Goal: Task Accomplishment & Management: Manage account settings

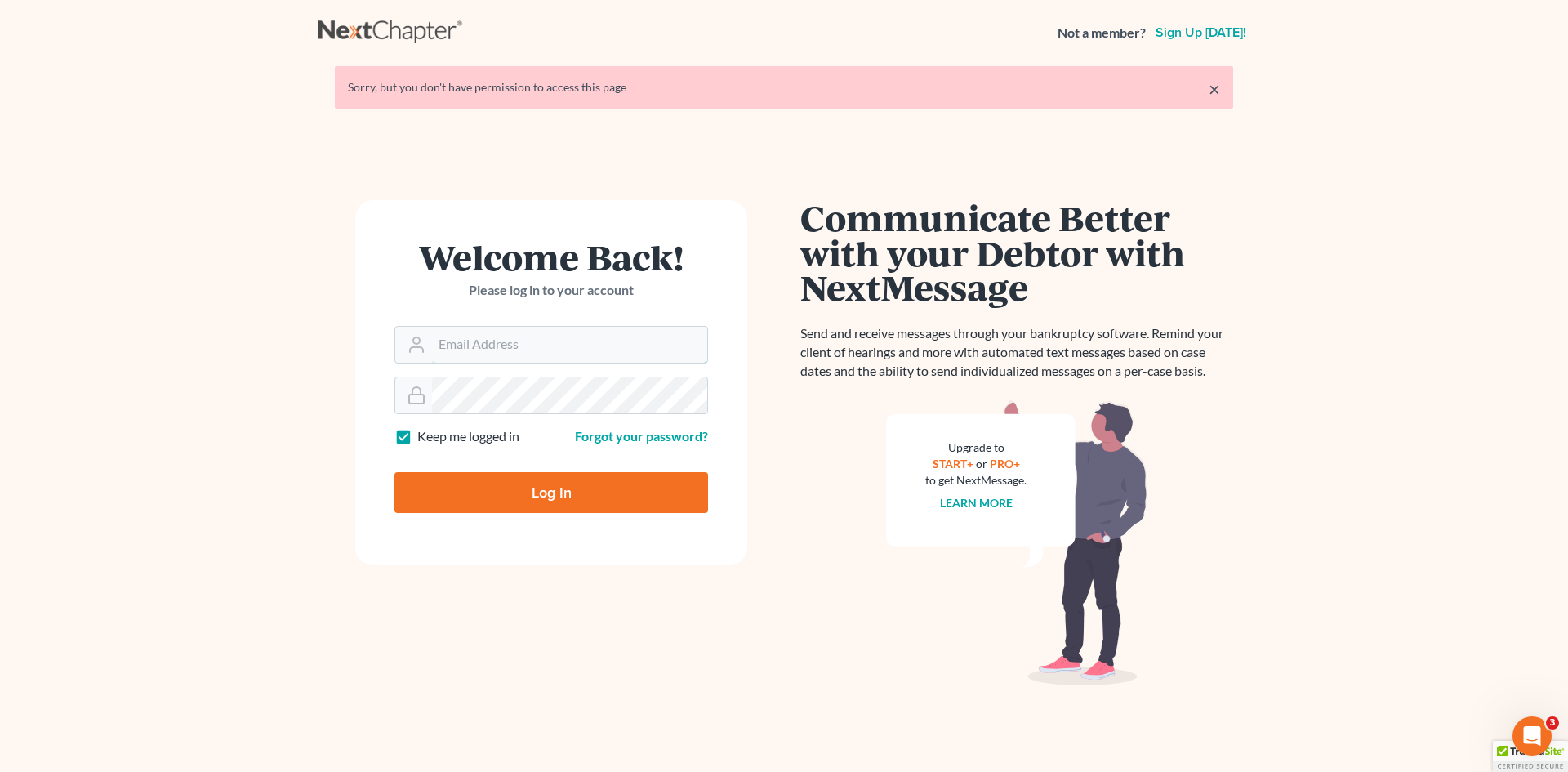
type input "[EMAIL_ADDRESS][DOMAIN_NAME]"
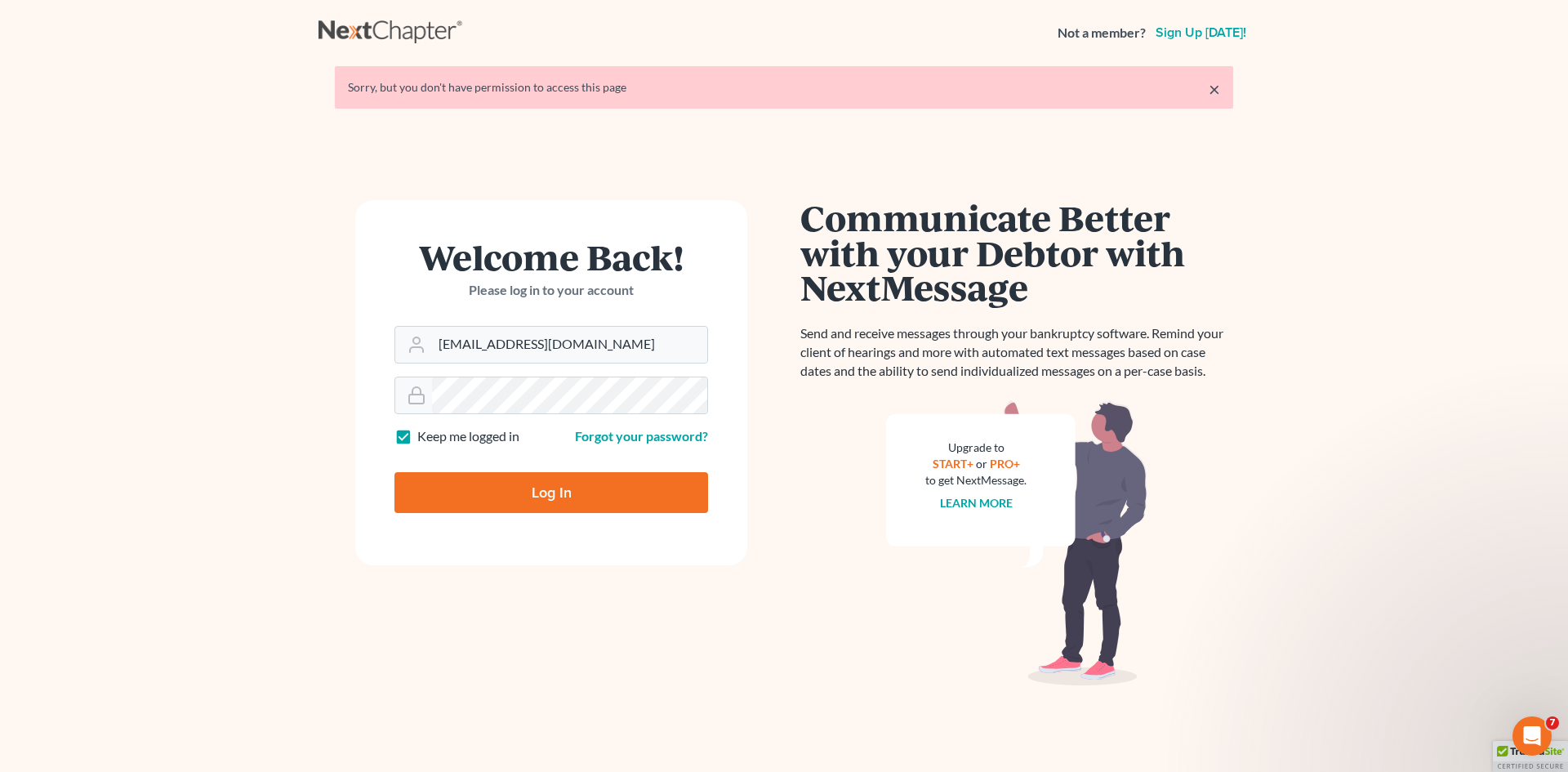
click at [576, 512] on input "Log In" at bounding box center [551, 492] width 314 height 41
type input "Thinking..."
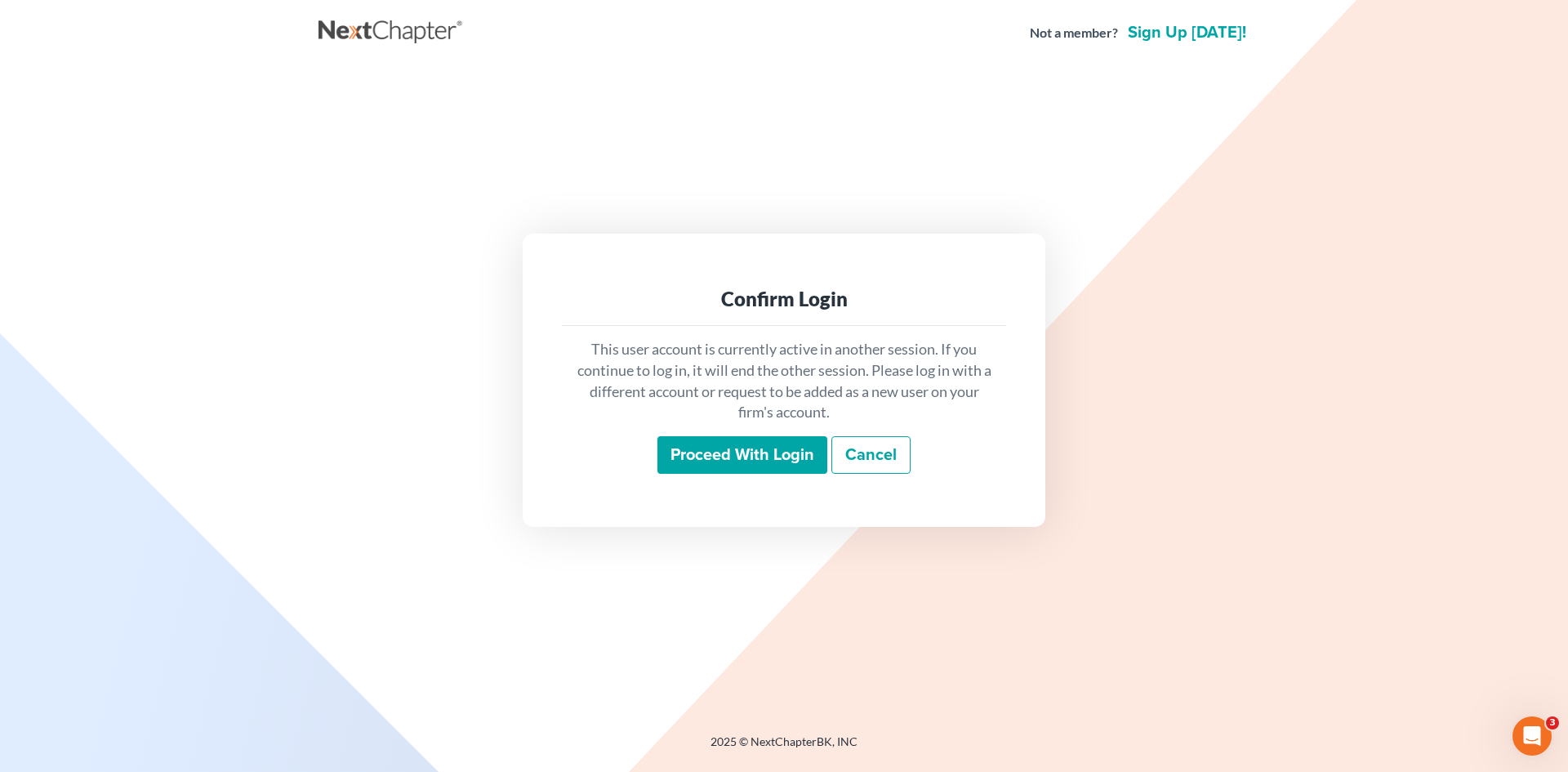
click at [725, 471] on input "Proceed with login" at bounding box center [742, 454] width 170 height 37
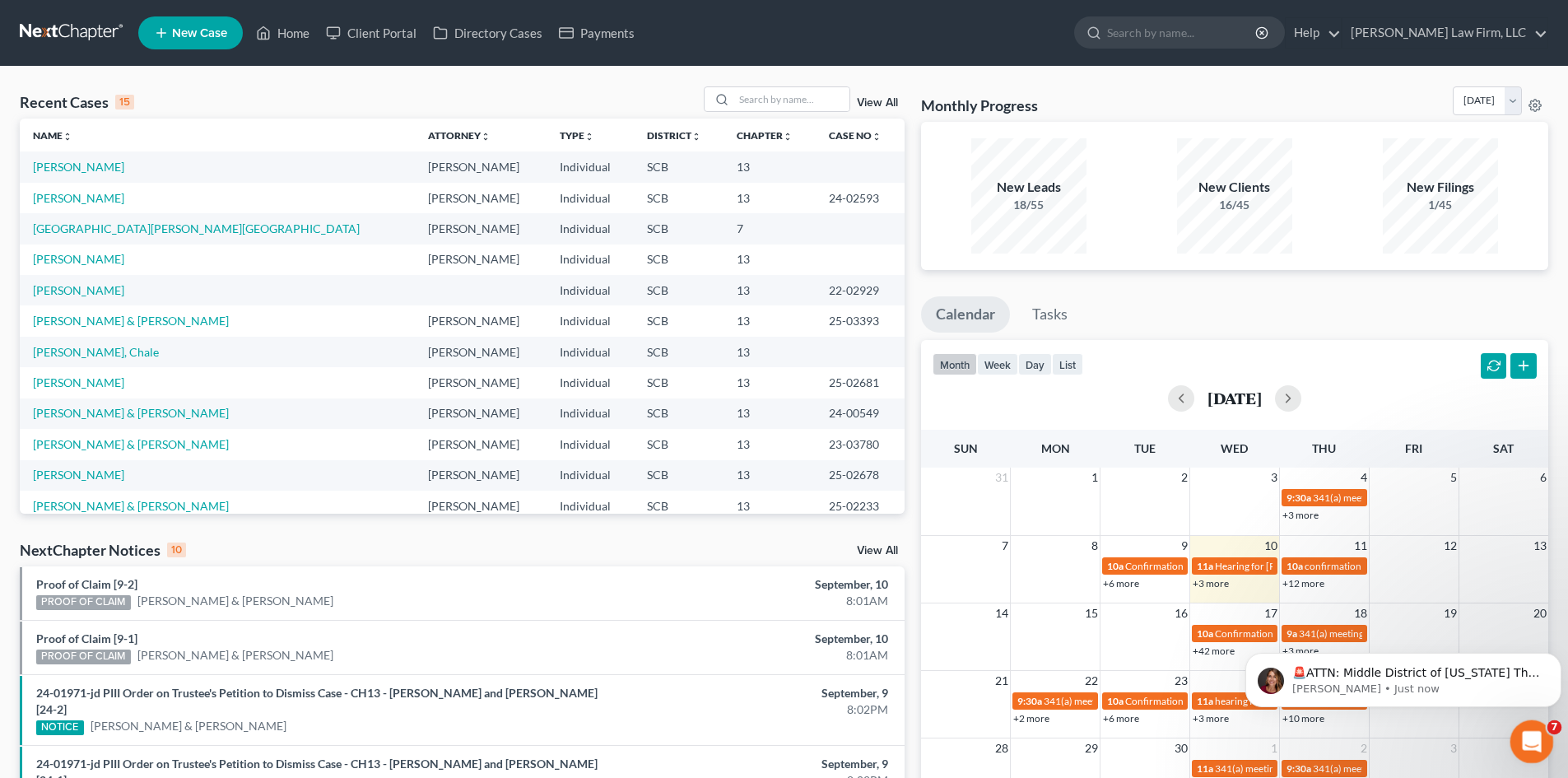
click at [1528, 736] on icon "Open Intercom Messenger" at bounding box center [1530, 740] width 27 height 27
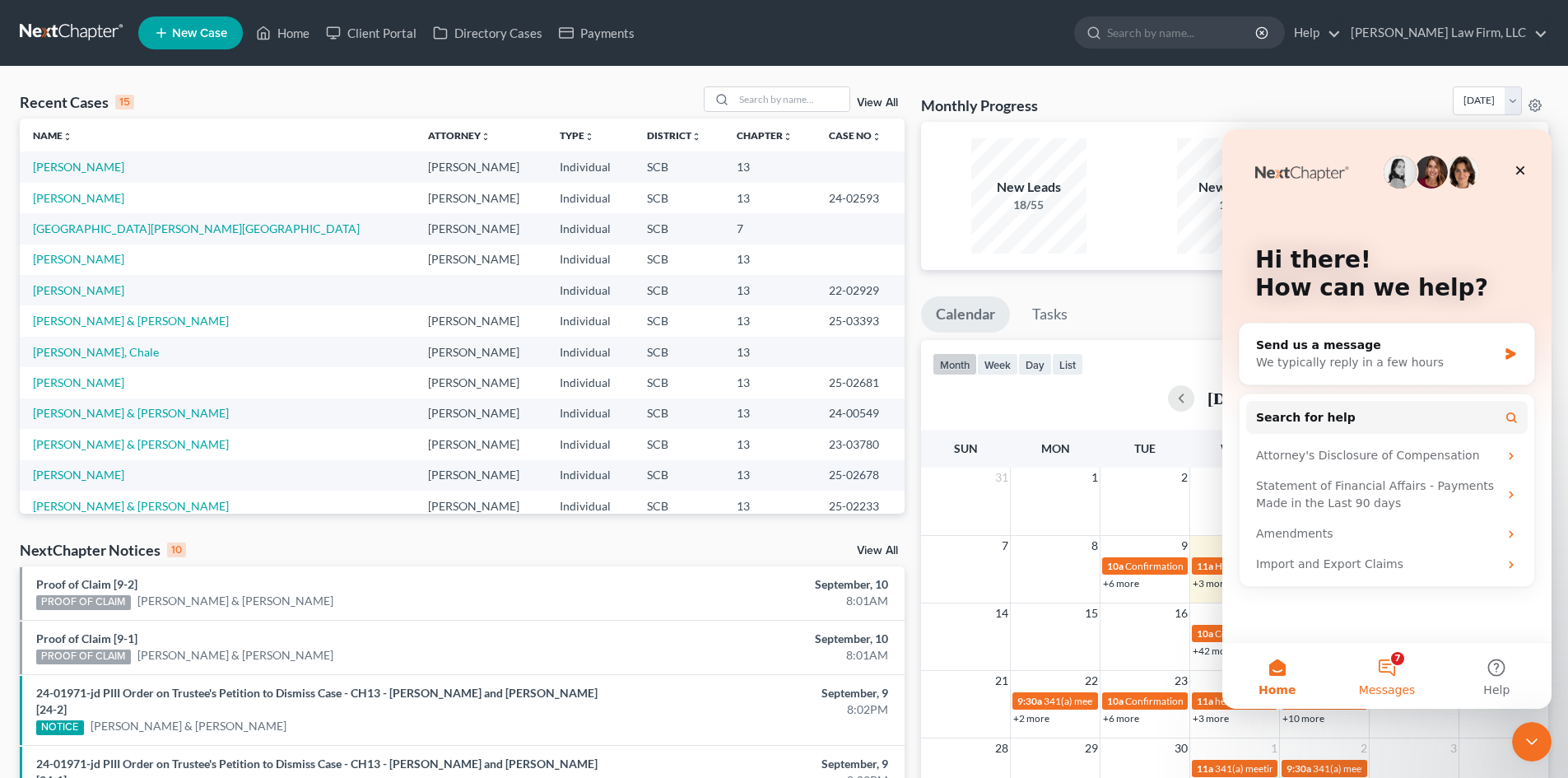
click at [1383, 679] on button "7 Messages" at bounding box center [1386, 676] width 110 height 66
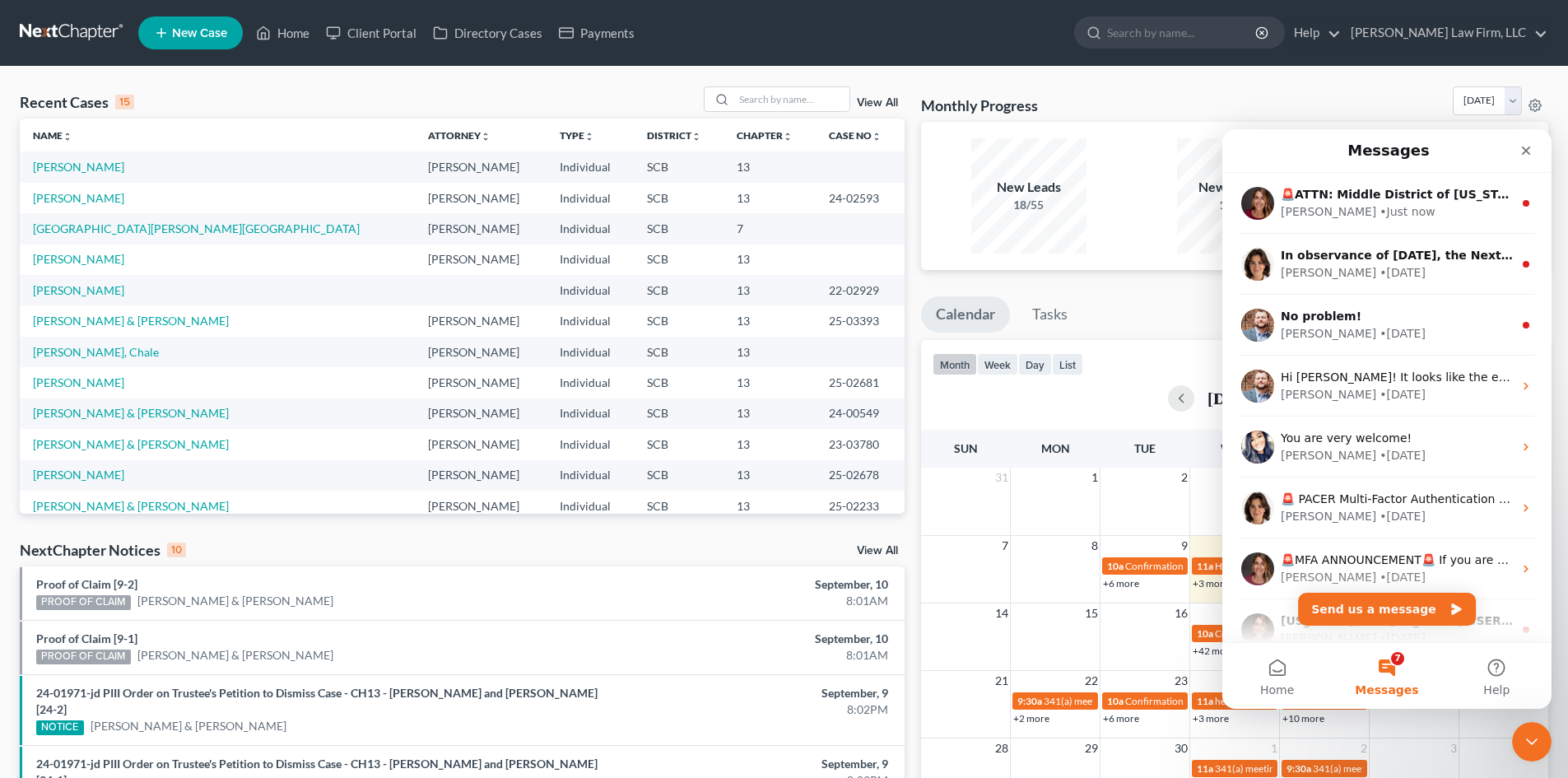
click at [1408, 671] on button "7 Messages" at bounding box center [1386, 676] width 110 height 66
click at [1531, 735] on icon "Close Intercom Messenger" at bounding box center [1530, 740] width 20 height 20
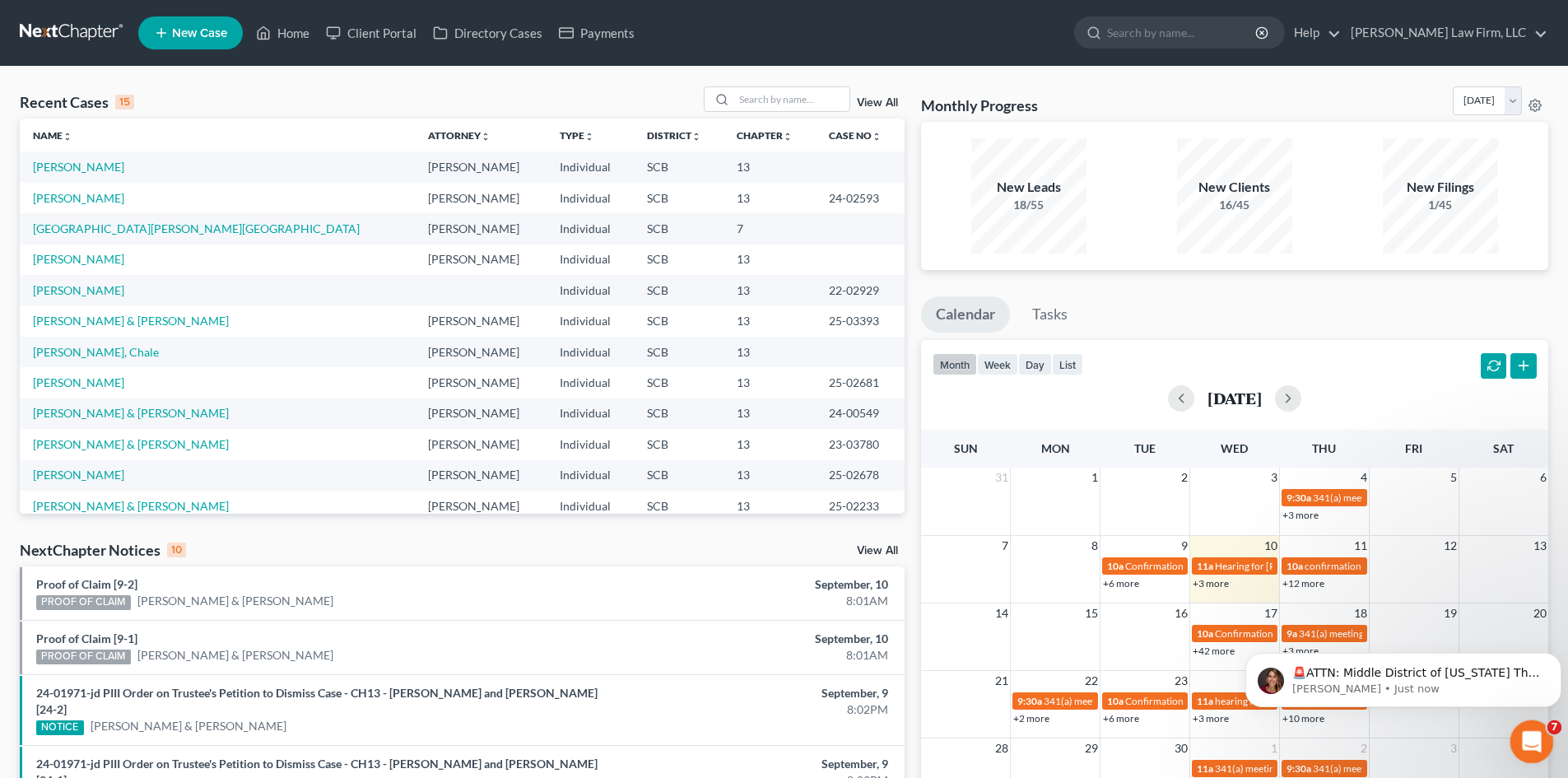
click at [1517, 742] on icon "Open Intercom Messenger" at bounding box center [1530, 740] width 27 height 27
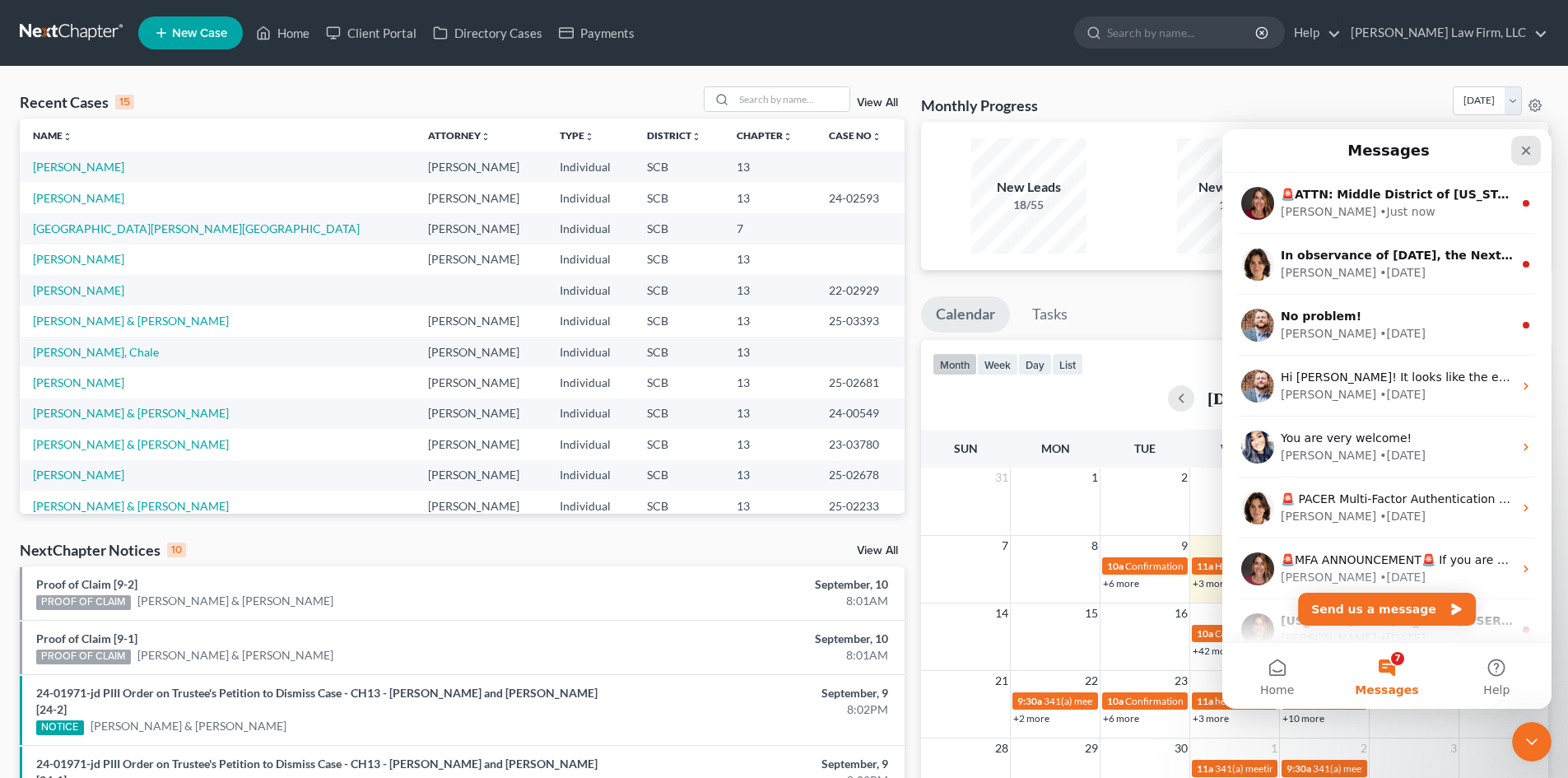
click at [1522, 151] on icon "Close" at bounding box center [1527, 151] width 13 height 13
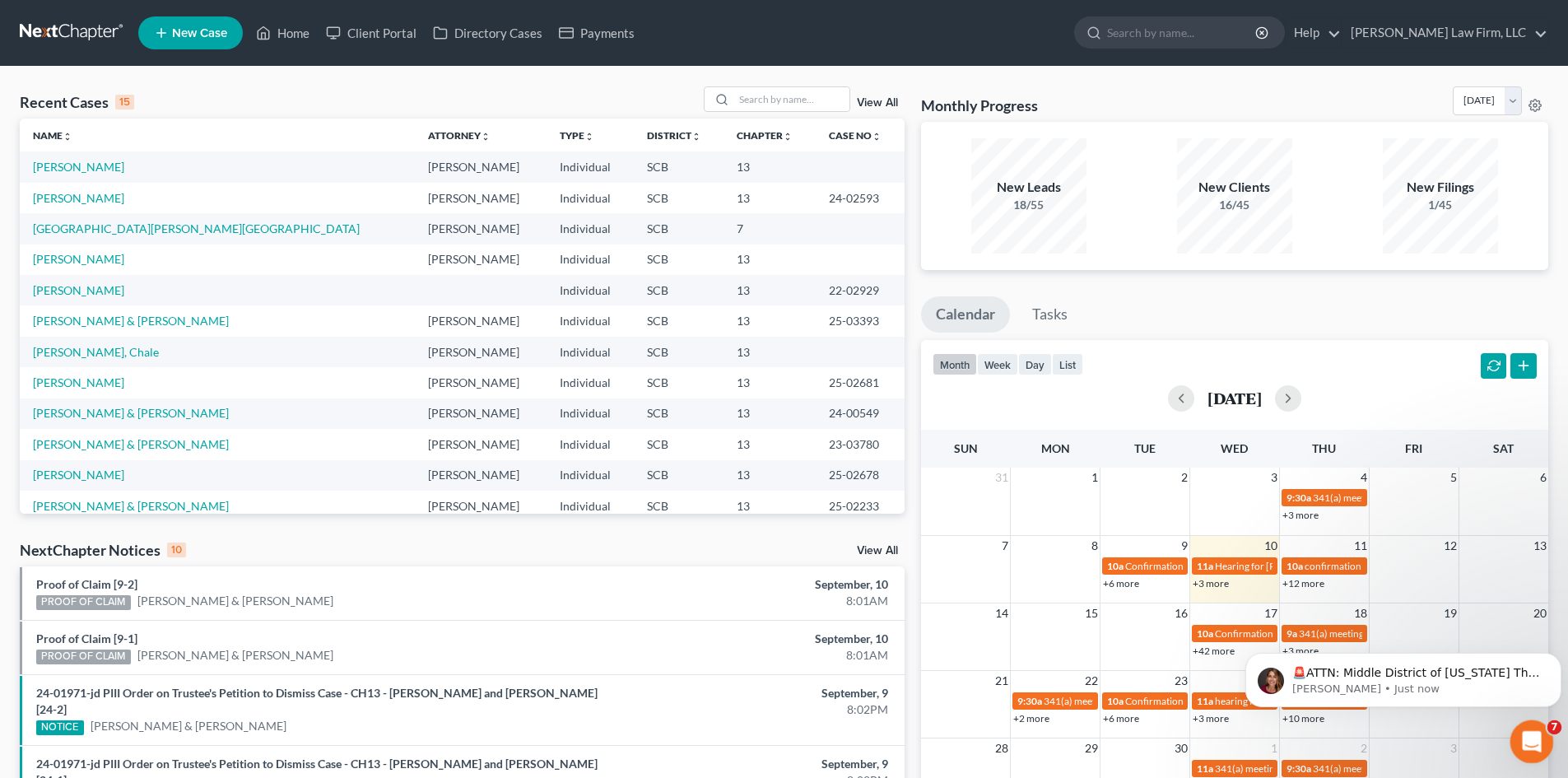
click at [1526, 746] on icon "Open Intercom Messenger" at bounding box center [1530, 740] width 27 height 27
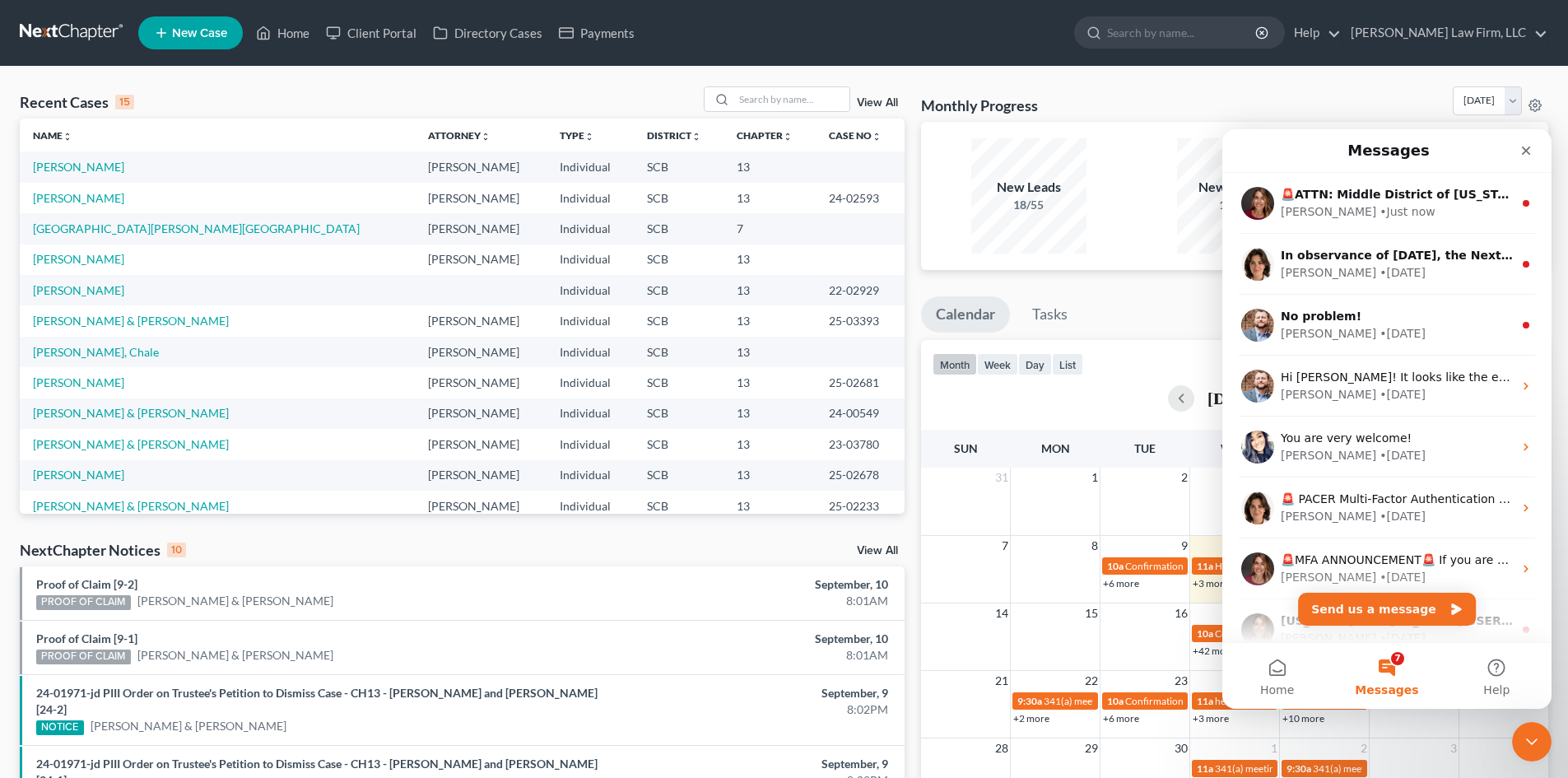
click at [1388, 671] on button "7 Messages" at bounding box center [1386, 676] width 110 height 66
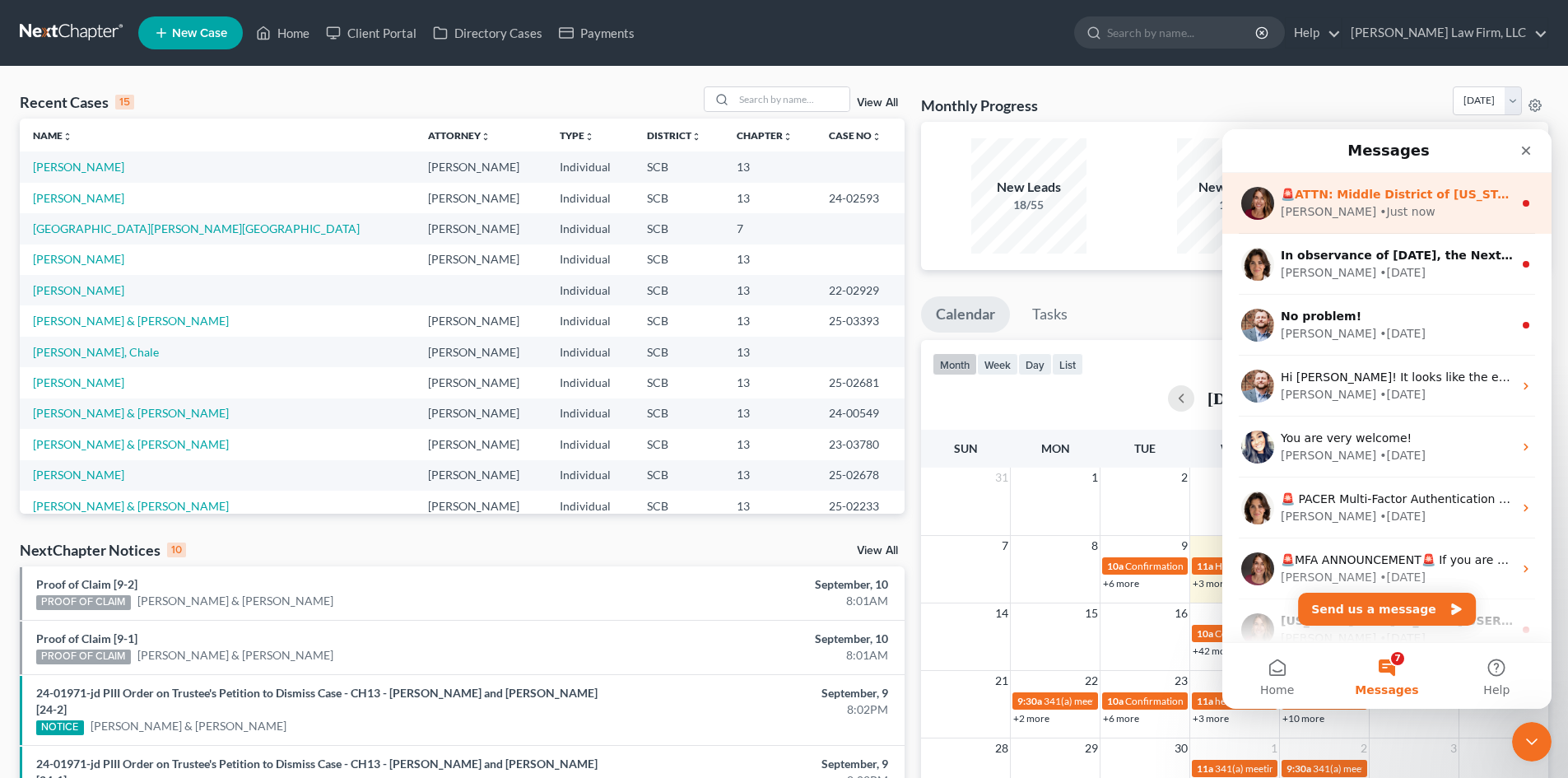
click at [1452, 213] on div "Katie • Just now" at bounding box center [1396, 213] width 232 height 17
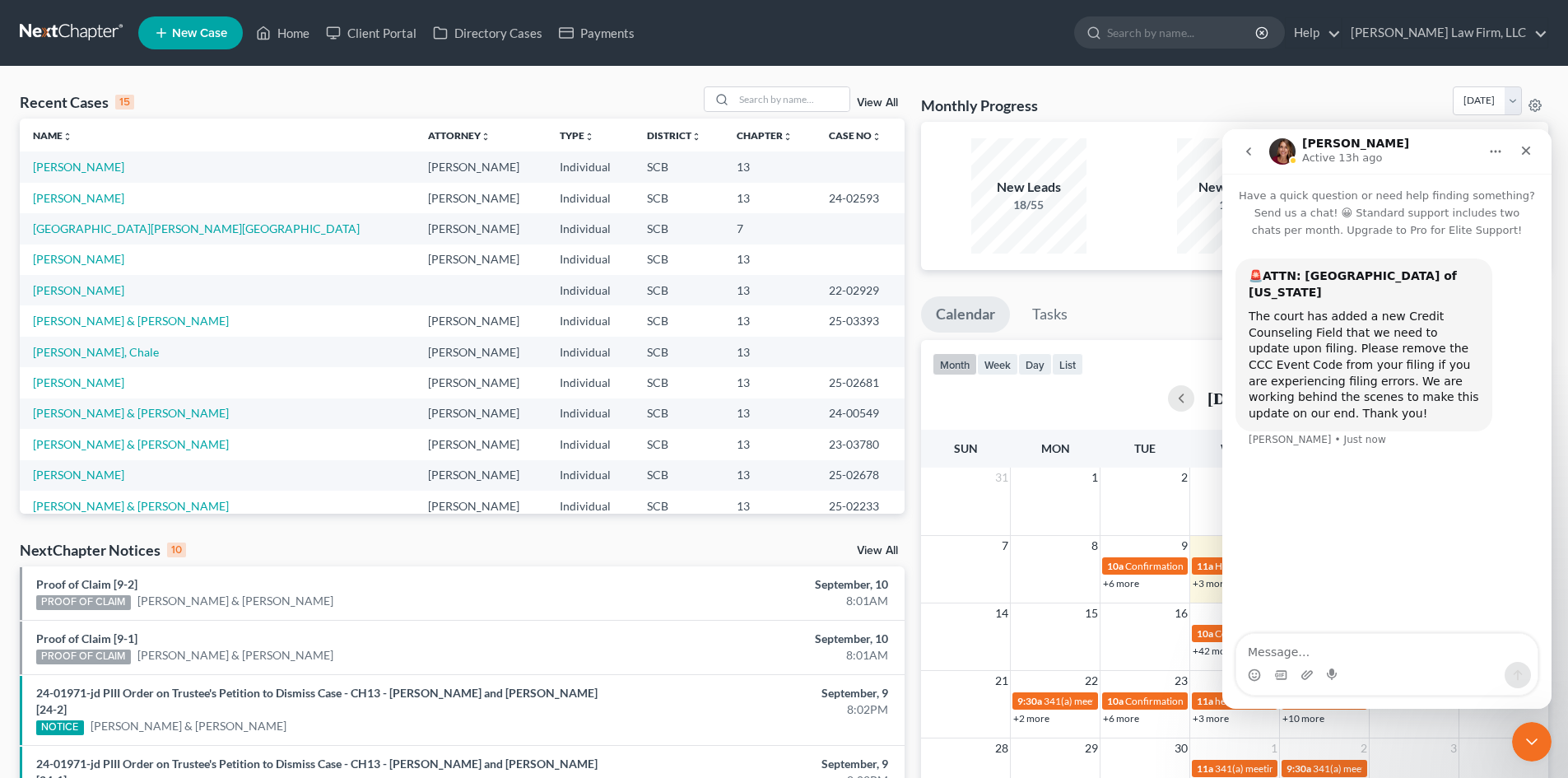
click at [1247, 149] on icon "go back" at bounding box center [1249, 152] width 13 height 13
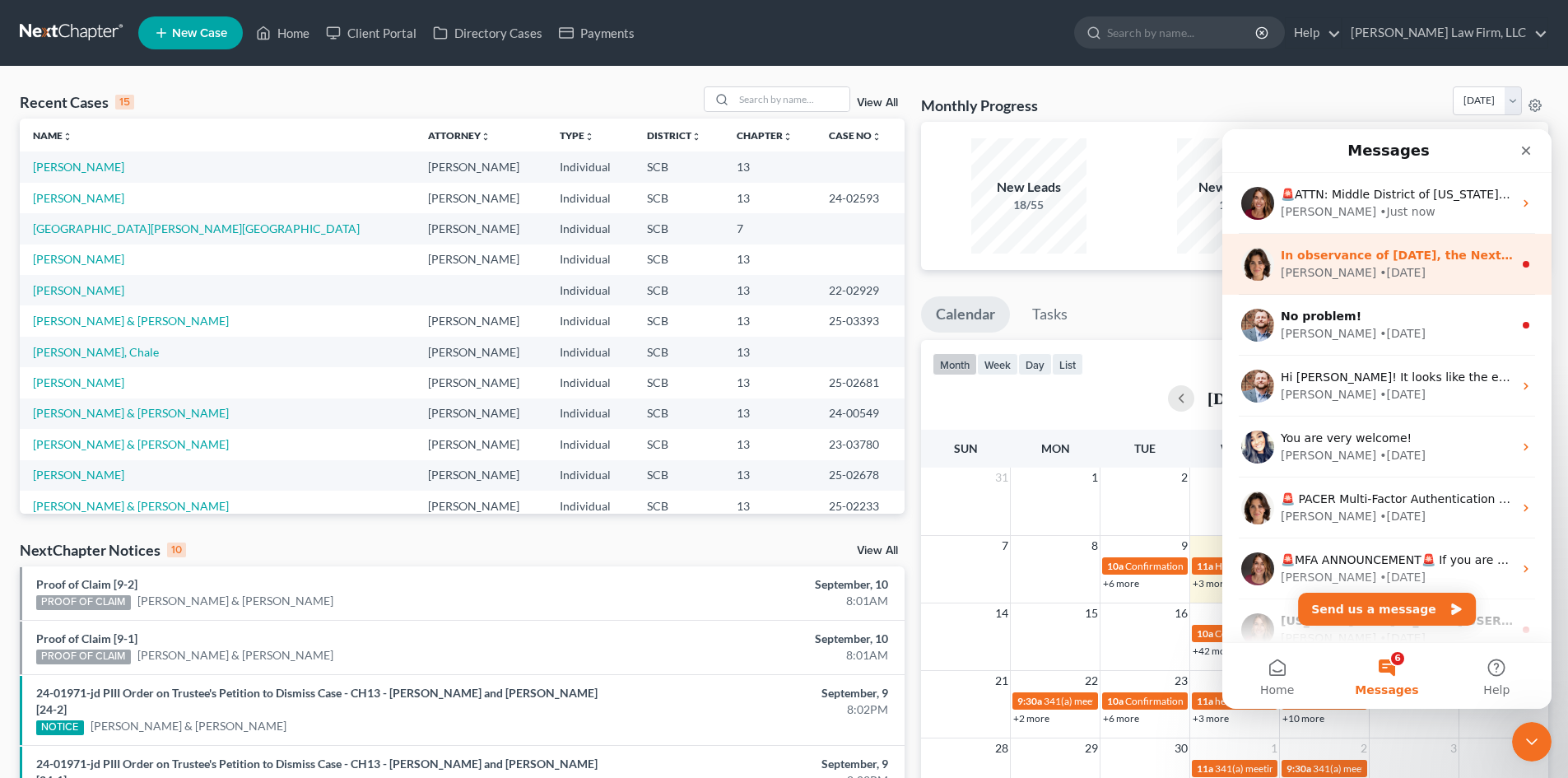
click at [1380, 265] on div "• 1w ago" at bounding box center [1403, 273] width 46 height 17
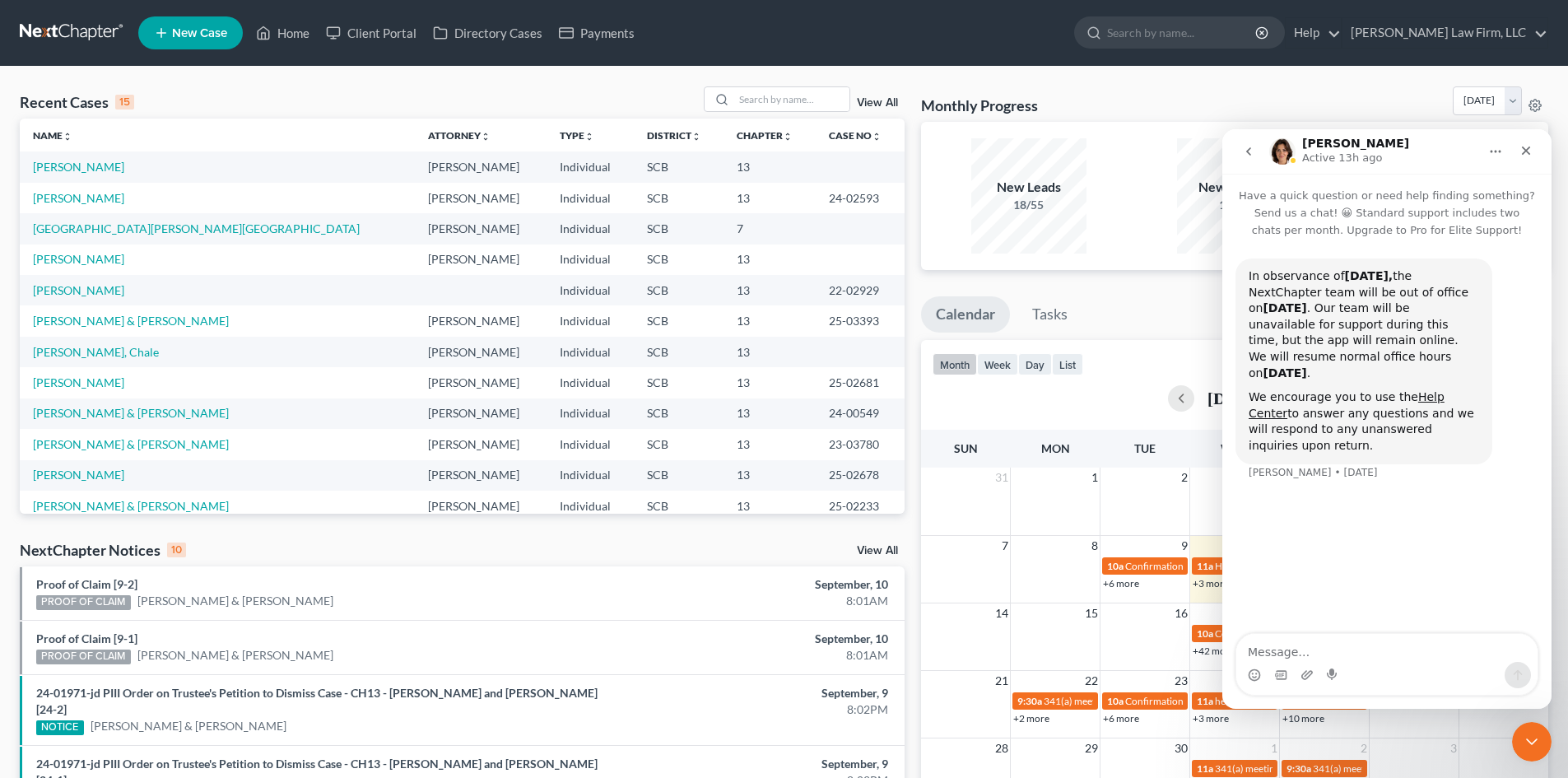
click at [1249, 153] on icon "go back" at bounding box center [1248, 151] width 5 height 9
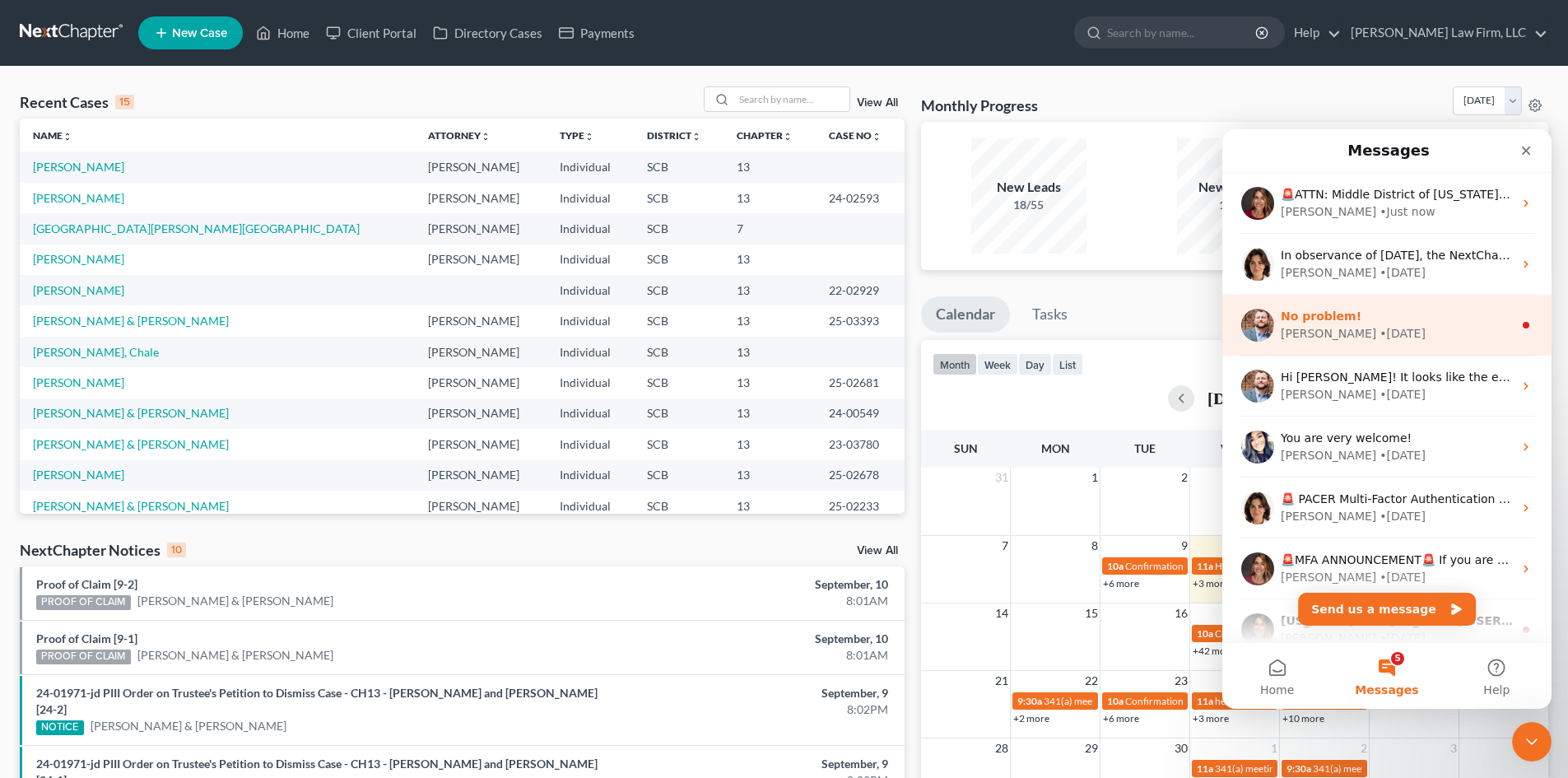
click at [1328, 321] on span "No problem!" at bounding box center [1321, 316] width 81 height 13
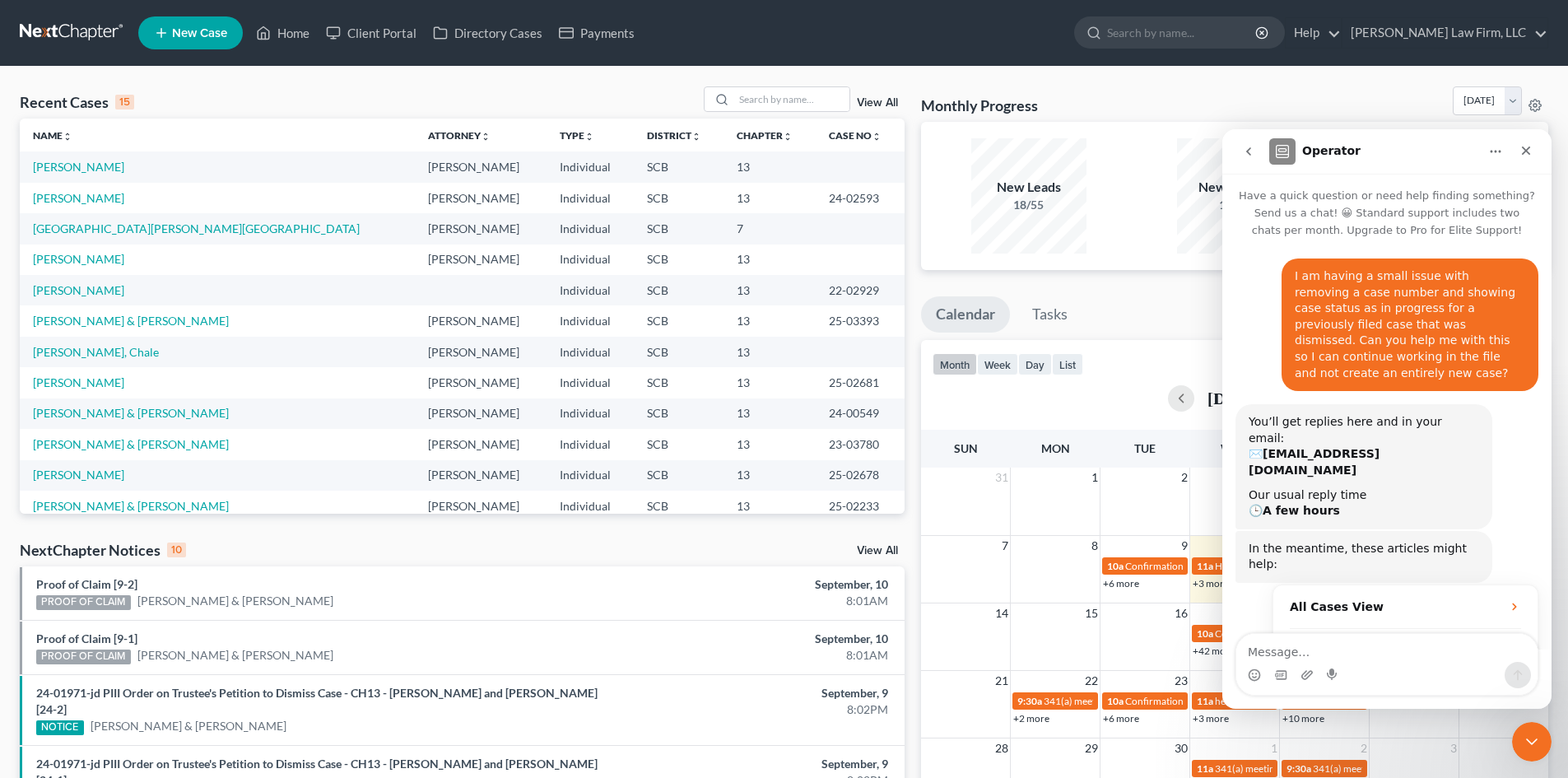
scroll to position [84, 0]
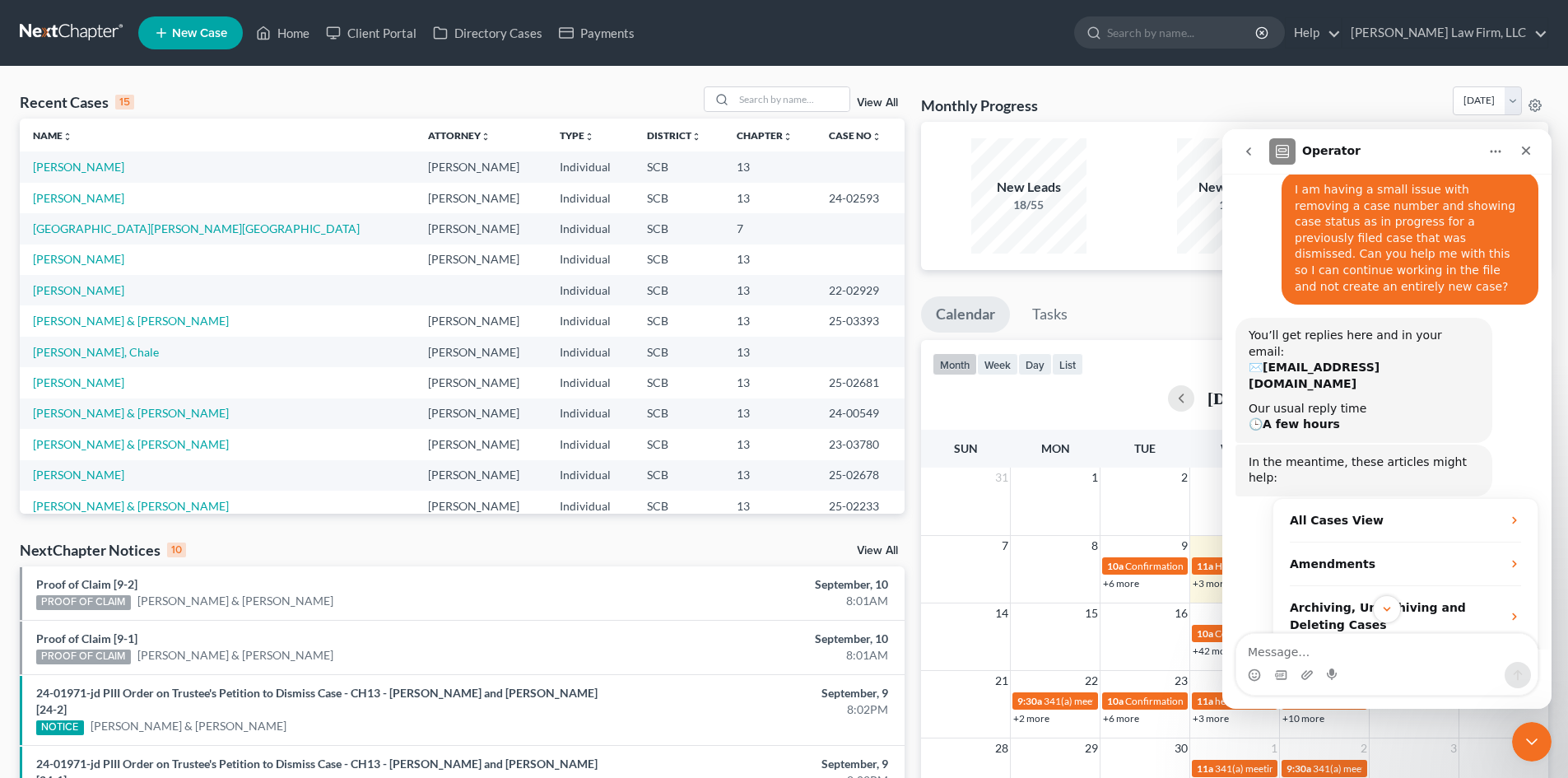
click at [1251, 153] on icon "go back" at bounding box center [1249, 152] width 13 height 13
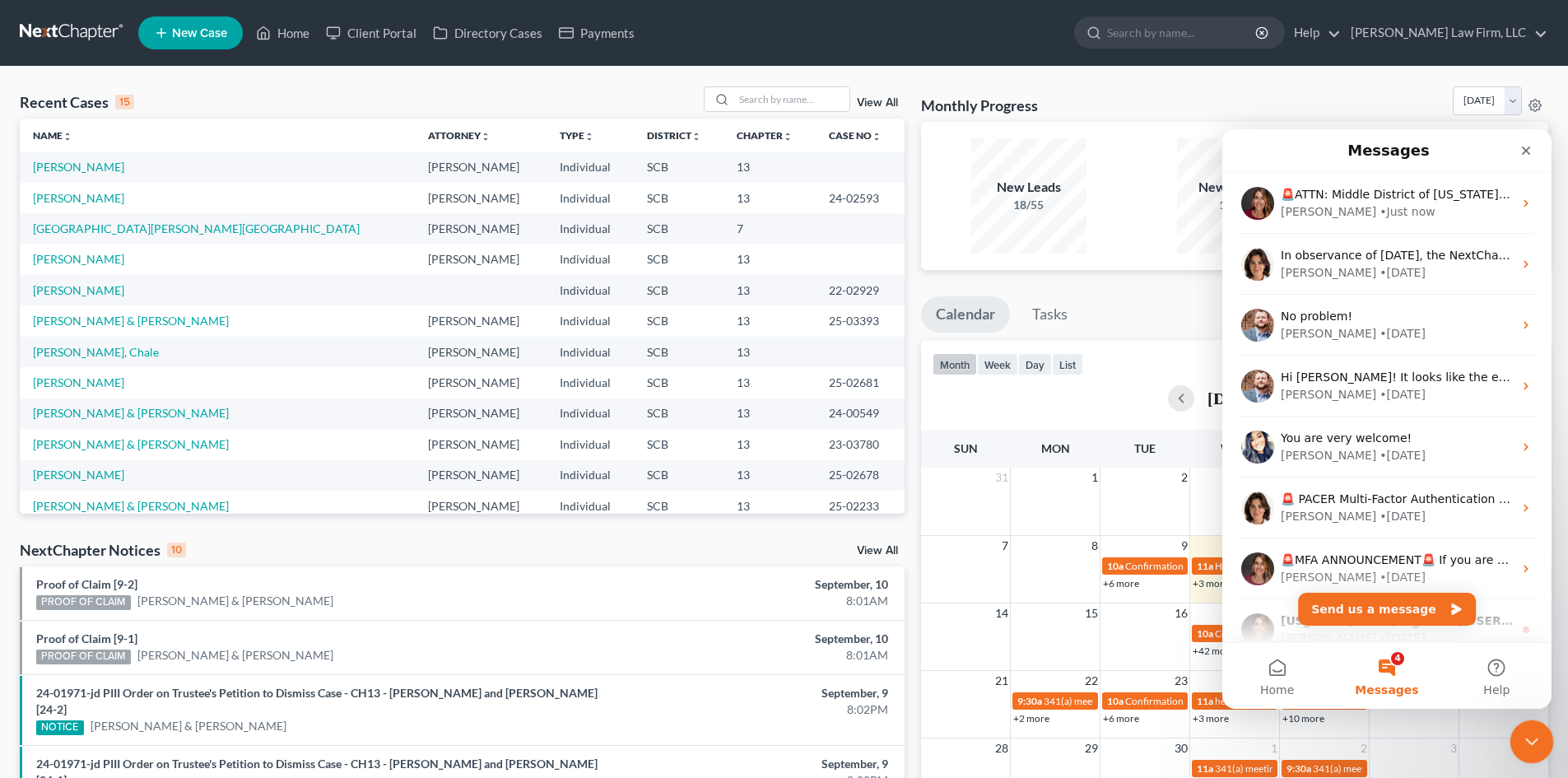
click at [1516, 746] on div "Close Intercom Messenger" at bounding box center [1529, 739] width 39 height 39
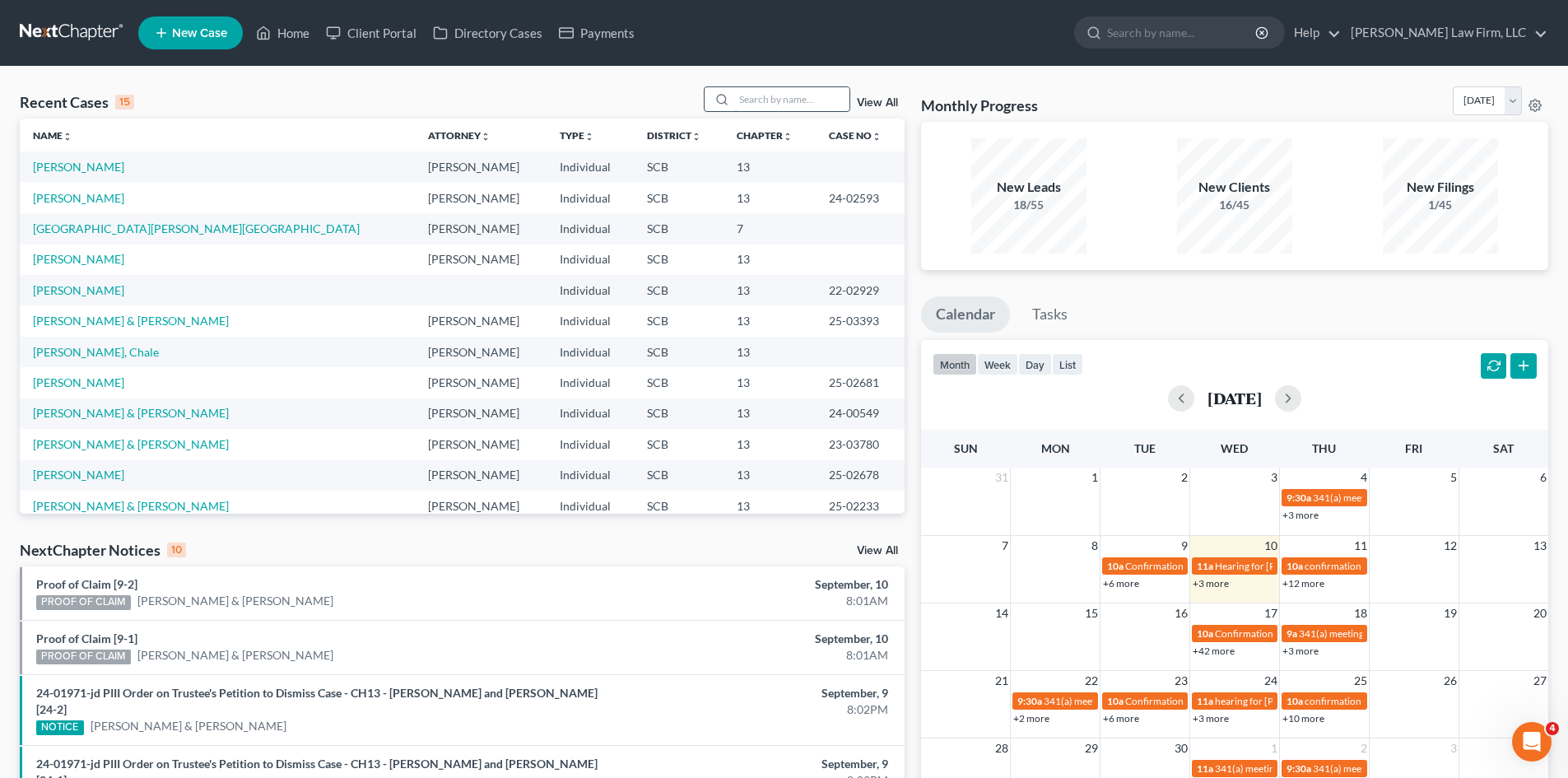
click at [790, 106] on input "search" at bounding box center [792, 99] width 115 height 24
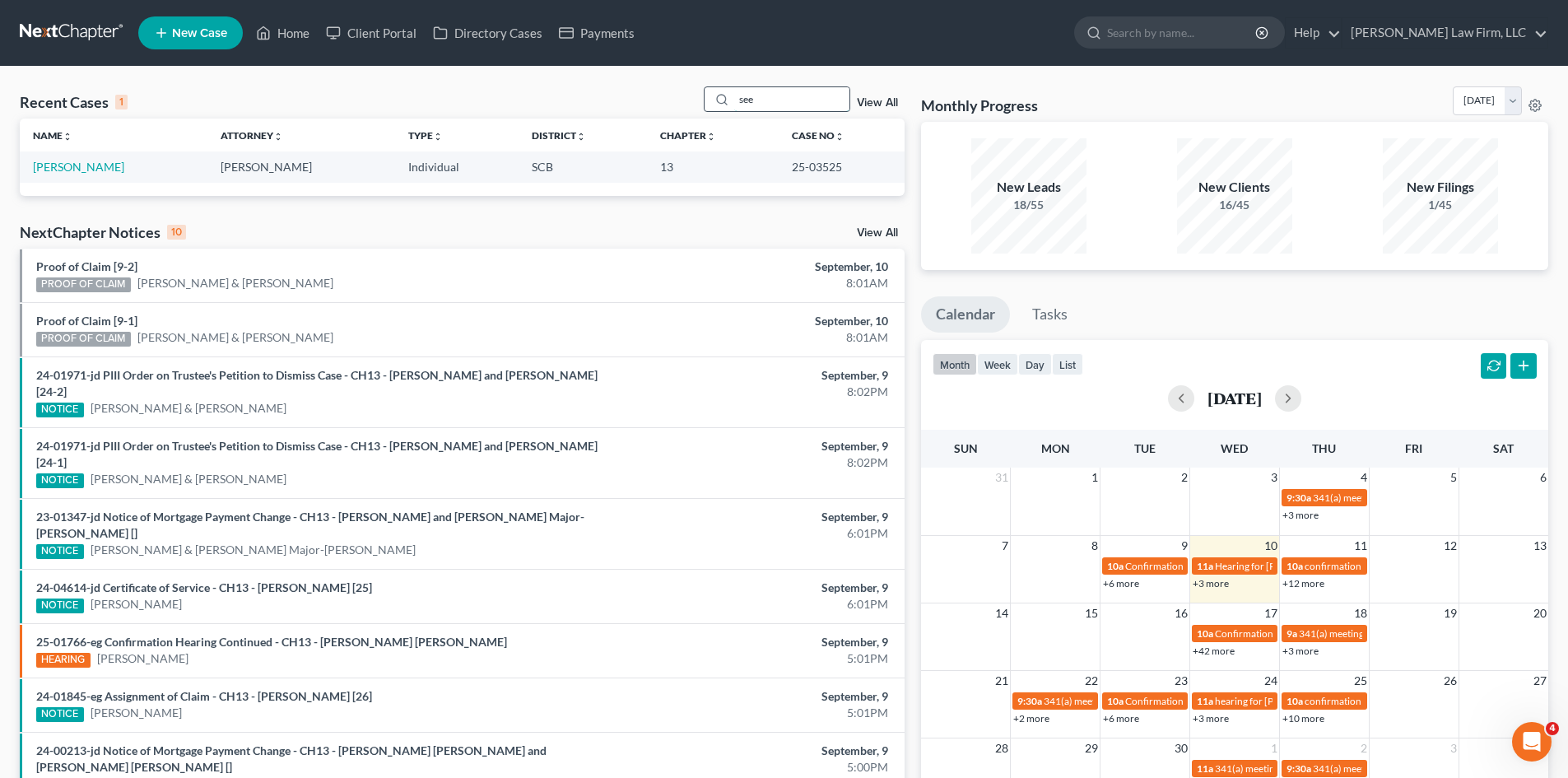
drag, startPoint x: 769, startPoint y: 106, endPoint x: 720, endPoint y: 112, distance: 49.4
click at [720, 112] on div "see" at bounding box center [777, 99] width 146 height 26
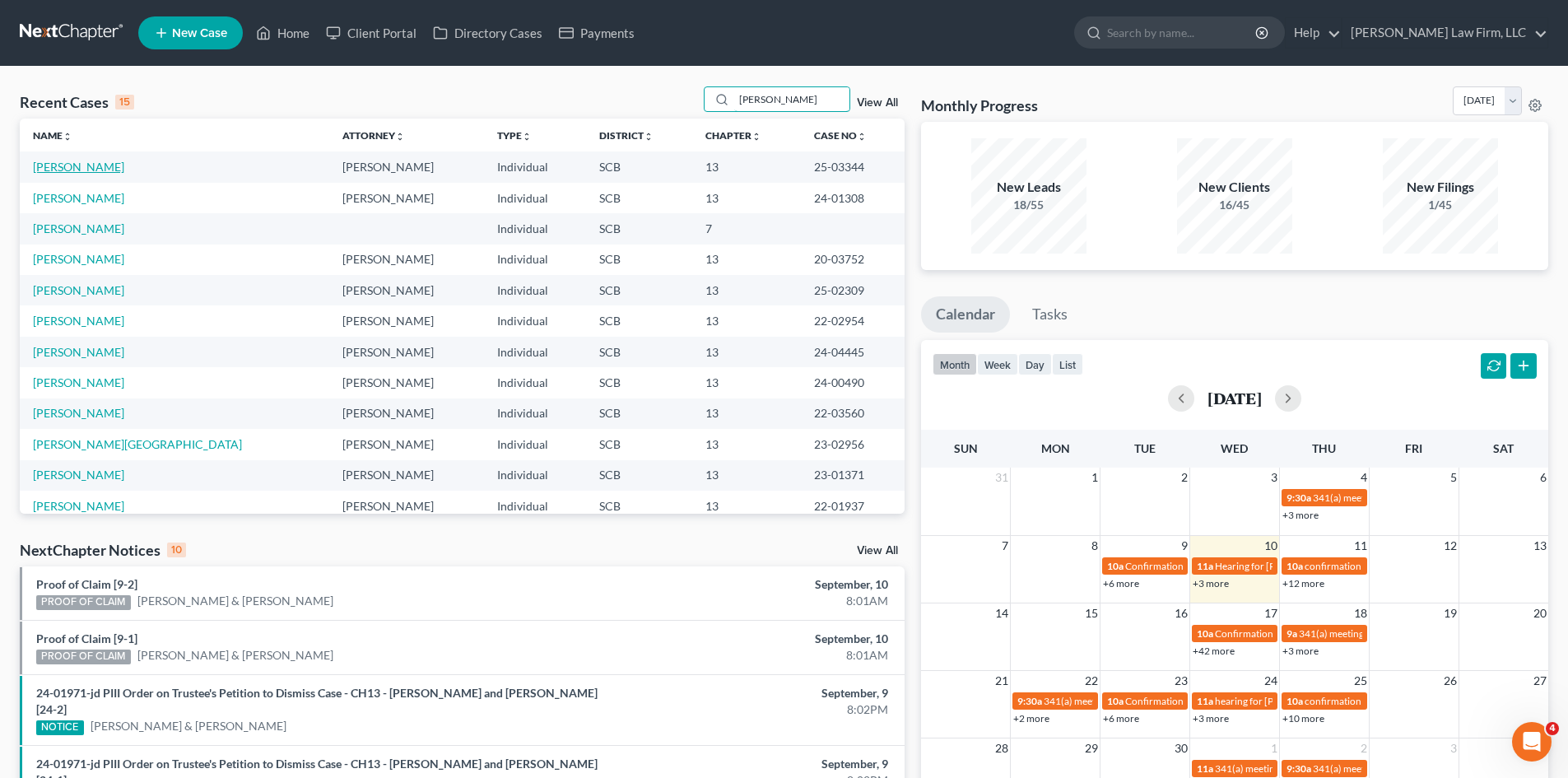
type input "jones"
click at [50, 166] on link "Jones, Harry" at bounding box center [78, 166] width 91 height 14
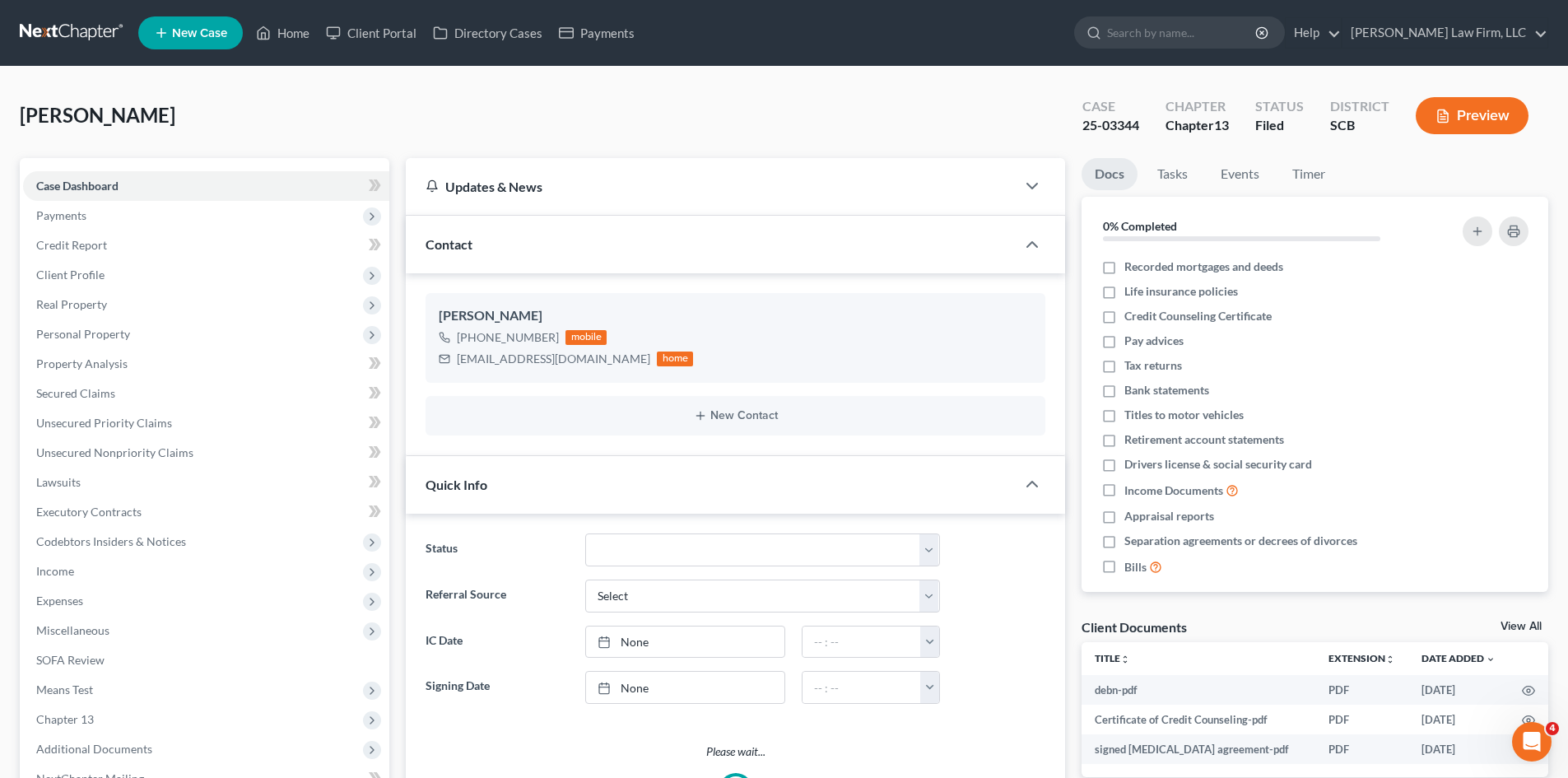
select select "0"
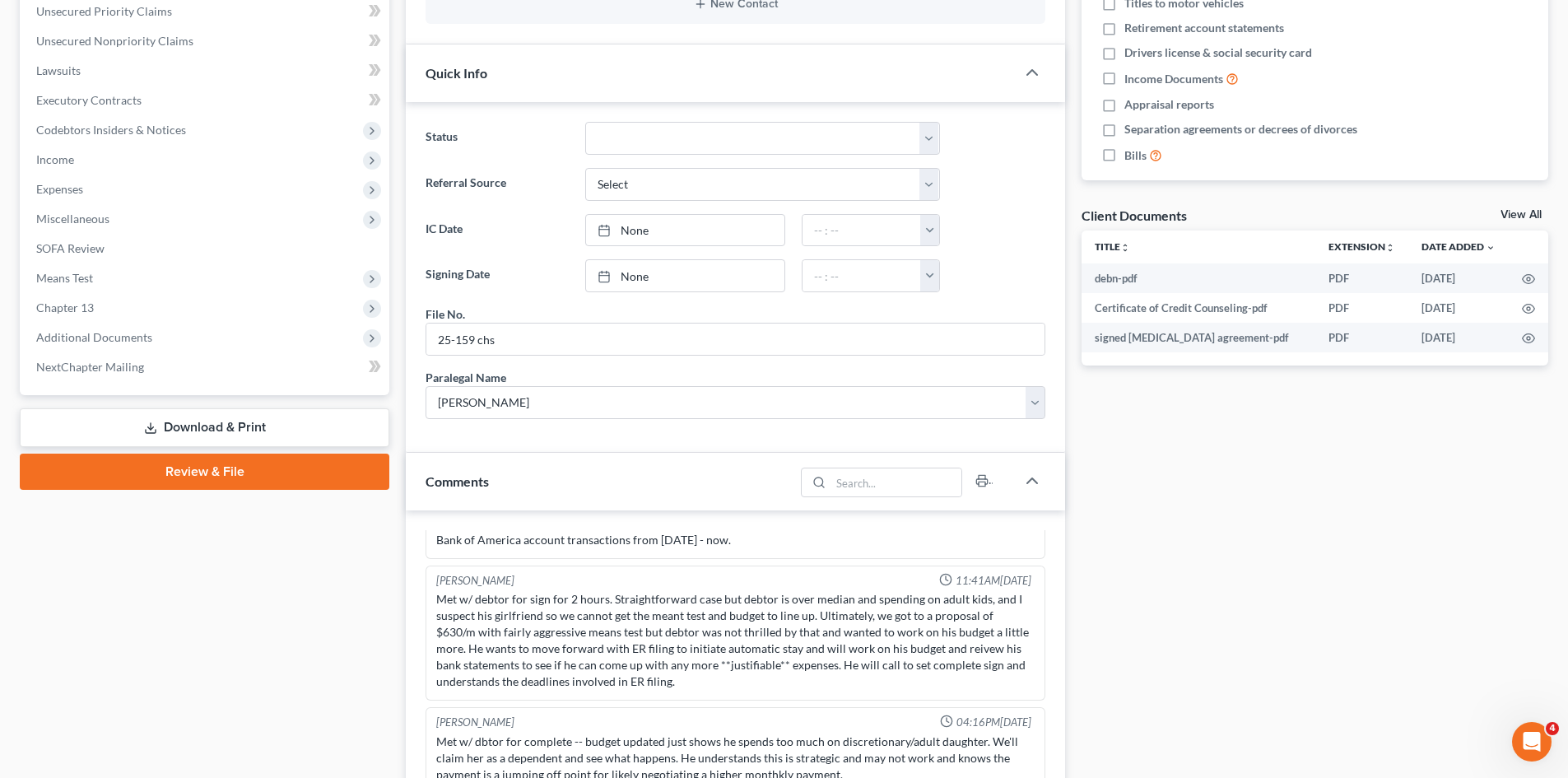
click at [252, 435] on link "Download & Print" at bounding box center [205, 428] width 369 height 38
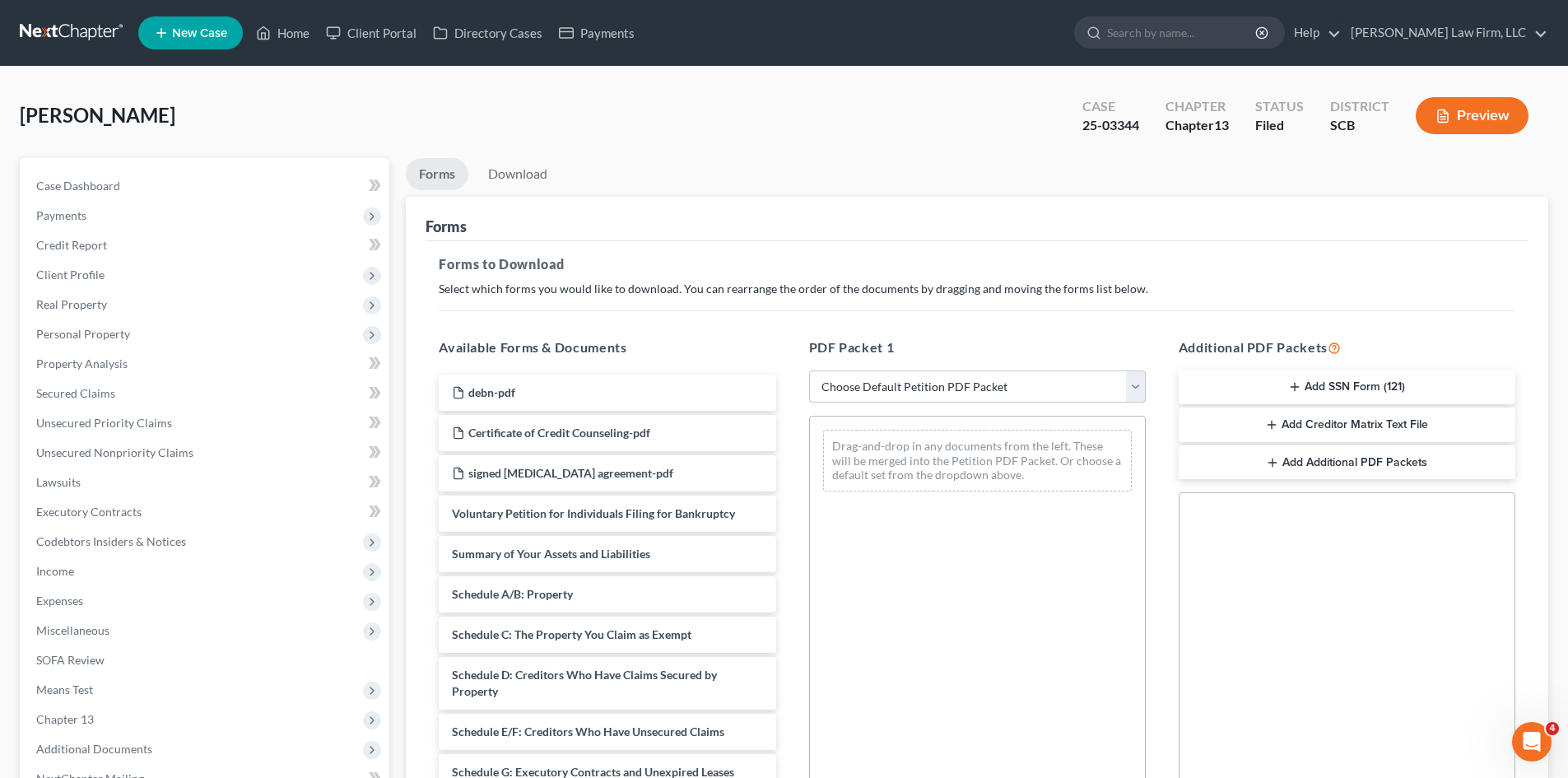
drag, startPoint x: 948, startPoint y: 364, endPoint x: 951, endPoint y: 373, distance: 9.5
click at [951, 369] on div "PDF Packet 1 Choose Default Petition PDF Packet Complete Bankruptcy Petition (a…" at bounding box center [978, 603] width 369 height 559
click at [951, 375] on select "Choose Default Petition PDF Packet Complete Bankruptcy Petition (all forms and …" at bounding box center [978, 387] width 336 height 33
select select "9"
click at [809, 370] on select "Choose Default Petition PDF Packet Complete Bankruptcy Petition (all forms and …" at bounding box center [978, 387] width 336 height 33
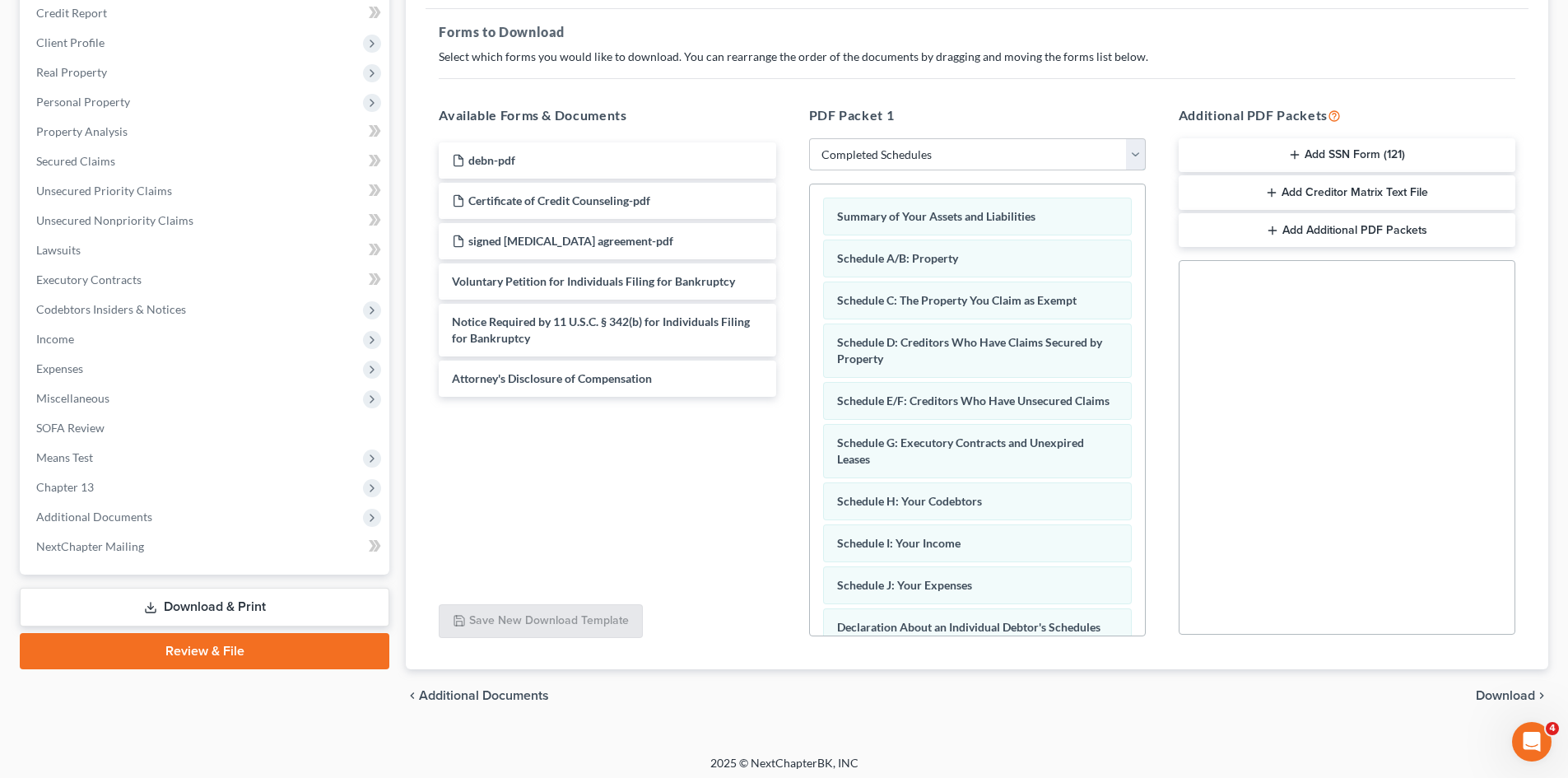
scroll to position [238, 0]
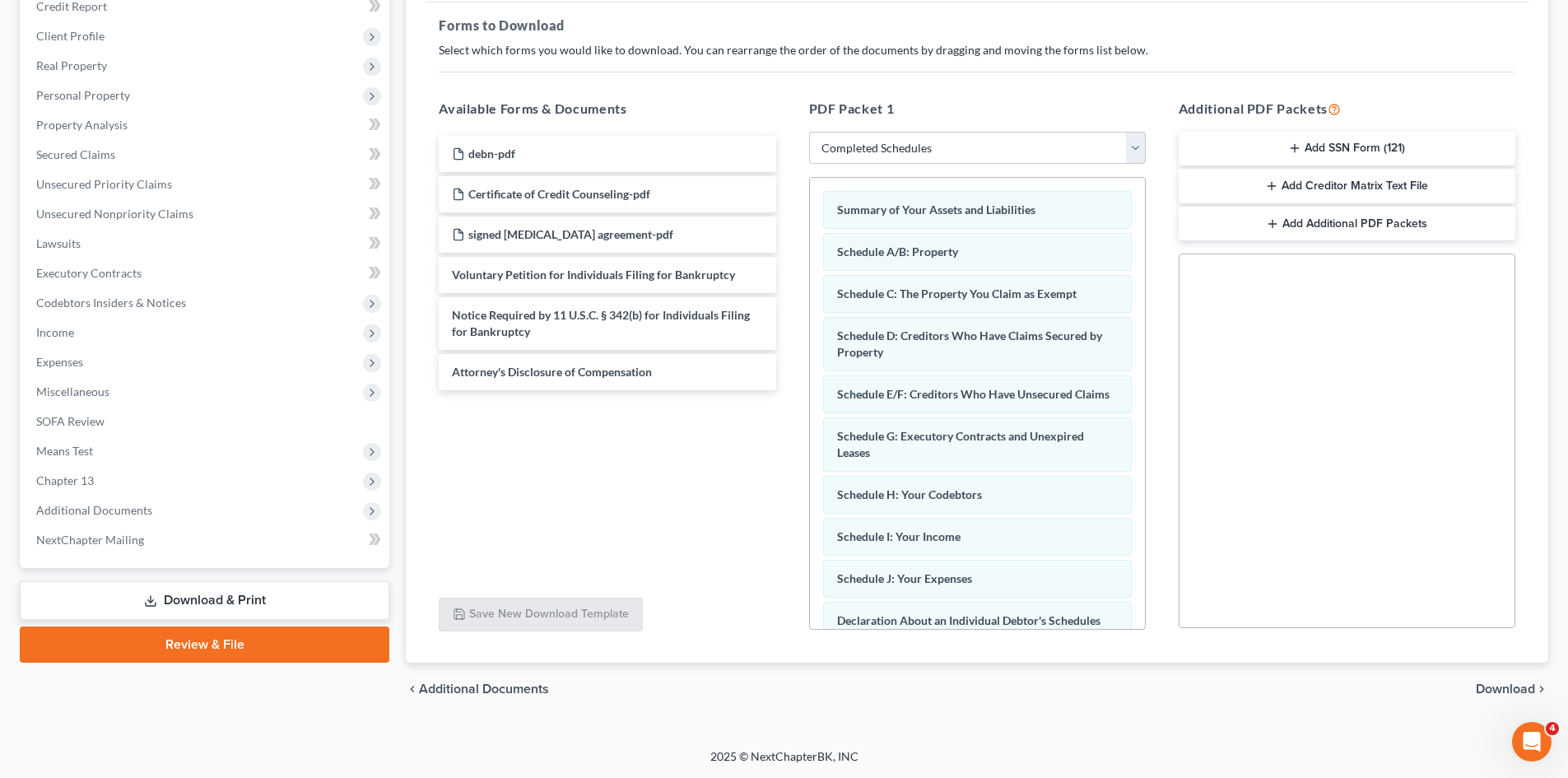
click at [1390, 187] on button "Add Creditor Matrix Text File" at bounding box center [1347, 187] width 336 height 35
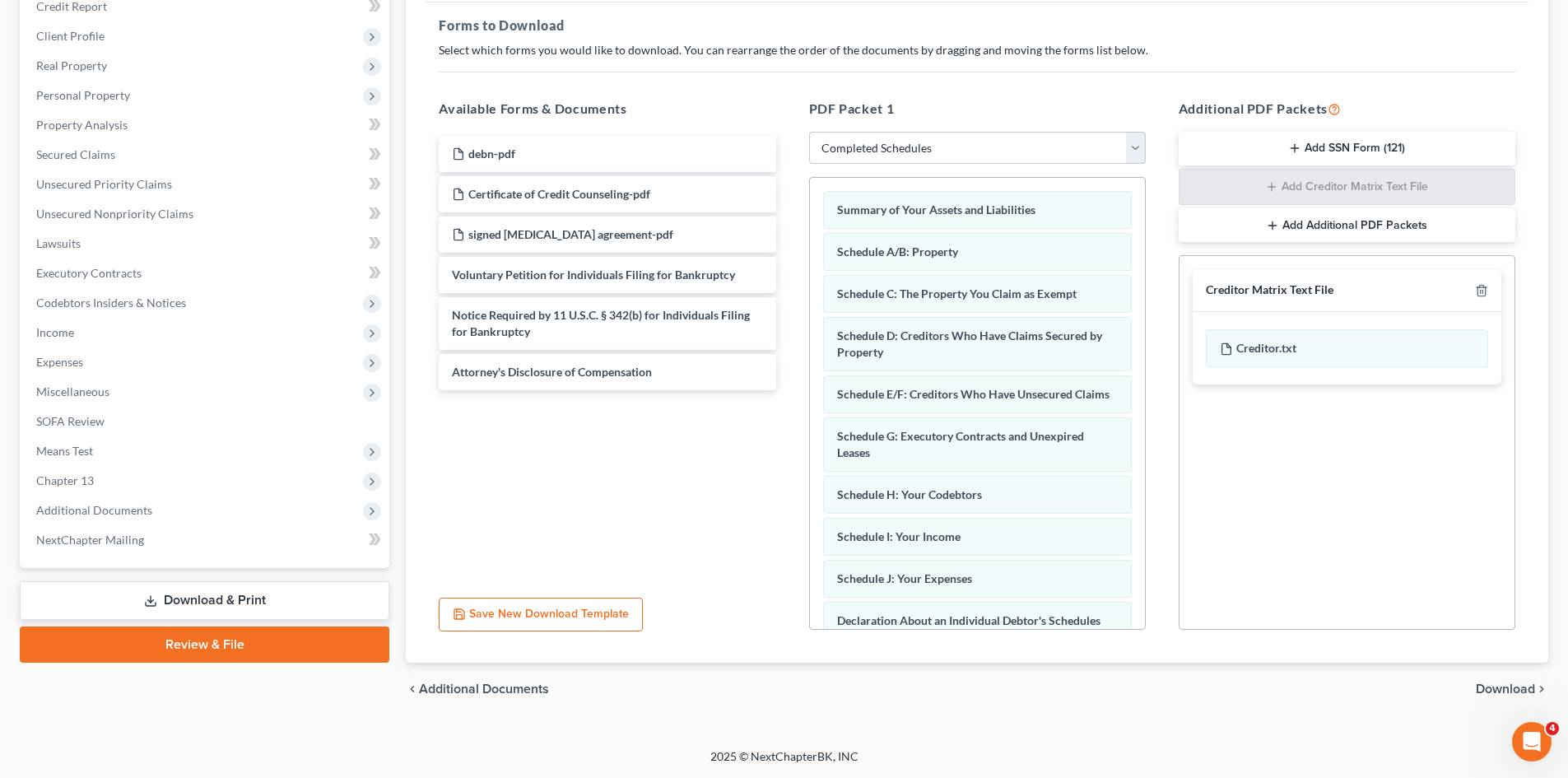
click at [1508, 690] on span "Download" at bounding box center [1506, 690] width 60 height 13
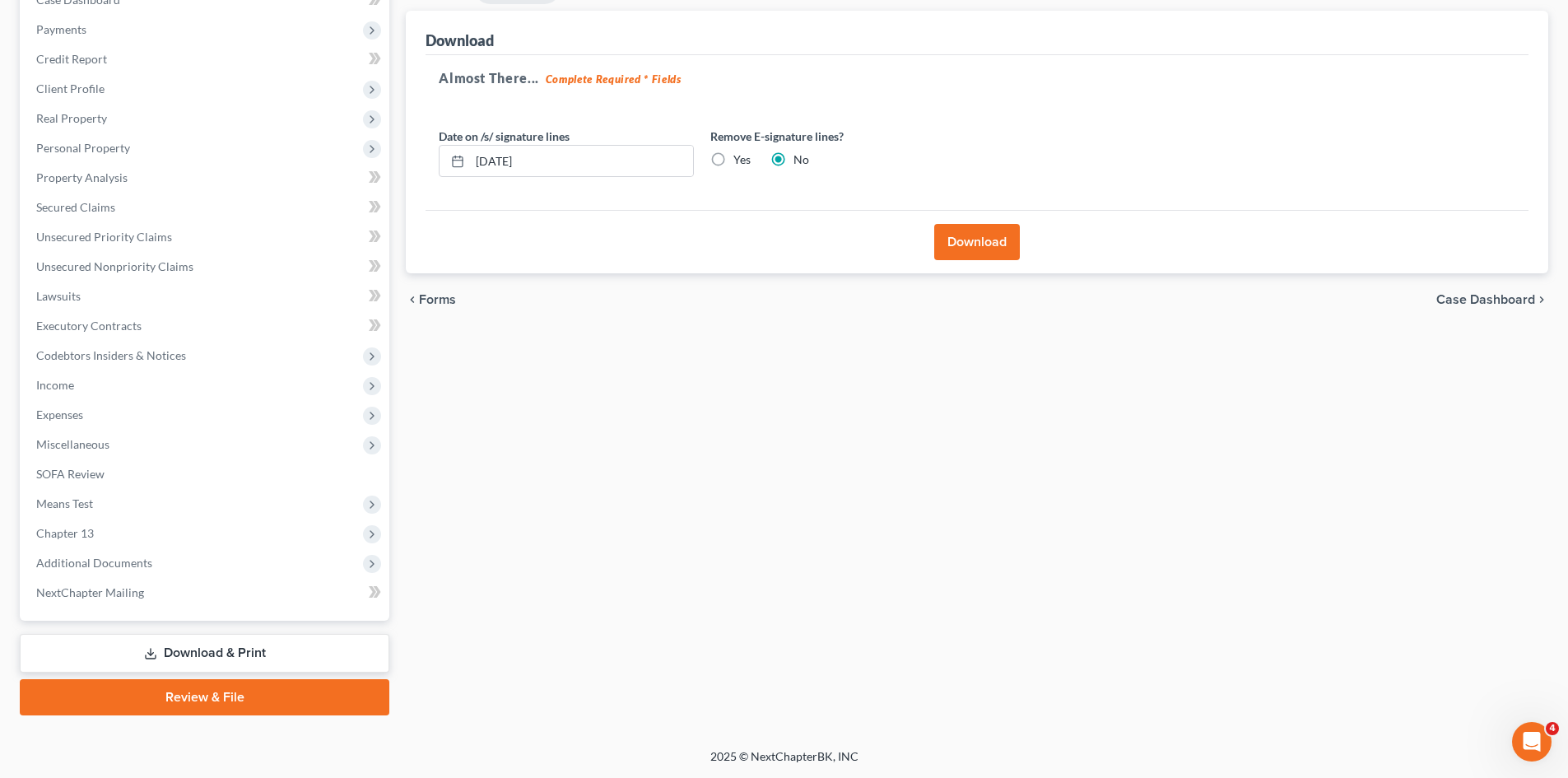
scroll to position [187, 0]
click at [649, 169] on input "09/10/2025" at bounding box center [582, 162] width 223 height 32
click at [576, 162] on input "09/10/2025" at bounding box center [582, 162] width 223 height 32
click at [505, 162] on input "09/10/2025" at bounding box center [582, 162] width 223 height 32
drag, startPoint x: 632, startPoint y: 170, endPoint x: 549, endPoint y: 162, distance: 83.4
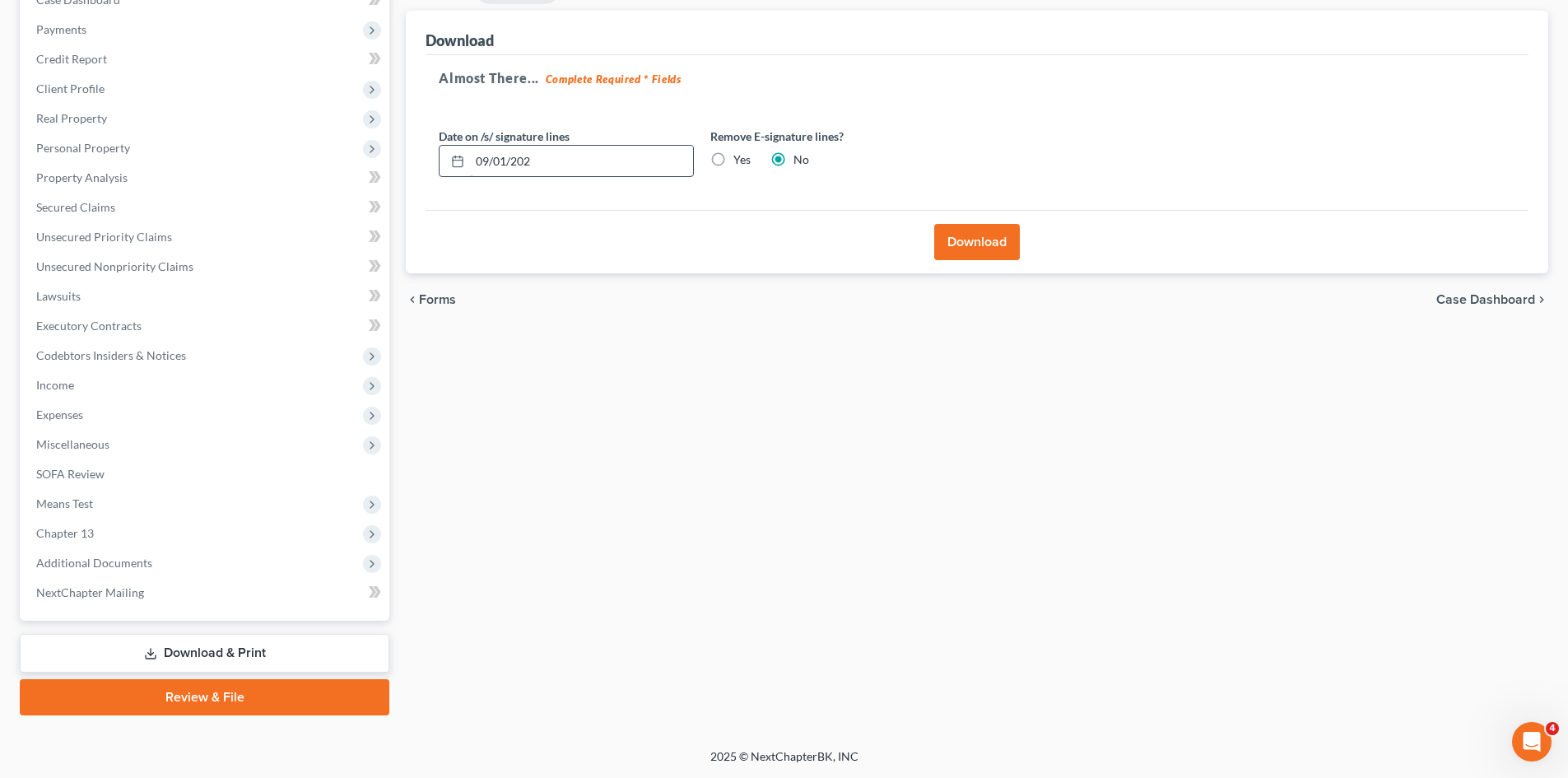
click at [579, 163] on div "09/01/202" at bounding box center [565, 162] width 255 height 33
drag, startPoint x: 548, startPoint y: 159, endPoint x: 450, endPoint y: 165, distance: 98.2
click at [450, 165] on div "09/01/202" at bounding box center [565, 162] width 255 height 33
type input "09/09/2025"
click at [994, 238] on button "Download" at bounding box center [977, 242] width 86 height 37
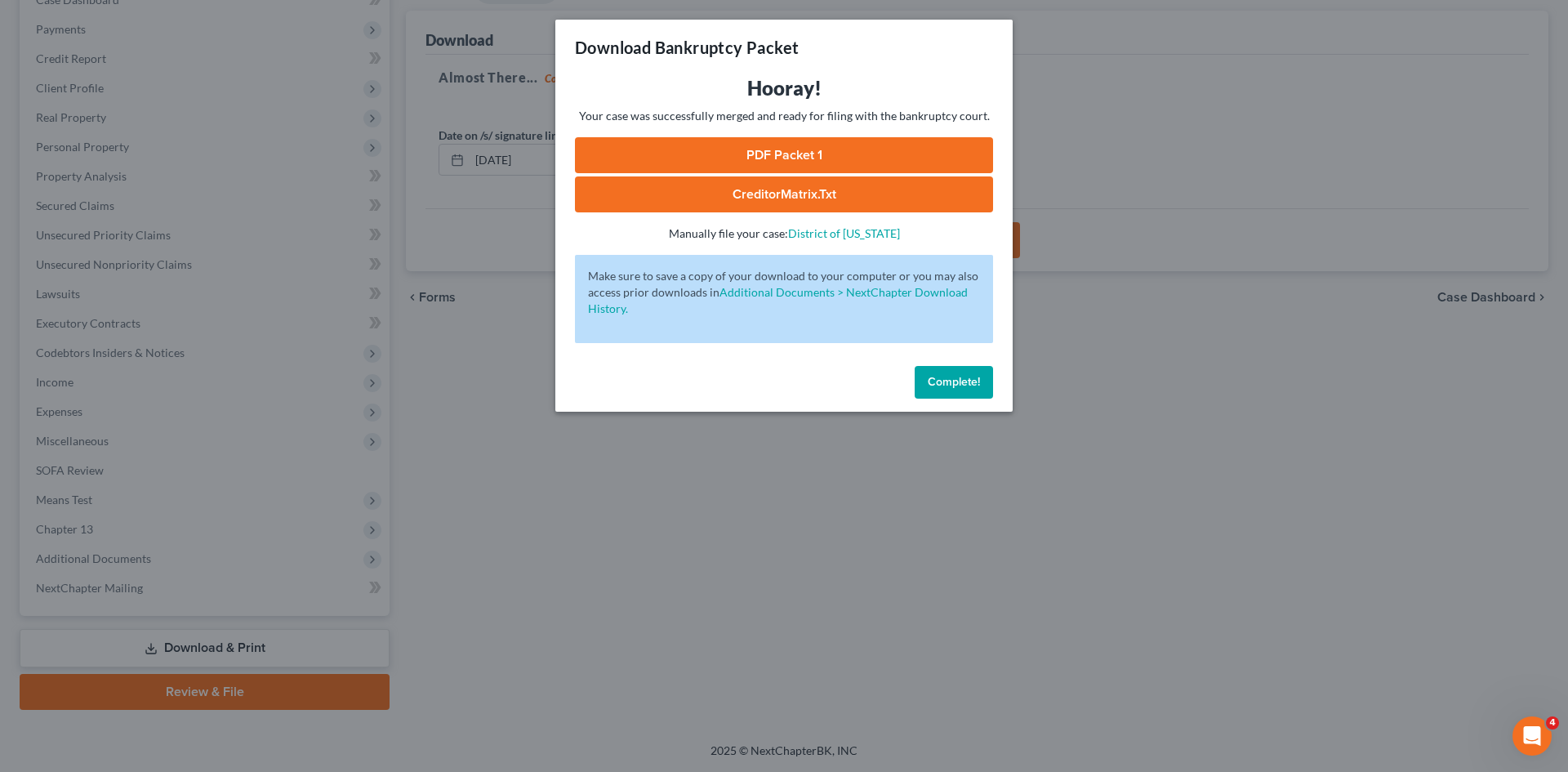
click at [948, 156] on link "PDF Packet 1" at bounding box center [784, 156] width 418 height 36
click at [732, 199] on link "CreditorMatrix.txt" at bounding box center [784, 195] width 418 height 36
click at [929, 384] on span "Complete!" at bounding box center [954, 382] width 52 height 14
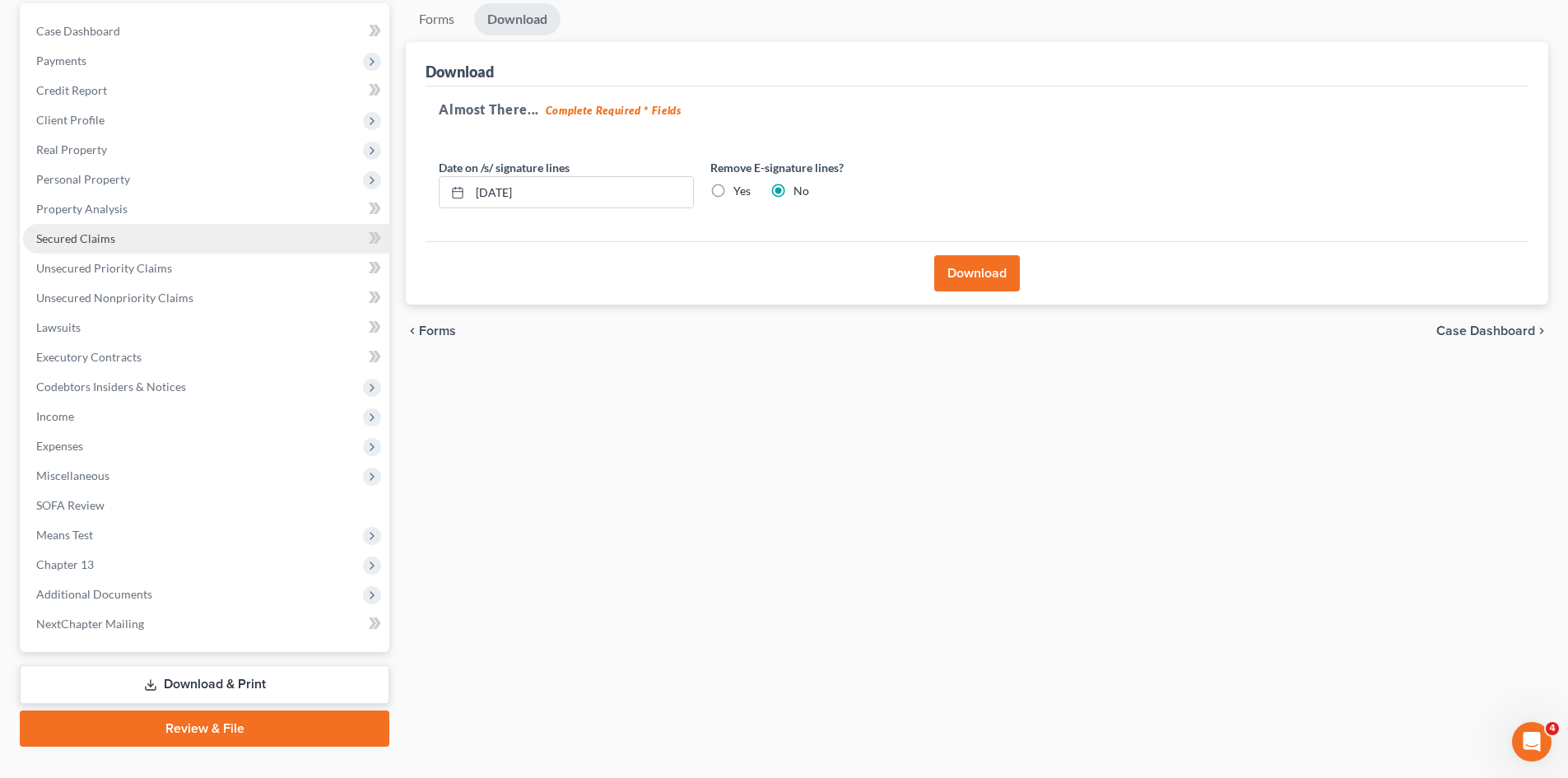
scroll to position [0, 0]
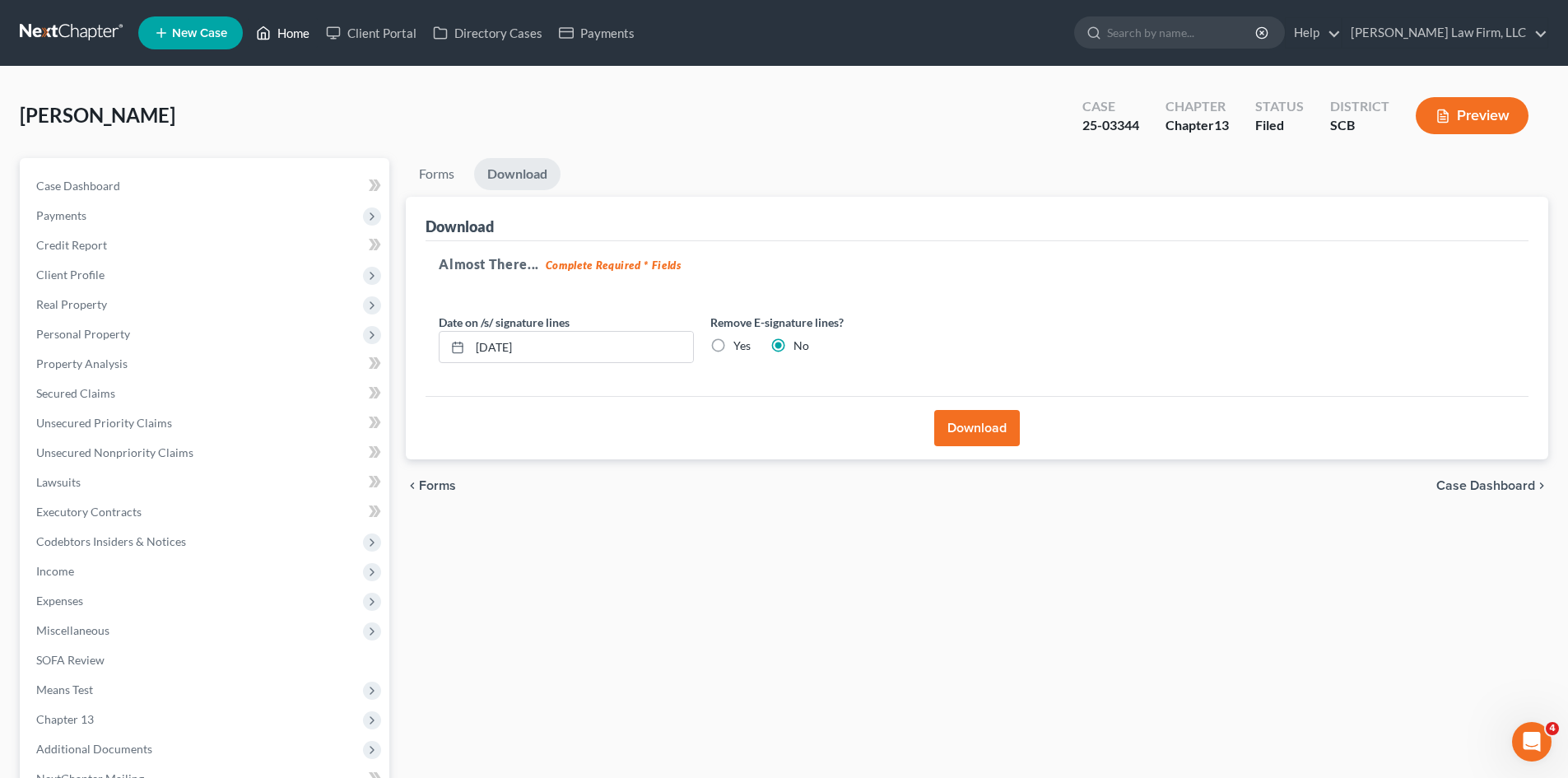
click at [307, 37] on link "Home" at bounding box center [283, 33] width 70 height 30
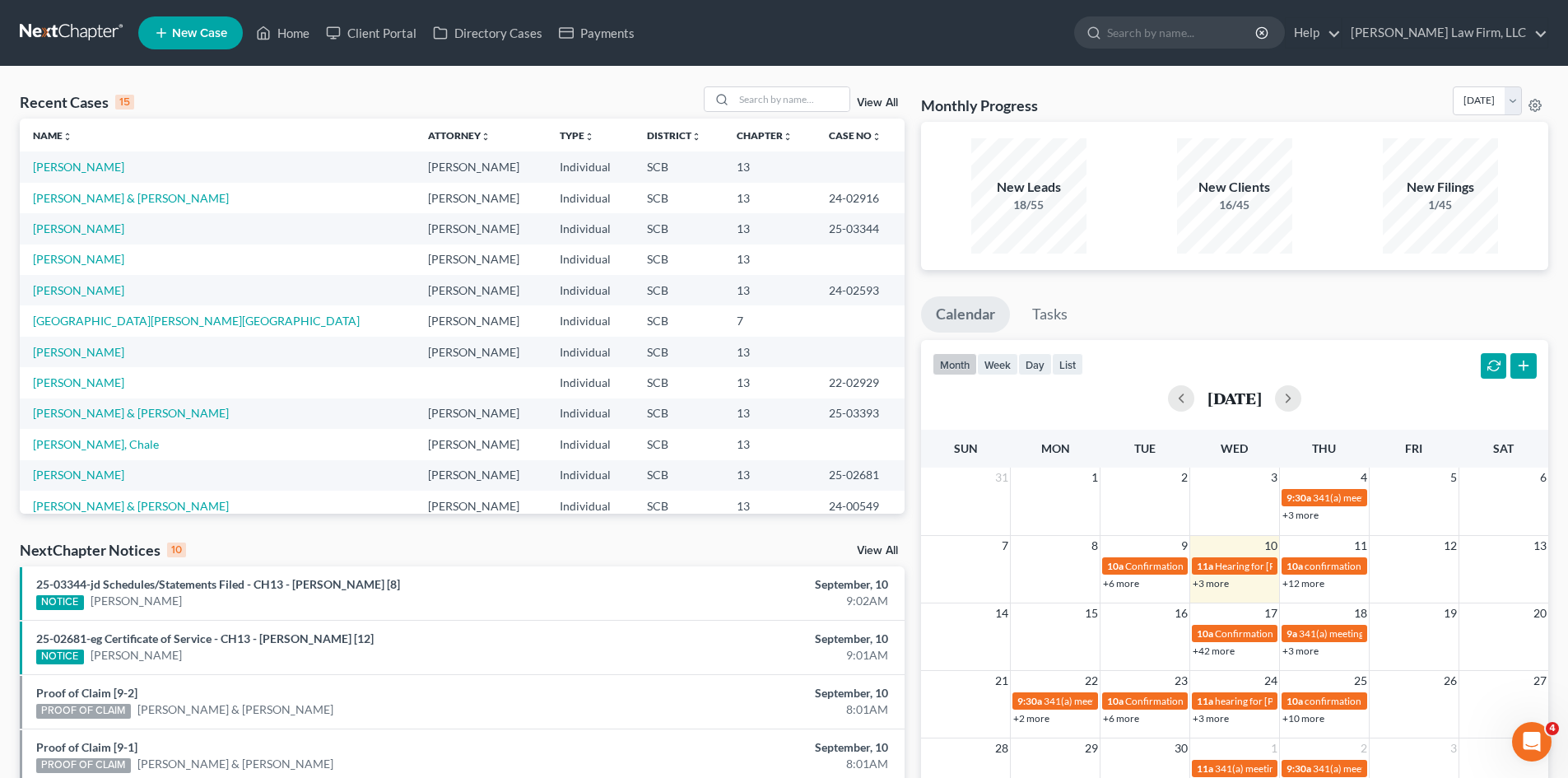
click at [75, 34] on link at bounding box center [73, 33] width 106 height 30
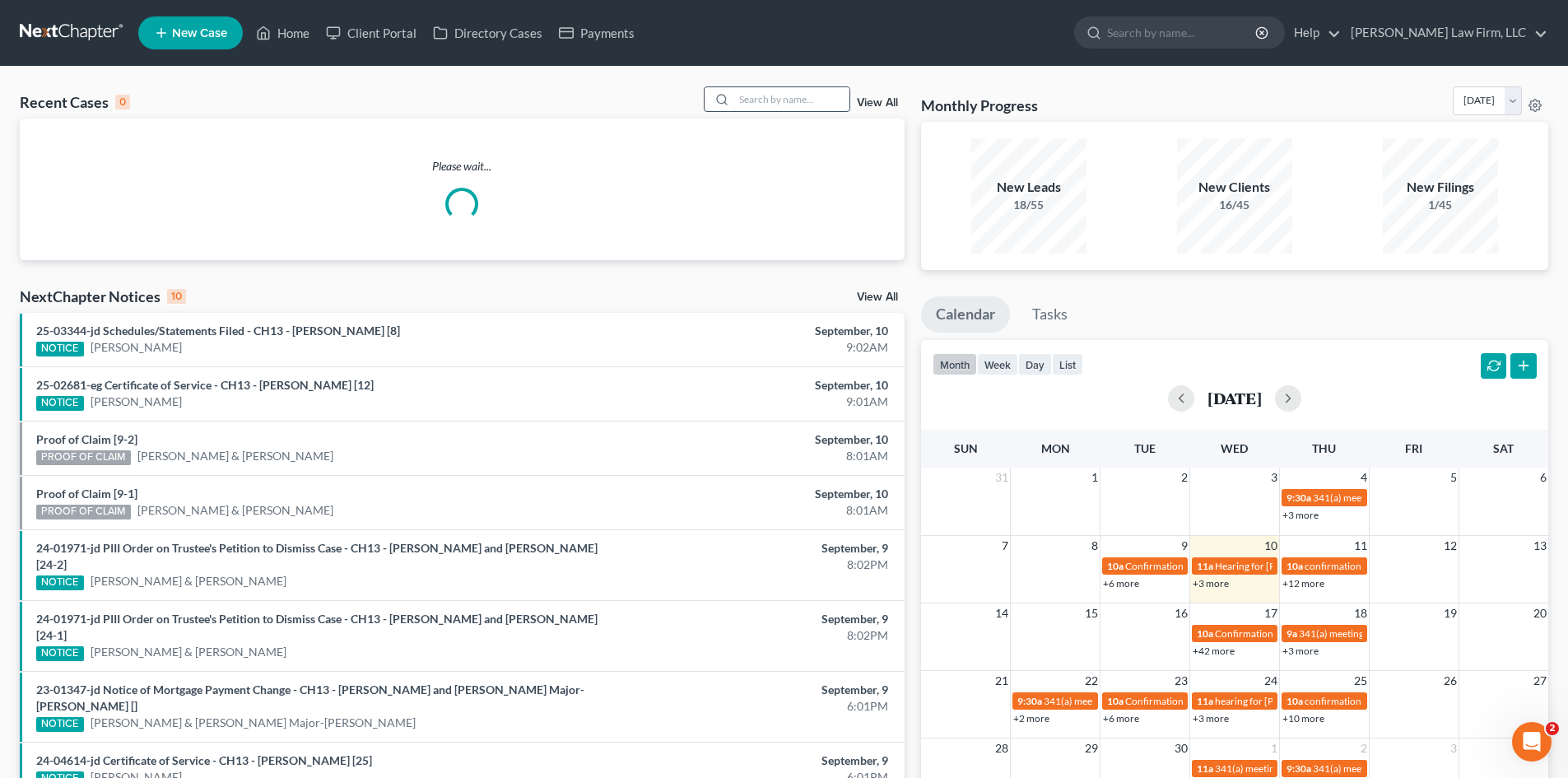
click at [759, 110] on input "search" at bounding box center [792, 99] width 115 height 24
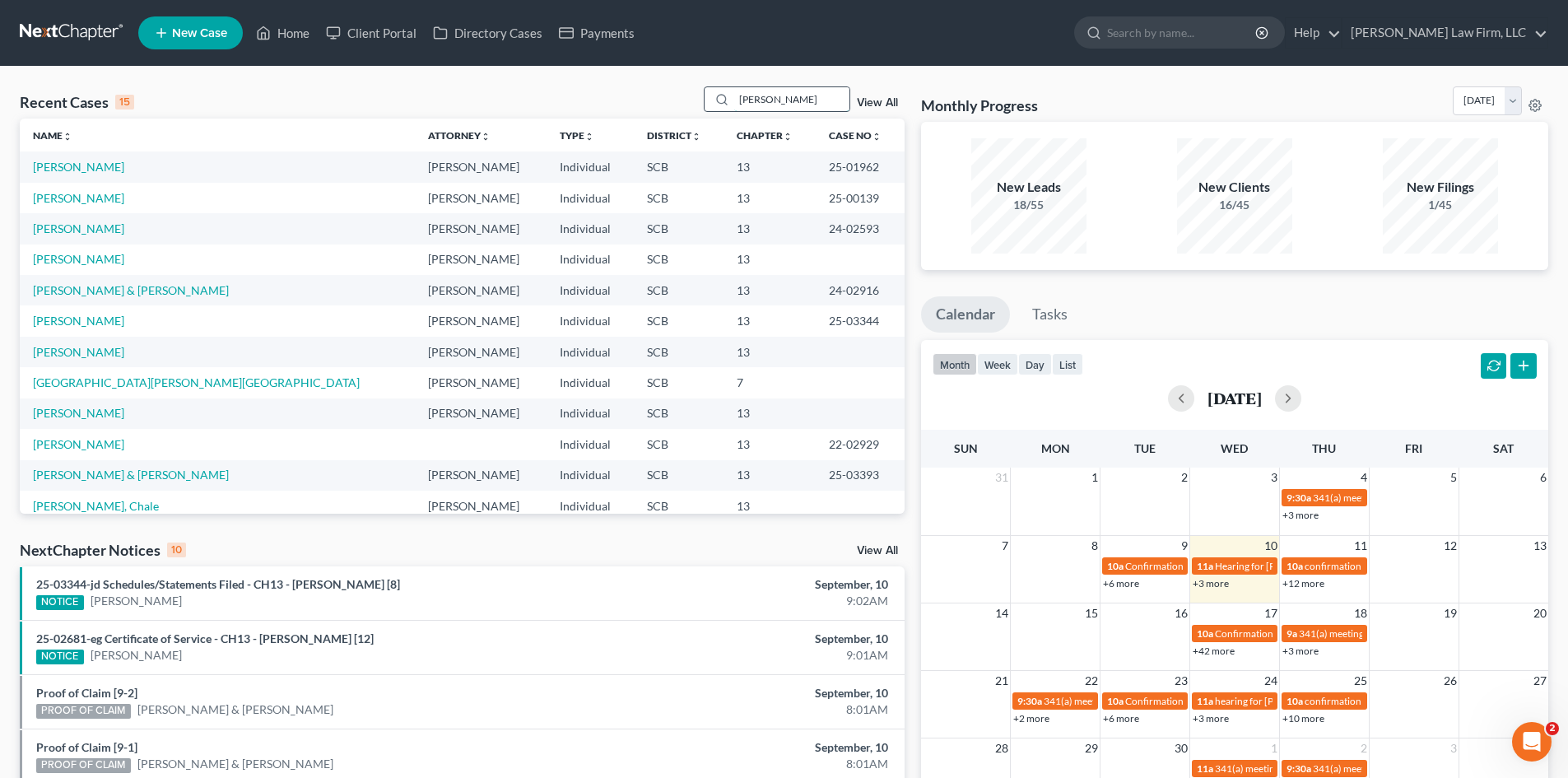
type input "clark"
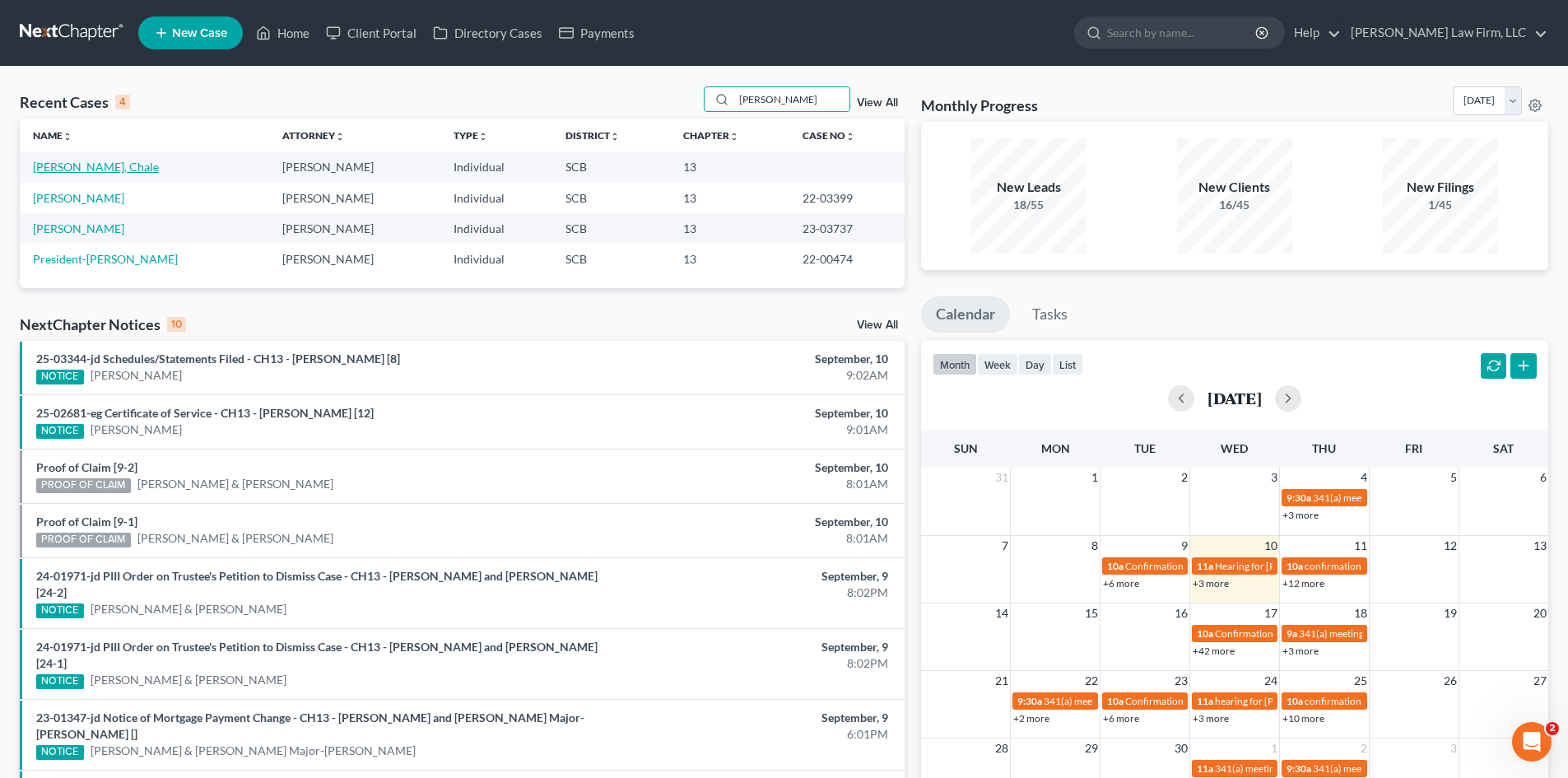
click at [75, 173] on link "[PERSON_NAME], Chale" at bounding box center [95, 166] width 126 height 14
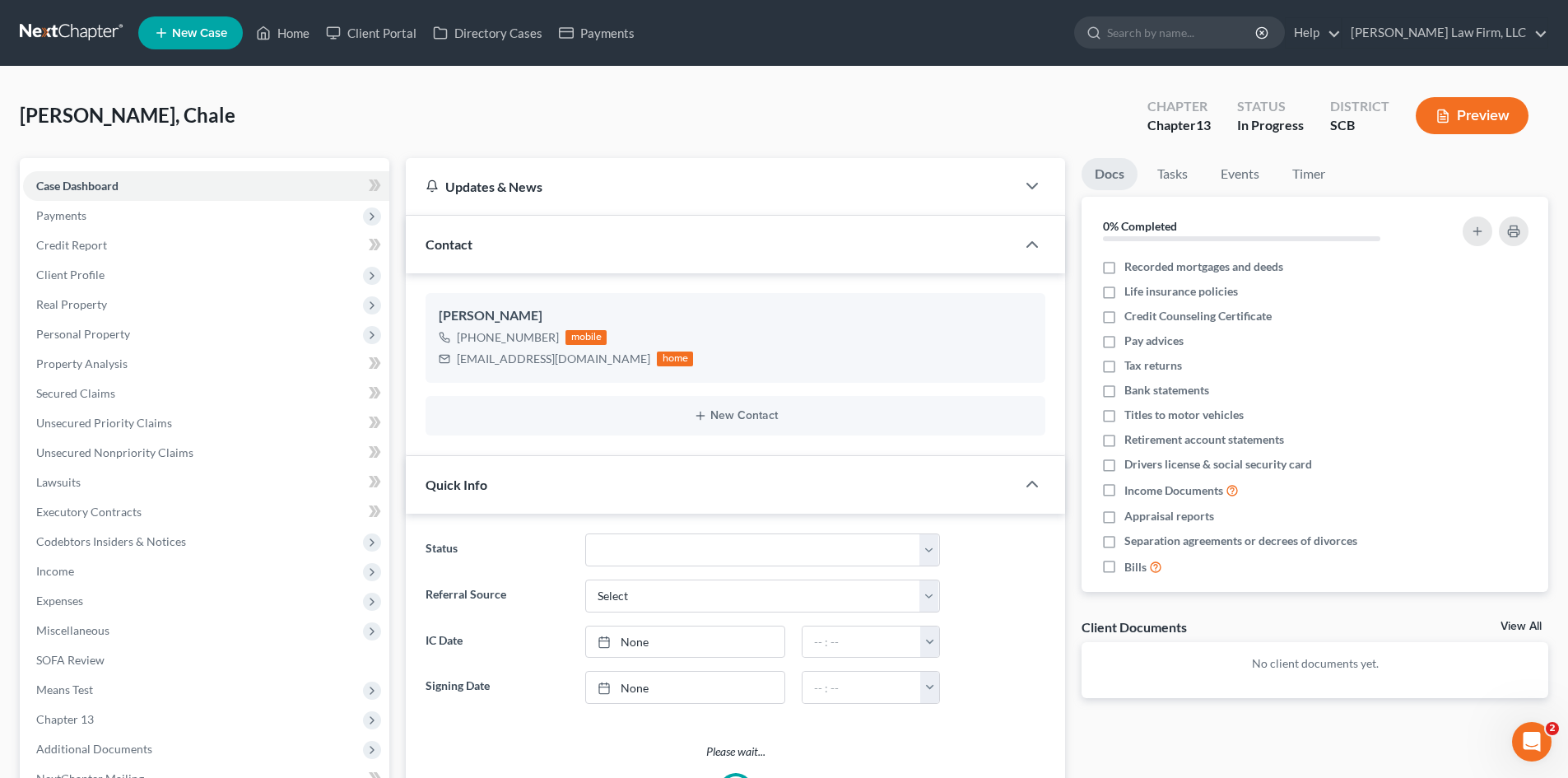
select select "0"
click at [40, 35] on link at bounding box center [73, 33] width 106 height 30
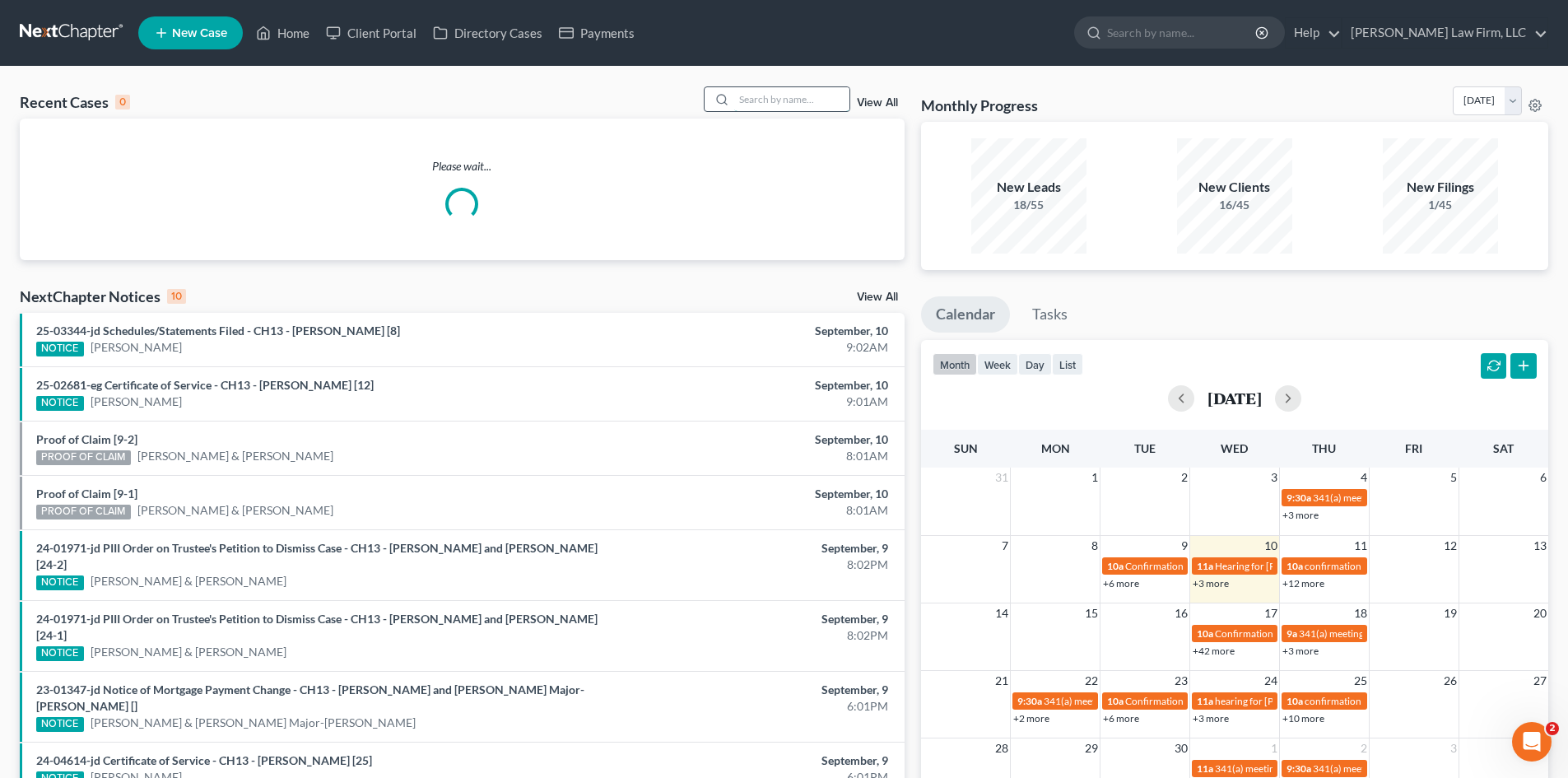
click at [787, 106] on input "search" at bounding box center [792, 99] width 115 height 24
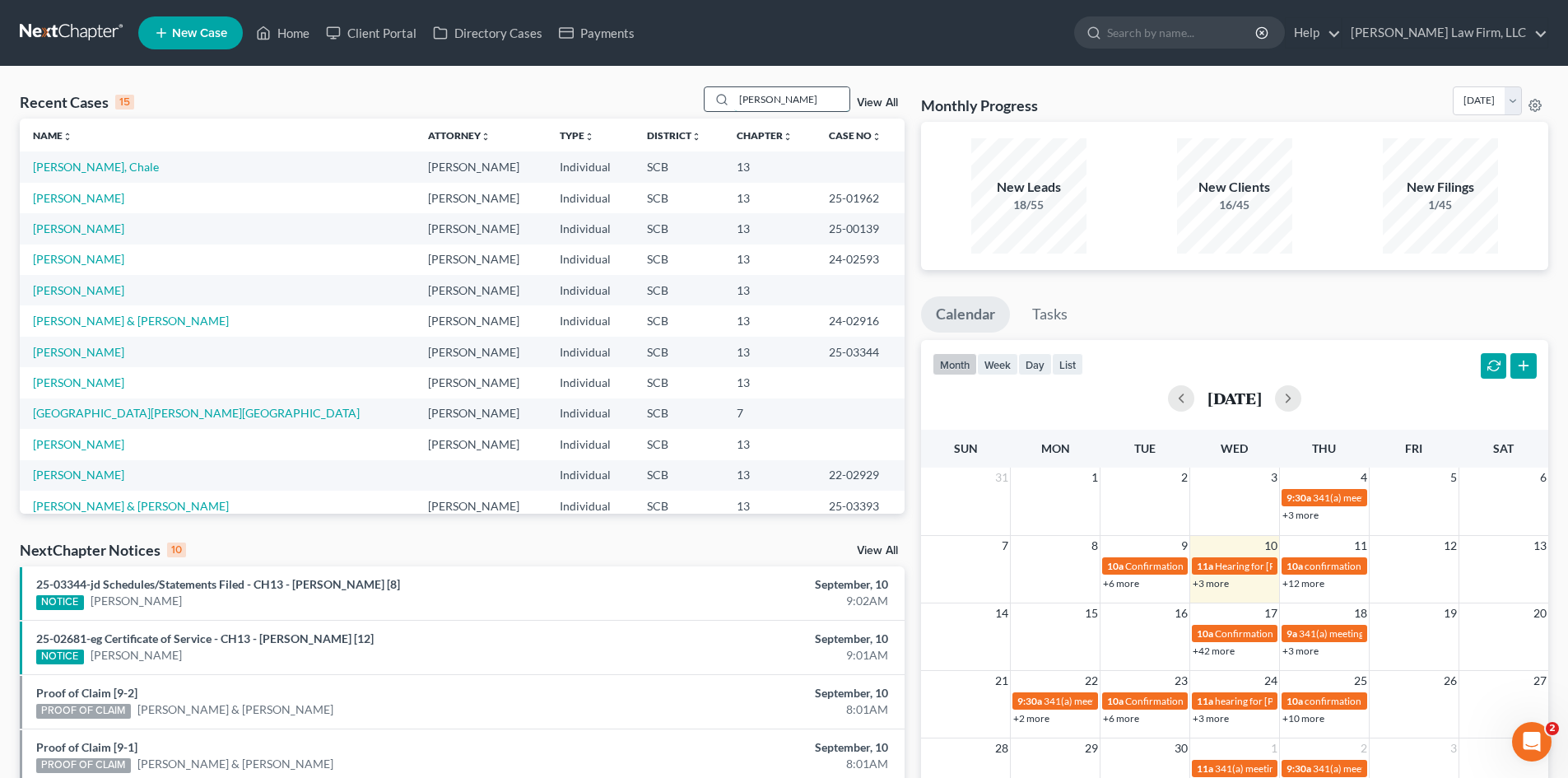
type input "morgan"
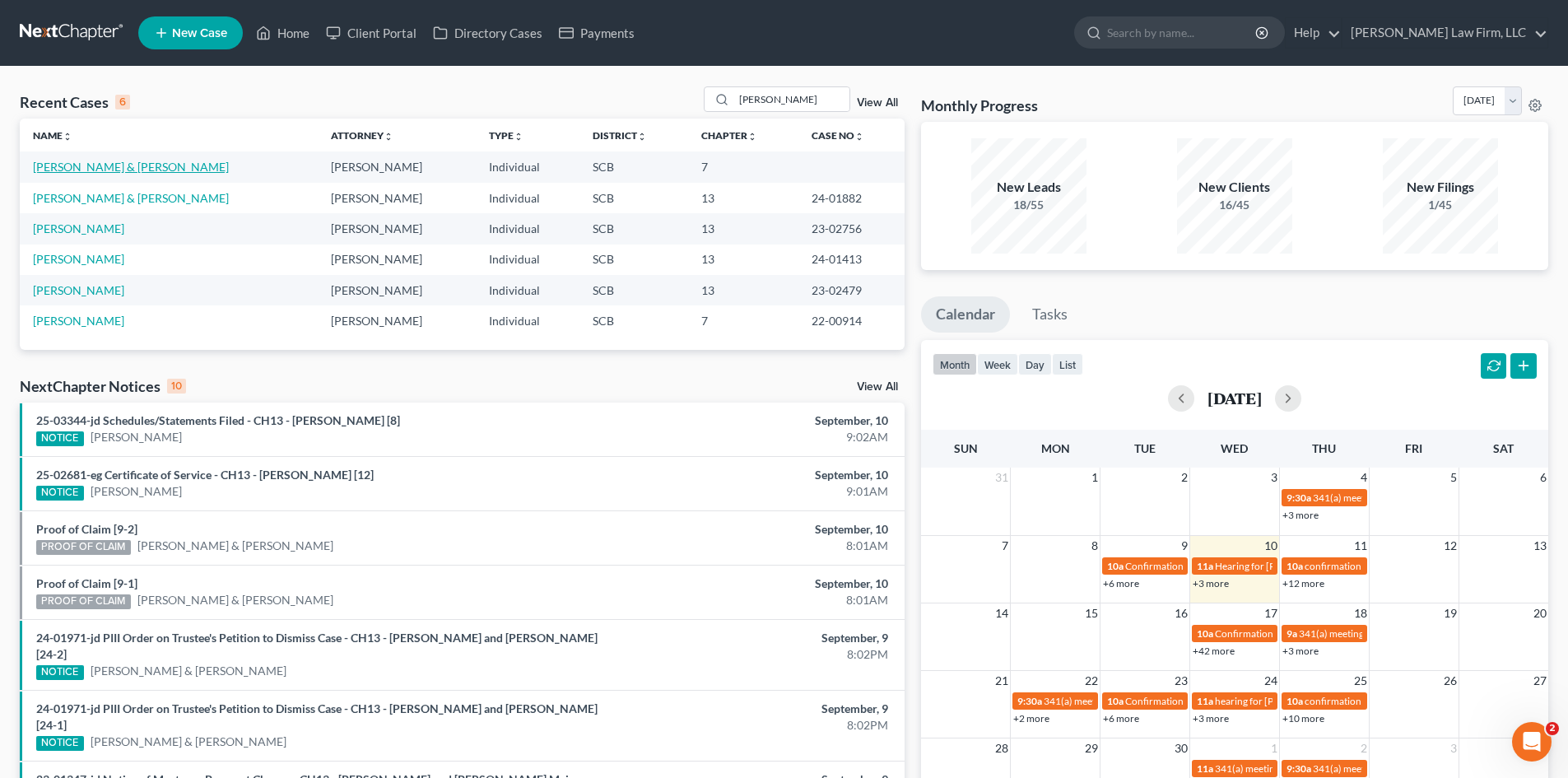
click at [166, 169] on link "Morgan, Sean & Johnson, Courtney" at bounding box center [131, 166] width 196 height 14
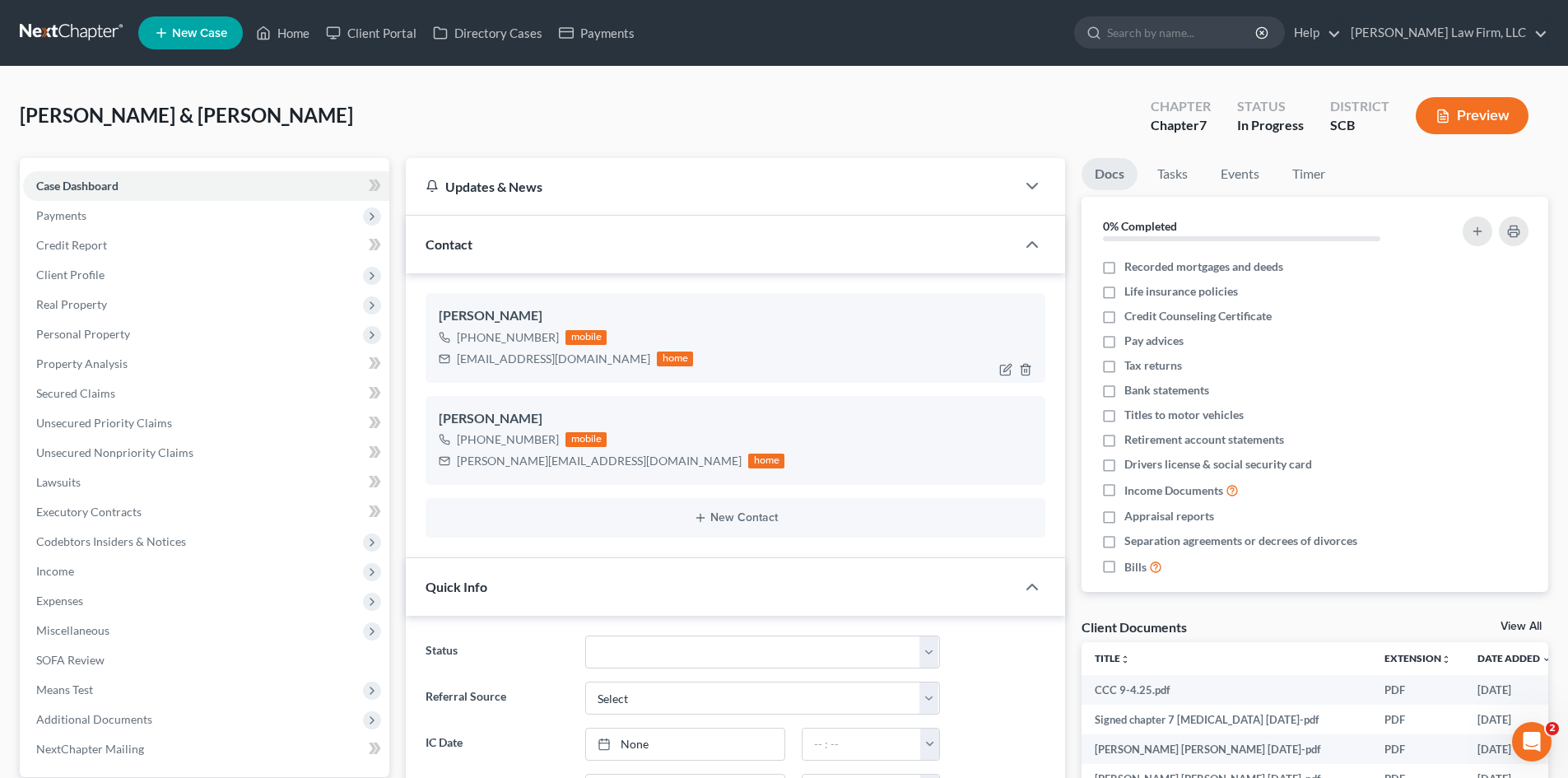
select select "0"
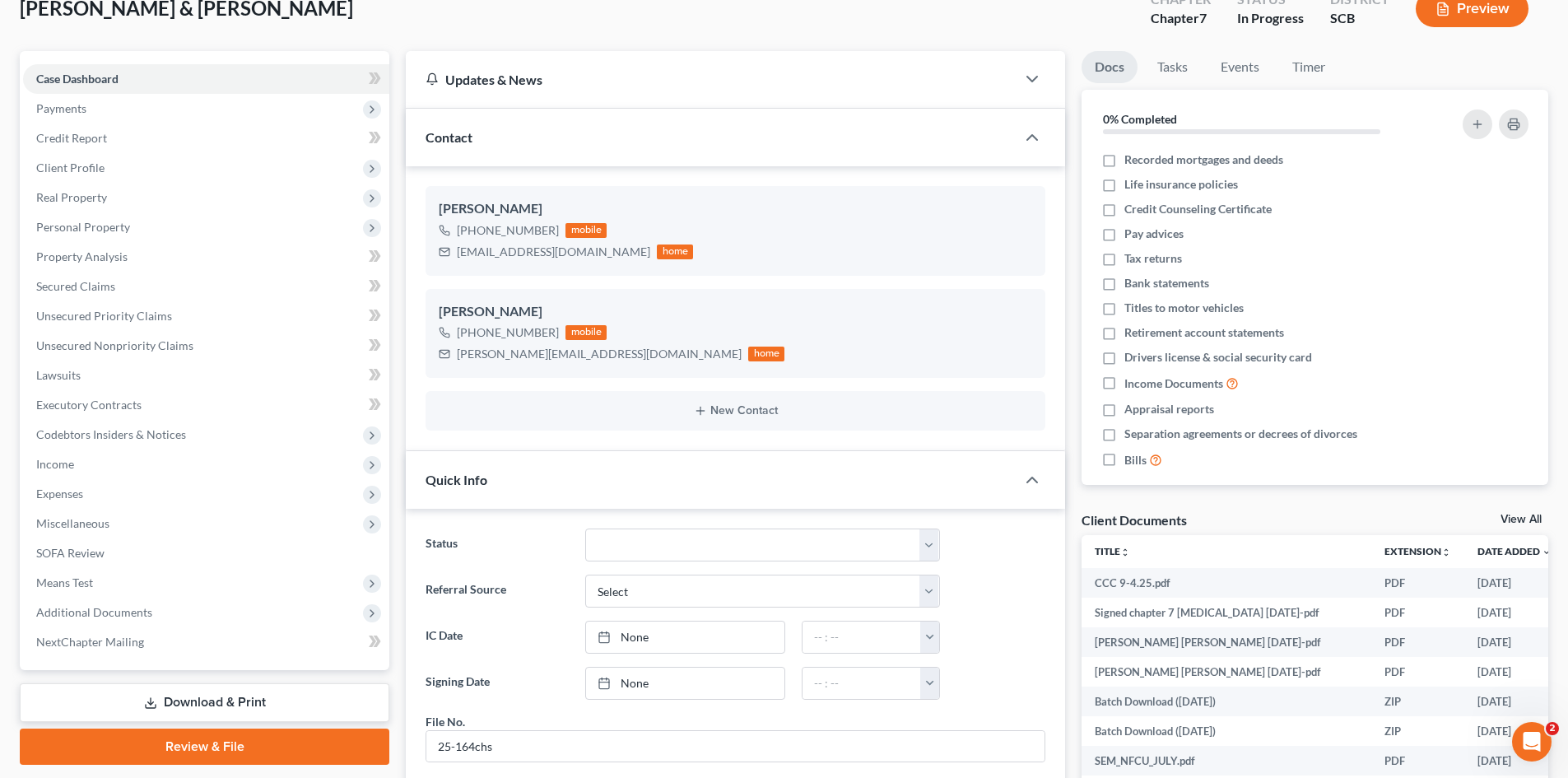
scroll to position [164, 0]
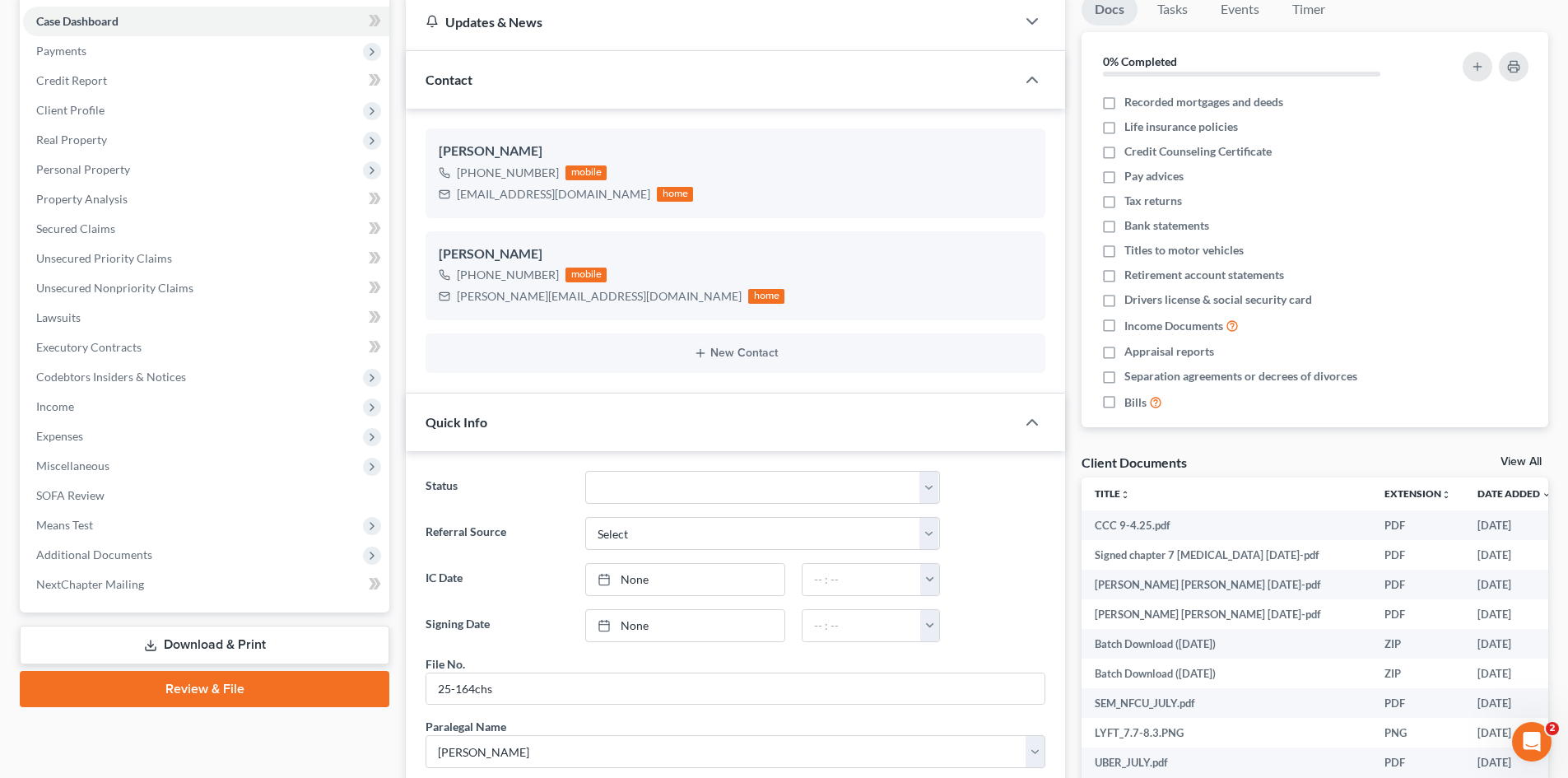
drag, startPoint x: 293, startPoint y: 690, endPoint x: 304, endPoint y: 683, distance: 13.0
click at [292, 689] on link "Review & File" at bounding box center [205, 690] width 369 height 37
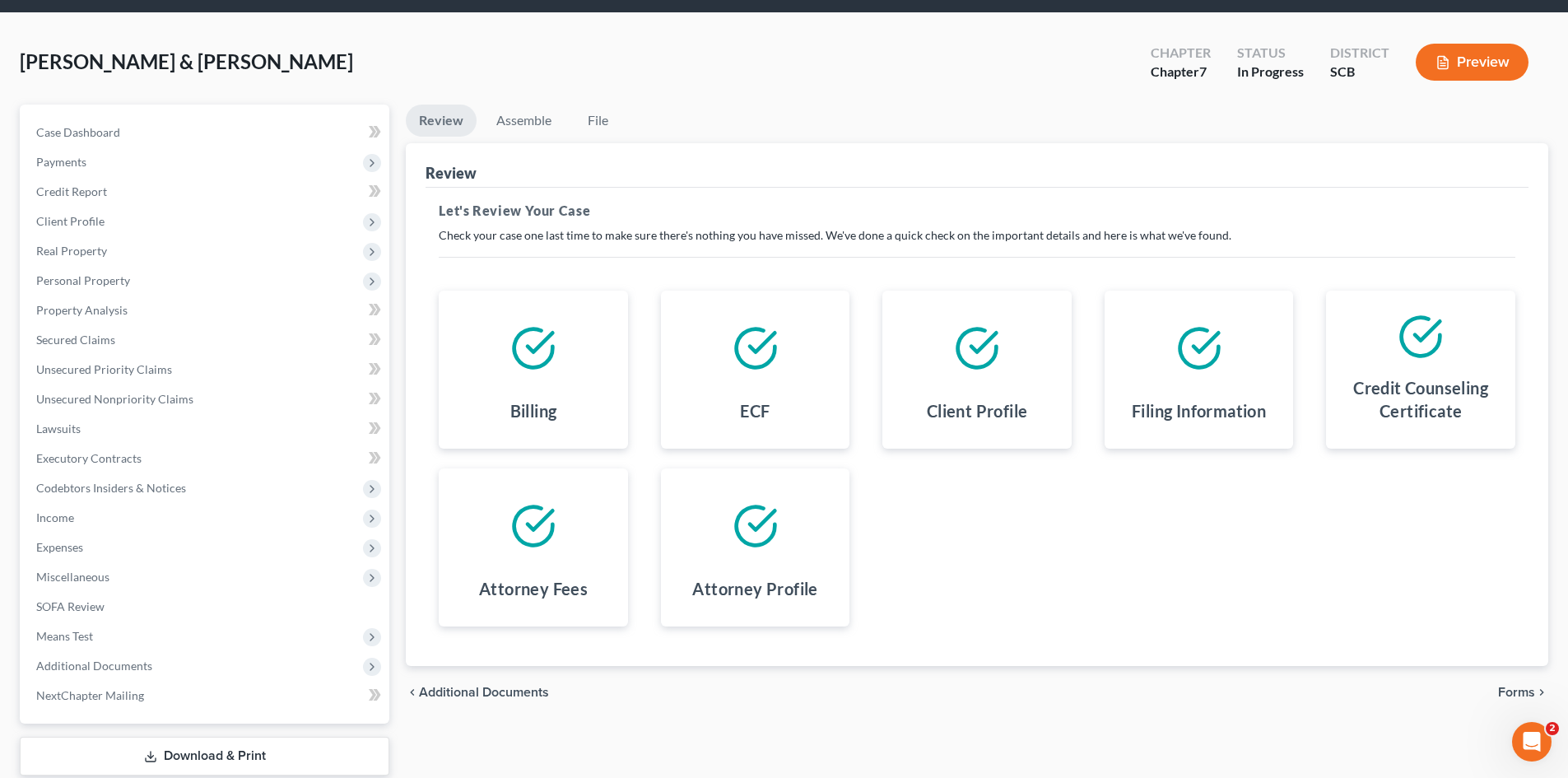
scroll to position [83, 0]
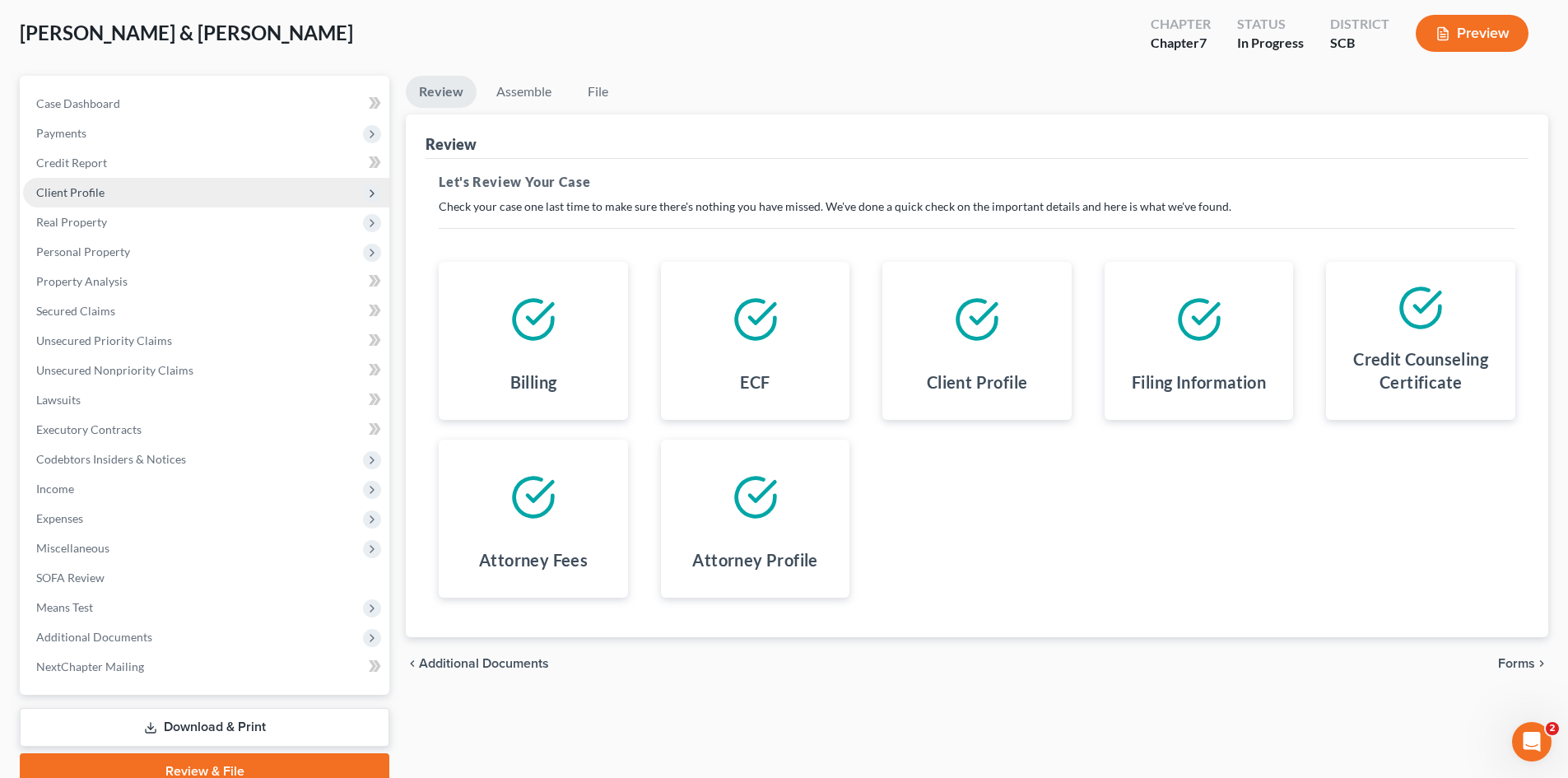
click at [87, 190] on span "Client Profile" at bounding box center [70, 192] width 68 height 14
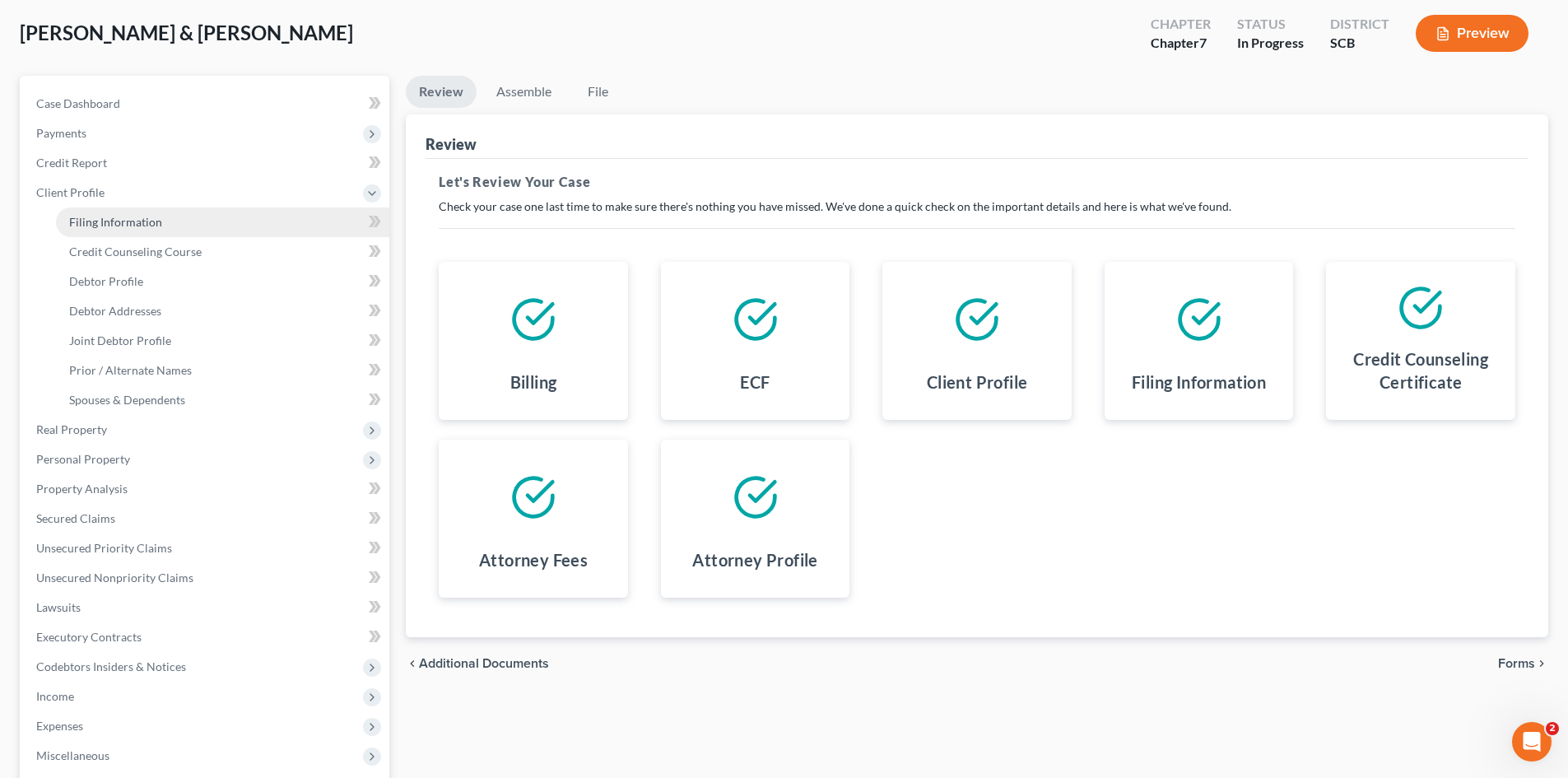
click at [159, 217] on span "Filing Information" at bounding box center [115, 221] width 93 height 14
select select "1"
select select "0"
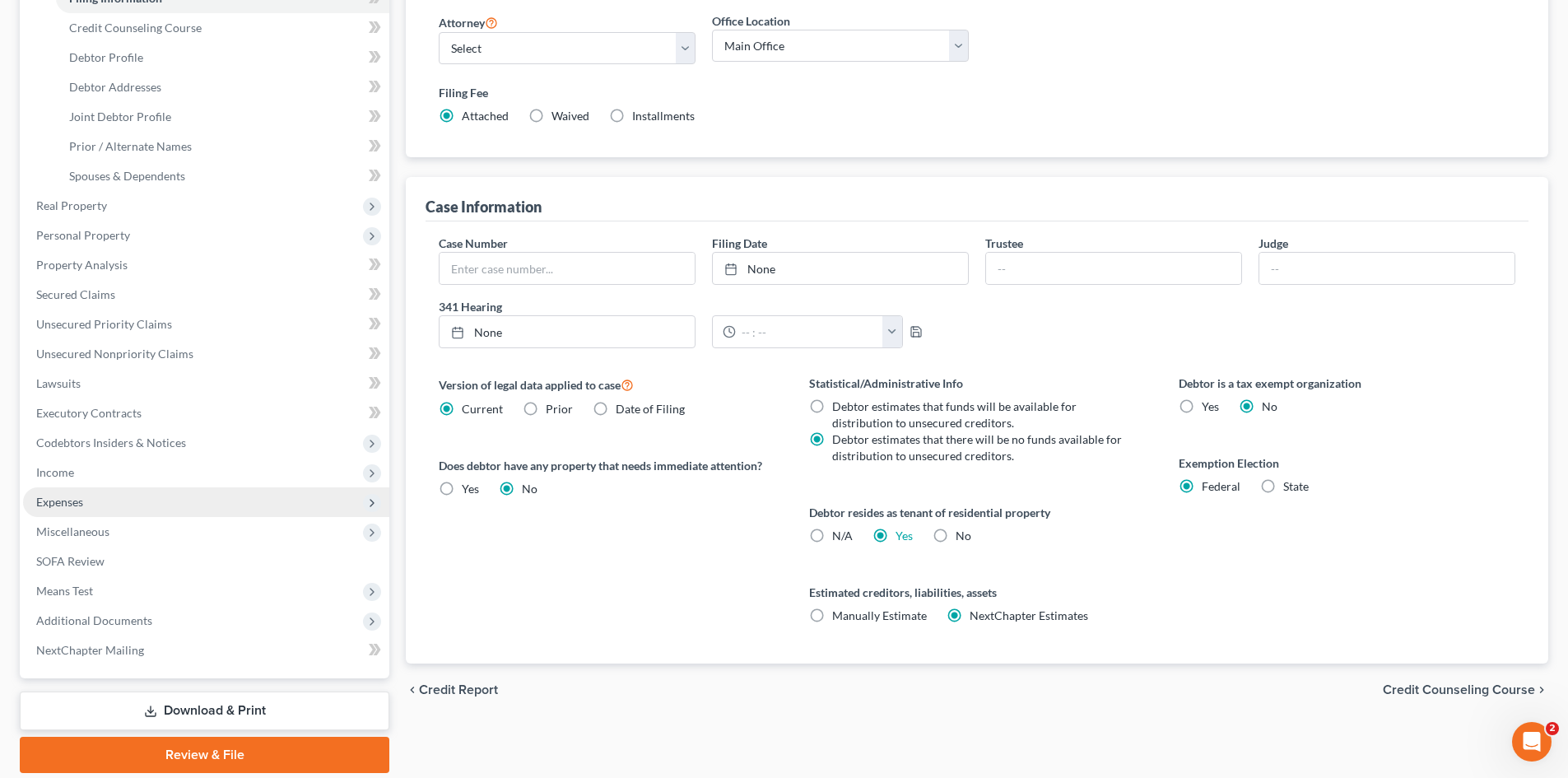
scroll to position [364, 0]
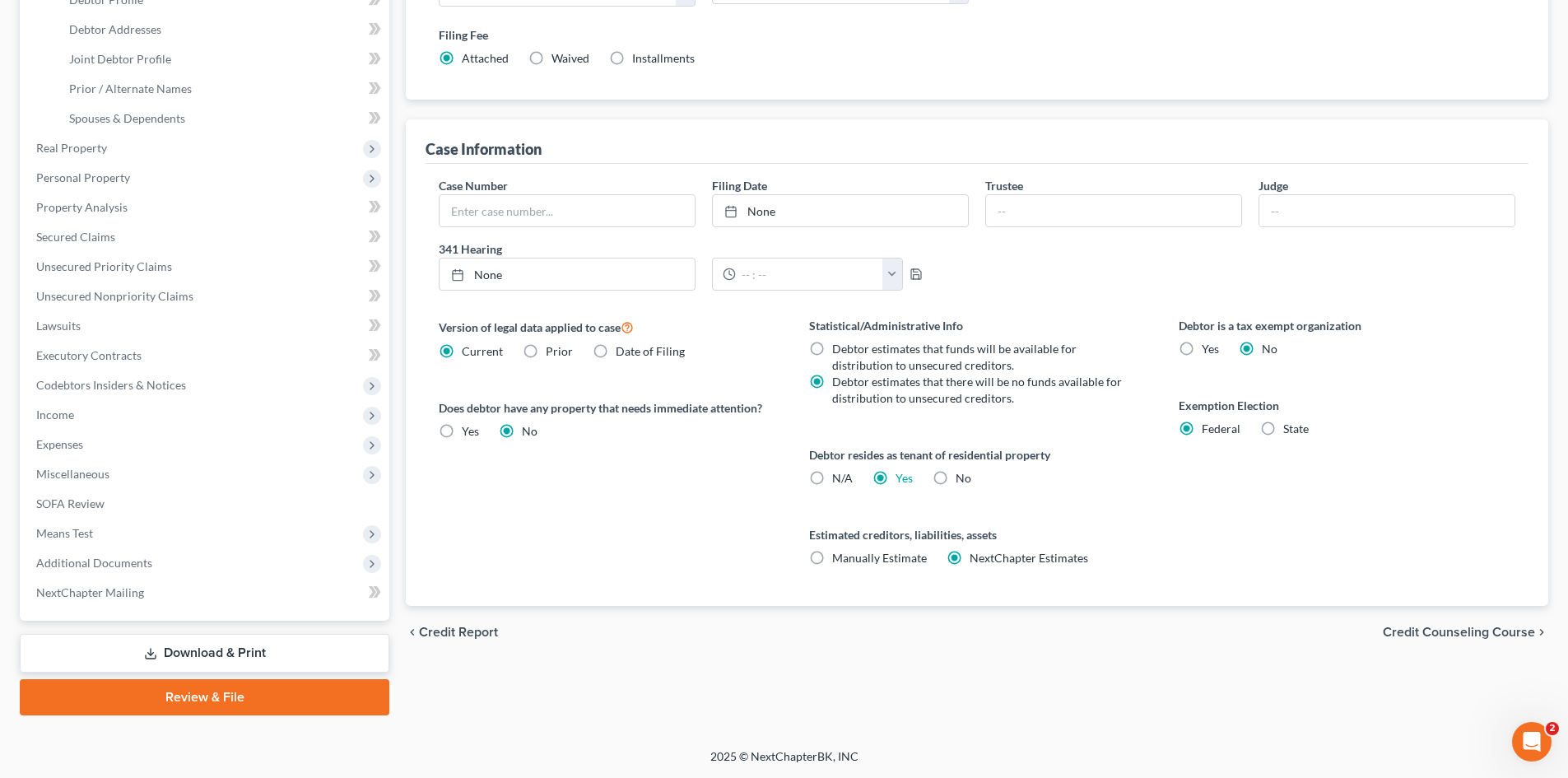
click at [267, 690] on link "Review & File" at bounding box center [205, 697] width 369 height 37
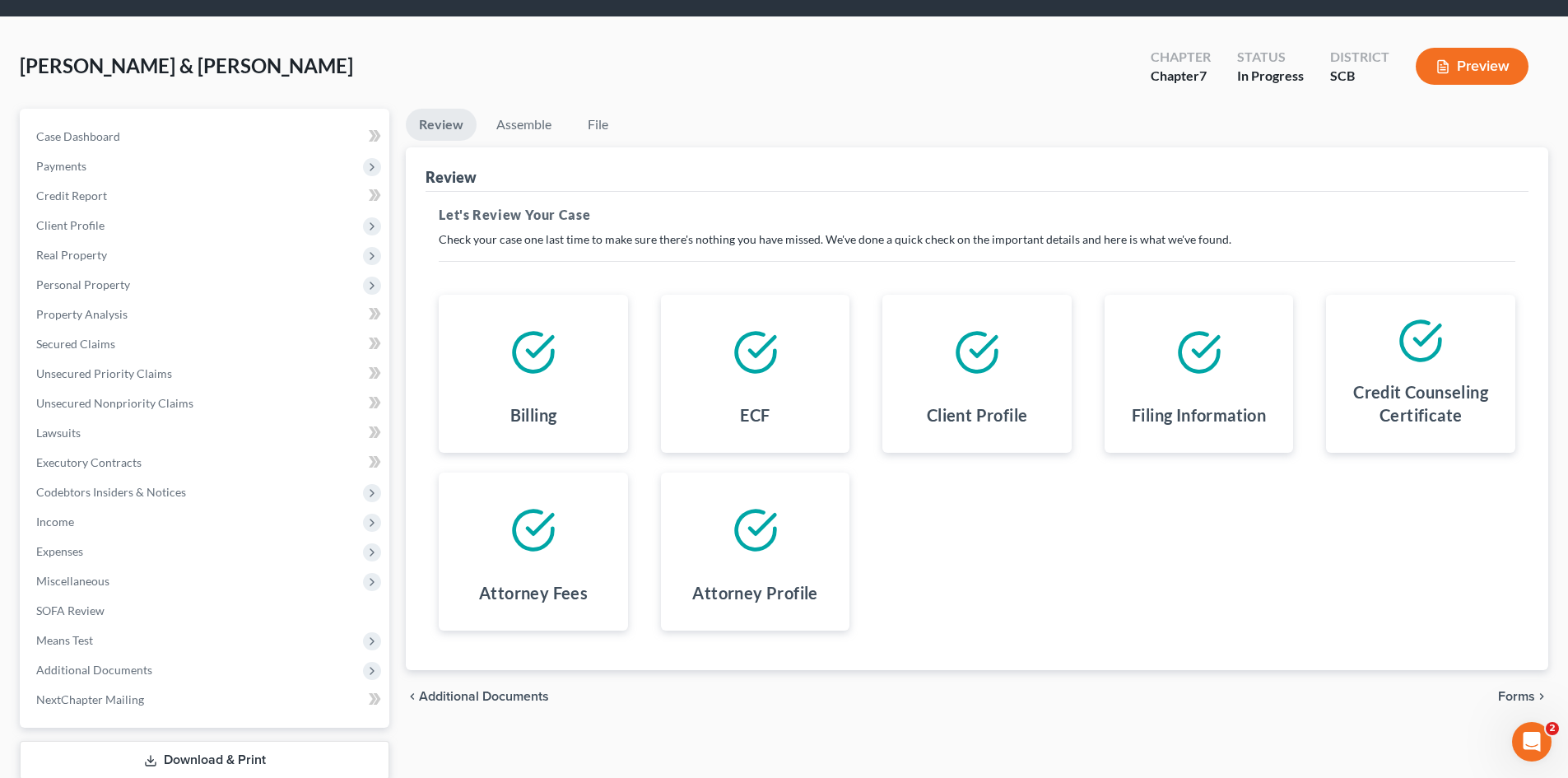
scroll to position [157, 0]
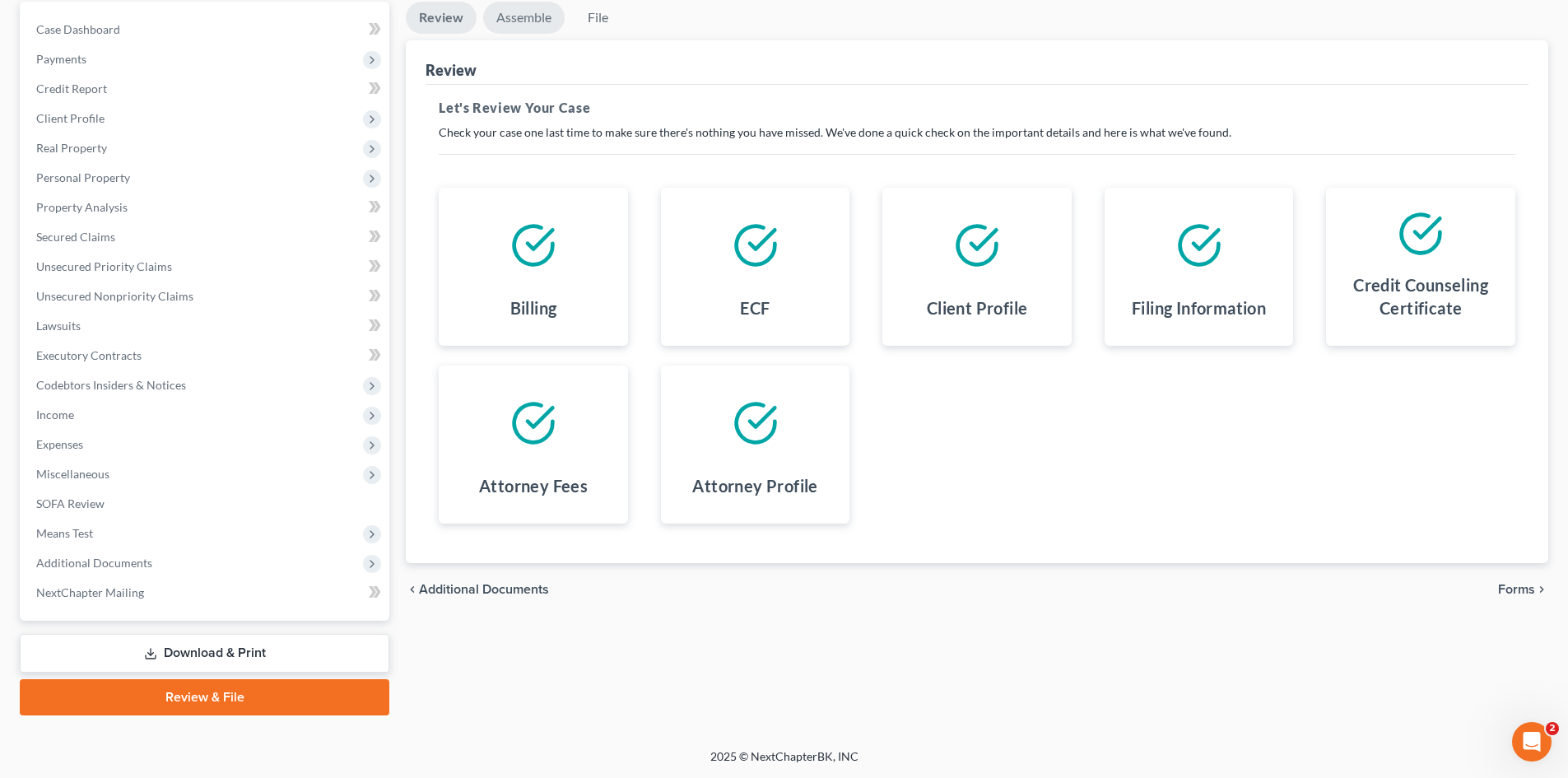
click at [535, 21] on link "Assemble" at bounding box center [524, 17] width 82 height 32
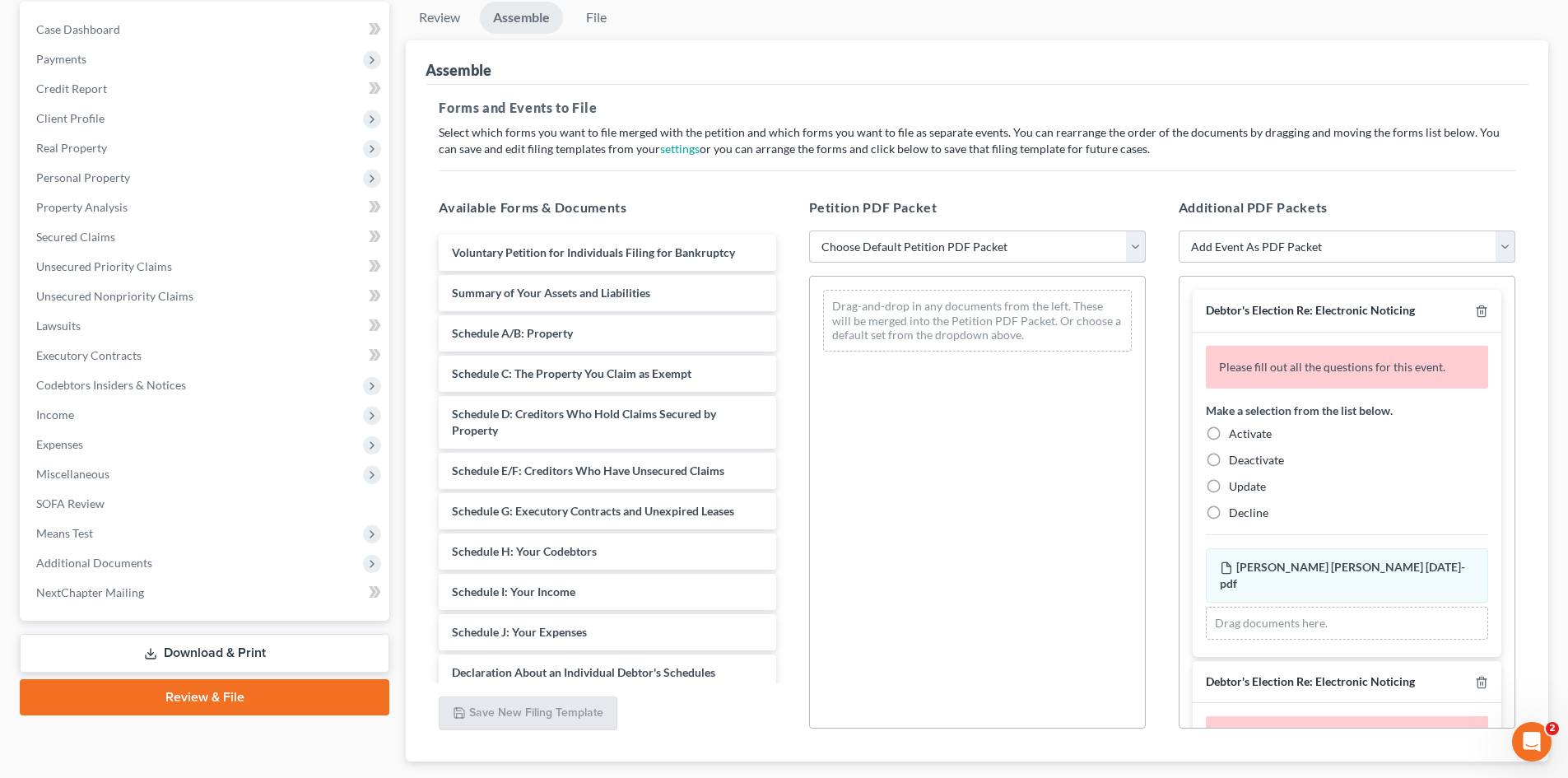
click at [1137, 250] on select "Choose Default Petition PDF Packet Complete Bankruptcy Petition (all forms and …" at bounding box center [978, 247] width 336 height 33
select select "0"
click at [809, 231] on select "Choose Default Petition PDF Packet Complete Bankruptcy Petition (all forms and …" at bounding box center [978, 247] width 336 height 33
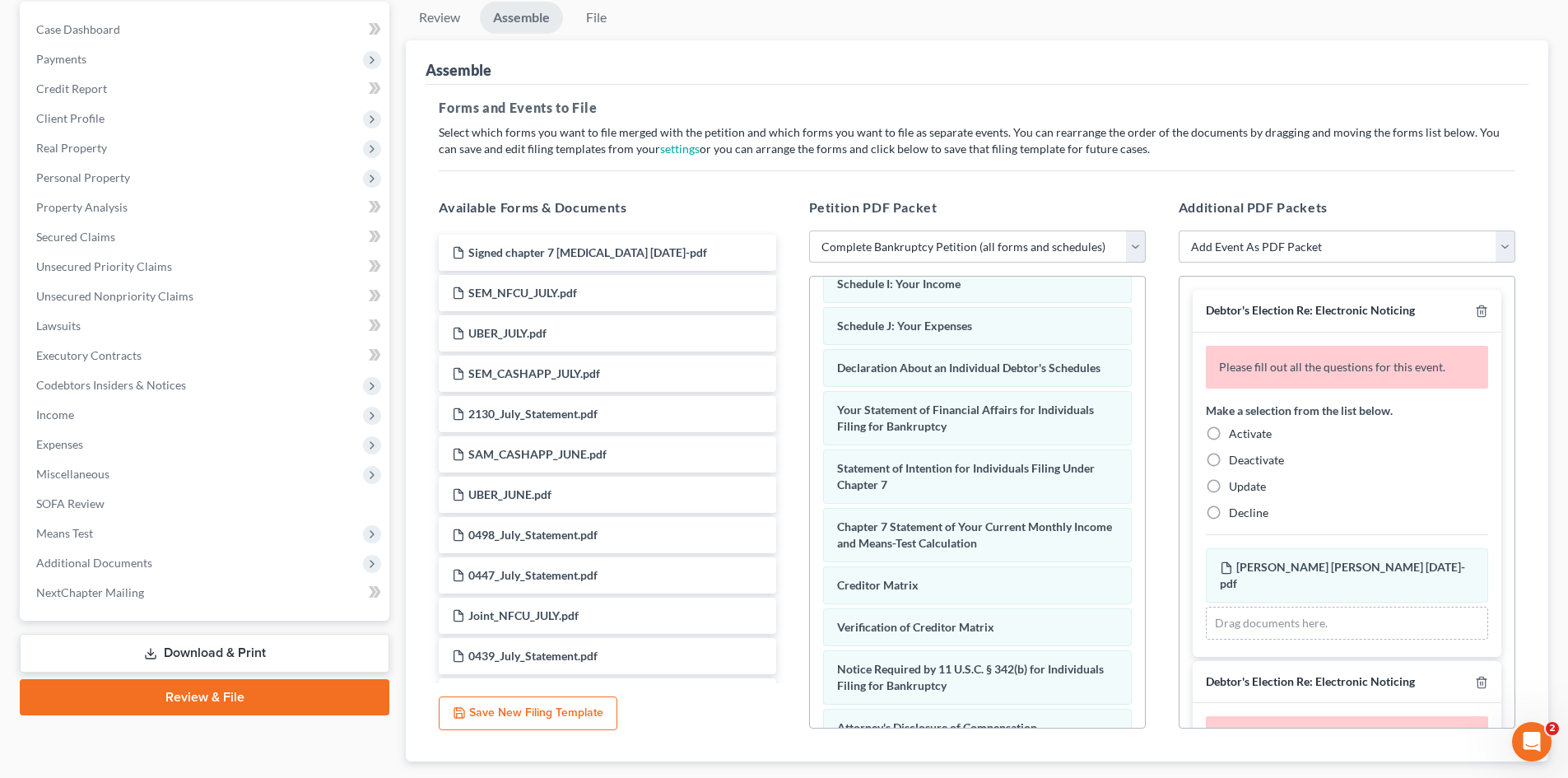
scroll to position [524, 0]
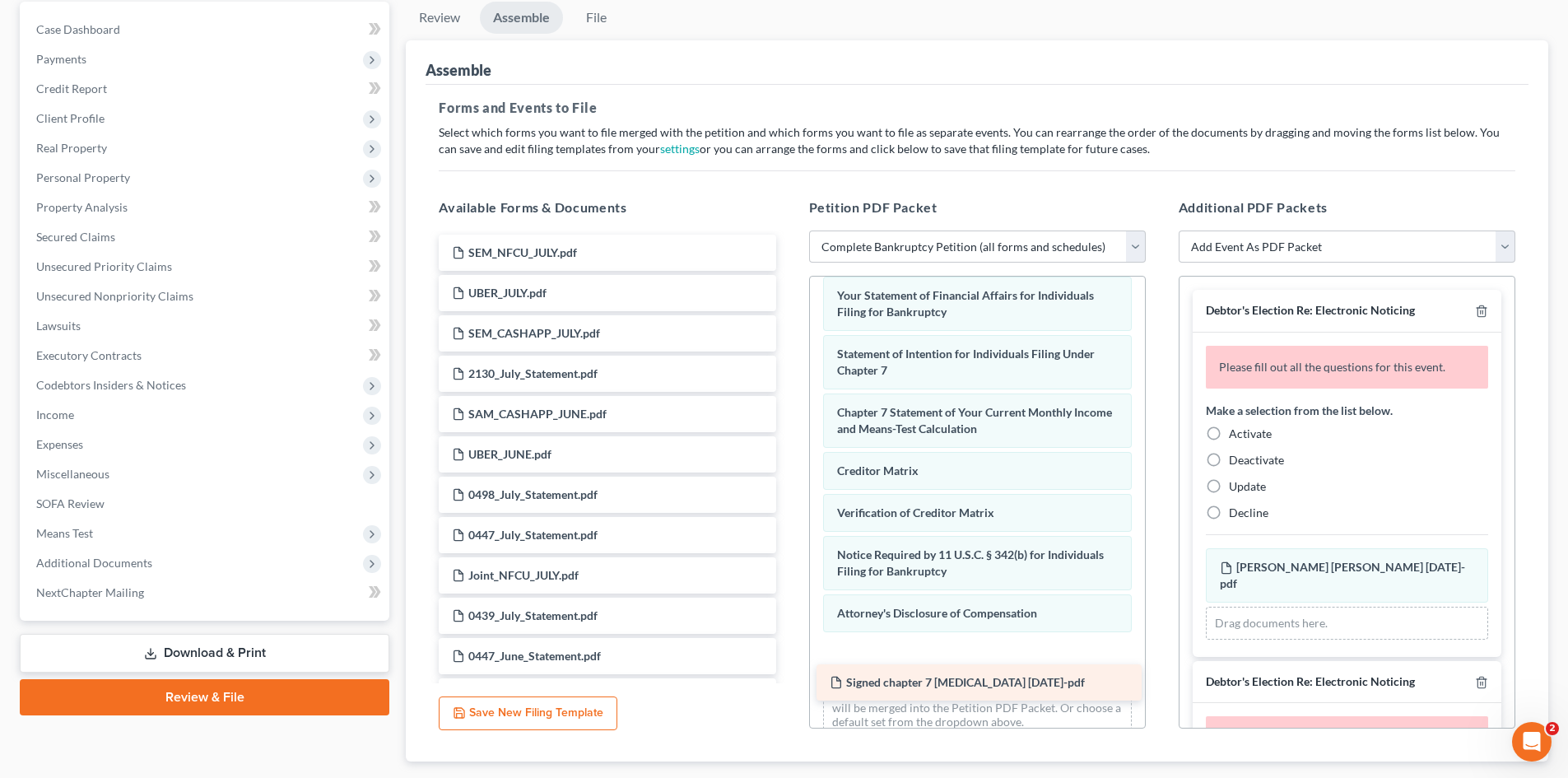
drag, startPoint x: 649, startPoint y: 250, endPoint x: 1028, endPoint y: 680, distance: 573.2
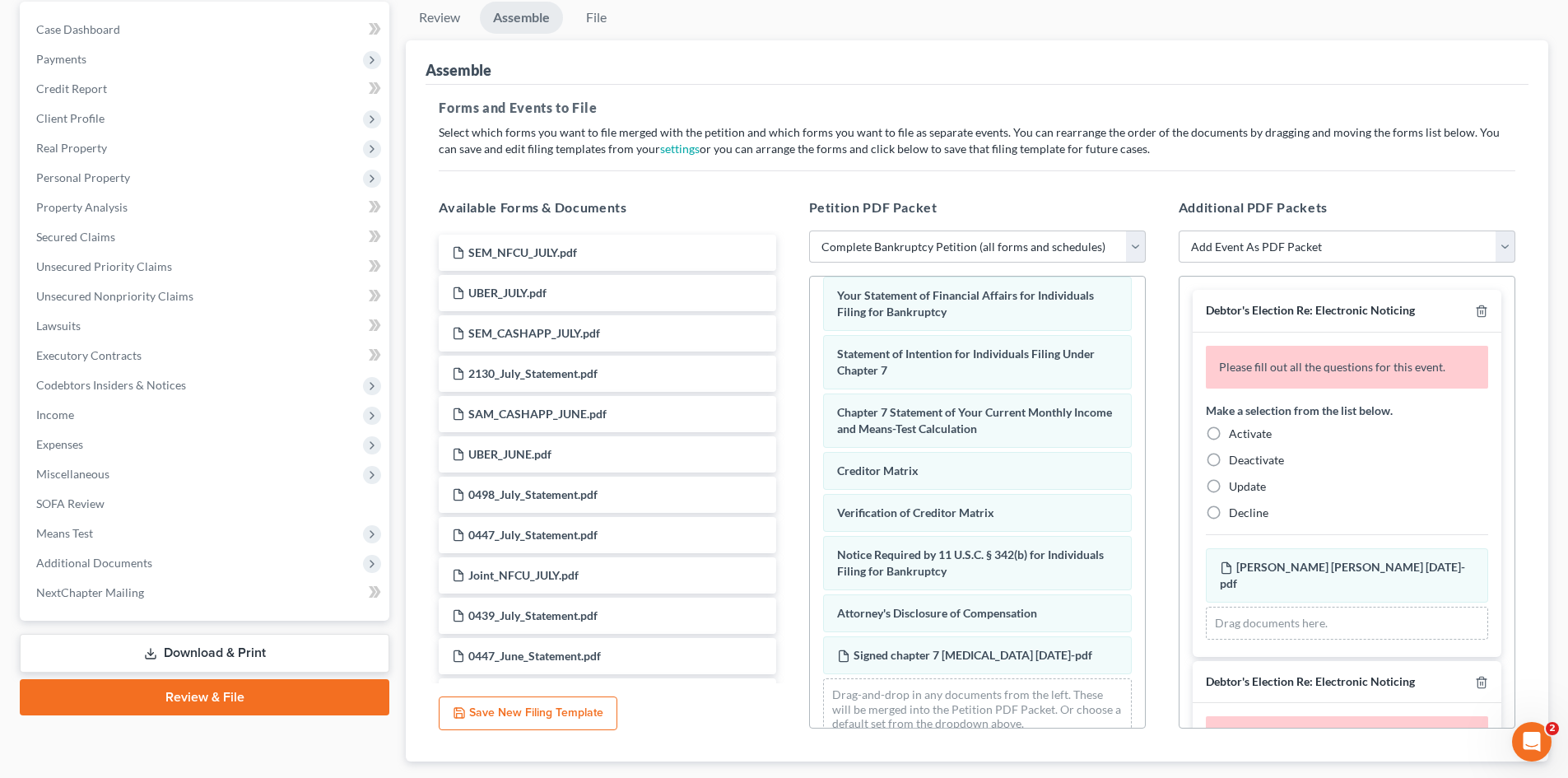
click at [1229, 433] on label "Activate" at bounding box center [1250, 434] width 43 height 16
click at [1235, 433] on input "Activate" at bounding box center [1240, 431] width 11 height 11
radio input "true"
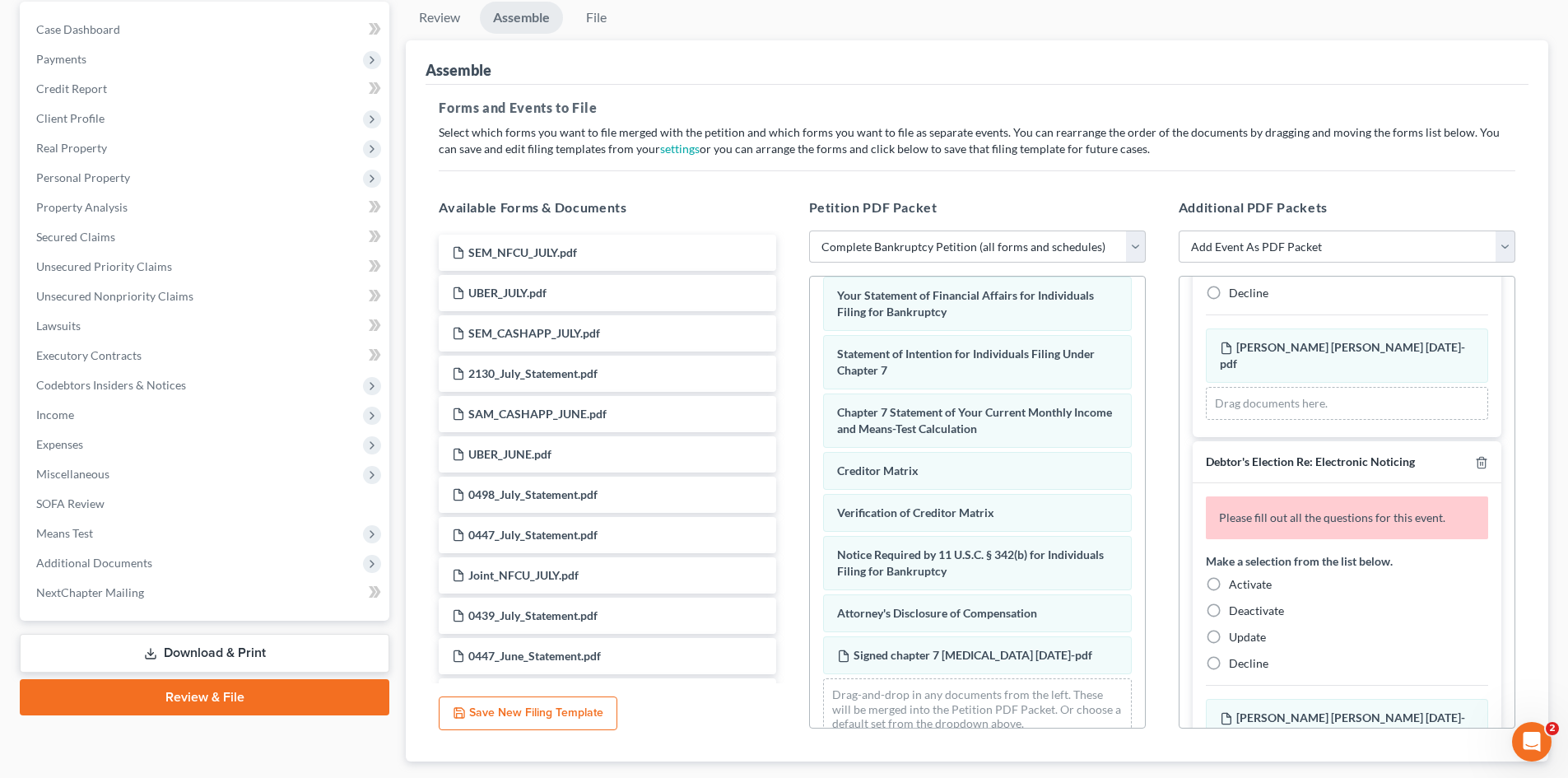
scroll to position [164, 0]
click at [1229, 576] on label "Activate" at bounding box center [1250, 584] width 43 height 16
click at [1235, 576] on input "Activate" at bounding box center [1240, 581] width 11 height 11
radio input "true"
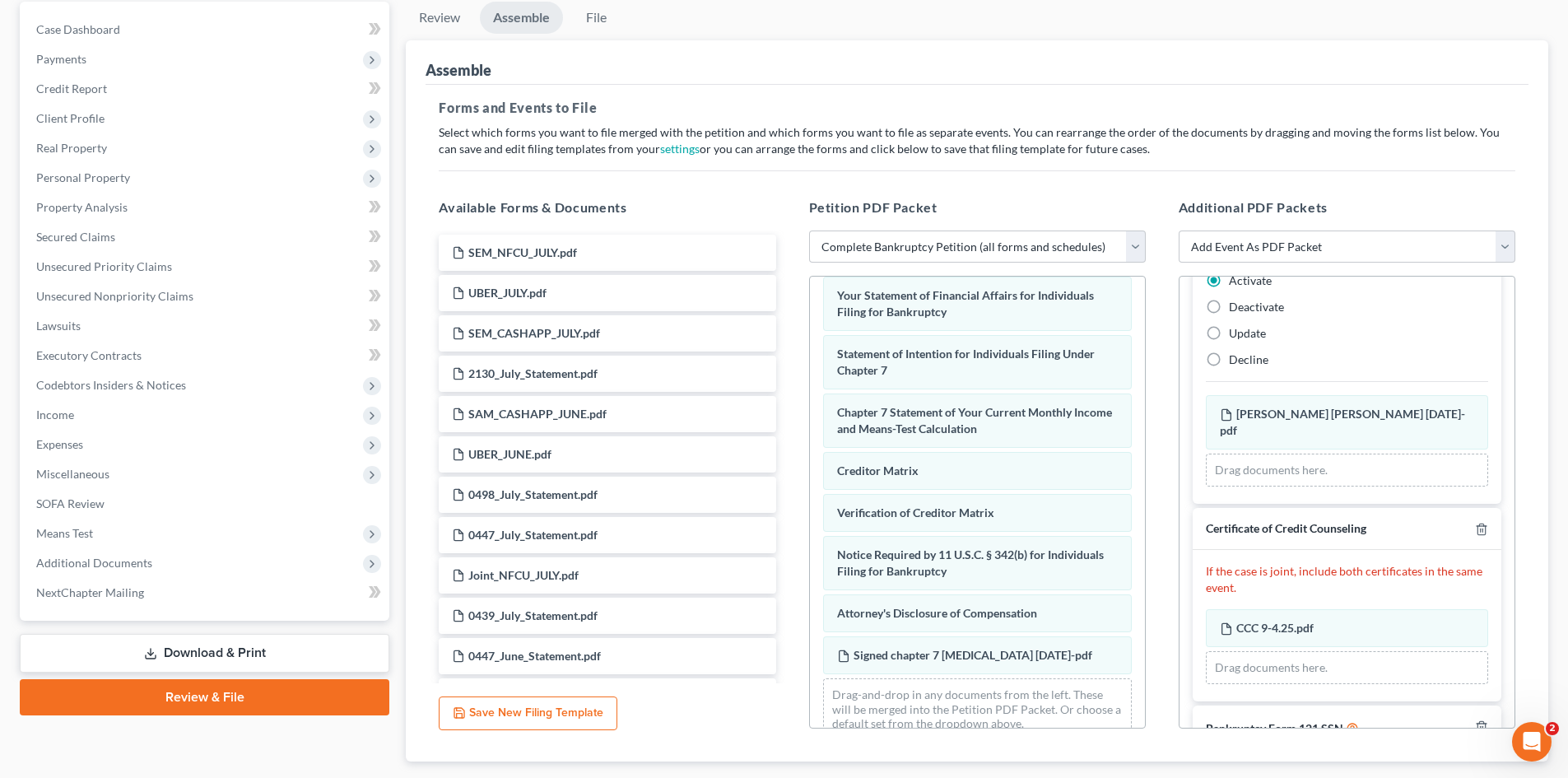
scroll to position [480, 0]
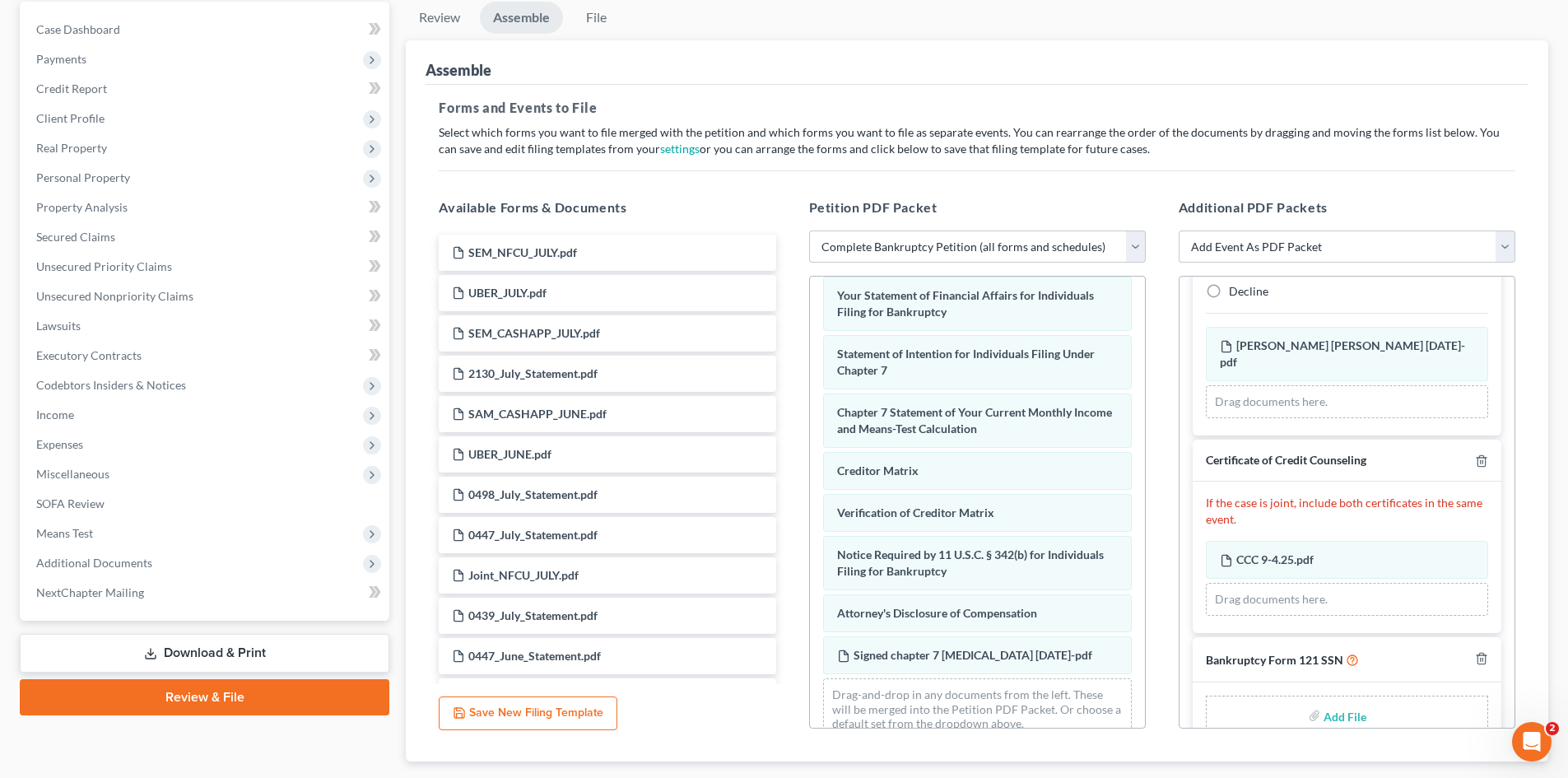
click at [1329, 701] on input "file" at bounding box center [1343, 715] width 39 height 30
type input "C:\fakepath\form 121 9-9-25.pdf"
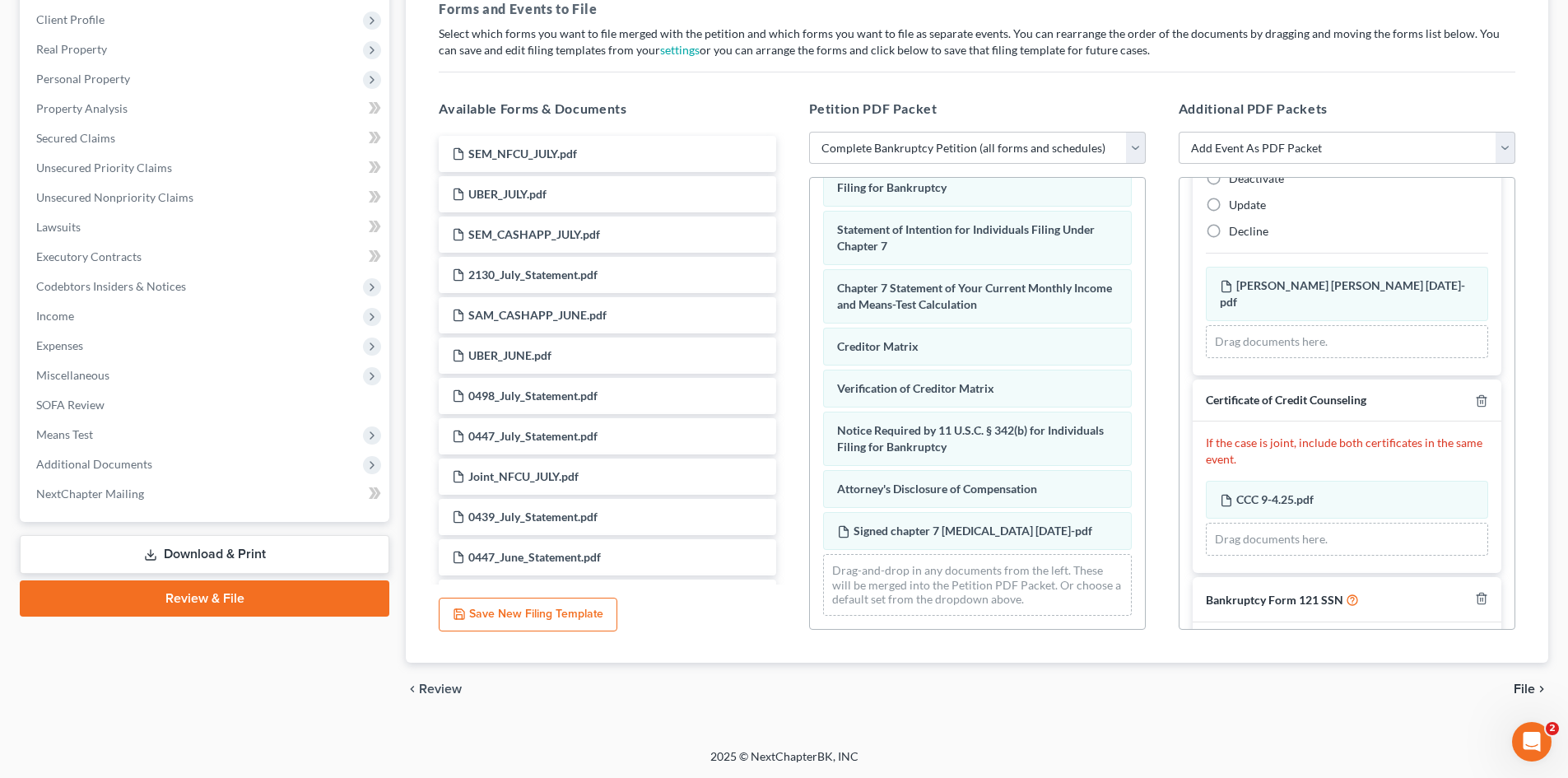
scroll to position [457, 0]
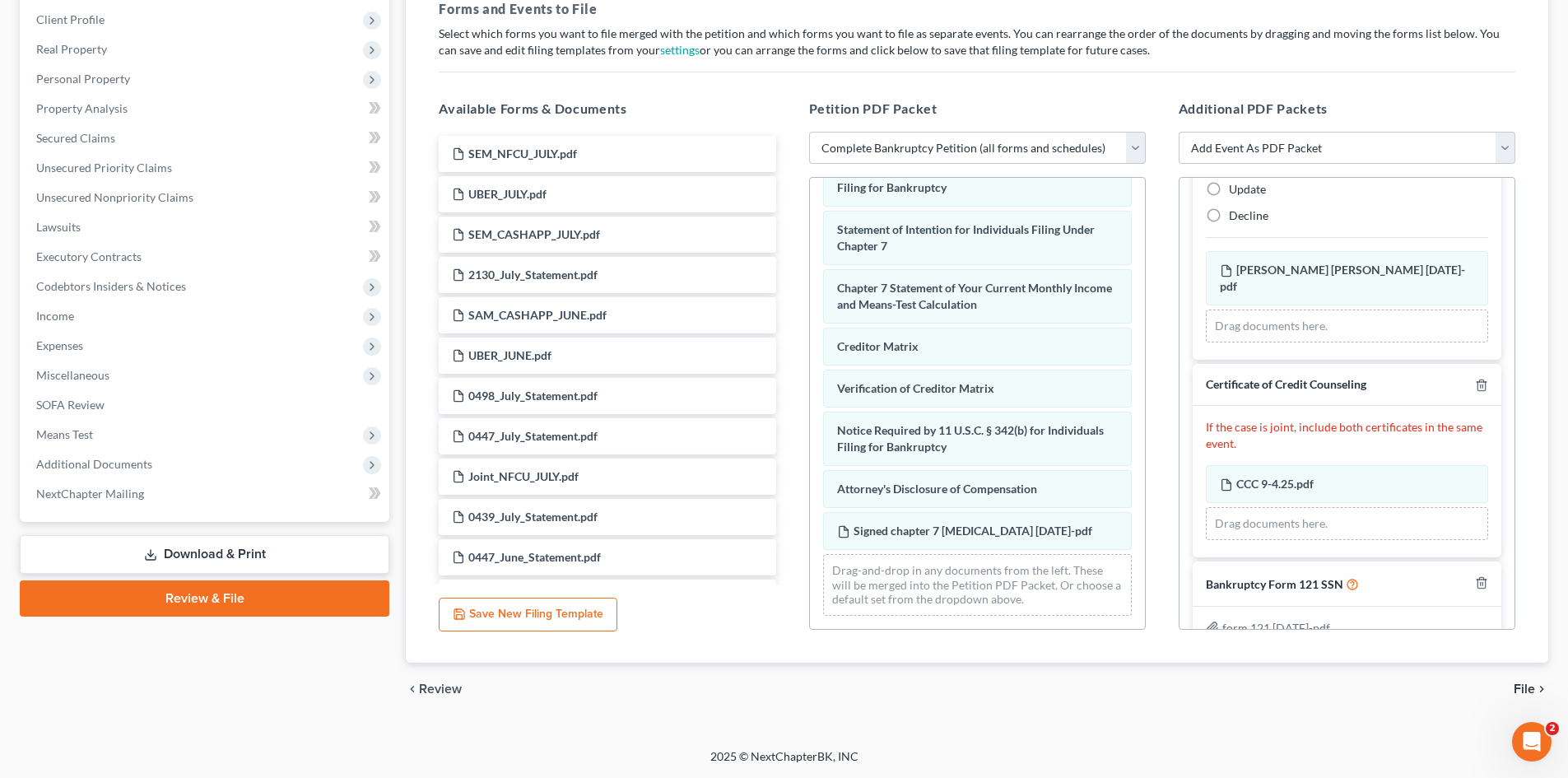
click at [1541, 685] on icon "chevron_right" at bounding box center [1542, 690] width 13 height 13
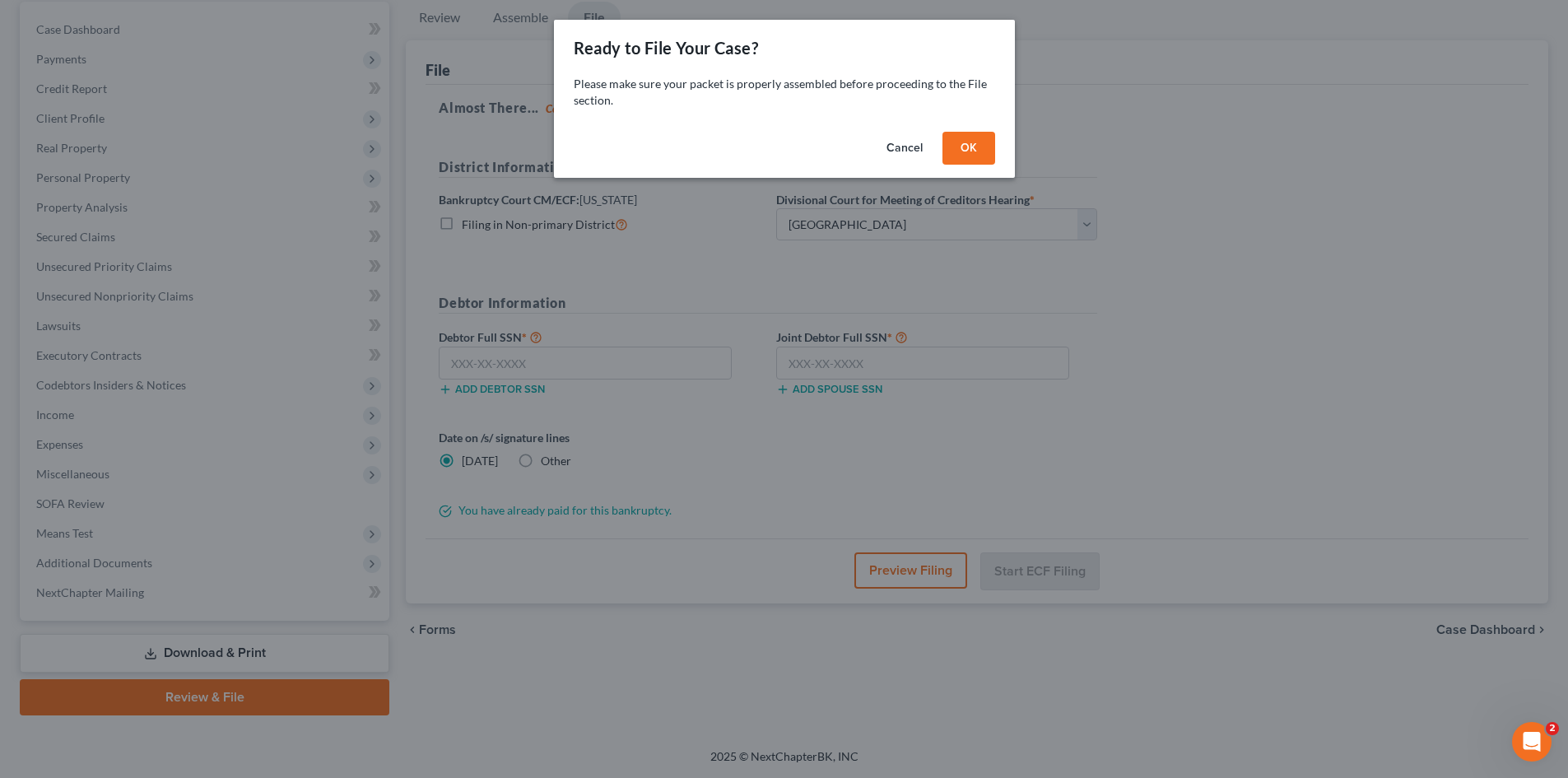
scroll to position [157, 0]
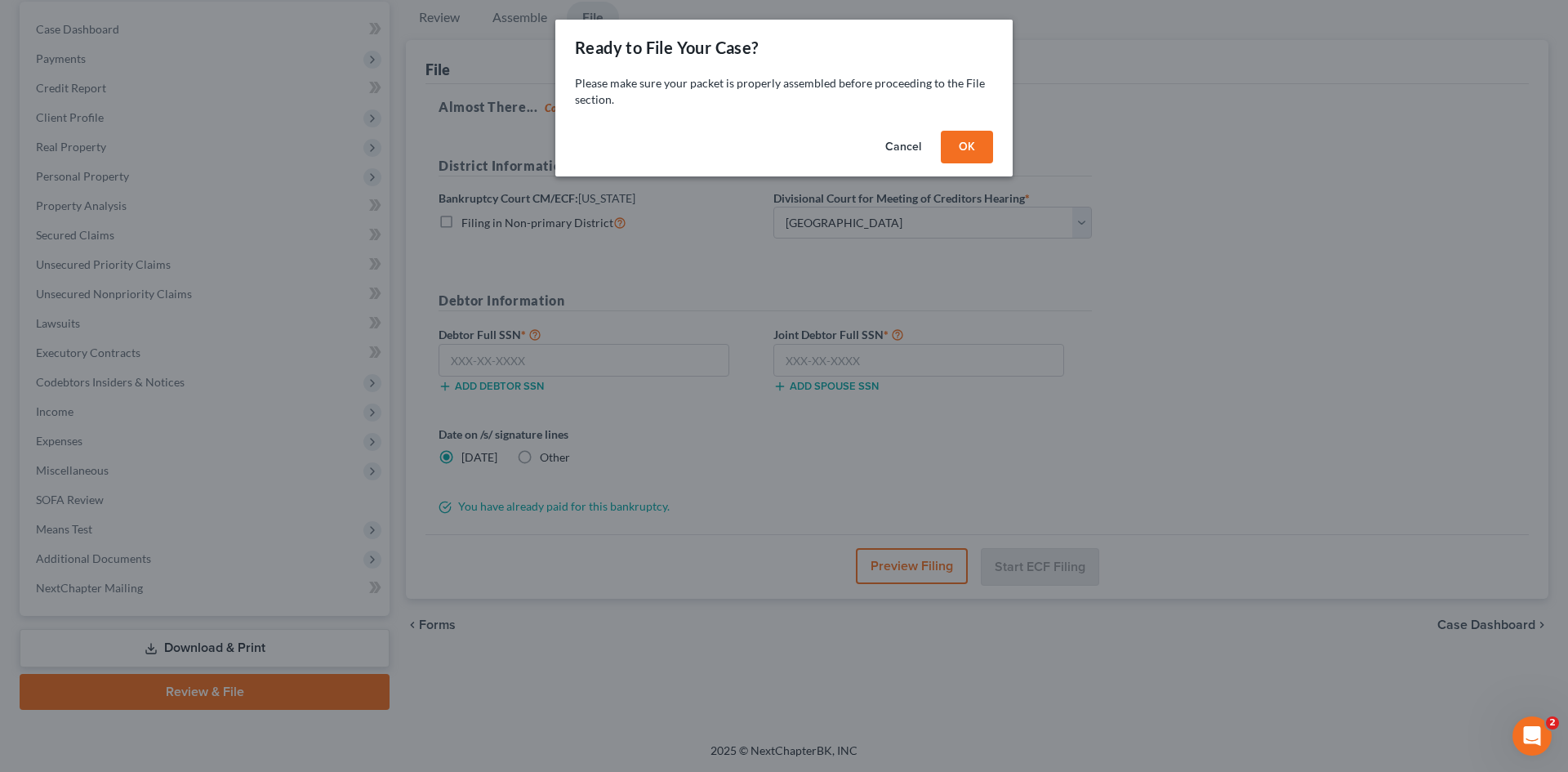
click at [976, 147] on button "OK" at bounding box center [966, 147] width 52 height 32
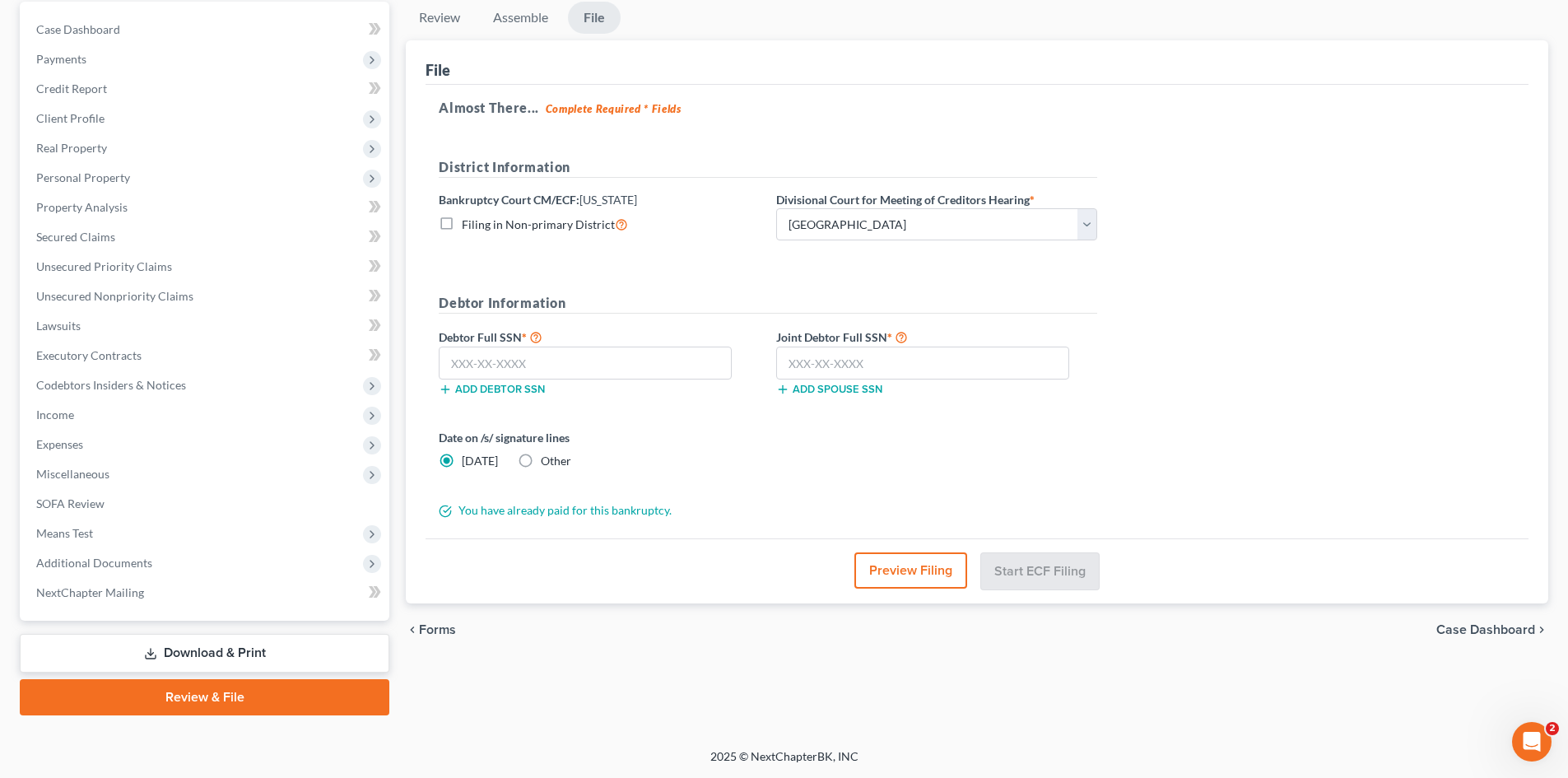
click at [579, 395] on div "Debtor Full SSN * Add debtor SSN" at bounding box center [599, 368] width 337 height 83
click at [563, 379] on div "Debtor Full SSN * Add debtor SSN" at bounding box center [599, 362] width 337 height 69
click at [563, 379] on input "text" at bounding box center [585, 364] width 293 height 33
type input "248-79-8670"
click at [883, 362] on input "text" at bounding box center [922, 364] width 293 height 33
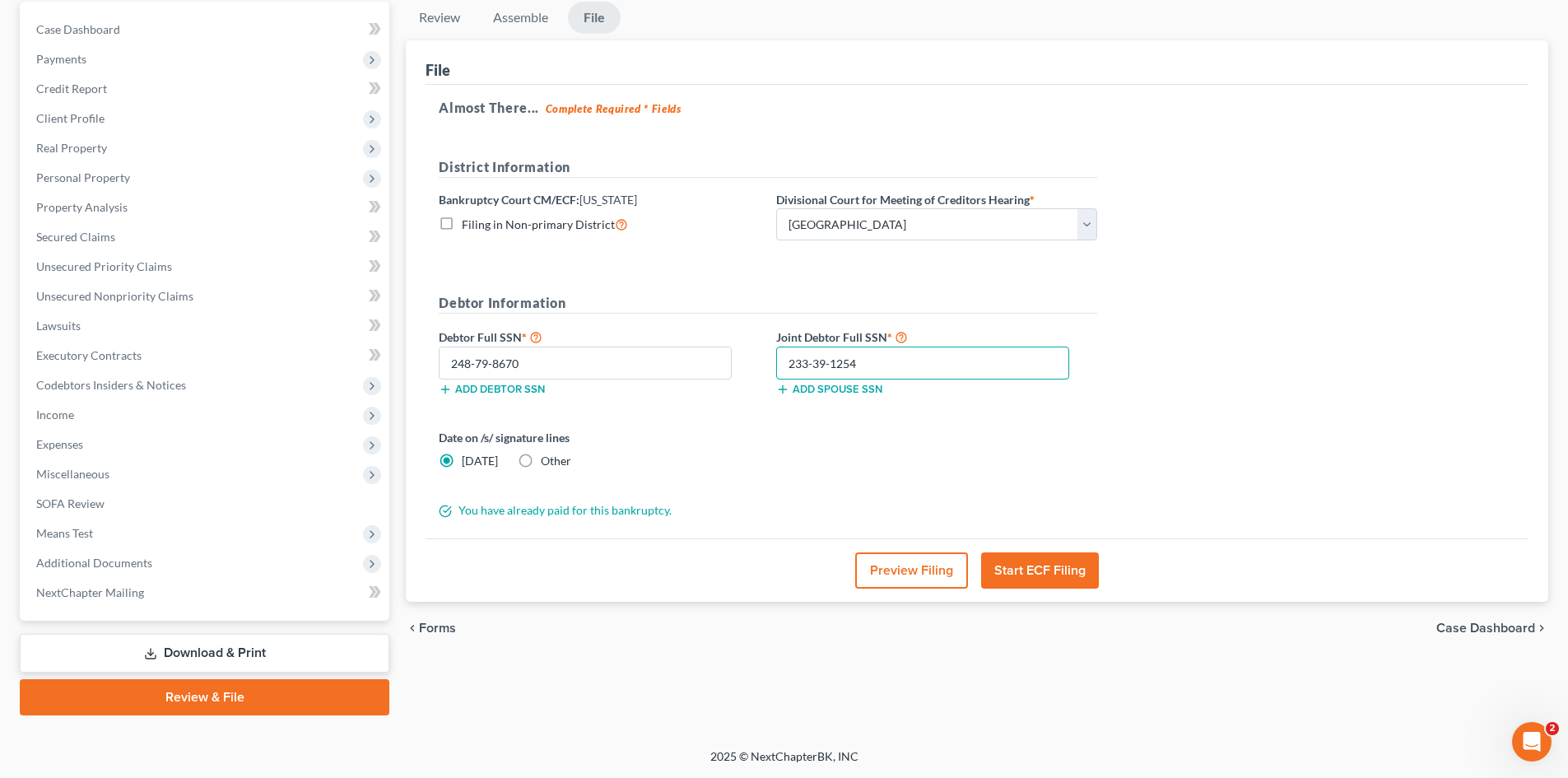
type input "233-39-1254"
click at [541, 456] on label "Other" at bounding box center [557, 461] width 31 height 16
click at [547, 456] on input "Other" at bounding box center [552, 458] width 11 height 11
radio input "true"
radio input "false"
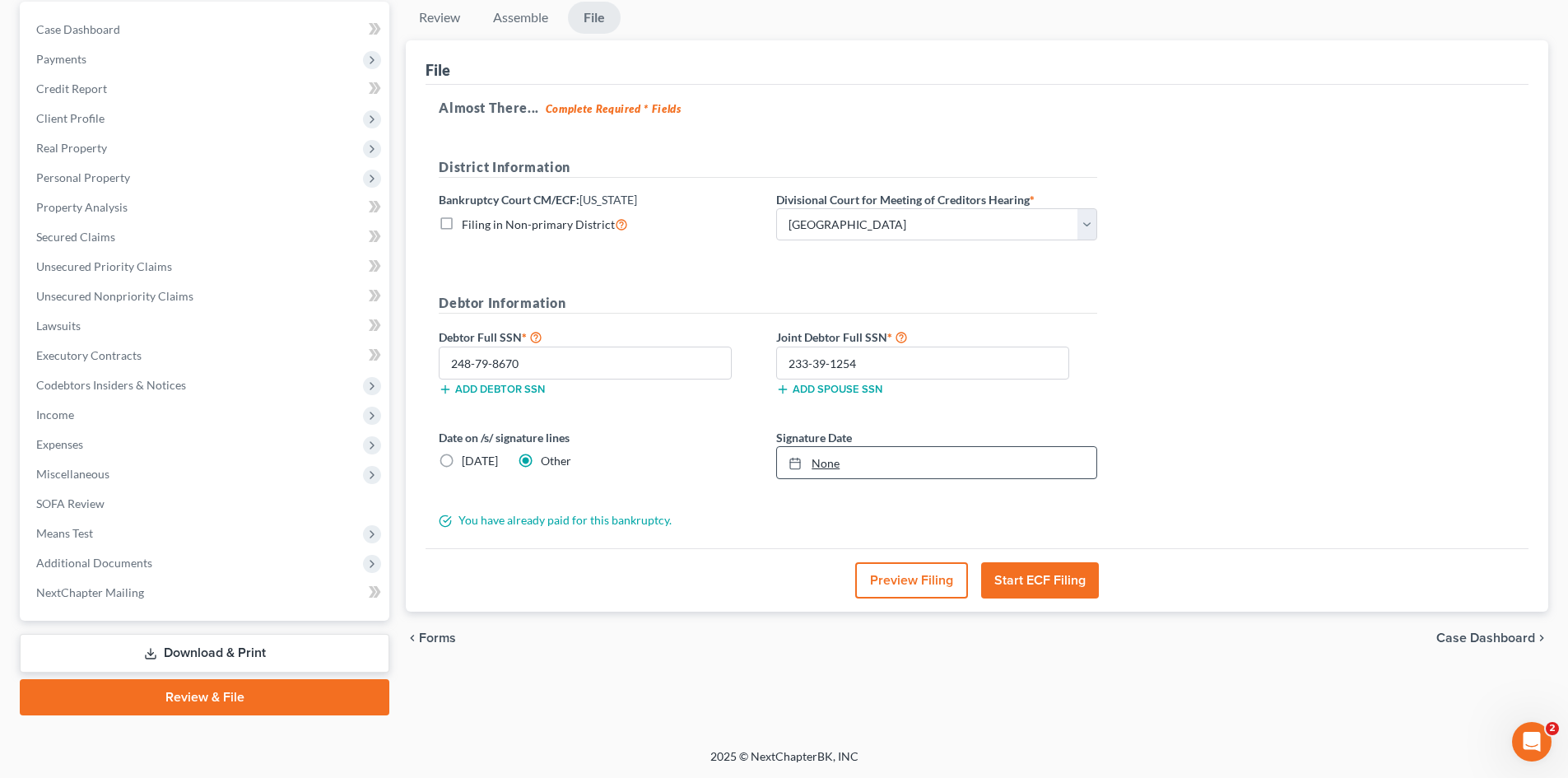
type input "9/10/2025"
click at [888, 467] on link "None" at bounding box center [936, 463] width 319 height 32
click at [1075, 586] on button "Start ECF Filing" at bounding box center [1040, 581] width 117 height 37
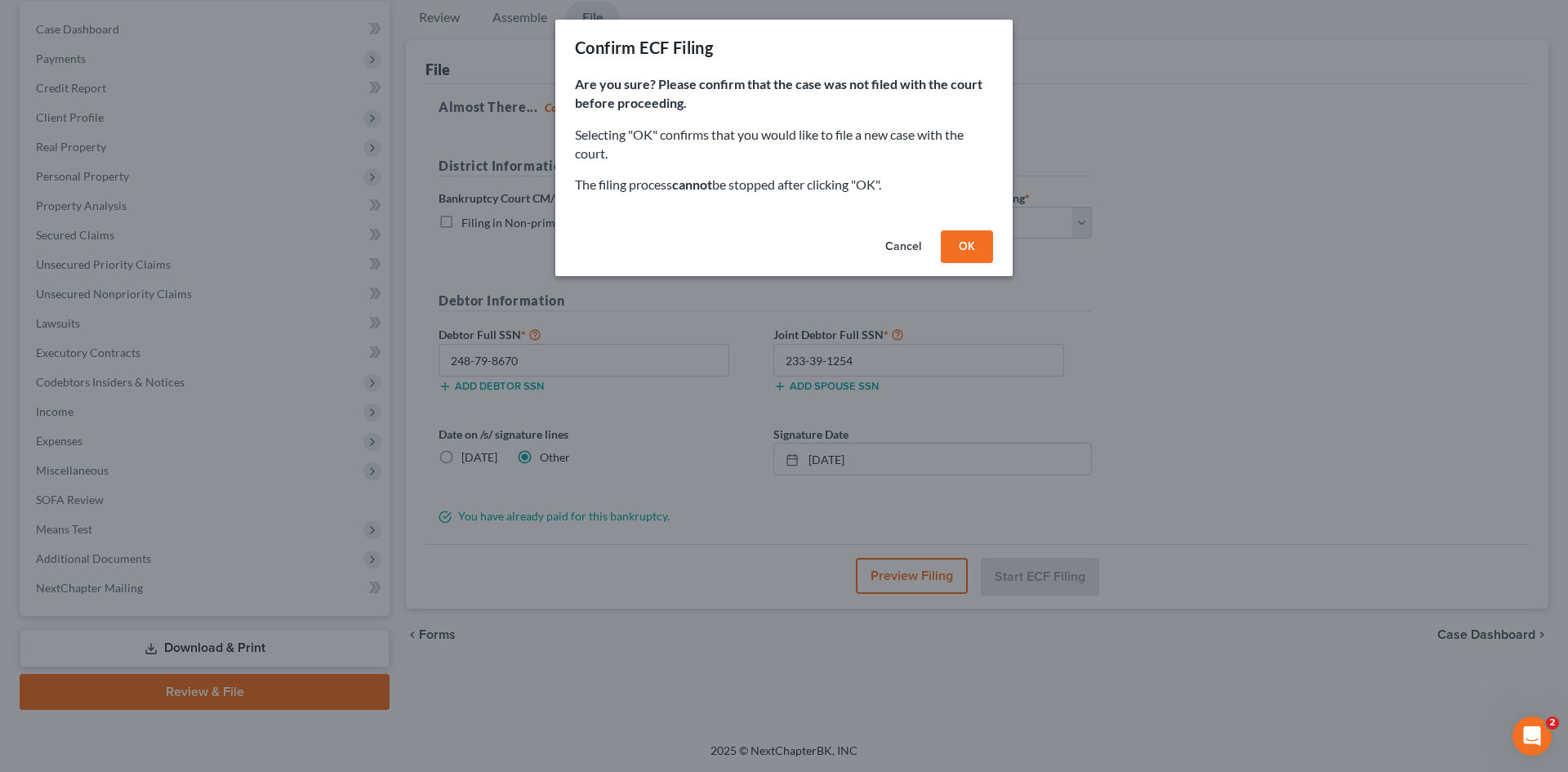
click at [972, 239] on button "OK" at bounding box center [966, 246] width 52 height 32
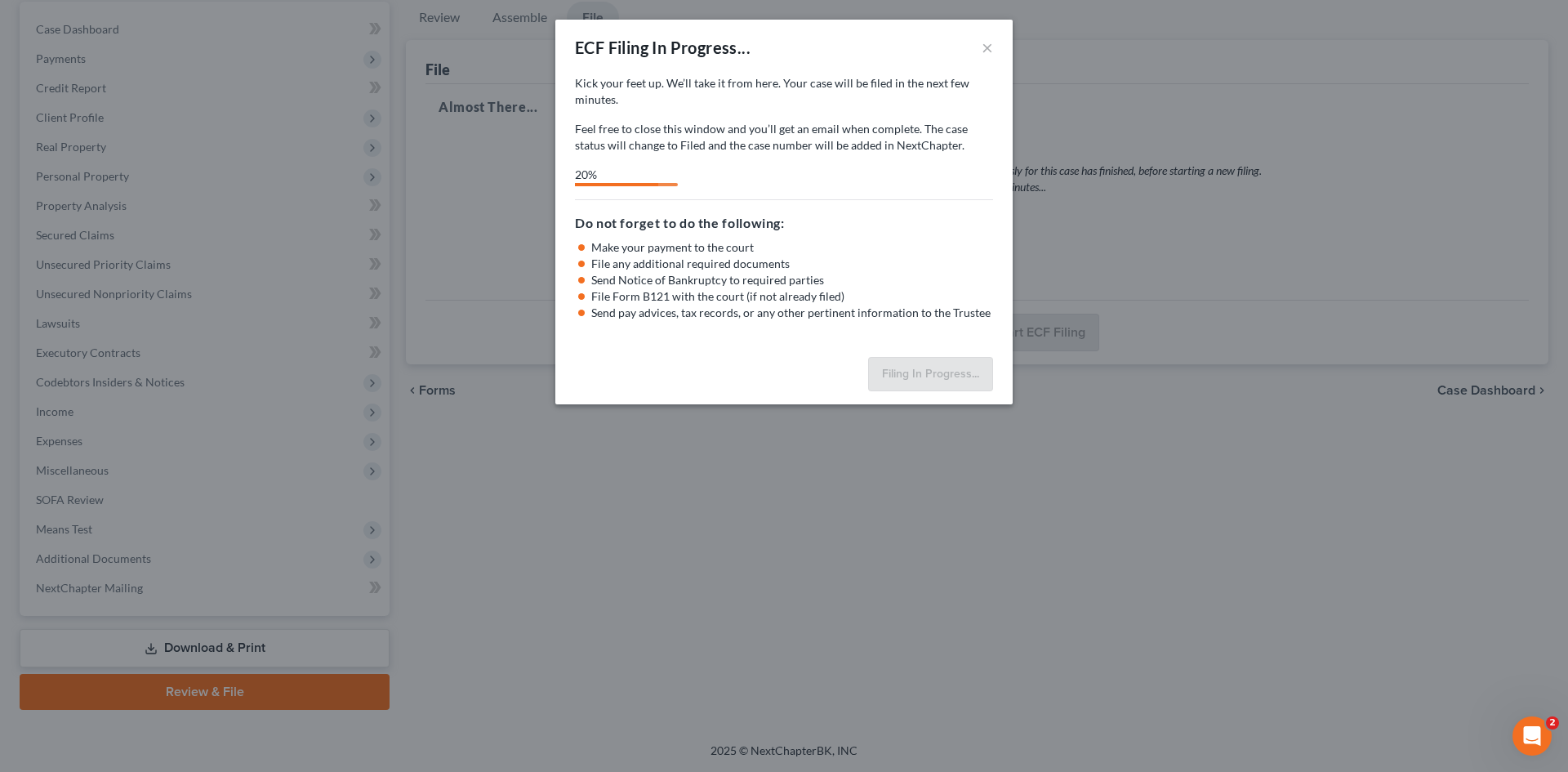
select select "0"
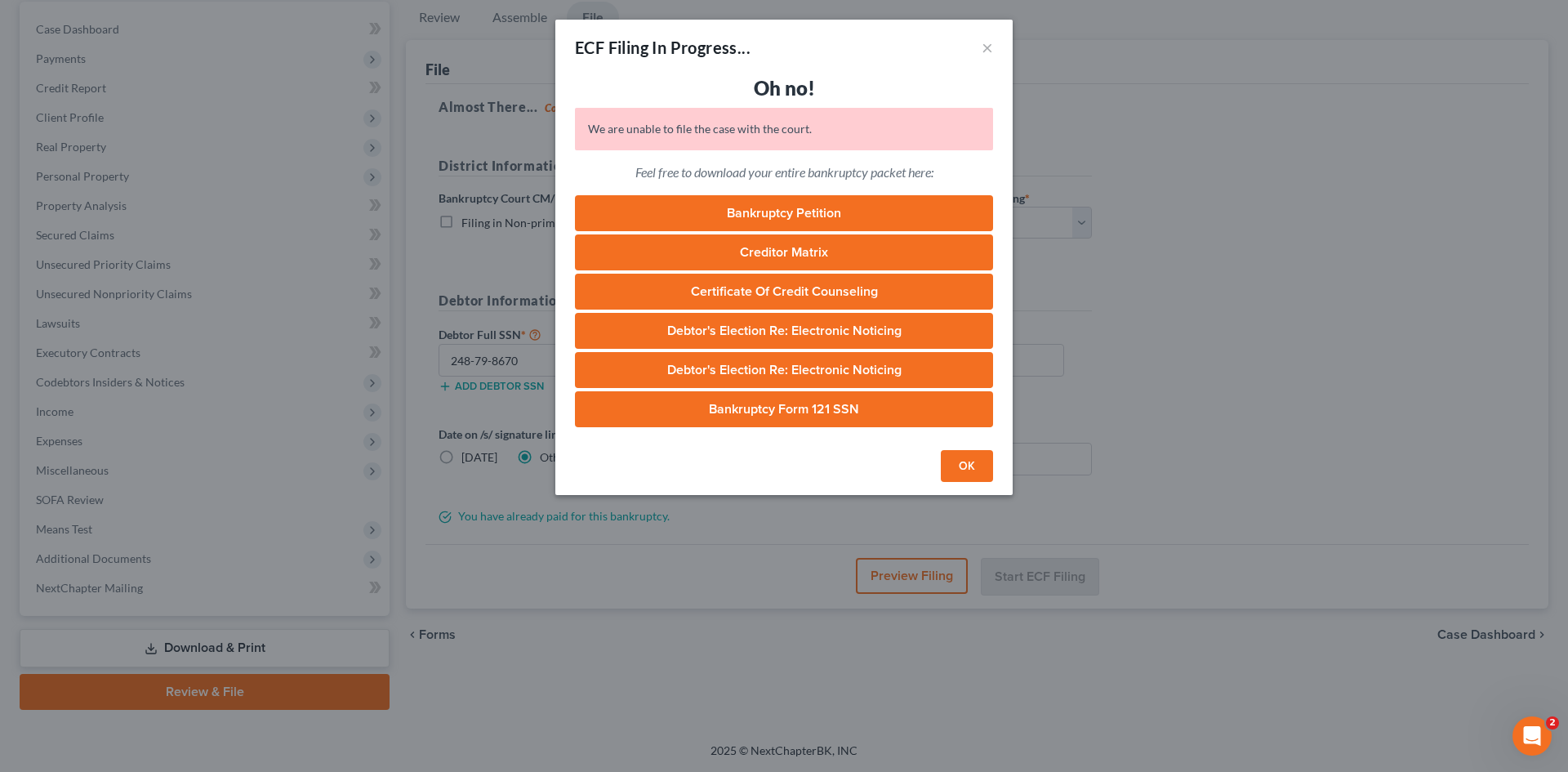
click at [975, 469] on button "OK" at bounding box center [966, 467] width 52 height 32
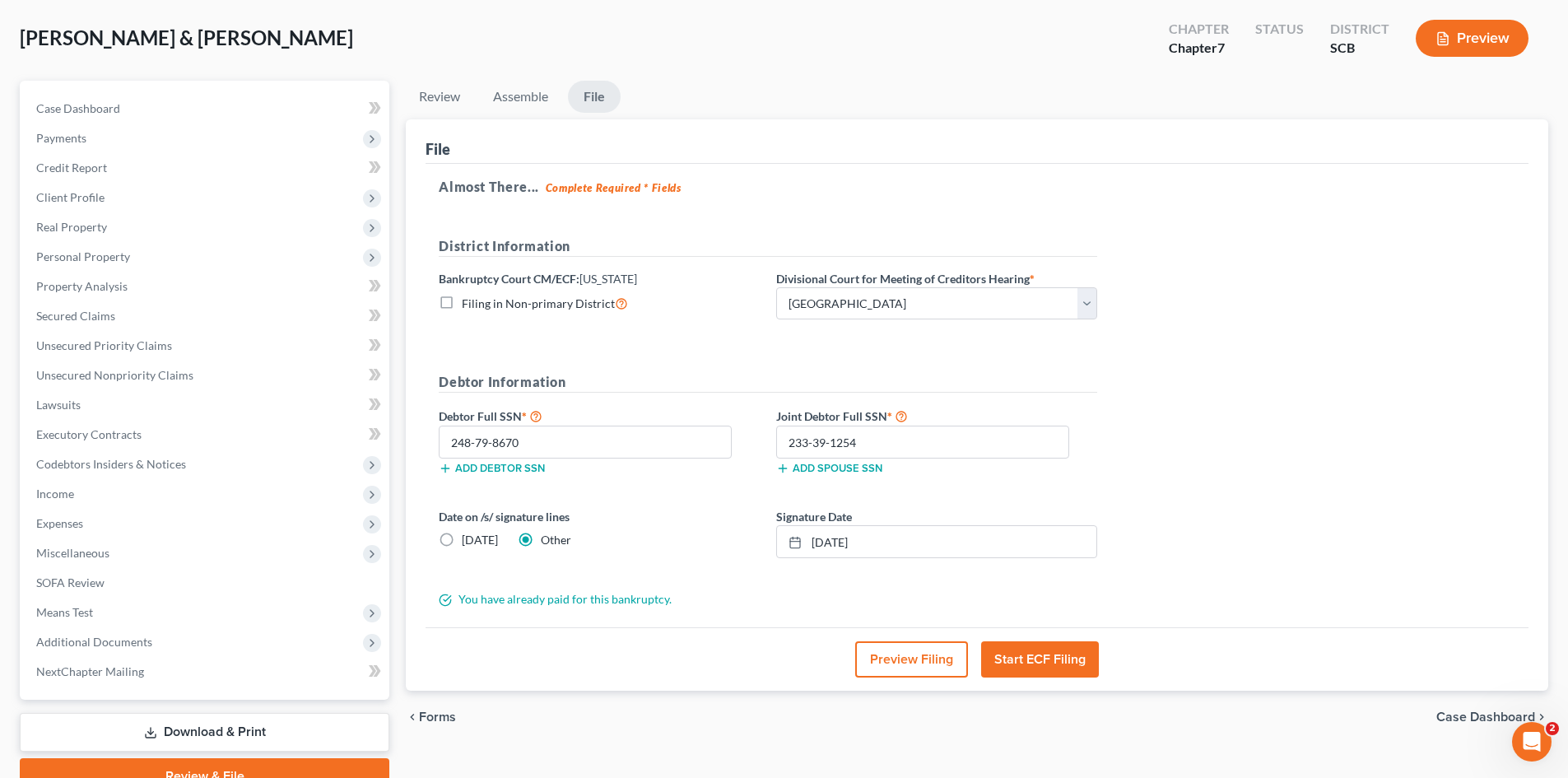
scroll to position [0, 0]
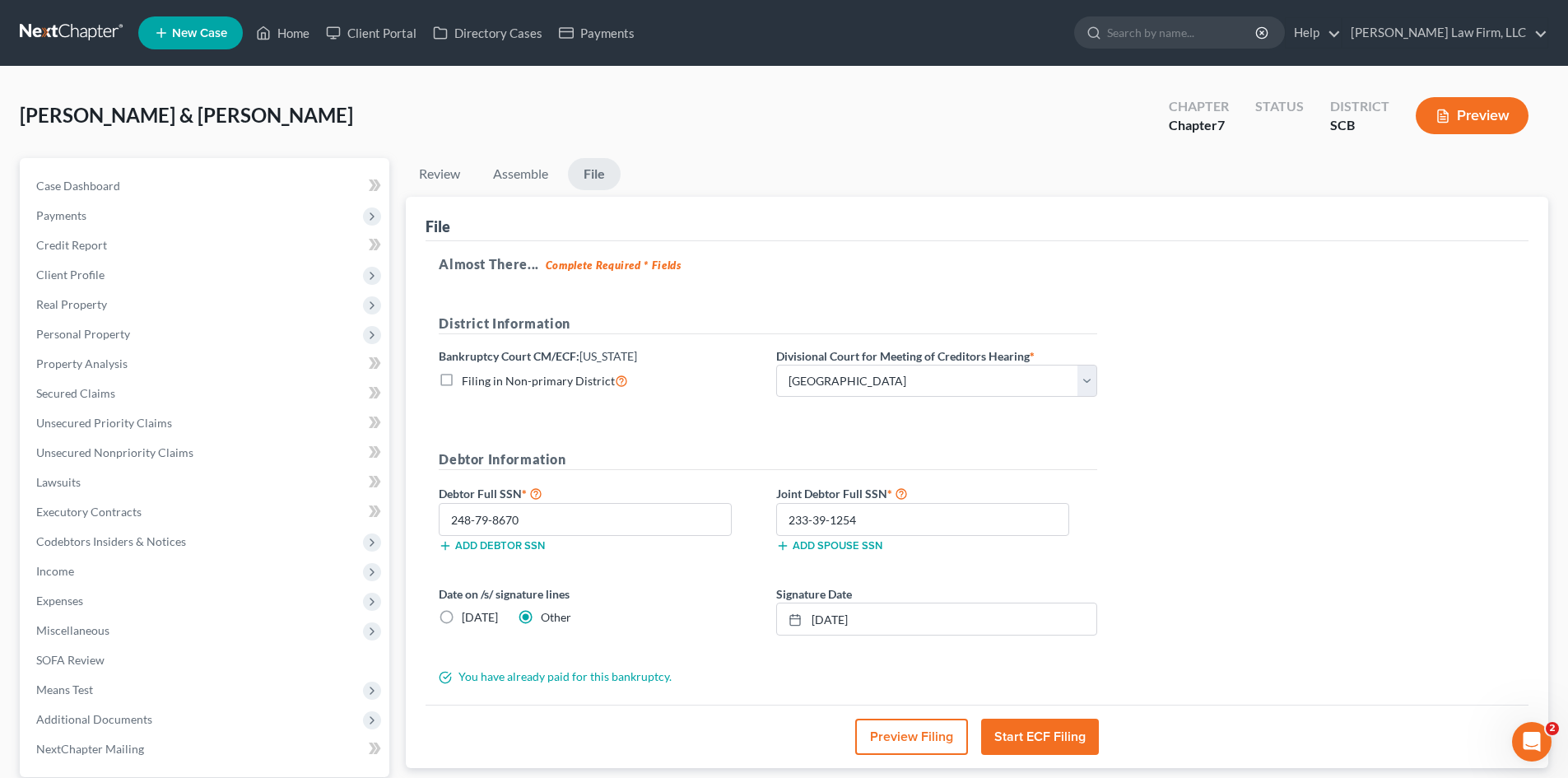
click at [92, 32] on link at bounding box center [73, 33] width 106 height 30
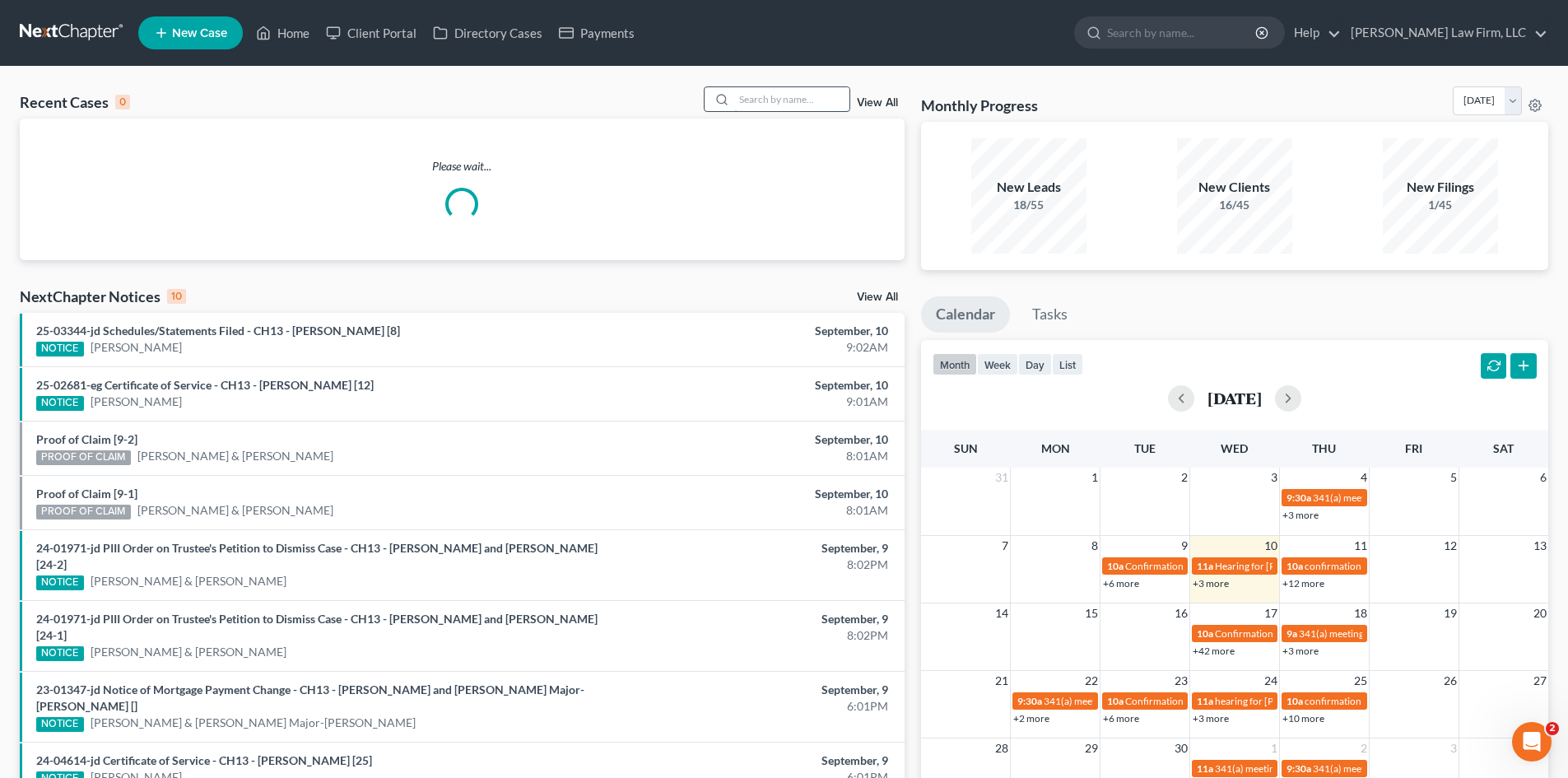
click at [770, 97] on input "search" at bounding box center [792, 99] width 115 height 24
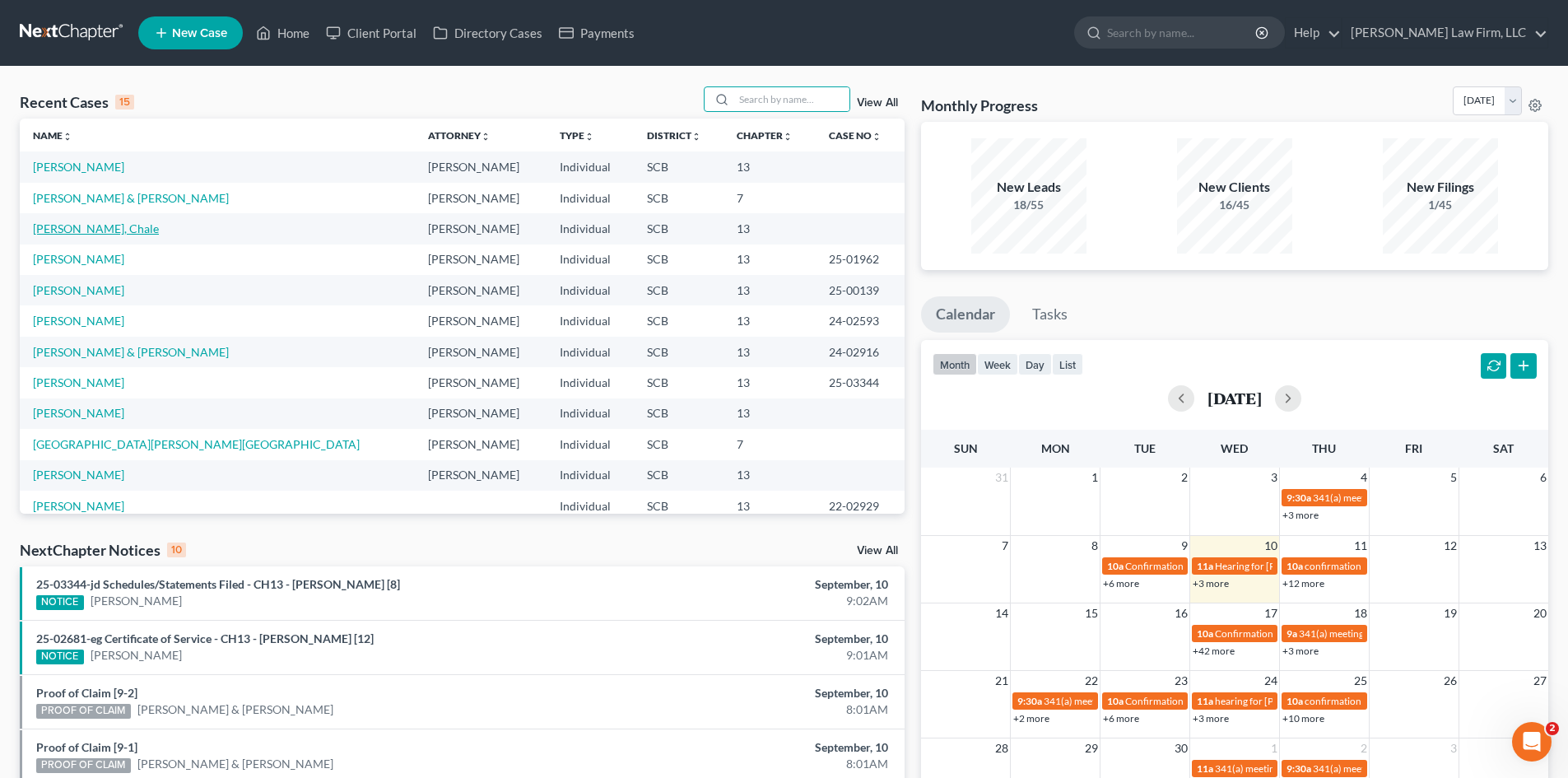
click at [80, 231] on link "[PERSON_NAME], Chale" at bounding box center [95, 228] width 126 height 14
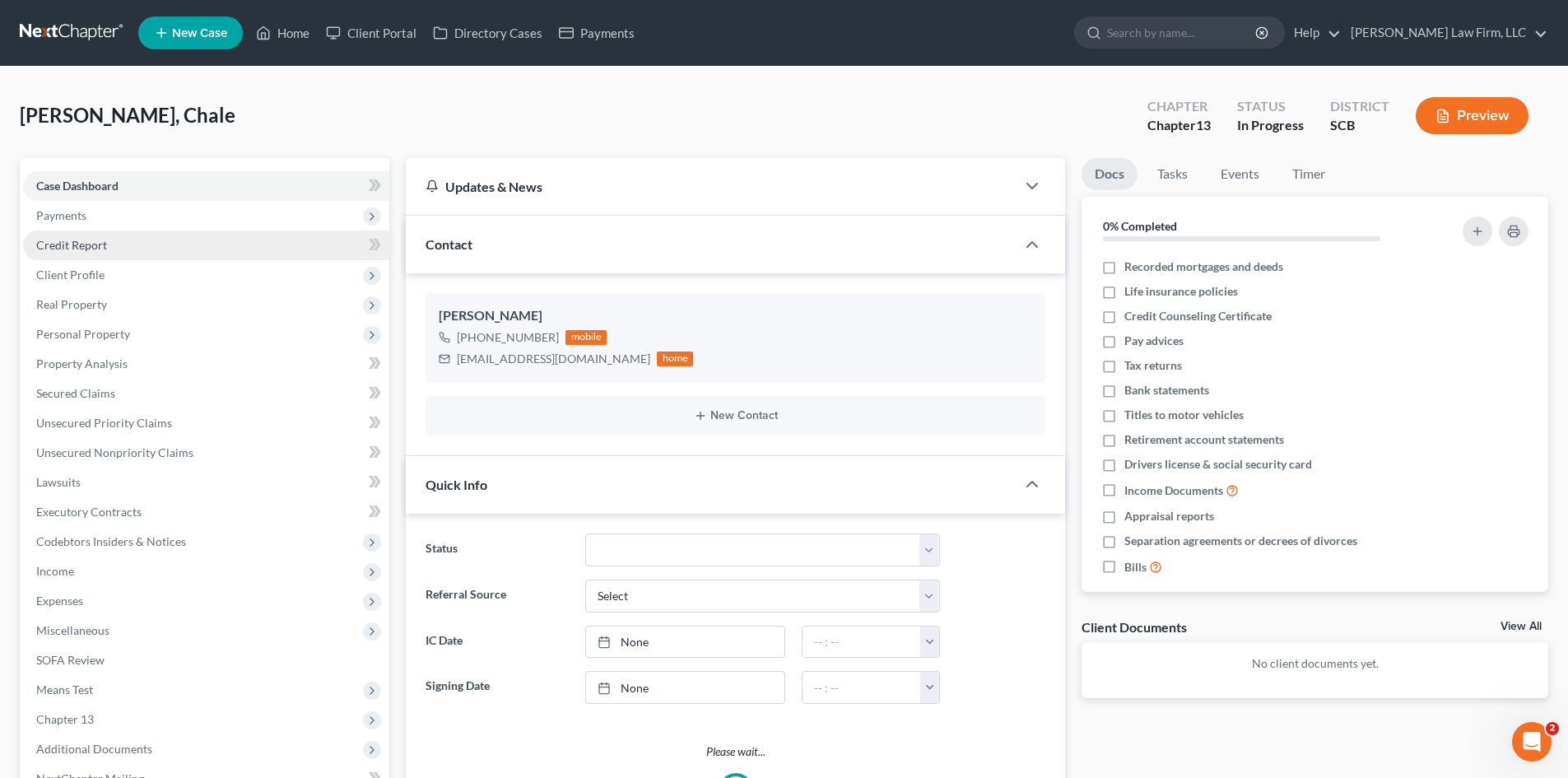
select select "0"
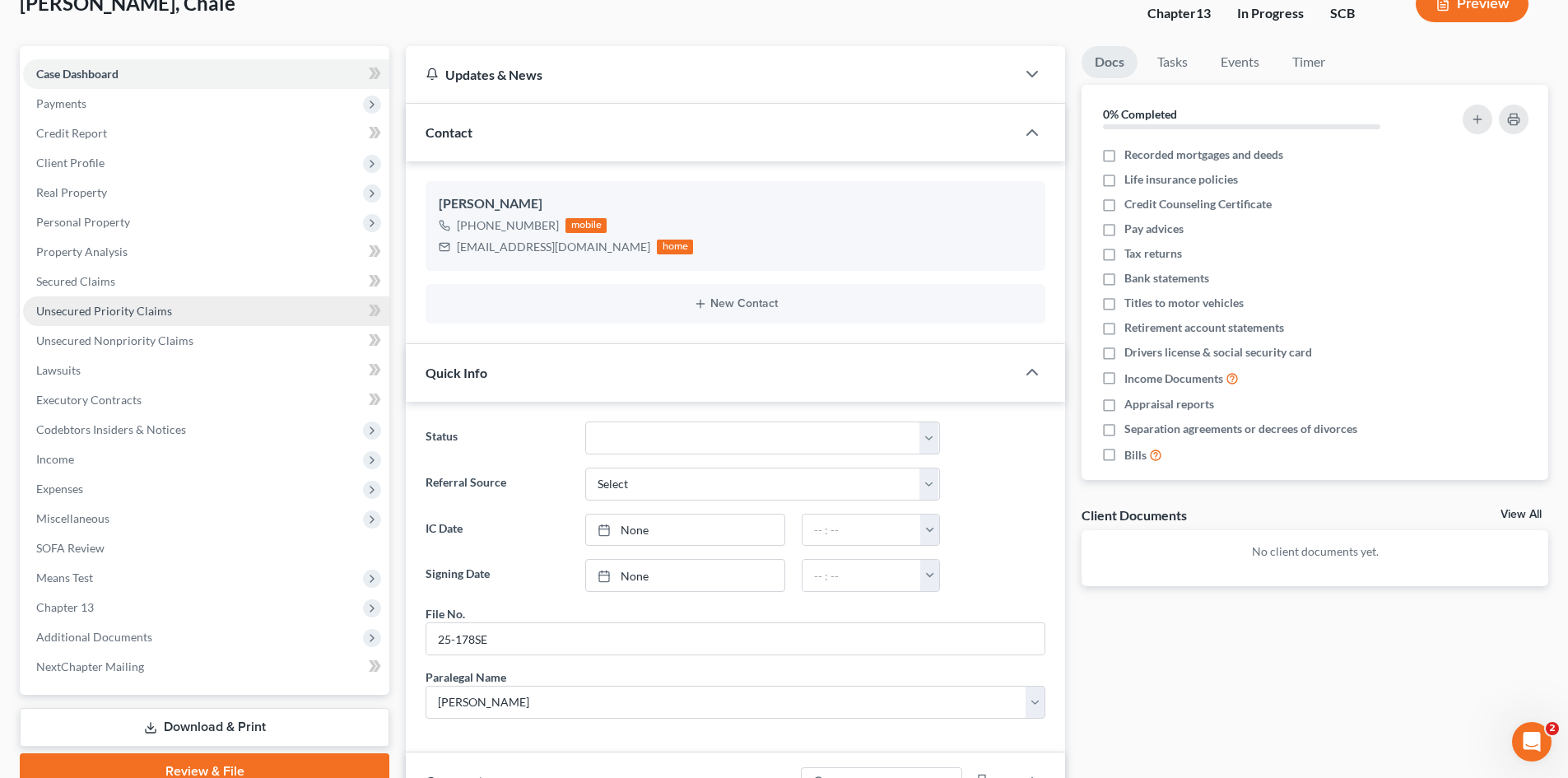
scroll to position [83, 0]
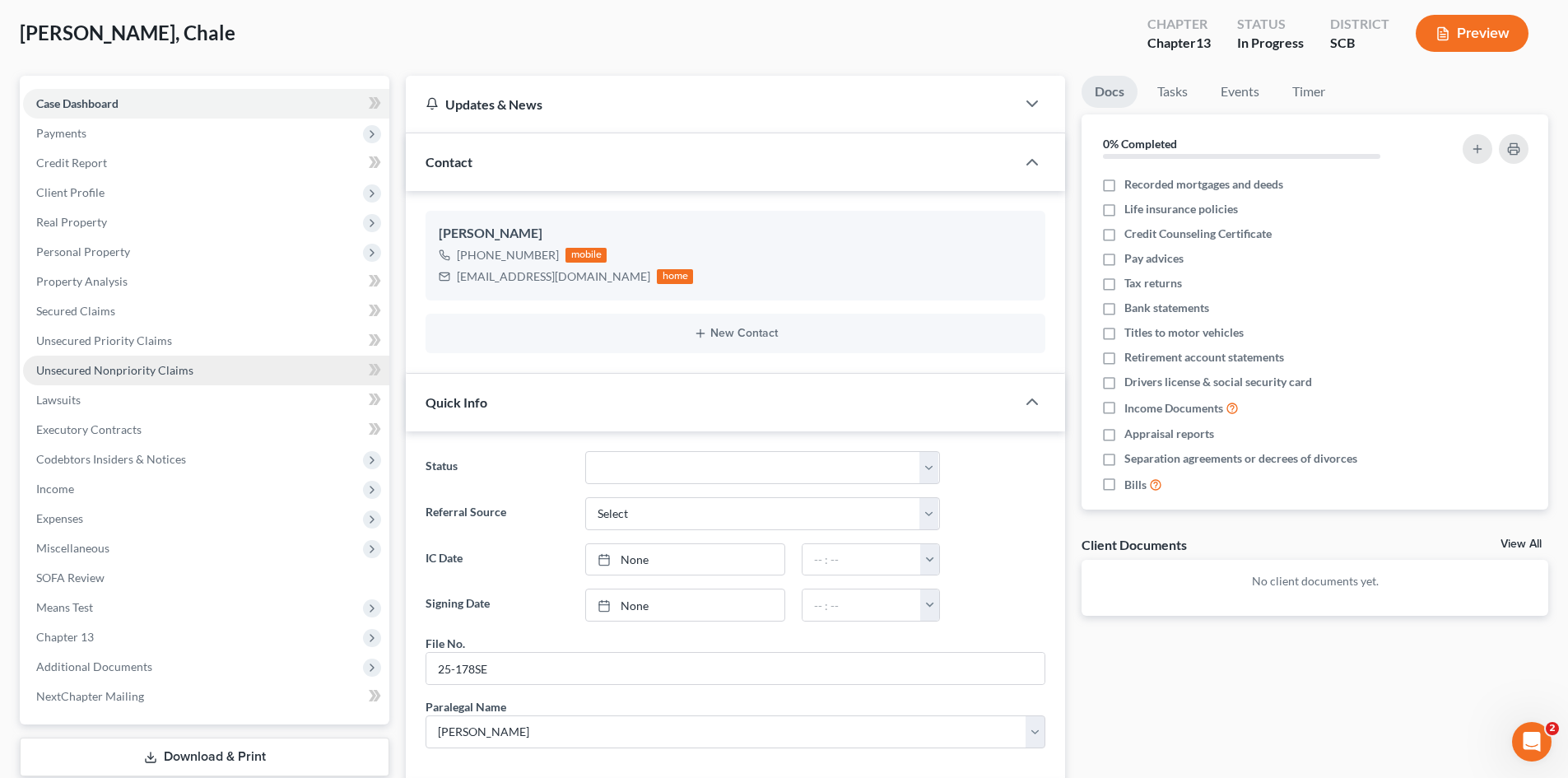
click at [142, 375] on span "Unsecured Nonpriority Claims" at bounding box center [115, 370] width 158 height 14
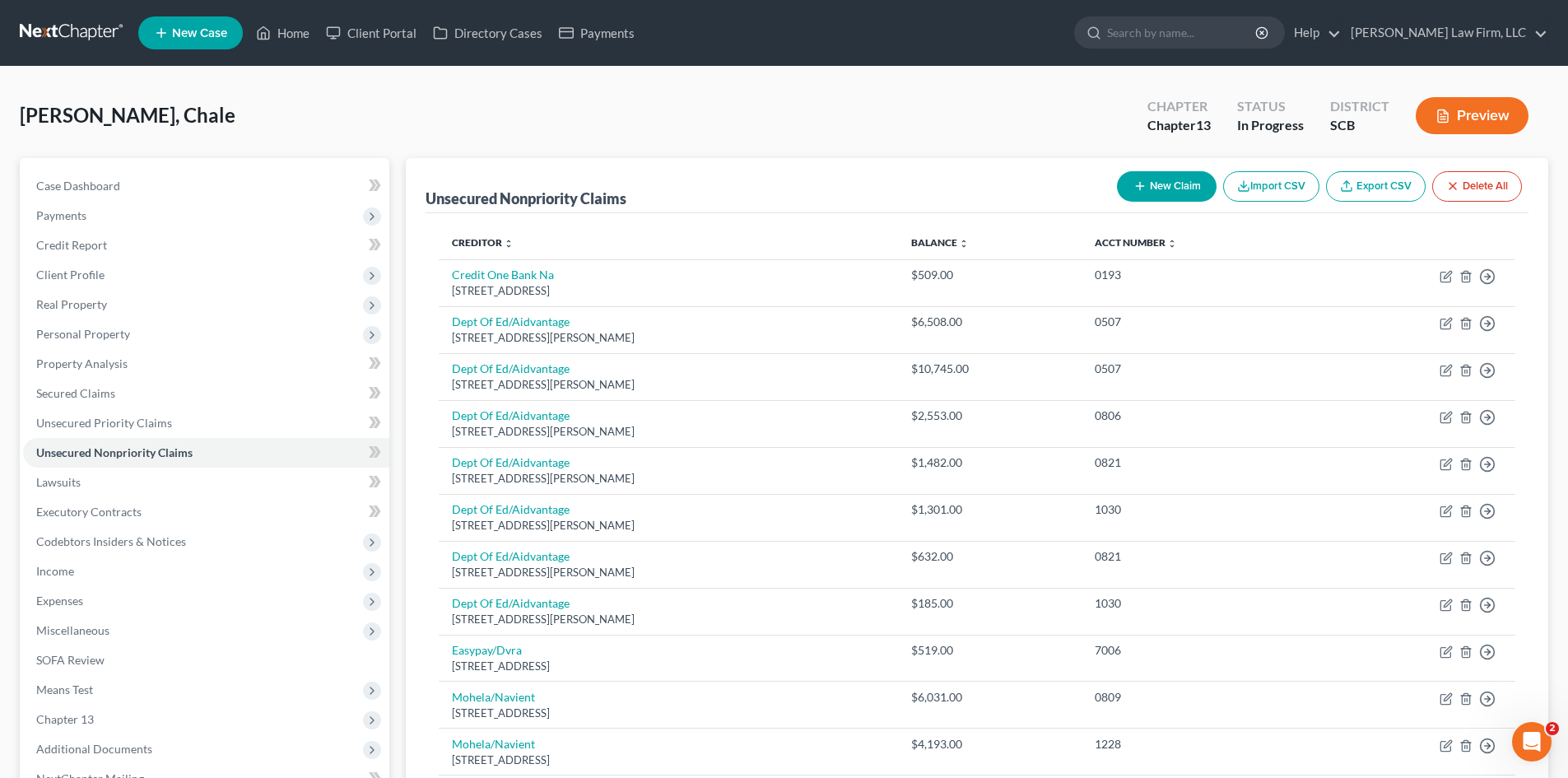
click at [1167, 185] on button "New Claim" at bounding box center [1167, 187] width 100 height 31
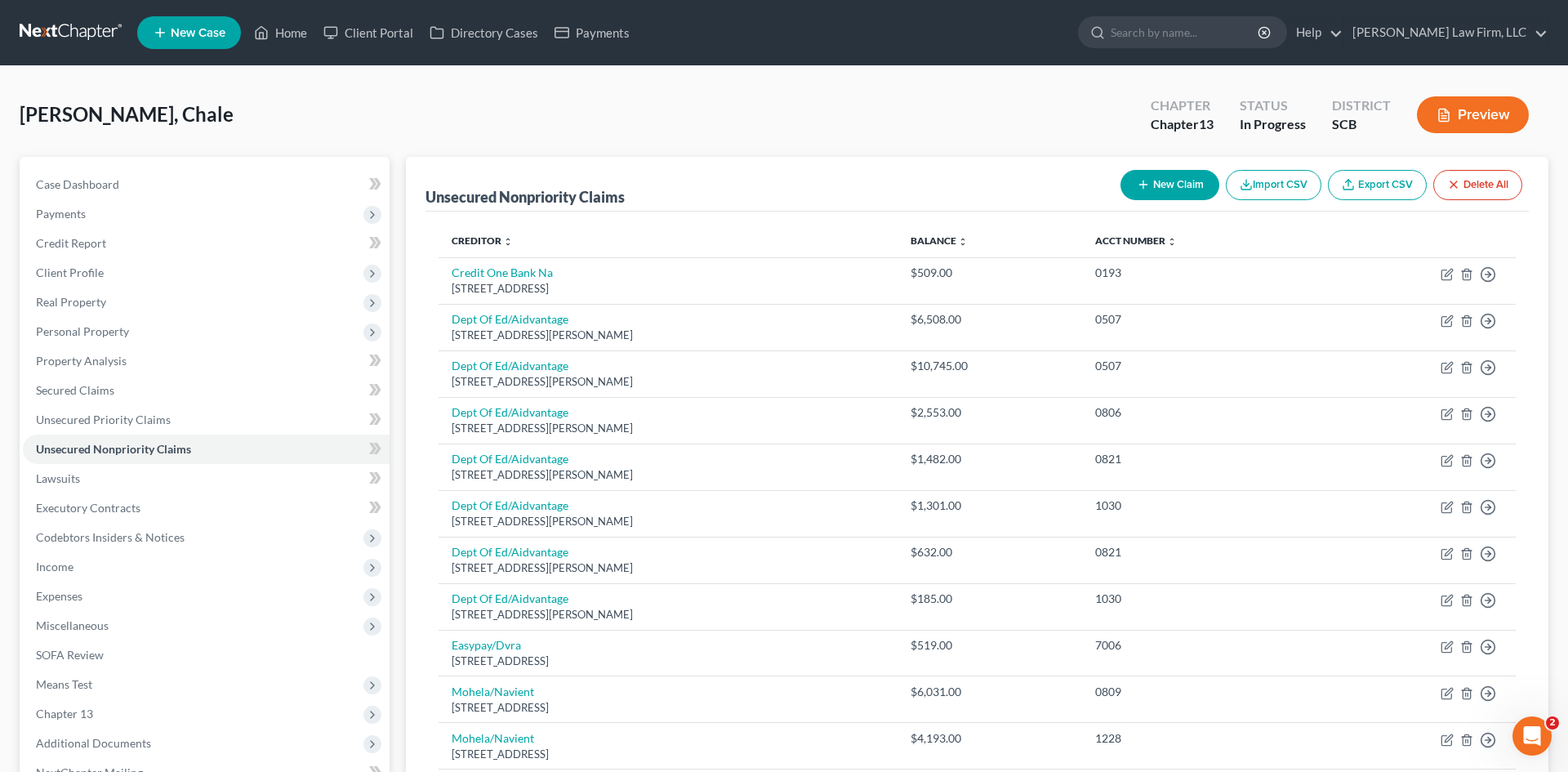
select select "0"
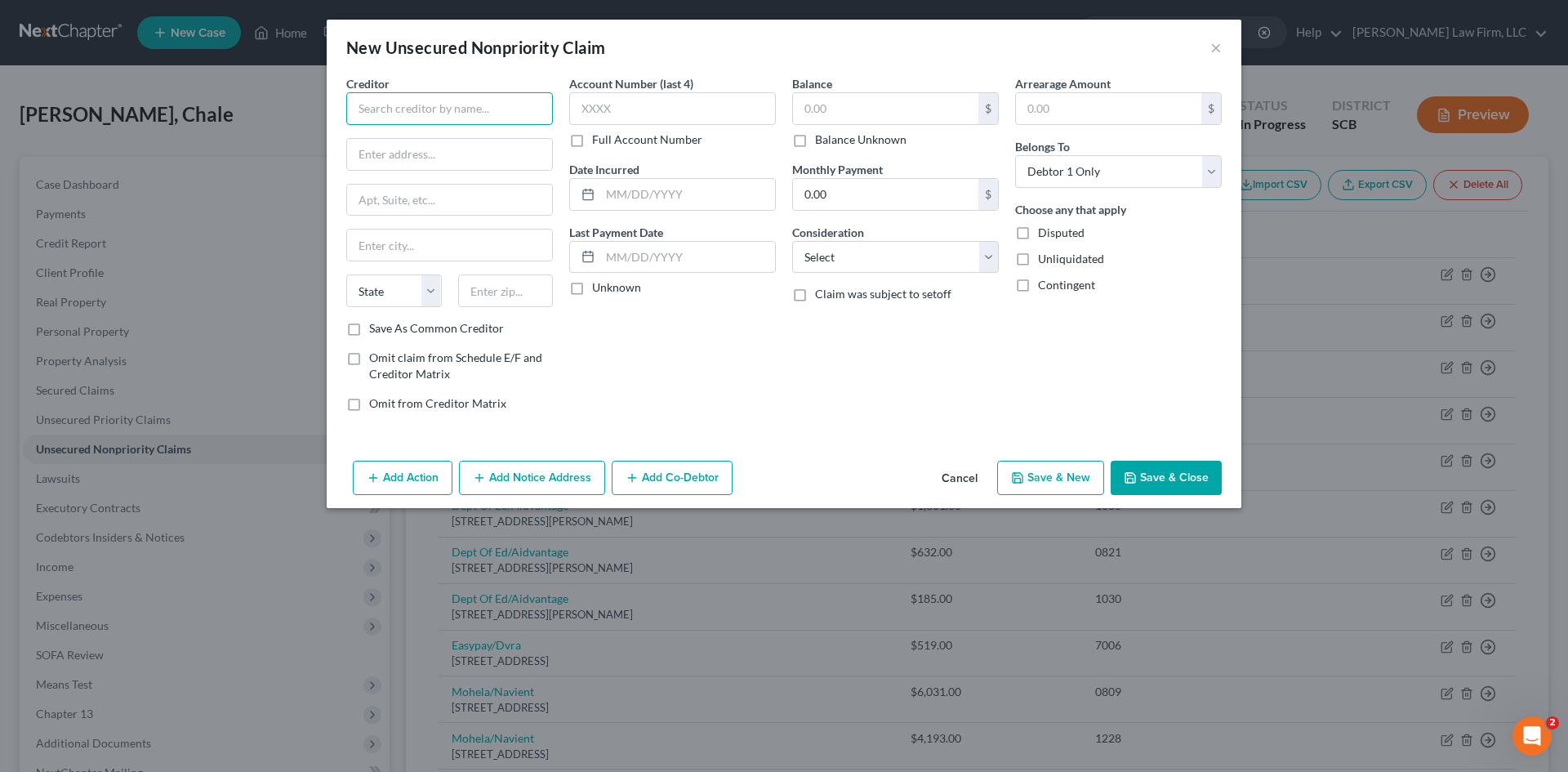
click at [451, 110] on input "text" at bounding box center [449, 109] width 207 height 32
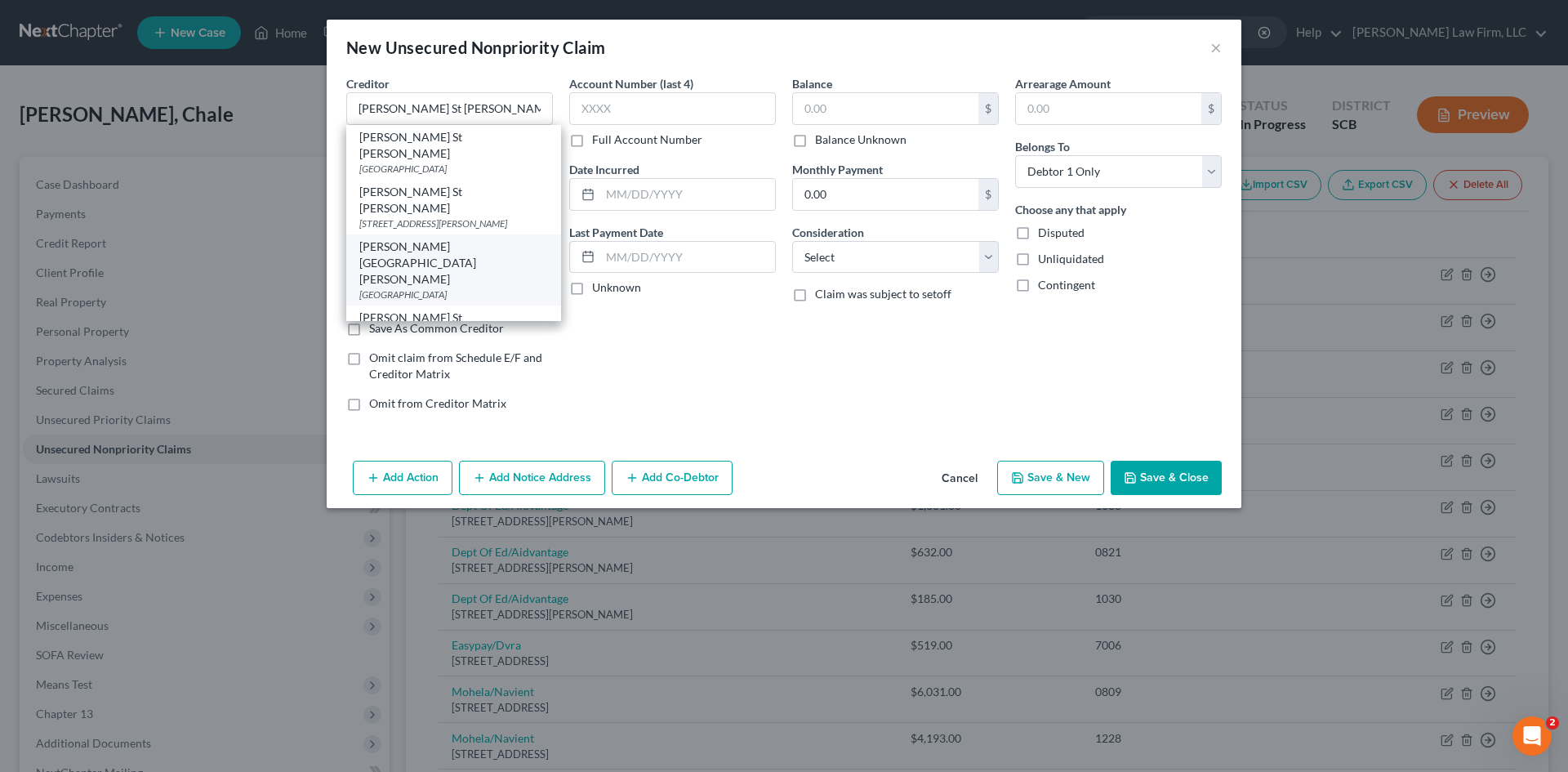
click at [469, 287] on div "[GEOGRAPHIC_DATA]" at bounding box center [454, 294] width 189 height 14
type input "Roper St Francis Berkeley Hospital"
type input "PO Box 650292"
type input "Dallas"
select select "45"
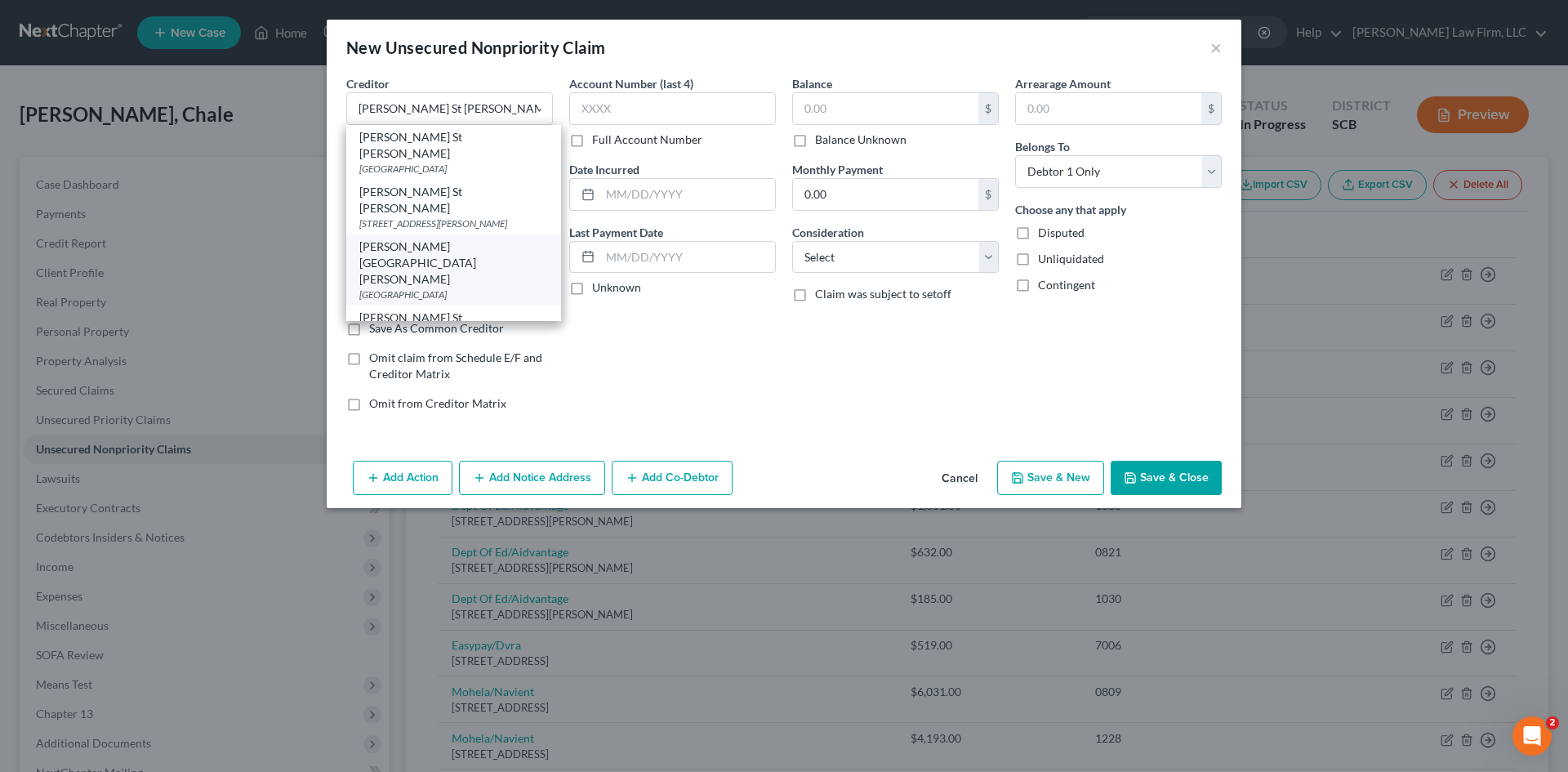
type input "75265"
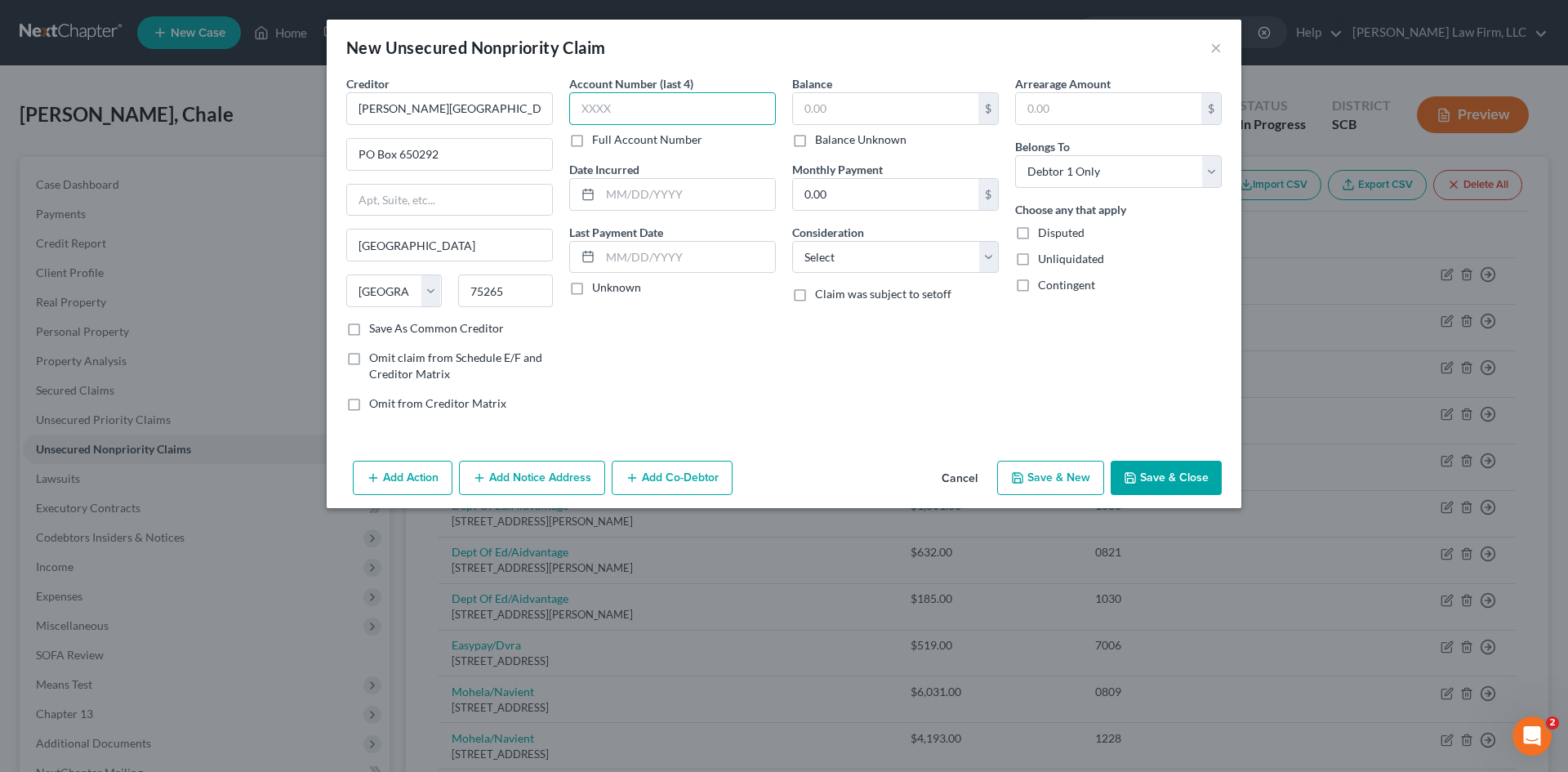
click at [659, 111] on input "text" at bounding box center [672, 109] width 207 height 32
type input "0047"
click at [761, 407] on div "Account Number (last 4) 0047 Full Account Number Date Incurred Last Payment Dat…" at bounding box center [672, 250] width 223 height 349
click at [848, 112] on input "text" at bounding box center [885, 109] width 185 height 31
type input "1,241.81"
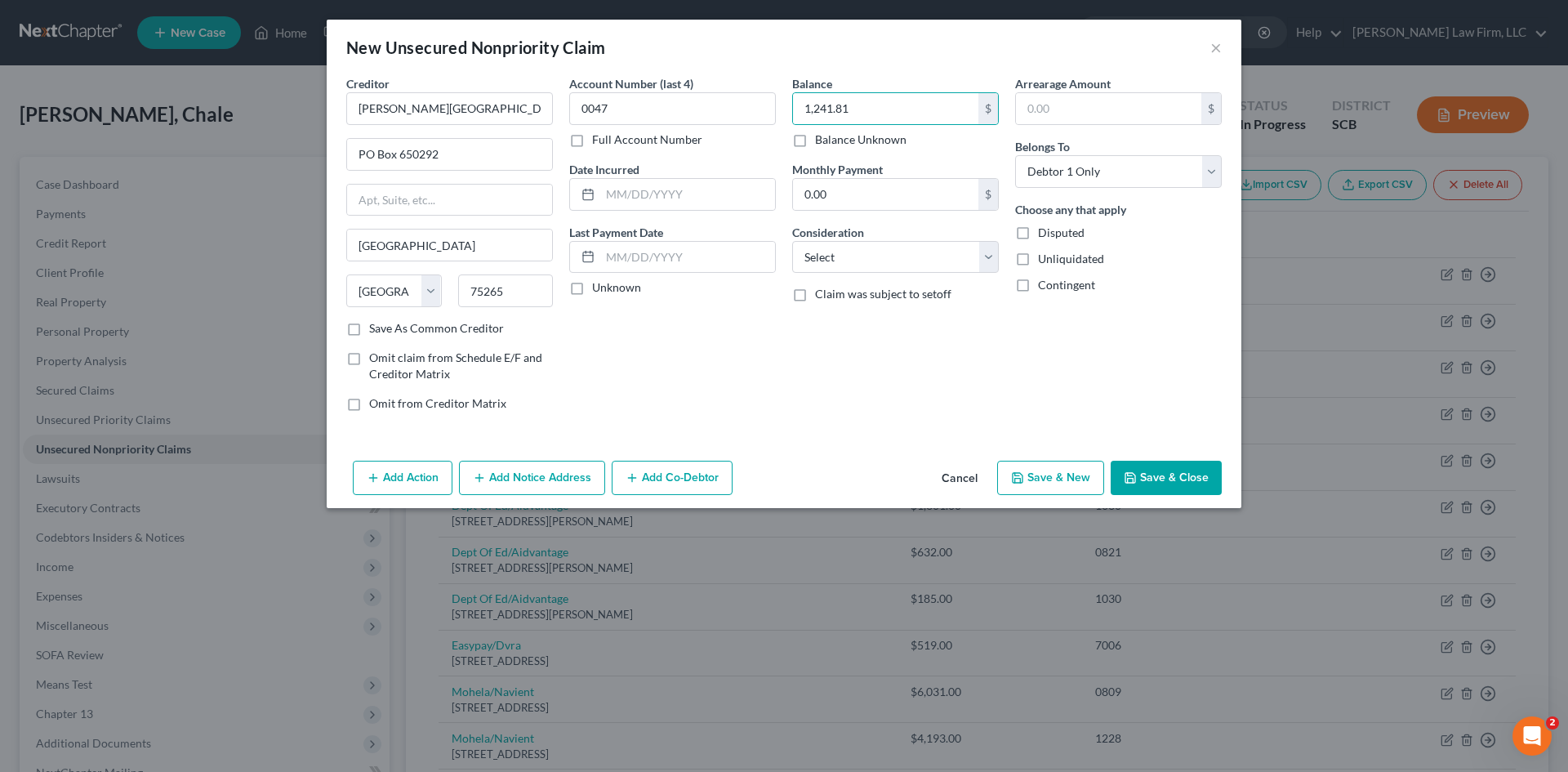
click at [761, 371] on div "Account Number (last 4) 0047 Full Account Number Date Incurred Last Payment Dat…" at bounding box center [672, 250] width 223 height 349
click at [884, 261] on select "Select Cable / Satellite Services Collection Agency Credit Card Debt Debt Couns…" at bounding box center [896, 258] width 207 height 32
select select "9"
click at [793, 241] on select "Select Cable / Satellite Services Collection Agency Credit Card Debt Debt Couns…" at bounding box center [896, 258] width 207 height 32
click at [786, 358] on div "Balance 1,241.81 $ Balance Unknown Balance Undetermined 1,241.81 $ Balance Unkn…" at bounding box center [896, 250] width 223 height 349
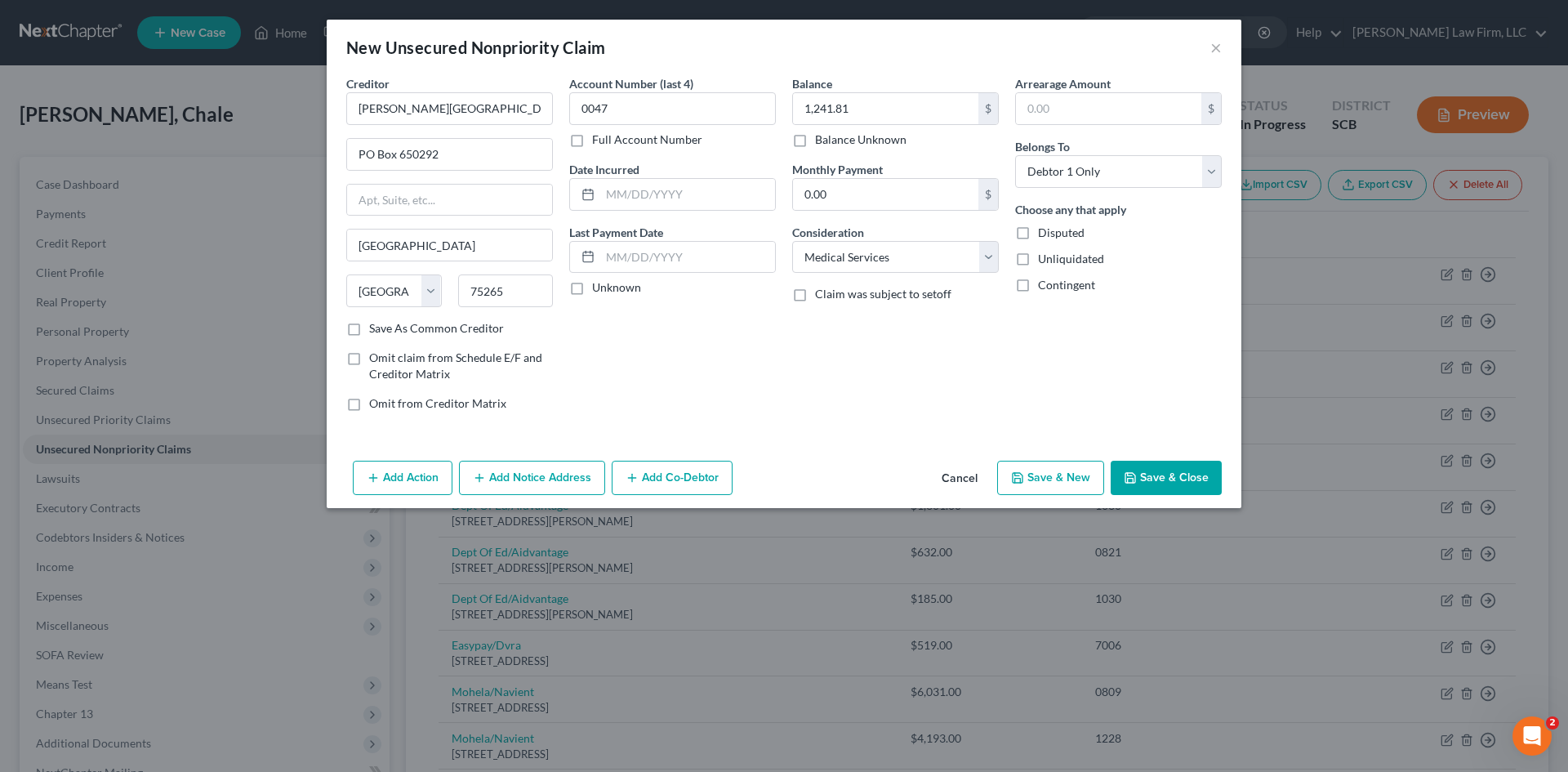
click at [1034, 479] on button "Save & New" at bounding box center [1051, 478] width 107 height 34
select select "0"
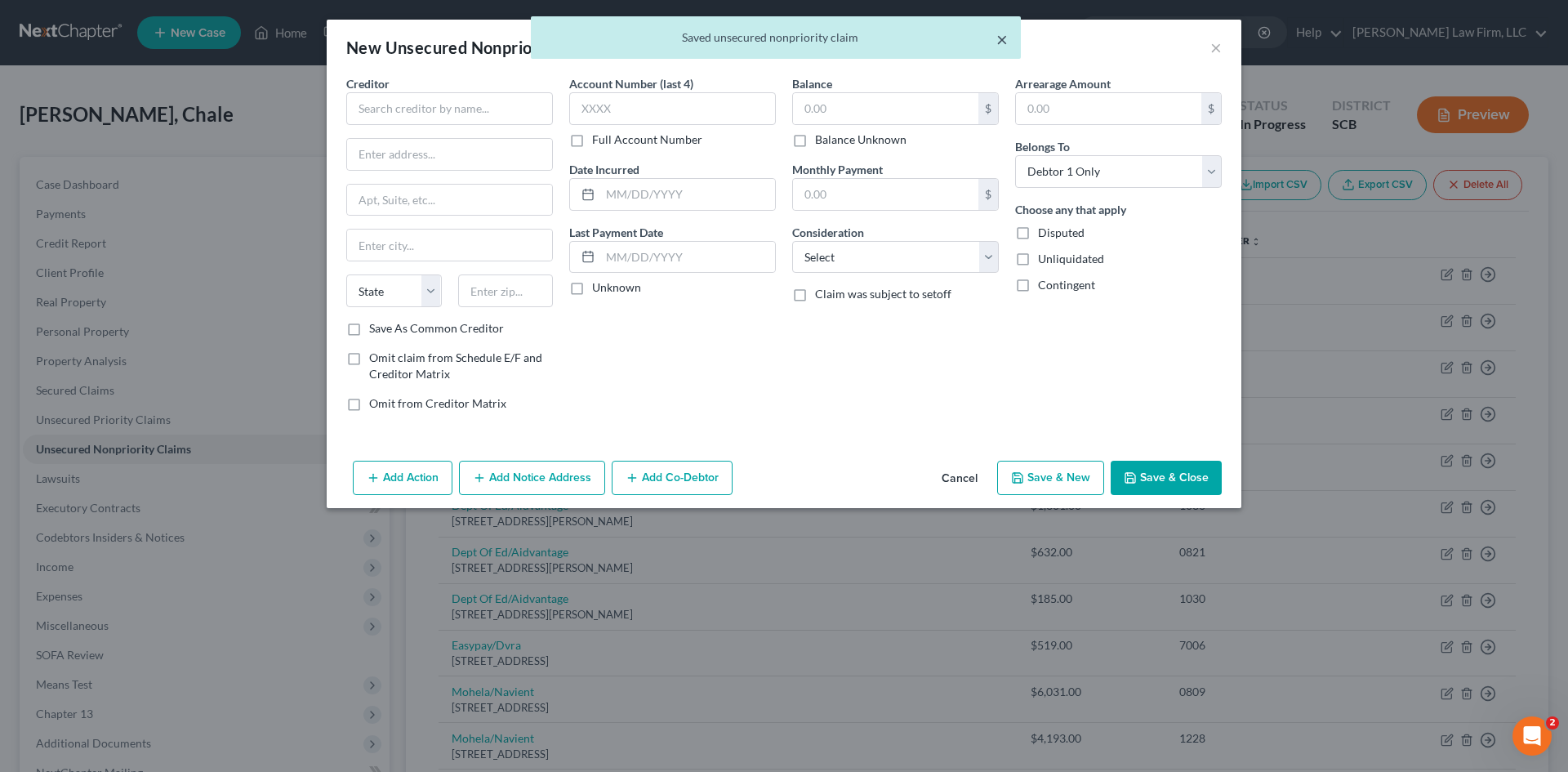
click at [998, 42] on button "×" at bounding box center [1002, 39] width 11 height 20
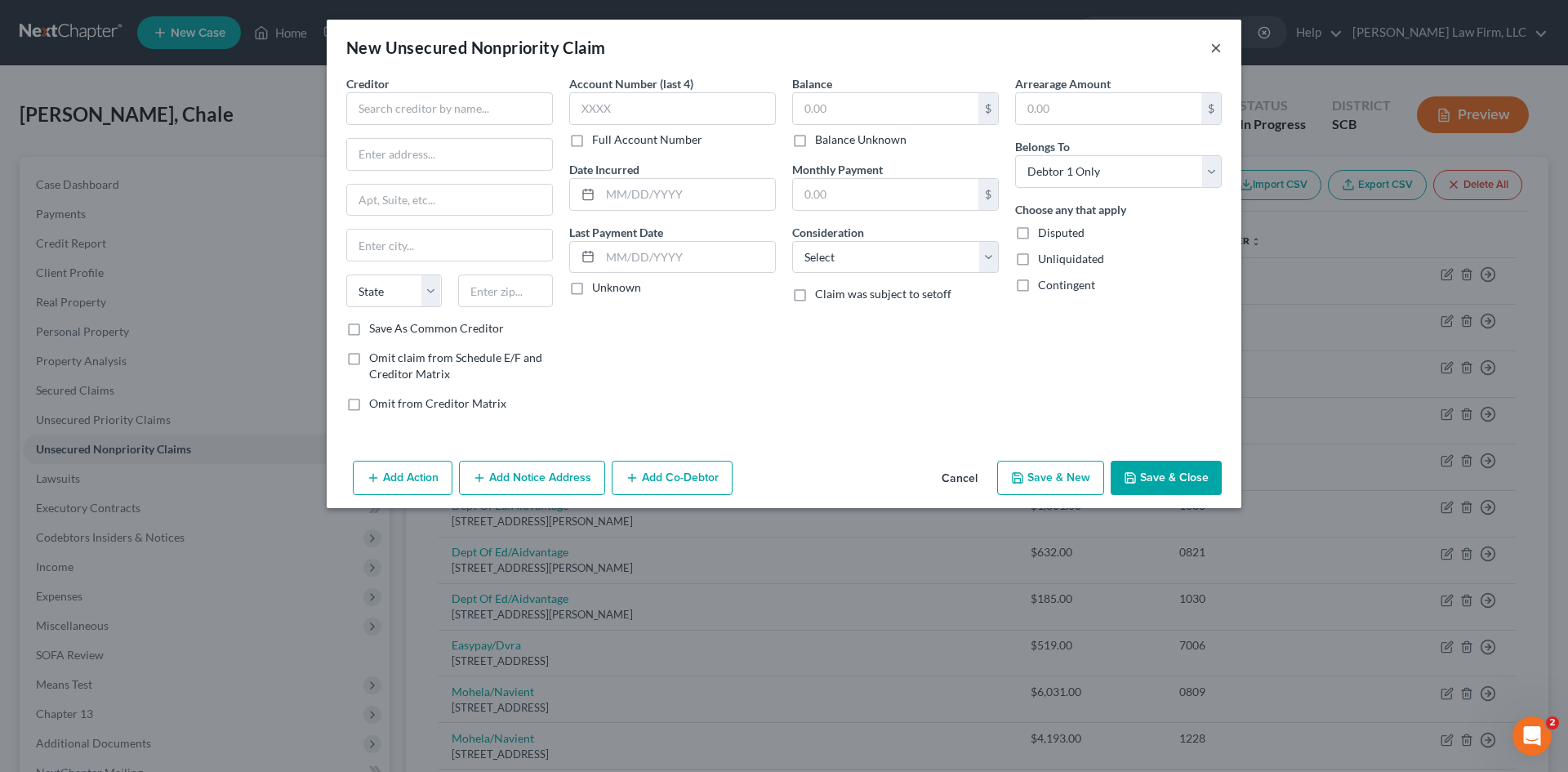
click at [1214, 51] on button "×" at bounding box center [1216, 47] width 11 height 20
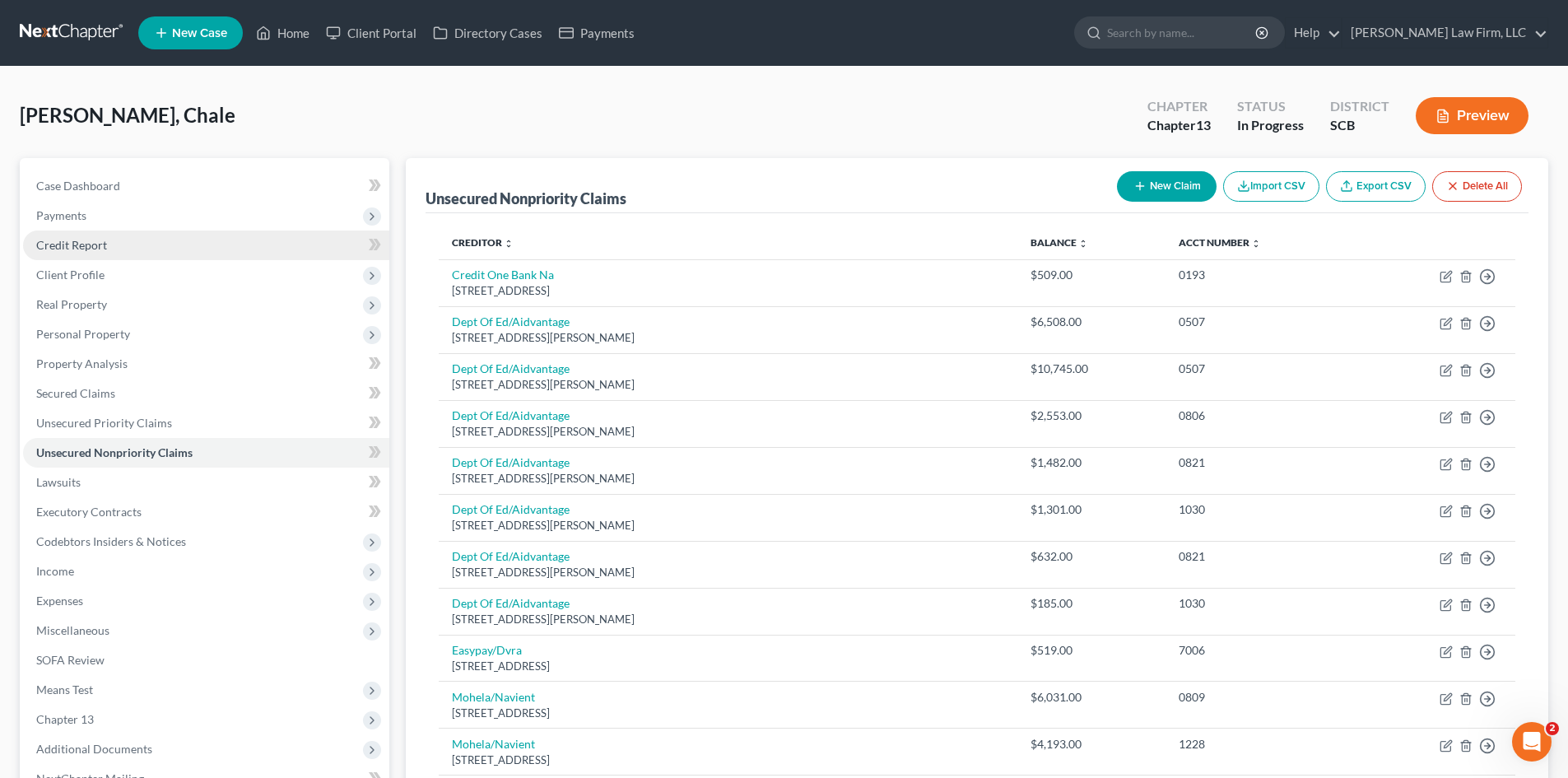
click at [106, 252] on link "Credit Report" at bounding box center [206, 245] width 366 height 30
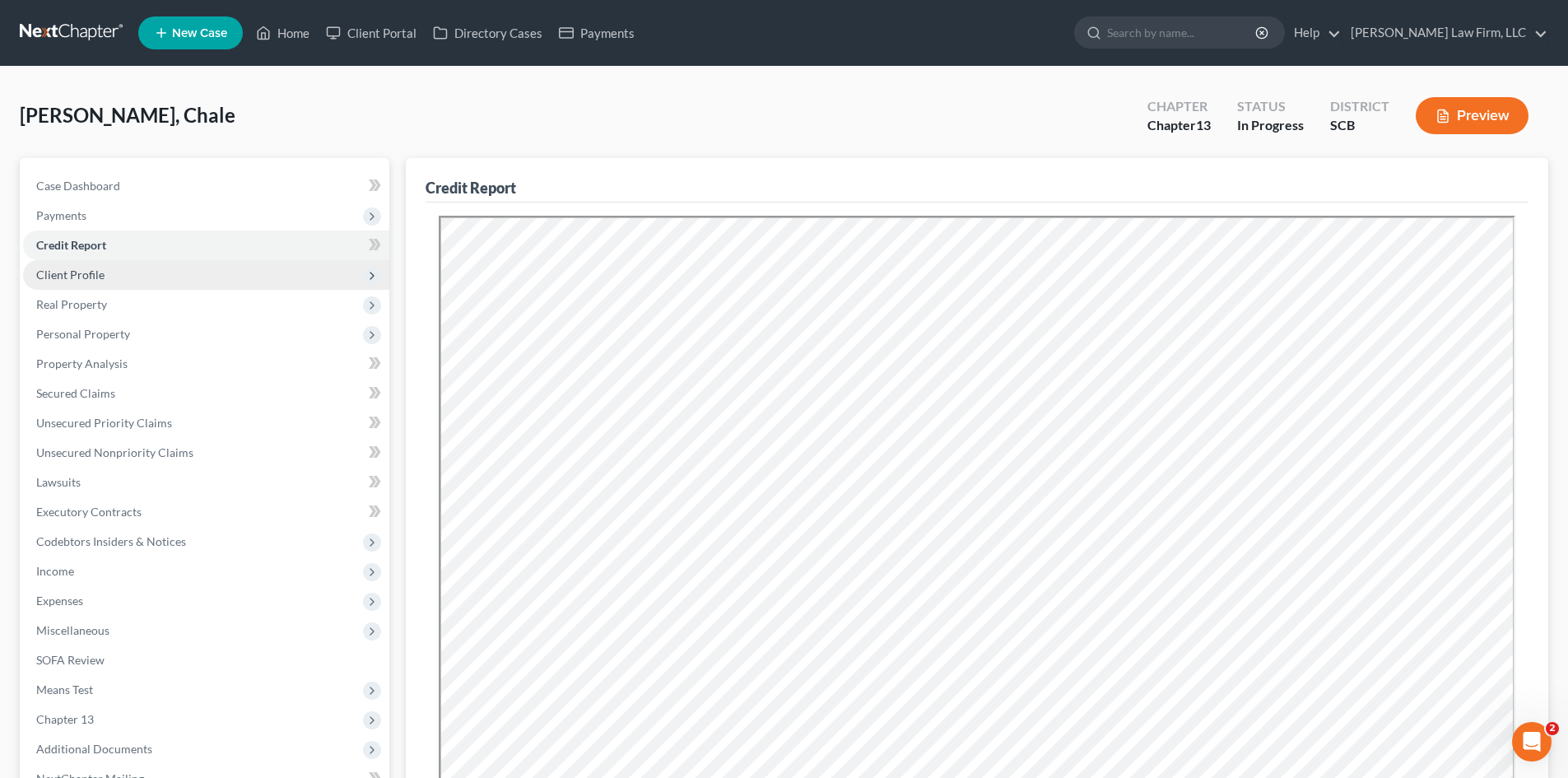
click at [68, 278] on span "Client Profile" at bounding box center [70, 274] width 68 height 14
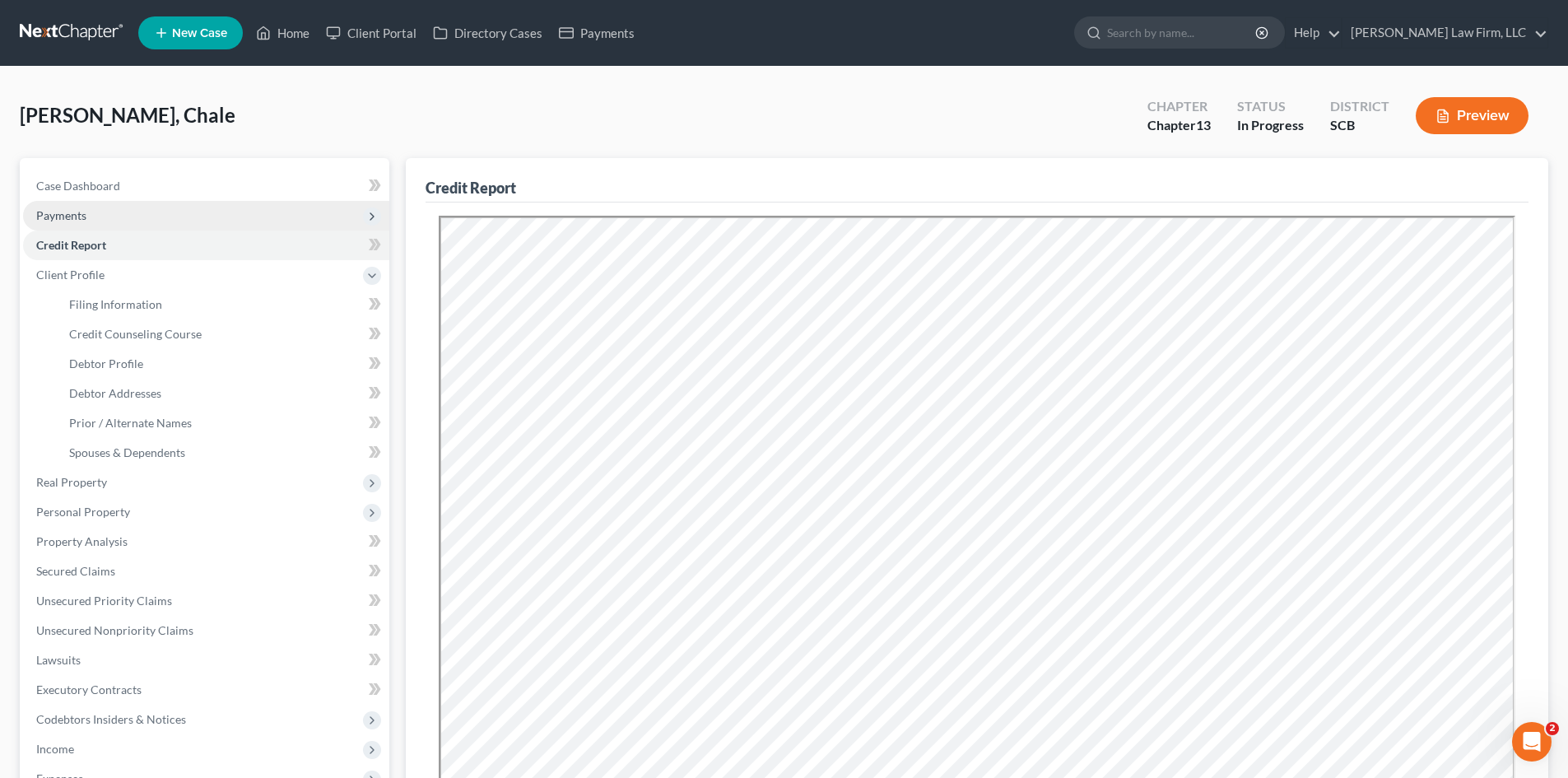
click at [71, 227] on span "Payments" at bounding box center [206, 215] width 366 height 30
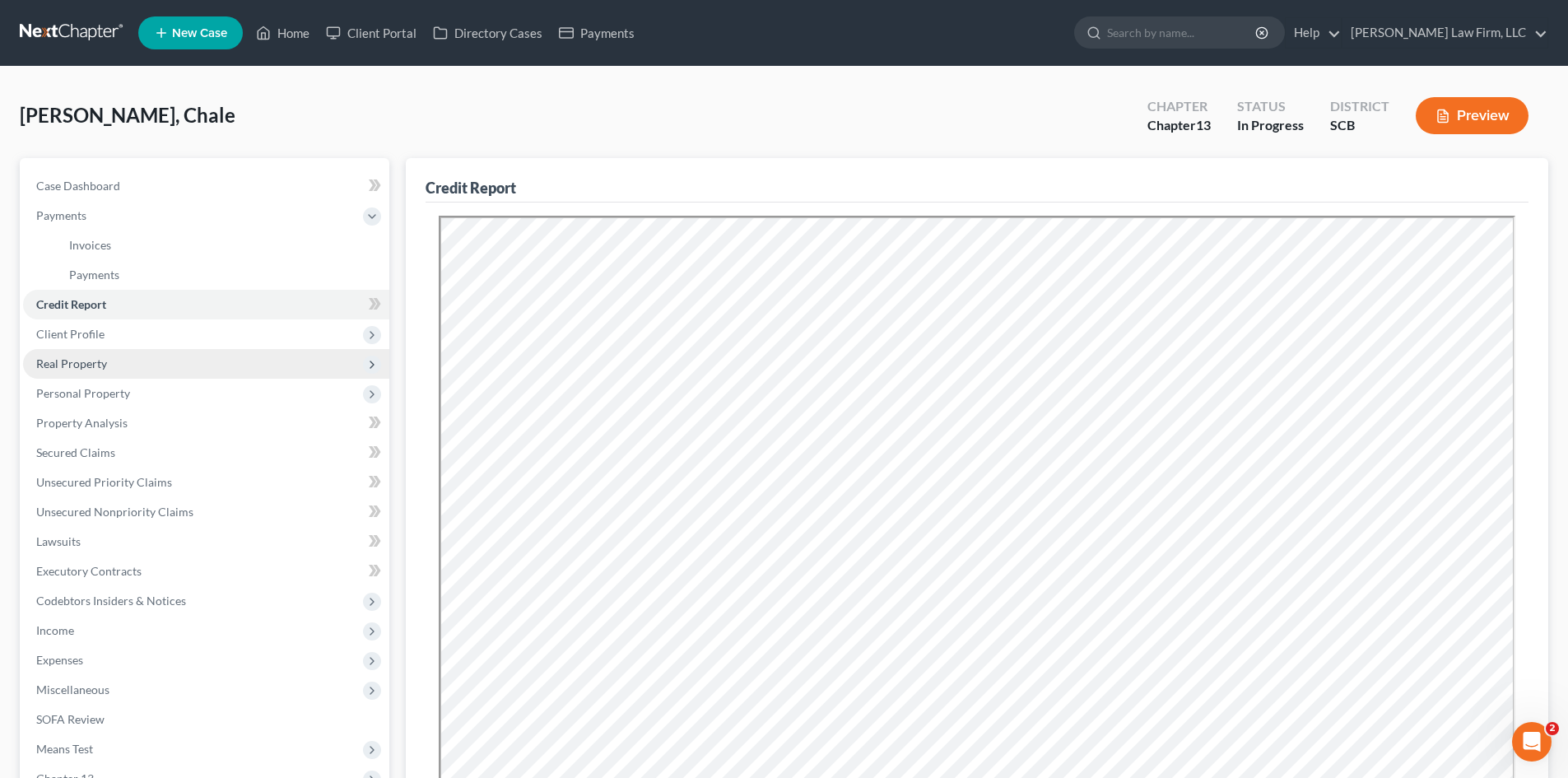
click at [95, 364] on span "Real Property" at bounding box center [72, 364] width 71 height 14
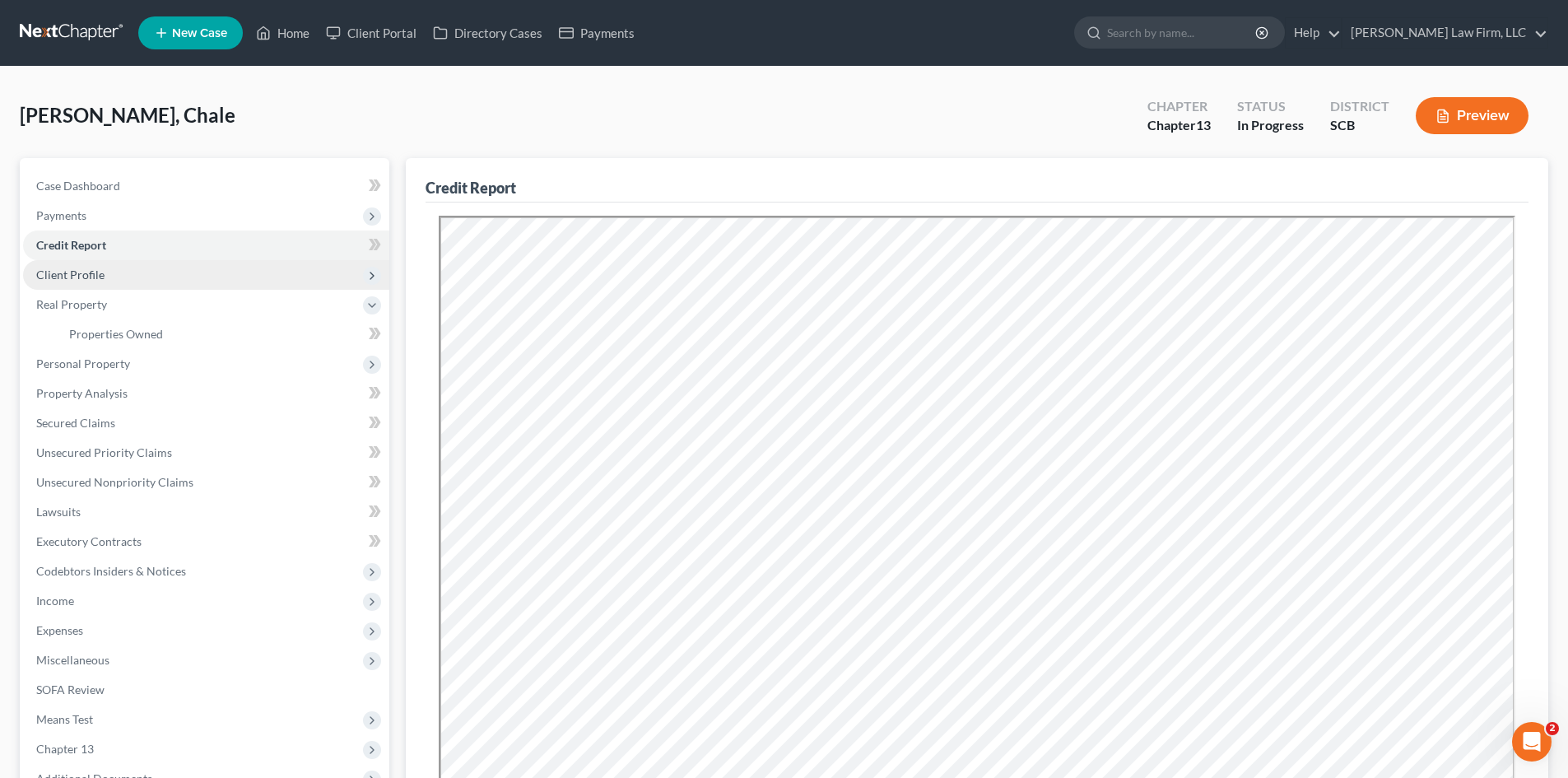
click at [94, 285] on span "Client Profile" at bounding box center [206, 275] width 366 height 30
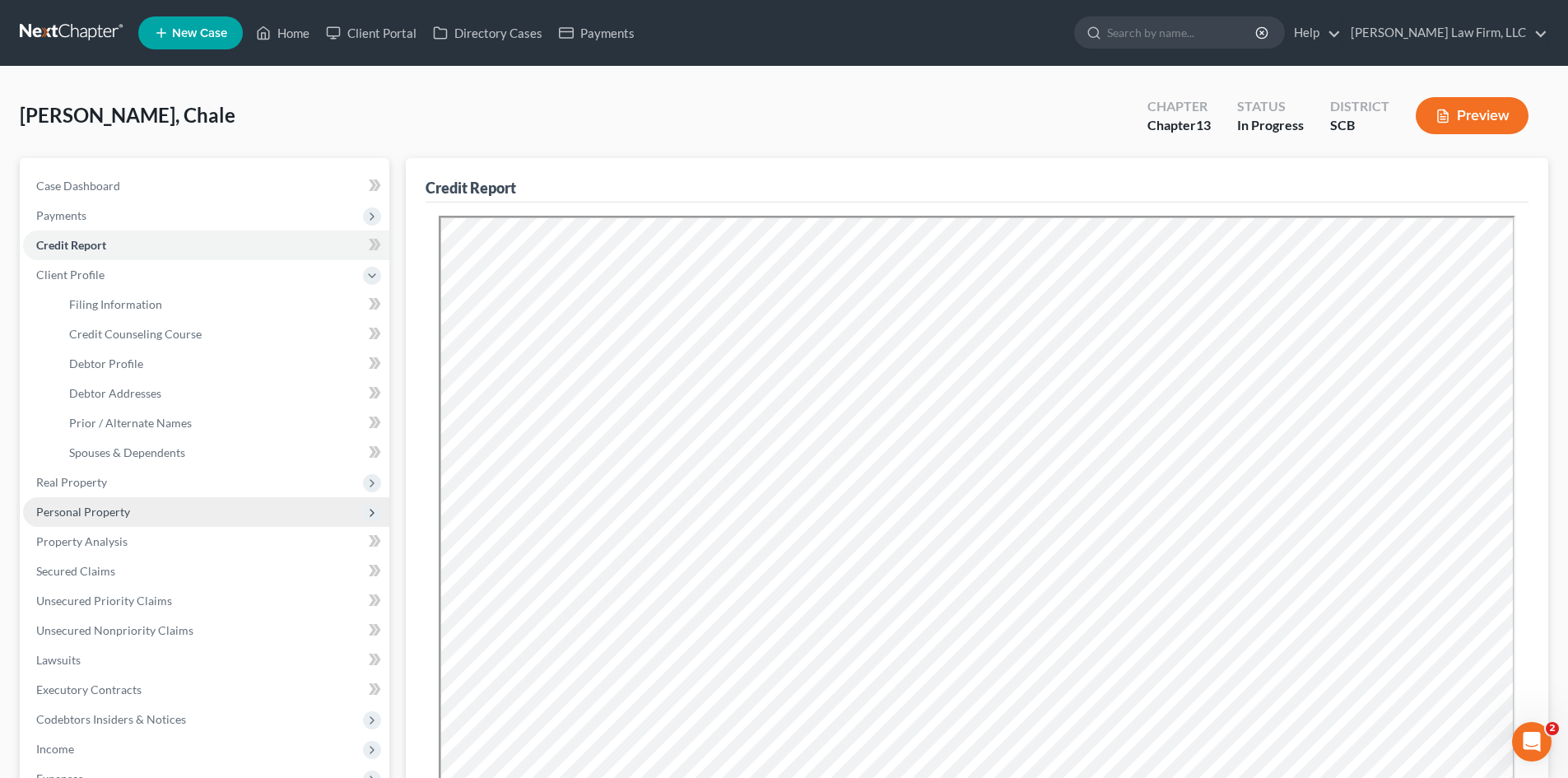
click at [131, 513] on span "Personal Property" at bounding box center [206, 512] width 366 height 30
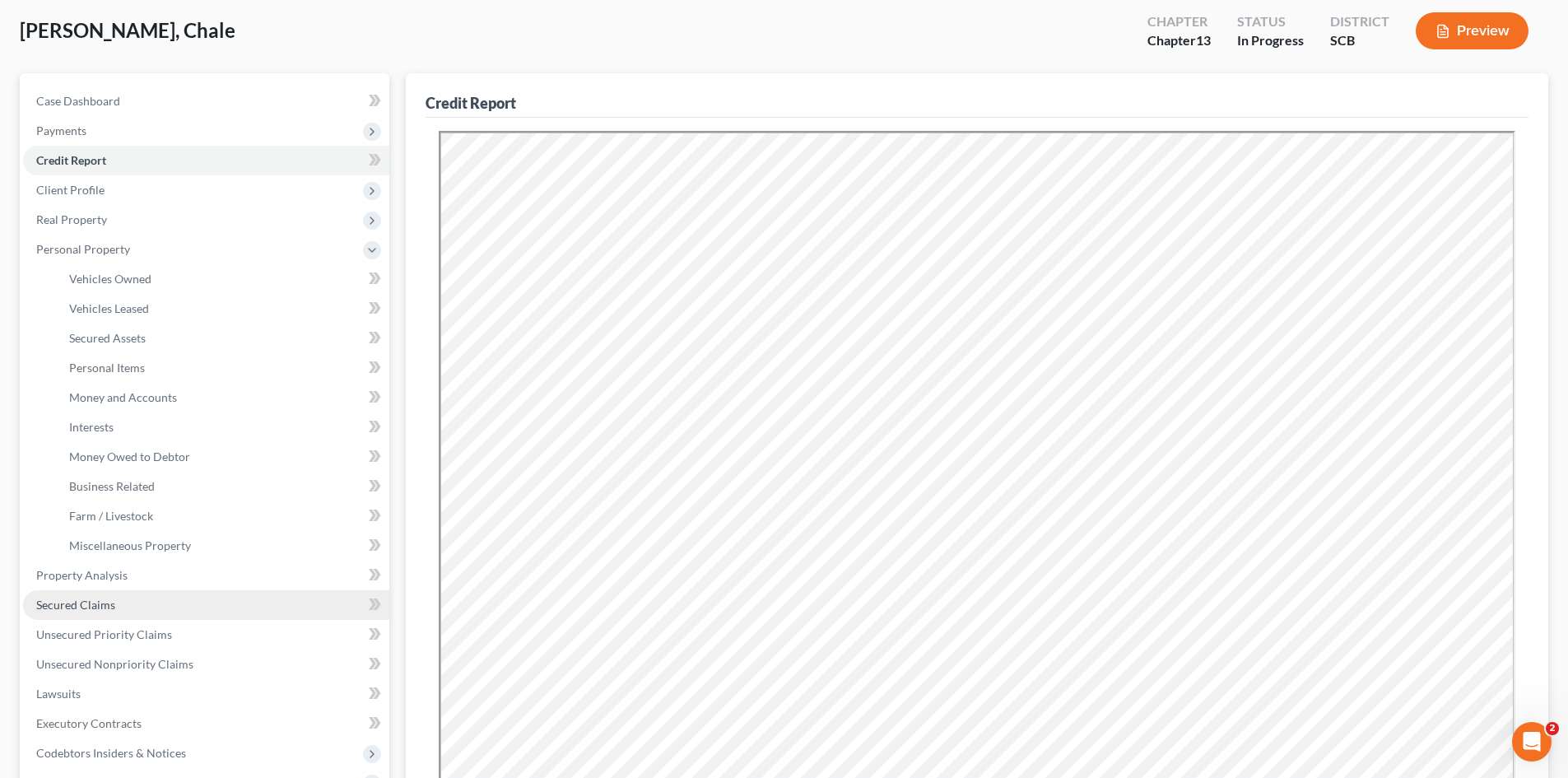
scroll to position [247, 0]
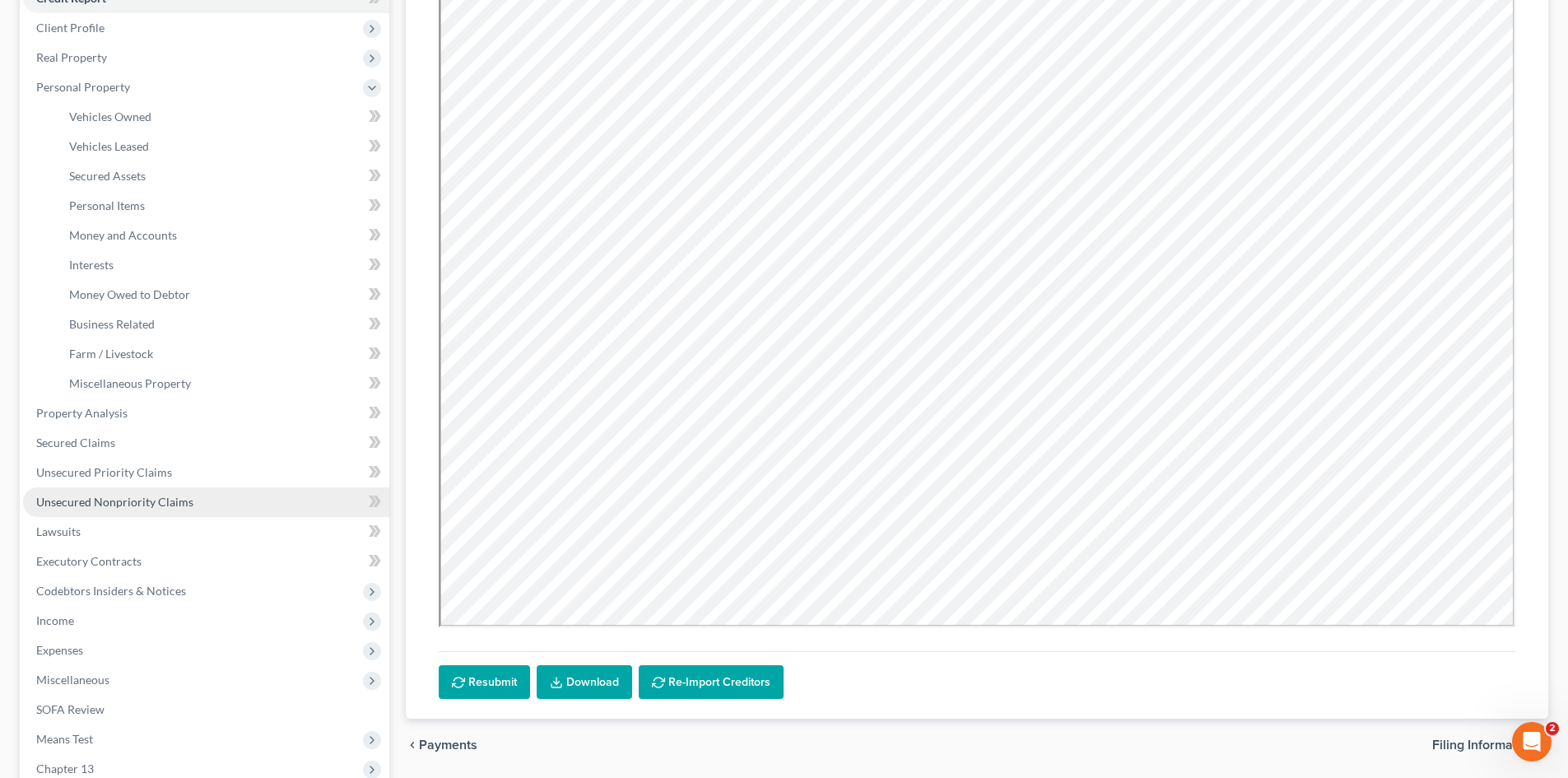
click at [119, 512] on link "Unsecured Nonpriority Claims" at bounding box center [206, 502] width 366 height 30
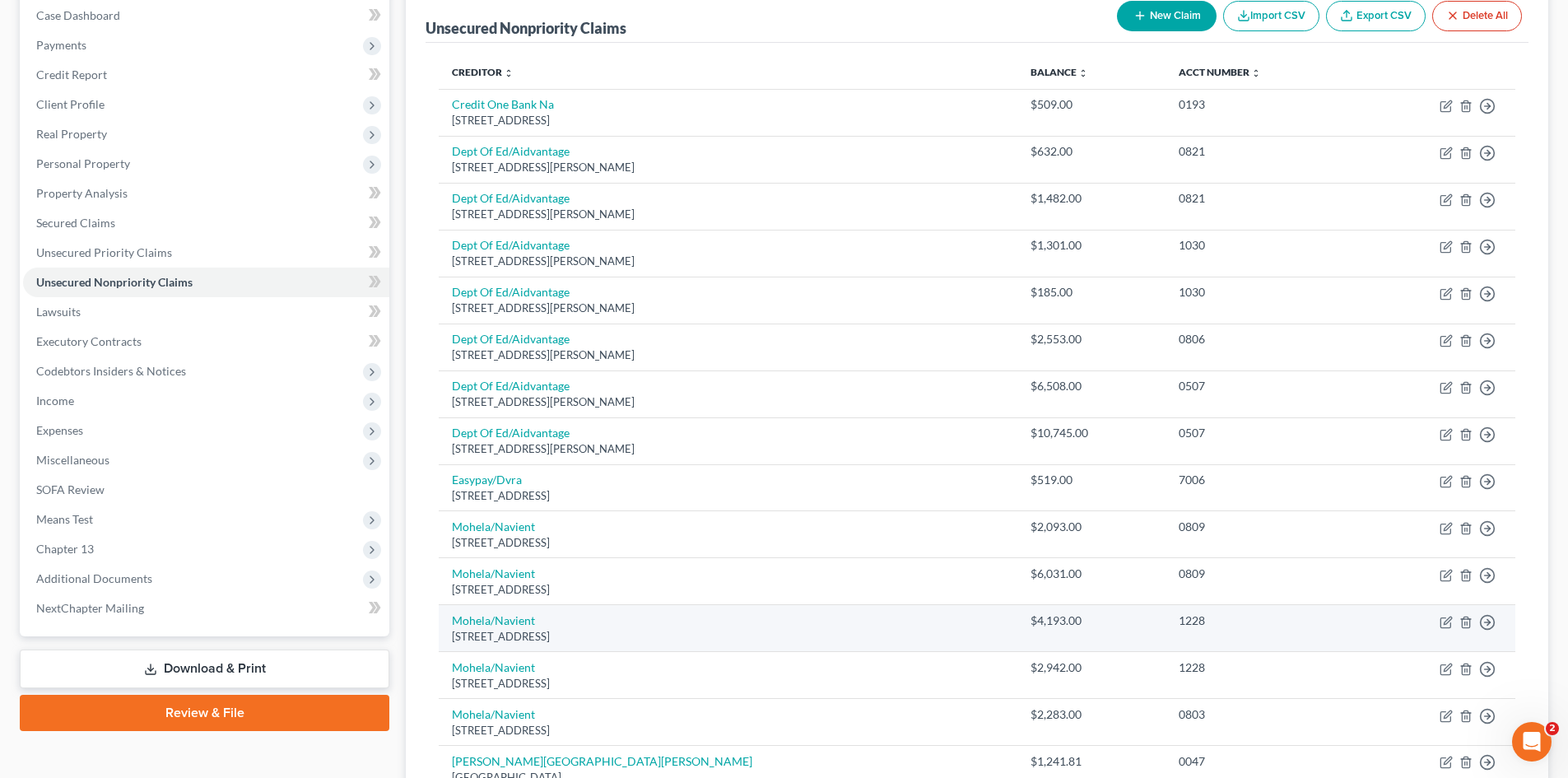
scroll to position [330, 0]
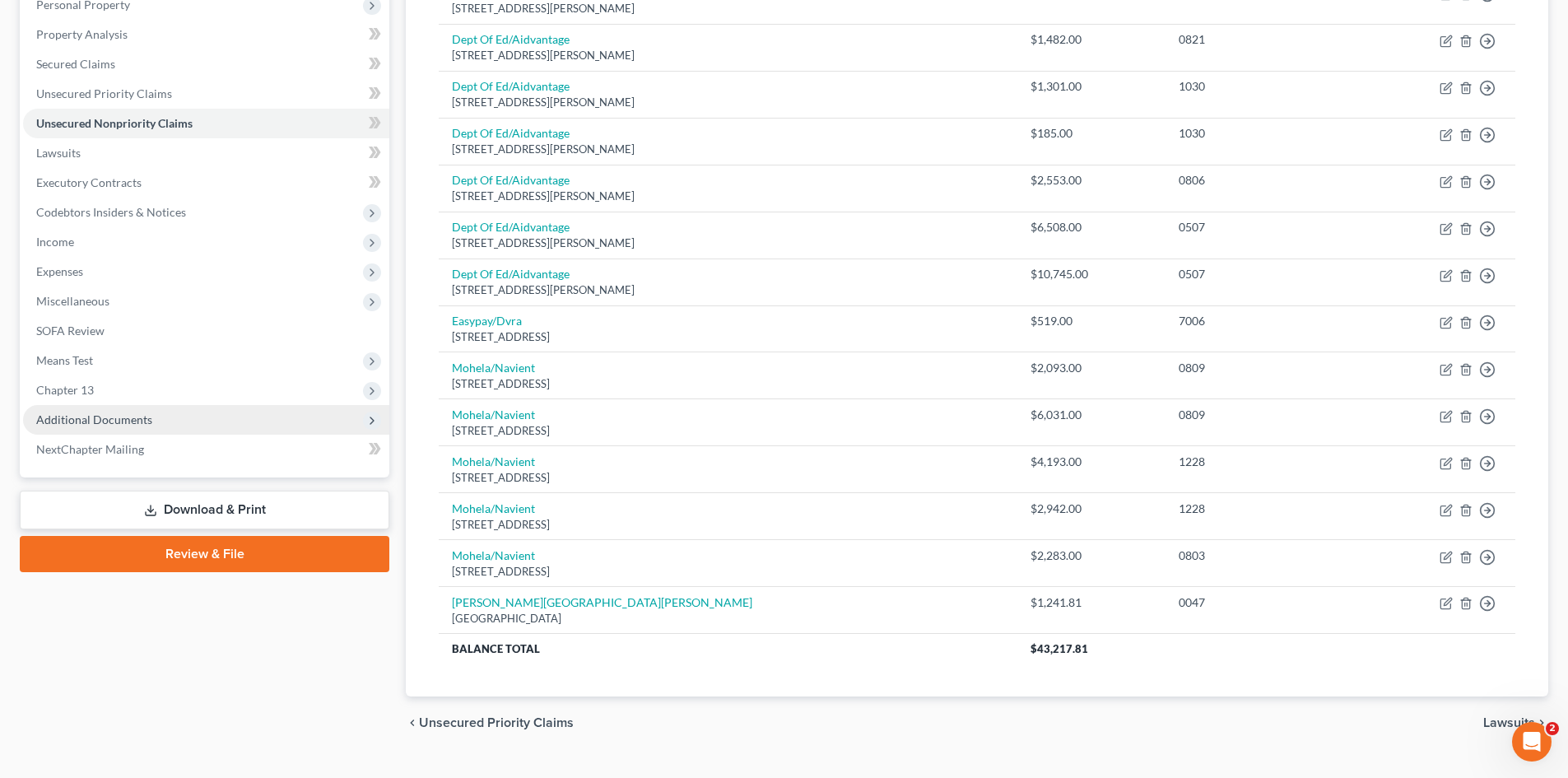
click at [129, 426] on span "Additional Documents" at bounding box center [94, 419] width 116 height 14
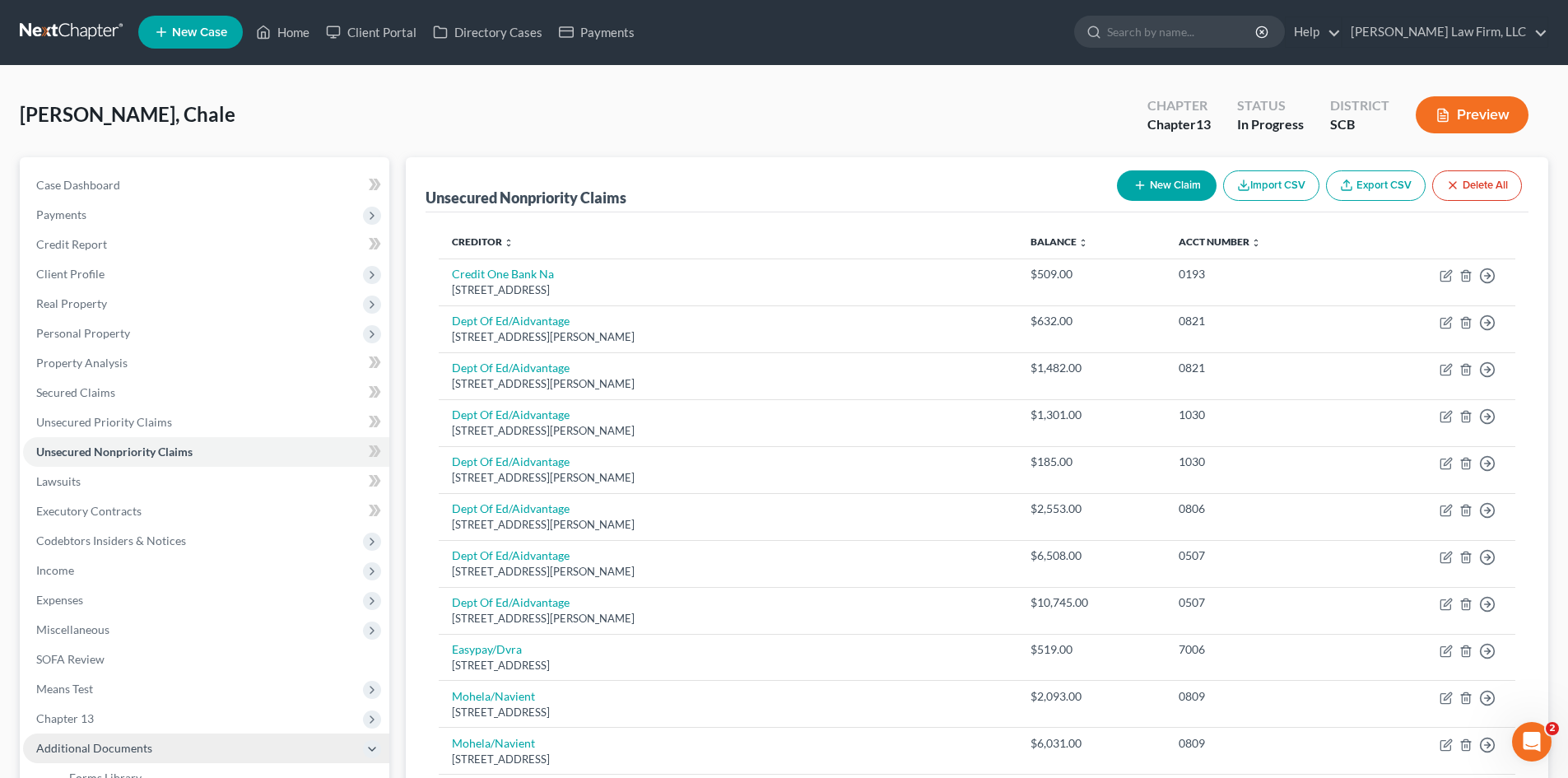
scroll to position [0, 0]
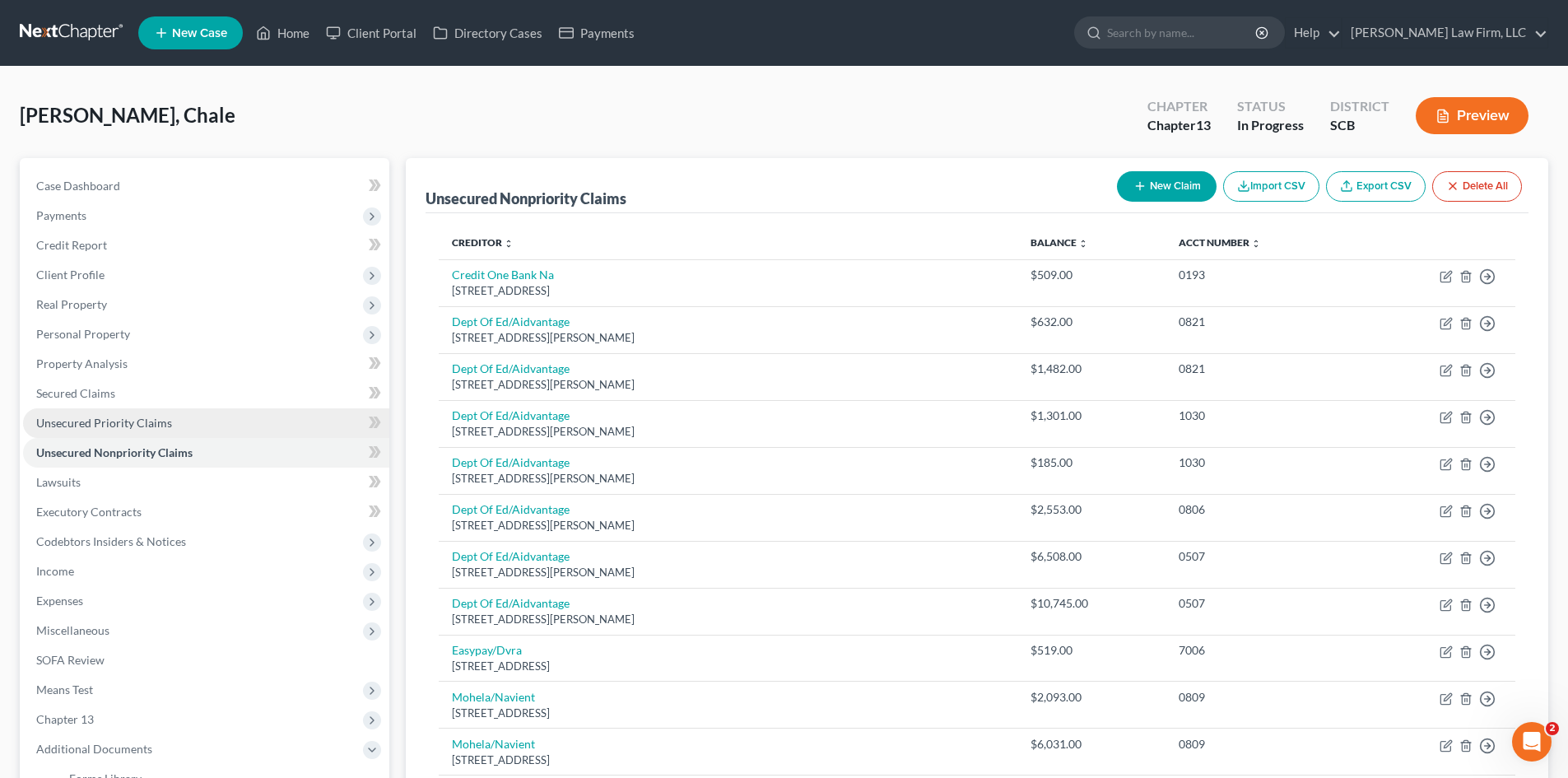
click at [88, 419] on span "Unsecured Priority Claims" at bounding box center [104, 422] width 136 height 14
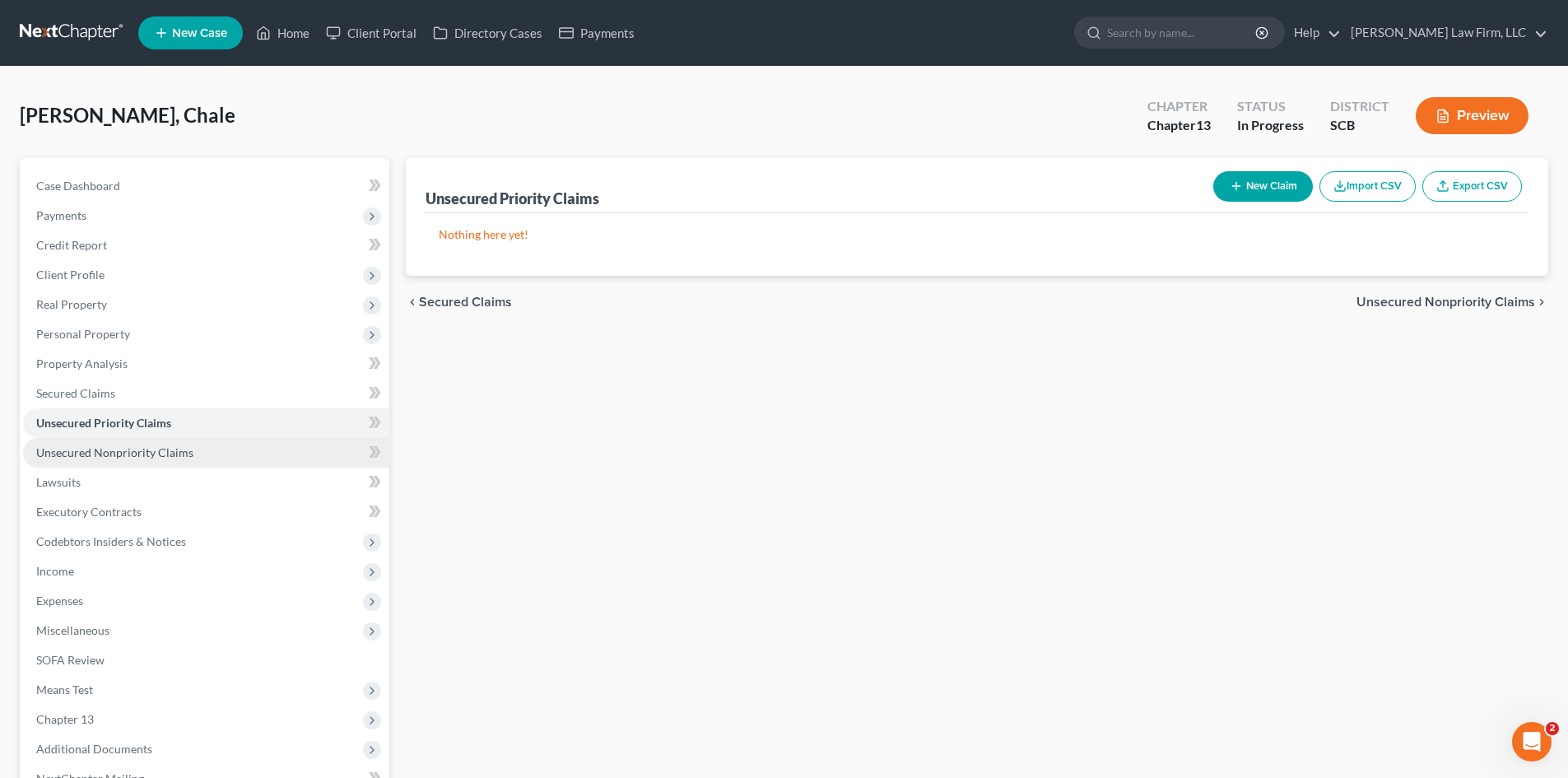
click at [123, 448] on span "Unsecured Nonpriority Claims" at bounding box center [115, 452] width 158 height 14
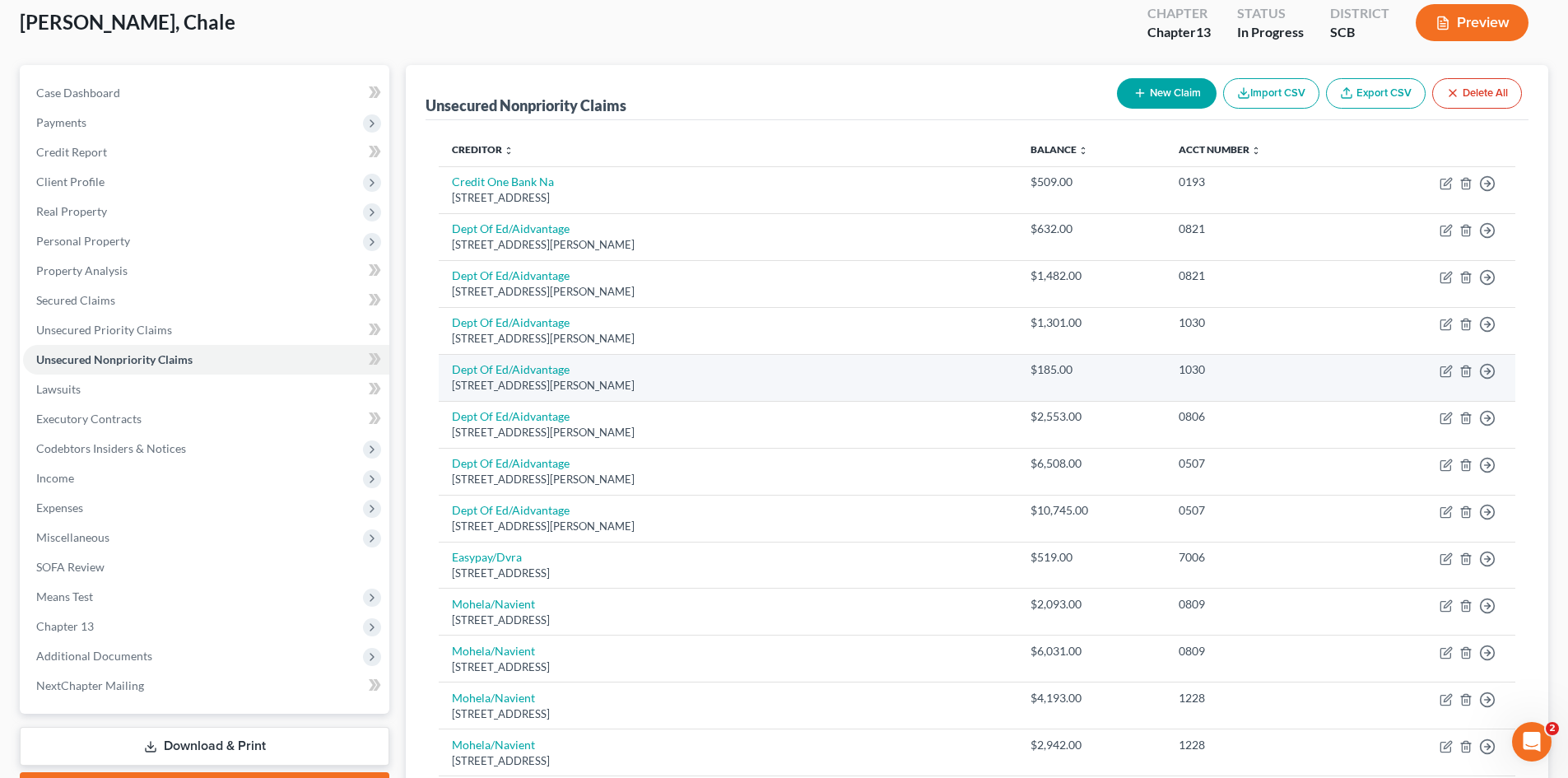
scroll to position [83, 0]
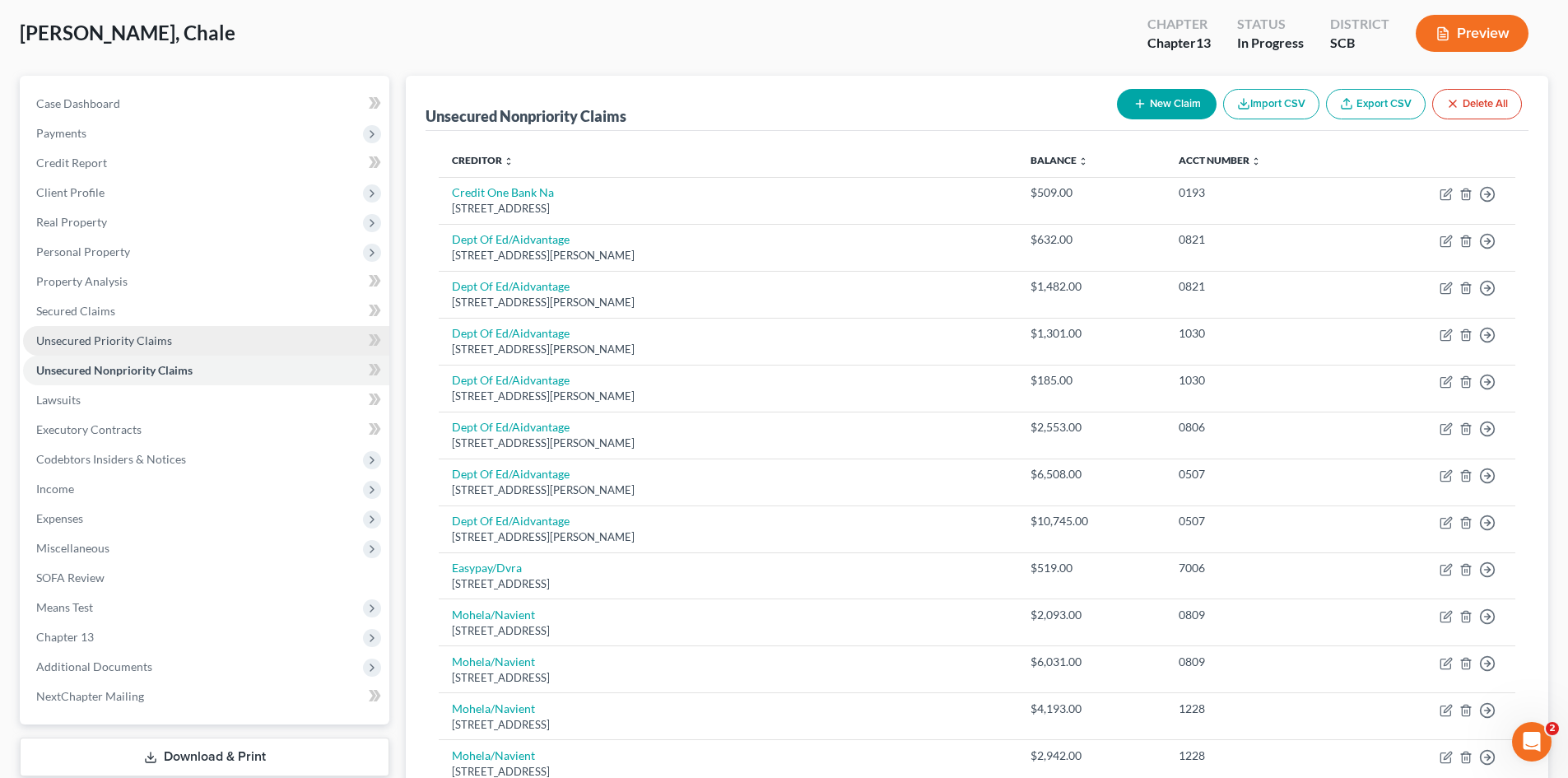
click at [145, 345] on span "Unsecured Priority Claims" at bounding box center [104, 340] width 136 height 14
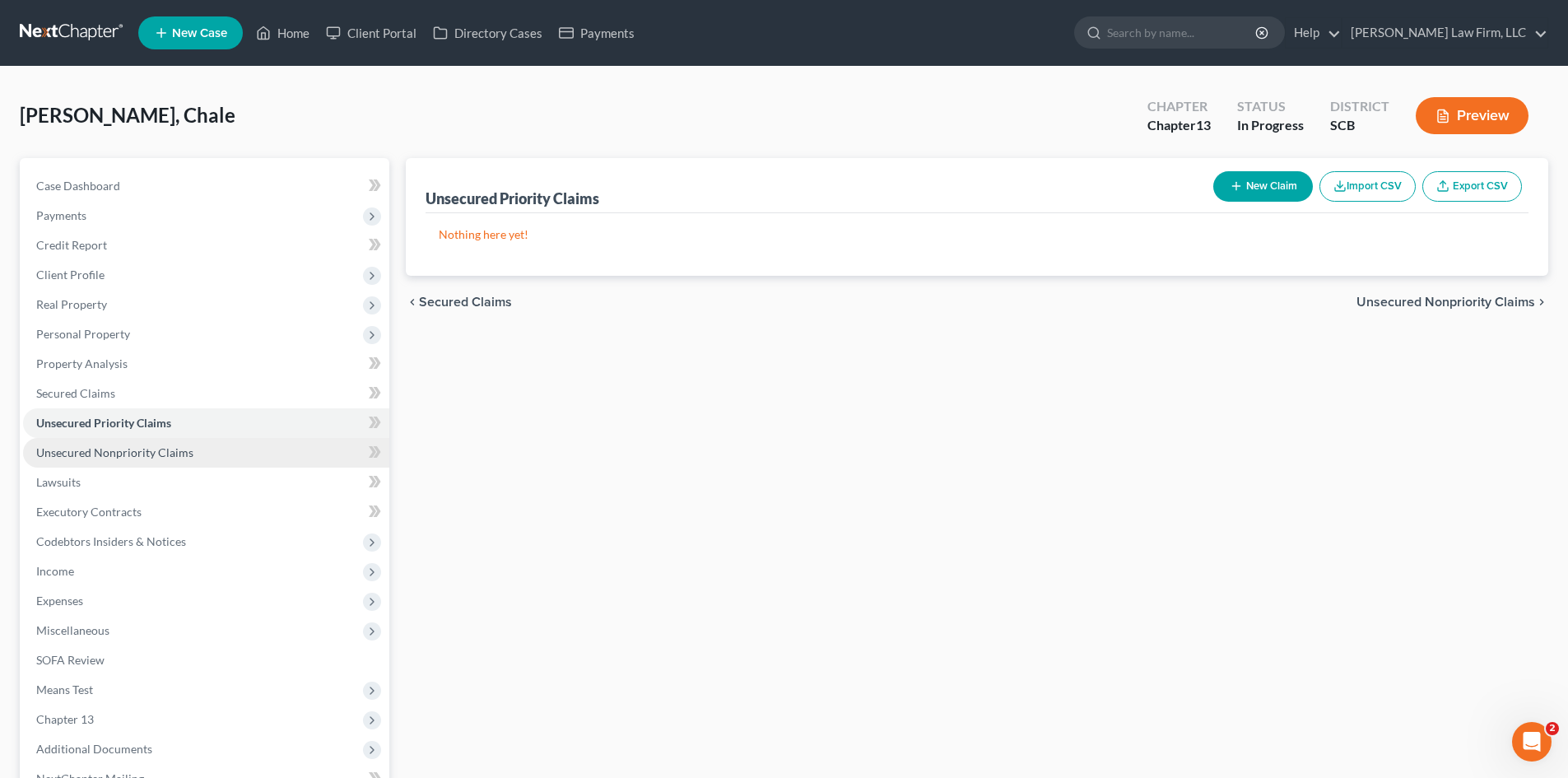
click at [118, 456] on span "Unsecured Nonpriority Claims" at bounding box center [115, 452] width 158 height 14
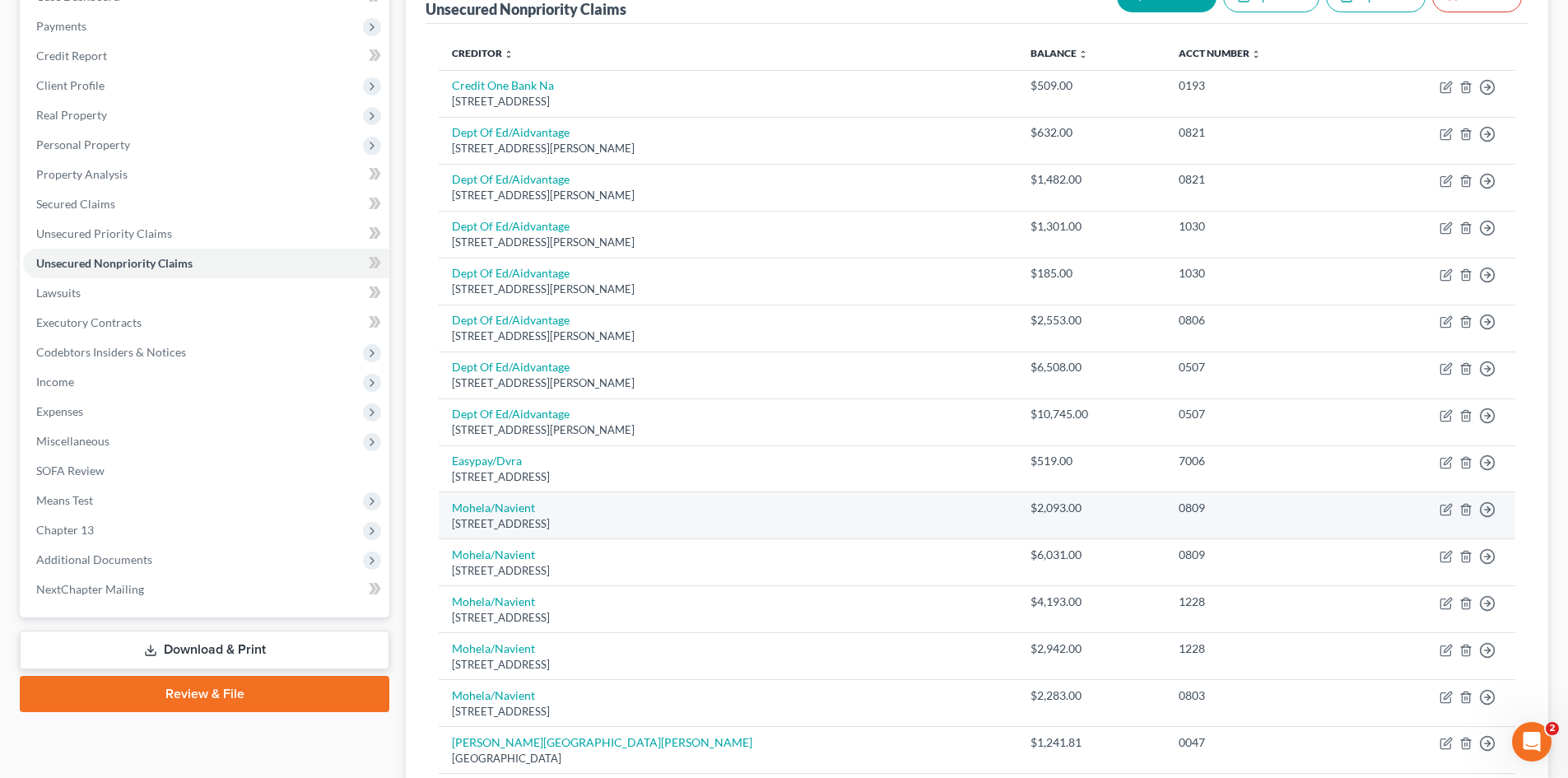
scroll to position [164, 0]
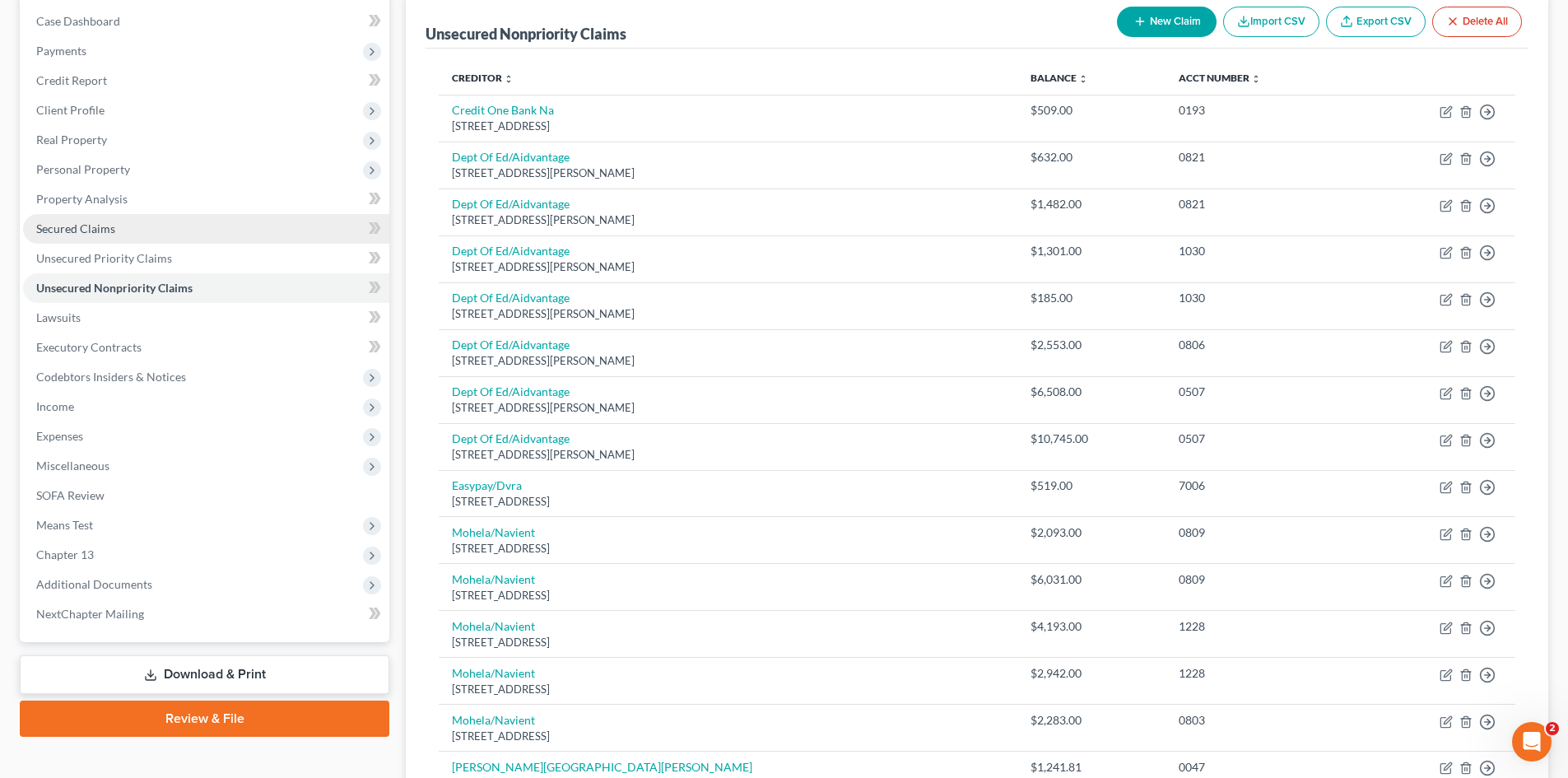
click at [87, 237] on link "Secured Claims" at bounding box center [206, 229] width 366 height 30
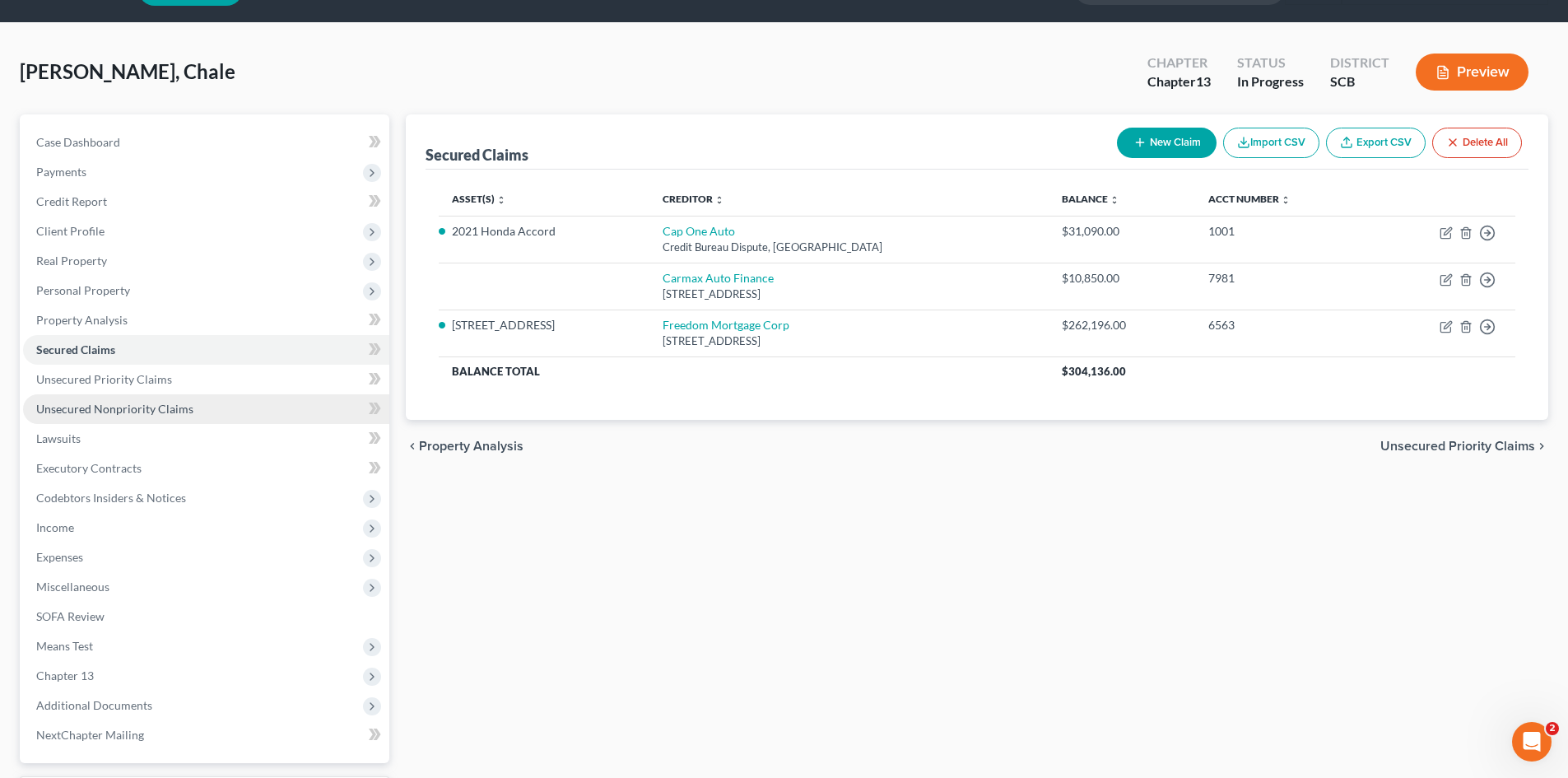
scroll to position [83, 0]
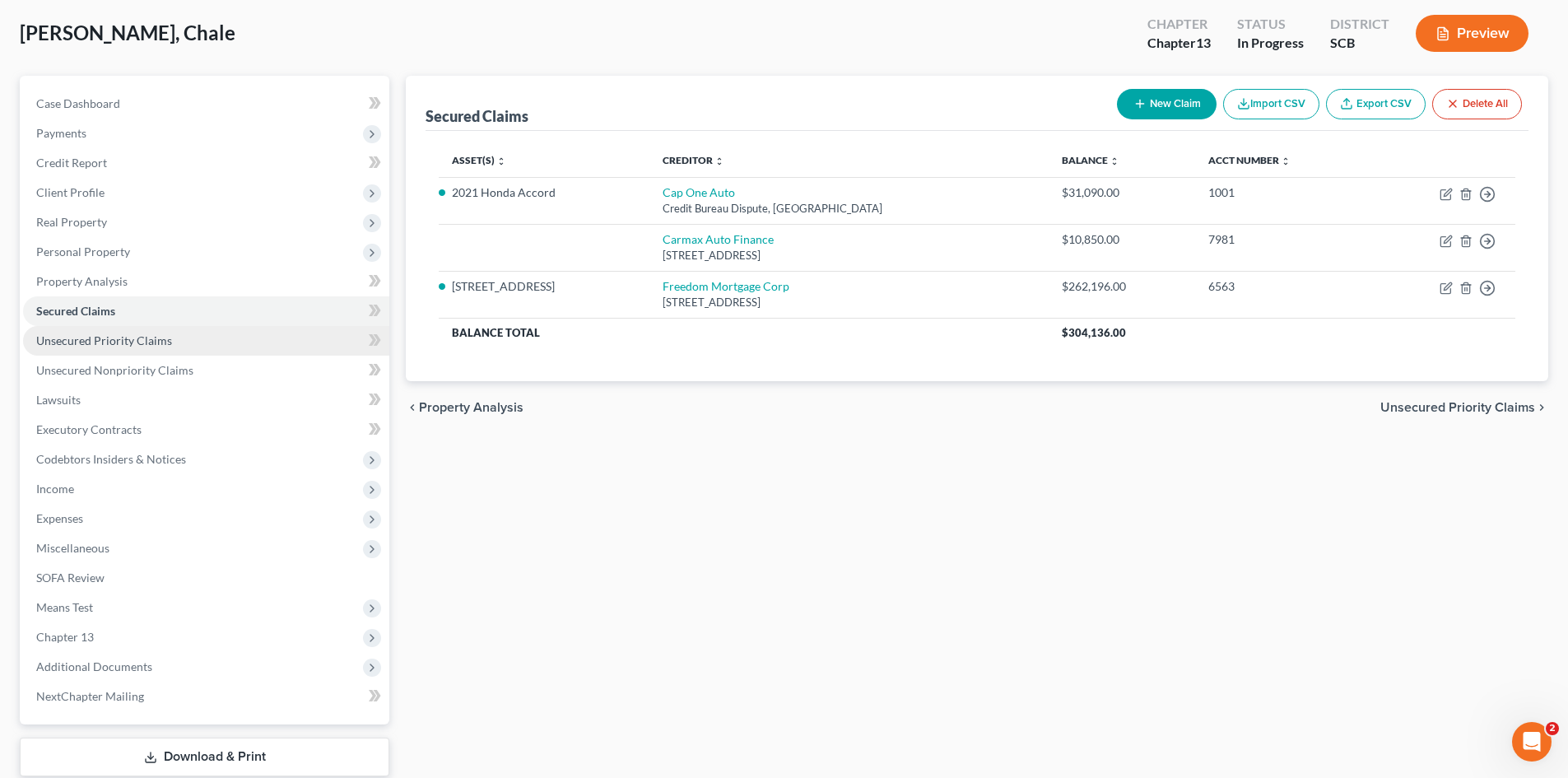
click at [120, 343] on span "Unsecured Priority Claims" at bounding box center [104, 340] width 136 height 14
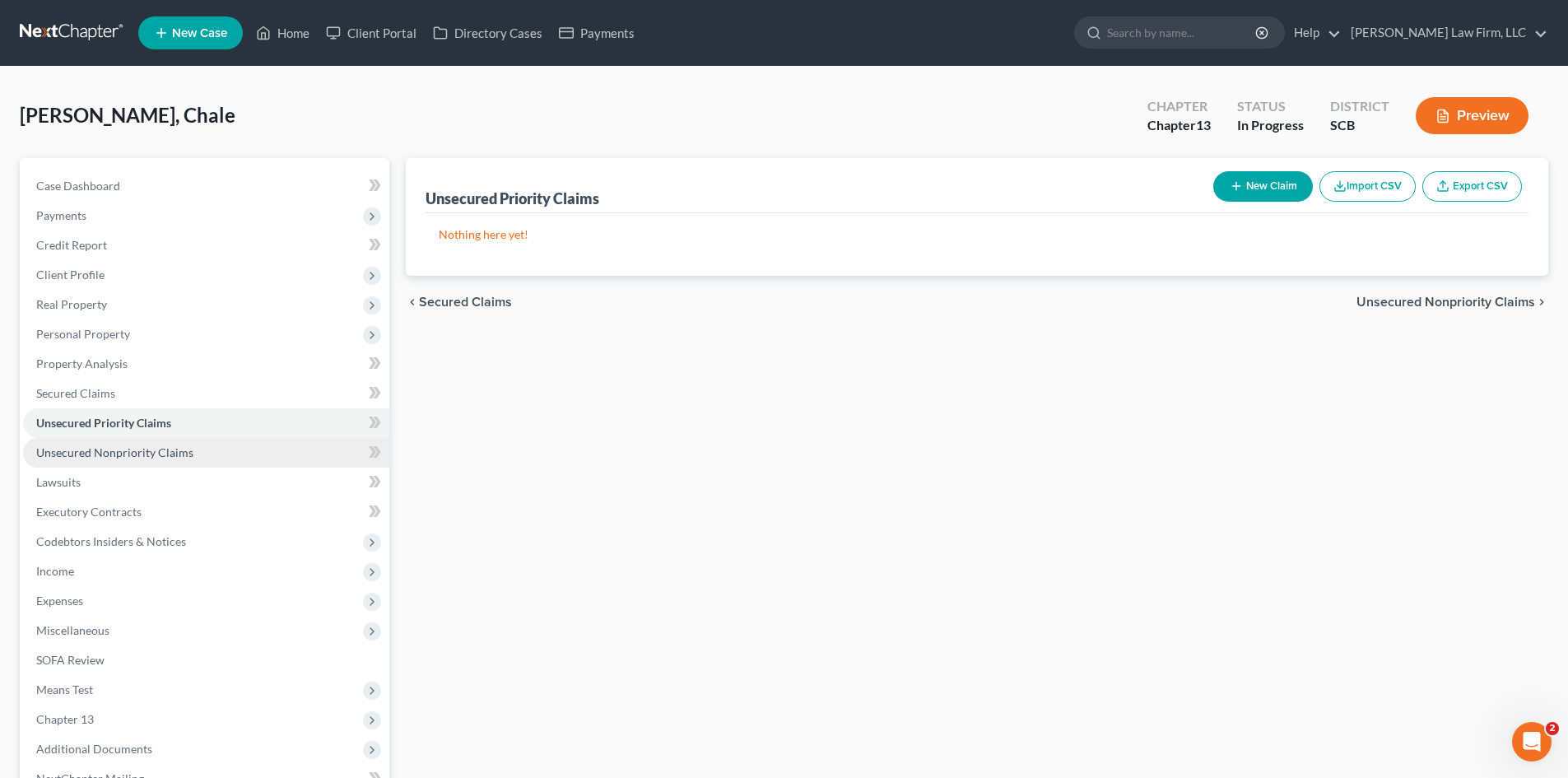
click at [135, 456] on span "Unsecured Nonpriority Claims" at bounding box center [115, 452] width 158 height 14
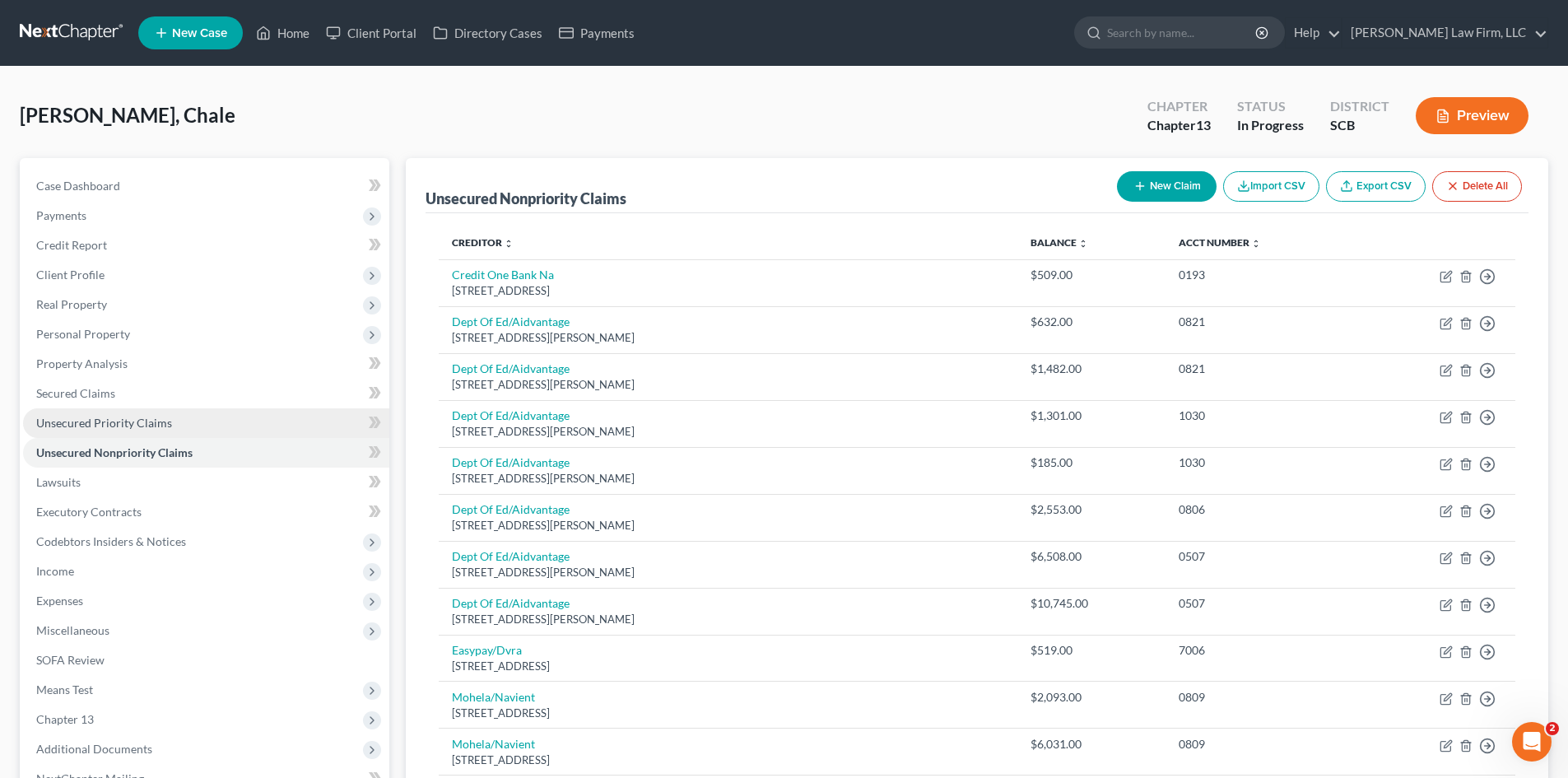
click at [87, 424] on span "Unsecured Priority Claims" at bounding box center [104, 422] width 136 height 14
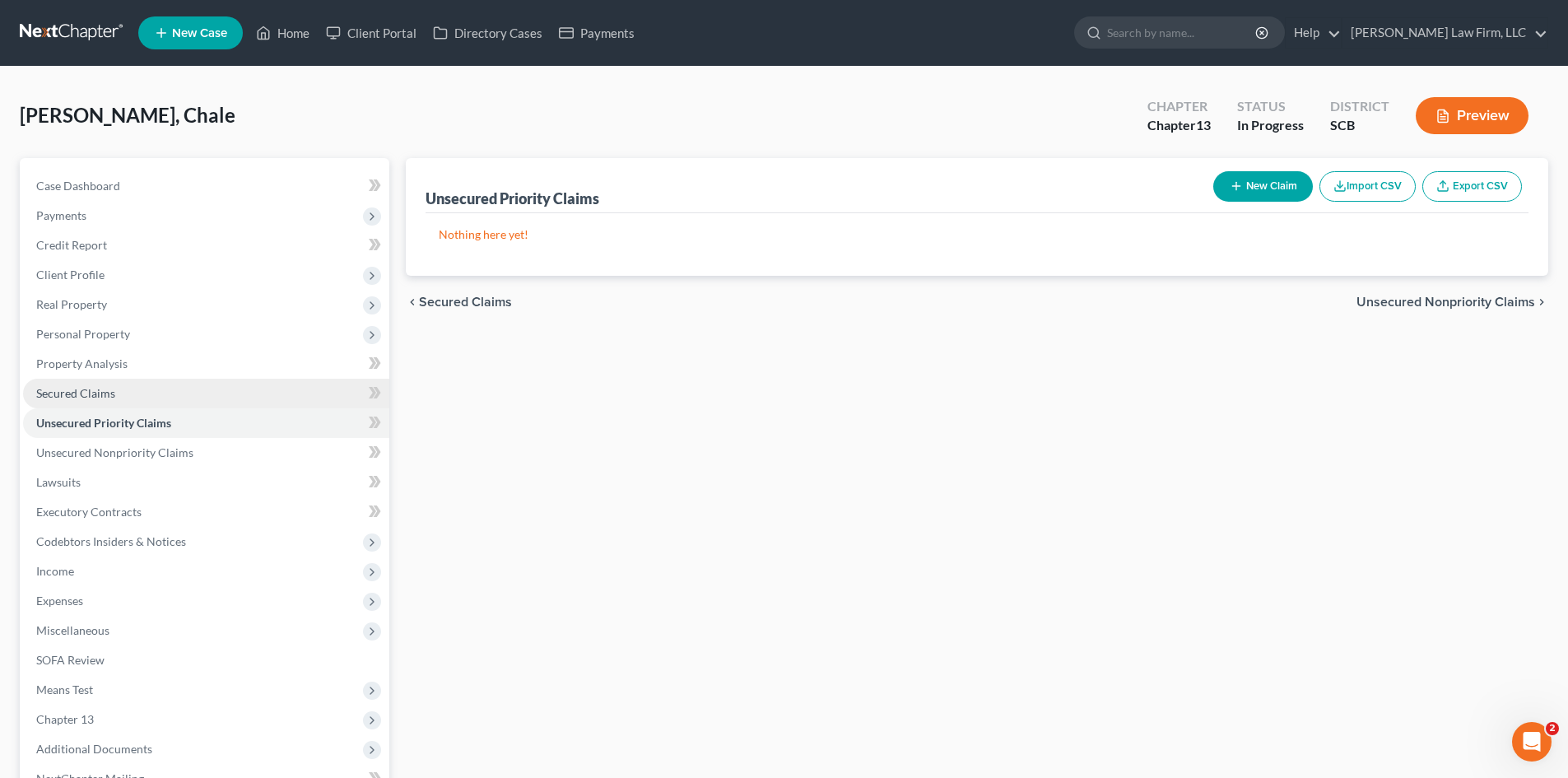
click at [90, 403] on link "Secured Claims" at bounding box center [206, 393] width 366 height 30
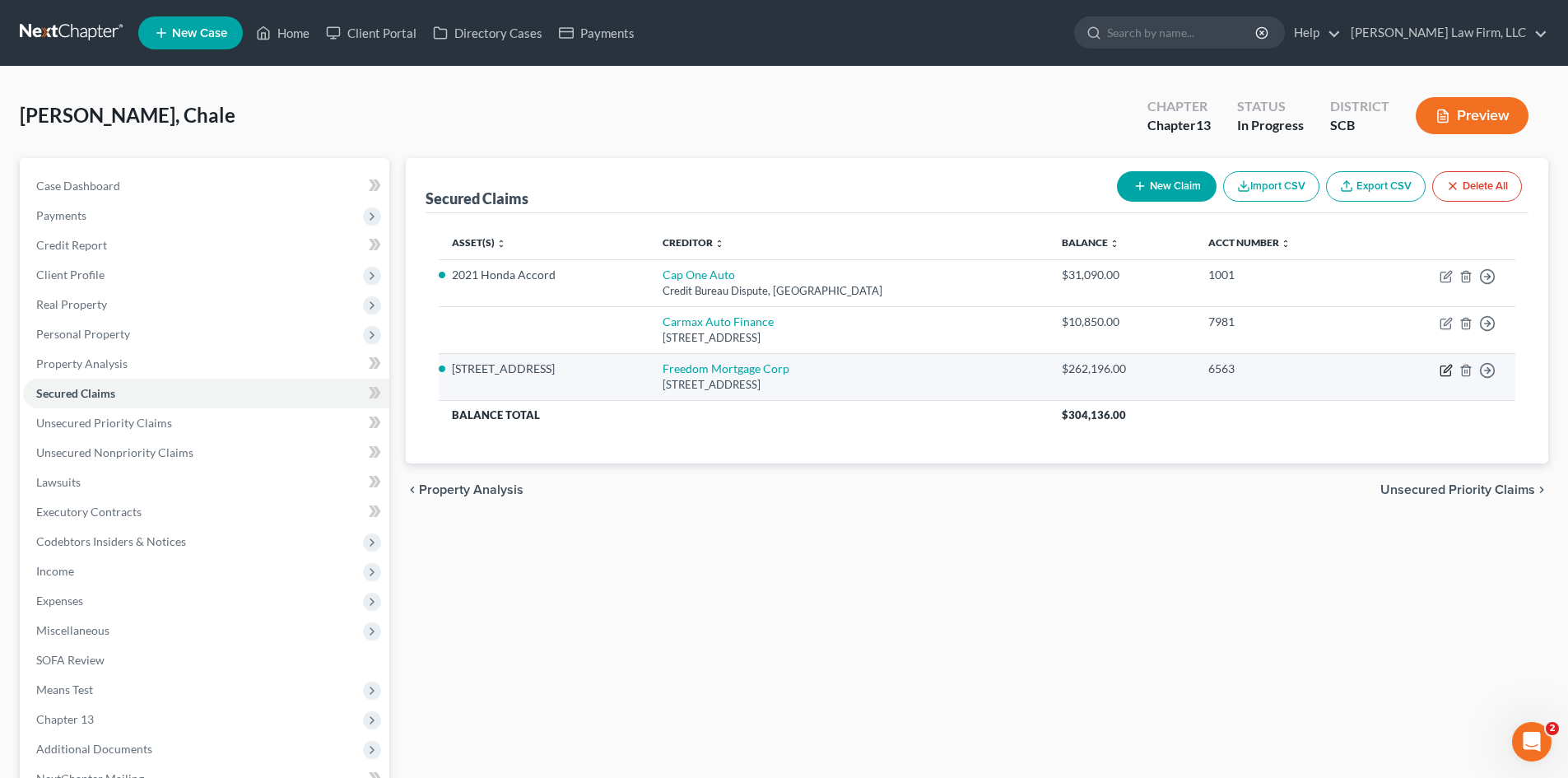
click at [1449, 368] on icon "button" at bounding box center [1447, 370] width 13 height 13
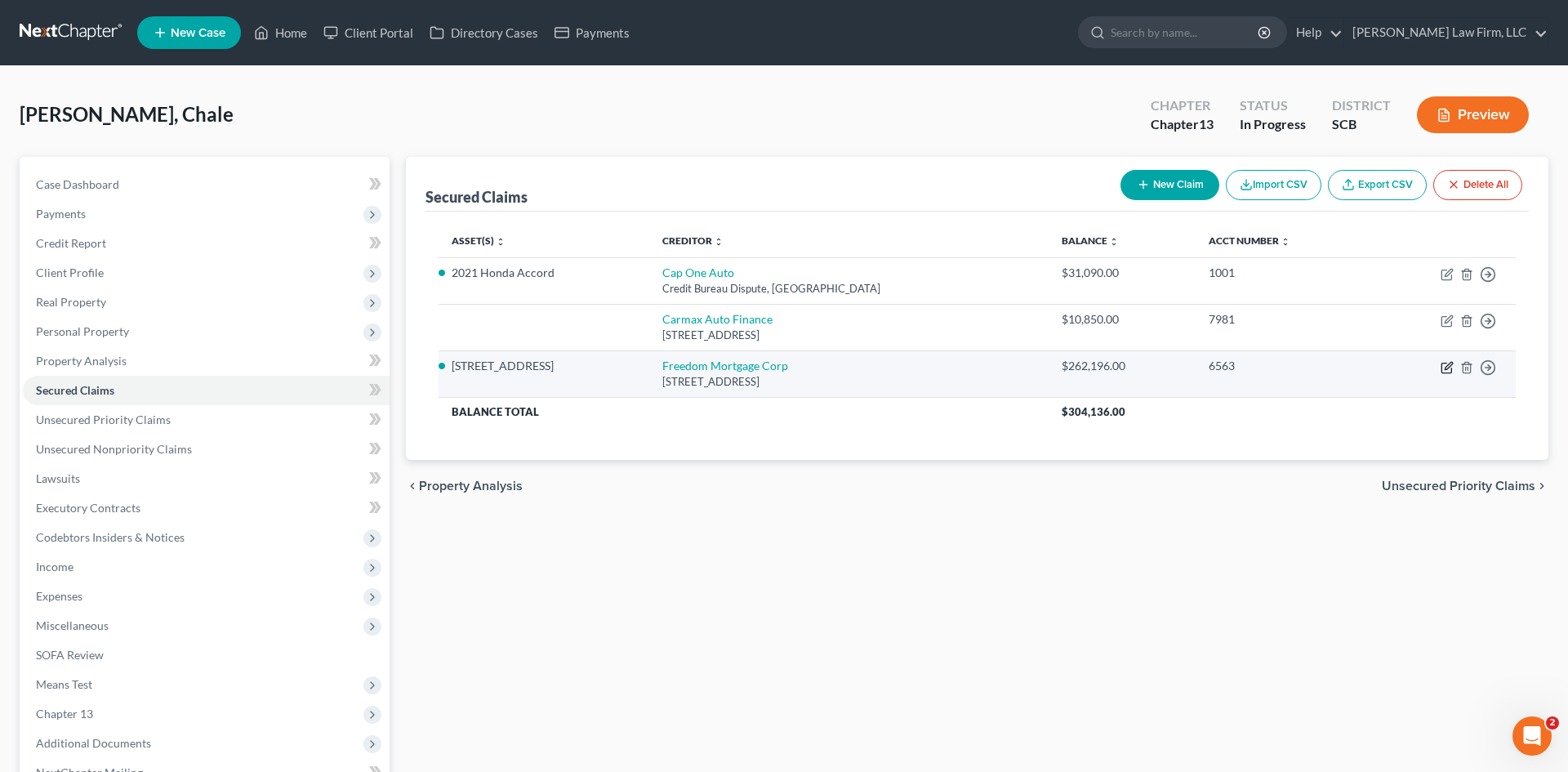
select select "9"
select select "0"
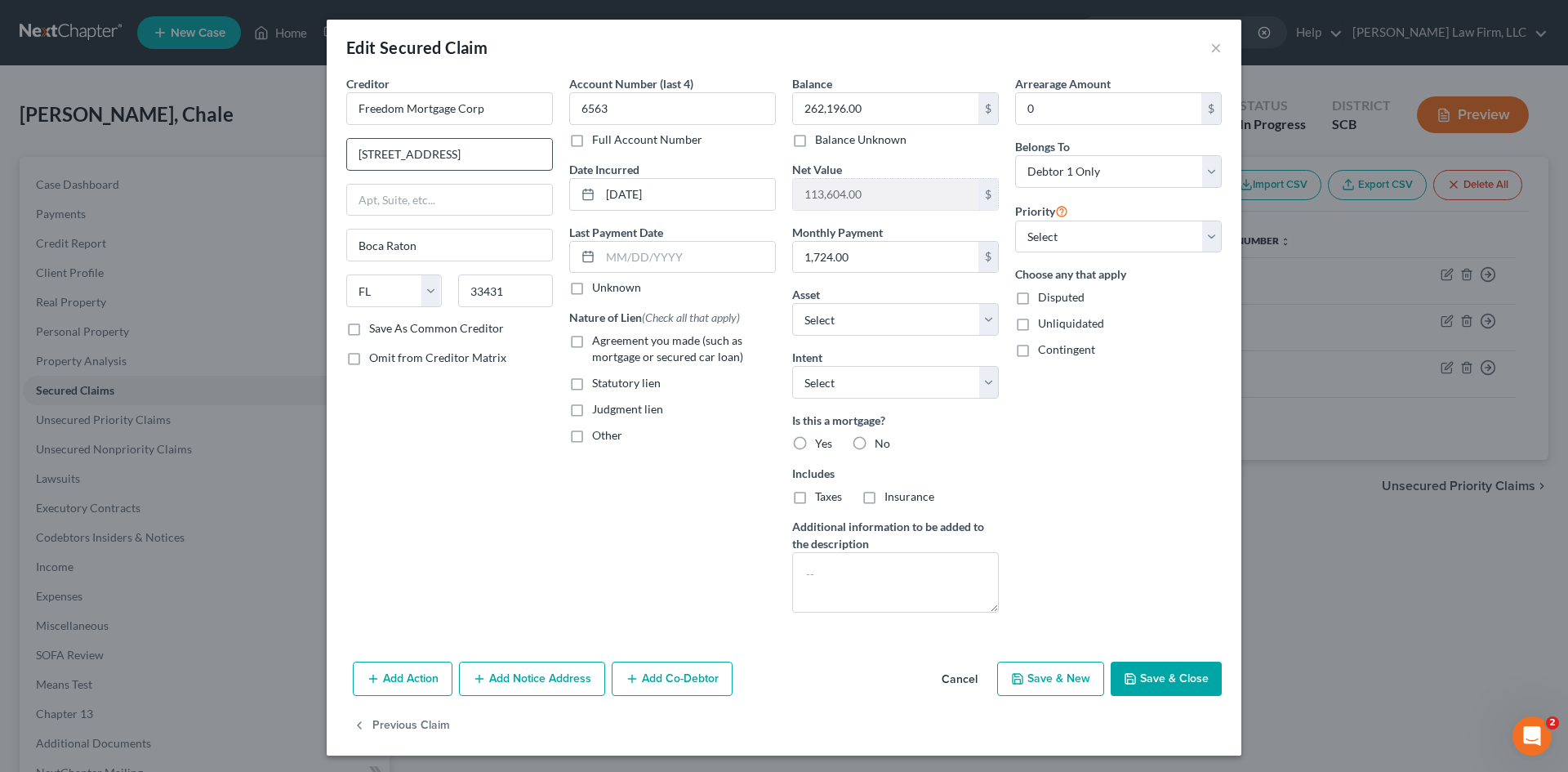
click at [512, 151] on input "951 W Yamato Rd Ste 175" at bounding box center [449, 155] width 205 height 31
type input "9"
type input "P"
click at [485, 114] on input "Freedom Mortgage Corp" at bounding box center [449, 109] width 207 height 32
type input "Freedom Mortgage"
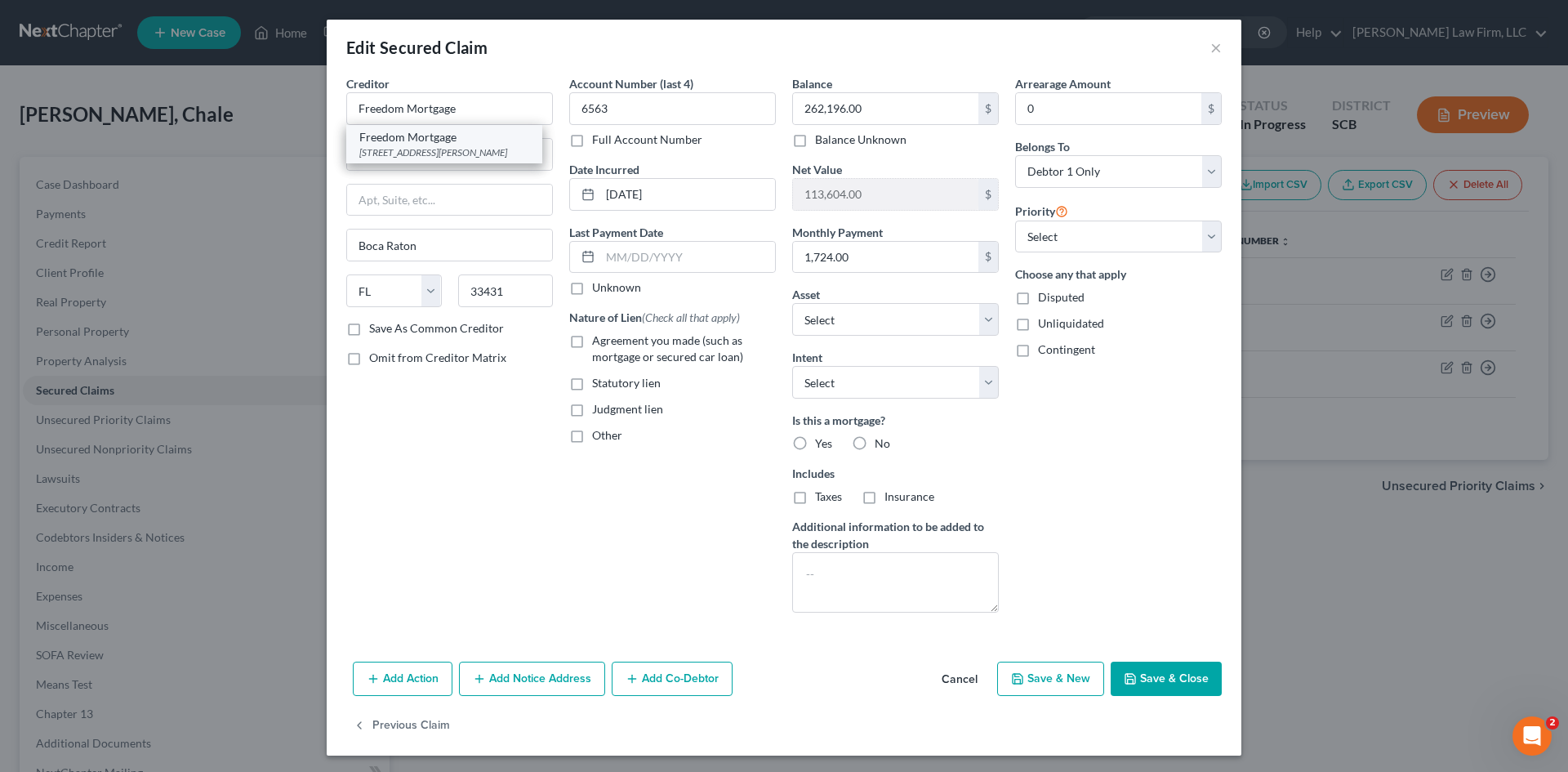
click at [482, 147] on div "10500 Kincaid Drive, Suite 300, Fishers, IN 46037" at bounding box center [444, 152] width 170 height 14
type input "10500 Kincaid Drive, Suite 300"
type input "Fishers"
select select "15"
type input "46037"
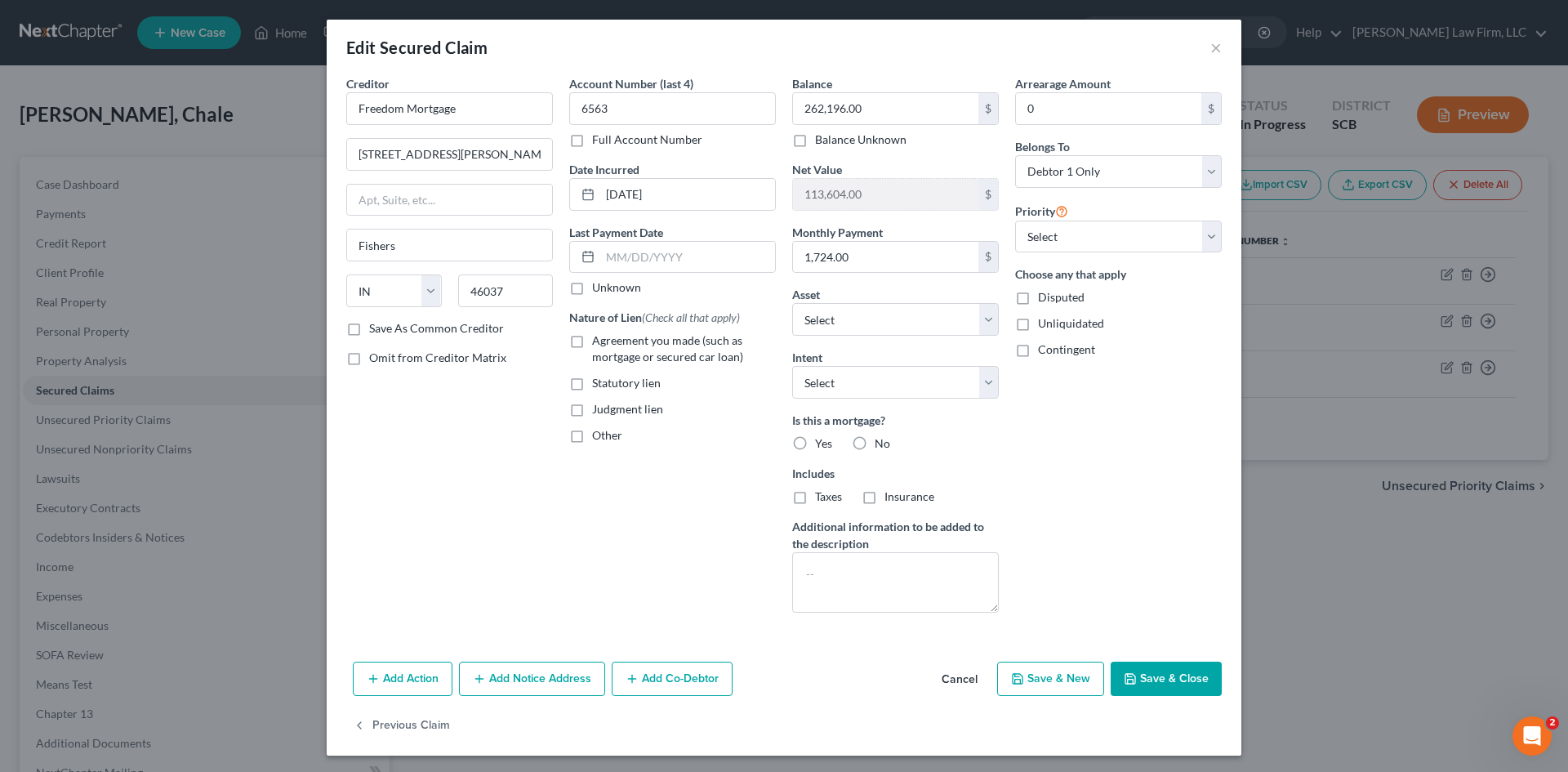
click at [592, 345] on label "Agreement you made (such as mortgage or secured car loan)" at bounding box center [684, 349] width 184 height 32
click at [599, 344] on input "Agreement you made (such as mortgage or secured car loan)" at bounding box center [604, 338] width 10 height 10
checkbox input "true"
click at [592, 438] on label "Other" at bounding box center [608, 435] width 31 height 16
click at [599, 438] on input "Other" at bounding box center [604, 432] width 10 height 10
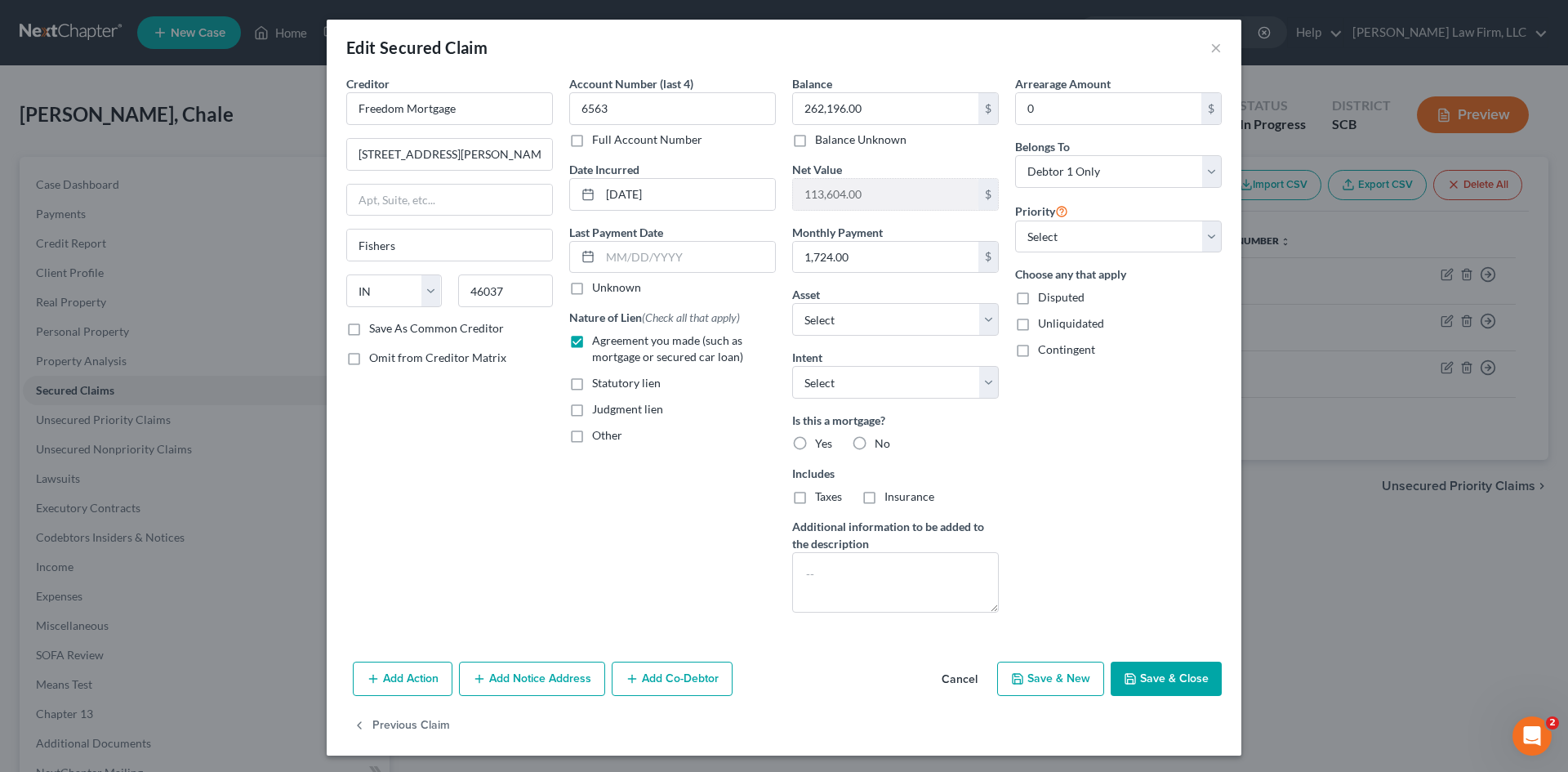
checkbox input "true"
click at [731, 471] on input "text" at bounding box center [672, 473] width 205 height 31
click at [618, 472] on input "Mortgauge" at bounding box center [672, 473] width 205 height 31
click at [693, 460] on input "Mortgage" at bounding box center [672, 473] width 205 height 31
type input "Mortgage"
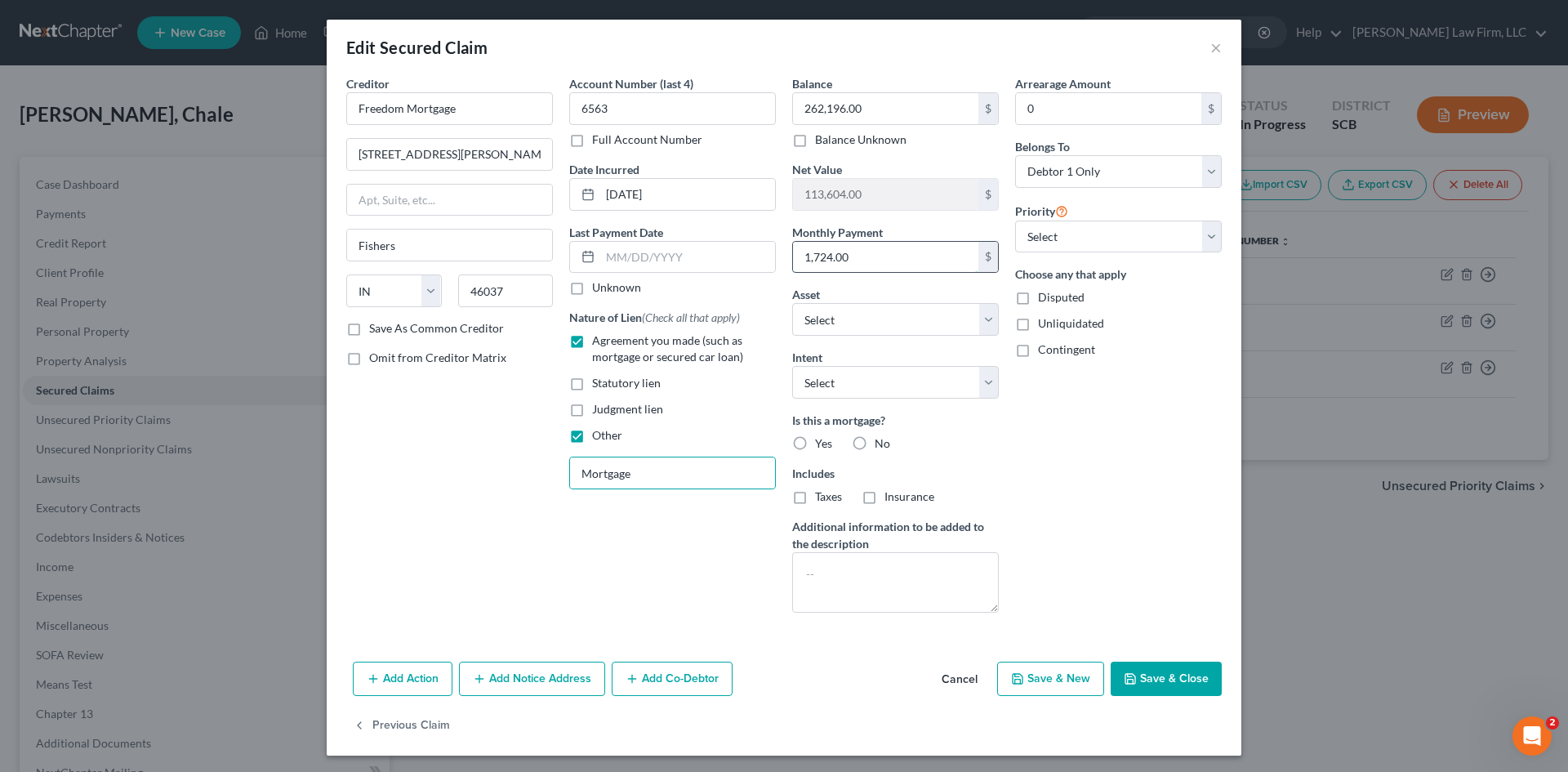
click at [872, 269] on input "1,724.00" at bounding box center [885, 257] width 185 height 31
click at [1065, 116] on input "0" at bounding box center [1108, 109] width 185 height 31
type input "17,273.12"
click at [1111, 460] on div "Arrearage Amount 17,273.12 $ Belongs To * Select Debtor 1 Only Debtor 2 Only De…" at bounding box center [1119, 350] width 223 height 551
click at [1089, 110] on input "17,273.12" at bounding box center [1108, 109] width 185 height 31
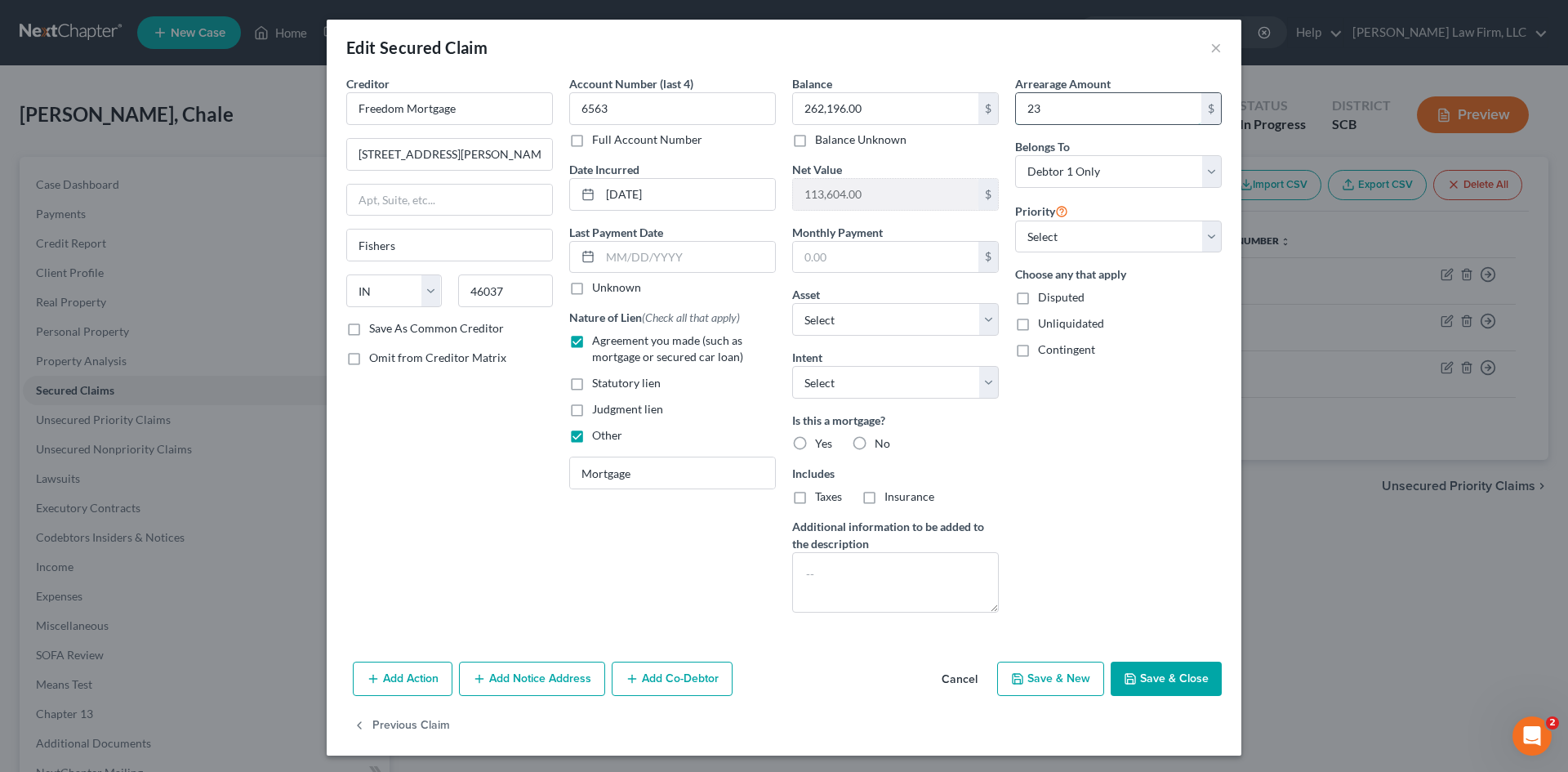
click at [1071, 110] on input "23" at bounding box center [1108, 109] width 185 height 31
type input "23,453.55"
drag, startPoint x: 1038, startPoint y: 562, endPoint x: 1024, endPoint y: 560, distance: 14.1
click at [1037, 562] on div "Arrearage Amount 23,453.55 $ Belongs To * Select Debtor 1 Only Debtor 2 Only De…" at bounding box center [1119, 350] width 223 height 551
click at [844, 585] on textarea at bounding box center [896, 582] width 207 height 60
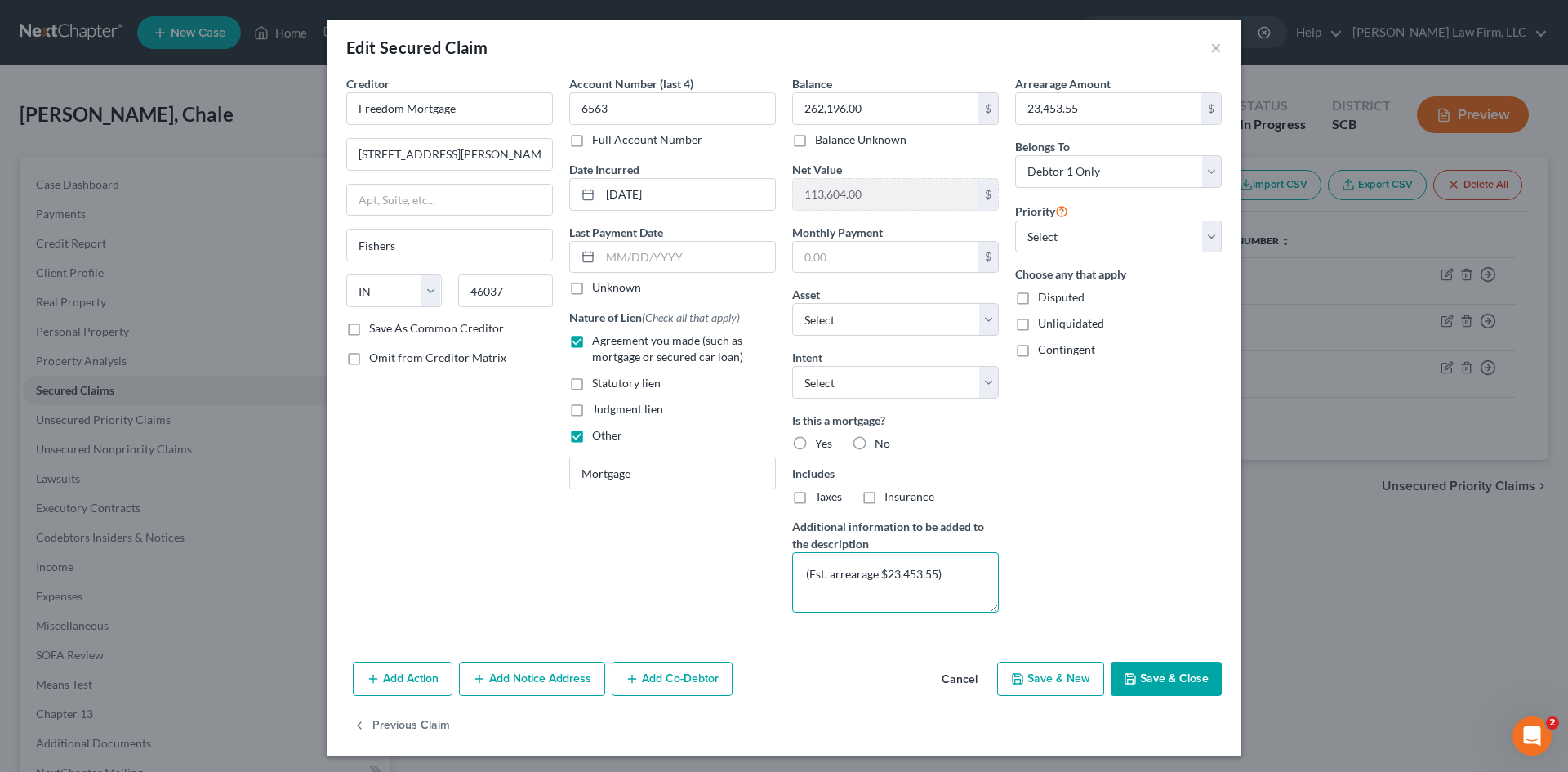
type textarea "(Est. arrearage $23,453.55)"
click at [1170, 678] on button "Save & Close" at bounding box center [1166, 679] width 111 height 34
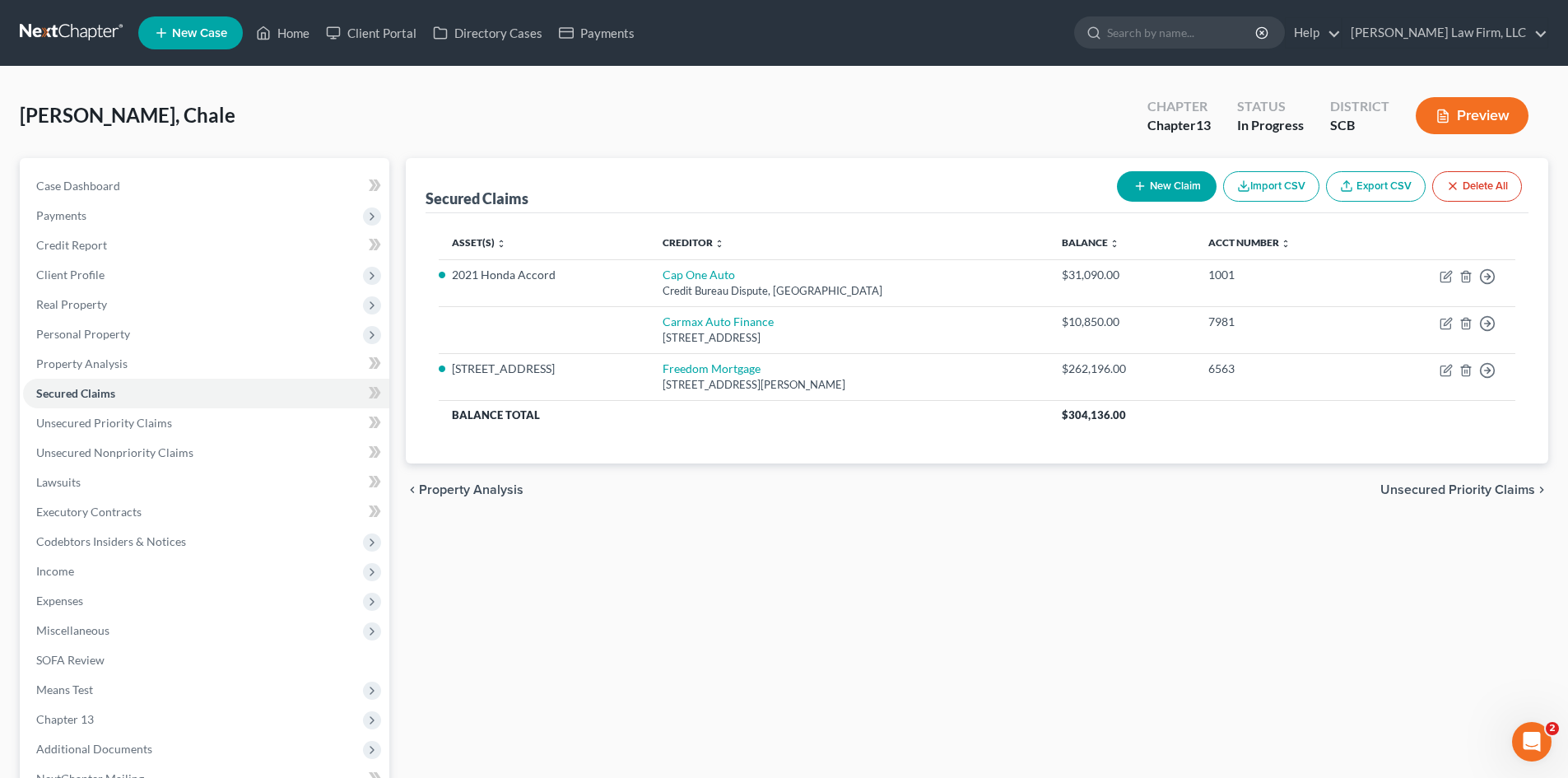
click at [1128, 208] on div "New Claim Import CSV Export CSV Delete All" at bounding box center [1319, 186] width 418 height 43
click at [1149, 194] on button "New Claim" at bounding box center [1167, 187] width 100 height 31
select select "0"
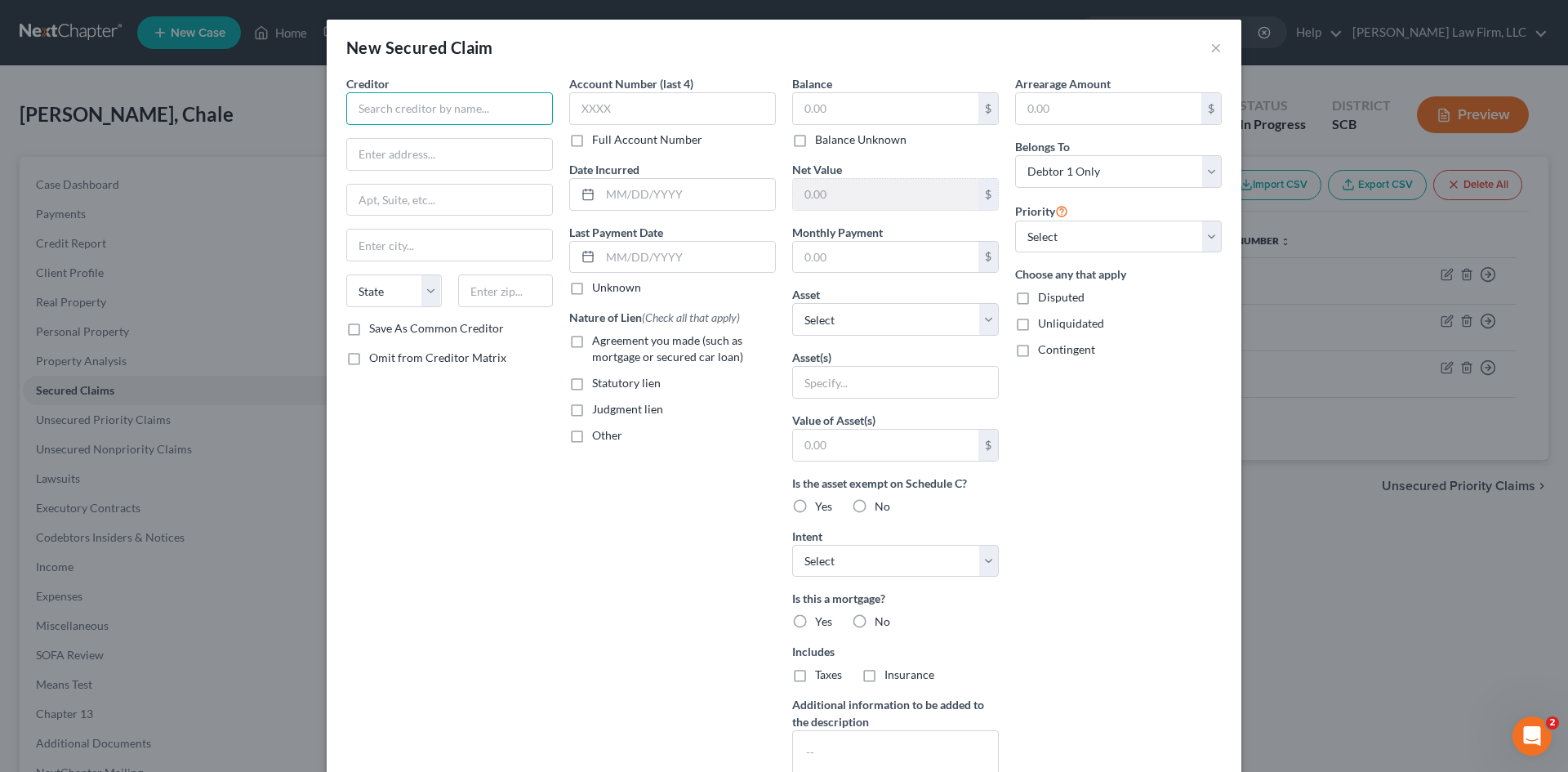
click at [444, 116] on input "text" at bounding box center [449, 109] width 207 height 32
type input "Brick Hope Greens Homeowners Association Inc"
click at [422, 151] on input "text" at bounding box center [449, 155] width 205 height 31
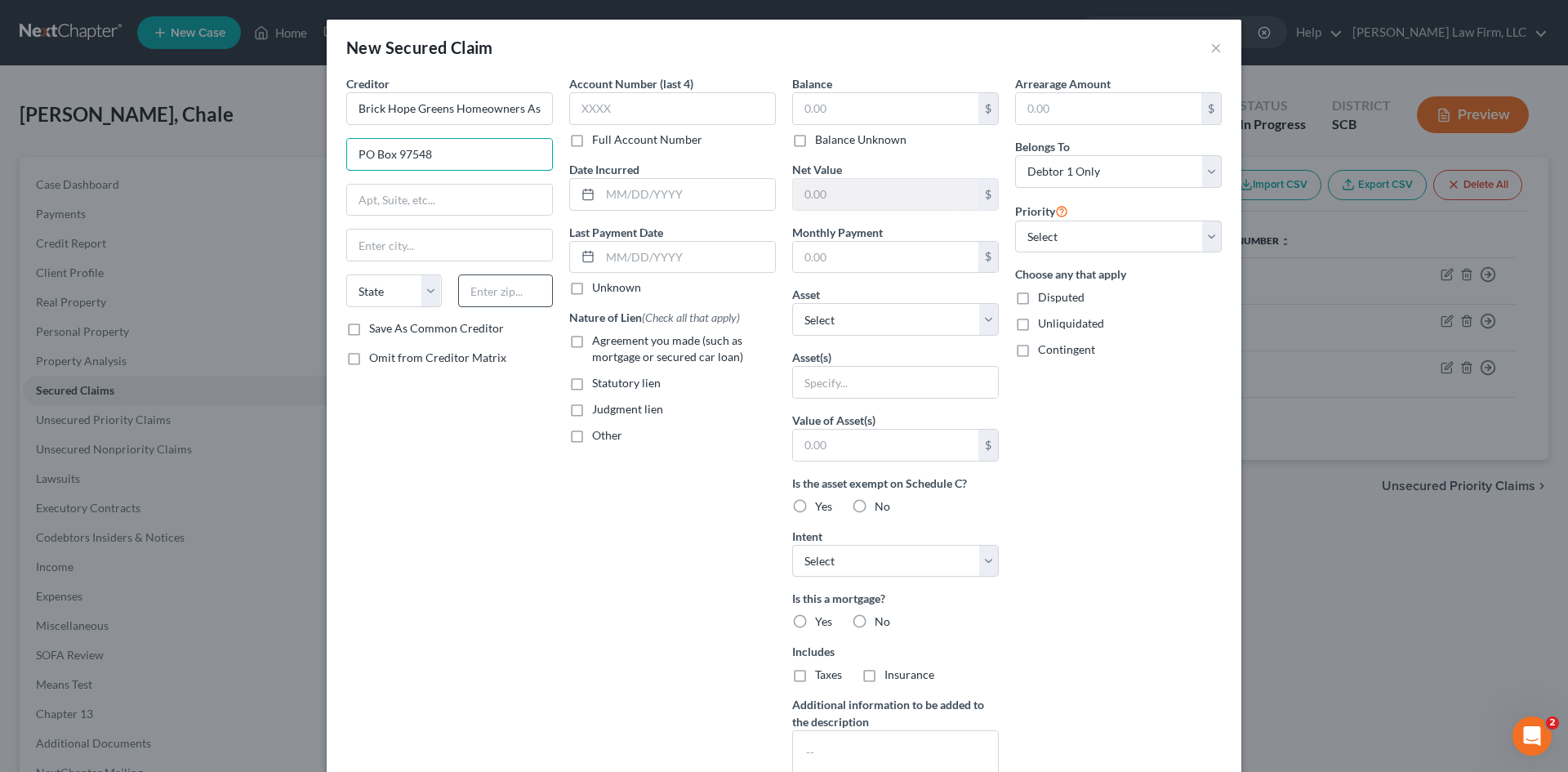
type input "PO Box 97548"
click at [504, 302] on input "text" at bounding box center [505, 291] width 95 height 32
type input "27624"
type input "Raleigh"
select select "28"
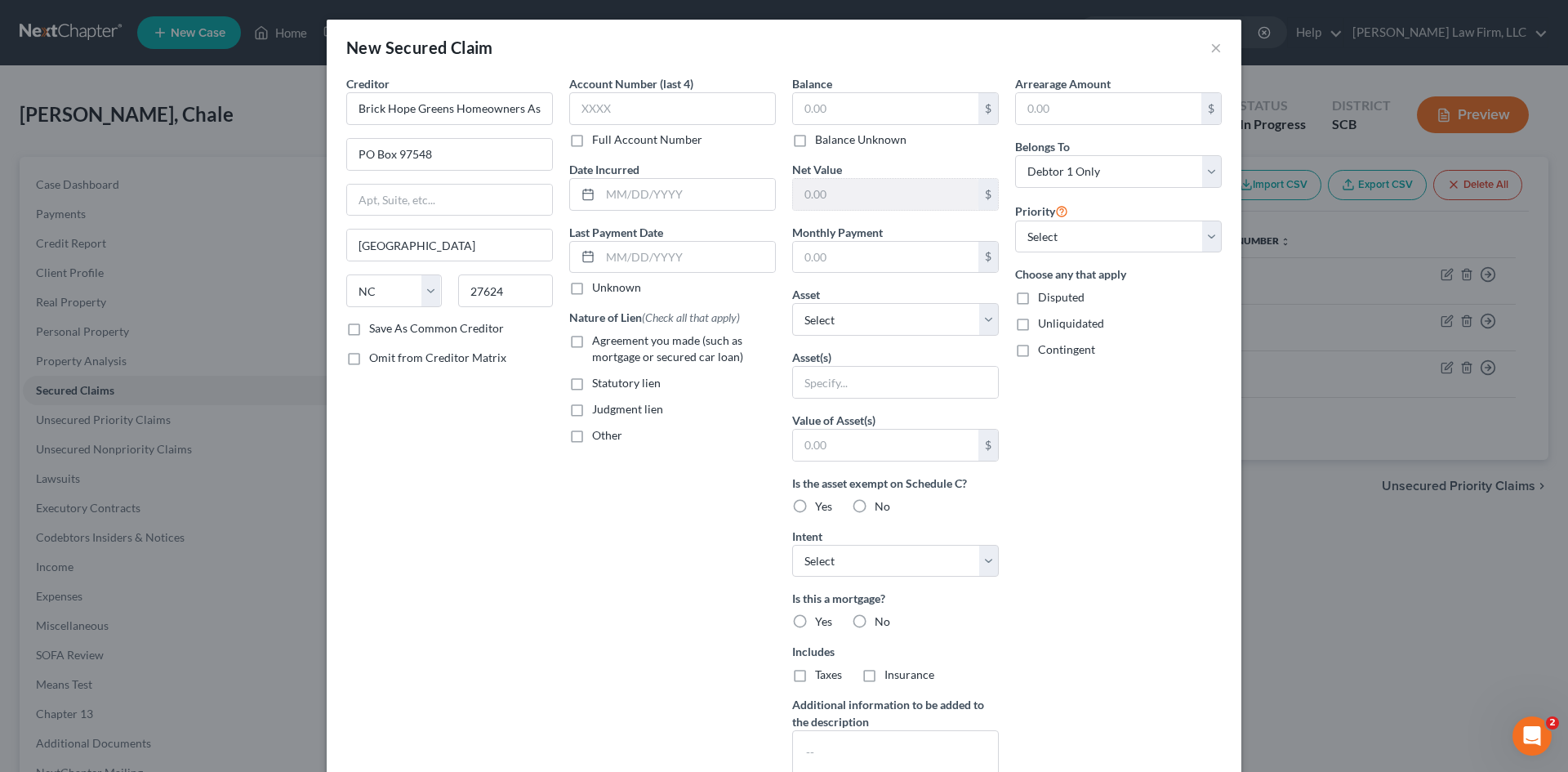
click at [490, 490] on div "Creditor * Brick Hope Greens Homeowners Association Inc PO Box 97548 Raleigh St…" at bounding box center [450, 440] width 223 height 729
click at [477, 199] on input "text" at bounding box center [449, 200] width 205 height 31
click at [348, 154] on input "PO Box 97548" at bounding box center [449, 155] width 205 height 31
type input "C/O CAMS PO Box 97548"
click at [435, 202] on input "text" at bounding box center [449, 200] width 205 height 31
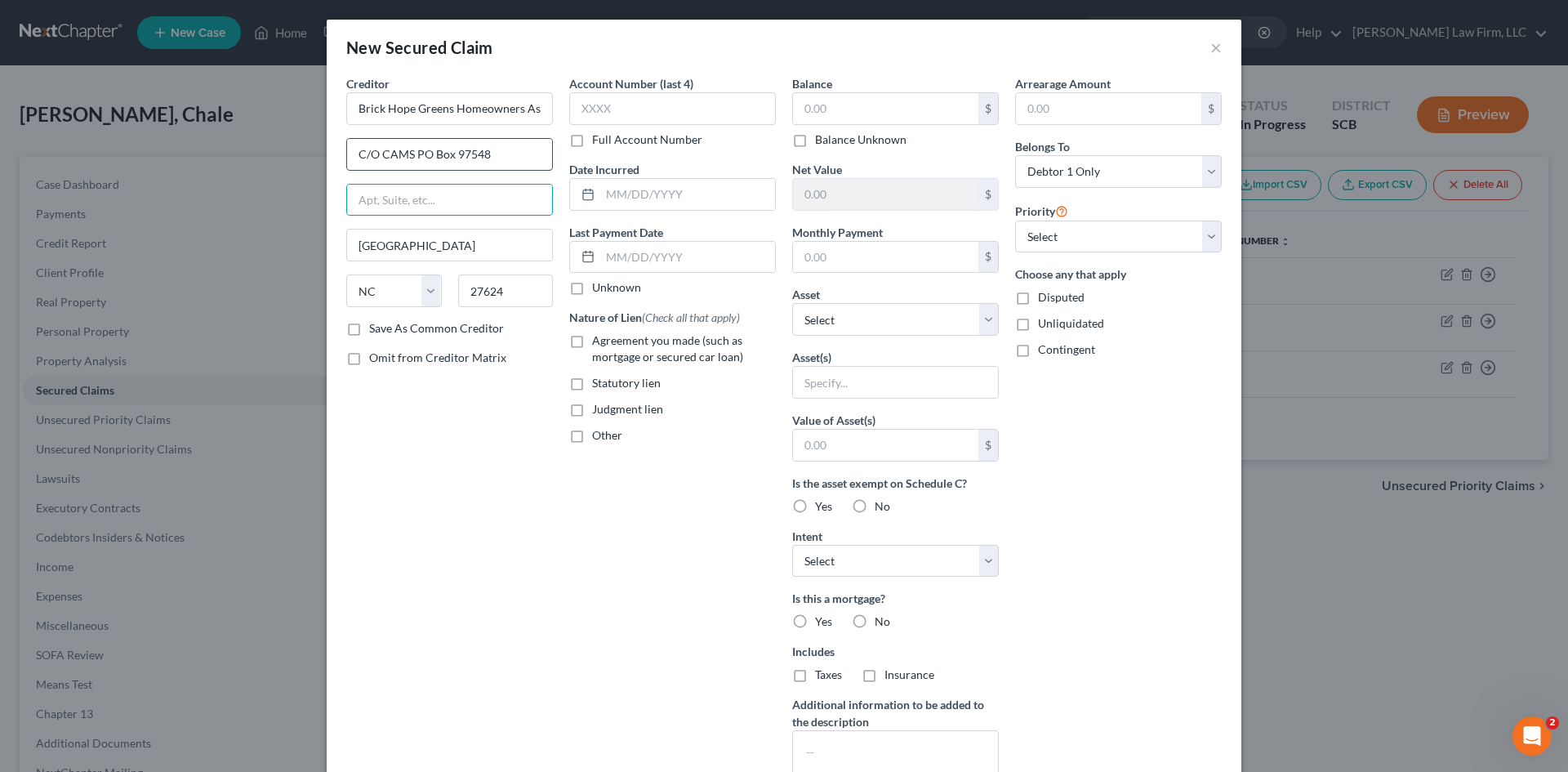
click at [447, 169] on input "C/O CAMS PO Box 97548" at bounding box center [449, 155] width 205 height 31
drag, startPoint x: 406, startPoint y: 150, endPoint x: 474, endPoint y: 163, distance: 69.2
click at [497, 139] on input "C/O CAMS PO Box 97548" at bounding box center [449, 155] width 205 height 31
click at [414, 196] on input "text" at bounding box center [449, 200] width 205 height 31
paste input "PO Box 97548"
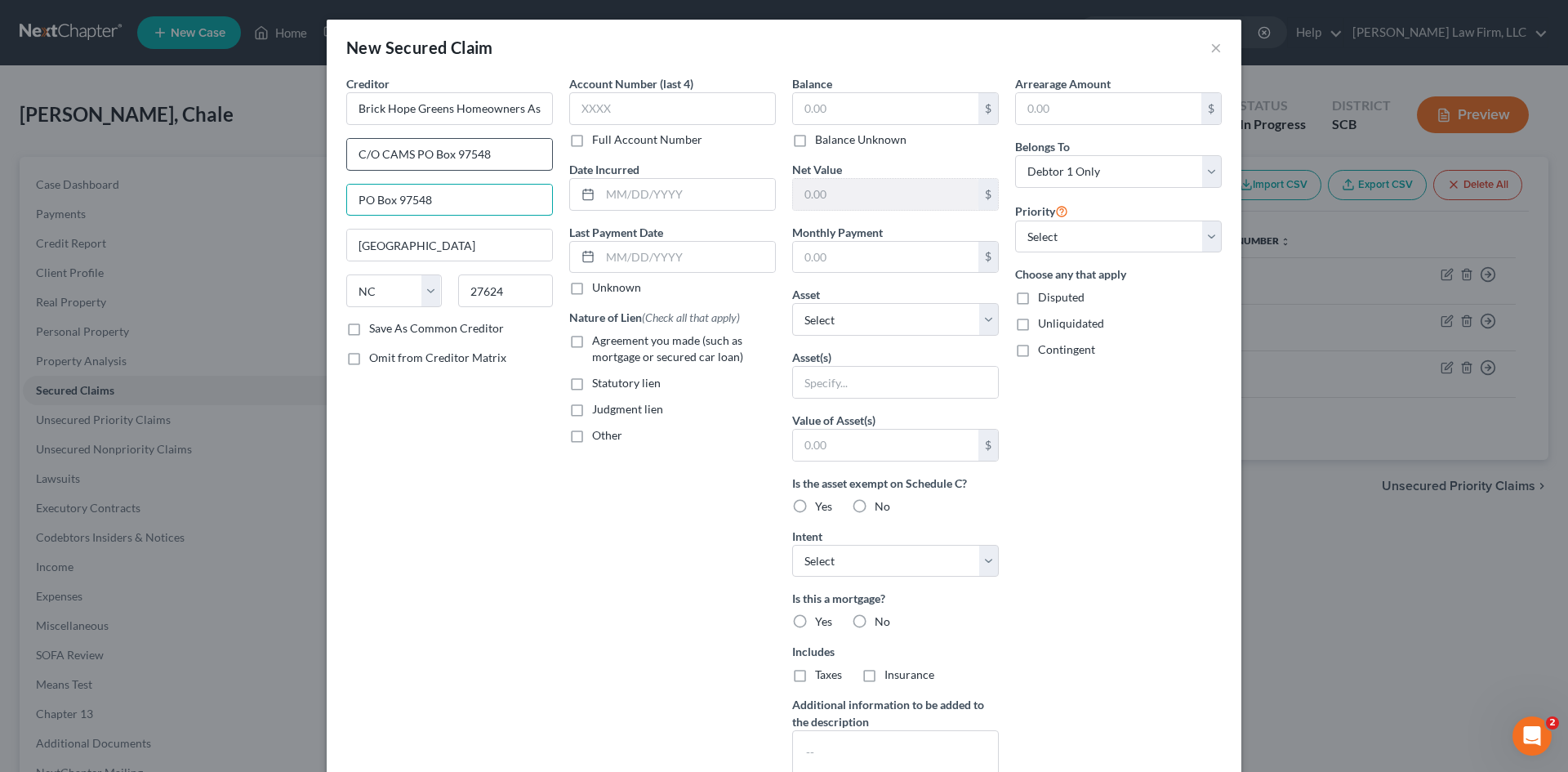
type input "PO Box 97548"
drag, startPoint x: 423, startPoint y: 158, endPoint x: 408, endPoint y: 156, distance: 15.1
click at [406, 156] on input "C/O CAMS PO Box 97548" at bounding box center [449, 155] width 205 height 31
type input "C/O CAMS"
click at [483, 407] on div "Creditor * Brick Hope Greens Homeowners Association Inc C/O CAMS PO Box 97548 R…" at bounding box center [450, 440] width 223 height 729
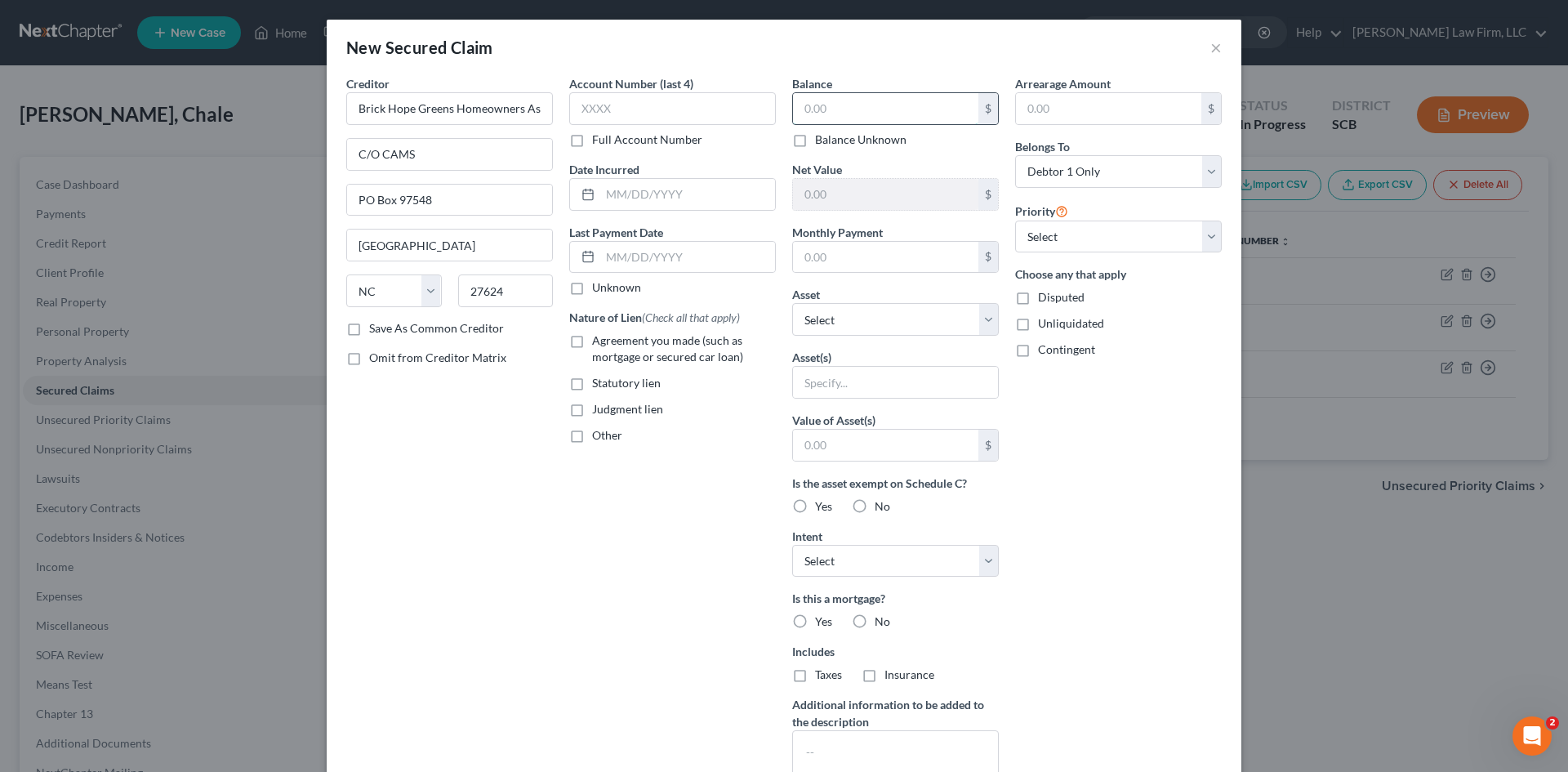
click at [848, 105] on input "text" at bounding box center [885, 109] width 185 height 31
type input "300.00"
click at [660, 584] on div "Account Number (last 4) Full Account Number Date Incurred Last Payment Date Unk…" at bounding box center [672, 440] width 223 height 729
click at [592, 342] on label "Agreement you made (such as mortgage or secured car loan)" at bounding box center [684, 349] width 184 height 32
click at [599, 342] on input "Agreement you made (such as mortgage or secured car loan)" at bounding box center [604, 338] width 10 height 10
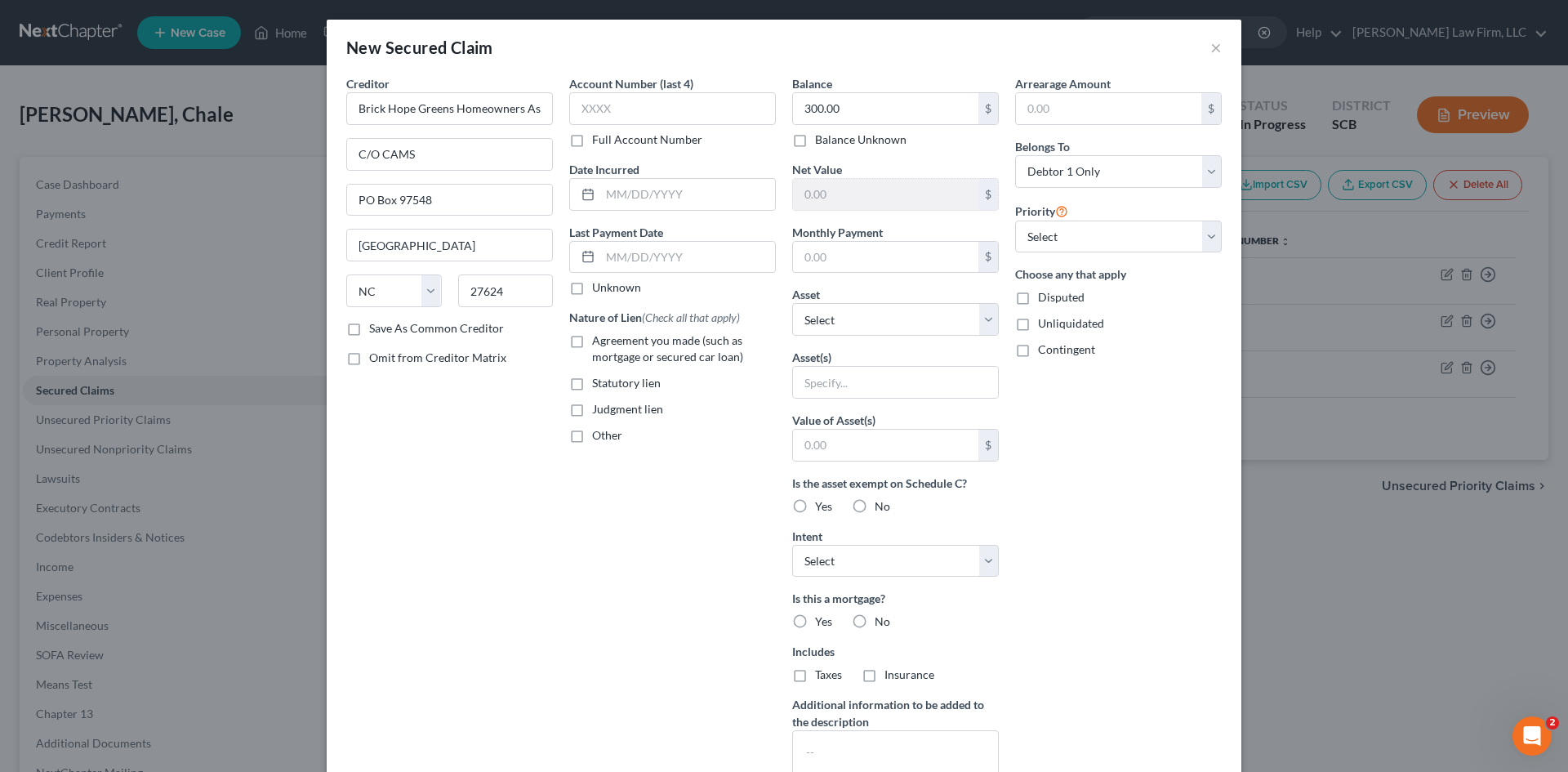
checkbox input "true"
click at [592, 435] on label "Other" at bounding box center [608, 435] width 31 height 16
click at [599, 435] on input "Other" at bounding box center [604, 432] width 10 height 10
checkbox input "true"
click at [590, 480] on input "text" at bounding box center [672, 473] width 205 height 31
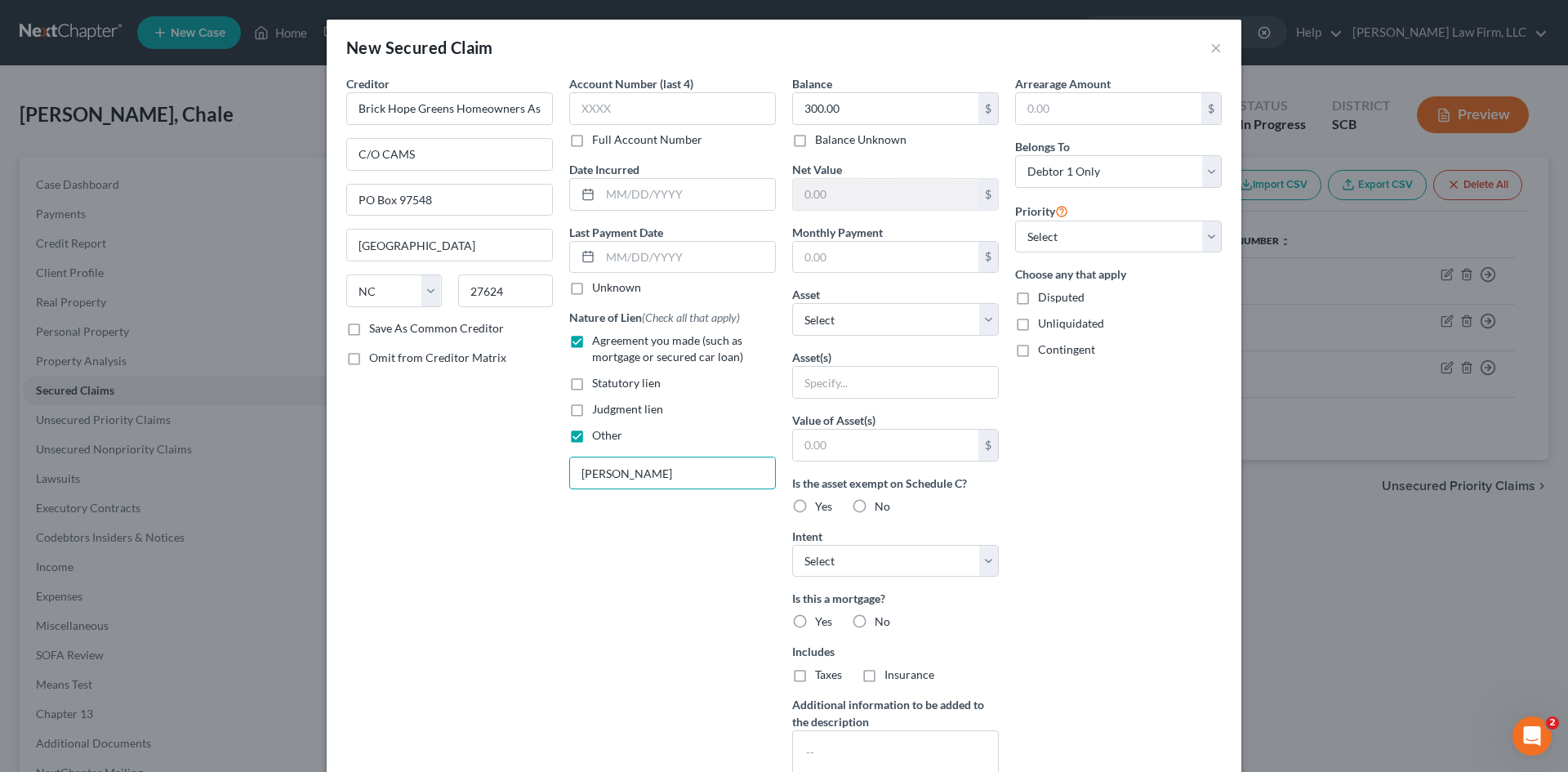
type input "HOA dues"
click at [737, 548] on div "Account Number (last 4) Full Account Number Date Incurred Last Payment Date Unk…" at bounding box center [672, 440] width 223 height 729
click at [800, 253] on input "text" at bounding box center [885, 257] width 185 height 31
drag, startPoint x: 824, startPoint y: 262, endPoint x: 815, endPoint y: 258, distance: 9.8
click at [822, 261] on input "text" at bounding box center [885, 257] width 185 height 31
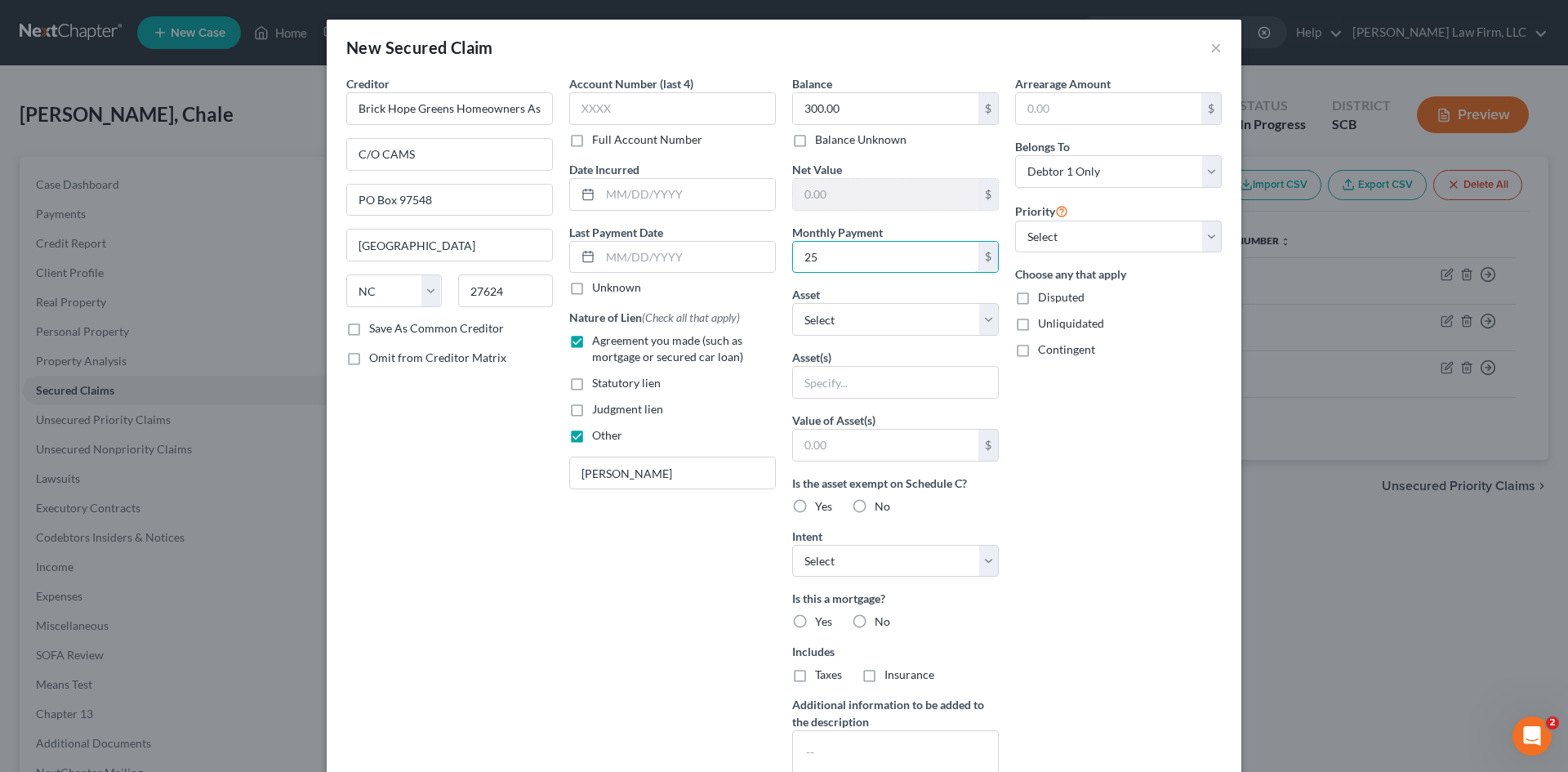
type input "25"
click at [537, 640] on div "Creditor * Brick Hope Greens Homeowners Association Inc C/O CAMS PO Box 97548 R…" at bounding box center [450, 440] width 223 height 729
click at [983, 323] on select "Select Other Multiple Assets 107 Brick Greens Road - $375800.0 Clothing - Perso…" at bounding box center [896, 320] width 207 height 32
select select "2"
click at [793, 303] on select "Select Other Multiple Assets 107 Brick Greens Road - $375800.0 Clothing - Perso…" at bounding box center [896, 320] width 207 height 32
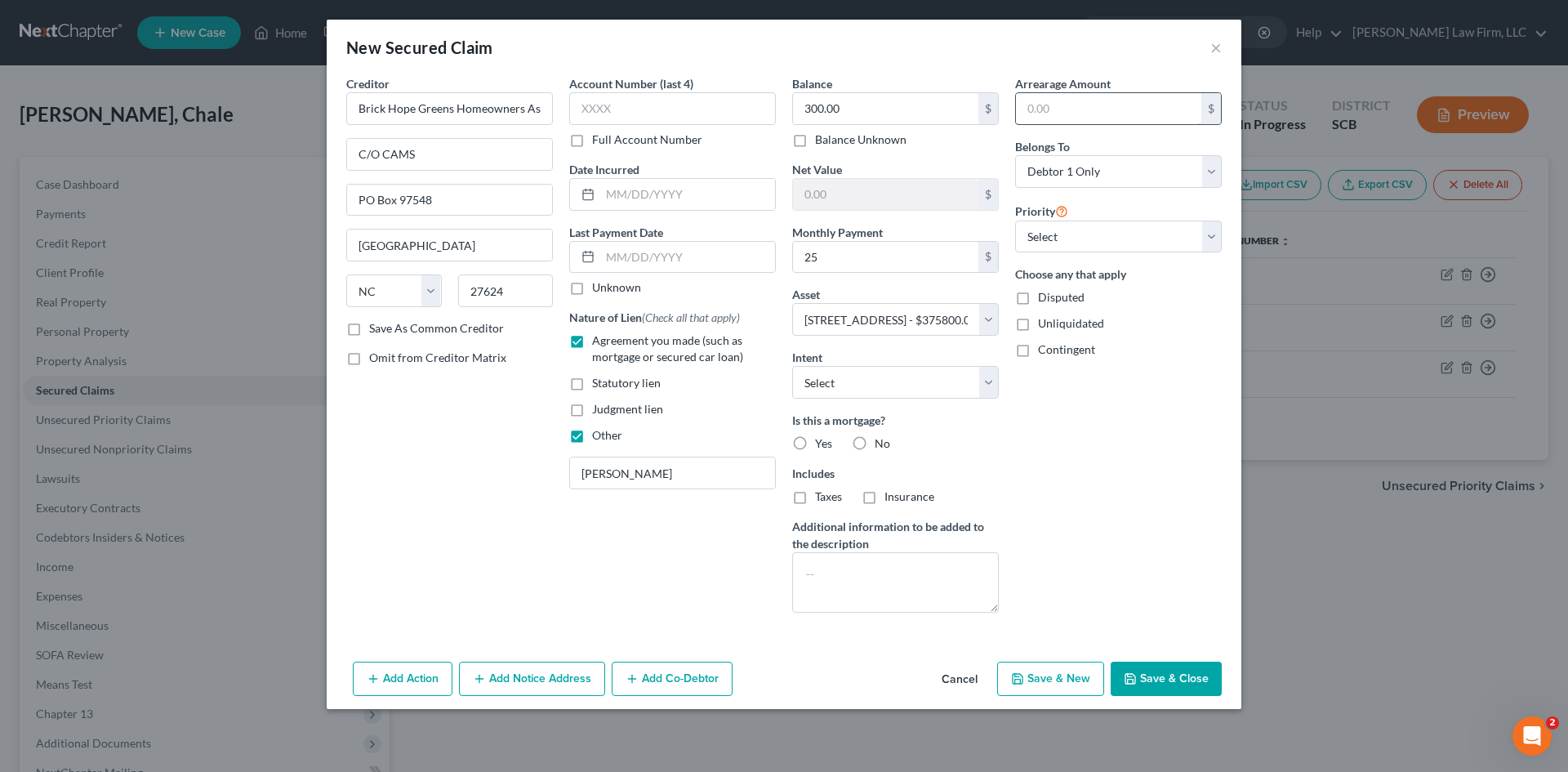
click at [1082, 110] on input "text" at bounding box center [1108, 109] width 185 height 31
type input "300.00"
drag, startPoint x: 1156, startPoint y: 490, endPoint x: 1145, endPoint y: 487, distance: 11.4
click at [1154, 490] on div "Arrearage Amount 300.00 $ Belongs To * Select Debtor 1 Only Debtor 2 Only Debto…" at bounding box center [1119, 350] width 223 height 551
click at [941, 588] on textarea at bounding box center [896, 582] width 207 height 60
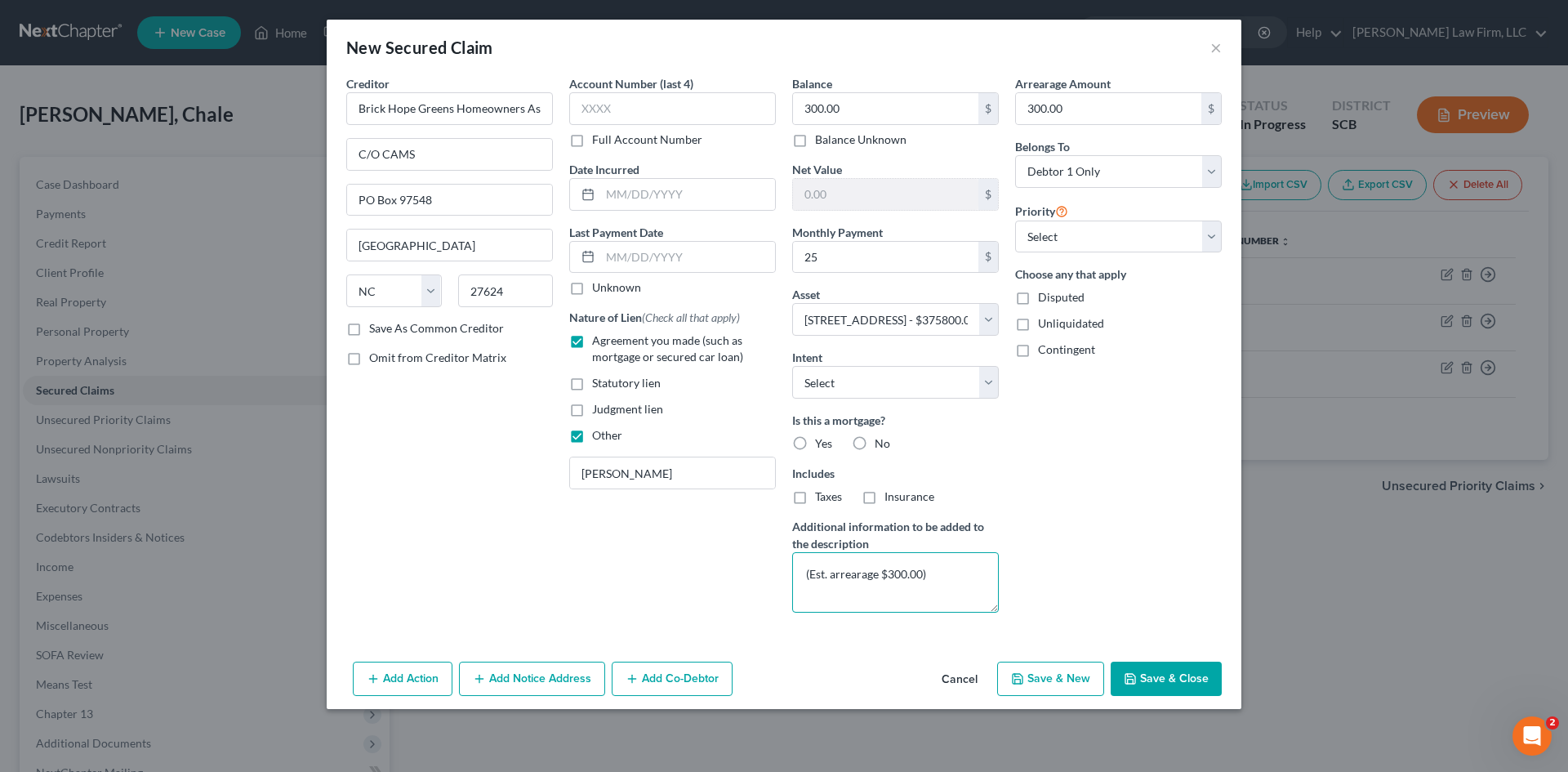
type textarea "(Est. arrearage $300.00)"
click at [1172, 674] on button "Save & Close" at bounding box center [1166, 679] width 111 height 34
select select
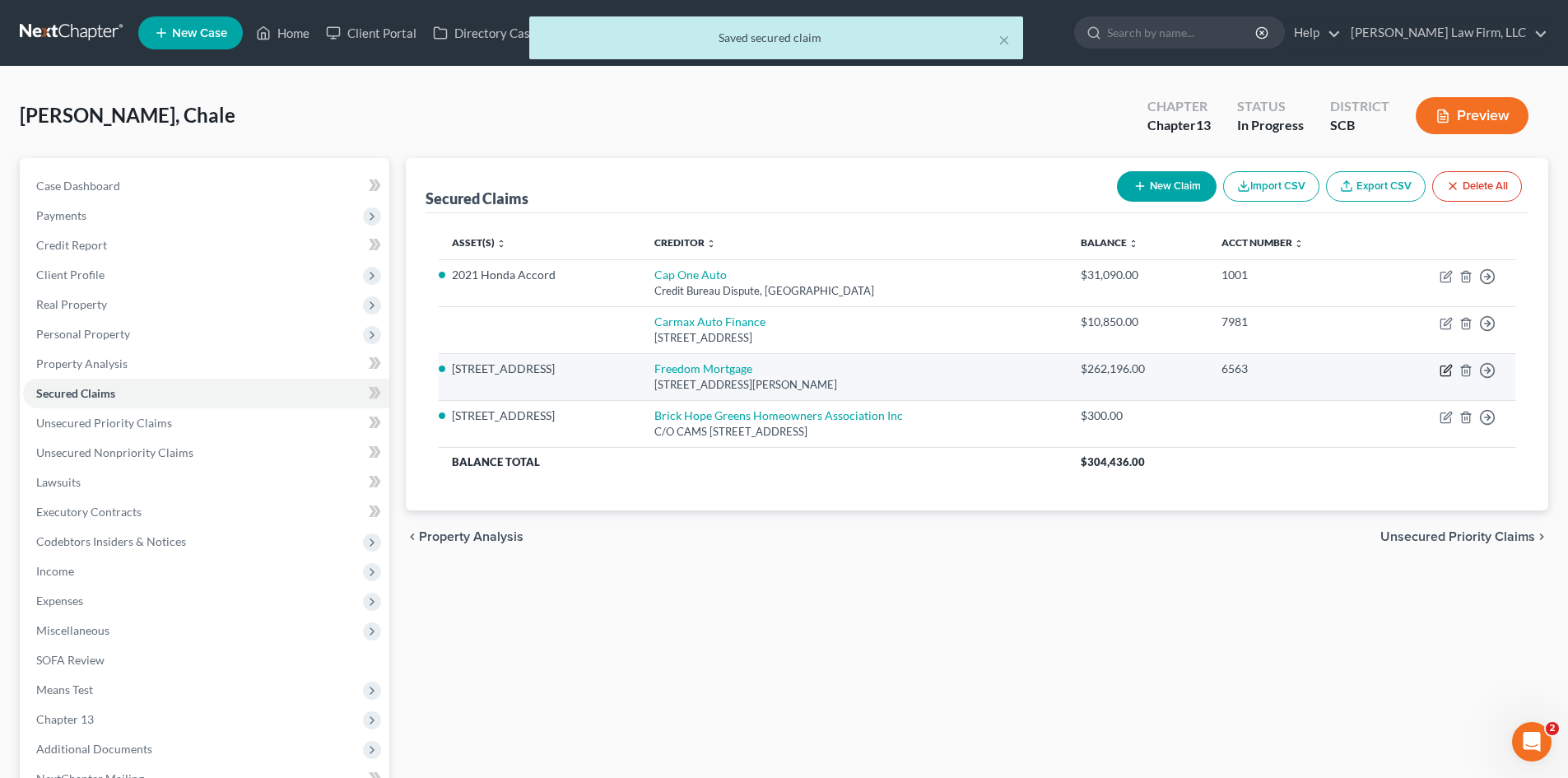
click at [1443, 372] on icon "button" at bounding box center [1447, 370] width 13 height 13
select select "15"
select select "0"
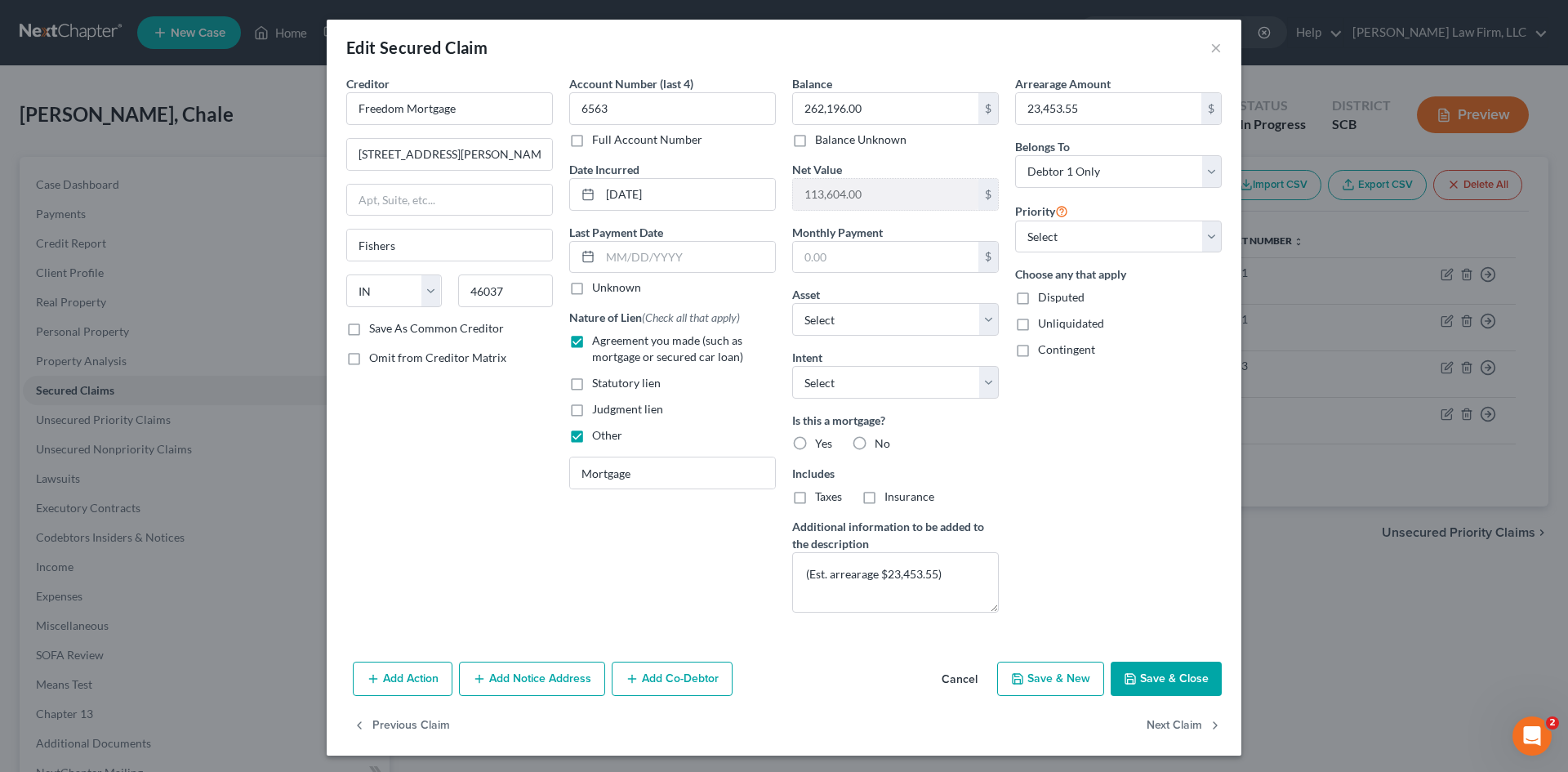
click at [1158, 681] on button "Save & Close" at bounding box center [1166, 679] width 111 height 34
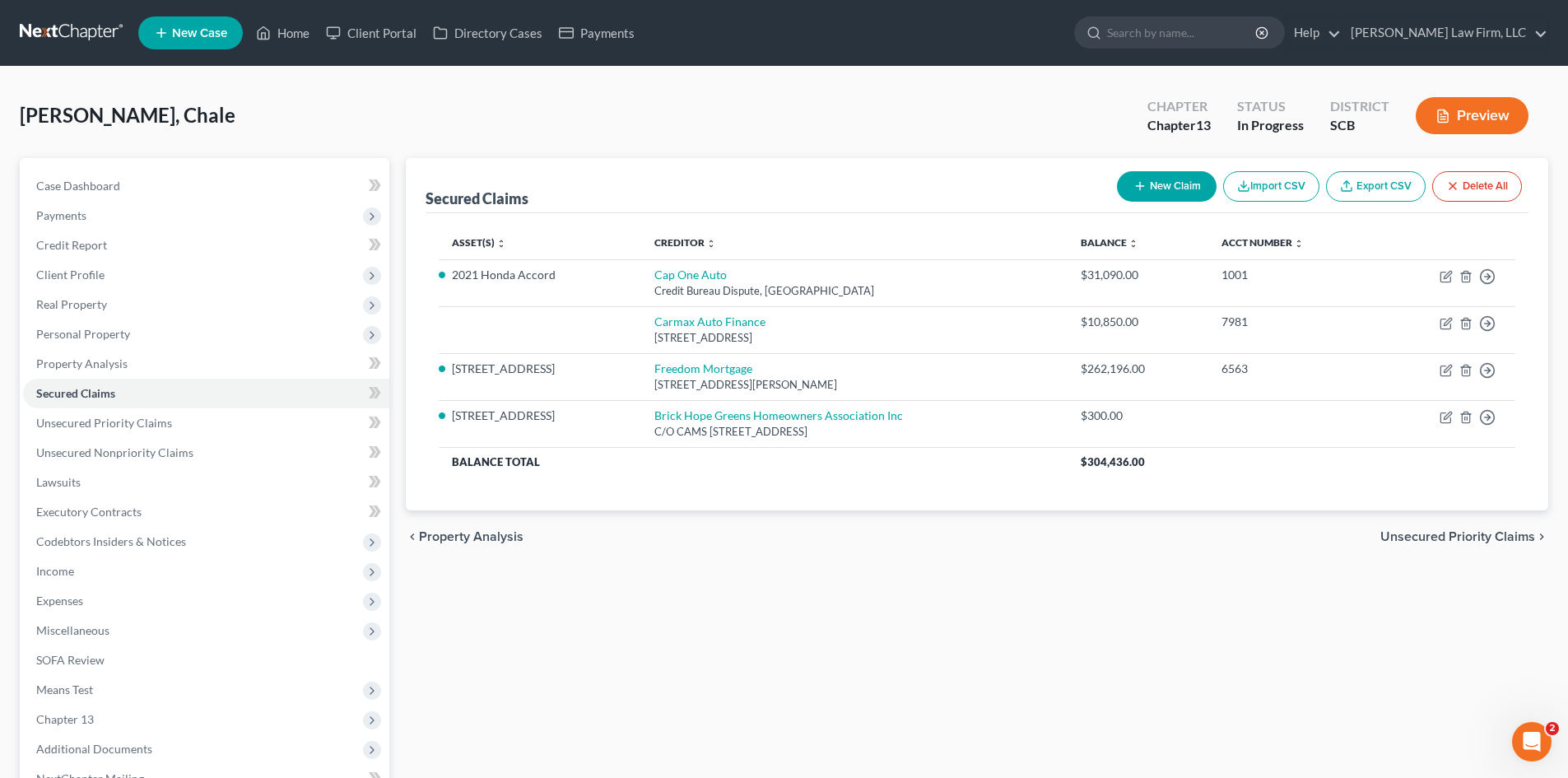
click at [1178, 178] on button "New Claim" at bounding box center [1167, 187] width 100 height 31
select select "0"
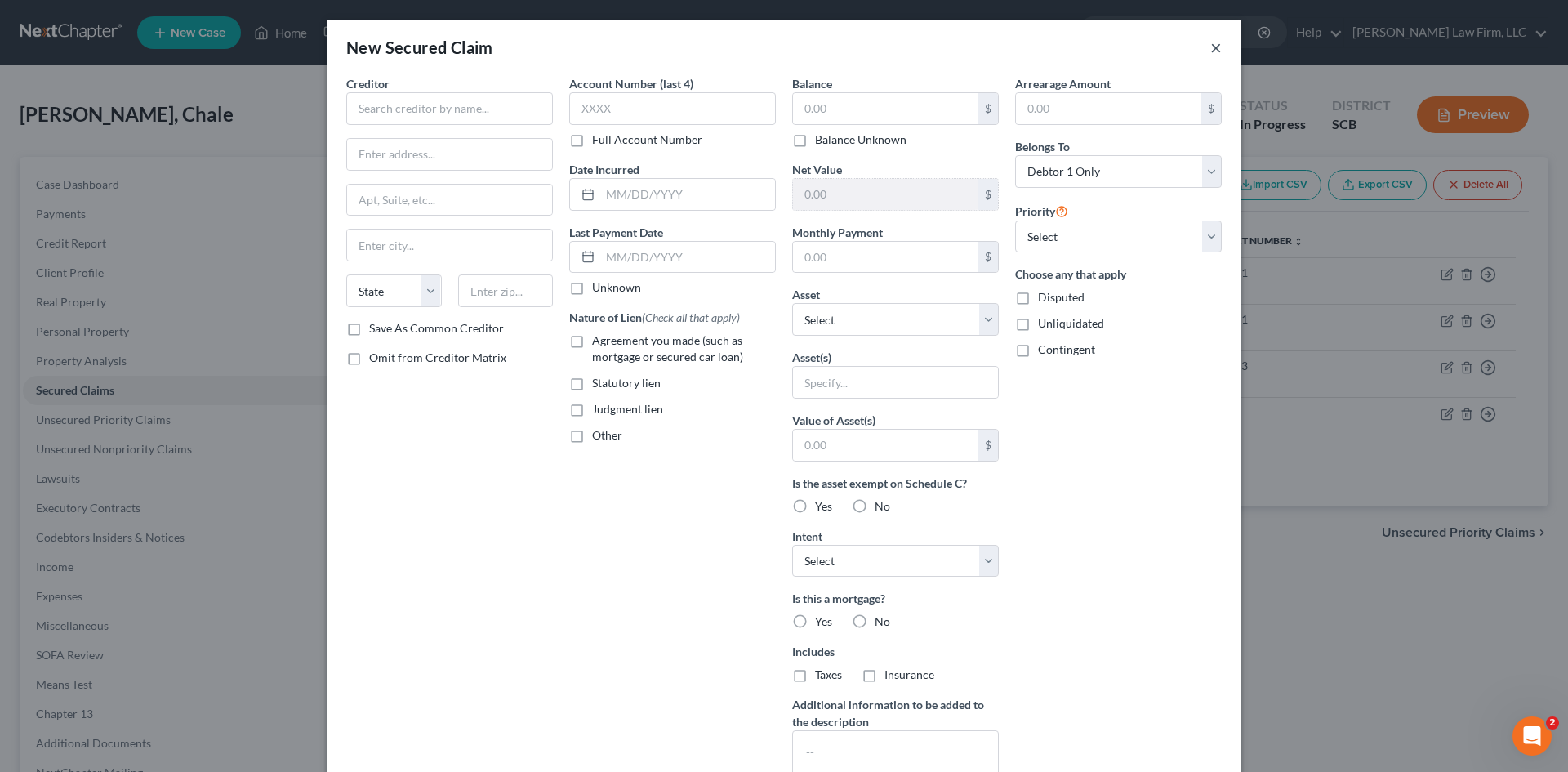
click at [1211, 49] on button "×" at bounding box center [1216, 47] width 11 height 20
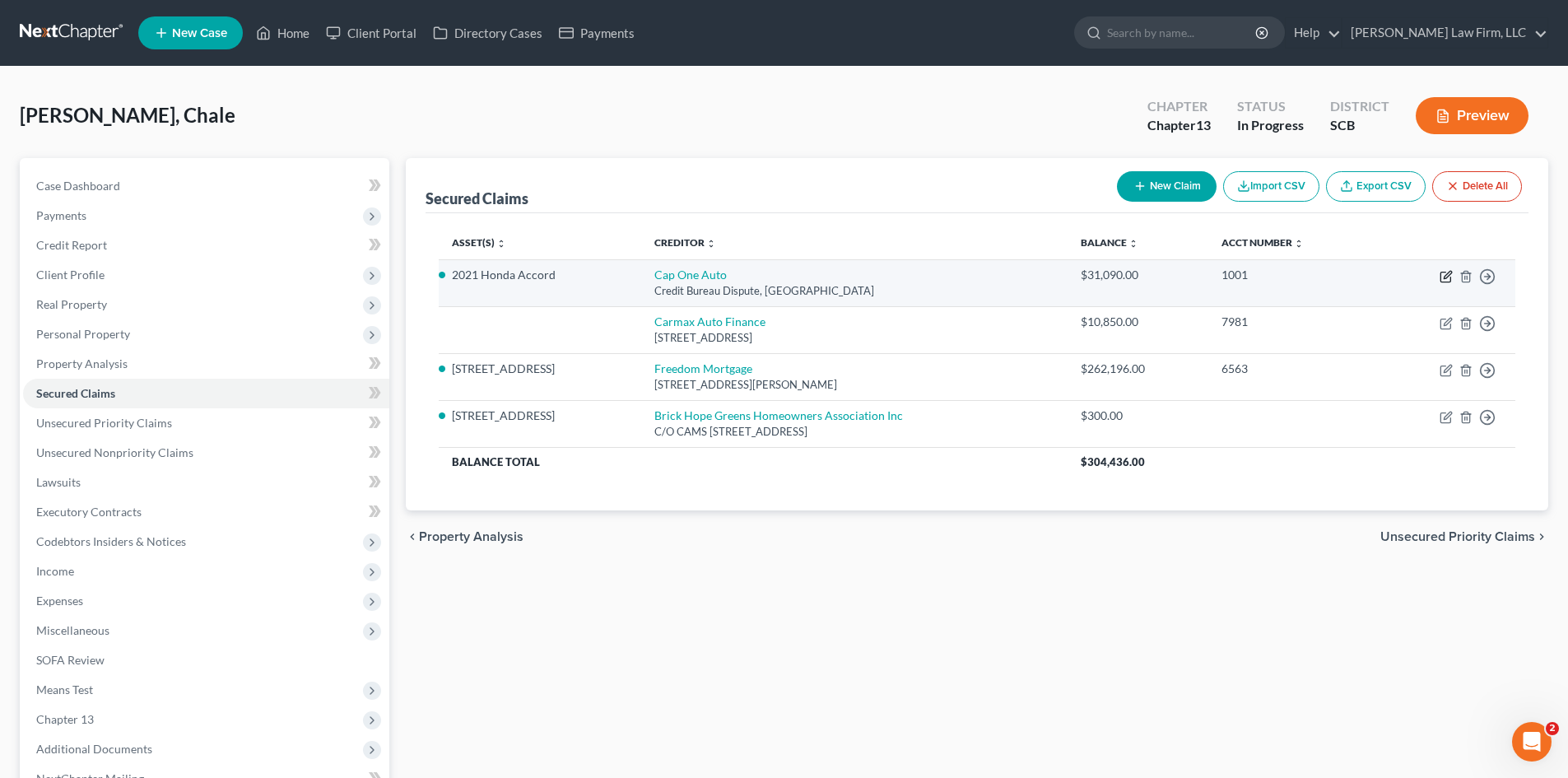
click at [1440, 273] on icon "button" at bounding box center [1447, 277] width 13 height 13
select select "45"
select select "6"
select select "0"
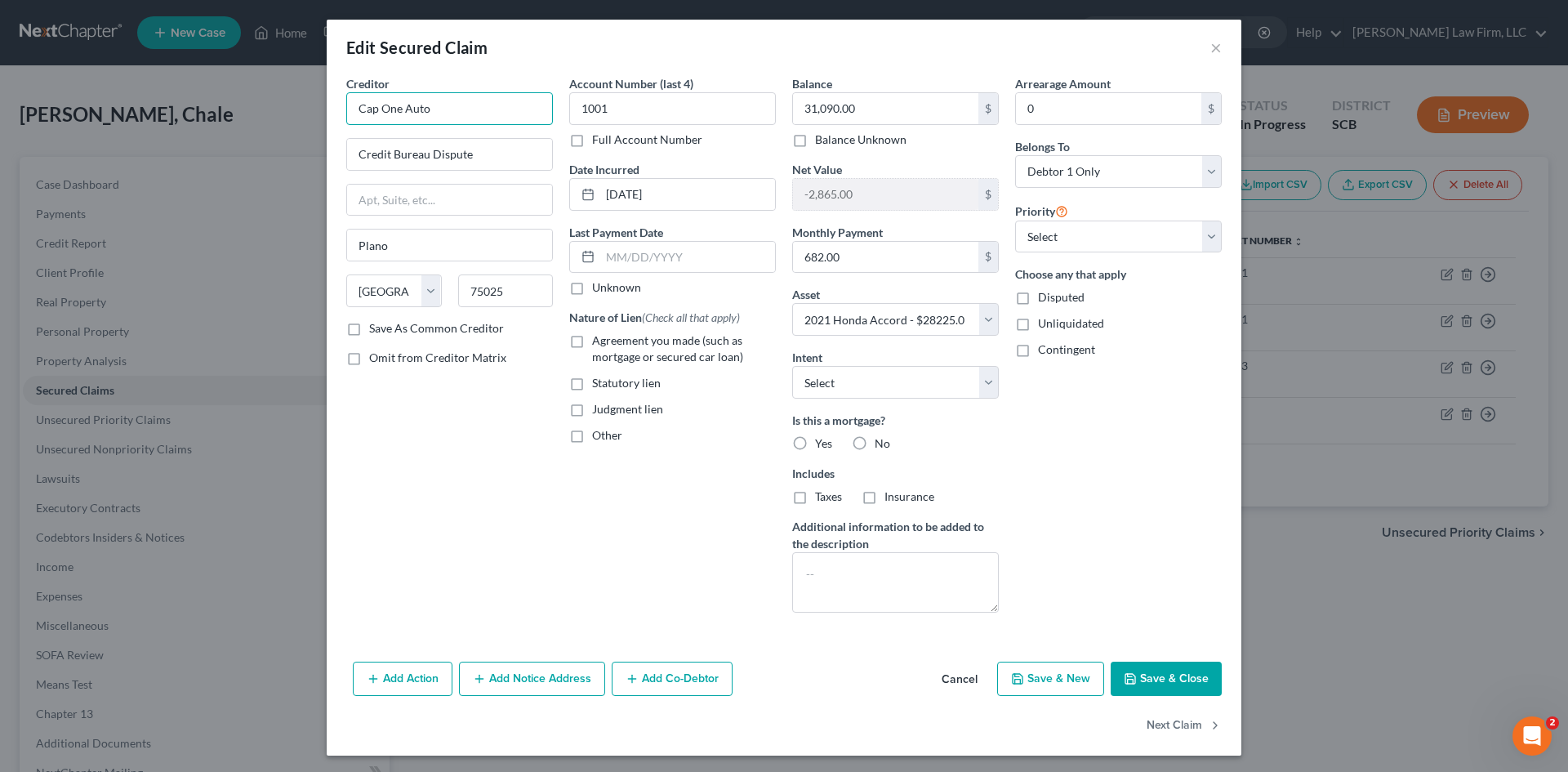
click at [528, 119] on input "Cap One Auto" at bounding box center [449, 109] width 207 height 32
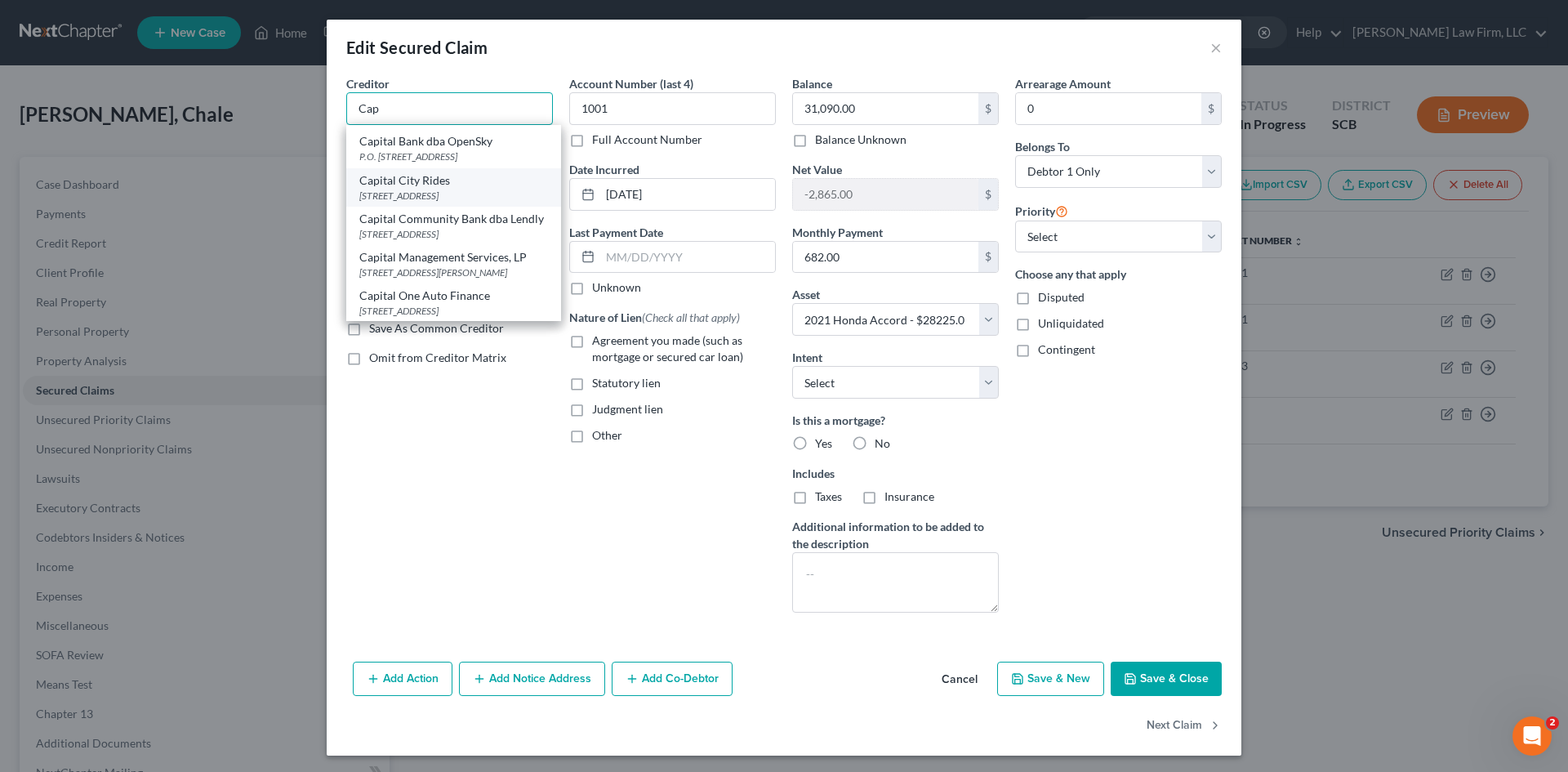
scroll to position [245, 0]
click at [451, 236] on div "PO Box 260848, Plano, TX 75026" at bounding box center [454, 229] width 189 height 14
type input "Capital One Auto Finance"
type input "PO Box 260848"
type input "75026"
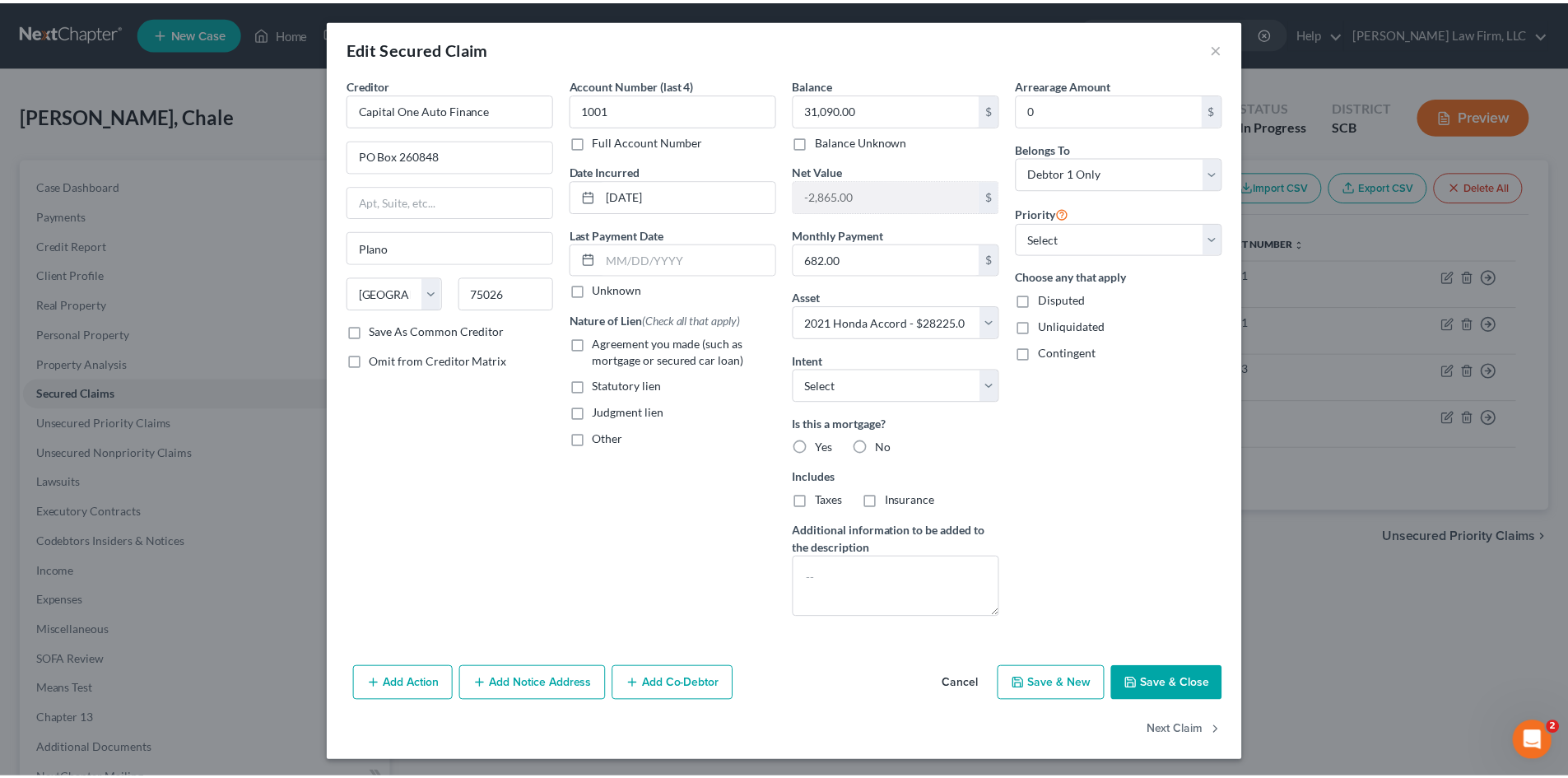
scroll to position [0, 0]
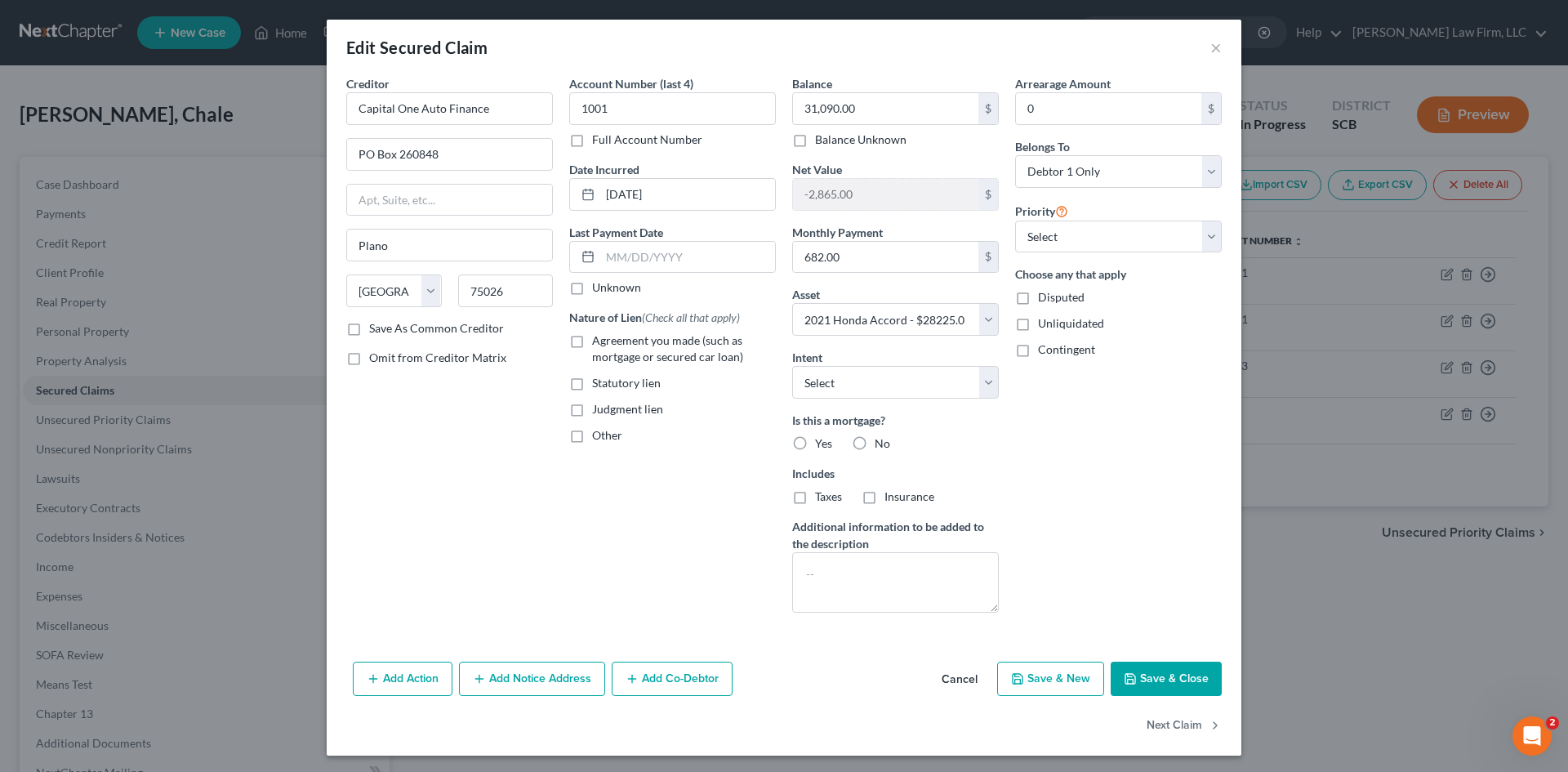
click at [474, 429] on div "Creditor * Capital One Auto Finance PO Box 260848 Plano State AL AK AR AZ CA CO…" at bounding box center [450, 350] width 223 height 551
click at [592, 344] on label "Agreement you made (such as mortgage or secured car loan)" at bounding box center [684, 349] width 184 height 32
click at [599, 344] on input "Agreement you made (such as mortgage or secured car loan)" at bounding box center [604, 338] width 10 height 10
checkbox input "true"
click at [592, 439] on label "Other" at bounding box center [608, 435] width 31 height 16
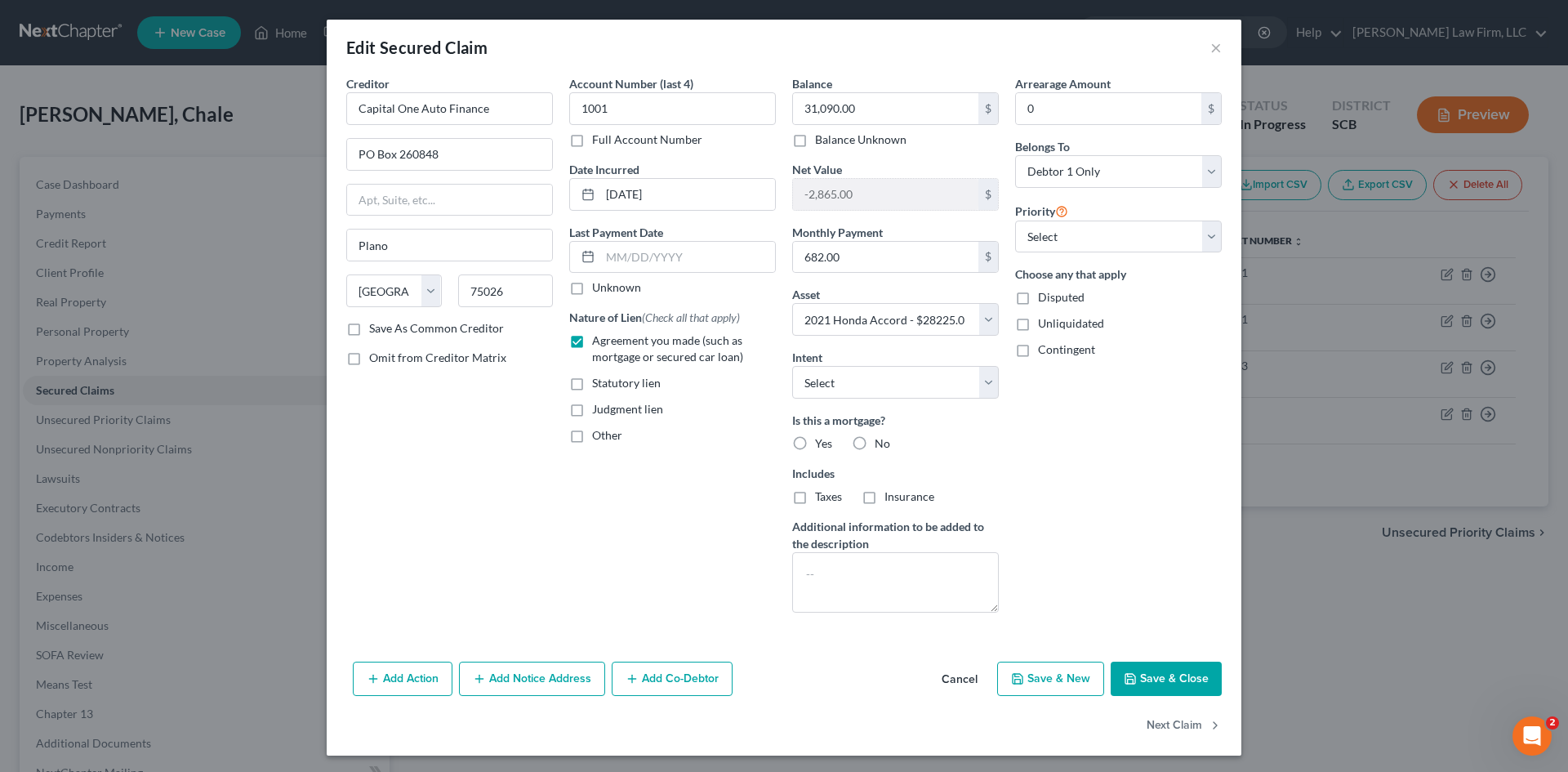
click at [599, 438] on input "Other" at bounding box center [604, 432] width 10 height 10
checkbox input "true"
click at [646, 476] on input "text" at bounding box center [672, 473] width 205 height 31
type input "P"
type input "p"
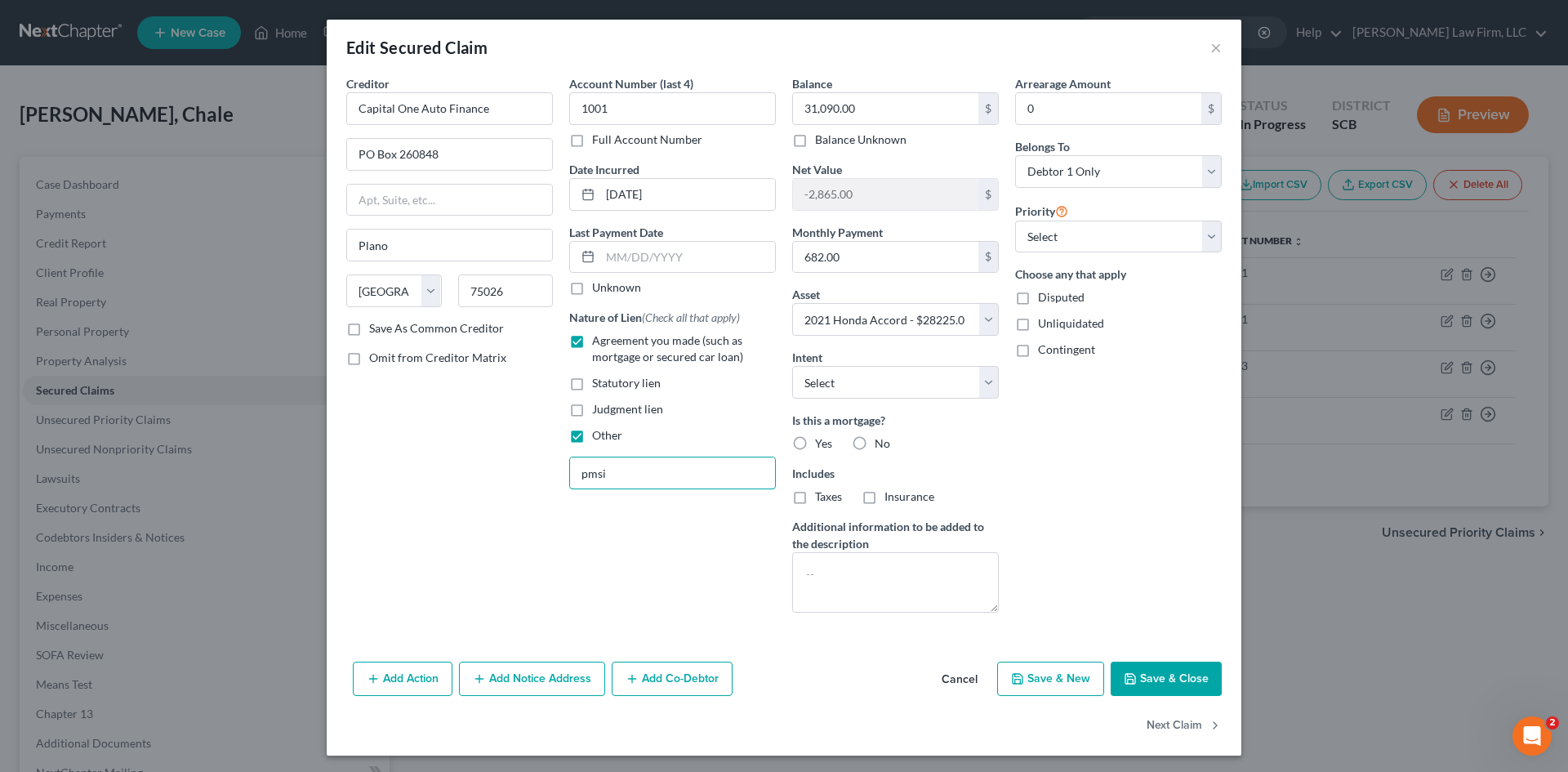
type input "pmsi"
click at [613, 516] on div "Account Number (last 4) 1001 Full Account Number Date Incurred 06-24-2025 Last …" at bounding box center [672, 350] width 223 height 551
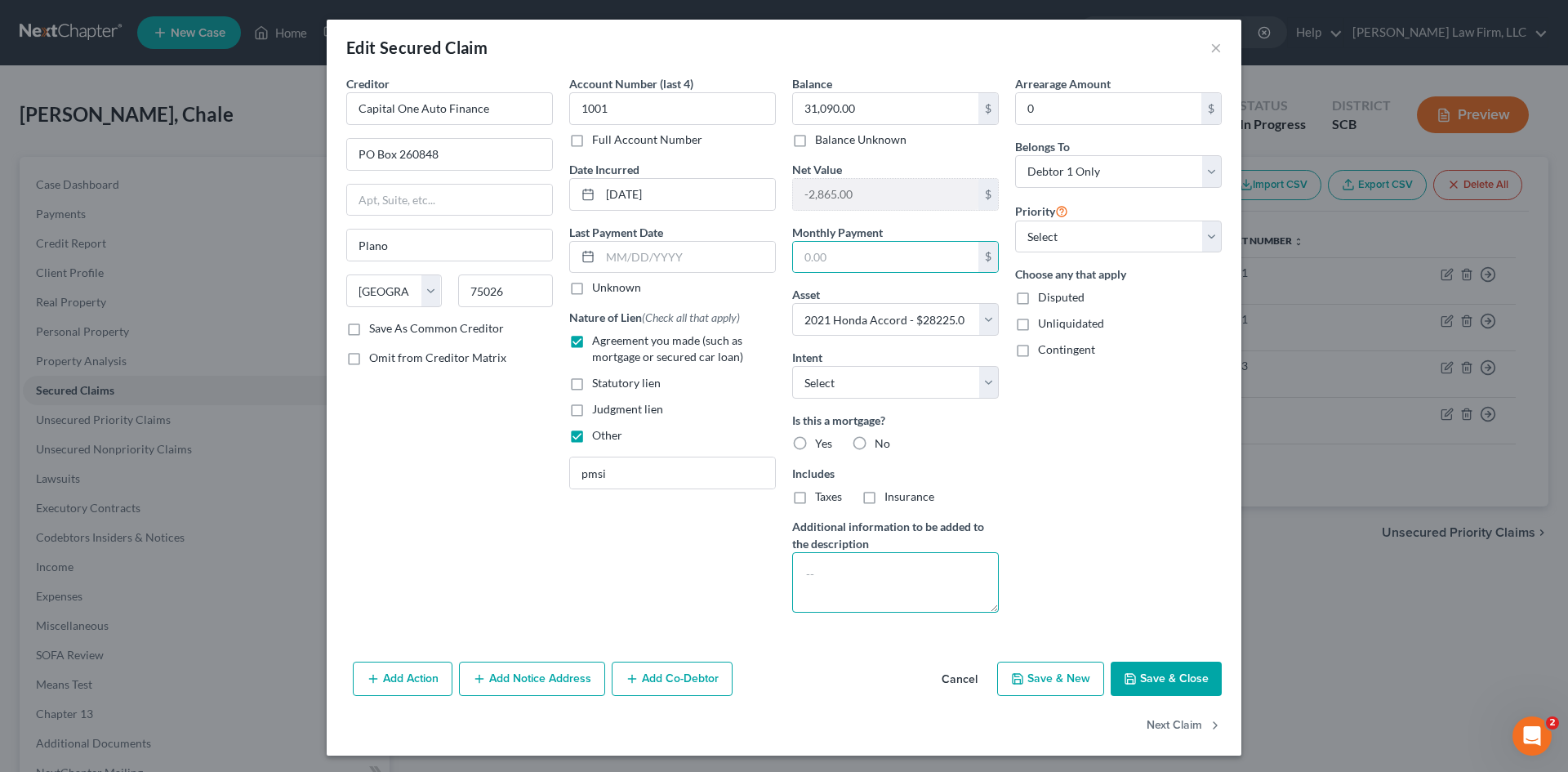
click at [853, 580] on textarea at bounding box center [896, 582] width 207 height 60
type textarea "("
click at [1178, 674] on button "Save & Close" at bounding box center [1166, 679] width 111 height 34
select select
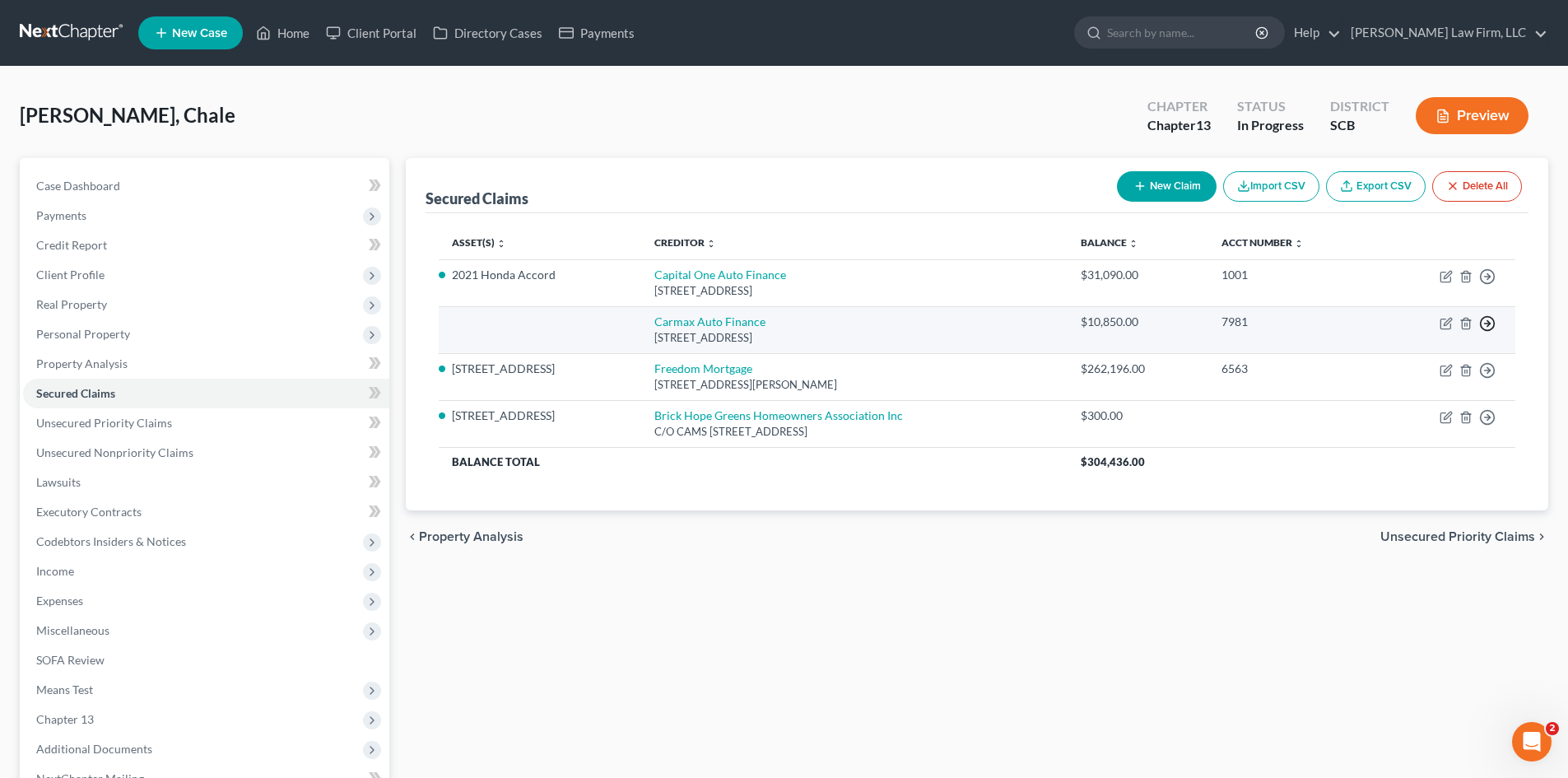
click at [1486, 318] on icon "button" at bounding box center [1487, 323] width 16 height 16
click at [1402, 363] on link "Move to F" at bounding box center [1411, 363] width 137 height 28
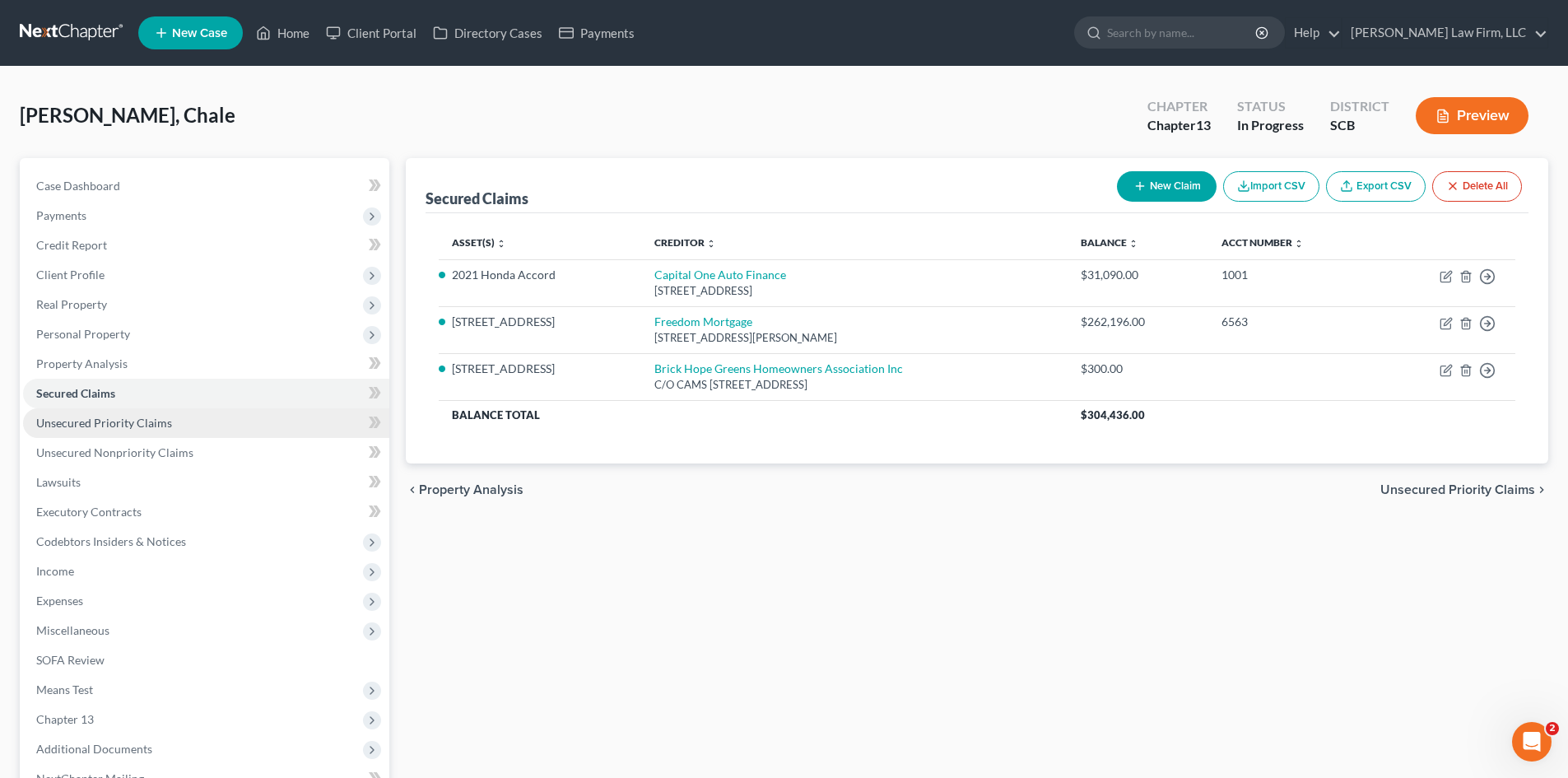
click at [105, 421] on span "Unsecured Priority Claims" at bounding box center [104, 422] width 136 height 14
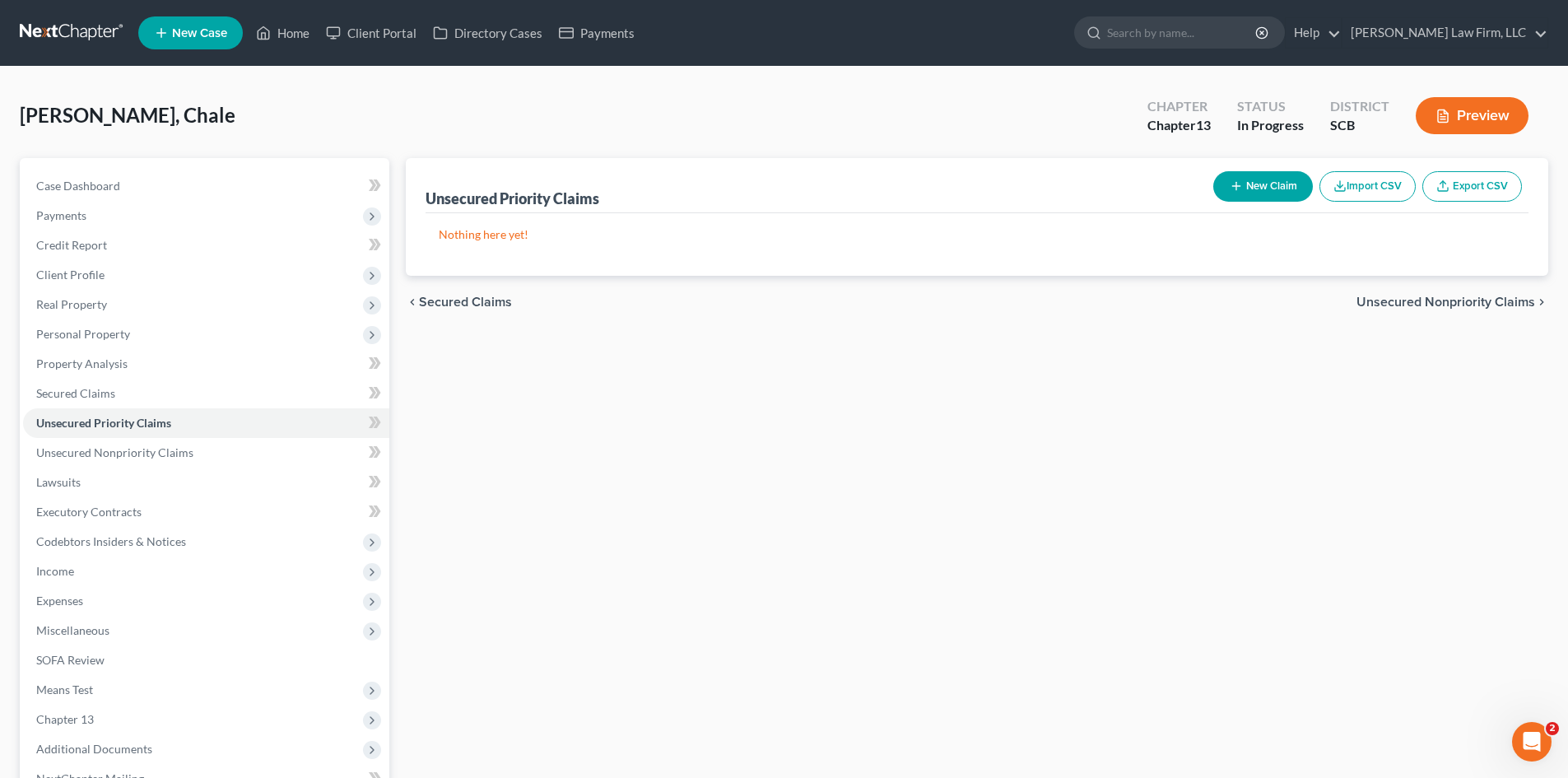
click at [1267, 190] on button "New Claim" at bounding box center [1263, 187] width 100 height 31
select select "0"
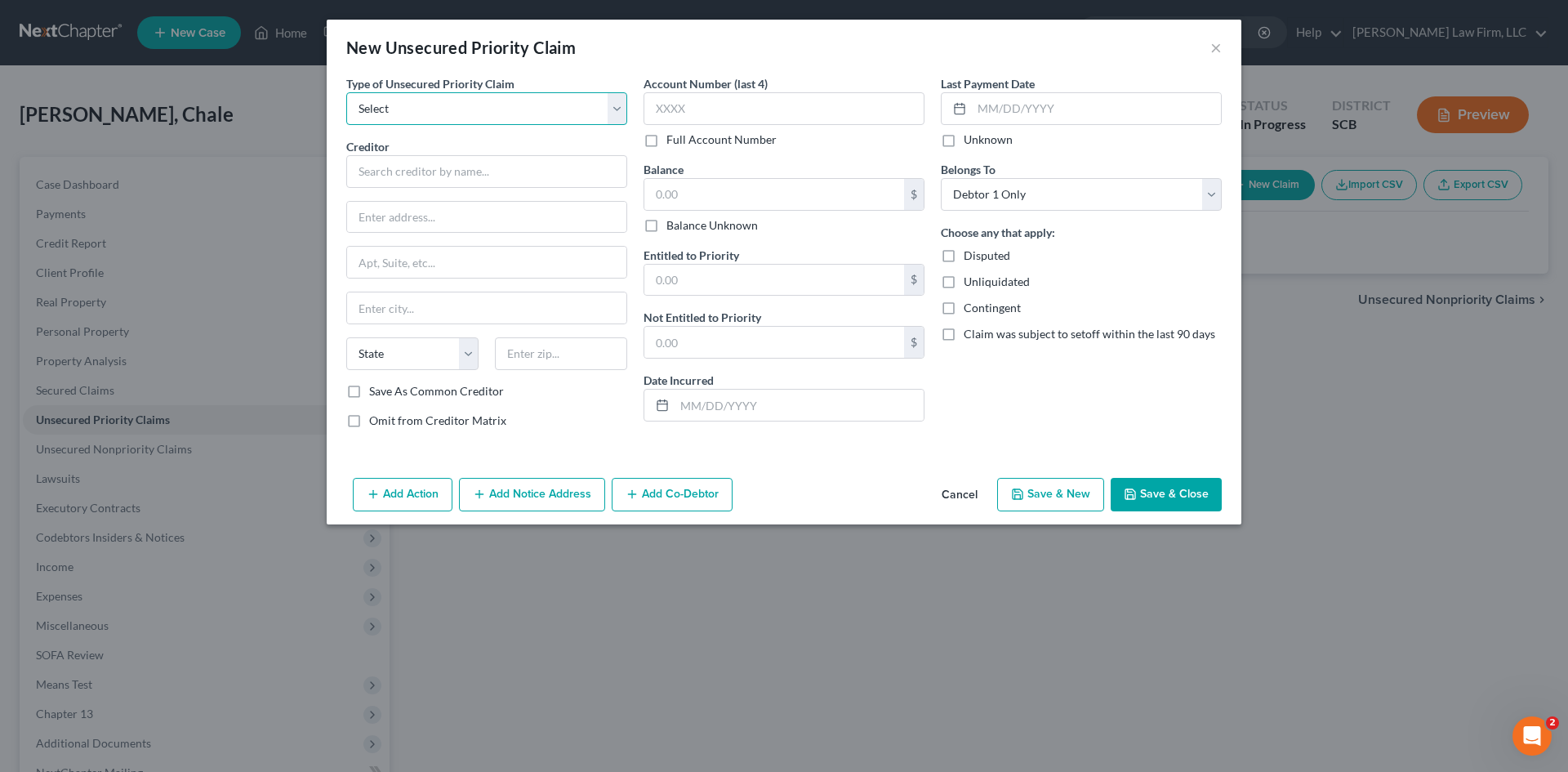
click at [610, 116] on select "Select Taxes & Other Government Units Domestic Support Obligations Extensions o…" at bounding box center [486, 109] width 281 height 32
select select "9"
click at [346, 93] on select "Select Taxes & Other Government Units Domestic Support Obligations Extensions o…" at bounding box center [486, 109] width 281 height 32
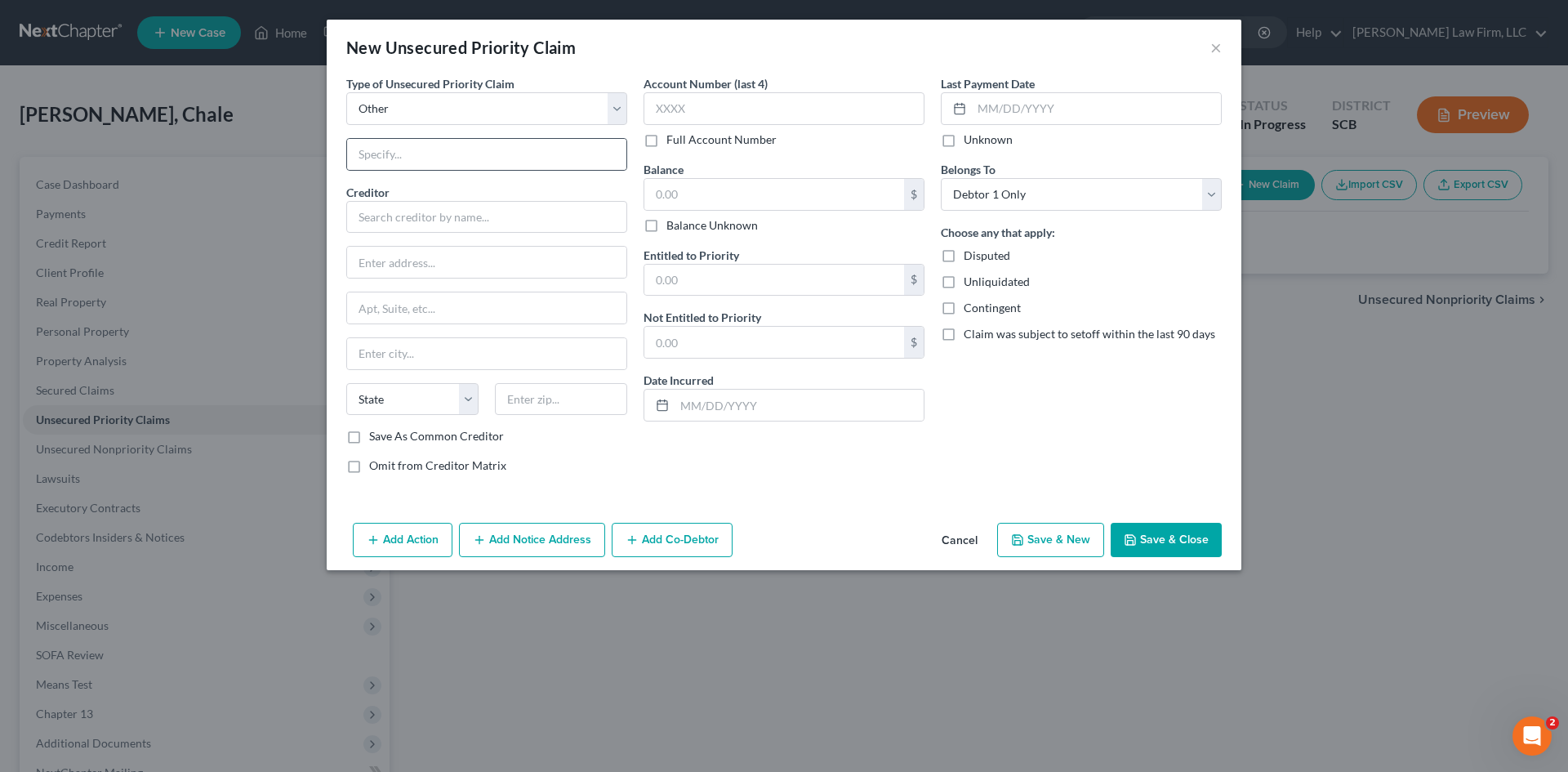
click at [485, 170] on div at bounding box center [486, 155] width 281 height 32
click at [485, 157] on input "text" at bounding box center [486, 155] width 279 height 31
type input "Attorneys Fee"
click at [451, 212] on input "text" at bounding box center [486, 218] width 281 height 32
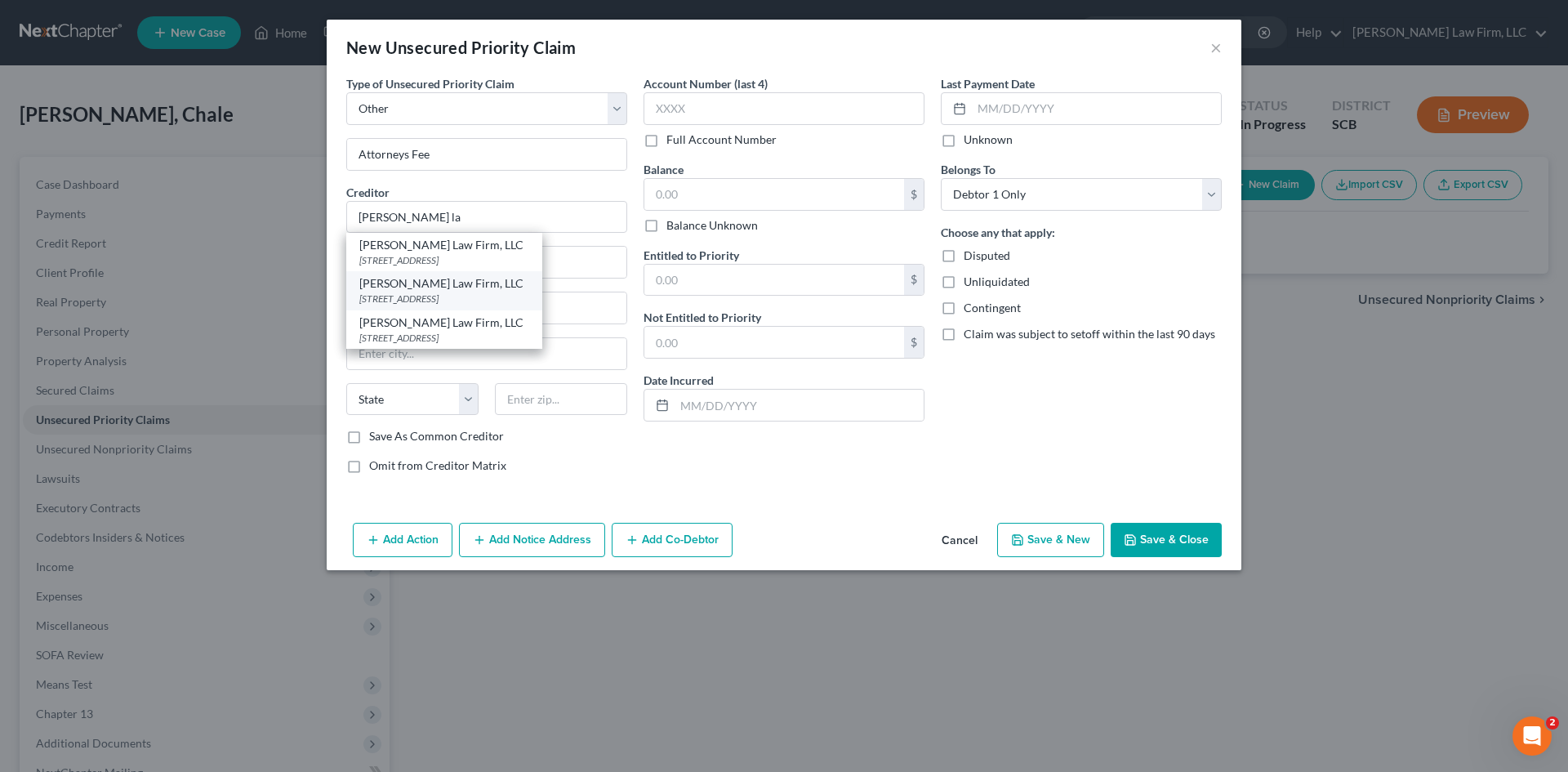
click at [464, 301] on div "4000 Faber Place Drive Suite 120, North Charleston, SC 29405" at bounding box center [444, 299] width 170 height 14
type input "[PERSON_NAME] Law Firm, LLC"
type input "4000 Faber Place Drive"
type input "Suite 120"
type input "[GEOGRAPHIC_DATA]"
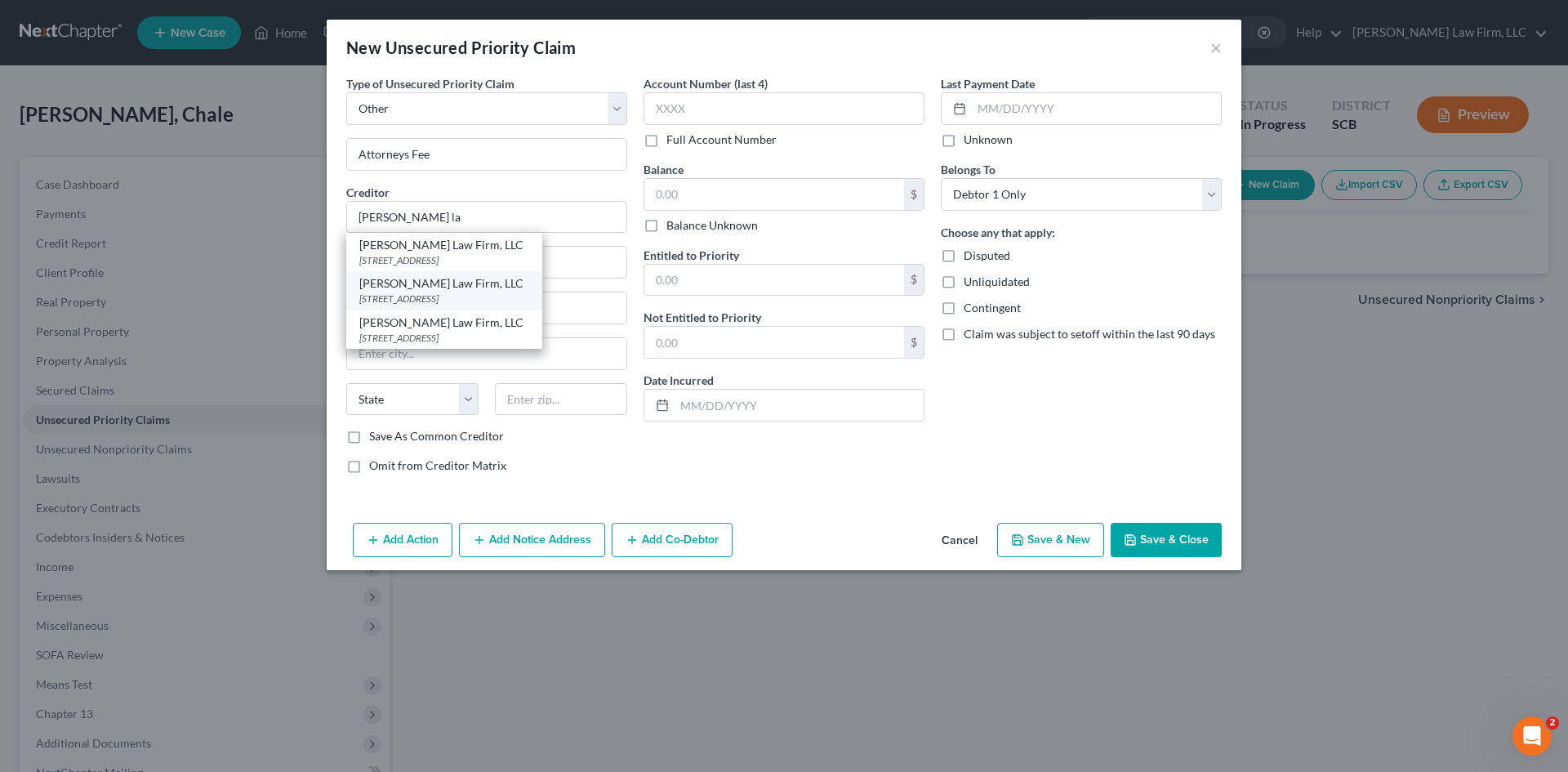
select select "42"
type input "29405"
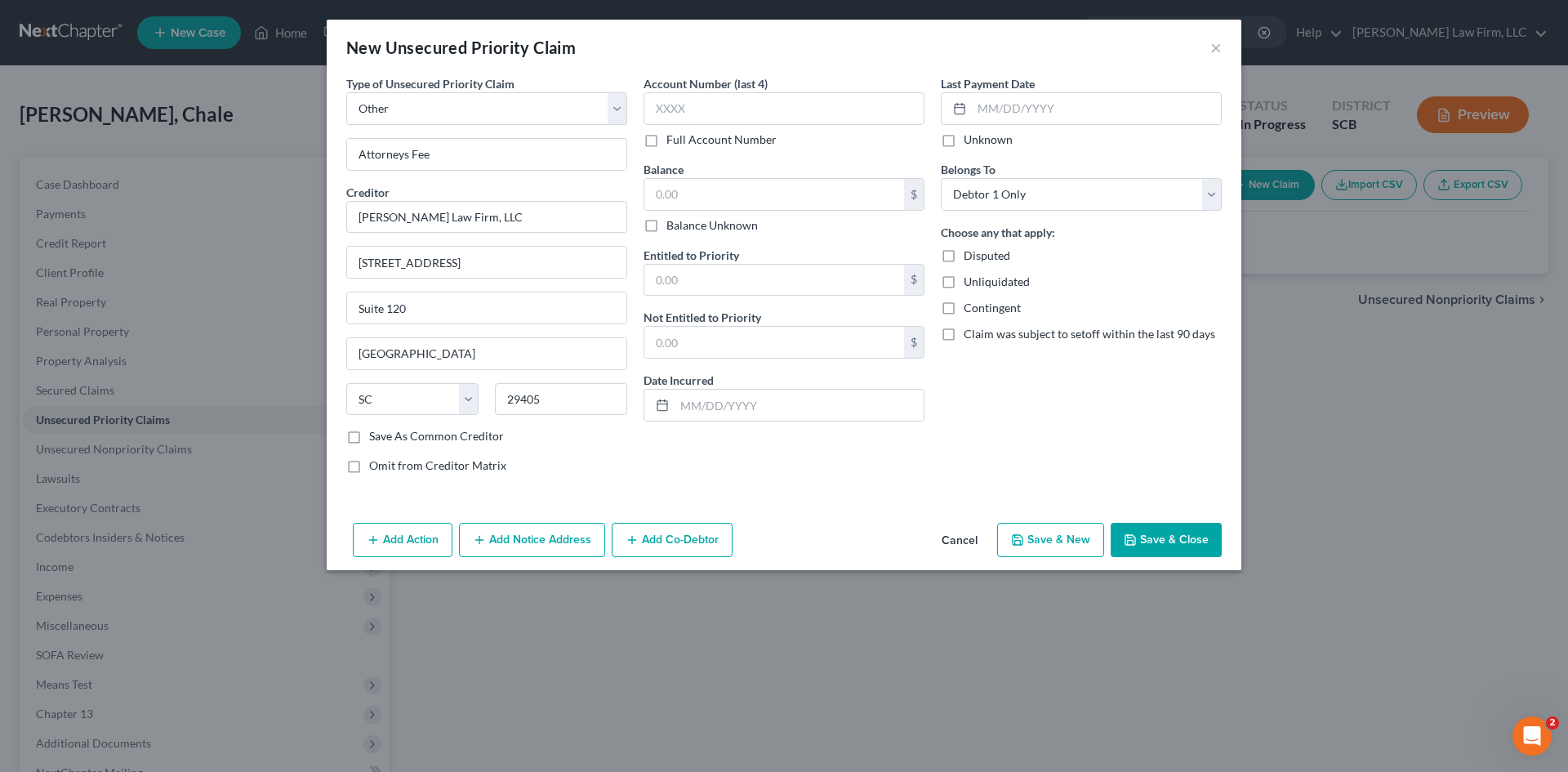
click at [369, 469] on label "Omit from Creditor Matrix" at bounding box center [438, 466] width 137 height 16
click at [376, 469] on input "Omit from Creditor Matrix" at bounding box center [381, 463] width 10 height 10
checkbox input "true"
click at [821, 202] on input "text" at bounding box center [774, 195] width 259 height 31
click at [713, 202] on input "text" at bounding box center [774, 195] width 259 height 31
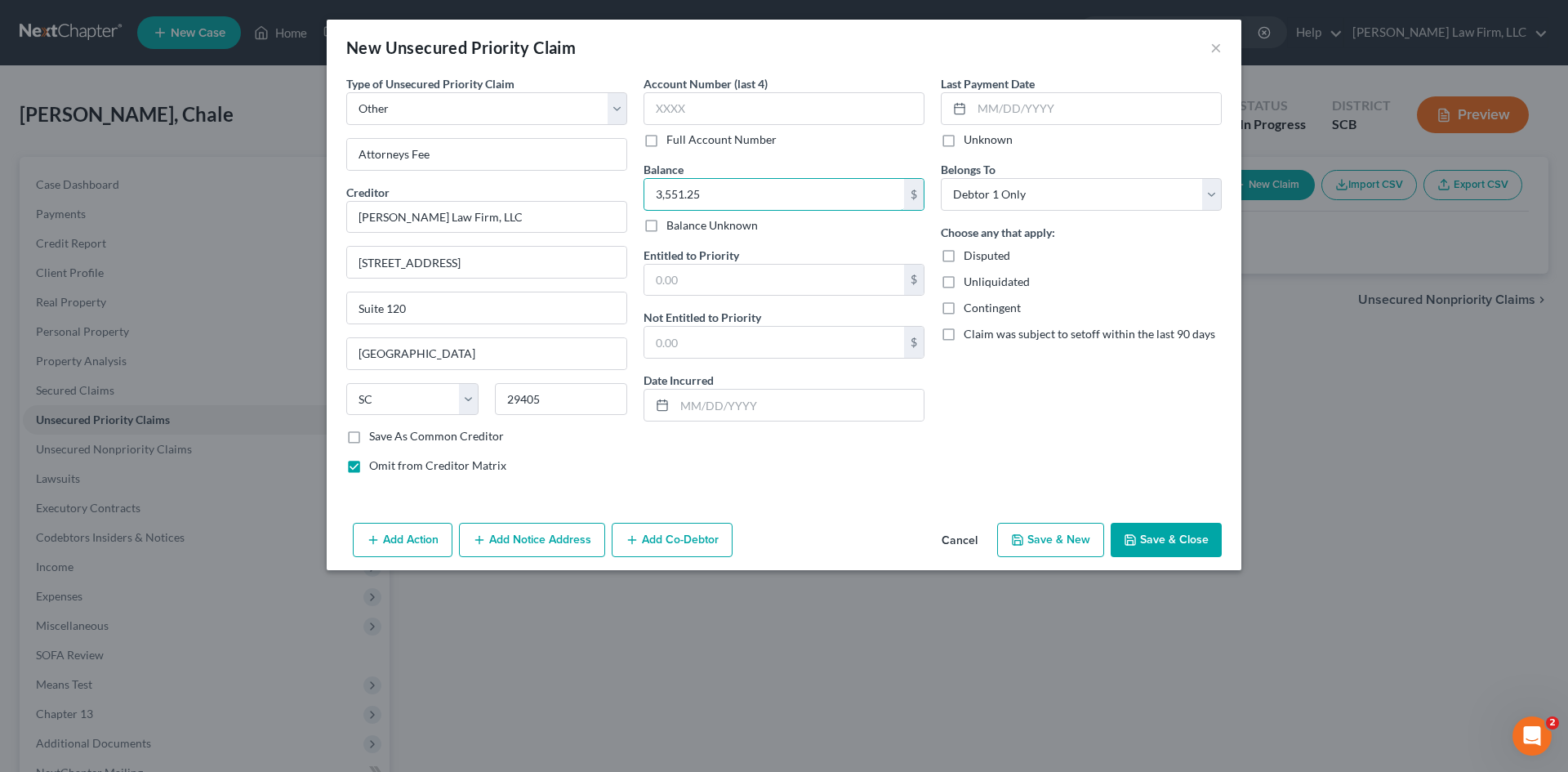
type input "3,551.25"
click at [836, 483] on div "Account Number (last 4) Full Account Number Balance 3,551.25 $ Balance Unknown …" at bounding box center [784, 282] width 298 height 412
click at [835, 286] on input "text" at bounding box center [774, 280] width 259 height 31
type input "3,551.25"
click at [1022, 464] on div "Last Payment Date Unknown Belongs To * Select Debtor 1 Only Debtor 2 Only Debto…" at bounding box center [1082, 282] width 298 height 412
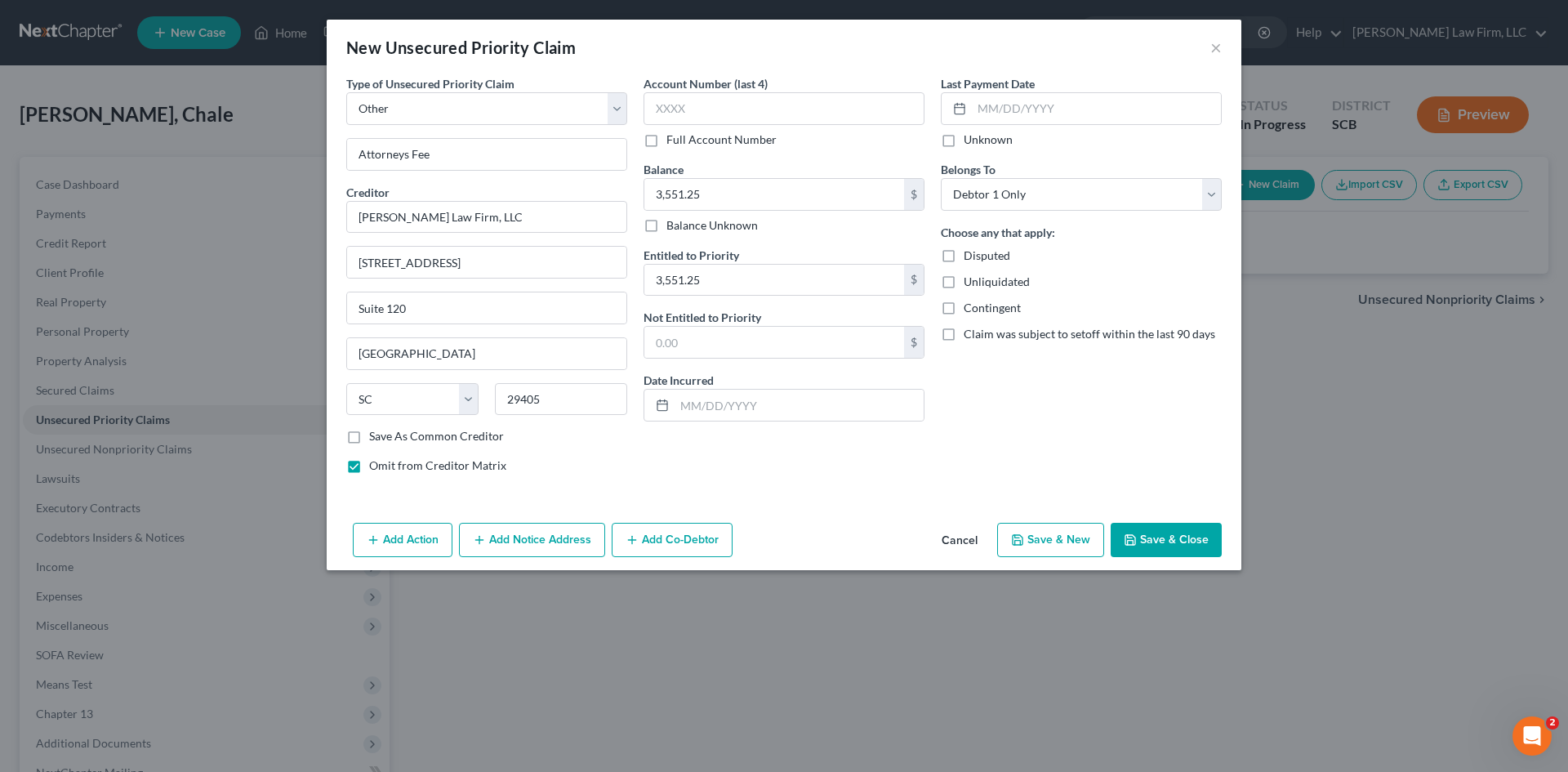
click at [1180, 535] on button "Save & Close" at bounding box center [1166, 540] width 111 height 34
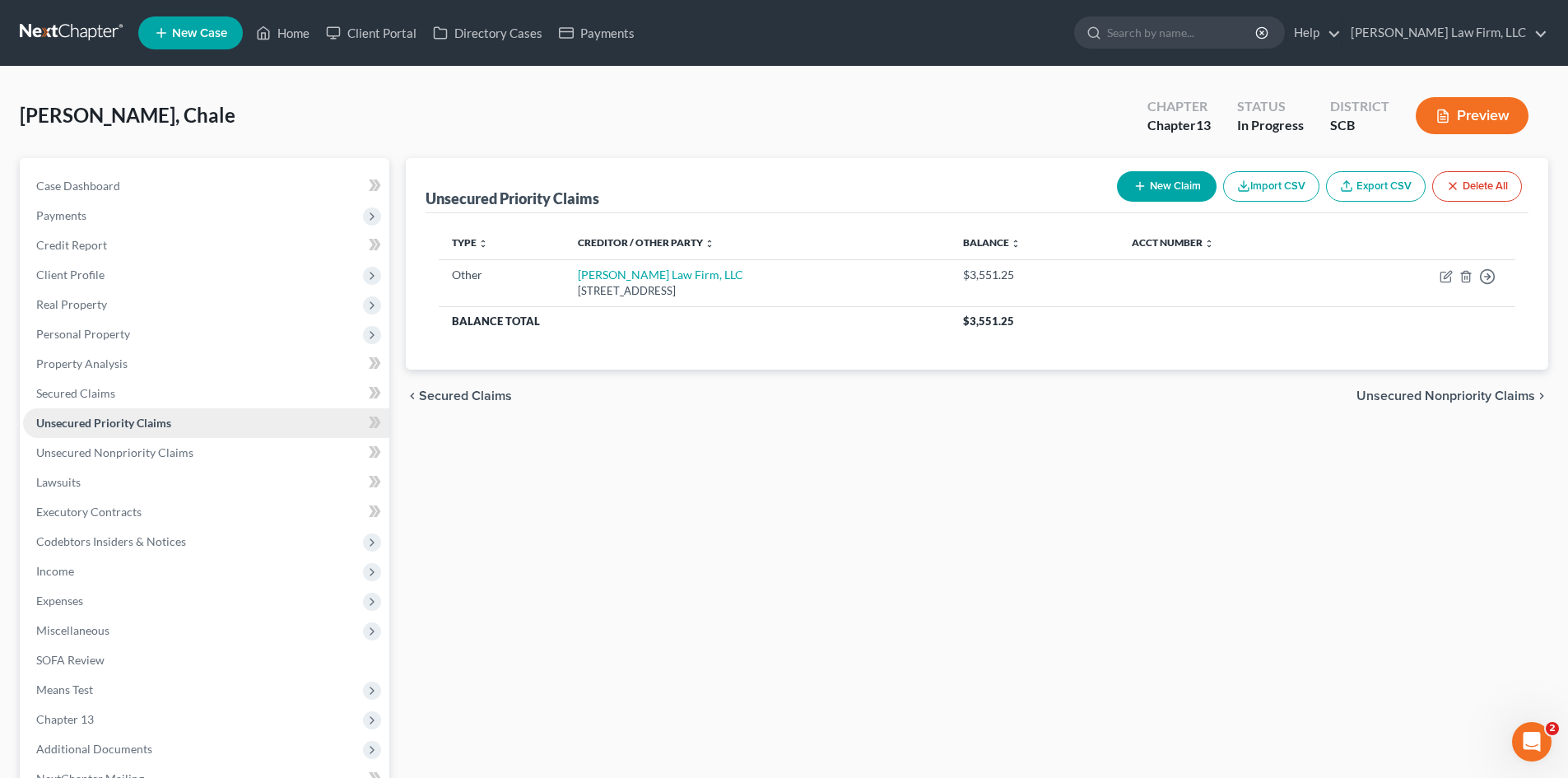
click at [152, 422] on span "Unsecured Priority Claims" at bounding box center [104, 422] width 135 height 14
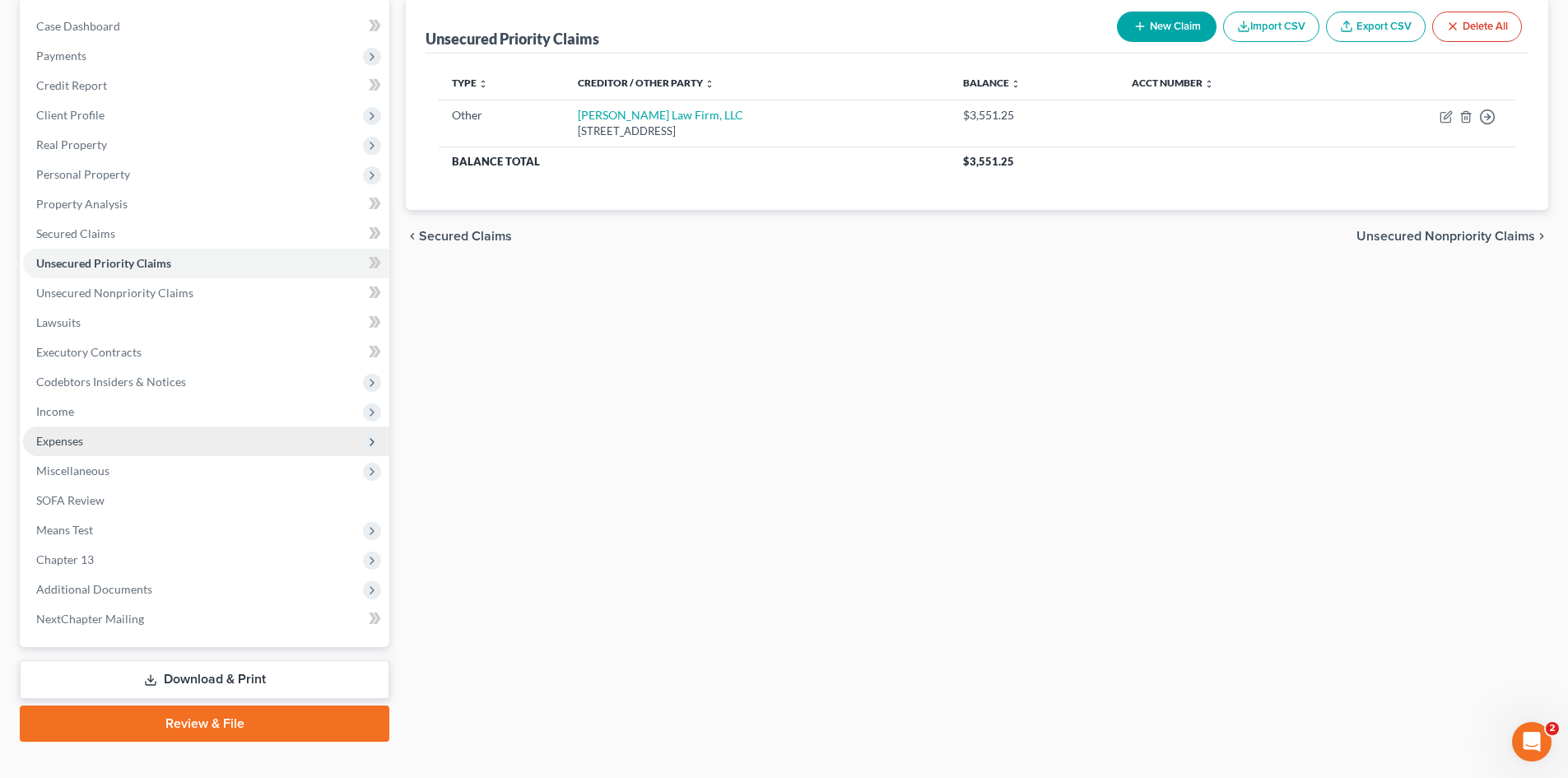
scroll to position [164, 0]
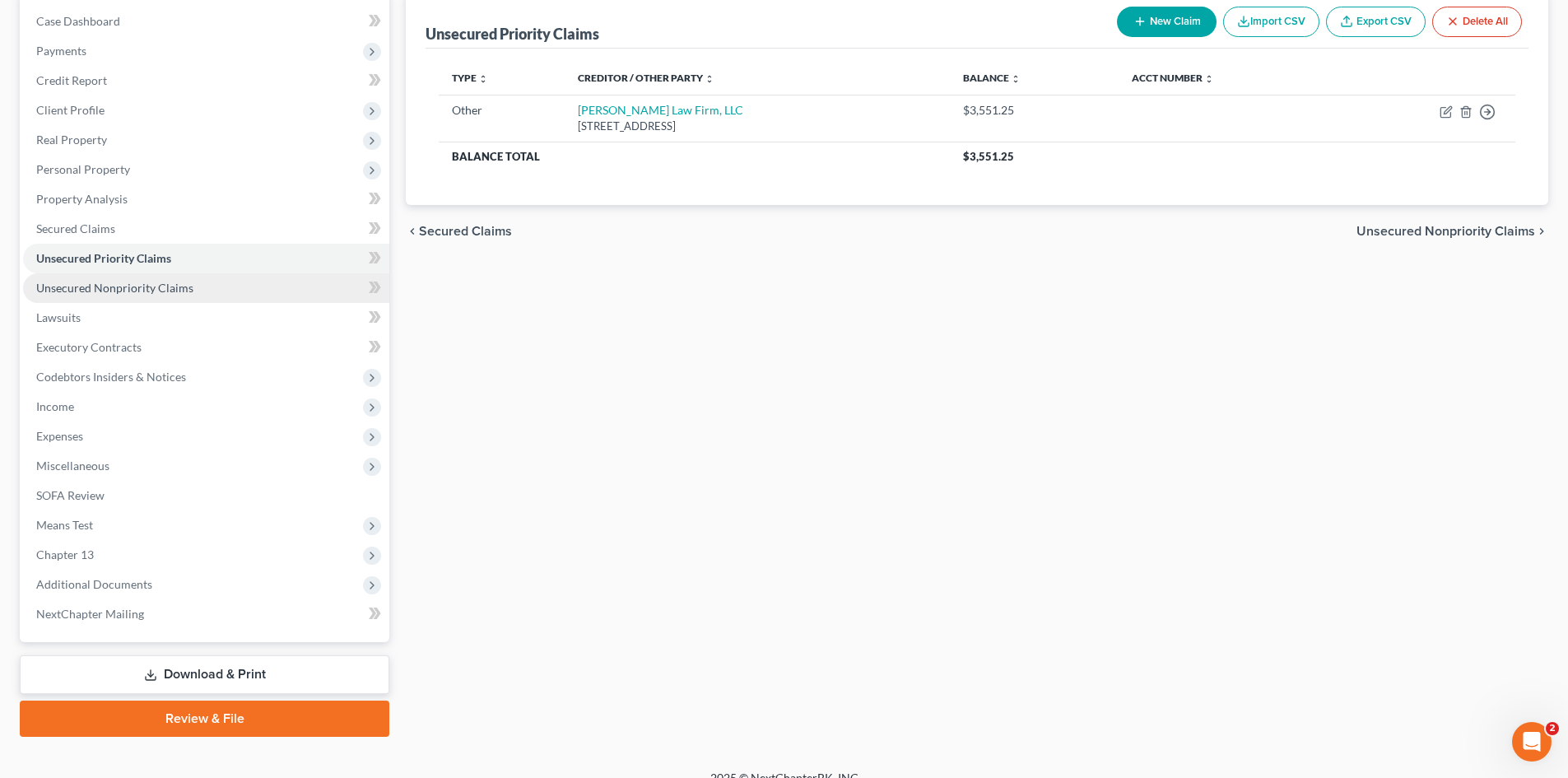
click at [163, 295] on link "Unsecured Nonpriority Claims" at bounding box center [206, 288] width 366 height 30
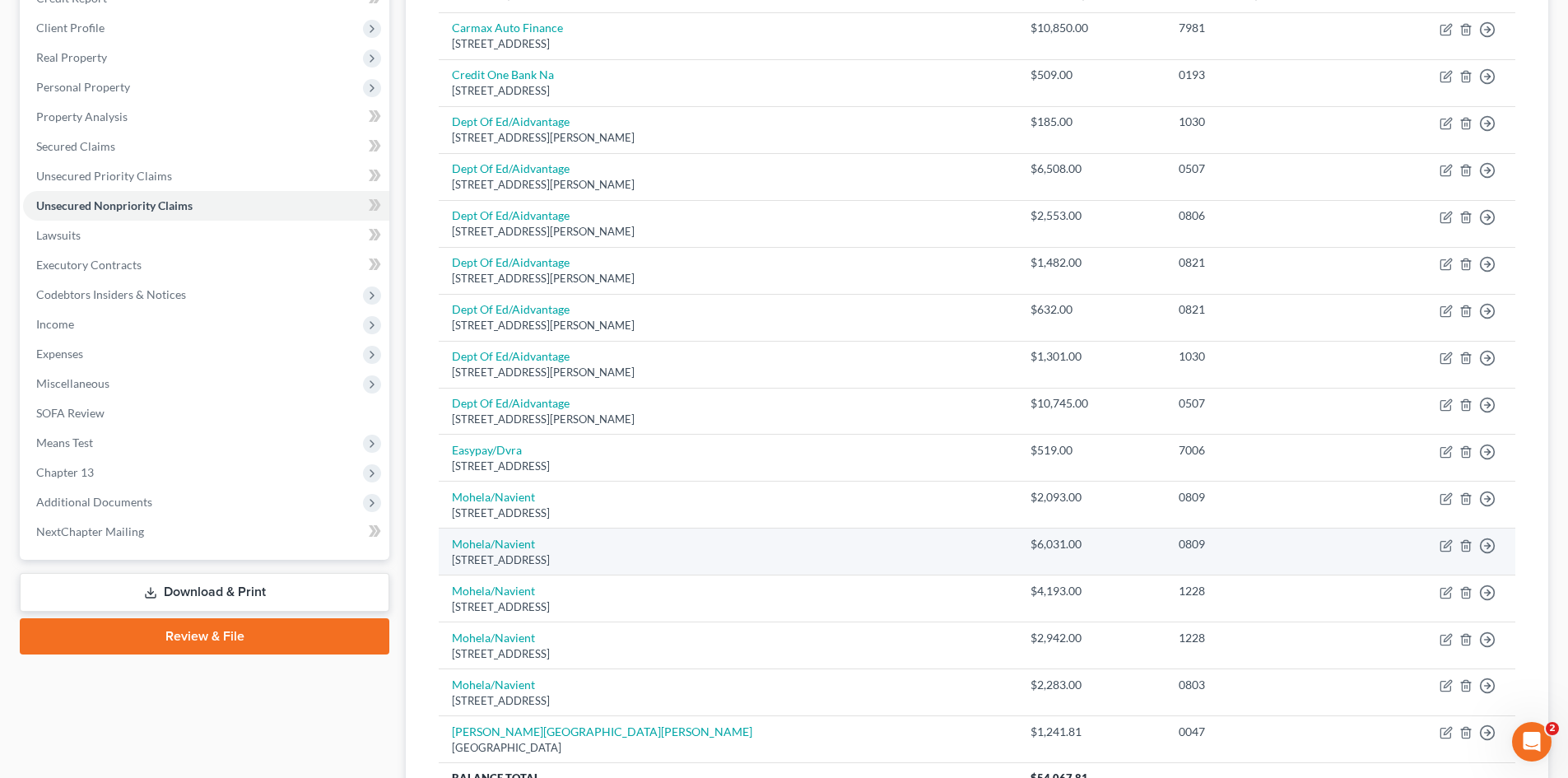
scroll to position [164, 0]
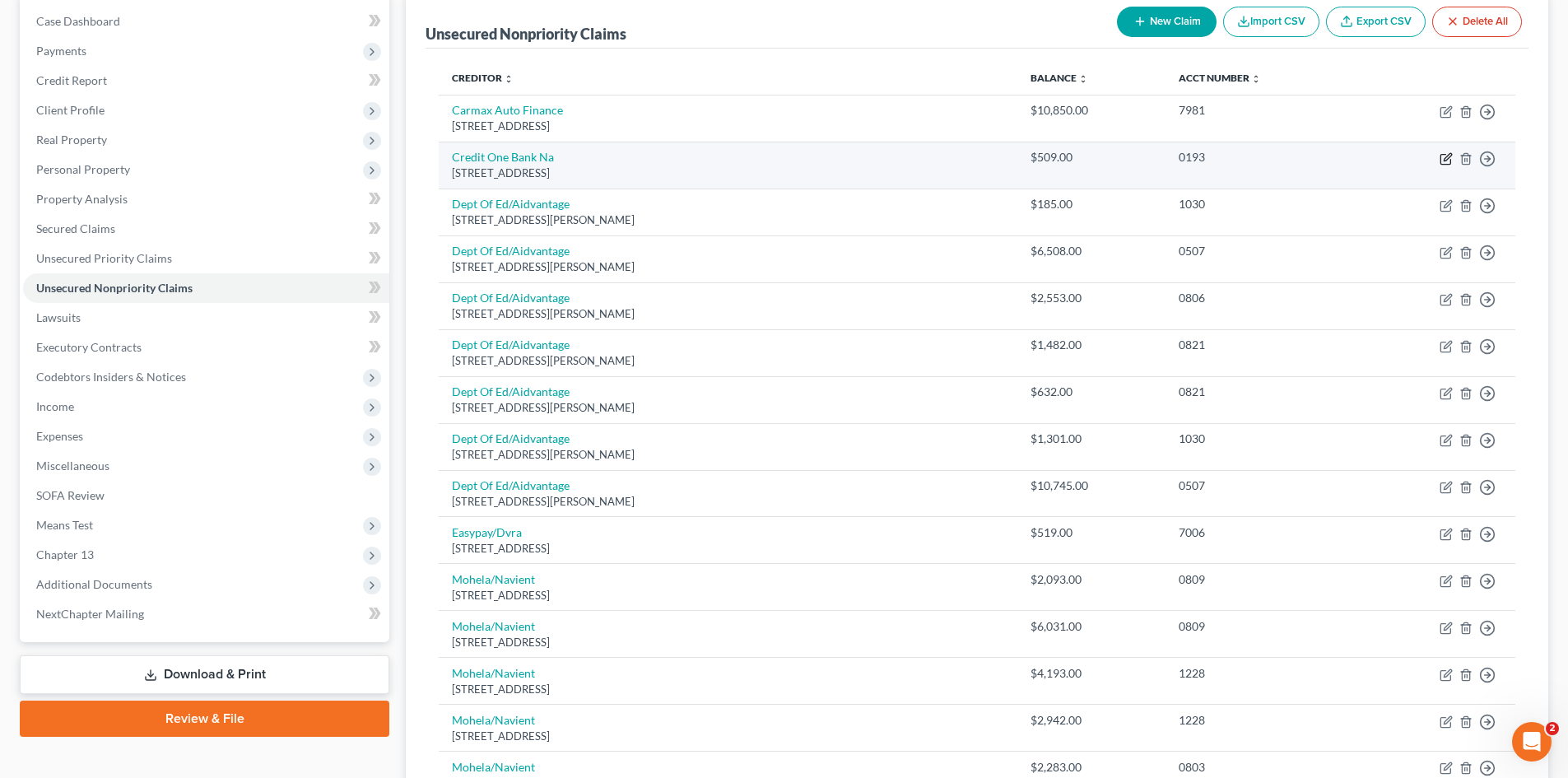
click at [1447, 159] on icon "button" at bounding box center [1448, 157] width 8 height 8
select select "31"
select select "2"
select select "0"
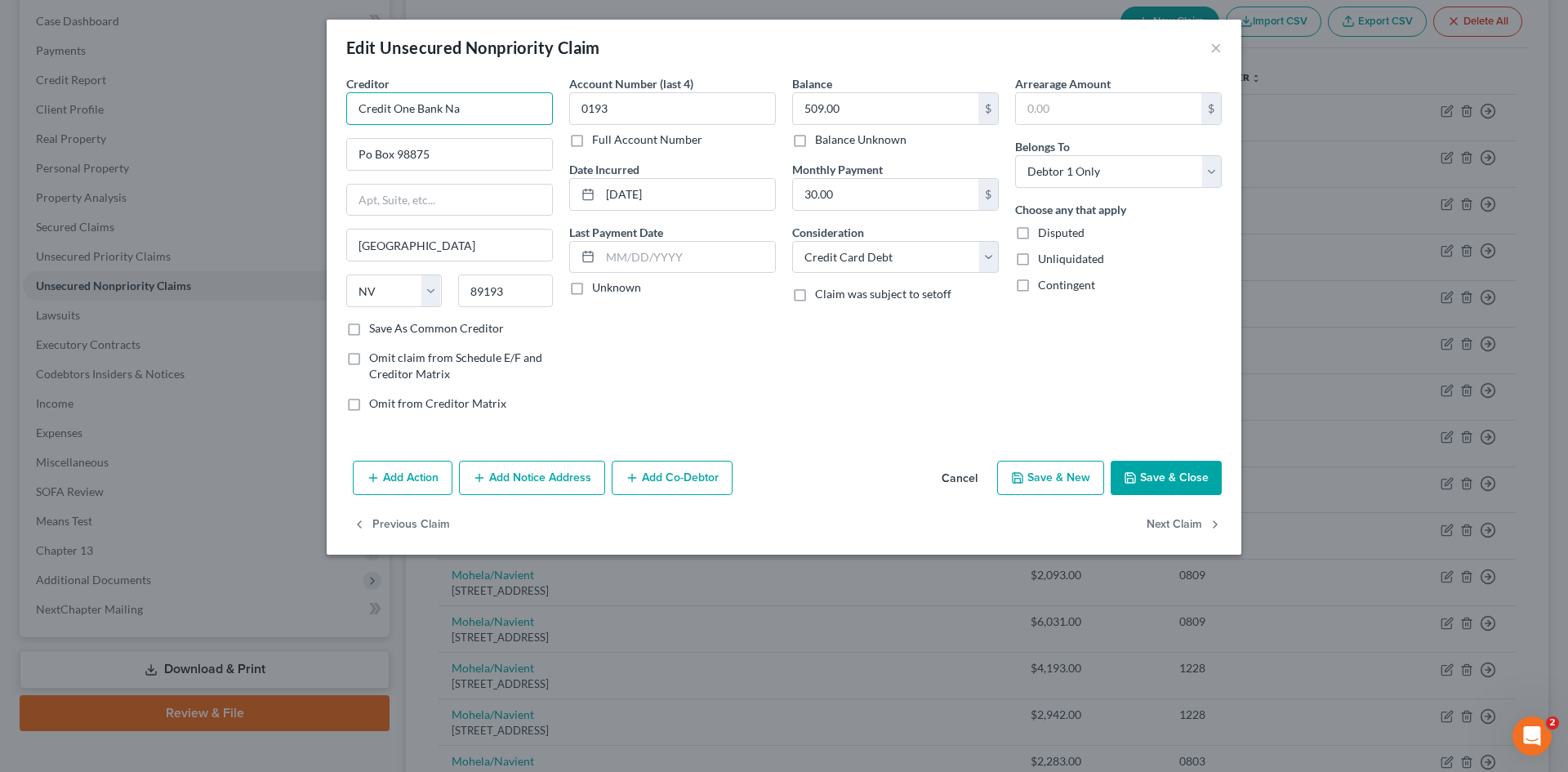
click at [538, 99] on input "Credit One Bank Na" at bounding box center [449, 109] width 207 height 32
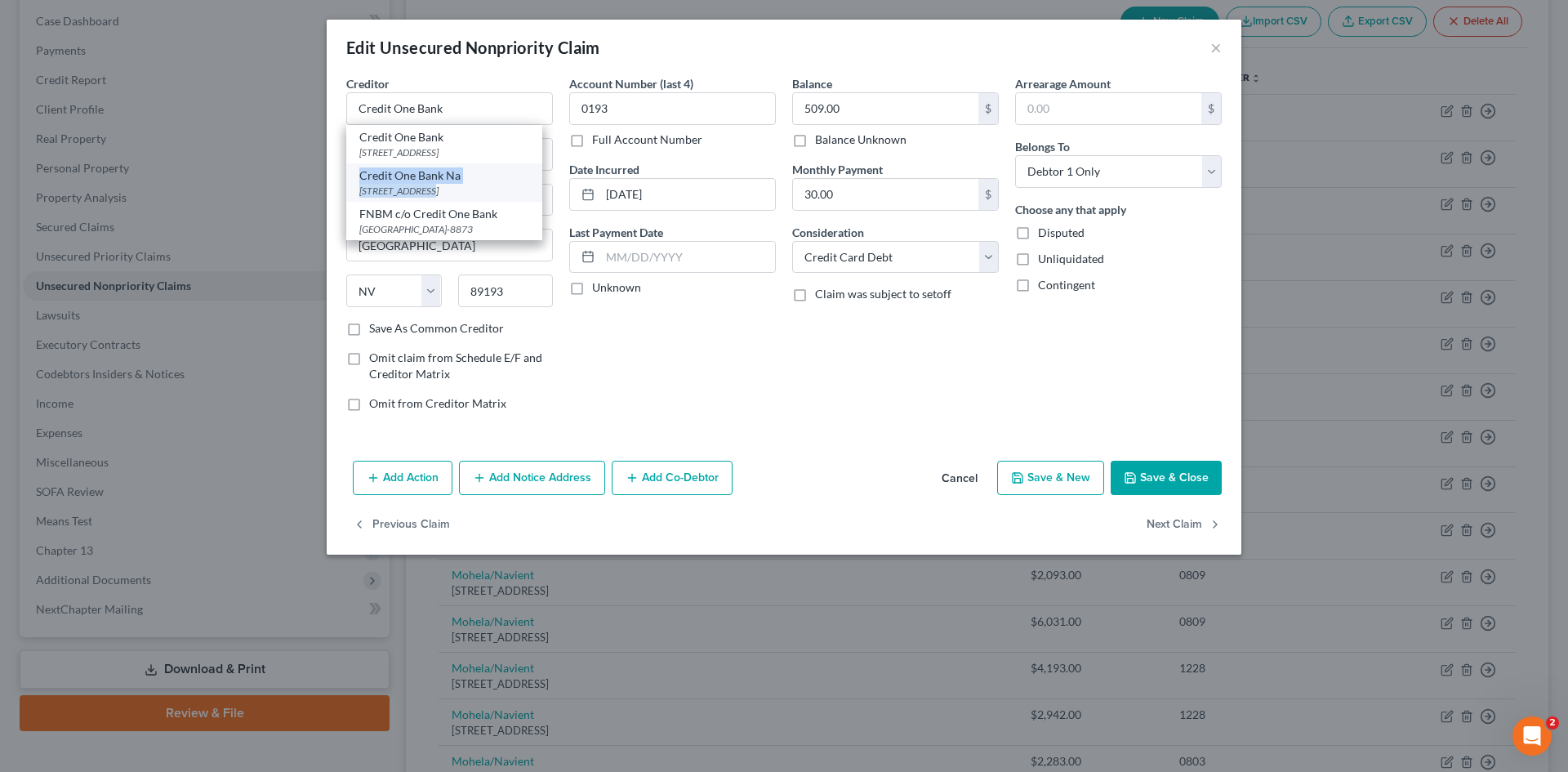
drag, startPoint x: 424, startPoint y: 191, endPoint x: 435, endPoint y: 180, distance: 15.6
click at [424, 192] on div "Credit One Bank PO Box 98873, Las Vegas, NV 89193 Credit One Bank Na Po Box 988…" at bounding box center [444, 182] width 196 height 115
click at [907, 404] on div "Balance 509.00 $ Balance Unknown Balance Undetermined 509.00 $ Balance Unknown …" at bounding box center [896, 250] width 223 height 349
click at [943, 442] on div "Creditor * Credit One Bank Credit One Bank PO Box 98873, Las Vegas, NV 89193 Cr…" at bounding box center [784, 264] width 915 height 379
drag, startPoint x: 719, startPoint y: 396, endPoint x: 687, endPoint y: 383, distance: 34.5
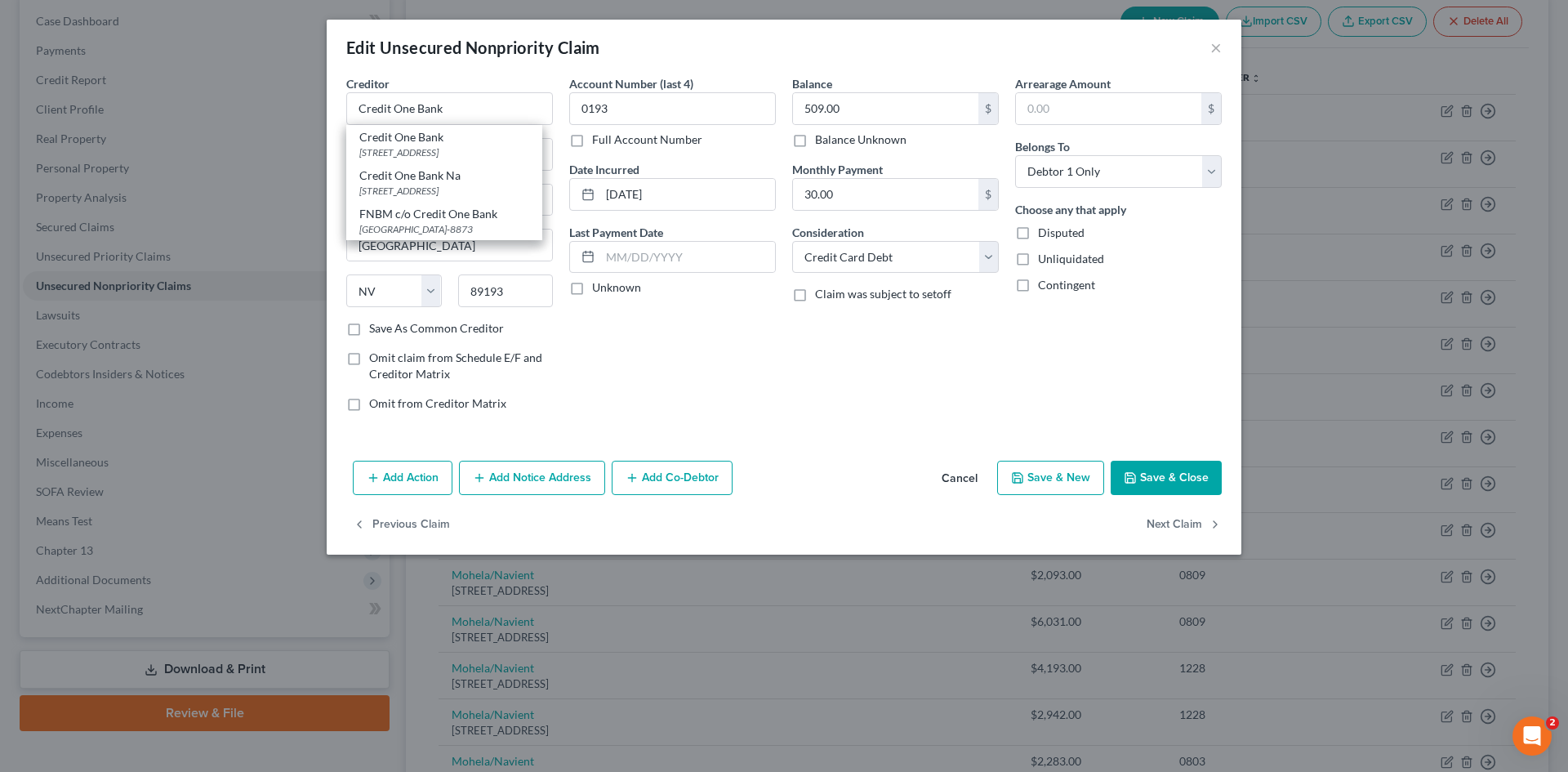
click at [719, 395] on div "Account Number (last 4) 0193 Full Account Number Date Incurred 06-13-2024 Last …" at bounding box center [672, 250] width 223 height 349
drag, startPoint x: 650, startPoint y: 379, endPoint x: 789, endPoint y: 376, distance: 139.0
click at [651, 378] on div "Account Number (last 4) 0193 Full Account Number Date Incurred 06-13-2024 Last …" at bounding box center [672, 250] width 223 height 349
click at [831, 435] on div "Creditor * Credit One Bank Credit One Bank PO Box 98873, Las Vegas, NV 89193 Cr…" at bounding box center [784, 264] width 915 height 379
click at [464, 106] on input "Credit One Bank" at bounding box center [449, 109] width 207 height 32
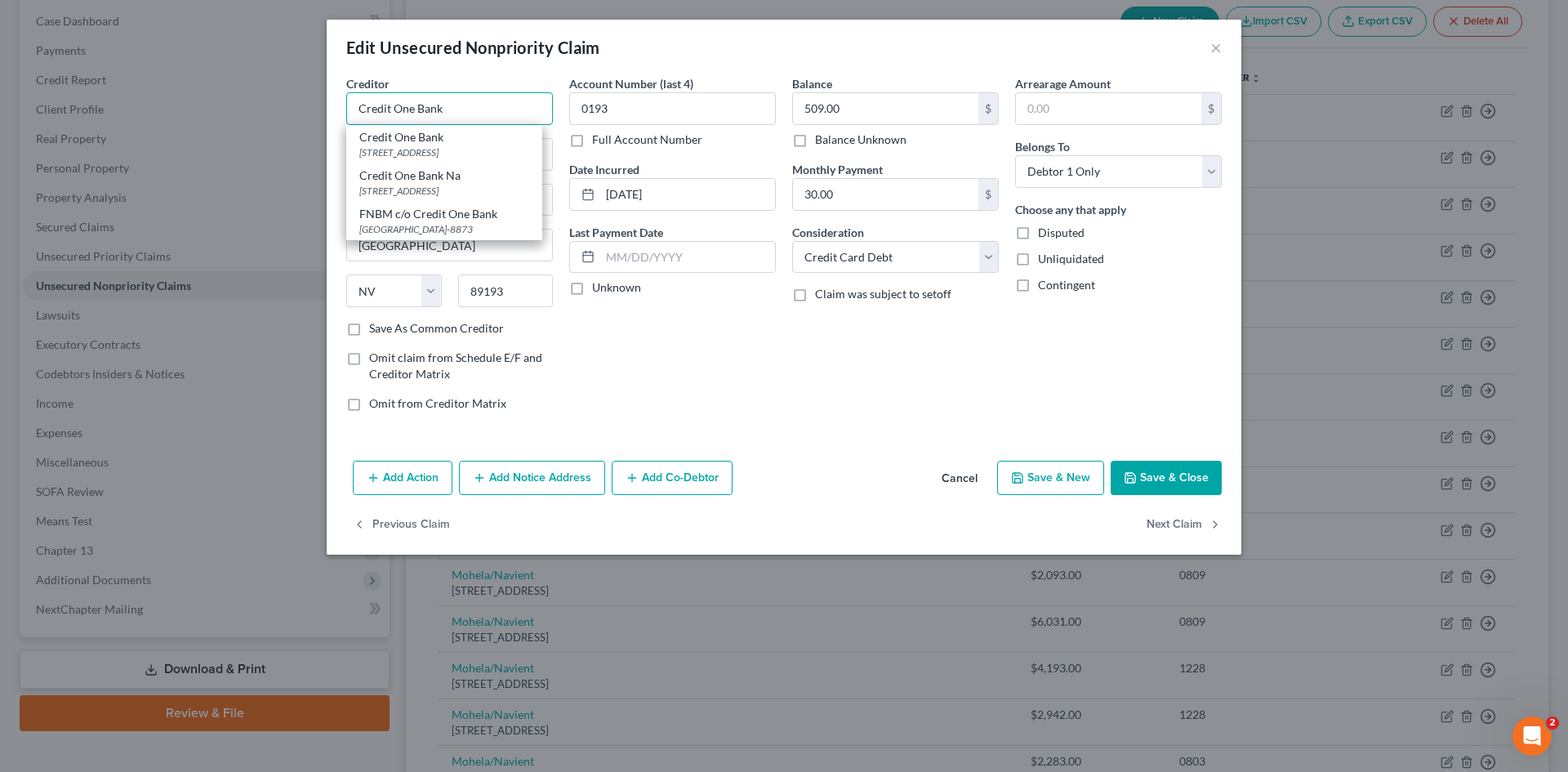
type input "Credit One Bank"
type input "PO Box 98873"
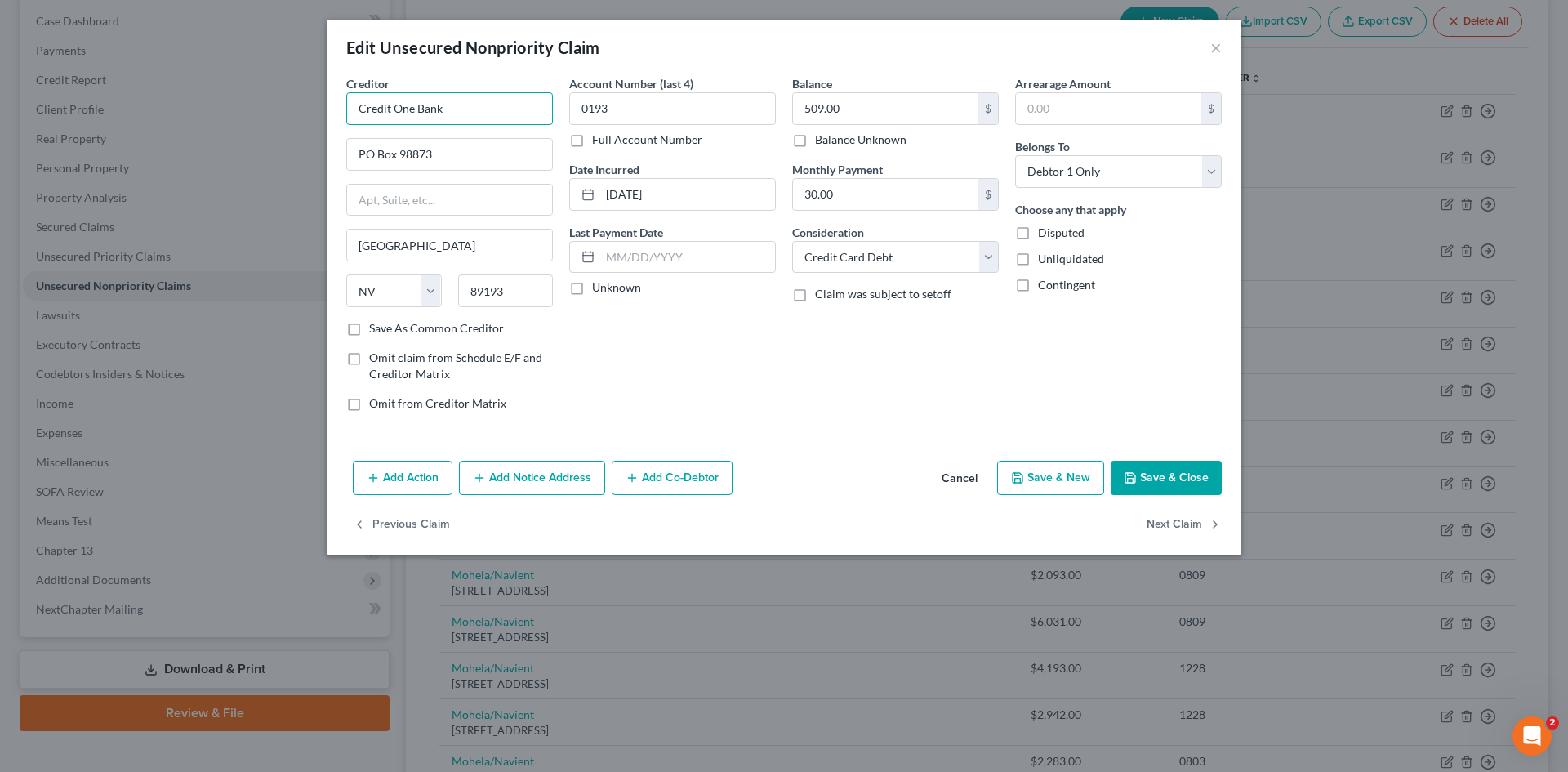
click at [469, 109] on input "Credit One Bank" at bounding box center [449, 109] width 207 height 32
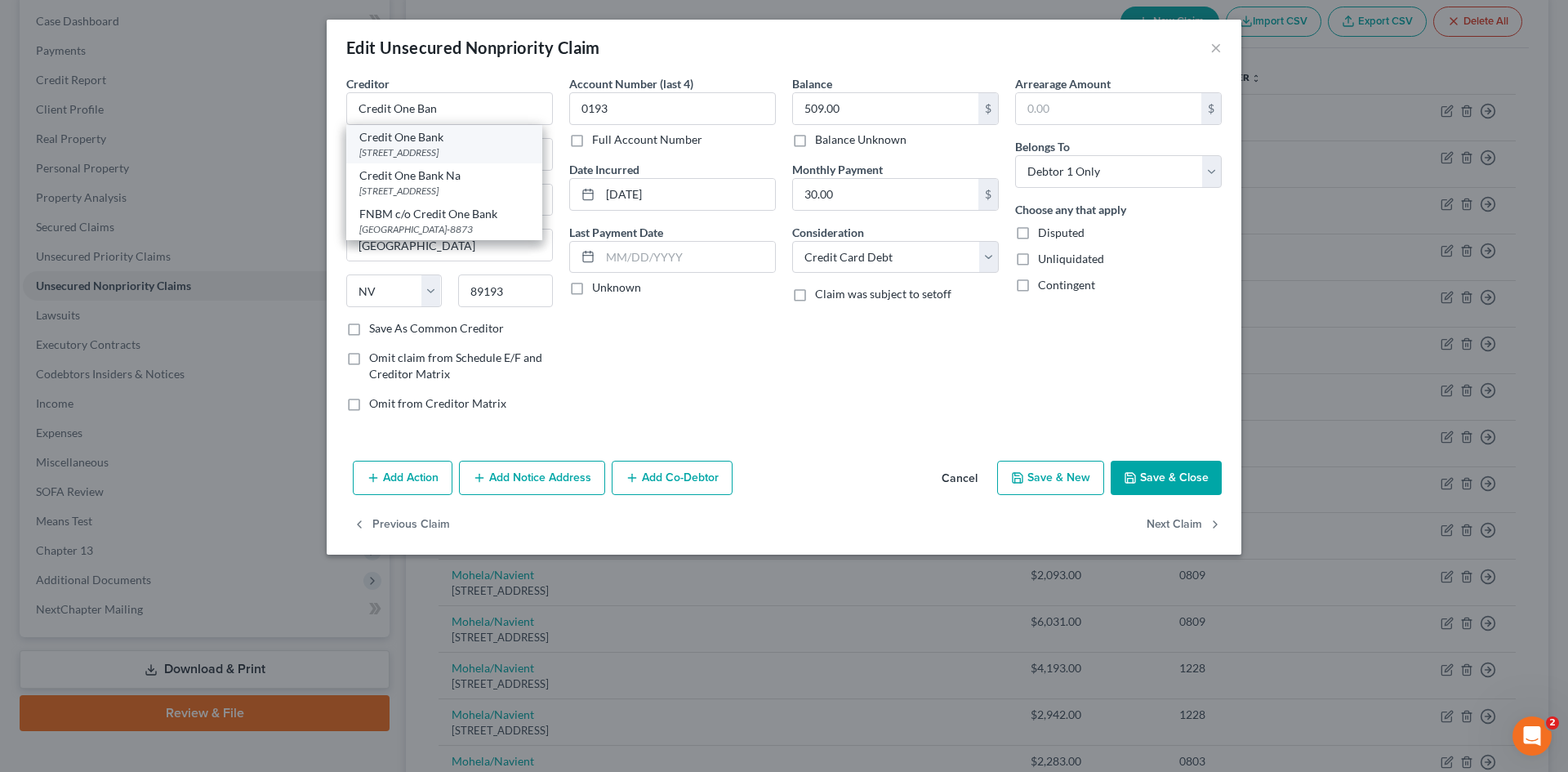
click at [449, 156] on div "PO Box 98873, Las Vegas, NV 89193" at bounding box center [444, 152] width 170 height 14
type input "Credit One Bank"
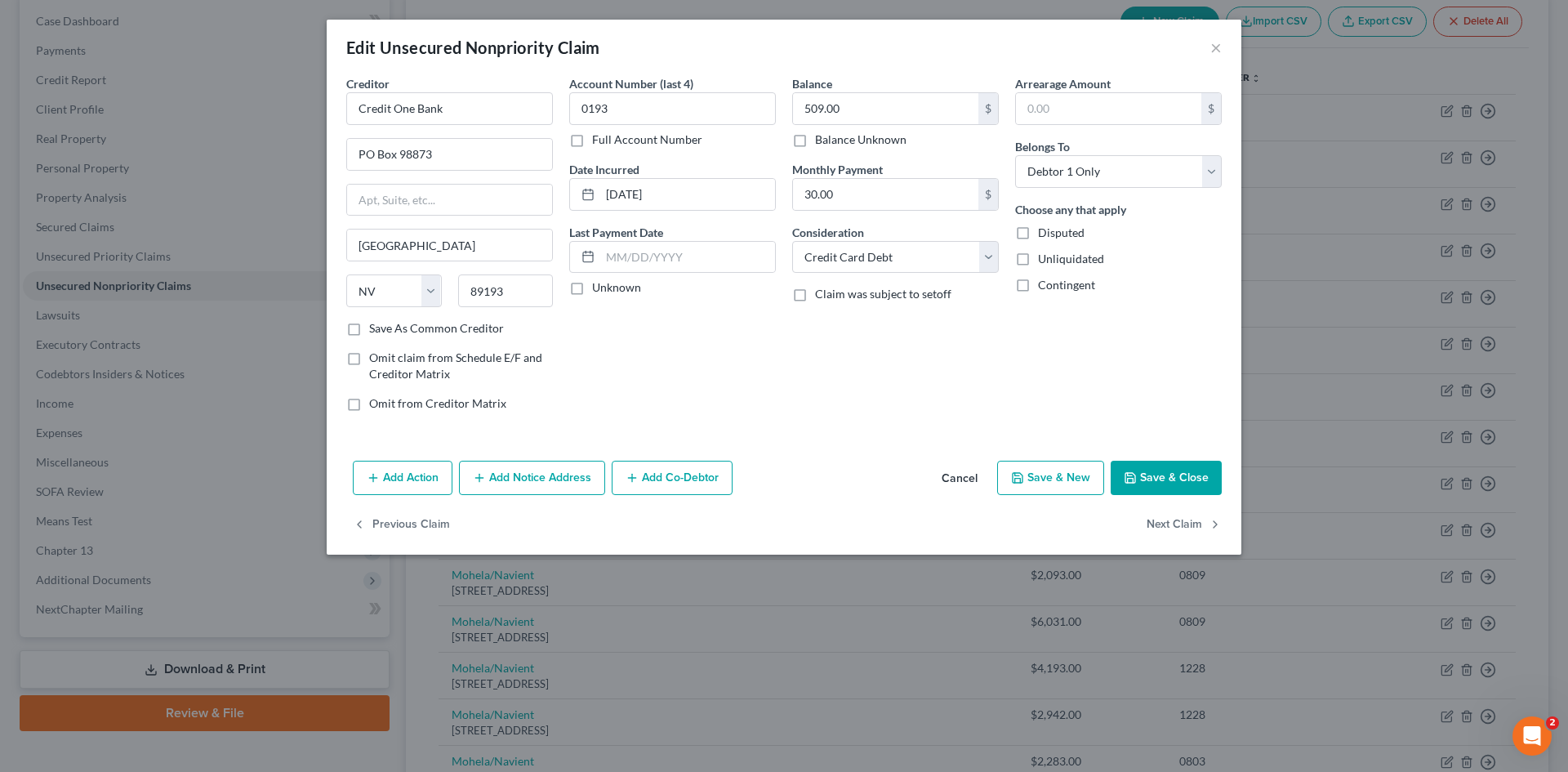
click at [736, 372] on div "Account Number (last 4) 0193 Full Account Number Date Incurred 06-13-2024 Last …" at bounding box center [672, 250] width 223 height 349
click at [862, 188] on input "30.00" at bounding box center [885, 195] width 185 height 31
click at [1179, 477] on button "Save & Close" at bounding box center [1166, 478] width 111 height 34
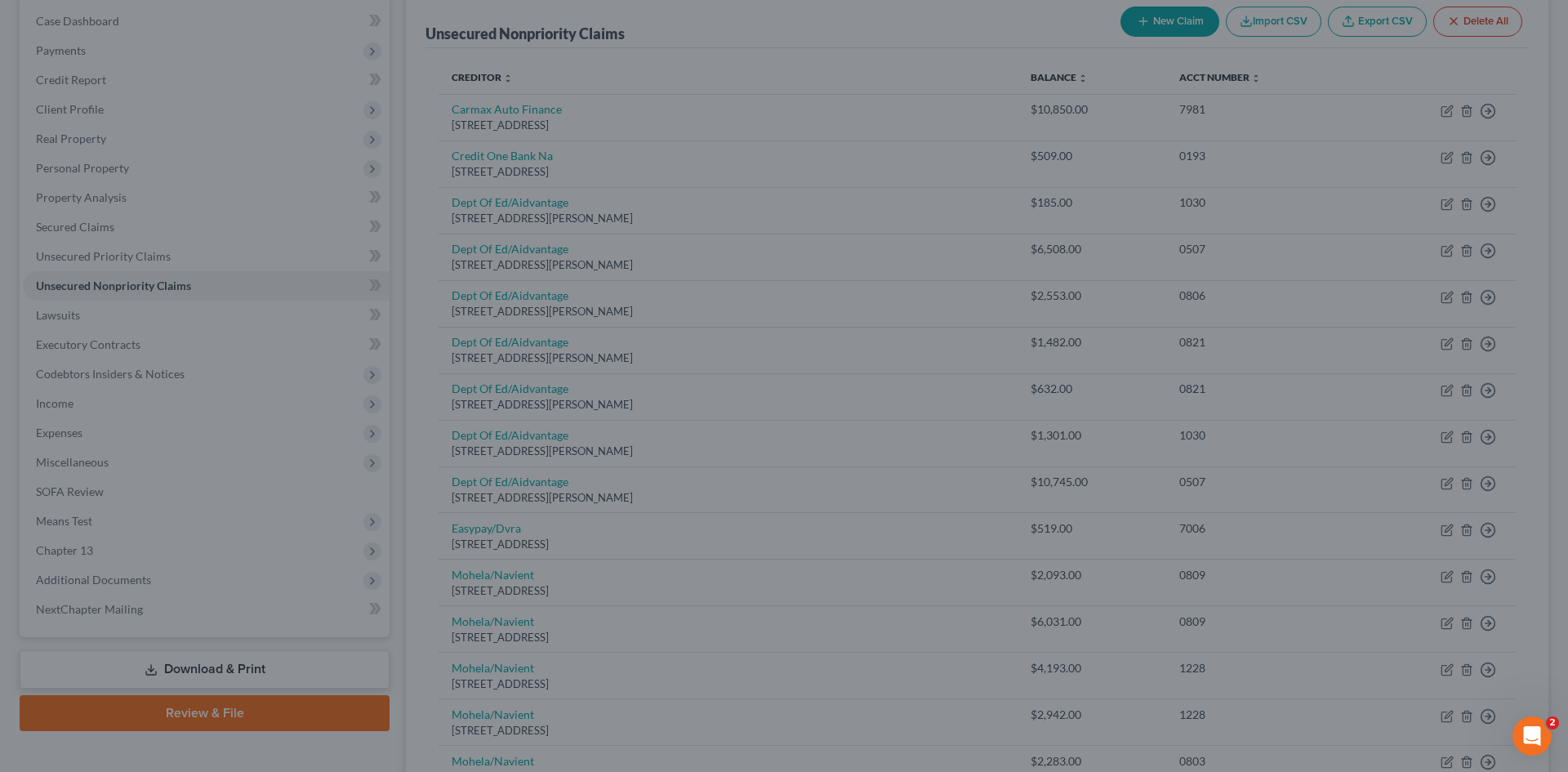
type input "0"
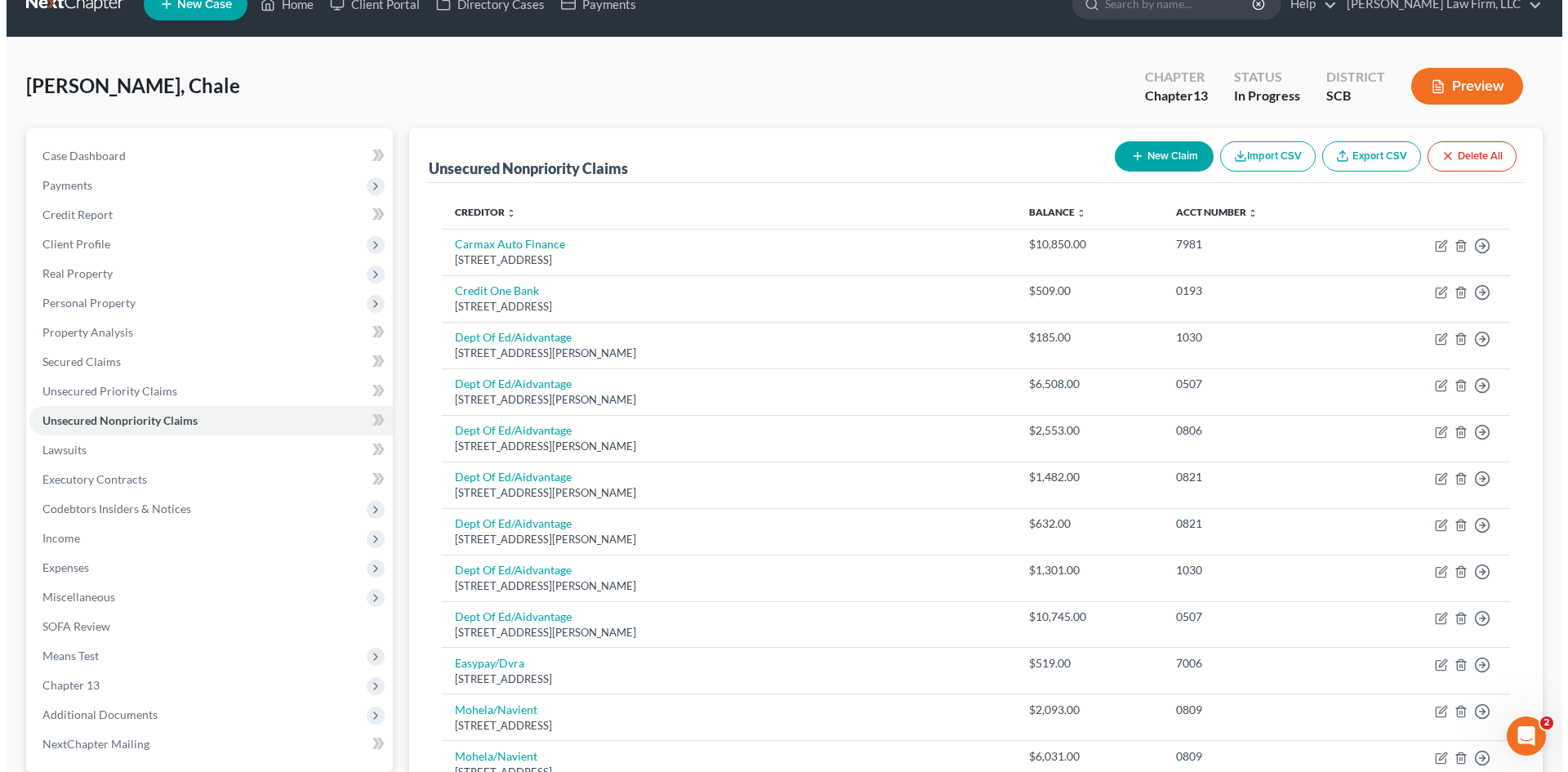
scroll to position [0, 0]
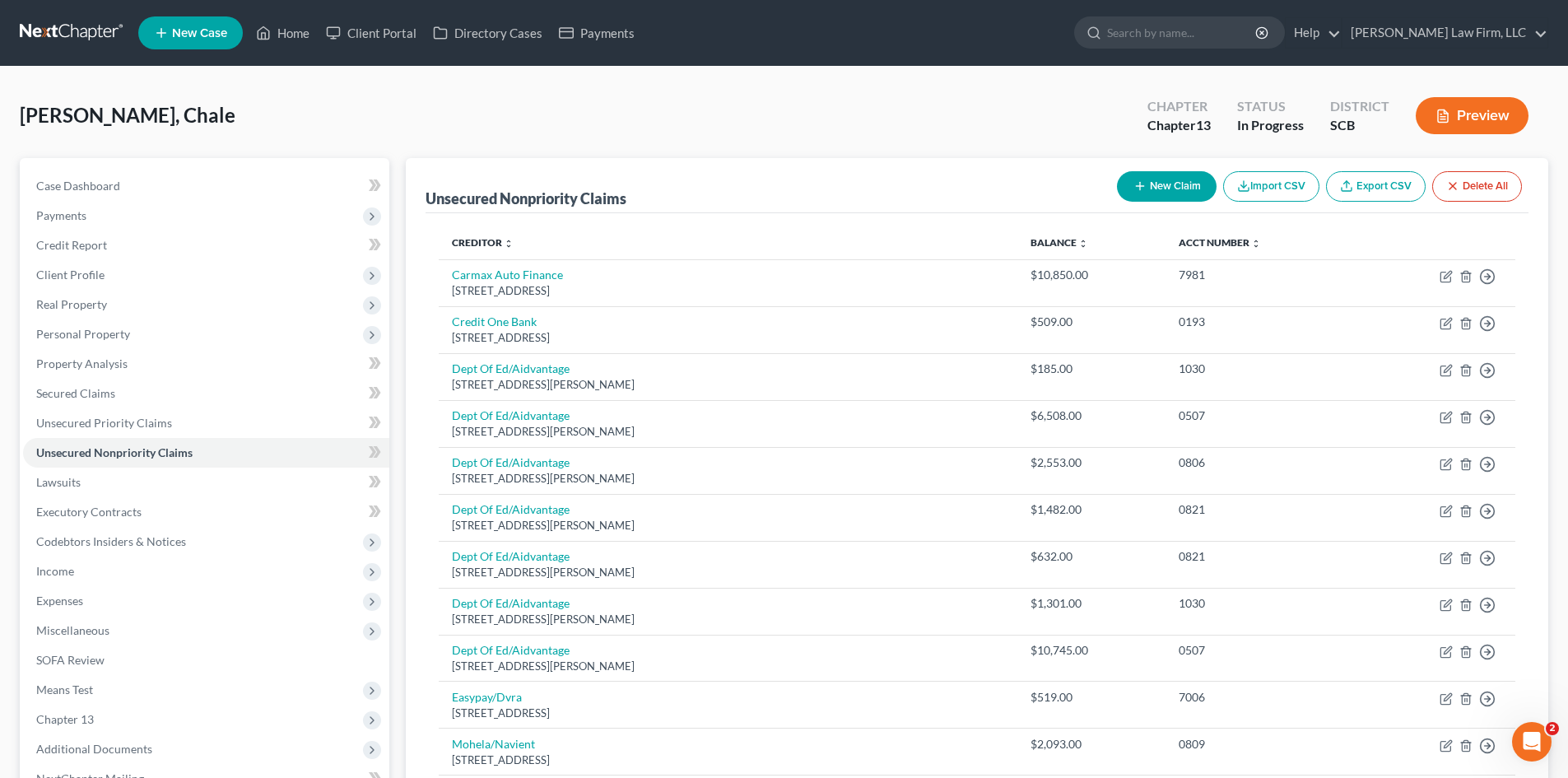
click at [1170, 179] on button "New Claim" at bounding box center [1167, 187] width 100 height 31
select select "0"
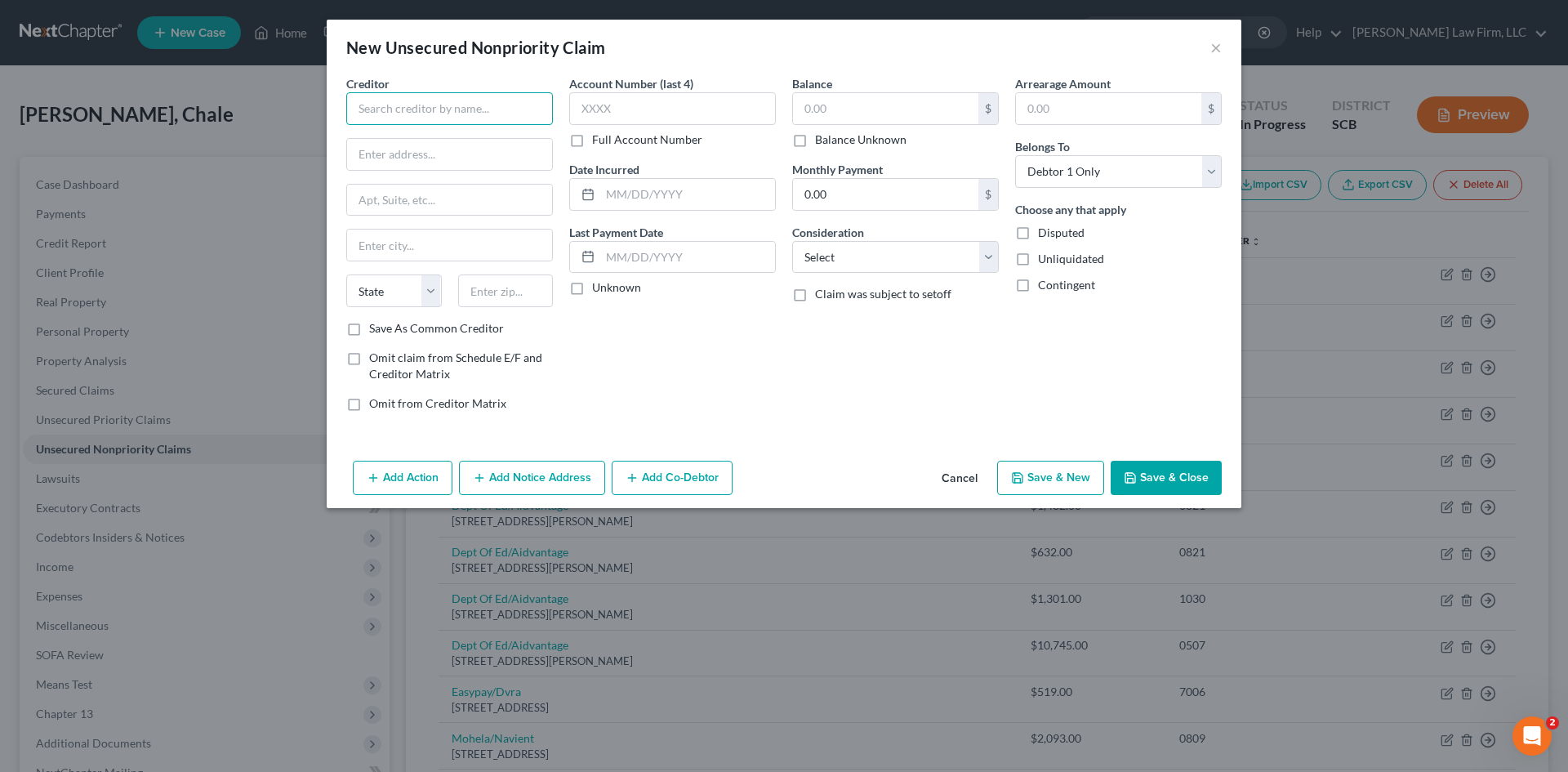
click at [530, 109] on input "text" at bounding box center [449, 109] width 207 height 32
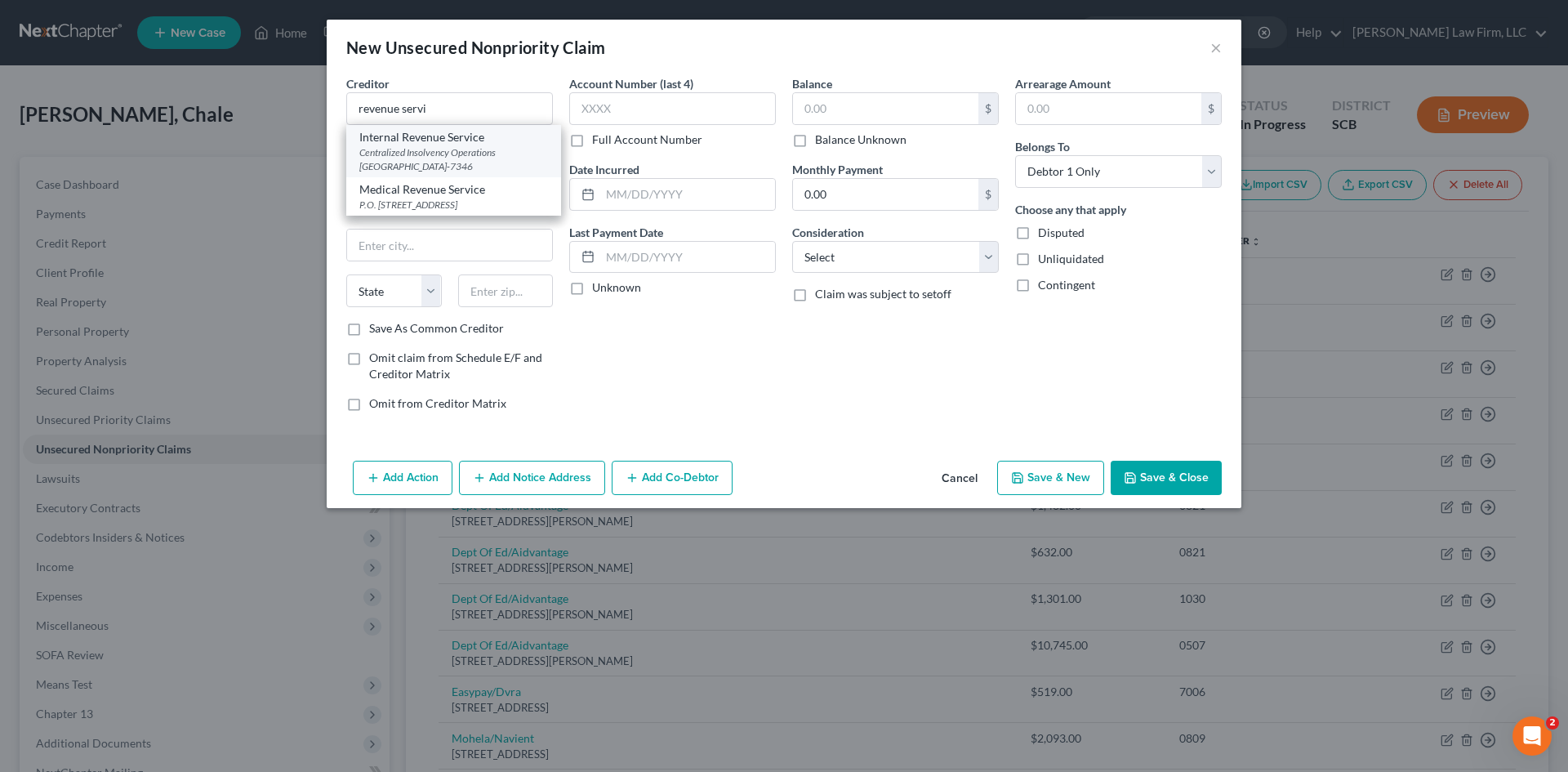
click at [495, 151] on div "Centralized Insolvency Operations PO Box 7346, Philadelphia, PA 19101-7346" at bounding box center [454, 158] width 189 height 28
type input "Internal Revenue Service"
type input "Centralized Insolvency Operations"
type input "PO Box 7346"
type input "Philadelphia"
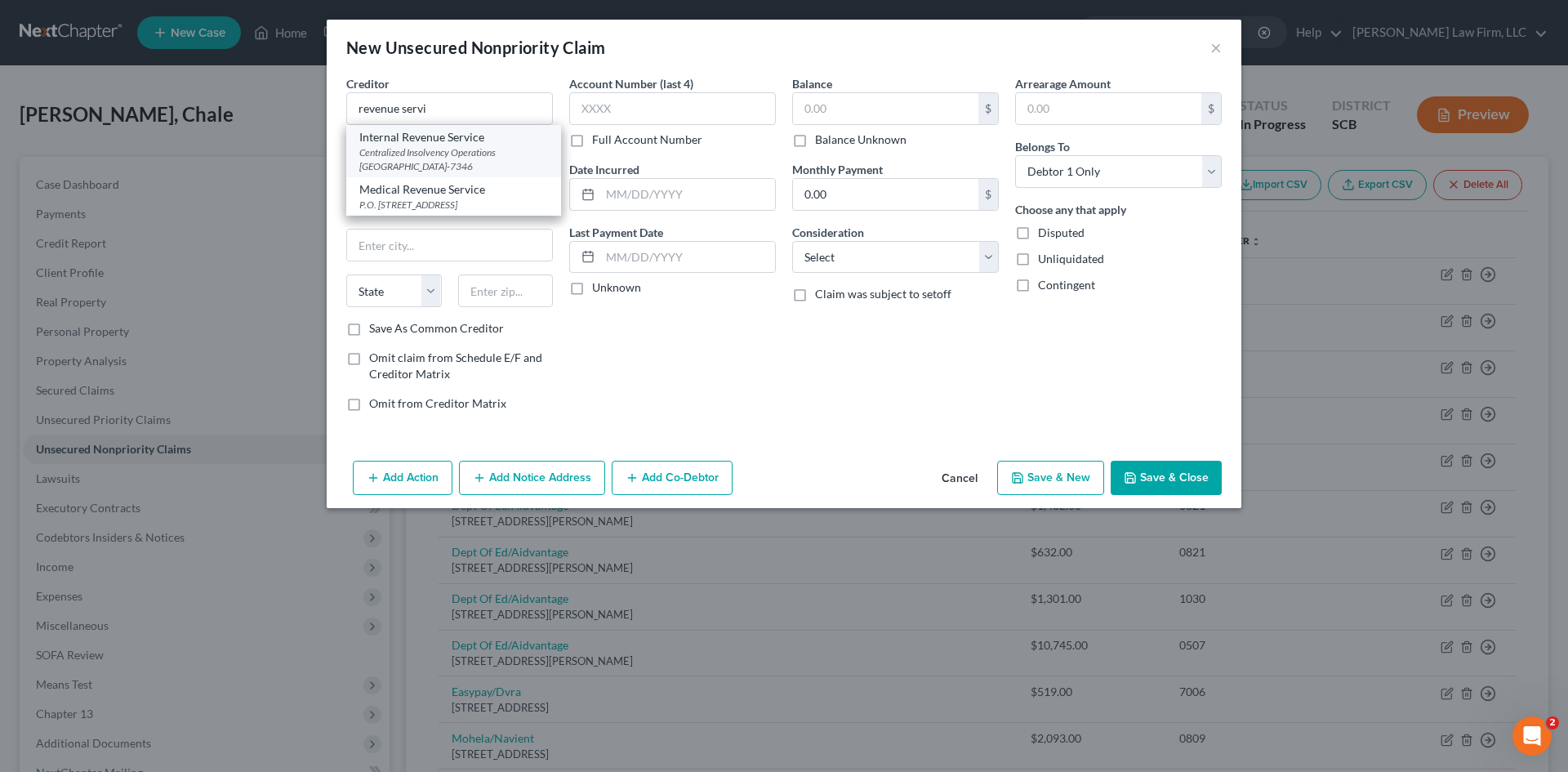
select select "39"
type input "19101-7346"
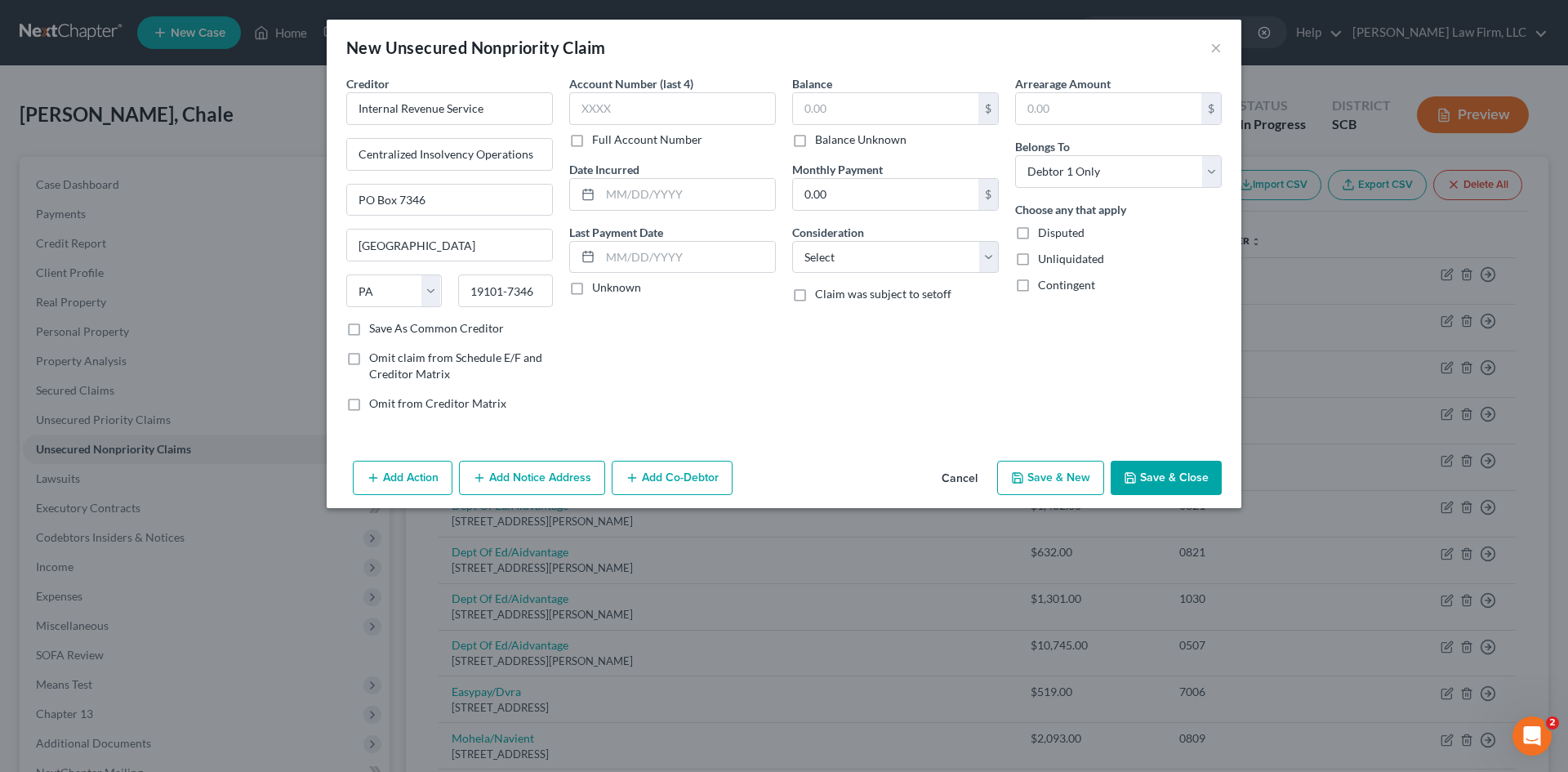
click at [656, 312] on div "Account Number (last 4) Full Account Number Date Incurred Last Payment Date Unk…" at bounding box center [672, 250] width 223 height 349
click at [987, 259] on select "Select Cable / Satellite Services Collection Agency Credit Card Debt Debt Couns…" at bounding box center [896, 258] width 207 height 32
select select "14"
click at [793, 241] on select "Select Cable / Satellite Services Collection Agency Credit Card Debt Debt Couns…" at bounding box center [896, 258] width 207 height 32
click at [880, 326] on input "text" at bounding box center [895, 320] width 205 height 31
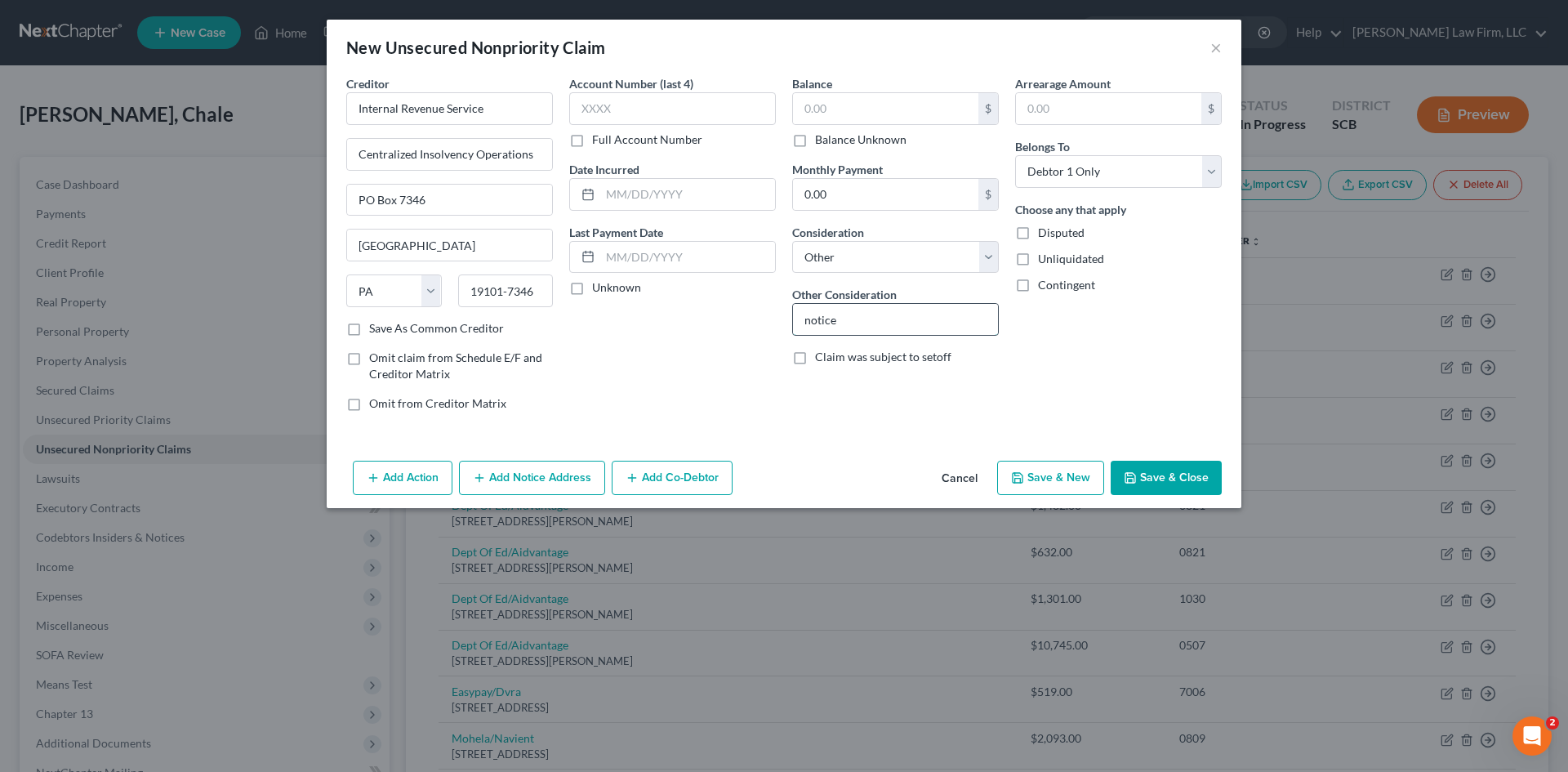
type input "Notice Only"
click at [855, 417] on div "Balance $ Balance Unknown Balance Undetermined $ Balance Unknown Monthly Paymen…" at bounding box center [896, 250] width 223 height 349
click at [1207, 480] on button "Save & Close" at bounding box center [1166, 478] width 111 height 34
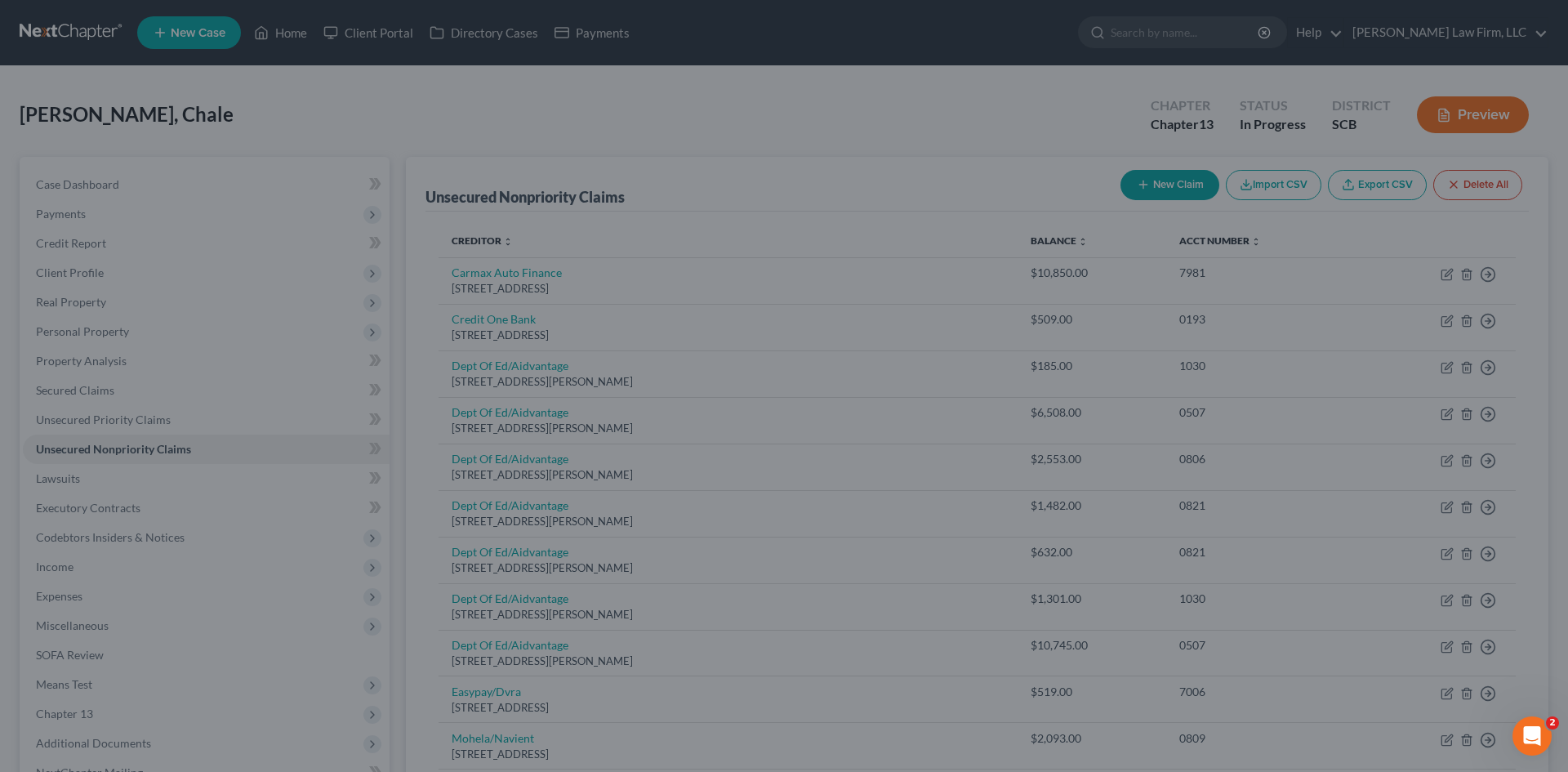
type input "0.00"
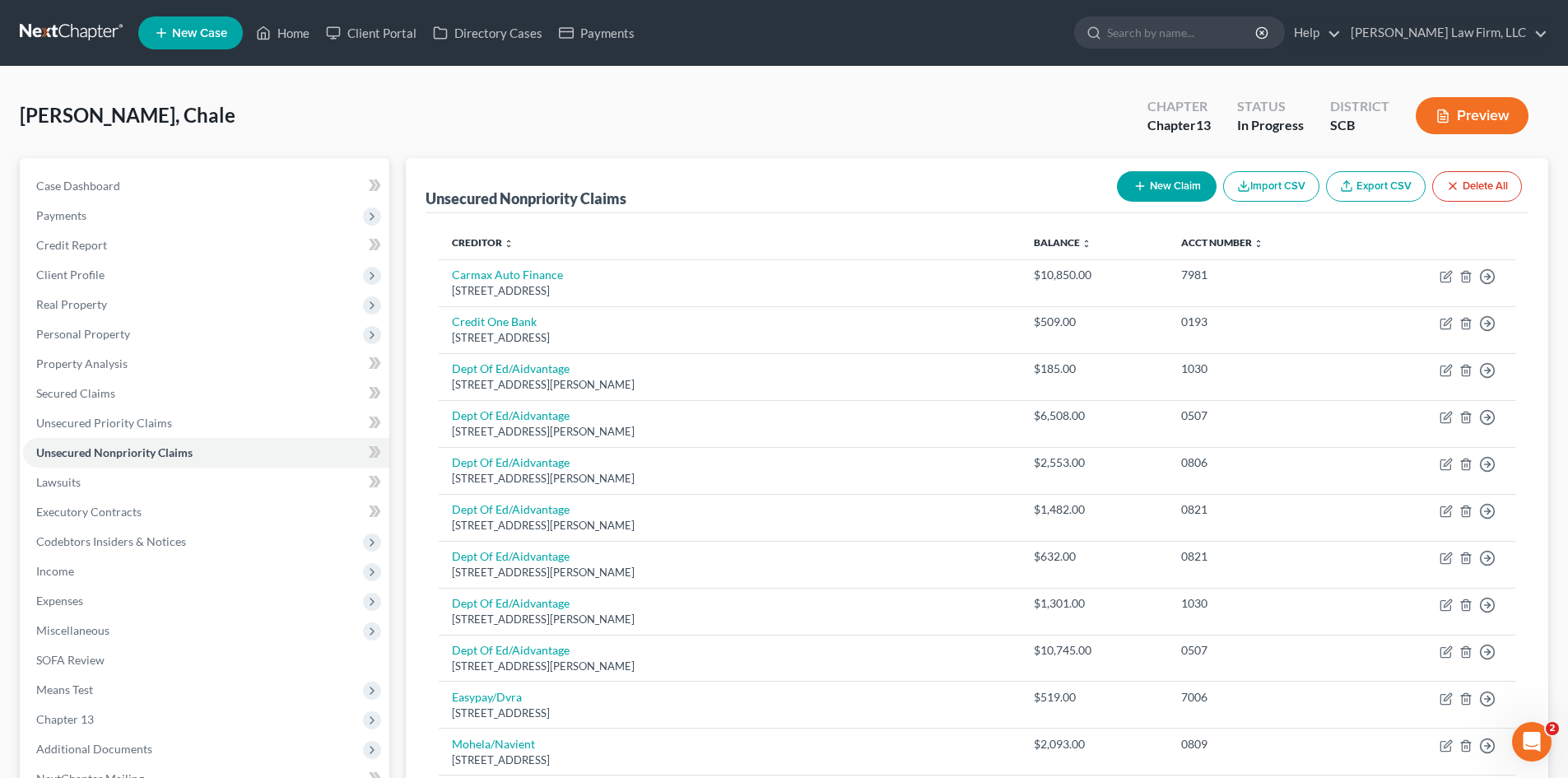
click at [1148, 192] on button "New Claim" at bounding box center [1167, 187] width 100 height 31
select select "0"
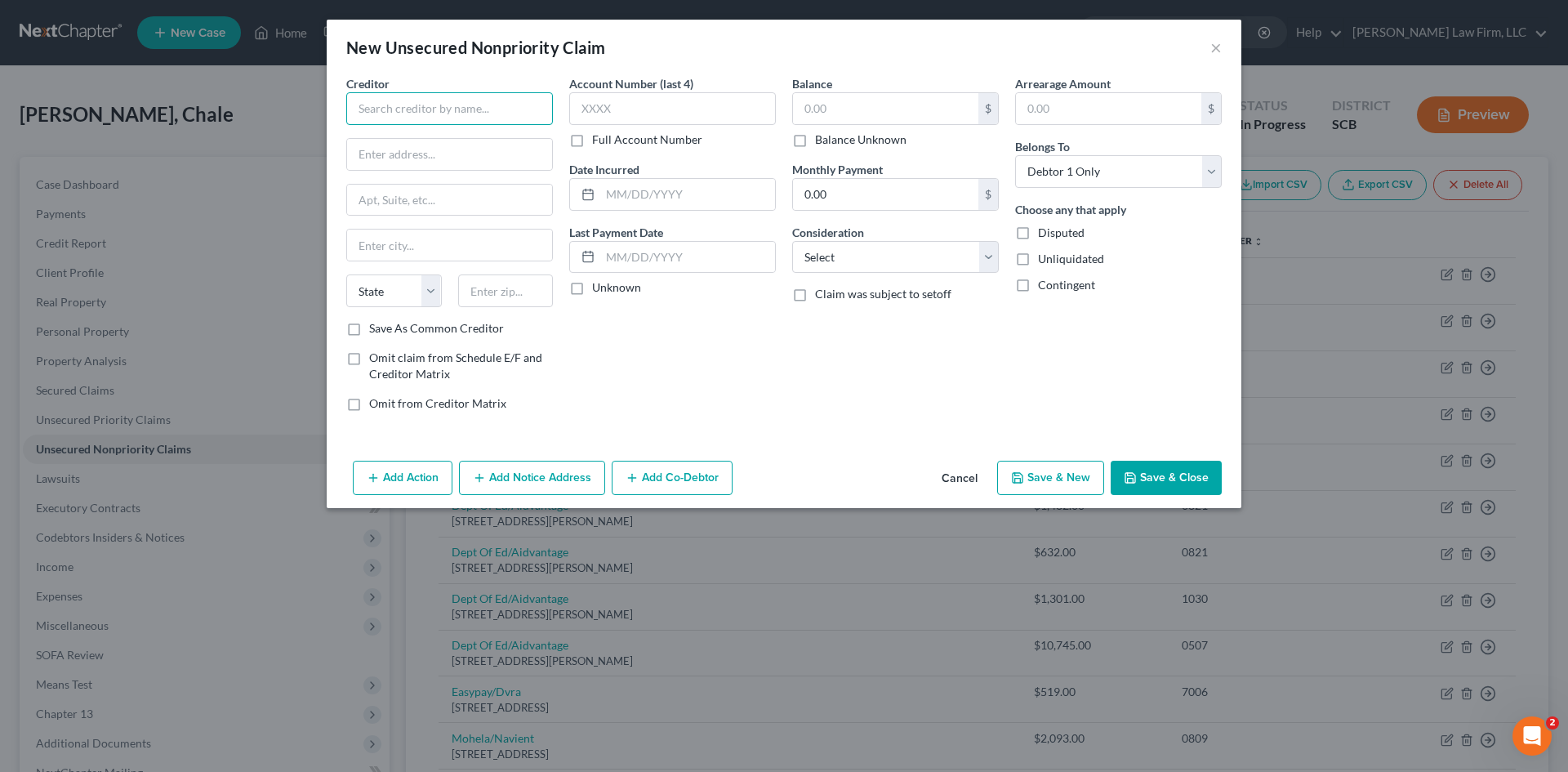
click at [408, 114] on input "text" at bounding box center [449, 109] width 207 height 32
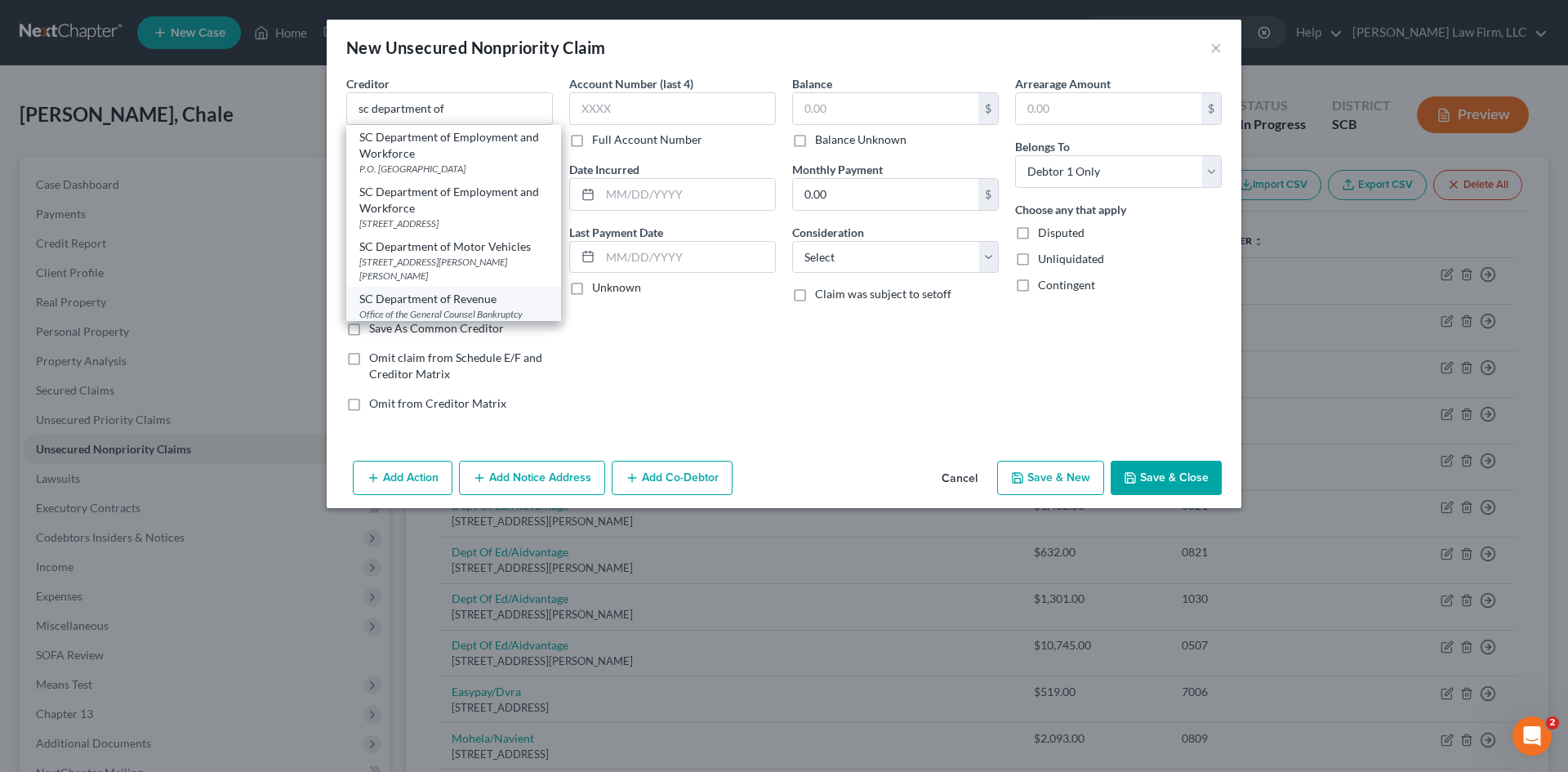
click at [449, 303] on div "SC Department of Revenue" at bounding box center [454, 299] width 189 height 16
type input "SC Department of Revenue"
type input "Office of the General Counsel Bankruptcy Section"
type input "300A Outlet Pointe Blvd"
type input "Columbia"
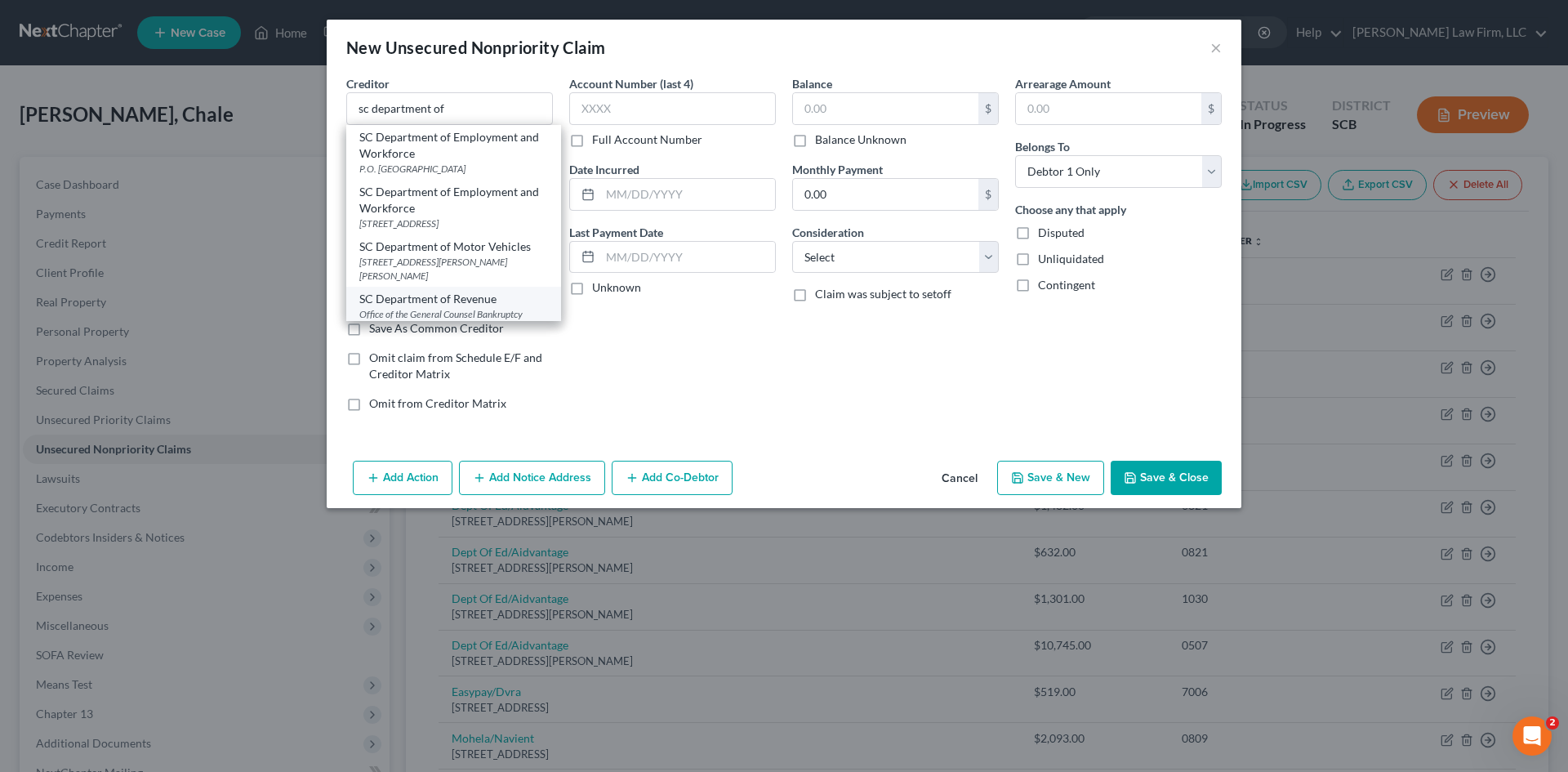
select select "42"
type input "29210-5666"
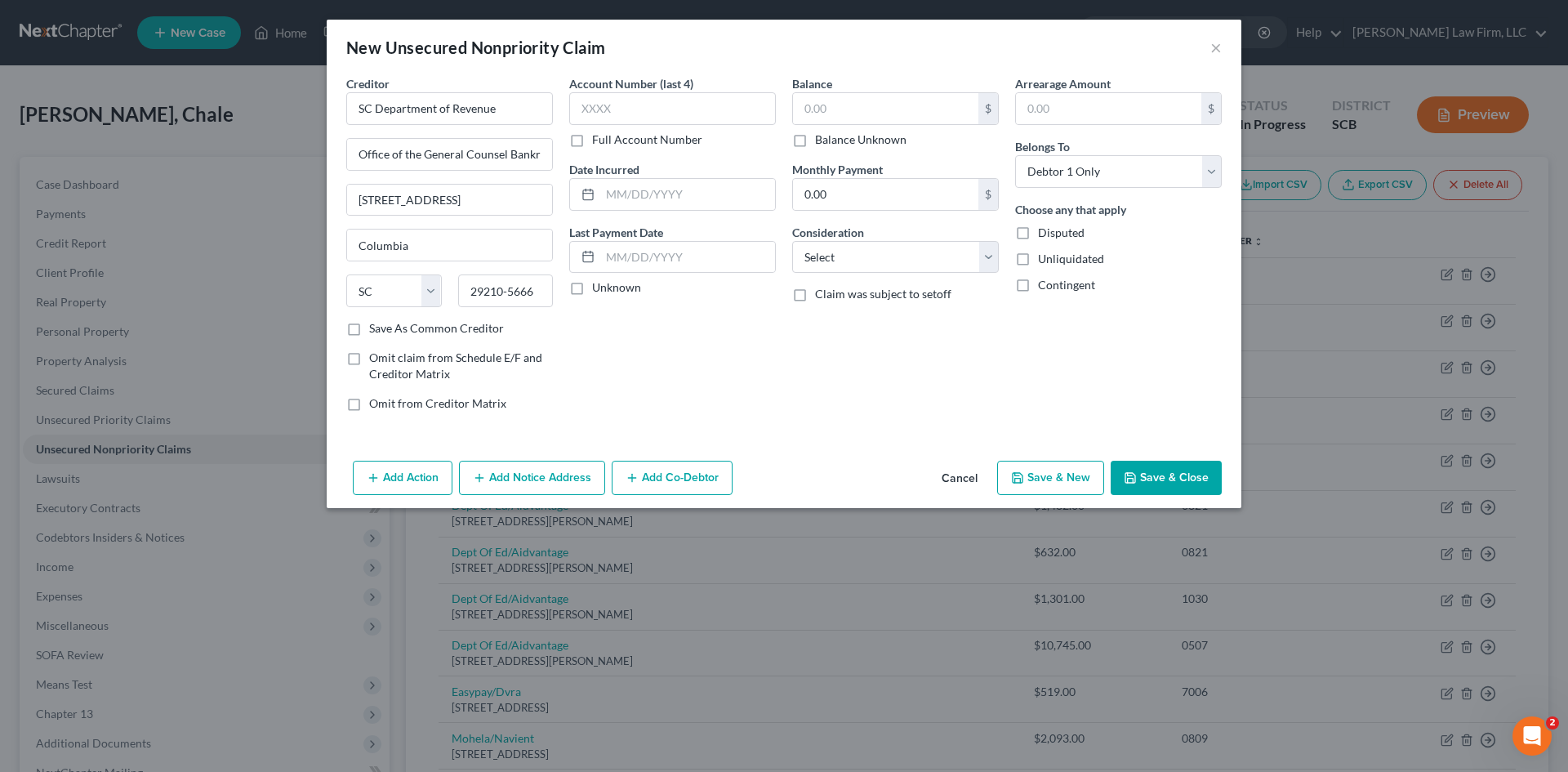
click at [693, 361] on div "Account Number (last 4) Full Account Number Date Incurred Last Payment Date Unk…" at bounding box center [672, 250] width 223 height 349
click at [994, 267] on select "Select Cable / Satellite Services Collection Agency Credit Card Debt Debt Couns…" at bounding box center [896, 258] width 207 height 32
select select "14"
click at [793, 241] on select "Select Cable / Satellite Services Collection Agency Credit Card Debt Debt Couns…" at bounding box center [896, 258] width 207 height 32
click at [883, 317] on input "text" at bounding box center [895, 320] width 205 height 31
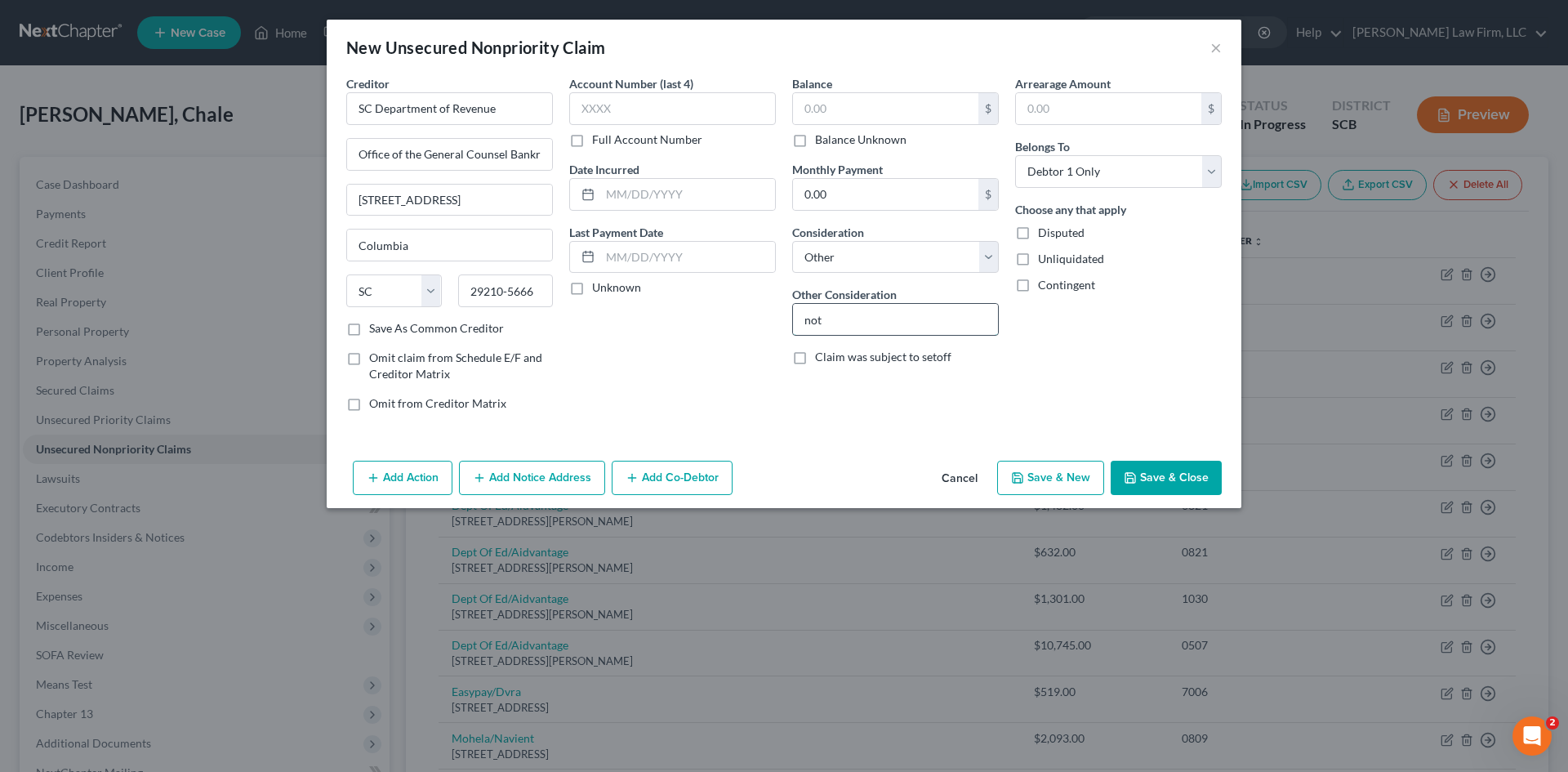
type input "Notice Only"
click at [1165, 476] on button "Save & Close" at bounding box center [1166, 478] width 111 height 34
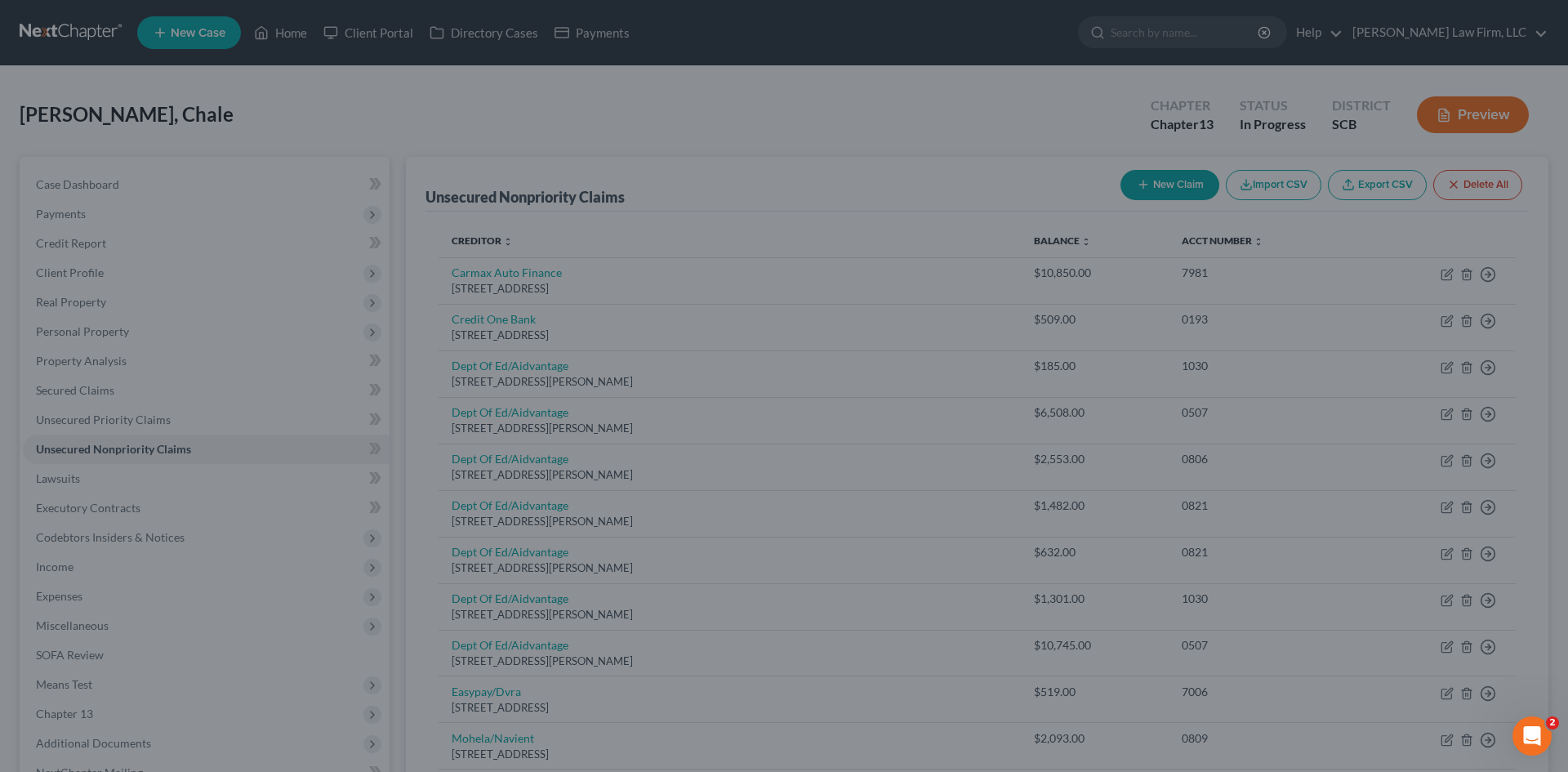
type input "0.00"
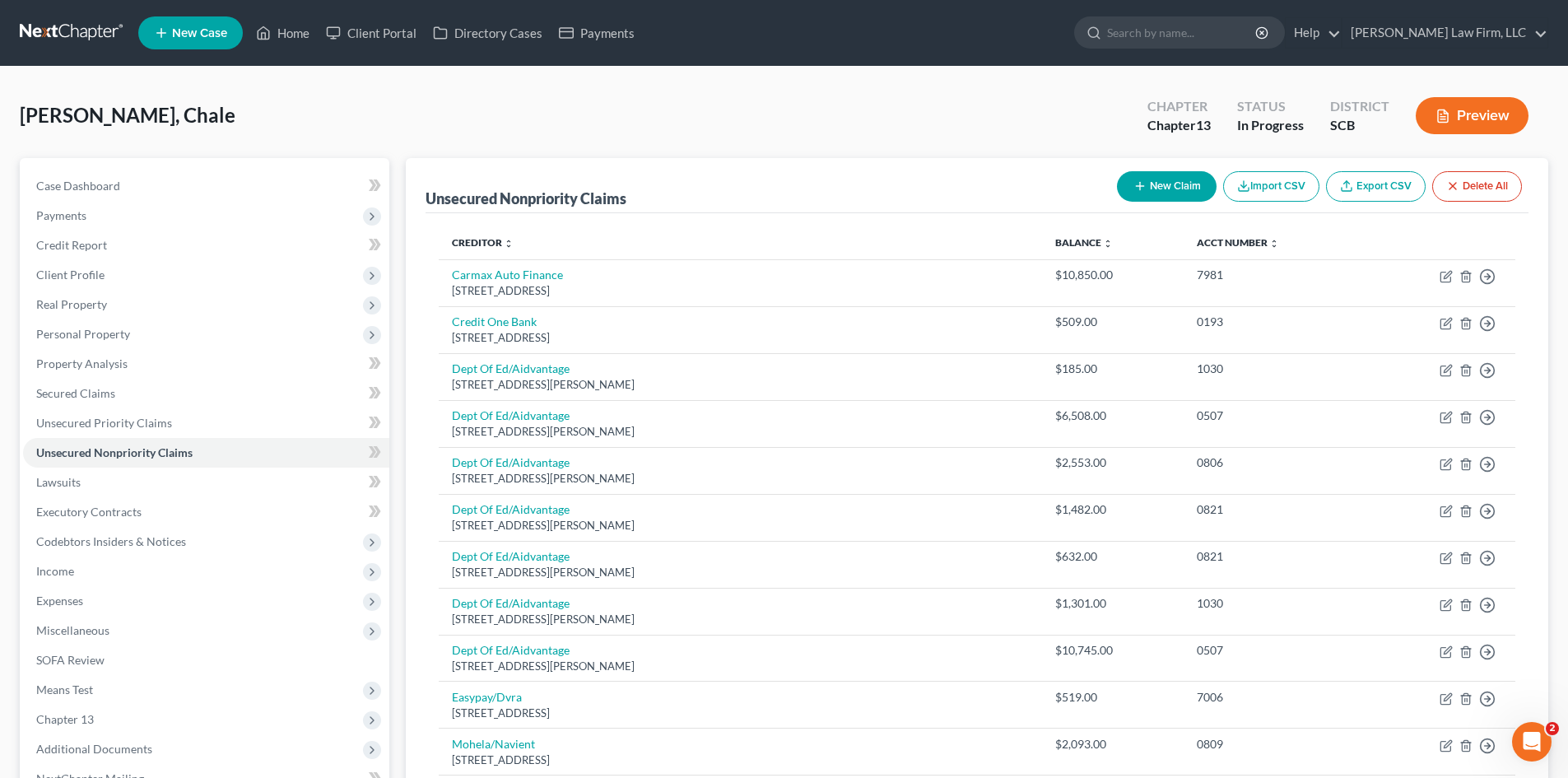
click at [1166, 188] on button "New Claim" at bounding box center [1167, 187] width 100 height 31
select select "0"
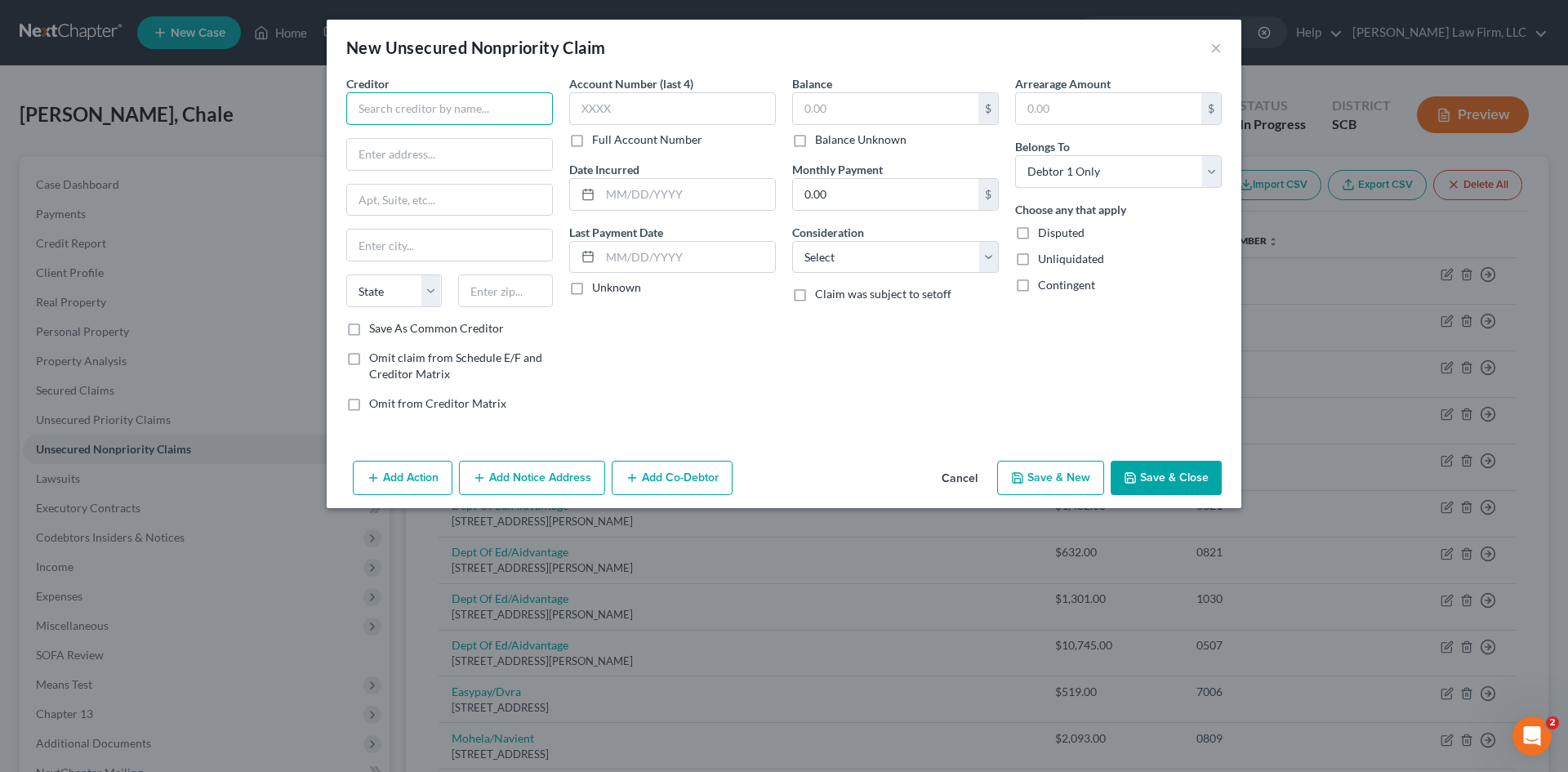
click at [436, 117] on input "text" at bounding box center [449, 109] width 207 height 32
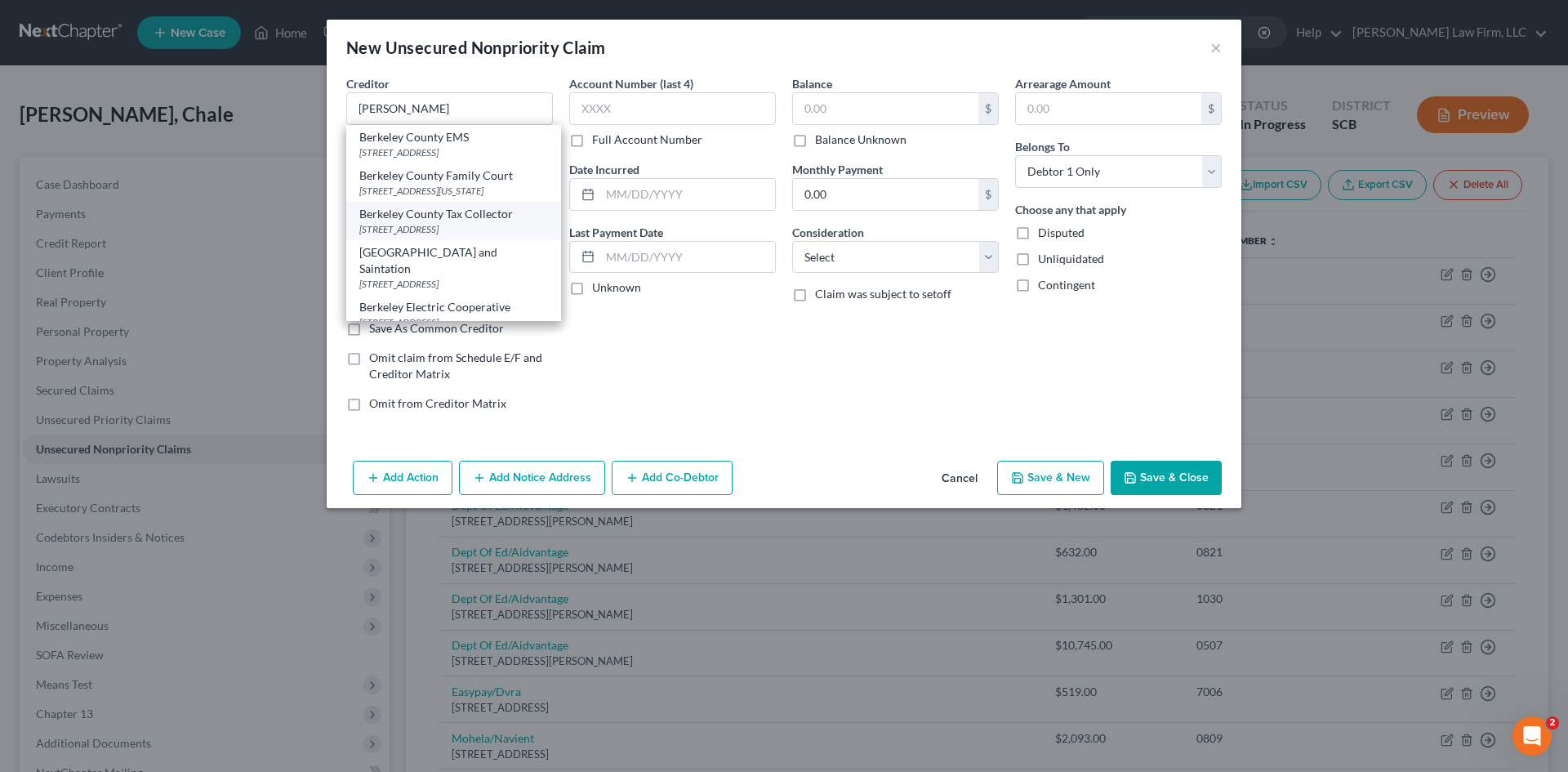
click at [469, 222] on div "Berkeley County Tax Collector" at bounding box center [454, 214] width 189 height 16
type input "Berkeley County Tax Collector"
type input "PO Box 6122"
type input "Moncks Corner"
select select "42"
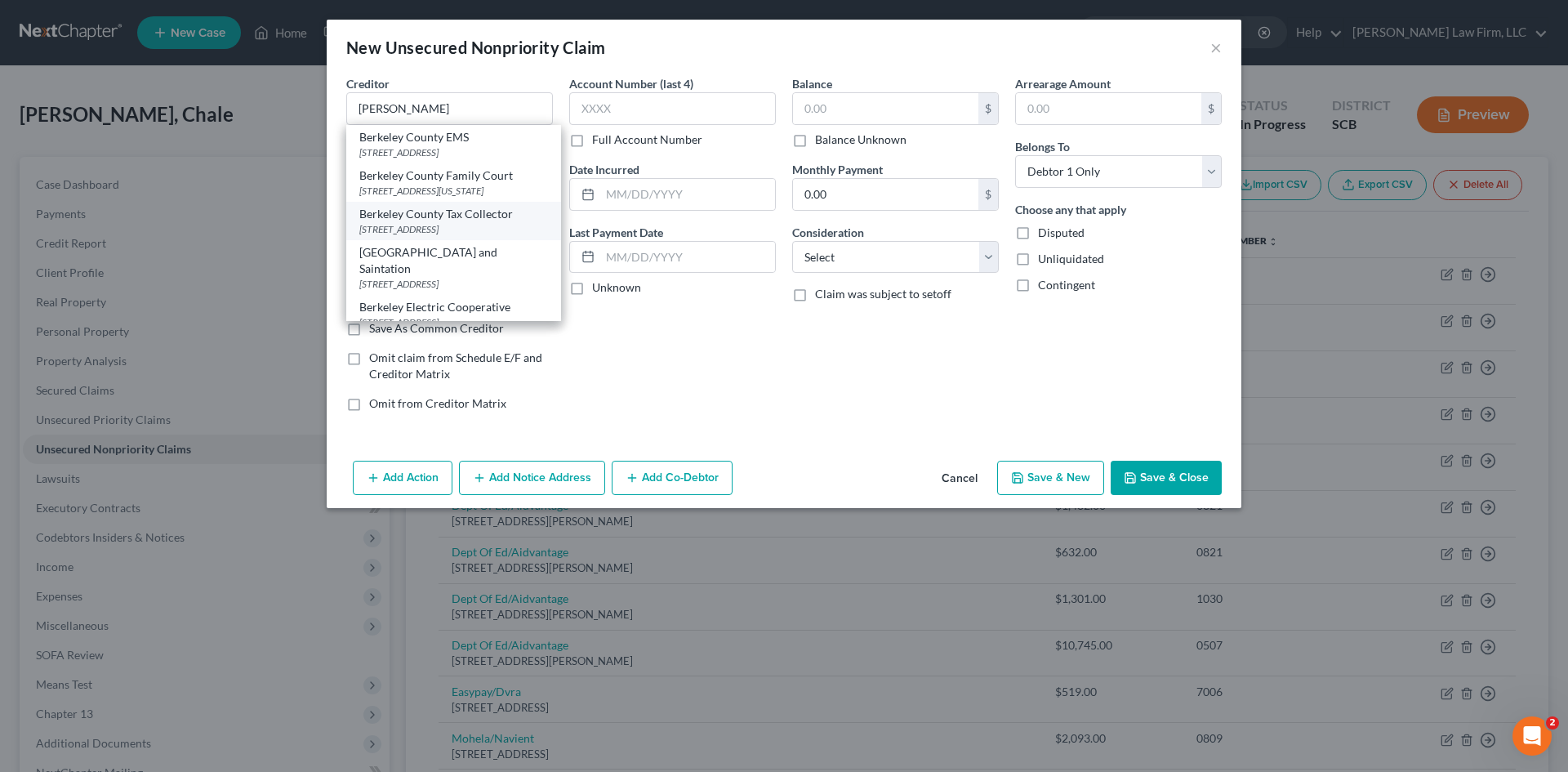
type input "29461"
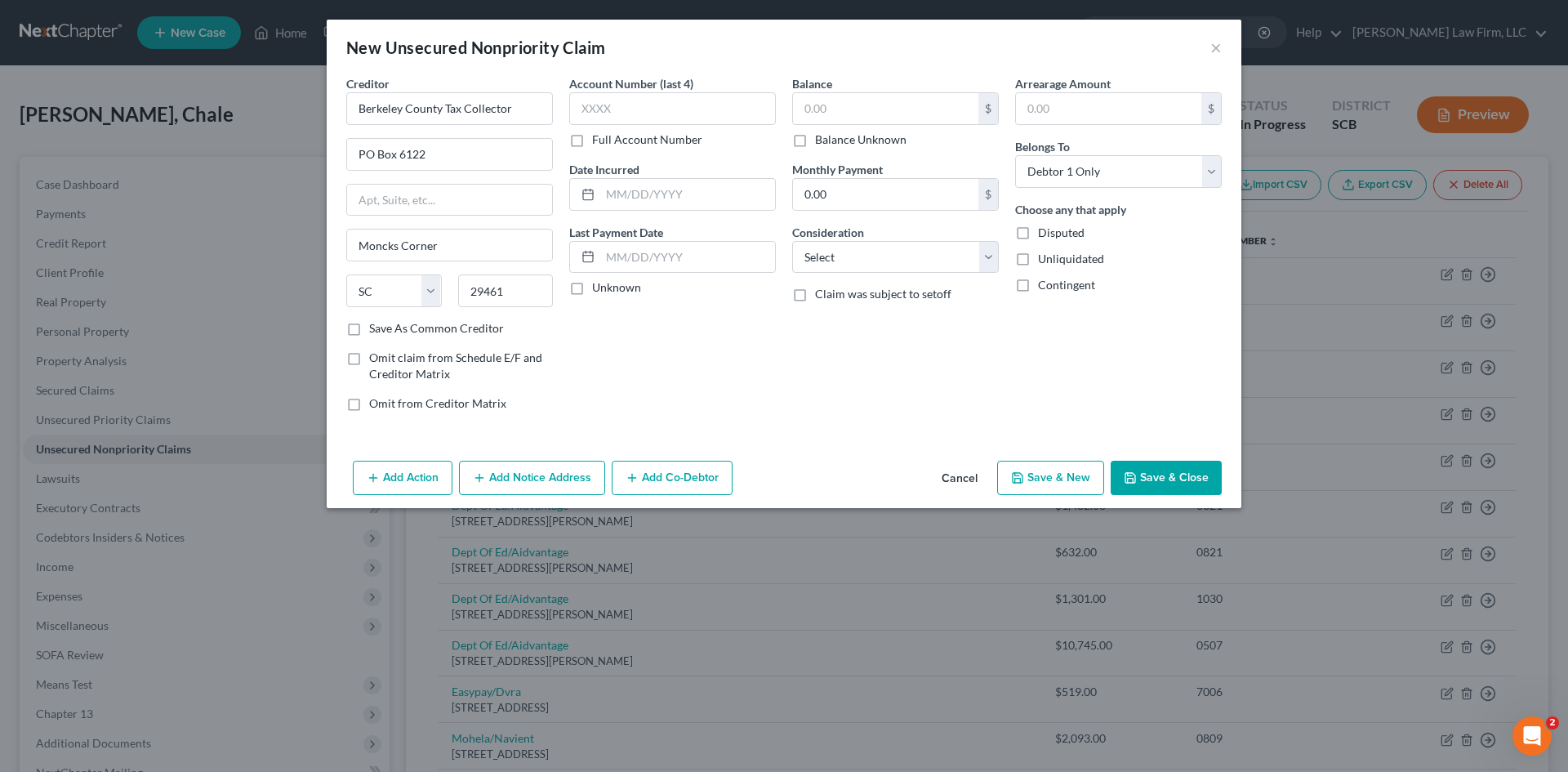
click at [691, 339] on div "Account Number (last 4) Full Account Number Date Incurred Last Payment Date Unk…" at bounding box center [672, 250] width 223 height 349
click at [969, 262] on select "Select Cable / Satellite Services Collection Agency Credit Card Debt Debt Couns…" at bounding box center [896, 258] width 207 height 32
select select "14"
click at [793, 241] on select "Select Cable / Satellite Services Collection Agency Credit Card Debt Debt Couns…" at bounding box center [896, 258] width 207 height 32
click at [880, 320] on input "text" at bounding box center [895, 320] width 205 height 31
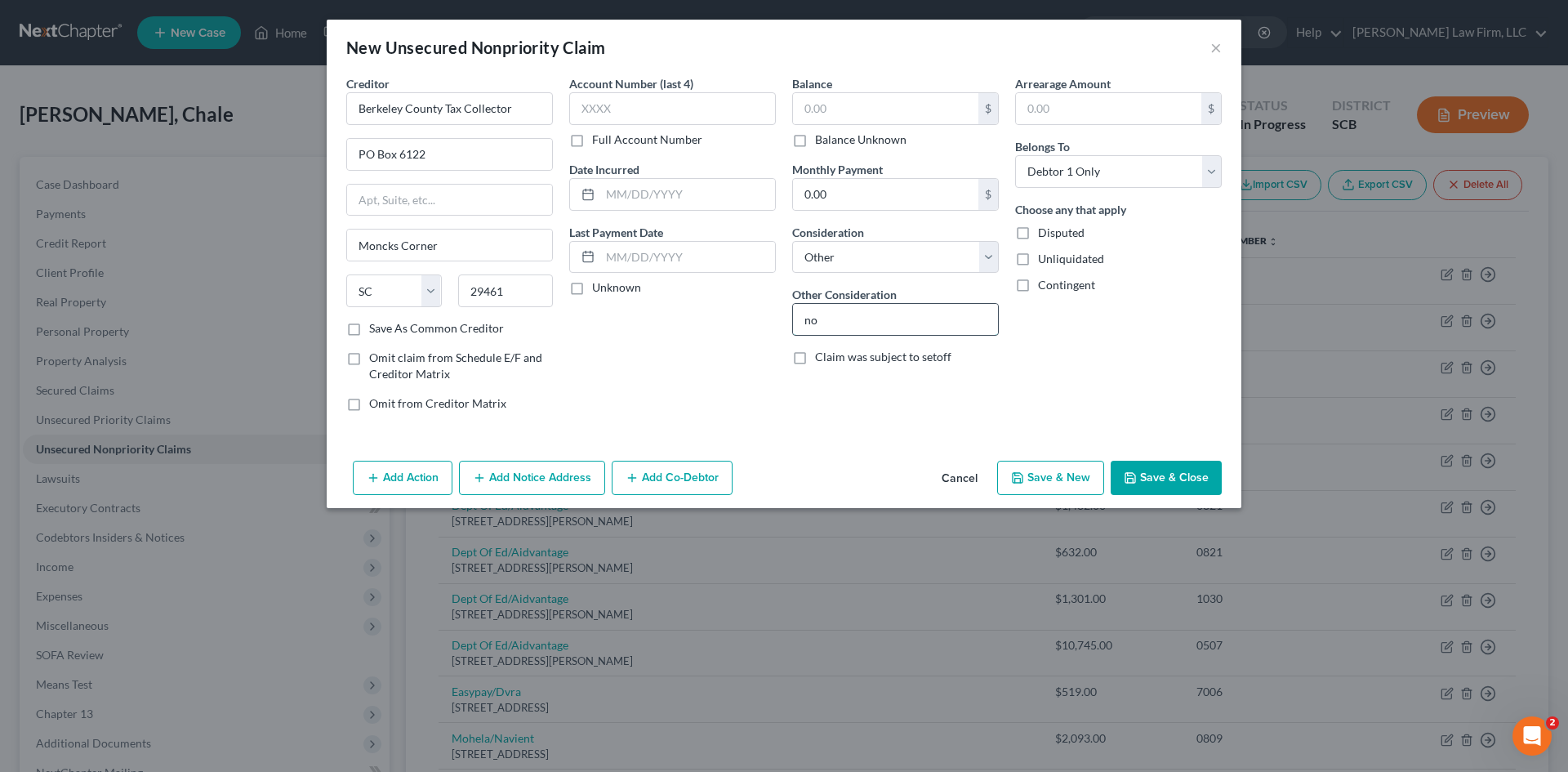
type input "Notice Only"
click at [1170, 485] on button "Save & Close" at bounding box center [1166, 478] width 111 height 34
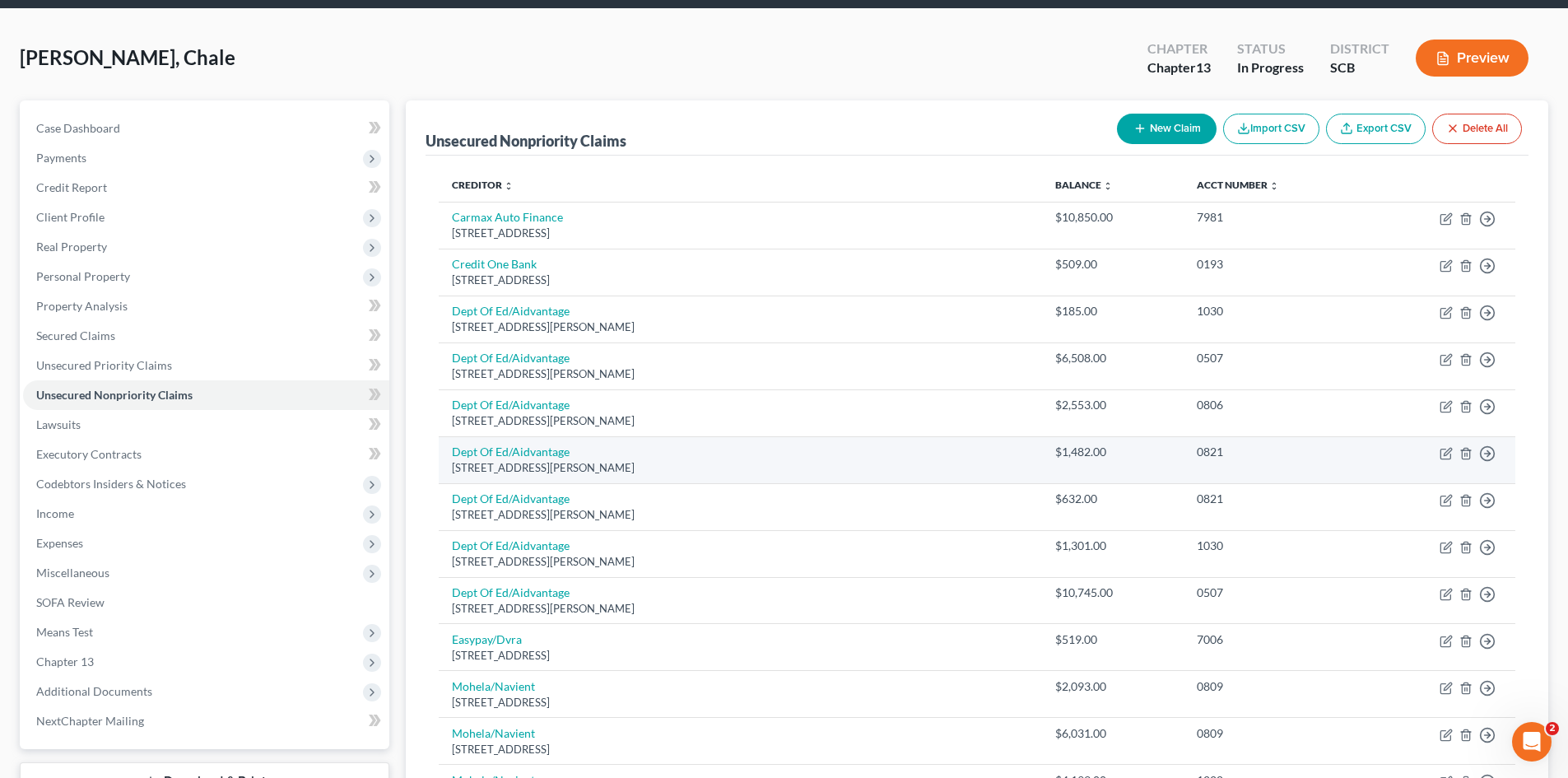
scroll to position [57, 0]
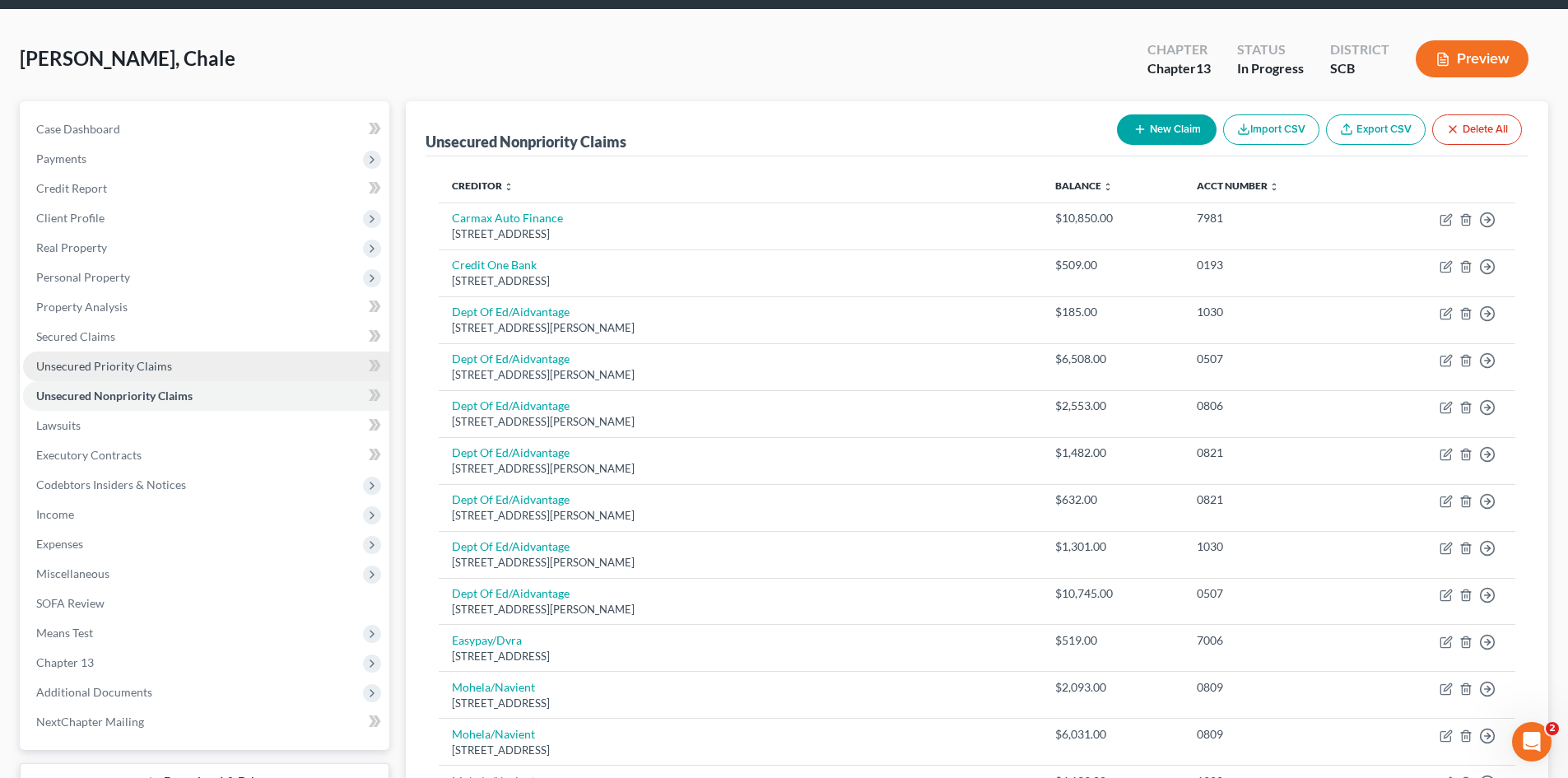
click at [135, 362] on span "Unsecured Priority Claims" at bounding box center [104, 365] width 136 height 14
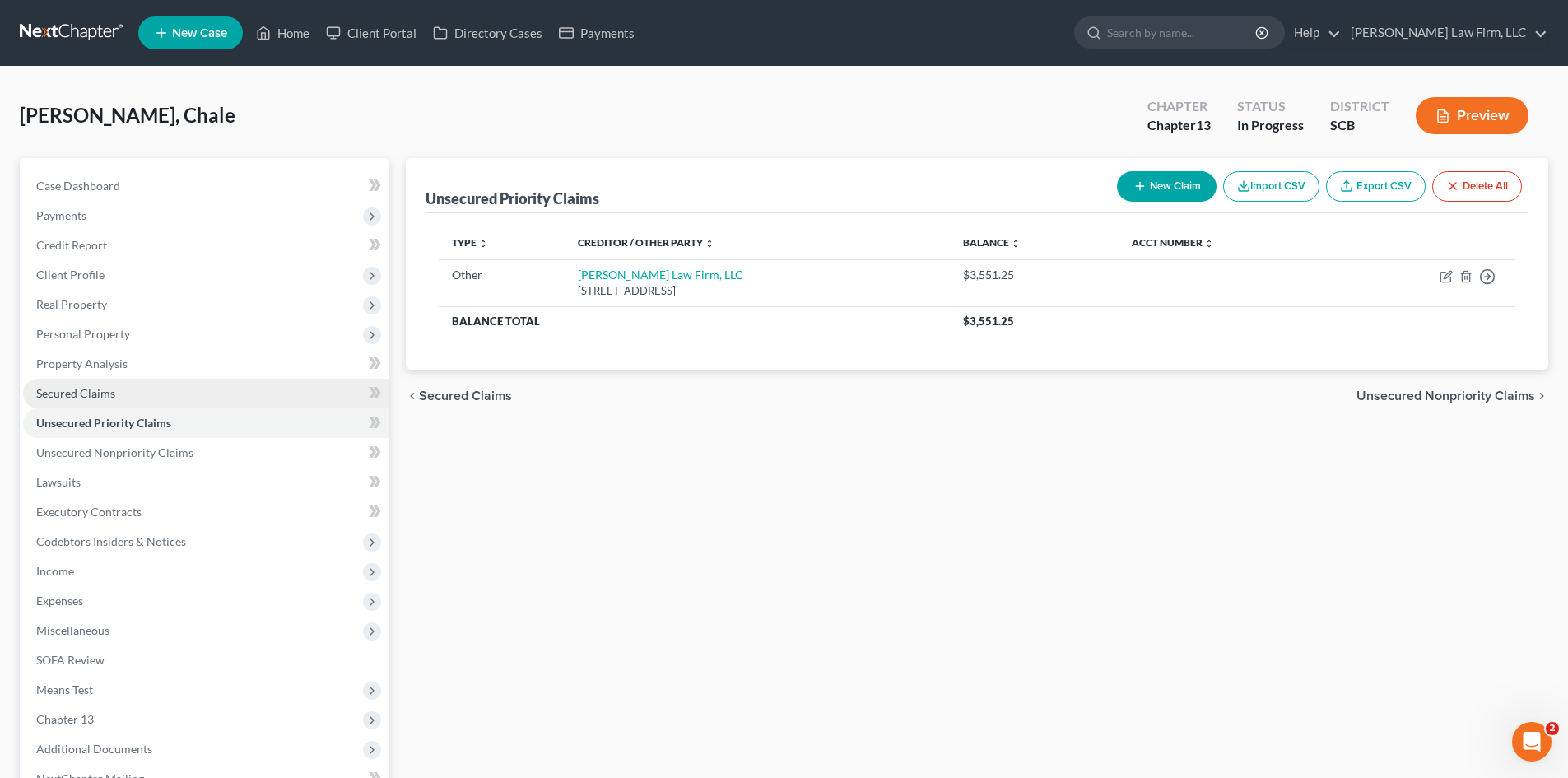
click at [100, 388] on span "Secured Claims" at bounding box center [76, 393] width 79 height 14
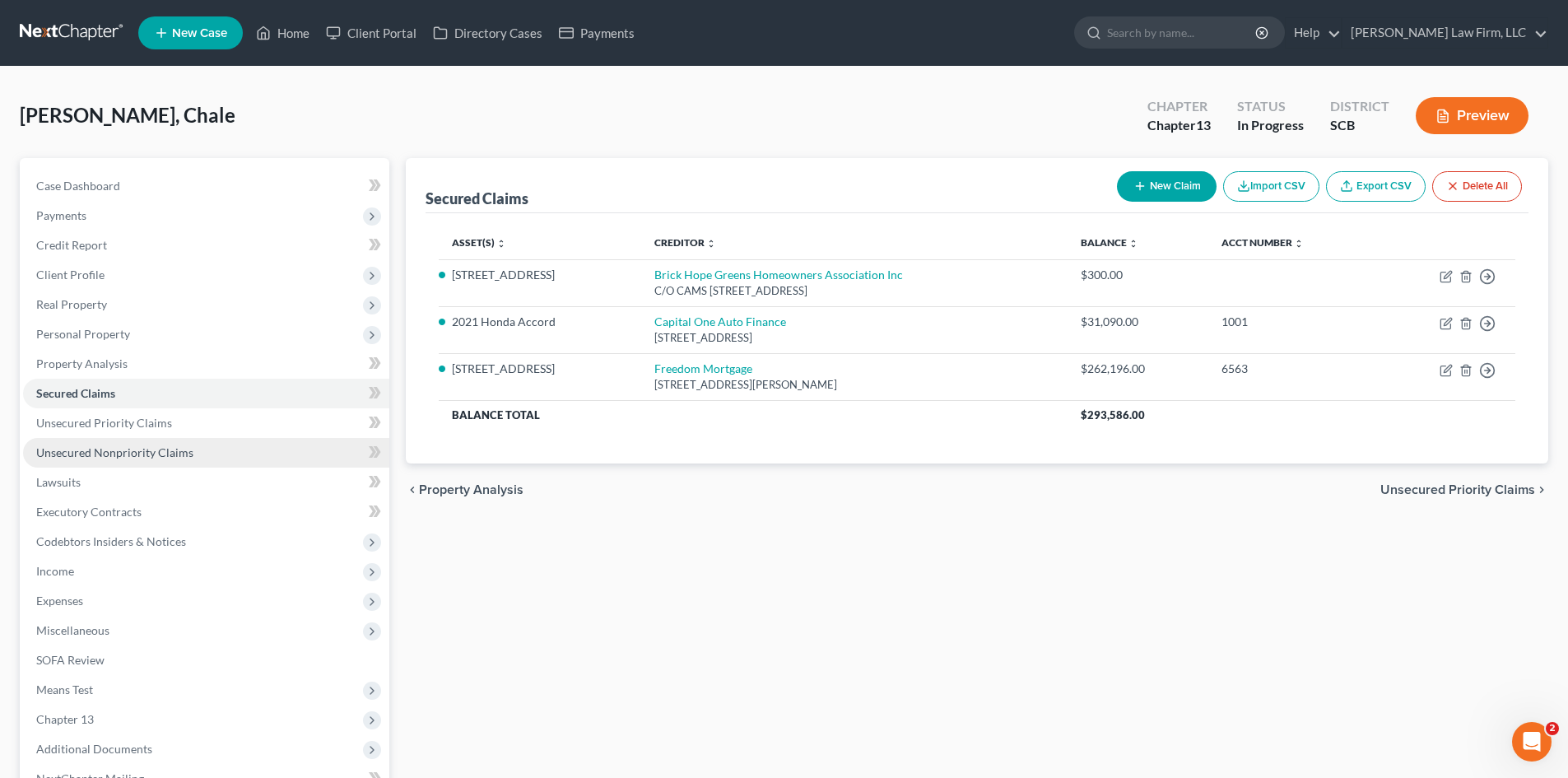
drag, startPoint x: 163, startPoint y: 450, endPoint x: 175, endPoint y: 446, distance: 12.6
click at [164, 450] on span "Unsecured Nonpriority Claims" at bounding box center [115, 452] width 158 height 14
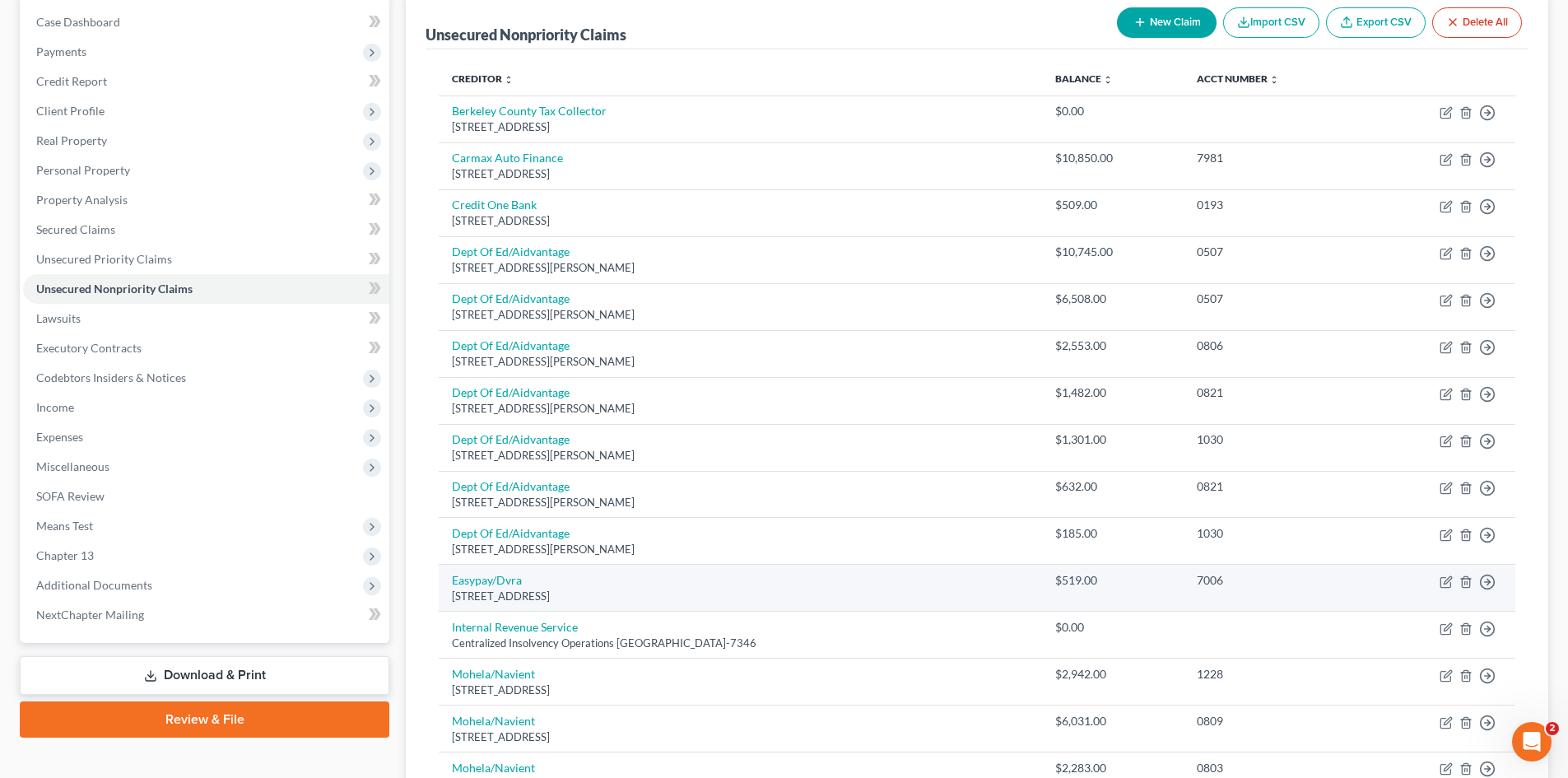
scroll to position [164, 0]
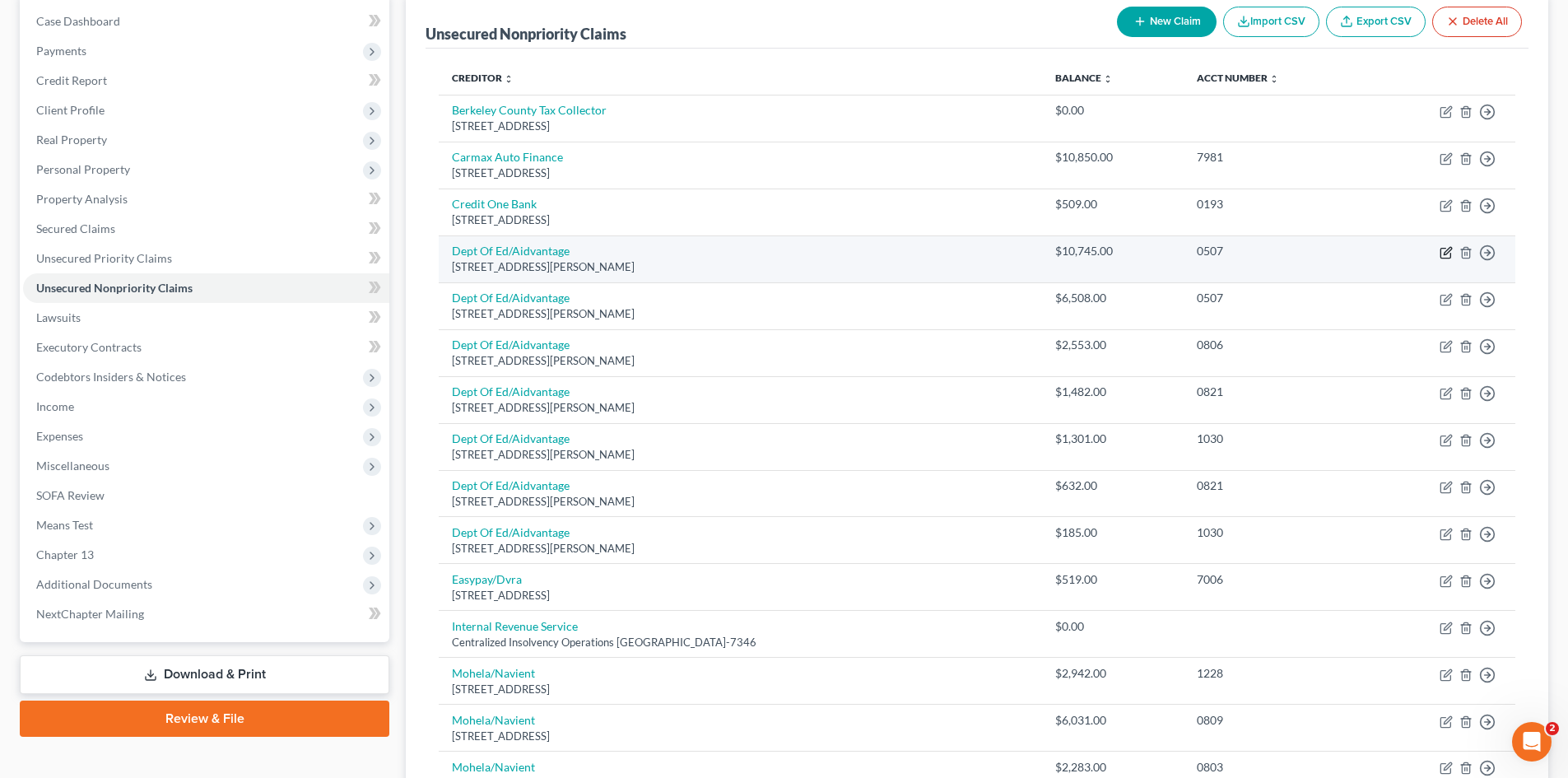
click at [1447, 250] on icon "button" at bounding box center [1448, 251] width 8 height 8
select select "48"
select select "17"
select select "0"
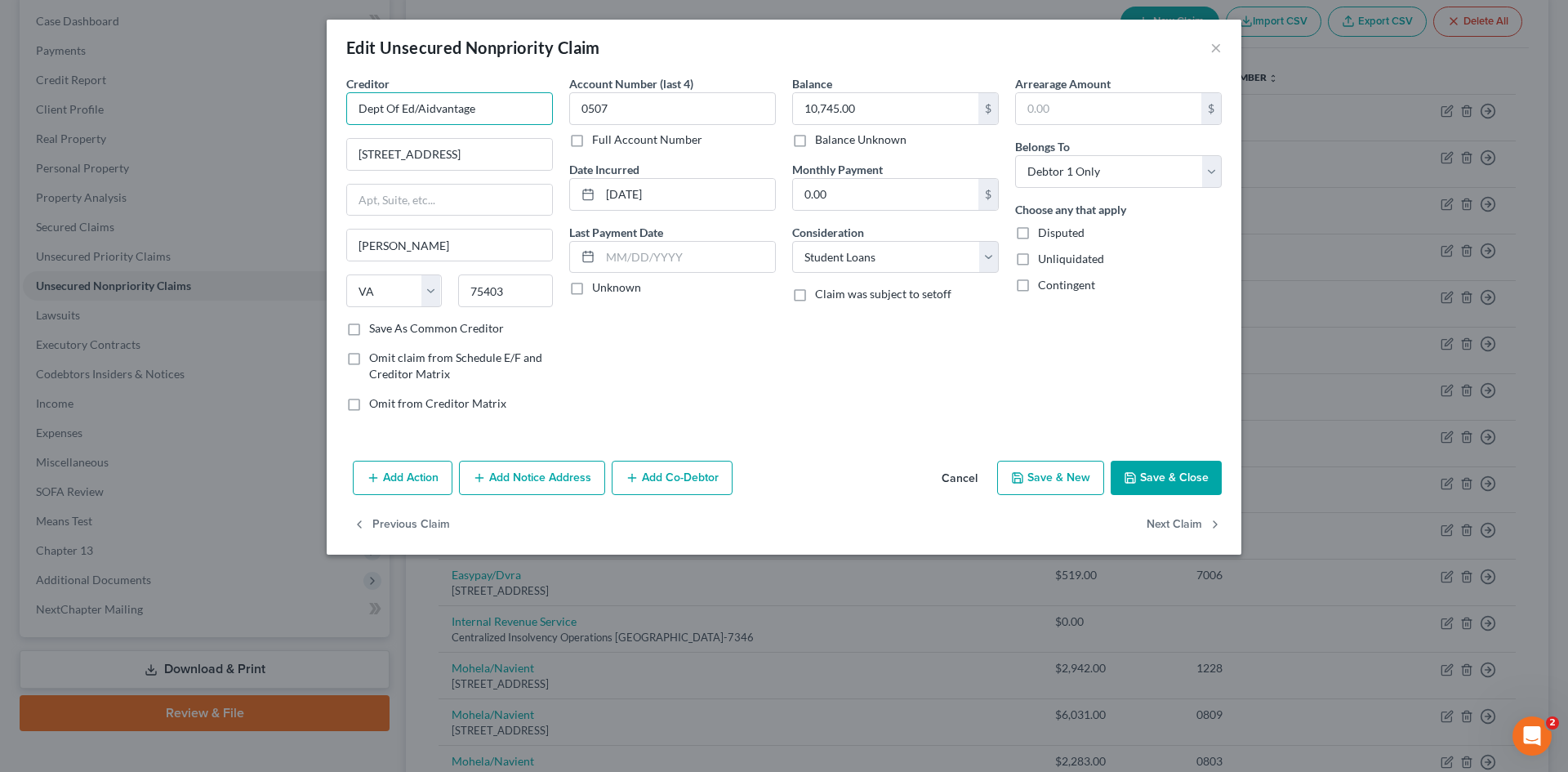
click at [490, 115] on input "Dept Of Ed/Aidvantage" at bounding box center [449, 109] width 207 height 32
drag, startPoint x: 417, startPoint y: 107, endPoint x: 312, endPoint y: 119, distance: 105.7
click at [312, 119] on div "Edit Unsecured Nonpriority Claim × Creditor * Dept Of Ed/Aidvantage 1600 Tyson …" at bounding box center [784, 386] width 1568 height 772
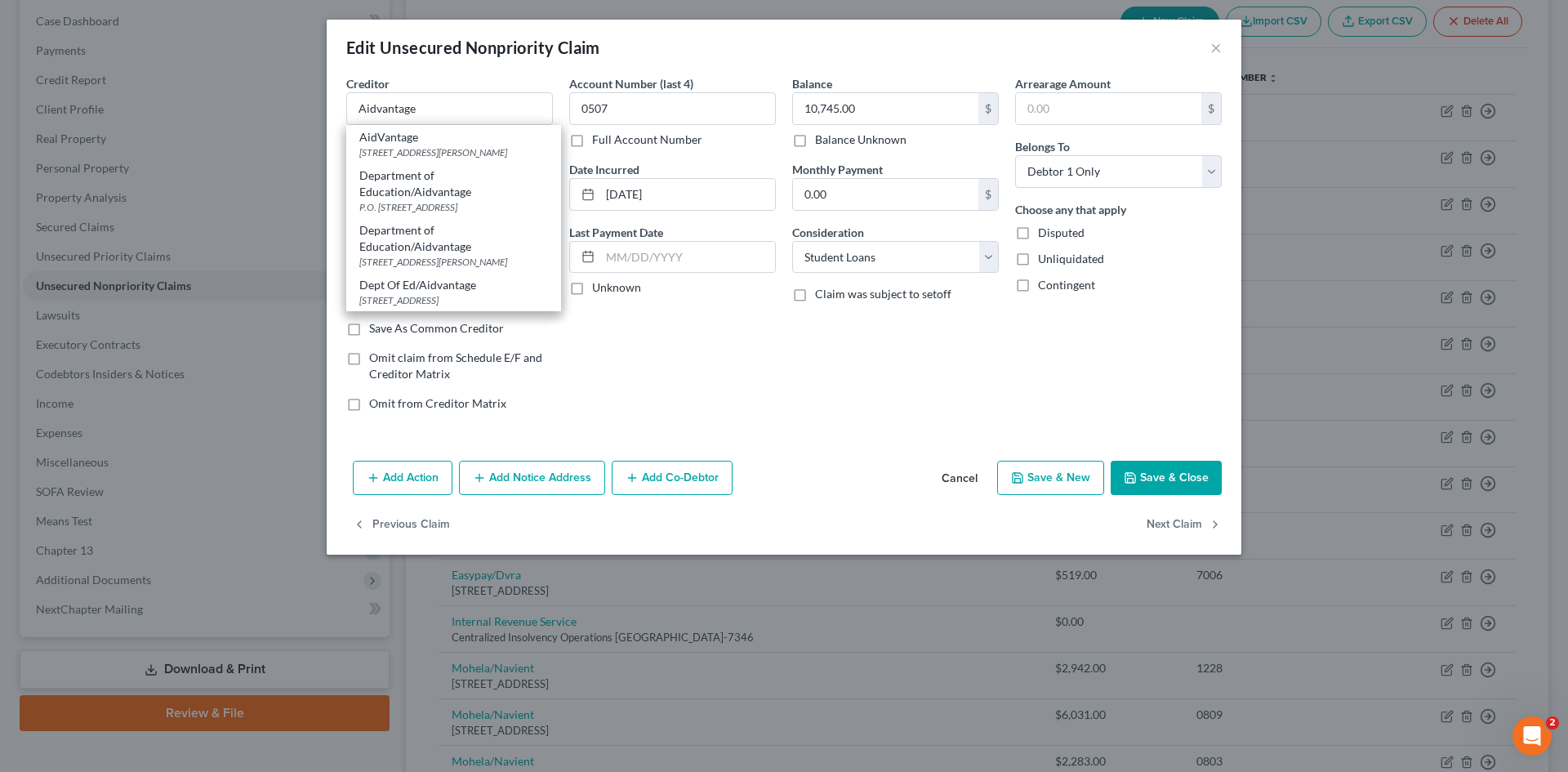
click at [485, 195] on div "Department of Education/Aidvantage" at bounding box center [454, 184] width 189 height 32
type input "Department of Education/Aidvantage"
type input "P.O. Box 300001"
type input "Greenville"
select select "45"
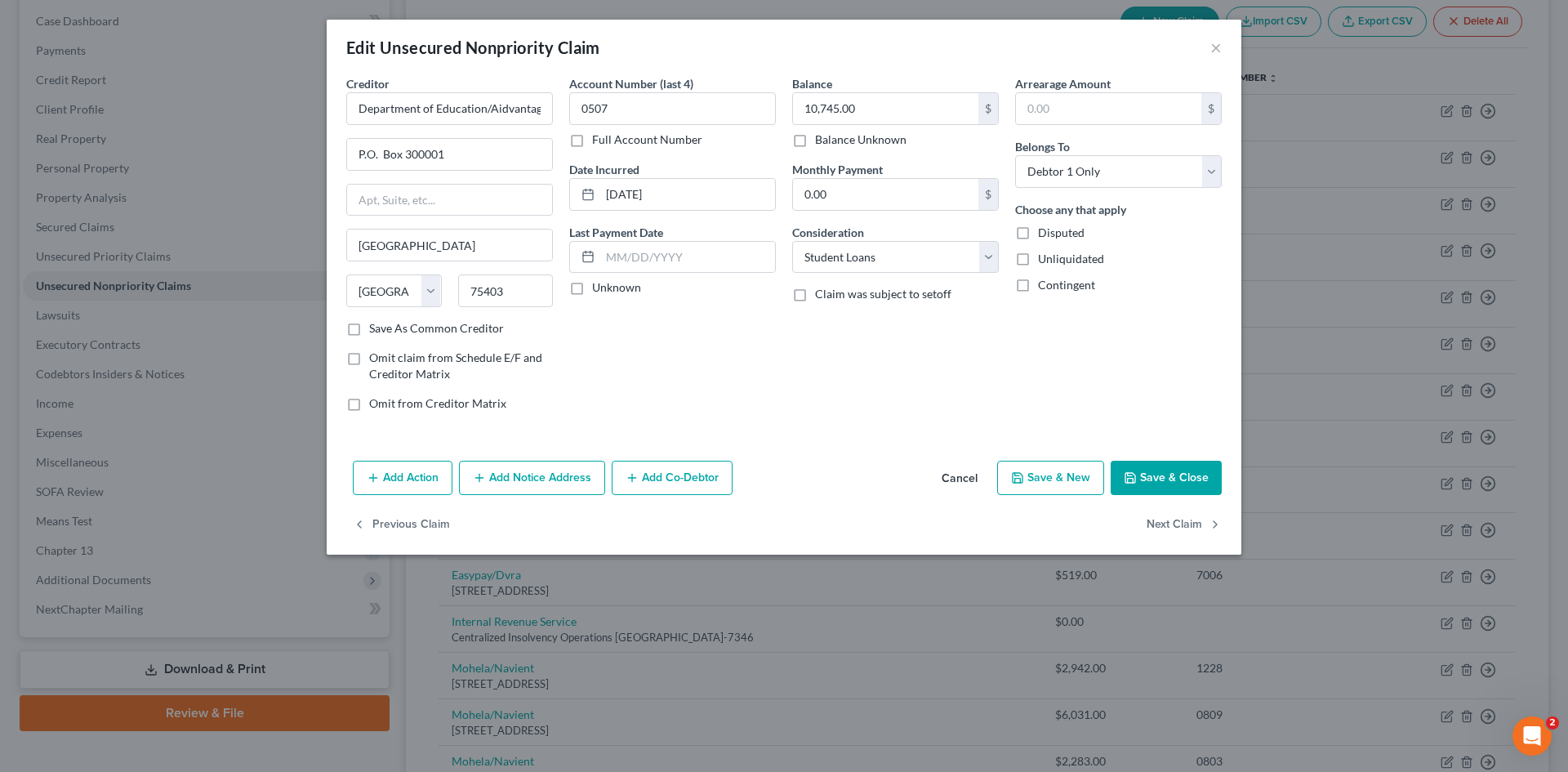
click at [675, 364] on div "Account Number (last 4) 0507 Full Account Number Date Incurred 05-07-2009 Last …" at bounding box center [672, 250] width 223 height 349
click at [1147, 477] on button "Save & Close" at bounding box center [1166, 478] width 111 height 34
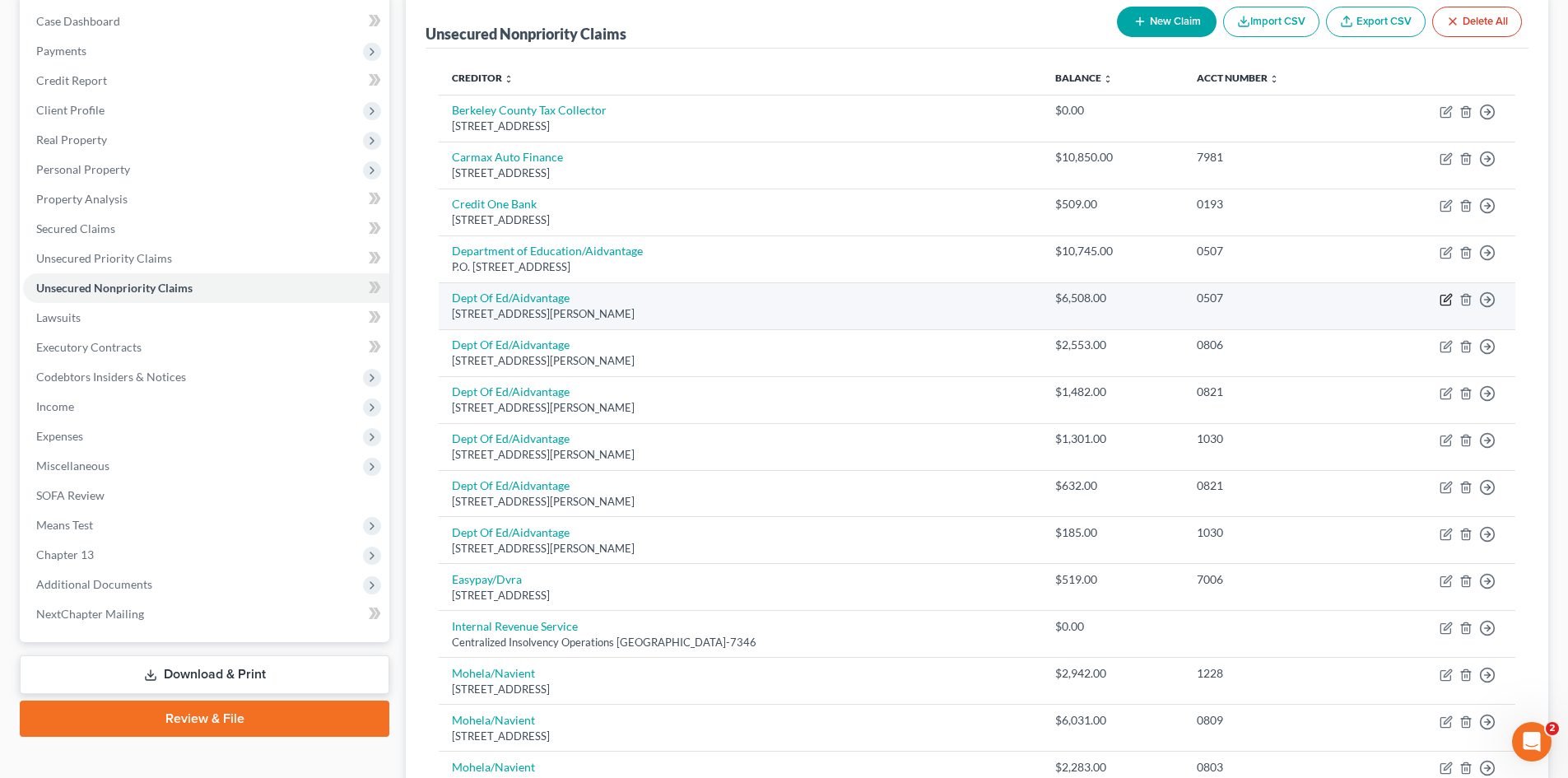
click at [1450, 300] on icon "button" at bounding box center [1447, 300] width 13 height 13
select select "48"
select select "17"
select select "0"
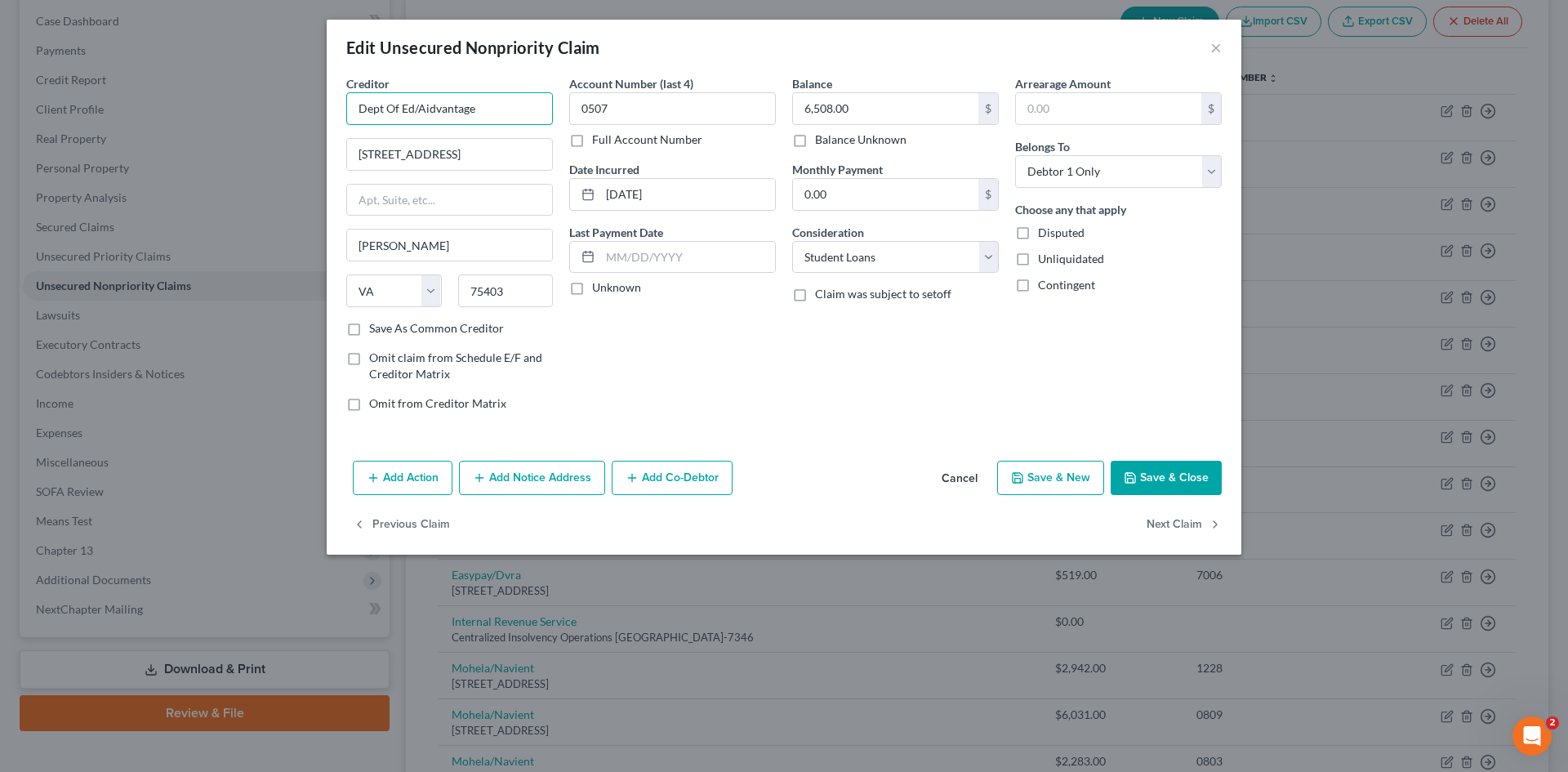
drag, startPoint x: 418, startPoint y: 108, endPoint x: 423, endPoint y: 121, distance: 13.9
click at [418, 111] on input "Dept Of Ed/Aidvantage" at bounding box center [449, 109] width 207 height 32
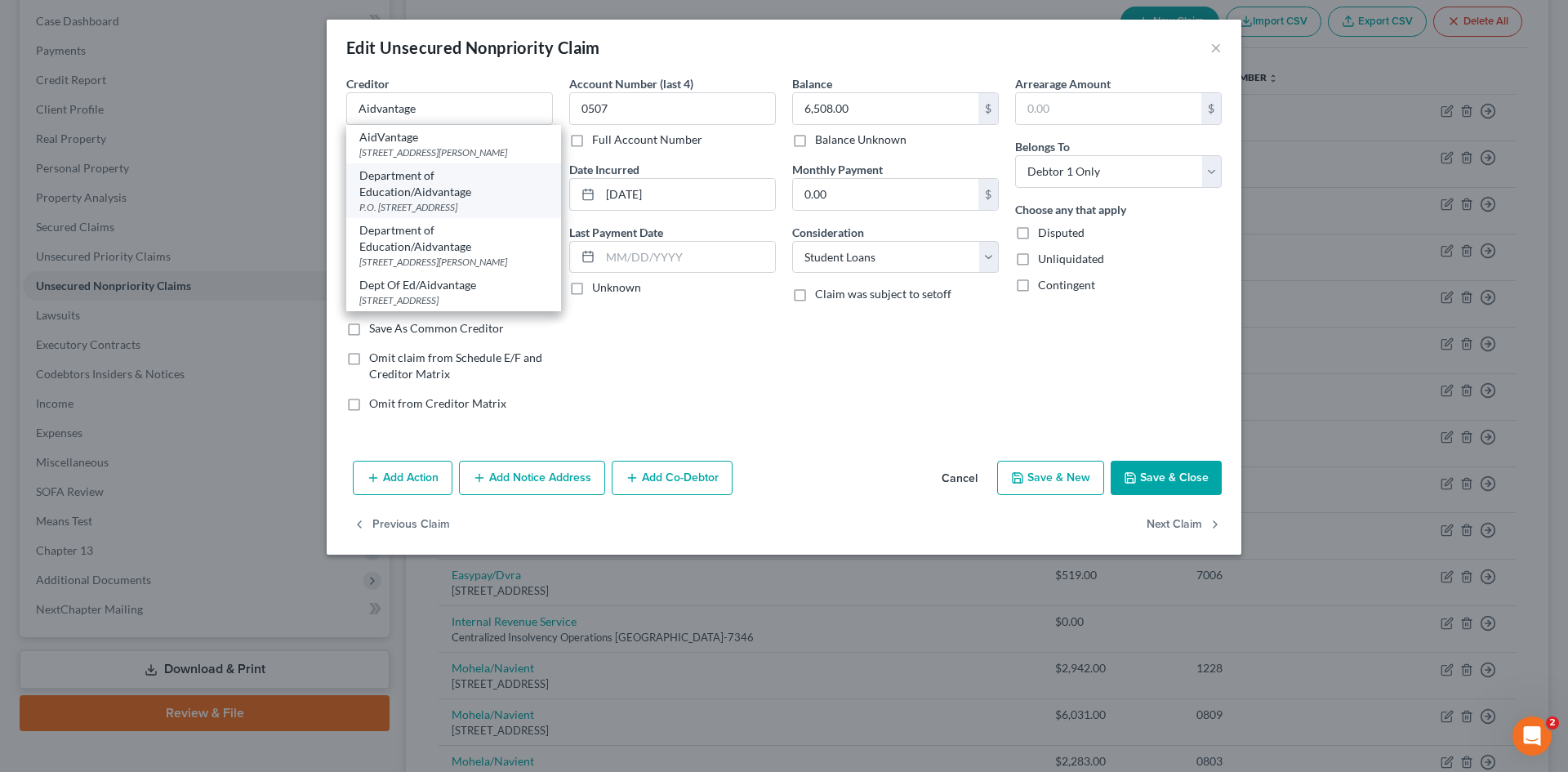
click at [475, 202] on div "P.O. Box 300001, Greenville, TX 75403" at bounding box center [454, 207] width 189 height 14
type input "Department of Education/Aidvantage"
type input "P.O. Box 300001"
type input "Greenville"
select select "45"
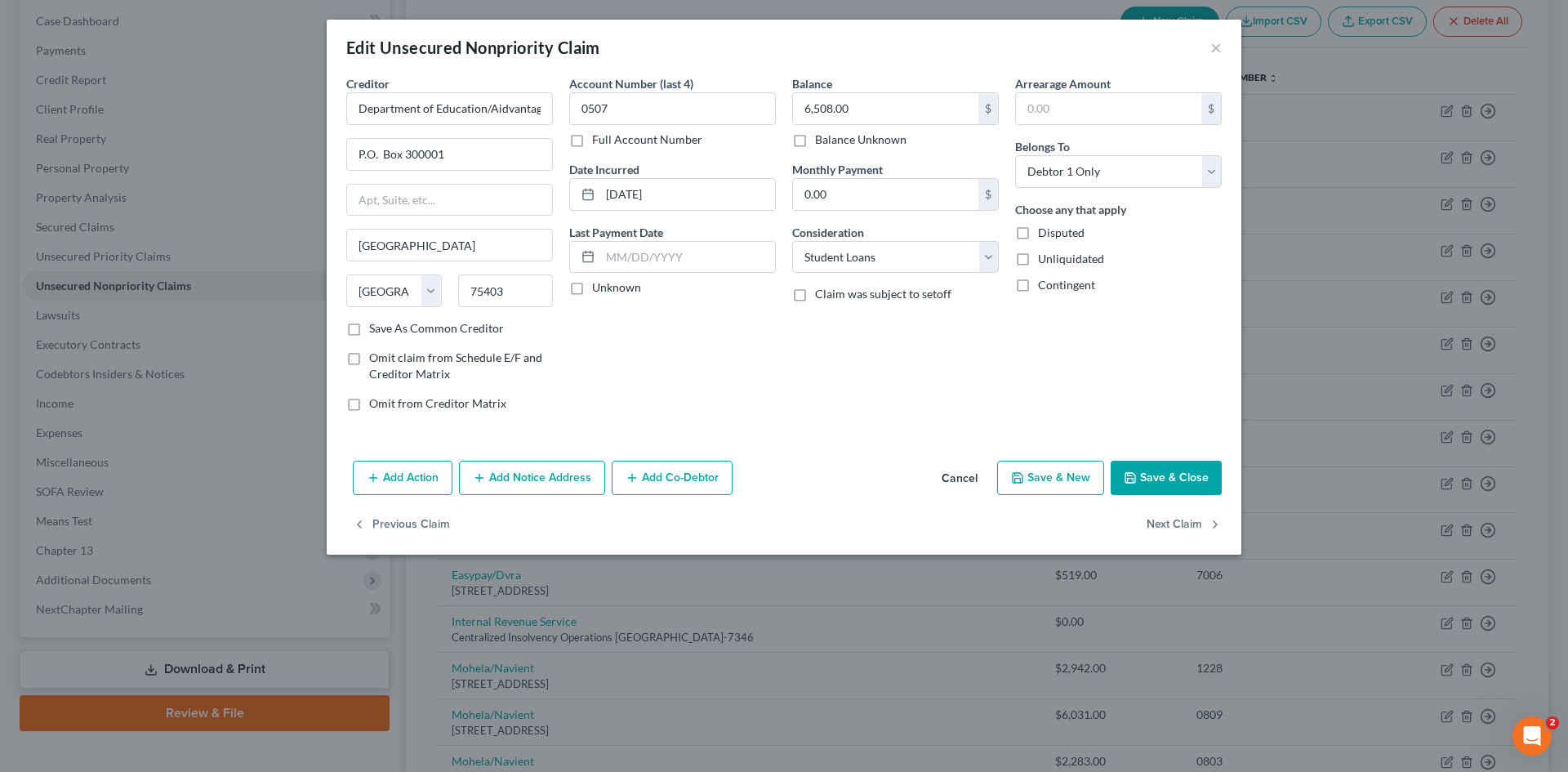
click at [1146, 478] on button "Save & Close" at bounding box center [1166, 478] width 111 height 34
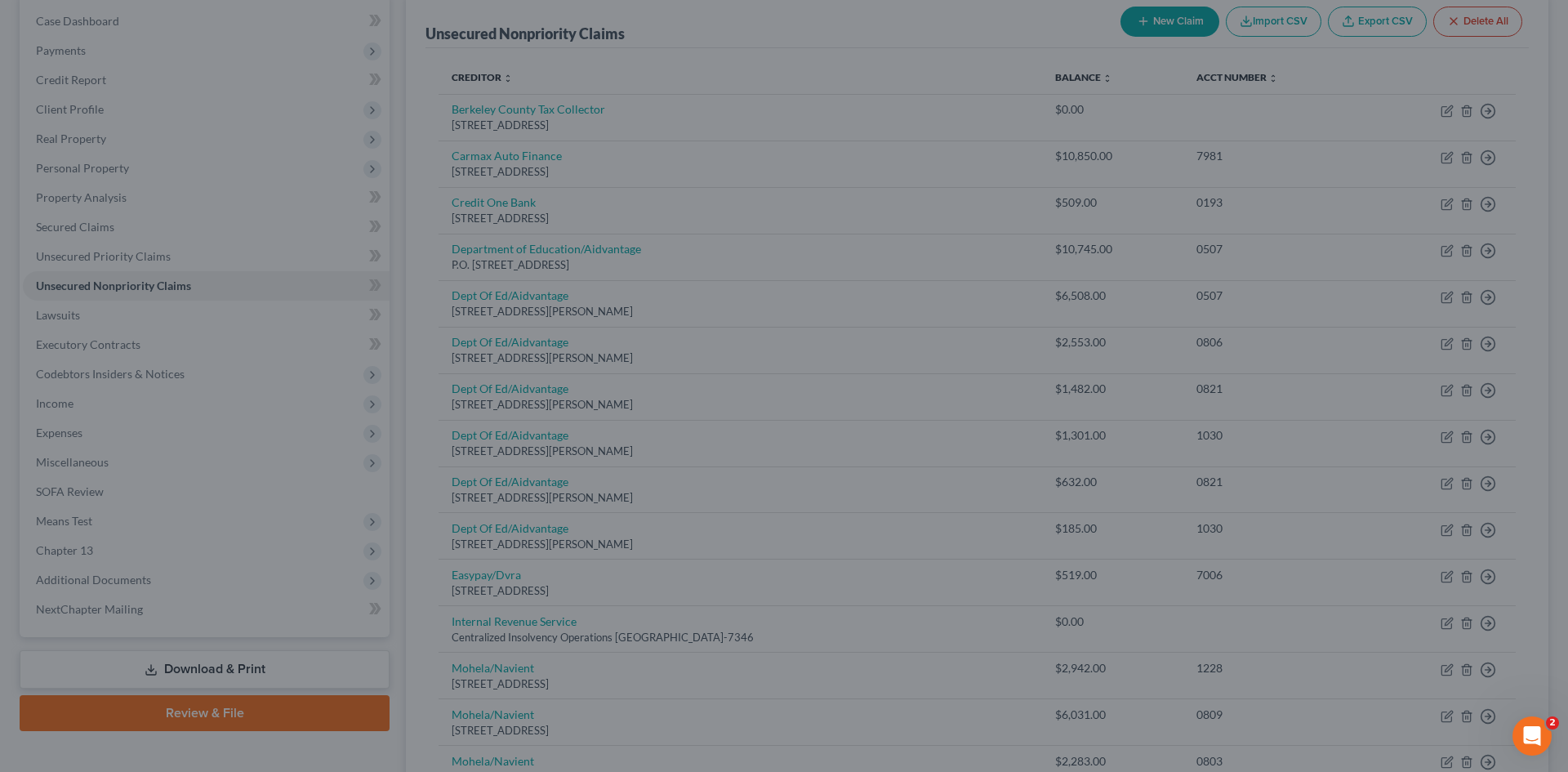
type input "0"
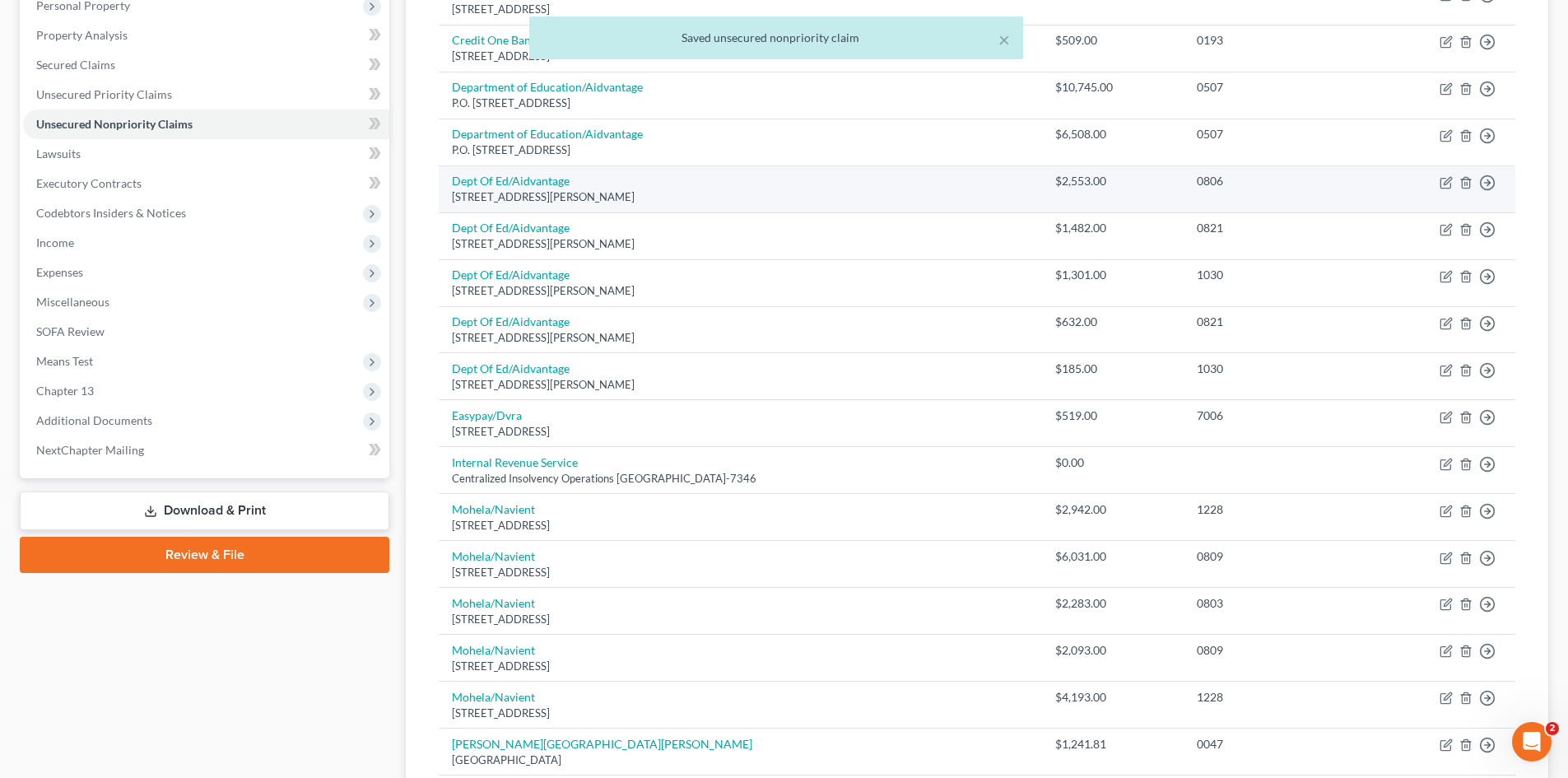
scroll to position [330, 0]
click at [501, 186] on link "Dept Of Ed/Aidvantage" at bounding box center [510, 180] width 117 height 14
select select "48"
select select "17"
select select "0"
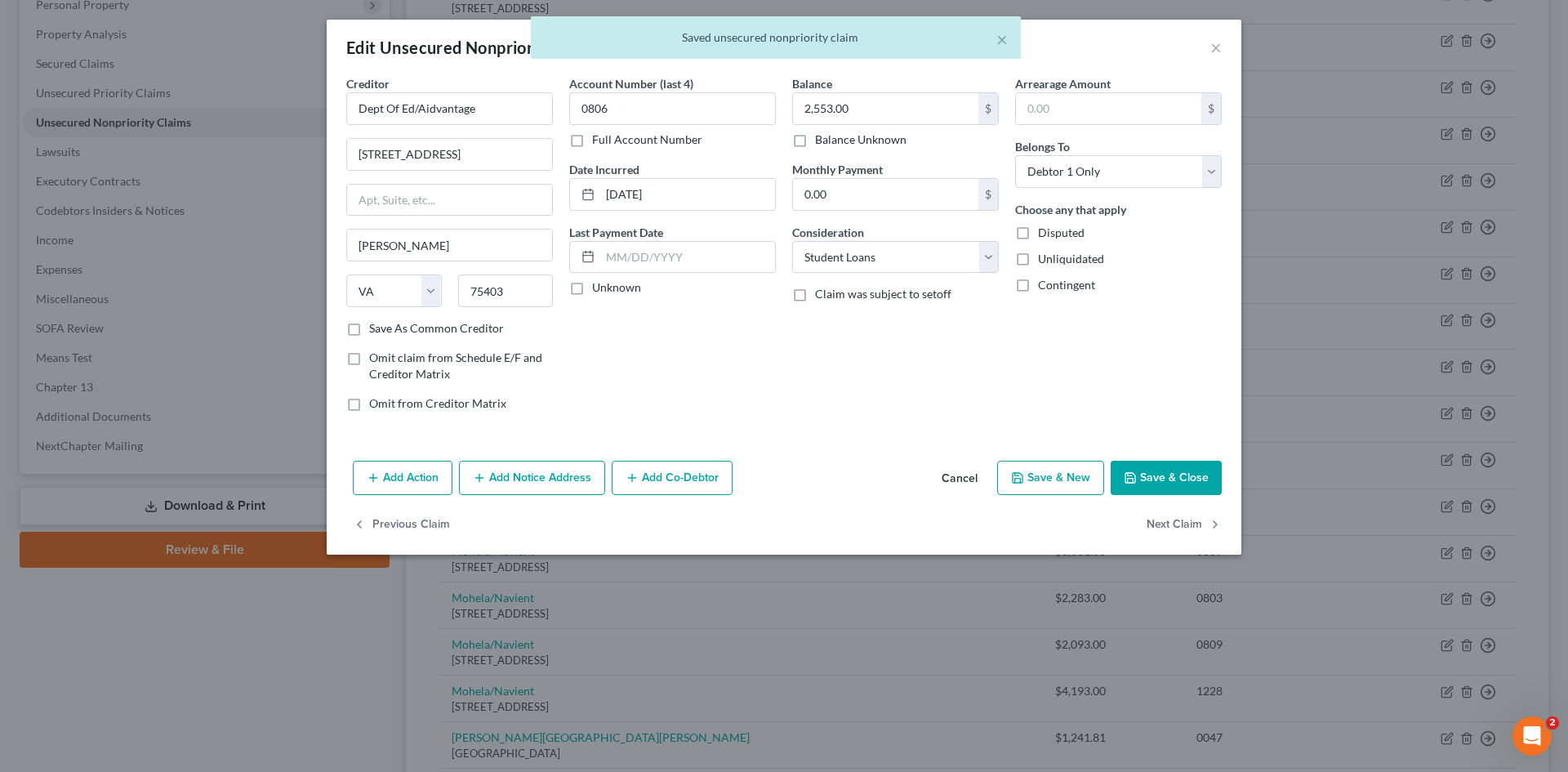
click at [497, 182] on div "Creditor * Dept Of Ed/Aidvantage 1600 Tyson Boulevard, St Mclean State AL AK AR…" at bounding box center [449, 198] width 207 height 245
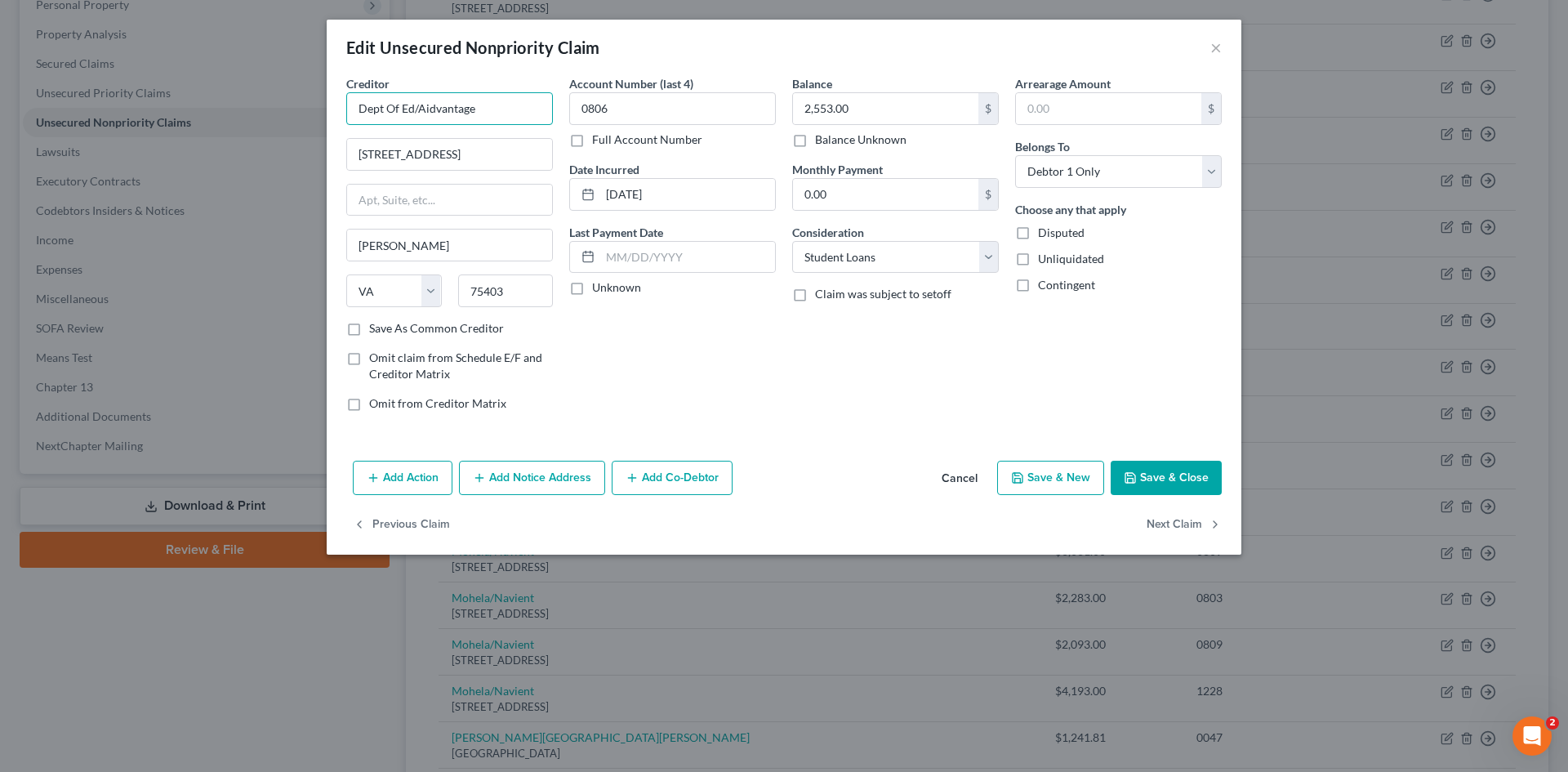
click at [418, 100] on input "Dept Of Ed/Aidvantage" at bounding box center [449, 109] width 207 height 32
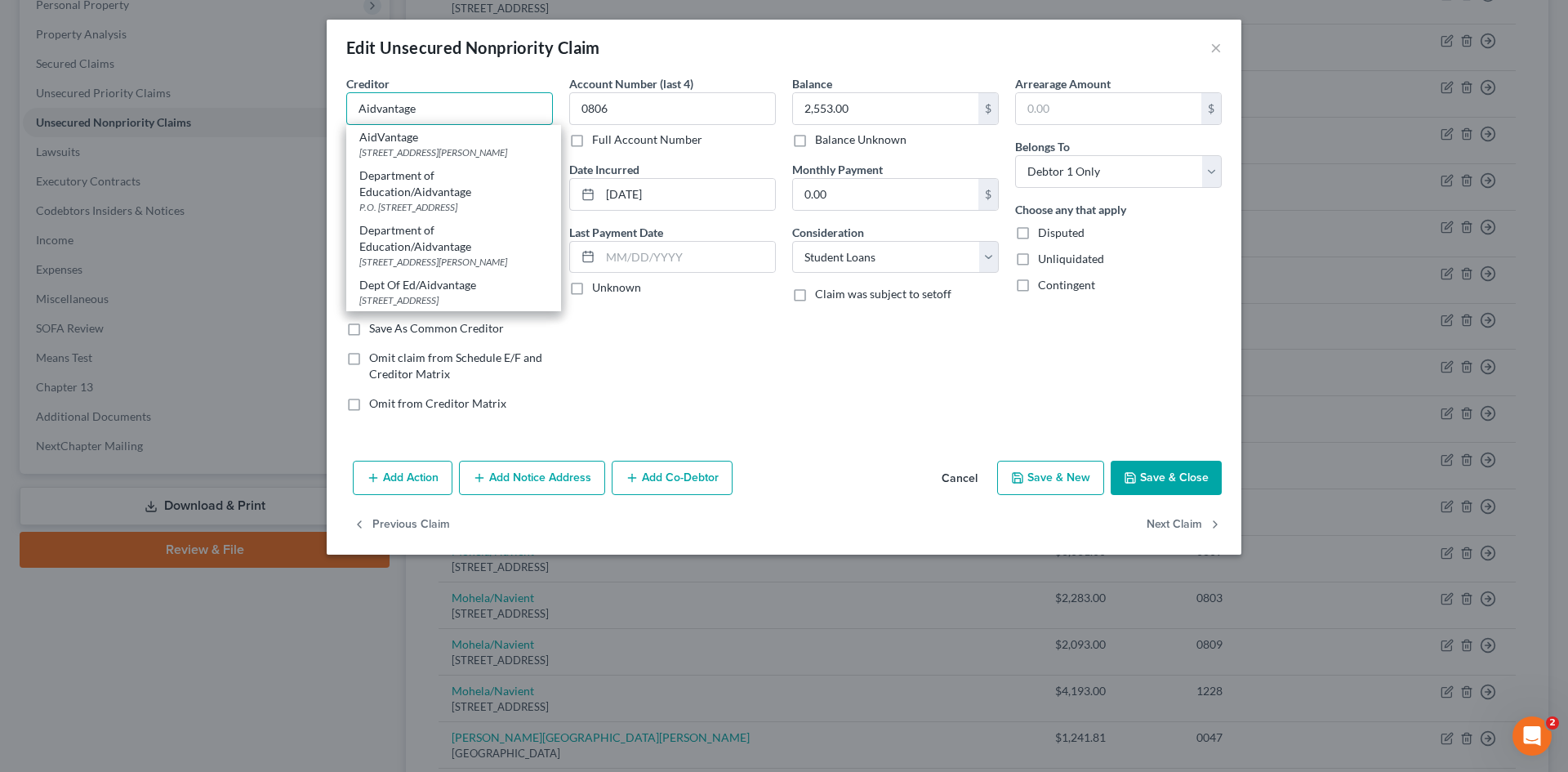
click at [438, 107] on input "Aidvantage" at bounding box center [449, 109] width 207 height 32
click at [459, 197] on div "Department of Education/Aidvantage" at bounding box center [454, 184] width 189 height 32
type input "Department of Education/Aidvantage"
type input "P.O. Box 300001"
type input "Greenville"
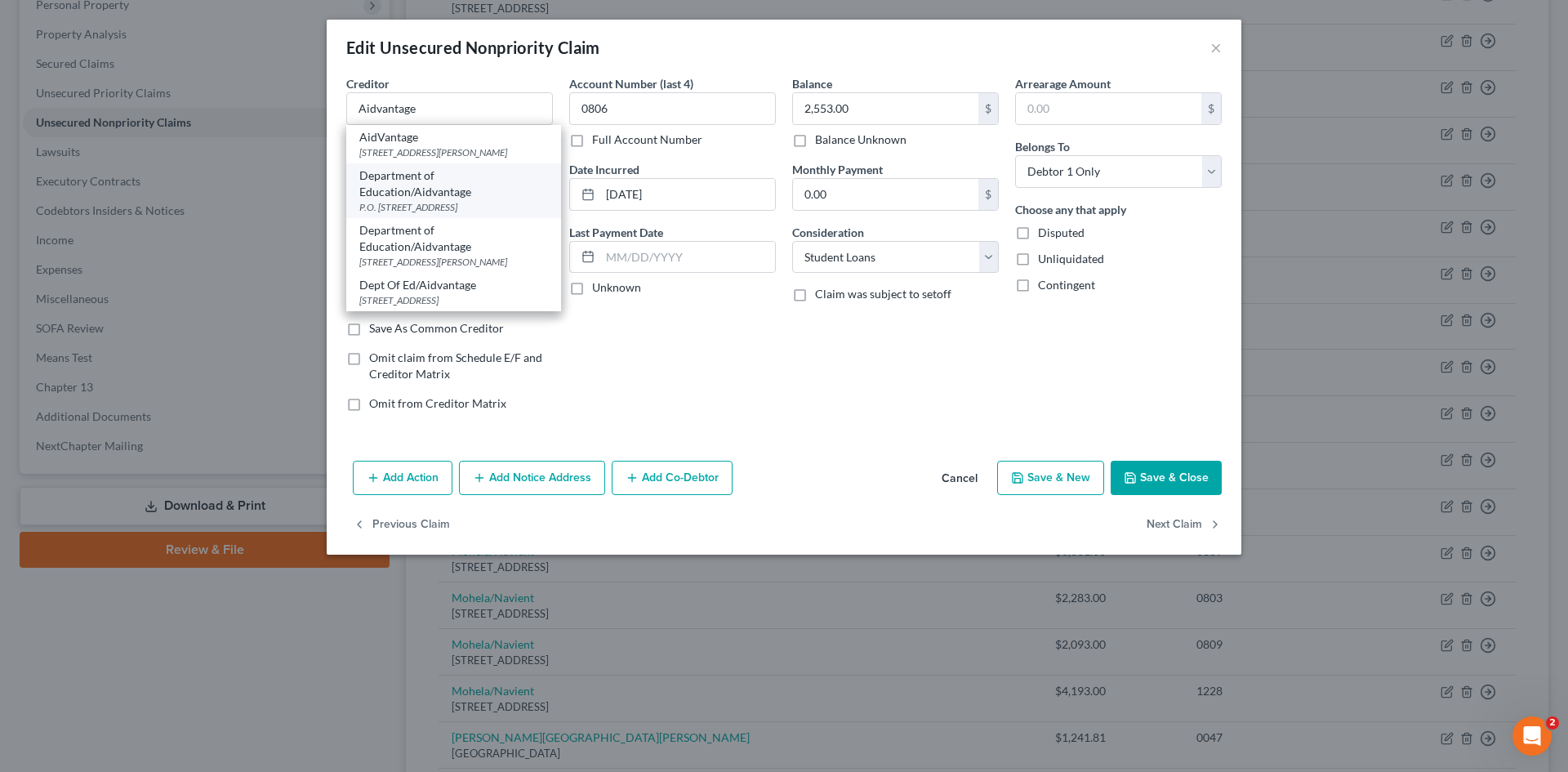
select select "45"
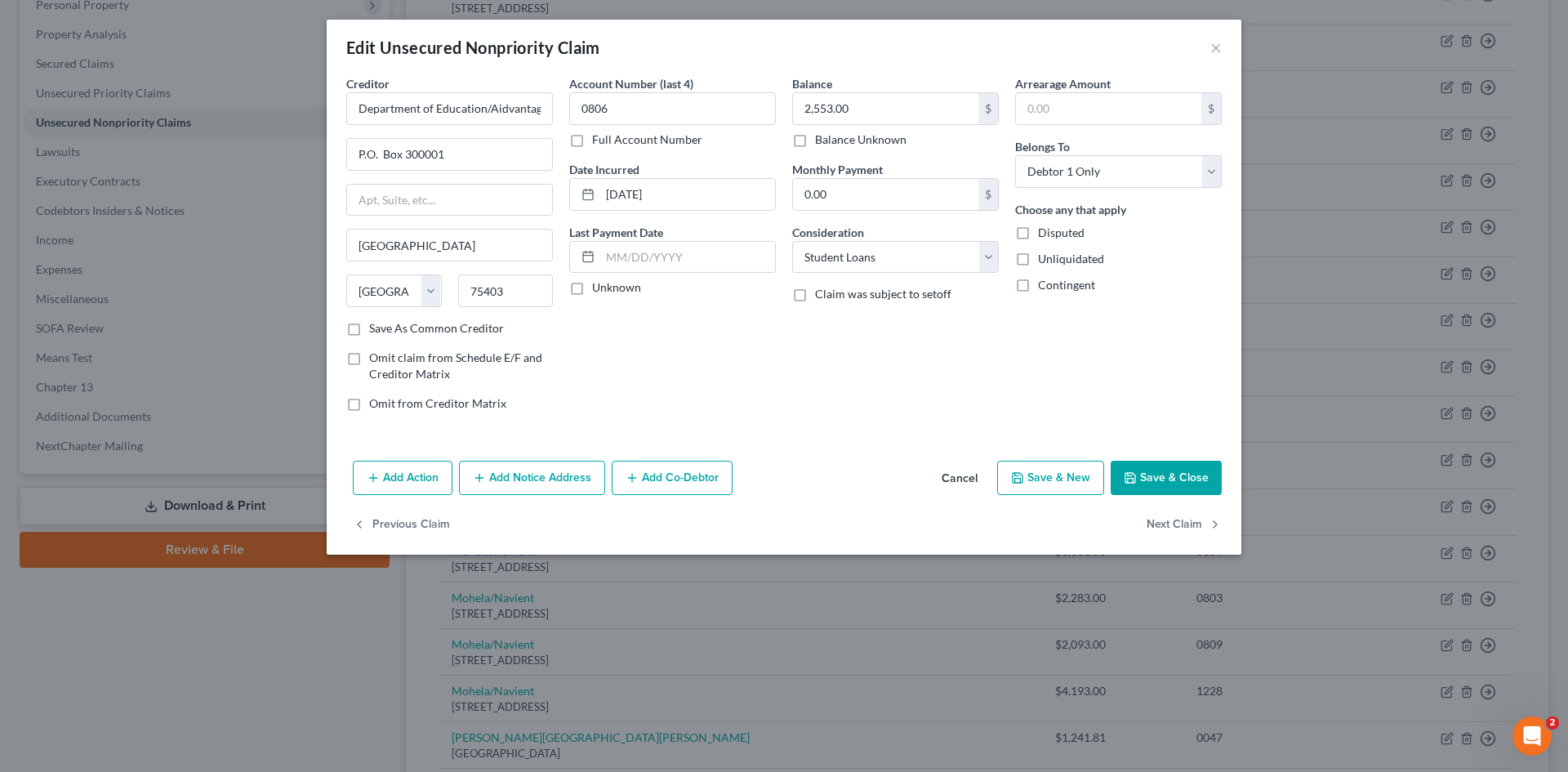
click at [1145, 481] on button "Save & Close" at bounding box center [1166, 478] width 111 height 34
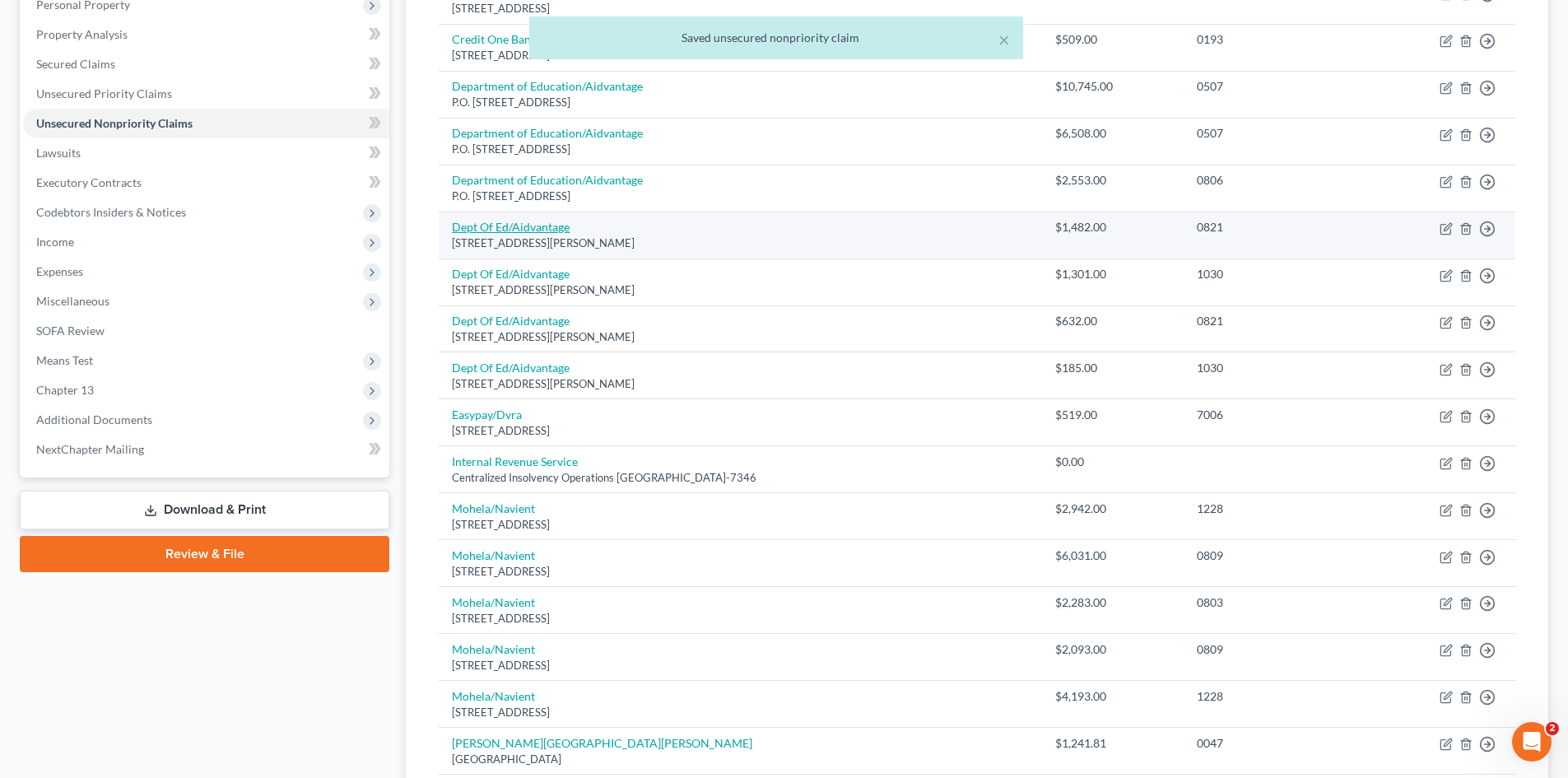
click at [522, 228] on link "Dept Of Ed/Aidvantage" at bounding box center [510, 227] width 117 height 14
select select "48"
select select "17"
select select "0"
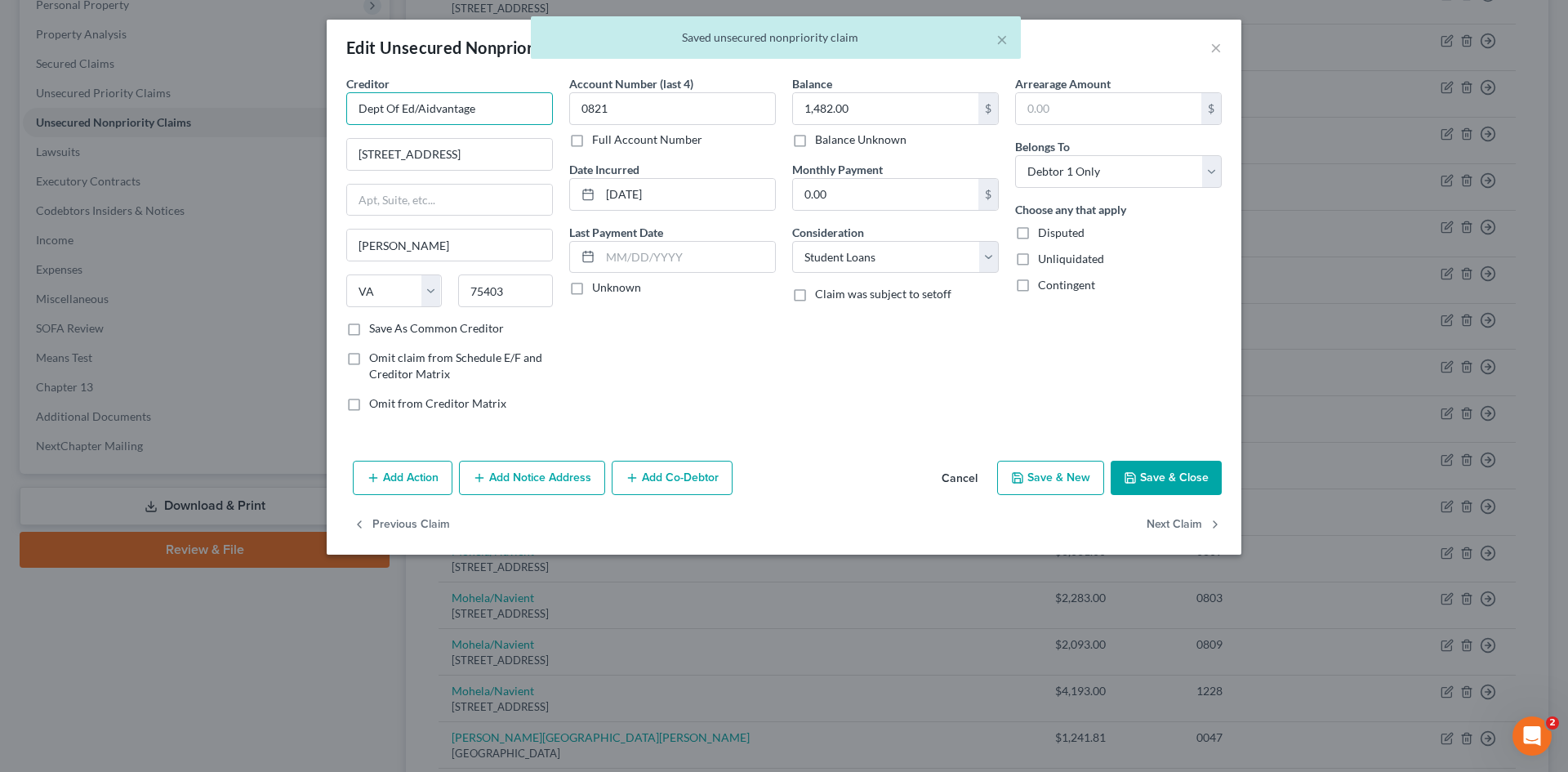
click at [417, 105] on input "Dept Of Ed/Aidvantage" at bounding box center [449, 109] width 207 height 32
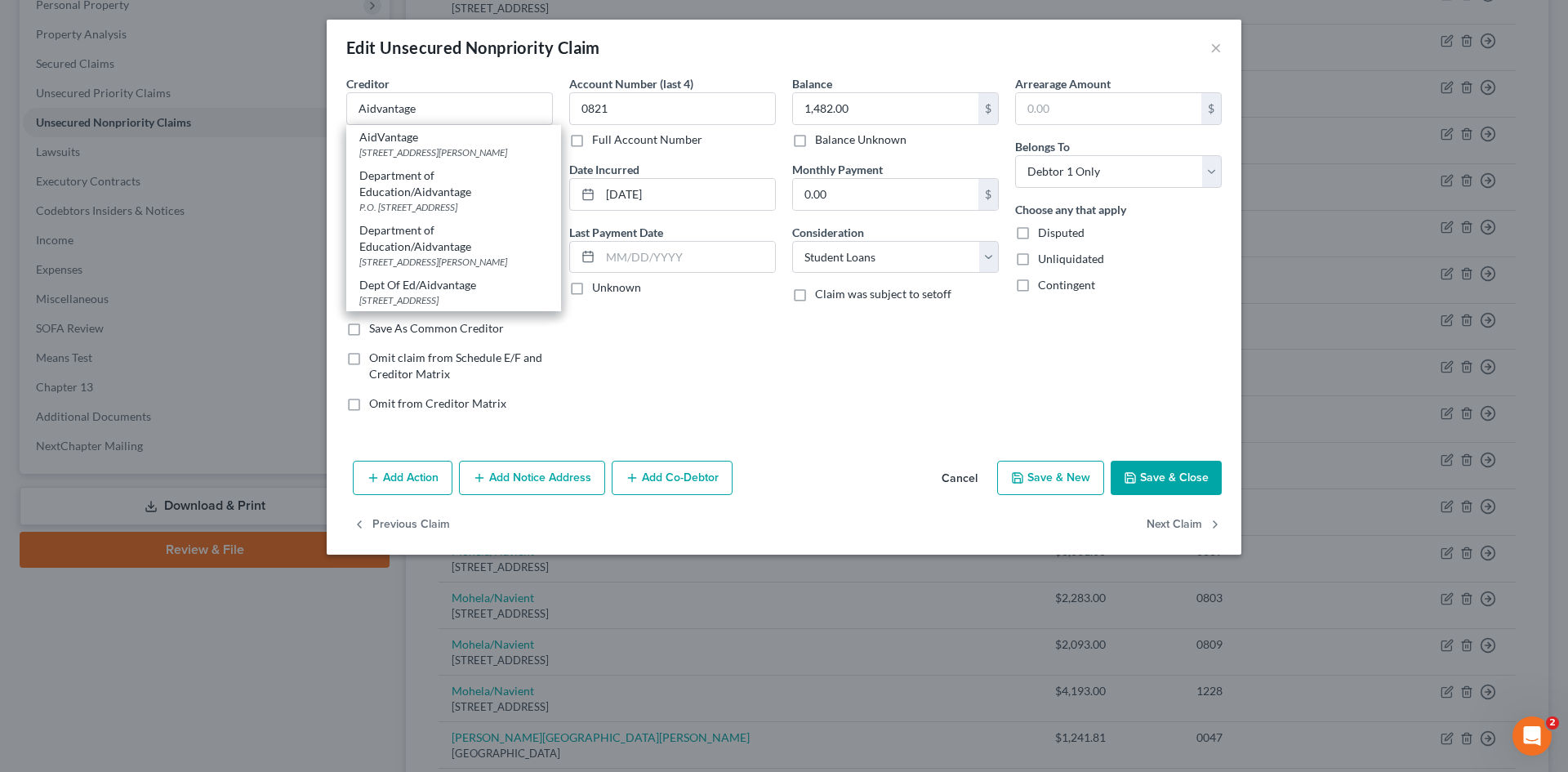
click at [444, 188] on div "Department of Education/Aidvantage" at bounding box center [454, 184] width 189 height 32
type input "Department of Education/Aidvantage"
type input "P.O. Box 300001"
type input "Greenville"
select select "45"
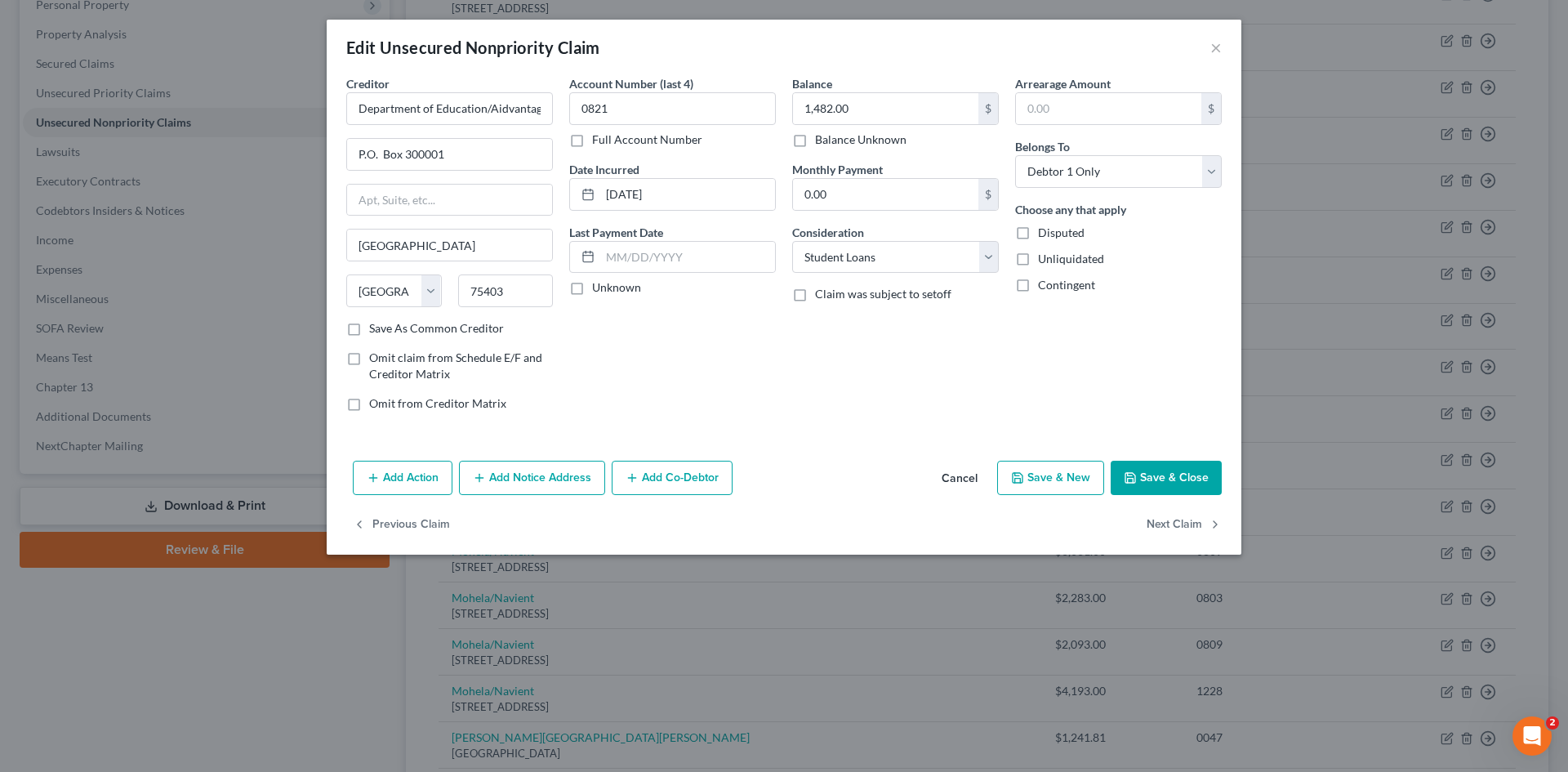
click at [1164, 475] on button "Save & Close" at bounding box center [1166, 478] width 111 height 34
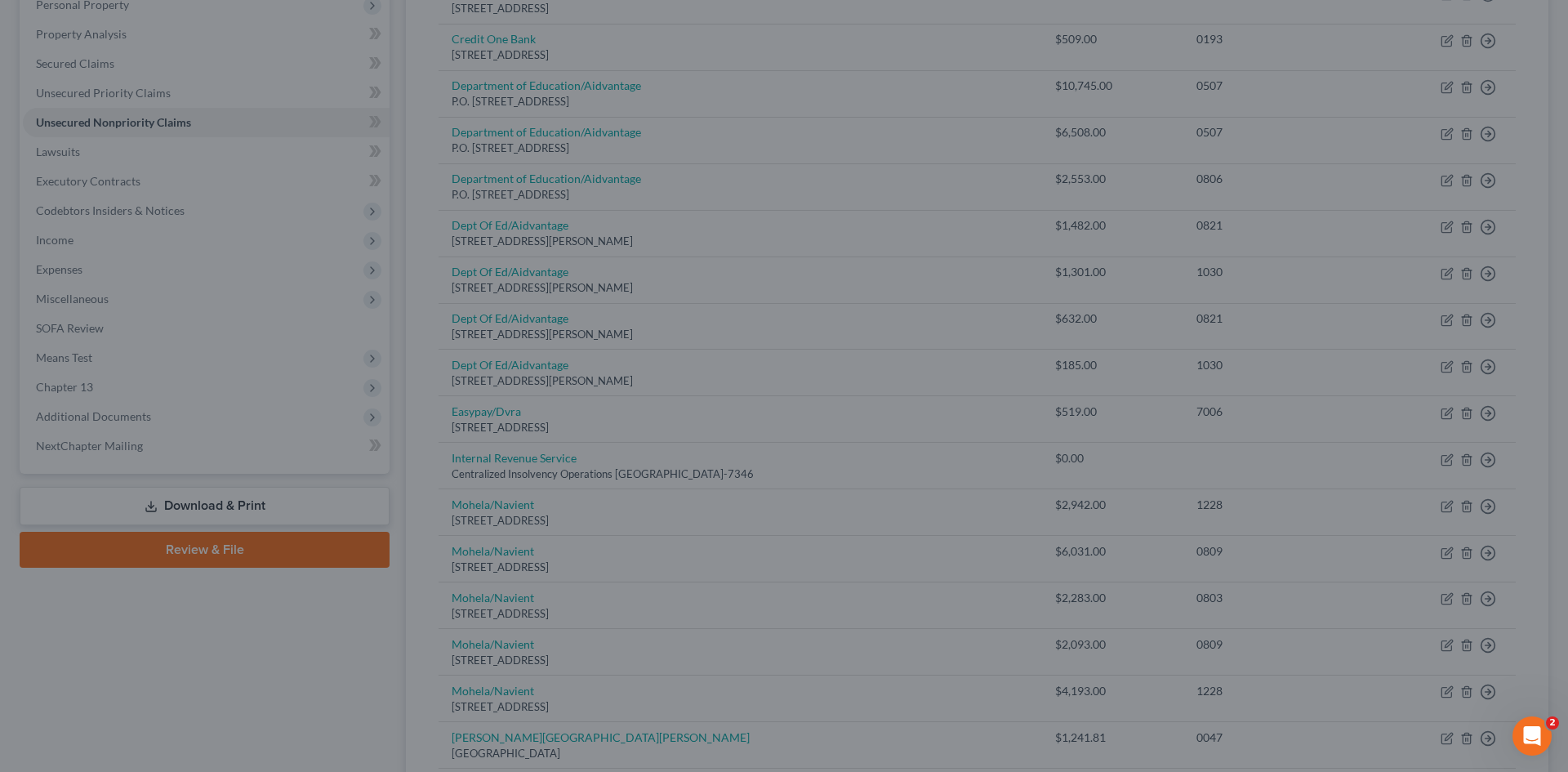
type input "0"
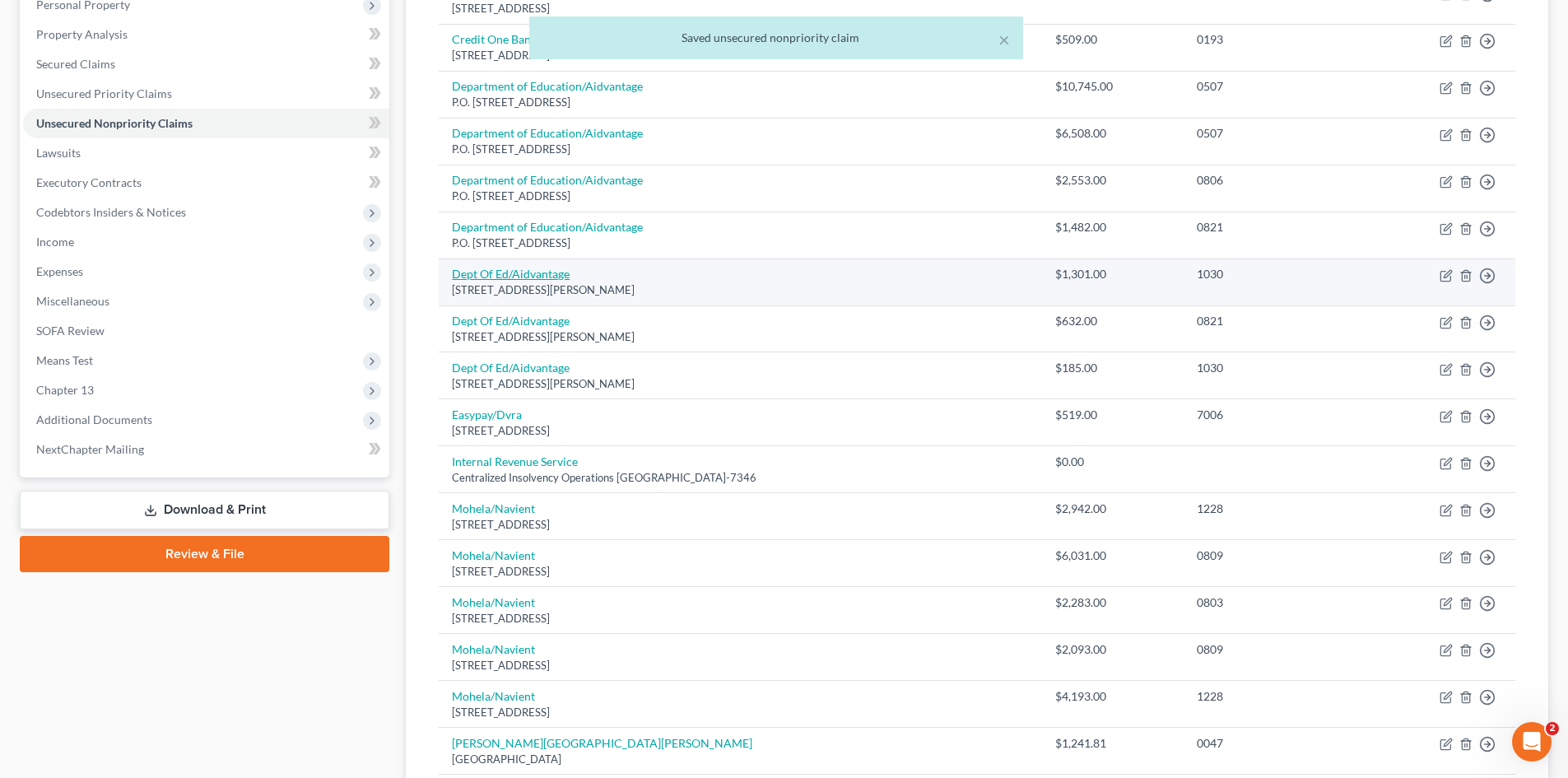
click at [503, 268] on link "Dept Of Ed/Aidvantage" at bounding box center [510, 273] width 117 height 14
select select "48"
select select "17"
select select "0"
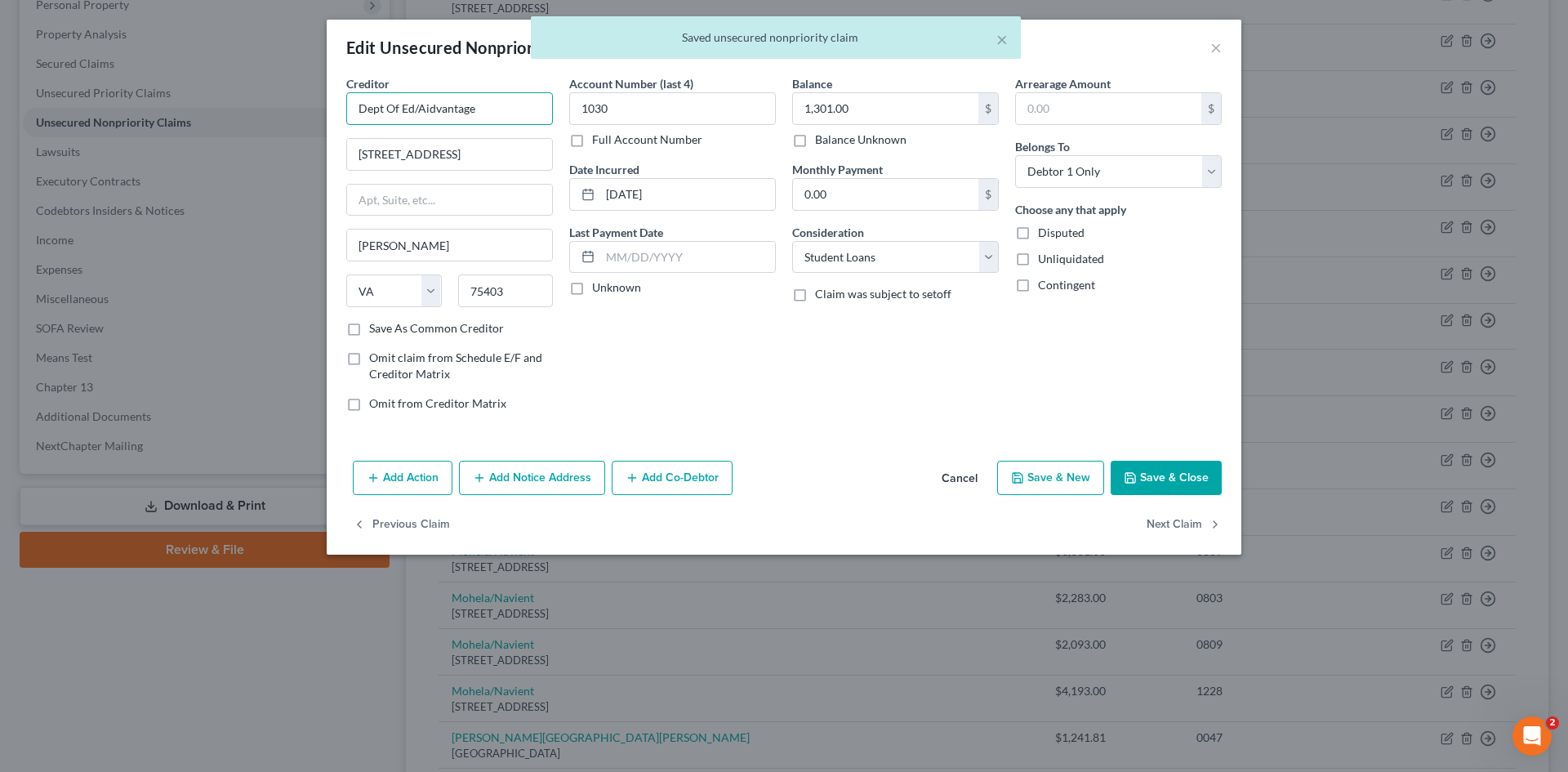
click at [416, 101] on input "Dept Of Ed/Aidvantage" at bounding box center [449, 109] width 207 height 32
click at [415, 105] on input "Dept Of Ed/Aidvantage" at bounding box center [449, 109] width 207 height 32
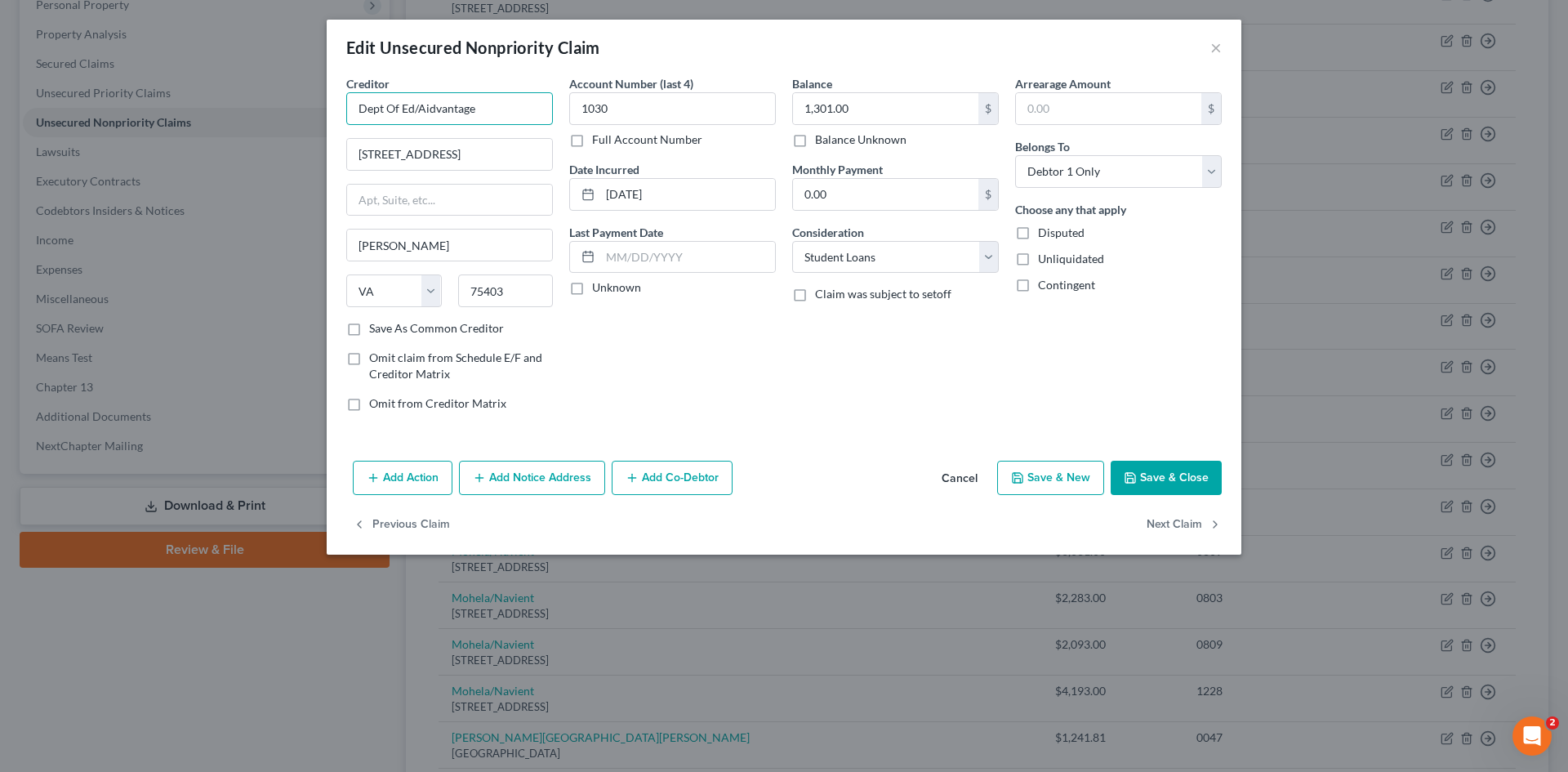
click at [416, 111] on input "Dept Of Ed/Aidvantage" at bounding box center [449, 109] width 207 height 32
click at [418, 103] on input "Dept Of Ed/Aidvantage" at bounding box center [449, 109] width 207 height 32
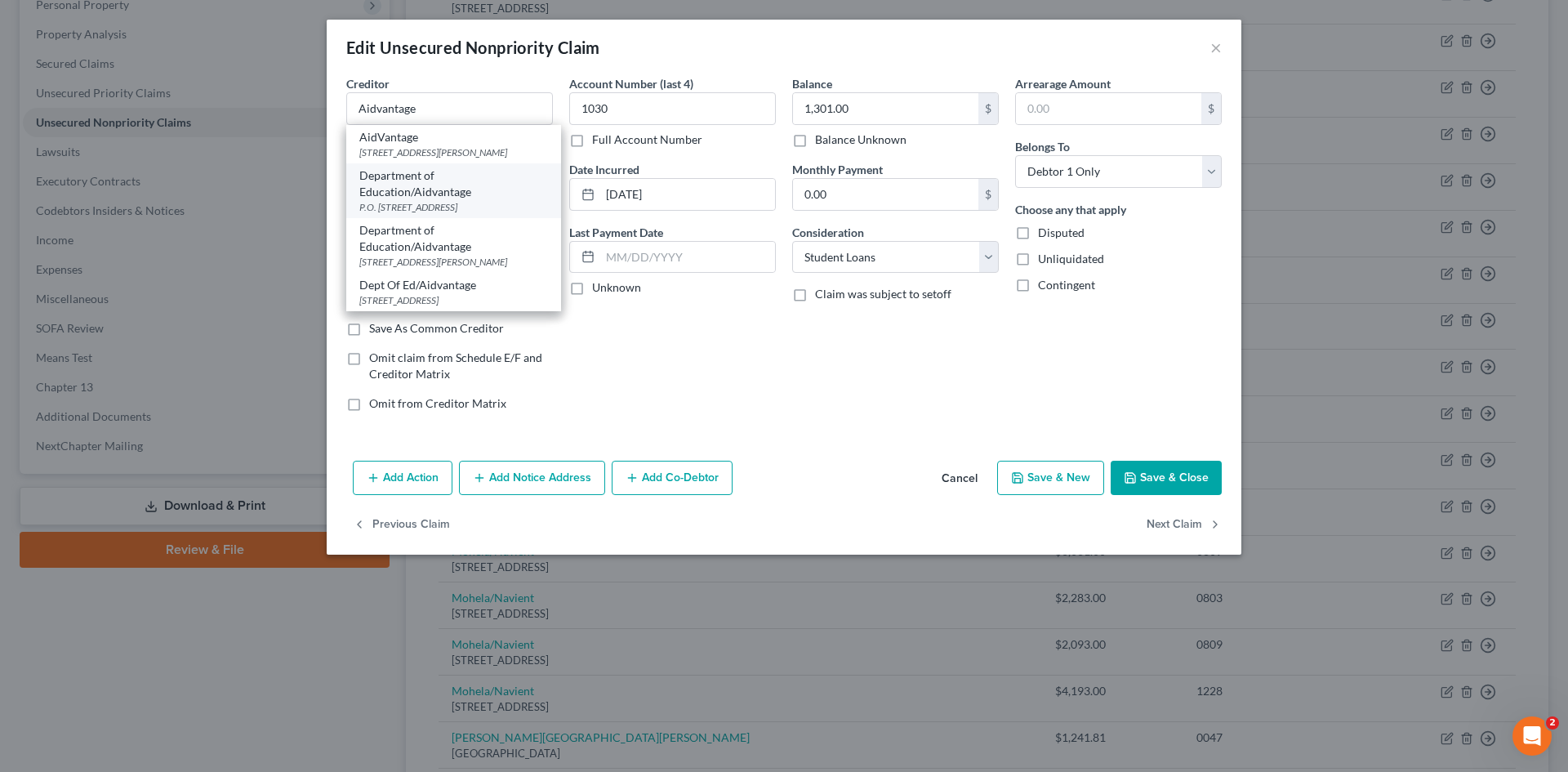
click at [432, 197] on div "Department of Education/Aidvantage" at bounding box center [454, 184] width 189 height 32
type input "Department of Education/Aidvantage"
type input "P.O. Box 300001"
type input "Greenville"
select select "45"
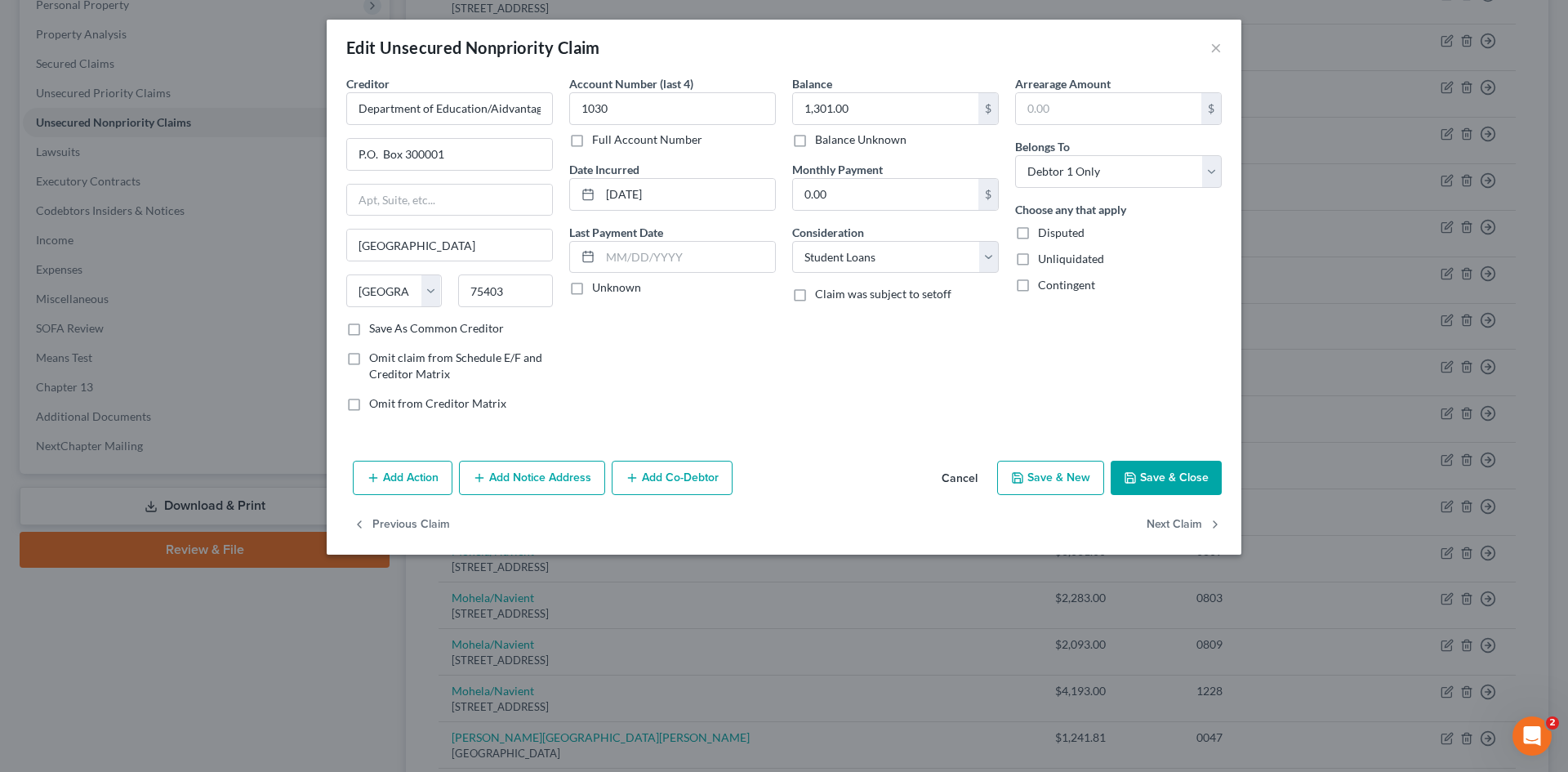
click at [1150, 487] on button "Save & Close" at bounding box center [1166, 478] width 111 height 34
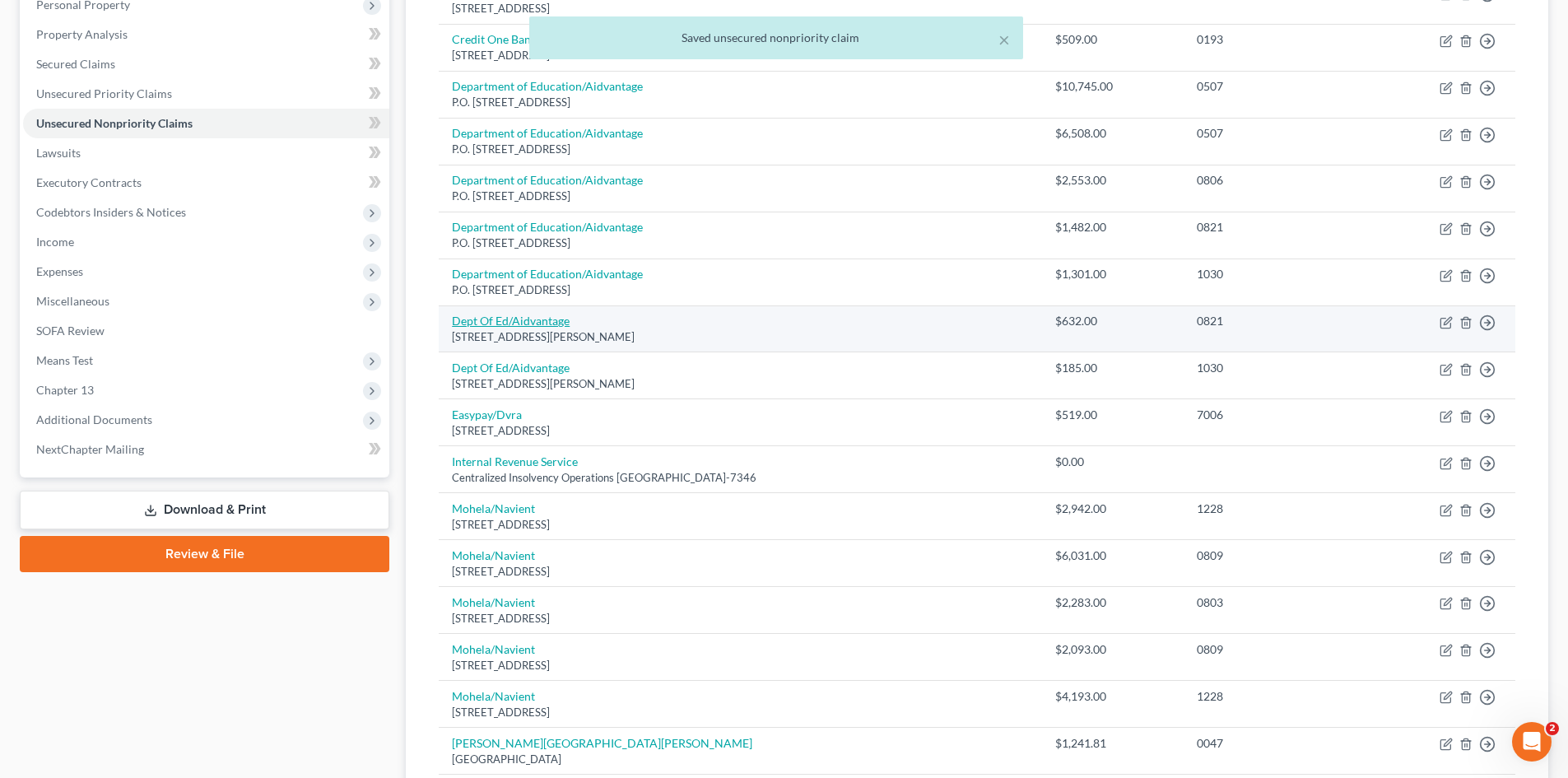
click at [489, 324] on link "Dept Of Ed/Aidvantage" at bounding box center [510, 320] width 117 height 14
select select "48"
select select "17"
select select "0"
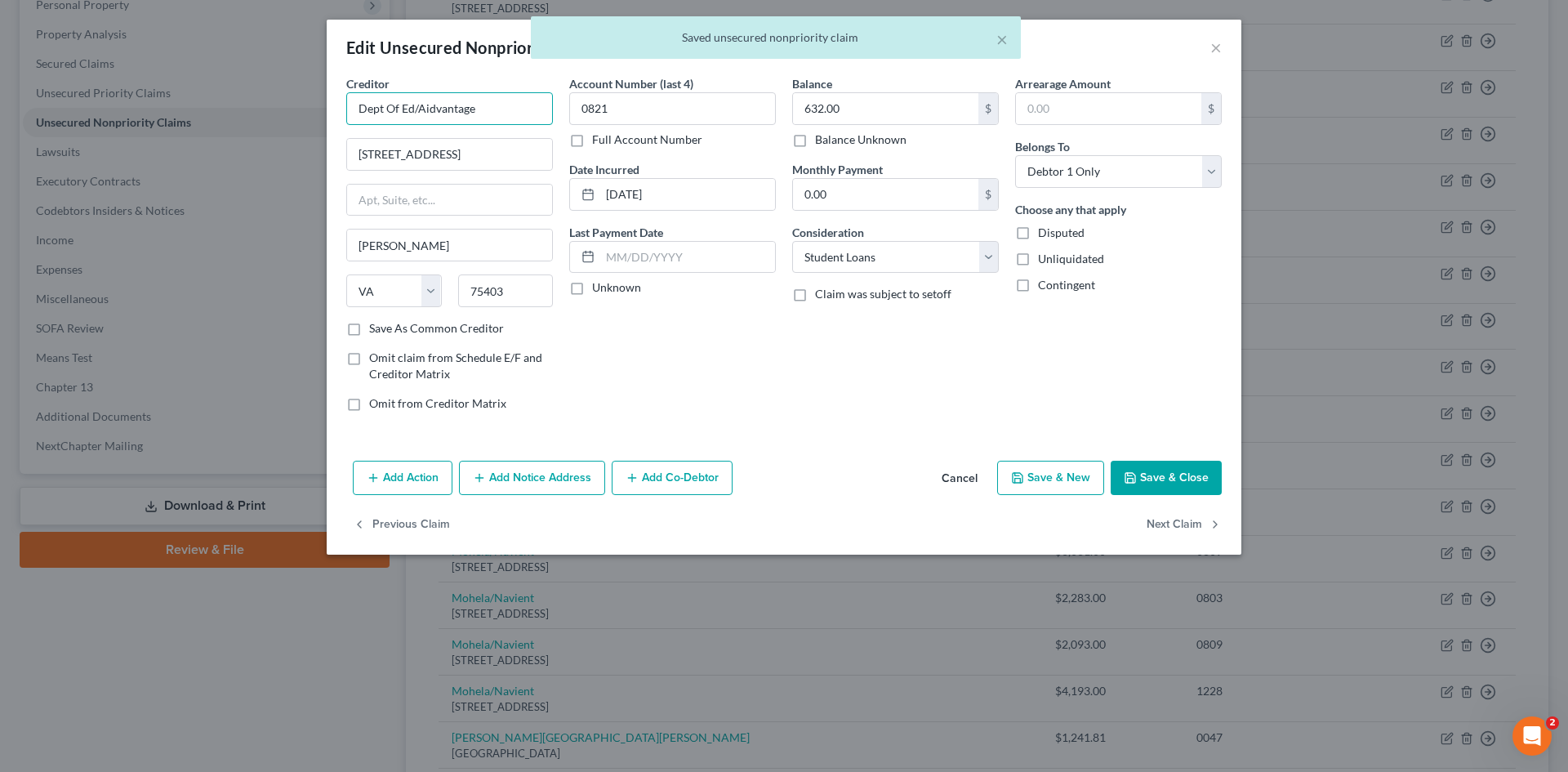
click at [419, 101] on input "Dept Of Ed/Aidvantage" at bounding box center [449, 109] width 207 height 32
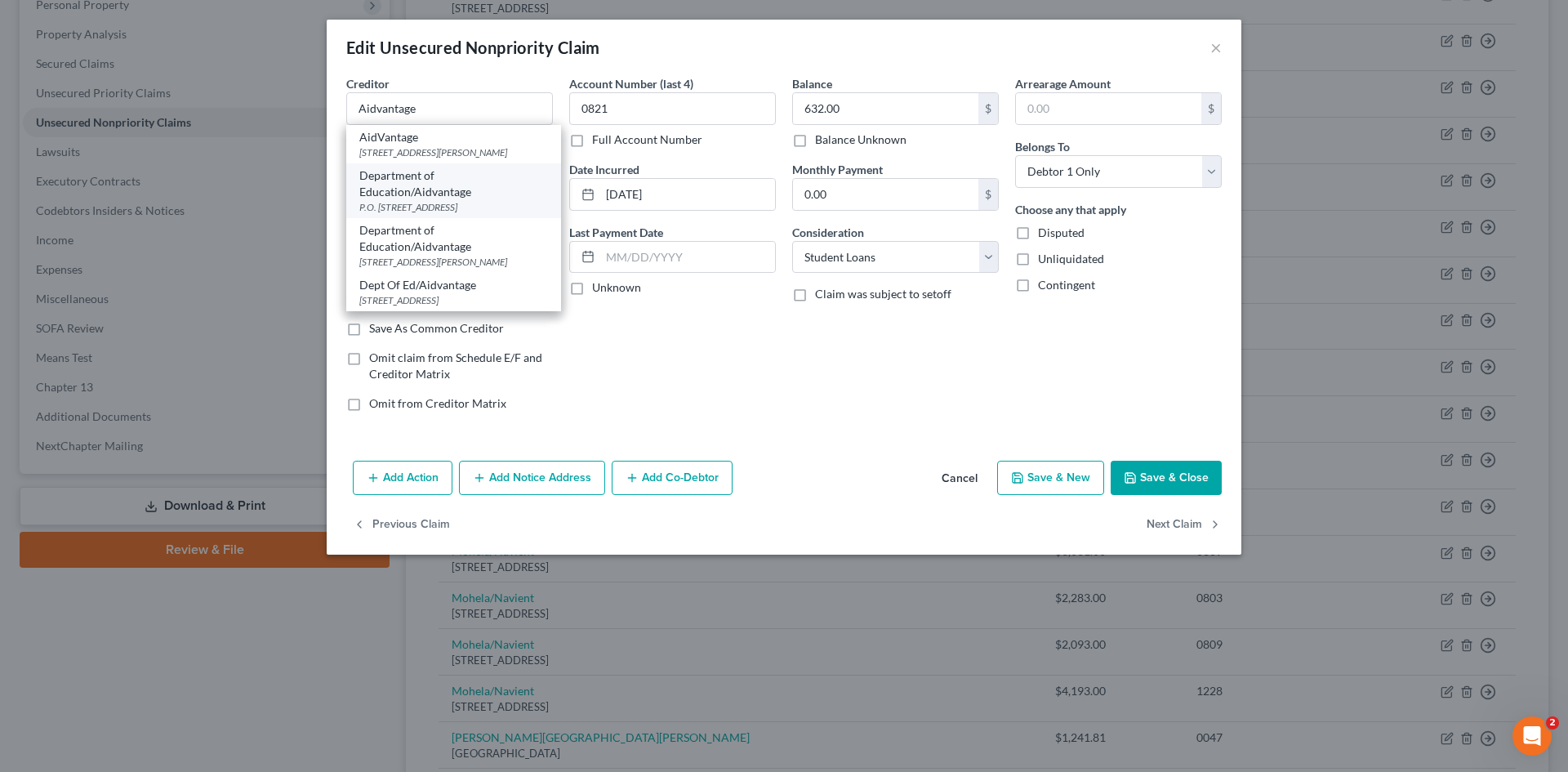
click at [407, 185] on div "Department of Education/Aidvantage" at bounding box center [454, 184] width 189 height 32
type input "Department of Education/Aidvantage"
type input "P.O. Box 300001"
type input "Greenville"
select select "45"
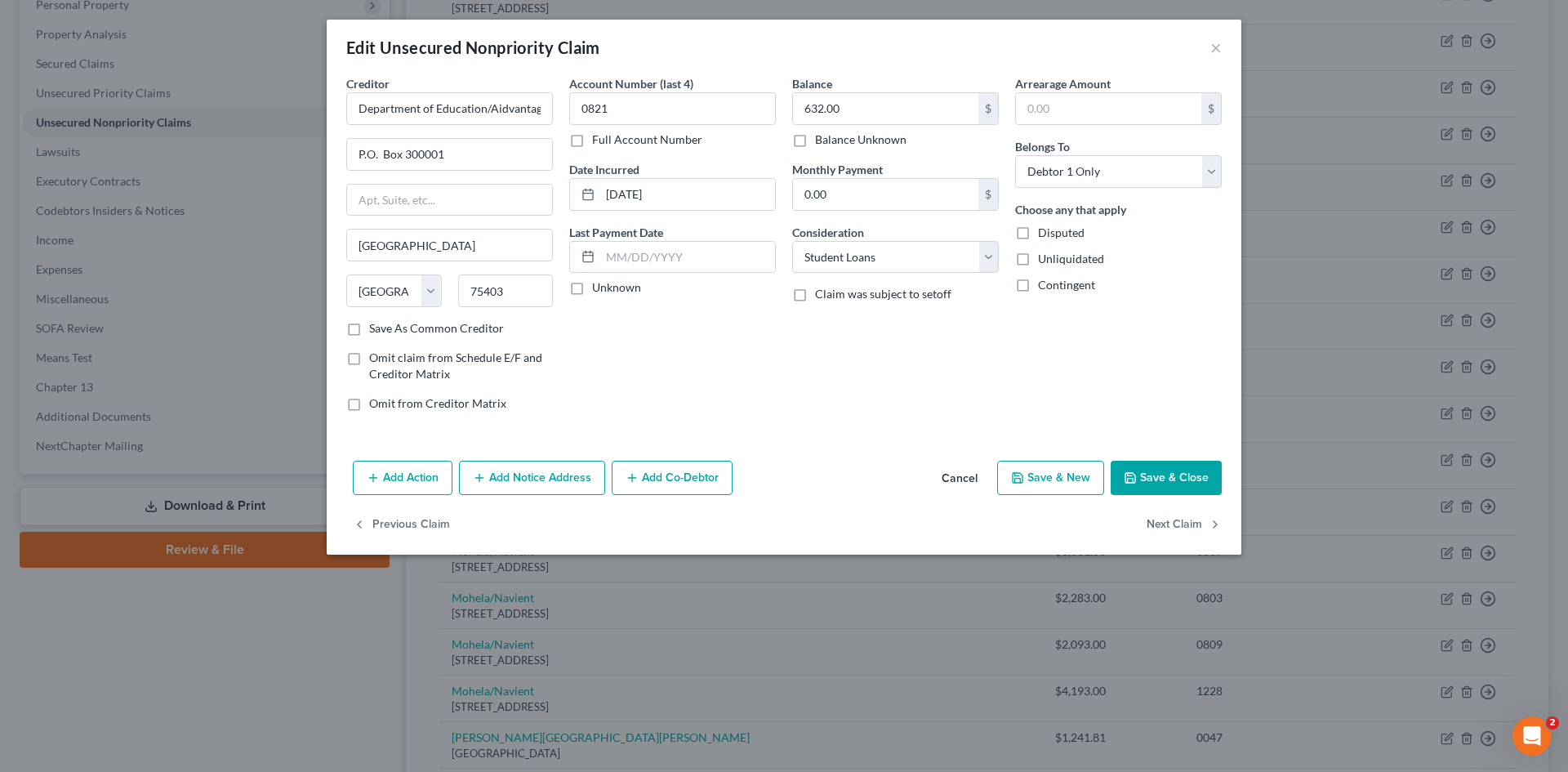
click at [1166, 477] on button "Save & Close" at bounding box center [1166, 478] width 111 height 34
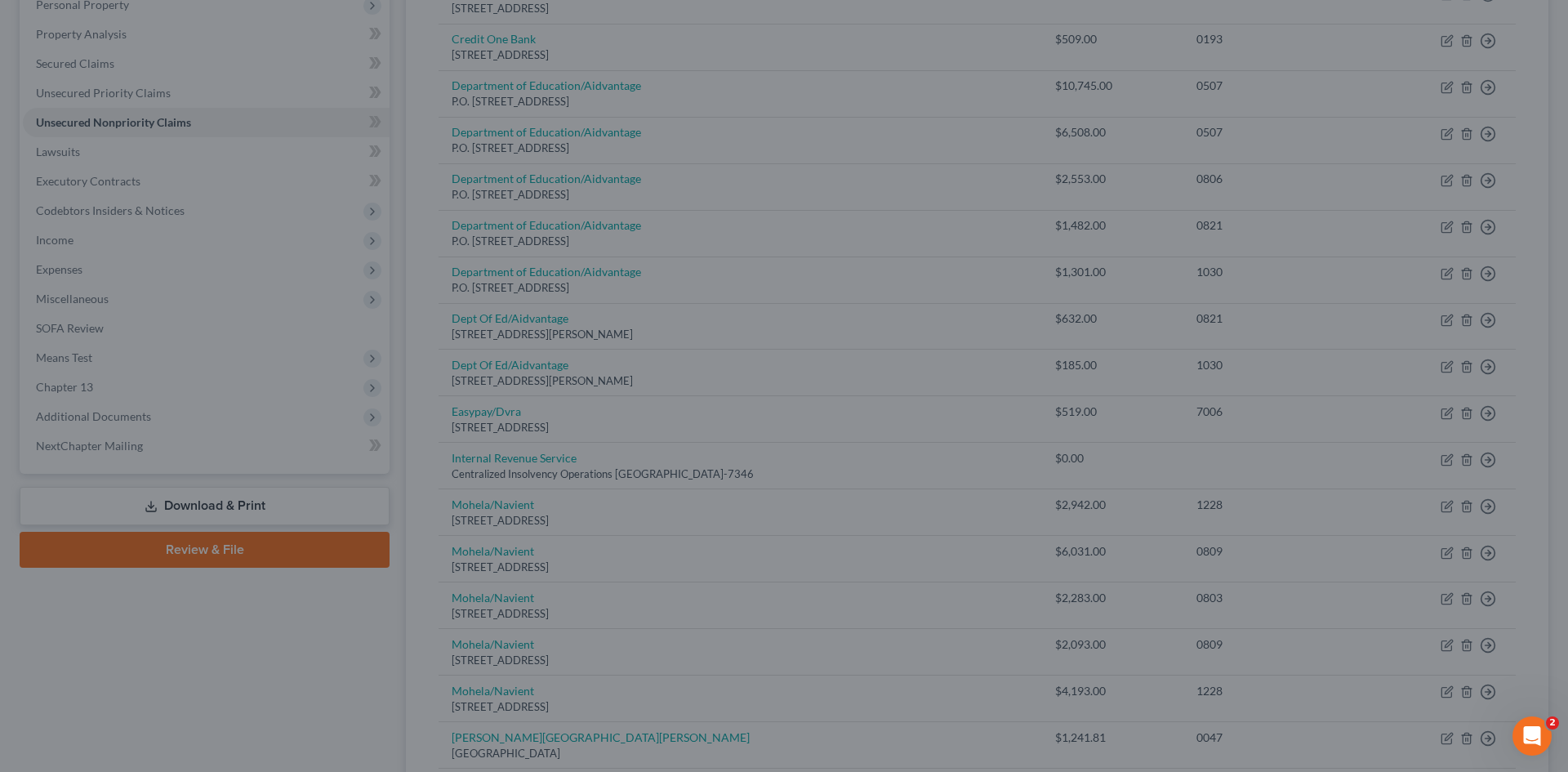
type input "0"
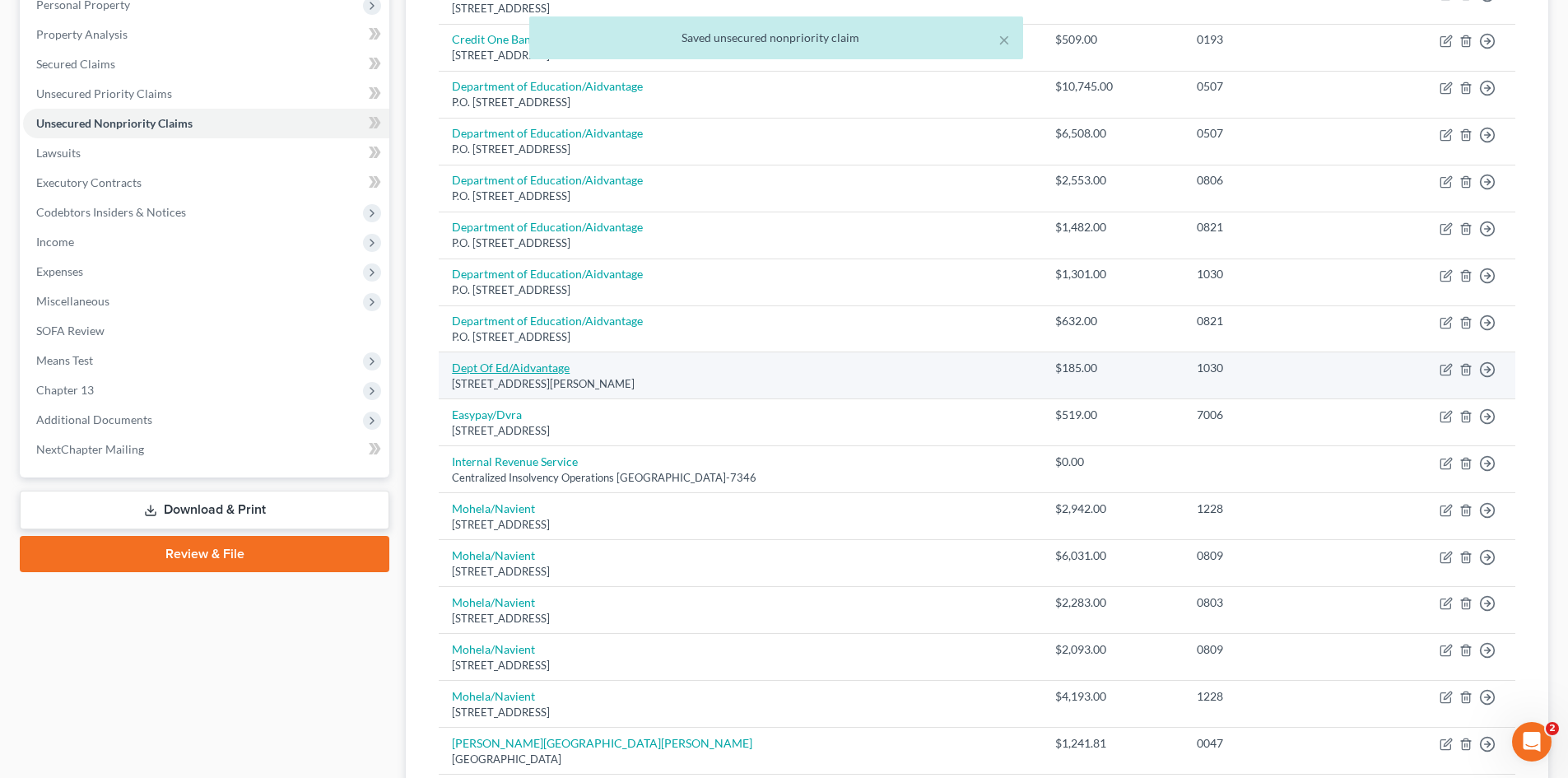
click at [511, 367] on link "Dept Of Ed/Aidvantage" at bounding box center [510, 367] width 117 height 14
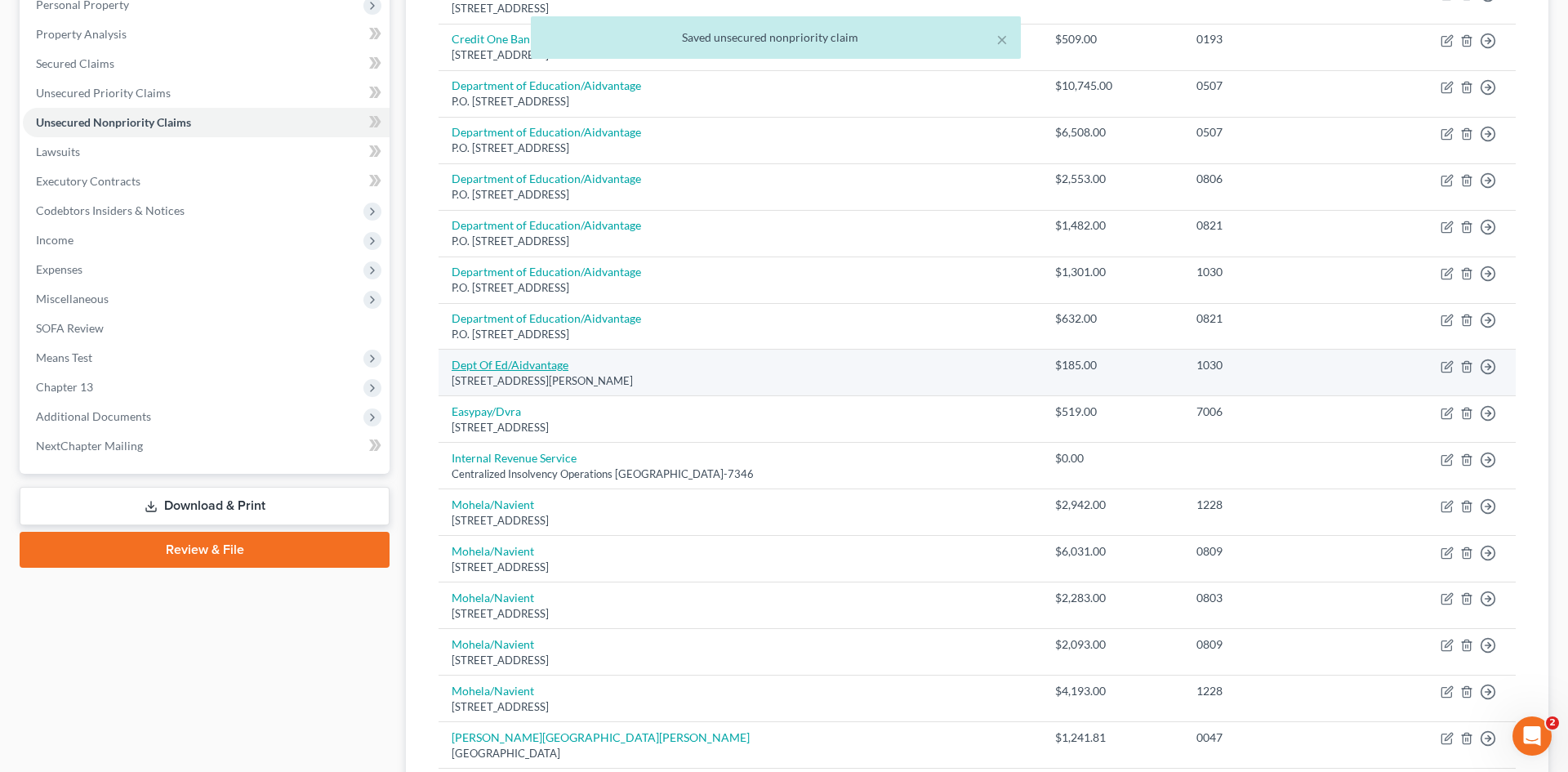
select select "48"
select select "17"
select select "0"
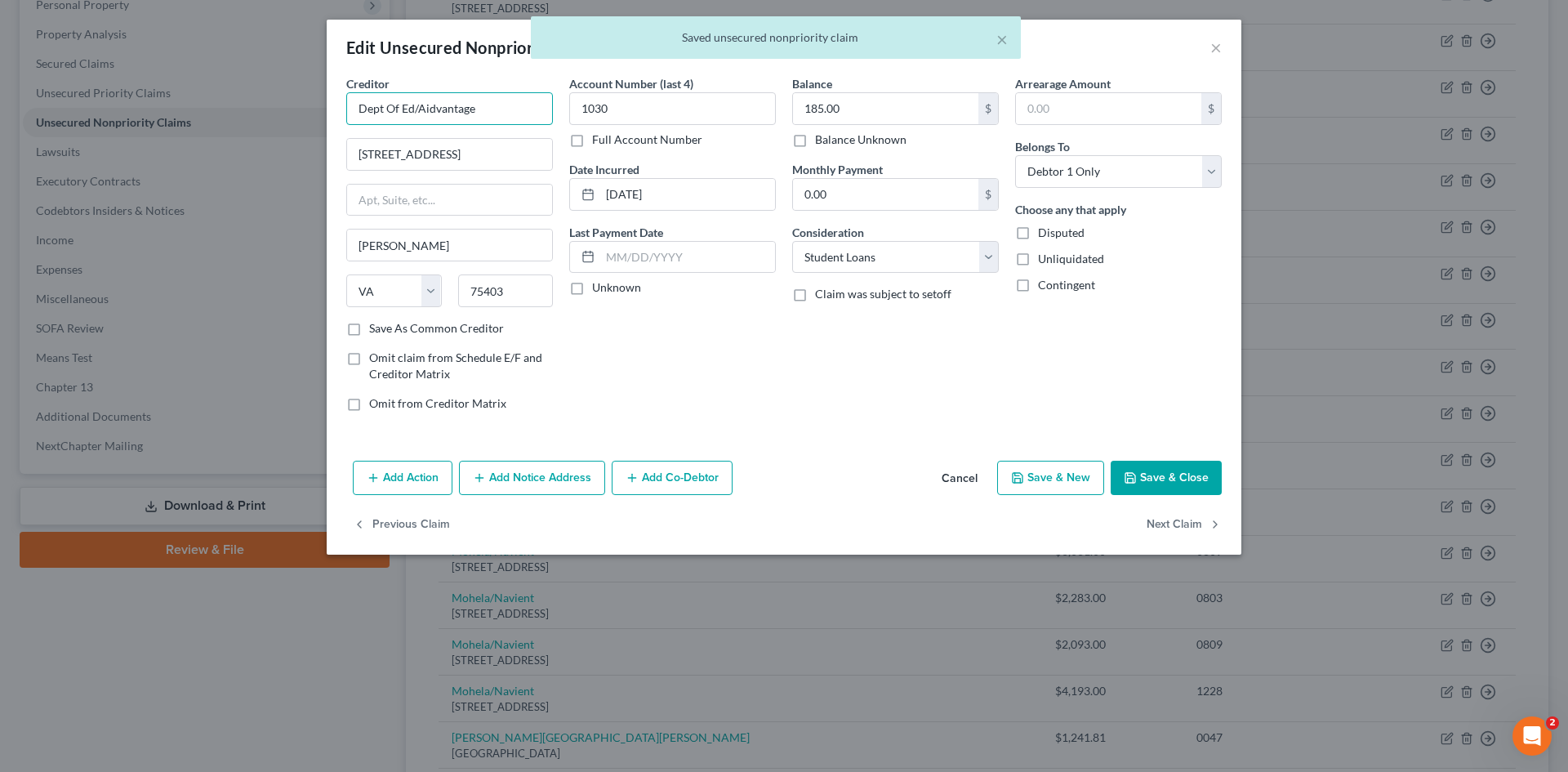
click at [419, 102] on input "Dept Of Ed/Aidvantage" at bounding box center [449, 109] width 207 height 32
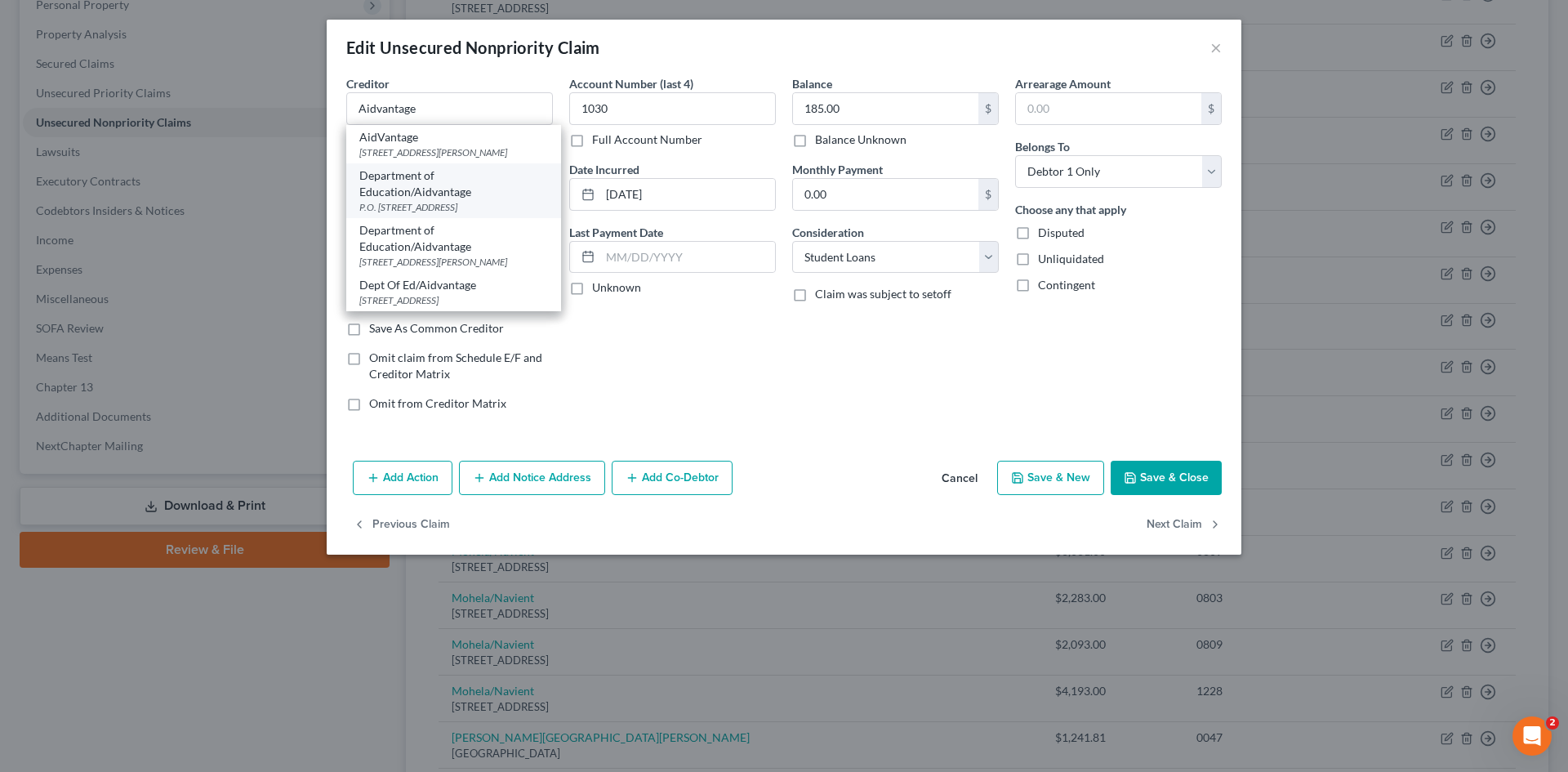
click at [433, 190] on div "Department of Education/Aidvantage" at bounding box center [454, 184] width 189 height 32
type input "Department of Education/Aidvantage"
type input "P.O. Box 300001"
type input "Greenville"
select select "45"
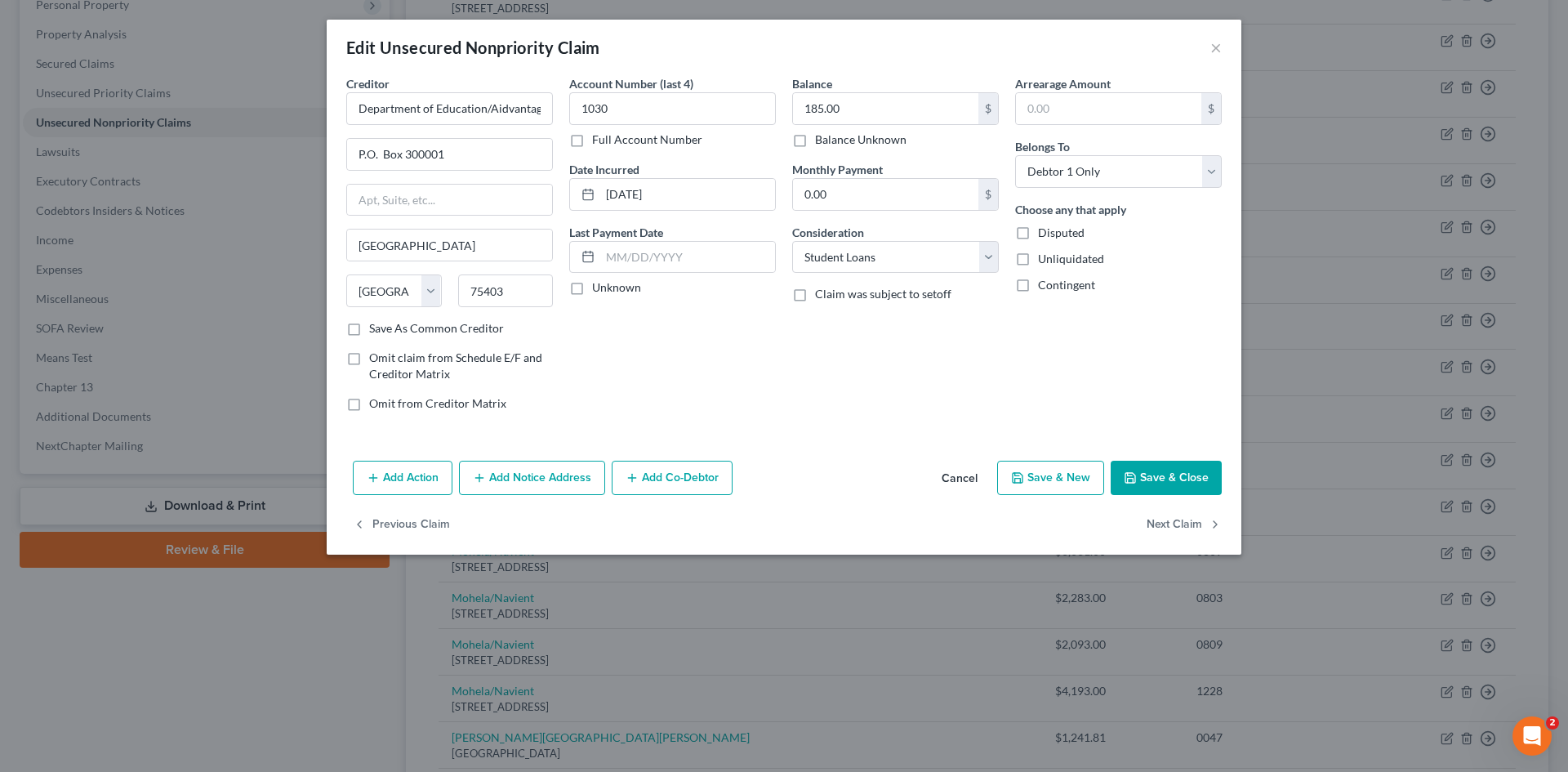
click at [1145, 487] on button "Save & Close" at bounding box center [1166, 478] width 111 height 34
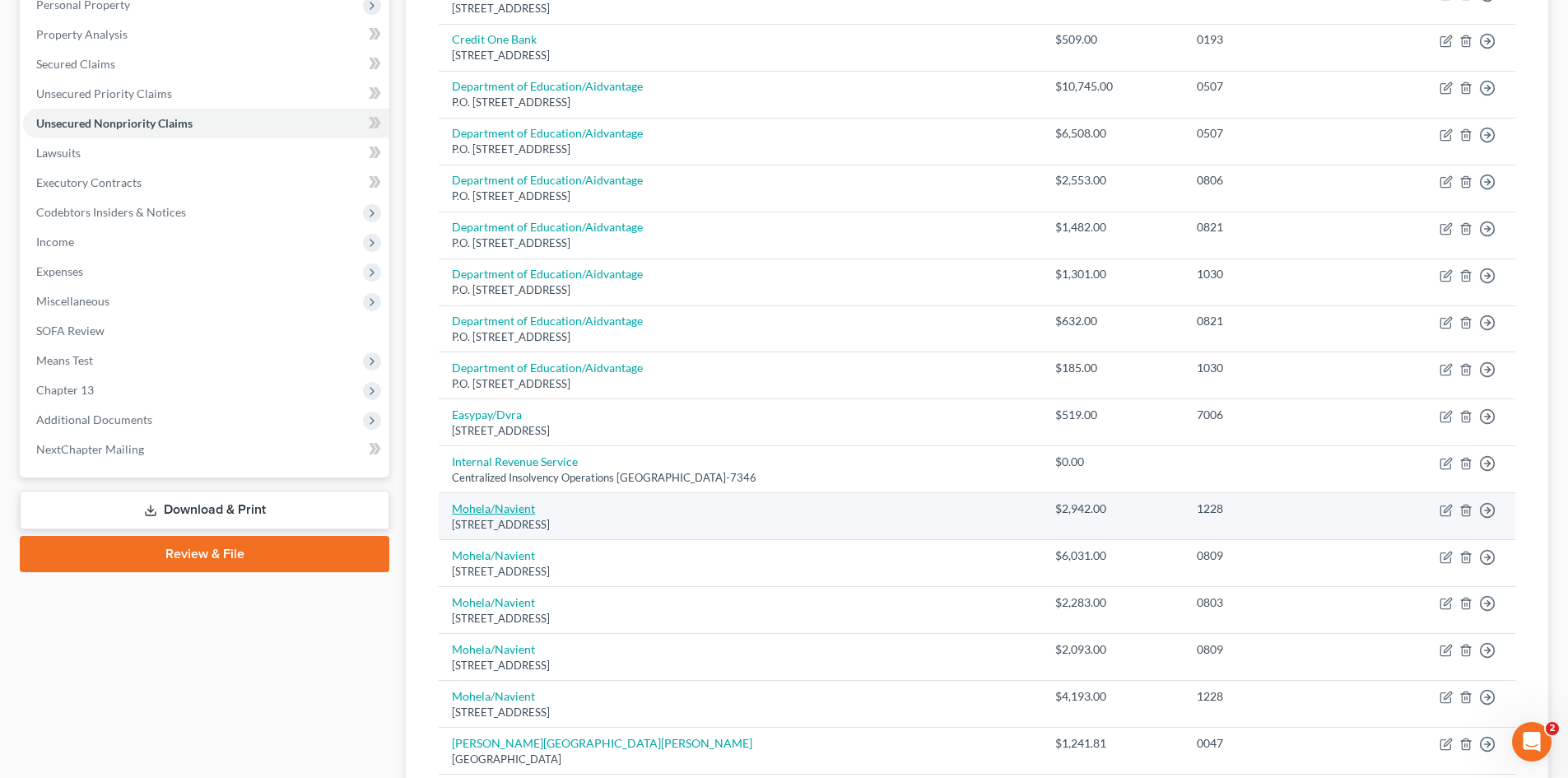
click at [512, 507] on link "Mohela/Navient" at bounding box center [493, 508] width 83 height 14
select select "26"
select select "17"
select select "0"
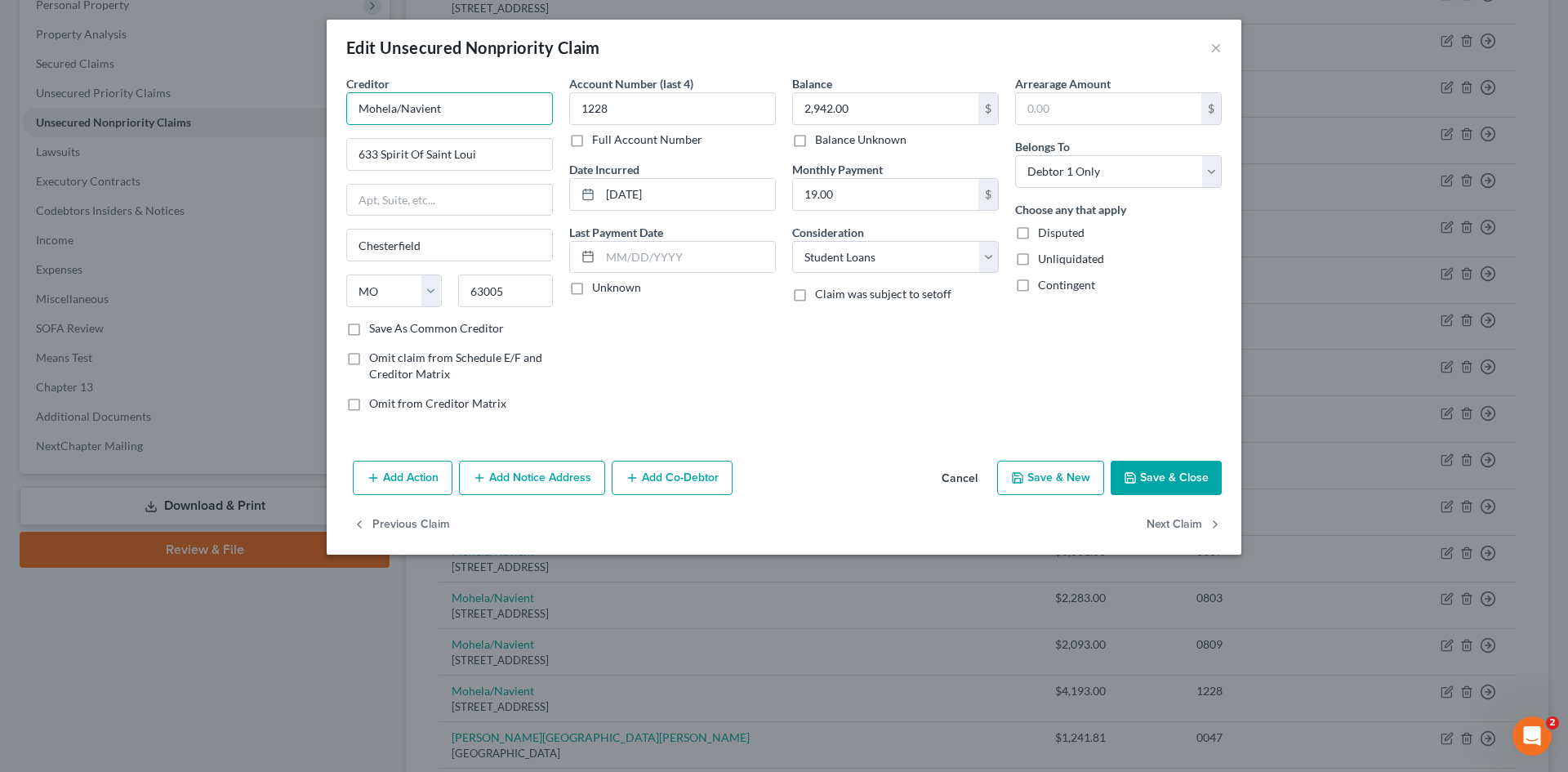
click at [468, 109] on input "Mohela/Navient" at bounding box center [449, 109] width 207 height 32
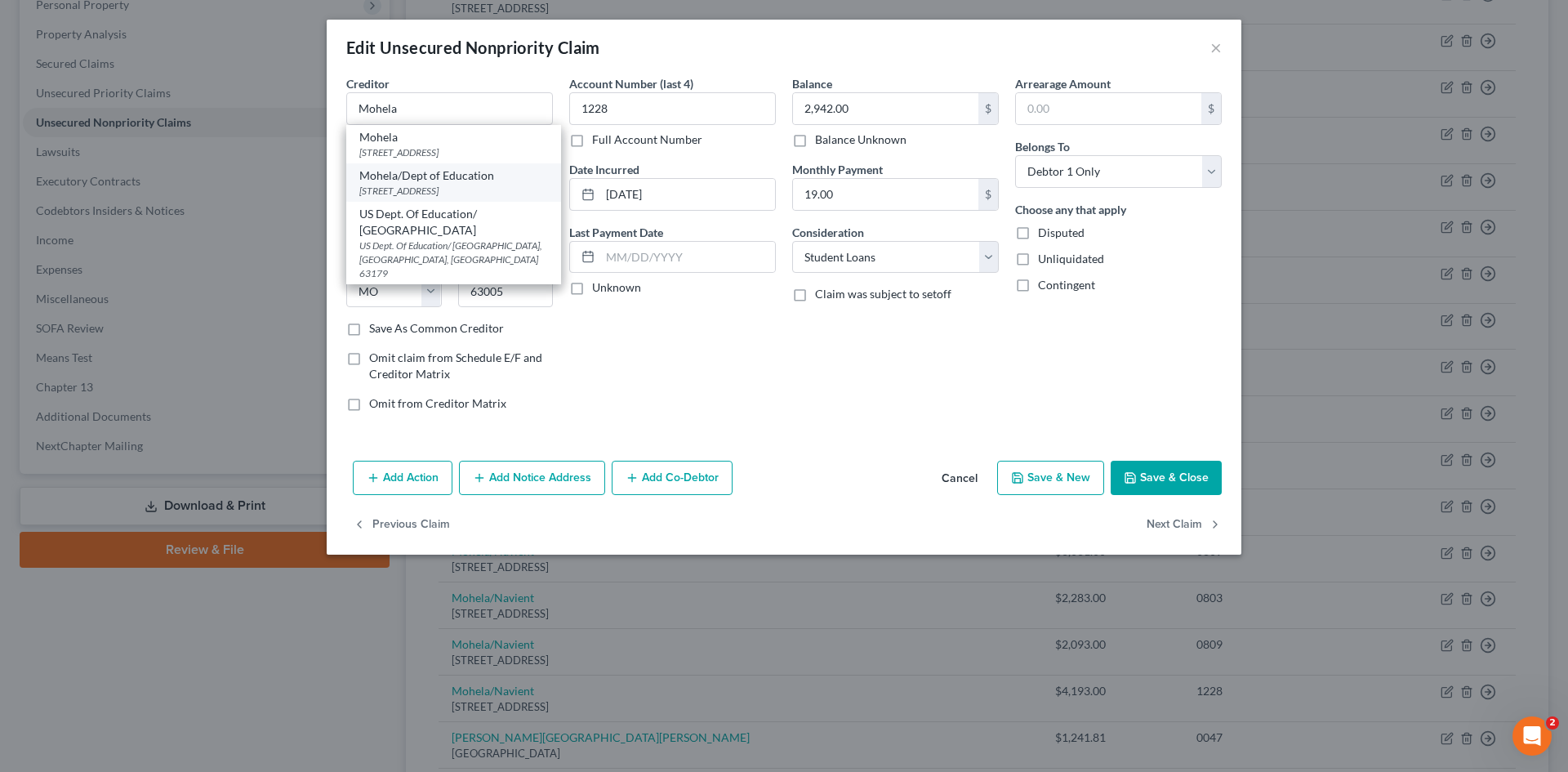
click at [497, 184] on div "633 Spirit Drive, Chesterfield, MO 63005" at bounding box center [454, 191] width 189 height 14
type input "Mohela/Dept of Education"
type input "633 Spirit Drive"
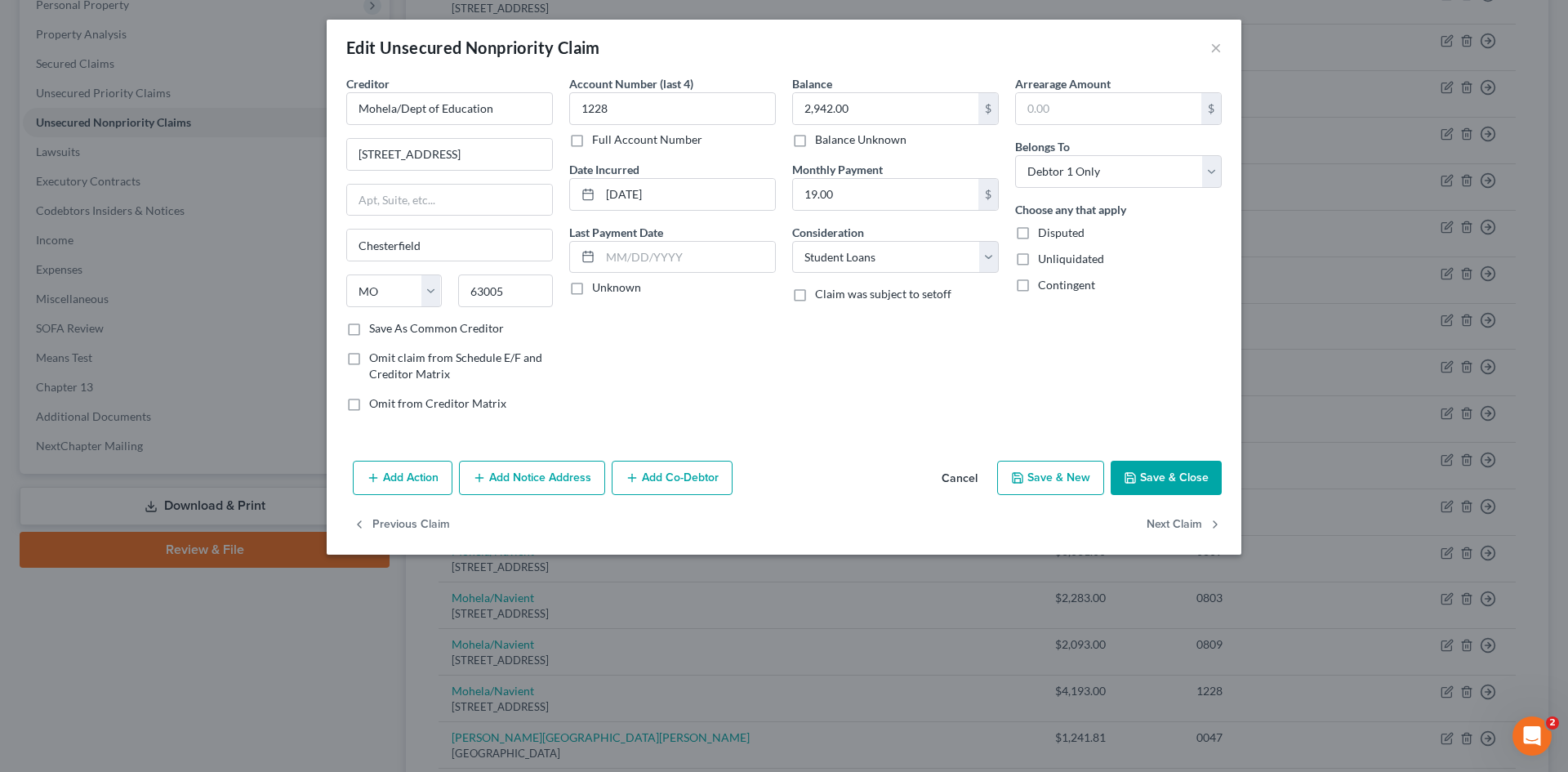
click at [1144, 482] on button "Save & Close" at bounding box center [1166, 478] width 111 height 34
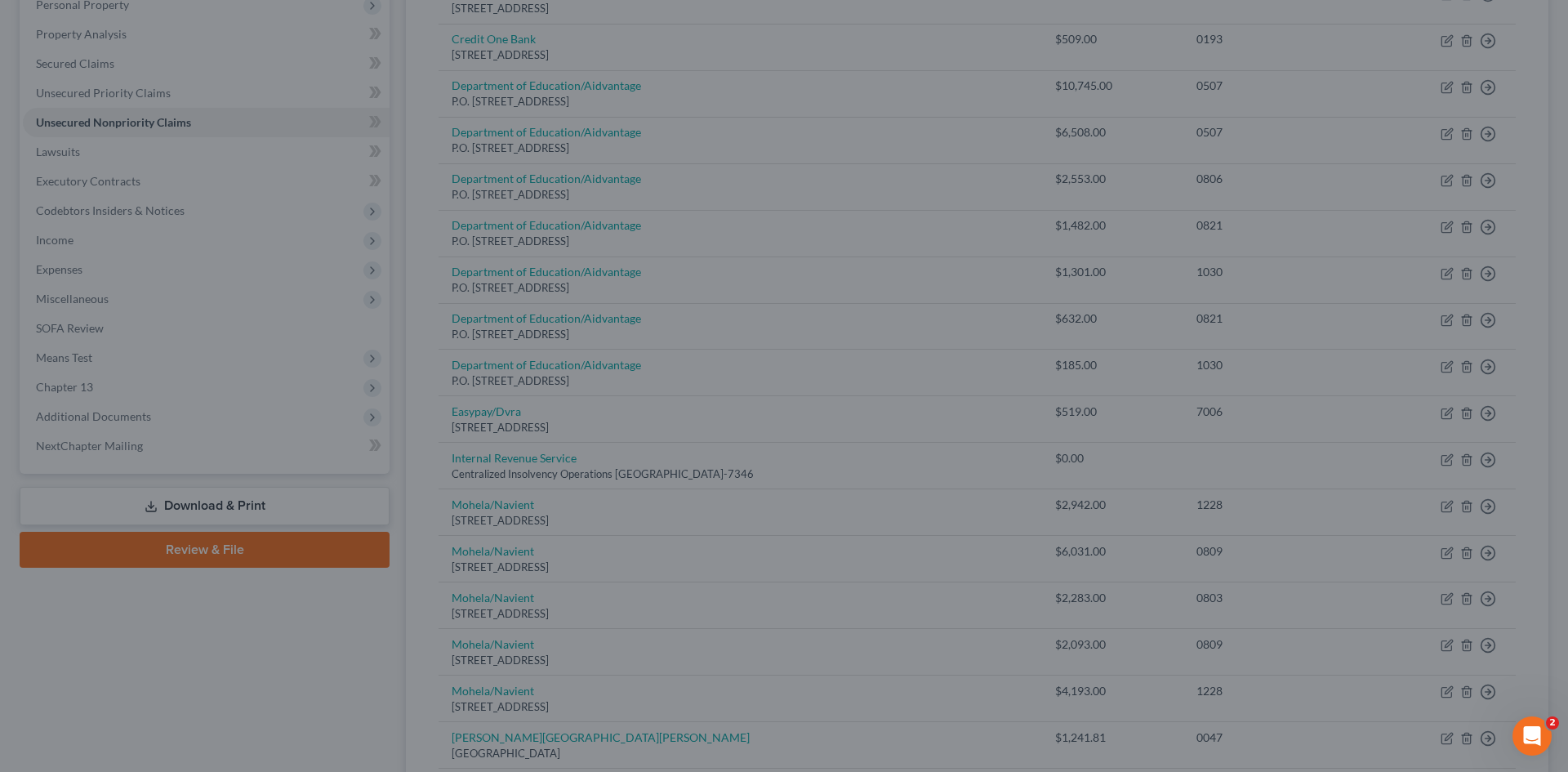
type input "0"
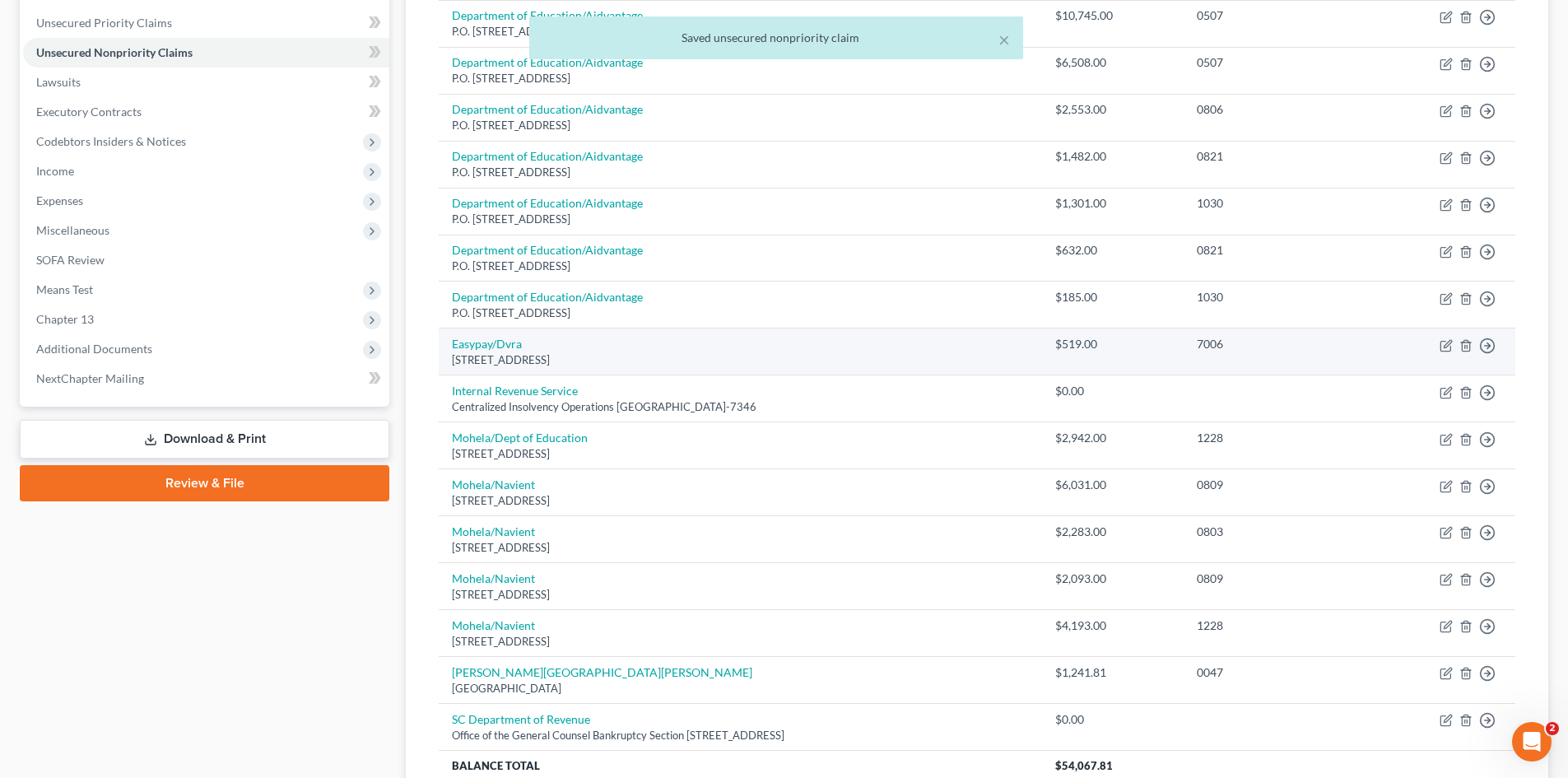
scroll to position [494, 0]
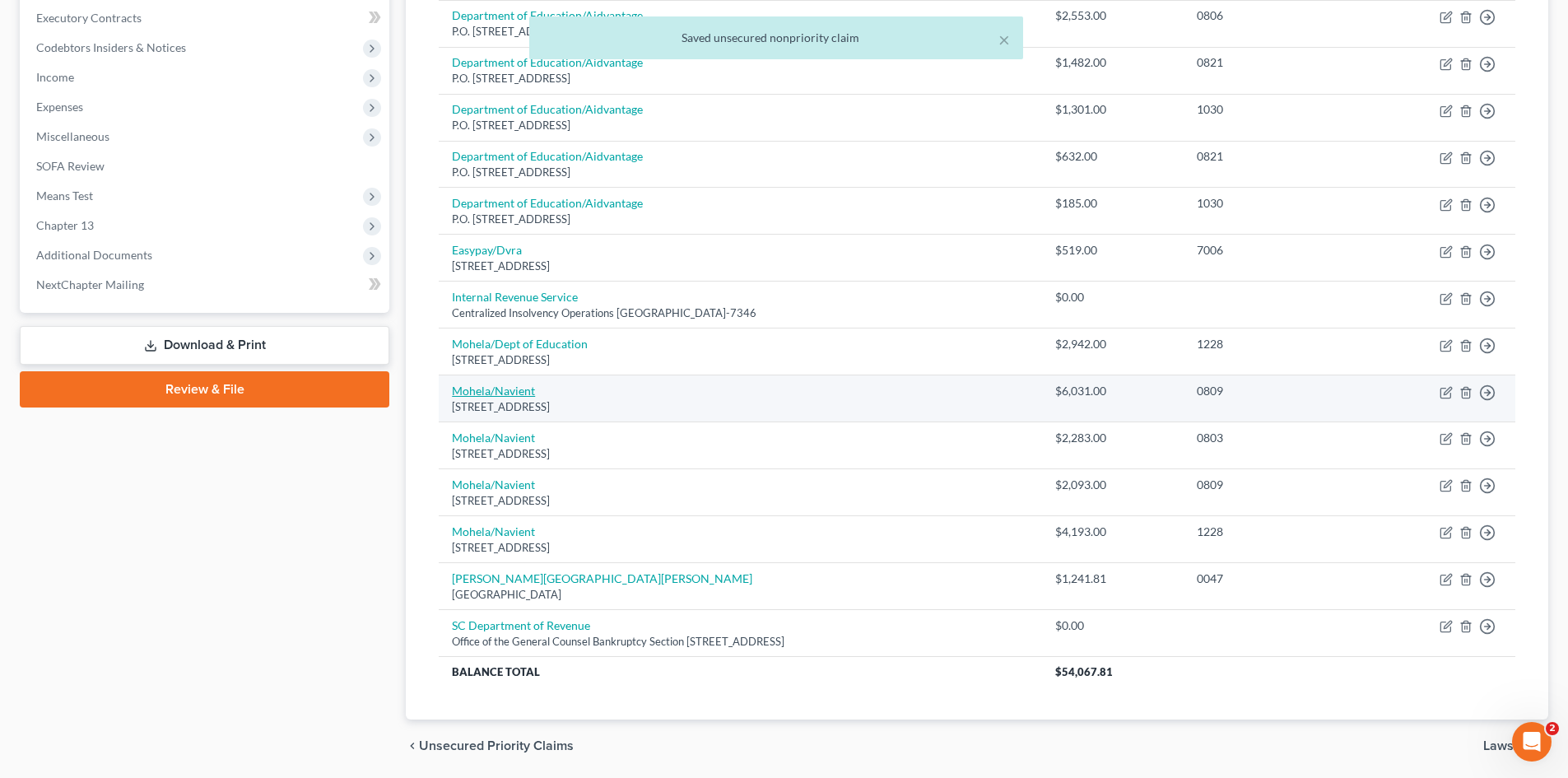
click at [499, 394] on link "Mohela/Navient" at bounding box center [493, 390] width 83 height 14
select select "26"
select select "17"
select select "0"
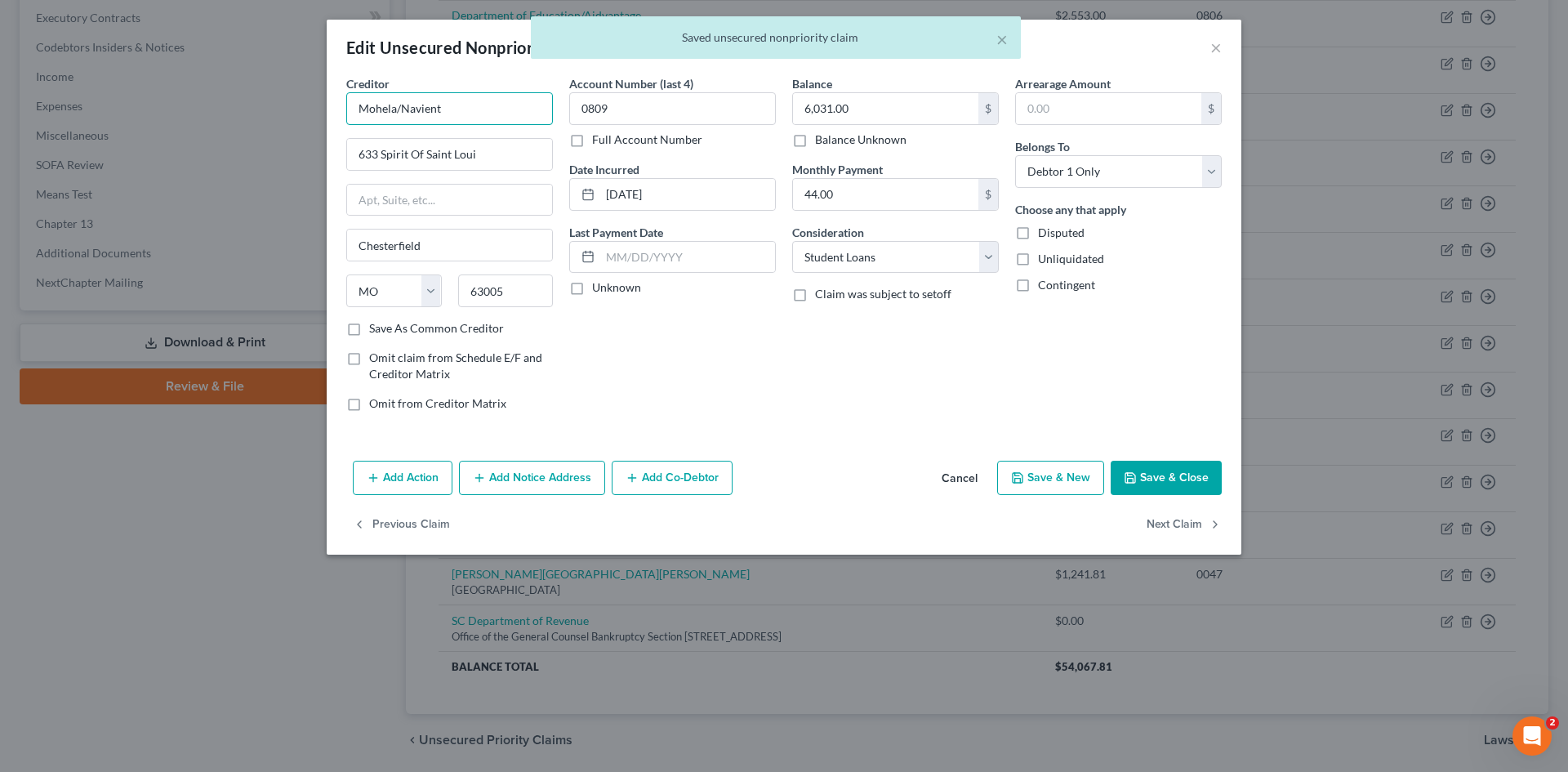
click at [444, 115] on input "Mohela/Navient" at bounding box center [449, 109] width 207 height 32
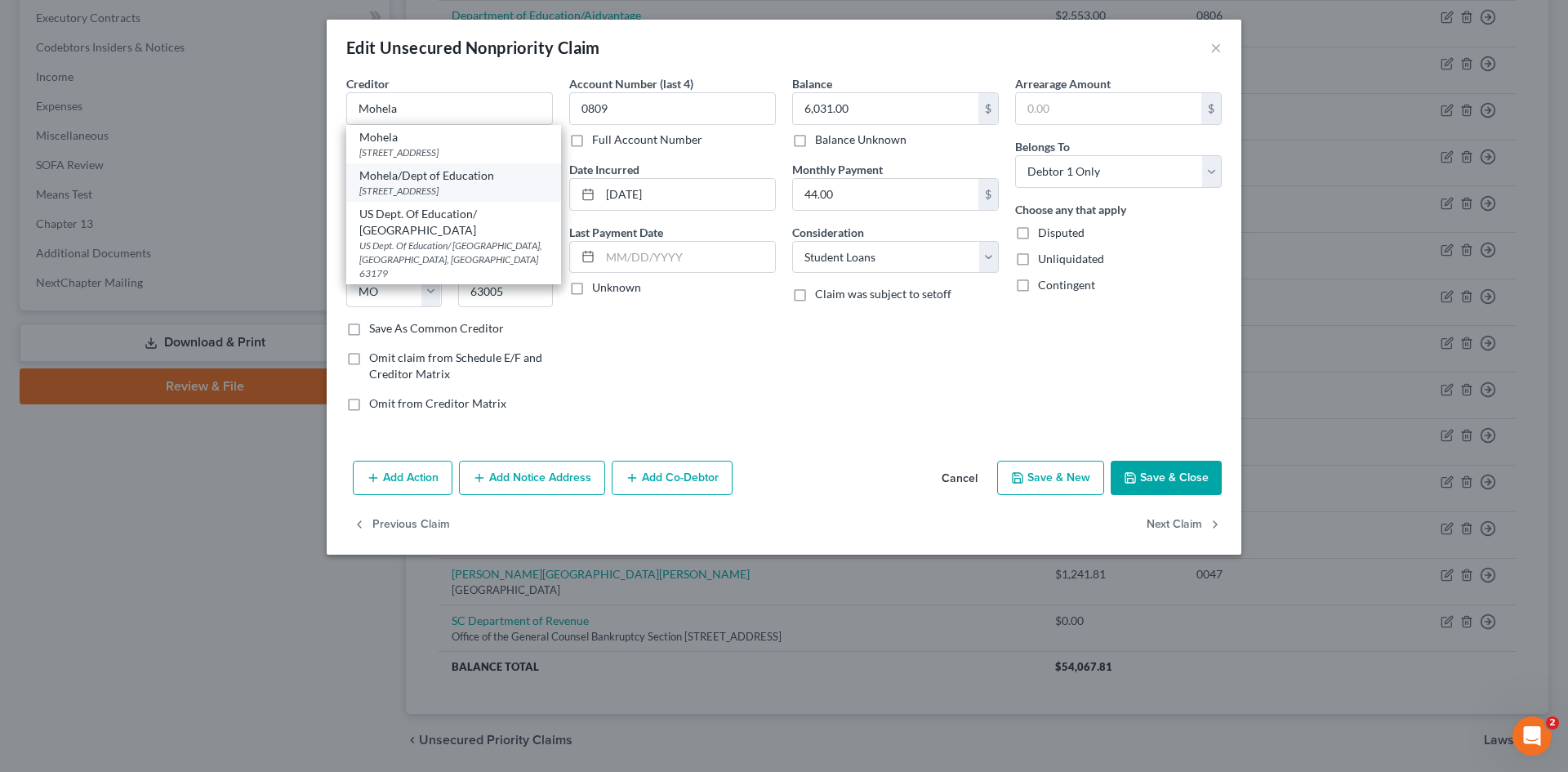
click at [485, 181] on div "Mohela/Dept of Education" at bounding box center [454, 176] width 189 height 16
type input "Mohela/Dept of Education"
type input "633 Spirit Drive"
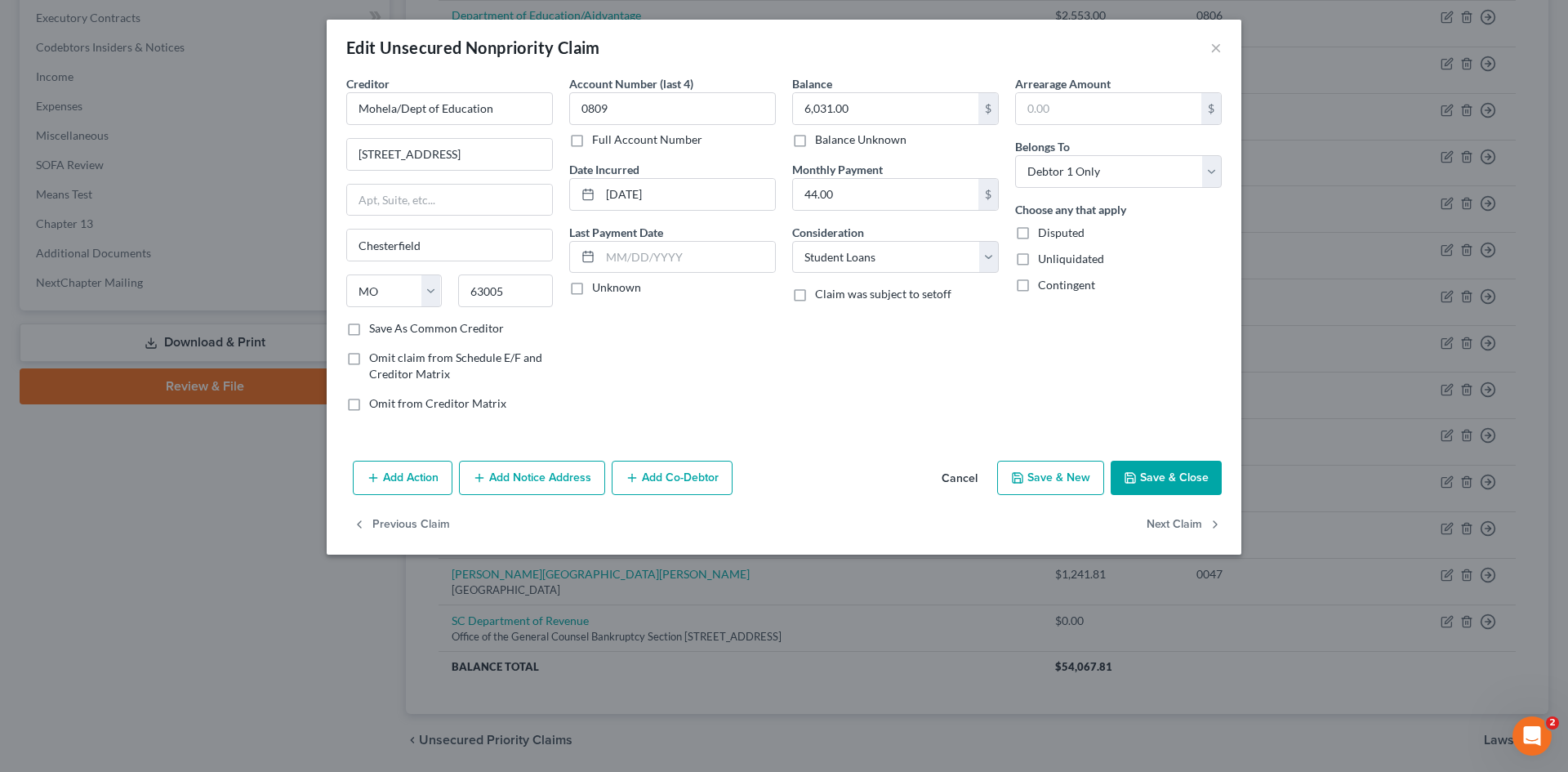
click at [1164, 478] on button "Save & Close" at bounding box center [1166, 478] width 111 height 34
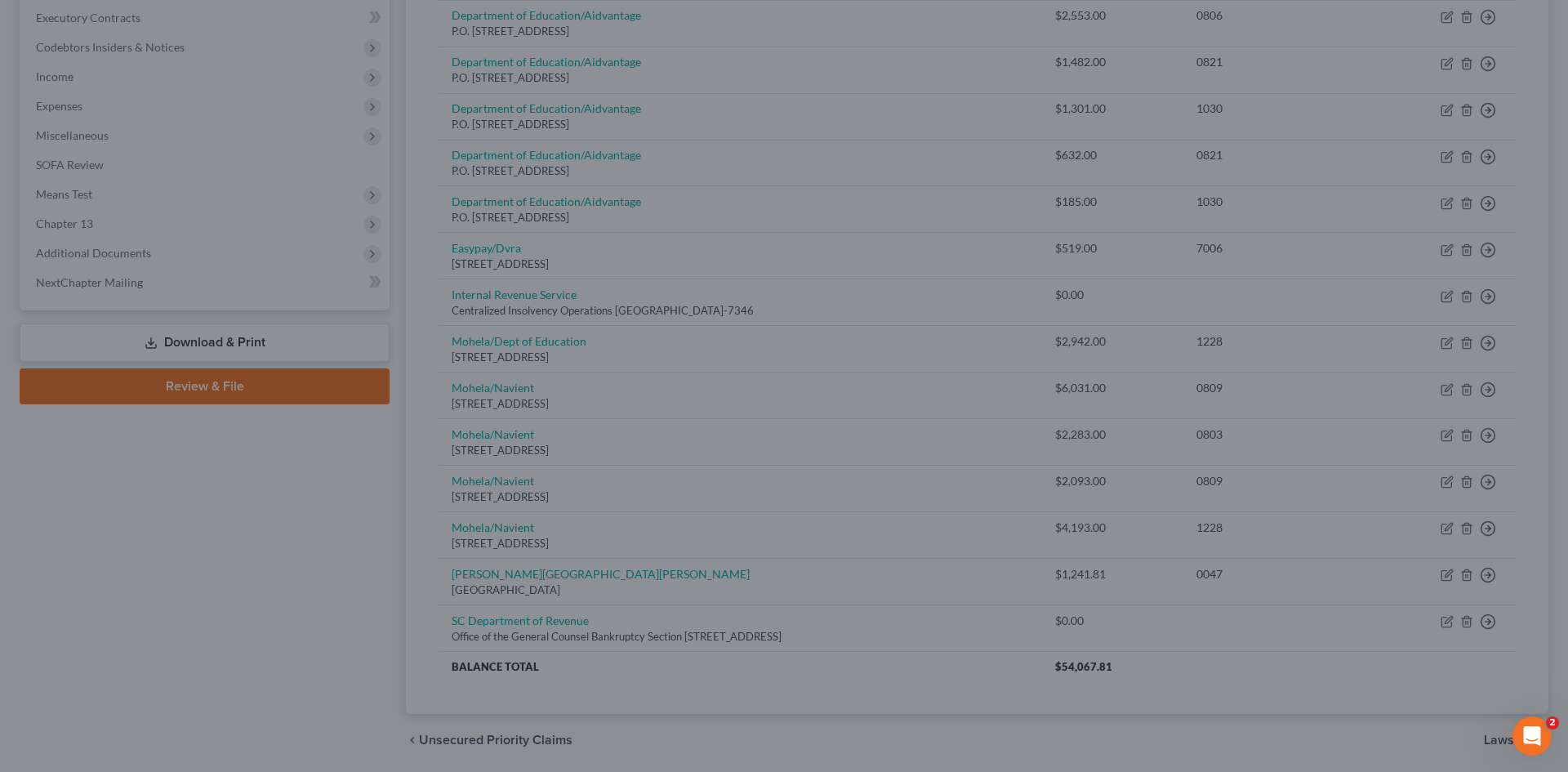
type input "0"
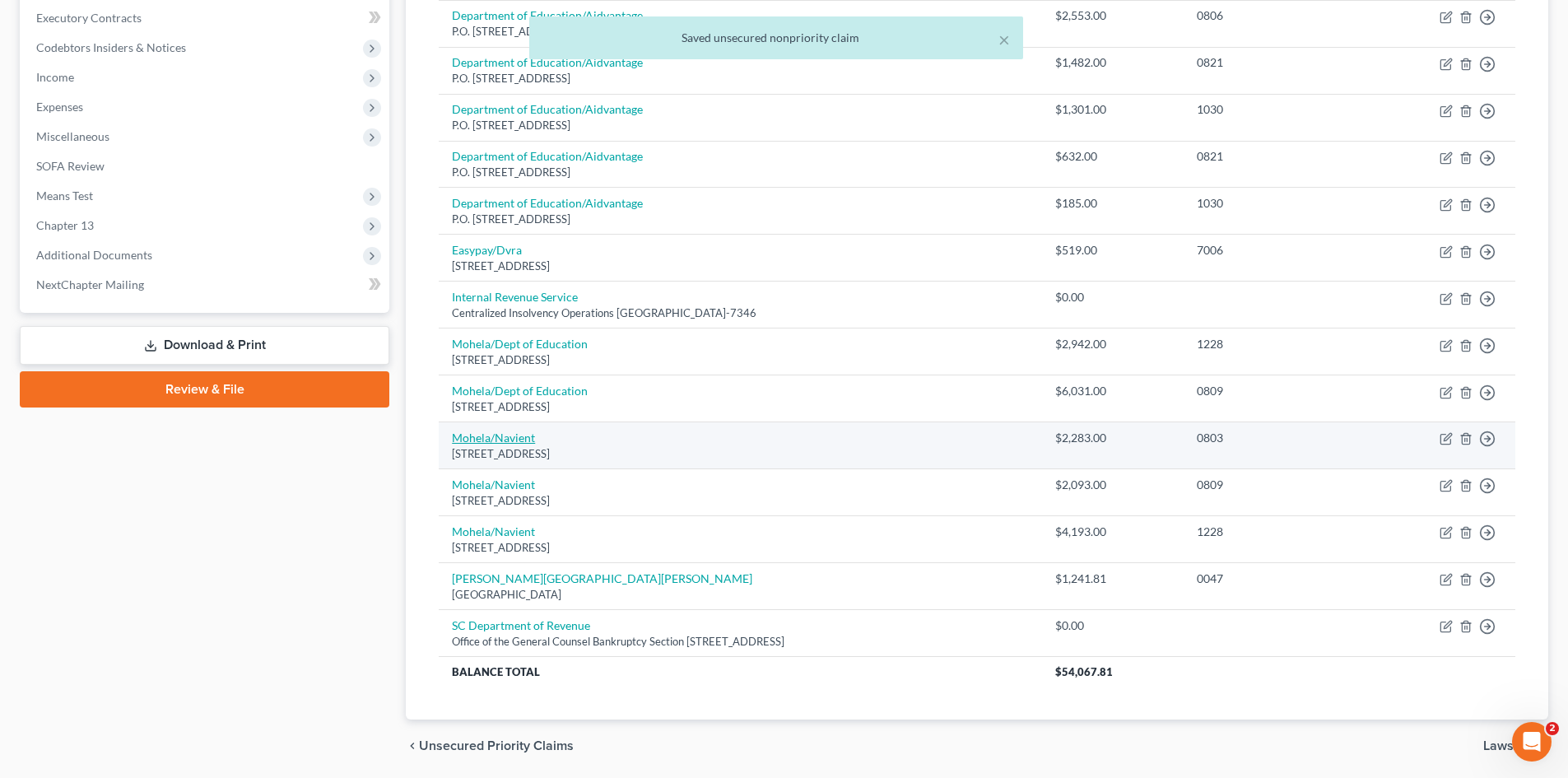
click at [467, 440] on link "Mohela/Navient" at bounding box center [493, 438] width 83 height 14
select select "26"
select select "17"
select select "0"
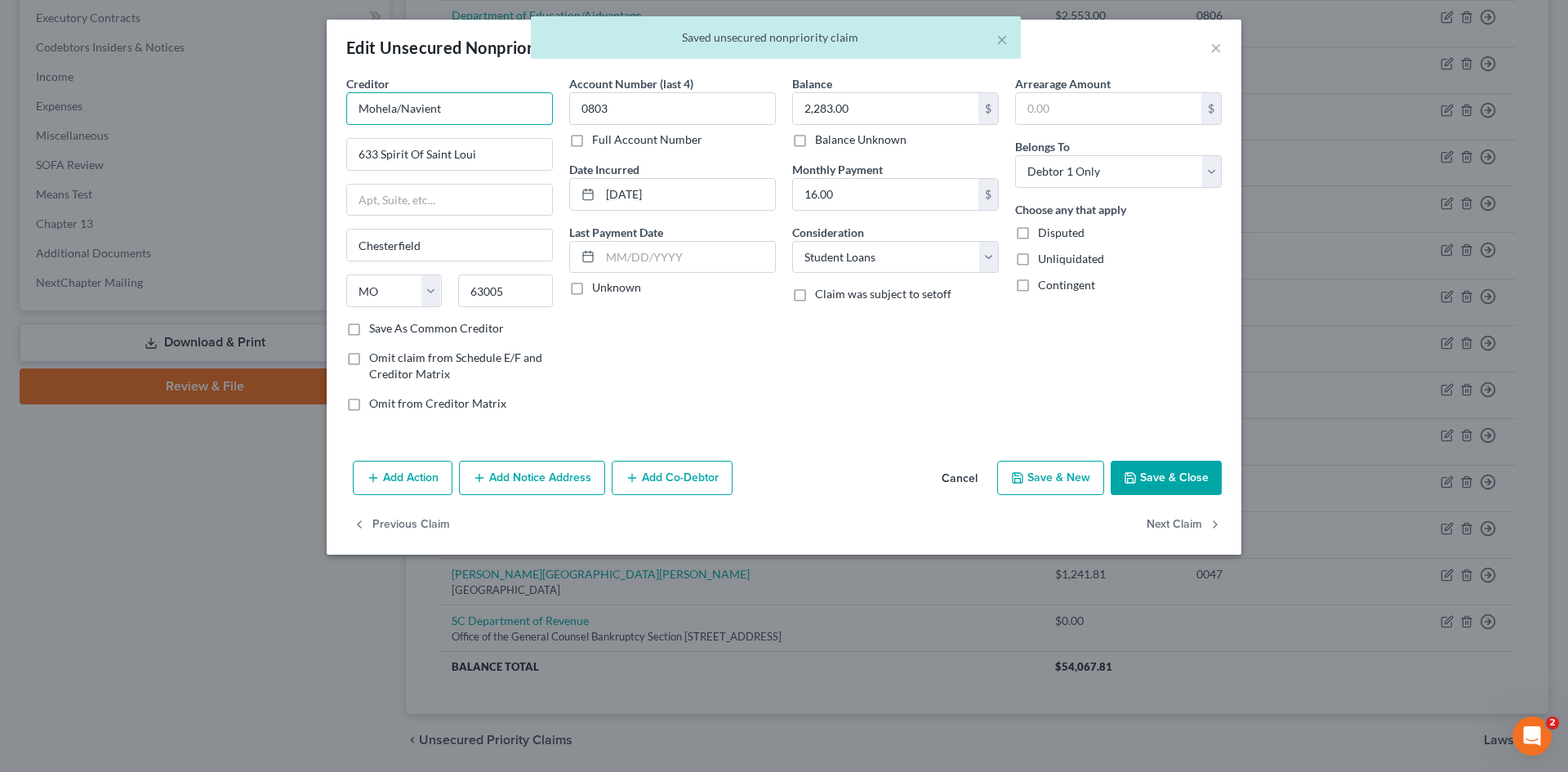
click at [454, 115] on input "Mohela/Navient" at bounding box center [449, 109] width 207 height 32
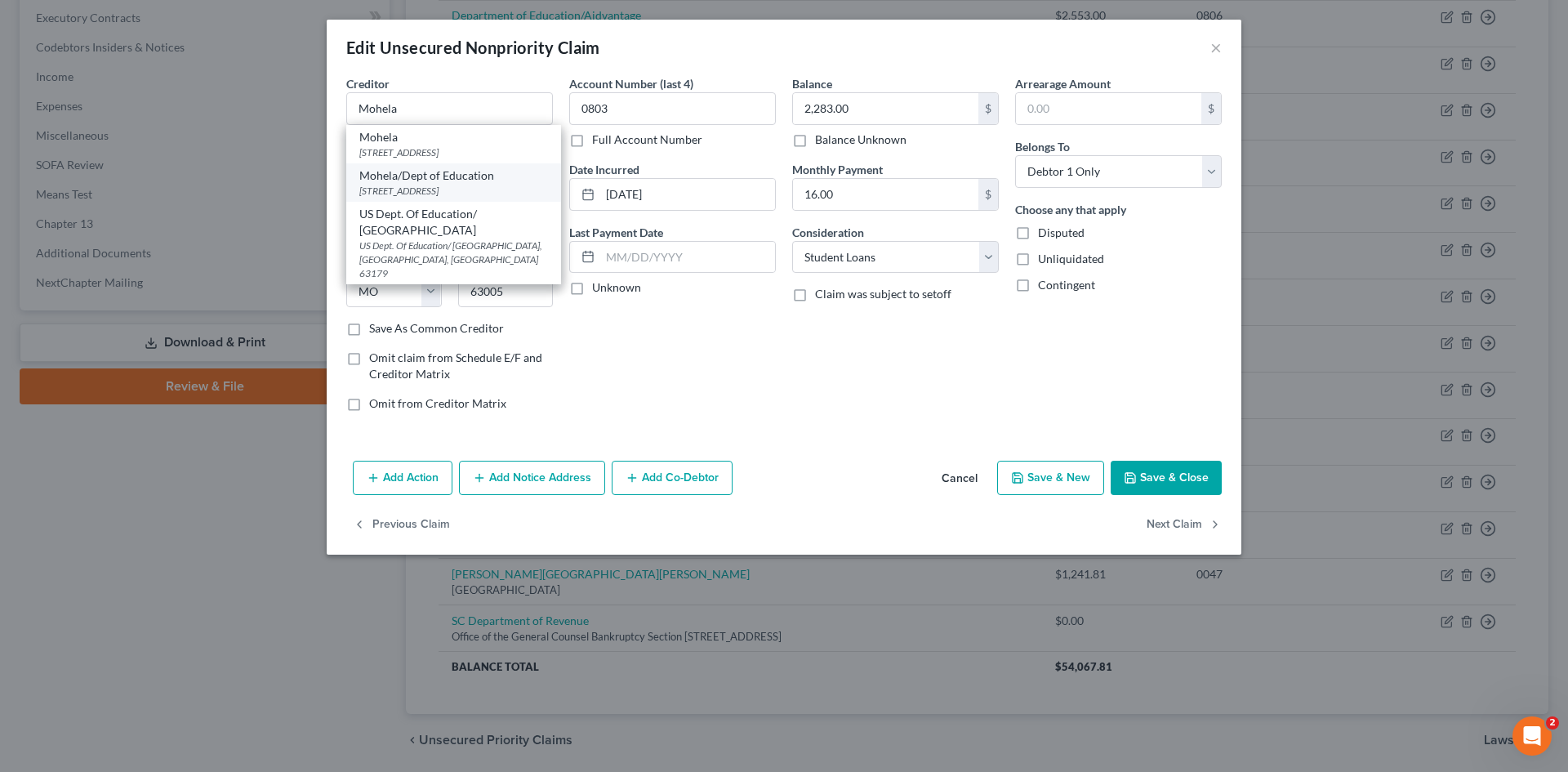
click at [452, 185] on div "633 Spirit Drive, Chesterfield, MO 63005" at bounding box center [454, 191] width 189 height 14
type input "Mohela/Dept of Education"
type input "633 Spirit Drive"
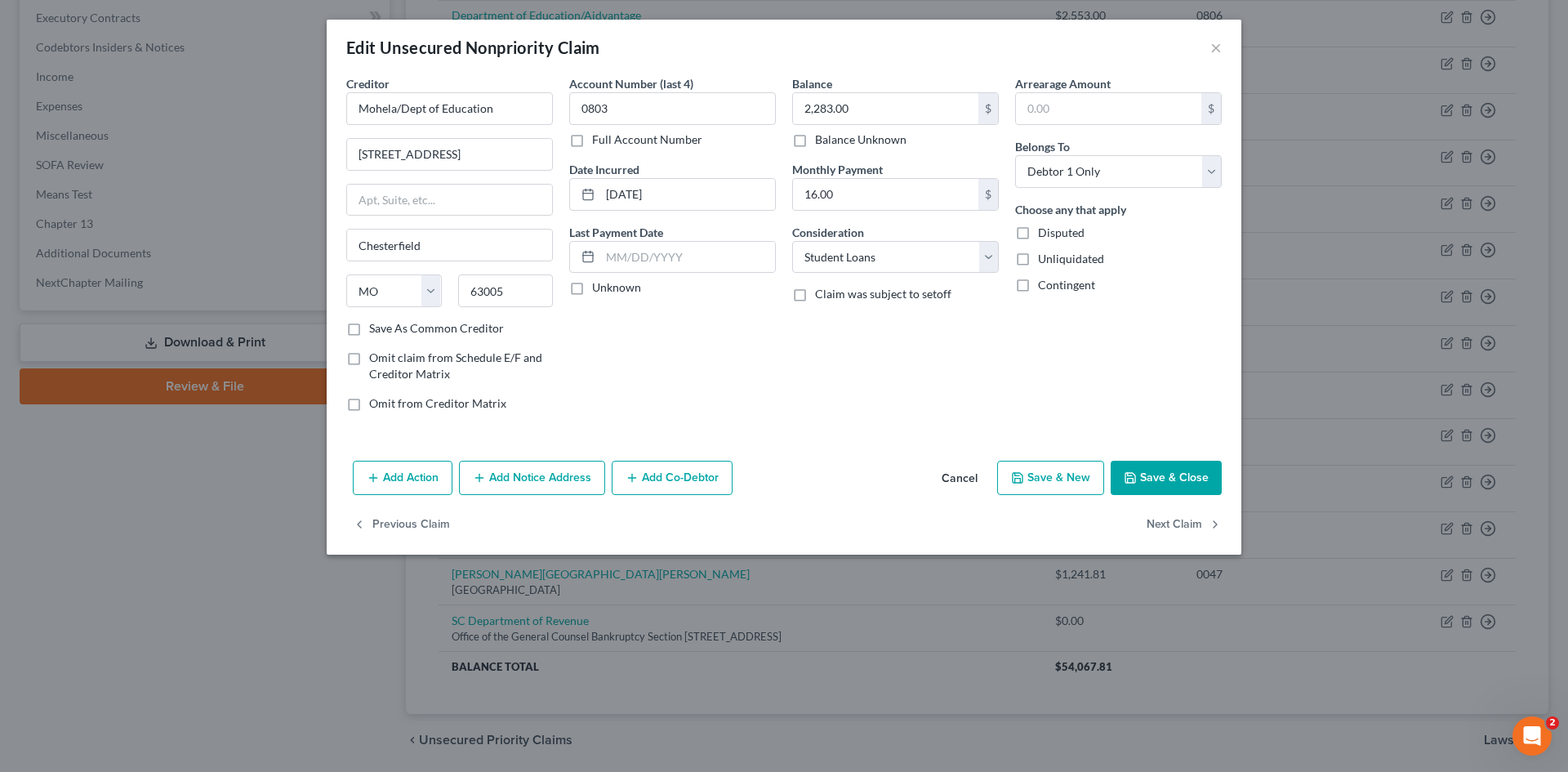
click at [1166, 474] on button "Save & Close" at bounding box center [1166, 478] width 111 height 34
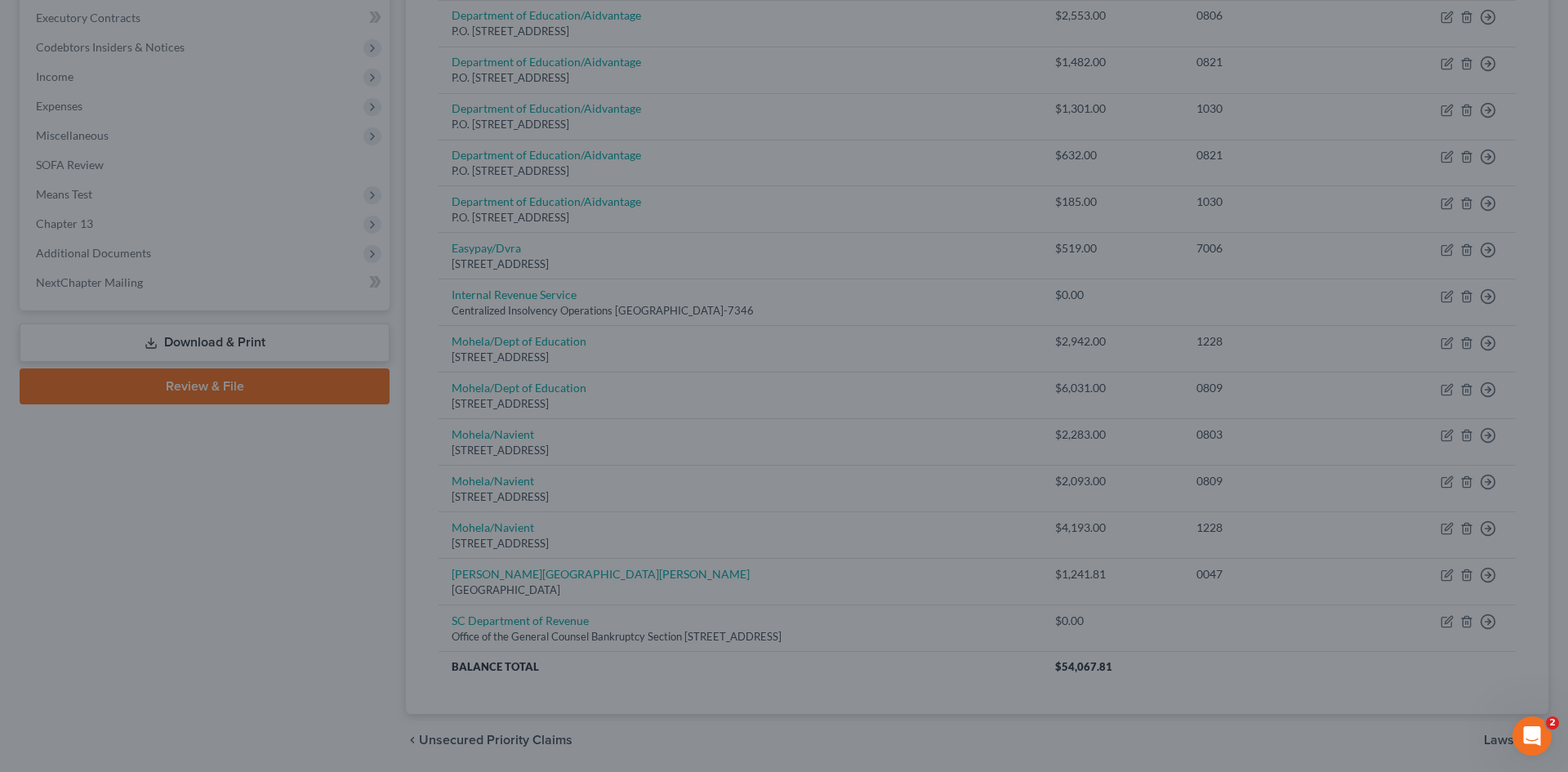
type input "0"
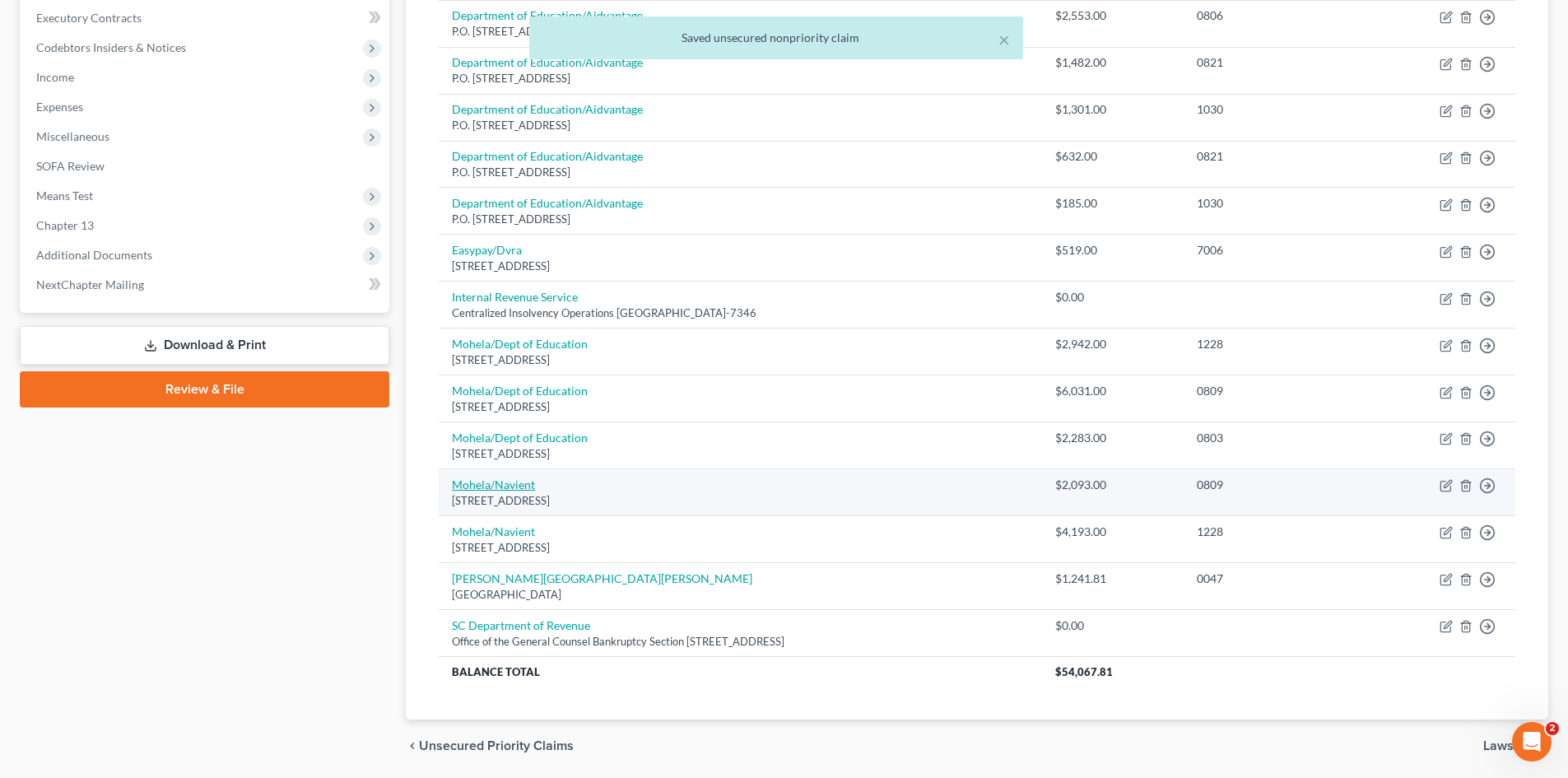
click at [479, 484] on link "Mohela/Navient" at bounding box center [493, 485] width 83 height 14
select select "26"
select select "17"
select select "0"
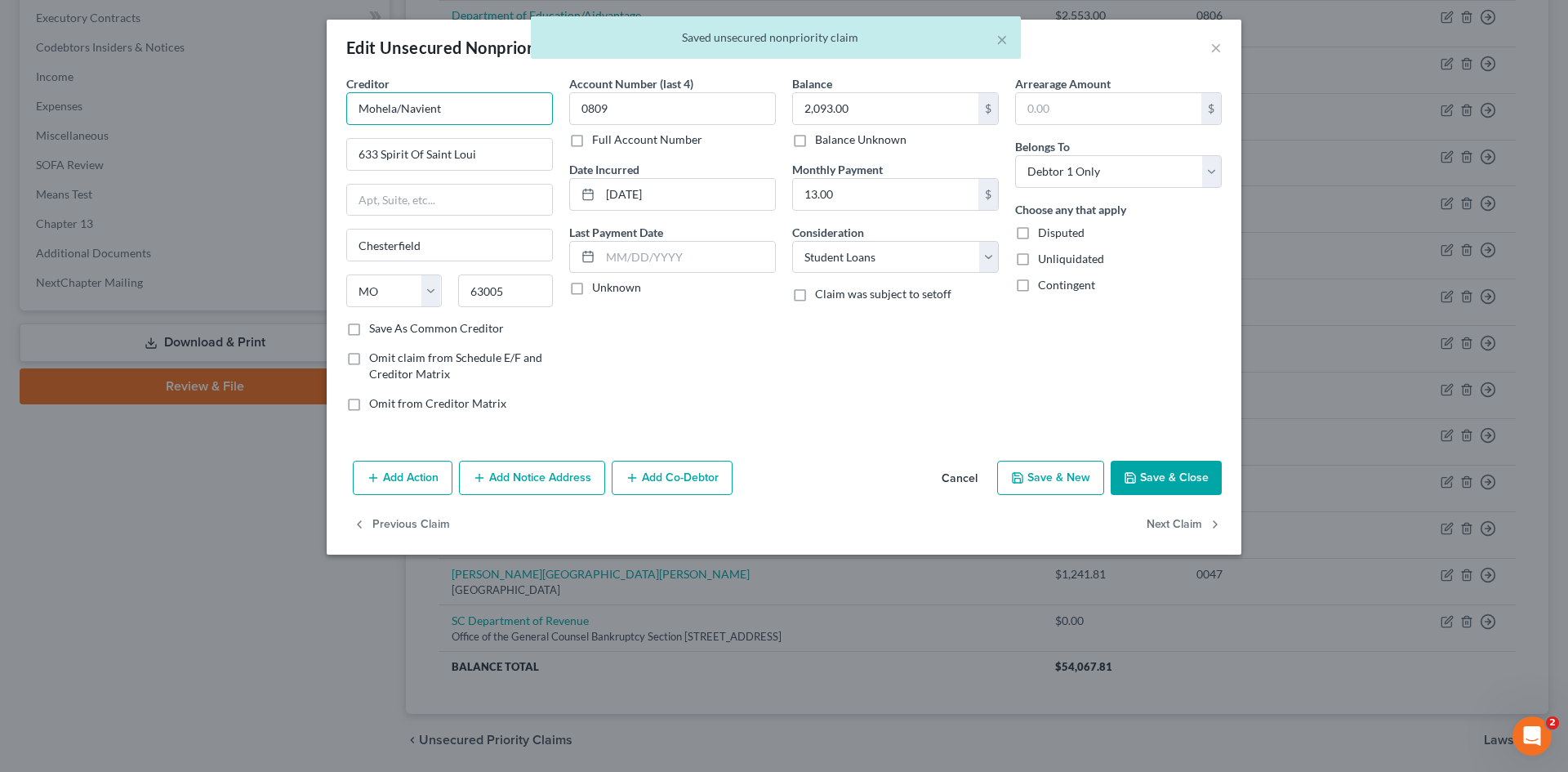
click at [485, 110] on input "Mohela/Navient" at bounding box center [449, 109] width 207 height 32
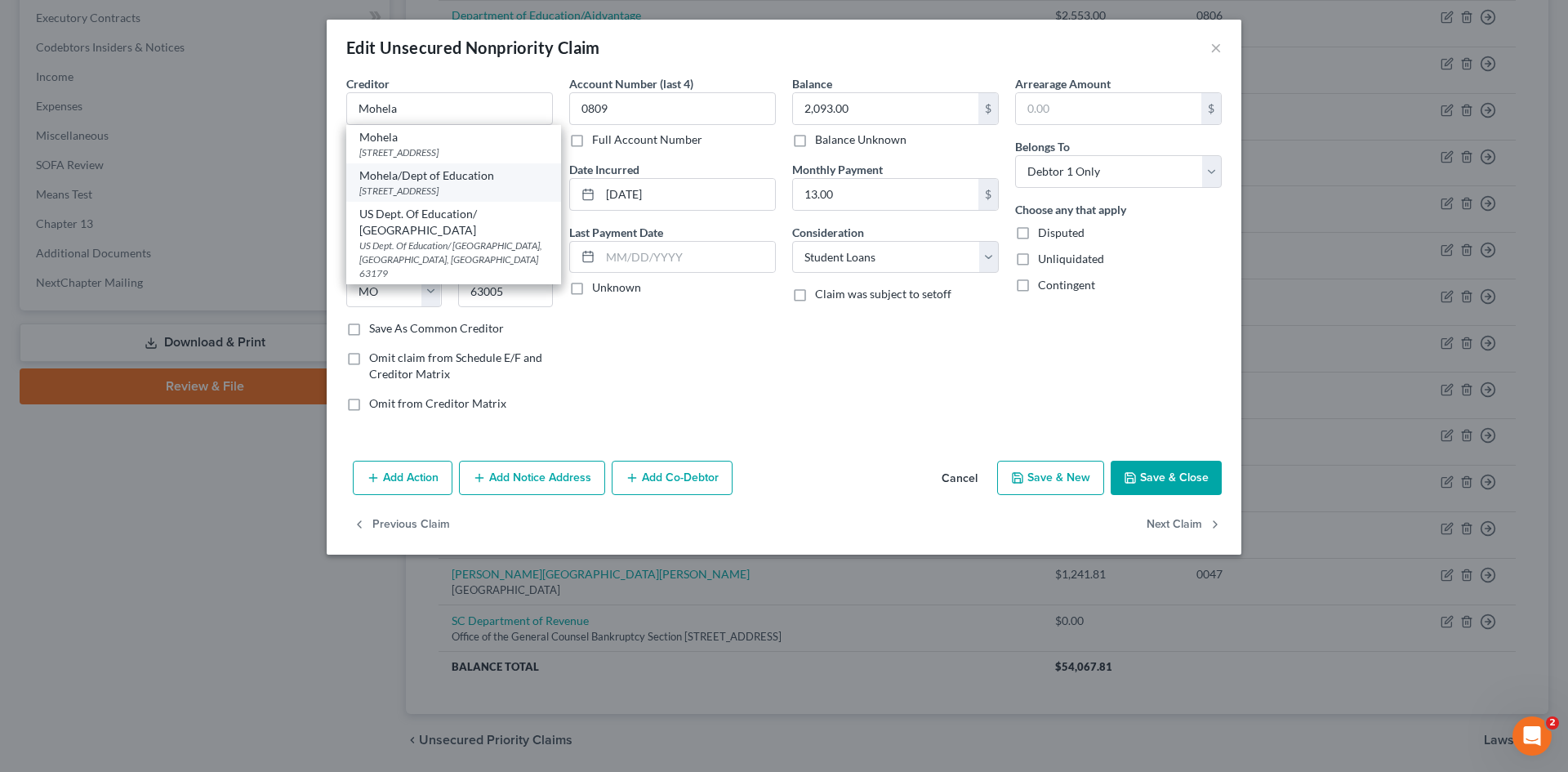
click at [481, 181] on div "Mohela/Dept of Education" at bounding box center [454, 176] width 189 height 16
type input "Mohela/Dept of Education"
type input "633 Spirit Drive"
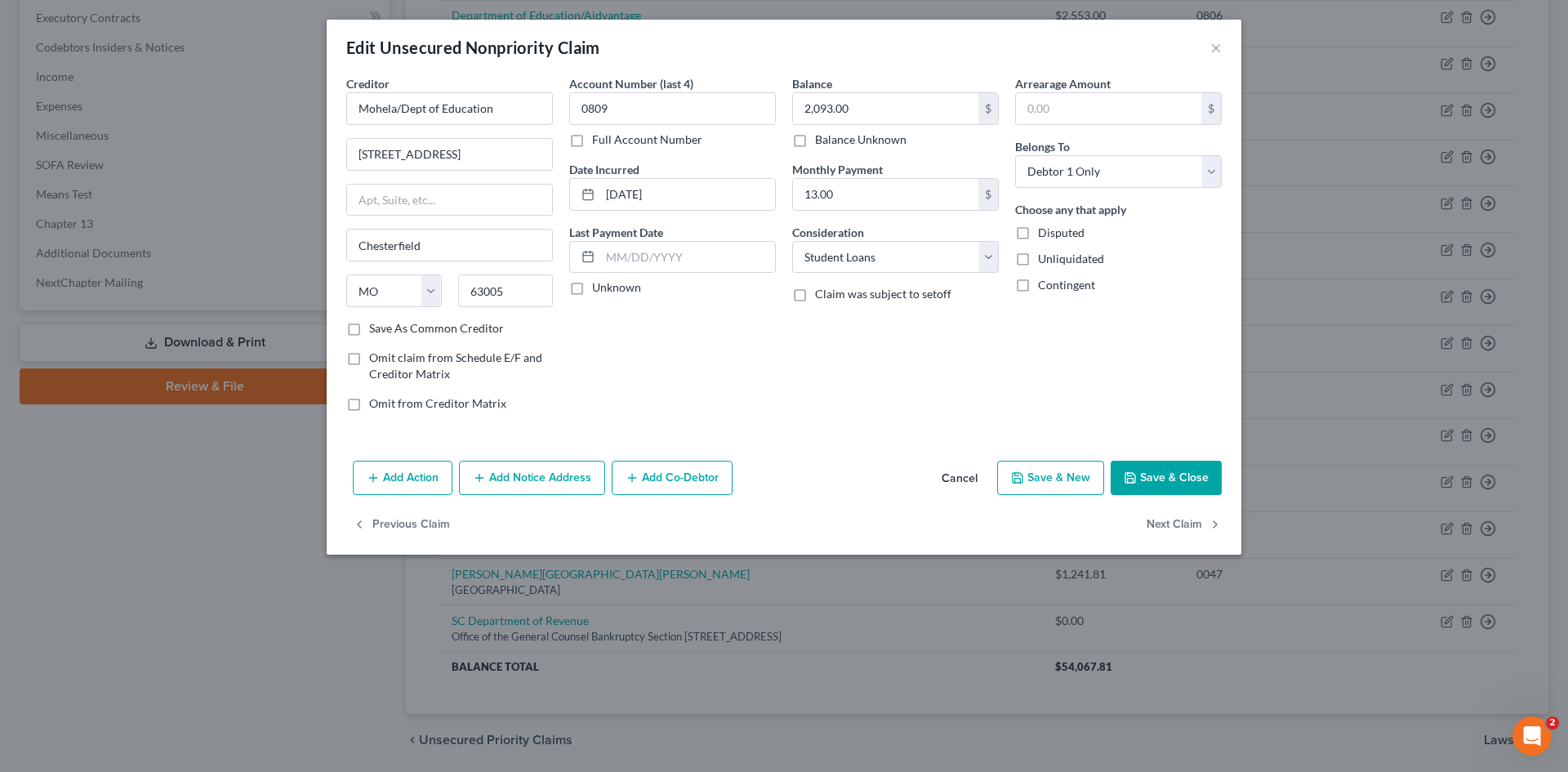
click at [1149, 477] on button "Save & Close" at bounding box center [1166, 478] width 111 height 34
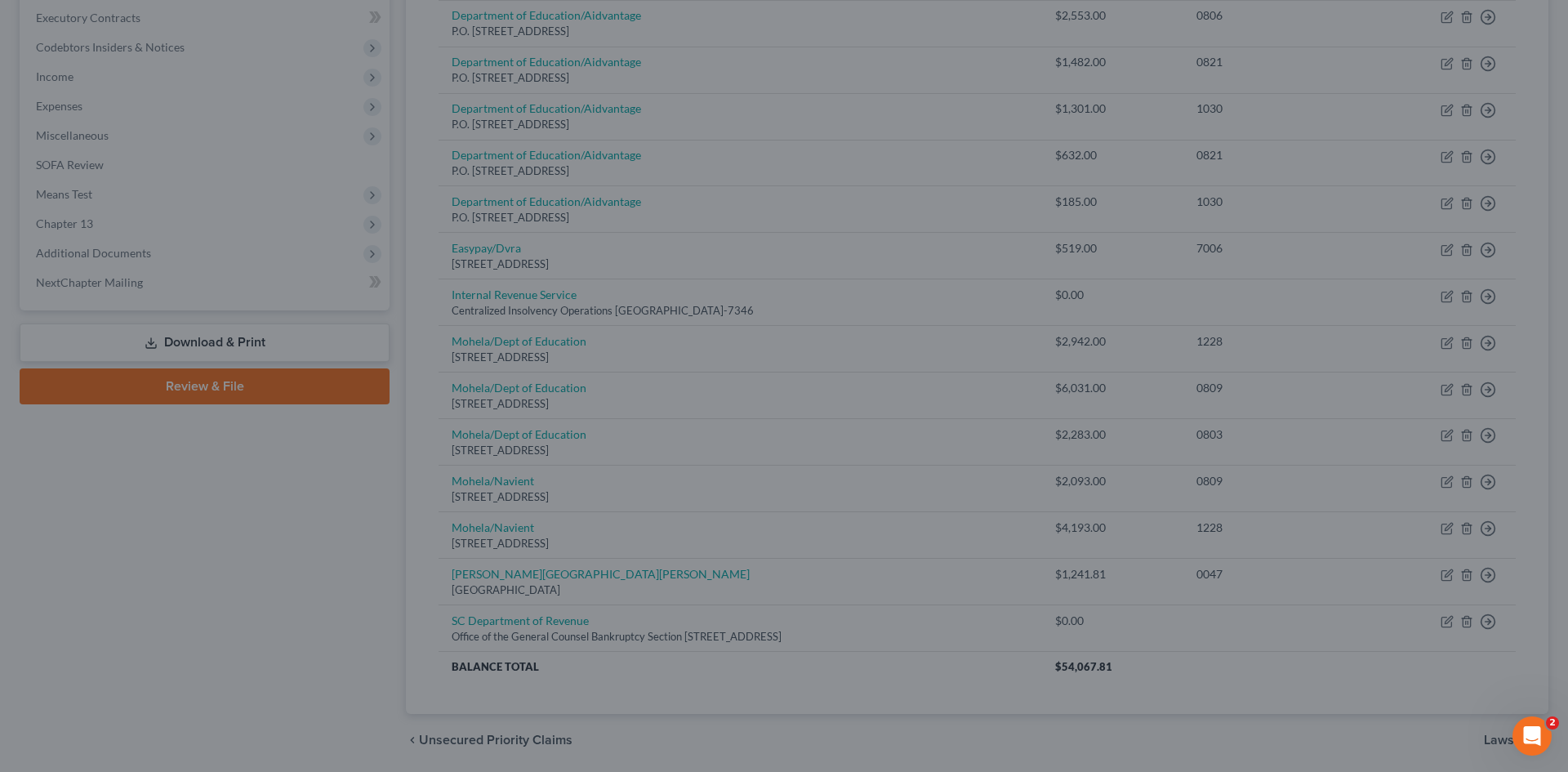
type input "0"
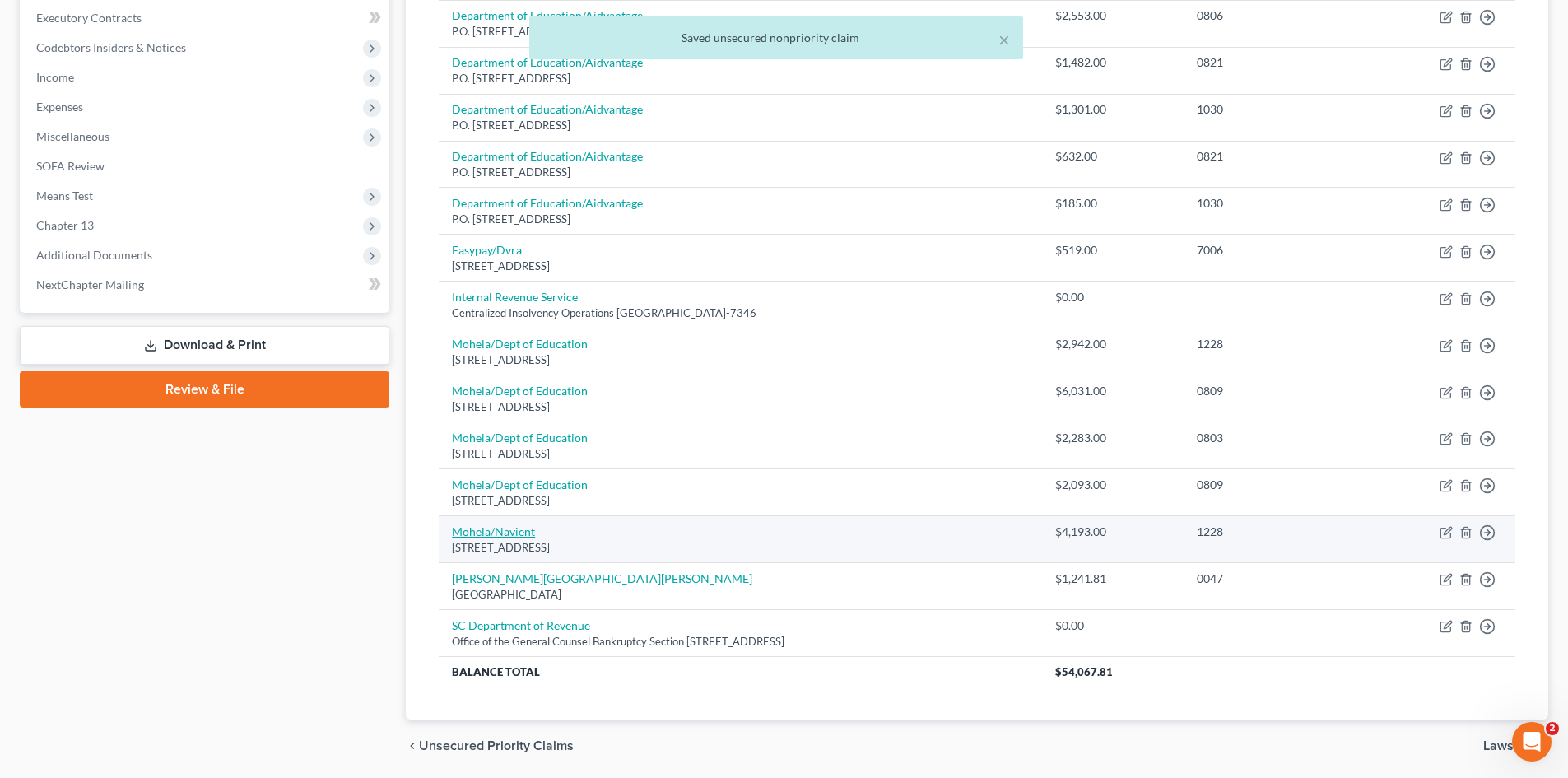
click at [476, 534] on link "Mohela/Navient" at bounding box center [493, 531] width 83 height 14
select select "26"
select select "17"
select select "0"
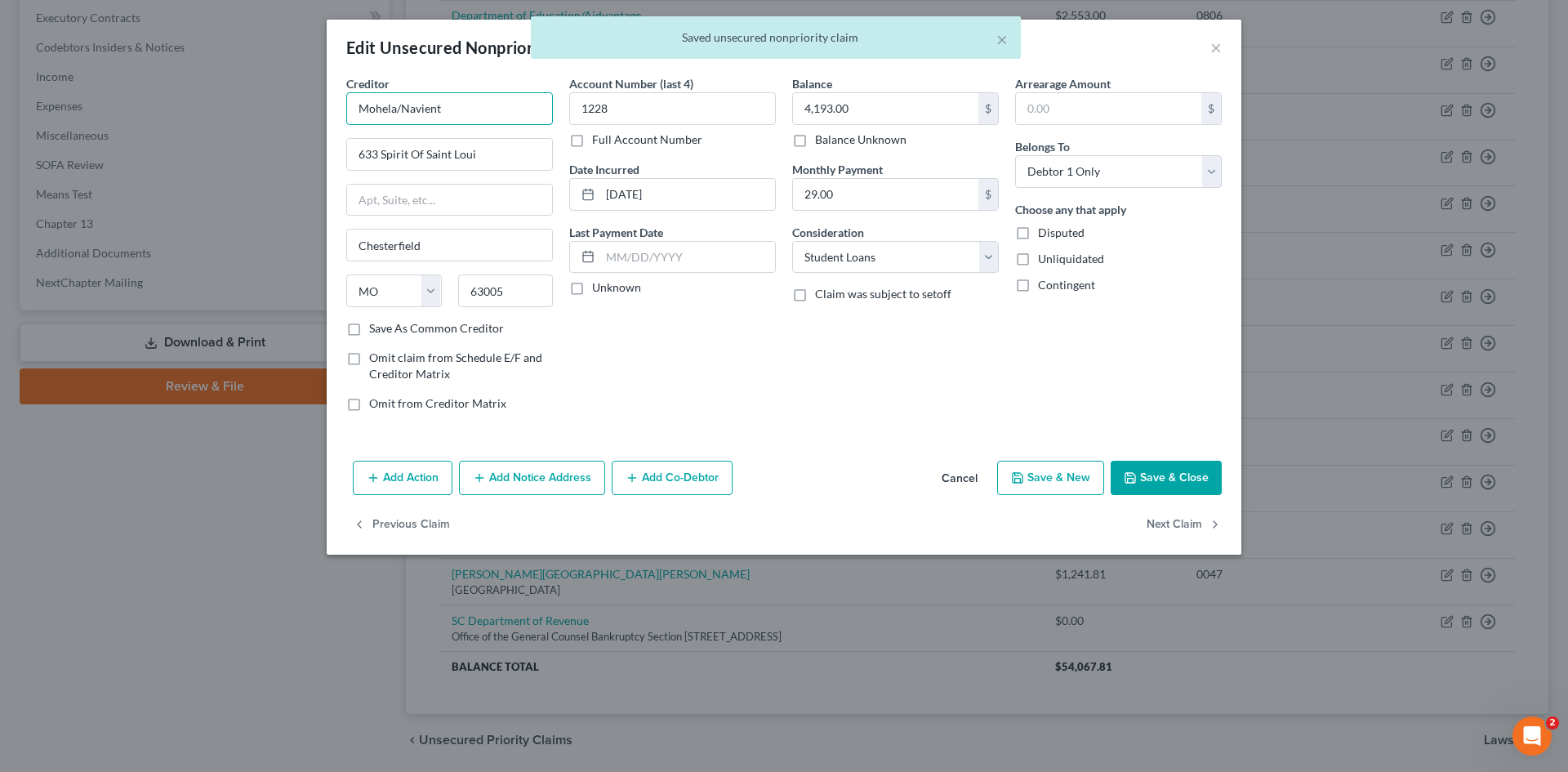
click at [494, 116] on input "Mohela/Navient" at bounding box center [449, 109] width 207 height 32
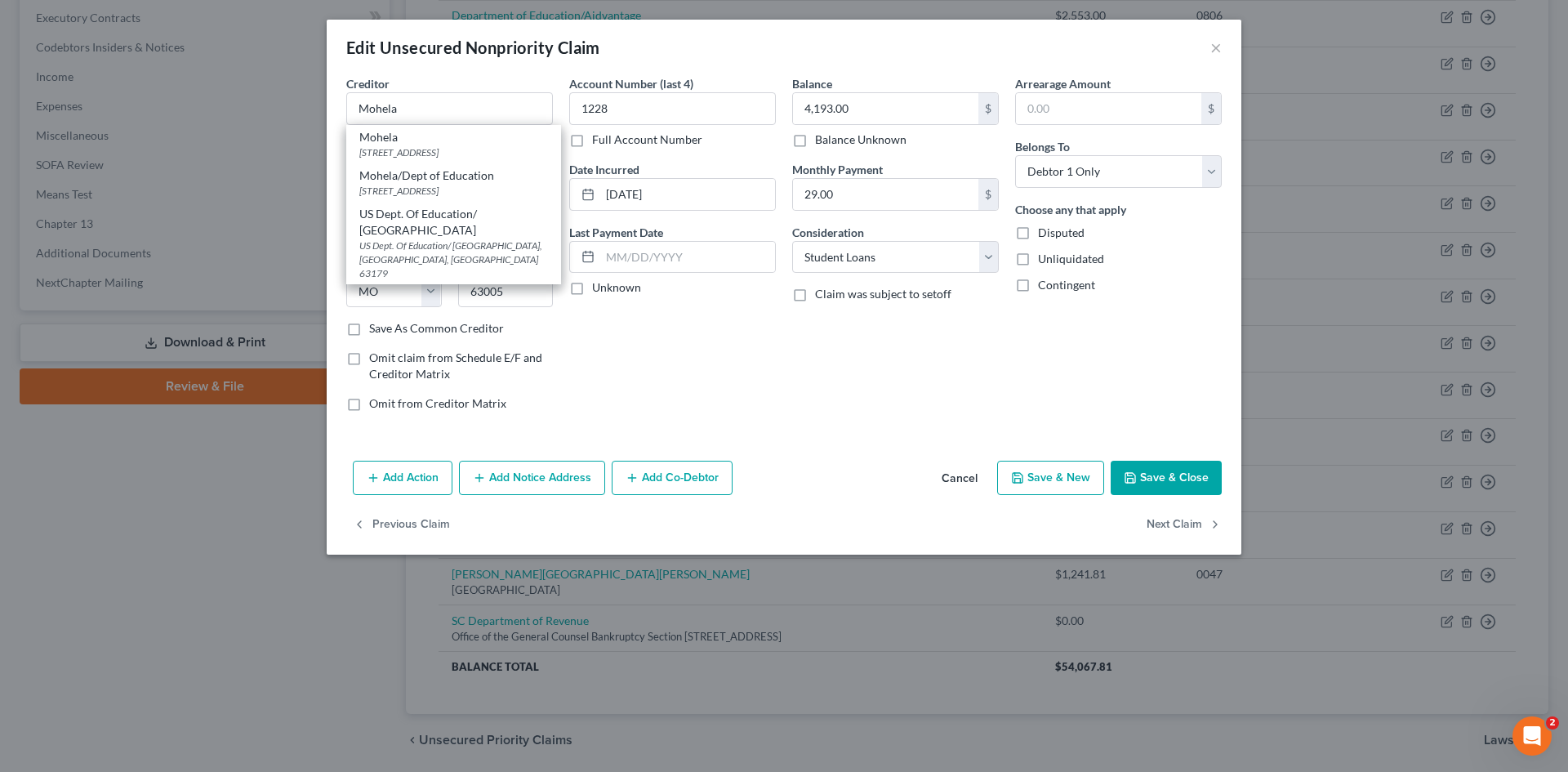
click at [489, 193] on div "633 Spirit Drive, Chesterfield, MO 63005" at bounding box center [454, 191] width 189 height 14
type input "Mohela/Dept of Education"
type input "633 Spirit Drive"
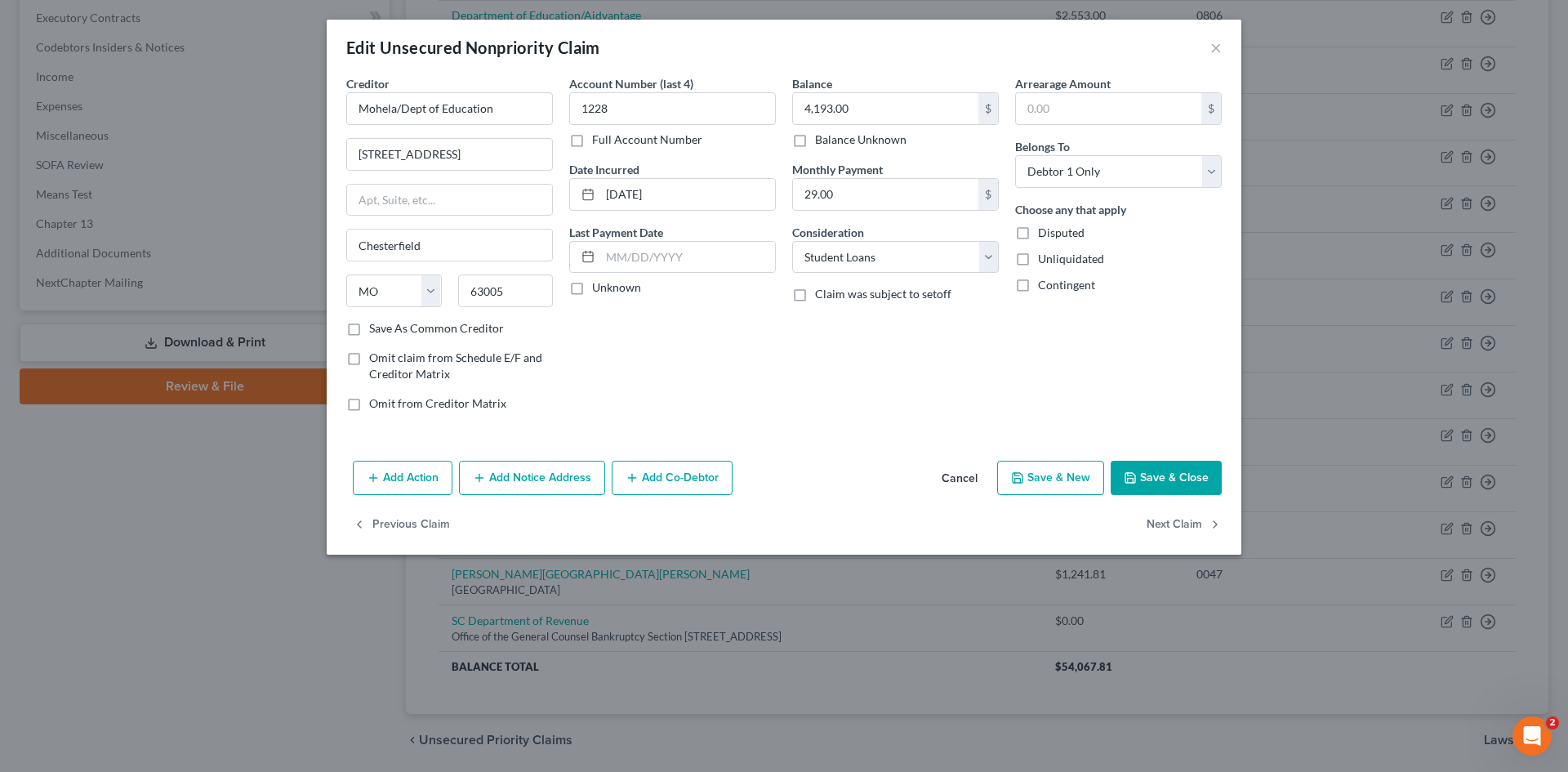
click at [1164, 480] on button "Save & Close" at bounding box center [1166, 478] width 111 height 34
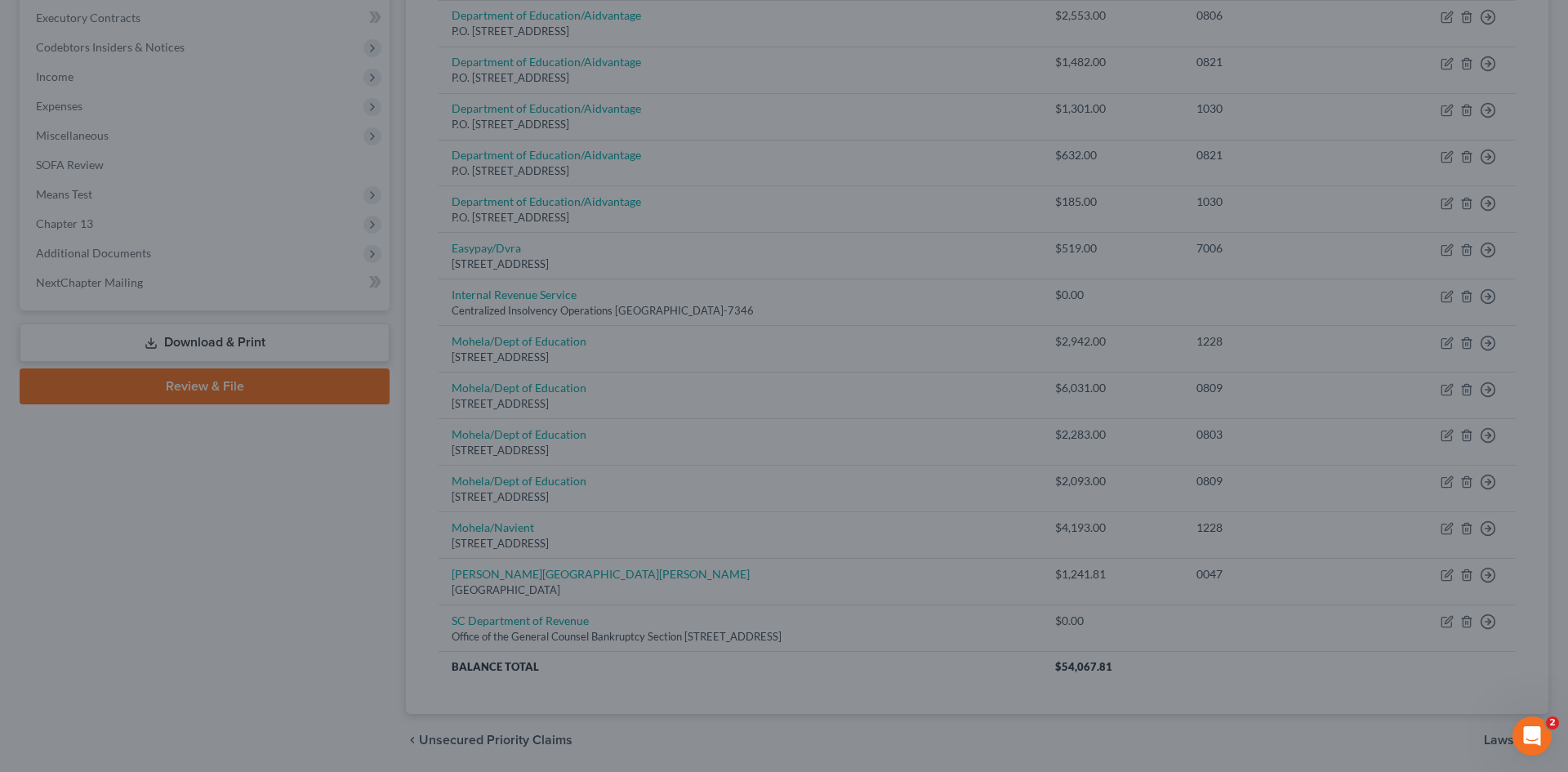
type input "0"
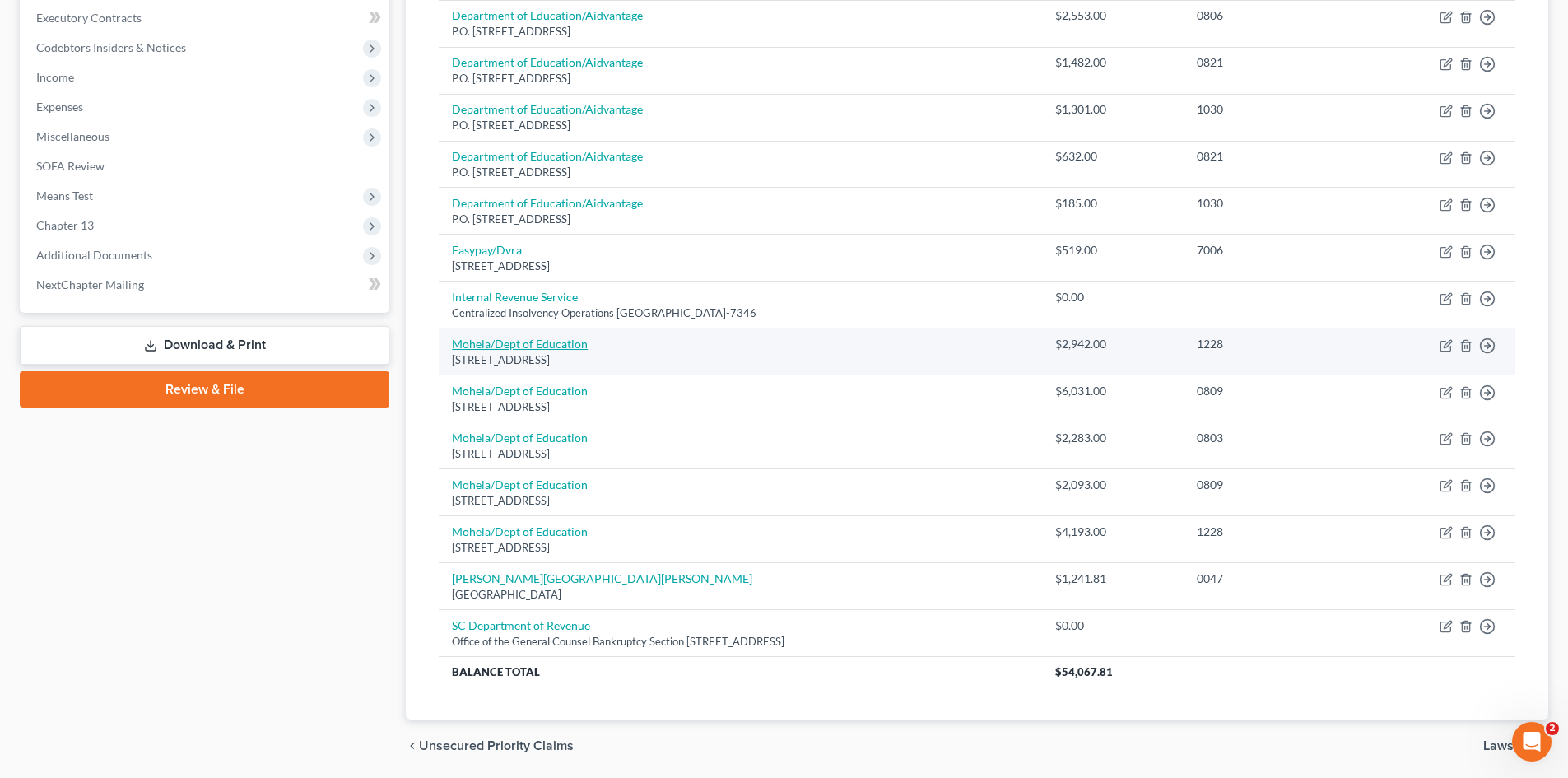
click at [546, 344] on link "Mohela/Dept of Education" at bounding box center [519, 343] width 136 height 14
select select "26"
select select "17"
select select "0"
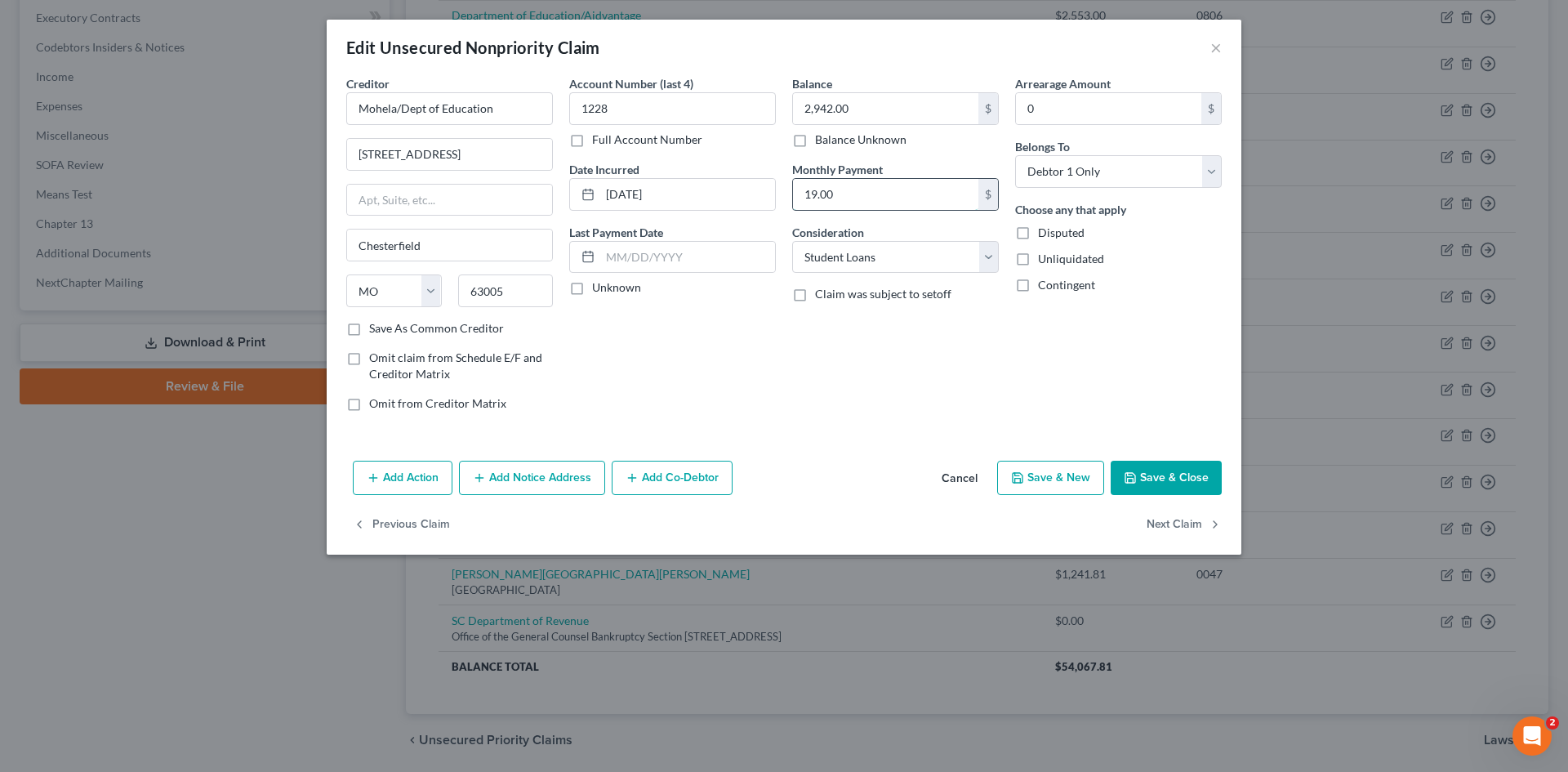
click at [865, 195] on input "19.00" at bounding box center [885, 195] width 185 height 31
click at [1164, 478] on button "Save & Close" at bounding box center [1166, 478] width 111 height 34
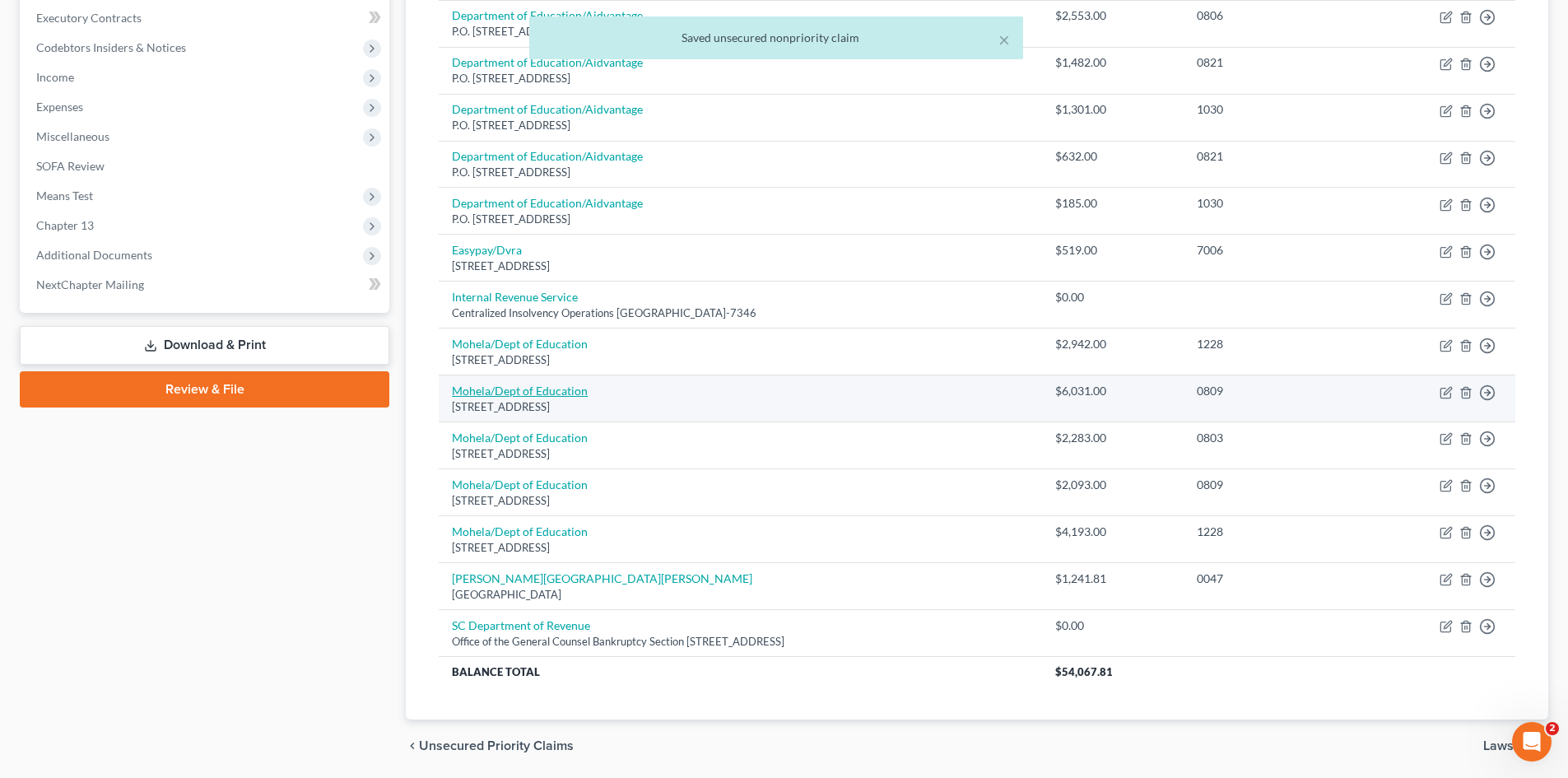
click at [545, 388] on link "Mohela/Dept of Education" at bounding box center [519, 390] width 136 height 14
select select "26"
select select "17"
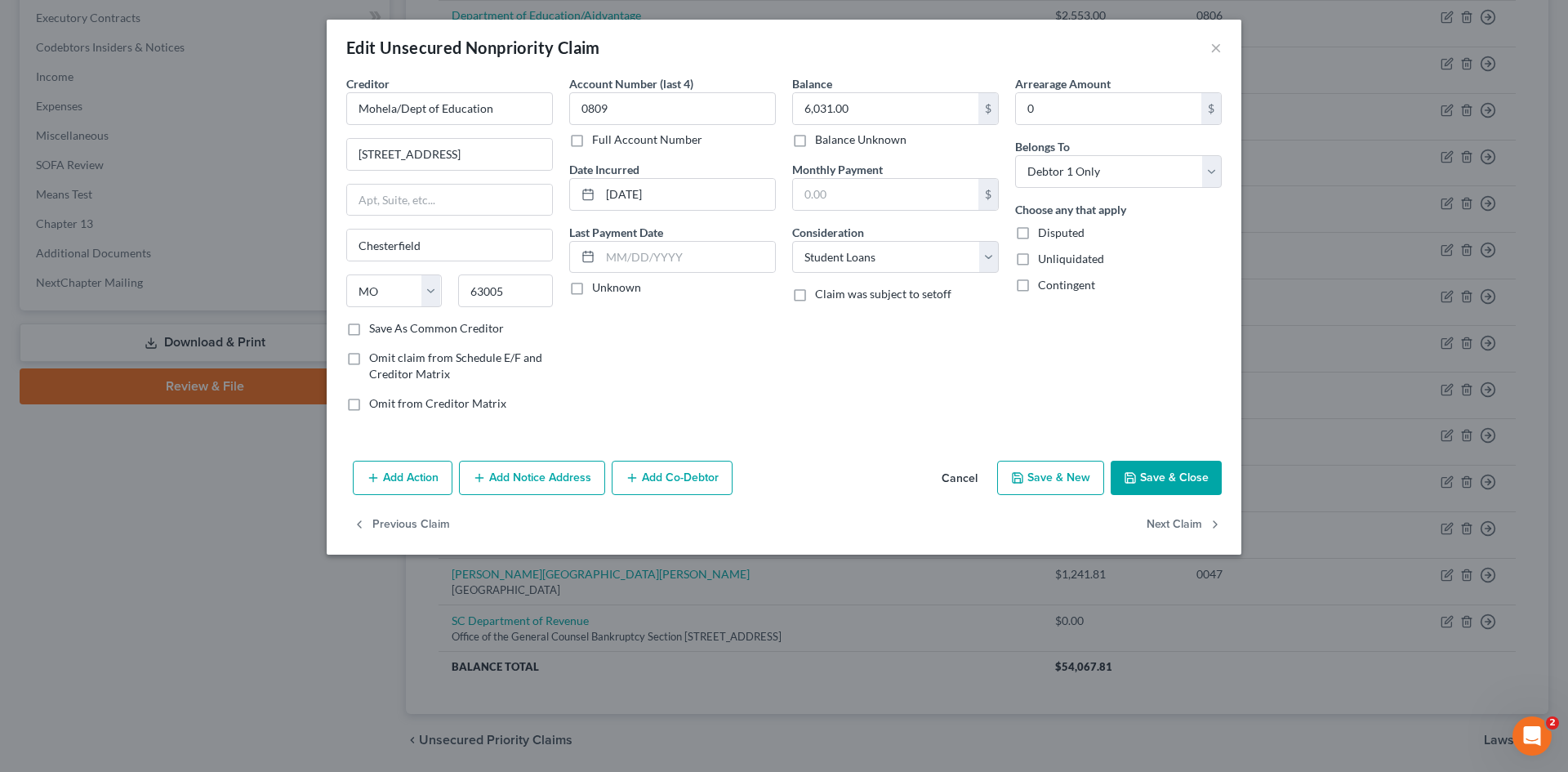
click at [1157, 475] on button "Save & Close" at bounding box center [1166, 478] width 111 height 34
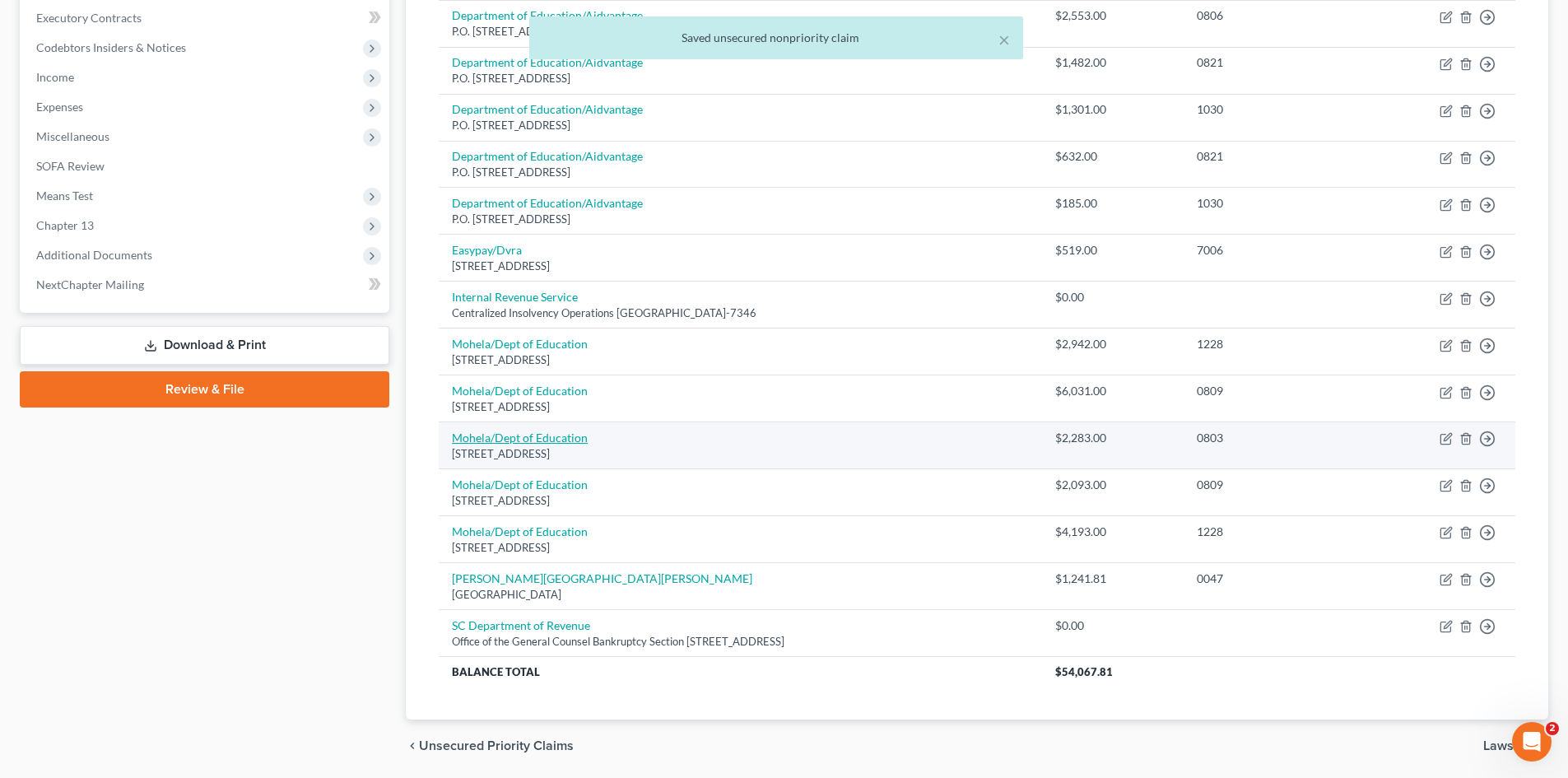
click at [547, 439] on link "Mohela/Dept of Education" at bounding box center [519, 438] width 136 height 14
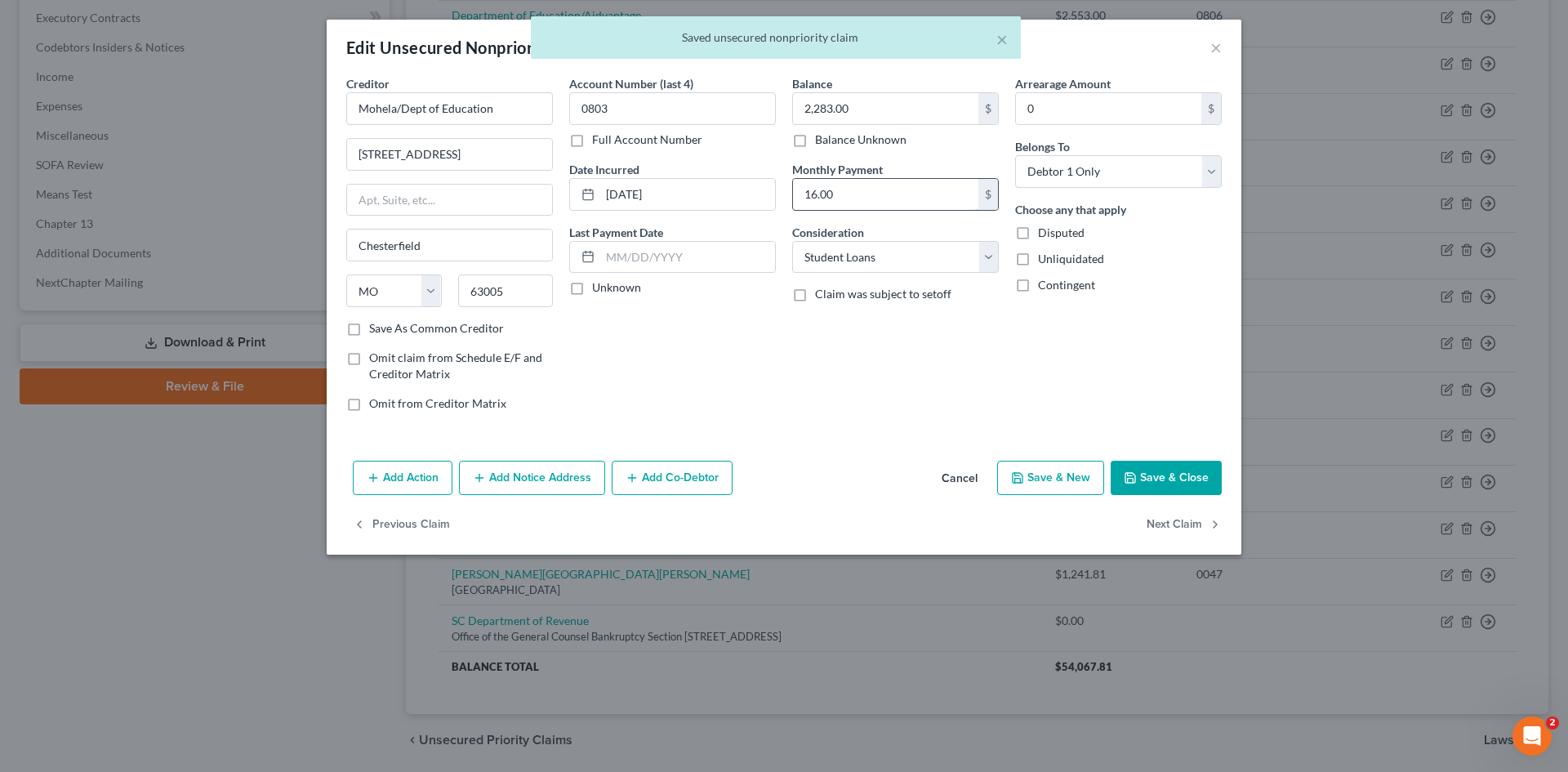
click at [878, 179] on input "16.00" at bounding box center [885, 195] width 185 height 31
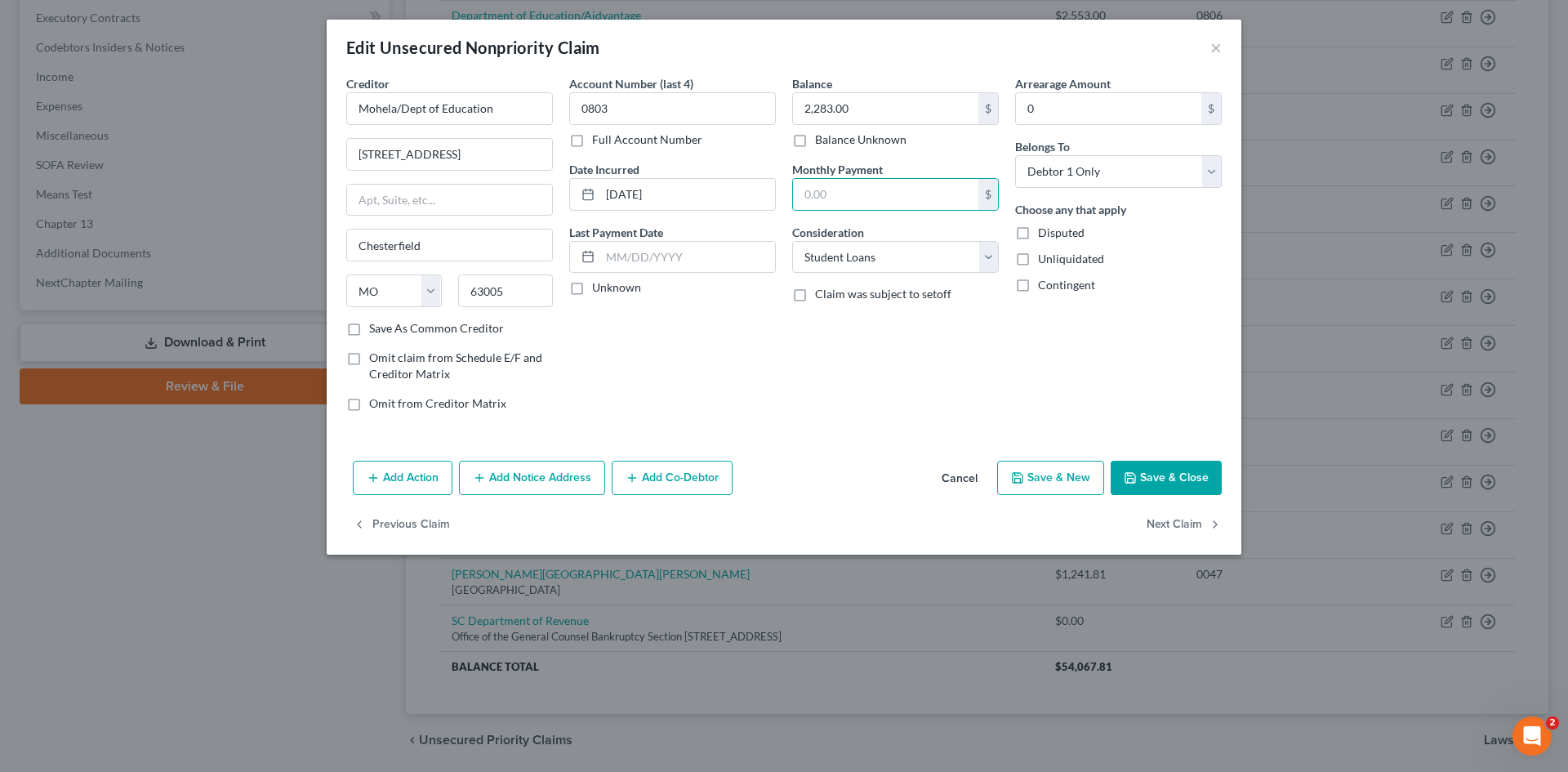
click at [1143, 478] on button "Save & Close" at bounding box center [1166, 478] width 111 height 34
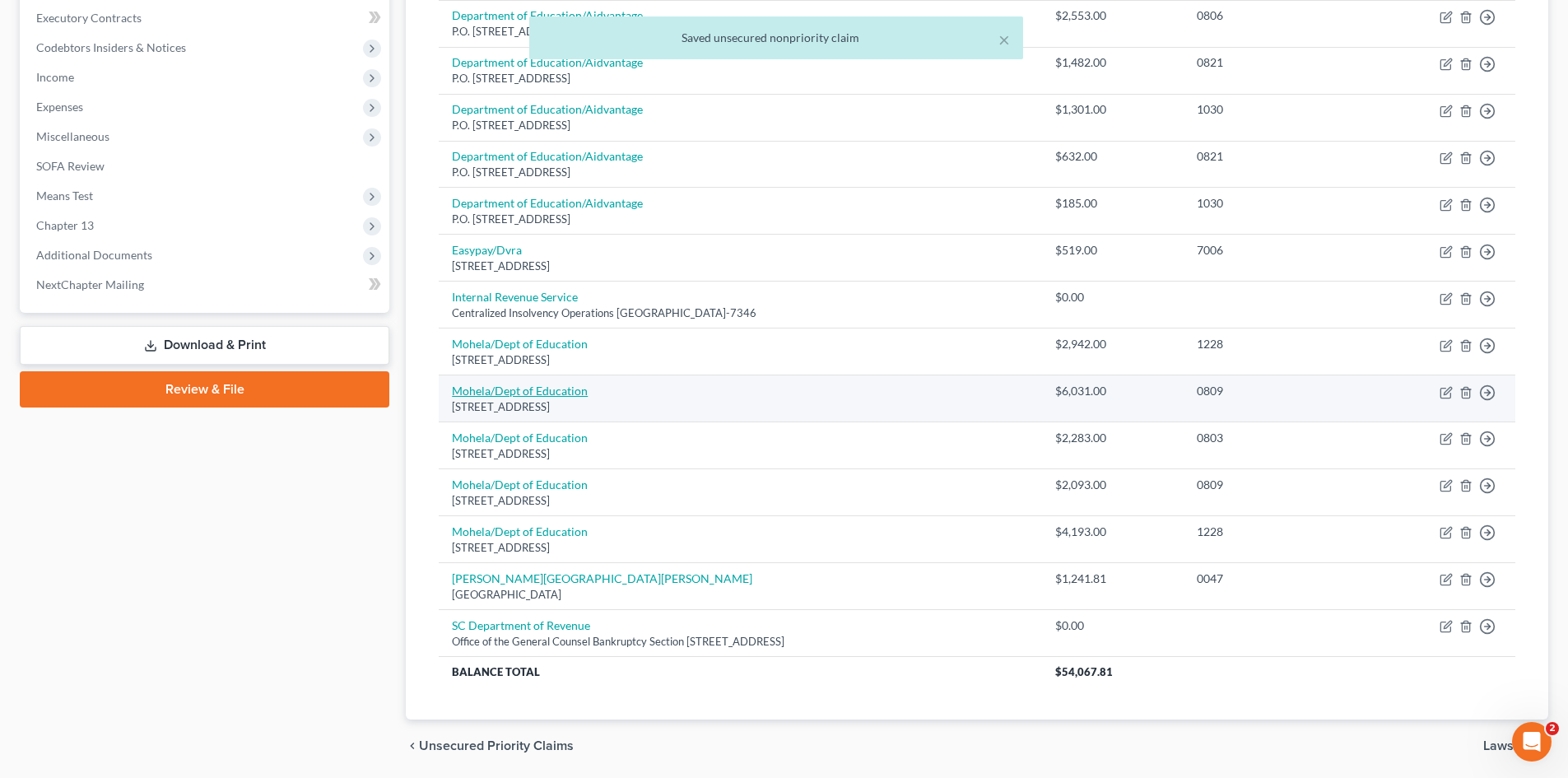
click at [530, 389] on link "Mohela/Dept of Education" at bounding box center [519, 390] width 136 height 14
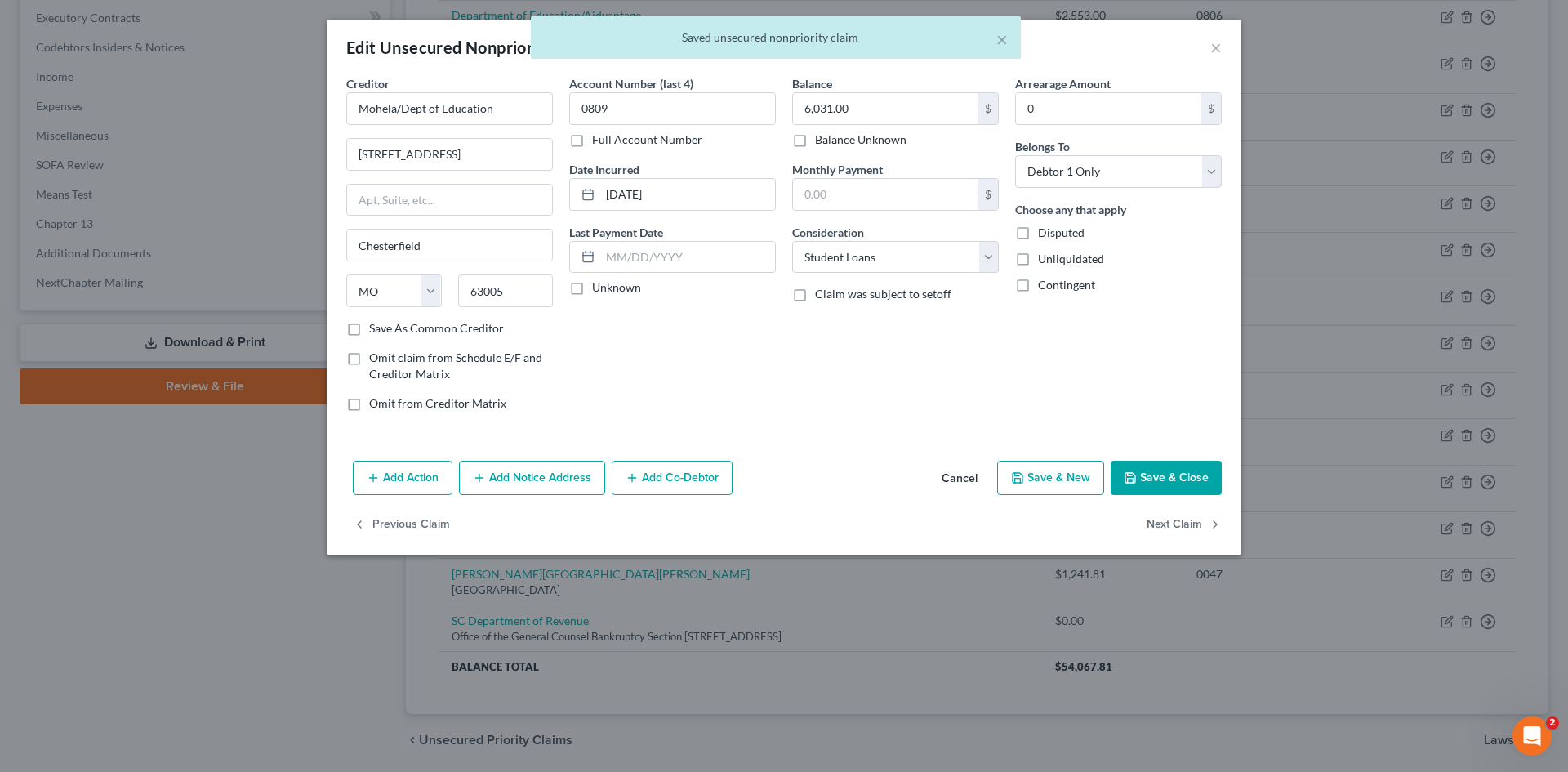
click at [1183, 476] on button "Save & Close" at bounding box center [1166, 478] width 111 height 34
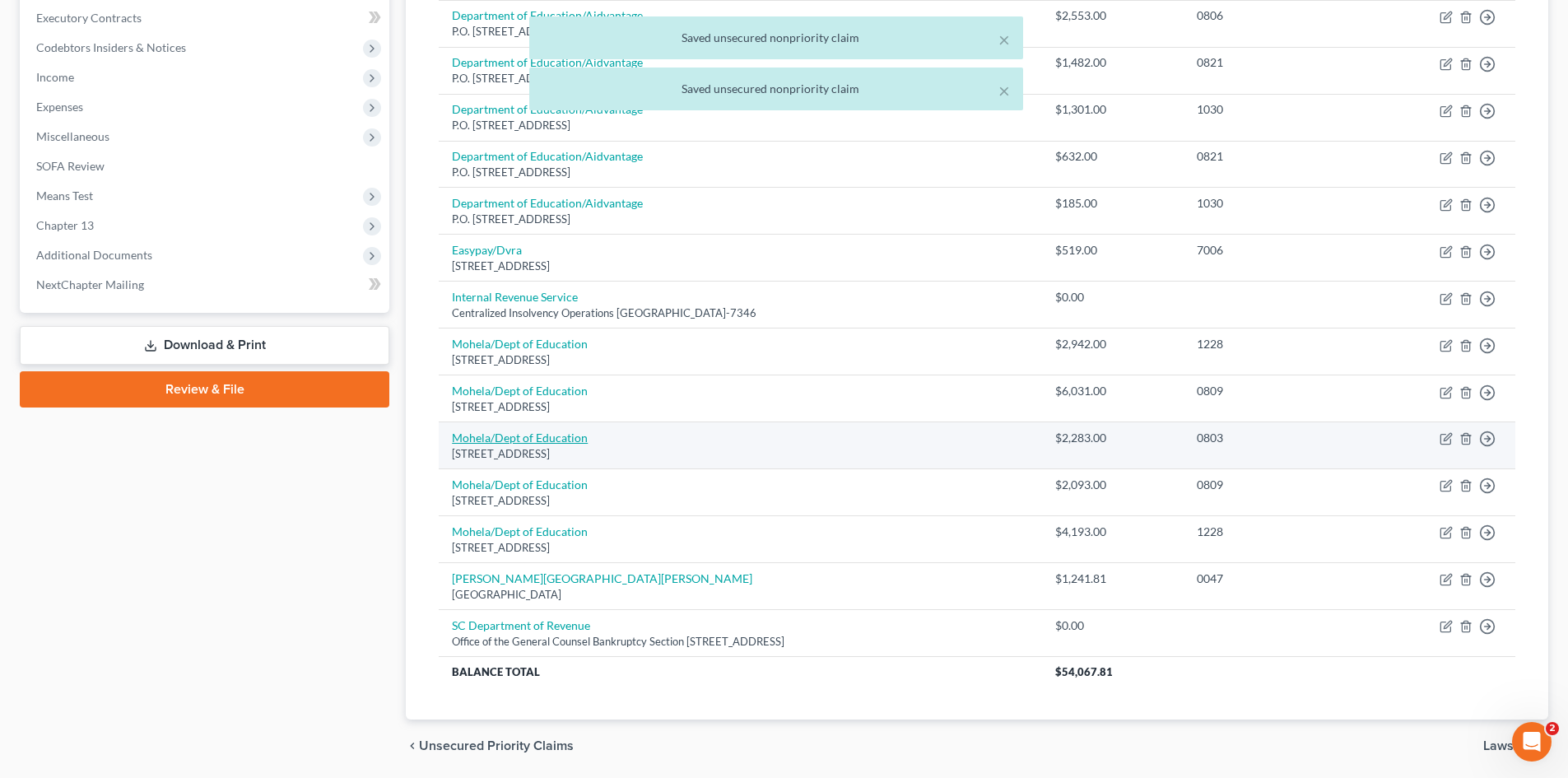
click at [519, 443] on link "Mohela/Dept of Education" at bounding box center [519, 438] width 136 height 14
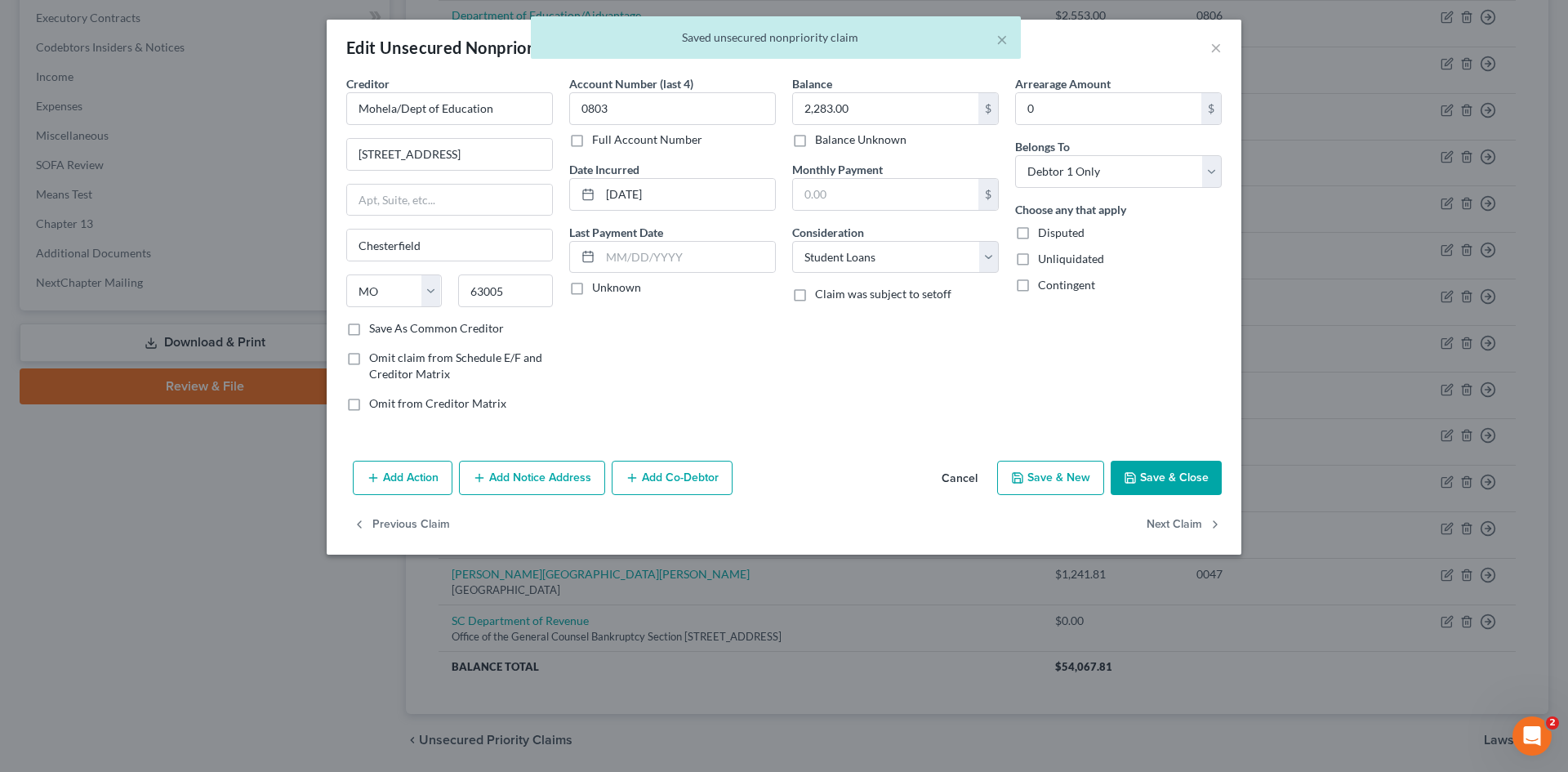
click at [1141, 475] on button "Save & Close" at bounding box center [1166, 478] width 111 height 34
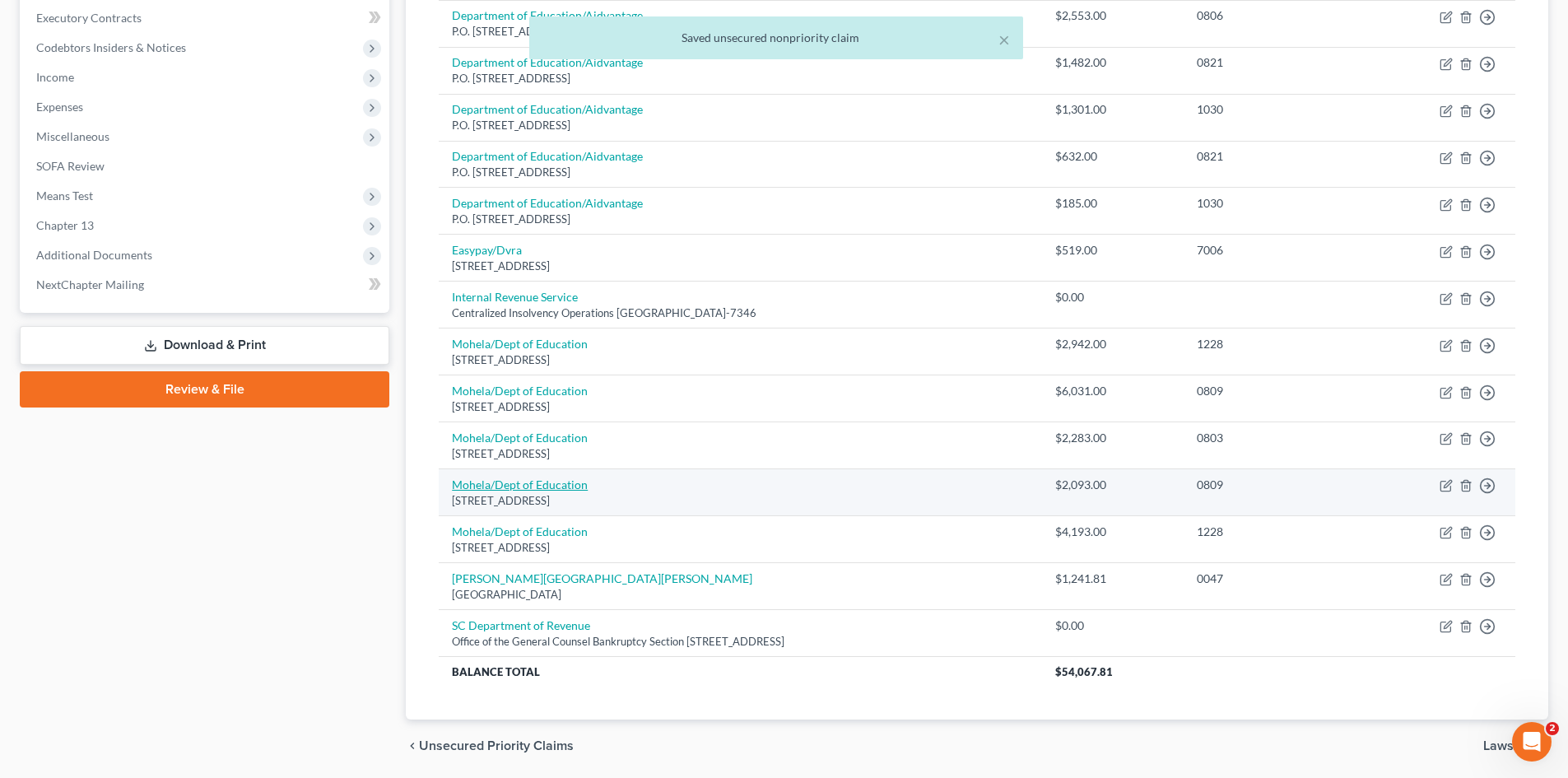
click at [547, 488] on link "Mohela/Dept of Education" at bounding box center [519, 485] width 136 height 14
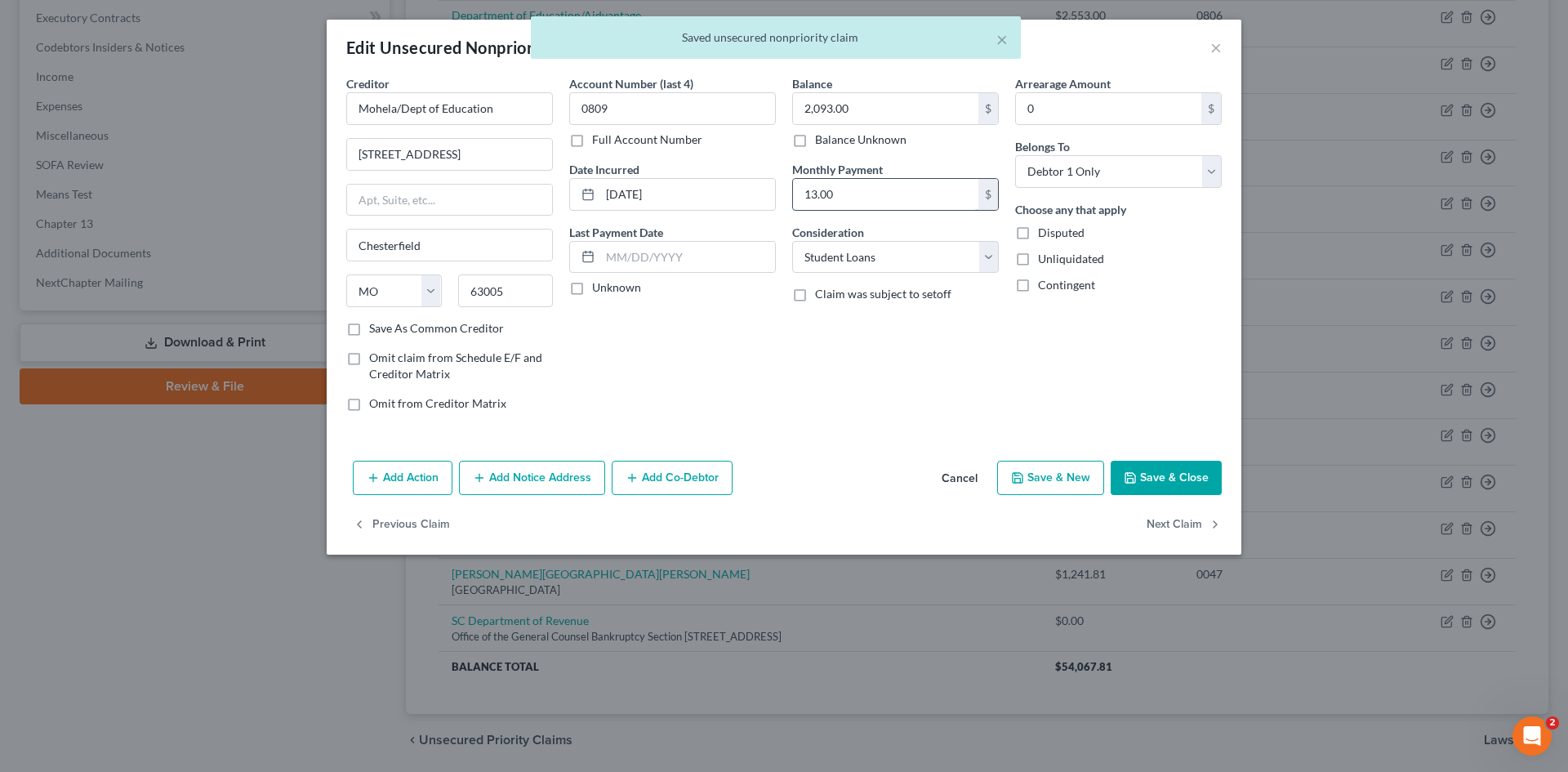
click at [843, 196] on input "13.00" at bounding box center [885, 195] width 185 height 31
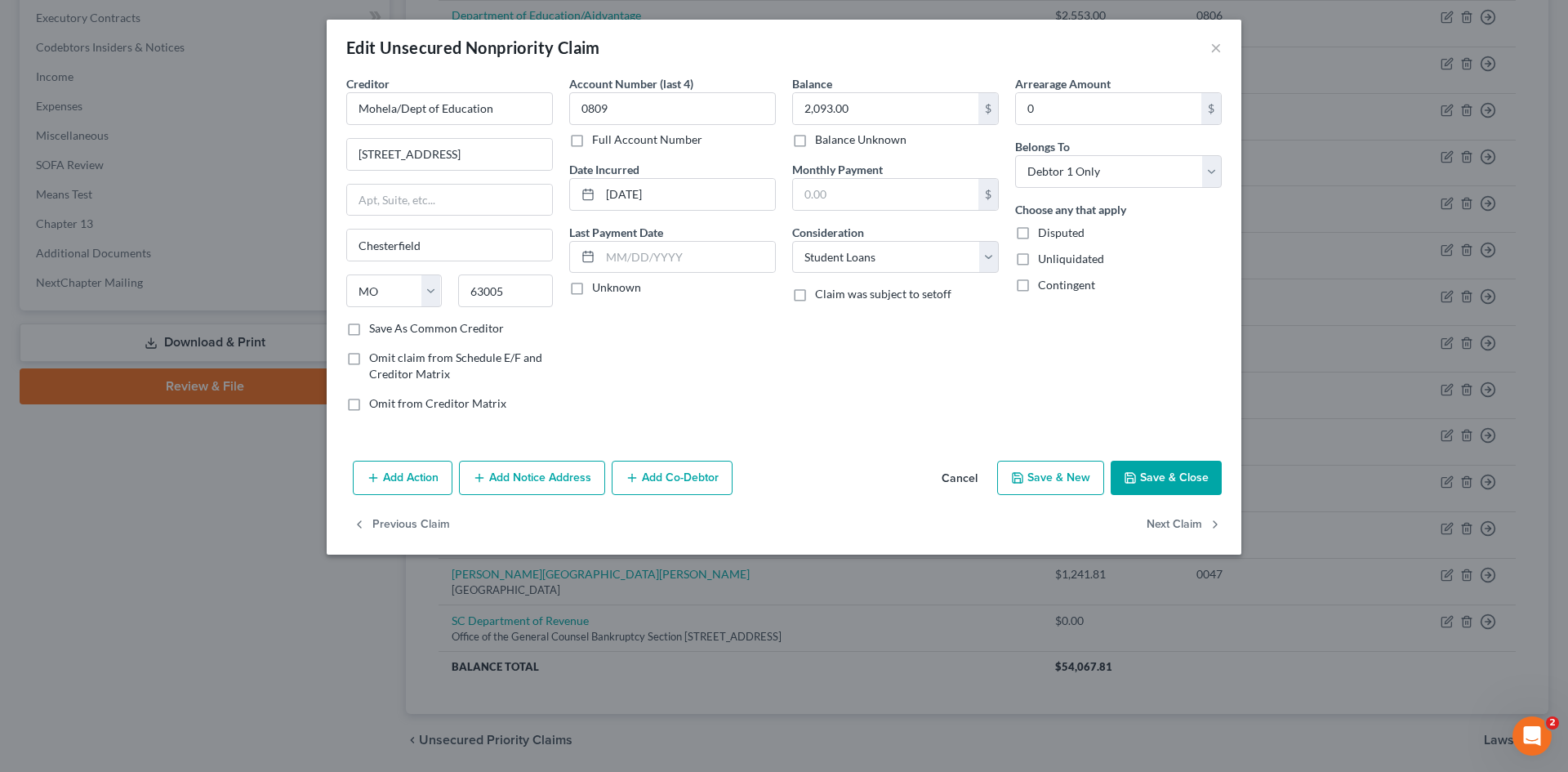
click at [1153, 480] on button "Save & Close" at bounding box center [1166, 478] width 111 height 34
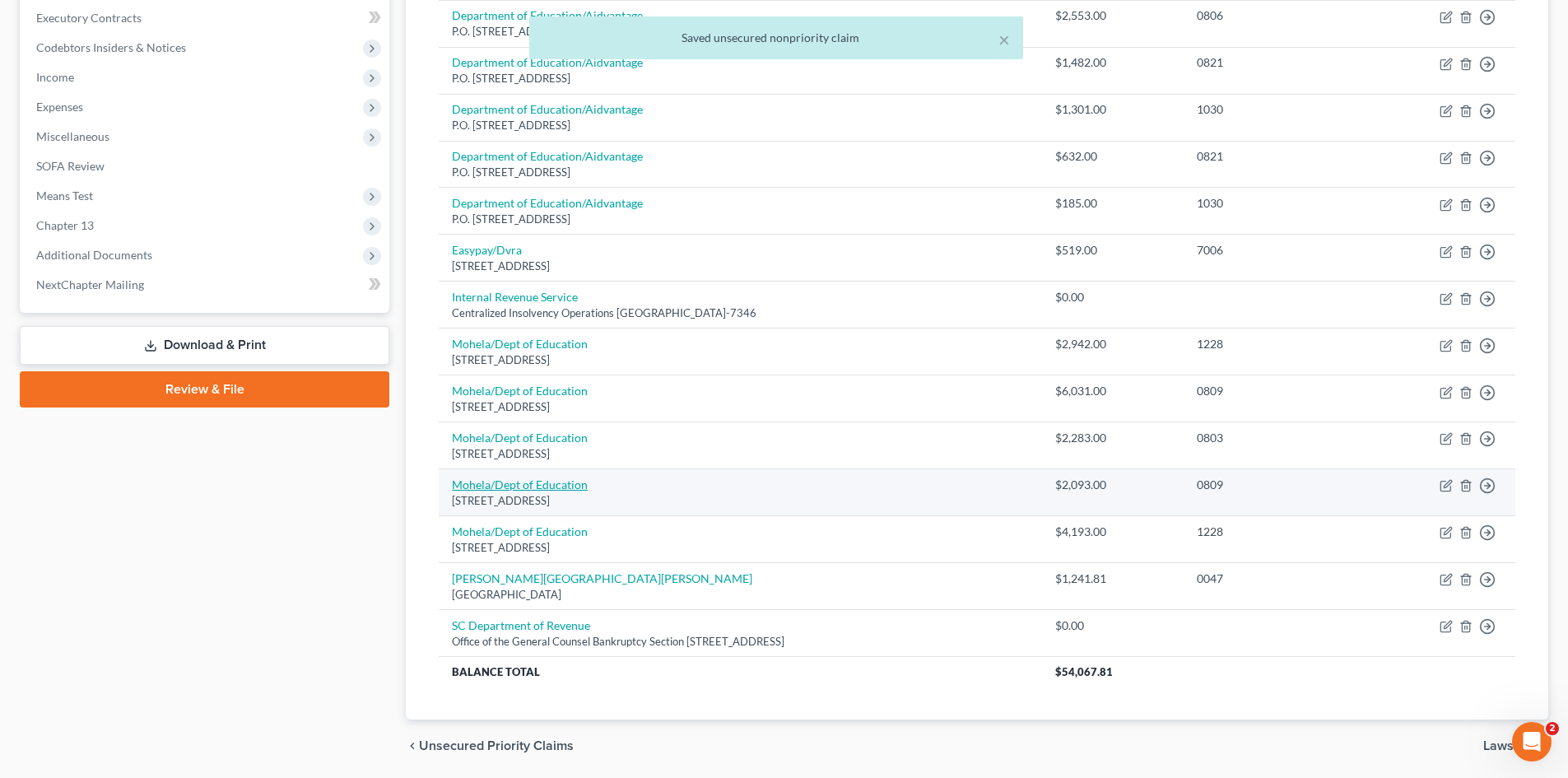
click at [516, 482] on link "Mohela/Dept of Education" at bounding box center [519, 485] width 136 height 14
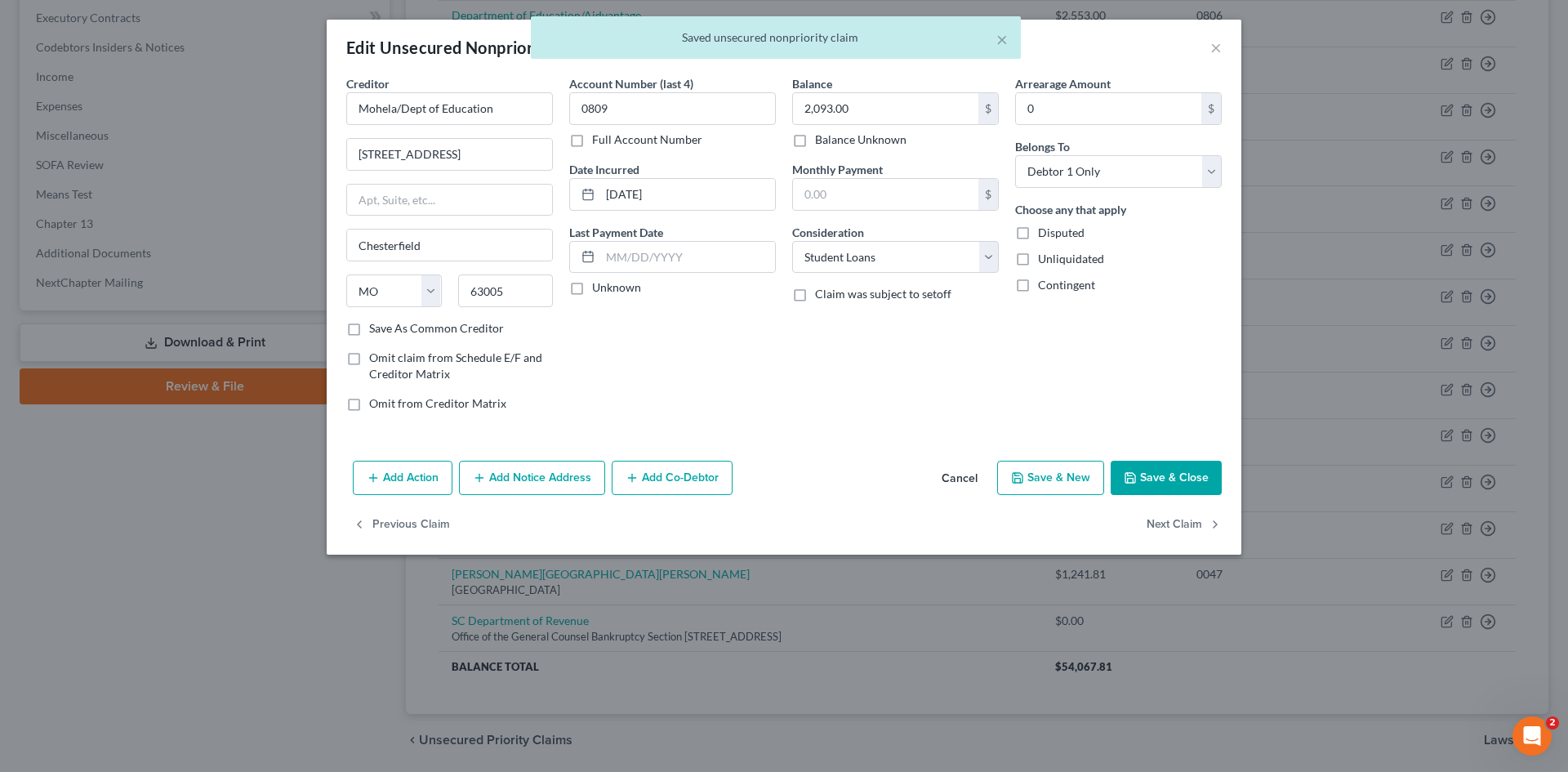
click at [1131, 477] on icon "button" at bounding box center [1130, 478] width 13 height 13
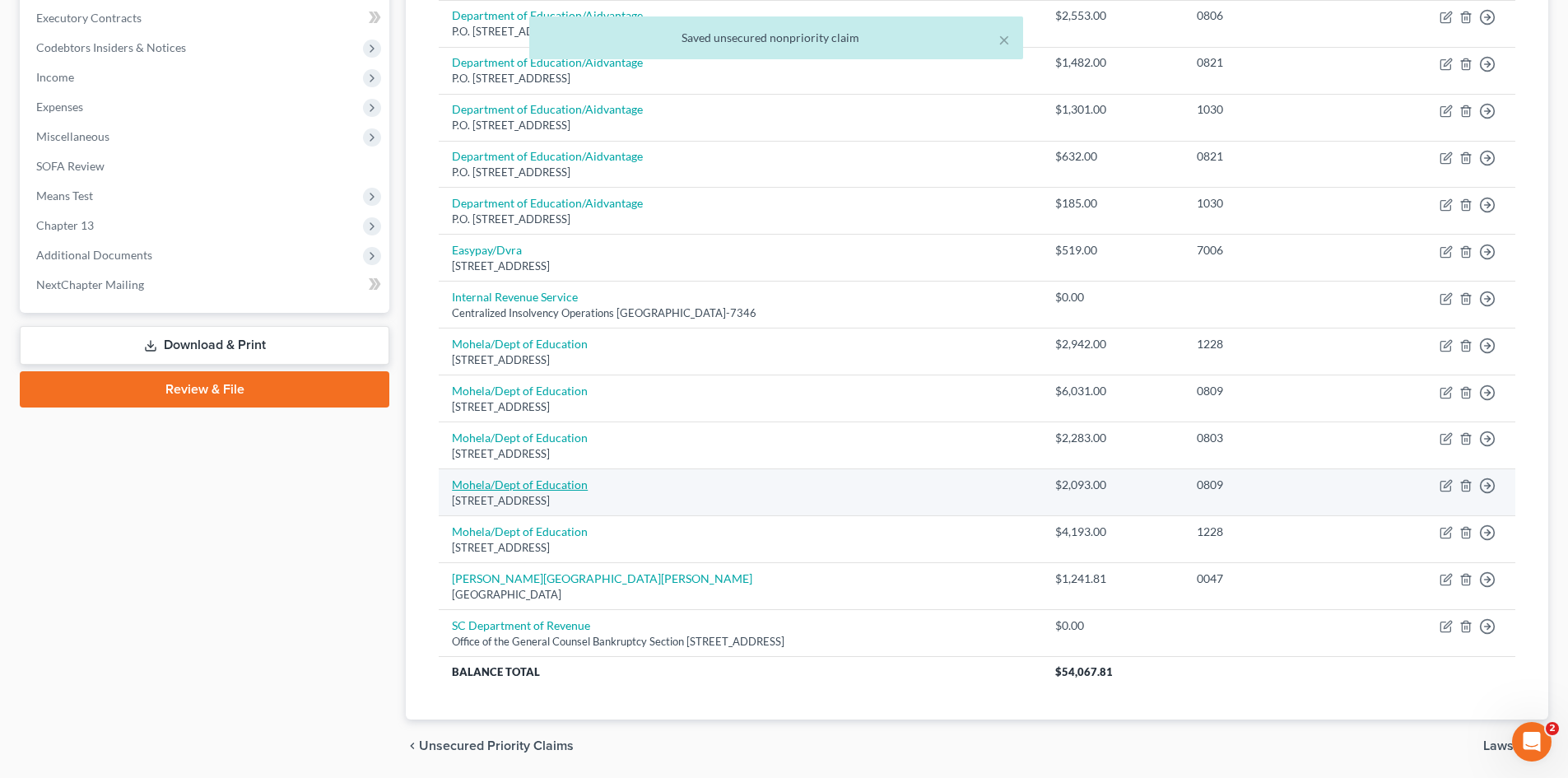
click at [555, 484] on link "Mohela/Dept of Education" at bounding box center [519, 485] width 136 height 14
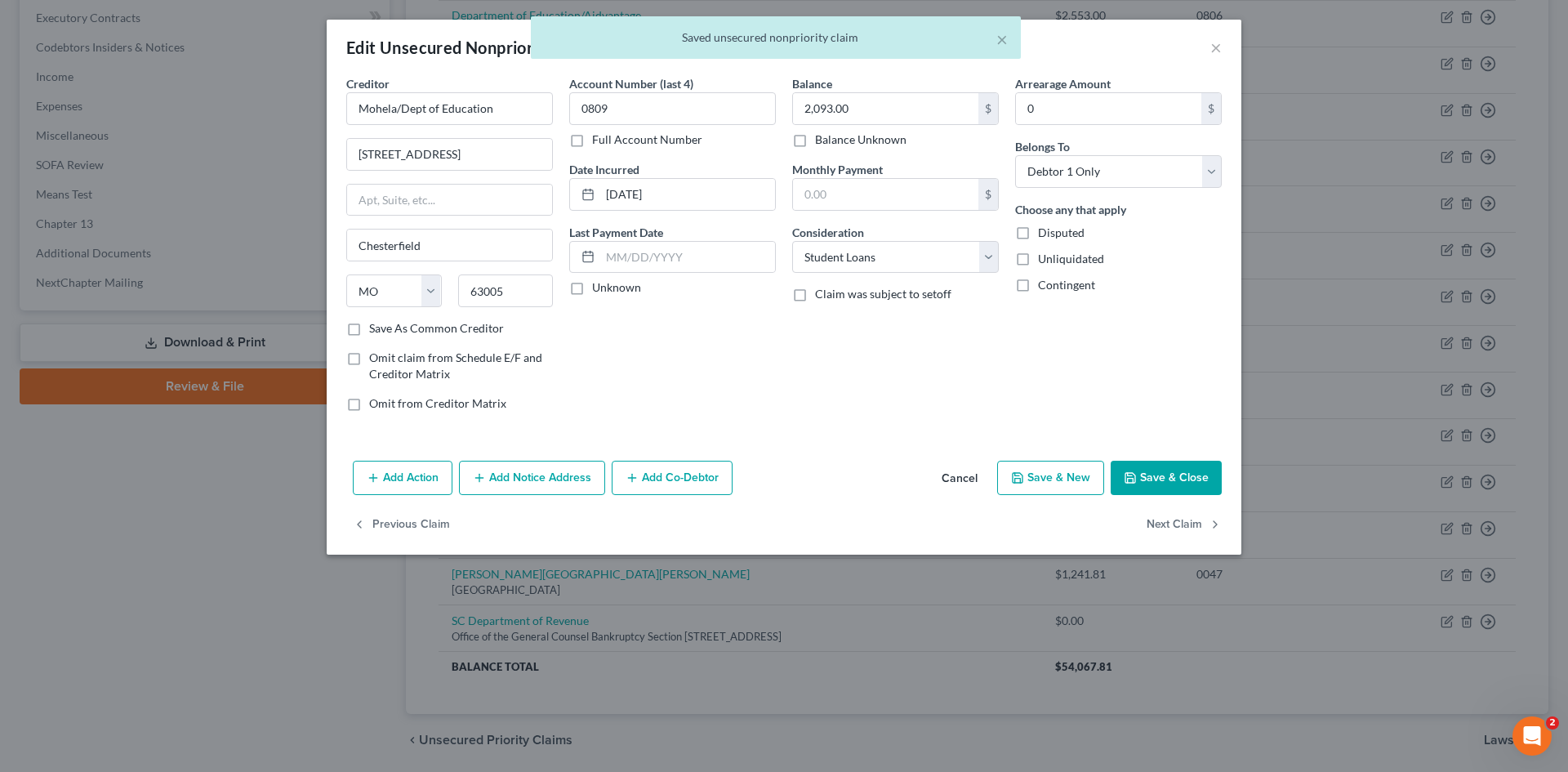
click at [1154, 475] on button "Save & Close" at bounding box center [1166, 478] width 111 height 34
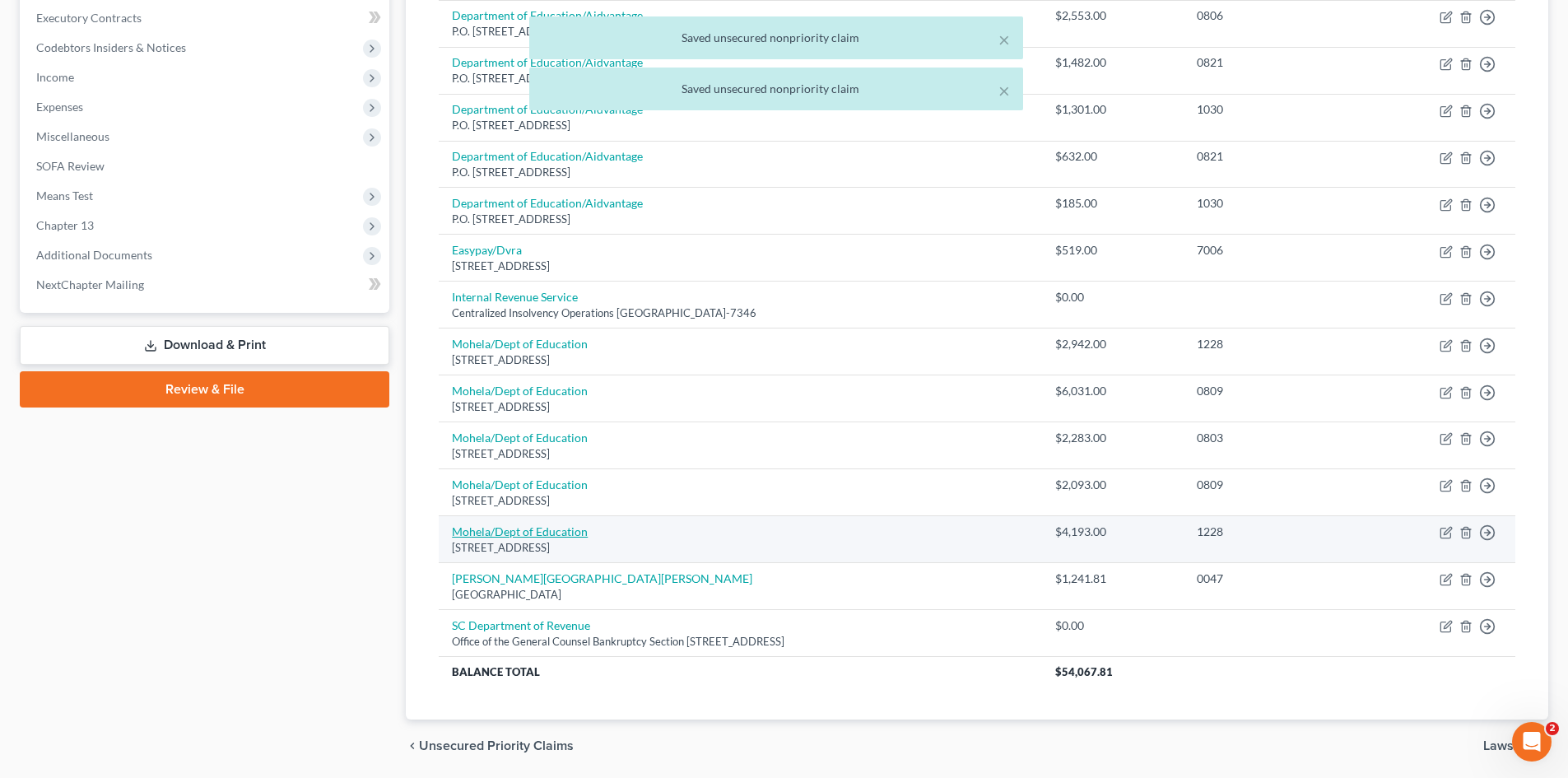
click at [556, 530] on link "Mohela/Dept of Education" at bounding box center [519, 531] width 136 height 14
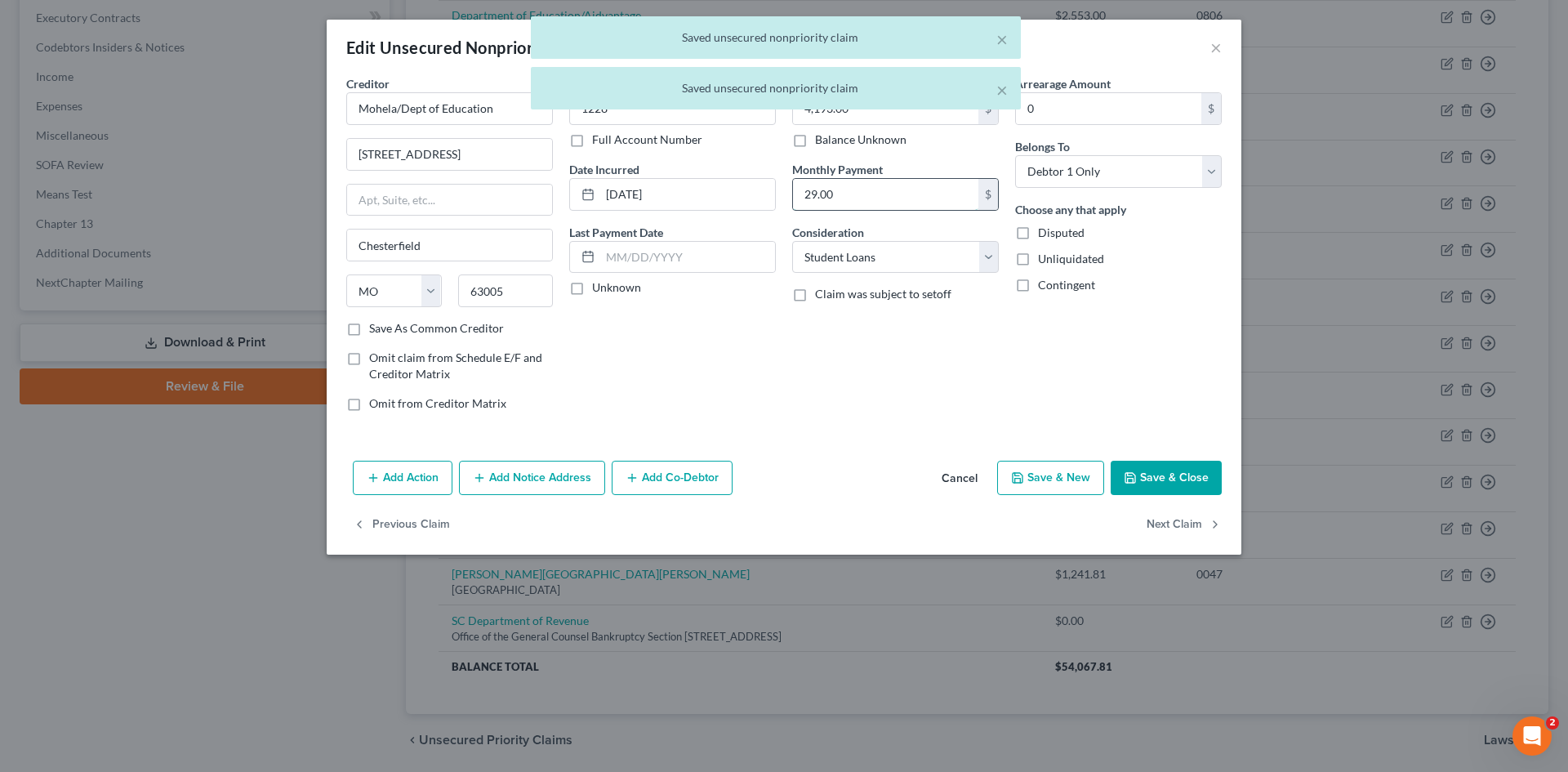
click at [863, 202] on input "29.00" at bounding box center [885, 195] width 185 height 31
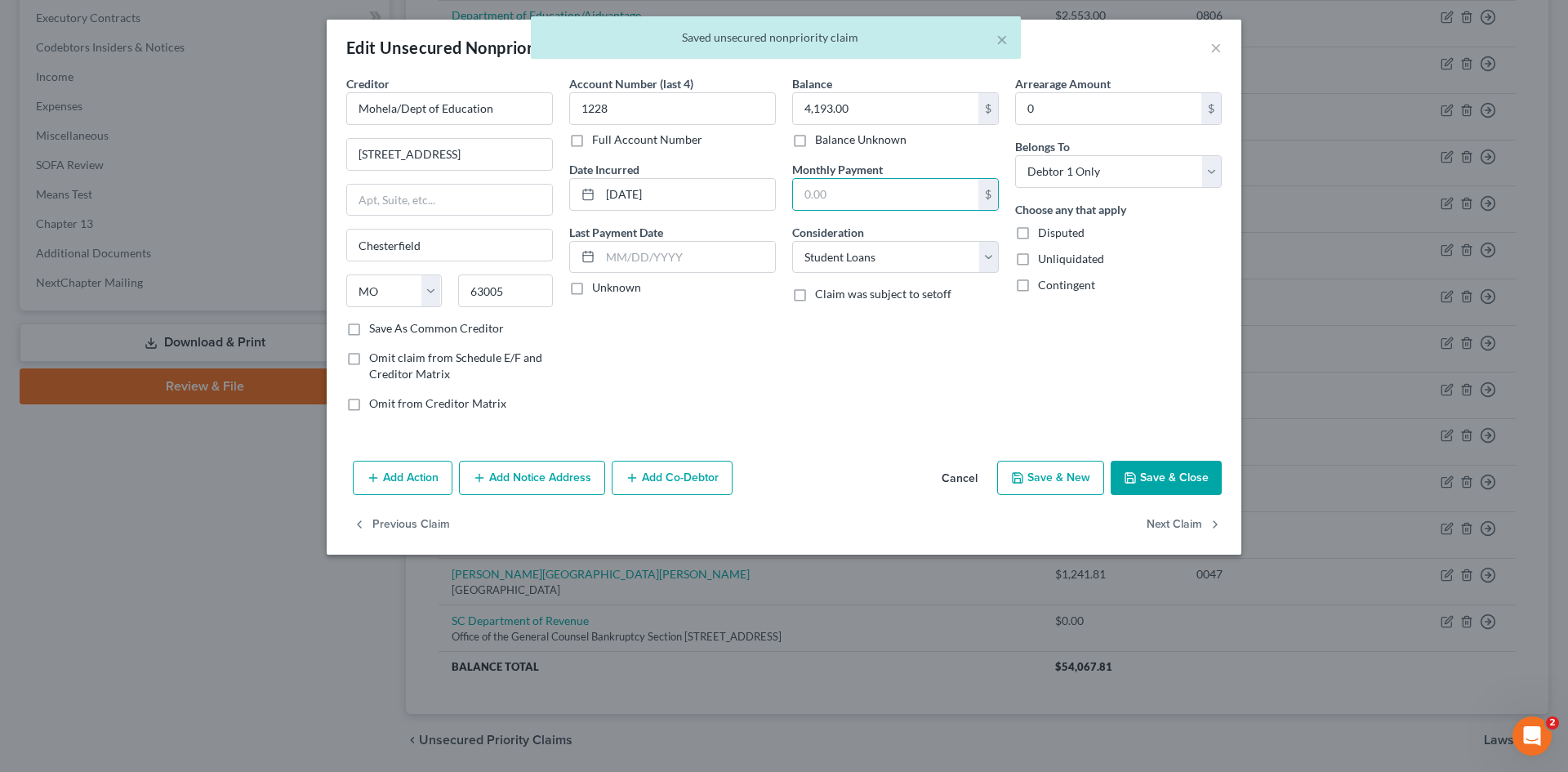
drag, startPoint x: 1188, startPoint y: 476, endPoint x: 1169, endPoint y: 486, distance: 21.5
click at [1186, 476] on button "Save & Close" at bounding box center [1166, 478] width 111 height 34
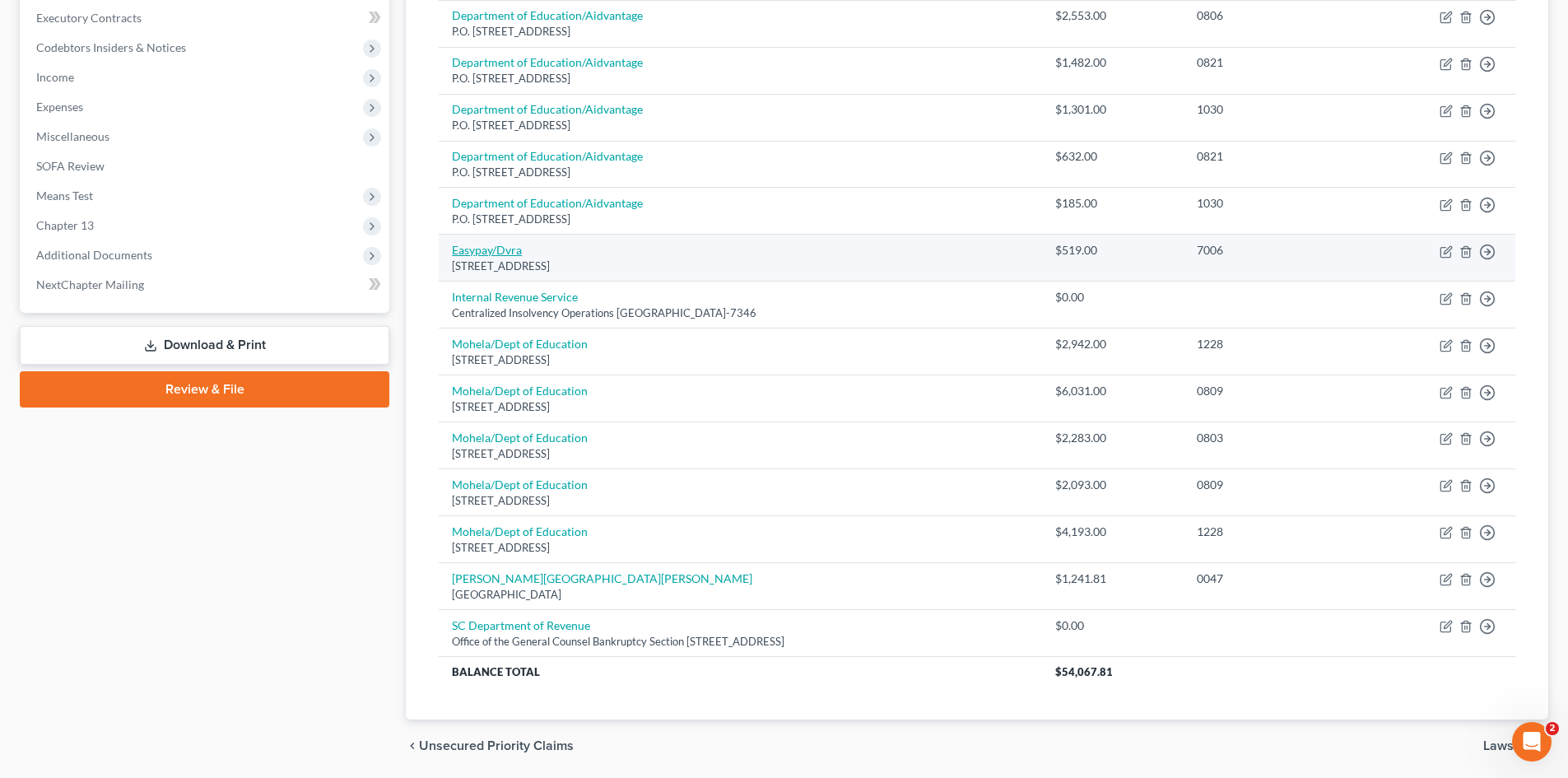
click at [492, 243] on link "Easypay/Dvra" at bounding box center [486, 250] width 70 height 14
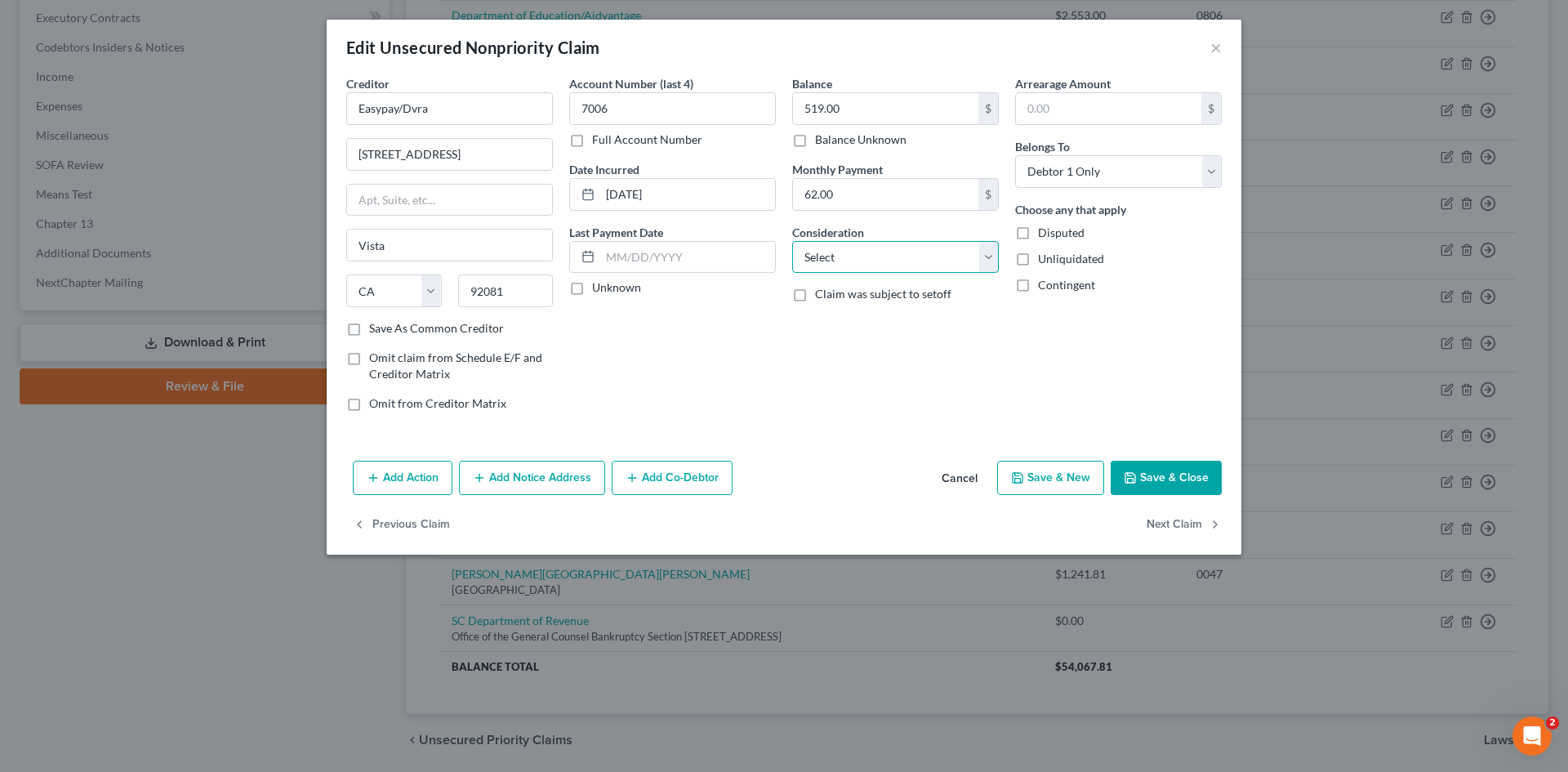
click at [990, 253] on select "Select Cable / Satellite Services Collection Agency Credit Card Debt Debt Couns…" at bounding box center [896, 258] width 207 height 32
click at [793, 241] on select "Select Cable / Satellite Services Collection Agency Credit Card Debt Debt Couns…" at bounding box center [896, 258] width 207 height 32
click at [831, 323] on input "text" at bounding box center [895, 320] width 205 height 31
click at [958, 479] on button "Cancel" at bounding box center [959, 479] width 62 height 32
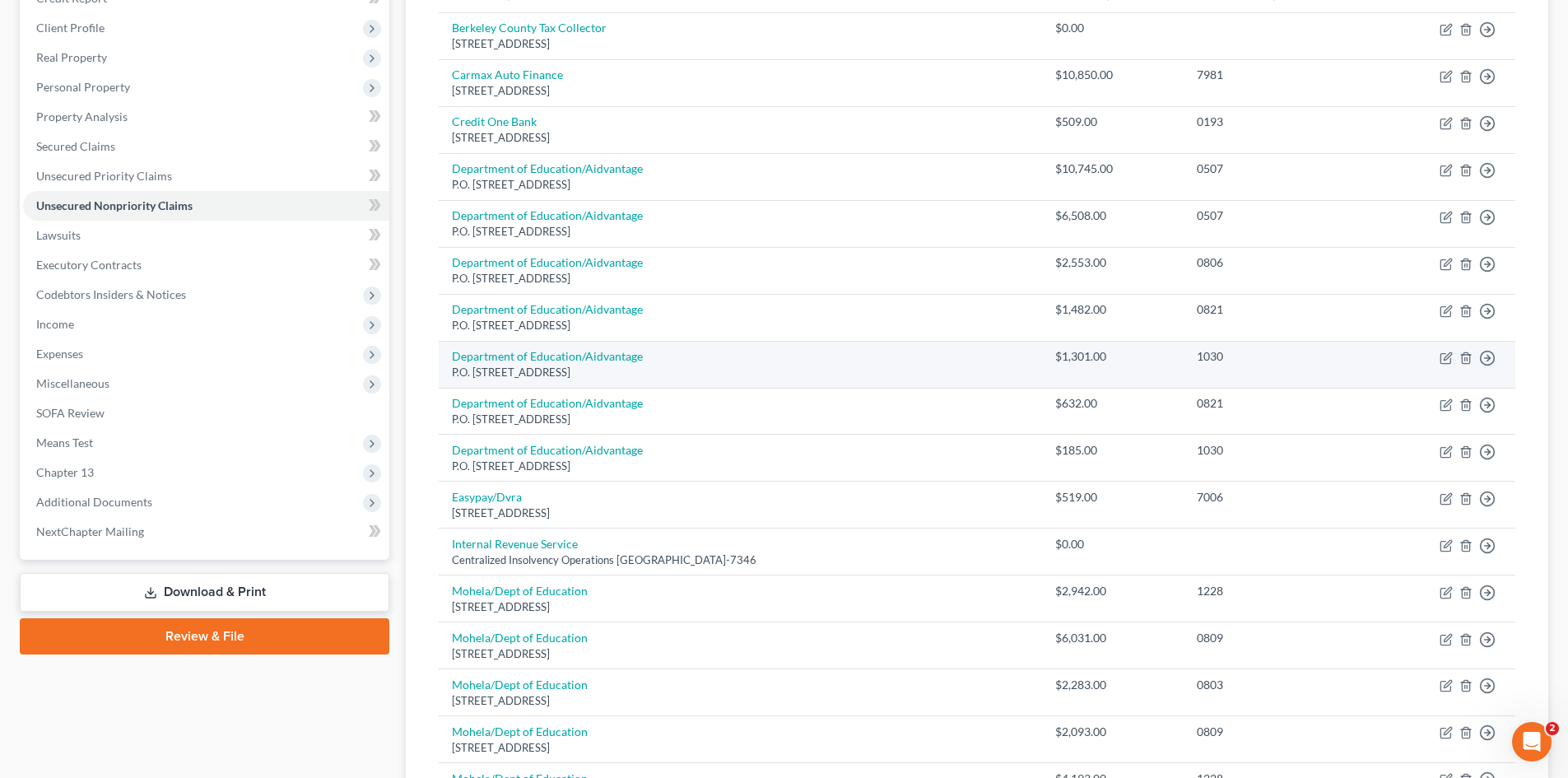
scroll to position [164, 0]
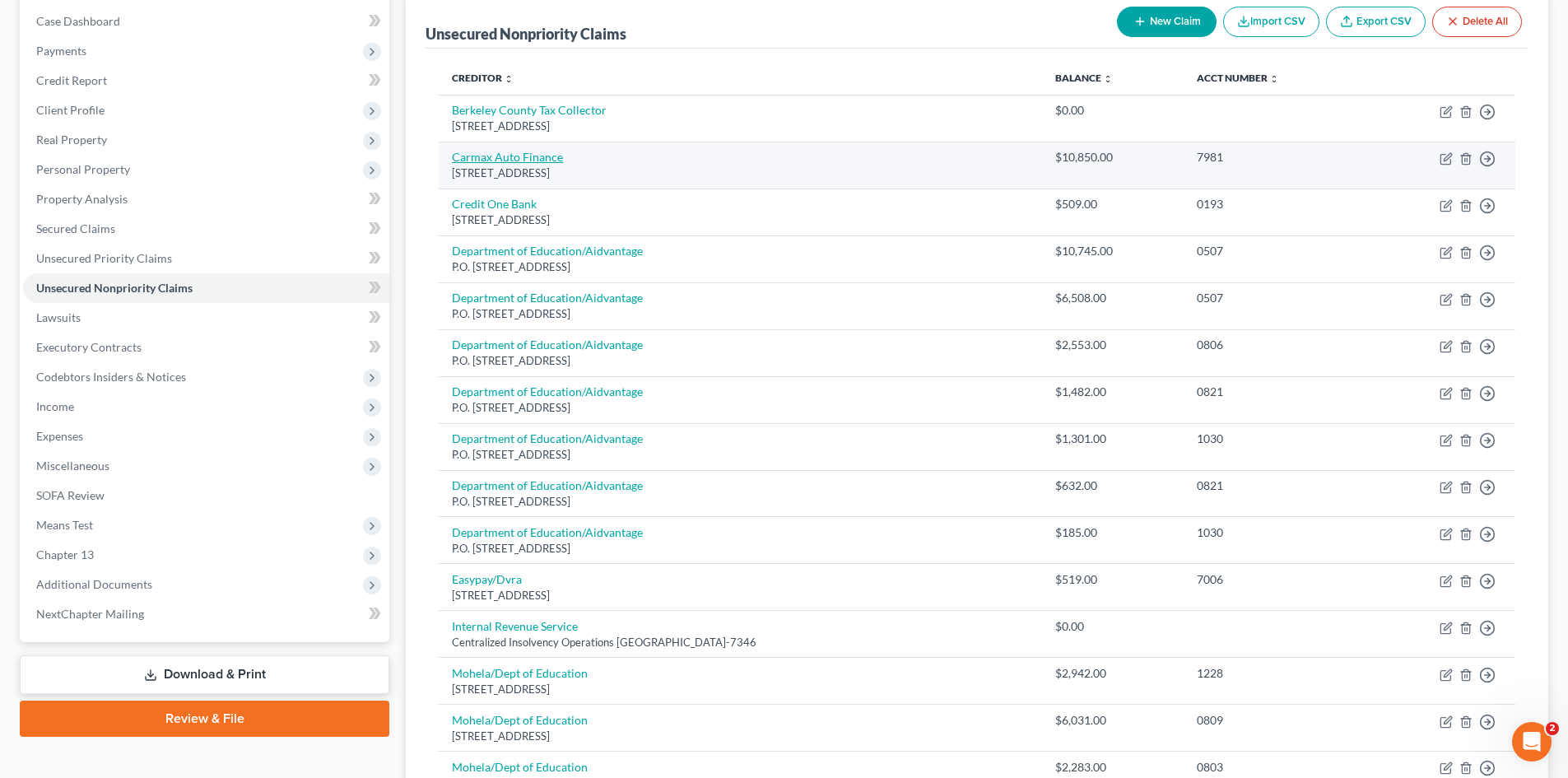
click at [504, 163] on link "Carmax Auto Finance" at bounding box center [508, 157] width 112 height 14
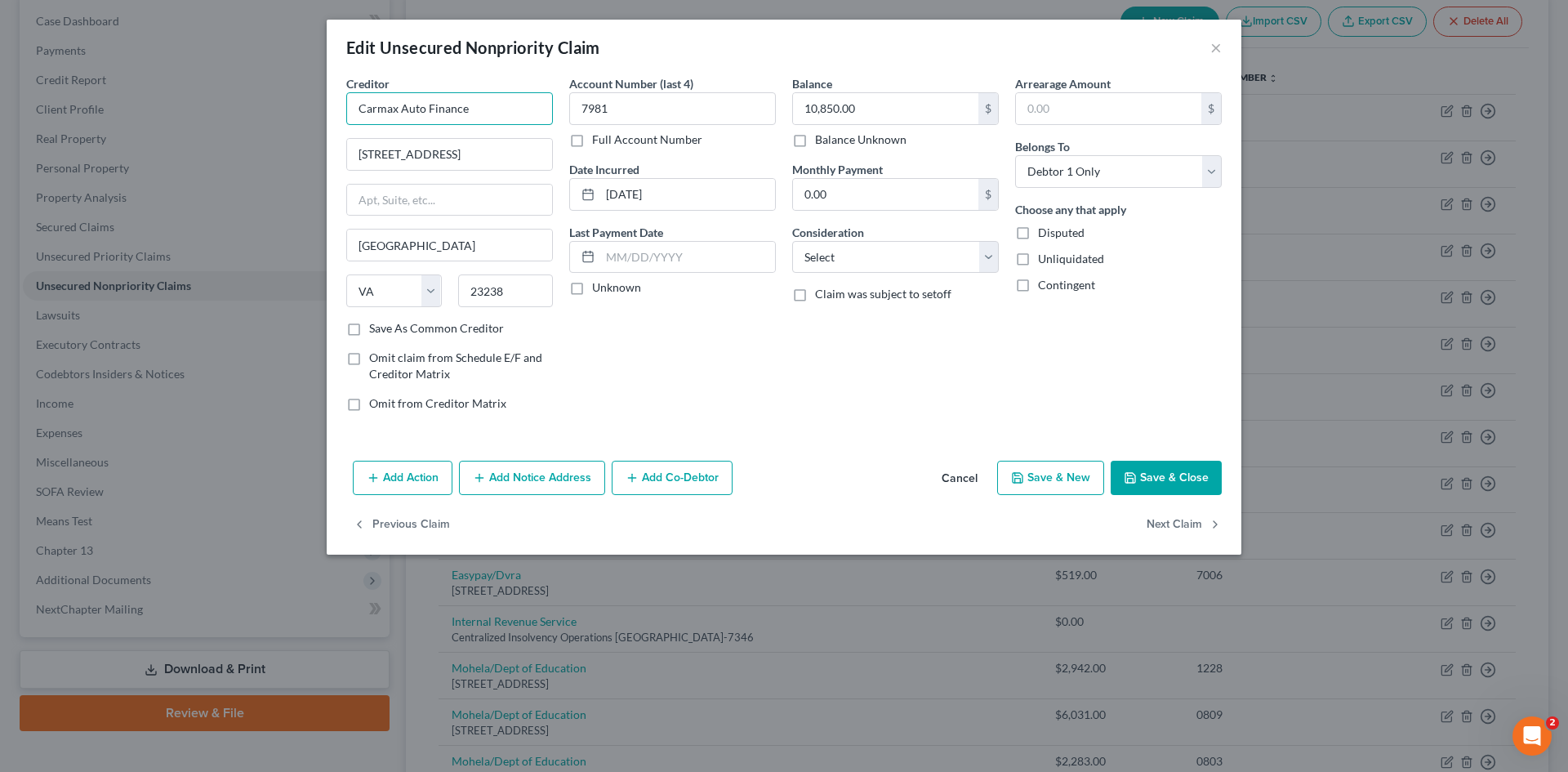
click at [485, 118] on input "Carmax Auto Finance" at bounding box center [449, 109] width 207 height 32
click at [511, 151] on div "Attn: Bankruptcy Dept PO Box 440609, Kennesaw, GA 30160" at bounding box center [448, 152] width 177 height 14
click at [969, 261] on select "Select Cable / Satellite Services Collection Agency Credit Card Debt Debt Couns…" at bounding box center [896, 258] width 207 height 32
click at [793, 241] on select "Select Cable / Satellite Services Collection Agency Credit Card Debt Debt Couns…" at bounding box center [896, 258] width 207 height 32
click at [836, 323] on input "text" at bounding box center [895, 320] width 205 height 31
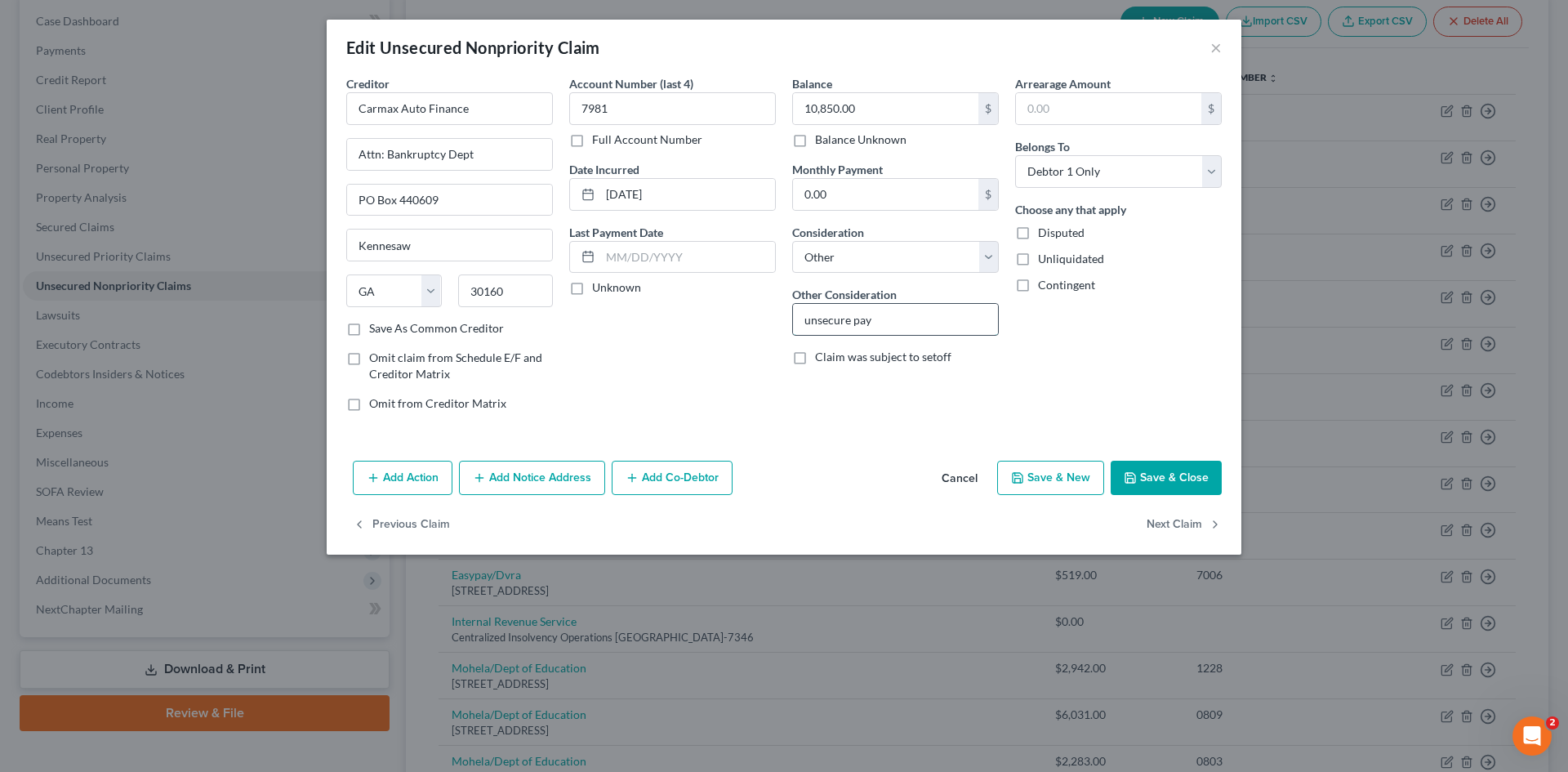
click at [806, 323] on input "unsecure pay" at bounding box center [895, 320] width 205 height 31
click at [810, 322] on input "unsecure pay" at bounding box center [895, 320] width 205 height 31
click at [1207, 474] on button "Save & Close" at bounding box center [1166, 478] width 111 height 34
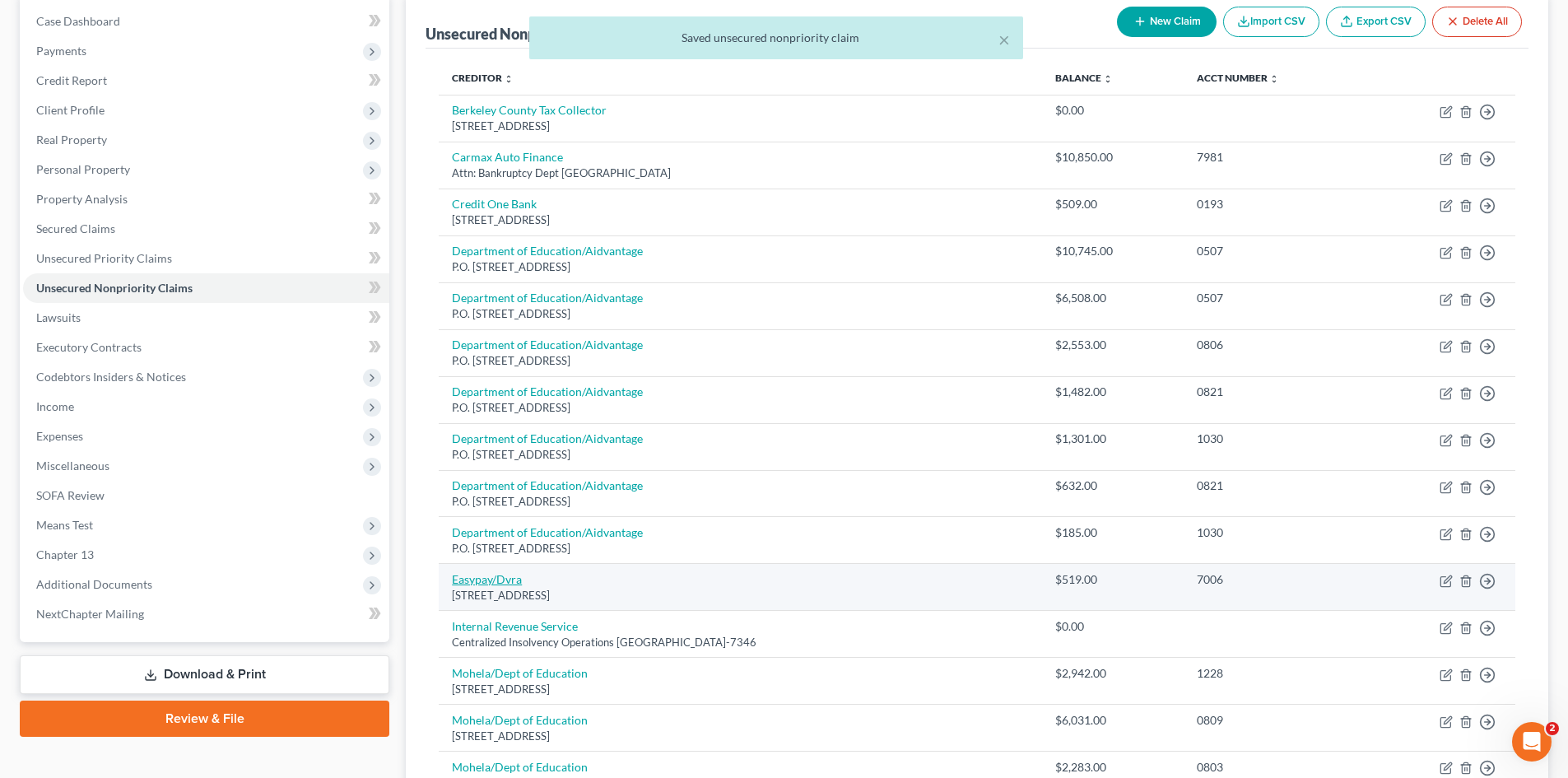
click at [507, 576] on link "Easypay/Dvra" at bounding box center [486, 579] width 70 height 14
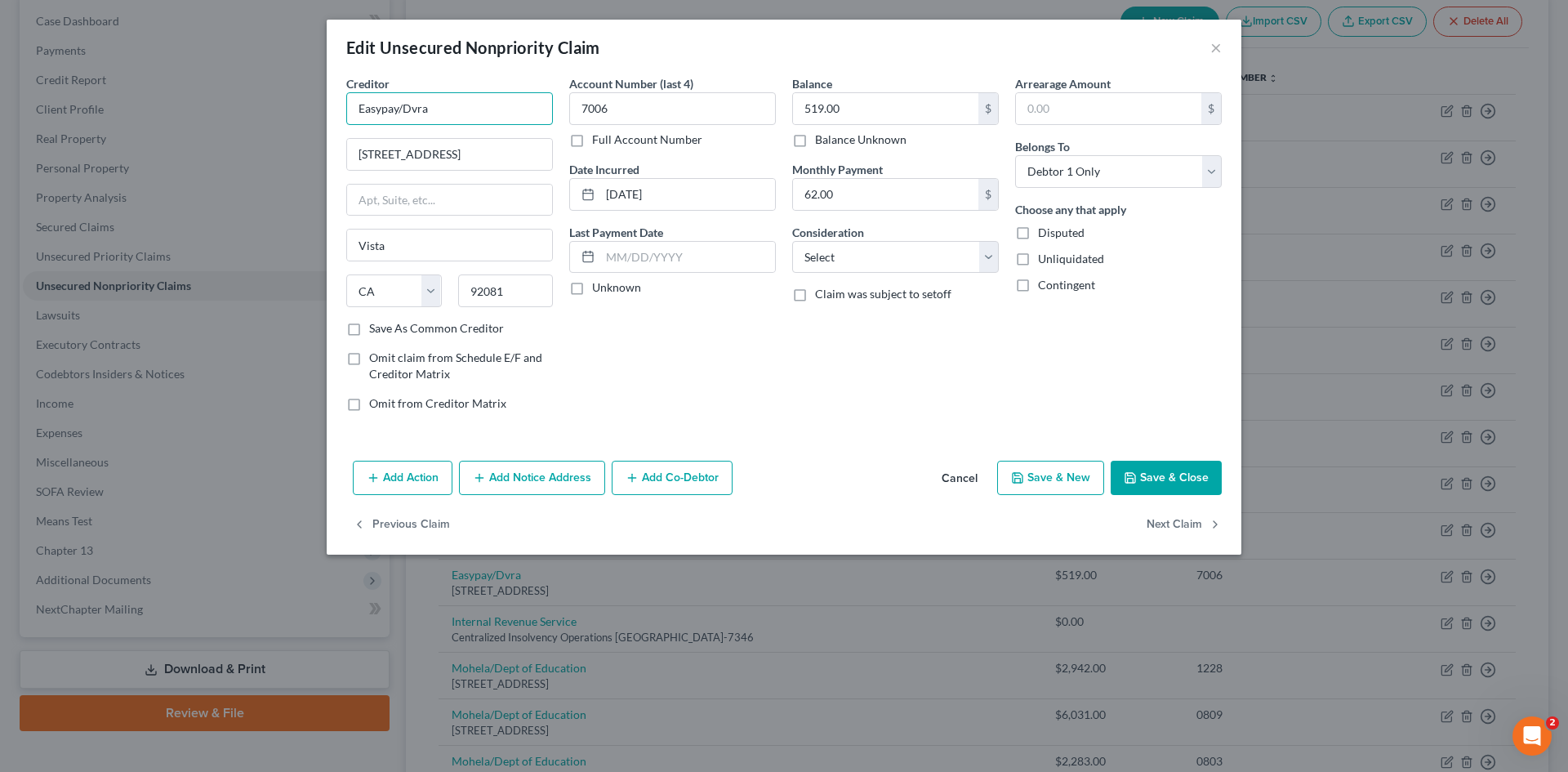
click at [494, 99] on input "Easypay/Dvra" at bounding box center [449, 109] width 207 height 32
click at [492, 159] on div "3220 Executive Ridge Suite 200, Vista, CA 92081" at bounding box center [450, 152] width 181 height 14
click at [863, 198] on input "62.00" at bounding box center [885, 195] width 185 height 31
click at [905, 248] on select "Select Cable / Satellite Services Collection Agency Credit Card Debt Debt Couns…" at bounding box center [896, 258] width 207 height 32
click at [793, 241] on select "Select Cable / Satellite Services Collection Agency Credit Card Debt Debt Couns…" at bounding box center [896, 258] width 207 height 32
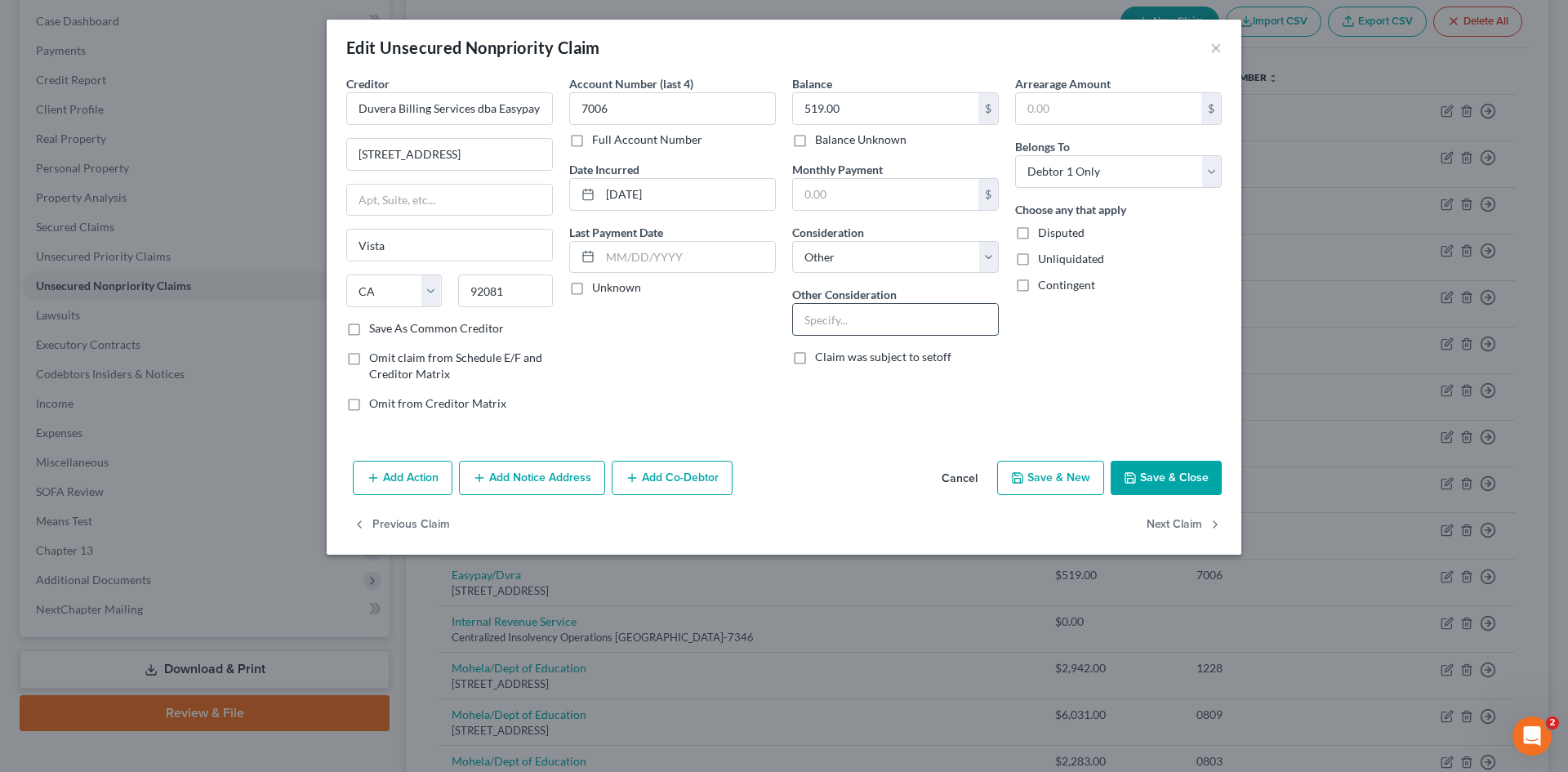
click at [876, 334] on input "text" at bounding box center [895, 320] width 205 height 31
click at [1144, 482] on button "Save & Close" at bounding box center [1166, 478] width 111 height 34
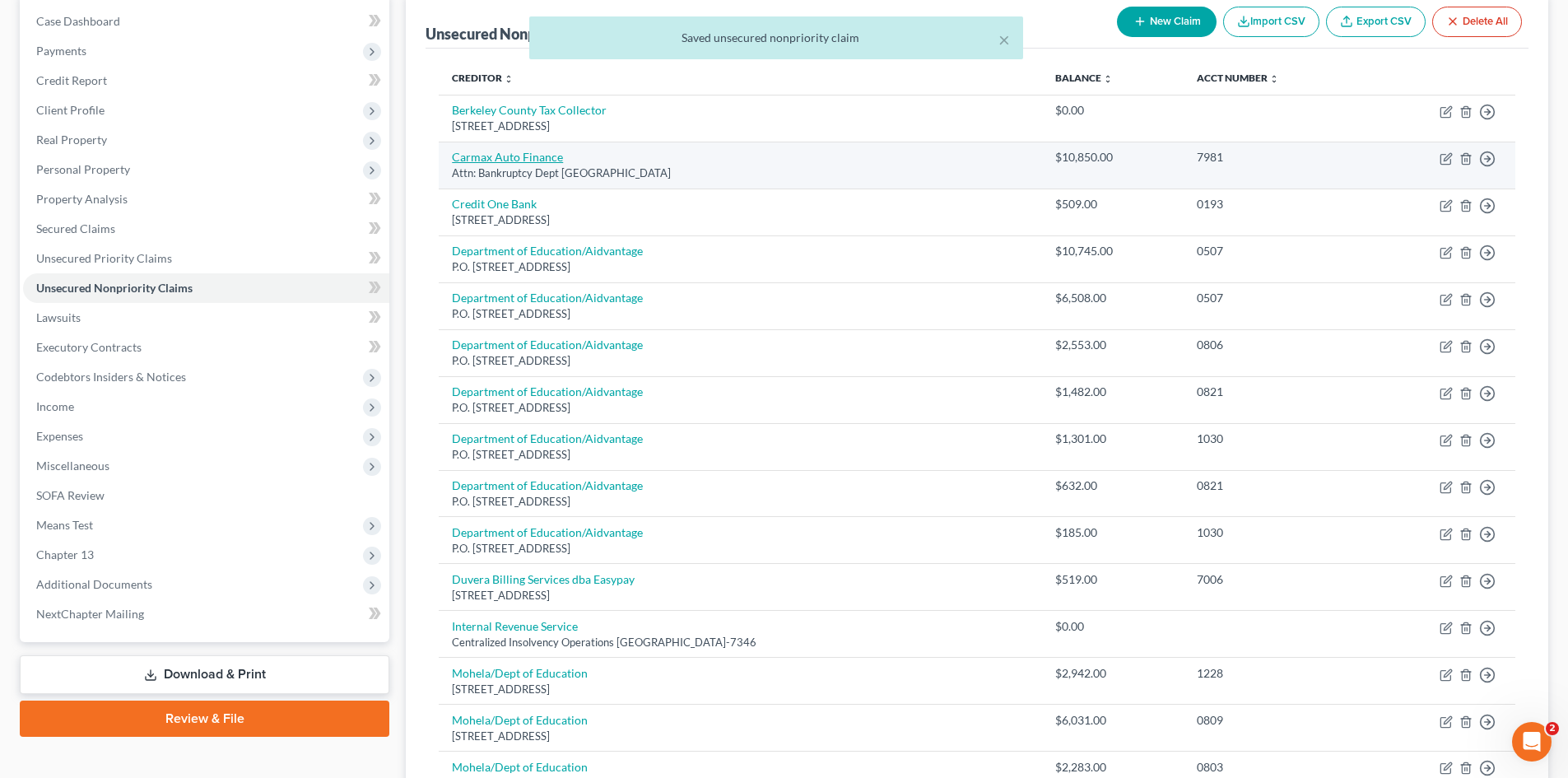
click at [486, 162] on link "Carmax Auto Finance" at bounding box center [508, 157] width 112 height 14
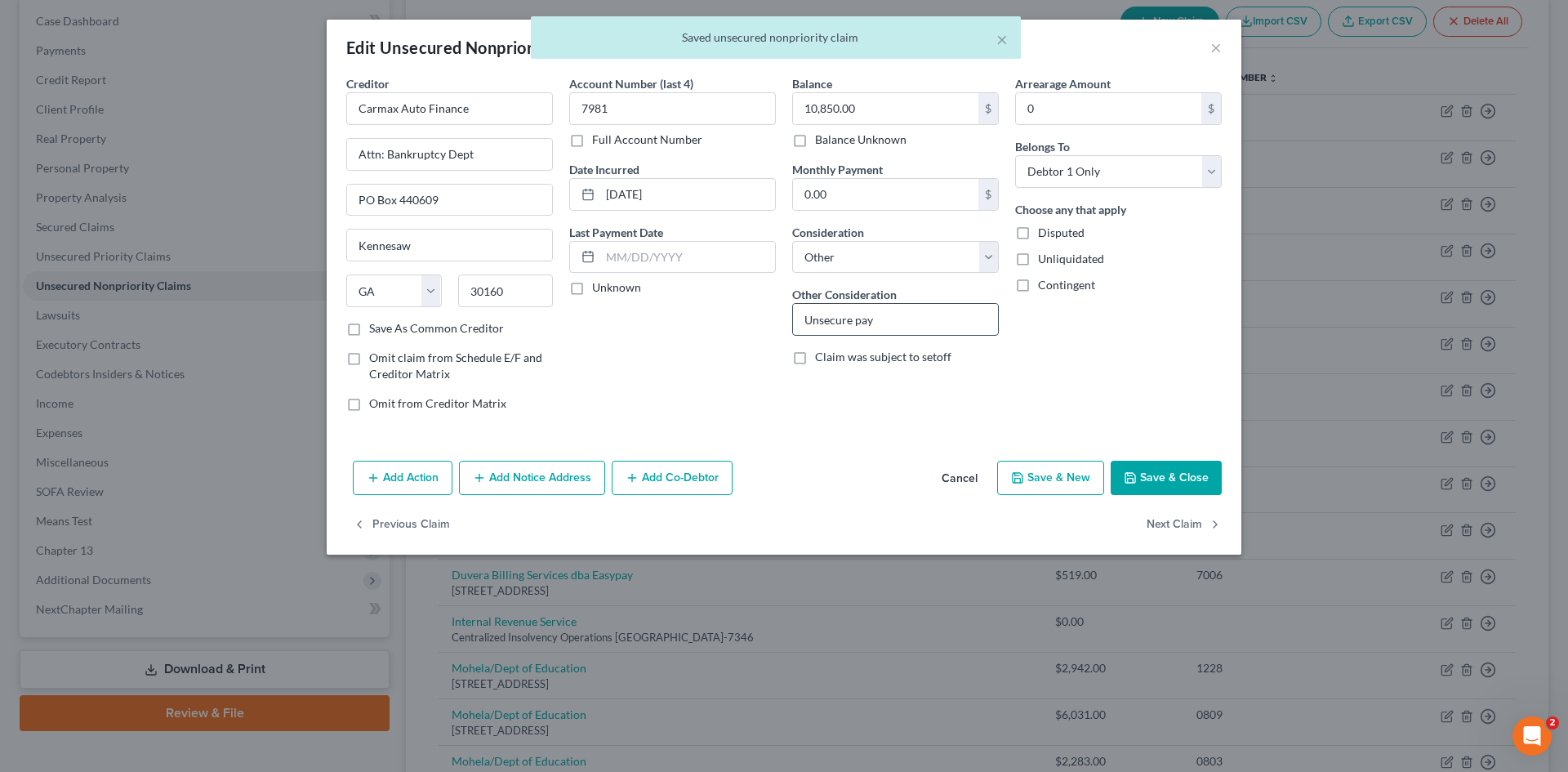
click at [890, 314] on input "Unsecure pay" at bounding box center [895, 320] width 205 height 31
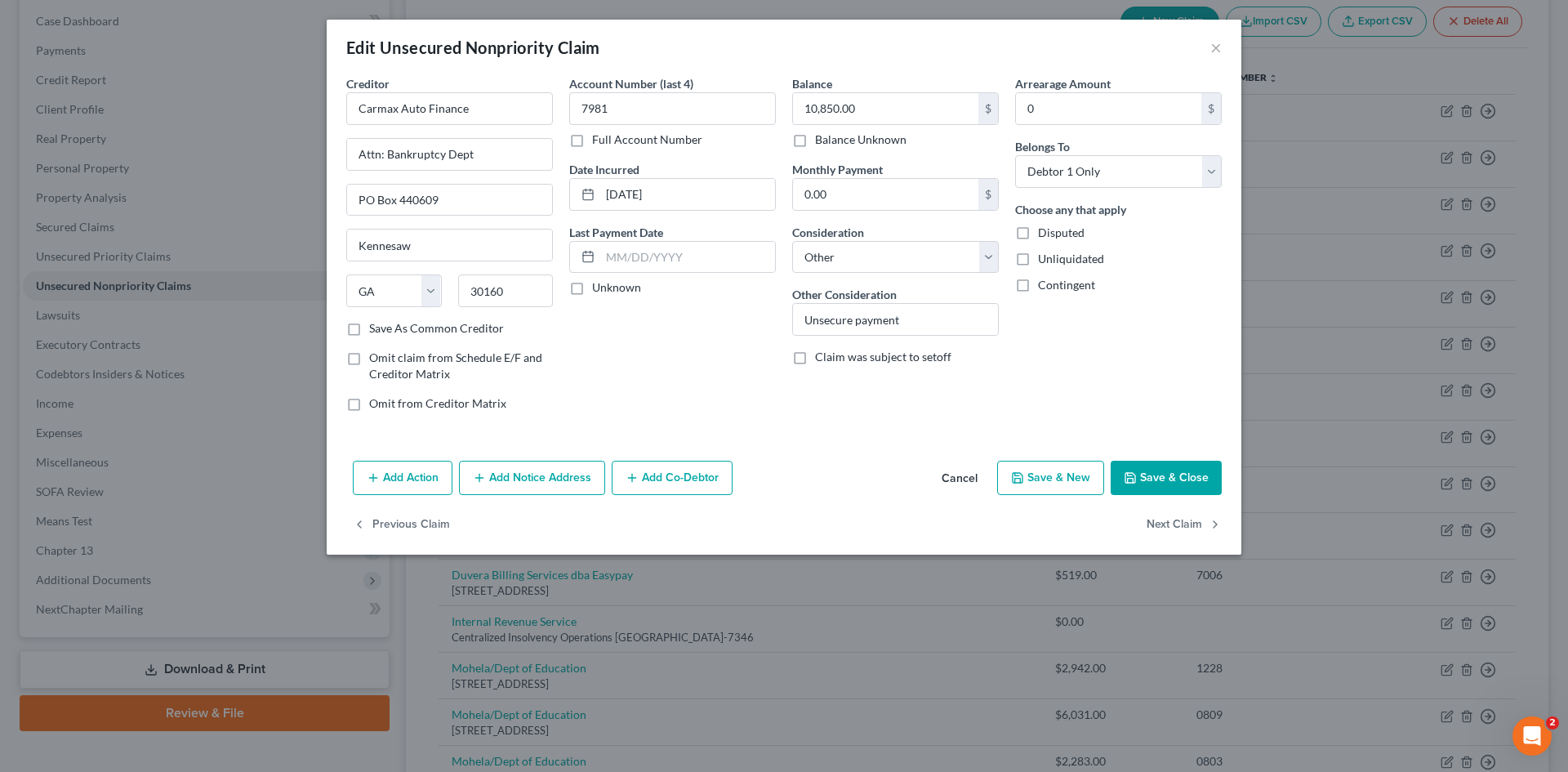
click at [1140, 478] on button "Save & Close" at bounding box center [1166, 478] width 111 height 34
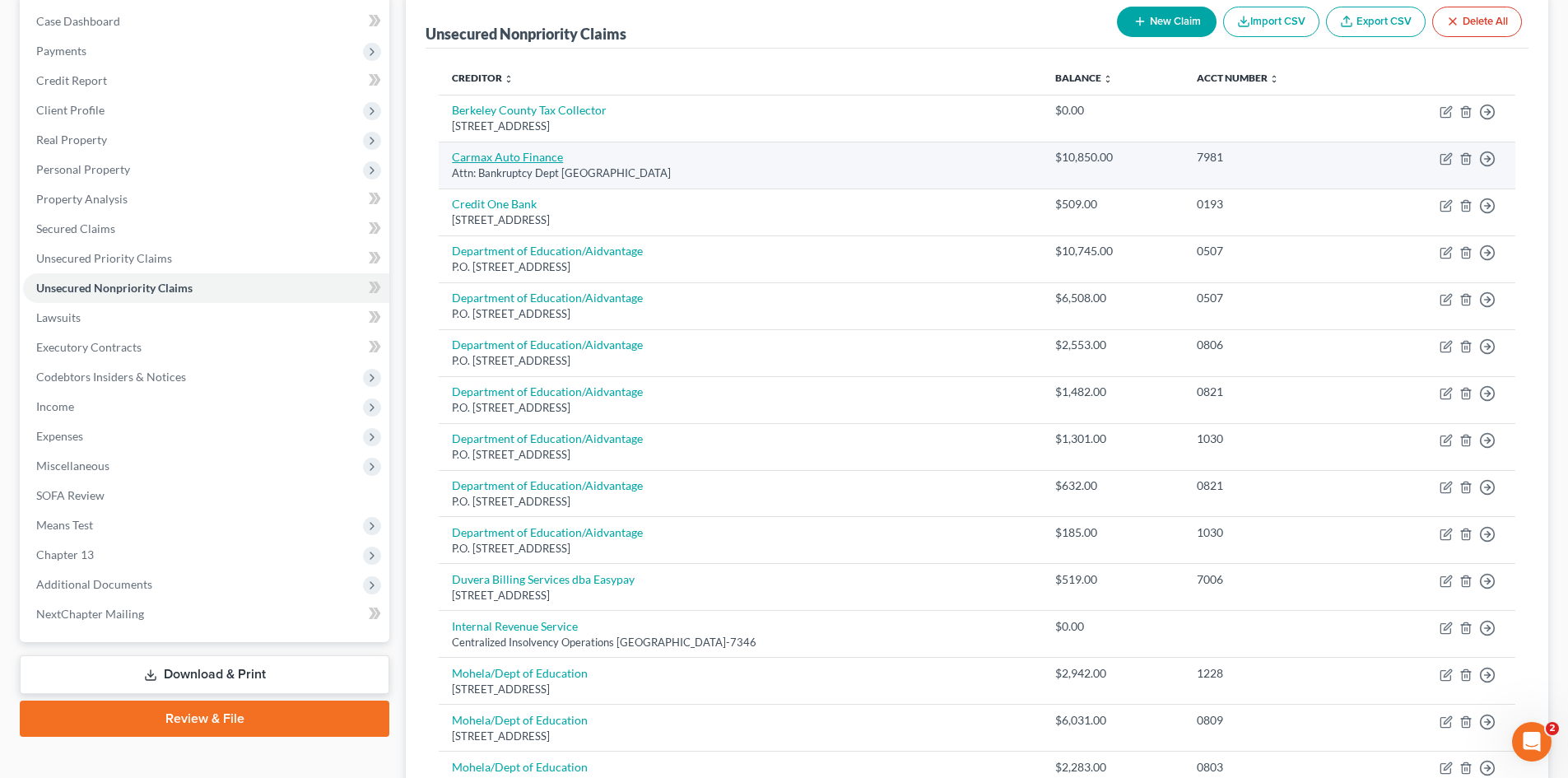
click at [513, 158] on link "Carmax Auto Finance" at bounding box center [508, 157] width 112 height 14
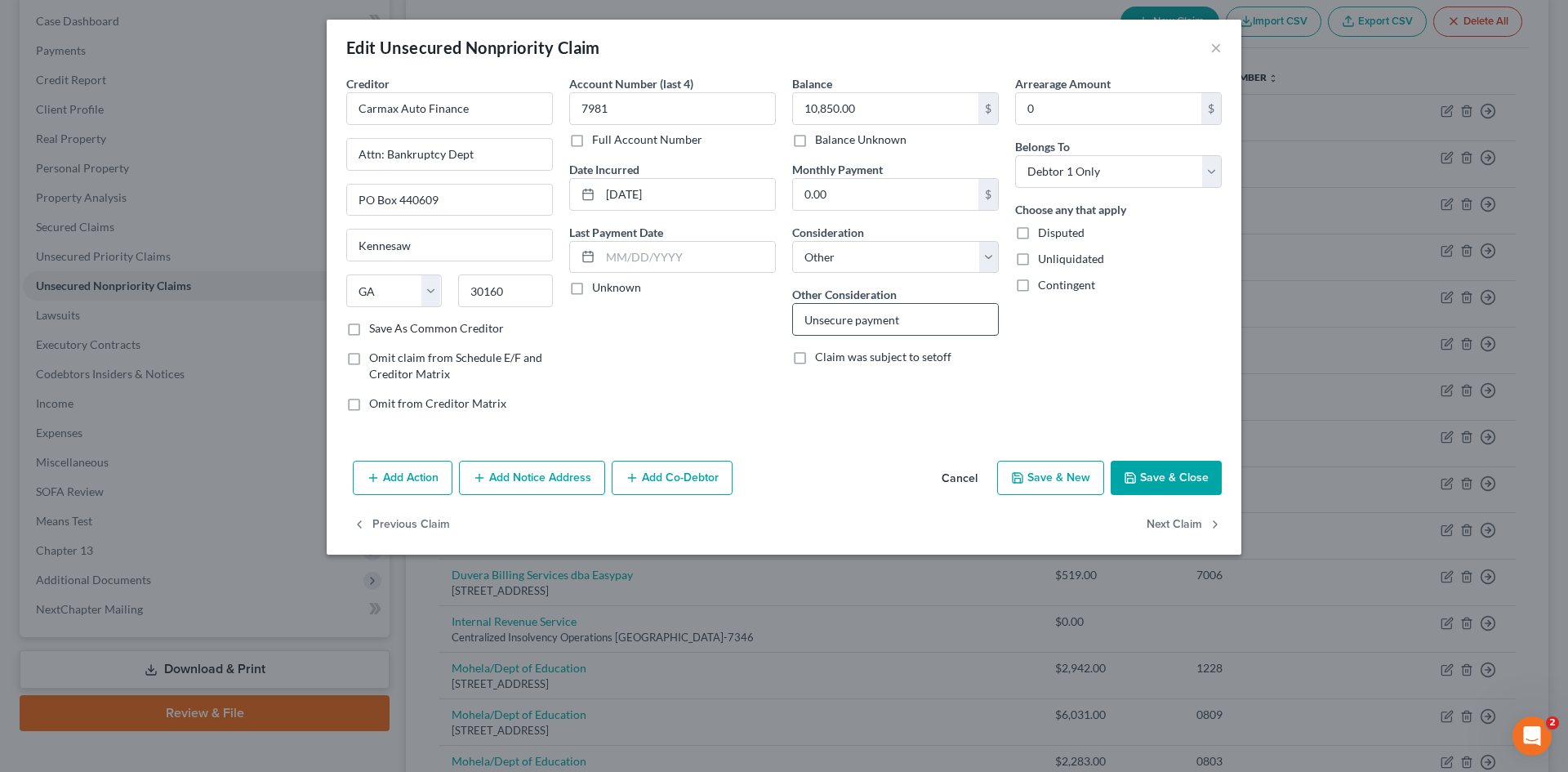
click at [901, 323] on input "Unsecure payment" at bounding box center [895, 320] width 205 height 31
click at [995, 257] on select "Select Cable / Satellite Services Collection Agency Credit Card Debt Debt Couns…" at bounding box center [896, 258] width 207 height 32
click at [793, 241] on select "Select Cable / Satellite Services Collection Agency Credit Card Debt Debt Couns…" at bounding box center [896, 258] width 207 height 32
click at [1184, 478] on button "Save & Close" at bounding box center [1166, 478] width 111 height 34
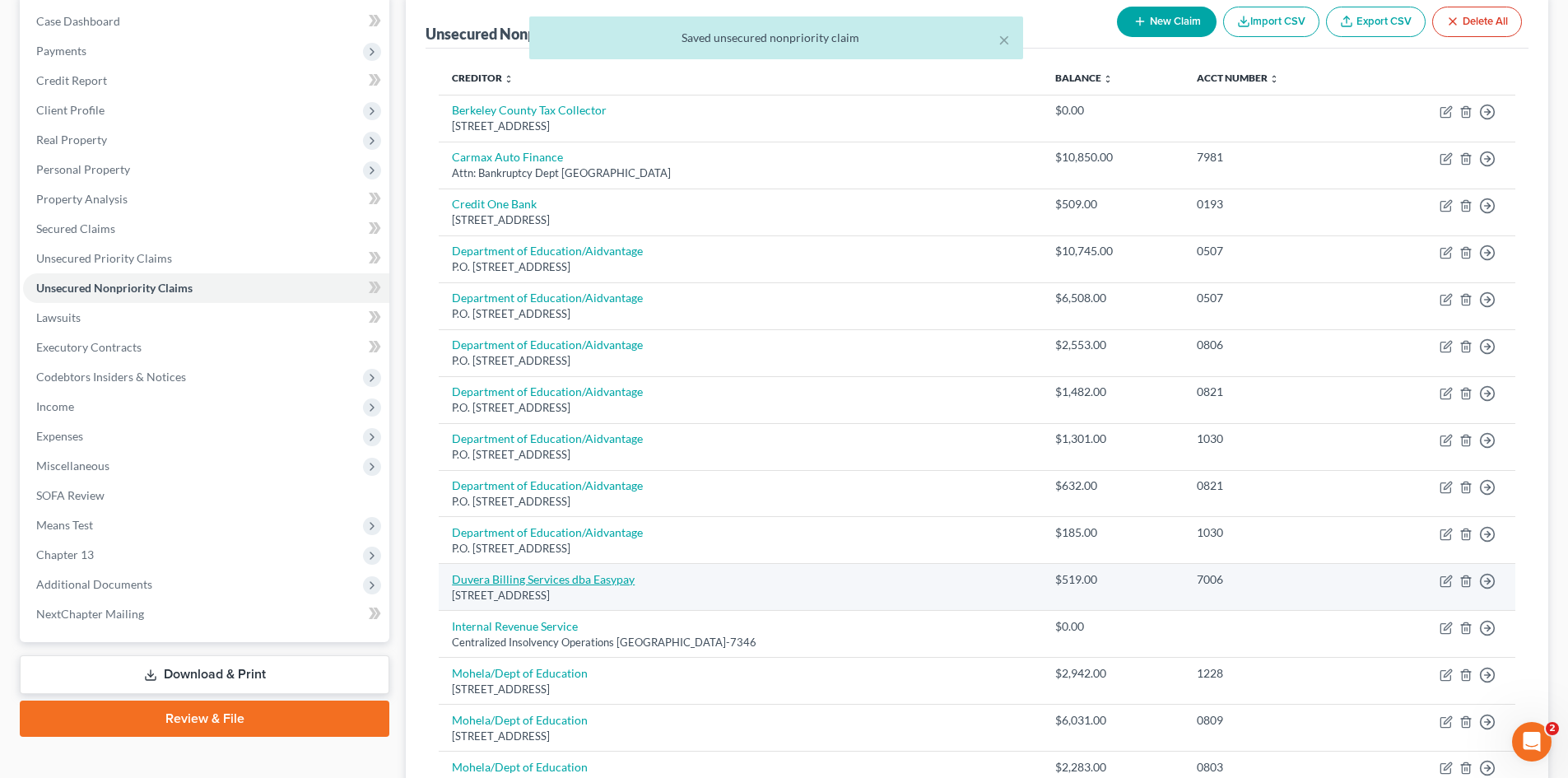
click at [518, 576] on link "Duvera Billing Services dba Easypay" at bounding box center [543, 579] width 183 height 14
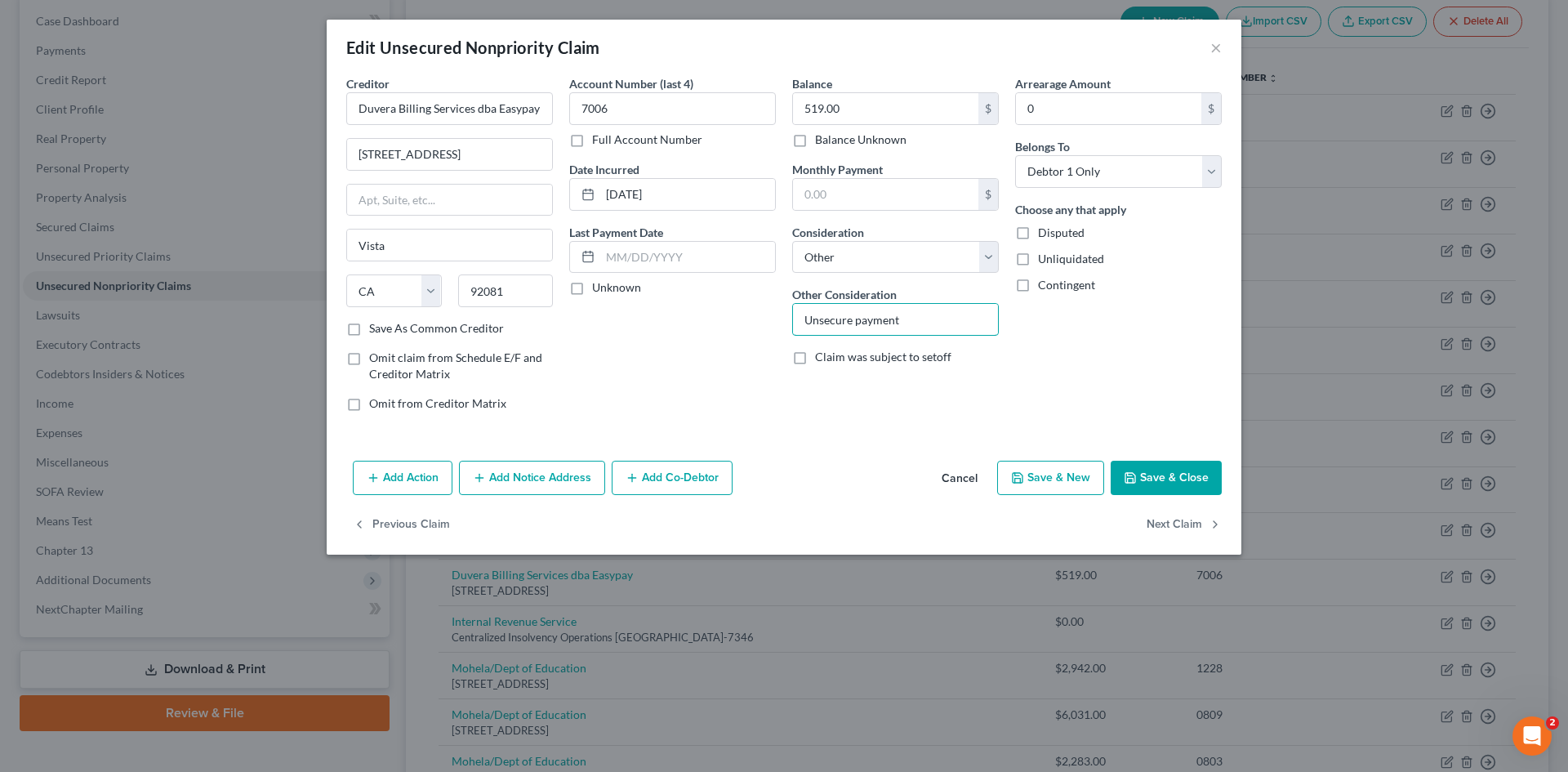
drag, startPoint x: 931, startPoint y: 327, endPoint x: 726, endPoint y: 361, distance: 207.8
click at [728, 364] on div "Creditor * Duvera Billing Services dba Easypay 3220 Executive Ridge Suite 200 V…" at bounding box center [784, 250] width 892 height 349
click at [1174, 473] on button "Save & Close" at bounding box center [1166, 478] width 111 height 34
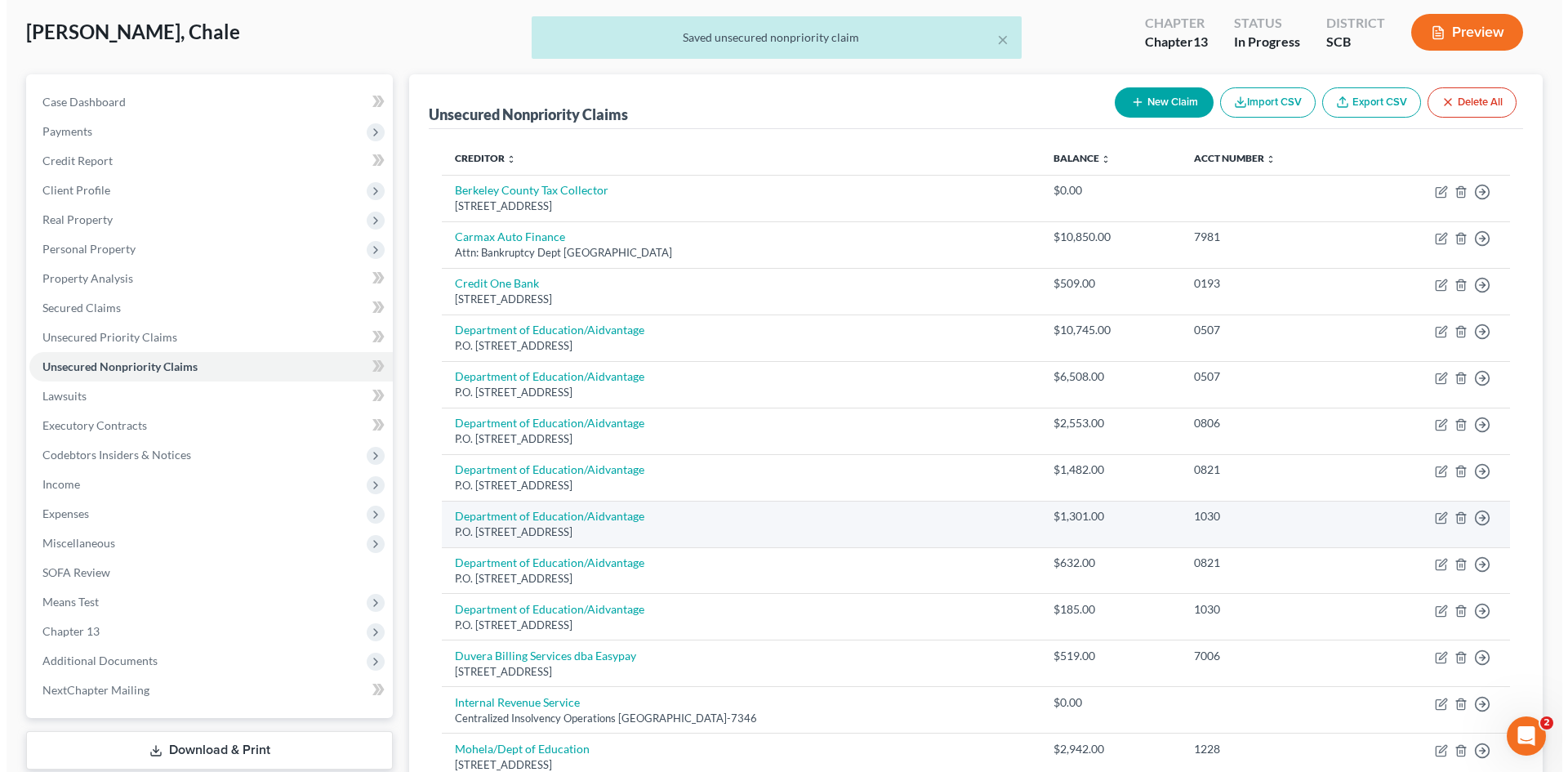
scroll to position [82, 0]
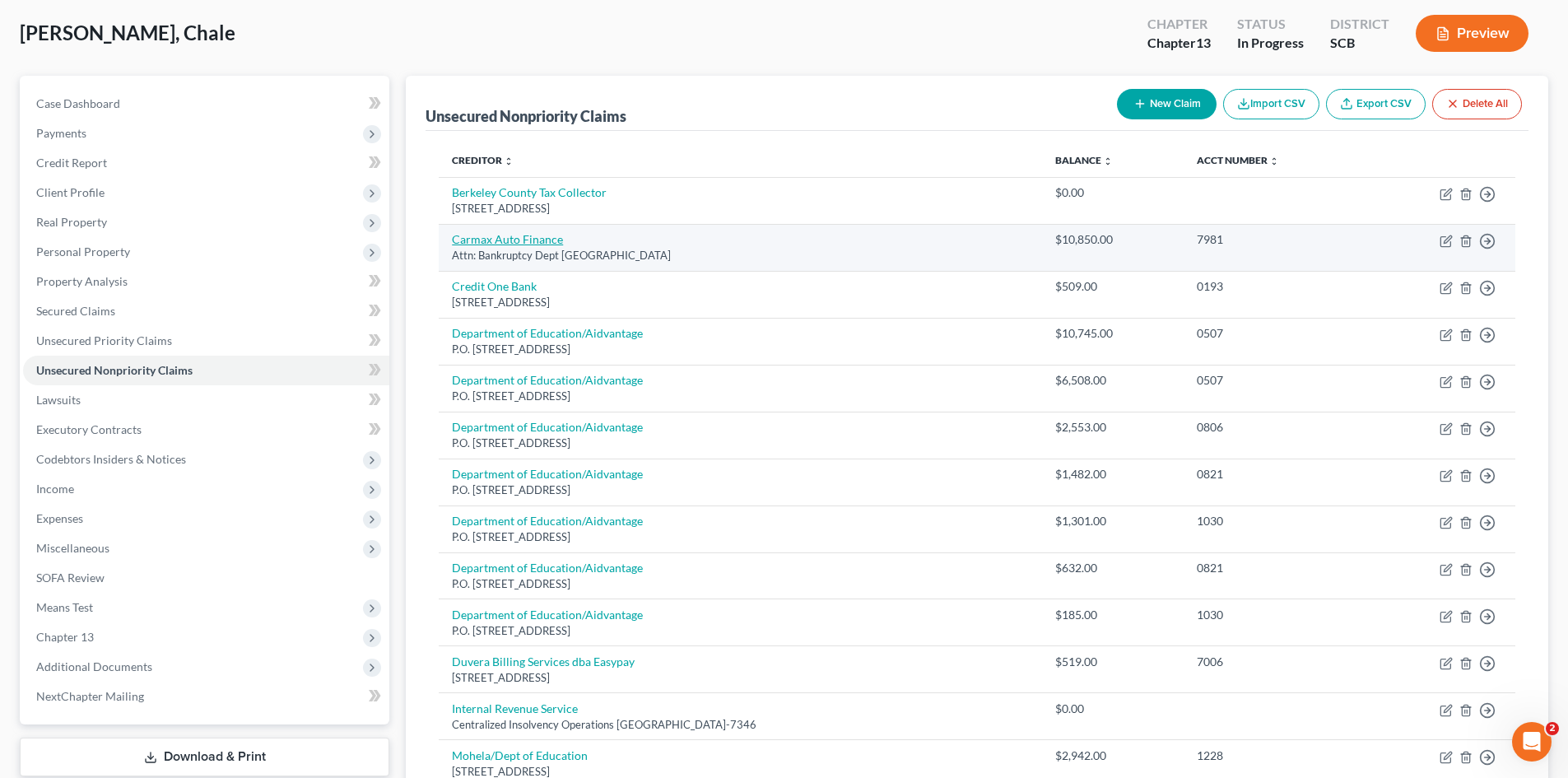
click at [541, 238] on link "Carmax Auto Finance" at bounding box center [508, 238] width 112 height 14
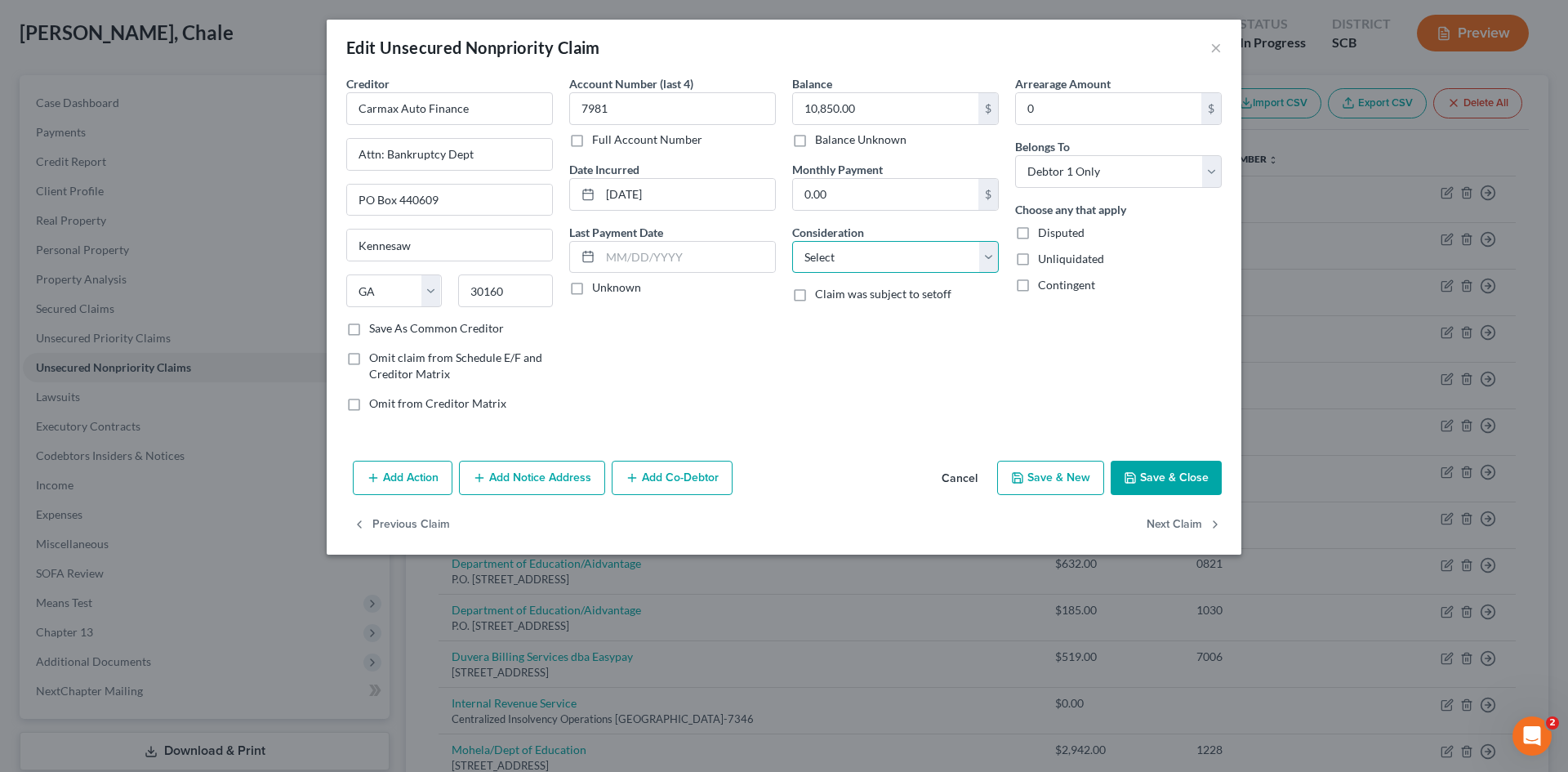
click at [992, 264] on select "Select Cable / Satellite Services Collection Agency Credit Card Debt Debt Couns…" at bounding box center [896, 258] width 207 height 32
click at [793, 241] on select "Select Cable / Satellite Services Collection Agency Credit Card Debt Debt Couns…" at bounding box center [896, 258] width 207 height 32
click at [876, 329] on input "text" at bounding box center [895, 320] width 205 height 31
click at [838, 324] on input "Voulnitary return deficencey" at bounding box center [895, 320] width 205 height 31
click at [943, 319] on input "Voulnitary return deficencey" at bounding box center [895, 320] width 205 height 31
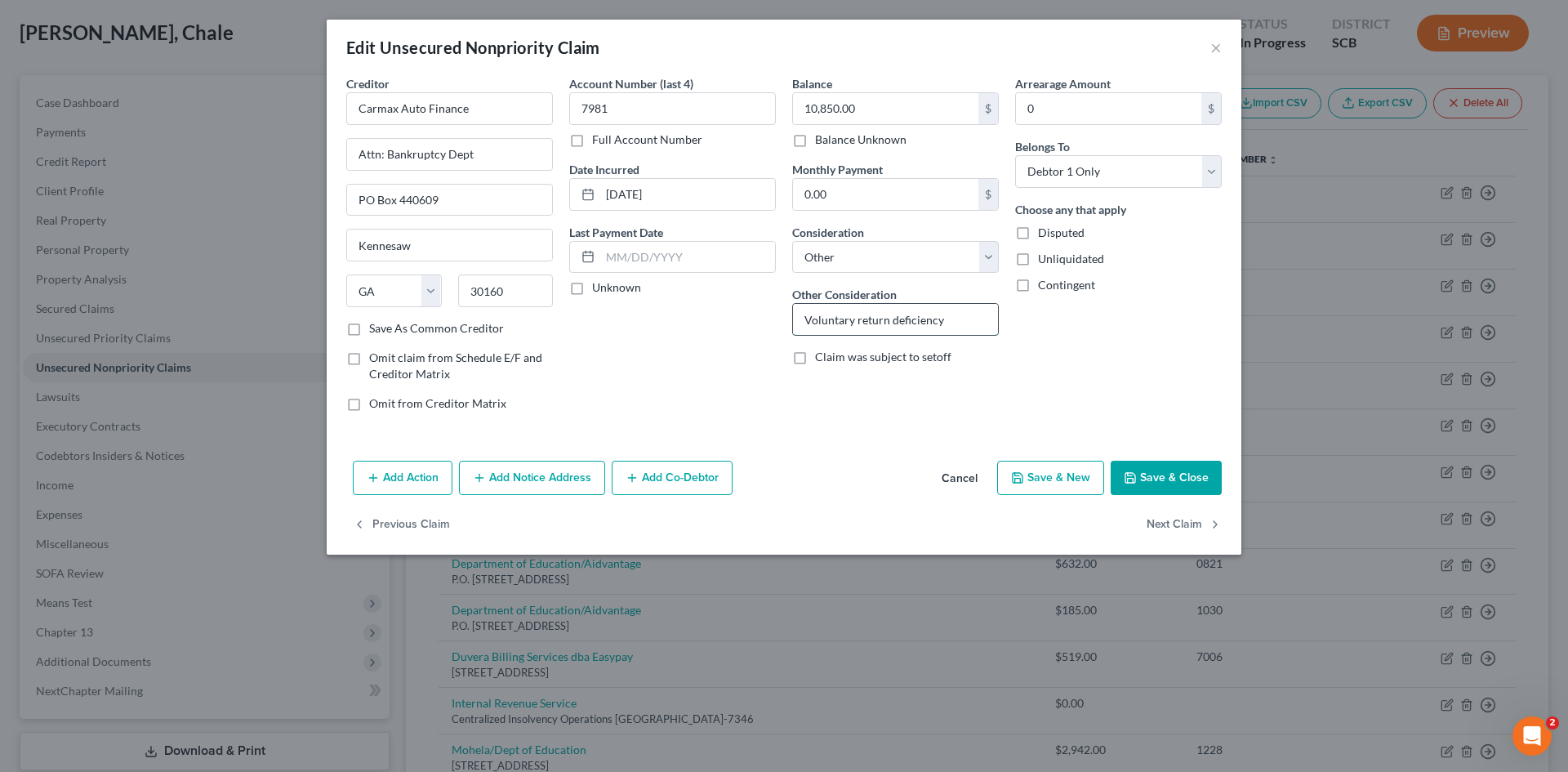
click at [966, 318] on input "Voluntary return deficiency" at bounding box center [895, 320] width 205 height 31
click at [381, 488] on button "Add Action" at bounding box center [402, 478] width 99 height 34
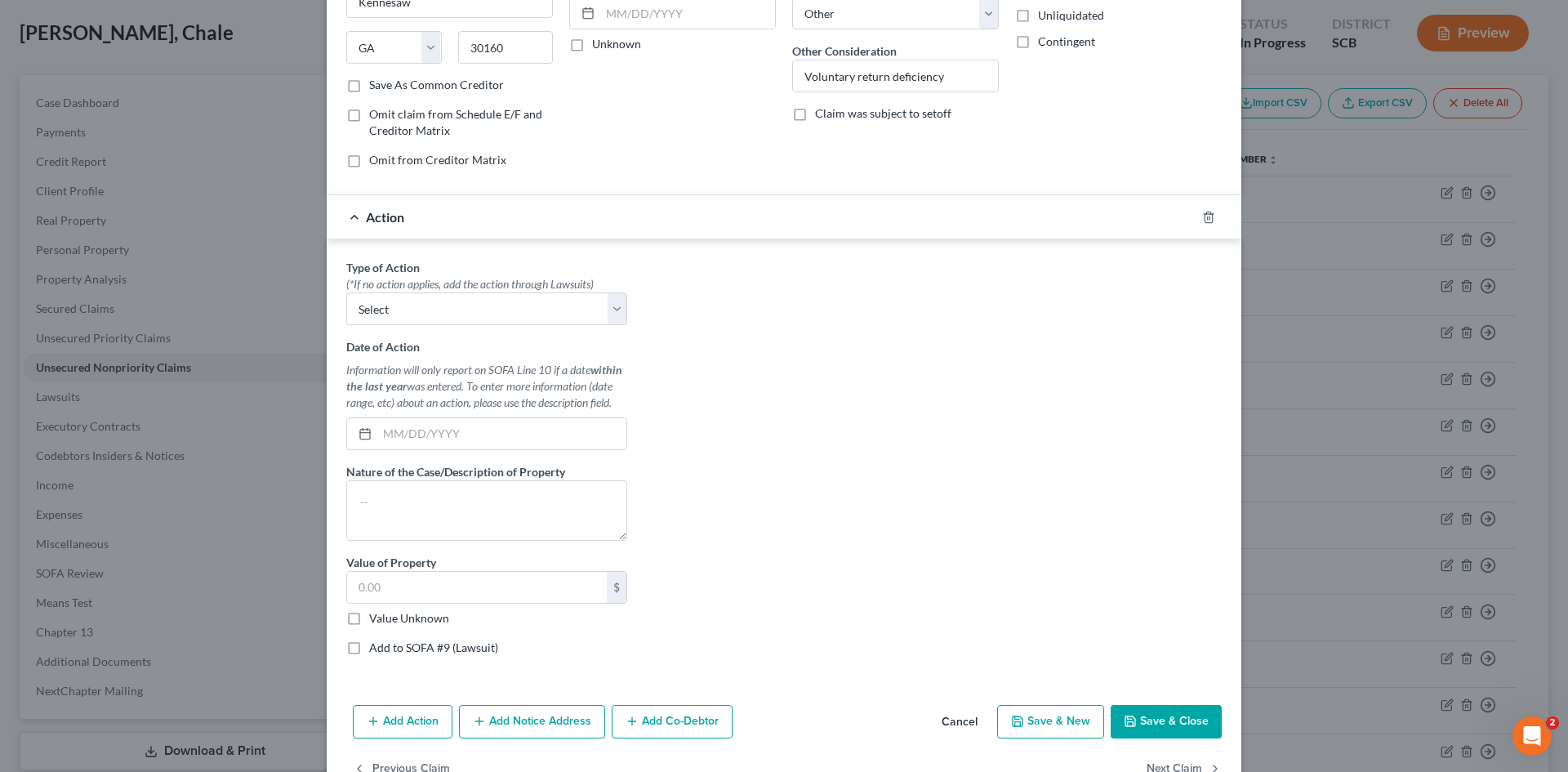
scroll to position [245, 0]
click at [610, 306] on select "Select Repossession Garnishment Foreclosure Personal Injury Attached, Seized, O…" at bounding box center [486, 307] width 281 height 32
click at [346, 291] on select "Select Repossession Garnishment Foreclosure Personal Injury Attached, Seized, O…" at bounding box center [486, 307] width 281 height 32
click at [554, 428] on input "text" at bounding box center [502, 432] width 249 height 31
click at [562, 530] on textarea at bounding box center [486, 509] width 281 height 60
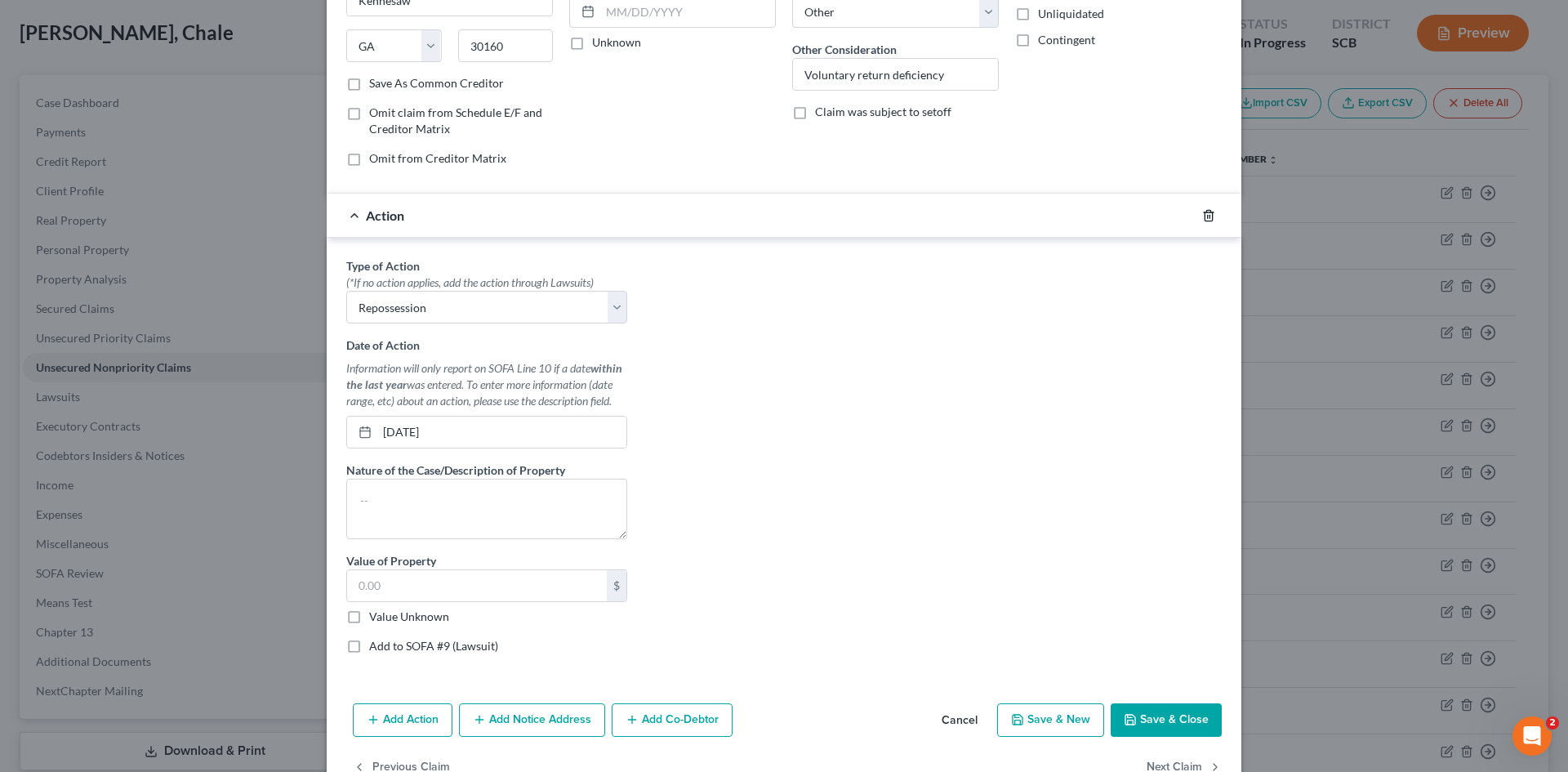
click at [1202, 215] on icon "button" at bounding box center [1208, 216] width 13 height 13
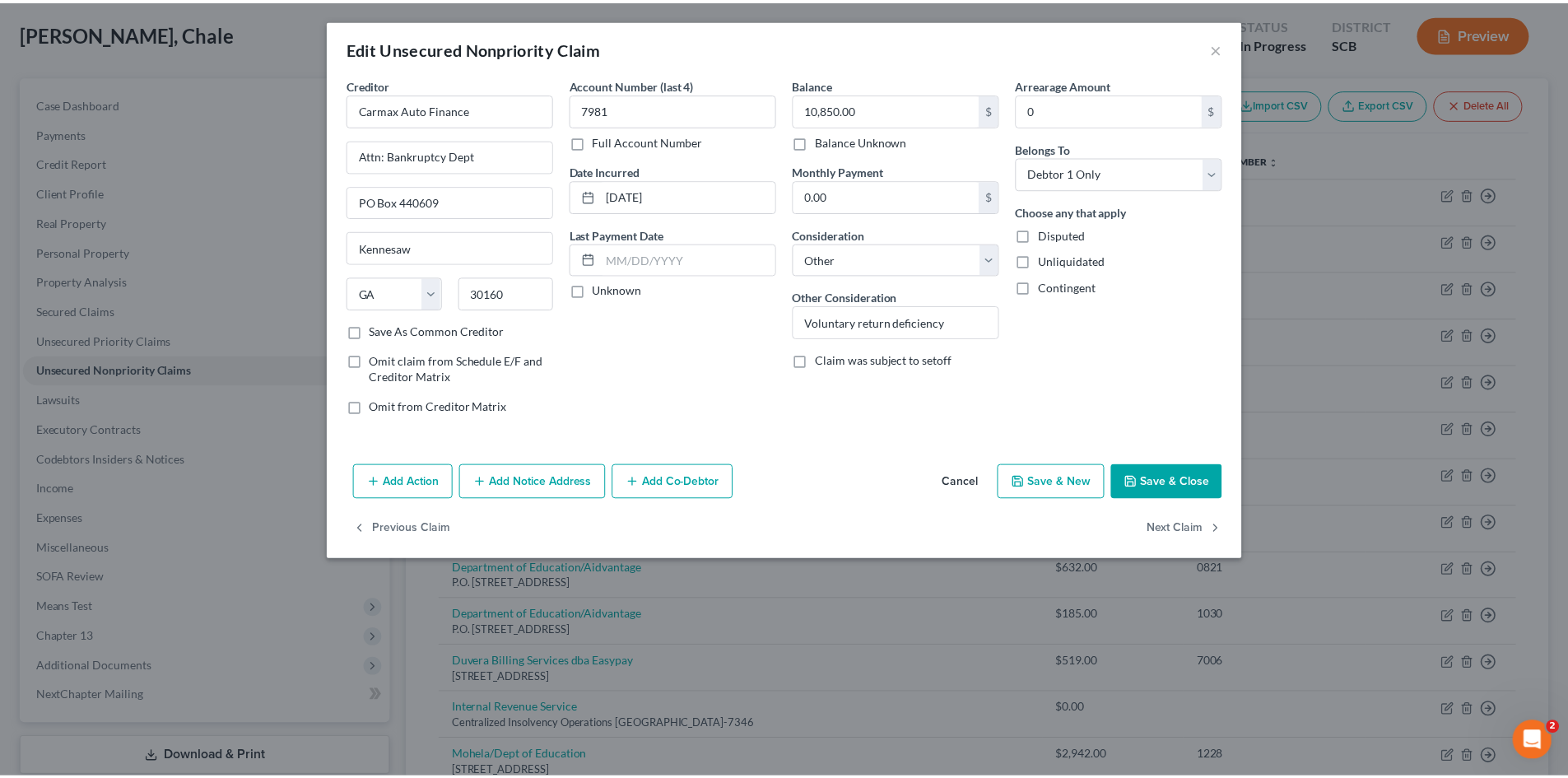
scroll to position [0, 0]
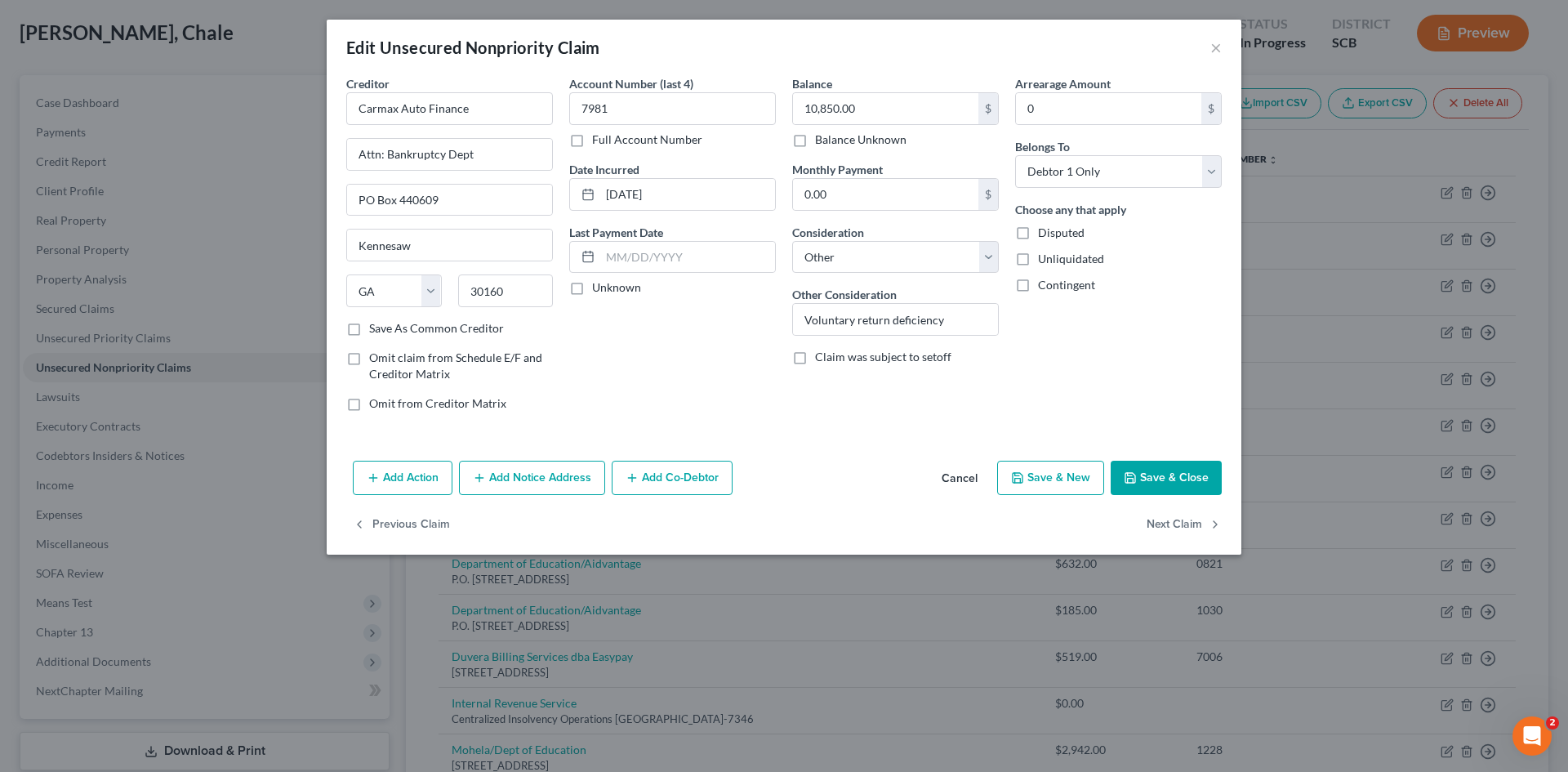
click at [1159, 485] on button "Save & Close" at bounding box center [1166, 478] width 111 height 34
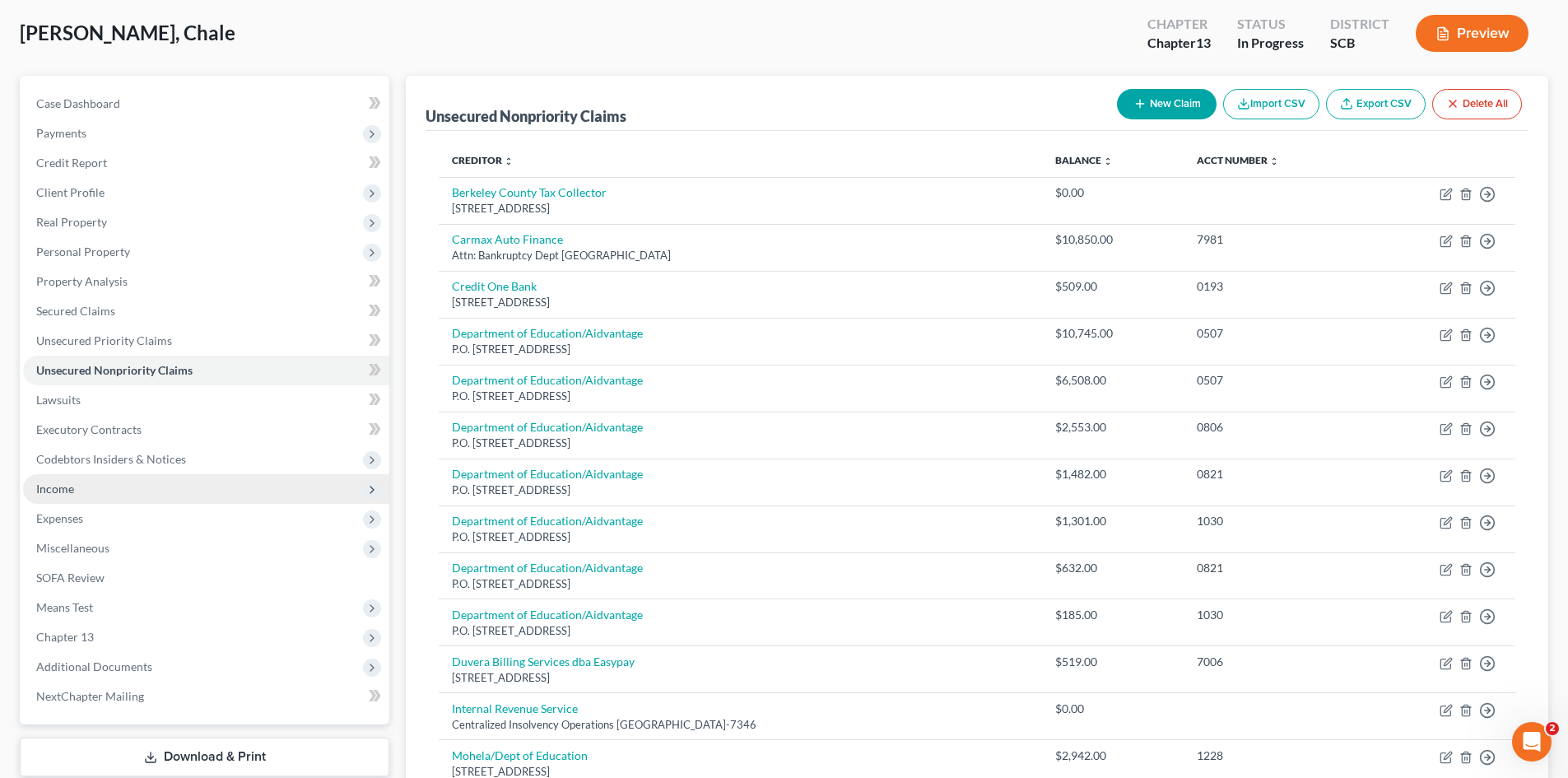
click at [114, 491] on span "Income" at bounding box center [206, 489] width 366 height 30
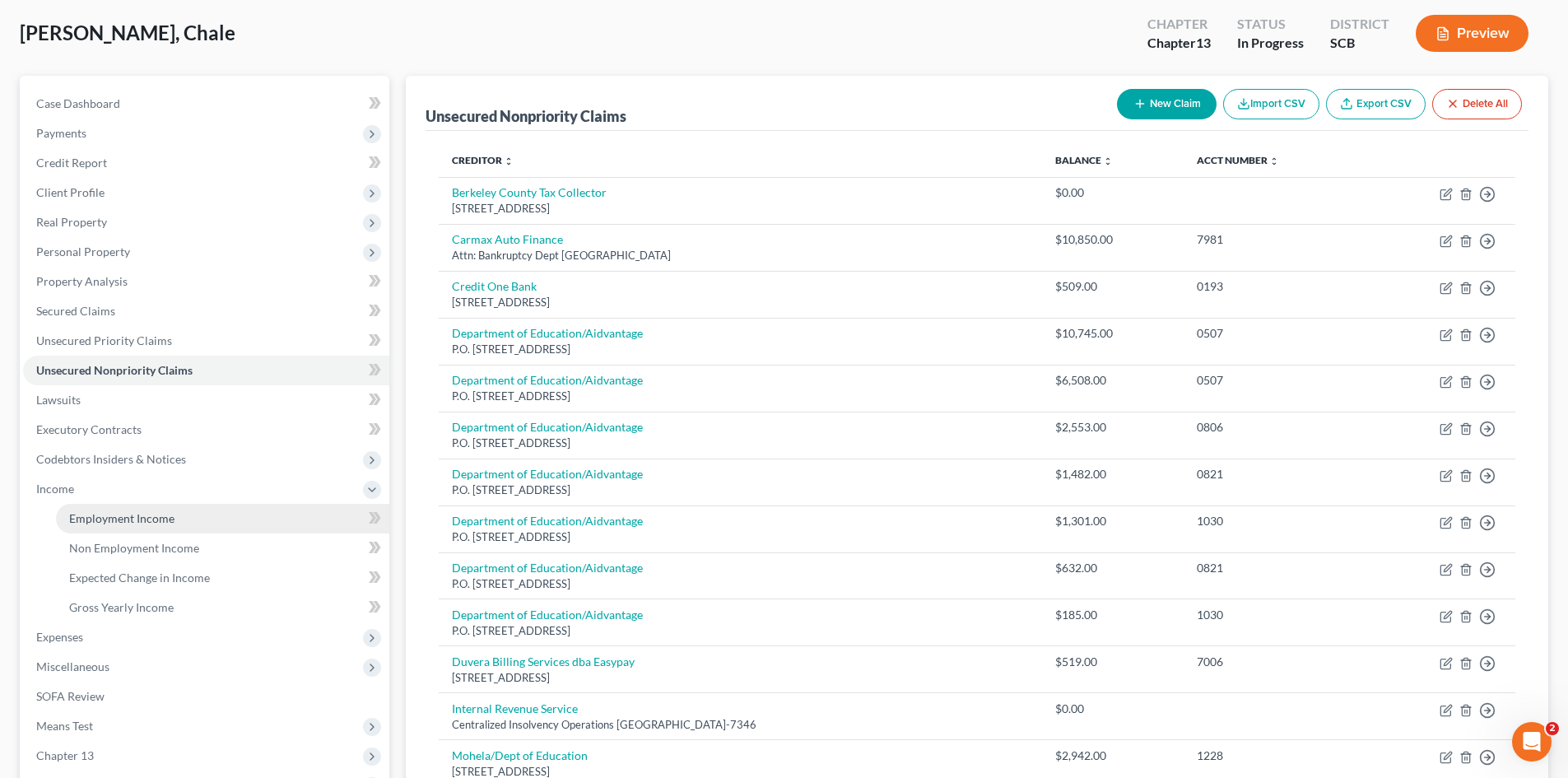
click at [159, 530] on link "Employment Income" at bounding box center [222, 518] width 334 height 30
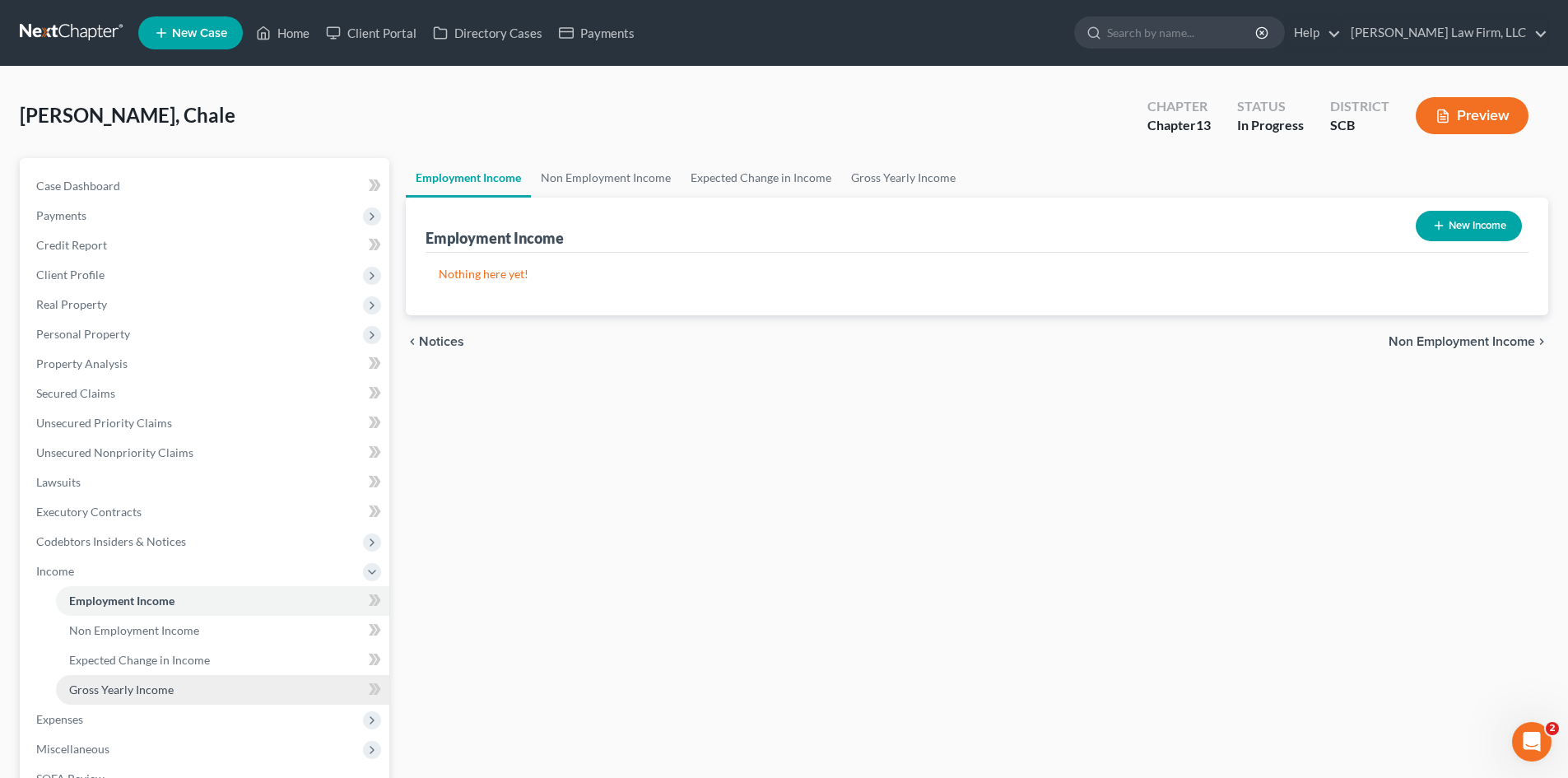
click at [137, 694] on span "Gross Yearly Income" at bounding box center [121, 690] width 105 height 14
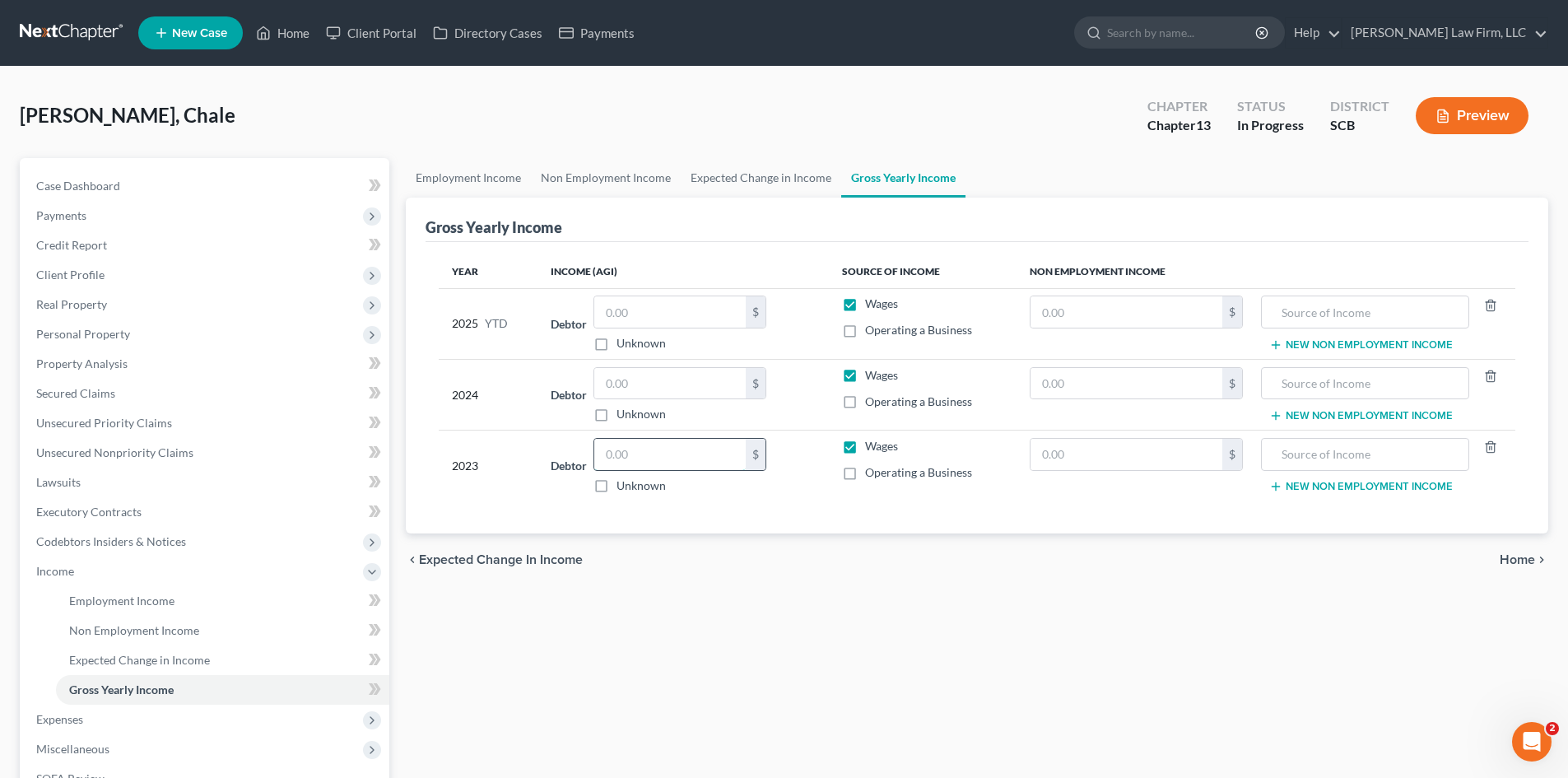
click at [666, 464] on input "text" at bounding box center [670, 454] width 152 height 32
click at [683, 383] on input "text" at bounding box center [670, 384] width 152 height 32
click at [1055, 654] on div "Employment Income Non Employment Income Expected Change in Income Gross Yearly …" at bounding box center [978, 589] width 1159 height 863
click at [487, 187] on link "Employment Income" at bounding box center [468, 177] width 125 height 39
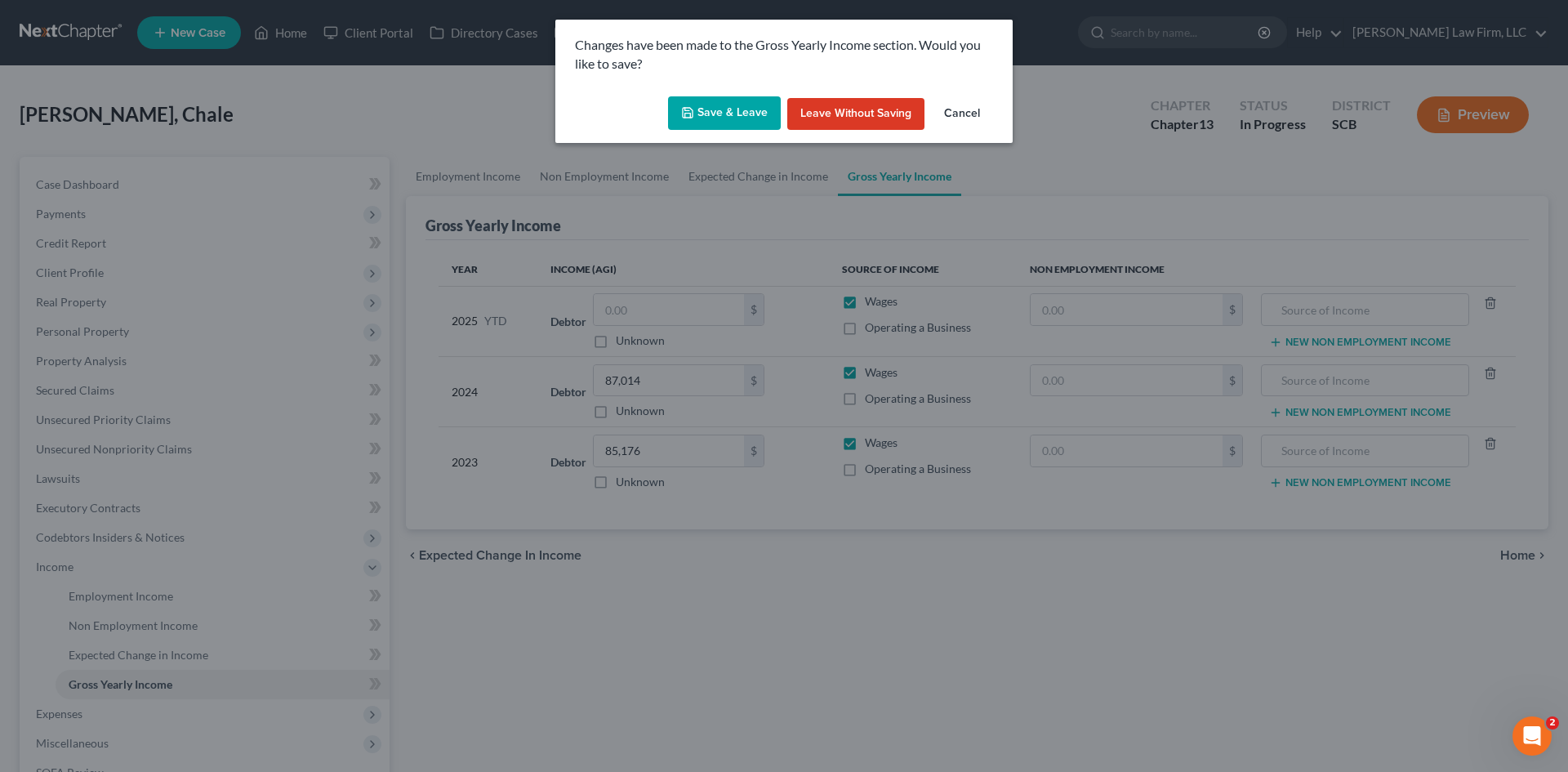
click at [751, 118] on button "Save & Leave" at bounding box center [724, 114] width 113 height 34
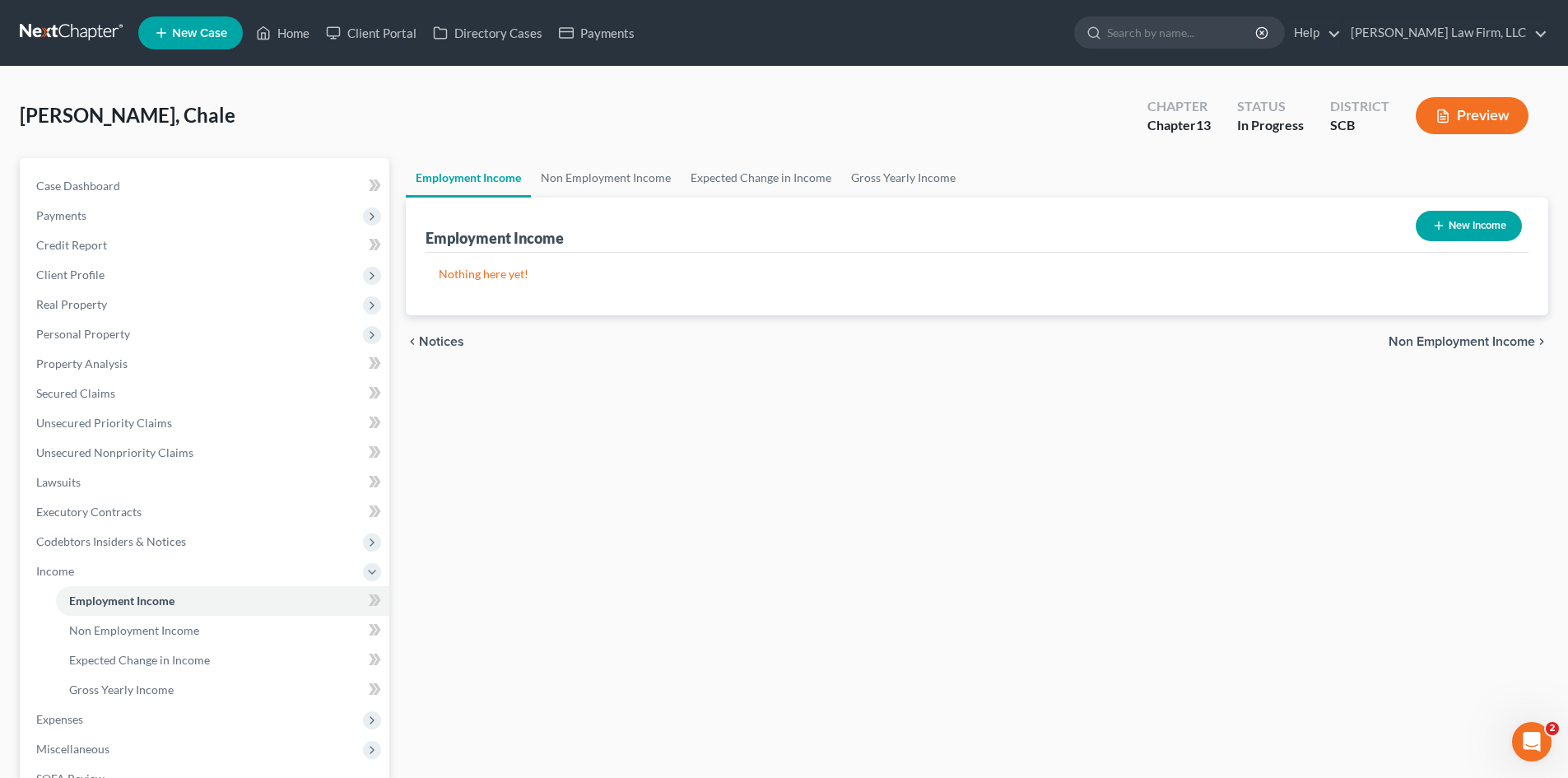
click at [1452, 235] on button "New Income" at bounding box center [1469, 226] width 106 height 31
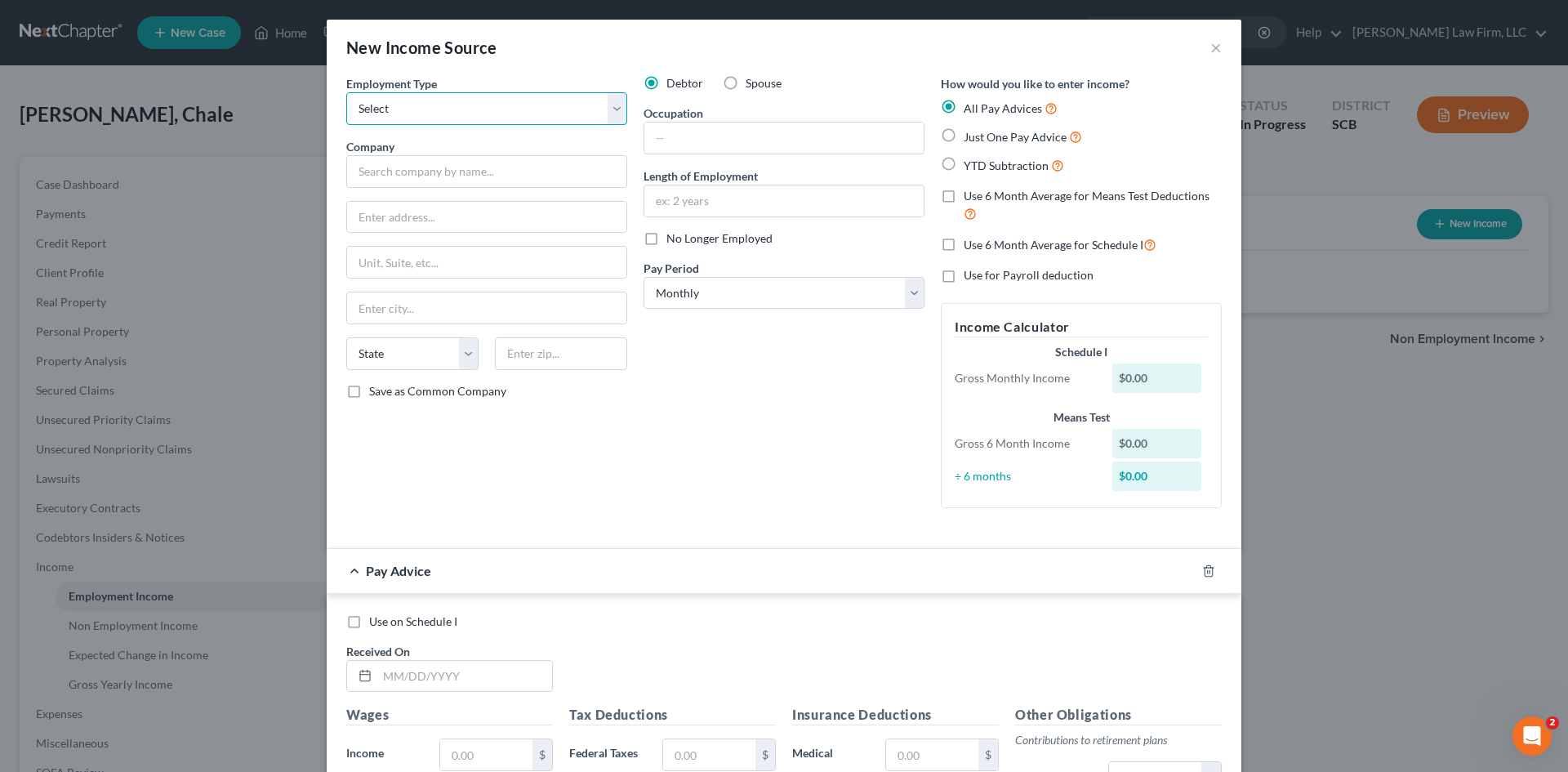
click at [615, 109] on select "Select Full or Part Time Employment Self Employment" at bounding box center [486, 109] width 281 height 32
click at [346, 93] on select "Select Full or Part Time Employment Self Employment" at bounding box center [486, 109] width 281 height 32
click at [575, 171] on input "text" at bounding box center [486, 172] width 281 height 32
click at [577, 168] on input "Nucor Steel Berkeley" at bounding box center [486, 172] width 281 height 32
click at [483, 229] on input "text" at bounding box center [486, 218] width 279 height 31
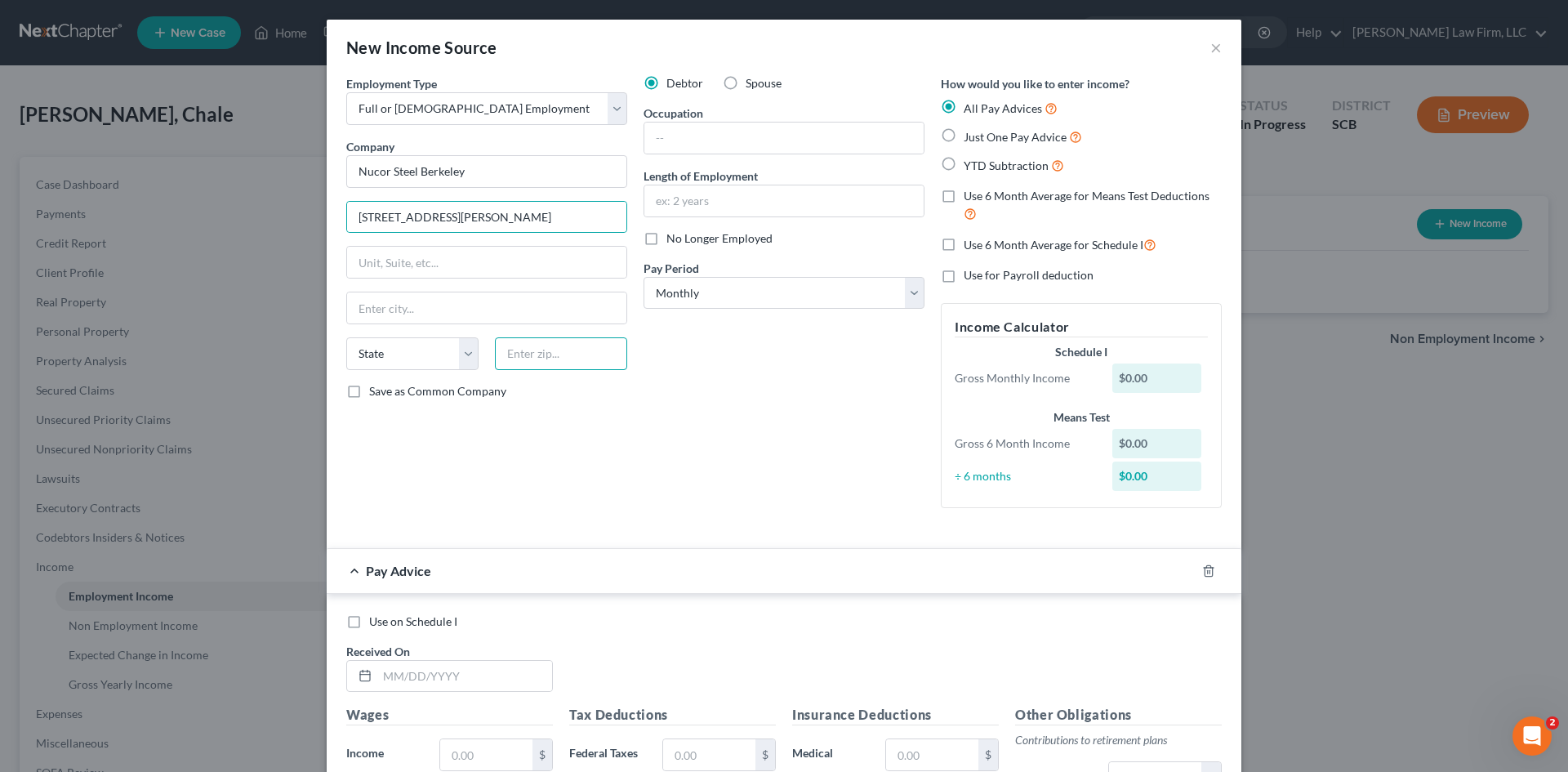
click at [551, 366] on input "text" at bounding box center [561, 354] width 133 height 32
click at [543, 432] on div "Employment Type * Select Full or Part Time Employment Self Employment Company *…" at bounding box center [487, 299] width 298 height 447
click at [670, 122] on input "text" at bounding box center [784, 137] width 279 height 31
click at [668, 135] on input "Lap Tech" at bounding box center [784, 137] width 279 height 31
click at [559, 411] on div "Employment Type * Select Full or Part Time Employment Self Employment Company *…" at bounding box center [487, 299] width 298 height 447
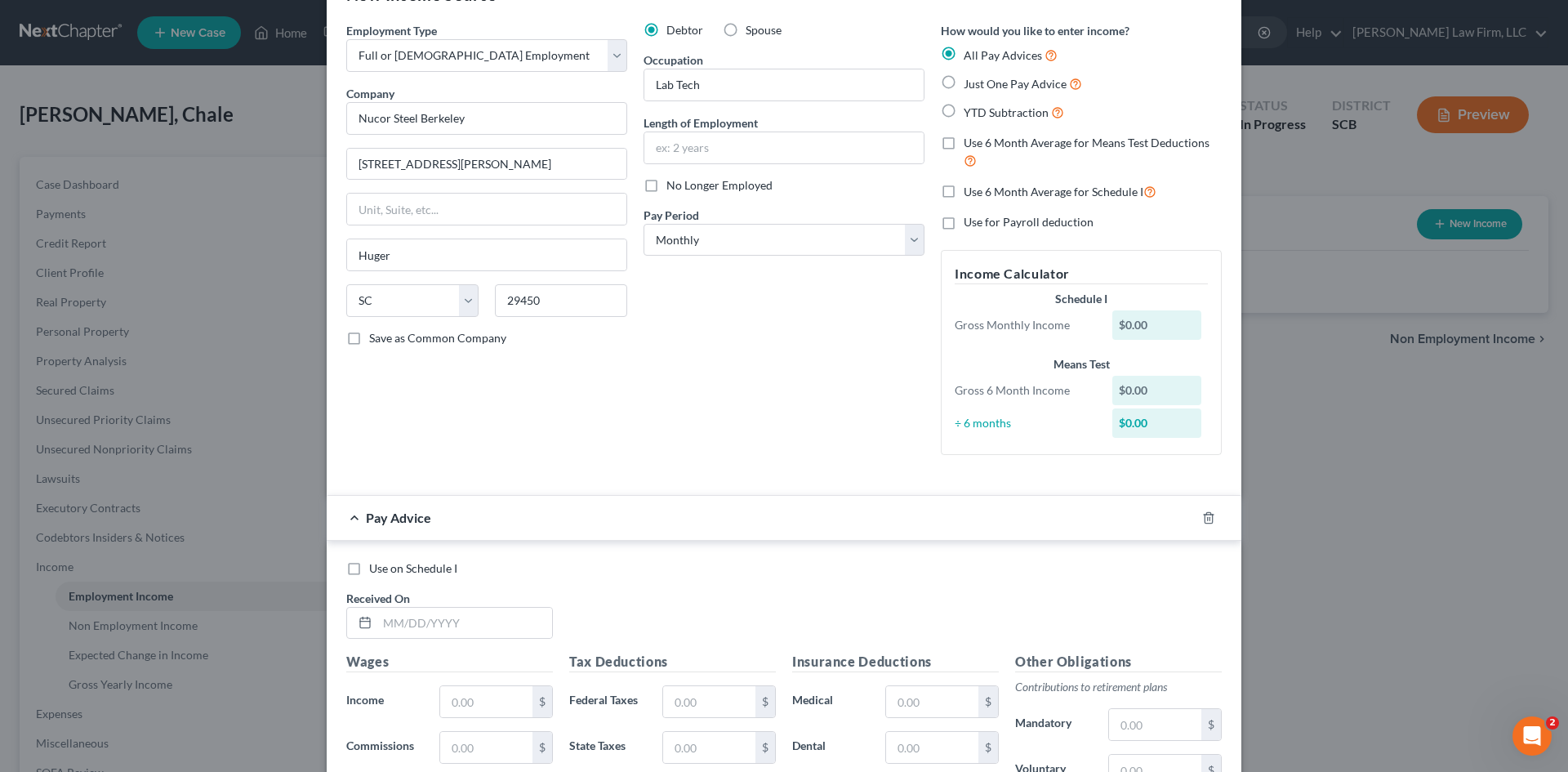
scroll to position [82, 0]
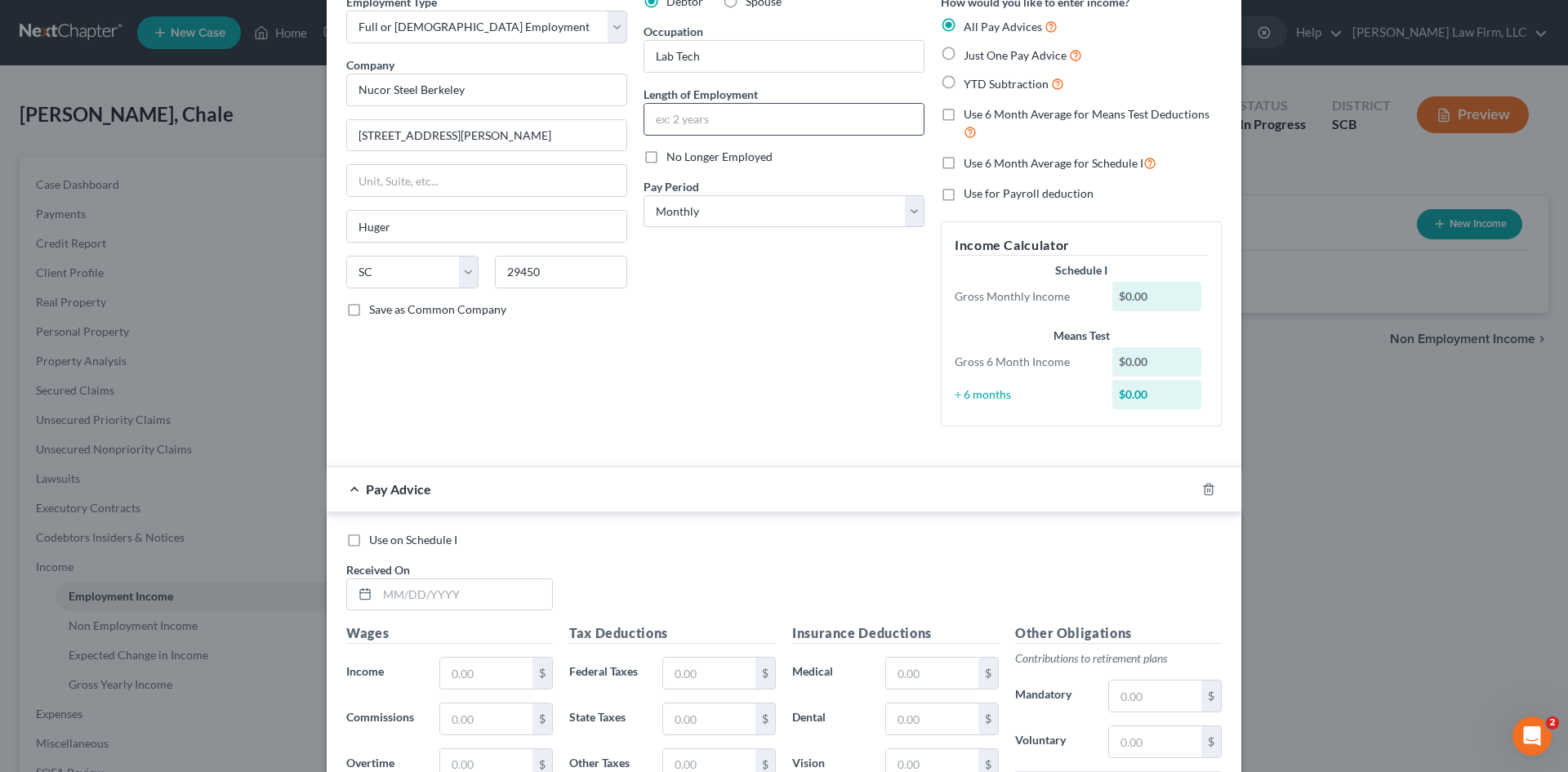
click at [656, 120] on input "text" at bounding box center [784, 119] width 279 height 31
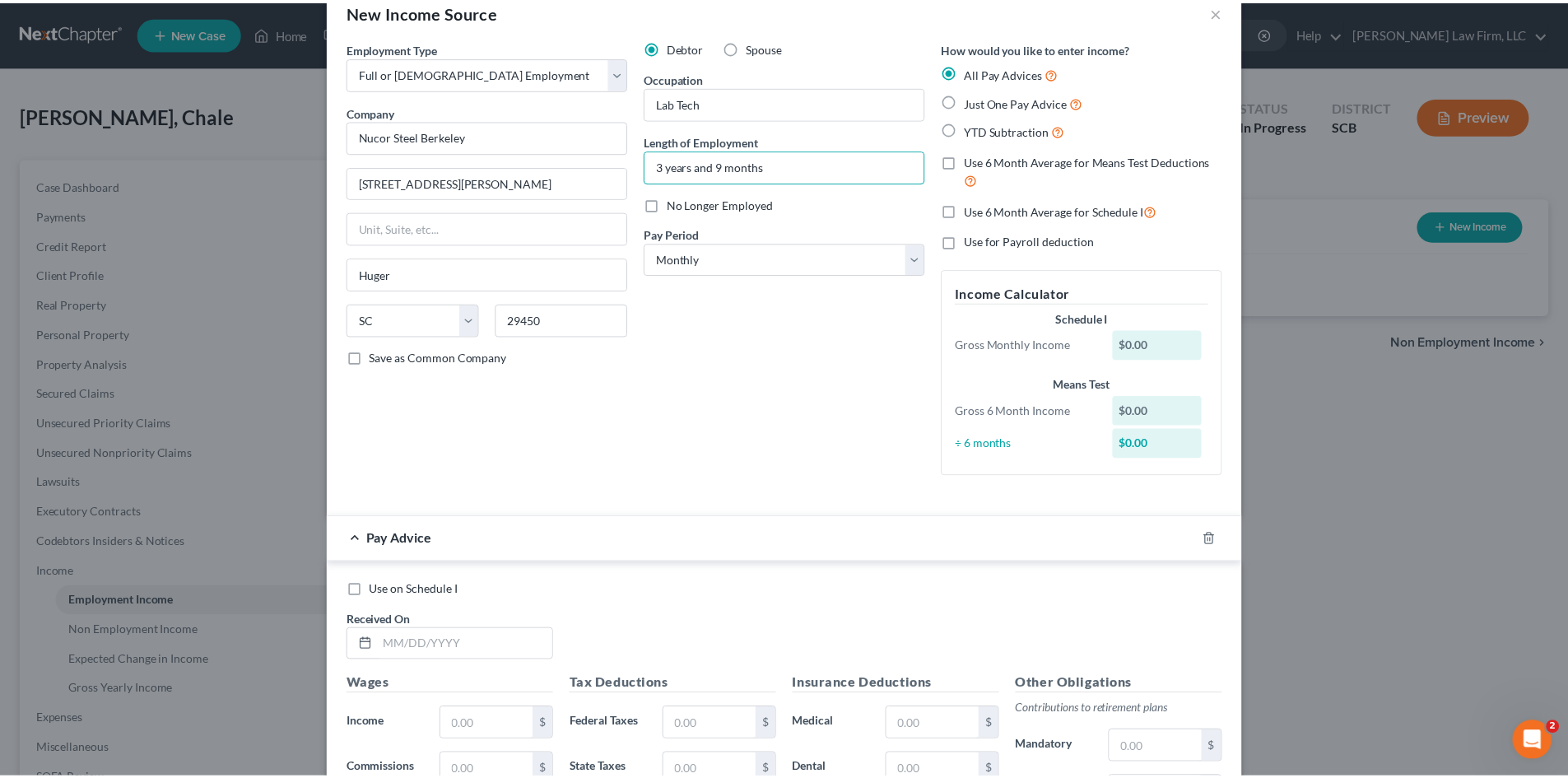
scroll to position [0, 0]
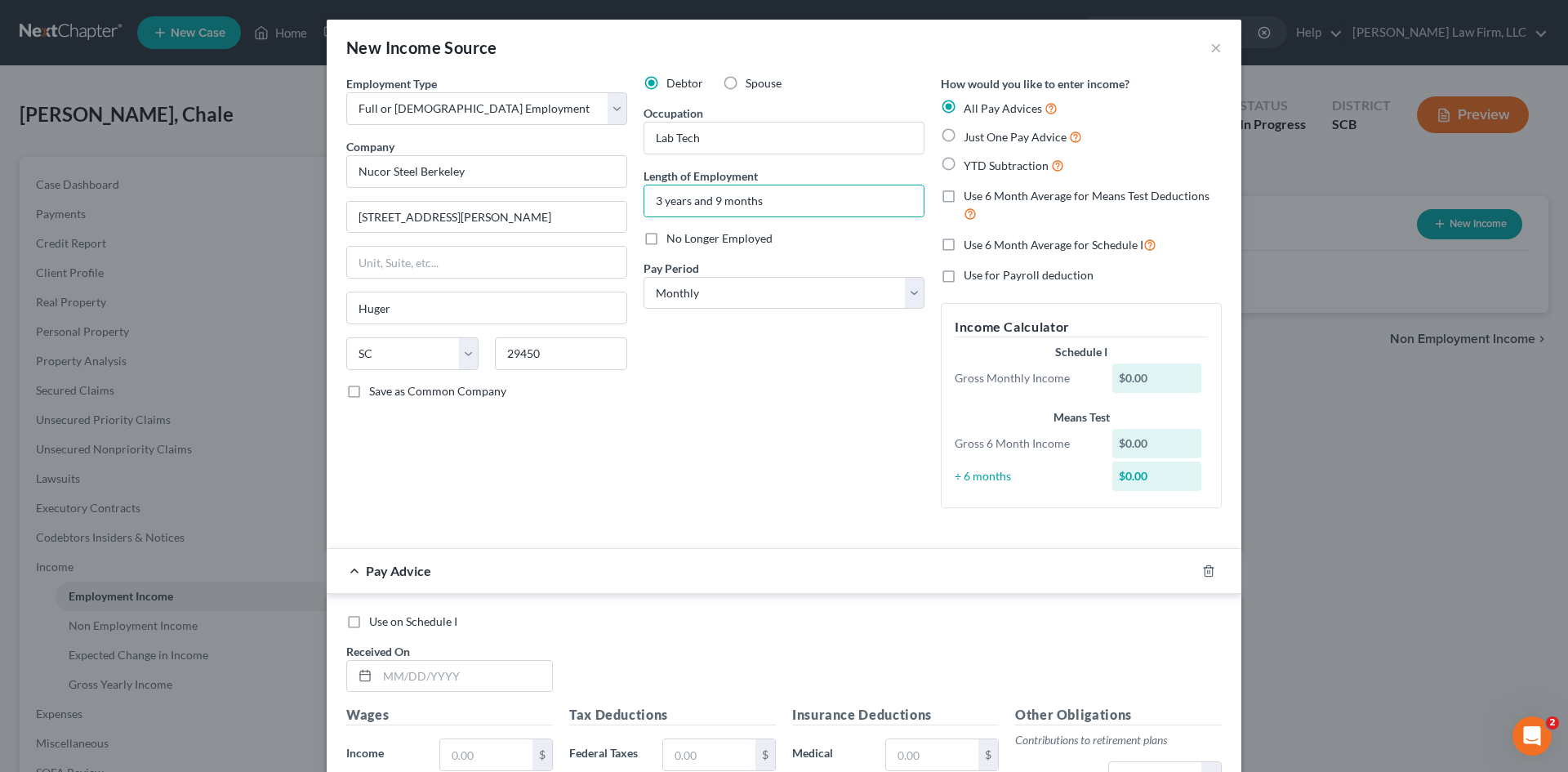
click at [708, 413] on div "Debtor Spouse Occupation Lab Tech Length of Employment 3 years and 9 months No …" at bounding box center [784, 299] width 298 height 447
click at [910, 301] on select "Select Monthly Twice Monthly Every Other Week Weekly" at bounding box center [784, 293] width 281 height 32
click at [644, 277] on select "Select Monthly Twice Monthly Every Other Week Weekly" at bounding box center [784, 293] width 281 height 32
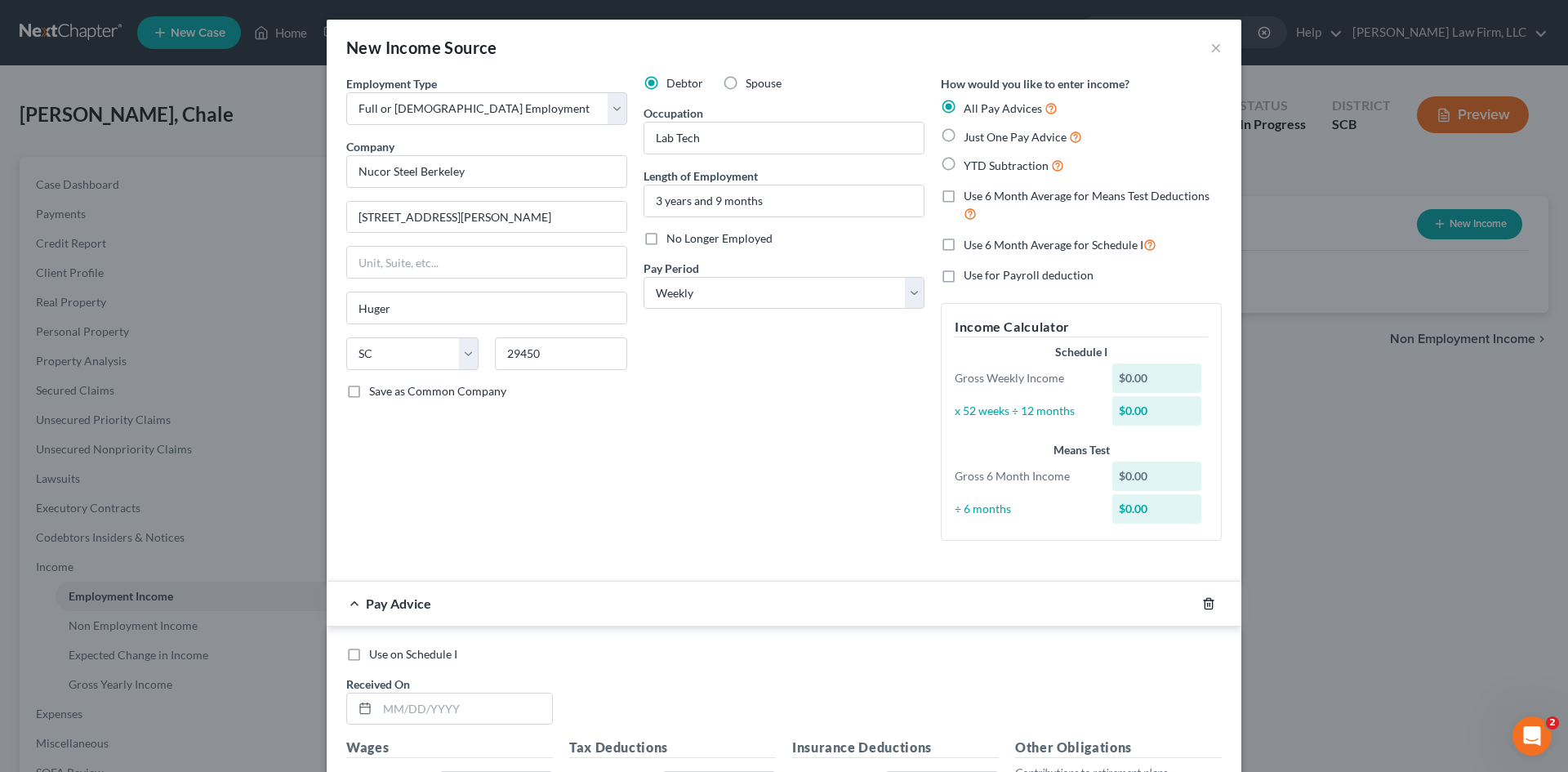
click at [1206, 608] on icon "button" at bounding box center [1208, 604] width 13 height 13
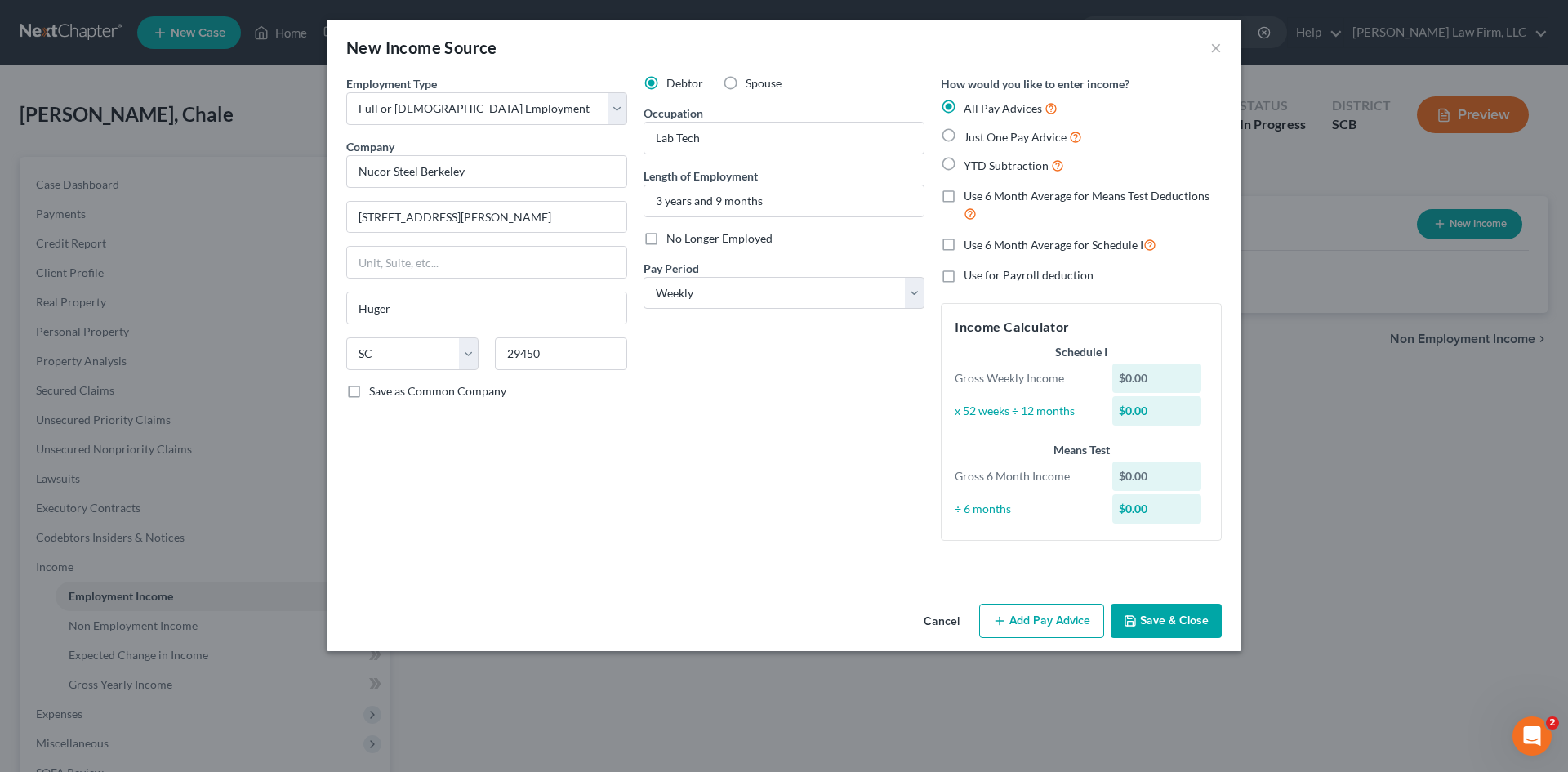
click at [1142, 618] on button "Save & Close" at bounding box center [1166, 621] width 111 height 34
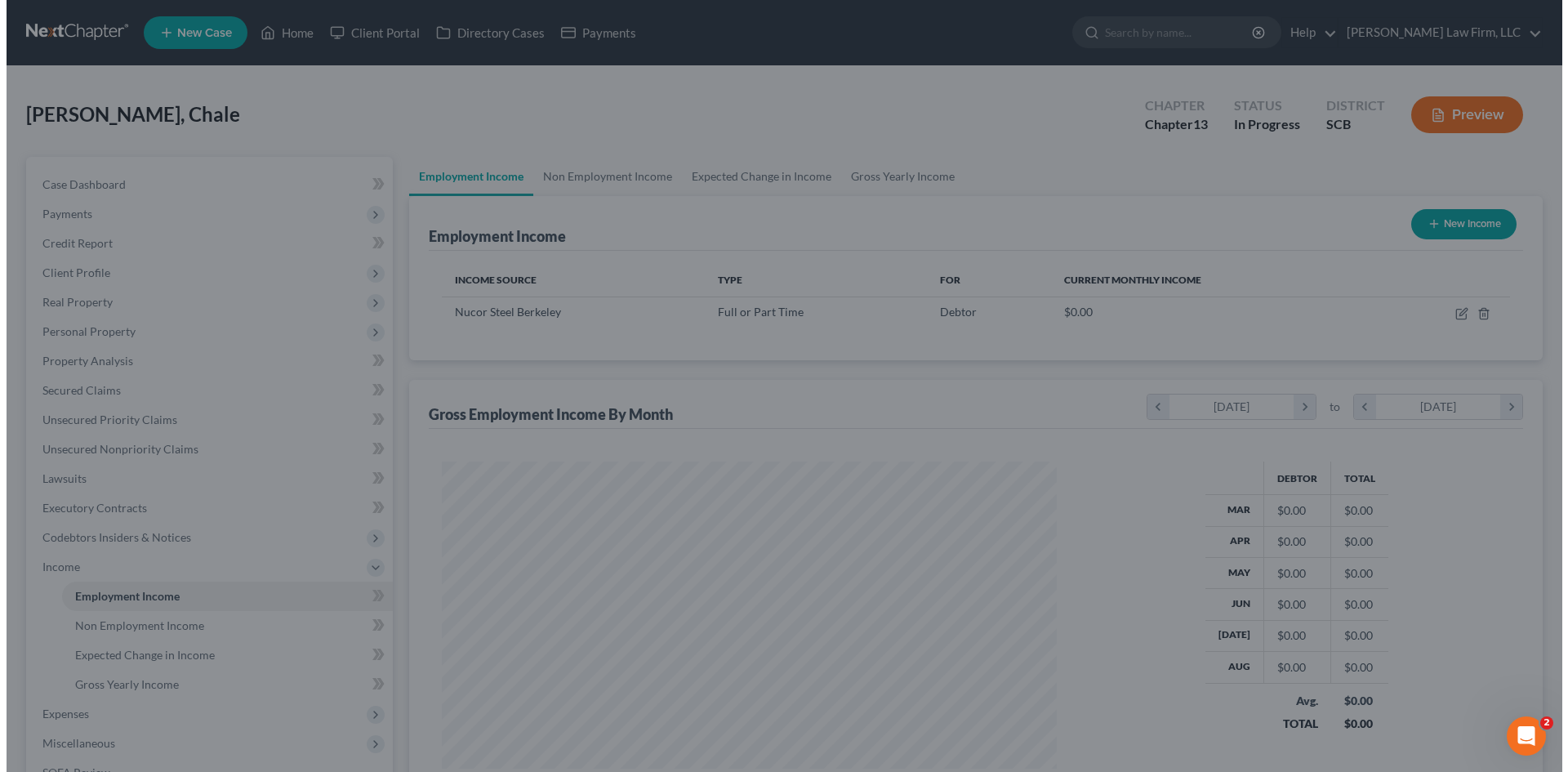
scroll to position [816830, 816071]
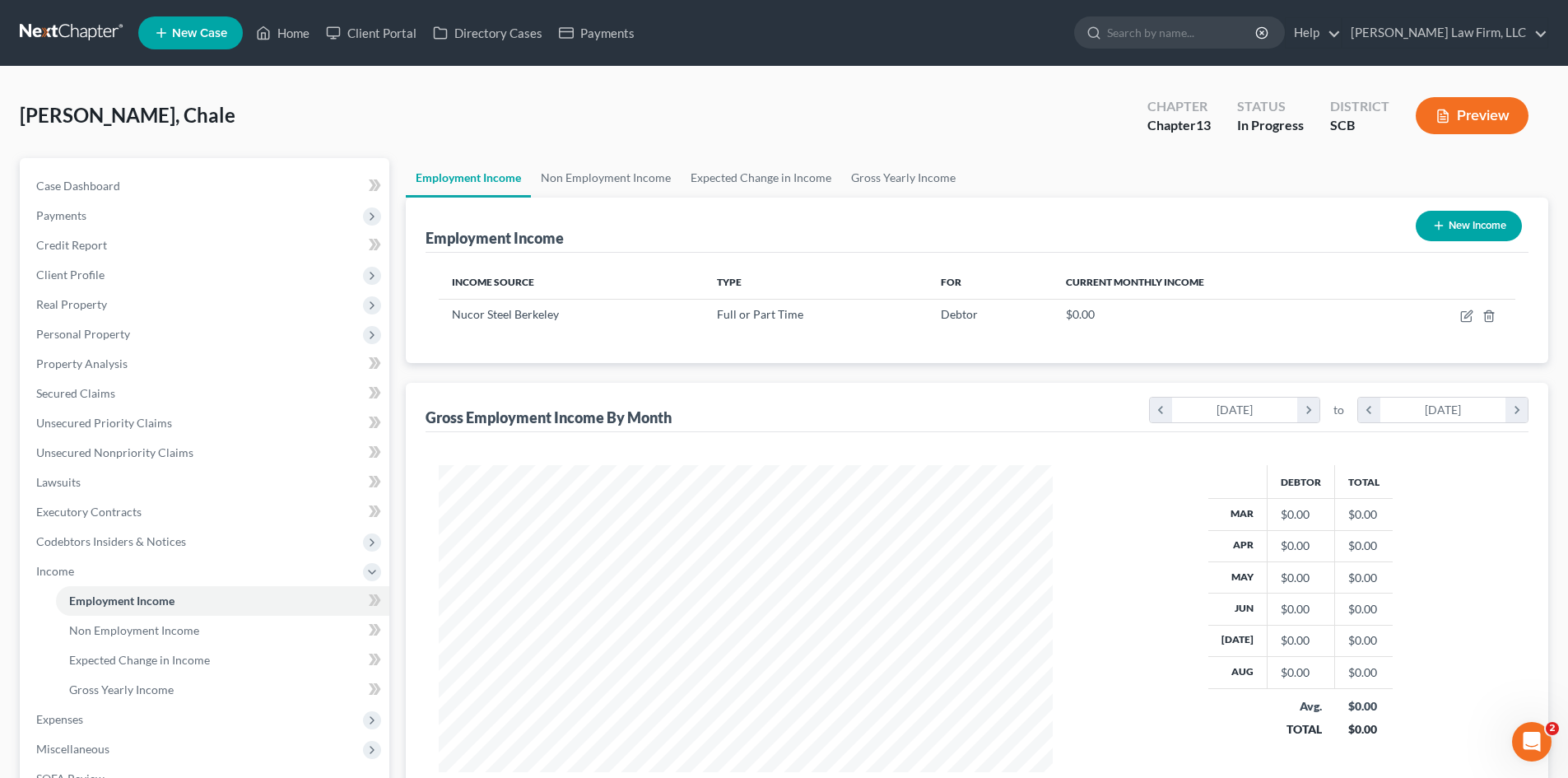
click at [1443, 229] on icon "button" at bounding box center [1439, 226] width 13 height 13
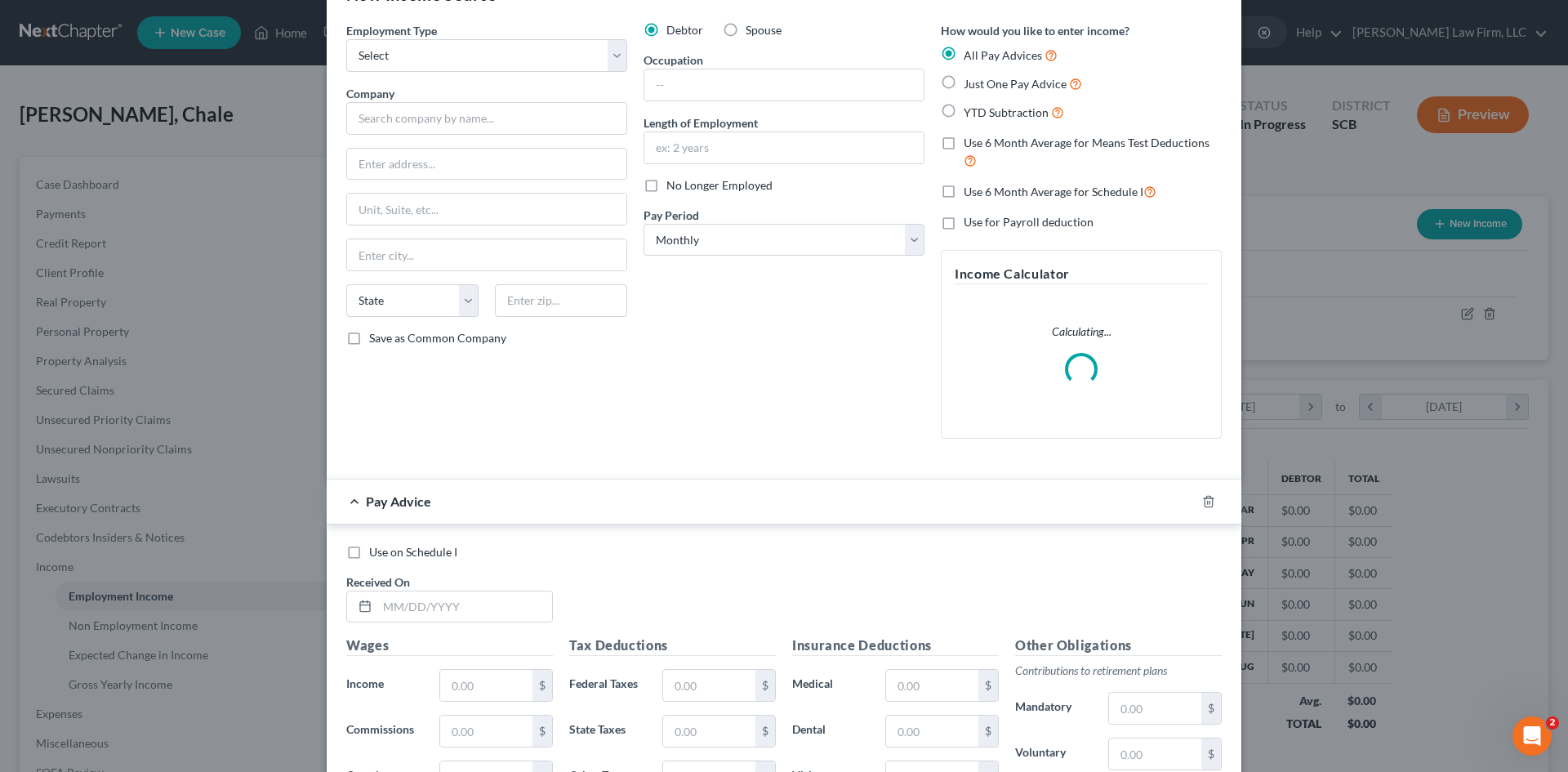
scroll to position [82, 0]
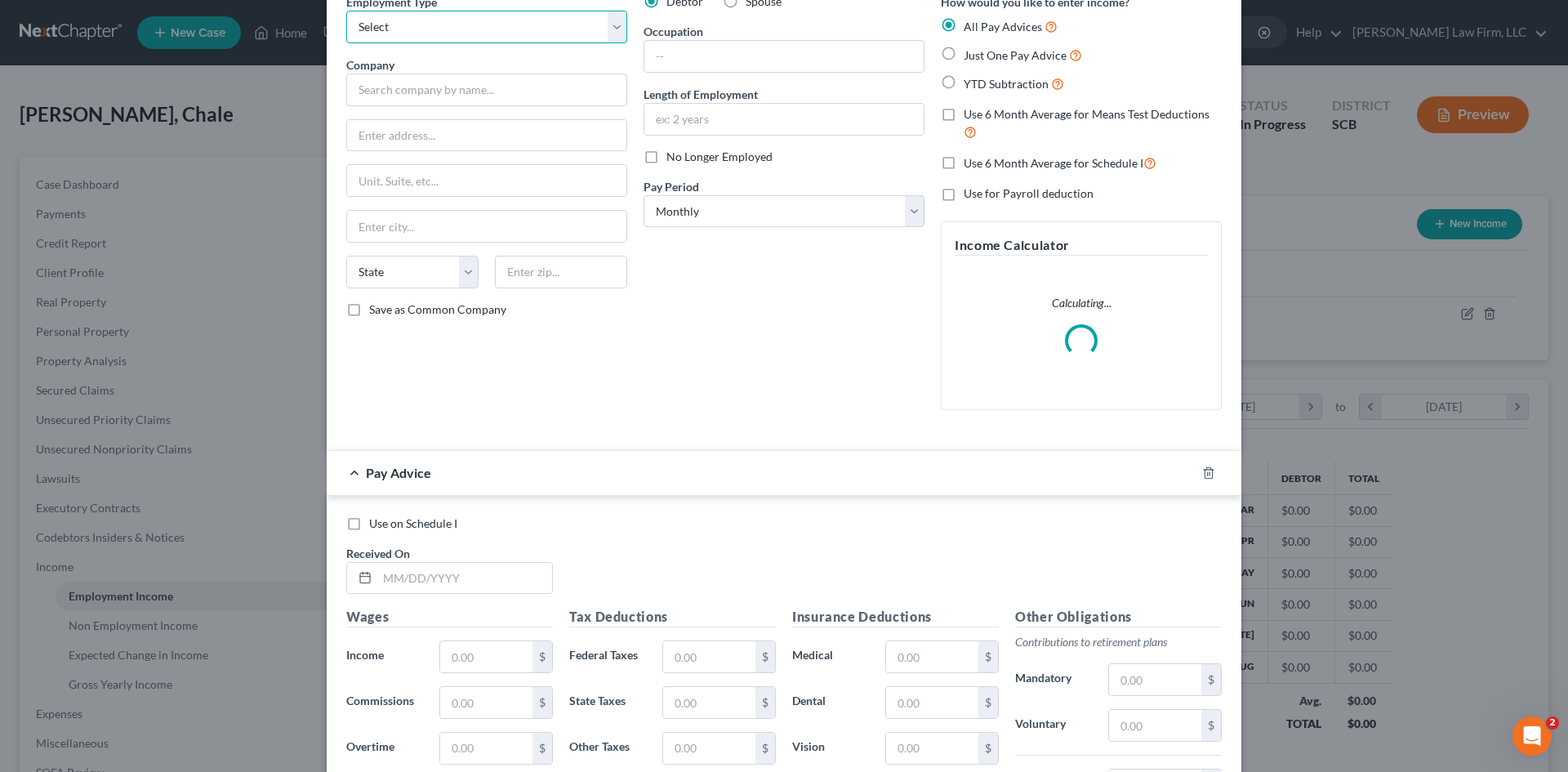
click at [418, 39] on select "Select Full or Part Time Employment Self Employment" at bounding box center [486, 27] width 281 height 32
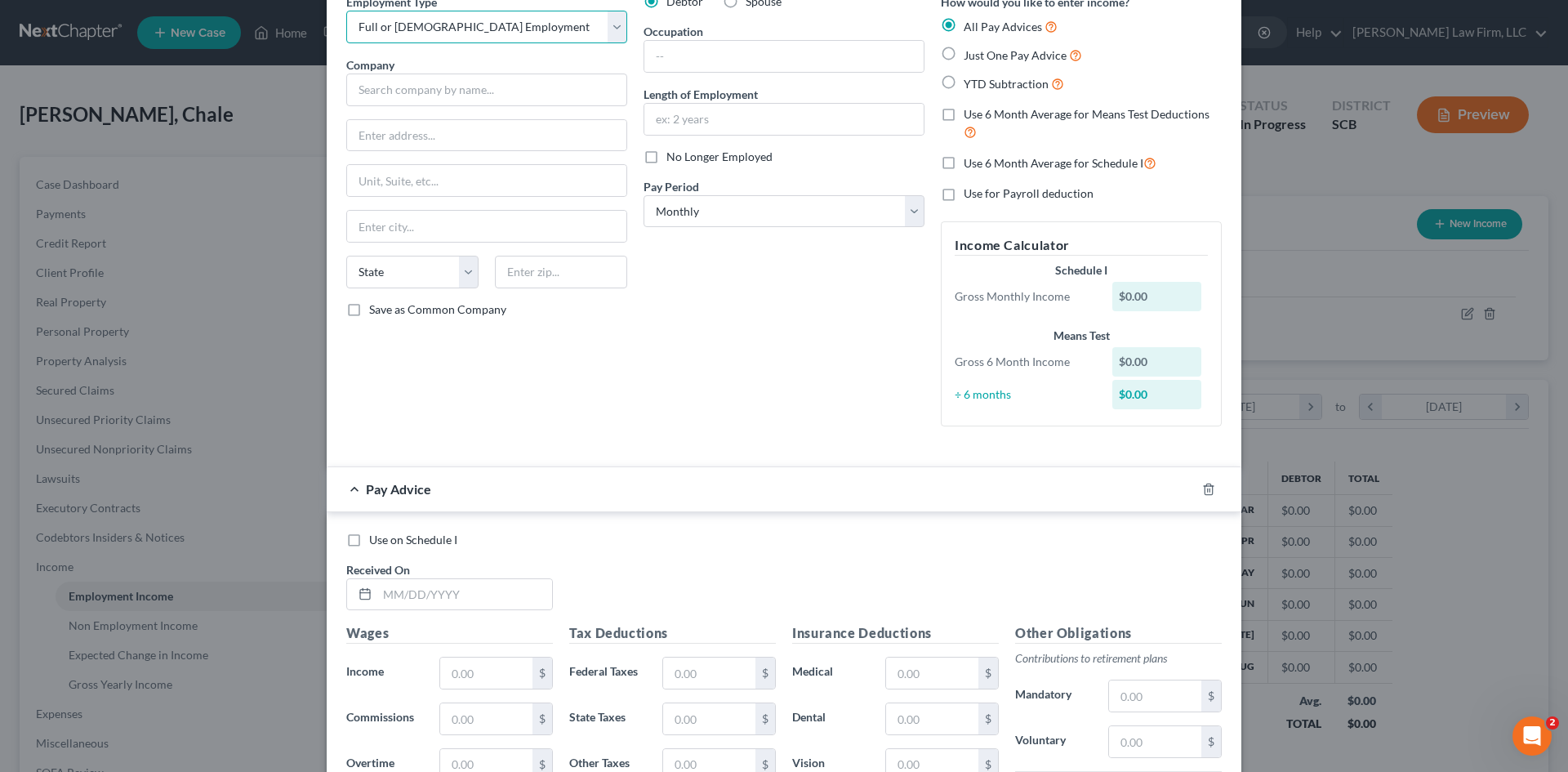
click at [346, 10] on select "Select Full or Part Time Employment Self Employment" at bounding box center [486, 27] width 281 height 32
click at [443, 85] on input "text" at bounding box center [486, 90] width 281 height 32
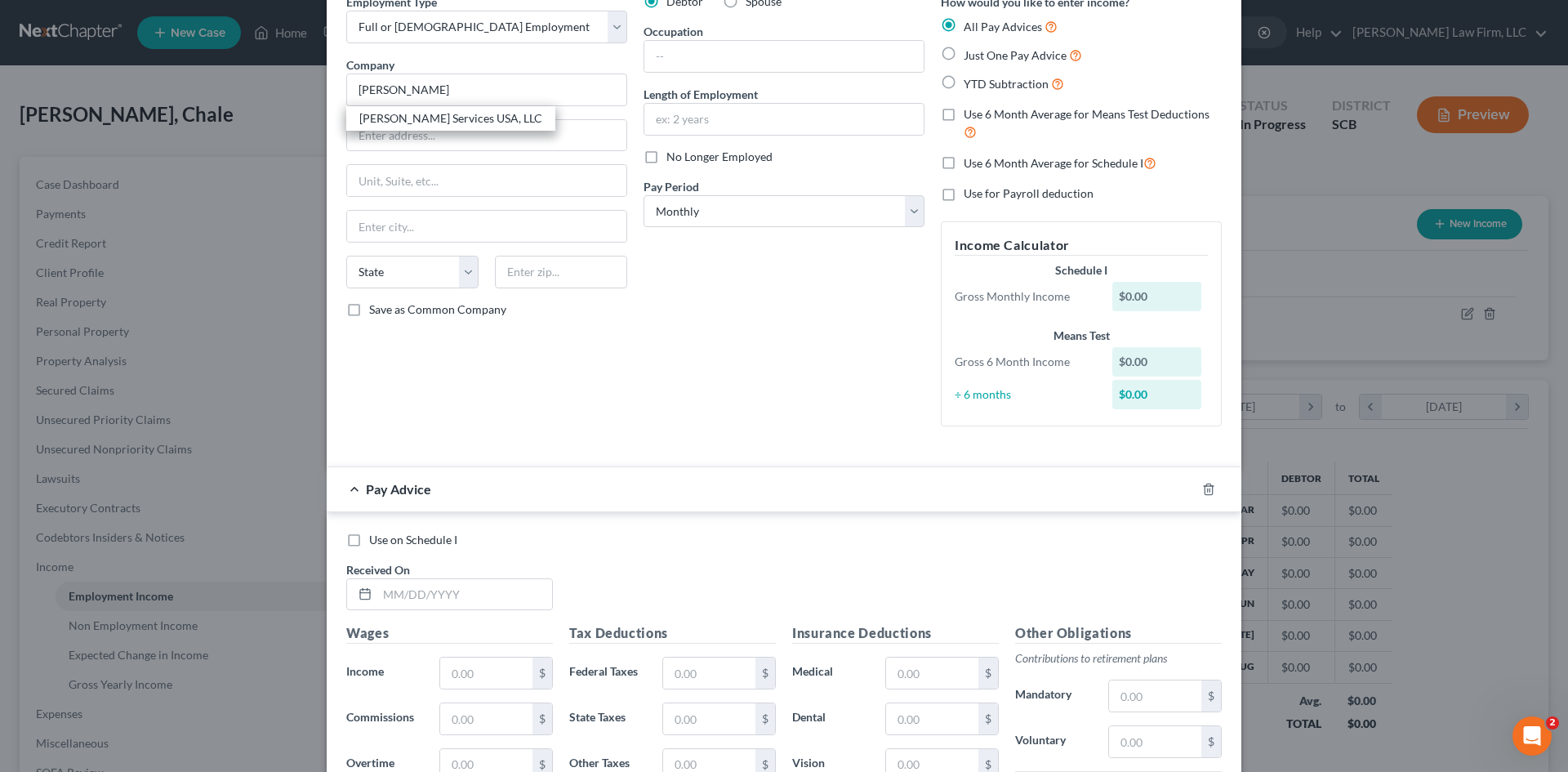
click at [429, 116] on div "Kelly Services USA, LLC" at bounding box center [451, 118] width 183 height 16
click at [675, 486] on div "Pay Advice" at bounding box center [761, 489] width 869 height 43
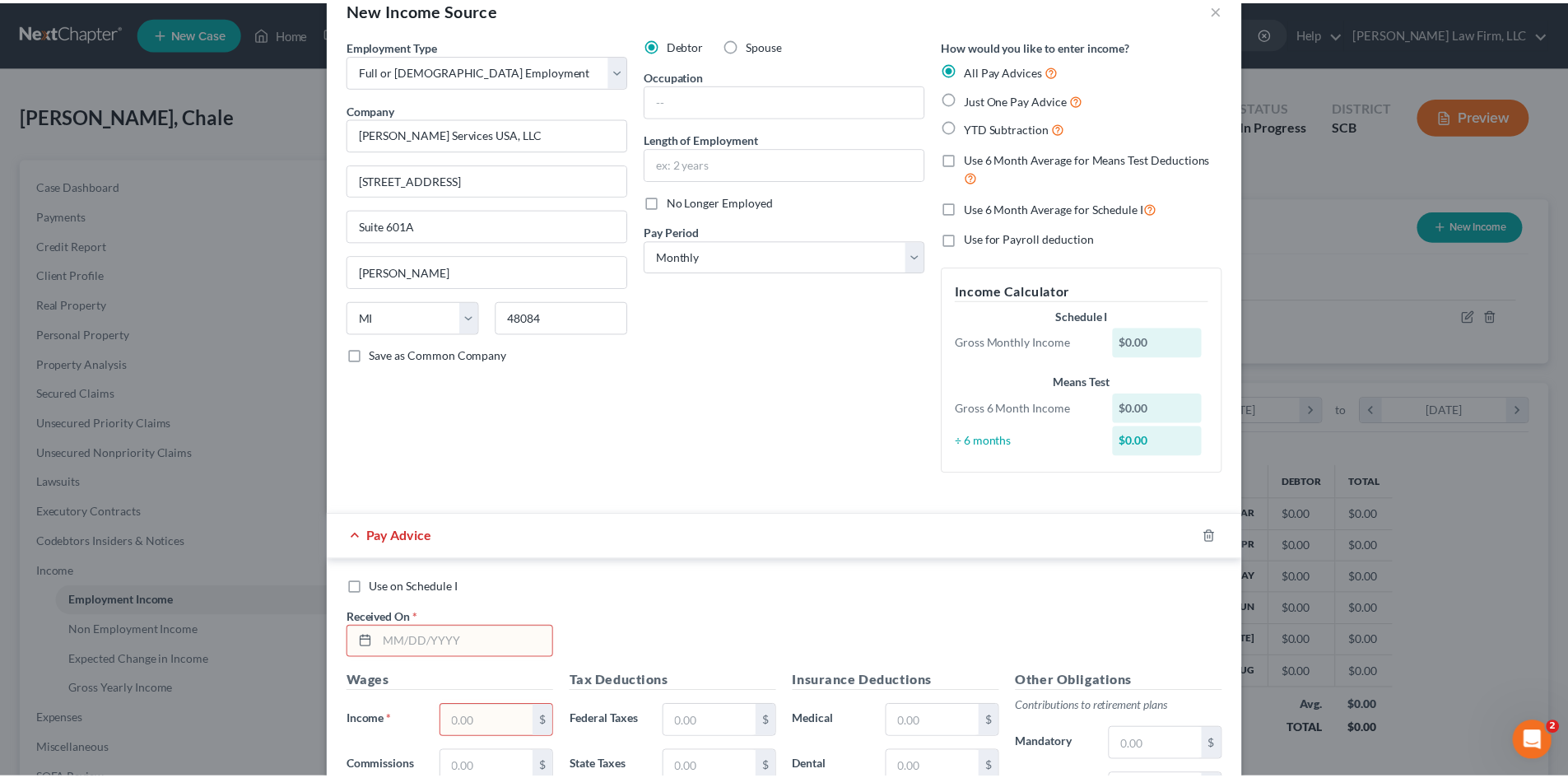
scroll to position [0, 0]
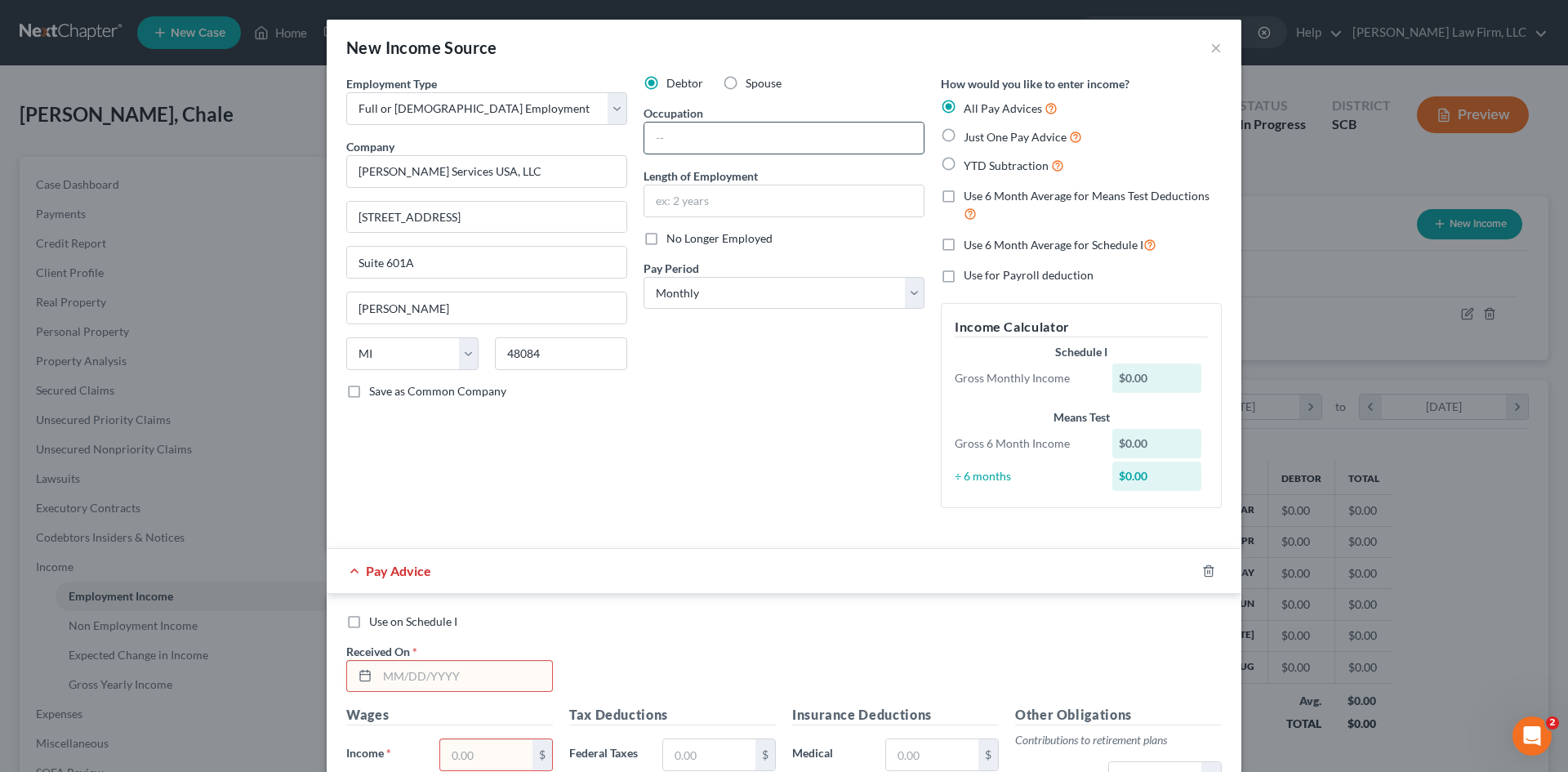
click at [673, 136] on input "text" at bounding box center [784, 137] width 279 height 31
drag, startPoint x: 793, startPoint y: 429, endPoint x: 787, endPoint y: 424, distance: 7.8
click at [791, 429] on div "Debtor Spouse Occupation Sub Length of Employment No Longer Employed Pay Period…" at bounding box center [784, 299] width 298 height 447
click at [714, 214] on input "text" at bounding box center [784, 200] width 279 height 31
click at [906, 299] on select "Select Monthly Twice Monthly Every Other Week Weekly" at bounding box center [784, 293] width 281 height 32
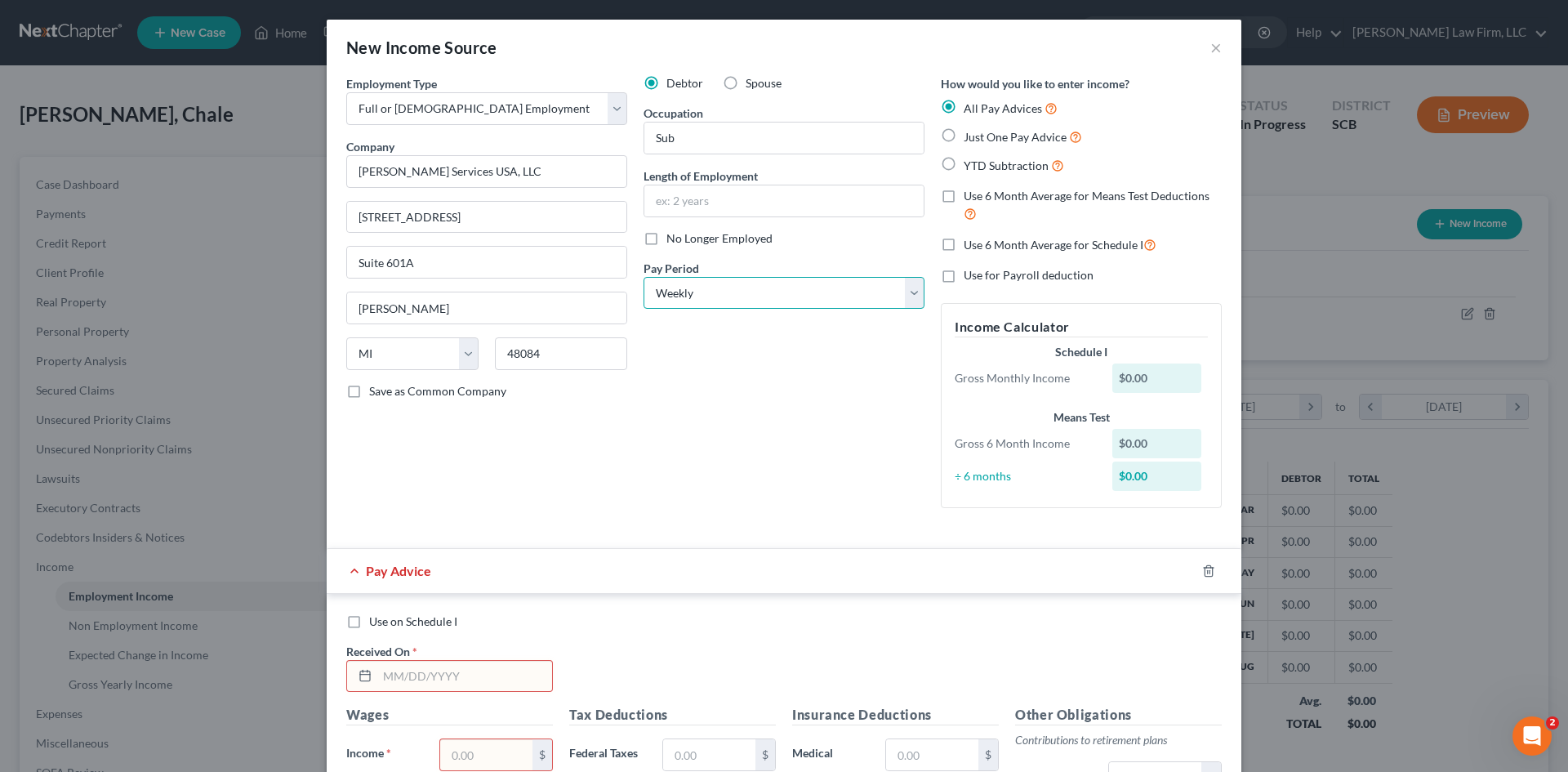
click at [644, 277] on select "Select Monthly Twice Monthly Every Other Week Weekly" at bounding box center [784, 293] width 281 height 32
click at [793, 438] on div "Debtor Spouse Occupation Sub Length of Employment No Longer Employed Pay Period…" at bounding box center [784, 299] width 298 height 447
drag, startPoint x: 1203, startPoint y: 569, endPoint x: 1094, endPoint y: 570, distance: 109.0
click at [1203, 570] on icon "button" at bounding box center [1208, 572] width 13 height 13
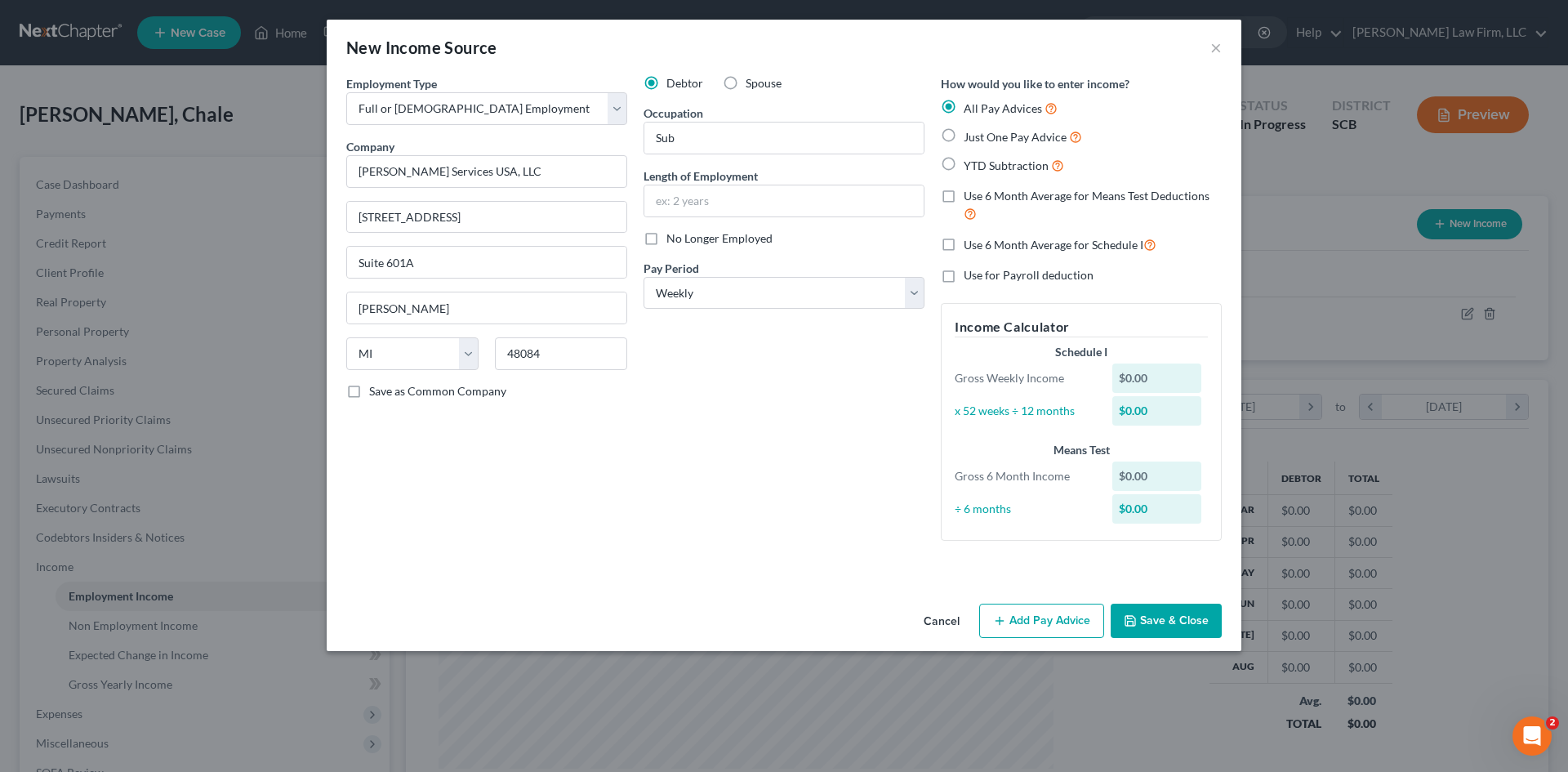
drag, startPoint x: 1186, startPoint y: 616, endPoint x: 1181, endPoint y: 607, distance: 10.3
click at [1184, 611] on button "Save & Close" at bounding box center [1166, 621] width 111 height 34
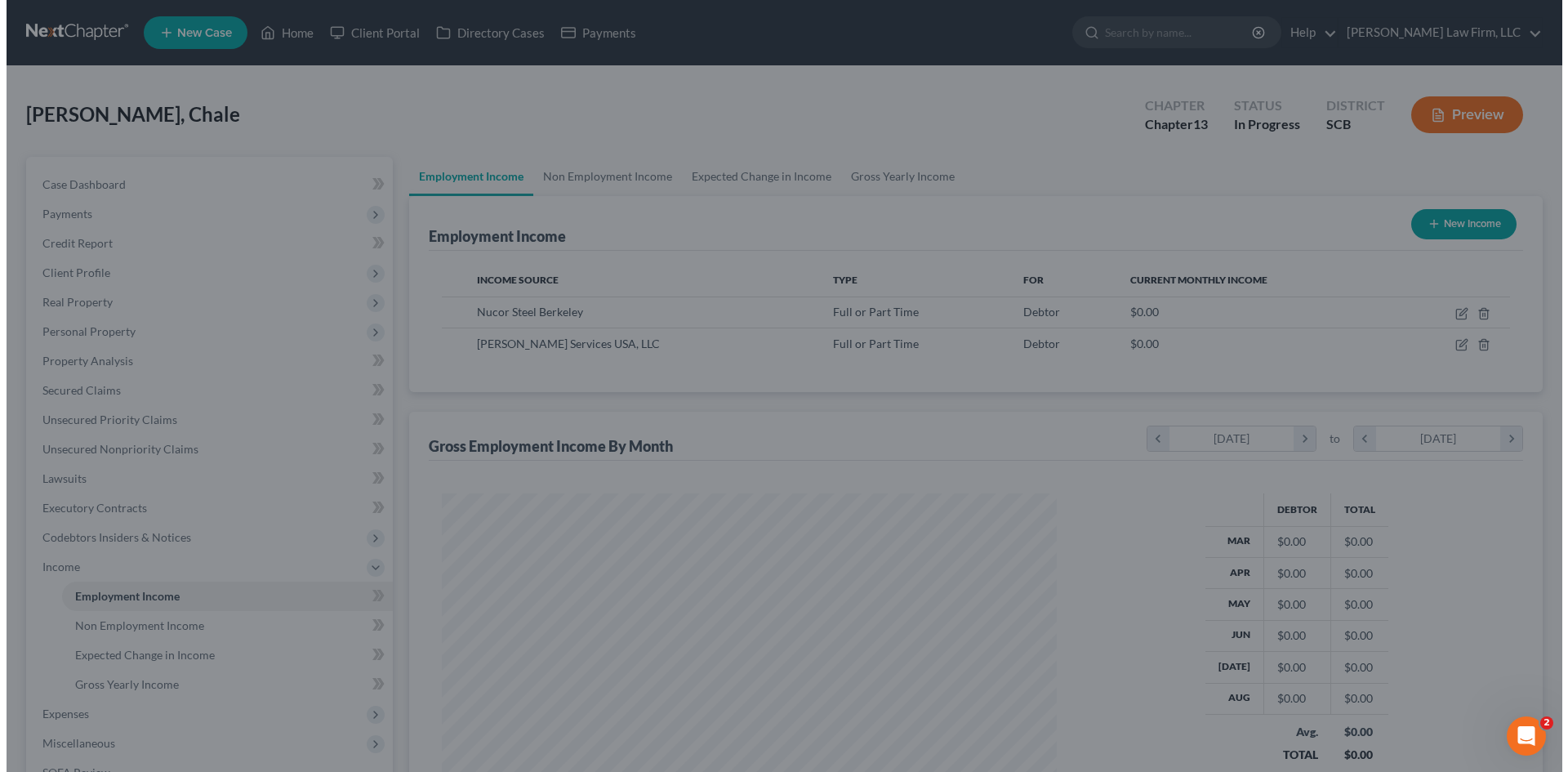
scroll to position [816830, 816071]
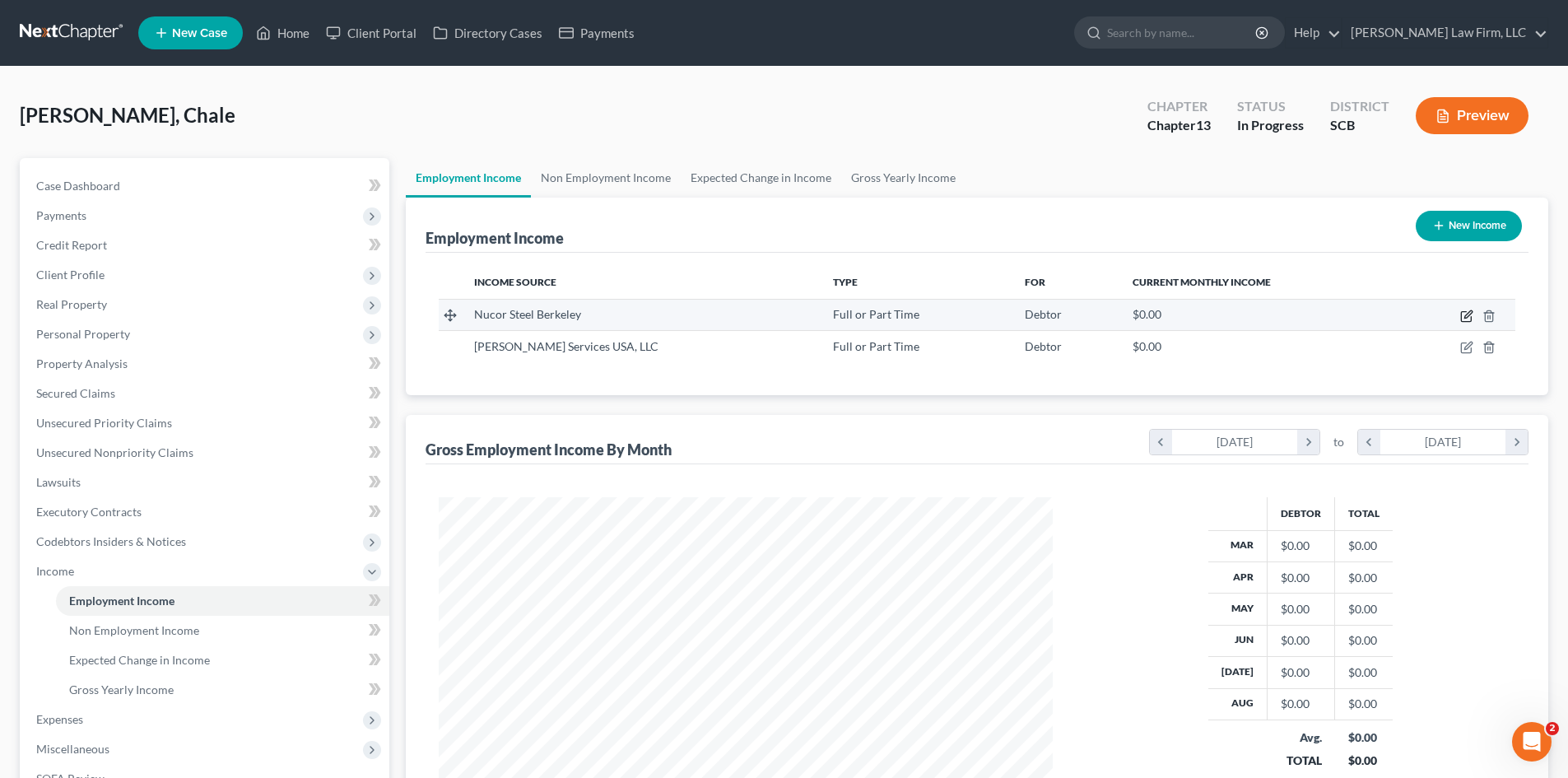
click at [1470, 315] on icon "button" at bounding box center [1468, 314] width 8 height 8
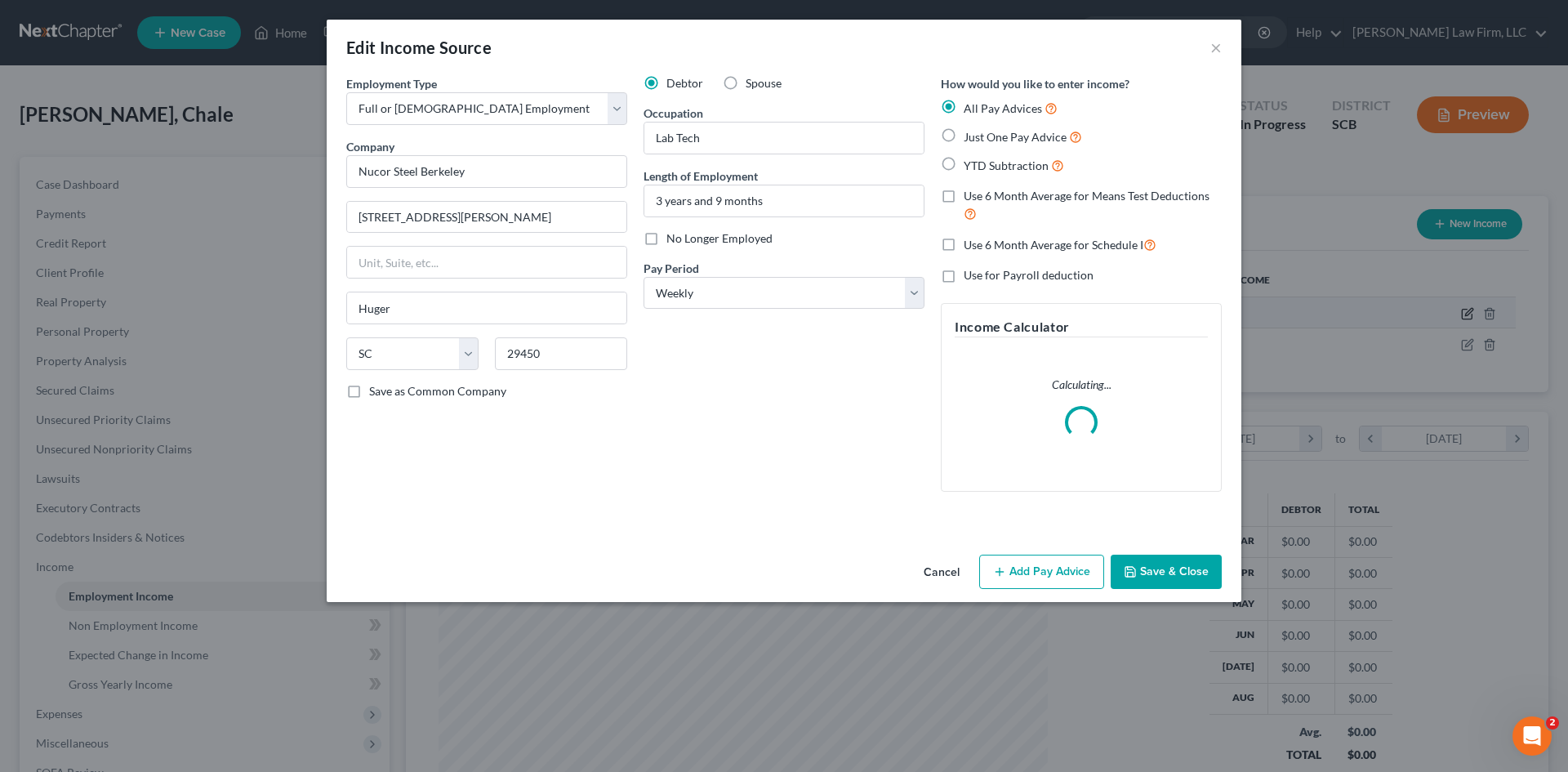
scroll to position [307, 648]
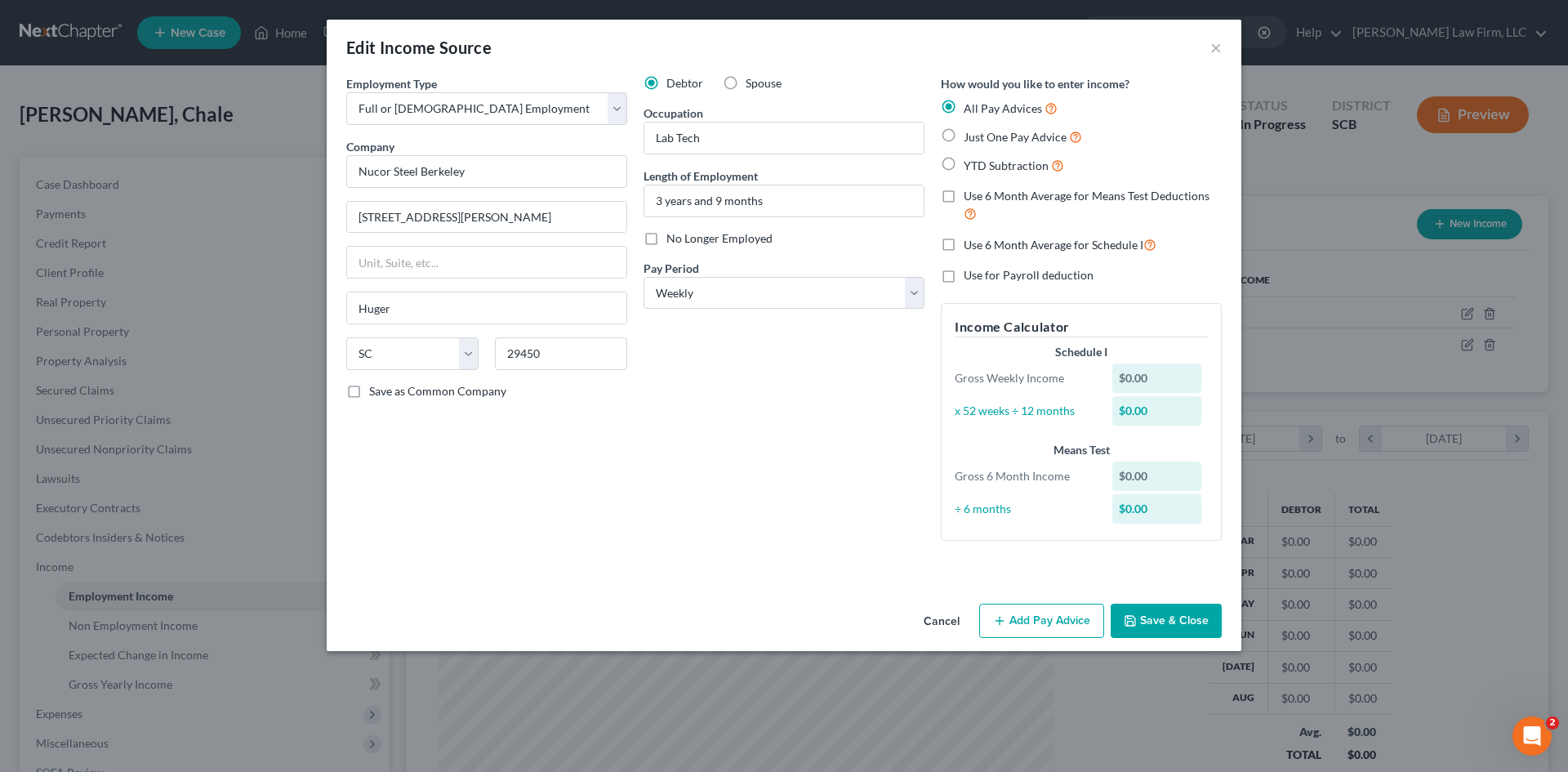
click at [1029, 622] on button "Add Pay Advice" at bounding box center [1042, 621] width 125 height 34
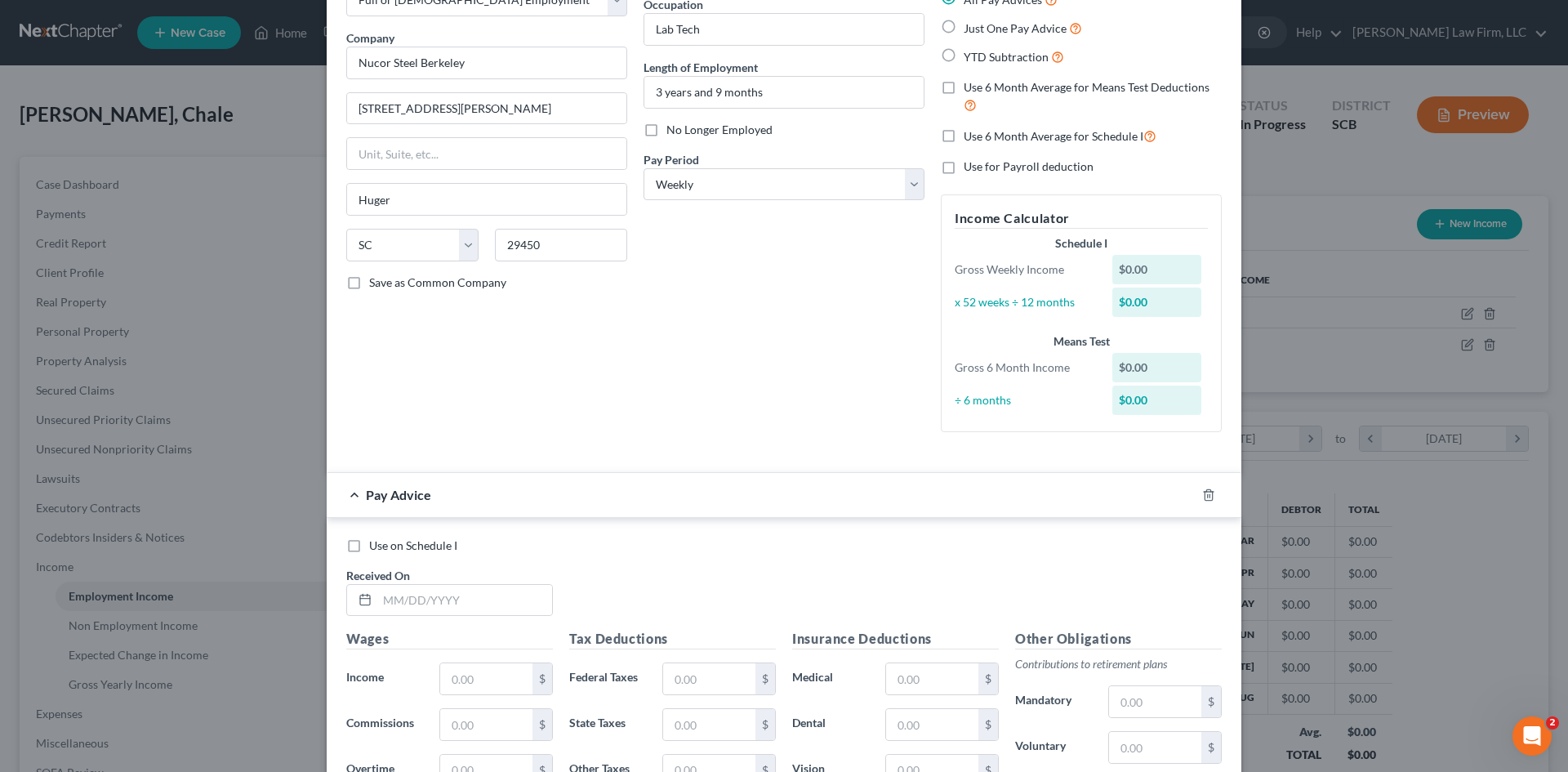
scroll to position [327, 0]
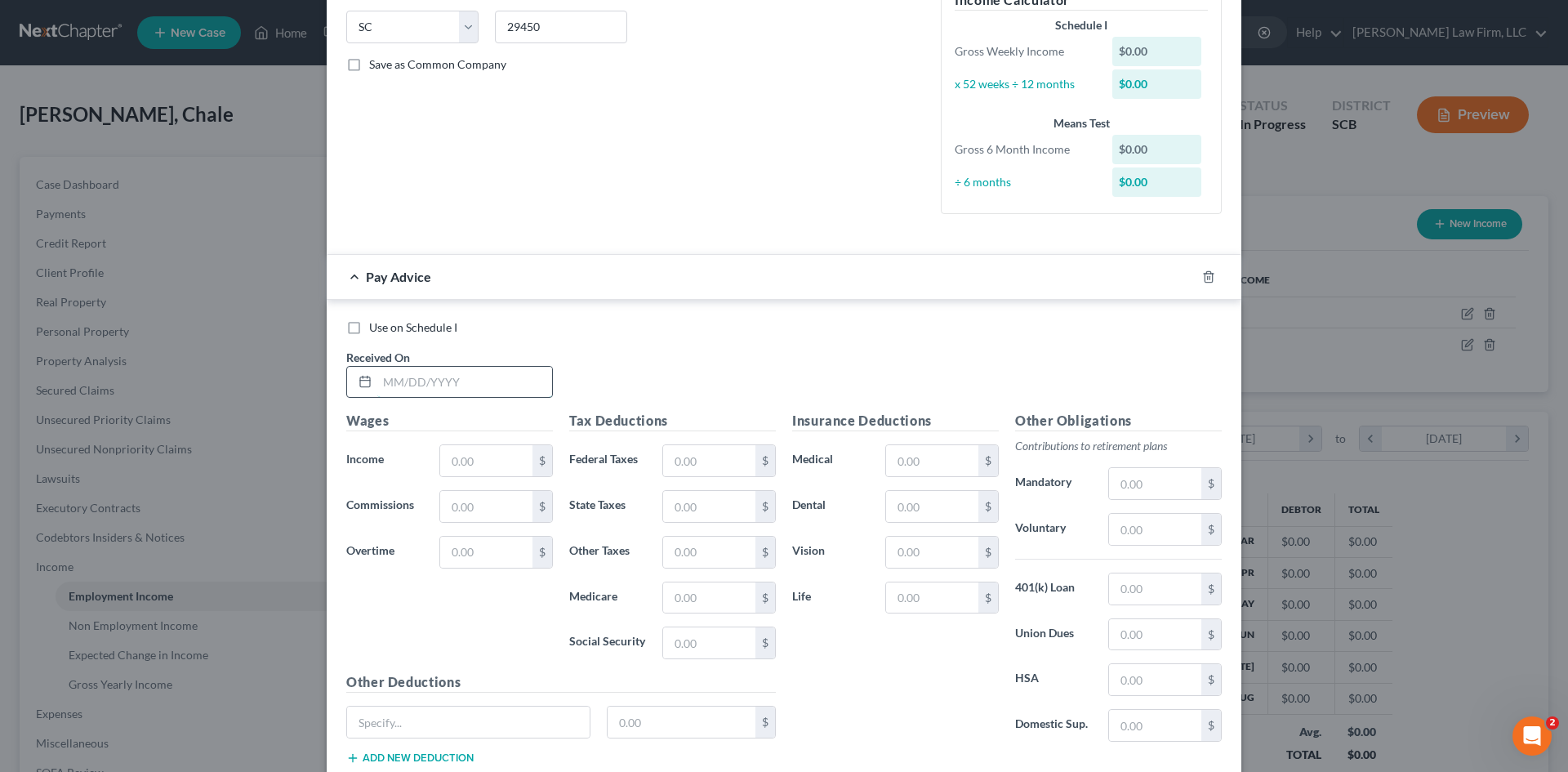
click at [461, 366] on input "text" at bounding box center [464, 382] width 175 height 31
click at [499, 463] on input "text" at bounding box center [486, 461] width 93 height 31
click at [477, 678] on h5 "Other Deductions" at bounding box center [561, 682] width 429 height 20
click at [690, 464] on input "text" at bounding box center [709, 461] width 93 height 31
click at [954, 464] on input "text" at bounding box center [932, 461] width 93 height 31
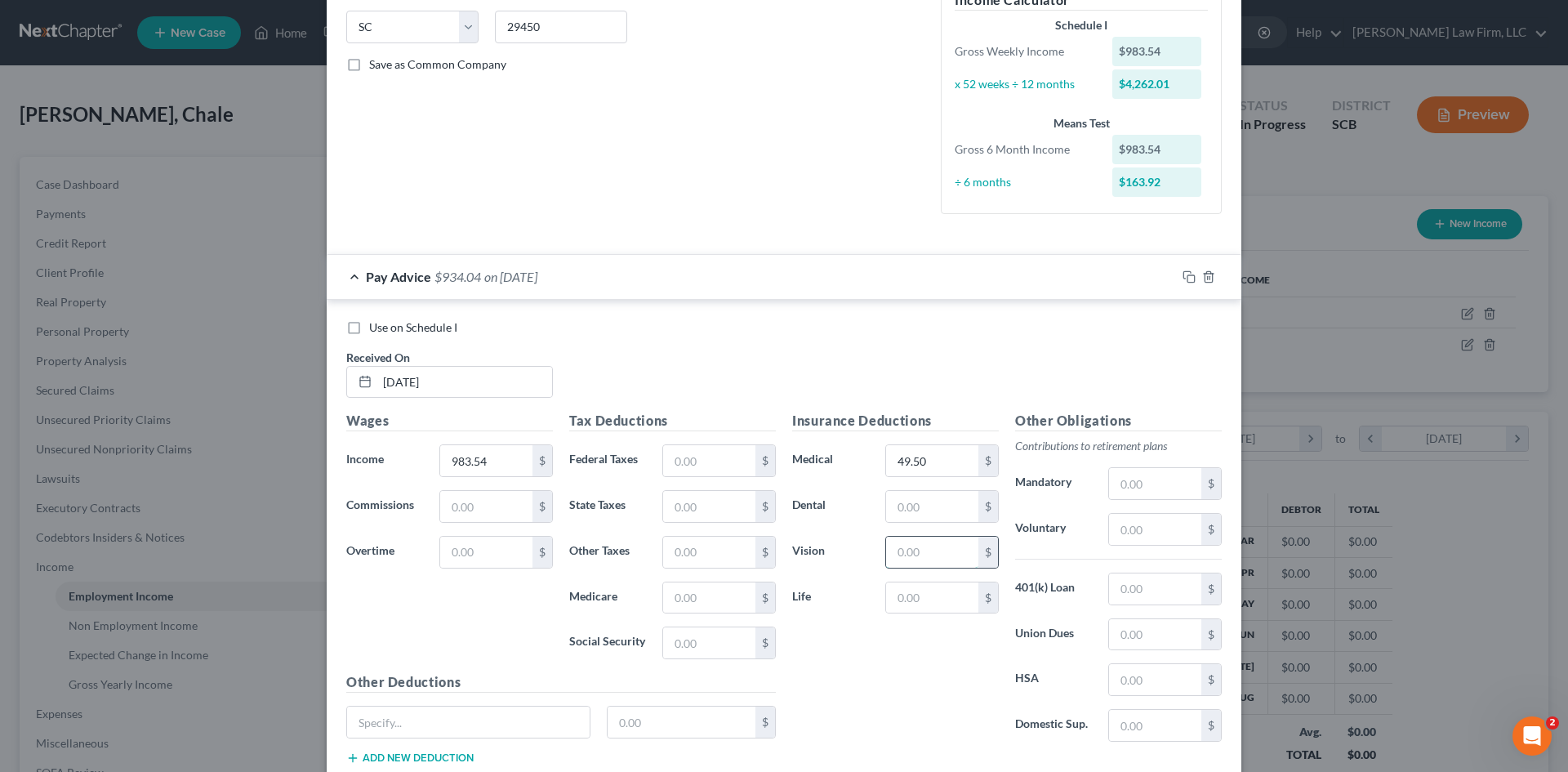
click at [918, 552] on input "text" at bounding box center [932, 553] width 93 height 31
click at [938, 514] on input "text" at bounding box center [932, 507] width 93 height 31
click at [891, 657] on div "Insurance Deductions Medical 62.27 $ Dental 49.50 $ Vision 2.35 $ Life $" at bounding box center [896, 583] width 223 height 344
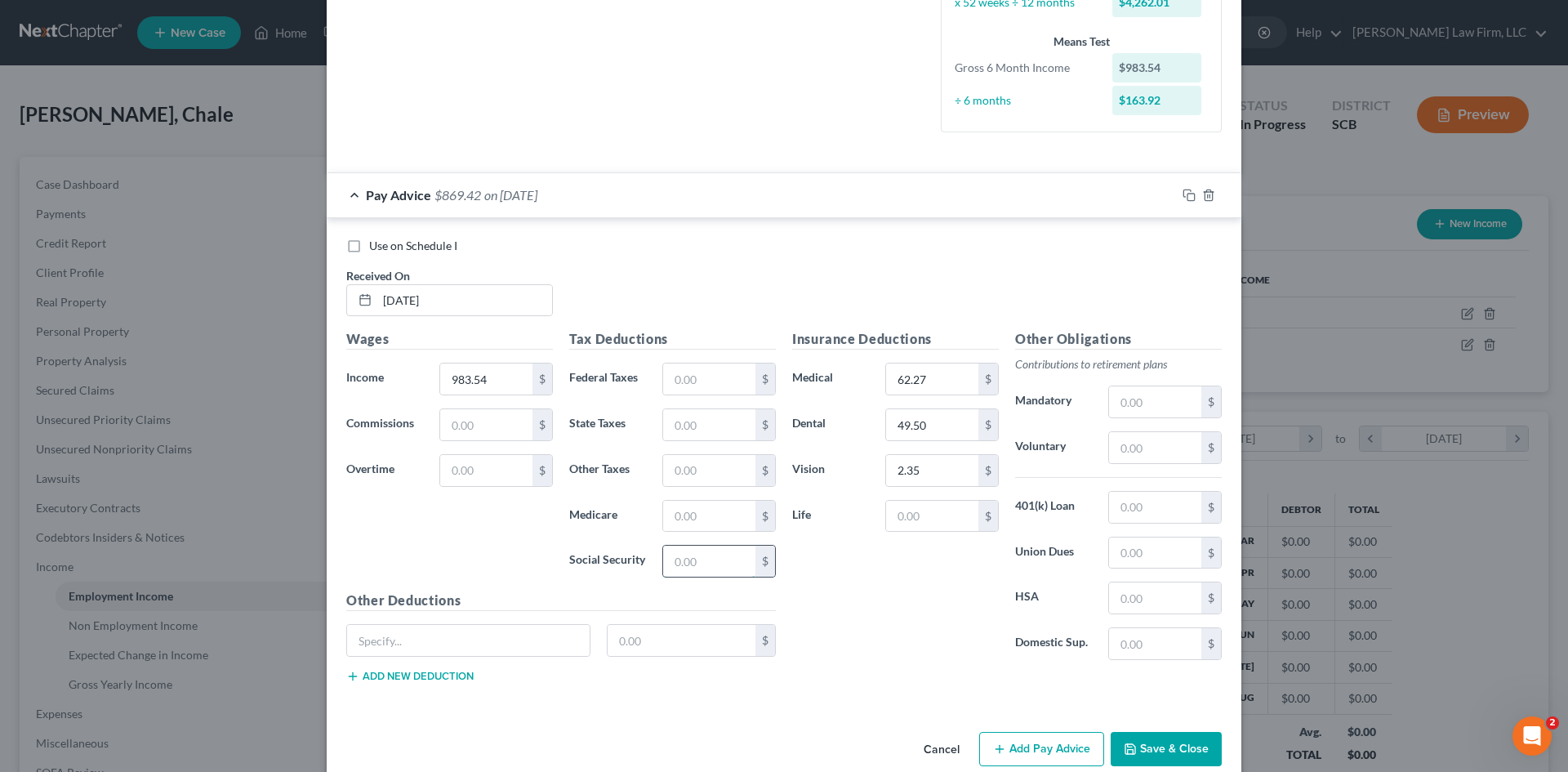
click at [697, 566] on input "text" at bounding box center [709, 561] width 93 height 31
click at [689, 524] on input "text" at bounding box center [709, 516] width 93 height 31
click at [669, 428] on input "text" at bounding box center [709, 425] width 93 height 31
click at [646, 279] on div "Use on Schedule I Received On * 8/28/25" at bounding box center [784, 283] width 892 height 93
click at [452, 529] on div "Wages Income * 1,096.20 $ Commissions $ Overtime $" at bounding box center [450, 460] width 223 height 261
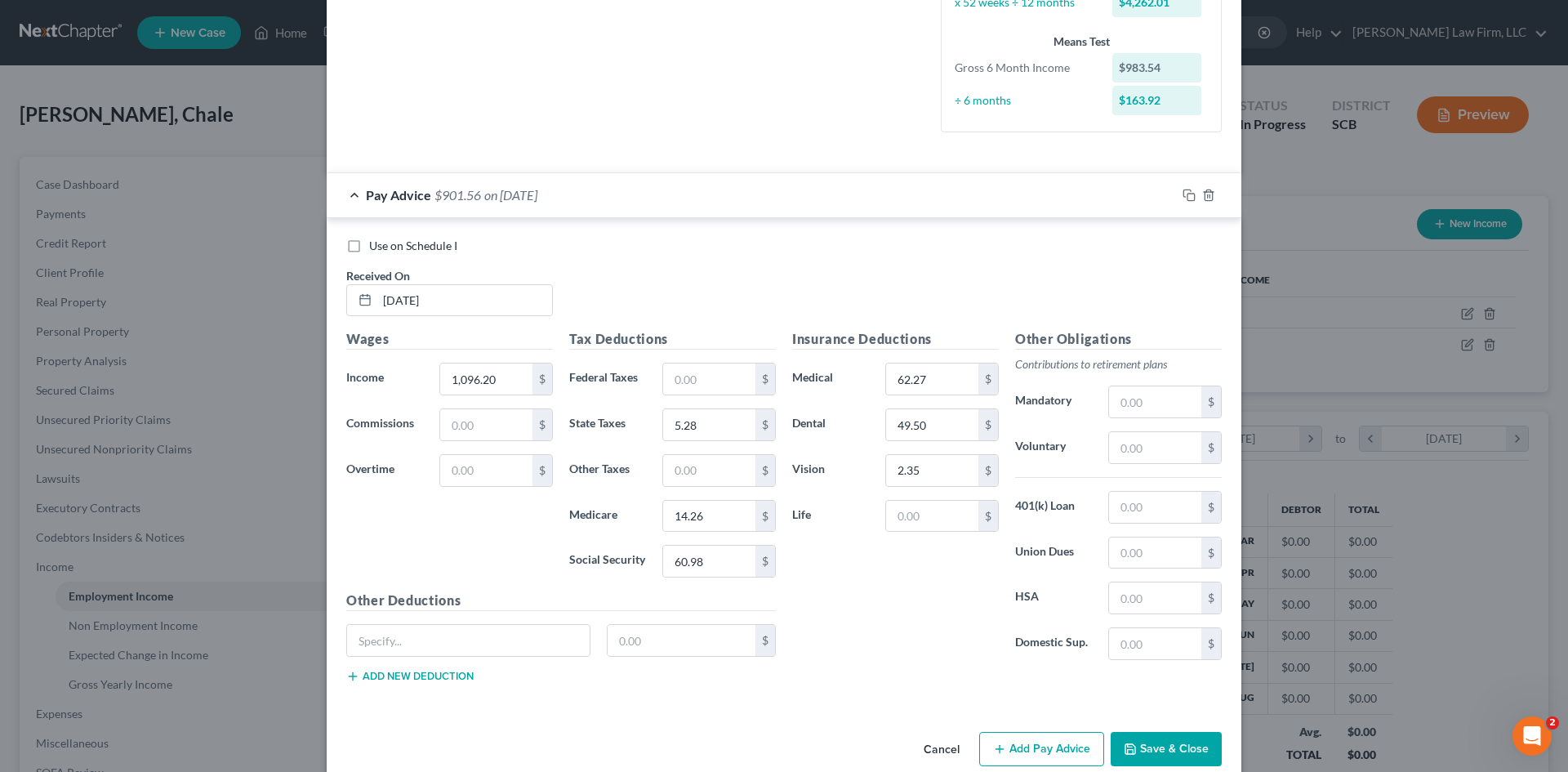
click at [923, 611] on div "Insurance Deductions Medical 62.27 $ Dental 49.50 $ Vision 2.35 $ Life $" at bounding box center [896, 501] width 223 height 344
click at [474, 646] on input "text" at bounding box center [468, 640] width 242 height 31
click at [632, 631] on input "text" at bounding box center [682, 640] width 149 height 31
click at [436, 674] on button "Add new deduction" at bounding box center [410, 677] width 128 height 13
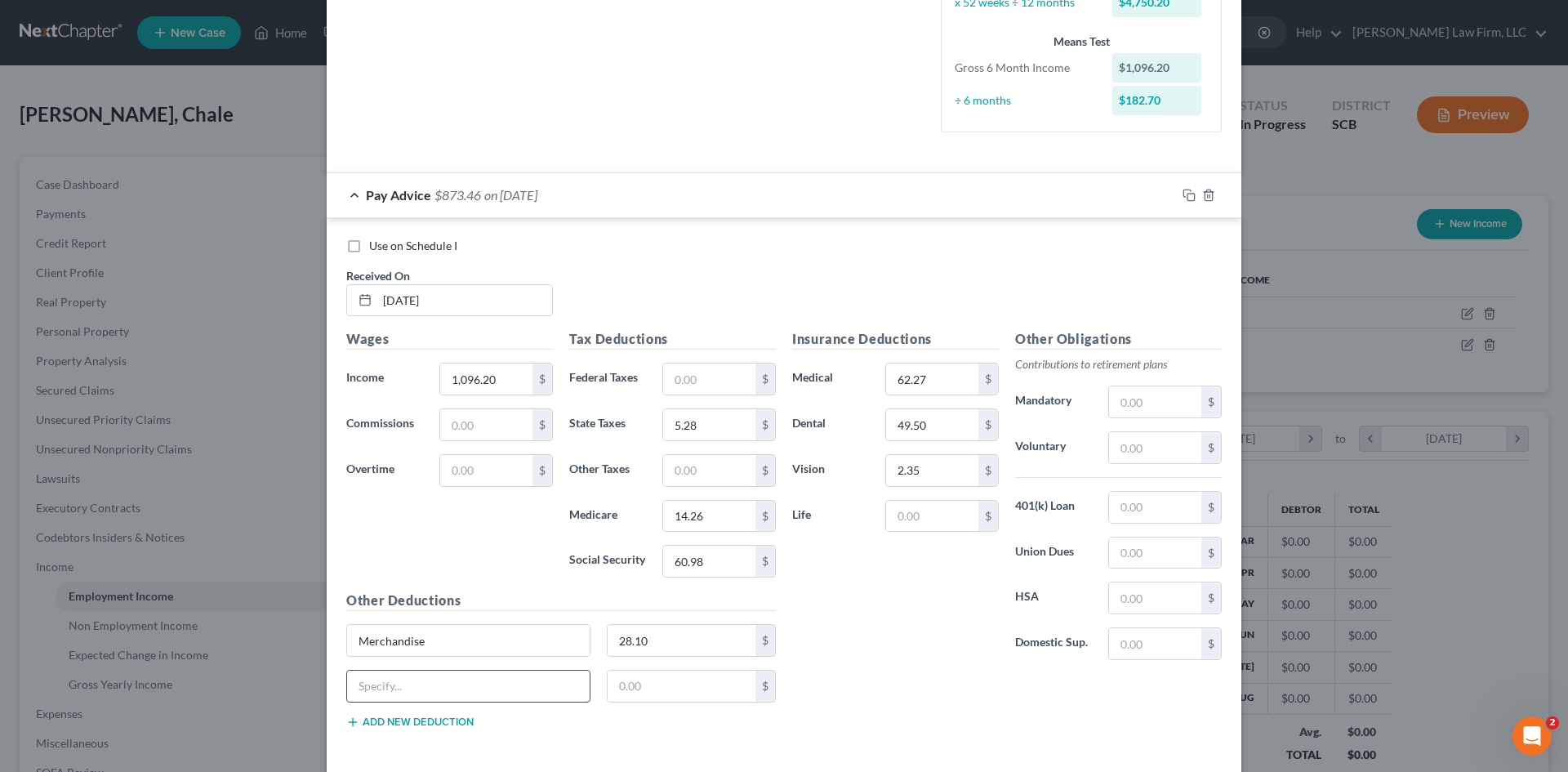
click at [427, 683] on input "text" at bounding box center [468, 686] width 242 height 31
click at [647, 697] on input "text" at bounding box center [682, 686] width 149 height 31
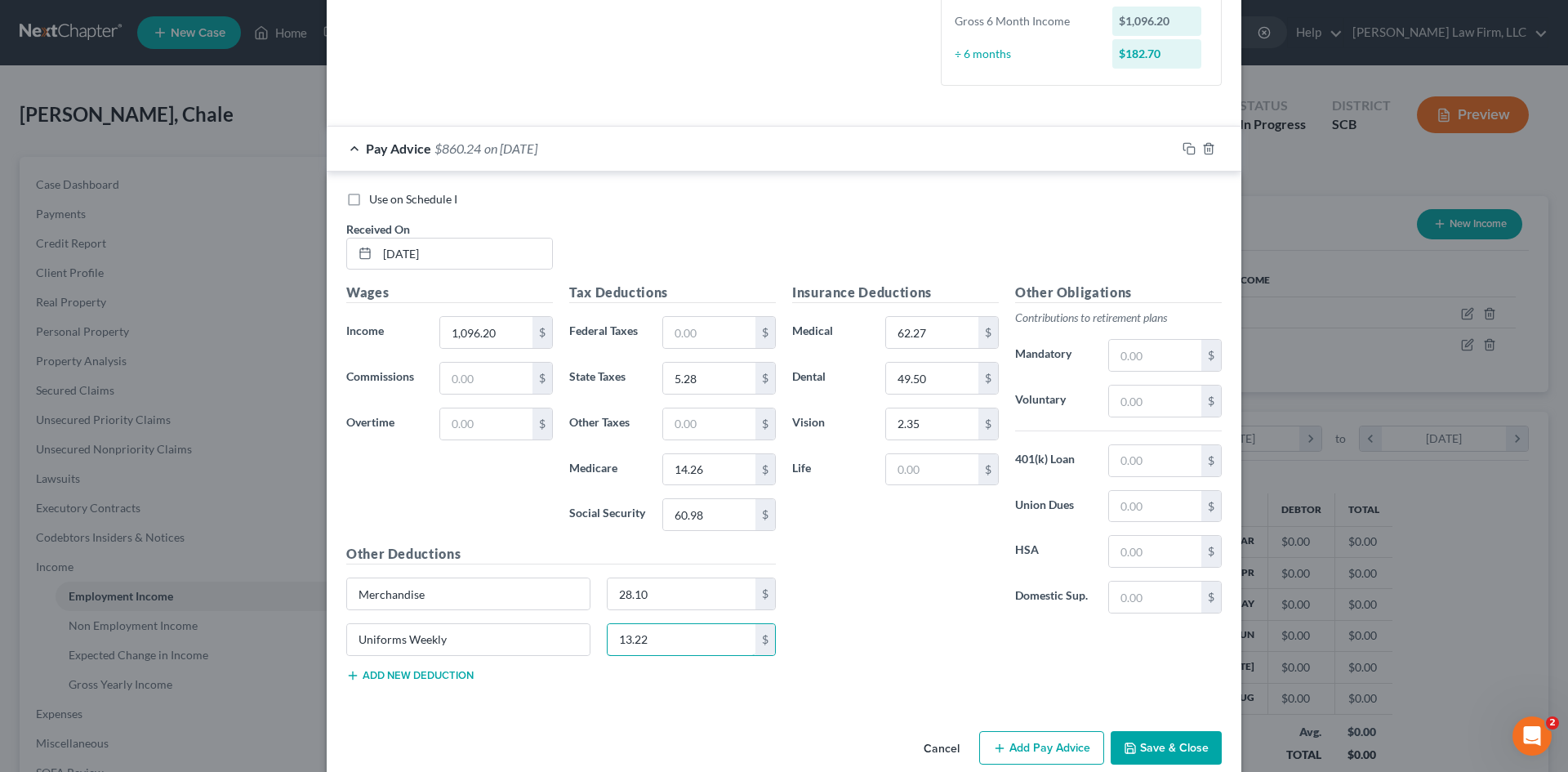
scroll to position [481, 0]
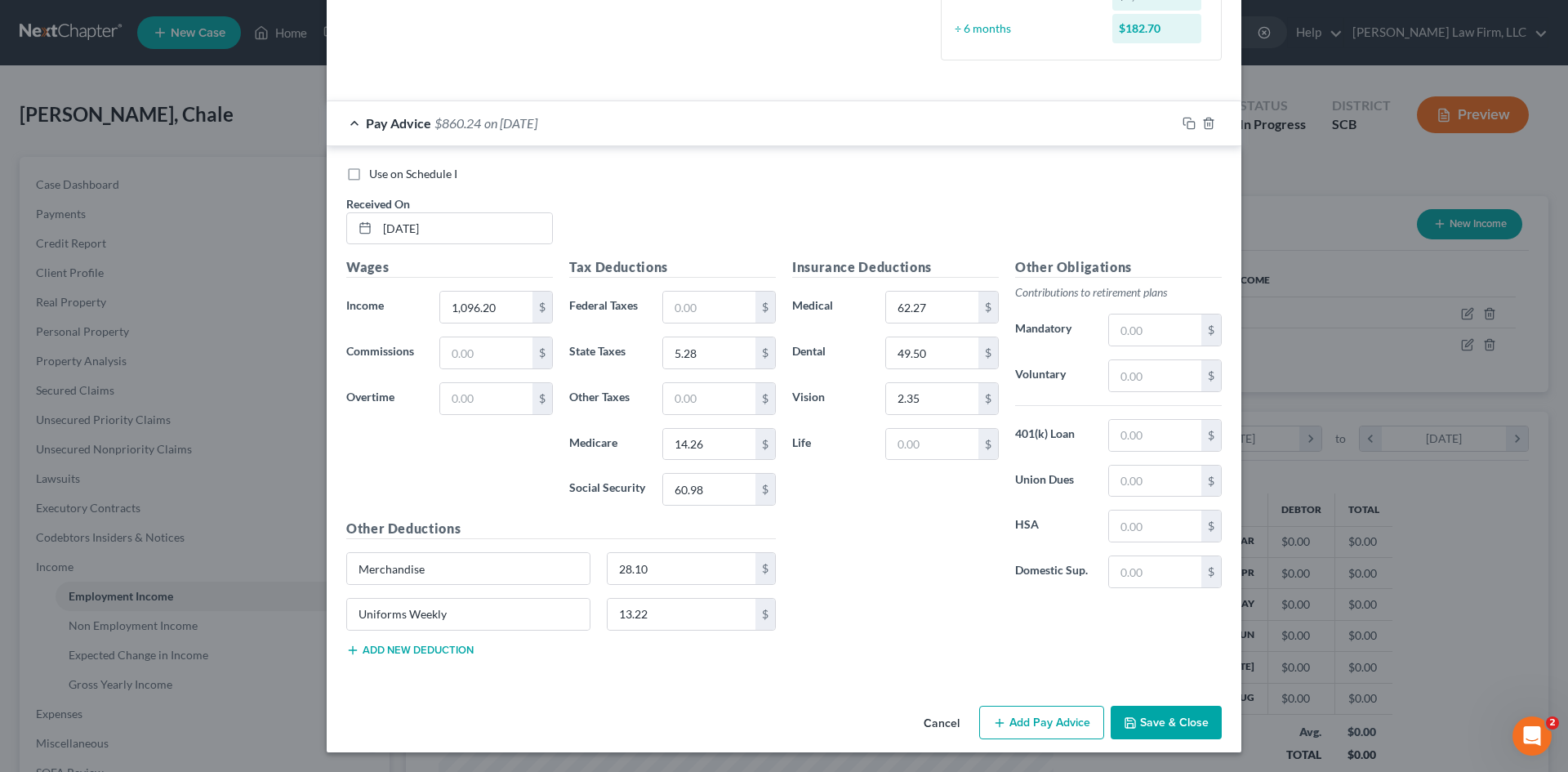
click at [437, 650] on button "Add new deduction" at bounding box center [410, 651] width 128 height 13
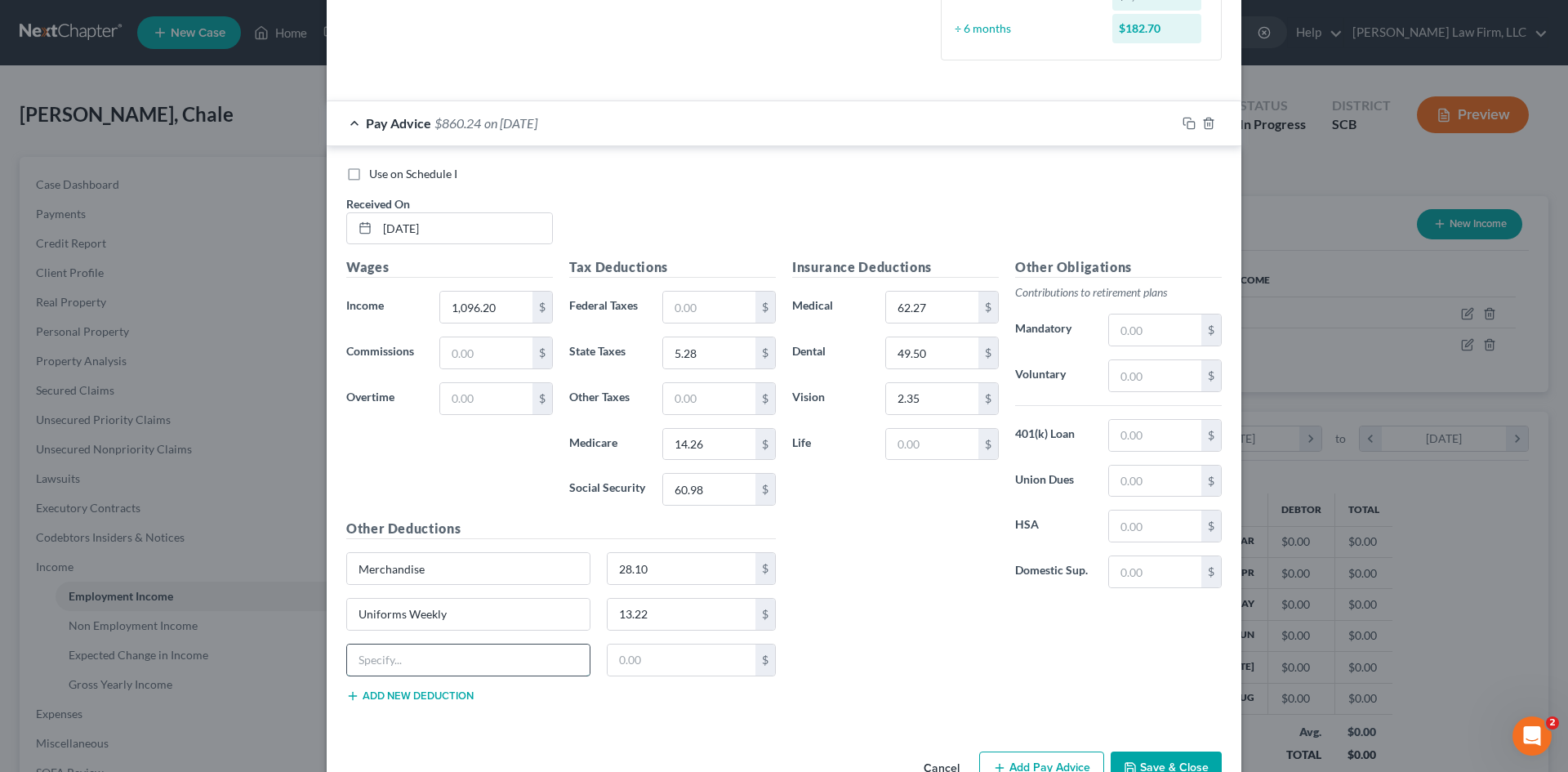
click at [431, 657] on input "text" at bounding box center [468, 660] width 242 height 31
click at [642, 665] on input "text" at bounding box center [682, 660] width 149 height 31
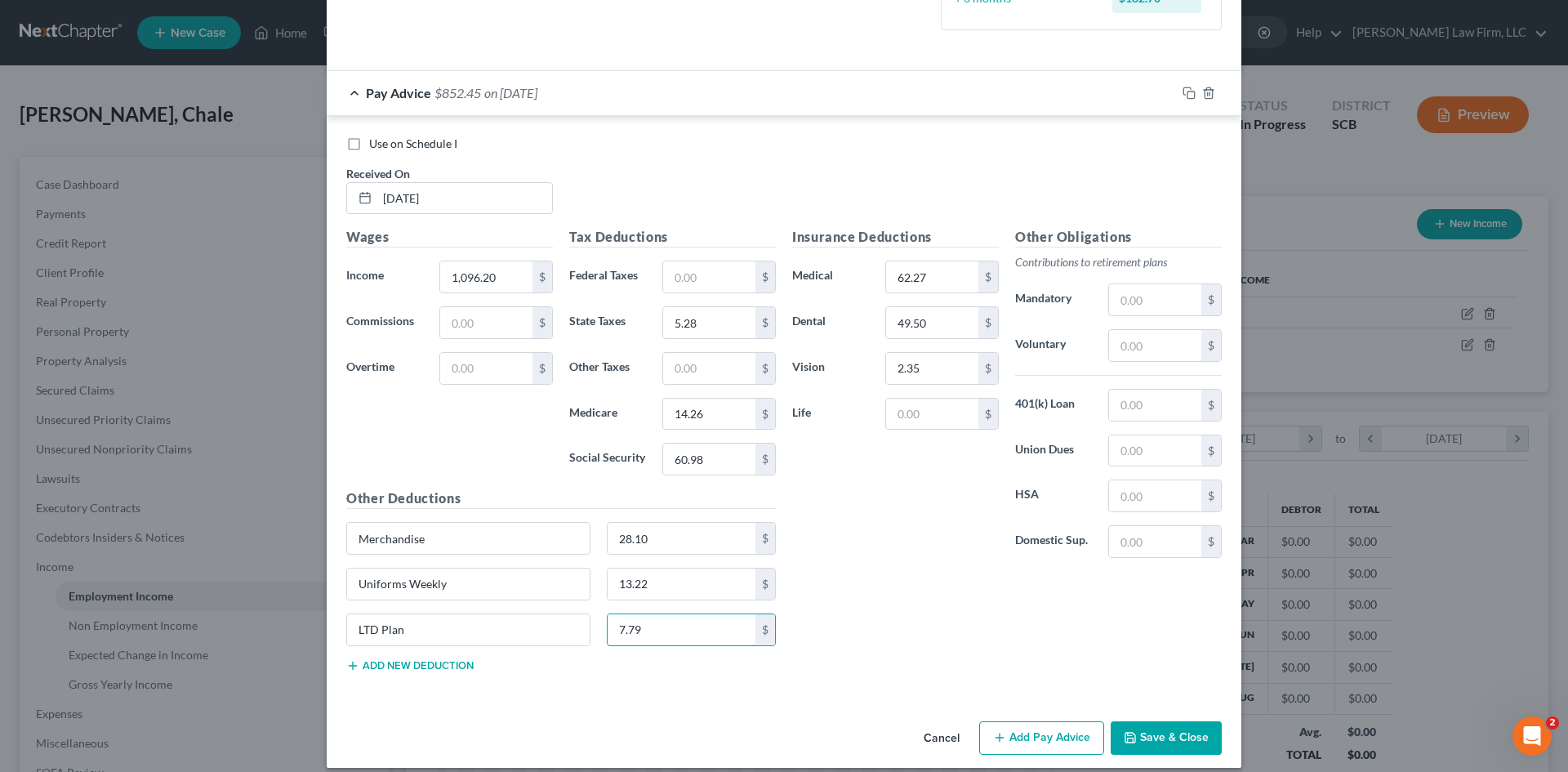
scroll to position [526, 0]
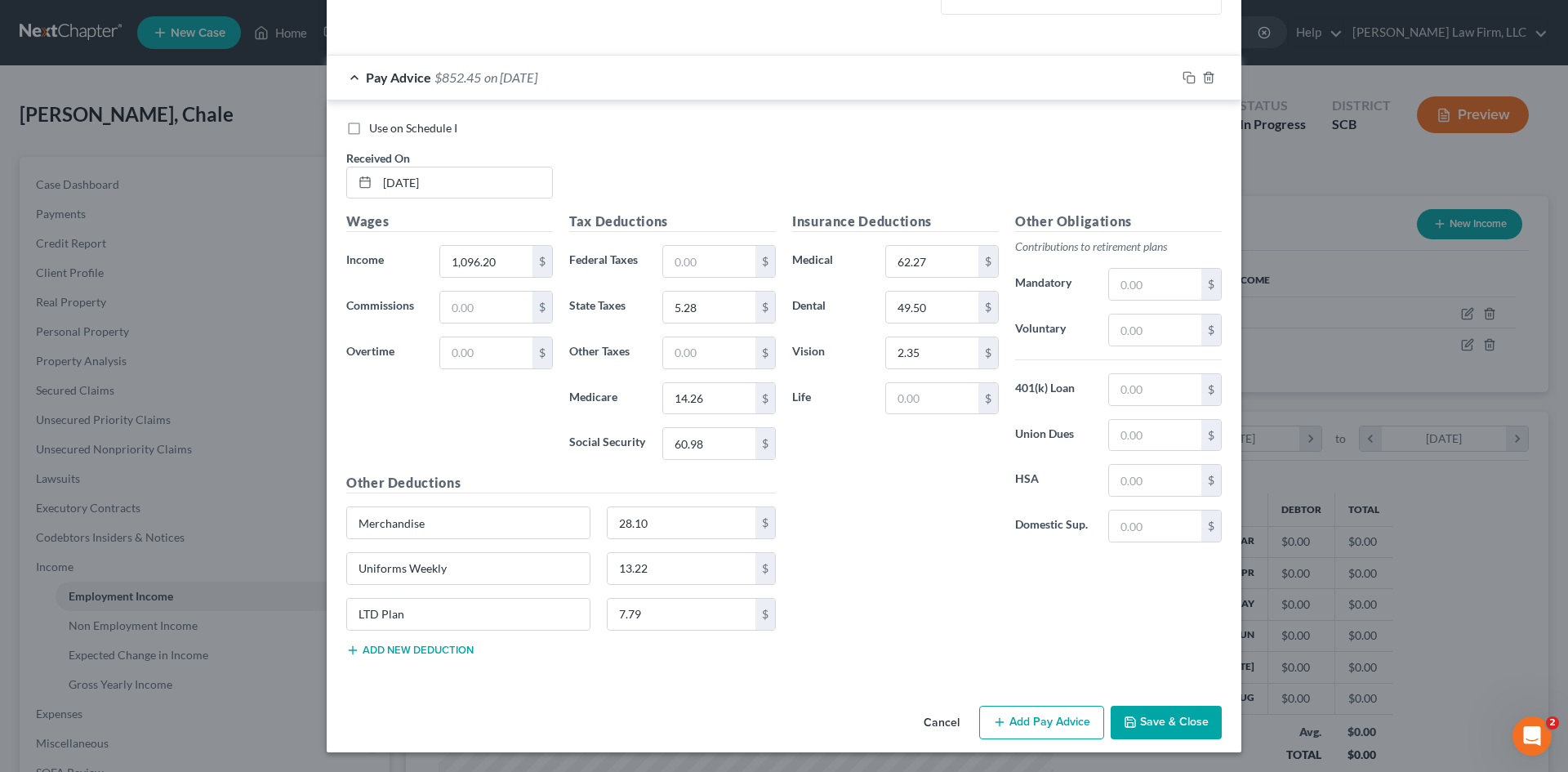
click at [449, 657] on button "Add new deduction" at bounding box center [410, 651] width 128 height 13
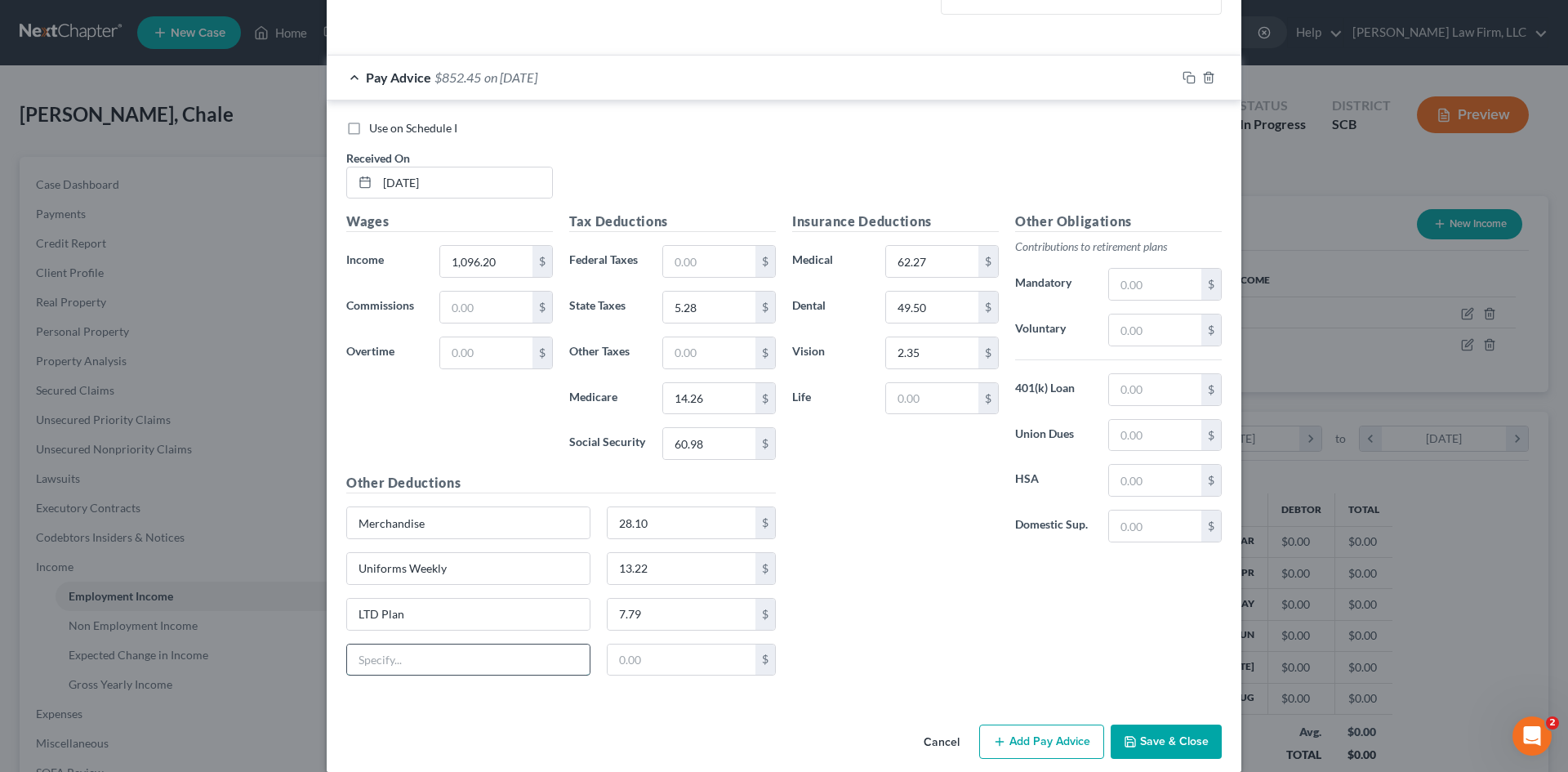
click at [417, 659] on input "text" at bounding box center [468, 660] width 242 height 31
click at [708, 654] on input "text" at bounding box center [682, 660] width 149 height 31
click at [844, 639] on div "Insurance Deductions Medical 62.27 $ Dental 49.50 $ Vision 2.35 $ Life $ Other …" at bounding box center [1007, 450] width 446 height 477
click at [1139, 385] on input "text" at bounding box center [1155, 389] width 93 height 31
click at [847, 560] on div "Insurance Deductions Medical 62.27 $ Dental 49.50 $ Vision 2.35 $ Life $ Other …" at bounding box center [1007, 450] width 446 height 477
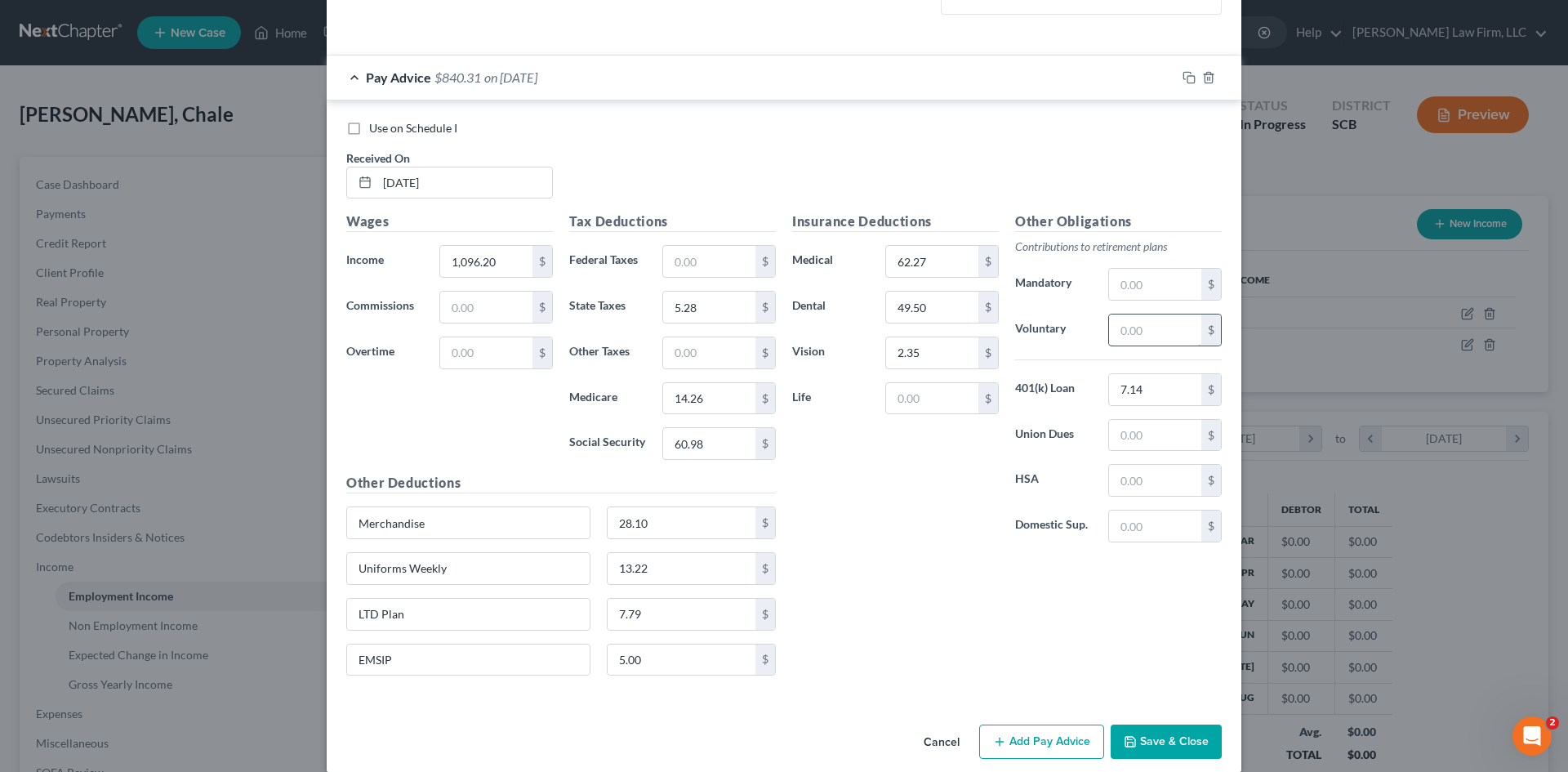
click at [1142, 330] on input "text" at bounding box center [1155, 330] width 93 height 31
click at [919, 539] on div "Insurance Deductions Medical 62.27 $ Dental 49.50 $ Vision 2.35 $ Life $" at bounding box center [896, 384] width 223 height 344
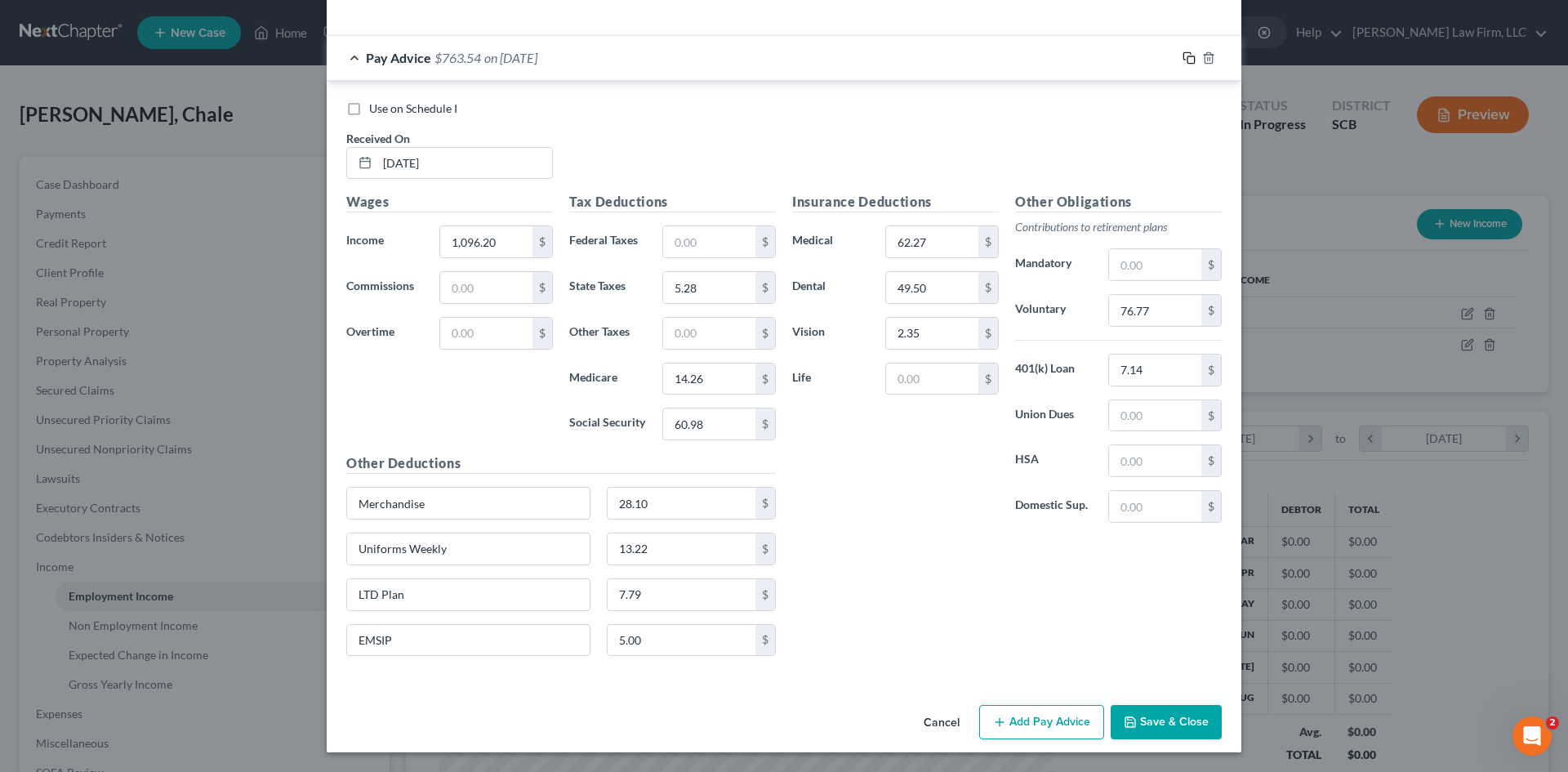
click at [1186, 54] on icon "button" at bounding box center [1189, 58] width 13 height 13
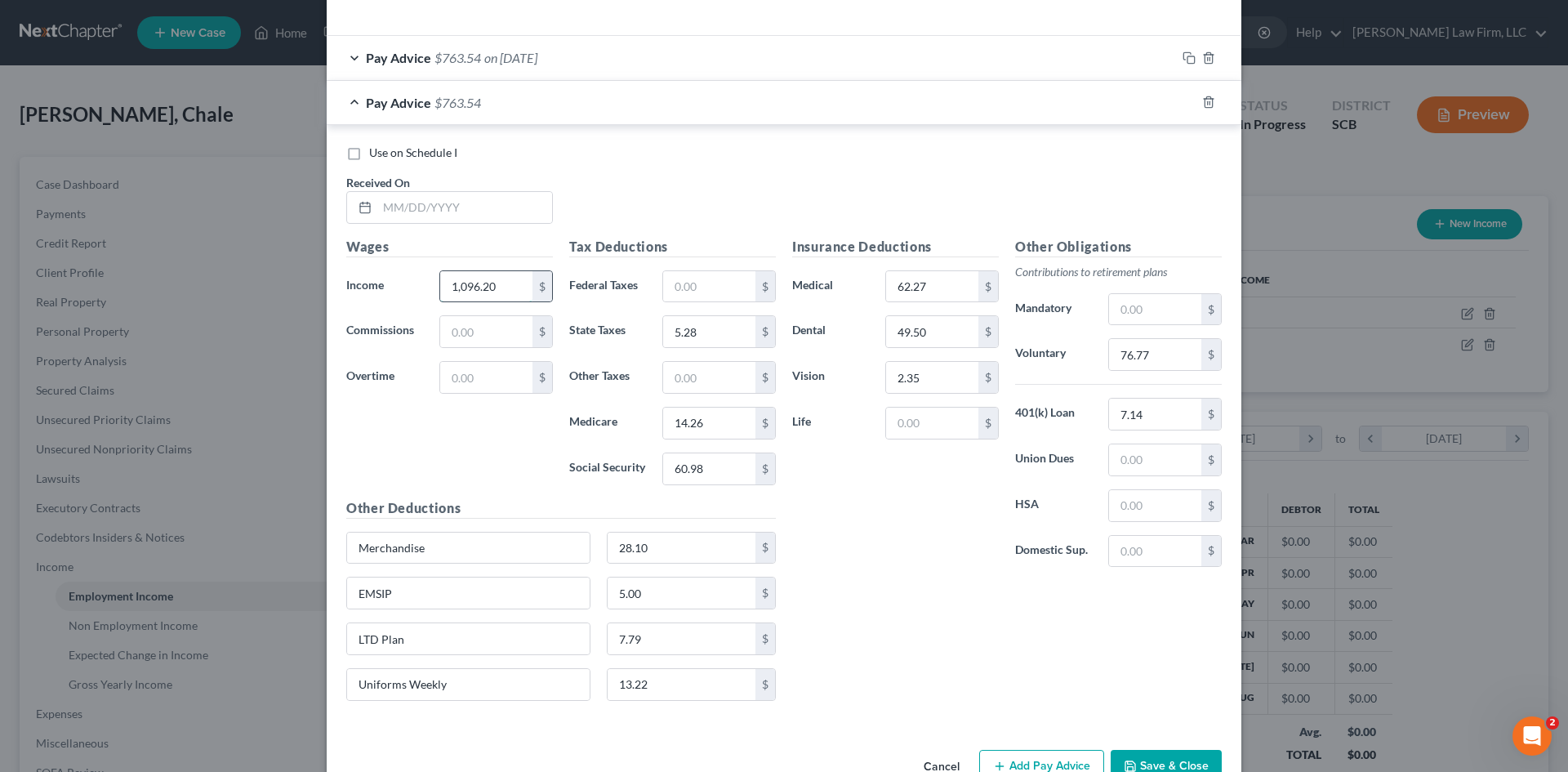
click at [515, 296] on input "1,096.20" at bounding box center [486, 286] width 93 height 31
click at [928, 560] on div "Insurance Deductions Medical 62.27 $ Dental 49.50 $ Vision 2.35 $ Life $" at bounding box center [896, 408] width 223 height 344
click at [710, 334] on input "5.28" at bounding box center [709, 331] width 93 height 31
drag, startPoint x: 852, startPoint y: 551, endPoint x: 815, endPoint y: 449, distance: 108.5
click at [850, 549] on div "Insurance Deductions Medical 62.27 $ Dental 49.50 $ Vision 2.35 $ Life $" at bounding box center [896, 408] width 223 height 344
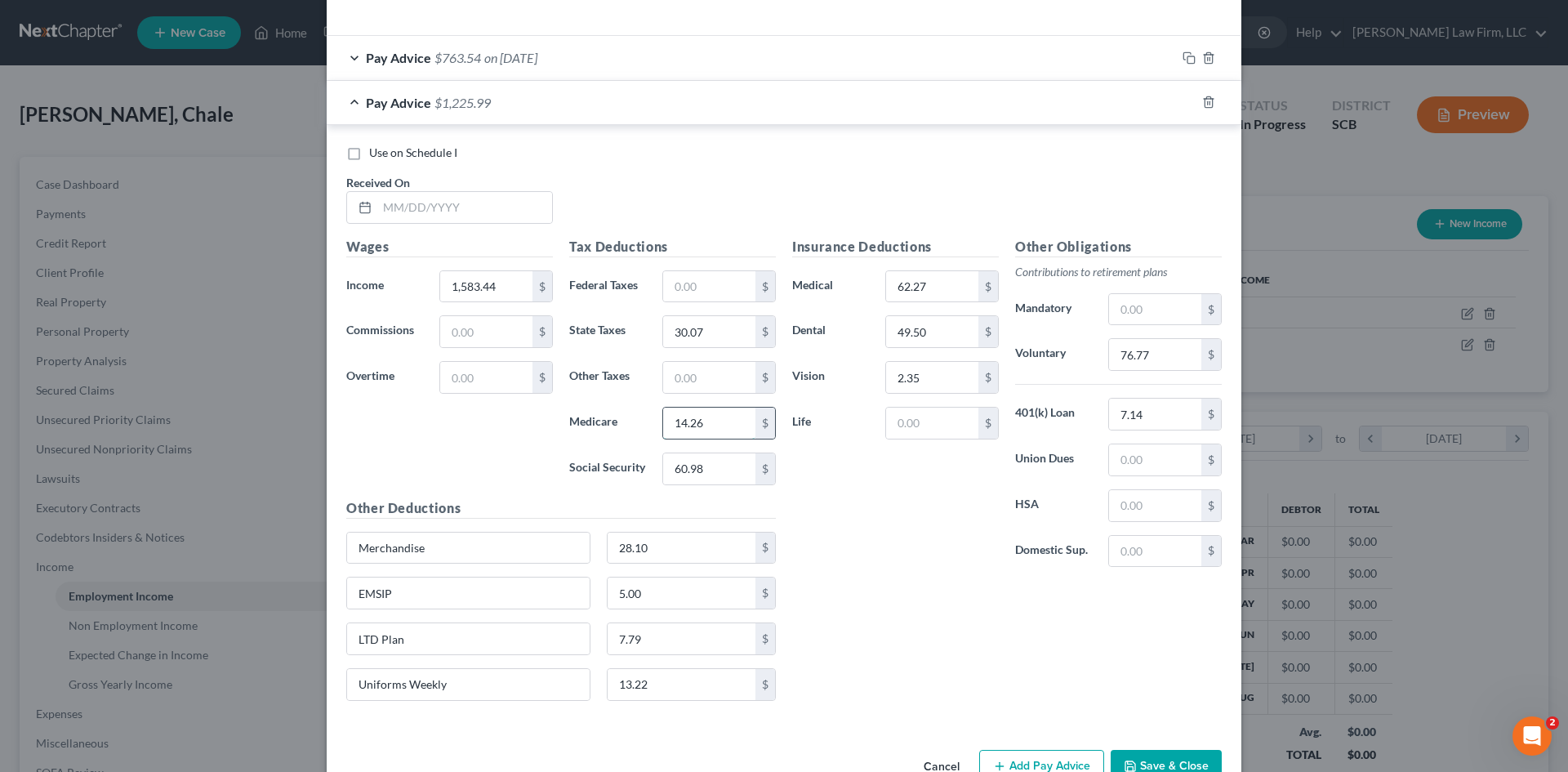
click at [733, 424] on input "14.26" at bounding box center [709, 423] width 93 height 31
click at [881, 511] on div "Insurance Deductions Medical 62.27 $ Dental 49.50 $ Vision 2.35 $ Life $" at bounding box center [896, 408] width 223 height 344
click at [708, 462] on input "60.98" at bounding box center [709, 469] width 93 height 31
click at [850, 532] on div "Insurance Deductions Medical 62.27 $ Dental 49.50 $ Vision 2.35 $ Life $" at bounding box center [896, 408] width 223 height 344
click at [707, 283] on input "text" at bounding box center [709, 286] width 93 height 31
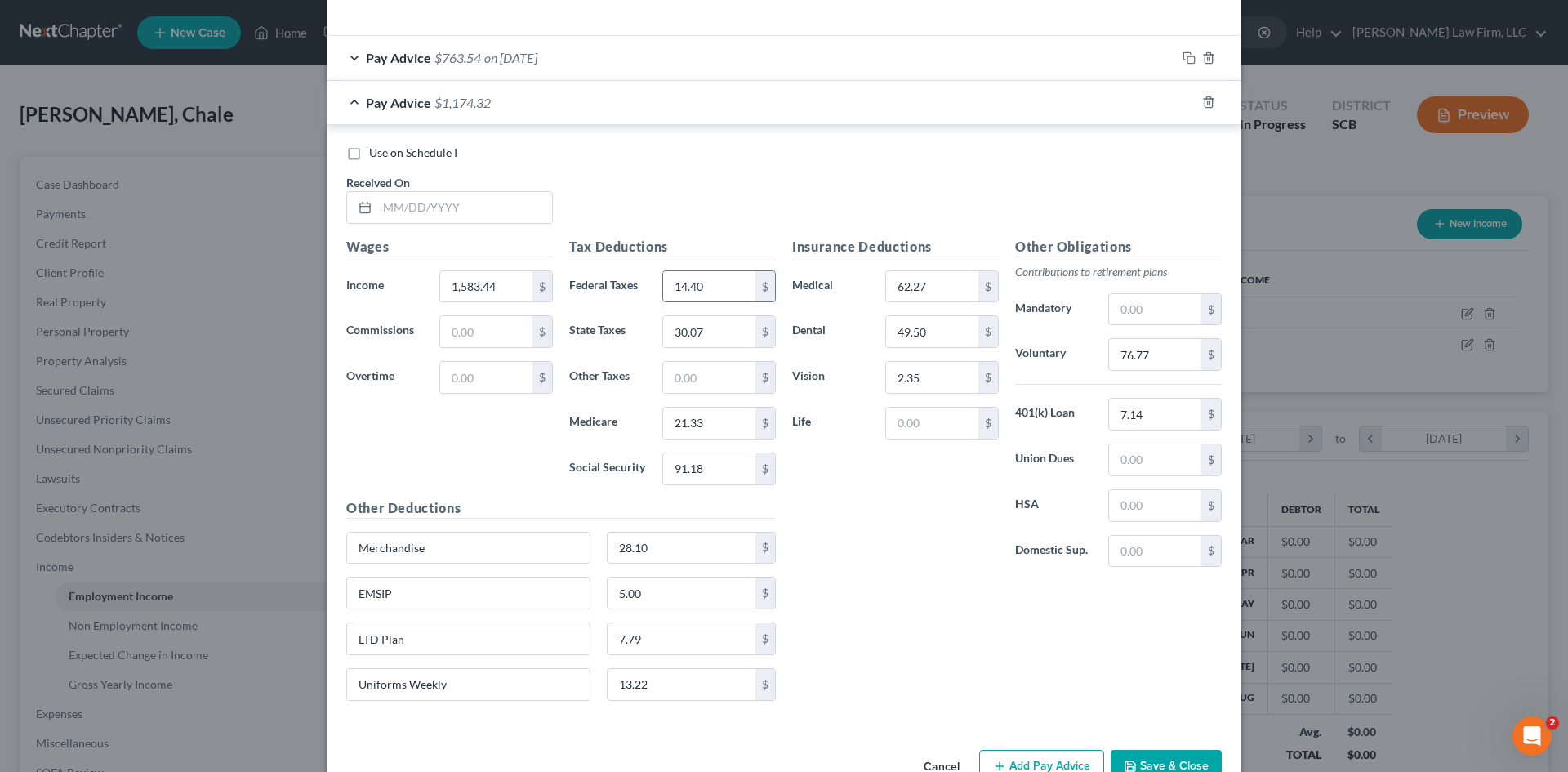
click at [1021, 727] on div "Employment Type * Select Full or Part Time Employment Self Employment Company *…" at bounding box center [784, 136] width 915 height 1214
click at [505, 210] on input "text" at bounding box center [464, 207] width 175 height 31
click at [778, 202] on div "Use on Schedule I Received On * 08/21/25" at bounding box center [784, 191] width 892 height 93
click at [687, 675] on input "13.22" at bounding box center [682, 684] width 149 height 31
click at [707, 644] on input "7.79" at bounding box center [682, 638] width 149 height 31
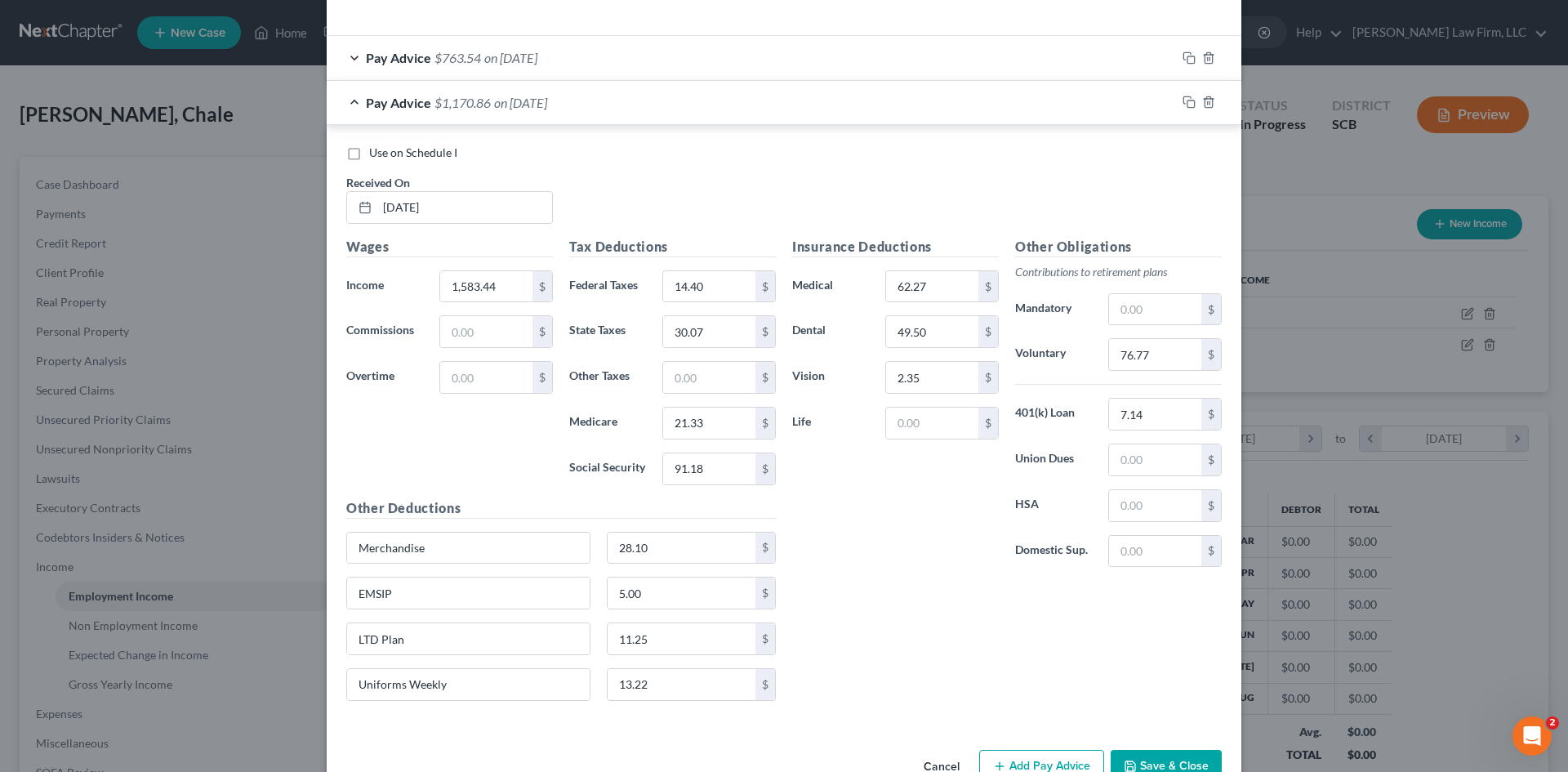
click at [1017, 615] on div "Insurance Deductions Medical 62.27 $ Dental 49.50 $ Vision 2.35 $ Life $ Other …" at bounding box center [1007, 475] width 446 height 477
click at [1170, 361] on input "76.77" at bounding box center [1155, 354] width 93 height 31
click at [827, 548] on div "Insurance Deductions Medical 62.27 $ Dental 49.50 $ Vision 2.35 $ Life $" at bounding box center [896, 408] width 223 height 344
click at [471, 375] on input "text" at bounding box center [486, 377] width 93 height 31
click at [708, 187] on div "Use on Schedule I Received On * 08/21/25" at bounding box center [784, 191] width 892 height 93
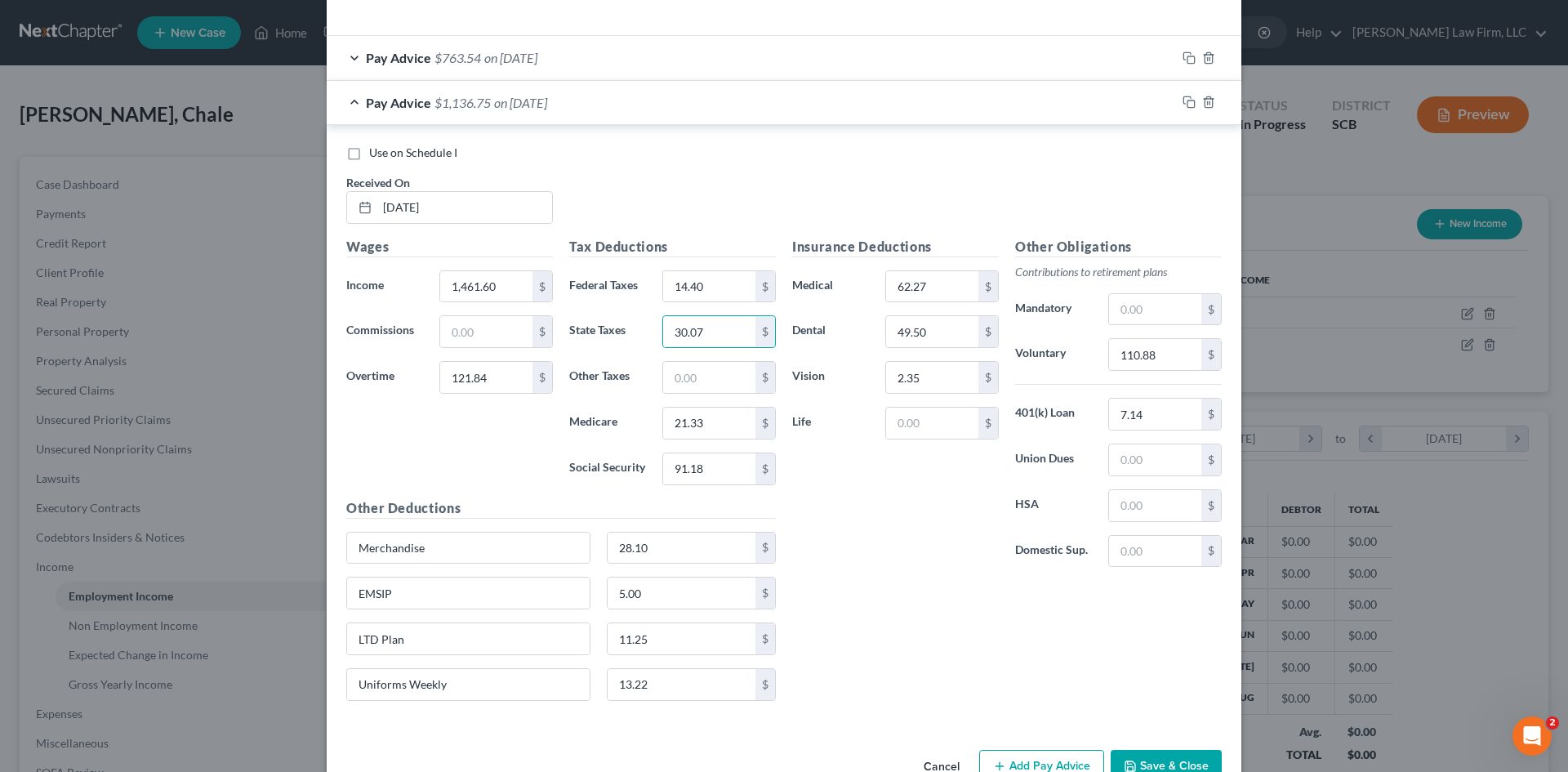
click at [868, 609] on div "Insurance Deductions Medical 62.27 $ Dental 49.50 $ Vision 2.35 $ Life $ Other …" at bounding box center [1007, 475] width 446 height 477
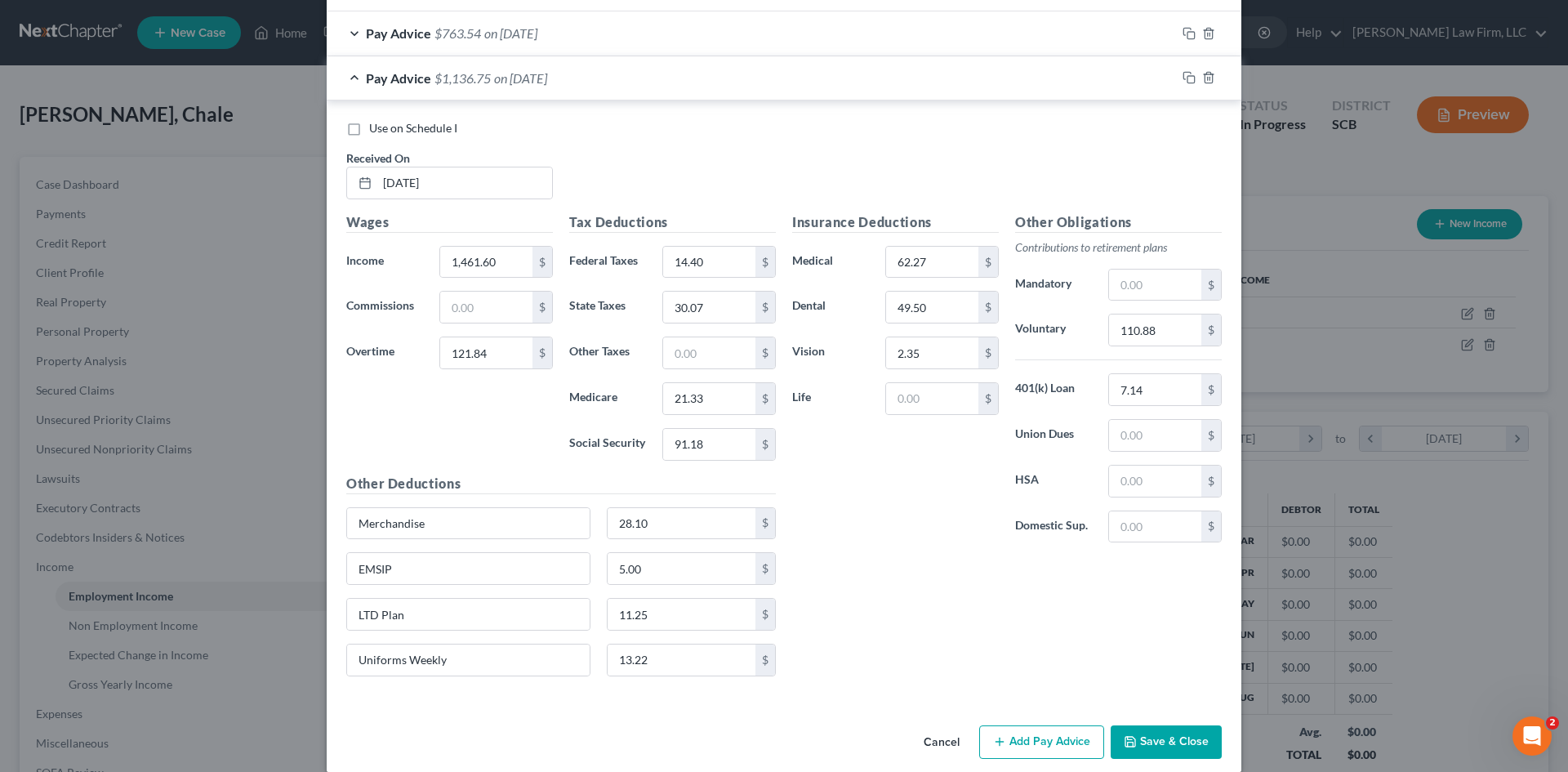
scroll to position [590, 0]
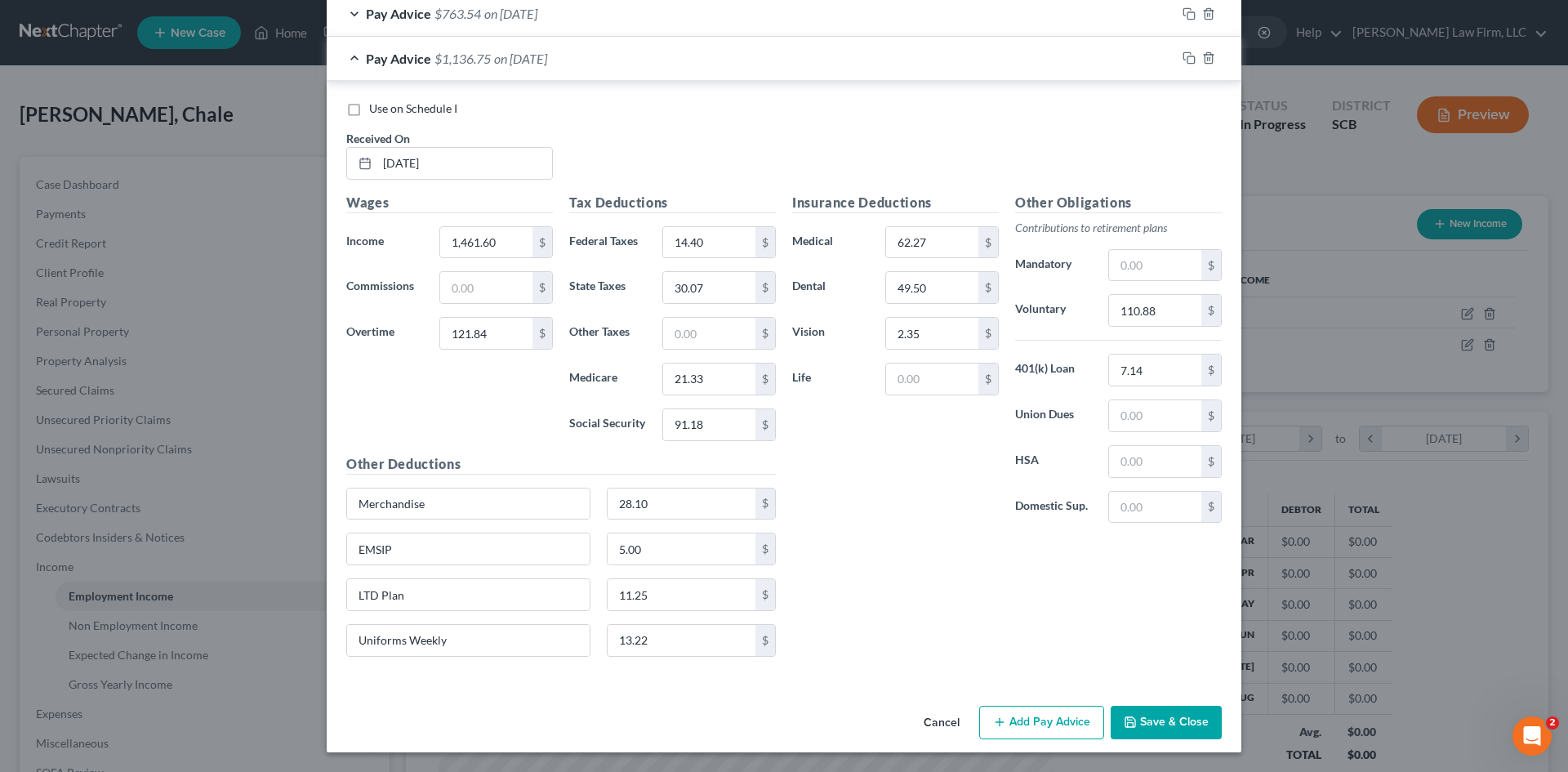
click at [759, 707] on div "Cancel Add Pay Advice Save & Close" at bounding box center [784, 726] width 915 height 54
click at [497, 238] on input "1,461.60" at bounding box center [486, 242] width 93 height 31
click at [514, 344] on input "121.84" at bounding box center [486, 333] width 93 height 31
click at [414, 399] on div "Wages Income * 1,583.44 $ Commissions $ Overtime $" at bounding box center [450, 323] width 223 height 261
click at [1067, 569] on div "Insurance Deductions Medical 62.27 $ Dental 49.50 $ Vision 2.35 $ Life $ Other …" at bounding box center [1007, 431] width 446 height 477
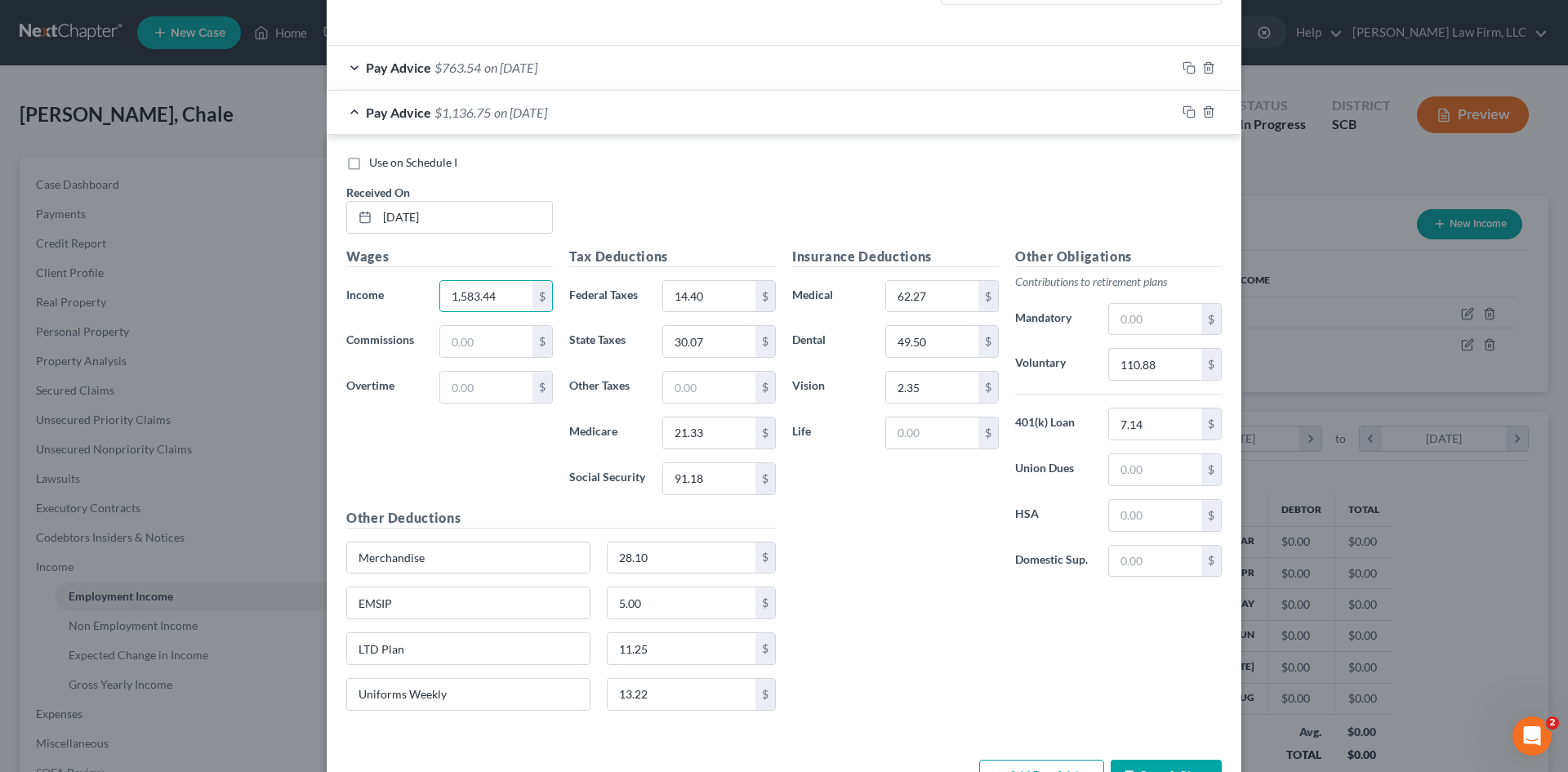
scroll to position [509, 0]
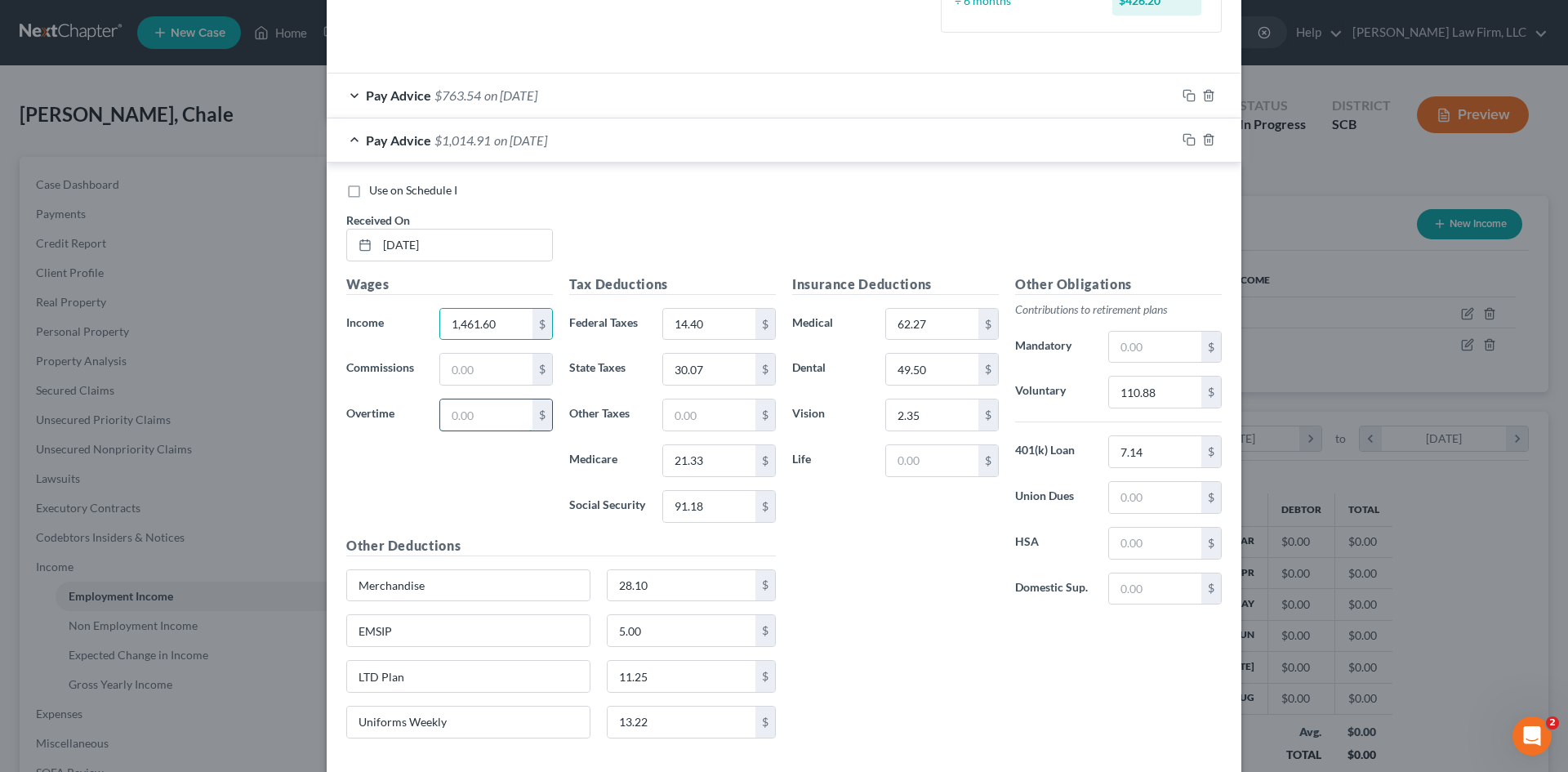
click at [475, 415] on input "text" at bounding box center [486, 415] width 93 height 31
click at [622, 229] on div "Use on Schedule I Received On * 08/21/25" at bounding box center [784, 228] width 892 height 93
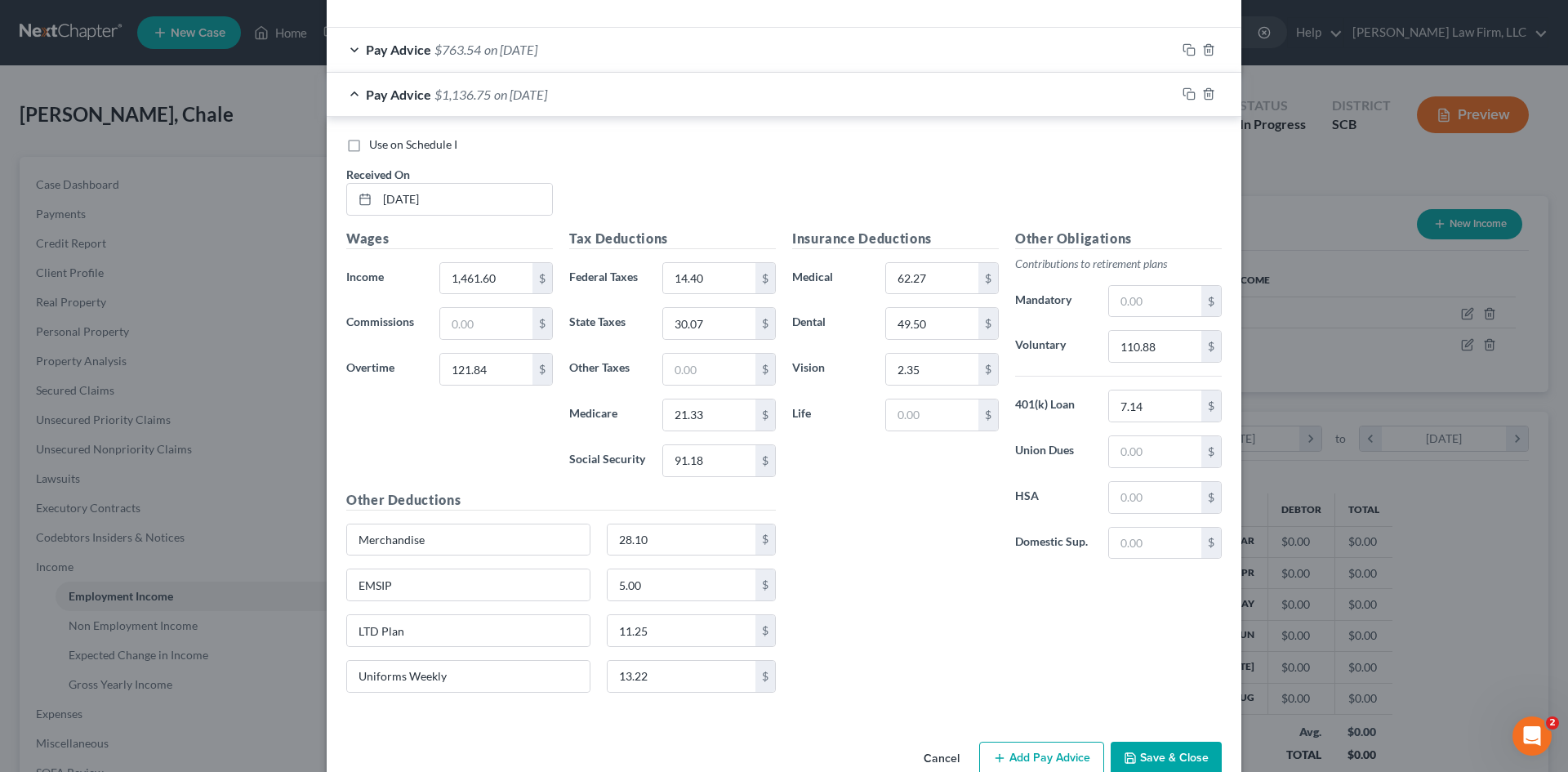
scroll to position [590, 0]
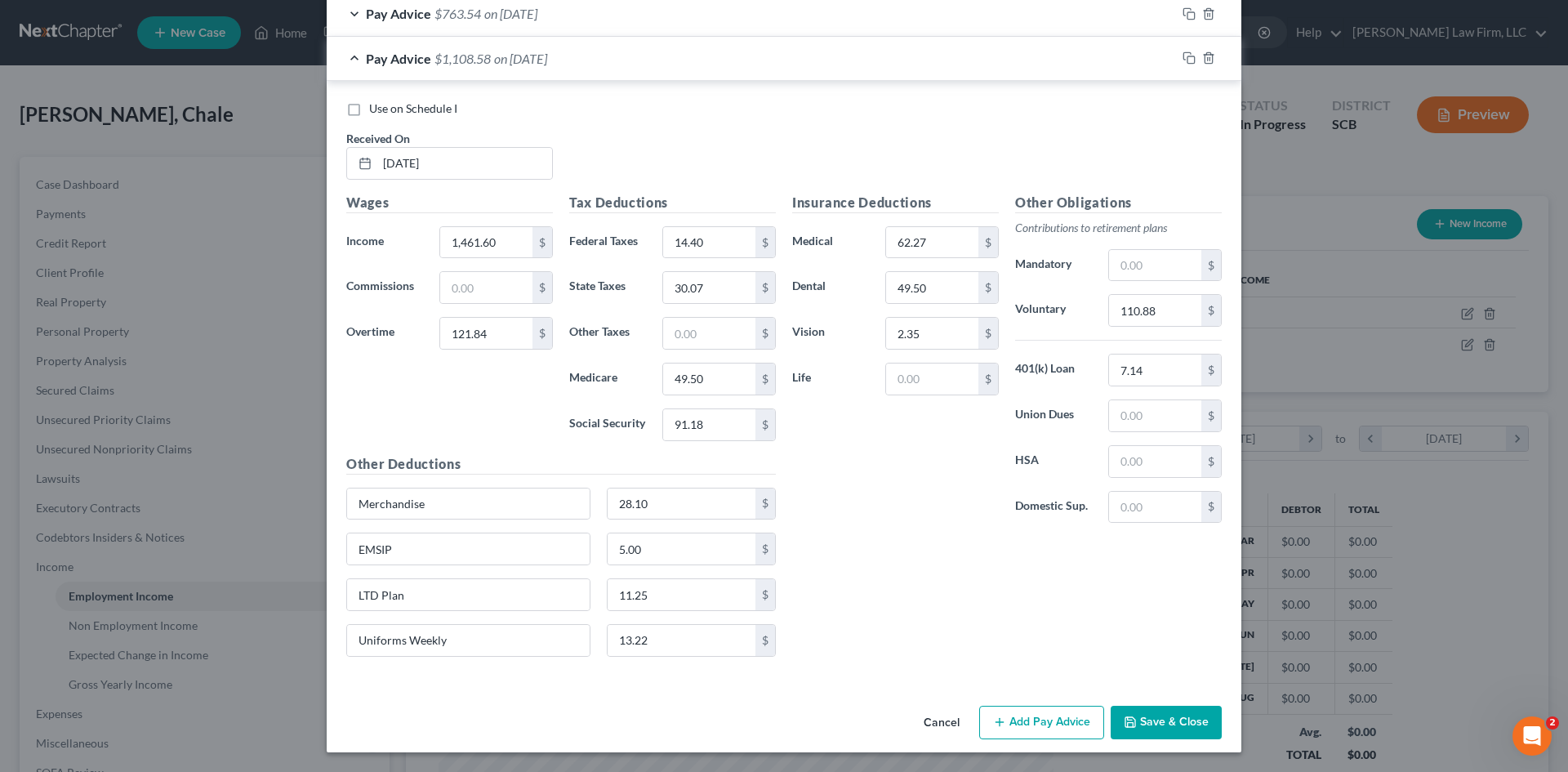
click at [923, 502] on div "Insurance Deductions Medical 62.27 $ Dental 49.50 $ Vision 2.35 $ Life $" at bounding box center [896, 365] width 223 height 344
click at [979, 514] on div "Insurance Deductions Medical 62.27 $ Dental 49.50 $ Vision 2.35 $ Life $" at bounding box center [896, 365] width 223 height 344
drag, startPoint x: 453, startPoint y: 435, endPoint x: 451, endPoint y: 426, distance: 9.2
click at [453, 435] on div "Wages Income * 1,461.60 $ Commissions $ Overtime 121.84 $" at bounding box center [450, 323] width 223 height 261
click at [371, 381] on div "Wages Income * 1,583.44 $ Commissions $ Overtime $" at bounding box center [450, 323] width 223 height 261
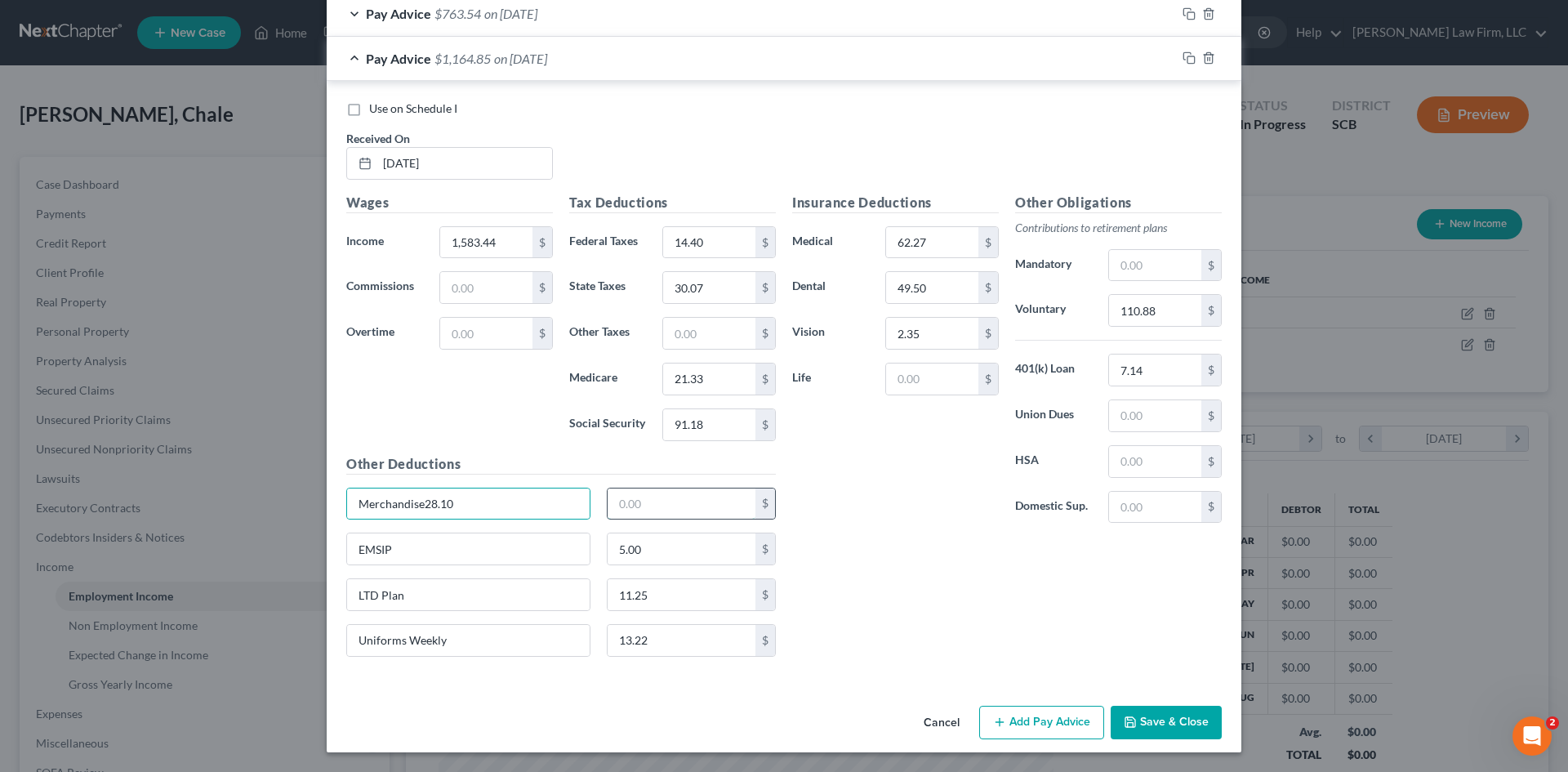
drag, startPoint x: 650, startPoint y: 508, endPoint x: 606, endPoint y: 512, distance: 44.2
click at [650, 508] on input "text" at bounding box center [682, 504] width 149 height 31
click at [534, 514] on input "Merchandise28.10" at bounding box center [468, 504] width 242 height 31
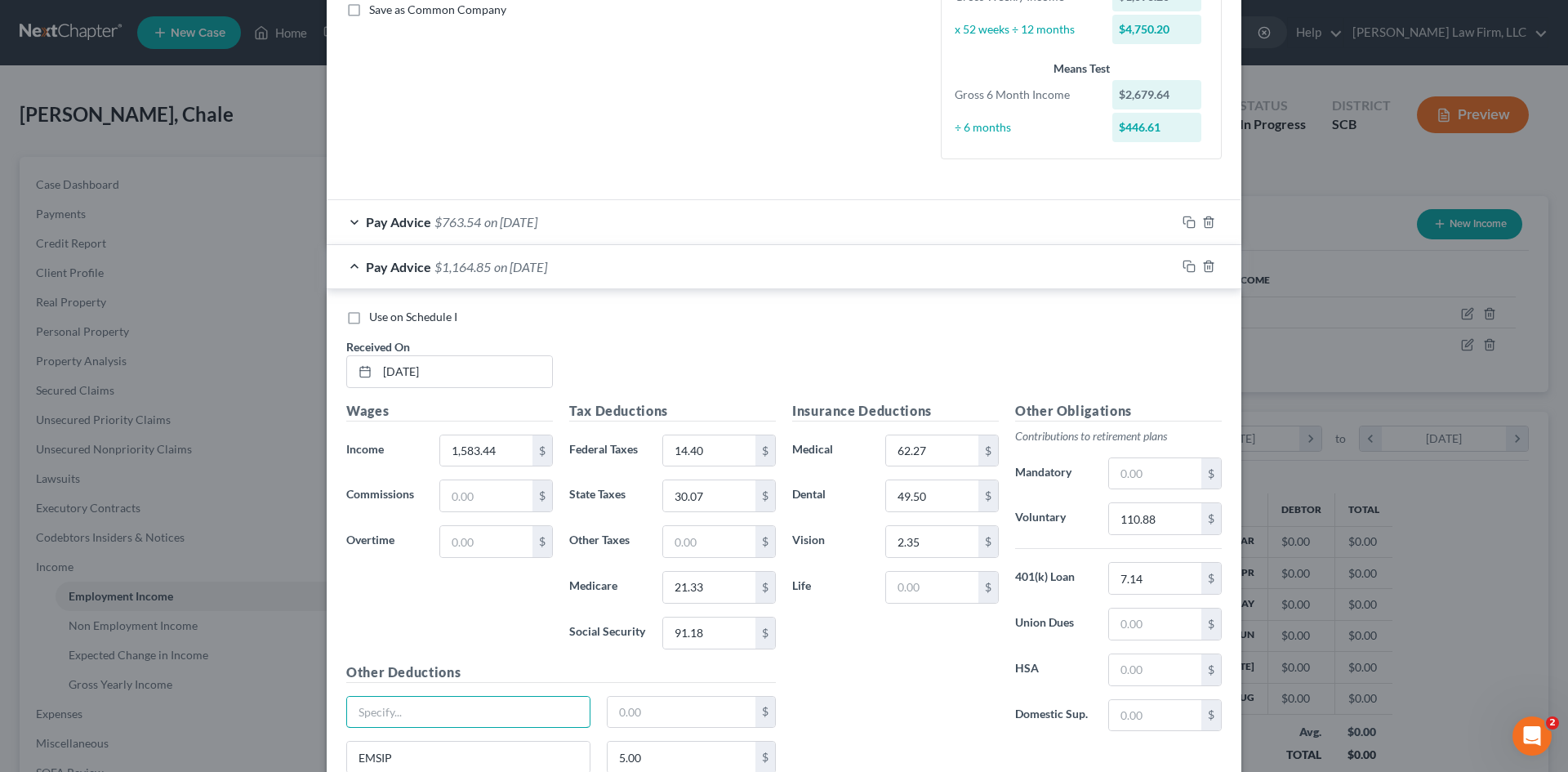
scroll to position [344, 0]
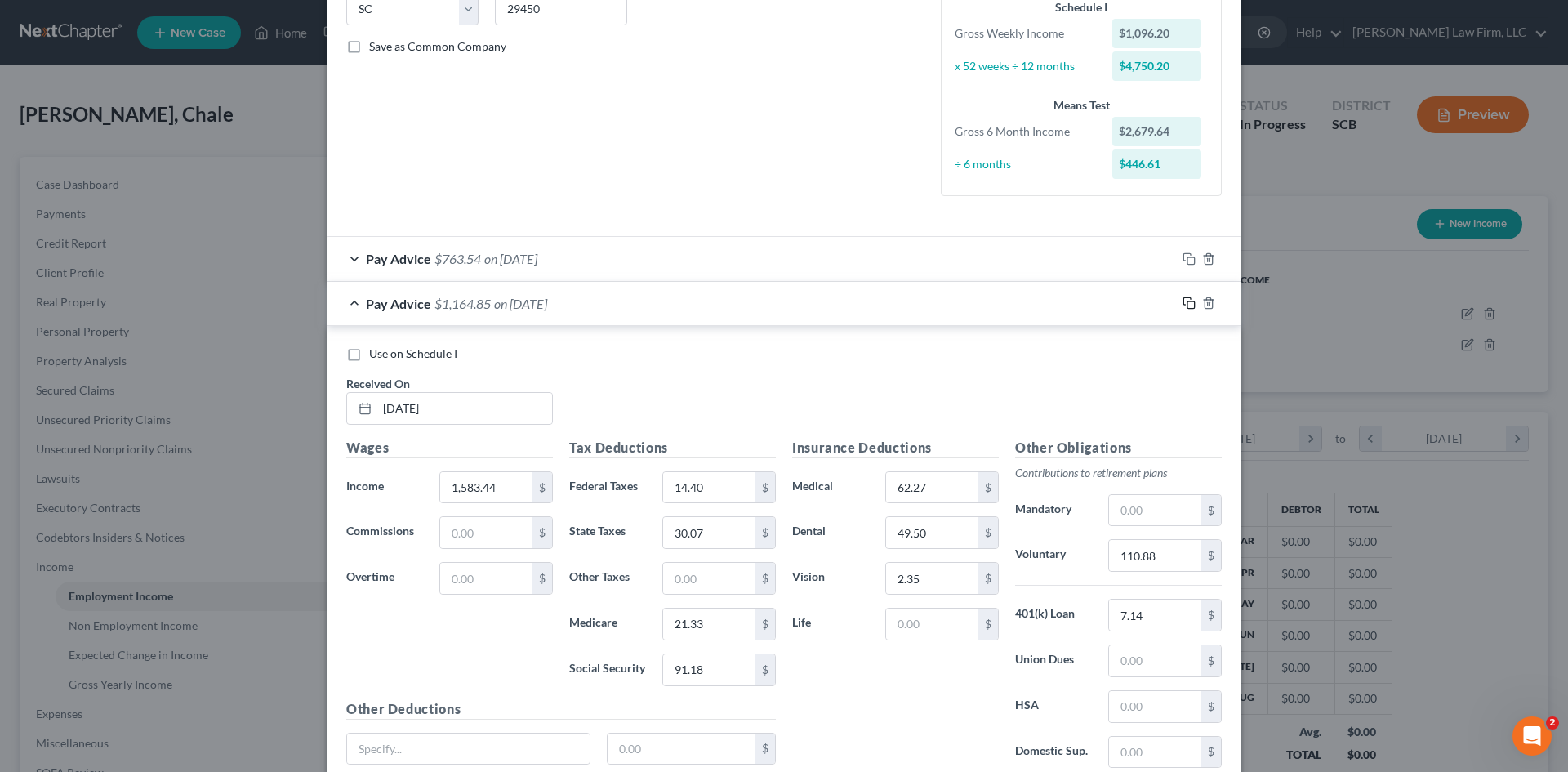
click at [1187, 304] on rect "button" at bounding box center [1191, 305] width 8 height 8
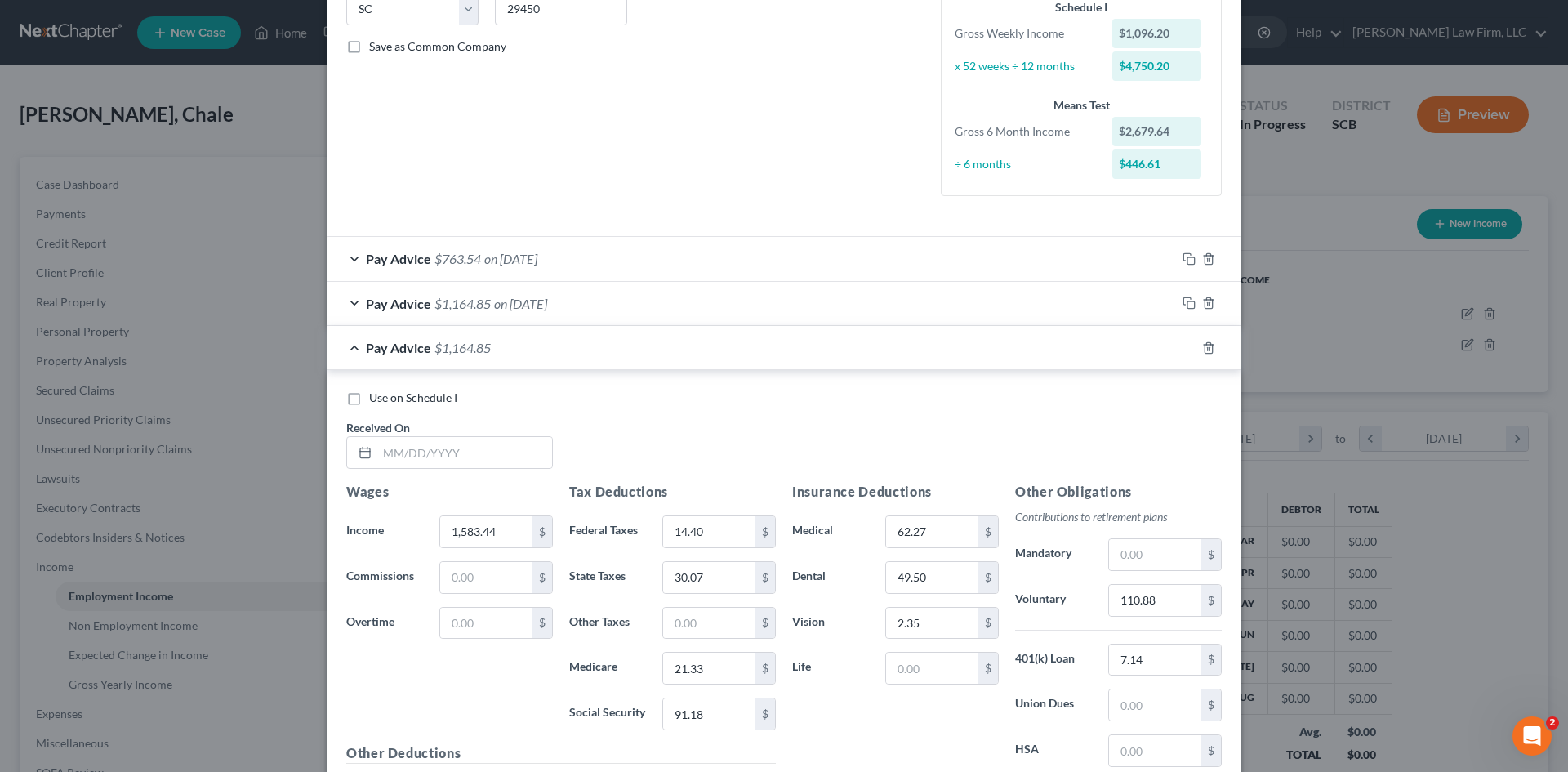
click at [662, 432] on div "Use on Schedule I Received On *" at bounding box center [784, 435] width 892 height 93
click at [352, 441] on div at bounding box center [362, 452] width 31 height 31
click at [408, 453] on input "text" at bounding box center [464, 452] width 175 height 31
click at [783, 476] on div "Use on Schedule I Received On * 08/07/25" at bounding box center [784, 435] width 892 height 93
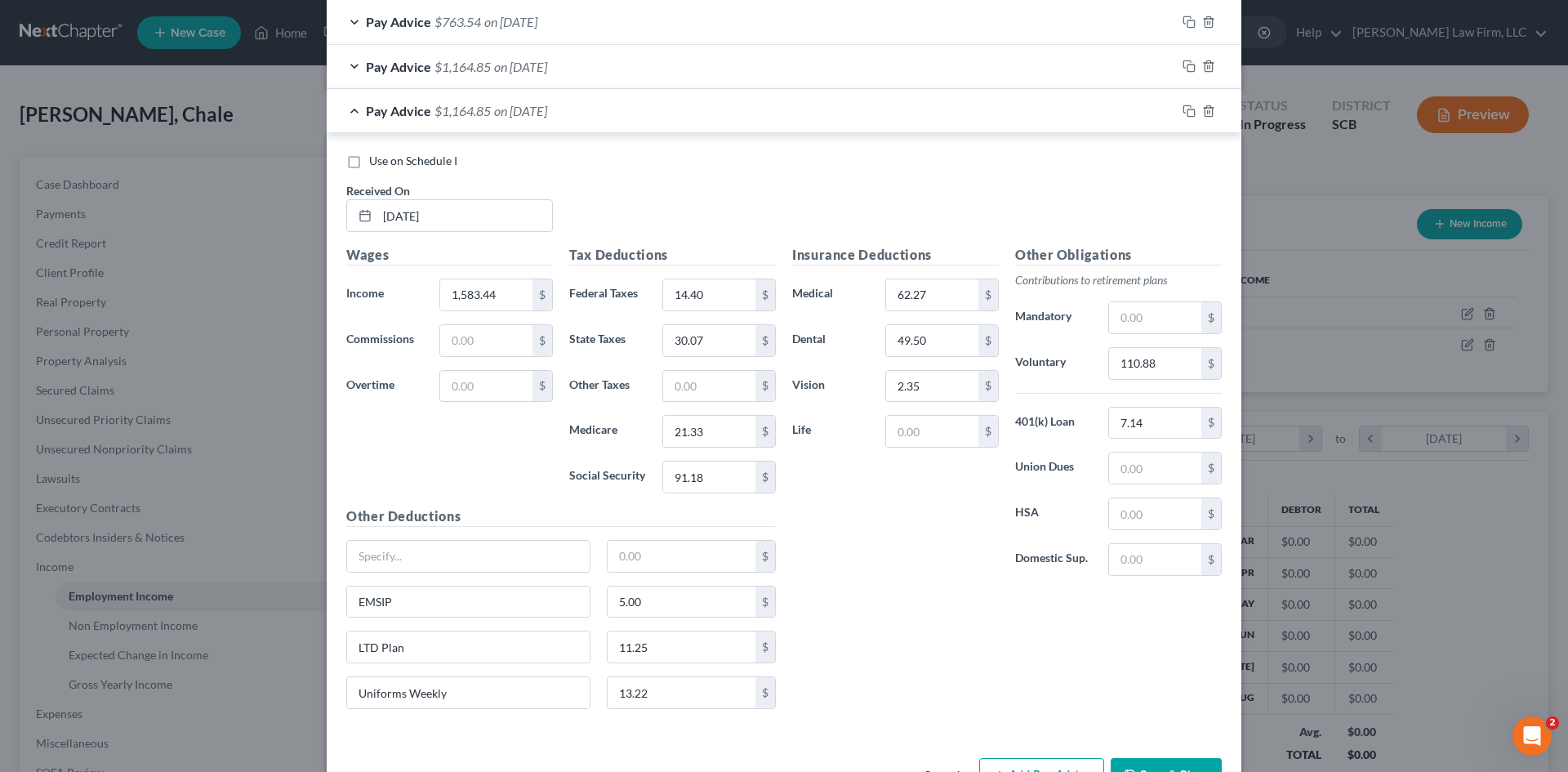
scroll to position [635, 0]
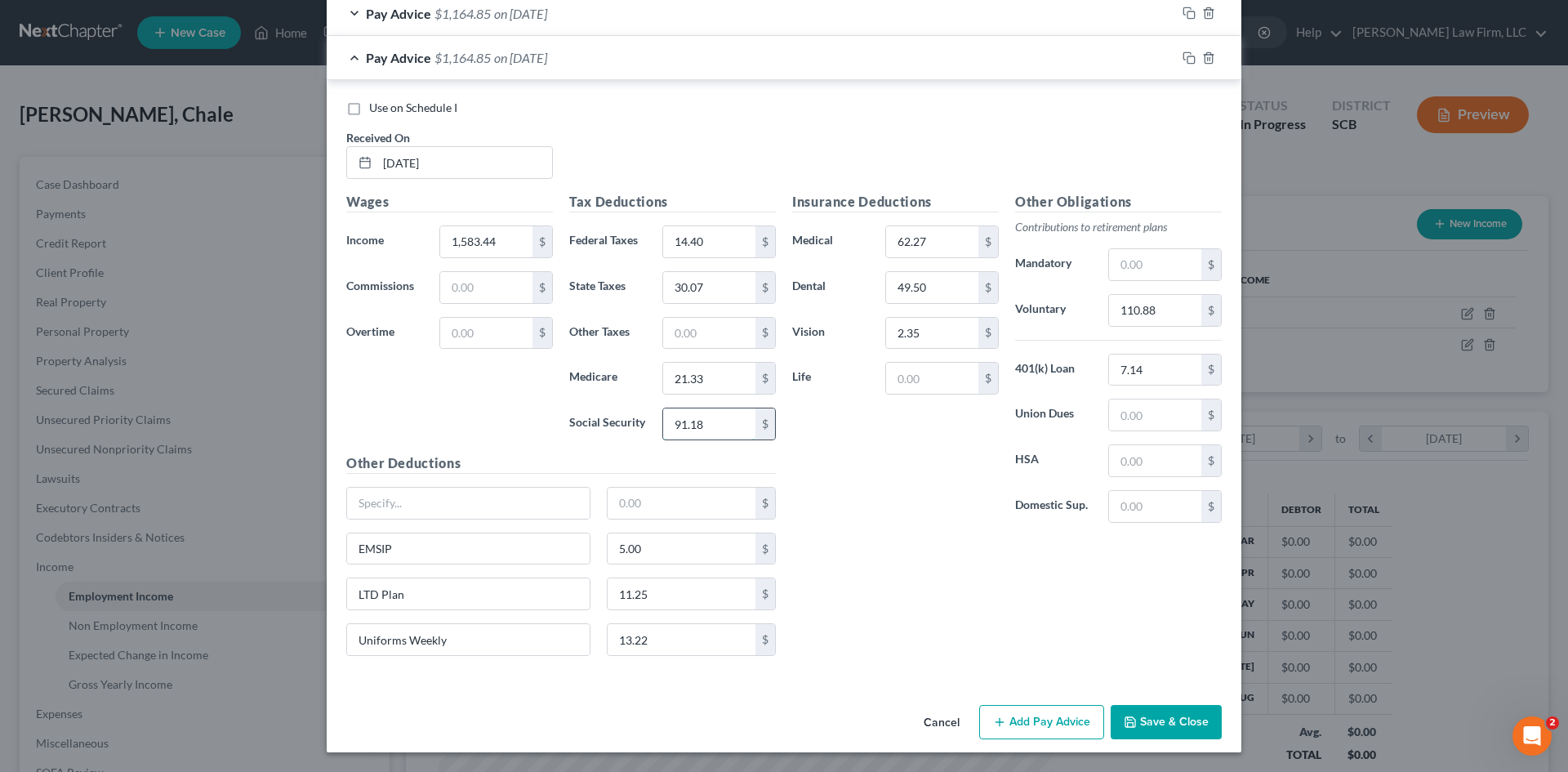
click at [737, 417] on input "91.18" at bounding box center [709, 424] width 93 height 31
drag, startPoint x: 1089, startPoint y: 583, endPoint x: 1080, endPoint y: 579, distance: 9.8
click at [1085, 581] on div "Insurance Deductions Medical 62.27 $ Dental 49.50 $ Vision 2.35 $ Life $ Other …" at bounding box center [1007, 430] width 446 height 477
click at [1183, 58] on icon "button" at bounding box center [1189, 58] width 13 height 13
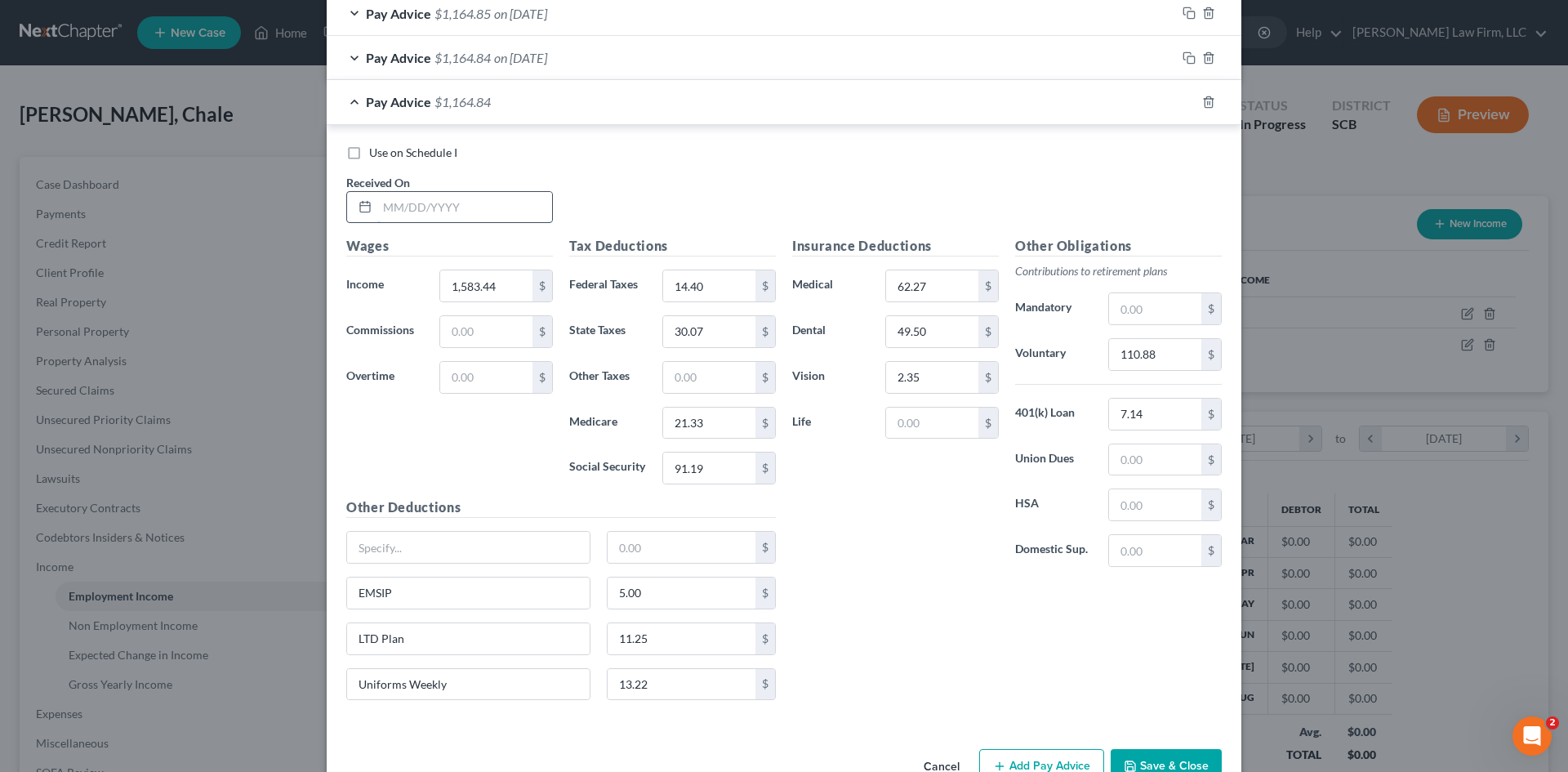
click at [506, 206] on input "text" at bounding box center [464, 207] width 175 height 31
click at [720, 210] on div "Use on Schedule I Received On * 07/31/2025" at bounding box center [784, 191] width 892 height 93
click at [520, 282] on input "1,583.44" at bounding box center [486, 285] width 93 height 31
click at [635, 174] on div "Use on Schedule I Received On * 07/31/2025" at bounding box center [784, 191] width 892 height 93
click at [925, 581] on div "Insurance Deductions Medical 62.27 $ Dental 49.50 $ Vision 2.35 $ Life $ Other …" at bounding box center [1007, 474] width 446 height 477
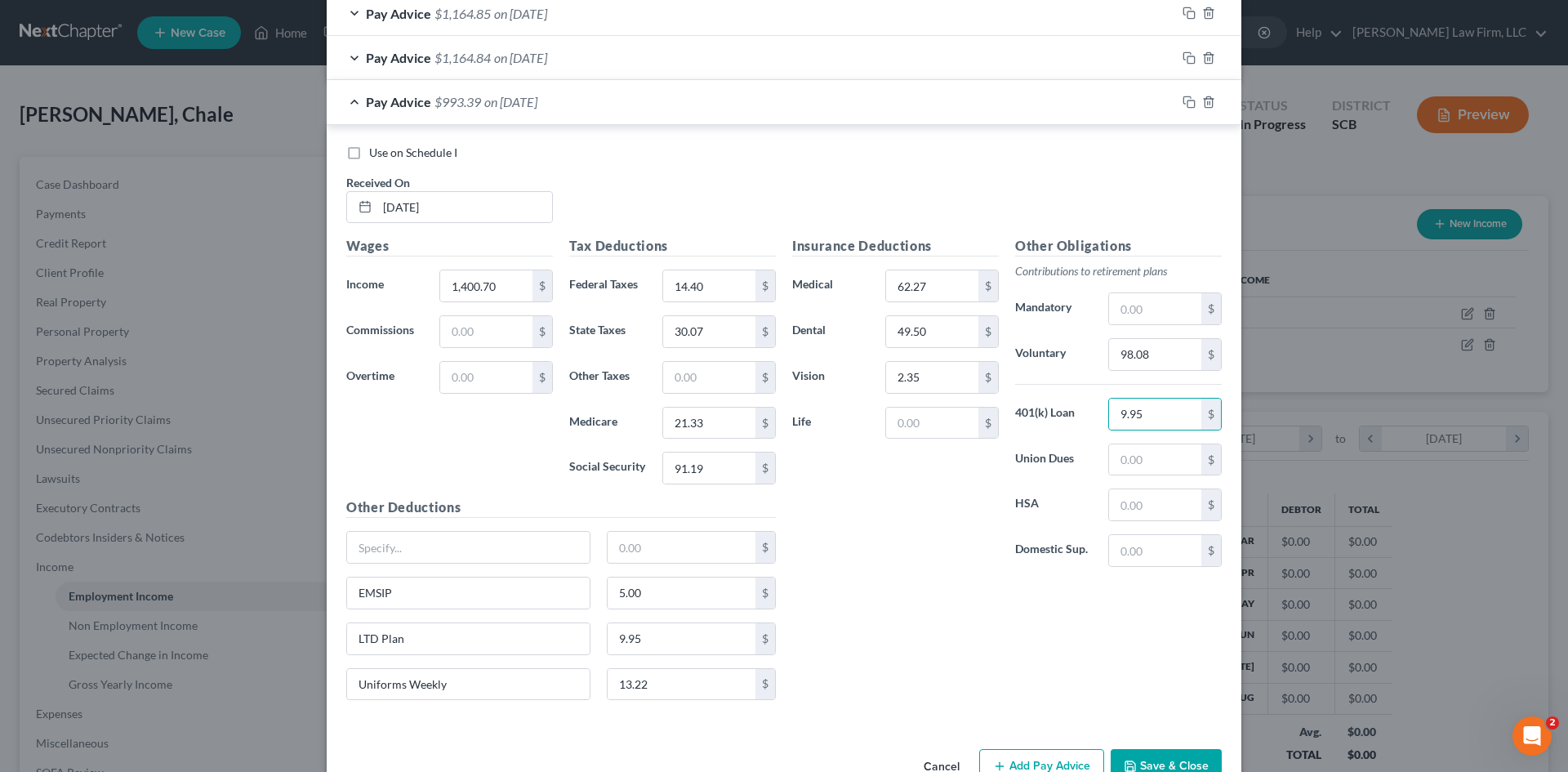
click at [825, 657] on div "Insurance Deductions Medical 62.27 $ Dental 49.50 $ Vision 2.35 $ Life $ Other …" at bounding box center [1007, 474] width 446 height 477
click at [735, 420] on input "21.33" at bounding box center [709, 423] width 93 height 31
click at [764, 190] on div "Use on Schedule I Received On * 07/31/2025" at bounding box center [784, 191] width 892 height 93
click at [1058, 601] on div "Insurance Deductions Medical 62.27 $ Dental 49.50 $ Vision 2.35 $ Life $ Other …" at bounding box center [1007, 474] width 446 height 477
click at [739, 331] on input "79.86" at bounding box center [709, 331] width 93 height 31
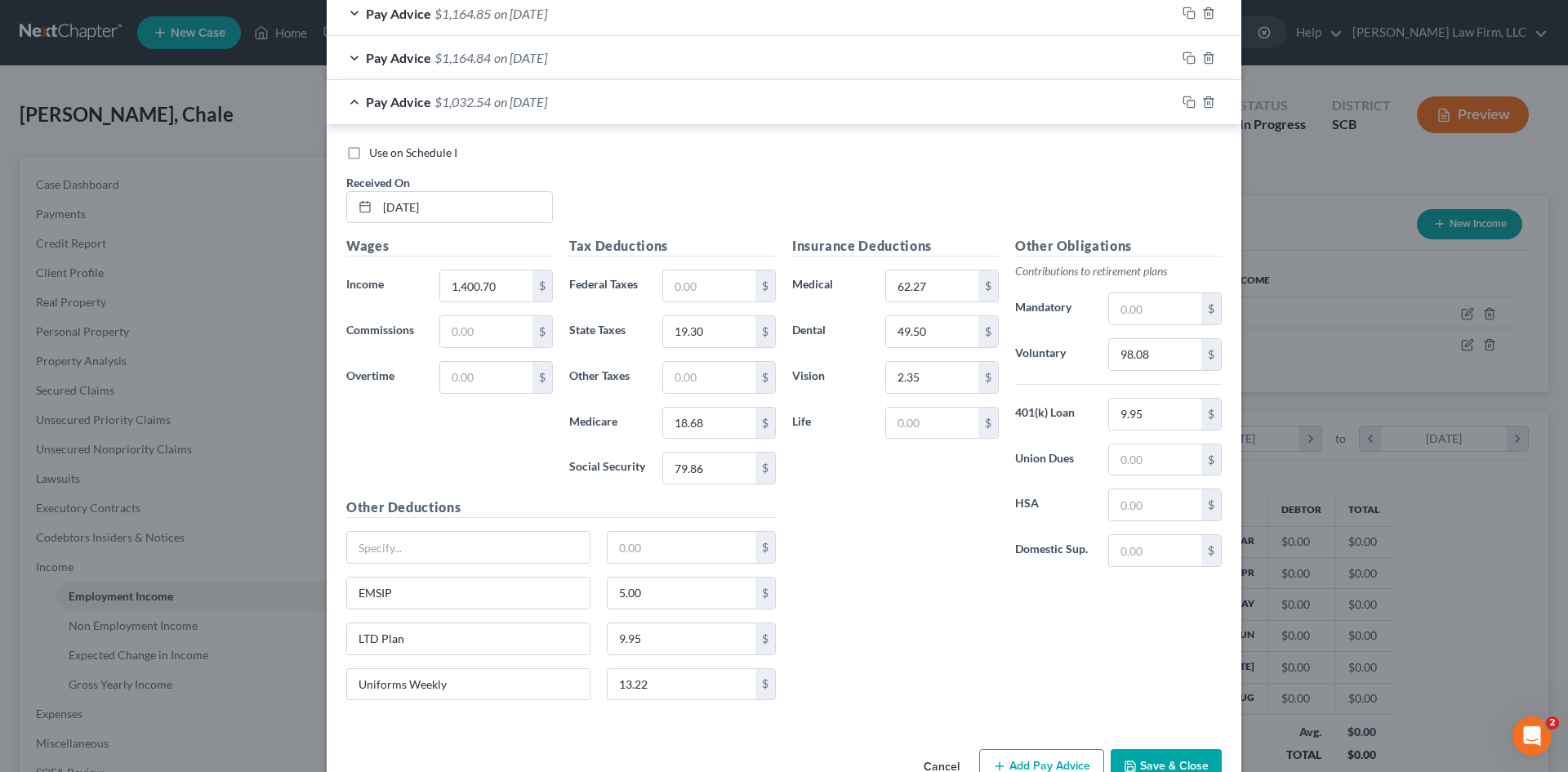
click at [725, 174] on div "Use on Schedule I Received On * 07/31/2025" at bounding box center [784, 191] width 892 height 93
click at [803, 543] on div "Insurance Deductions Medical 62.27 $ Dental 49.50 $ Vision 2.35 $ Life $" at bounding box center [896, 407] width 223 height 344
drag, startPoint x: 884, startPoint y: 589, endPoint x: 886, endPoint y: 580, distance: 9.2
click at [884, 589] on div "Insurance Deductions Medical 62.27 $ Dental 49.50 $ Vision 2.35 $ Life $ Other …" at bounding box center [1007, 474] width 446 height 477
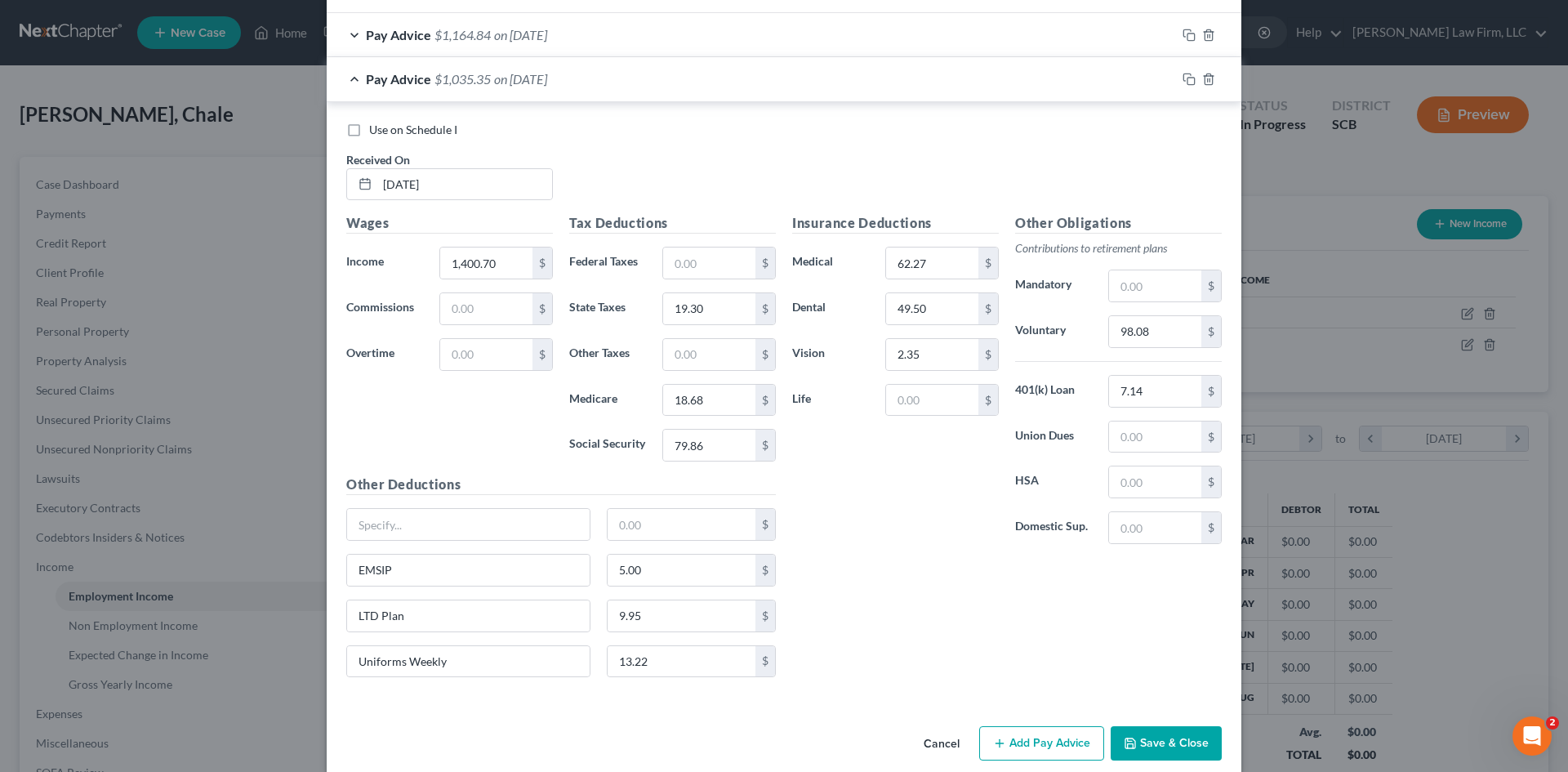
scroll to position [679, 0]
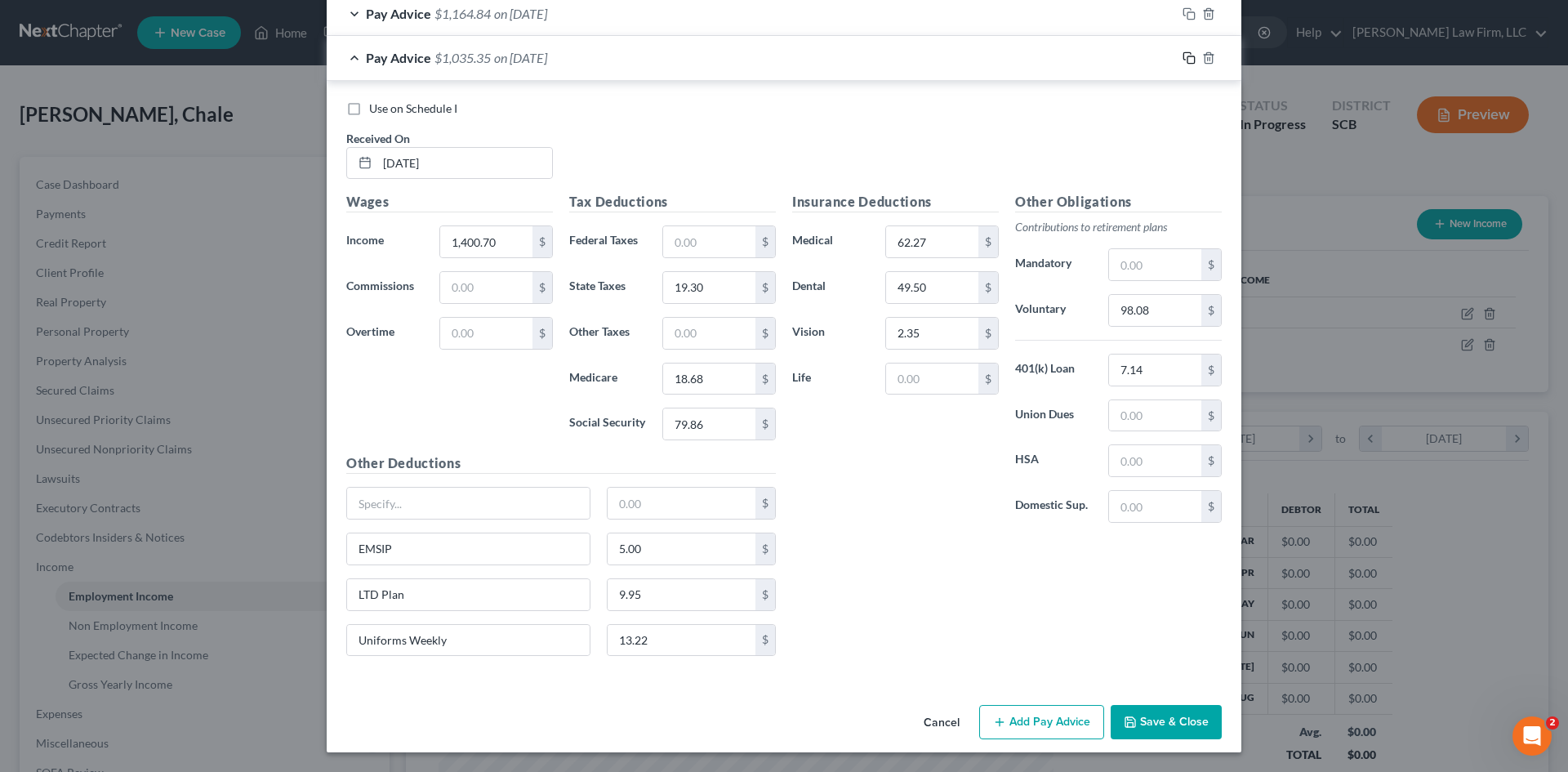
click at [1187, 58] on rect "button" at bounding box center [1191, 60] width 8 height 8
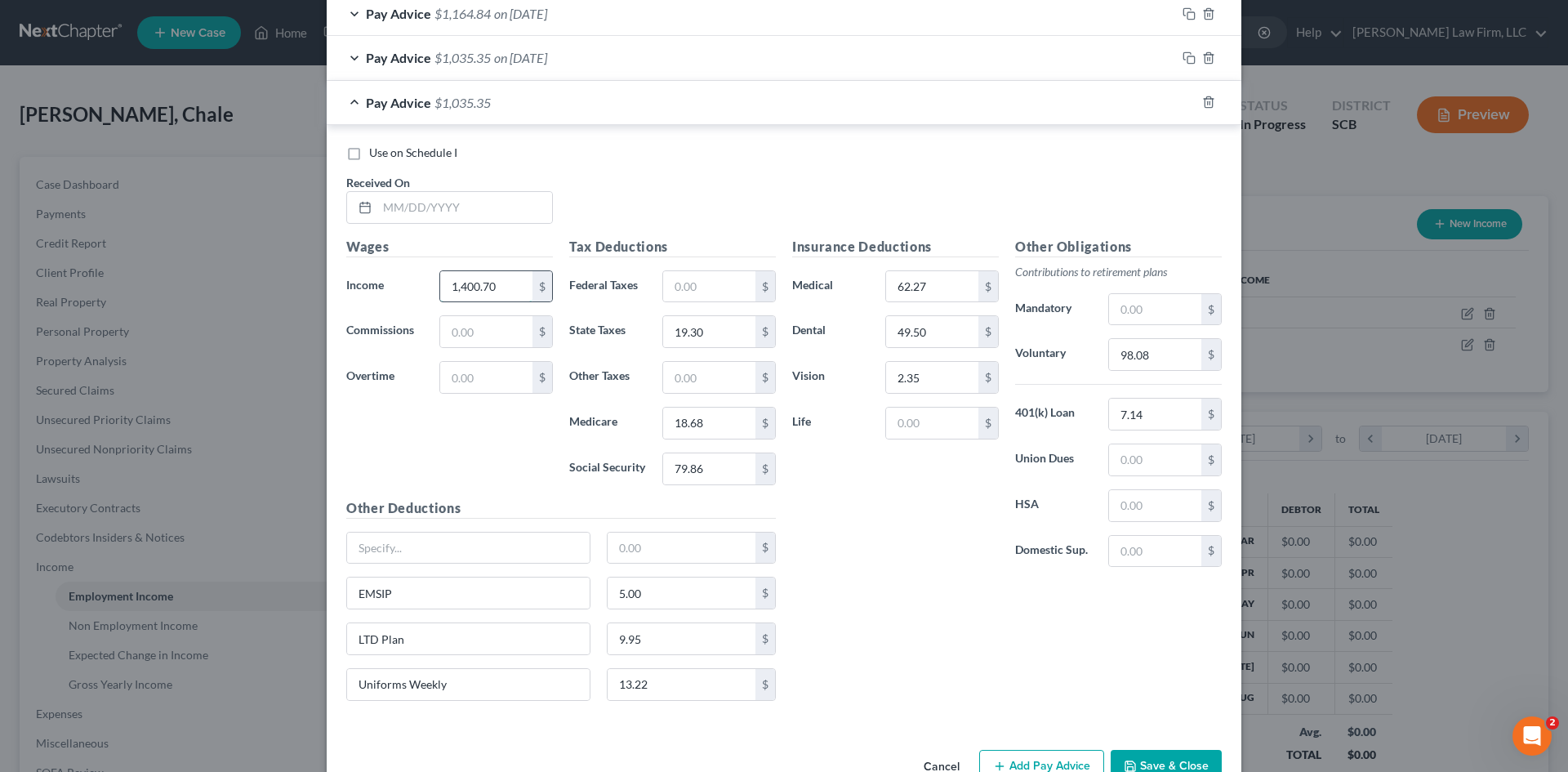
click at [499, 285] on input "1,400.70" at bounding box center [486, 286] width 93 height 31
click at [433, 212] on input "text" at bounding box center [464, 207] width 175 height 31
drag, startPoint x: 761, startPoint y: 181, endPoint x: 640, endPoint y: 241, distance: 135.1
click at [757, 180] on div "Use on Schedule I Received On * 07/24/25" at bounding box center [784, 191] width 892 height 93
click at [497, 293] on input "1,400.70" at bounding box center [486, 286] width 93 height 31
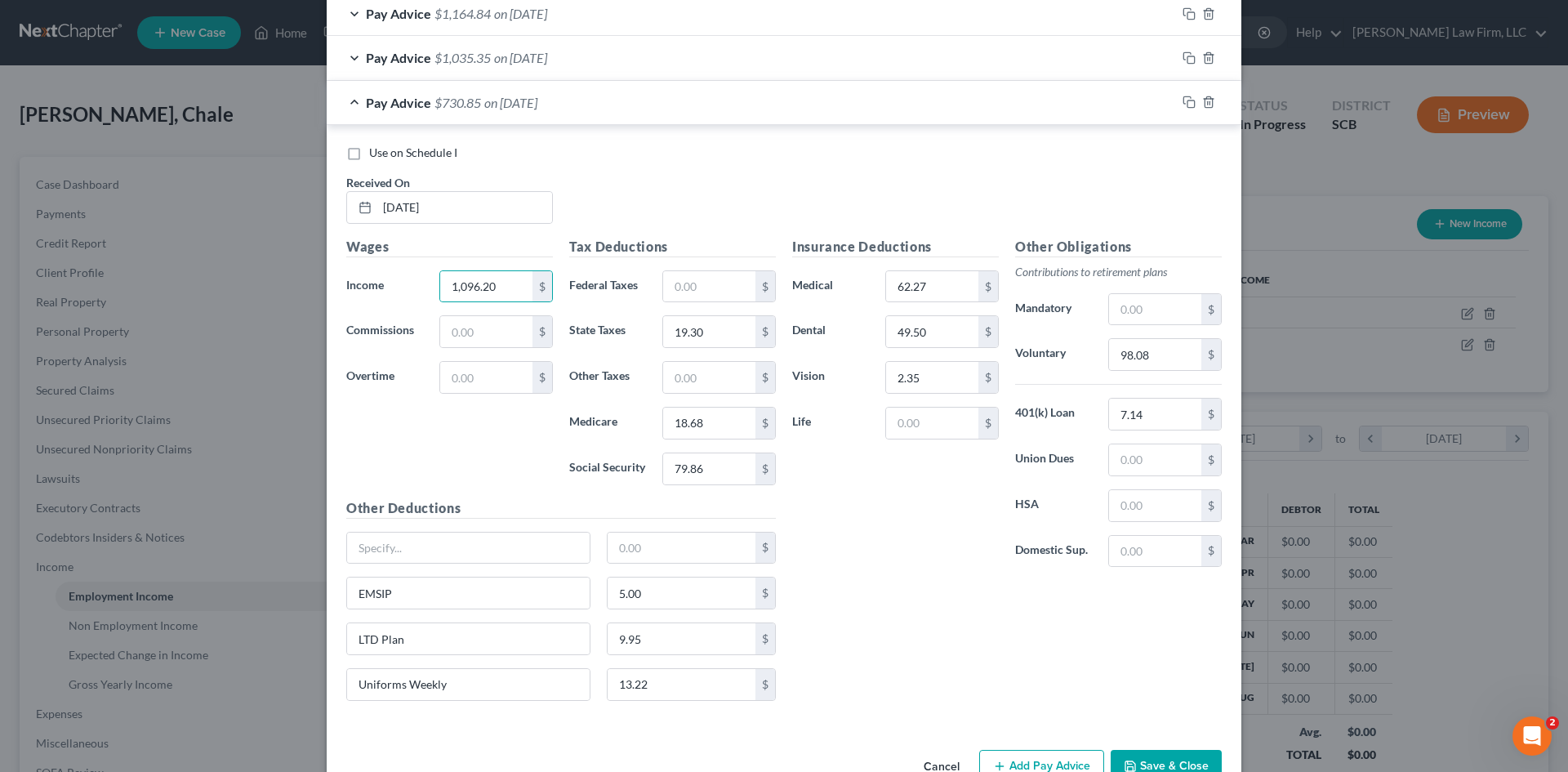
click at [701, 162] on div "Use on Schedule I Received On * 07/24/25" at bounding box center [784, 191] width 892 height 93
click at [736, 469] on input "79.86" at bounding box center [709, 469] width 93 height 31
click at [716, 420] on input "18.68" at bounding box center [709, 423] width 93 height 31
drag, startPoint x: 900, startPoint y: 498, endPoint x: 782, endPoint y: 460, distance: 124.0
click at [900, 498] on div "Insurance Deductions Medical 62.27 $ Dental 49.50 $ Vision 2.35 $ Life $" at bounding box center [896, 408] width 223 height 344
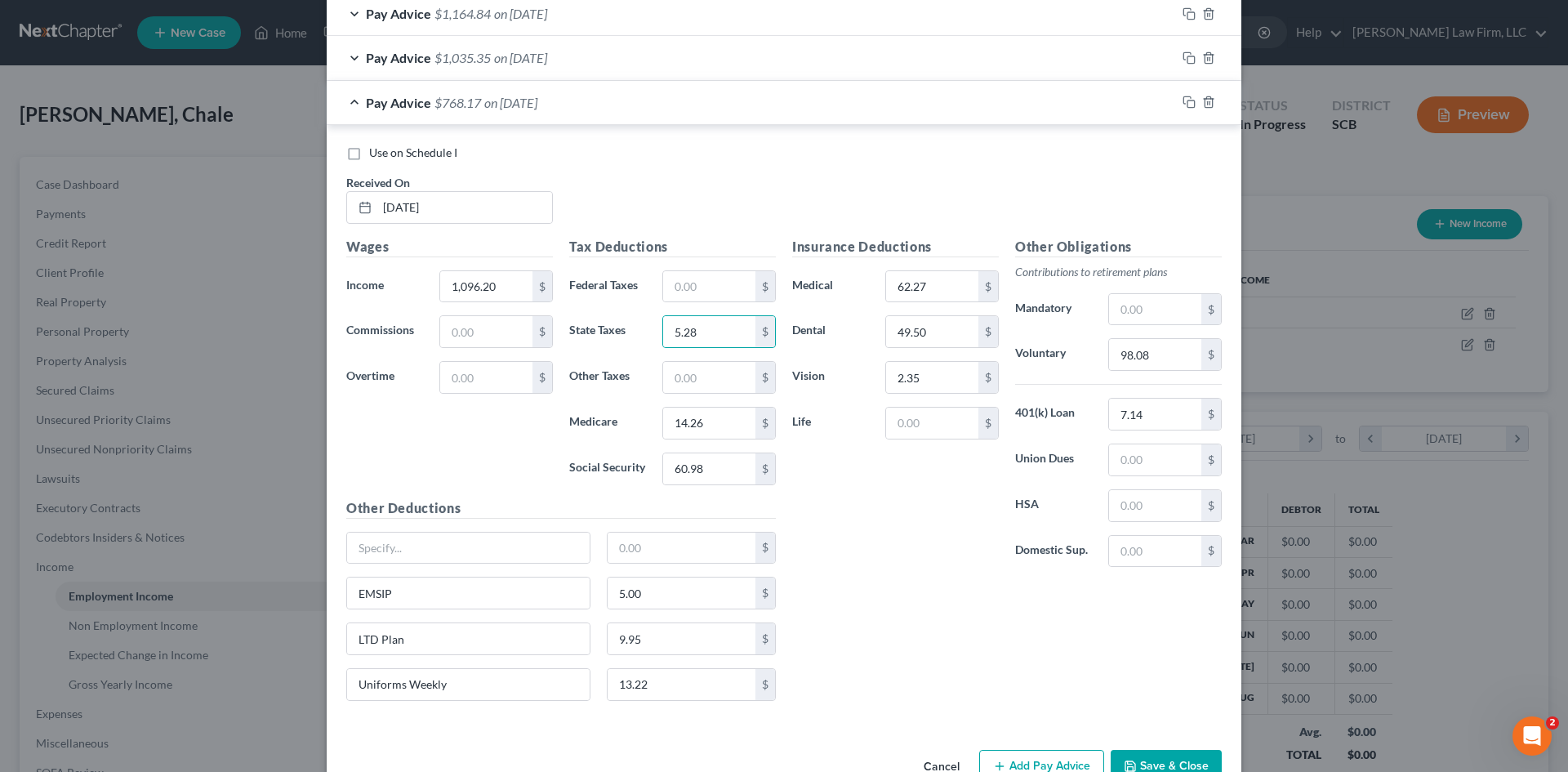
click at [891, 661] on div "Insurance Deductions Medical 62.27 $ Dental 49.50 $ Vision 2.35 $ Life $ Other …" at bounding box center [1007, 475] width 446 height 477
click at [682, 644] on input "9.95" at bounding box center [682, 638] width 149 height 31
click at [687, 593] on input "5.00" at bounding box center [682, 593] width 149 height 31
click at [890, 603] on div "Insurance Deductions Medical 62.27 $ Dental 49.50 $ Vision 2.35 $ Life $ Other …" at bounding box center [1007, 475] width 446 height 477
click at [1159, 353] on input "98.08" at bounding box center [1155, 354] width 93 height 31
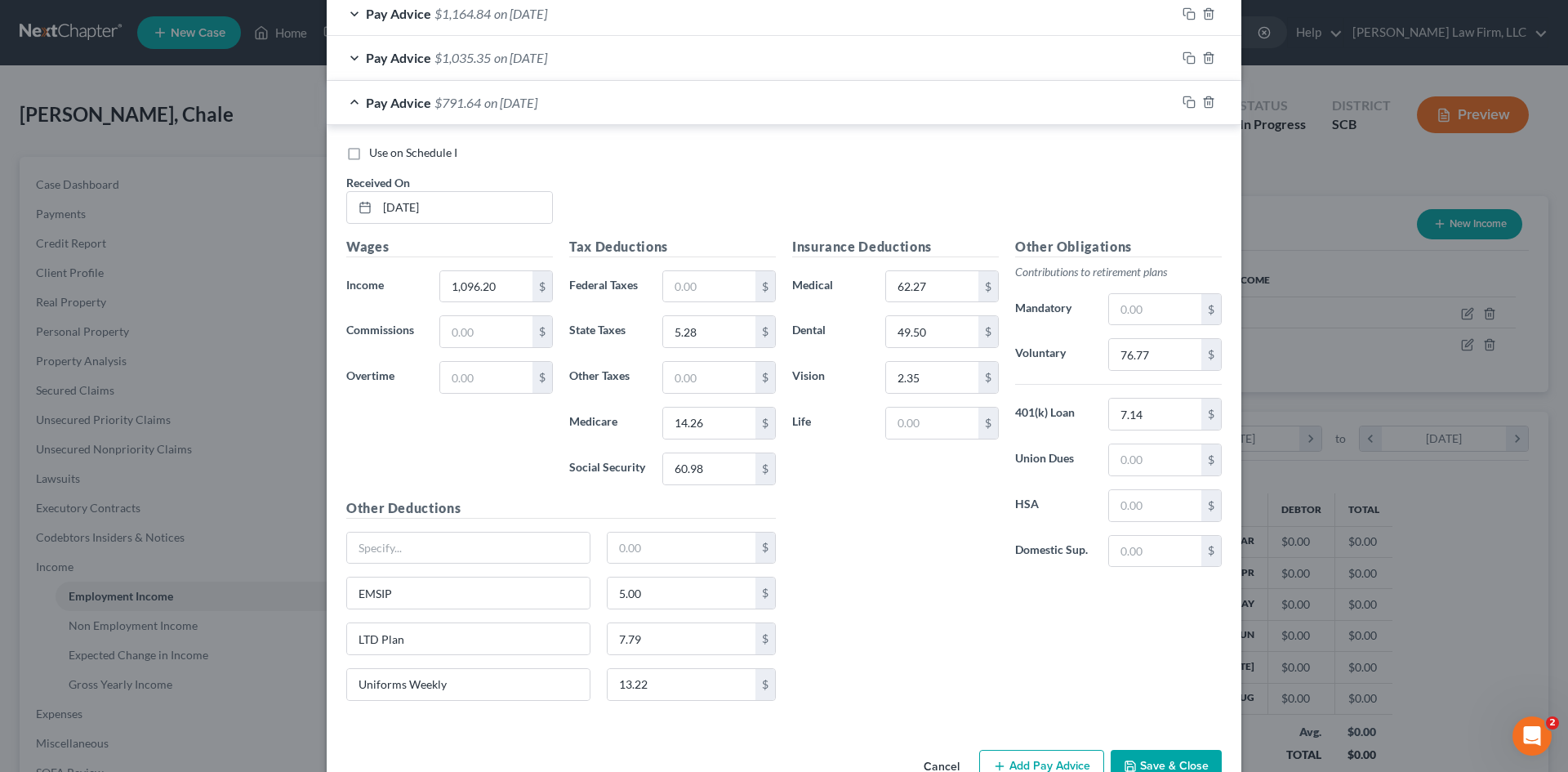
click at [786, 628] on div "Insurance Deductions Medical 62.27 $ Dental 49.50 $ Vision 2.35 $ Life $ Other …" at bounding box center [1007, 475] width 446 height 477
click at [1184, 105] on icon "button" at bounding box center [1189, 102] width 13 height 13
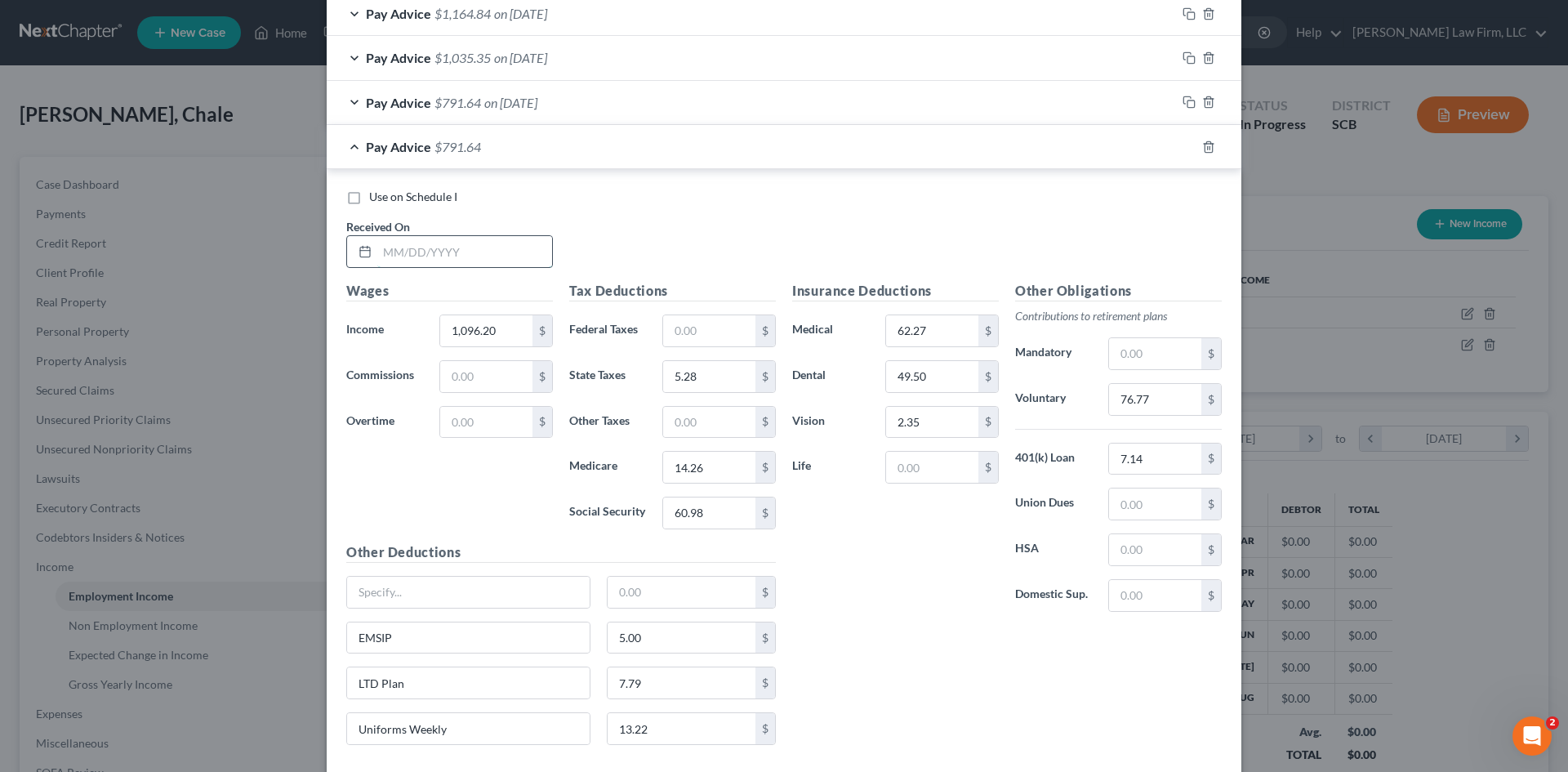
click at [491, 248] on input "text" at bounding box center [464, 251] width 175 height 31
click at [532, 524] on div "Wages Income * 1,096.20 $ Commissions $ Overtime $" at bounding box center [450, 412] width 223 height 261
click at [511, 337] on input "1,096.20" at bounding box center [486, 331] width 93 height 31
drag, startPoint x: 906, startPoint y: 583, endPoint x: 857, endPoint y: 554, distance: 56.9
click at [906, 584] on div "Insurance Deductions Medical 62.27 $ Dental 49.50 $ Vision 2.35 $ Life $" at bounding box center [896, 453] width 223 height 344
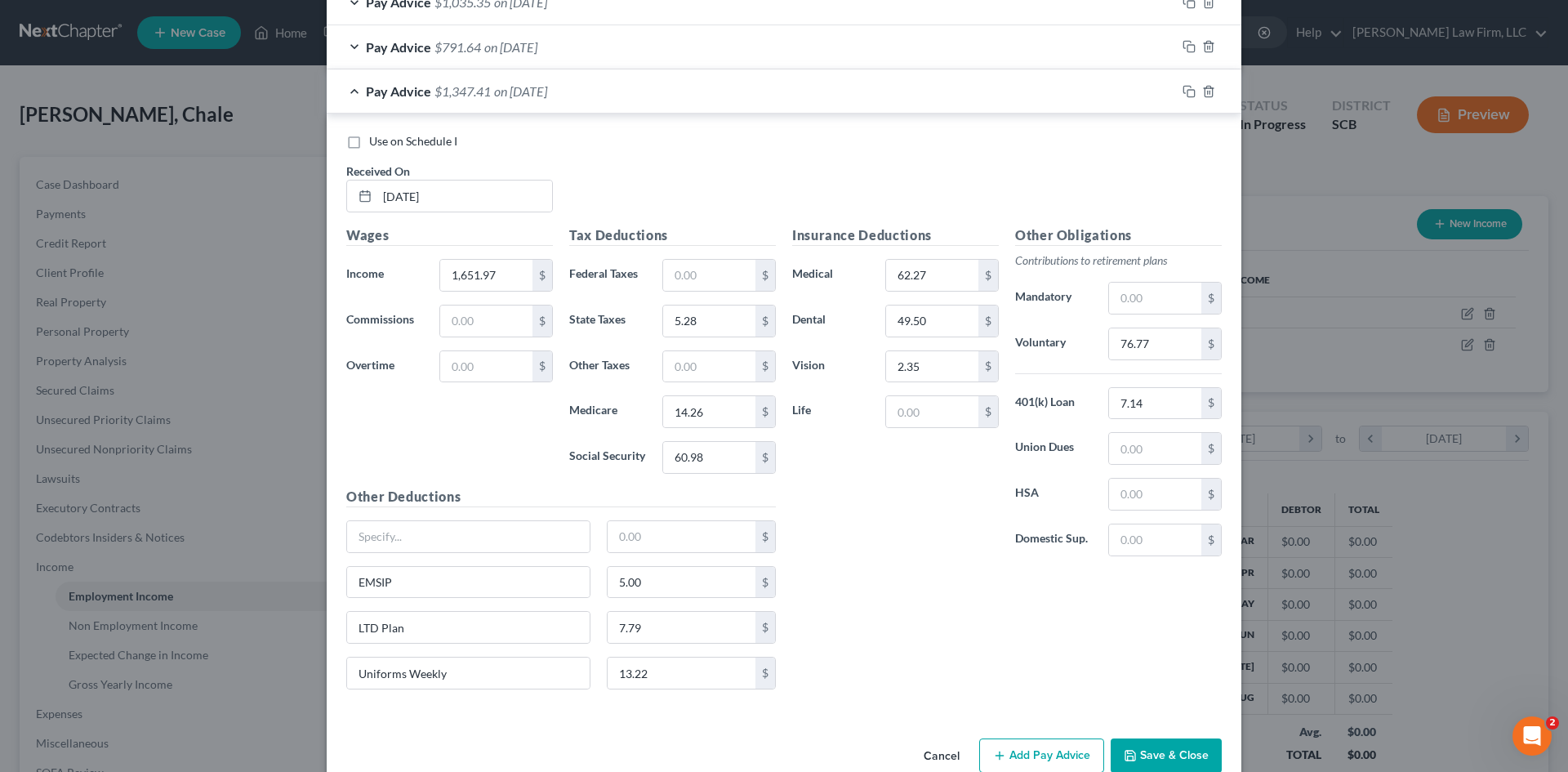
scroll to position [768, 0]
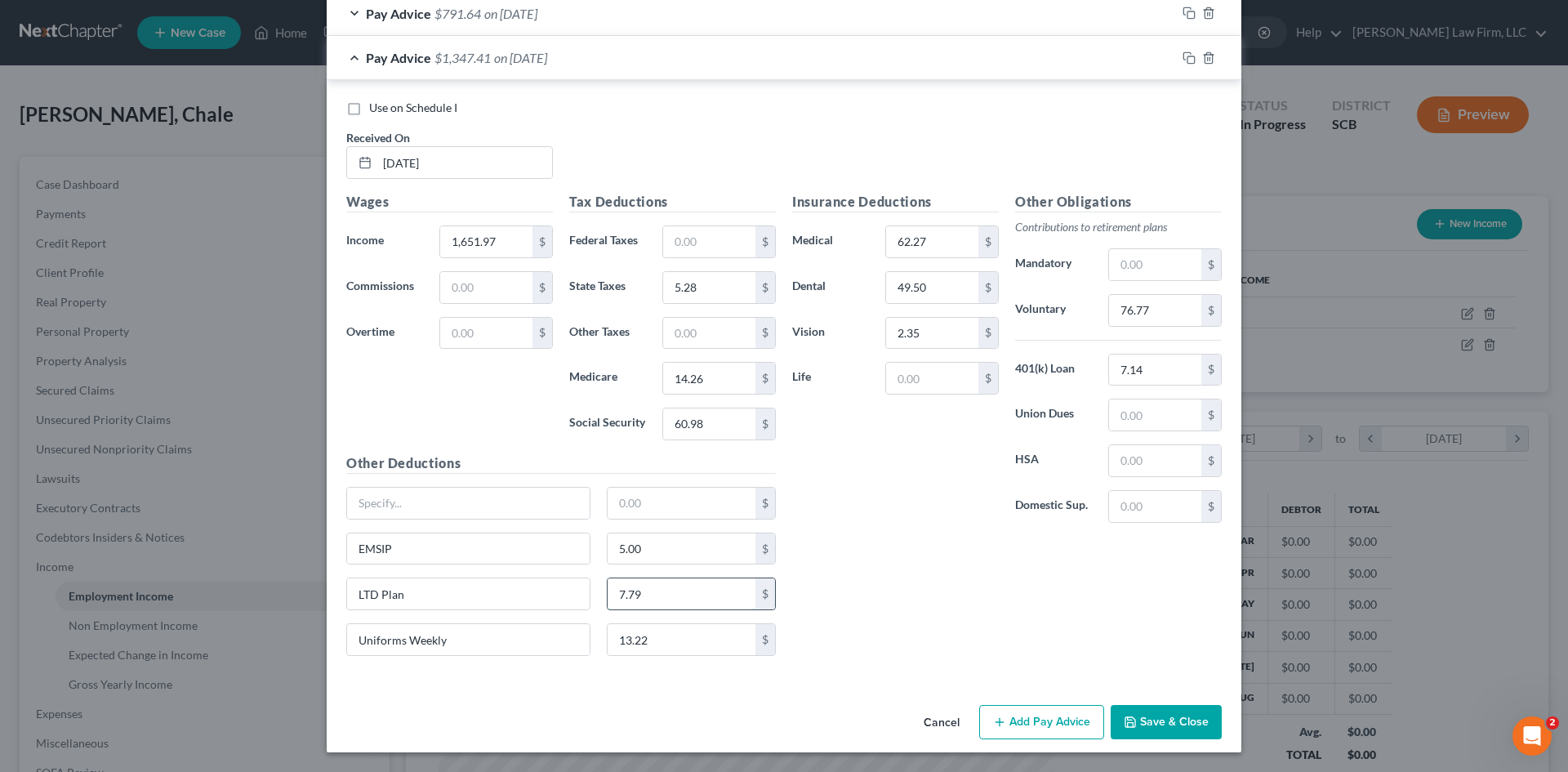
click at [670, 606] on input "7.79" at bounding box center [682, 594] width 149 height 31
click at [1142, 307] on input "76.77" at bounding box center [1155, 310] width 93 height 31
click at [895, 578] on div "Insurance Deductions Medical 62.27 $ Dental 49.50 $ Vision 2.35 $ Life $ Other …" at bounding box center [1007, 430] width 446 height 477
click at [908, 639] on div "Insurance Deductions Medical 62.27 $ Dental 49.50 $ Vision 2.35 $ Life $ Other …" at bounding box center [1007, 430] width 446 height 477
click at [716, 429] on input "60.98" at bounding box center [709, 424] width 93 height 31
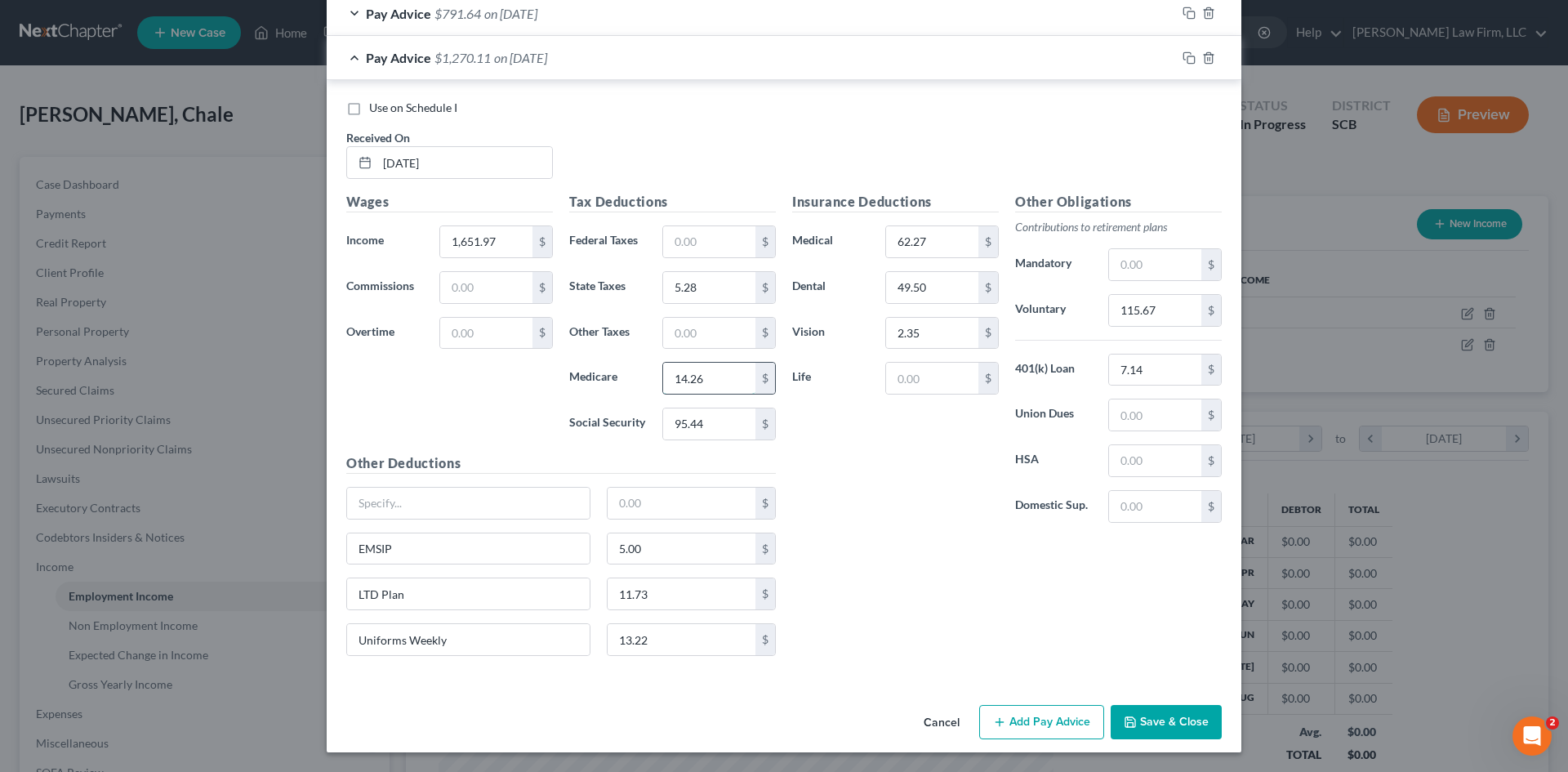
click at [711, 377] on input "14.26" at bounding box center [709, 378] width 93 height 31
click at [708, 259] on div "Tax Deductions Federal Taxes $ State Taxes 5.28 $ Other Taxes $ Medicare 22.32 …" at bounding box center [672, 323] width 223 height 261
click at [707, 242] on input "text" at bounding box center [709, 241] width 93 height 31
click at [969, 607] on div "Insurance Deductions Medical 62.27 $ Dental 49.50 $ Vision 2.35 $ Life $ Other …" at bounding box center [1007, 430] width 446 height 477
click at [715, 292] on input "5.28" at bounding box center [709, 287] width 93 height 31
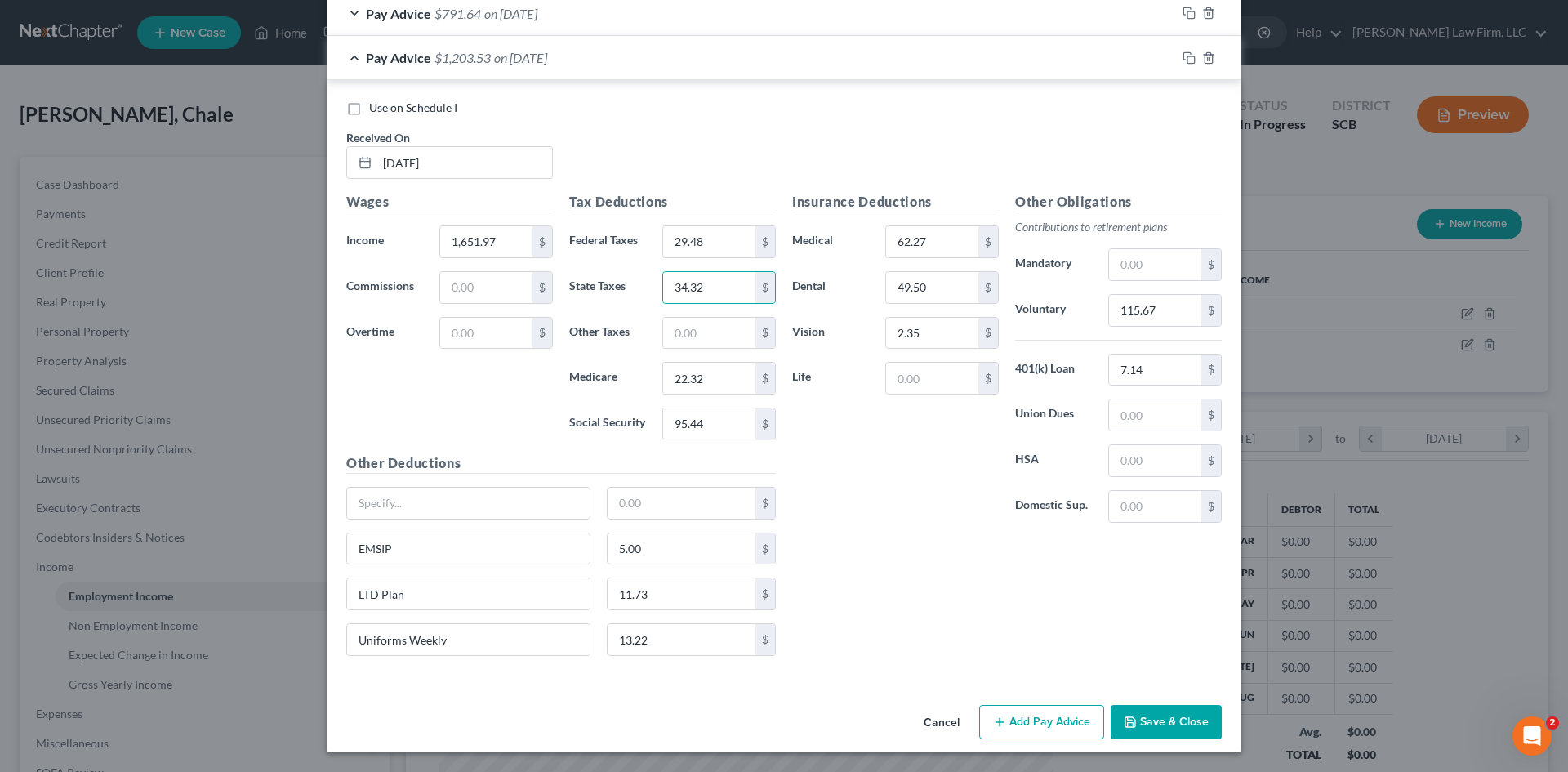
click at [862, 587] on div "Insurance Deductions Medical 62.27 $ Dental 49.50 $ Vision 2.35 $ Life $ Other …" at bounding box center [1007, 430] width 446 height 477
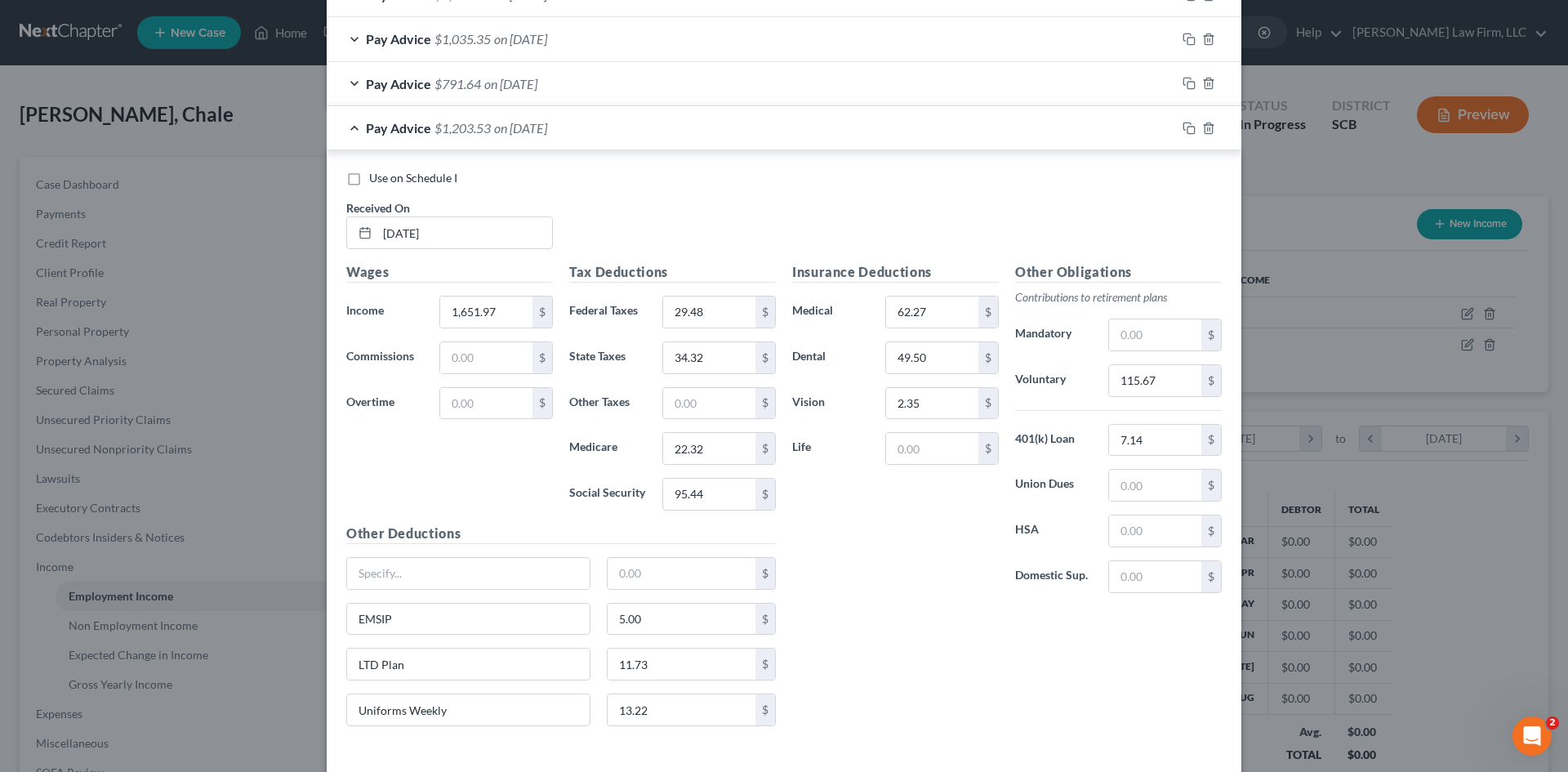
scroll to position [605, 0]
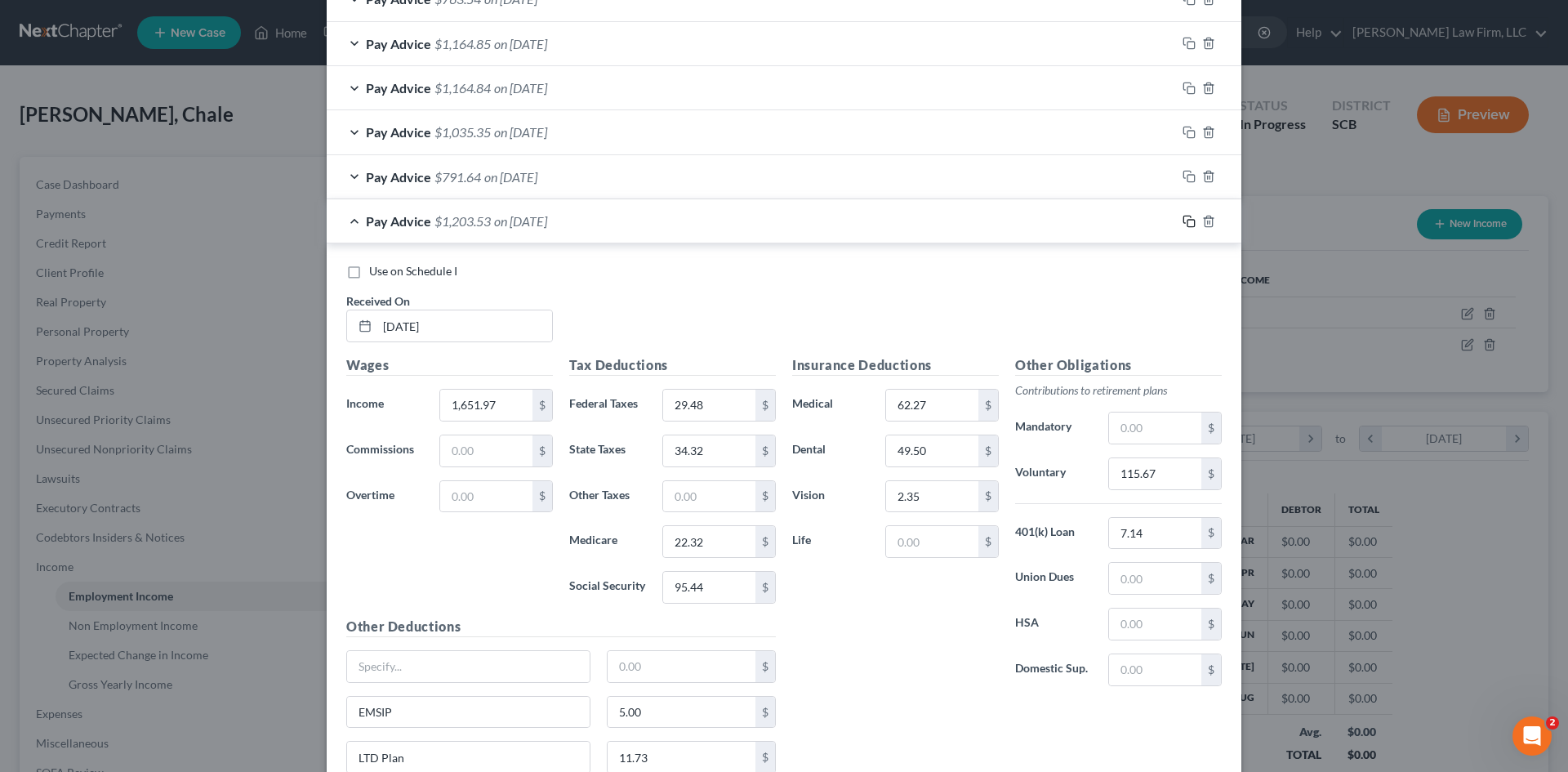
click at [1186, 220] on icon "button" at bounding box center [1189, 221] width 13 height 13
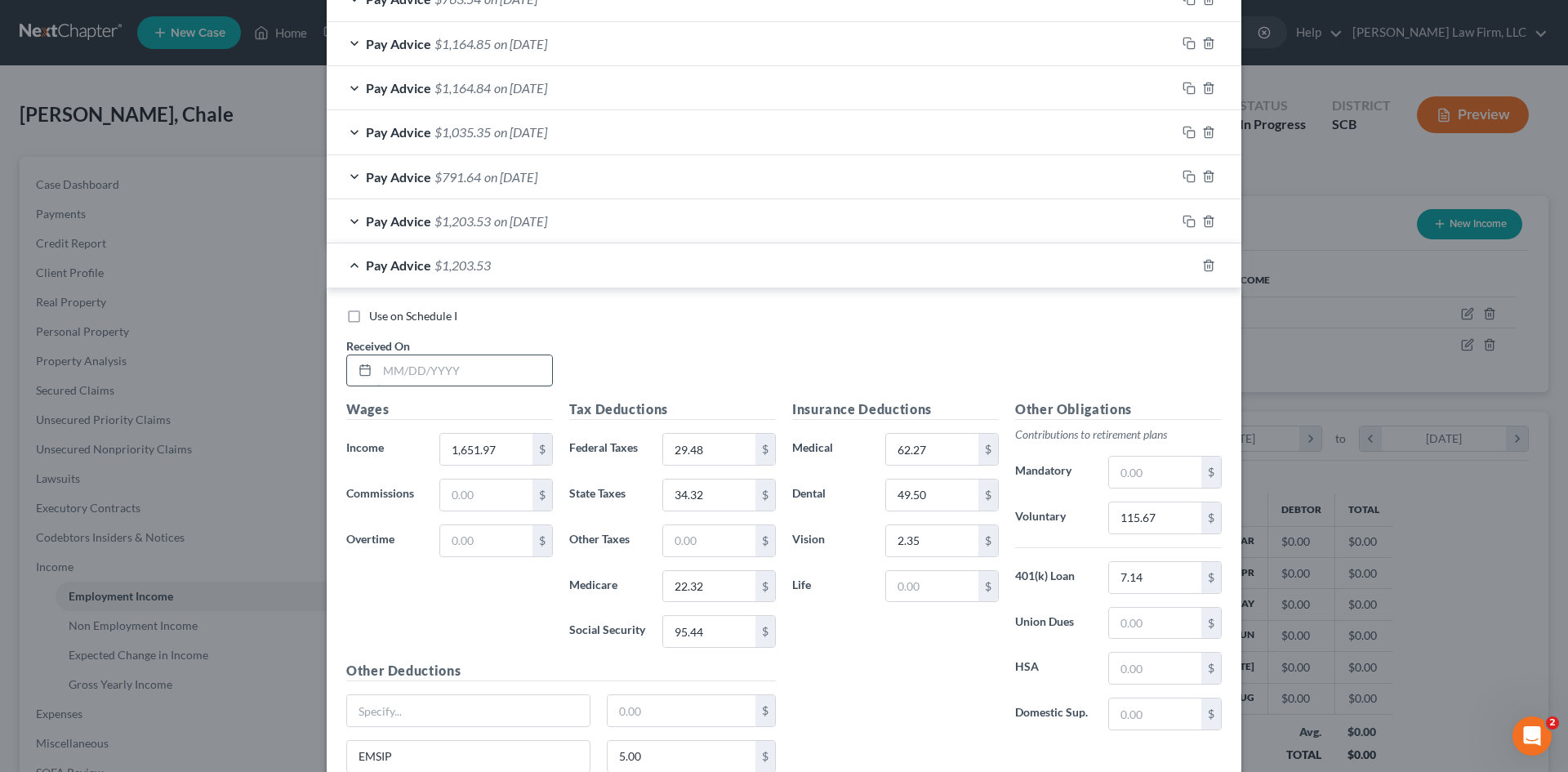
click at [439, 375] on input "text" at bounding box center [464, 370] width 175 height 31
click at [661, 339] on div "Use on Schedule I Received On * 07/10/25" at bounding box center [784, 354] width 892 height 93
click at [520, 450] on input "1,651.97" at bounding box center [486, 449] width 93 height 31
click at [495, 632] on div "Wages Income * 2,923.36 $ Commissions $ Overtime $" at bounding box center [450, 531] width 223 height 261
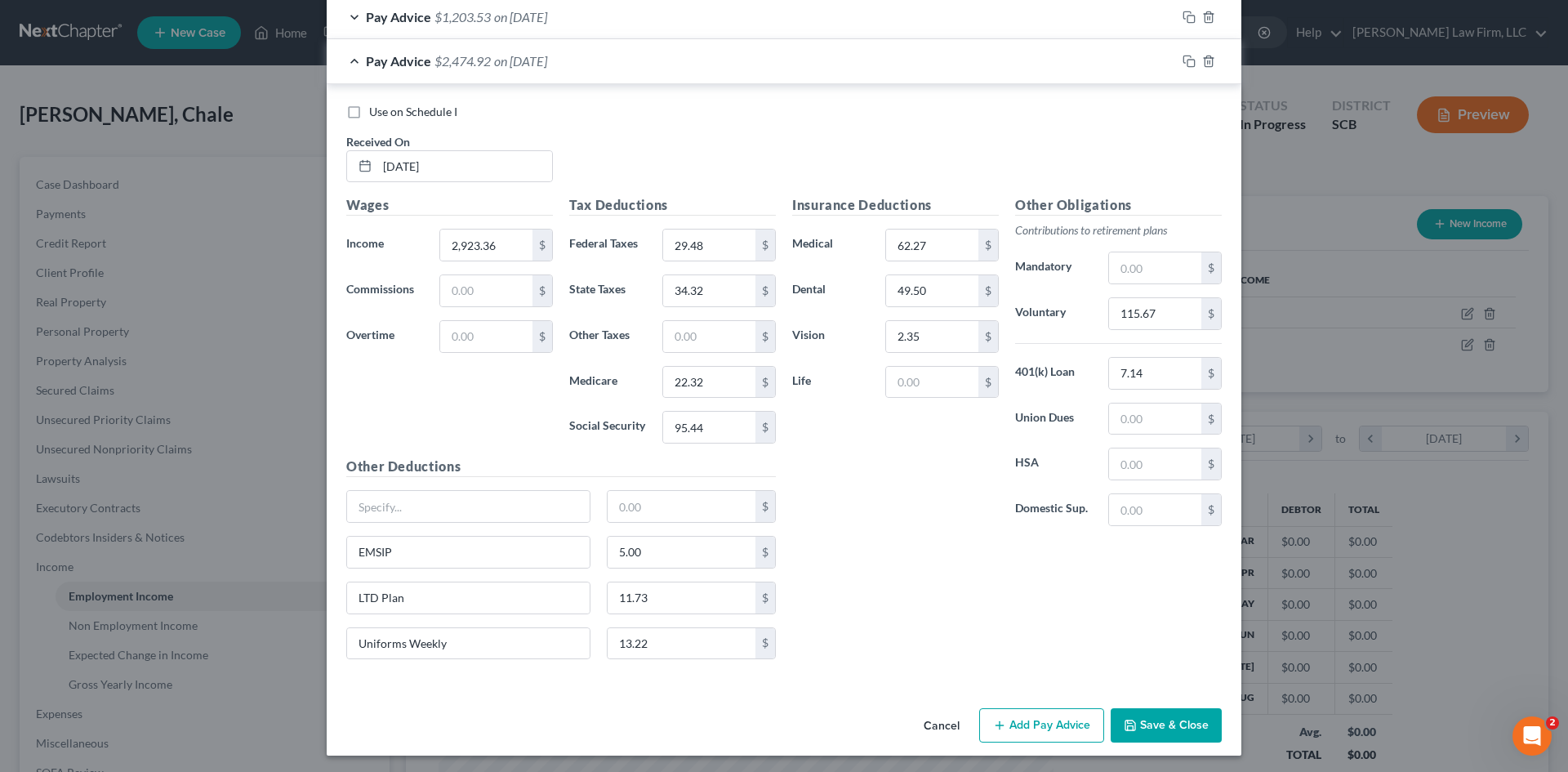
scroll to position [812, 0]
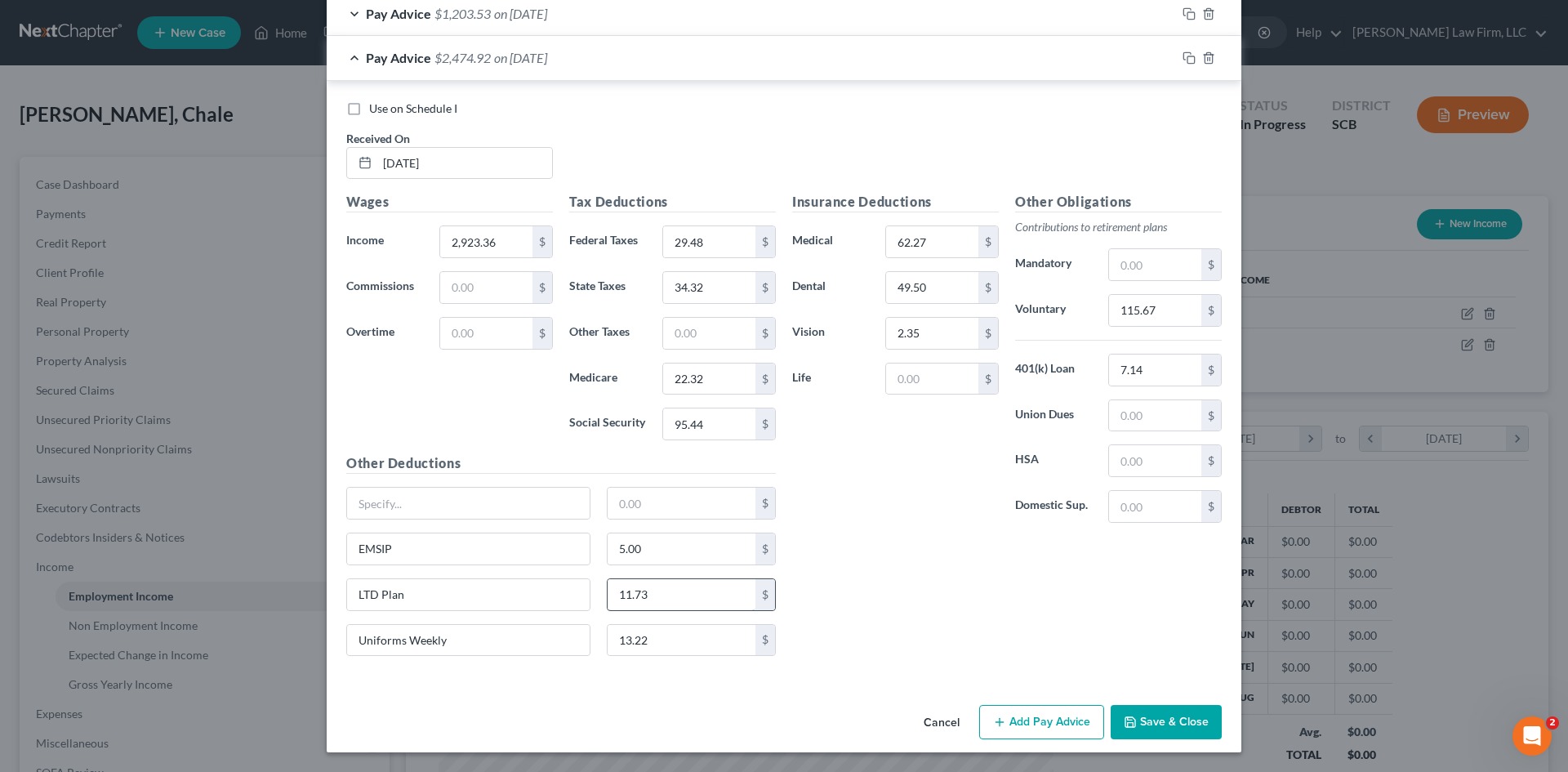
drag, startPoint x: 721, startPoint y: 617, endPoint x: 707, endPoint y: 602, distance: 20.5
click at [719, 615] on div "LTD Plan 11.73 $" at bounding box center [562, 601] width 446 height 46
click at [706, 601] on input "11.73" at bounding box center [682, 595] width 149 height 31
click at [1156, 316] on input "115.67" at bounding box center [1155, 310] width 93 height 31
click at [882, 596] on div "Insurance Deductions Medical 62.27 $ Dental 49.50 $ Vision 2.35 $ Life $ Other …" at bounding box center [1007, 430] width 446 height 477
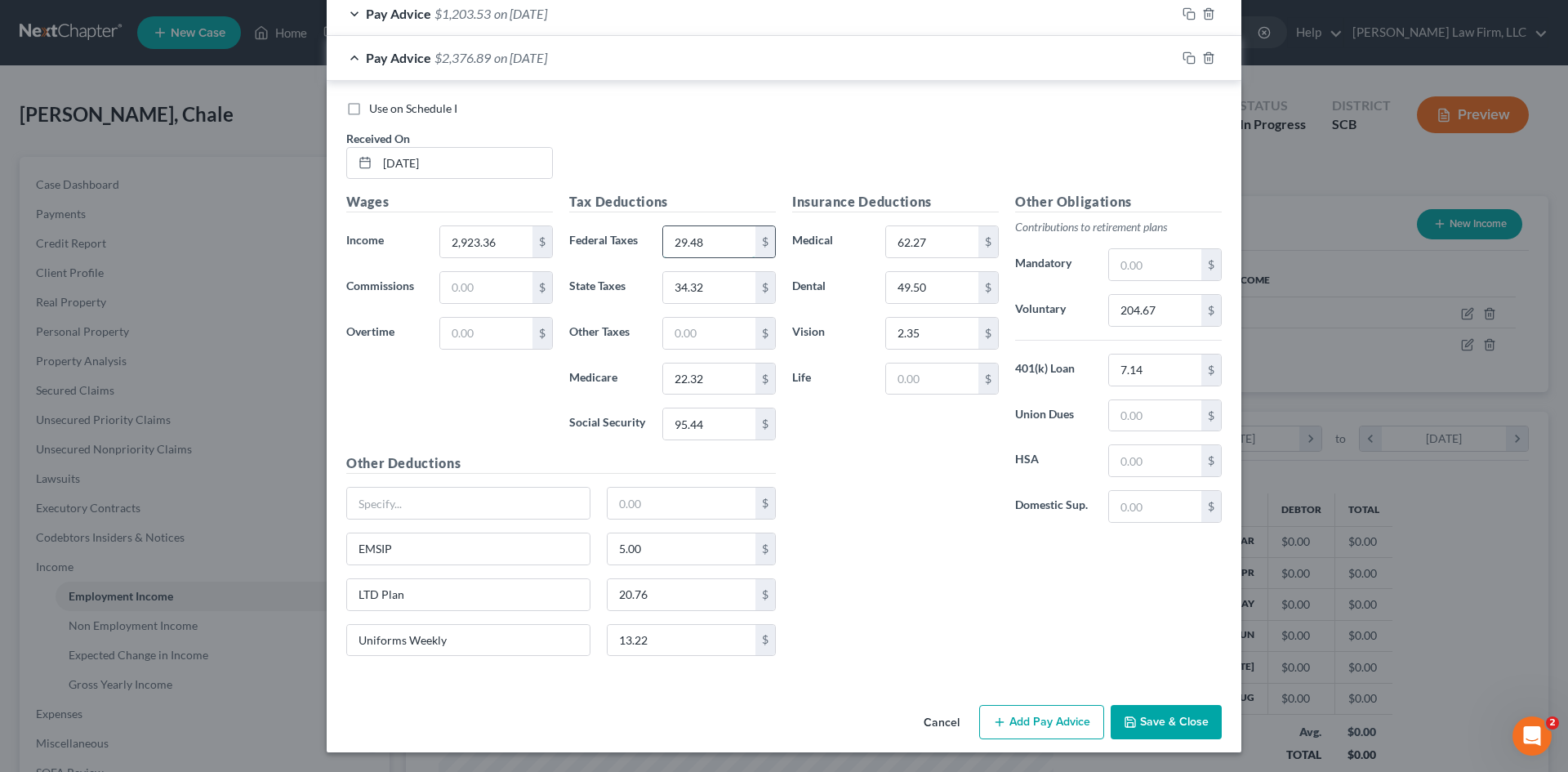
click at [696, 244] on input "29.48" at bounding box center [709, 241] width 93 height 31
click at [859, 528] on div "Insurance Deductions Medical 62.27 $ Dental 49.50 $ Vision 2.35 $ Life $" at bounding box center [896, 364] width 223 height 344
click at [706, 291] on input "34.32" at bounding box center [709, 287] width 93 height 31
drag, startPoint x: 820, startPoint y: 434, endPoint x: 800, endPoint y: 428, distance: 20.9
click at [819, 432] on div "Insurance Deductions Medical 62.27 $ Dental 49.50 $ Vision 2.35 $ Life $" at bounding box center [896, 364] width 223 height 344
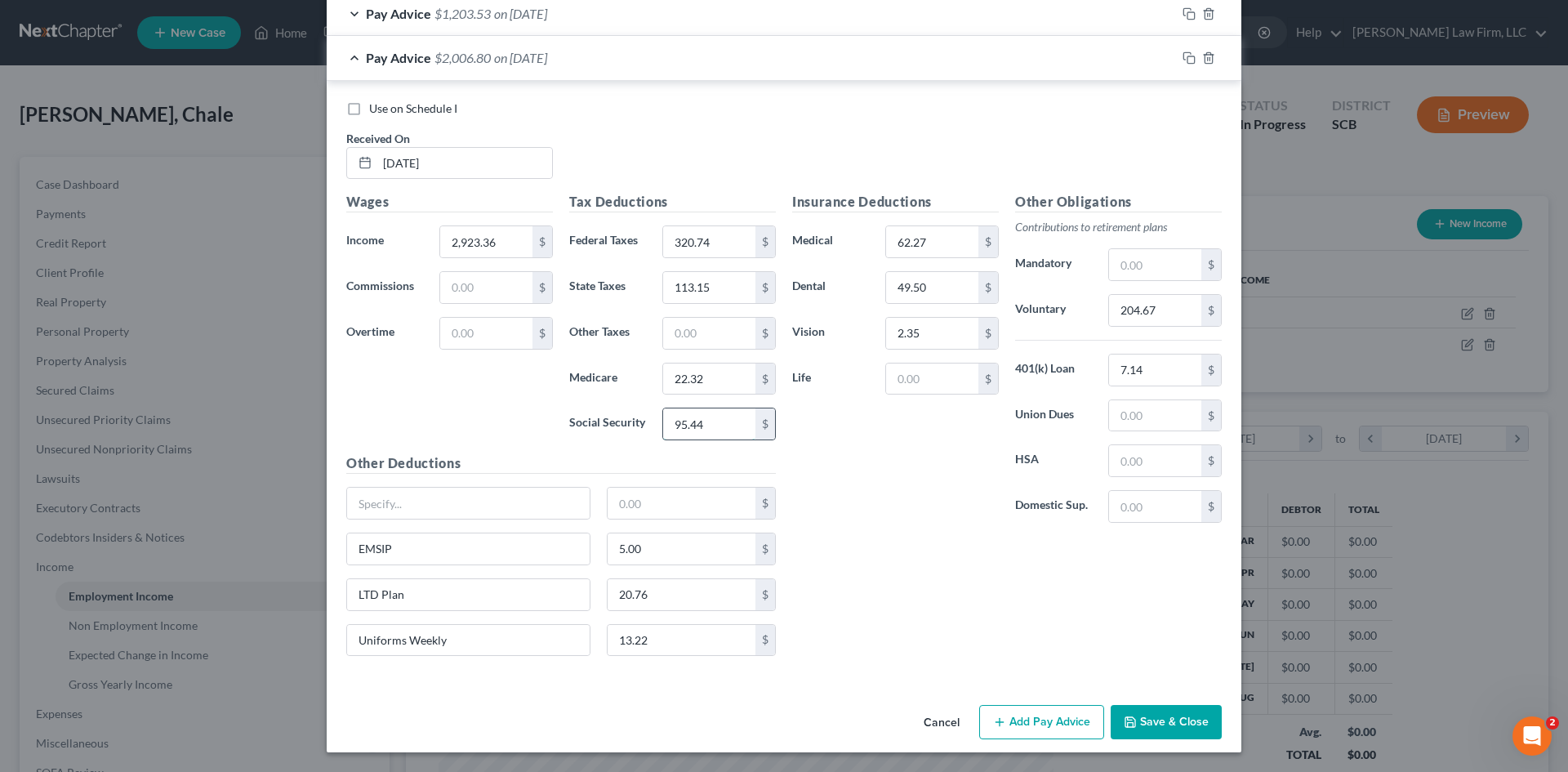
click at [728, 428] on input "95.44" at bounding box center [709, 424] width 93 height 31
click at [972, 637] on div "Insurance Deductions Medical 62.27 $ Dental 49.50 $ Vision 2.35 $ Life $ Other …" at bounding box center [1007, 430] width 446 height 477
click at [732, 381] on input "22.32" at bounding box center [709, 379] width 93 height 31
click at [986, 580] on div "Insurance Deductions Medical 62.27 $ Dental 49.50 $ Vision 2.35 $ Life $ Other …" at bounding box center [1007, 430] width 446 height 477
click at [1188, 56] on rect "button" at bounding box center [1191, 60] width 8 height 8
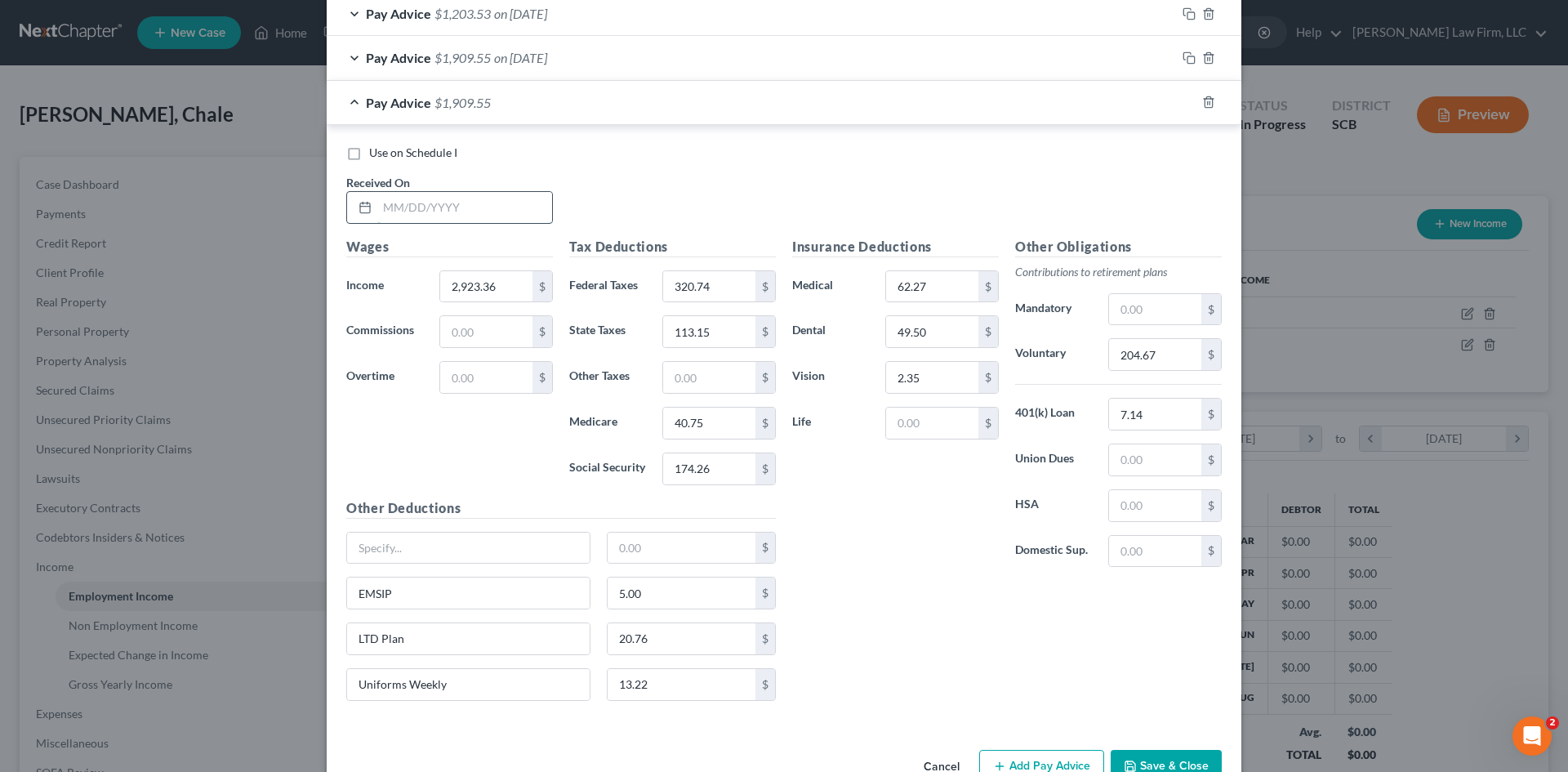
click at [479, 200] on input "text" at bounding box center [464, 207] width 175 height 31
click at [428, 506] on h5 "Other Deductions" at bounding box center [561, 508] width 429 height 20
click at [507, 294] on input "2,923.36" at bounding box center [486, 286] width 93 height 31
click at [942, 634] on div "Insurance Deductions Medical 62.27 $ Dental 49.50 $ Vision 2.35 $ Life $ Other …" at bounding box center [1007, 475] width 446 height 477
click at [731, 294] on input "320.74" at bounding box center [709, 286] width 93 height 31
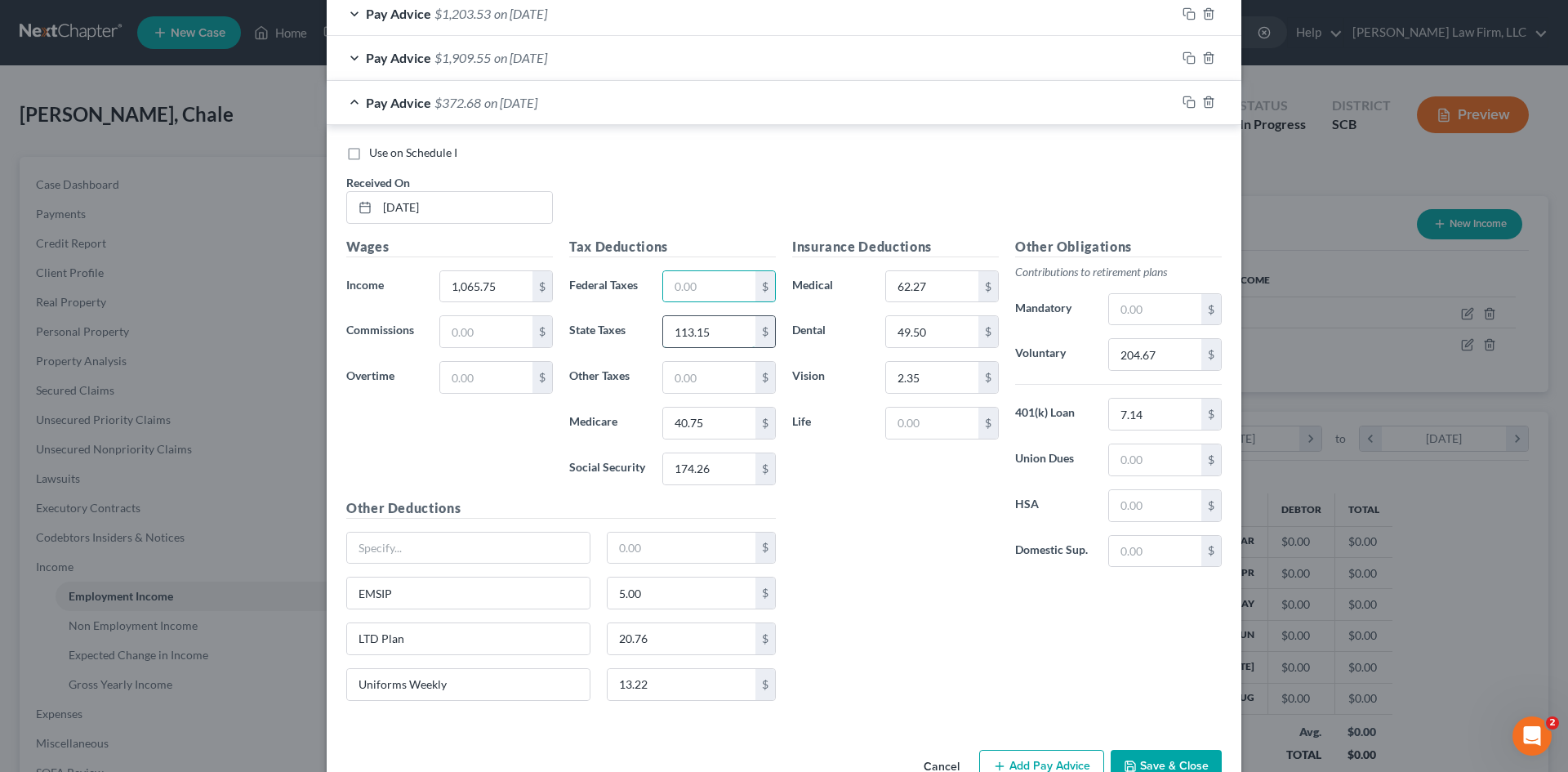
click at [711, 341] on input "113.15" at bounding box center [709, 331] width 93 height 31
drag, startPoint x: 706, startPoint y: 428, endPoint x: 706, endPoint y: 418, distance: 10.0
click at [706, 426] on input "40.75" at bounding box center [709, 423] width 93 height 31
click at [719, 469] on input "174.26" at bounding box center [709, 469] width 93 height 31
click at [937, 564] on div "Insurance Deductions Medical 62.27 $ Dental 49.50 $ Vision 2.35 $ Life $" at bounding box center [896, 408] width 223 height 344
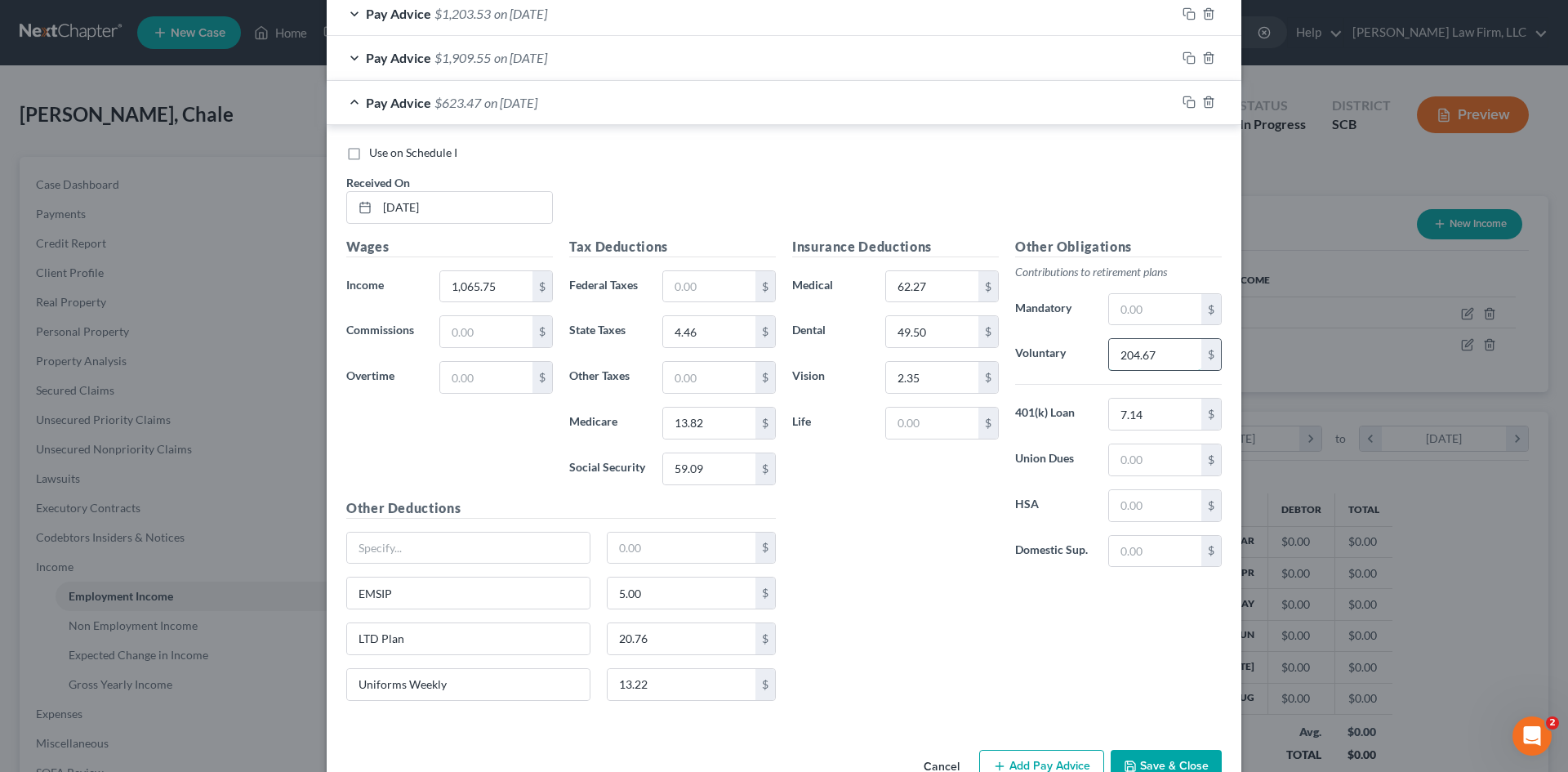
click at [1163, 350] on input "204.67" at bounding box center [1155, 354] width 93 height 31
click at [701, 636] on input "20.76" at bounding box center [682, 638] width 149 height 31
click at [912, 651] on div "Insurance Deductions Medical 62.27 $ Dental 49.50 $ Vision 2.35 $ Life $ Other …" at bounding box center [1007, 475] width 446 height 477
click at [1168, 359] on input "76.64" at bounding box center [1155, 354] width 93 height 31
drag, startPoint x: 850, startPoint y: 603, endPoint x: 869, endPoint y: 607, distance: 19.4
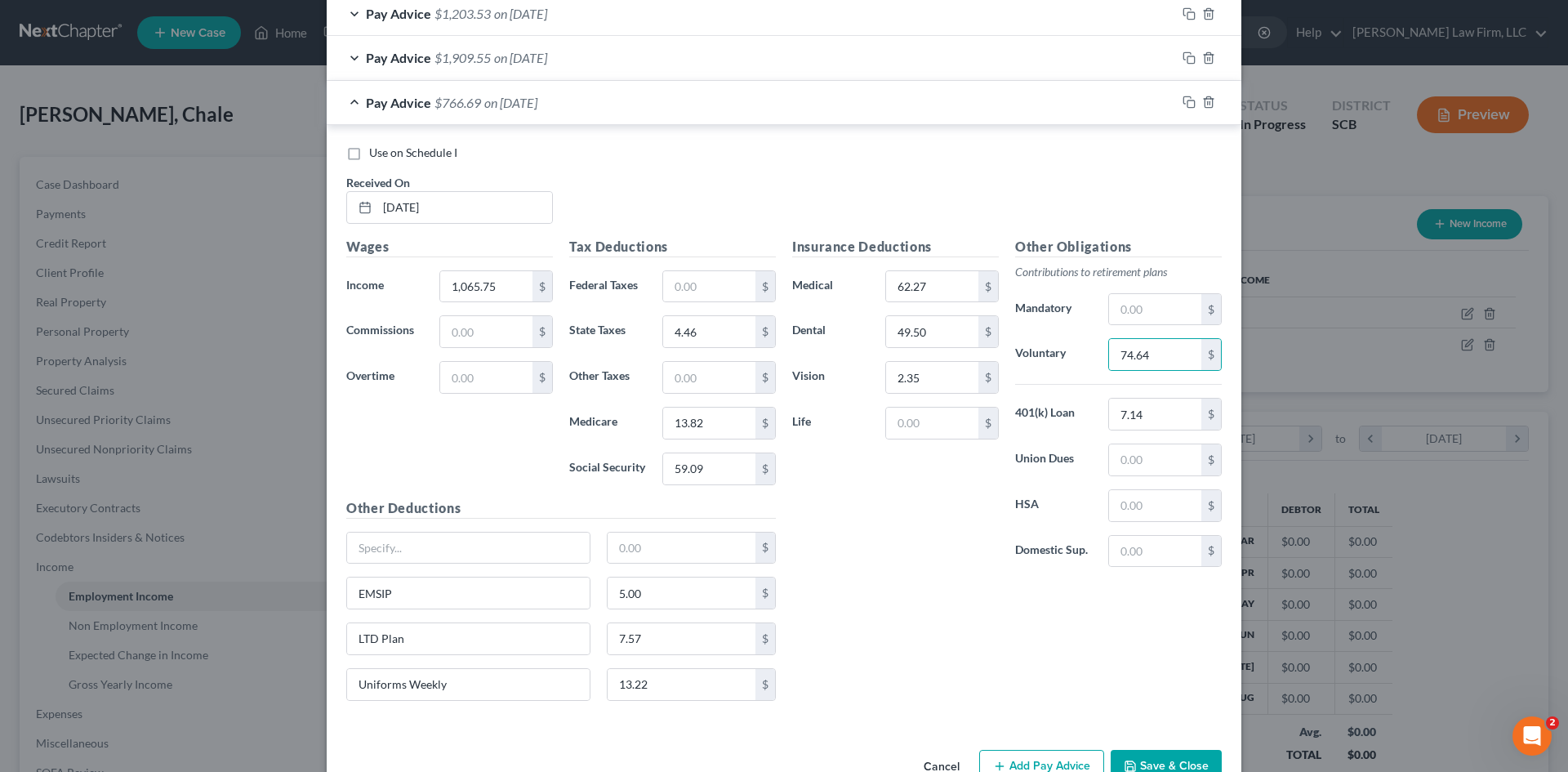
click at [853, 606] on div "Insurance Deductions Medical 62.27 $ Dental 49.50 $ Vision 2.35 $ Life $ Other …" at bounding box center [1007, 475] width 446 height 477
drag, startPoint x: 1188, startPoint y: 104, endPoint x: 1152, endPoint y: 116, distance: 37.9
click at [1189, 104] on icon "button" at bounding box center [1189, 102] width 13 height 13
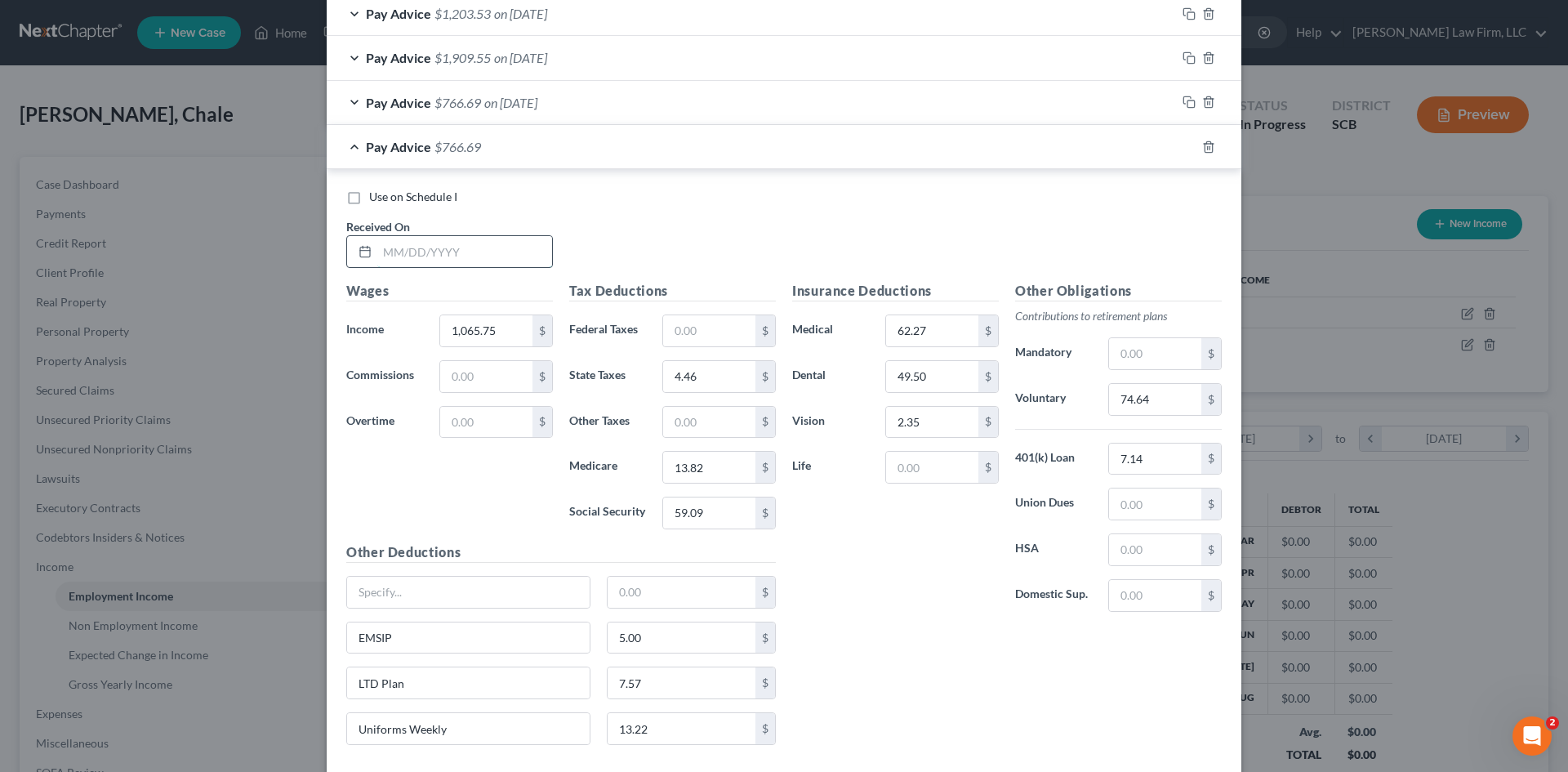
click at [406, 259] on input "text" at bounding box center [464, 251] width 175 height 31
drag, startPoint x: 443, startPoint y: 503, endPoint x: 442, endPoint y: 487, distance: 16.0
click at [442, 499] on div "Wages Income * 1,065.75 $ Commissions $ Overtime $" at bounding box center [450, 412] width 223 height 261
click at [514, 333] on input "1,065.75" at bounding box center [486, 331] width 93 height 31
drag, startPoint x: 465, startPoint y: 525, endPoint x: 494, endPoint y: 481, distance: 52.7
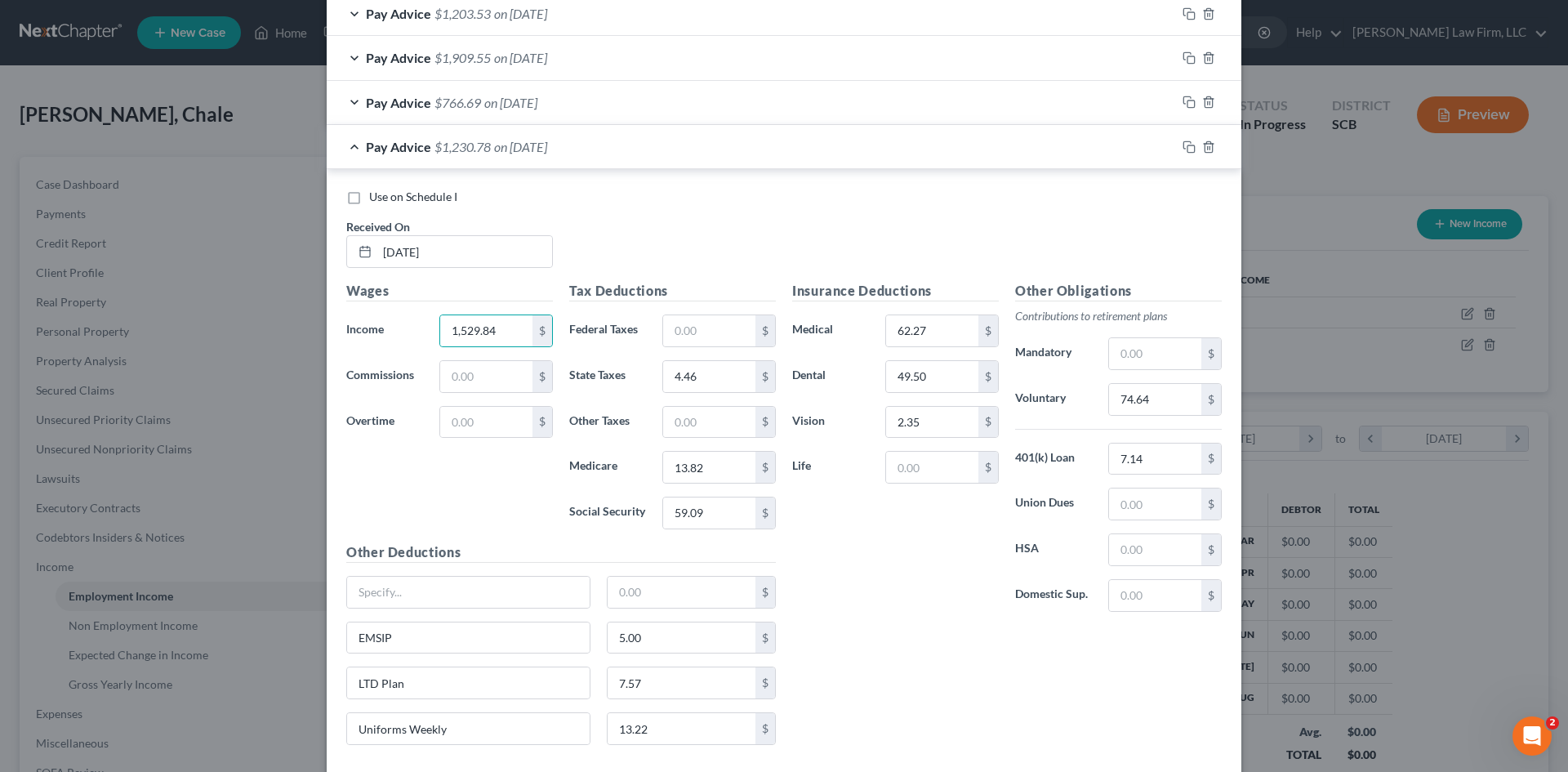
click at [465, 521] on div "Wages Income * 1,529.84 $ Commissions $ Overtime $" at bounding box center [450, 412] width 223 height 261
click at [693, 332] on input "text" at bounding box center [709, 331] width 93 height 31
drag, startPoint x: 881, startPoint y: 597, endPoint x: 774, endPoint y: 500, distance: 144.4
click at [877, 593] on div "Insurance Deductions Medical 62.27 $ Dental 49.50 $ Vision 2.35 $ Life $" at bounding box center [896, 453] width 223 height 344
click at [709, 377] on input "4.46" at bounding box center [709, 376] width 93 height 31
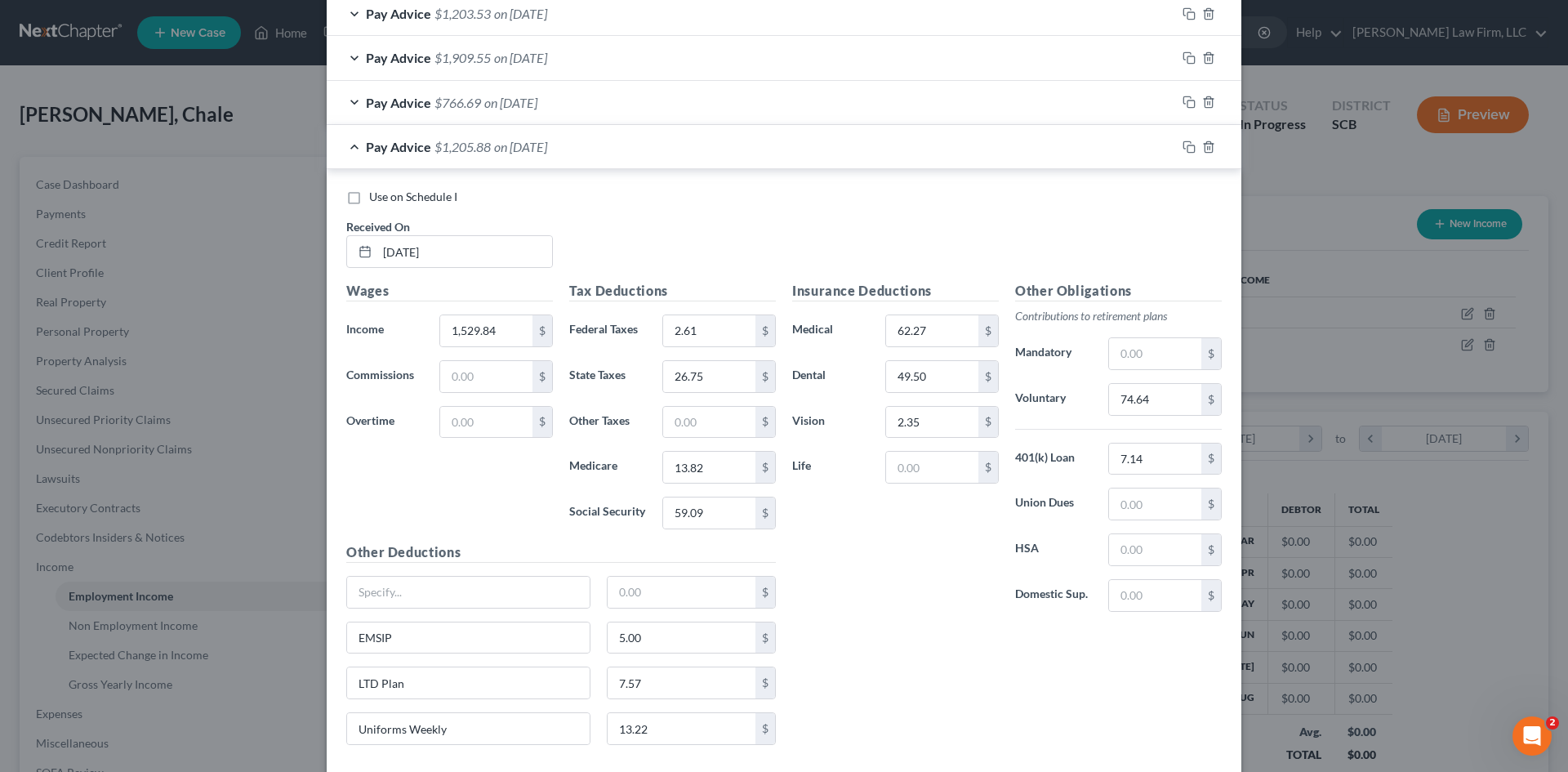
click at [815, 607] on div "Insurance Deductions Medical 62.27 $ Dental 49.50 $ Vision 2.35 $ Life $" at bounding box center [896, 453] width 223 height 344
click at [697, 477] on input "13.82" at bounding box center [709, 468] width 93 height 31
drag, startPoint x: 900, startPoint y: 579, endPoint x: 796, endPoint y: 535, distance: 112.9
click at [898, 577] on div "Insurance Deductions Medical 62.27 $ Dental 49.50 $ Vision 2.35 $ Life $" at bounding box center [896, 453] width 223 height 344
click at [706, 520] on input "59.09" at bounding box center [709, 512] width 93 height 31
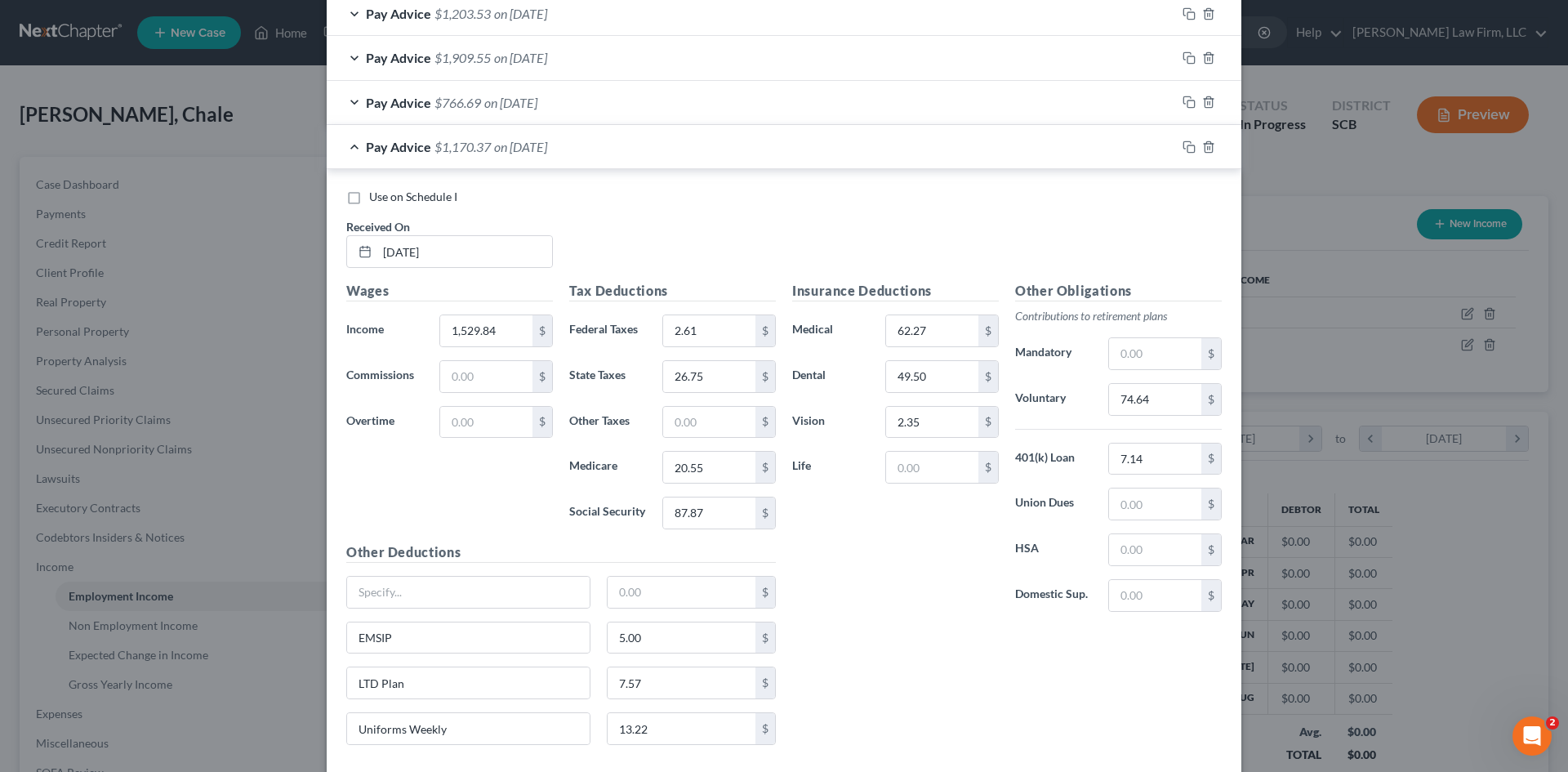
click at [937, 634] on div "Insurance Deductions Medical 62.27 $ Dental 49.50 $ Vision 2.35 $ Life $ Other …" at bounding box center [1007, 520] width 446 height 477
click at [929, 315] on div "62.27 $" at bounding box center [941, 331] width 113 height 32
click at [933, 341] on input "62.27" at bounding box center [932, 331] width 93 height 31
drag, startPoint x: 887, startPoint y: 713, endPoint x: 996, endPoint y: 513, distance: 227.8
click at [891, 704] on div "Insurance Deductions Medical 62.27 $ Dental 49.50 $ Vision 2.35 $ Life $ Other …" at bounding box center [1007, 520] width 446 height 477
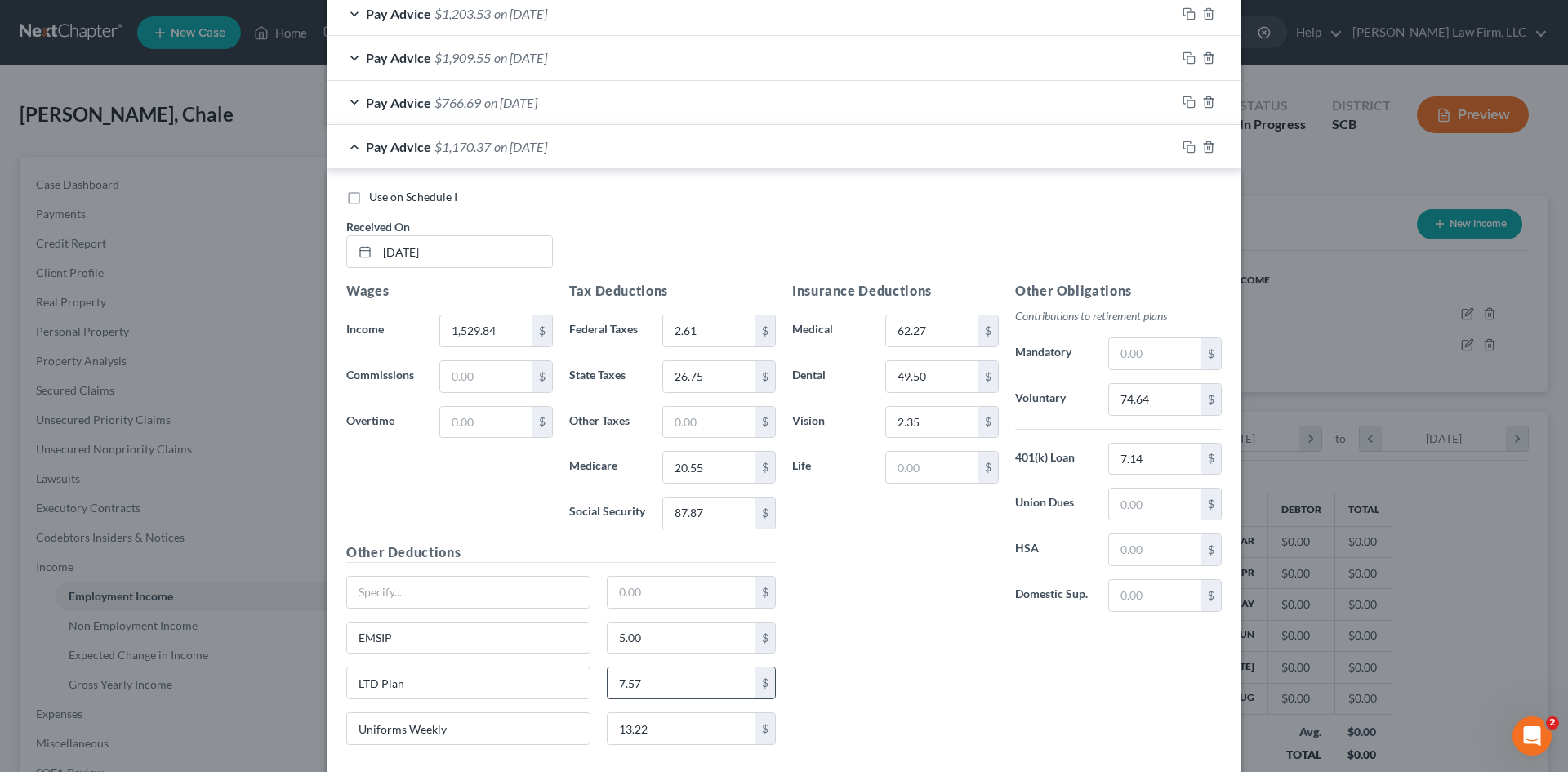
click at [691, 688] on input "7.57" at bounding box center [682, 683] width 149 height 31
click at [1171, 454] on input "7.14" at bounding box center [1155, 459] width 93 height 31
click at [1166, 401] on input "74.64" at bounding box center [1155, 399] width 93 height 31
click at [1183, 148] on icon "button" at bounding box center [1189, 147] width 13 height 13
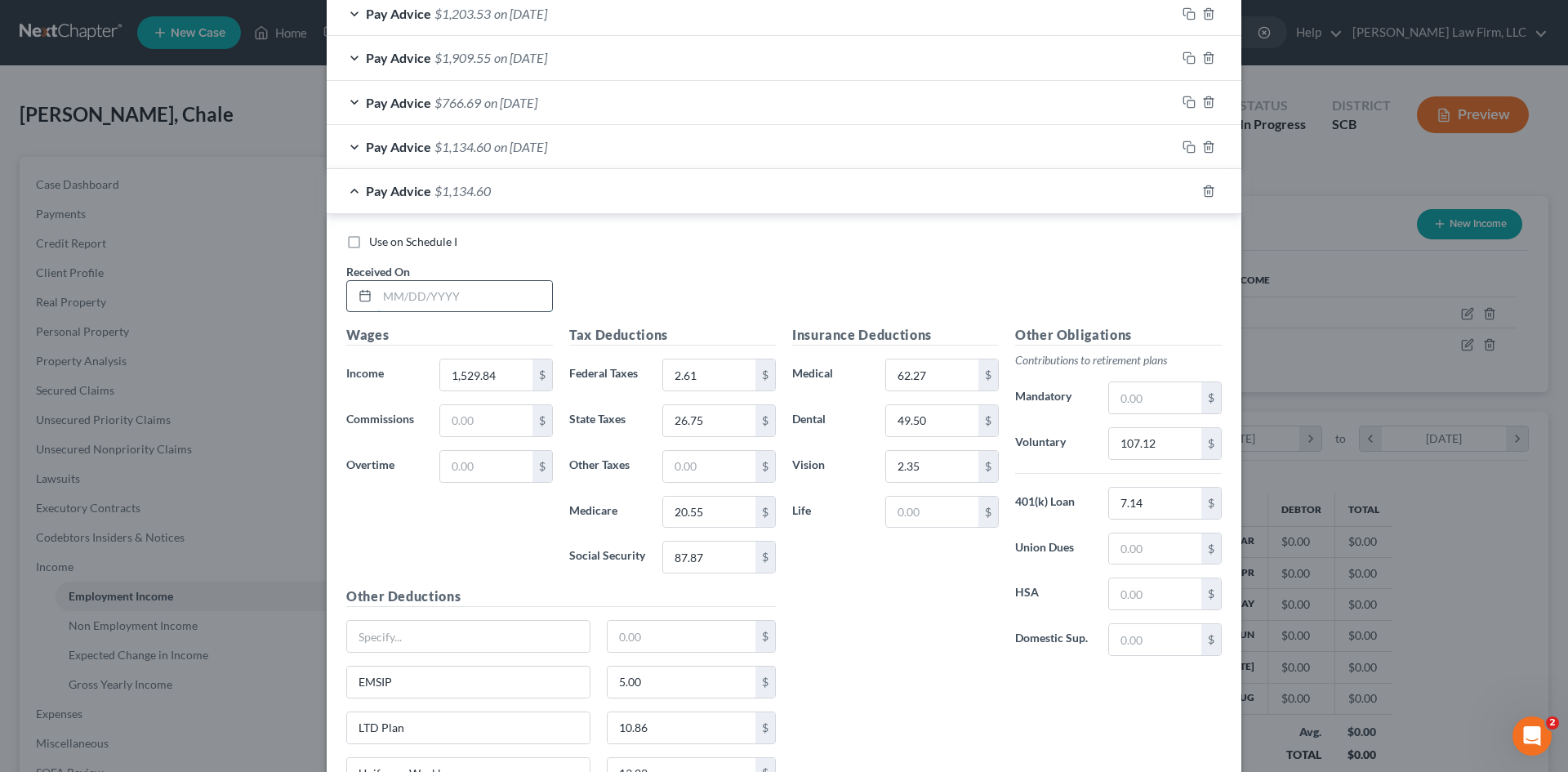
click at [488, 300] on input "text" at bounding box center [464, 297] width 175 height 31
drag, startPoint x: 509, startPoint y: 606, endPoint x: 499, endPoint y: 599, distance: 12.2
click at [508, 606] on h5 "Other Deductions" at bounding box center [561, 596] width 429 height 20
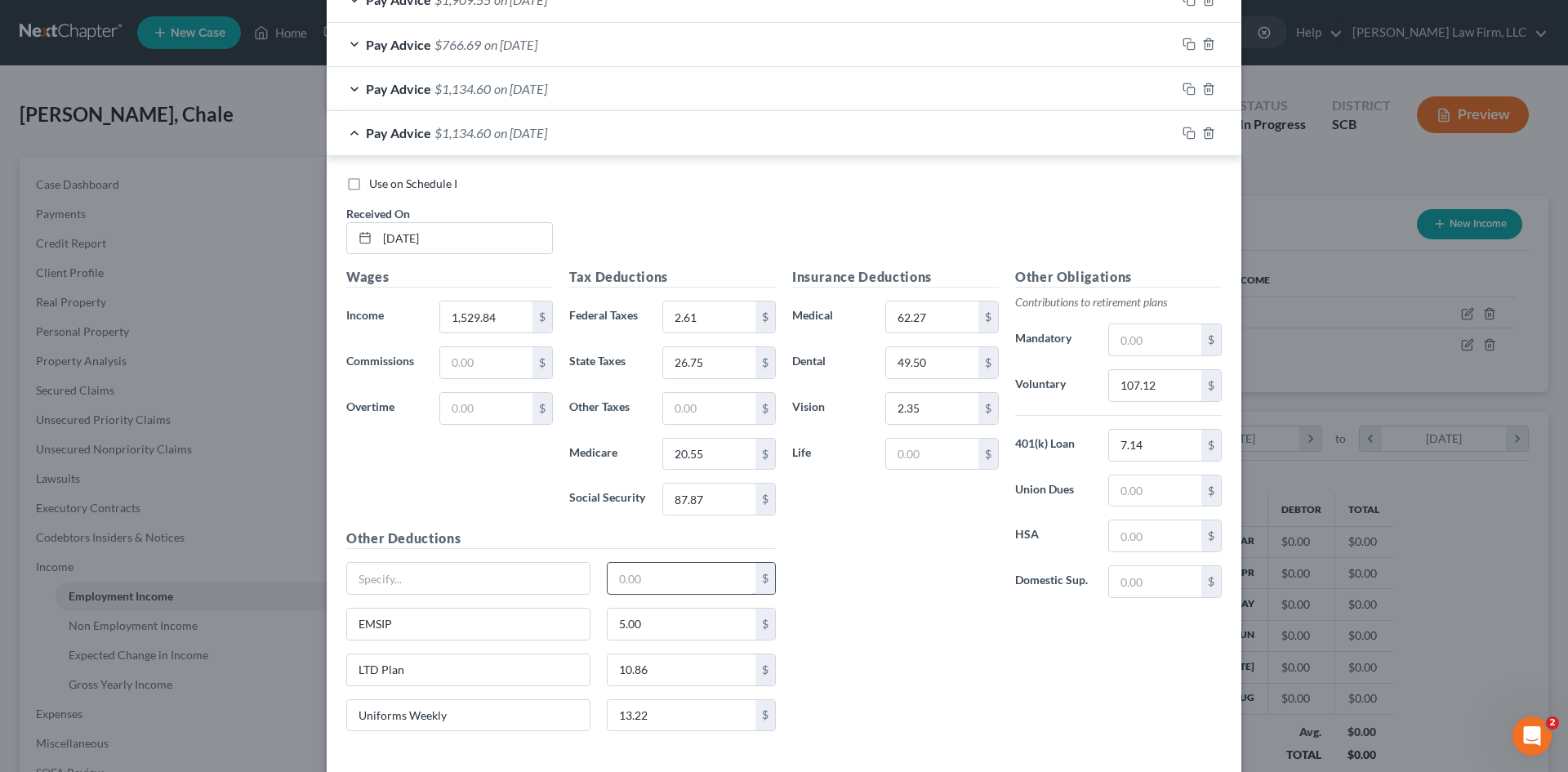
scroll to position [946, 0]
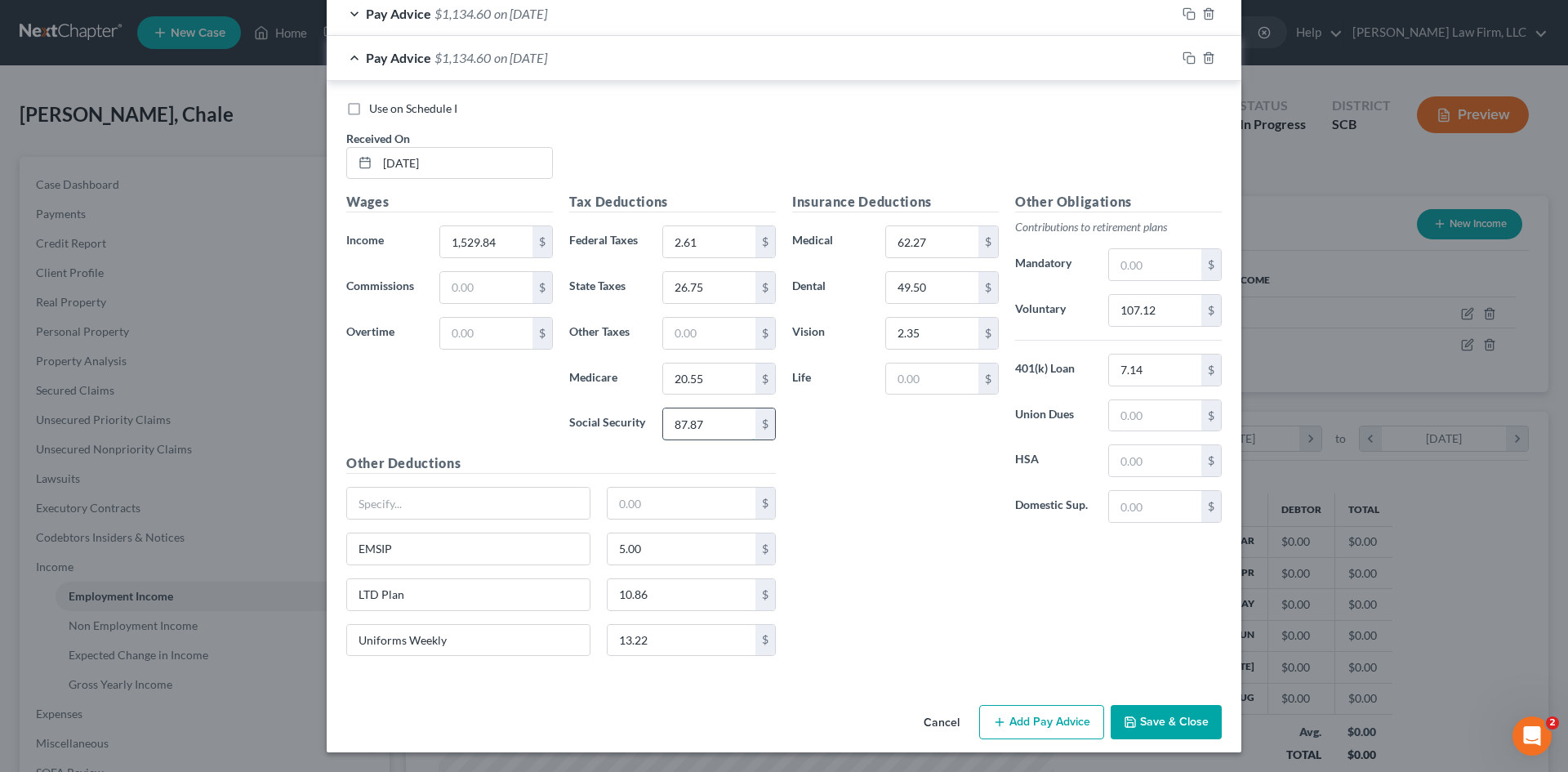
click at [720, 418] on input "87.87" at bounding box center [709, 424] width 93 height 31
click at [1187, 63] on rect "button" at bounding box center [1191, 60] width 8 height 8
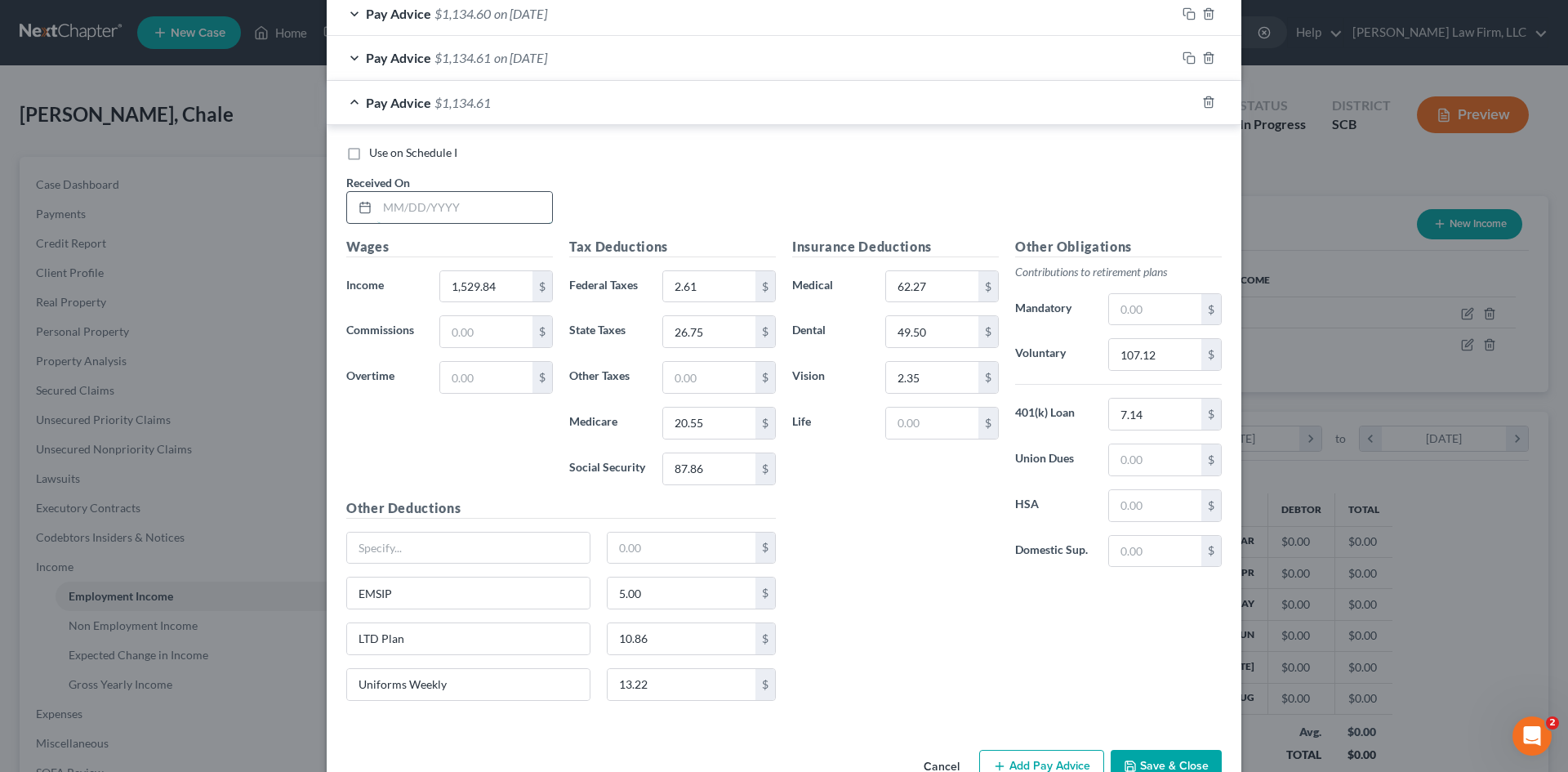
click at [460, 201] on input "text" at bounding box center [464, 207] width 175 height 31
click at [518, 491] on div "Wages Income * 1,529.84 $ Commissions $ Overtime $" at bounding box center [450, 367] width 223 height 261
click at [738, 471] on input "87.86" at bounding box center [709, 469] width 93 height 31
click at [825, 510] on div "Insurance Deductions Medical 62.27 $ Dental 49.50 $ Vision 2.35 $ Life $" at bounding box center [896, 408] width 223 height 344
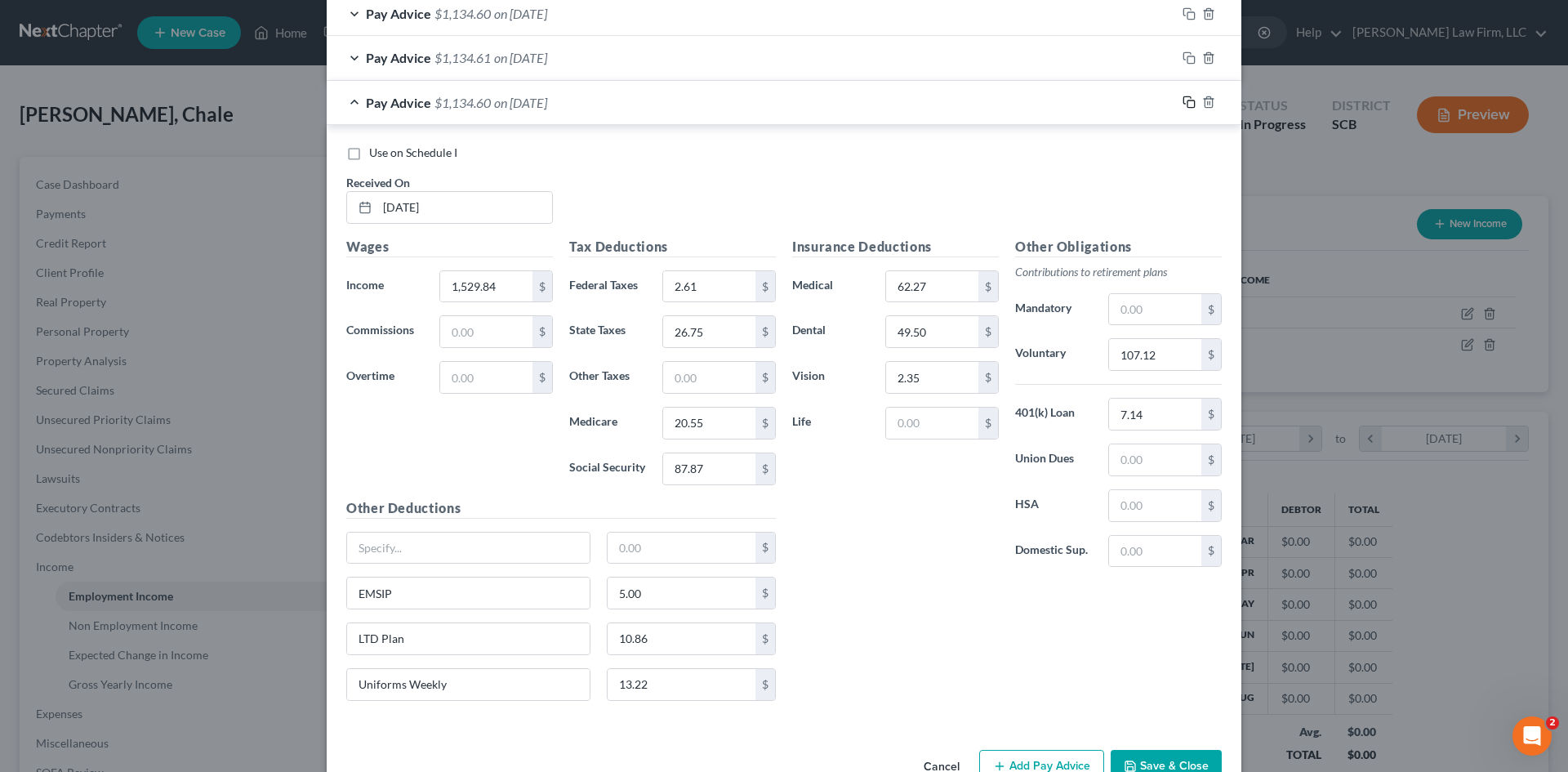
click at [1184, 104] on icon "button" at bounding box center [1187, 100] width 8 height 8
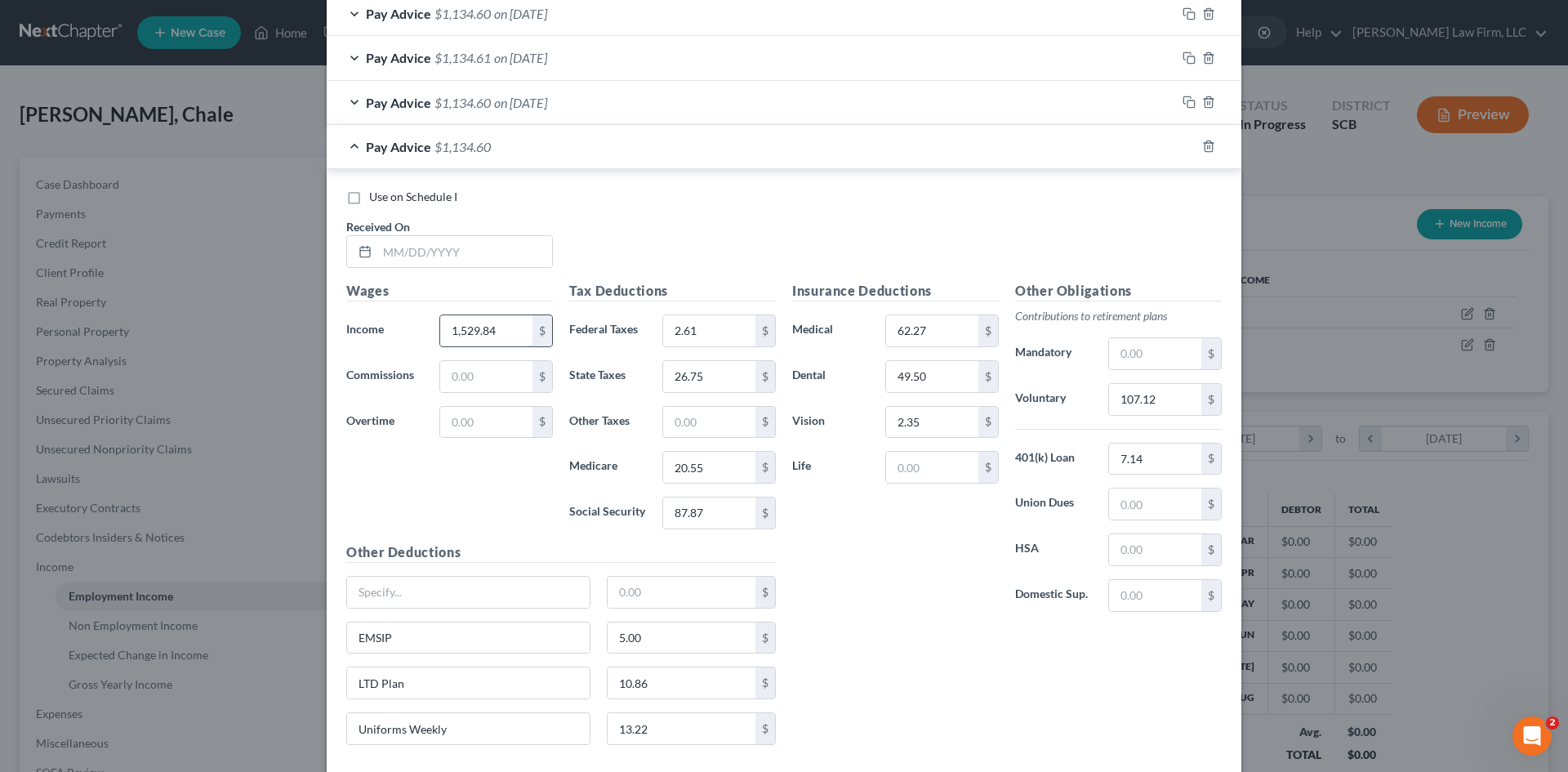
click at [510, 332] on input "1,529.84" at bounding box center [486, 331] width 93 height 31
click at [497, 578] on input "text" at bounding box center [468, 593] width 242 height 31
click at [734, 330] on input "2.61" at bounding box center [709, 331] width 93 height 31
click at [730, 517] on input "87.87" at bounding box center [709, 512] width 93 height 31
click at [728, 461] on input "20.55" at bounding box center [709, 468] width 93 height 31
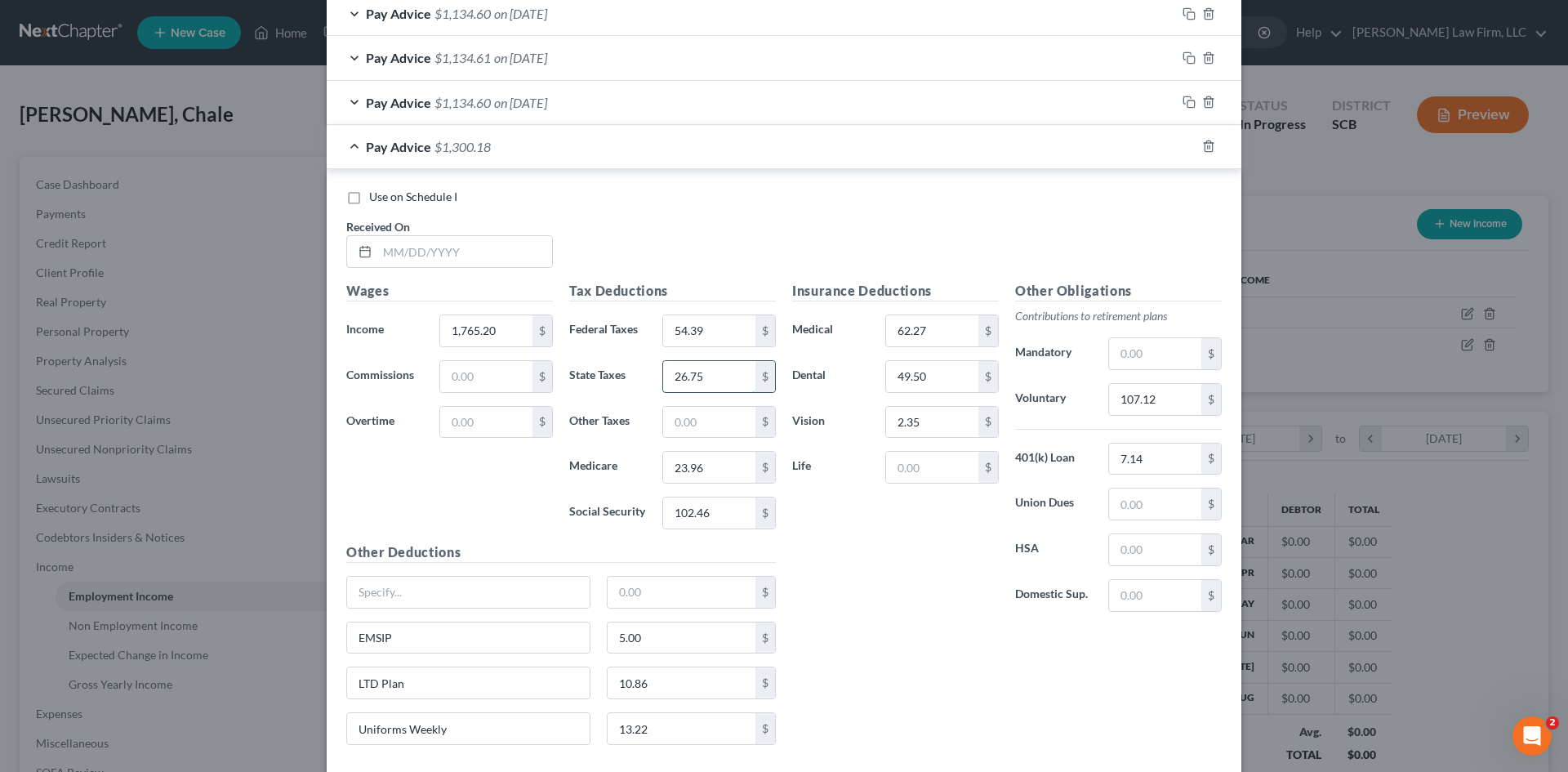
click at [725, 381] on input "26.75" at bounding box center [709, 376] width 93 height 31
click at [861, 632] on div "Insurance Deductions Medical 62.27 $ Dental 49.50 $ Vision 2.35 $ Life $ Other …" at bounding box center [1007, 520] width 446 height 477
click at [1179, 393] on input "107.12" at bounding box center [1155, 399] width 93 height 31
click at [894, 545] on div "Insurance Deductions Medical 62.27 $ Dental 49.50 $ Vision 2.35 $ Life $" at bounding box center [896, 453] width 223 height 344
click at [656, 699] on div "10.86 $" at bounding box center [691, 683] width 170 height 32
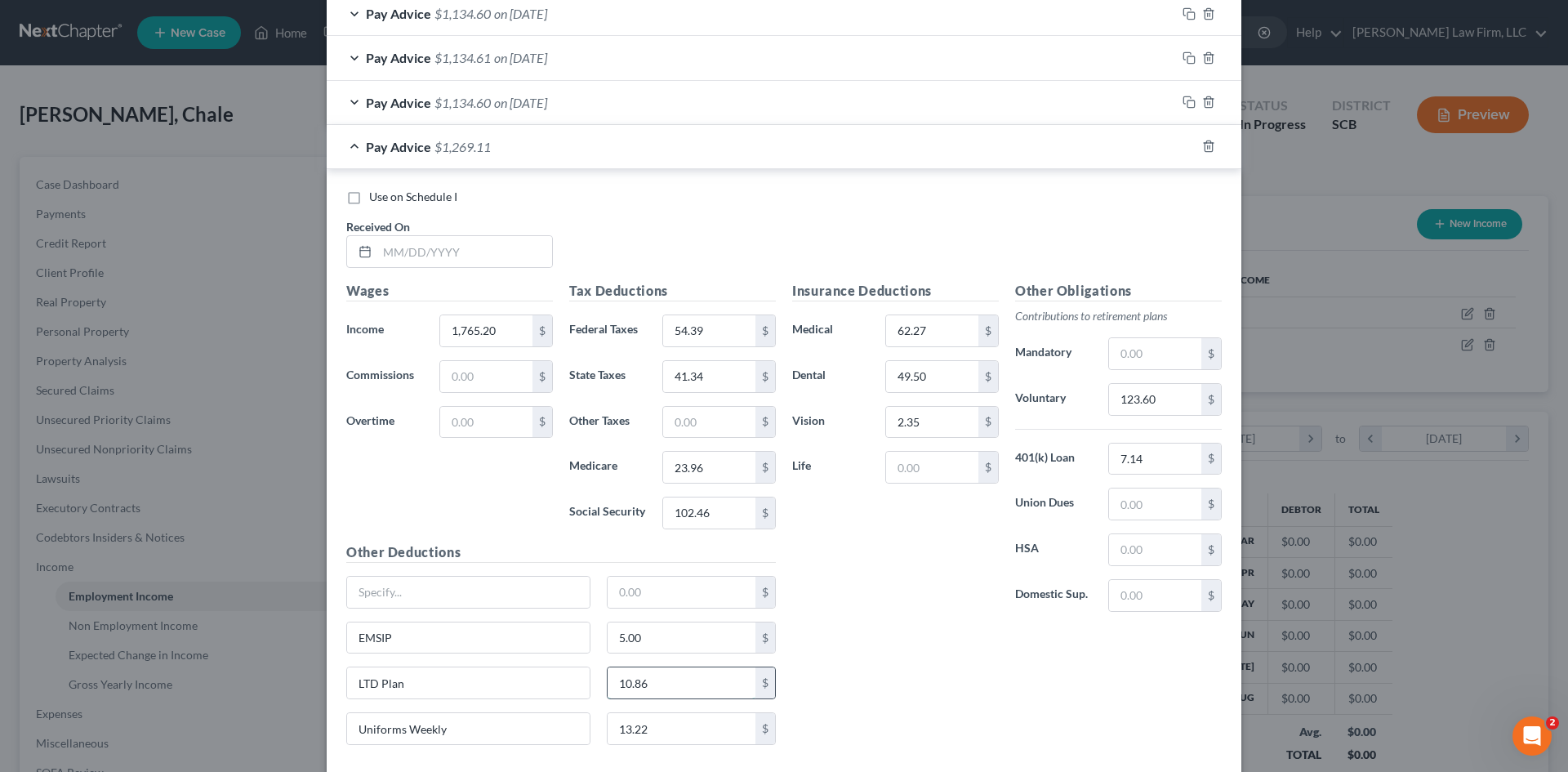
click at [662, 686] on input "10.86" at bounding box center [682, 683] width 149 height 31
click at [846, 627] on div "Insurance Deductions Medical 62.27 $ Dental 49.50 $ Vision 2.35 $ Life $ Other …" at bounding box center [1007, 520] width 446 height 477
click at [883, 224] on div "Use on Schedule I Received On *" at bounding box center [784, 235] width 892 height 93
click at [437, 253] on input "text" at bounding box center [464, 251] width 175 height 31
click at [641, 224] on div "Use on Schedule I Received On * 06/05/25" at bounding box center [784, 235] width 892 height 93
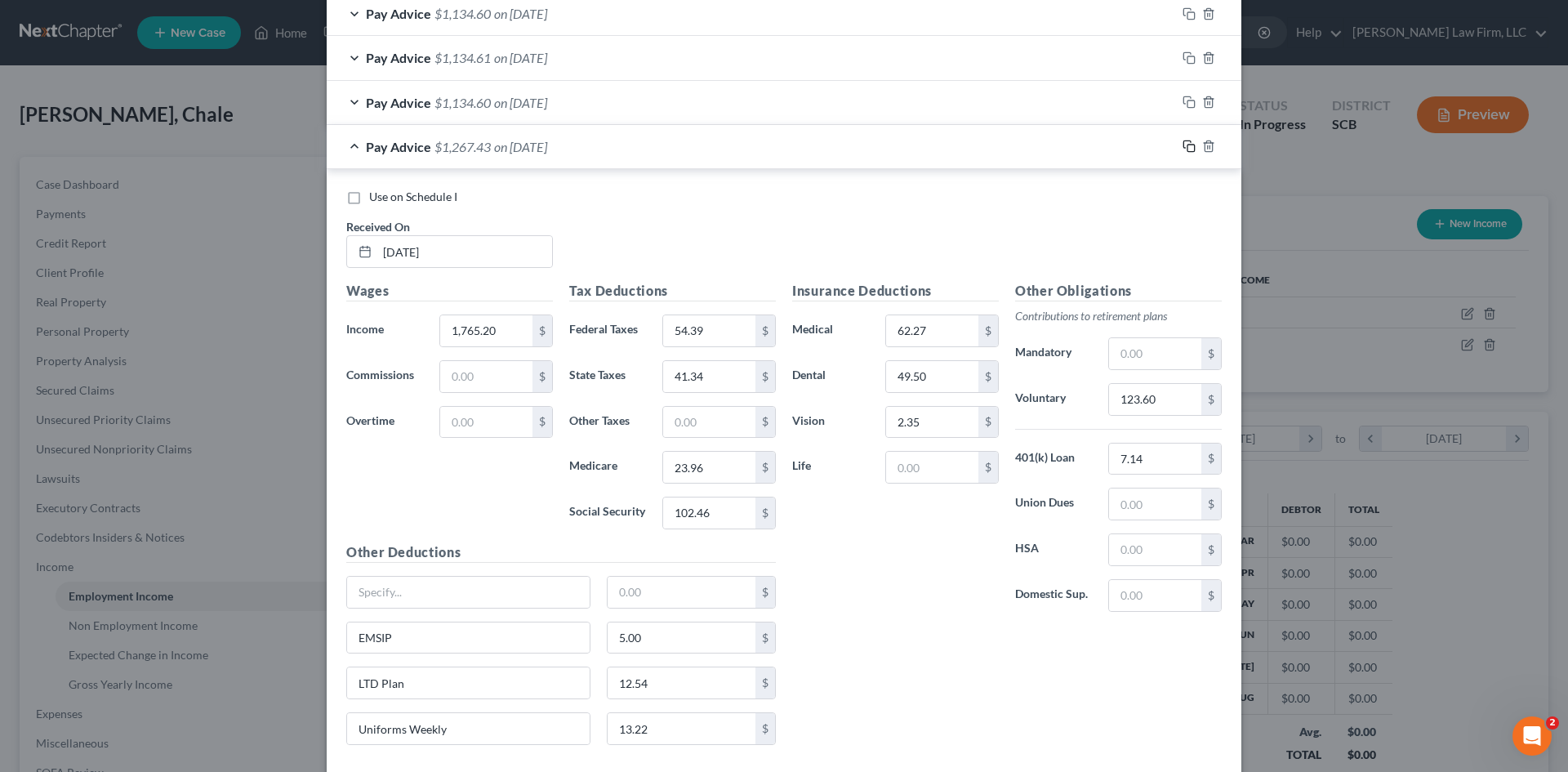
click at [1184, 148] on icon "button" at bounding box center [1189, 146] width 13 height 13
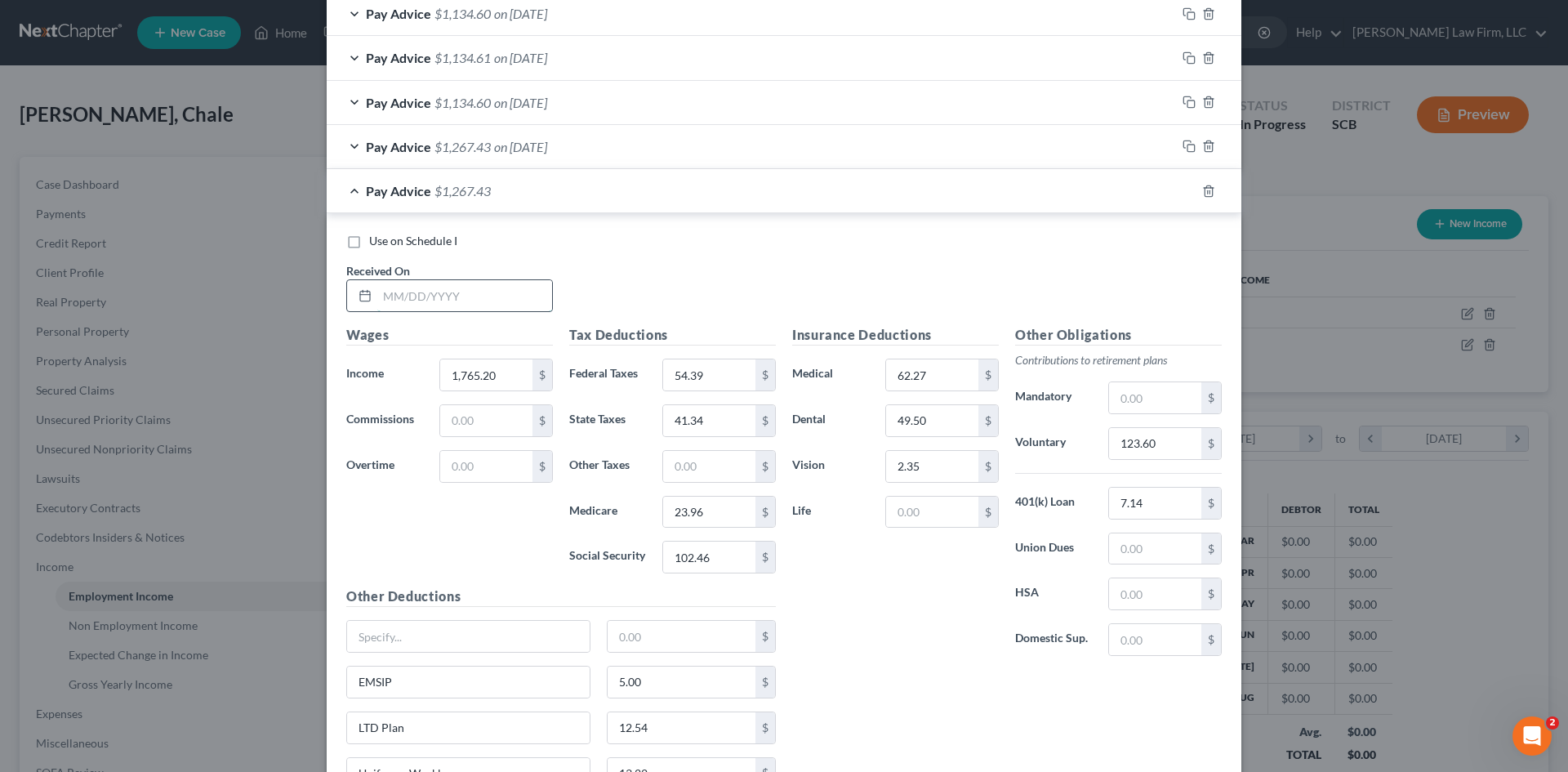
click at [456, 294] on input "text" at bounding box center [464, 296] width 175 height 31
click at [493, 617] on div "Other Deductions $ EMSIP 5.00 $ LTD Plan 12.54 $ Uniforms Weekly 13.22 $" at bounding box center [562, 695] width 446 height 216
click at [513, 378] on input "1,765.20" at bounding box center [486, 375] width 93 height 31
click at [717, 386] on input "54.39" at bounding box center [709, 375] width 93 height 31
click at [727, 572] on input "102.46" at bounding box center [709, 557] width 93 height 31
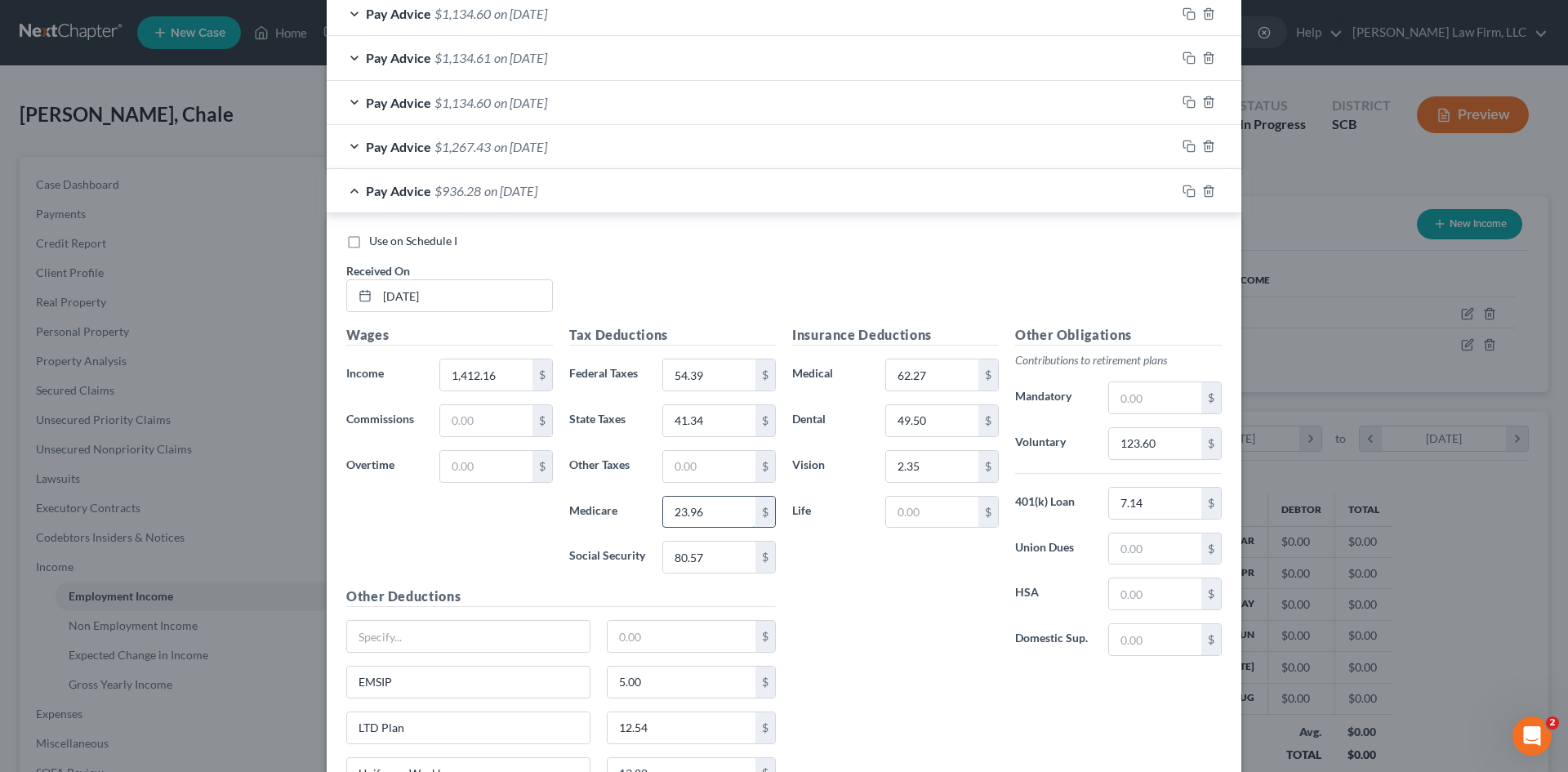
click at [723, 527] on input "23.96" at bounding box center [709, 512] width 93 height 31
click at [861, 606] on div "Insurance Deductions Medical 62.27 $ Dental 49.50 $ Vision 2.35 $ Life $" at bounding box center [896, 497] width 223 height 344
click at [716, 418] on input "41.34" at bounding box center [709, 421] width 93 height 31
click at [1159, 450] on input "123.60" at bounding box center [1155, 444] width 93 height 31
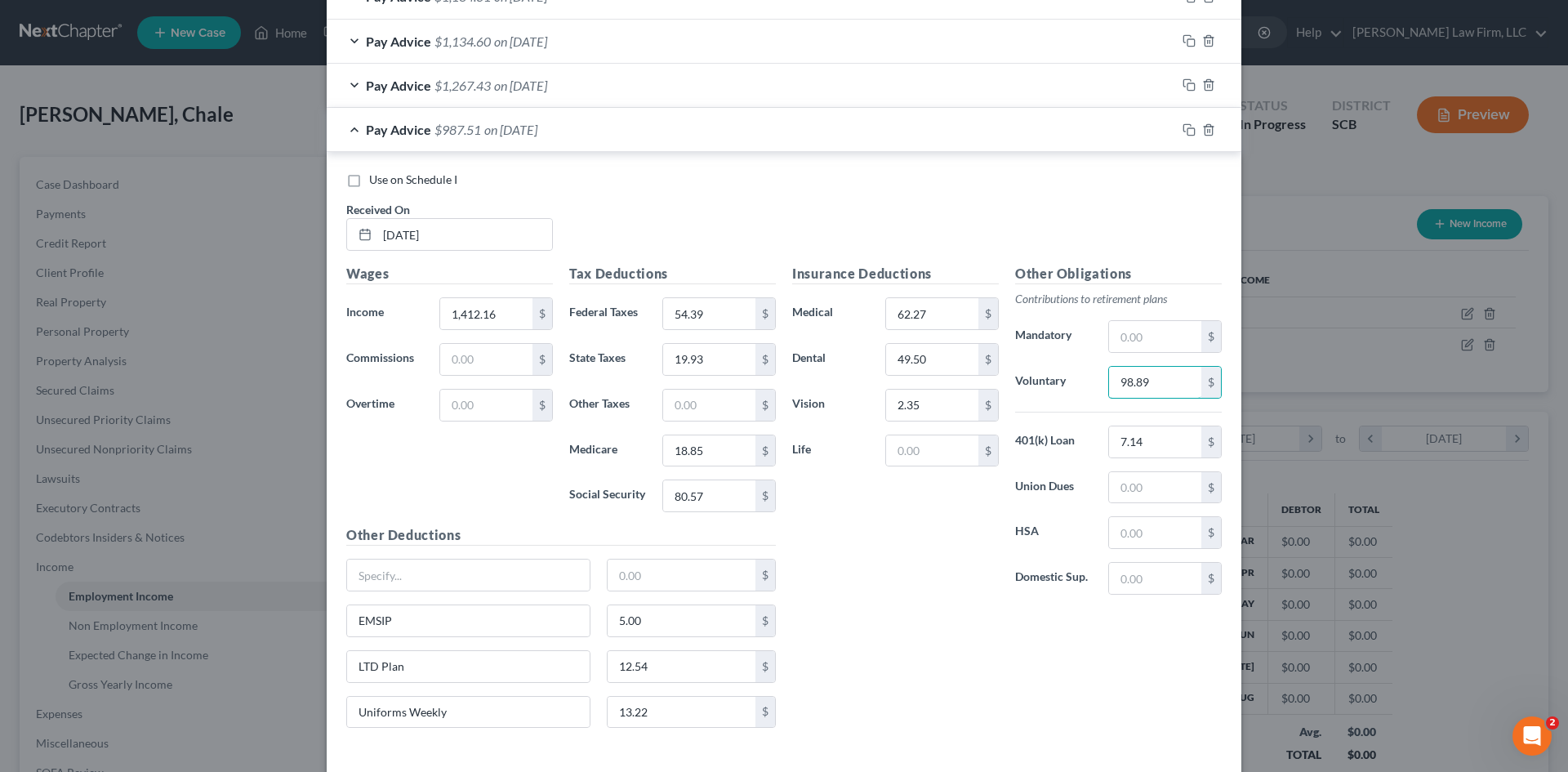
scroll to position [1078, 0]
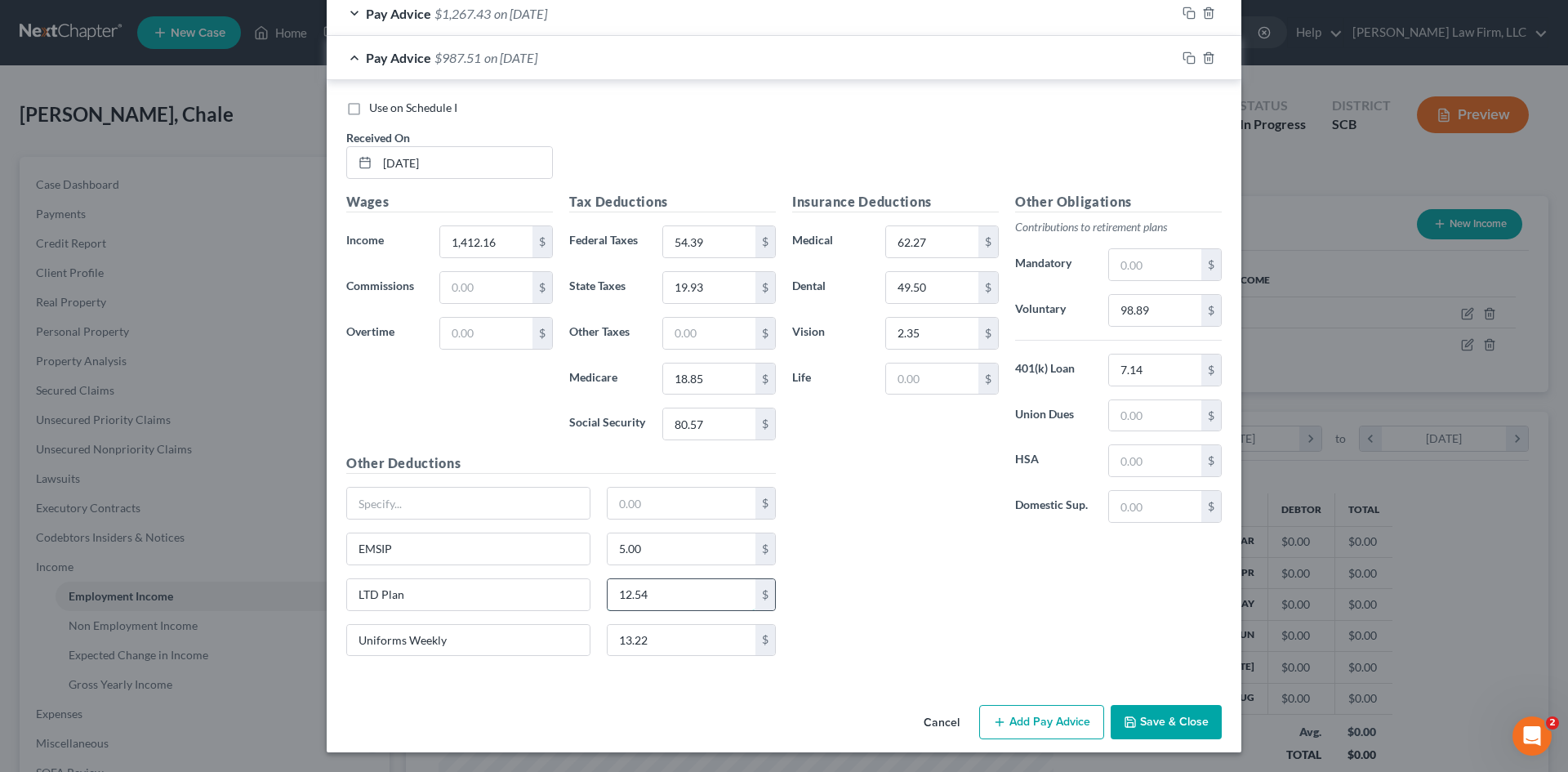
click at [670, 584] on input "12.54" at bounding box center [682, 595] width 149 height 31
click at [922, 644] on div "Insurance Deductions Medical 62.27 $ Dental 49.50 $ Vision 2.35 $ Life $ Other …" at bounding box center [1007, 430] width 446 height 477
click at [711, 250] on input "54.39" at bounding box center [709, 241] width 93 height 31
click at [1185, 54] on icon "button" at bounding box center [1187, 56] width 8 height 8
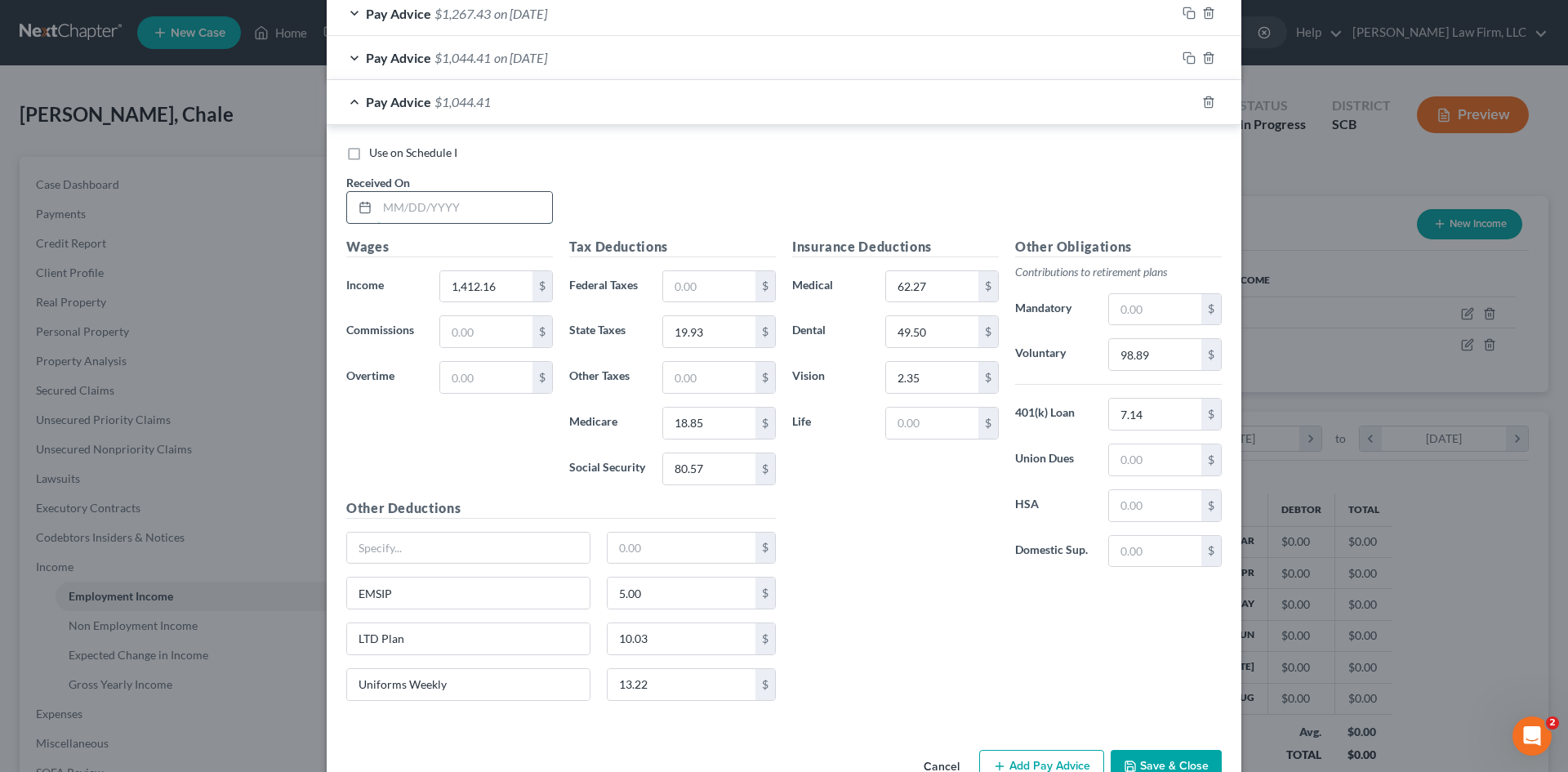
click at [449, 201] on input "text" at bounding box center [464, 207] width 175 height 31
click at [501, 277] on input "1,412.16" at bounding box center [486, 286] width 93 height 31
click at [770, 579] on div "5.00 $" at bounding box center [691, 594] width 186 height 32
click at [702, 468] on input "80.57" at bounding box center [709, 469] width 93 height 31
click at [838, 514] on div "Insurance Deductions Medical 62.27 $ Dental 49.50 $ Vision 2.35 $ Life $" at bounding box center [896, 408] width 223 height 344
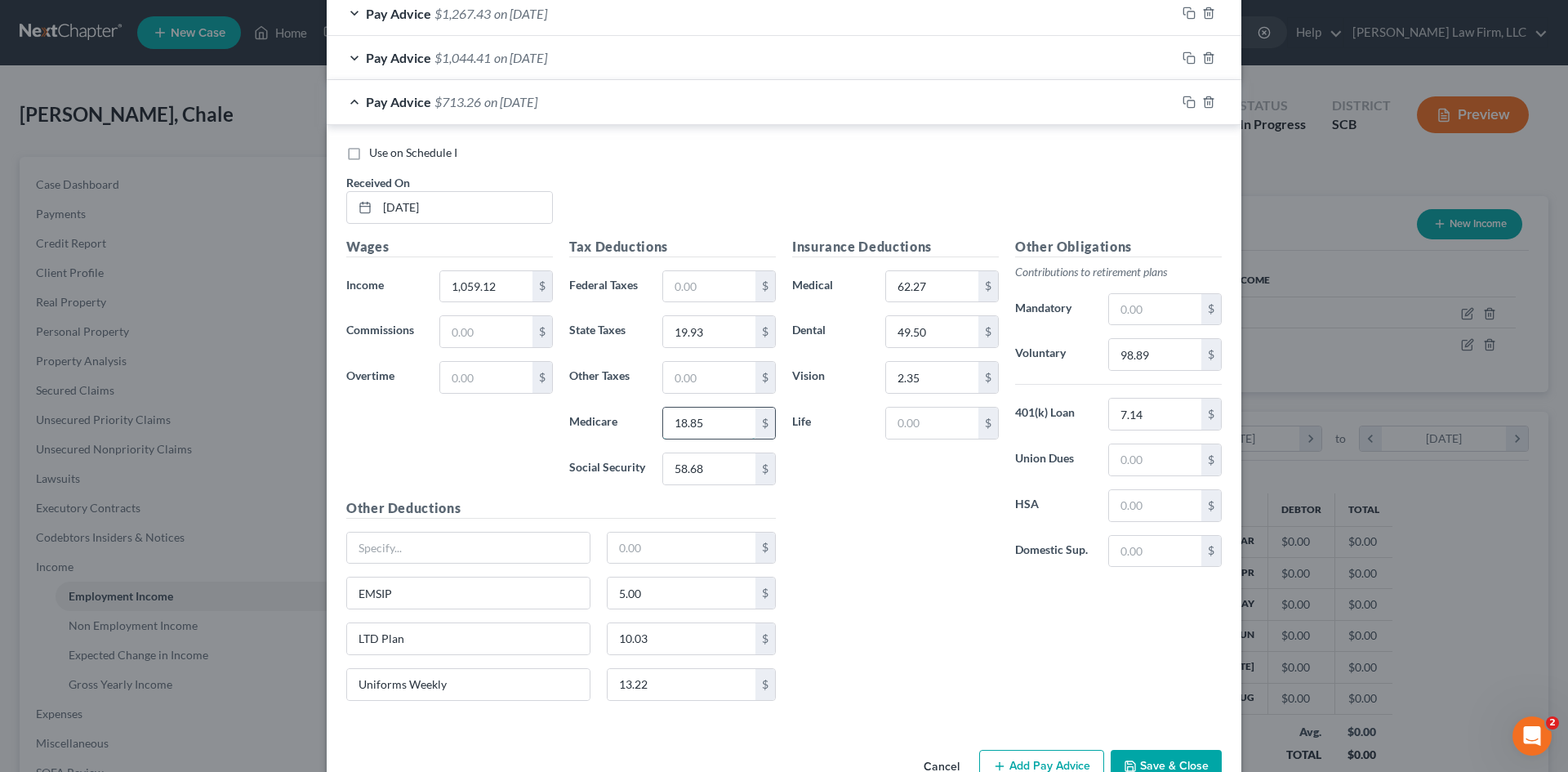
click at [736, 418] on input "18.85" at bounding box center [709, 423] width 93 height 31
drag, startPoint x: 898, startPoint y: 554, endPoint x: 674, endPoint y: 388, distance: 278.8
click at [897, 554] on div "Insurance Deductions Medical 62.27 $ Dental 49.50 $ Vision 2.35 $ Life $" at bounding box center [896, 408] width 223 height 344
click at [723, 326] on input "19.93" at bounding box center [709, 331] width 93 height 31
drag, startPoint x: 892, startPoint y: 526, endPoint x: 898, endPoint y: 469, distance: 57.3
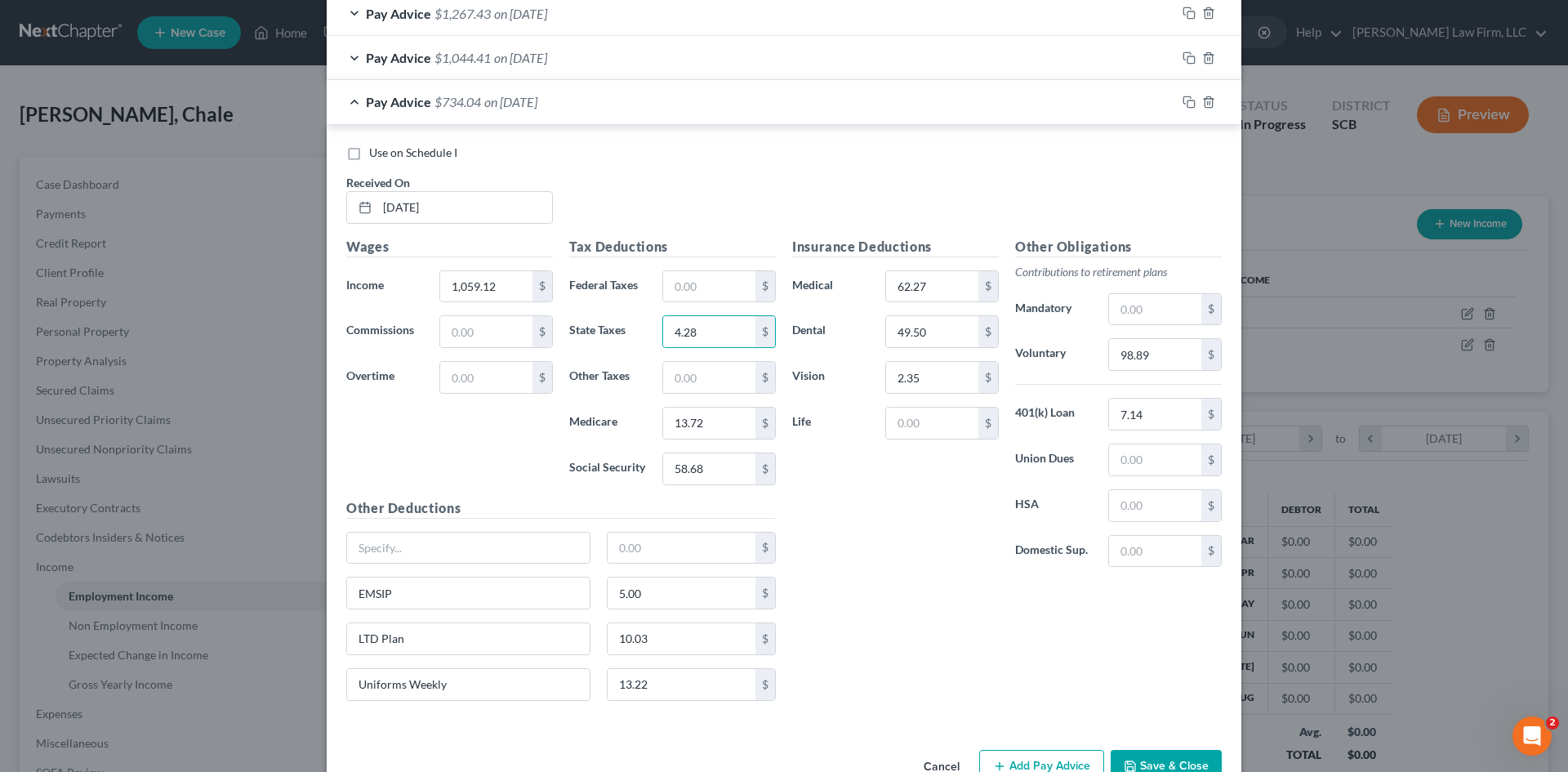
click at [892, 525] on div "Insurance Deductions Medical 62.27 $ Dental 49.50 $ Vision 2.35 $ Life $" at bounding box center [896, 408] width 223 height 344
click at [1157, 368] on input "98.89" at bounding box center [1155, 354] width 93 height 31
click at [976, 659] on div "Insurance Deductions Medical 62.27 $ Dental 49.50 $ Vision 2.35 $ Life $ Other …" at bounding box center [1007, 475] width 446 height 477
click at [704, 651] on input "10.03" at bounding box center [682, 638] width 149 height 31
click at [878, 657] on div "Insurance Deductions Medical 62.27 $ Dental 49.50 $ Vision 2.35 $ Life $ Other …" at bounding box center [1007, 475] width 446 height 477
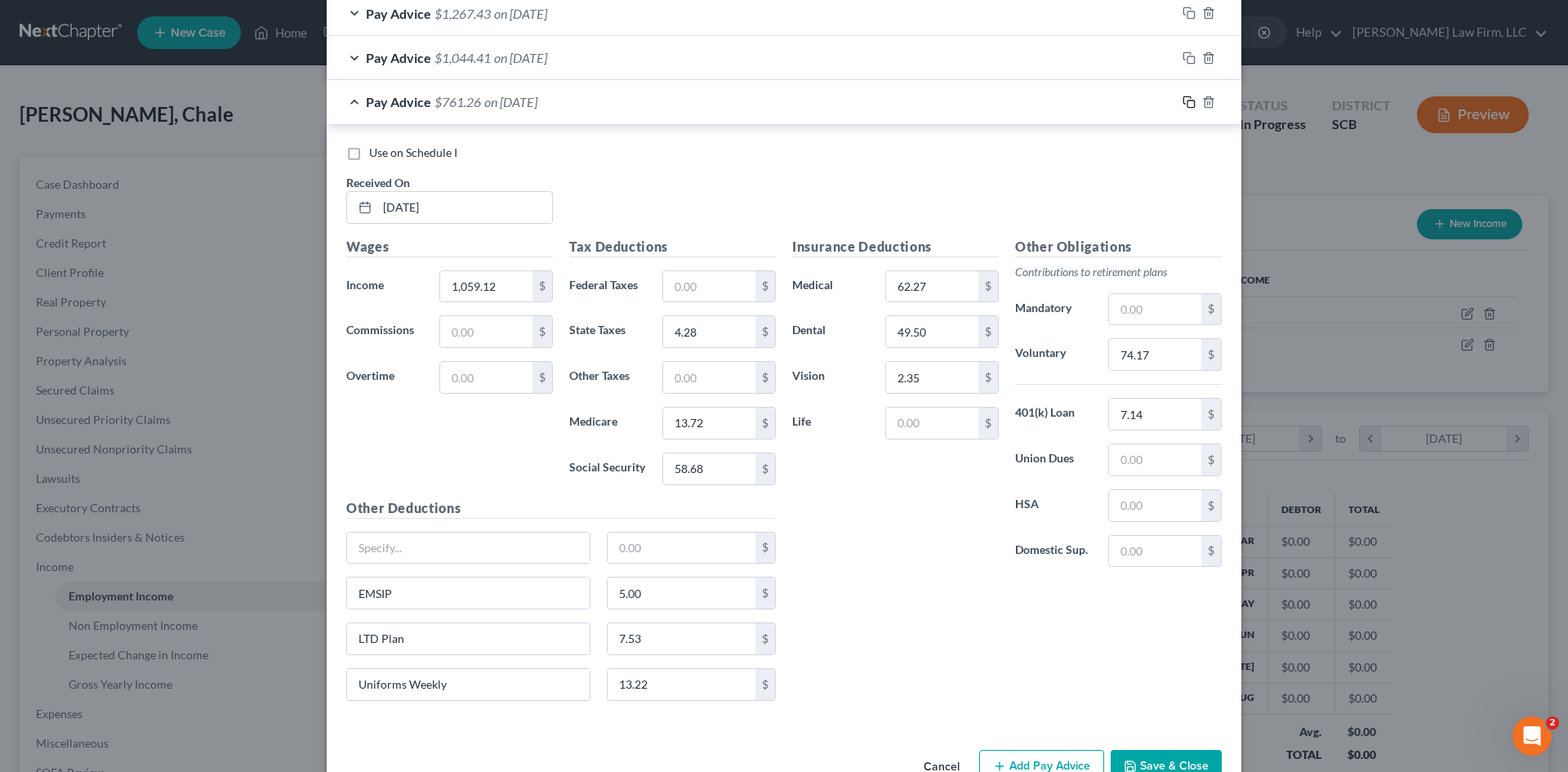
click at [1186, 101] on icon "button" at bounding box center [1189, 102] width 13 height 13
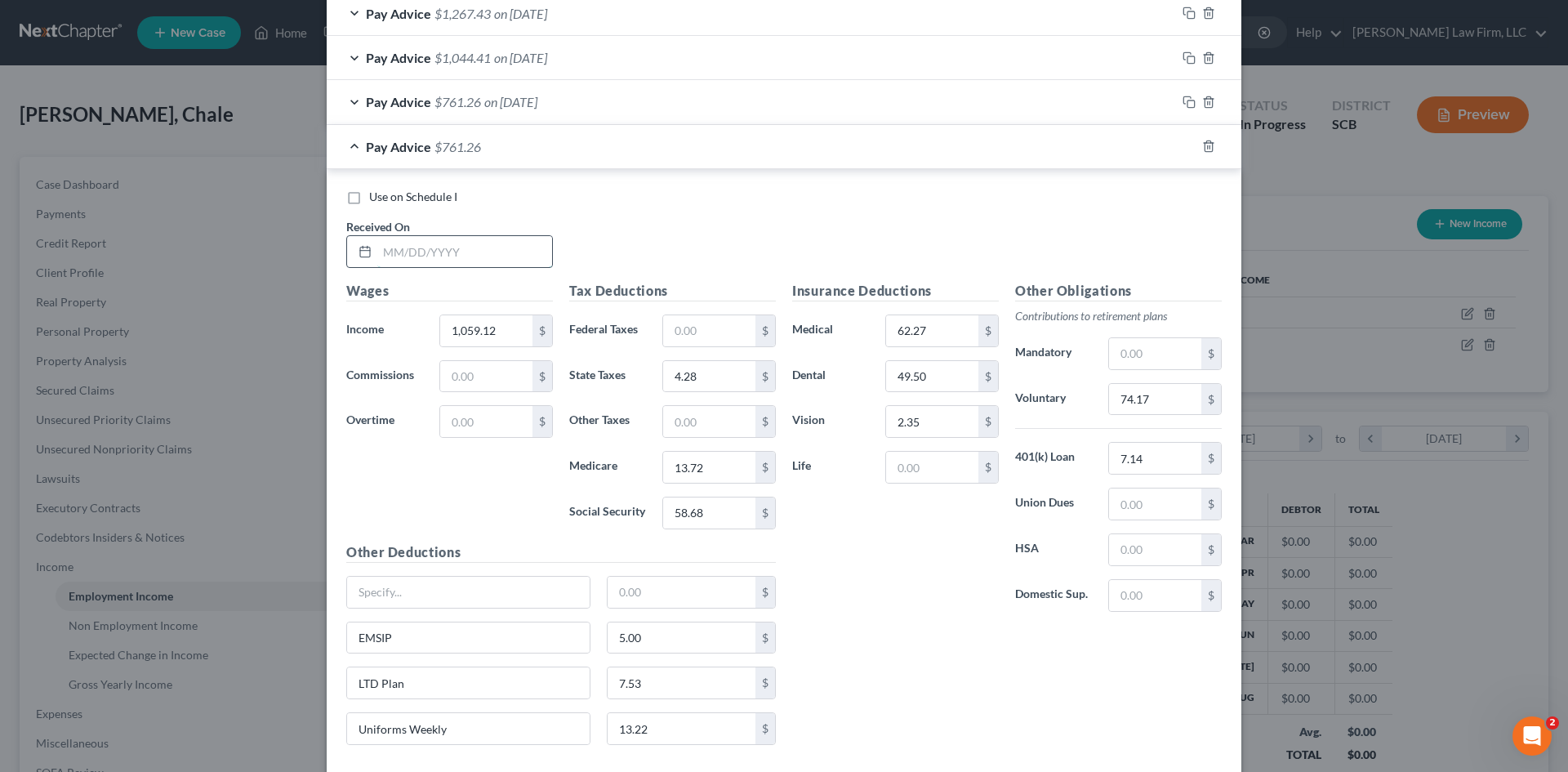
click at [464, 257] on input "text" at bounding box center [464, 251] width 175 height 31
click at [513, 541] on div "Wages Income * 1,059.12 $ Commissions $ Overtime $" at bounding box center [450, 412] width 223 height 261
click at [492, 332] on input "1,059.12" at bounding box center [486, 331] width 93 height 31
click at [837, 611] on div "Insurance Deductions Medical 62.27 $ Dental 49.50 $ Vision 2.35 $ Life $" at bounding box center [896, 453] width 223 height 344
click at [1167, 405] on input "74.17" at bounding box center [1155, 399] width 93 height 31
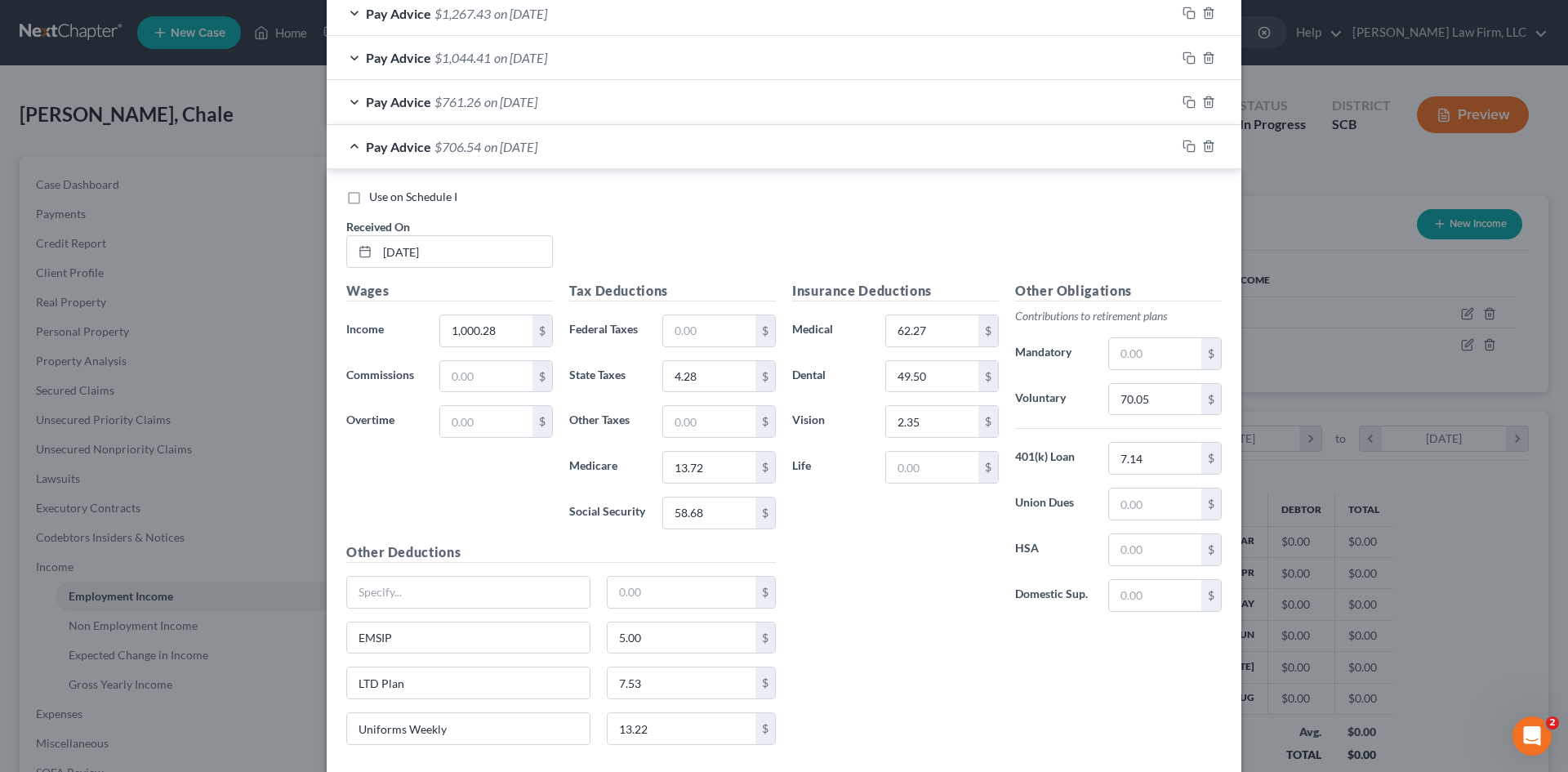
click at [946, 554] on div "Insurance Deductions Medical 62.27 $ Dental 49.50 $ Vision 2.35 $ Life $" at bounding box center [896, 453] width 223 height 344
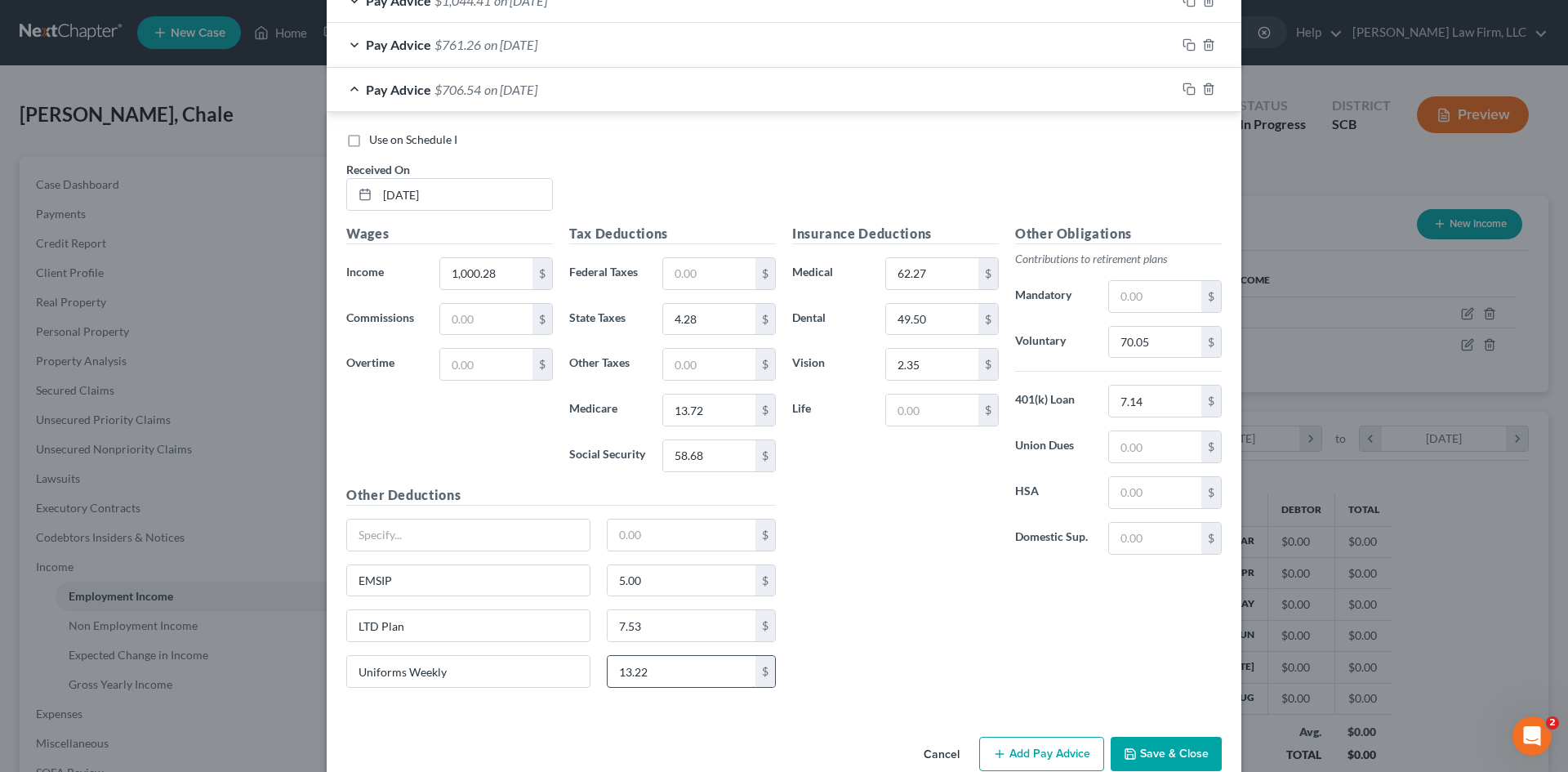
scroll to position [1160, 0]
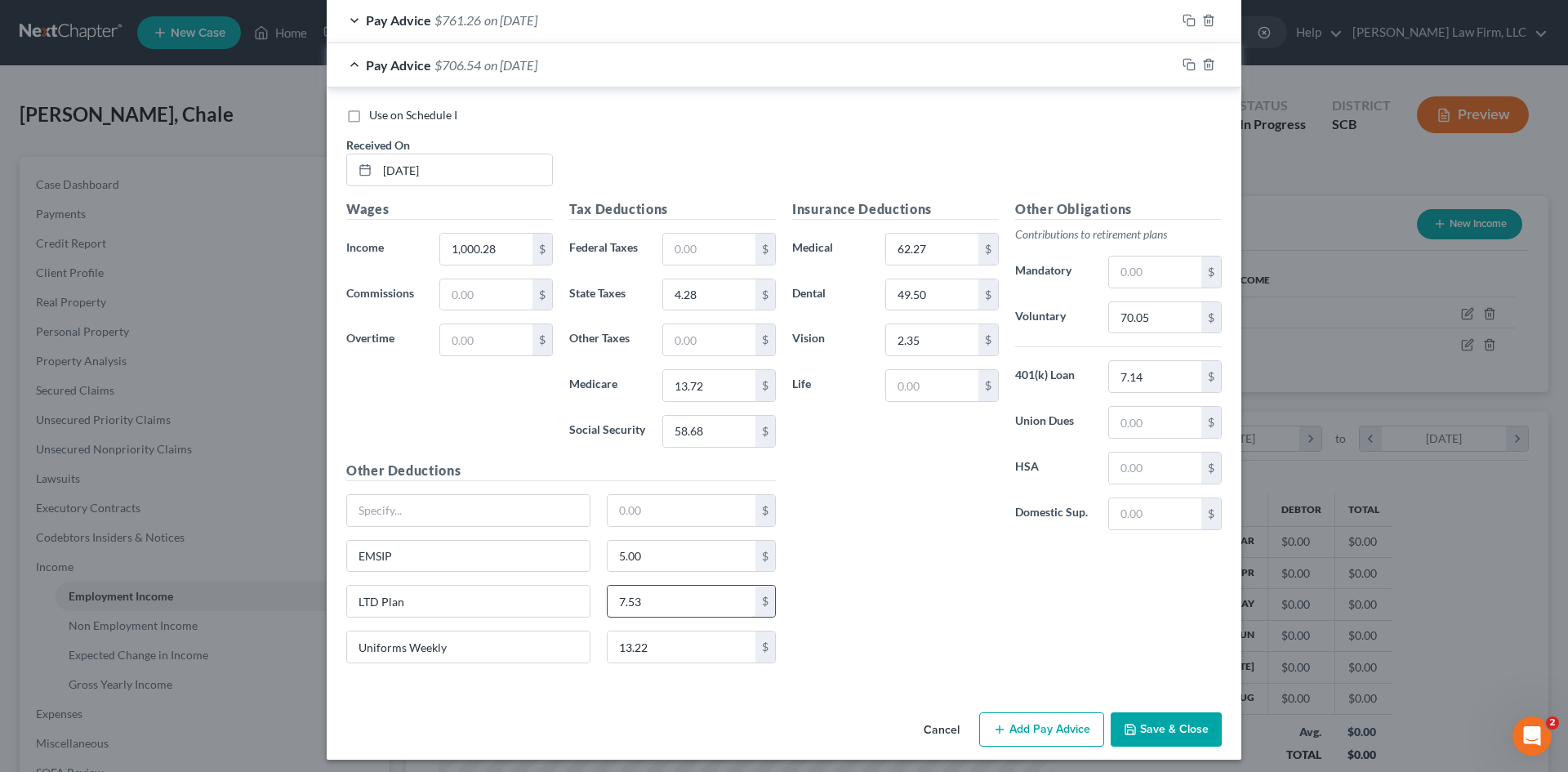
click at [693, 597] on input "7.53" at bounding box center [682, 601] width 149 height 31
click at [879, 587] on div "Insurance Deductions Medical 62.27 $ Dental 49.50 $ Vision 2.35 $ Life $ Other …" at bounding box center [1007, 438] width 446 height 477
click at [745, 424] on input "58.68" at bounding box center [709, 431] width 93 height 31
drag, startPoint x: 867, startPoint y: 547, endPoint x: 857, endPoint y: 520, distance: 28.8
click at [867, 546] on div "Insurance Deductions Medical 62.27 $ Dental 49.50 $ Vision 2.35 $ Life $ Other …" at bounding box center [1007, 438] width 446 height 477
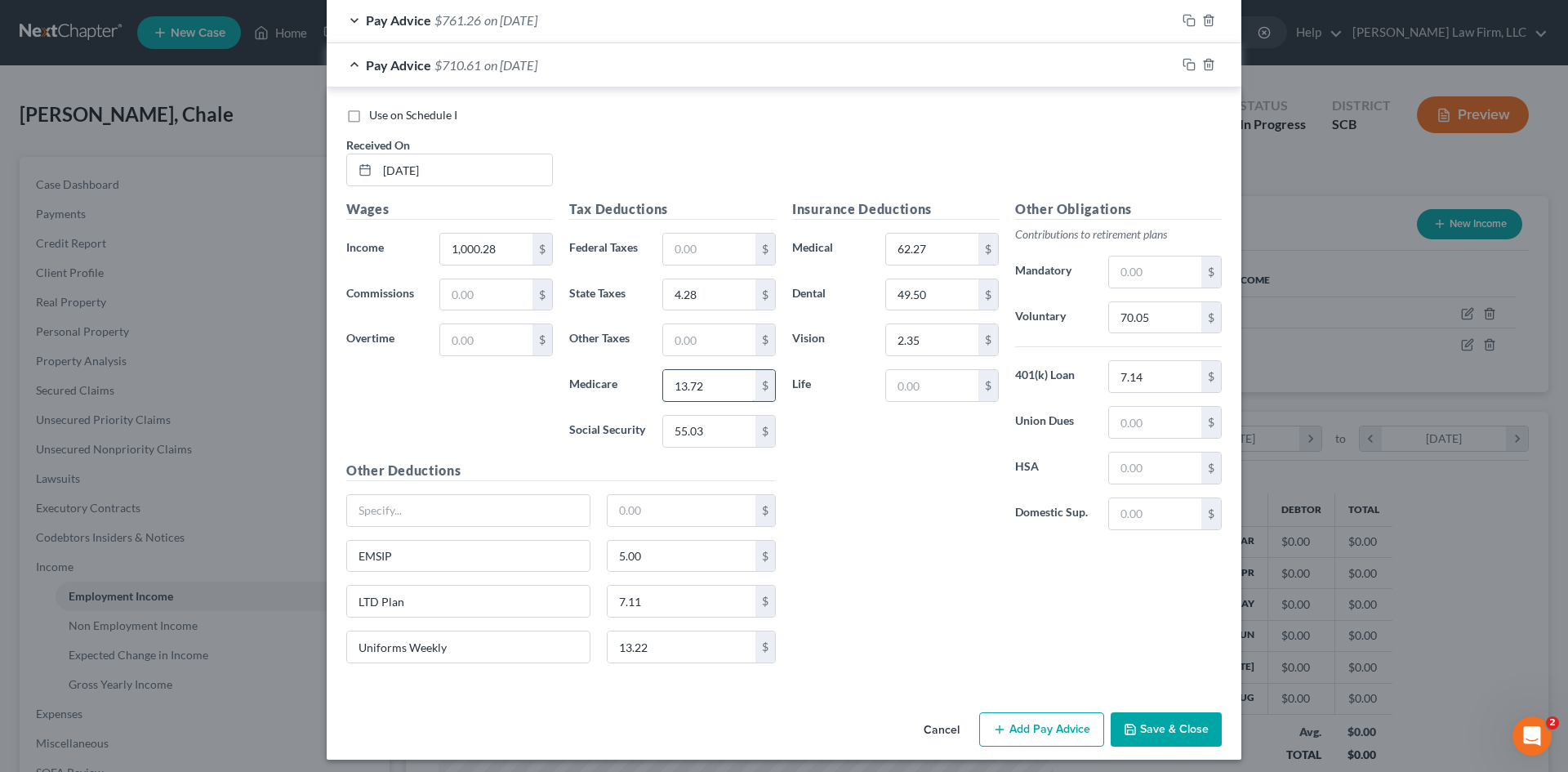
click at [713, 384] on input "13.72" at bounding box center [709, 386] width 93 height 31
drag, startPoint x: 932, startPoint y: 522, endPoint x: 863, endPoint y: 486, distance: 77.8
click at [927, 519] on div "Insurance Deductions Medical 62.27 $ Dental 49.50 $ Vision 2.35 $ Life $" at bounding box center [896, 371] width 223 height 344
click at [716, 298] on input "4.28" at bounding box center [709, 295] width 93 height 31
click at [866, 521] on div "Insurance Deductions Medical 62.27 $ Dental 49.50 $ Vision 2.35 $ Life $" at bounding box center [896, 371] width 223 height 344
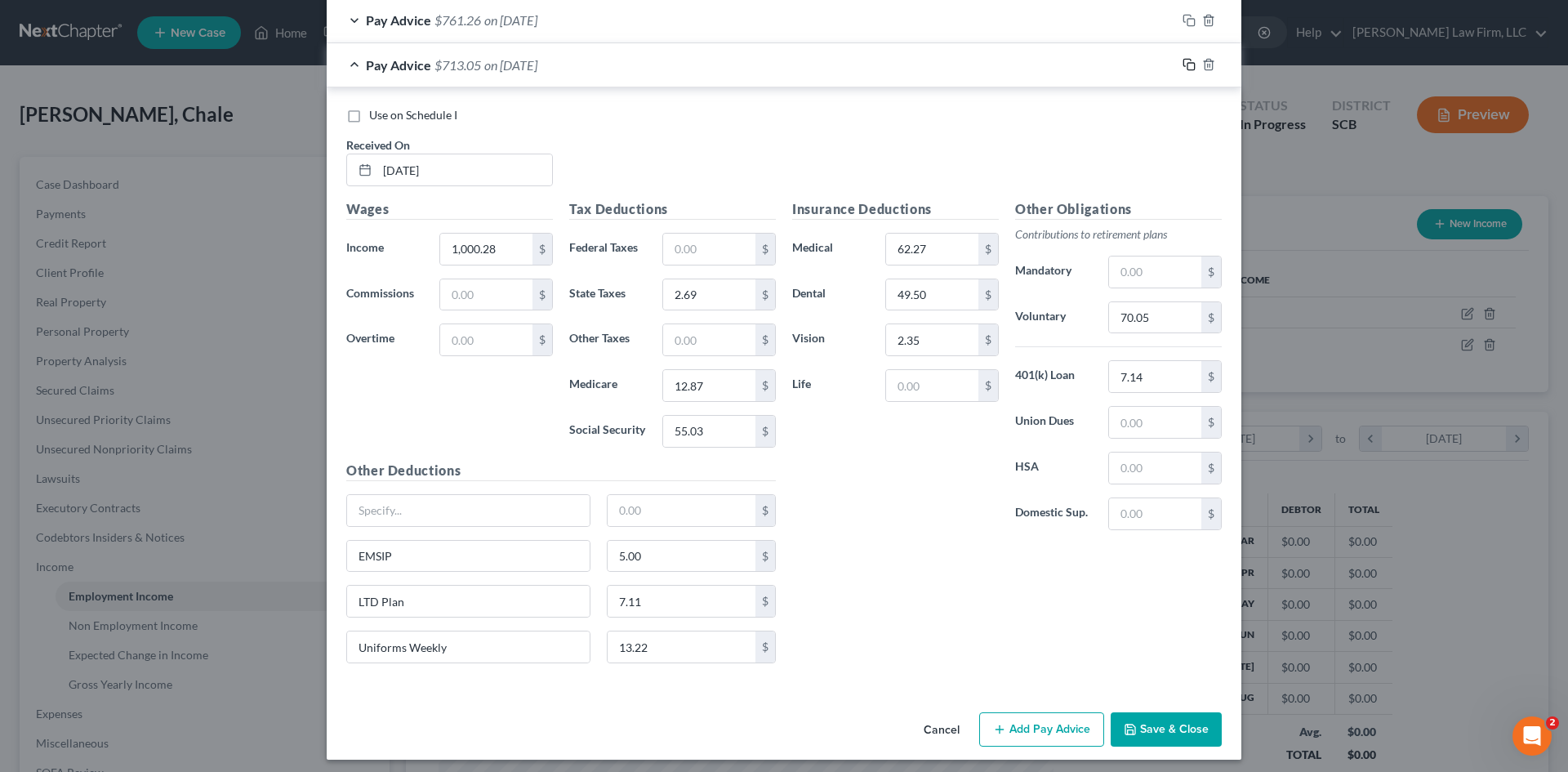
click at [1183, 66] on icon "button" at bounding box center [1189, 65] width 13 height 13
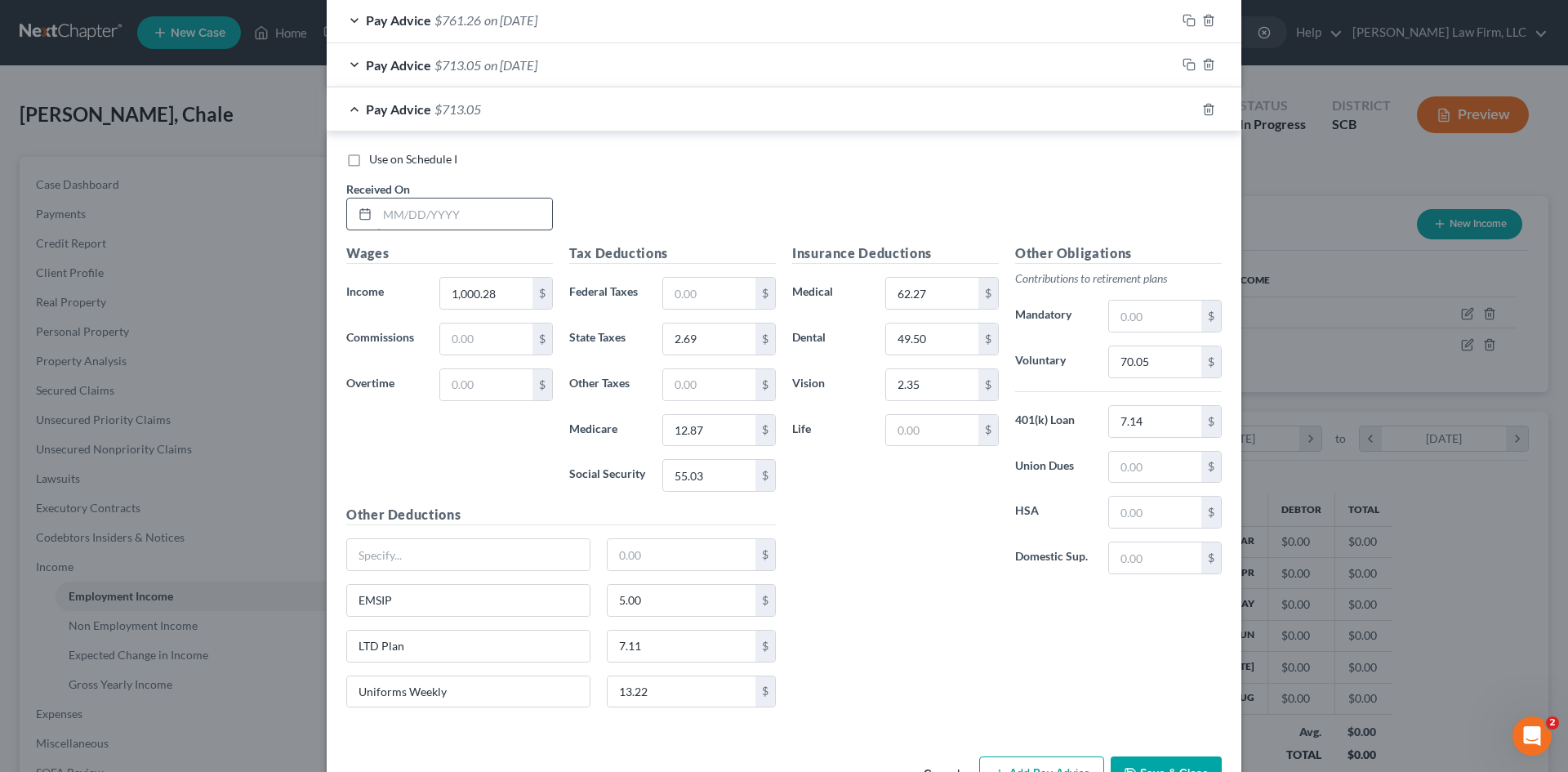
click at [458, 207] on div "Received On *" at bounding box center [450, 205] width 223 height 50
click at [463, 220] on input "text" at bounding box center [464, 214] width 175 height 31
click at [459, 429] on div "Wages Income * 1,000.28 $ Commissions $ Overtime $" at bounding box center [450, 374] width 223 height 261
click at [503, 293] on input "1,000.28" at bounding box center [486, 293] width 93 height 31
drag, startPoint x: 503, startPoint y: 508, endPoint x: 546, endPoint y: 447, distance: 74.6
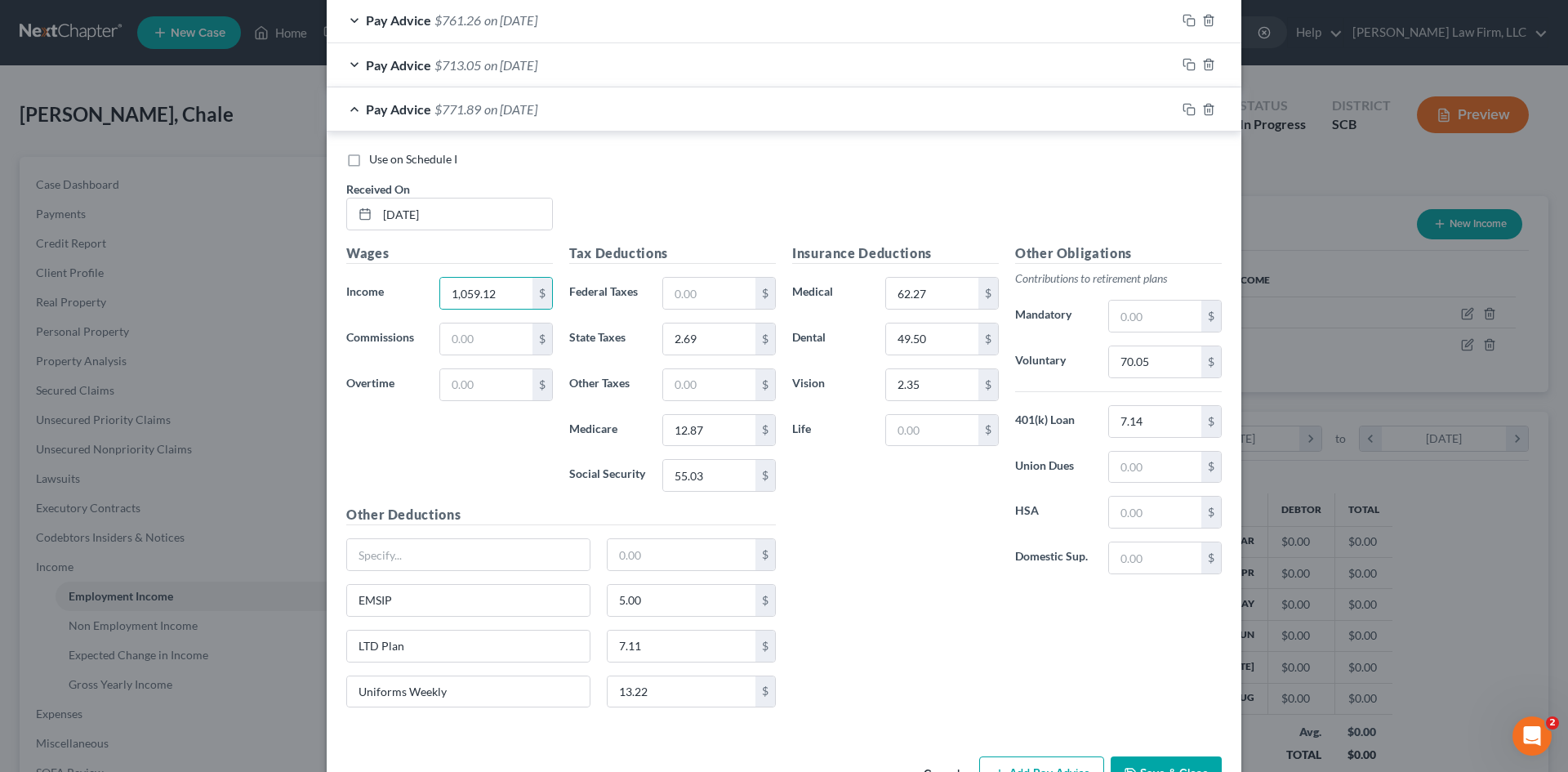
click at [503, 507] on h5 "Other Deductions" at bounding box center [561, 514] width 429 height 20
click at [717, 344] on input "2.69" at bounding box center [709, 339] width 93 height 31
click at [1007, 698] on div "Insurance Deductions Medical 62.27 $ Dental 49.50 $ Vision 2.35 $ Life $ Other …" at bounding box center [1007, 482] width 446 height 477
click at [713, 436] on input "12.87" at bounding box center [709, 430] width 93 height 31
click at [815, 523] on div "Insurance Deductions Medical 62.27 $ Dental 49.50 $ Vision 2.35 $ Life $" at bounding box center [896, 415] width 223 height 344
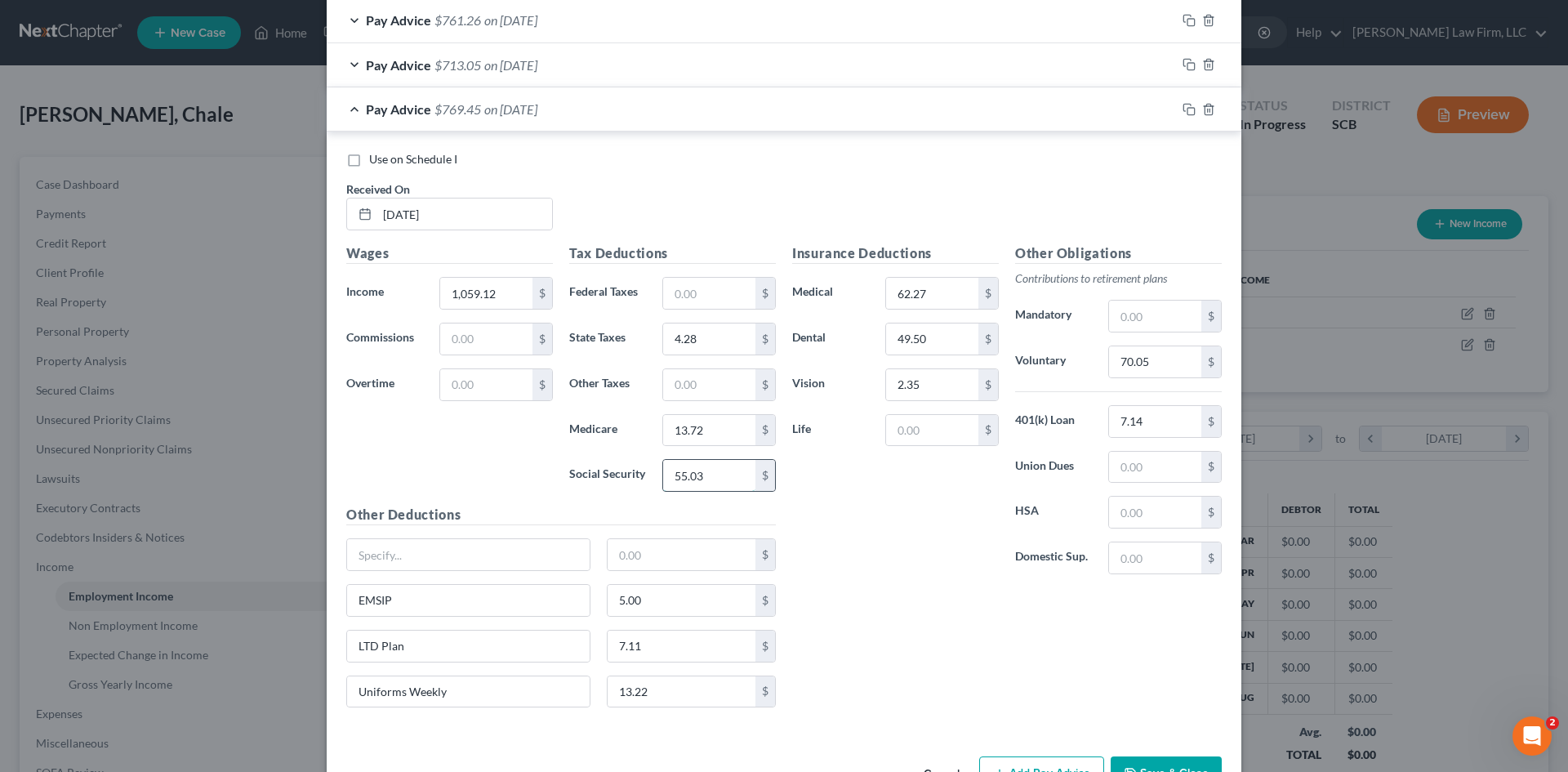
click at [721, 490] on input "55.03" at bounding box center [709, 475] width 93 height 31
click at [900, 516] on div "Insurance Deductions Medical 62.27 $ Dental 49.50 $ Vision 2.35 $ Life $" at bounding box center [896, 415] width 223 height 344
click at [1180, 362] on input "70.05" at bounding box center [1155, 362] width 93 height 31
click at [690, 645] on input "7.11" at bounding box center [682, 646] width 149 height 31
click at [927, 624] on div "Insurance Deductions Medical 62.27 $ Dental 49.50 $ Vision 2.35 $ Life $ Other …" at bounding box center [1007, 482] width 446 height 477
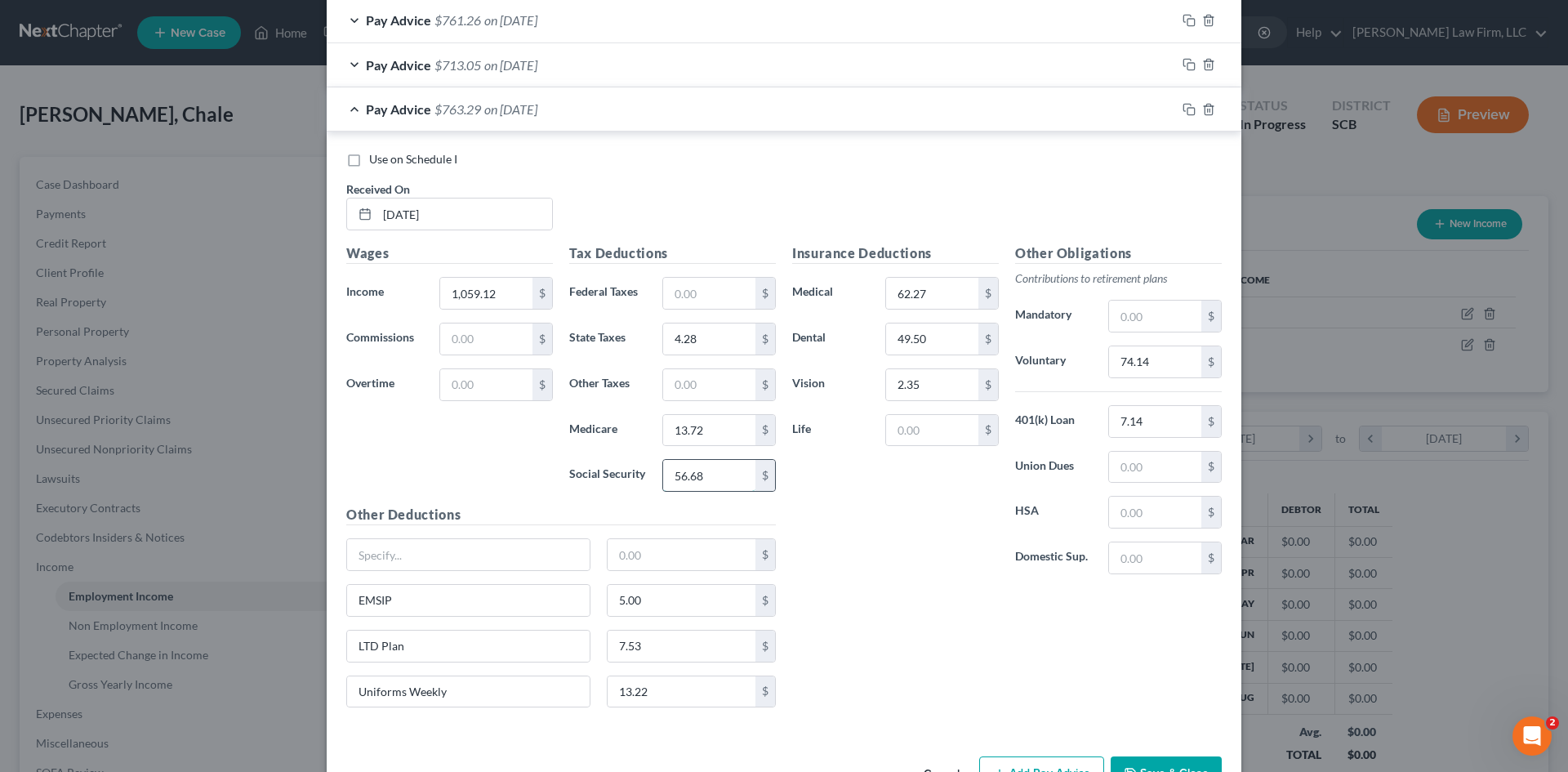
click at [711, 475] on input "56.68" at bounding box center [709, 475] width 93 height 31
click at [883, 539] on div "Insurance Deductions Medical 62.27 $ Dental 49.50 $ Vision 2.35 $ Life $" at bounding box center [896, 415] width 223 height 344
click at [1180, 361] on input "74.14" at bounding box center [1155, 362] width 93 height 31
drag, startPoint x: 895, startPoint y: 593, endPoint x: 886, endPoint y: 590, distance: 9.5
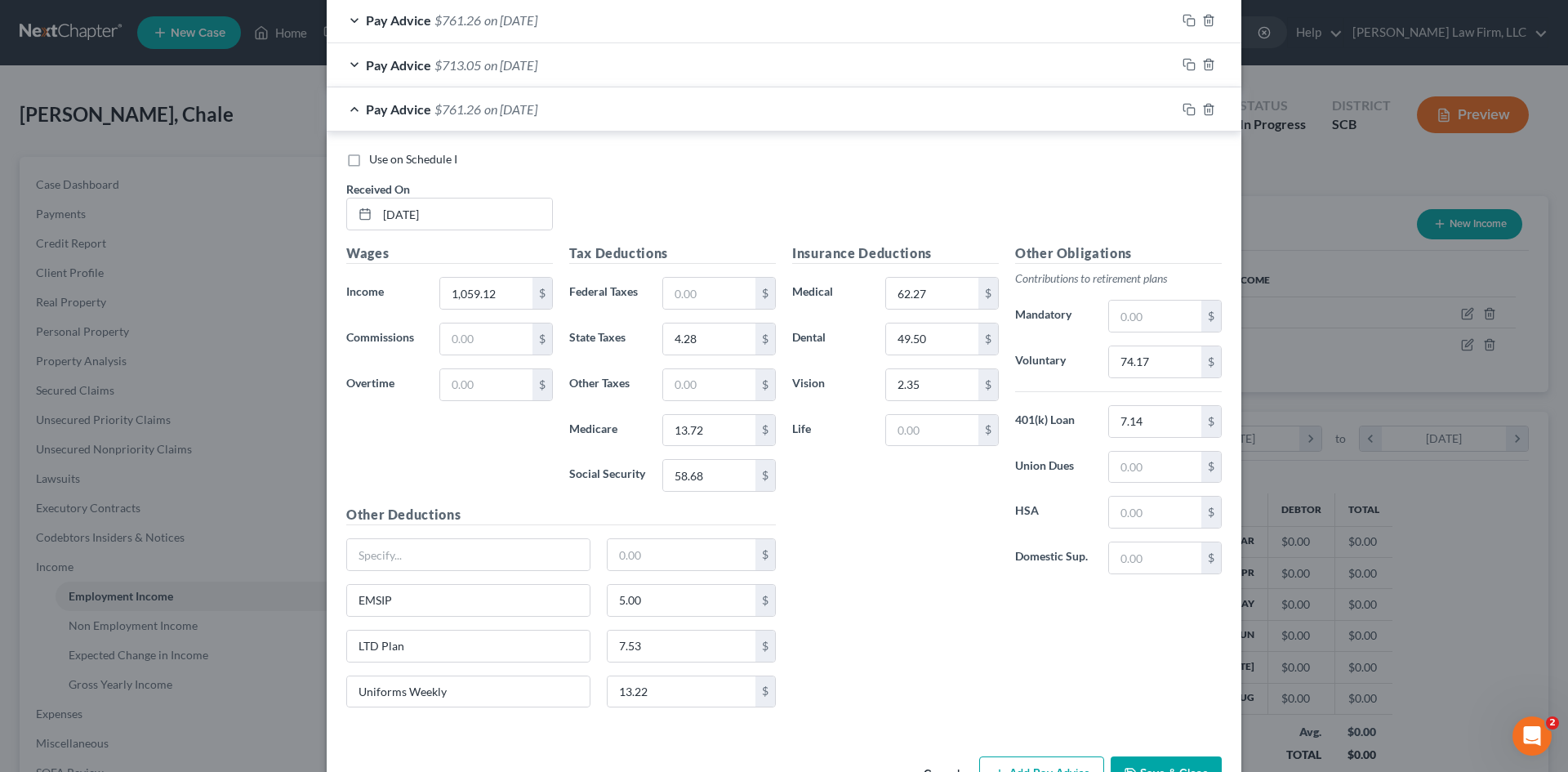
click at [890, 593] on div "Insurance Deductions Medical 62.27 $ Dental 49.50 $ Vision 2.35 $ Life $ Other …" at bounding box center [1007, 482] width 446 height 477
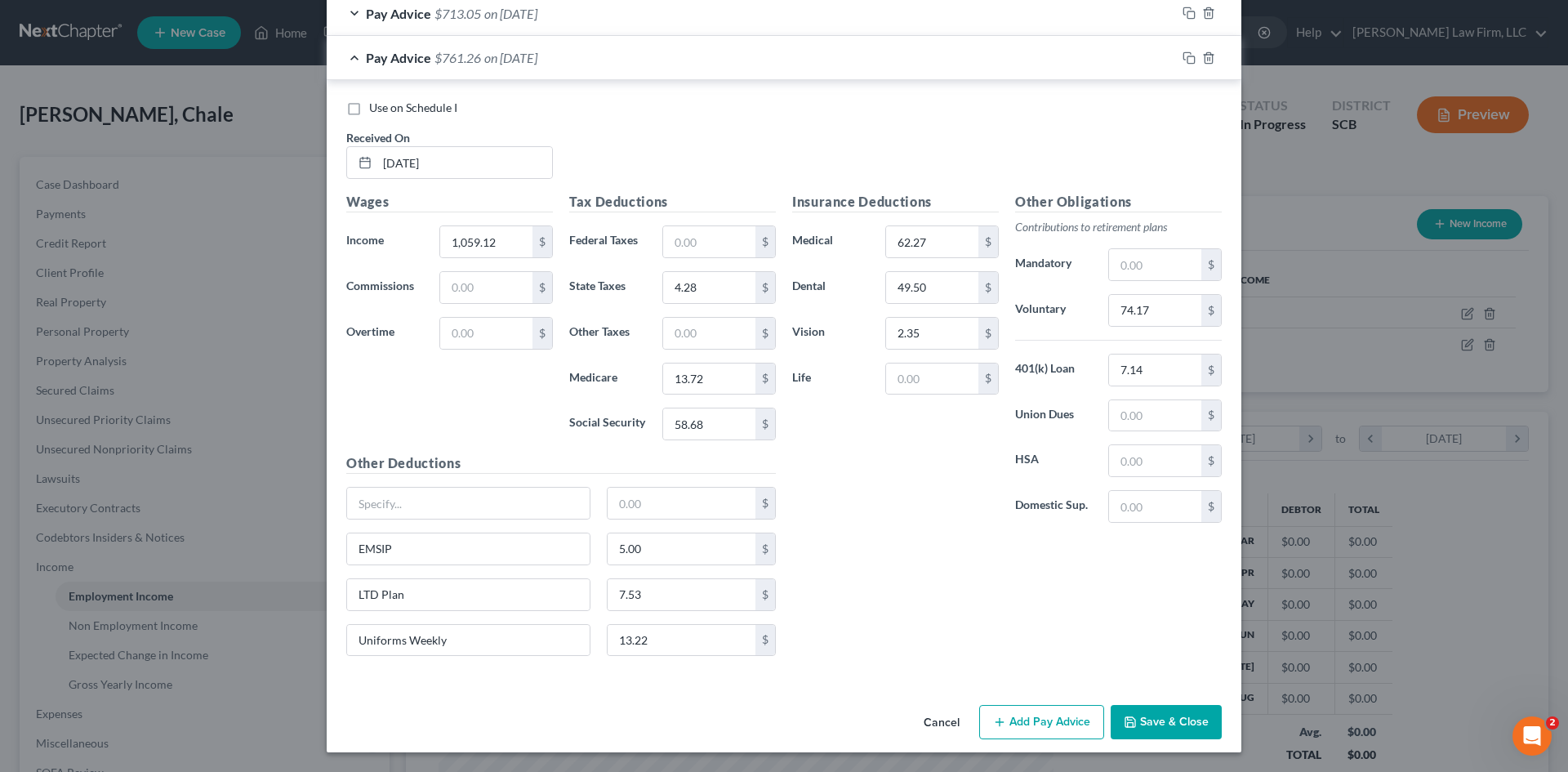
scroll to position [1130, 0]
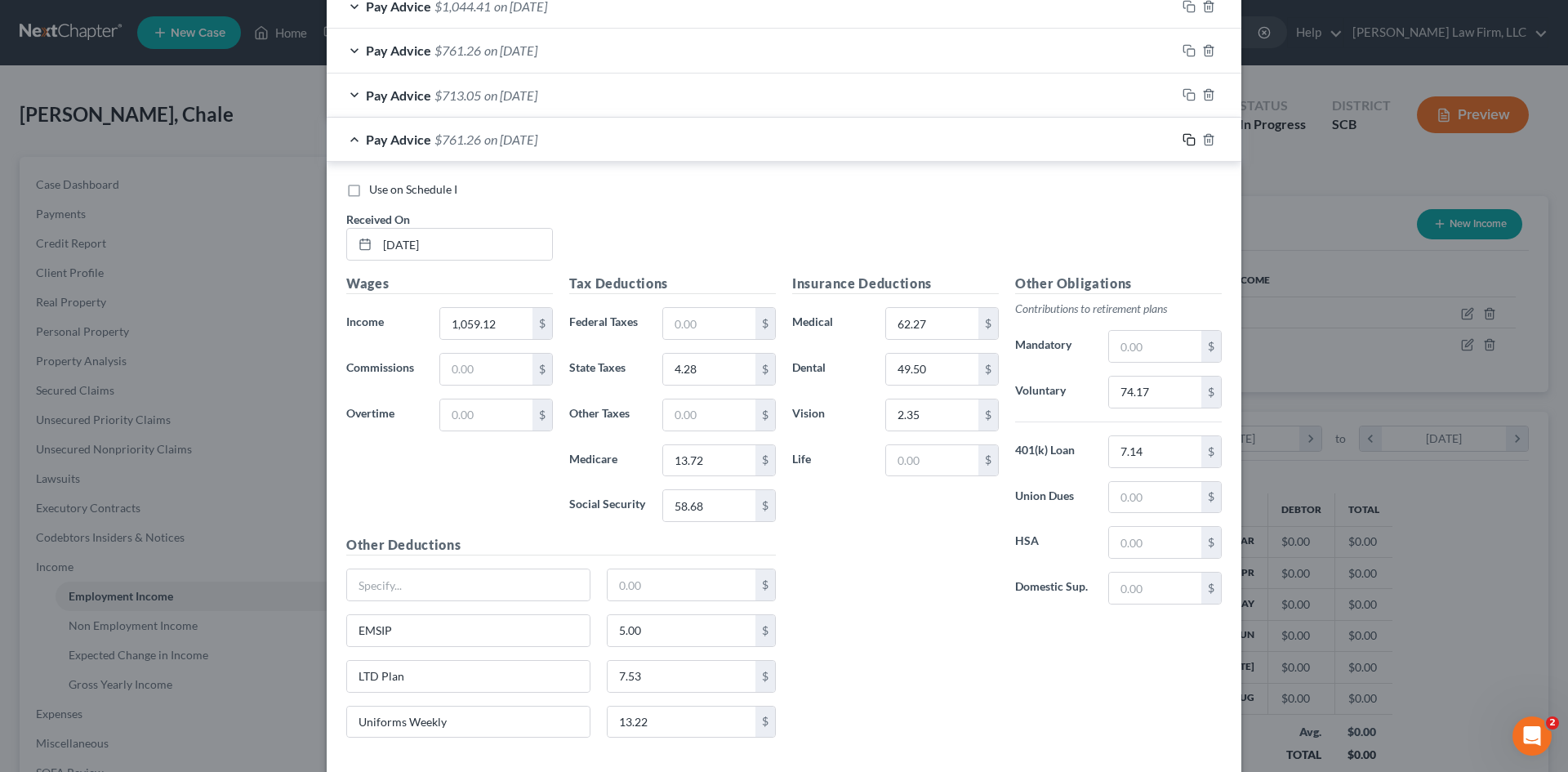
click at [1184, 142] on icon "button" at bounding box center [1189, 140] width 13 height 13
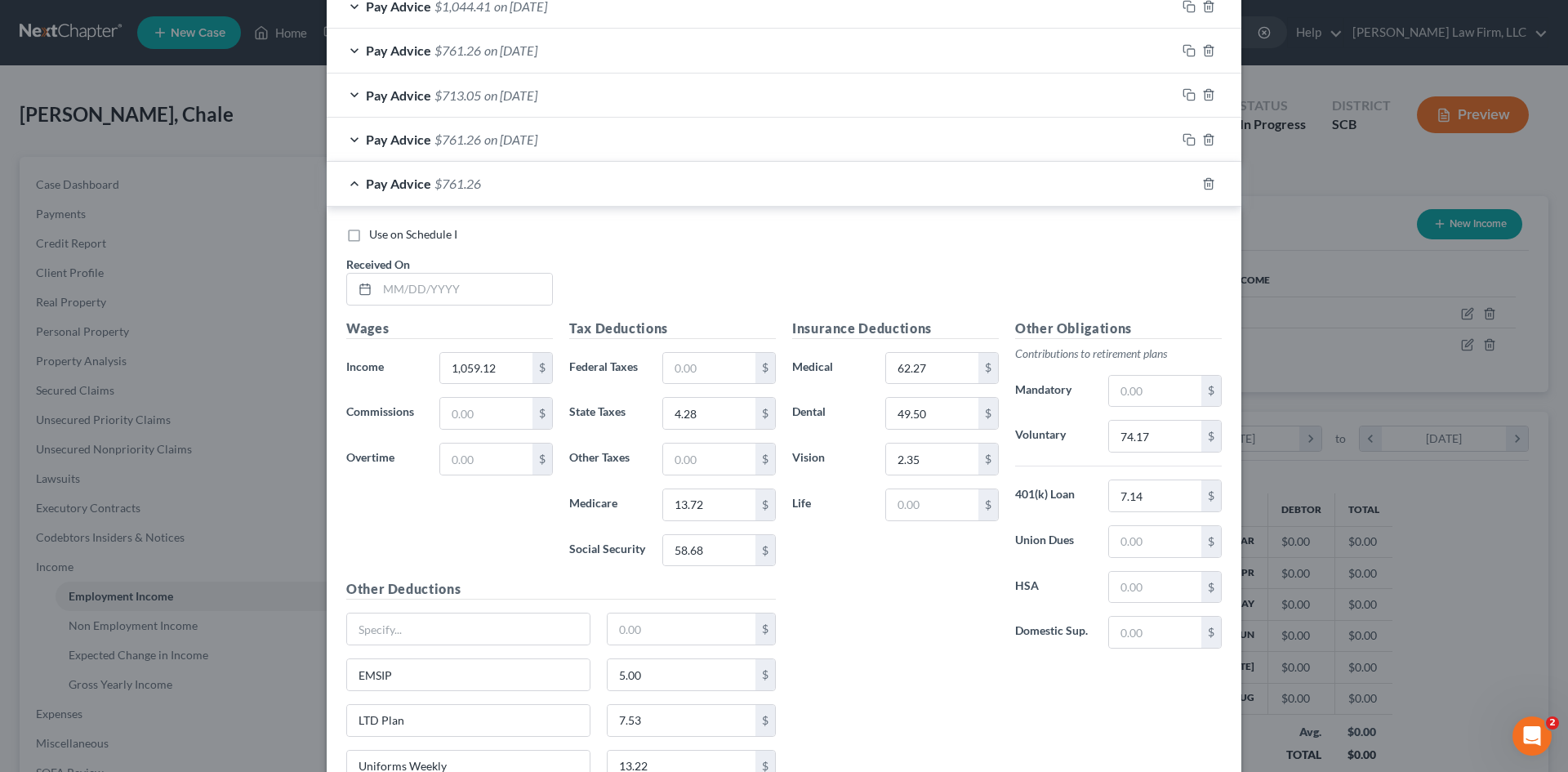
click at [481, 271] on div "Received On *" at bounding box center [450, 281] width 223 height 50
click at [481, 282] on input "text" at bounding box center [464, 289] width 175 height 31
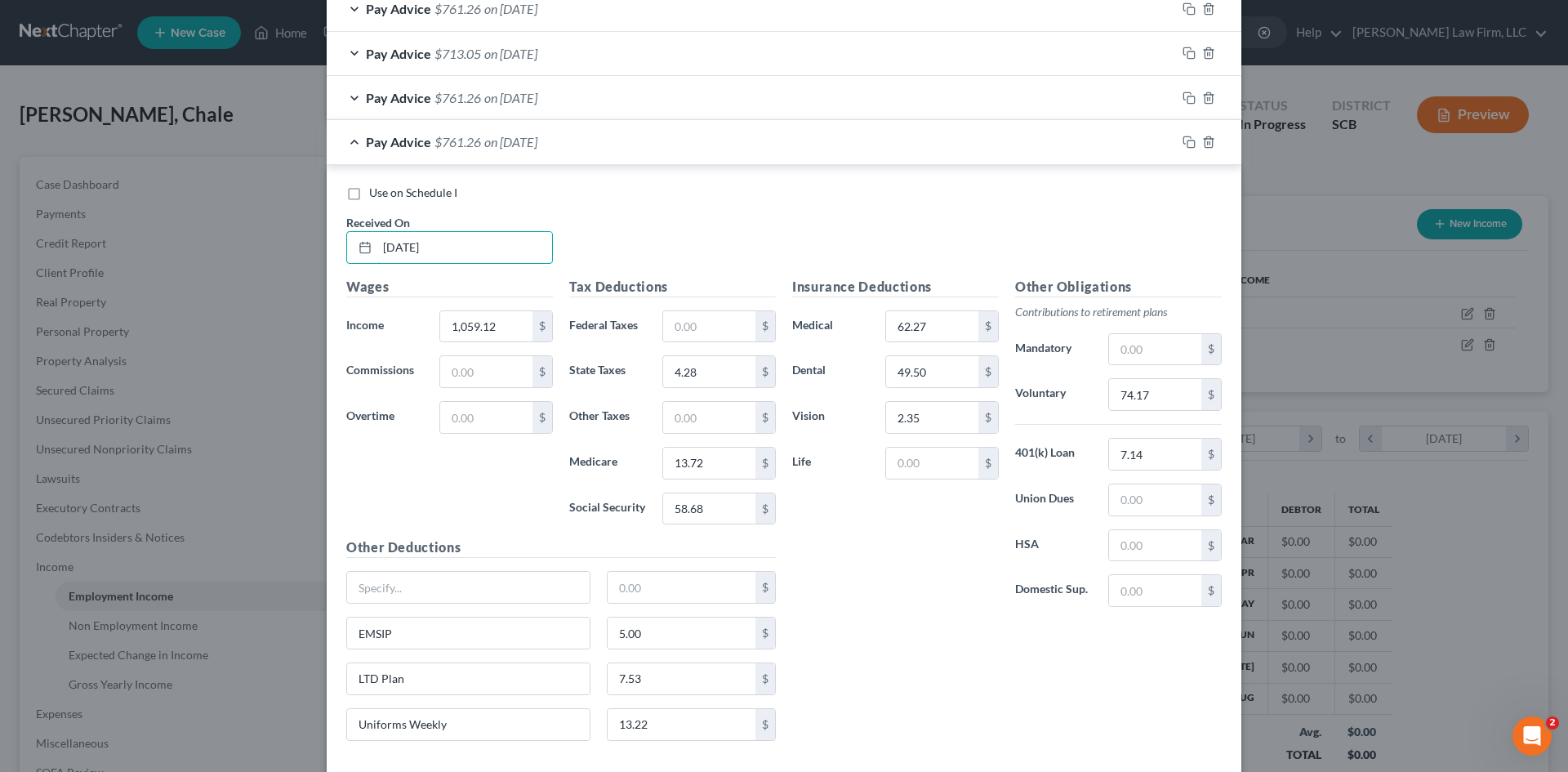
scroll to position [1212, 0]
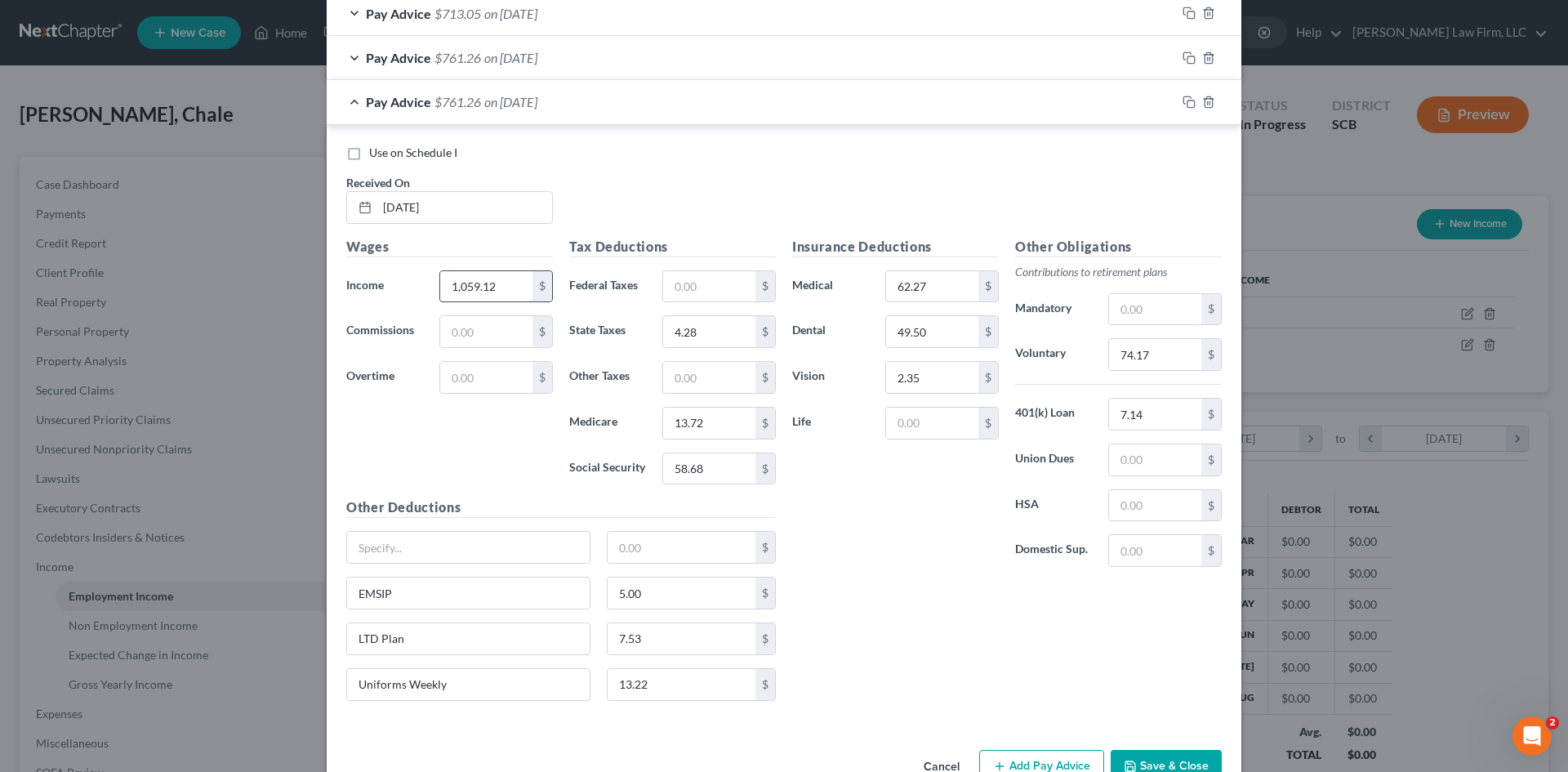
click at [511, 284] on input "1,059.12" at bounding box center [486, 286] width 93 height 31
click at [683, 278] on input "text" at bounding box center [709, 286] width 93 height 31
click at [731, 336] on input "4.28" at bounding box center [709, 331] width 93 height 31
click at [738, 429] on input "13.72" at bounding box center [709, 423] width 93 height 31
click at [719, 469] on input "58.68" at bounding box center [709, 469] width 93 height 31
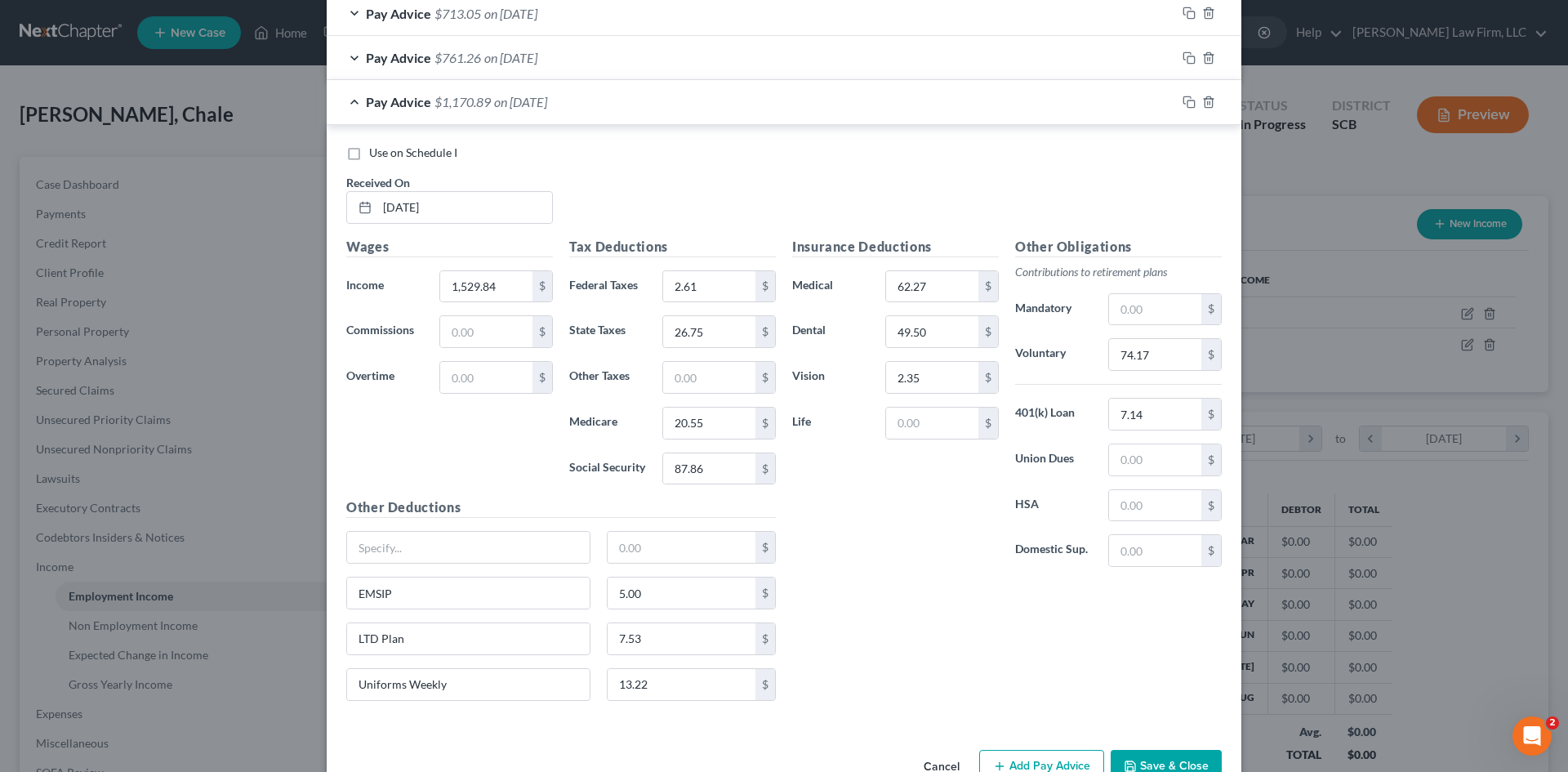
click at [890, 521] on div "Insurance Deductions Medical 62.27 $ Dental 49.50 $ Vision 2.35 $ Life $" at bounding box center [896, 408] width 223 height 344
click at [936, 283] on input "62.27" at bounding box center [932, 286] width 93 height 31
drag, startPoint x: 866, startPoint y: 602, endPoint x: 1013, endPoint y: 441, distance: 218.0
click at [879, 589] on div "Insurance Deductions Medical 62.27 $ Dental 49.50 $ Vision 2.35 $ Life $ Other …" at bounding box center [1007, 475] width 446 height 477
click at [1158, 340] on input "74.17" at bounding box center [1155, 354] width 93 height 31
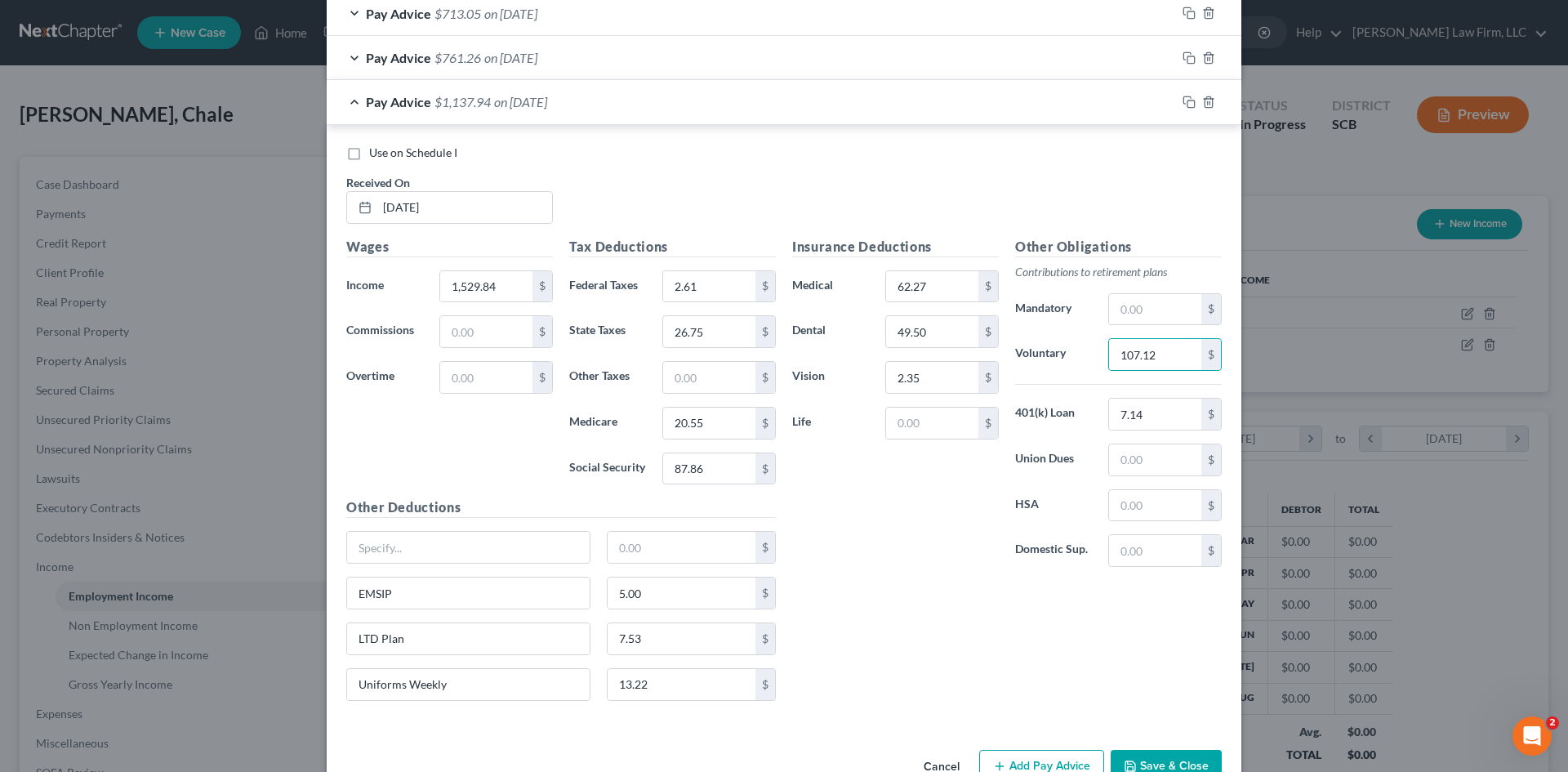
click at [676, 662] on div "LTD Plan 7.53 $" at bounding box center [562, 645] width 446 height 46
click at [676, 640] on input "7.53" at bounding box center [682, 638] width 149 height 31
click at [832, 638] on div "Insurance Deductions Medical 62.27 $ Dental 49.50 $ Vision 2.35 $ Life $ Other …" at bounding box center [1007, 475] width 446 height 477
click at [1186, 99] on icon "button" at bounding box center [1189, 102] width 13 height 13
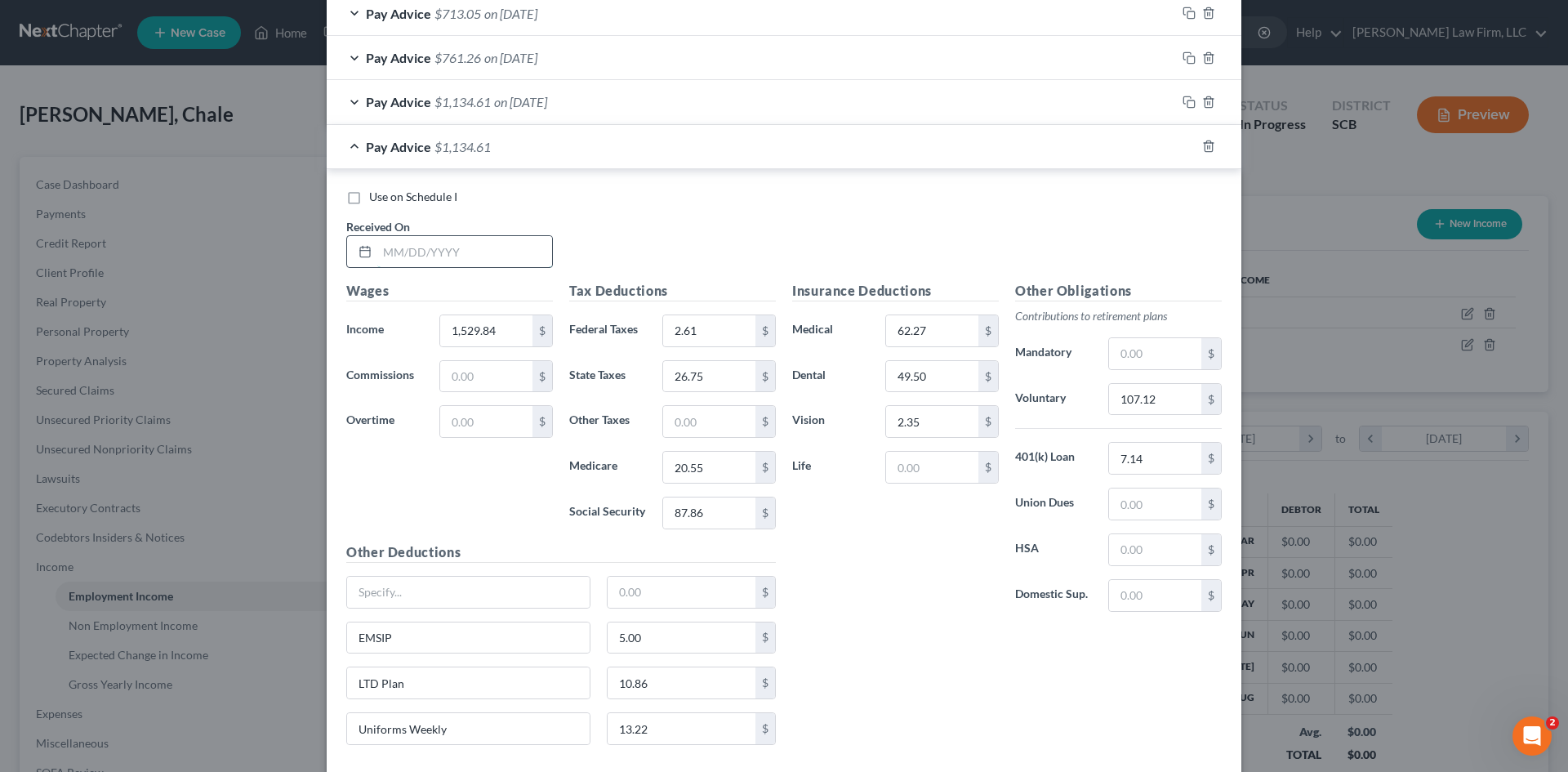
click at [475, 257] on input "text" at bounding box center [464, 251] width 175 height 31
click at [485, 513] on div "Wages Income * 1,529.84 $ Commissions $ Overtime $" at bounding box center [450, 412] width 223 height 261
click at [487, 341] on input "1,529.84" at bounding box center [486, 331] width 93 height 31
click at [713, 329] on input "2.61" at bounding box center [709, 331] width 93 height 31
click at [731, 509] on input "87.86" at bounding box center [709, 512] width 93 height 31
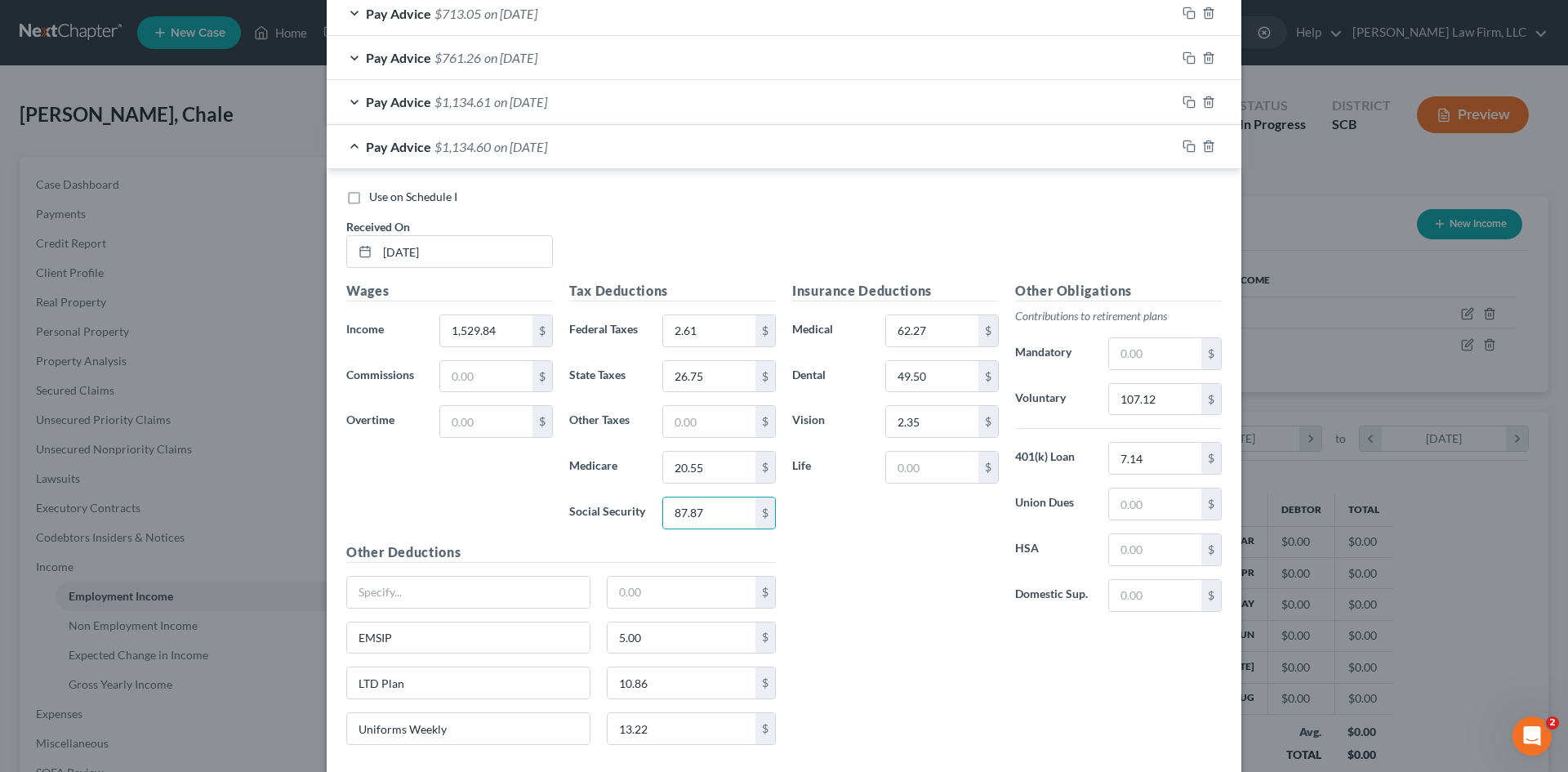
click at [928, 580] on div "Insurance Deductions Medical 62.27 $ Dental 49.50 $ Vision 2.35 $ Life $" at bounding box center [896, 453] width 223 height 344
click at [1187, 152] on rect "button" at bounding box center [1191, 149] width 8 height 8
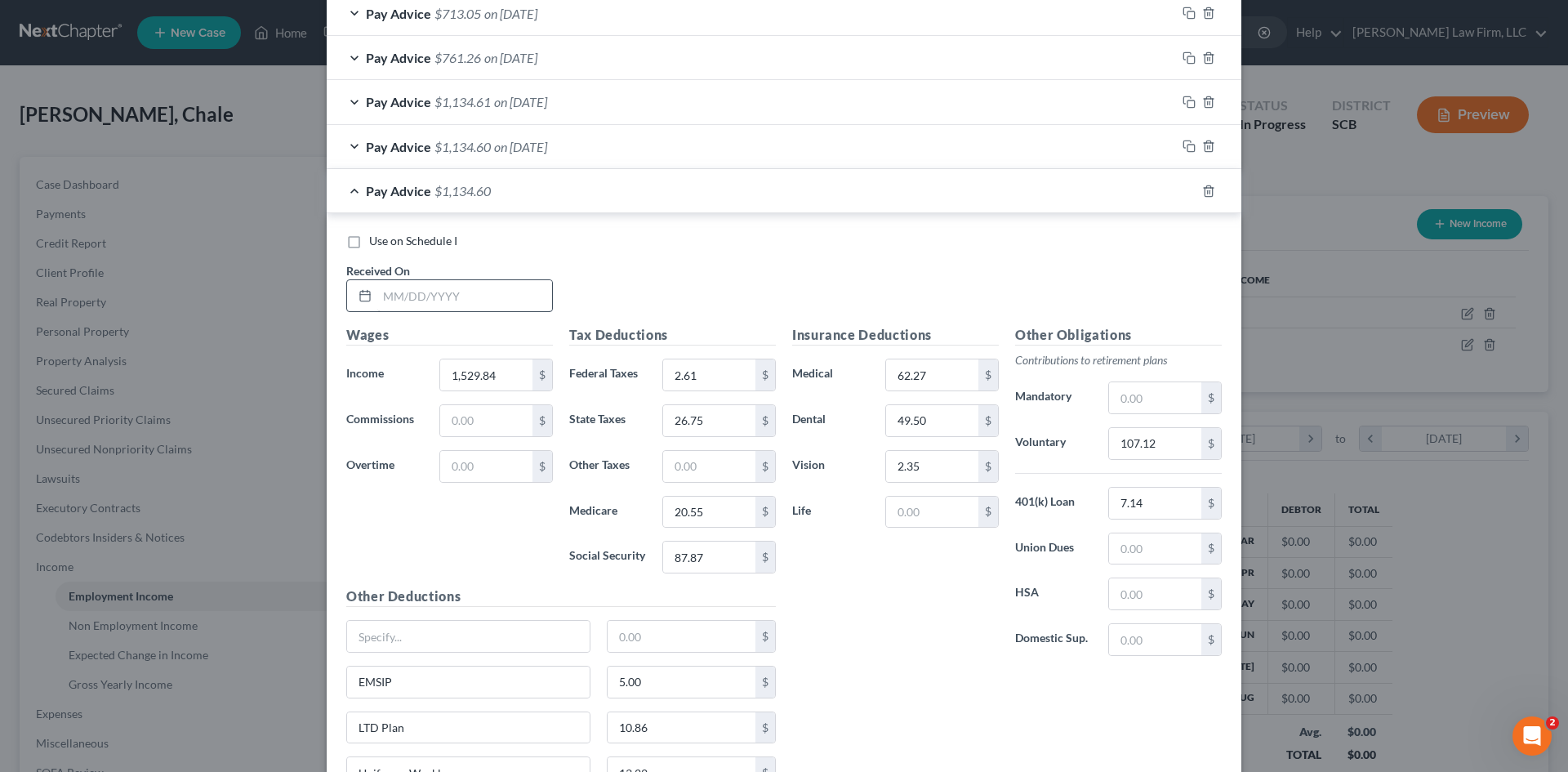
click at [458, 270] on div "Received On *" at bounding box center [450, 287] width 223 height 50
click at [461, 291] on input "text" at bounding box center [464, 296] width 175 height 31
drag, startPoint x: 502, startPoint y: 566, endPoint x: 502, endPoint y: 418, distance: 148.0
click at [502, 555] on div "Wages Income * 1,529.84 $ Commissions $ Overtime $" at bounding box center [450, 456] width 223 height 261
click at [505, 379] on input "1,529.84" at bounding box center [486, 375] width 93 height 31
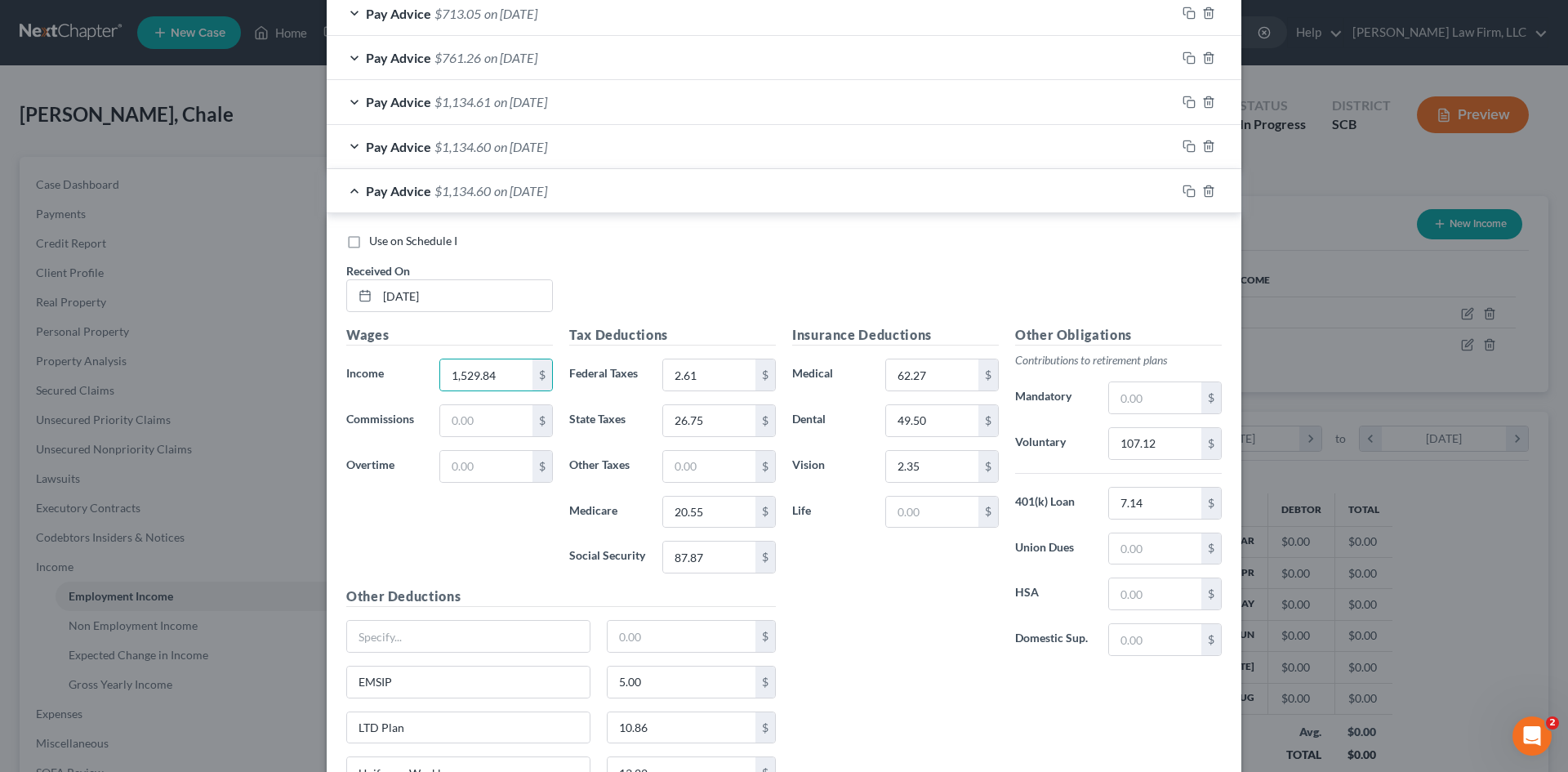
click at [508, 560] on div "Wages Income * 1,529.84 $ Commissions $ Overtime $" at bounding box center [450, 456] width 223 height 261
click at [688, 565] on input "87.87" at bounding box center [709, 557] width 93 height 31
click at [837, 727] on div "Insurance Deductions Medical 62.27 $ Dental 49.50 $ Vision 2.35 $ Life $ Other …" at bounding box center [1007, 564] width 446 height 477
click at [1187, 190] on rect "button" at bounding box center [1191, 194] width 8 height 8
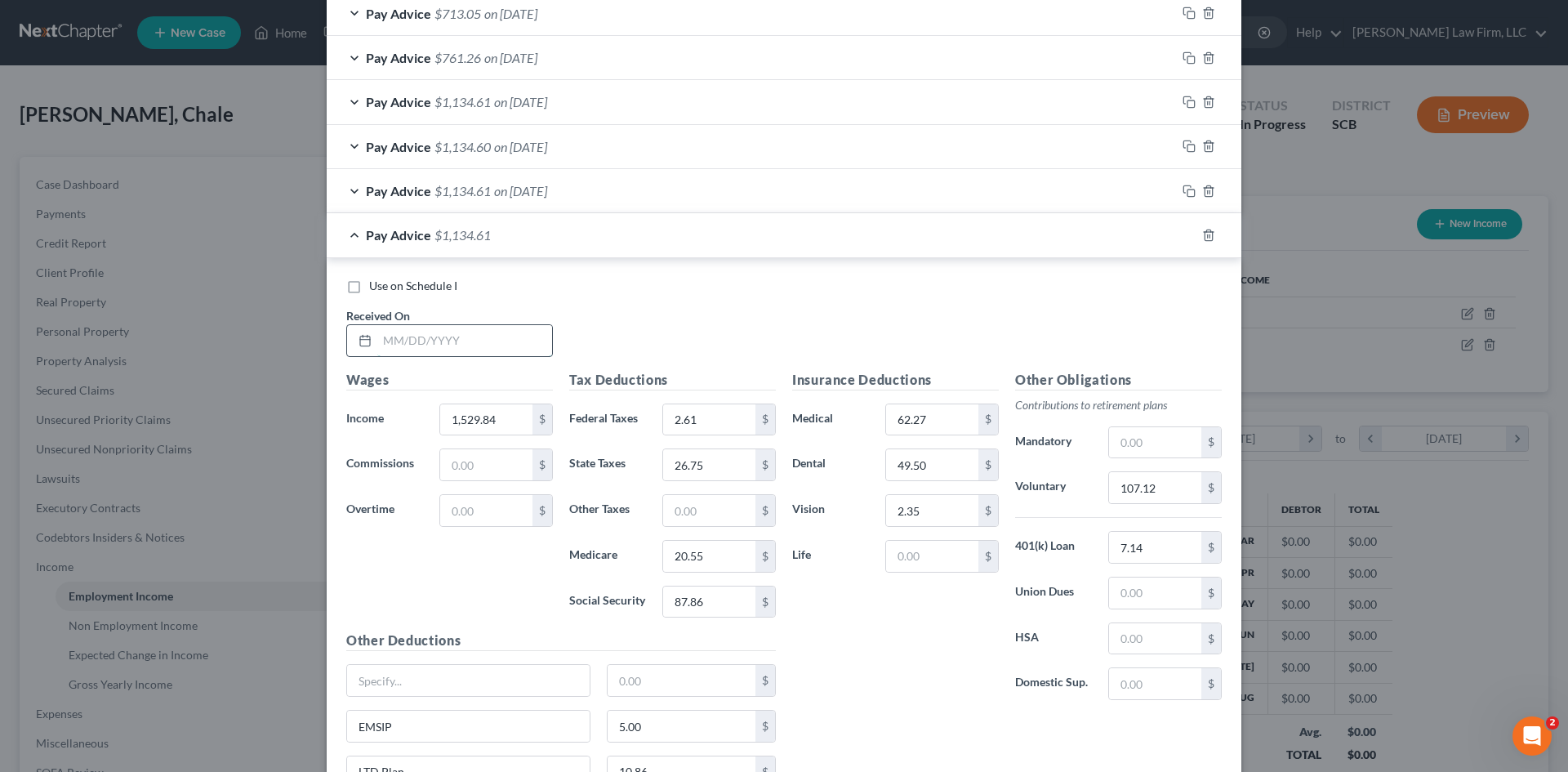
click at [445, 333] on input "text" at bounding box center [464, 341] width 175 height 31
click at [661, 352] on div "Use on Schedule I Received On * 04/10/25" at bounding box center [784, 323] width 892 height 93
click at [514, 420] on input "1,529.84" at bounding box center [486, 420] width 93 height 31
click at [555, 329] on div "Use on Schedule I Received On * 04/10/25" at bounding box center [784, 323] width 892 height 93
click at [717, 600] on input "87.86" at bounding box center [709, 602] width 93 height 31
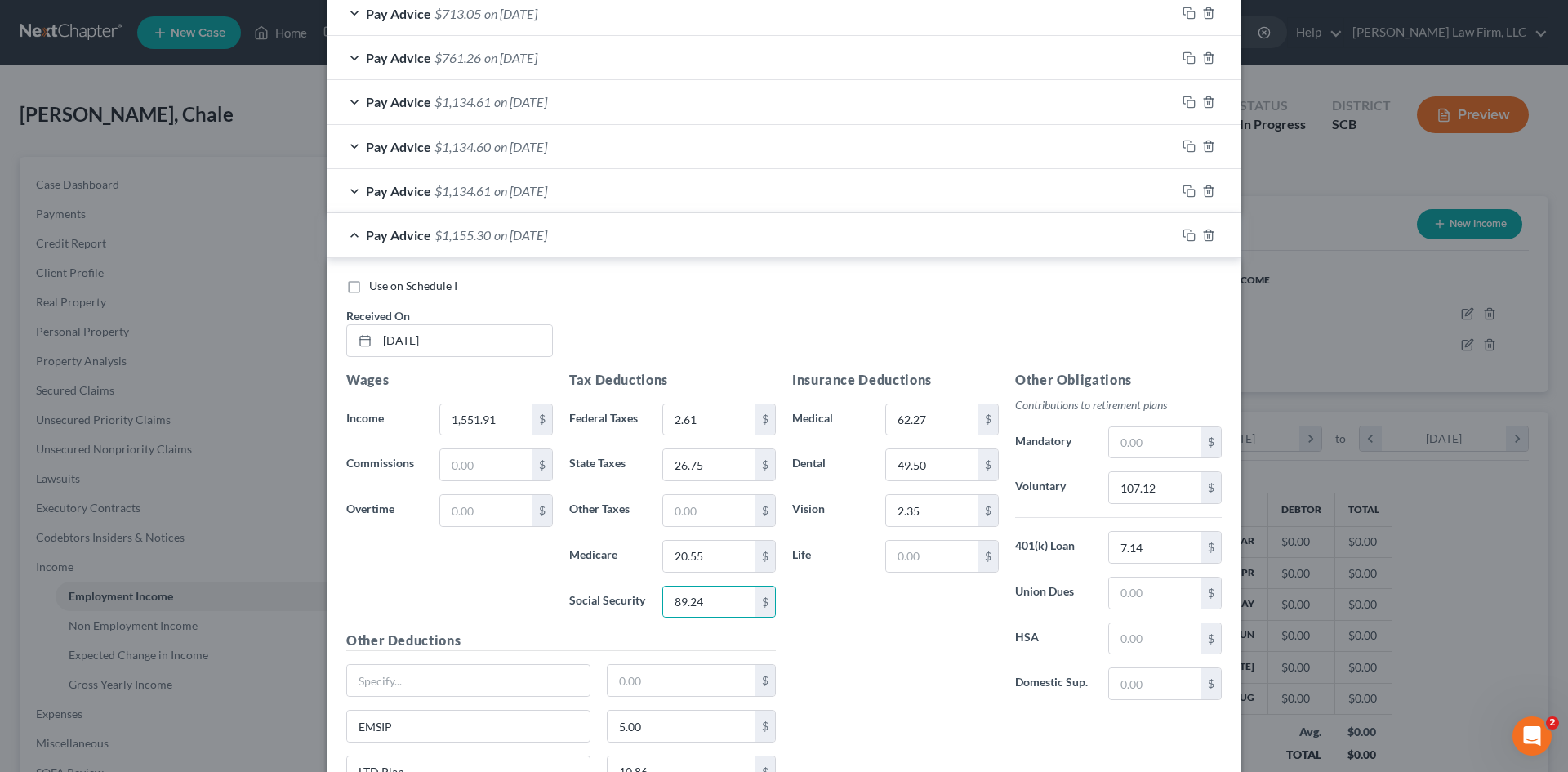
click at [923, 708] on div "Insurance Deductions Medical 62.27 $ Dental 49.50 $ Vision 2.35 $ Life $" at bounding box center [896, 542] width 223 height 344
click at [736, 555] on input "20.55" at bounding box center [709, 556] width 93 height 31
click at [717, 471] on input "26.75" at bounding box center [709, 465] width 93 height 31
click at [721, 427] on input "2.61" at bounding box center [709, 420] width 93 height 31
click at [901, 646] on div "Insurance Deductions Medical 62.27 $ Dental 49.50 $ Vision 2.35 $ Life $" at bounding box center [896, 542] width 223 height 344
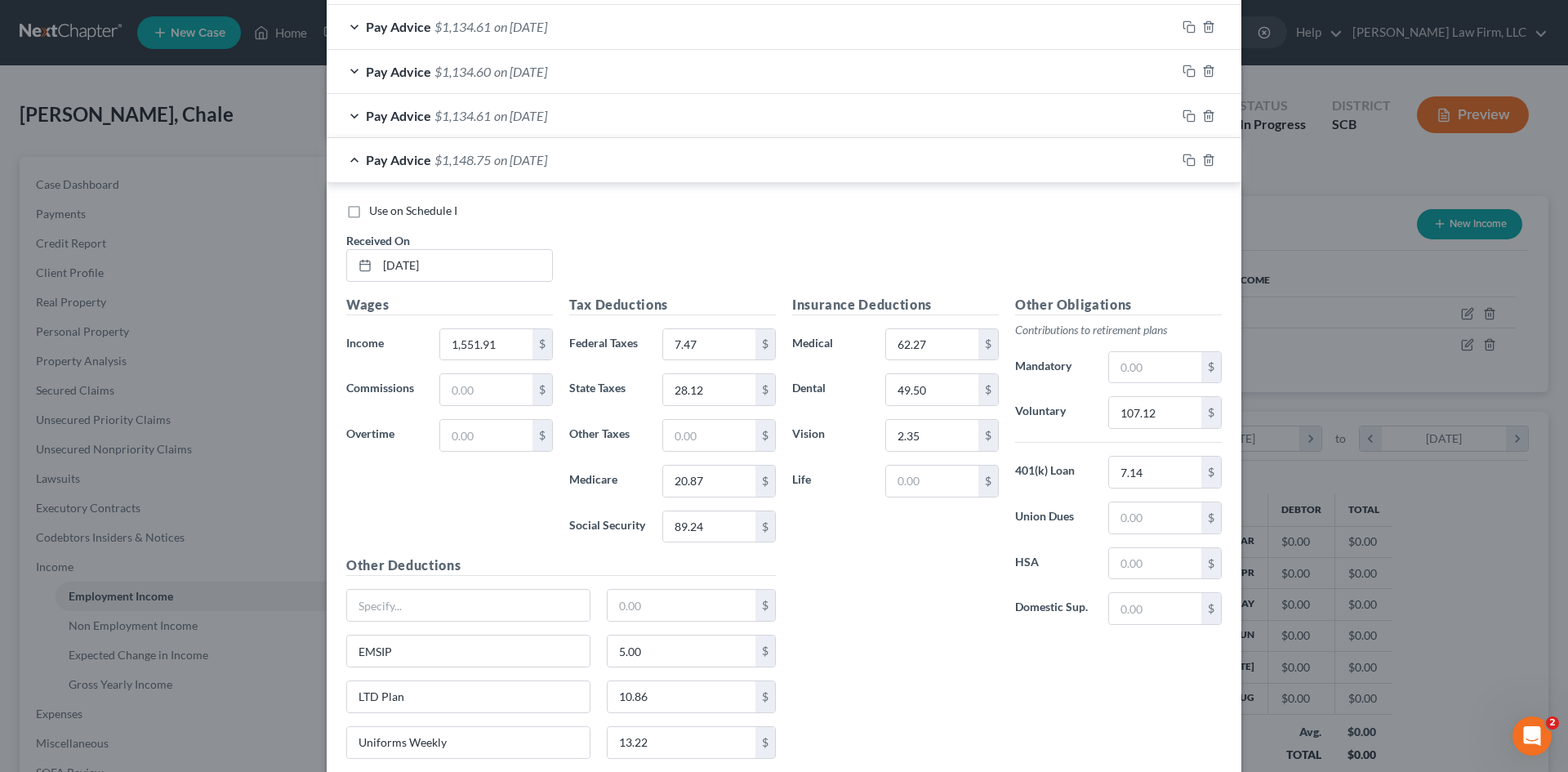
scroll to position [1375, 0]
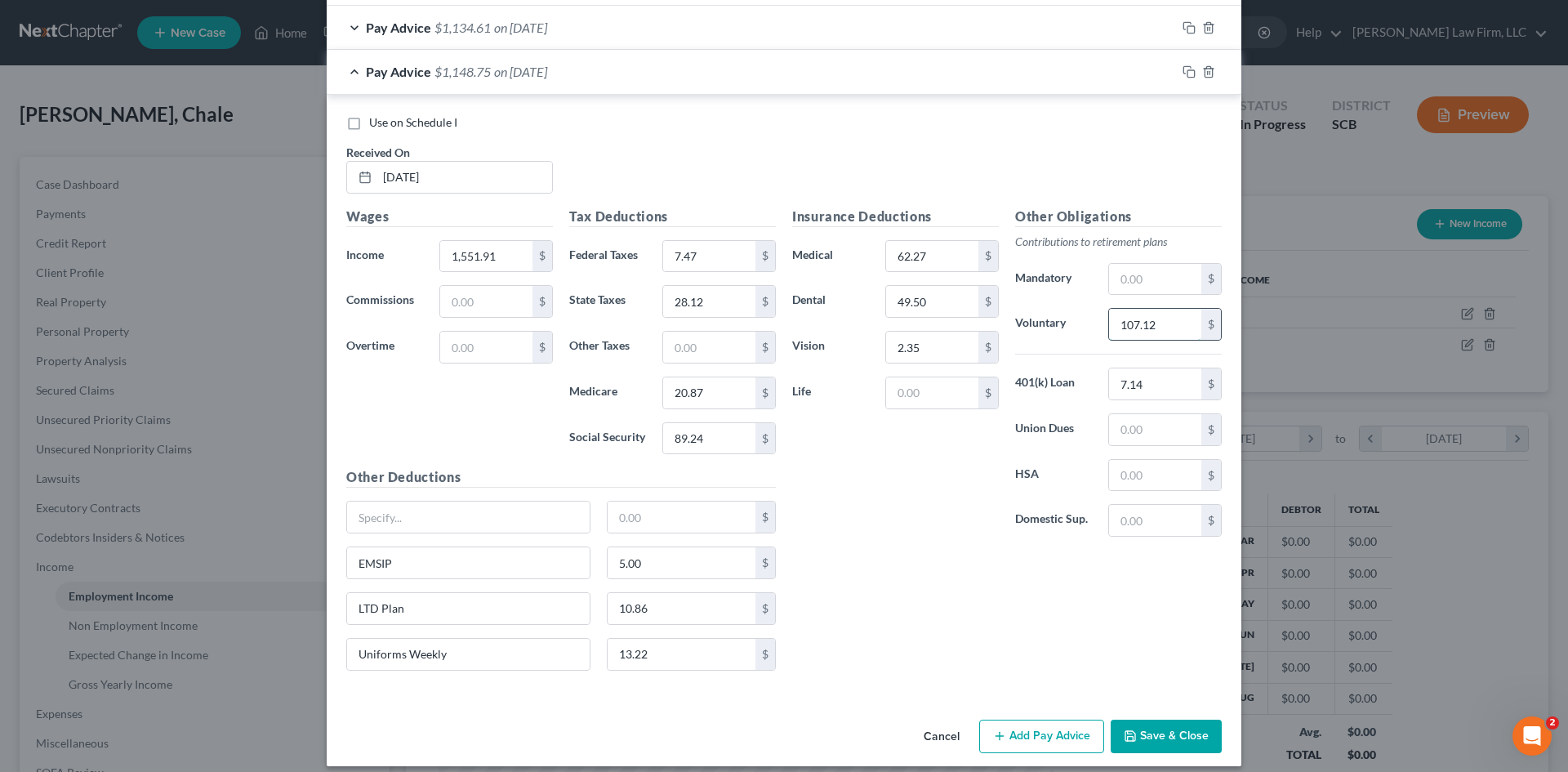
click at [1158, 328] on input "107.12" at bounding box center [1155, 324] width 93 height 31
click at [900, 648] on div "Insurance Deductions Medical 62.27 $ Dental 49.50 $ Vision 2.35 $ Life $ Other …" at bounding box center [1007, 446] width 446 height 477
click at [694, 615] on input "10.86" at bounding box center [682, 609] width 149 height 31
click at [981, 581] on div "Insurance Deductions Medical 62.27 $ Dental 49.50 $ Vision 2.35 $ Life $ Other …" at bounding box center [1007, 446] width 446 height 477
click at [1186, 72] on icon "button" at bounding box center [1189, 73] width 13 height 13
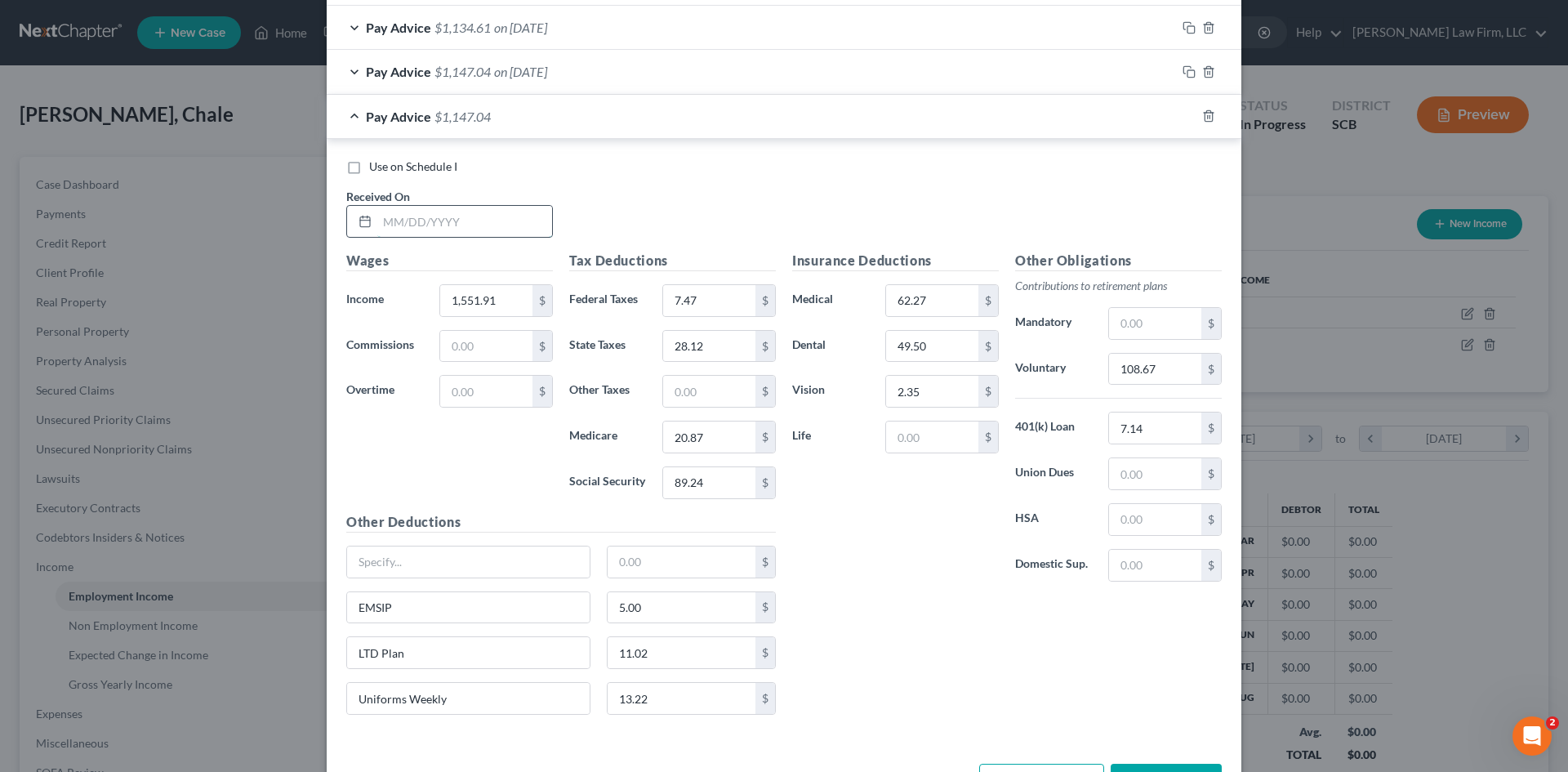
click at [438, 222] on input "text" at bounding box center [464, 221] width 175 height 31
click at [430, 477] on div "Wages Income * 1,551.91 $ Commissions $ Overtime $" at bounding box center [450, 382] width 223 height 261
click at [508, 299] on input "1,551.91" at bounding box center [486, 301] width 93 height 31
drag, startPoint x: 845, startPoint y: 619, endPoint x: 742, endPoint y: 413, distance: 230.3
click at [844, 610] on div "Insurance Deductions Medical 62.27 $ Dental 49.50 $ Vision 2.35 $ Life $ Other …" at bounding box center [1007, 490] width 446 height 477
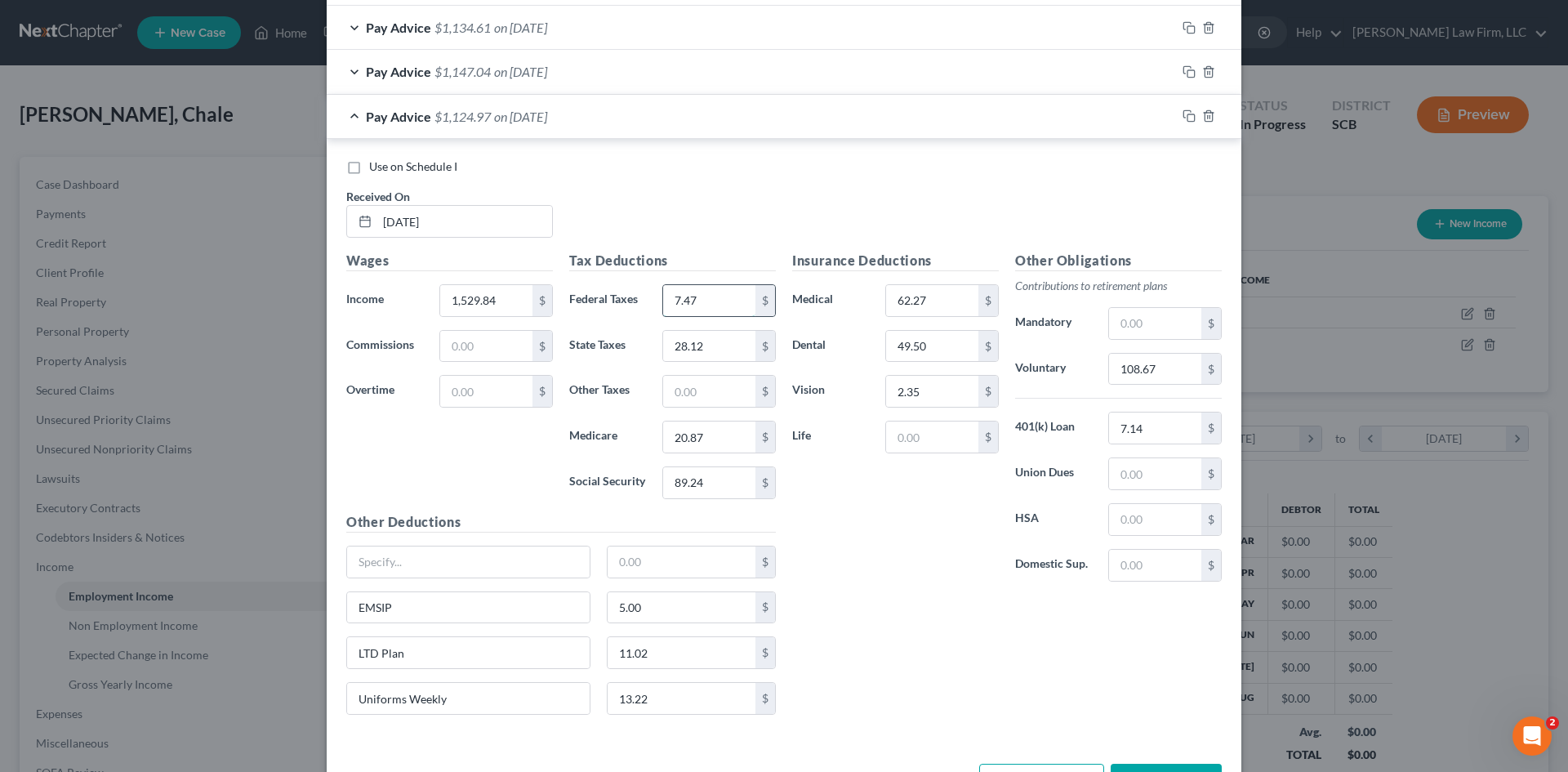
click at [691, 304] on input "7.47" at bounding box center [709, 301] width 93 height 31
click at [722, 487] on input "89.24" at bounding box center [709, 483] width 93 height 31
click at [733, 441] on input "20.87" at bounding box center [709, 437] width 93 height 31
drag, startPoint x: 888, startPoint y: 540, endPoint x: 882, endPoint y: 511, distance: 29.6
click at [888, 541] on div "Insurance Deductions Medical 62.27 $ Dental 49.50 $ Vision 2.35 $ Life $" at bounding box center [896, 423] width 223 height 344
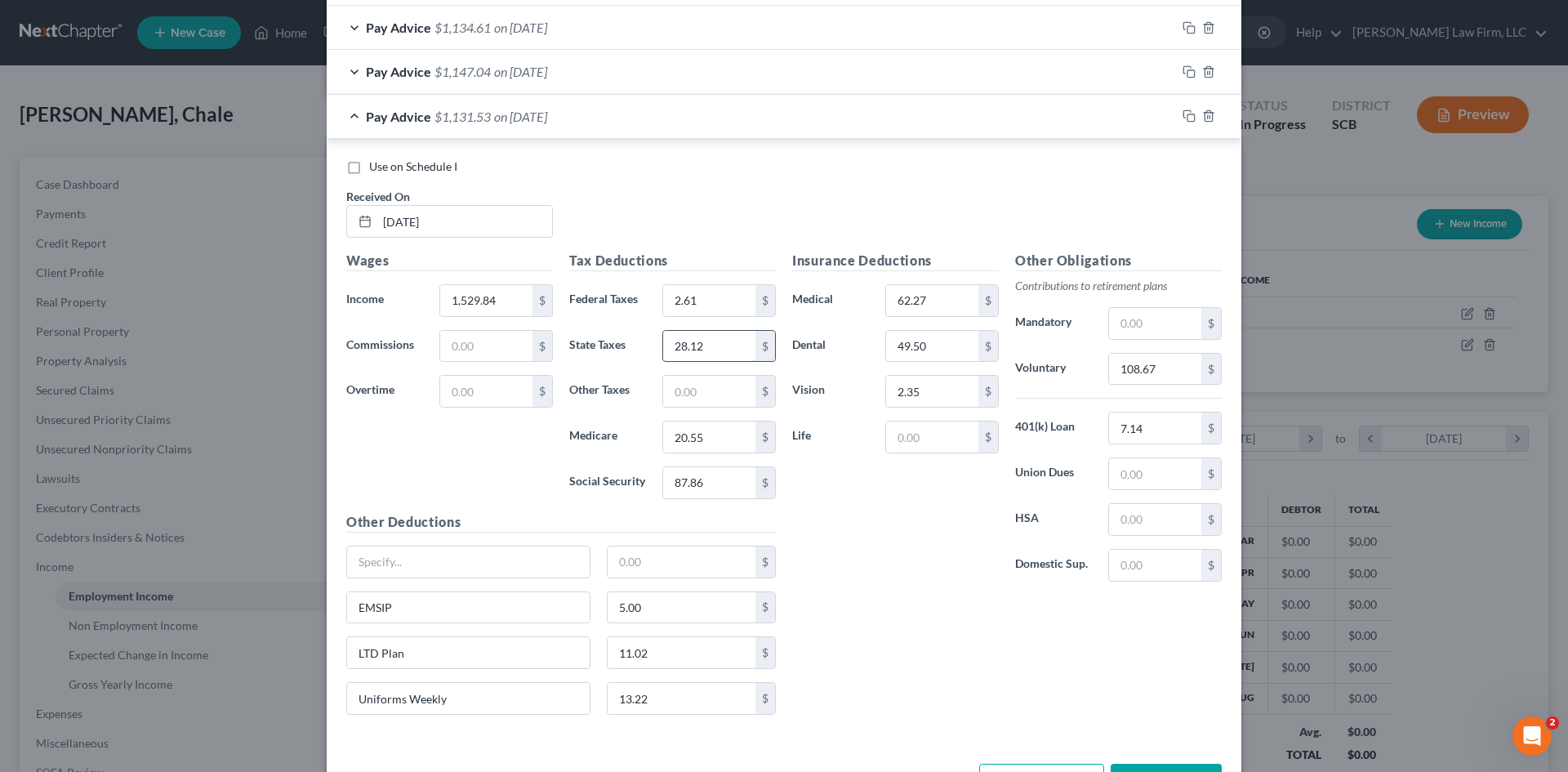
click at [723, 338] on input "28.12" at bounding box center [709, 346] width 93 height 31
click at [770, 626] on div "EMSIP 5.00 $" at bounding box center [562, 615] width 446 height 46
click at [940, 307] on input "62.27" at bounding box center [932, 301] width 93 height 31
click at [951, 219] on div "Use on Schedule I Received On * 04/03/25" at bounding box center [784, 204] width 892 height 93
click at [1164, 377] on input "108.67" at bounding box center [1155, 369] width 93 height 31
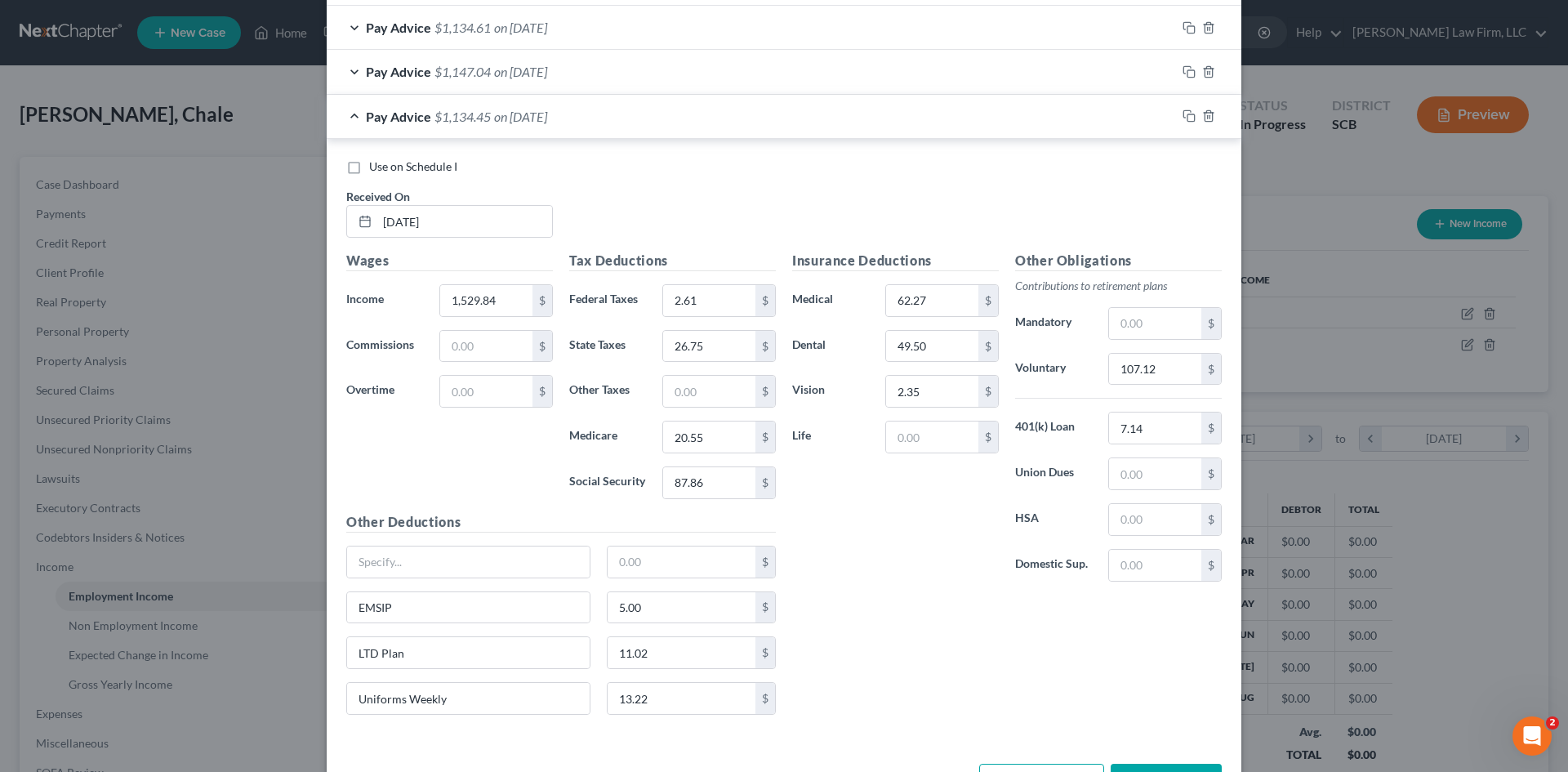
click at [911, 544] on div "Insurance Deductions Medical 62.27 $ Dental 49.50 $ Vision 2.35 $ Life $" at bounding box center [896, 423] width 223 height 344
click at [691, 645] on input "11.02" at bounding box center [682, 653] width 149 height 31
click at [791, 644] on div "Insurance Deductions Medical 62.27 $ Dental 49.50 $ Vision 2.35 $ Life $ Other …" at bounding box center [1007, 490] width 446 height 477
click at [1184, 120] on icon "button" at bounding box center [1189, 116] width 13 height 13
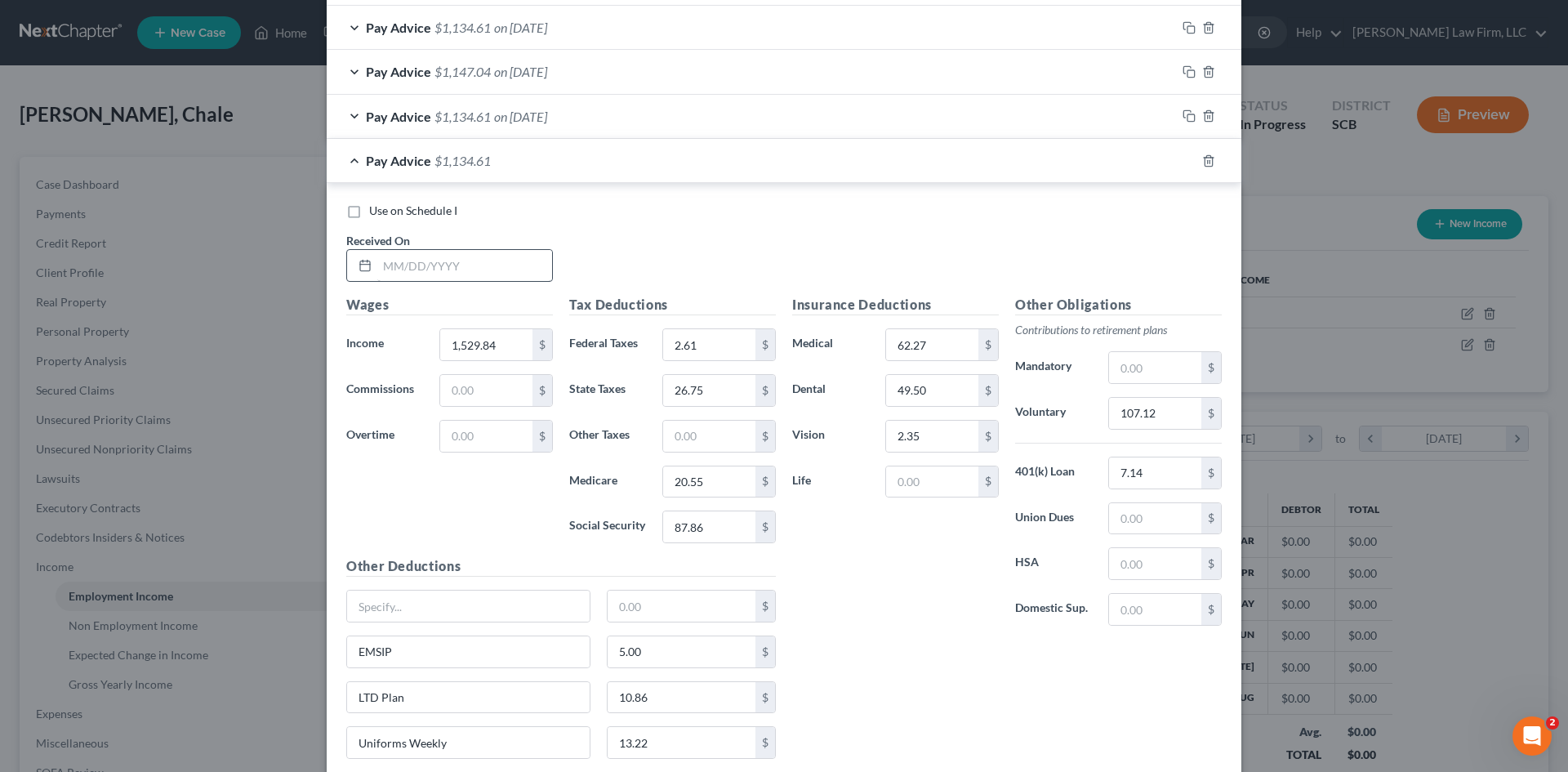
drag, startPoint x: 370, startPoint y: 240, endPoint x: 401, endPoint y: 259, distance: 36.4
click at [378, 249] on div "Received On *" at bounding box center [450, 257] width 223 height 50
click at [401, 259] on input "text" at bounding box center [464, 265] width 175 height 31
drag, startPoint x: 448, startPoint y: 489, endPoint x: 60, endPoint y: 630, distance: 412.8
click at [446, 490] on div "Wages Income * 1,529.84 $ Commissions $ Overtime $" at bounding box center [450, 426] width 223 height 261
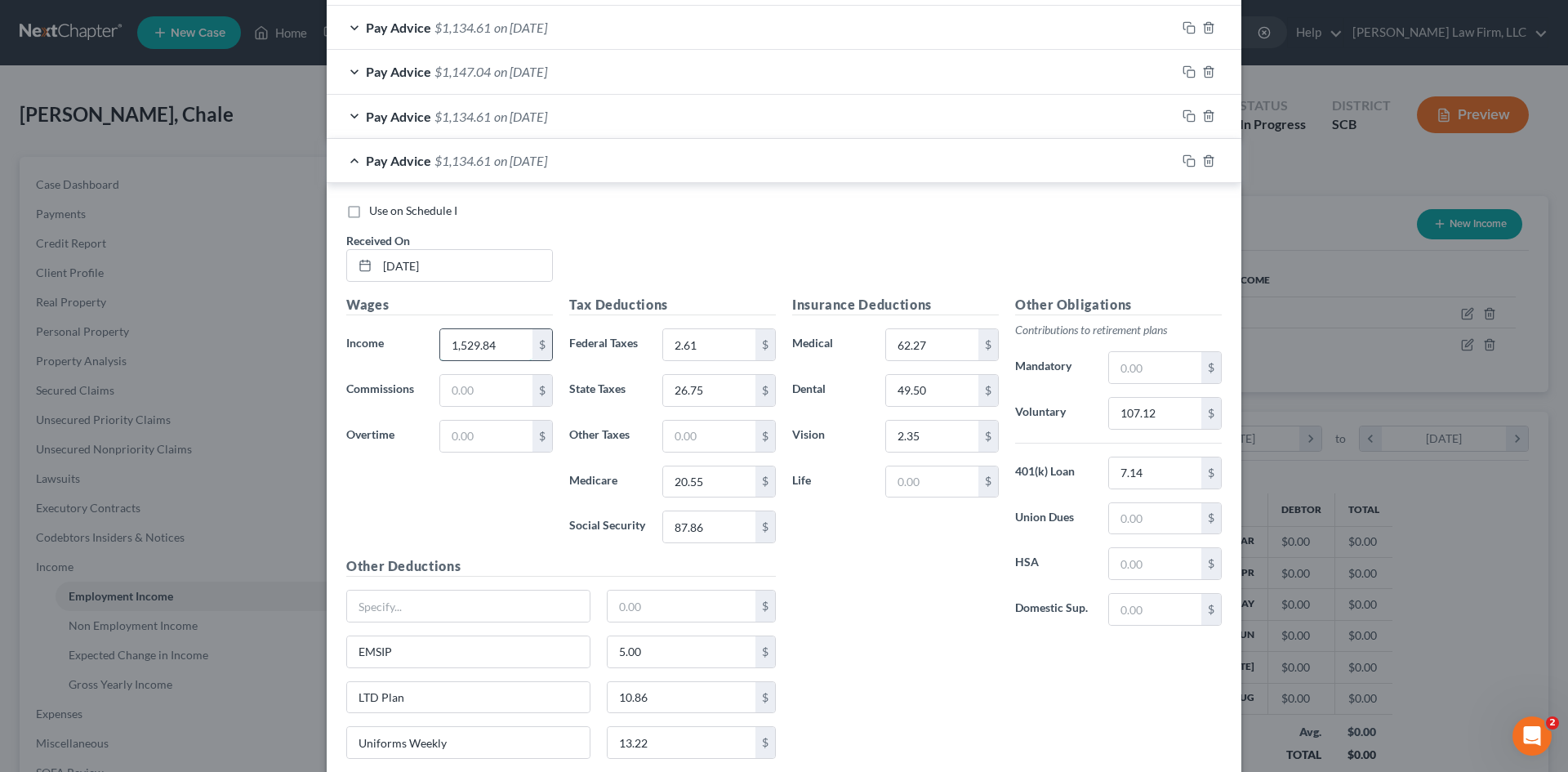
click at [494, 359] on input "1,529.84" at bounding box center [486, 344] width 93 height 31
click at [691, 377] on input "26.75" at bounding box center [709, 390] width 93 height 31
click at [691, 353] on input "2.61" at bounding box center [709, 344] width 93 height 31
click at [719, 386] on input "26.75" at bounding box center [709, 390] width 93 height 31
click at [732, 481] on input "20.55" at bounding box center [709, 482] width 93 height 31
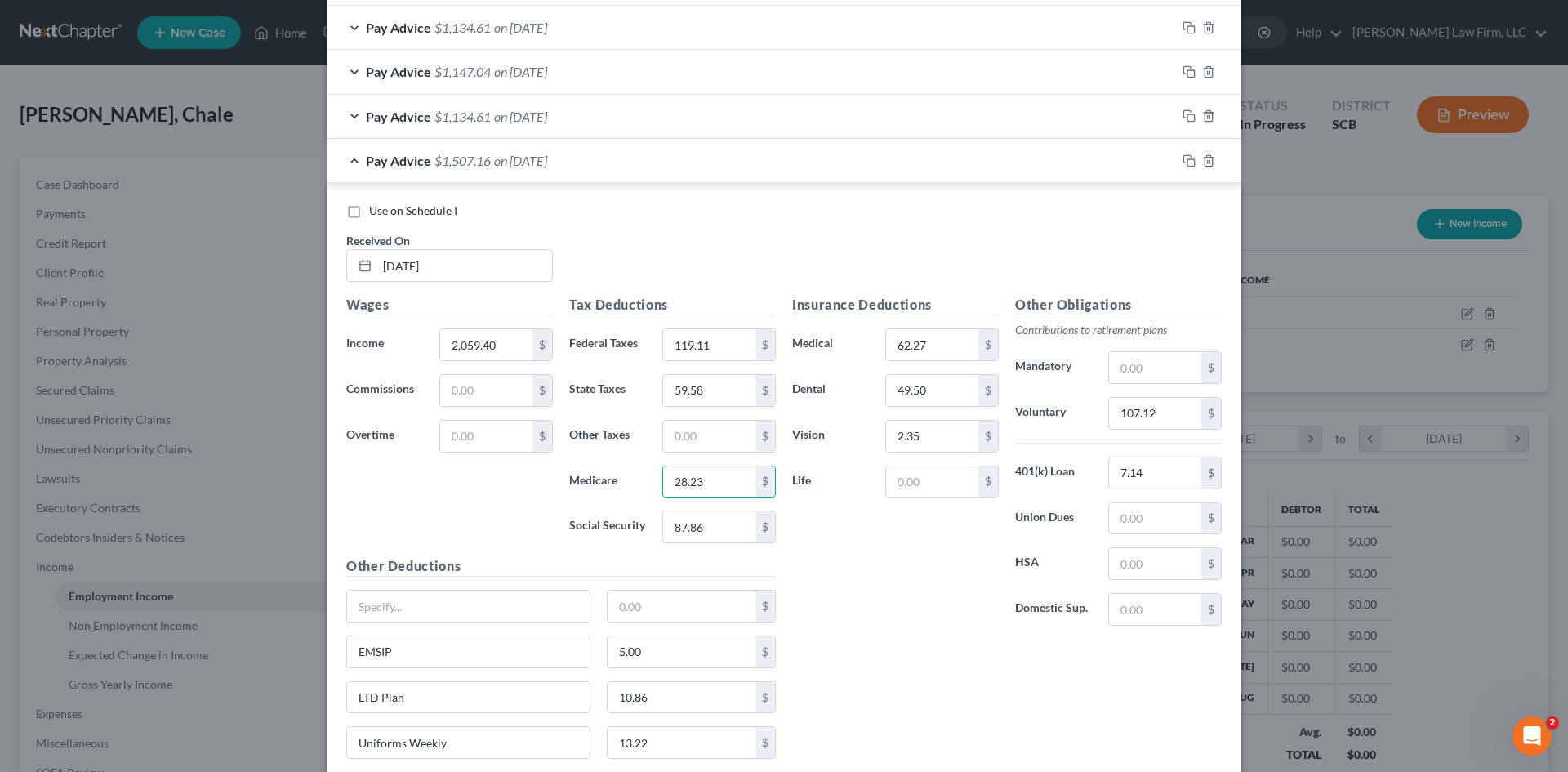
click at [838, 557] on div "Insurance Deductions Medical 62.27 $ Dental 49.50 $ Vision 2.35 $ Life $" at bounding box center [896, 467] width 223 height 344
click at [722, 535] on input "87.86" at bounding box center [709, 527] width 93 height 31
click at [910, 566] on div "Insurance Deductions Medical 62.27 $ Dental 49.50 $ Vision 2.35 $ Life $" at bounding box center [896, 467] width 223 height 344
click at [946, 354] on input "62.27" at bounding box center [932, 344] width 93 height 31
drag, startPoint x: 885, startPoint y: 765, endPoint x: 1035, endPoint y: 609, distance: 216.4
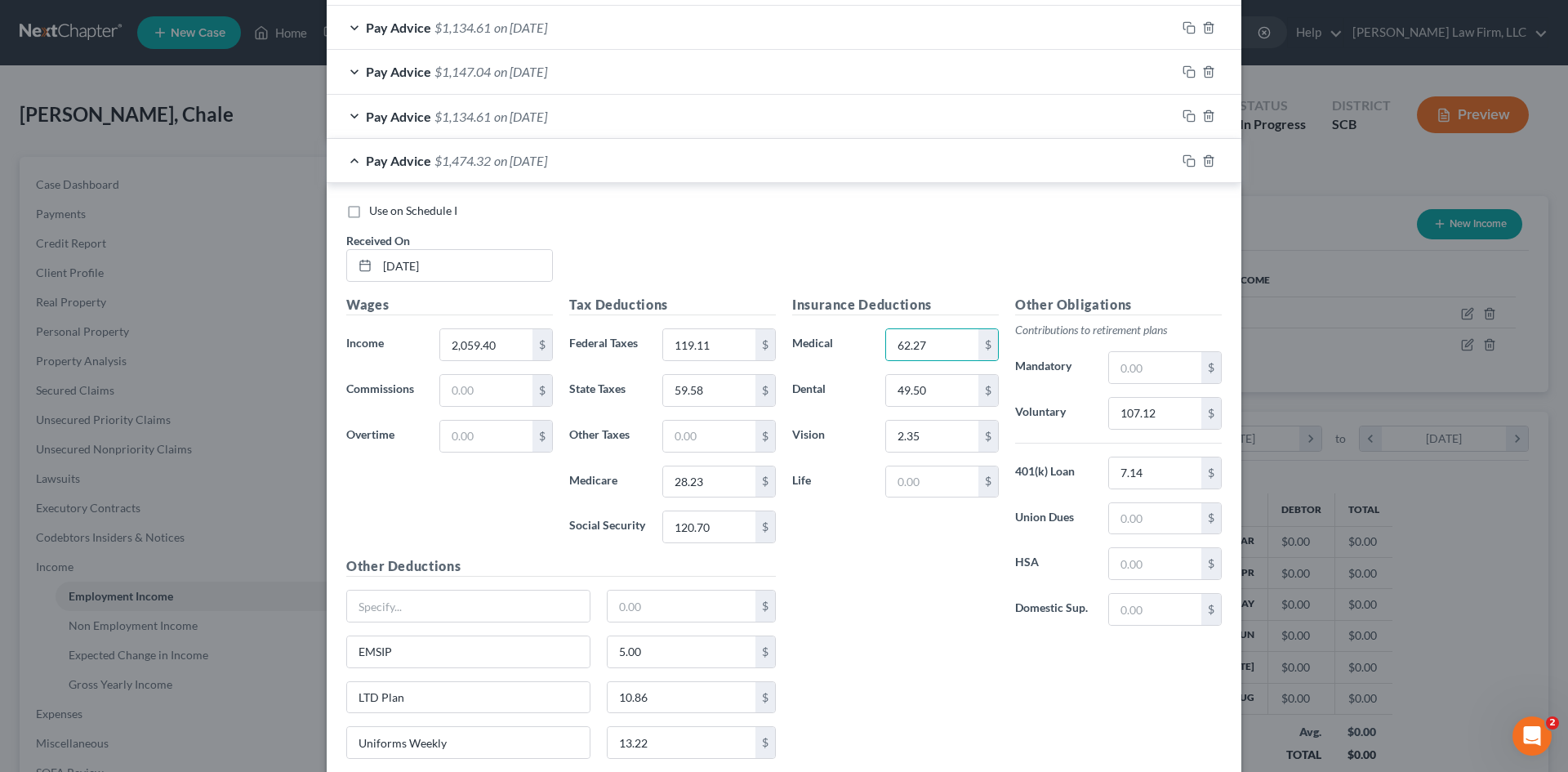
click at [888, 766] on div "Insurance Deductions Medical 62.27 $ Dental 49.50 $ Vision 2.35 $ Life $ Other …" at bounding box center [1007, 533] width 446 height 477
click at [1182, 417] on input "107.12" at bounding box center [1155, 413] width 93 height 31
click at [685, 708] on input "10.86" at bounding box center [682, 698] width 149 height 31
click at [863, 720] on div "Insurance Deductions Medical 62.27 $ Dental 49.50 $ Vision 2.35 $ Life $ Other …" at bounding box center [1007, 533] width 446 height 477
click at [1187, 159] on rect "button" at bounding box center [1191, 163] width 8 height 8
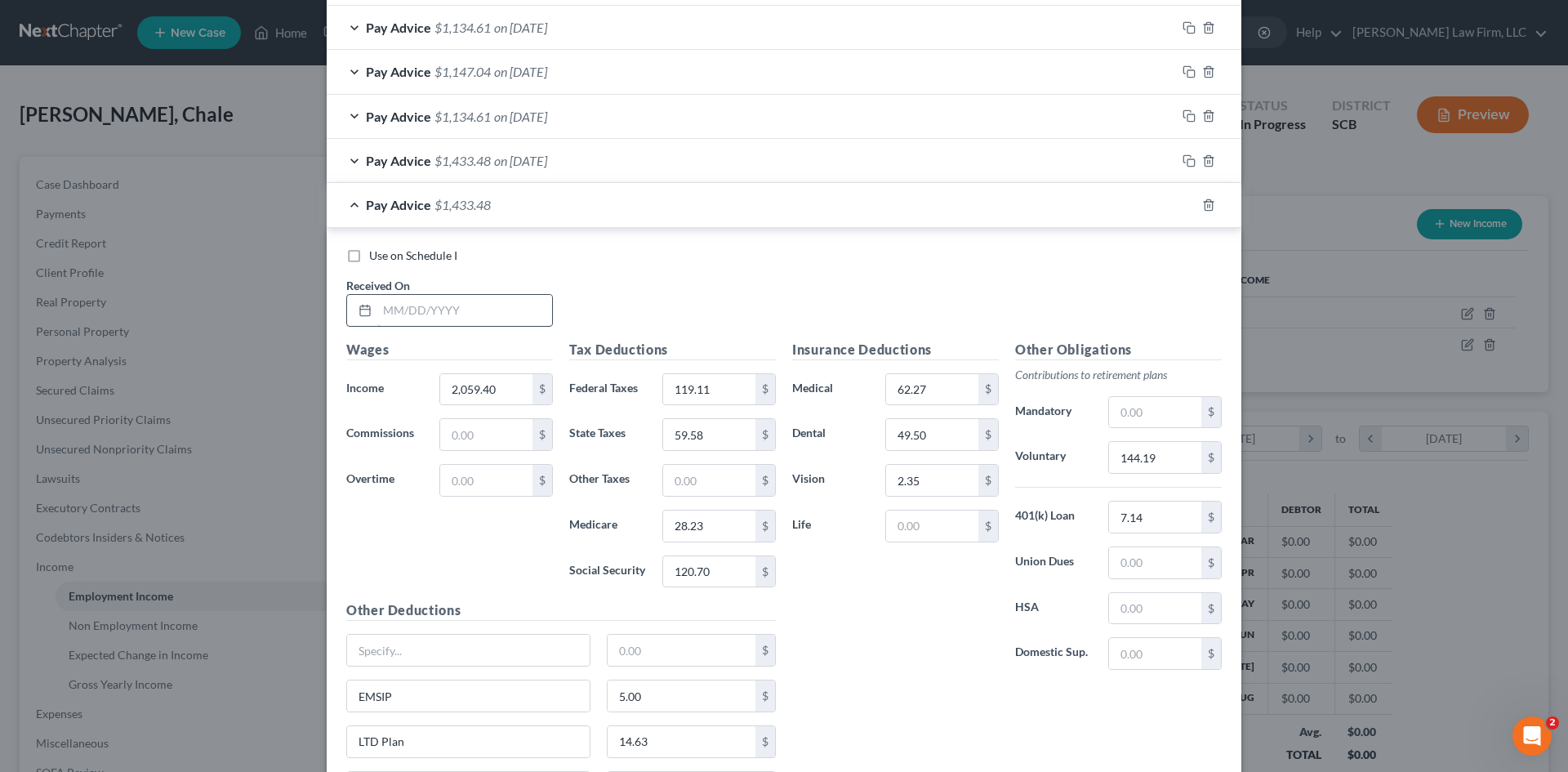
click at [520, 299] on input "text" at bounding box center [464, 310] width 175 height 31
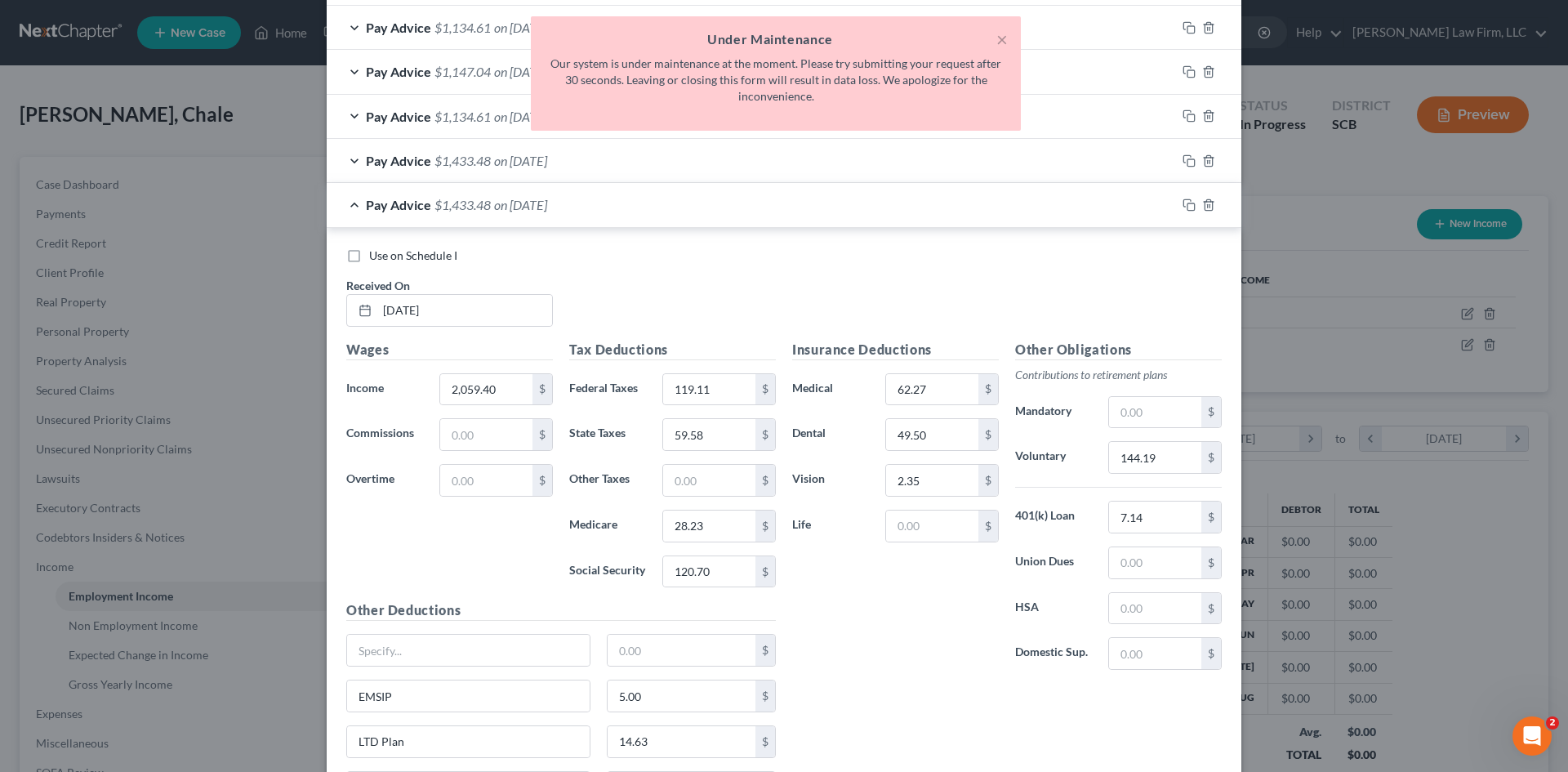
click at [895, 745] on div "Insurance Deductions Medical 62.27 $ Dental 49.50 $ Vision 2.35 $ Life $ Other …" at bounding box center [1007, 578] width 446 height 477
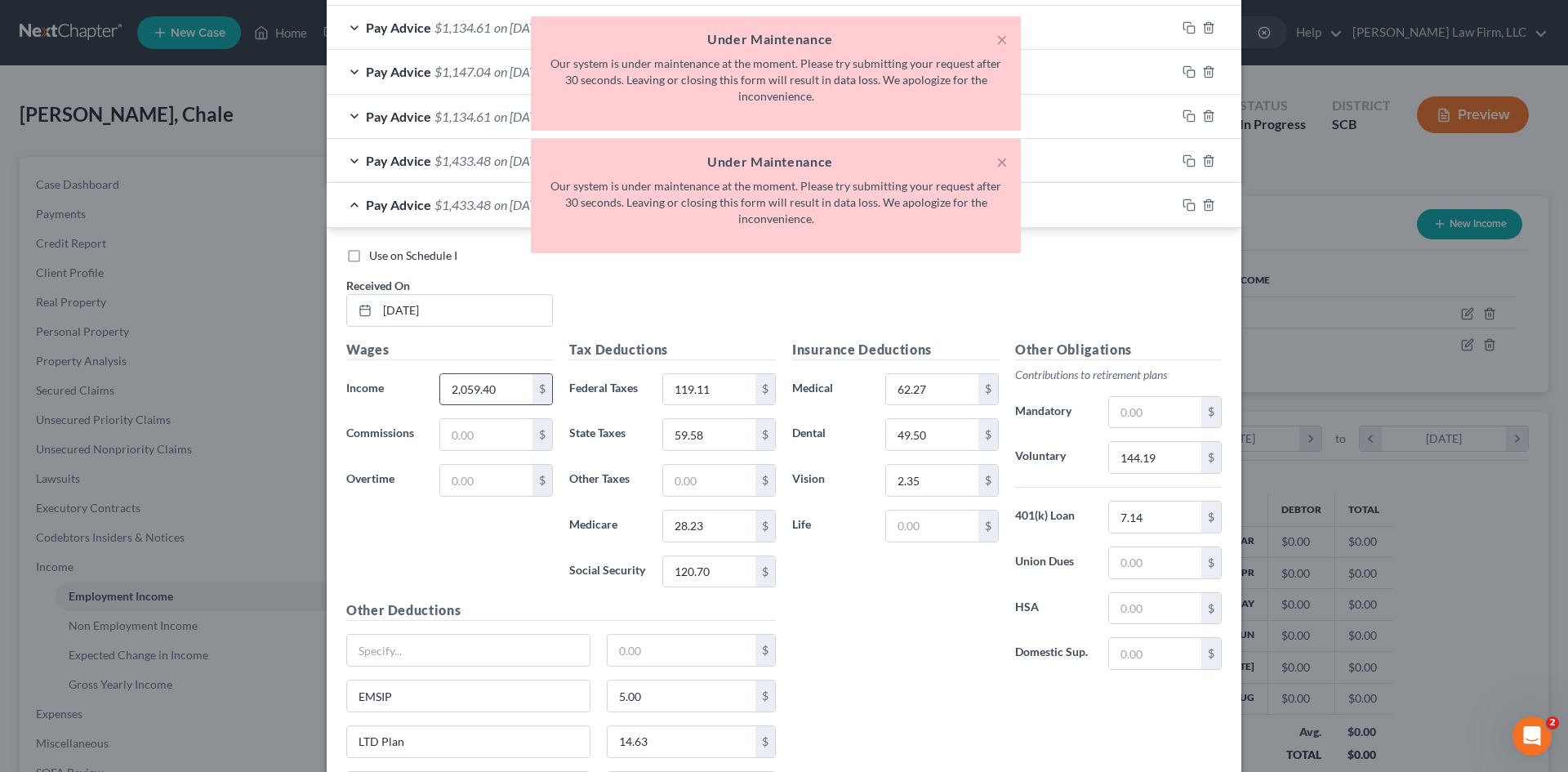
click at [497, 366] on div "Wages Income * 2,059.40 $ Commissions $ Overtime $" at bounding box center [450, 470] width 223 height 261
click at [502, 382] on input "2,059.40" at bounding box center [486, 389] width 93 height 31
click at [896, 670] on div "Insurance Deductions Medical 62.27 $ Dental 49.50 $ Vision 2.35 $ Life $" at bounding box center [896, 511] width 223 height 344
click at [715, 397] on input "119.11" at bounding box center [709, 389] width 93 height 31
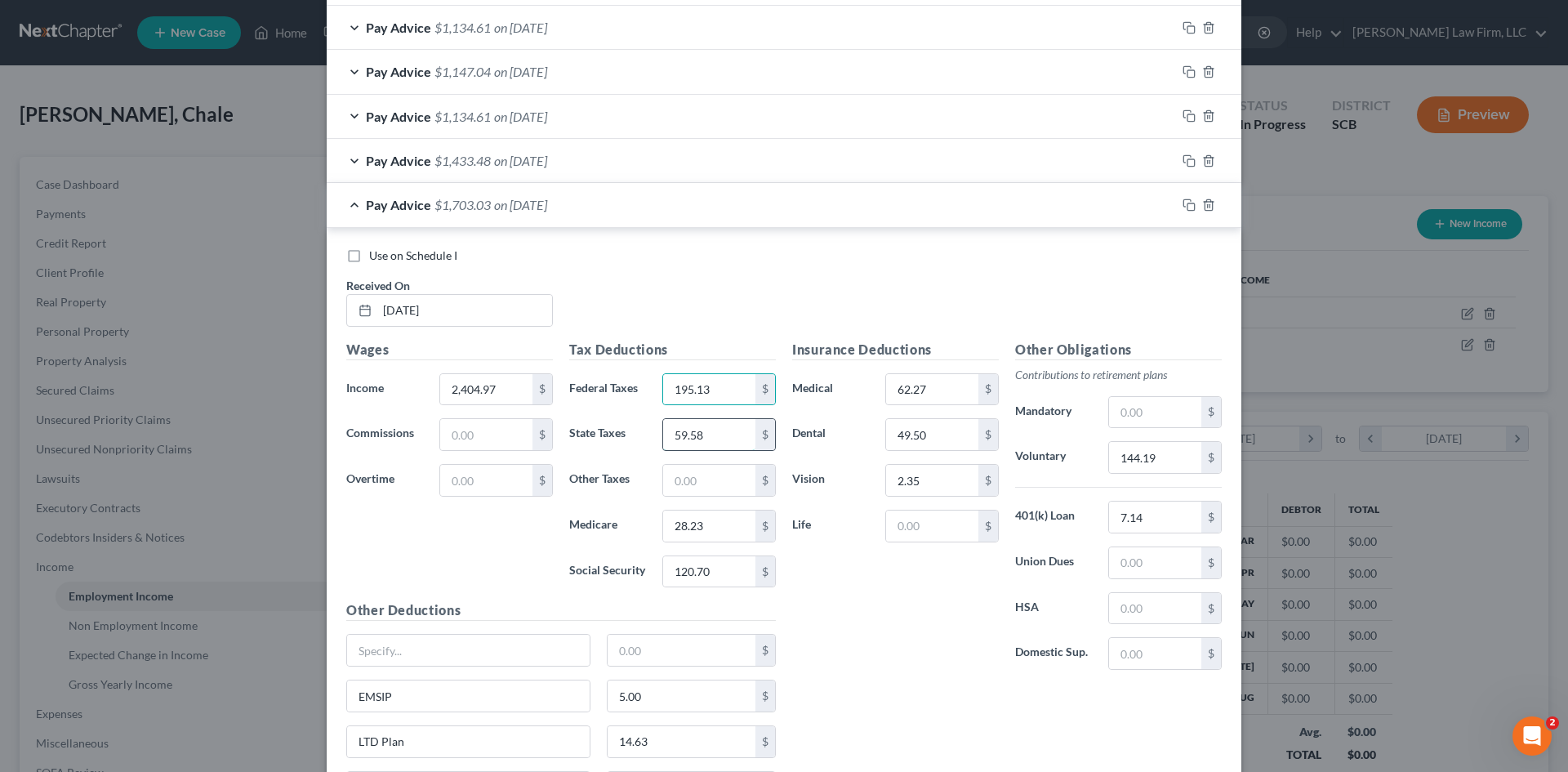
click at [715, 433] on input "59.58" at bounding box center [709, 434] width 93 height 31
click at [737, 526] on input "28.23" at bounding box center [709, 526] width 93 height 31
click at [736, 576] on input "120.70" at bounding box center [709, 572] width 93 height 31
click at [872, 657] on div "Insurance Deductions Medical 62.27 $ Dental 49.50 $ Vision 2.35 $ Life $" at bounding box center [896, 511] width 223 height 344
click at [1160, 459] on input "144.19" at bounding box center [1155, 457] width 93 height 31
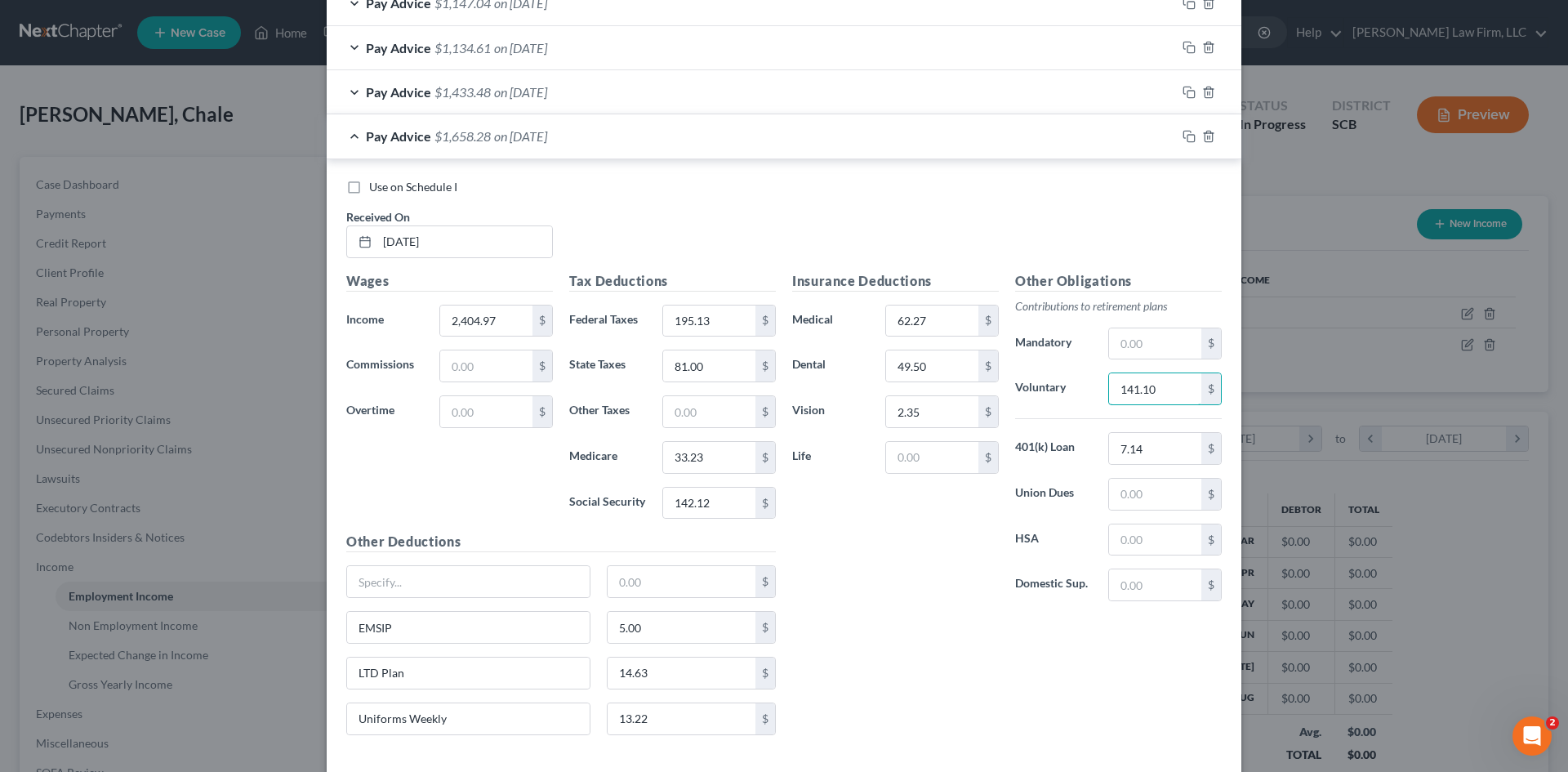
scroll to position [1522, 0]
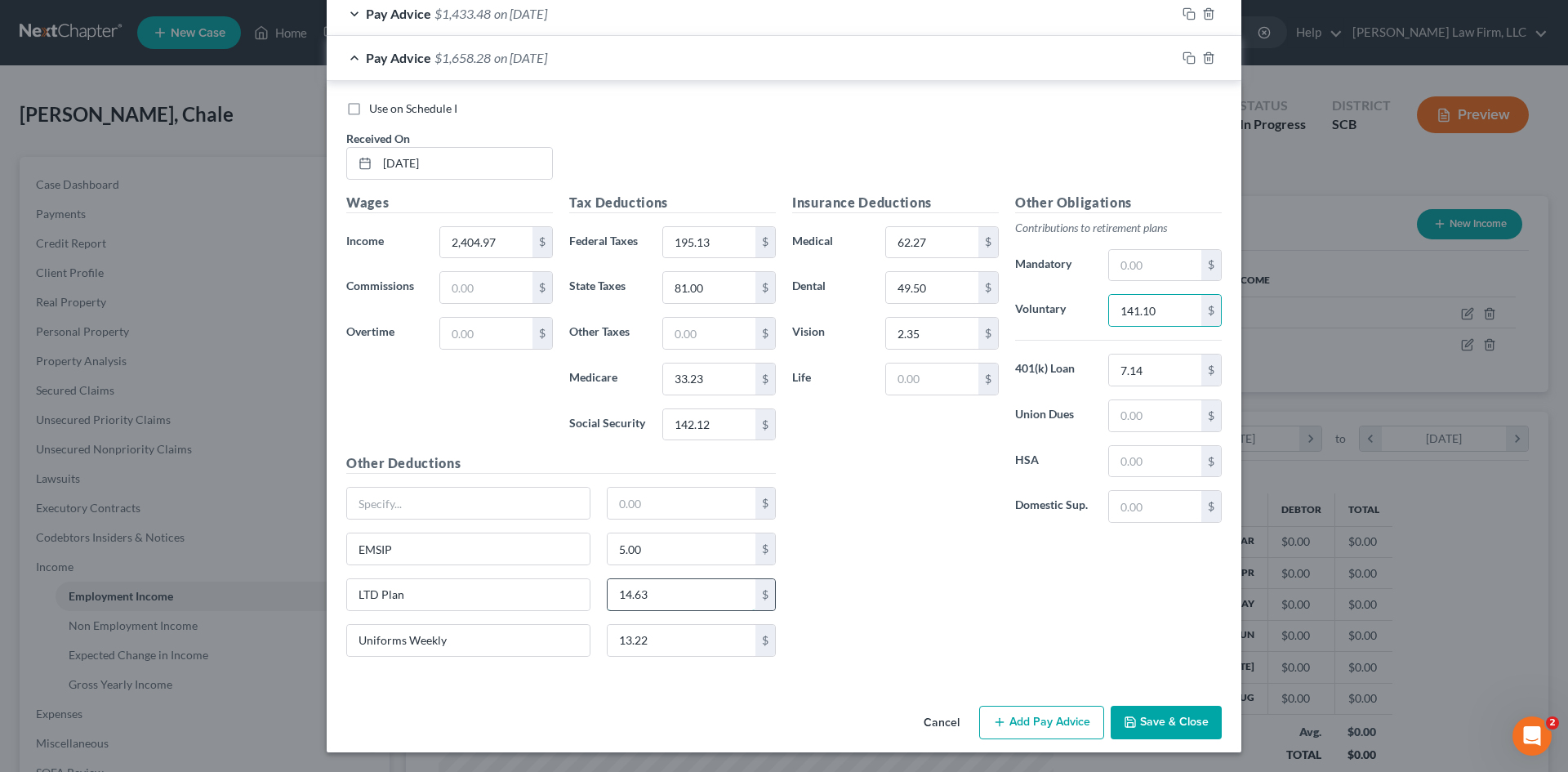
click at [668, 597] on input "14.63" at bounding box center [682, 595] width 149 height 31
click at [523, 511] on input "text" at bounding box center [468, 503] width 242 height 31
click at [656, 497] on input "text" at bounding box center [682, 503] width 149 height 31
click at [899, 610] on div "Insurance Deductions Medical 62.27 $ Dental 49.50 $ Vision 2.35 $ Life $ Other …" at bounding box center [1007, 431] width 446 height 477
drag, startPoint x: 1183, startPoint y: 54, endPoint x: 1167, endPoint y: 64, distance: 18.9
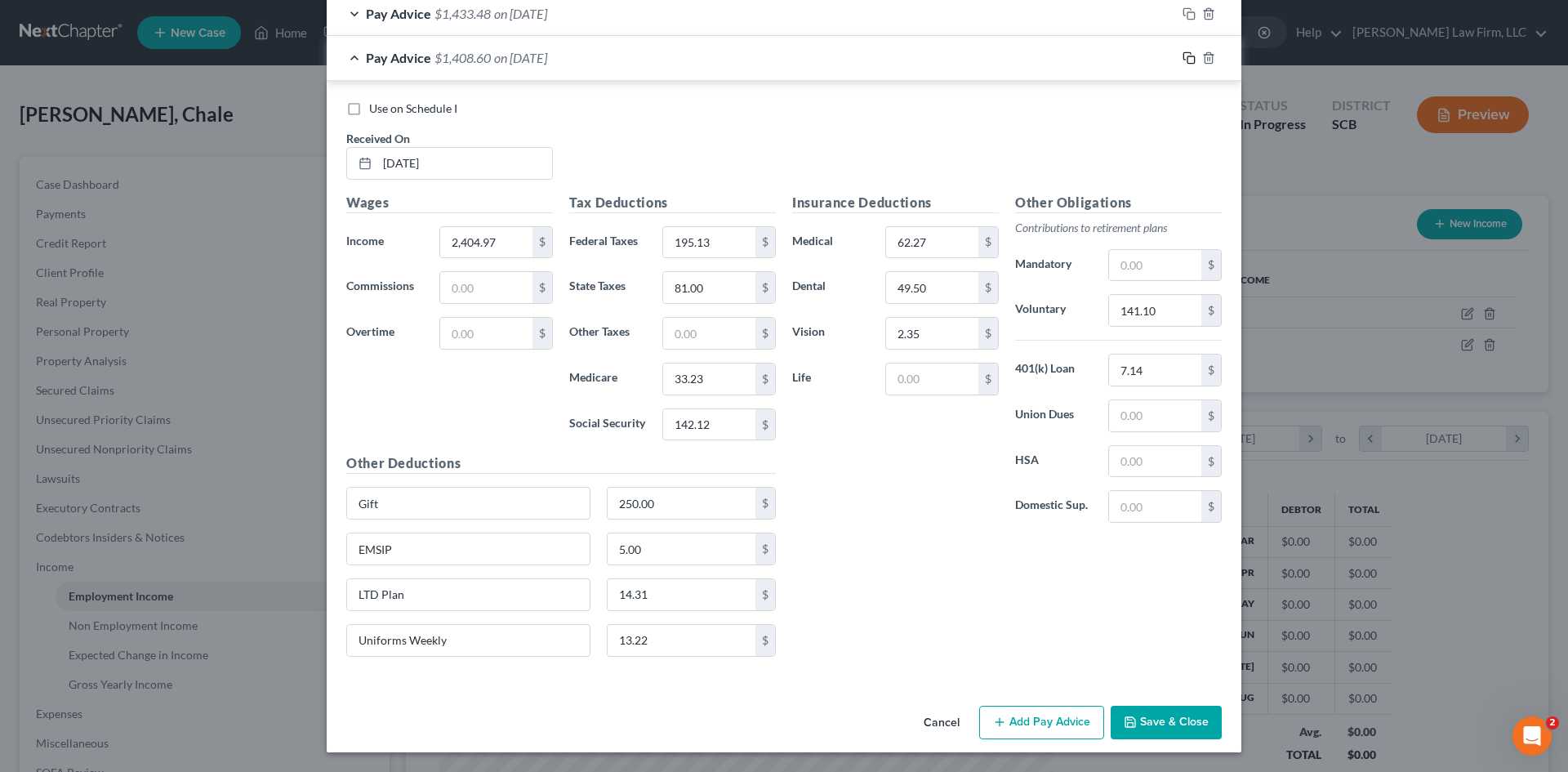
click at [1183, 54] on icon "button" at bounding box center [1189, 58] width 13 height 13
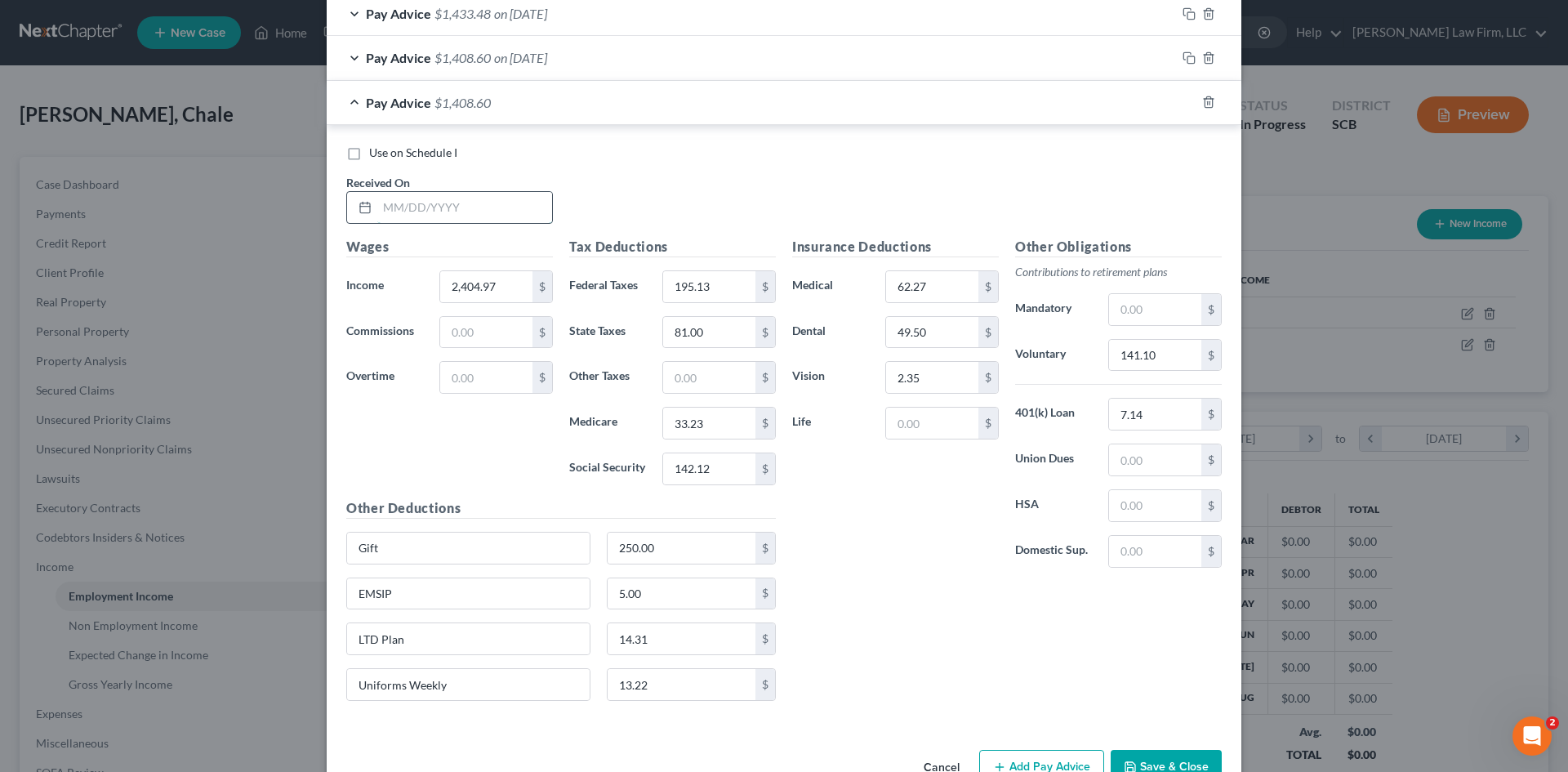
click at [508, 207] on input "text" at bounding box center [464, 207] width 175 height 31
drag, startPoint x: 465, startPoint y: 475, endPoint x: 457, endPoint y: 361, distance: 114.3
click at [465, 475] on div "Wages Income * 2,404.97 $ Commissions $ Overtime $" at bounding box center [450, 367] width 223 height 261
click at [491, 284] on input "2,404.97" at bounding box center [486, 286] width 93 height 31
click at [724, 291] on input "195.13" at bounding box center [709, 286] width 93 height 31
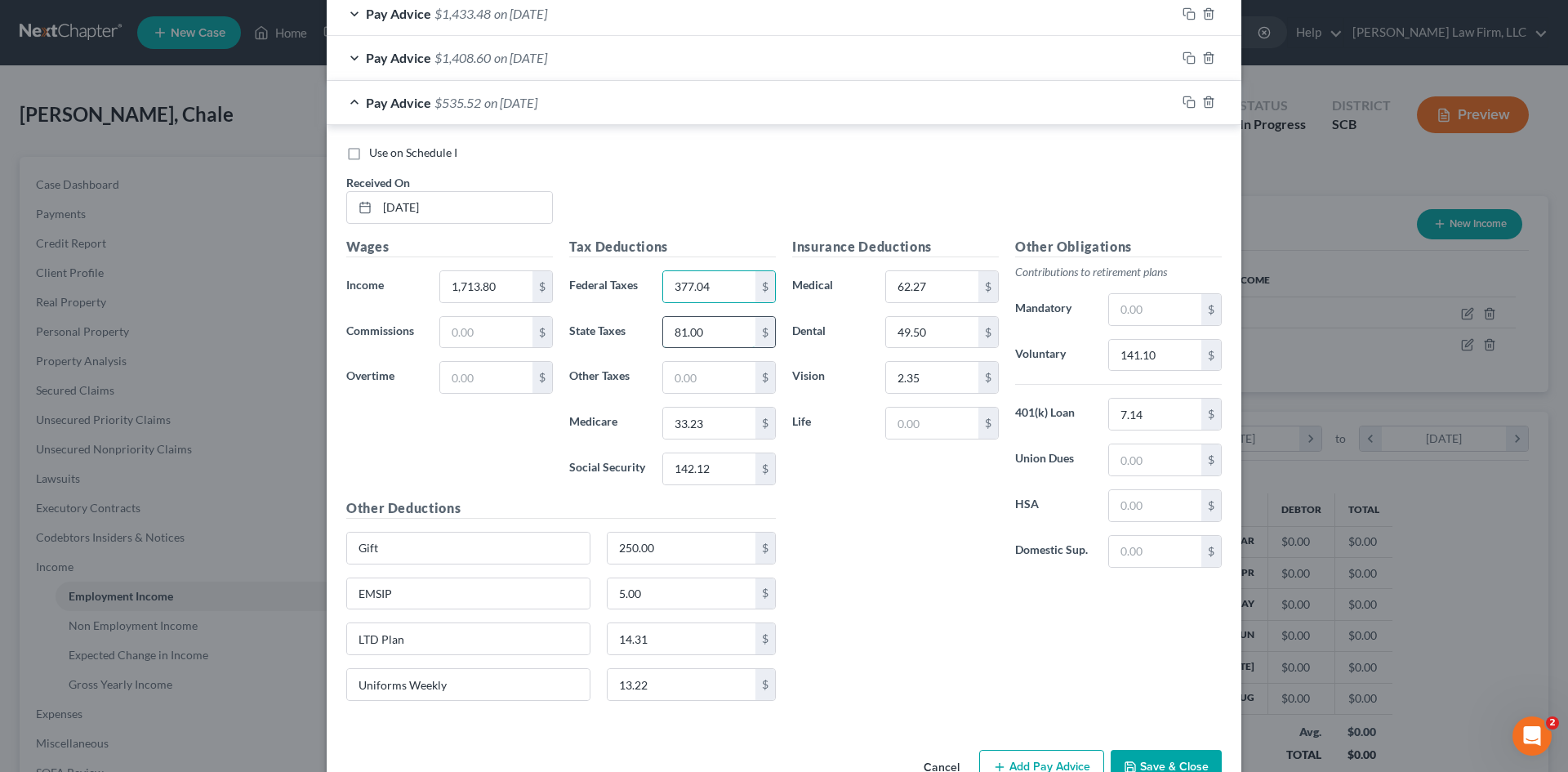
click at [713, 339] on input "81.00" at bounding box center [709, 332] width 93 height 31
click at [798, 530] on div "Insurance Deductions Medical 62.27 $ Dental 49.50 $ Vision 2.35 $ Life $" at bounding box center [896, 408] width 223 height 344
click at [719, 428] on input "33.23" at bounding box center [709, 423] width 93 height 31
click at [712, 471] on input "142.12" at bounding box center [709, 469] width 93 height 31
click at [954, 578] on div "Insurance Deductions Medical 62.27 $ Dental 49.50 $ Vision 2.35 $ Life $" at bounding box center [896, 408] width 223 height 344
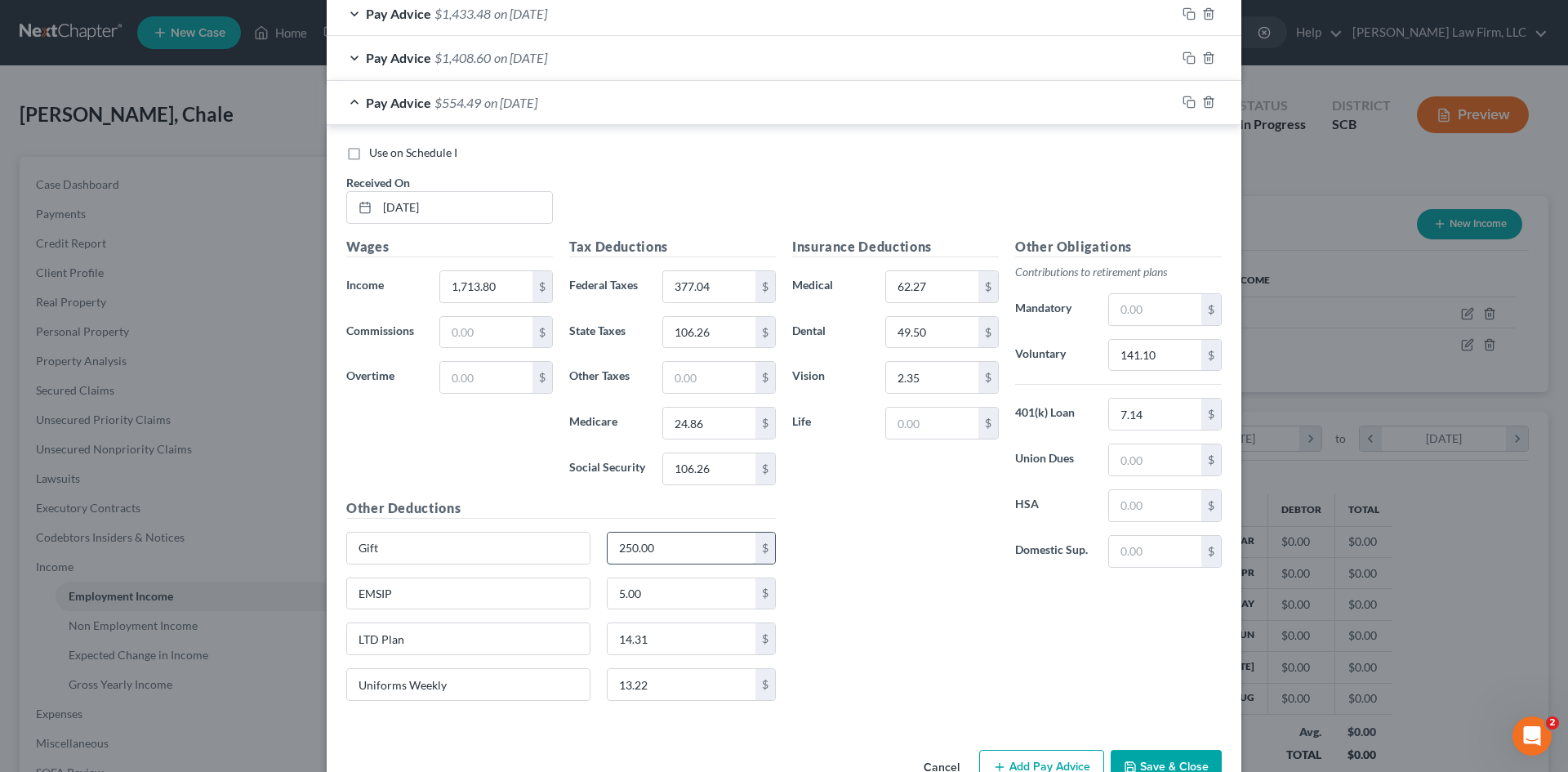
click at [703, 546] on input "250.00" at bounding box center [682, 548] width 149 height 31
click at [522, 546] on input "Gift" at bounding box center [468, 548] width 242 height 31
click at [686, 647] on input "14.31" at bounding box center [682, 638] width 149 height 31
click at [691, 594] on input "5.00" at bounding box center [682, 594] width 149 height 31
click at [526, 594] on input "EMSIP" at bounding box center [468, 594] width 242 height 31
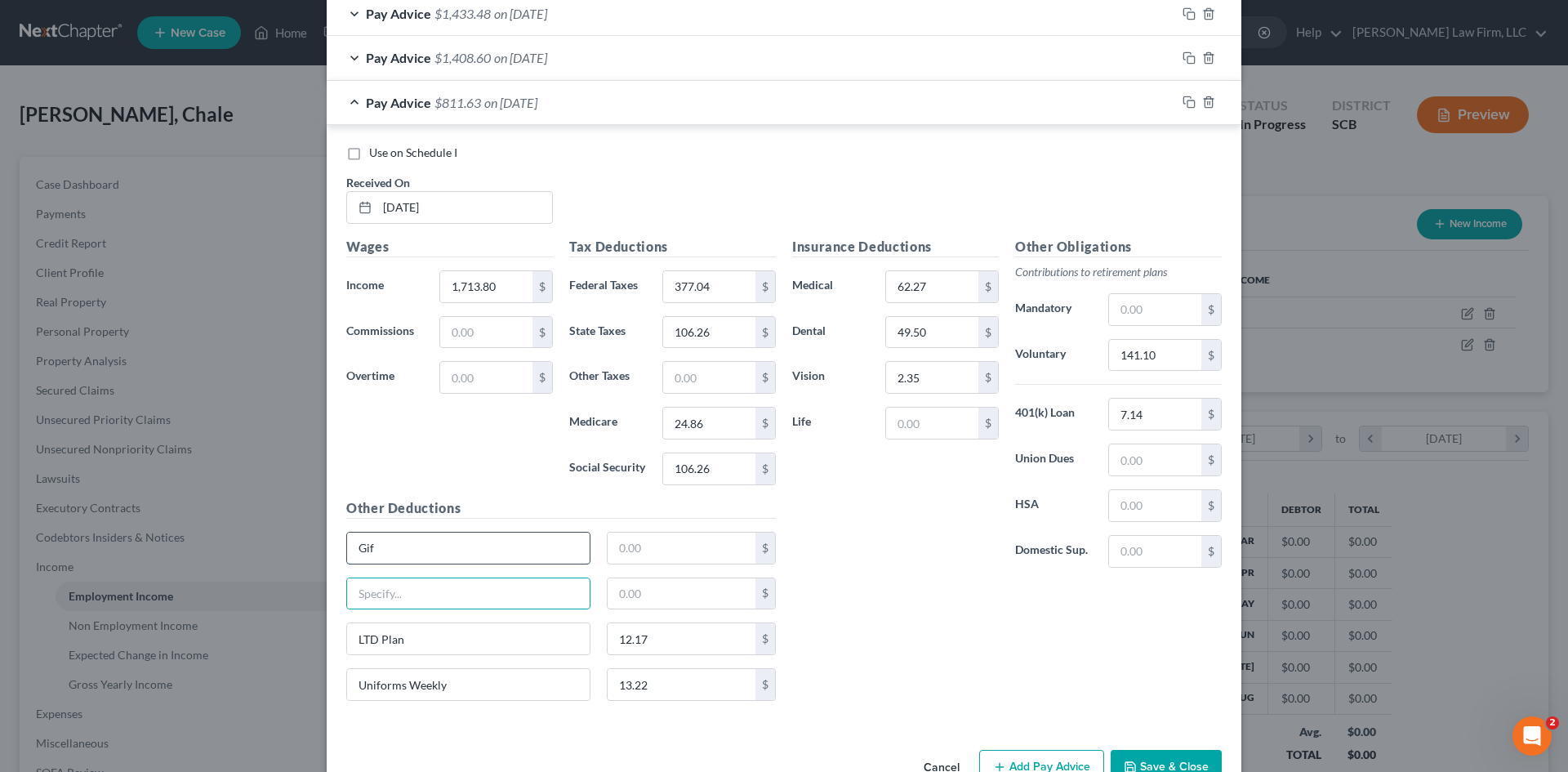
click at [505, 549] on input "Gif" at bounding box center [468, 548] width 242 height 31
click at [671, 682] on input "13.22" at bounding box center [682, 684] width 149 height 31
drag, startPoint x: 434, startPoint y: 713, endPoint x: 486, endPoint y: 686, distance: 58.6
click at [434, 712] on div "Uniforms Weekly $" at bounding box center [562, 691] width 446 height 46
click at [480, 684] on input "Uniforms Weekly" at bounding box center [468, 684] width 242 height 31
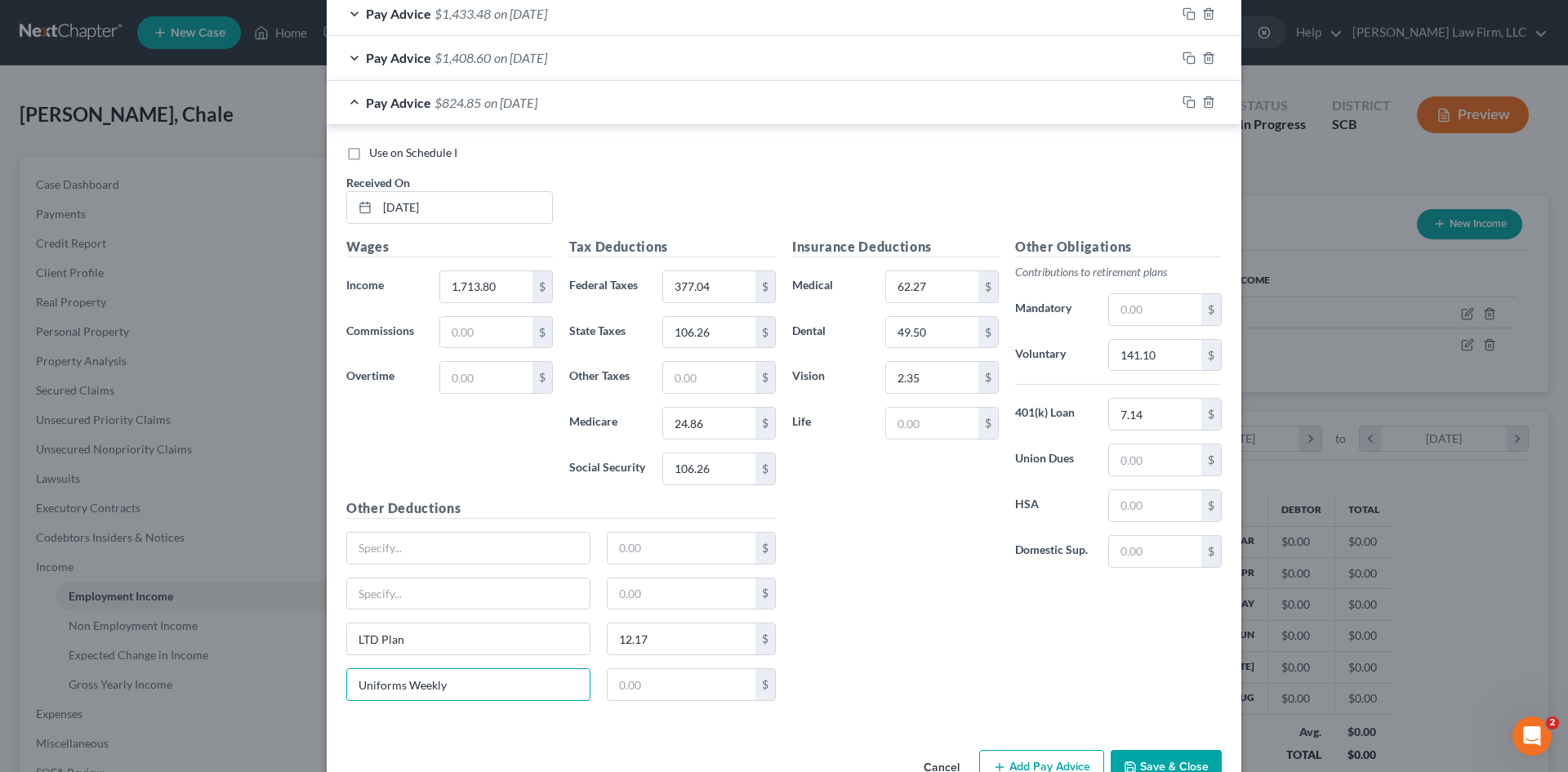
drag, startPoint x: 344, startPoint y: 714, endPoint x: 283, endPoint y: 726, distance: 62.2
click at [284, 726] on div "Edit Income Source × Employment Type * Select Full or Part Time Employment Self…" at bounding box center [784, 386] width 1568 height 772
click at [940, 288] on input "62.27" at bounding box center [932, 286] width 93 height 31
click at [939, 332] on input "49.50" at bounding box center [932, 332] width 93 height 31
click at [929, 377] on input "2.35" at bounding box center [932, 377] width 93 height 31
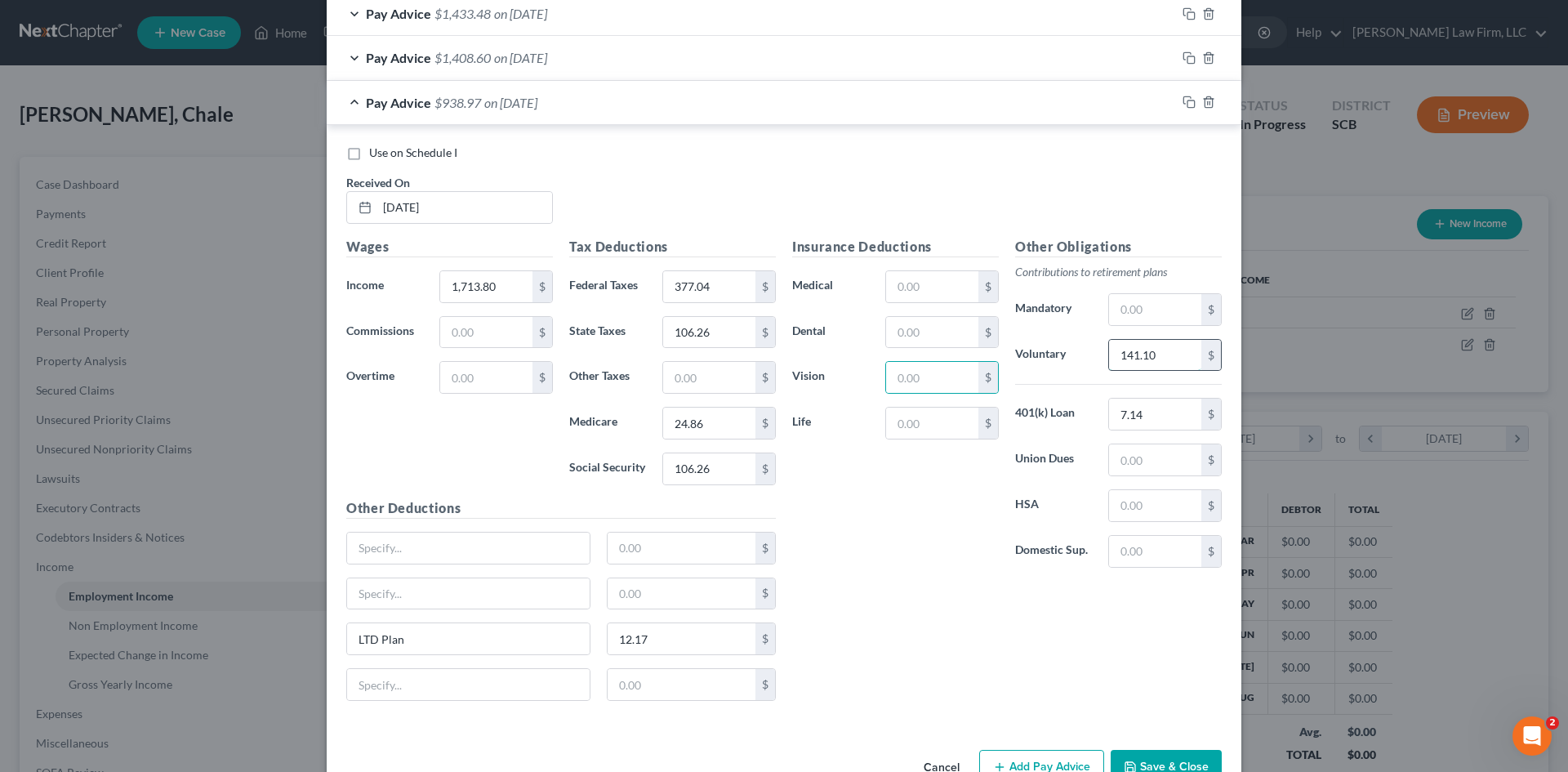
drag, startPoint x: 1163, startPoint y: 351, endPoint x: 1180, endPoint y: 354, distance: 17.3
click at [1164, 351] on input "141.10" at bounding box center [1155, 355] width 93 height 31
click at [1170, 415] on input "7.14" at bounding box center [1155, 414] width 93 height 31
click at [496, 202] on input "03/14/25" at bounding box center [464, 207] width 175 height 31
click at [407, 202] on input "03/14/25" at bounding box center [464, 207] width 175 height 31
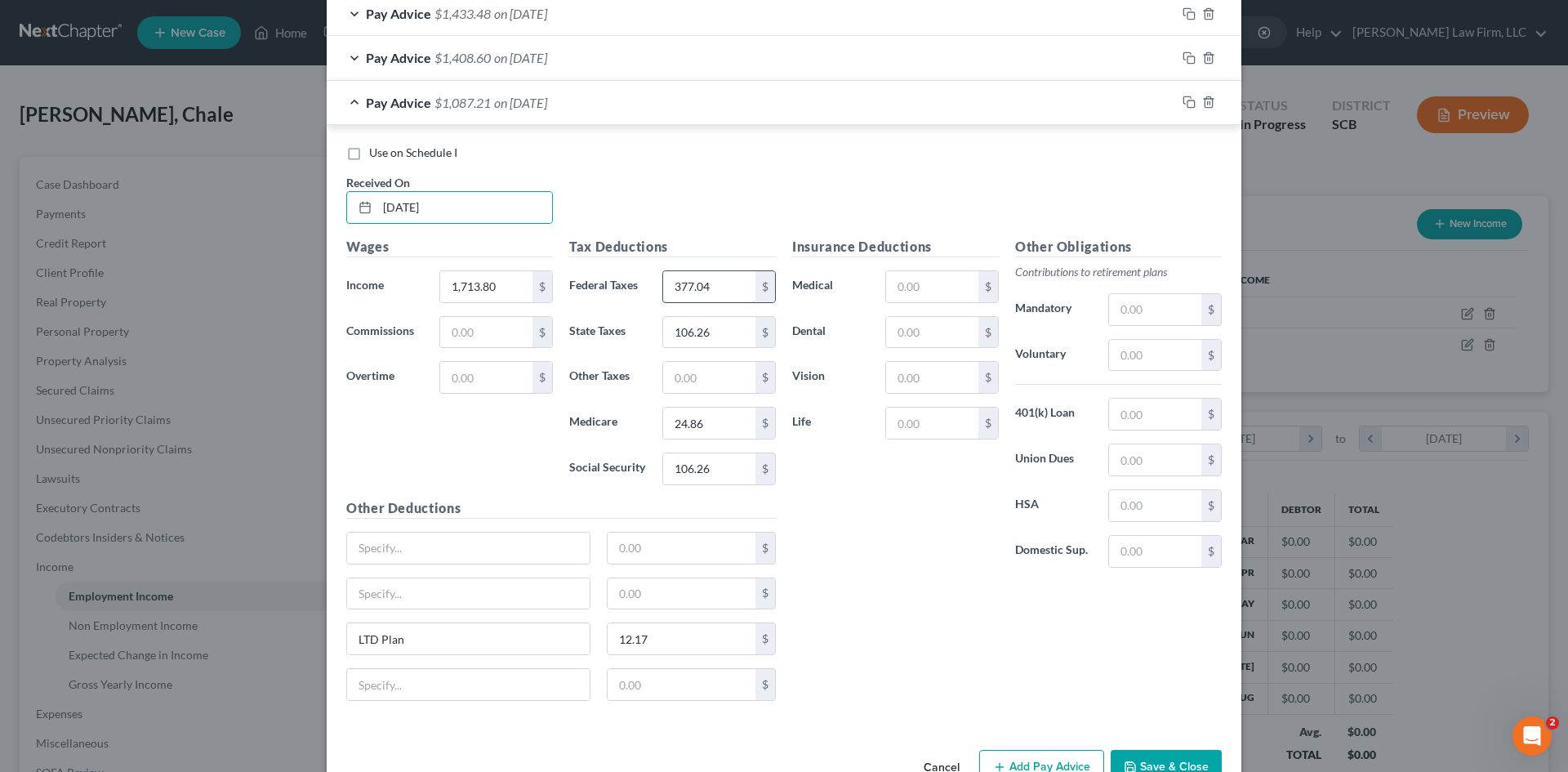
click at [742, 289] on input "377.04" at bounding box center [709, 286] width 93 height 31
click at [715, 334] on input "106.26" at bounding box center [709, 332] width 93 height 31
click at [722, 434] on input "24.86" at bounding box center [709, 423] width 93 height 31
click at [735, 473] on input "106.26" at bounding box center [709, 469] width 93 height 31
drag, startPoint x: 873, startPoint y: 522, endPoint x: 888, endPoint y: 508, distance: 20.5
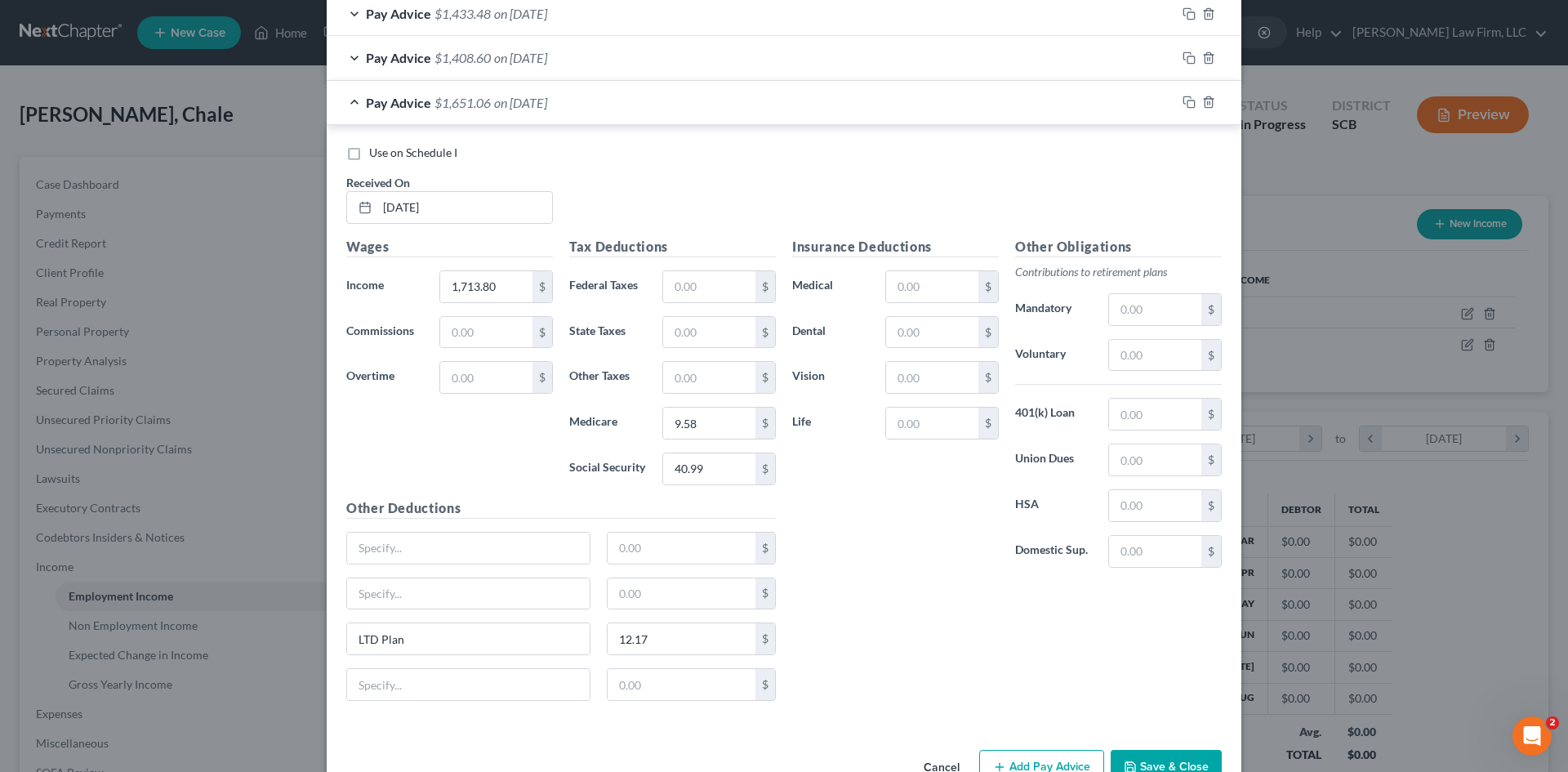
click at [877, 522] on div "Insurance Deductions Medical $ Dental $ Vision $ Life $" at bounding box center [896, 408] width 223 height 344
click at [469, 533] on input "text" at bounding box center [468, 548] width 242 height 31
click at [528, 303] on div "Wages Income * 1,713.80 $ Commissions $ Overtime $" at bounding box center [450, 367] width 223 height 261
click at [513, 285] on input "1,713.80" at bounding box center [486, 286] width 93 height 31
click at [482, 520] on div "Other Deductions $ $ LTD Plan 12.17 $ $" at bounding box center [562, 606] width 446 height 216
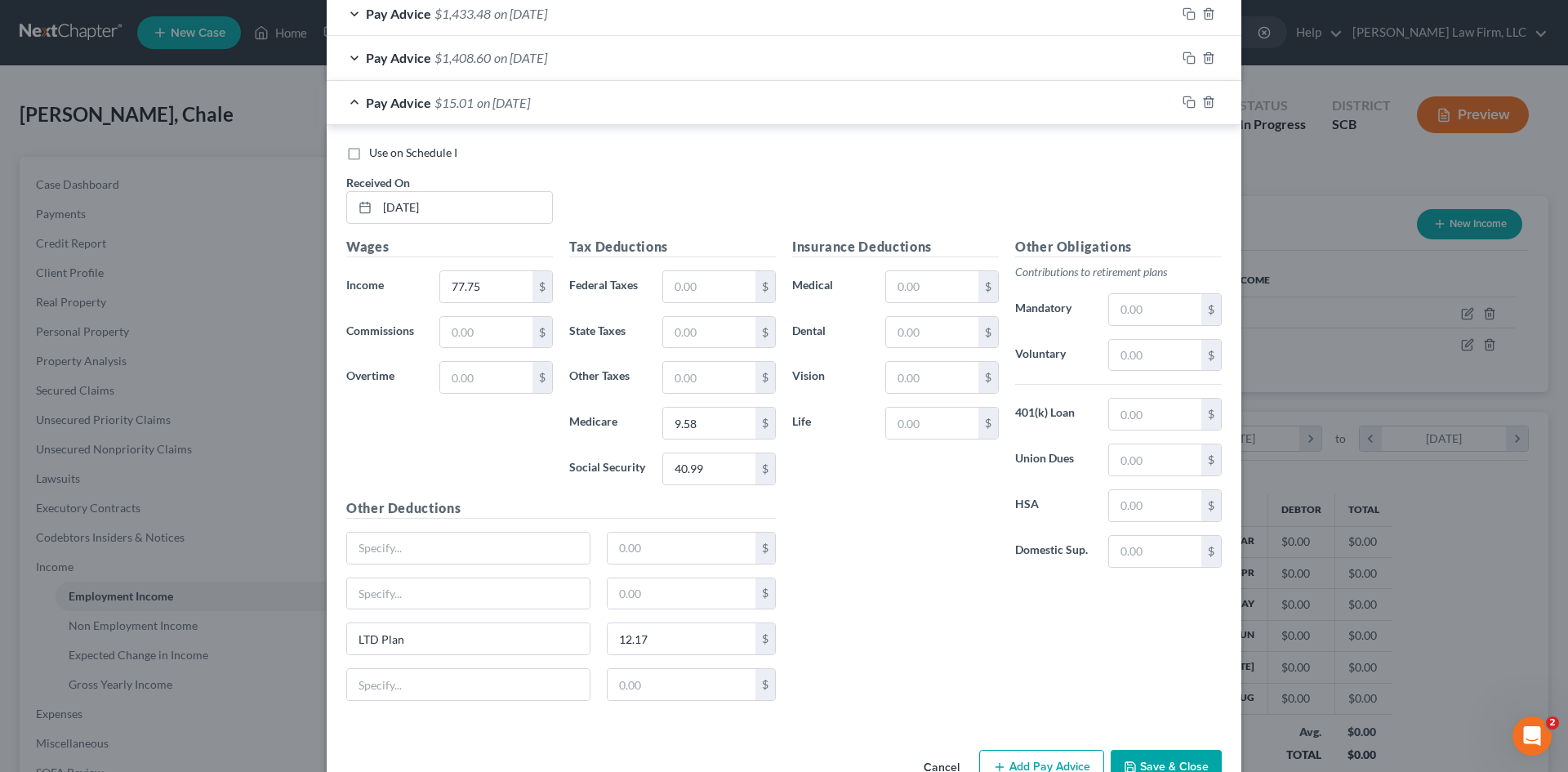
click at [529, 574] on div "$" at bounding box center [562, 554] width 446 height 46
click at [526, 554] on input "text" at bounding box center [468, 548] width 242 height 31
click at [654, 554] on input "text" at bounding box center [682, 548] width 149 height 31
click at [380, 606] on input "text" at bounding box center [468, 594] width 242 height 31
click at [619, 595] on input "text" at bounding box center [682, 594] width 149 height 31
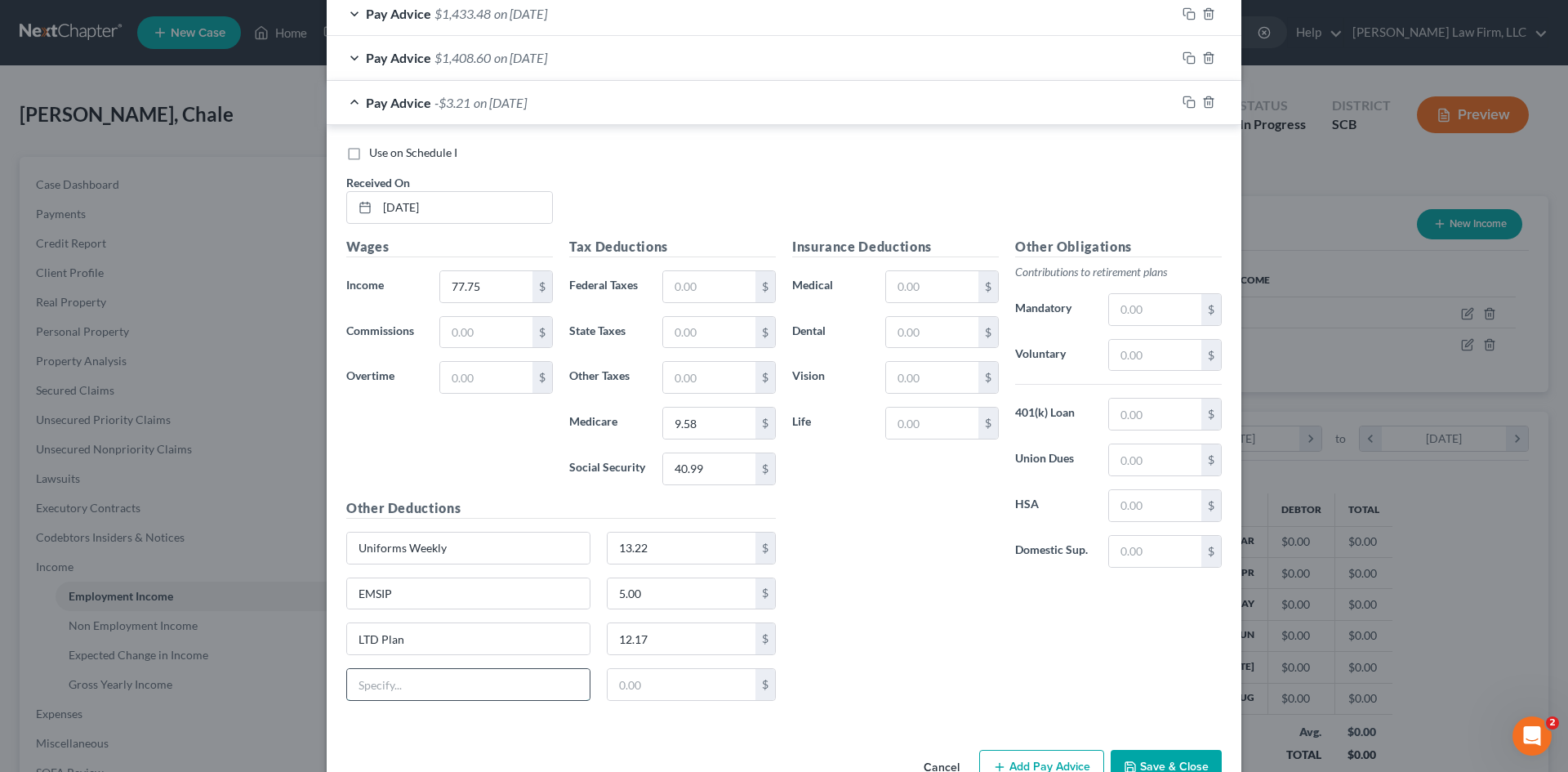
click at [528, 699] on input "text" at bounding box center [468, 684] width 242 height 31
drag, startPoint x: 676, startPoint y: 602, endPoint x: 688, endPoint y: 636, distance: 36.1
click at [676, 602] on input "5.00" at bounding box center [682, 594] width 149 height 31
click at [688, 636] on input "12.17" at bounding box center [682, 638] width 149 height 31
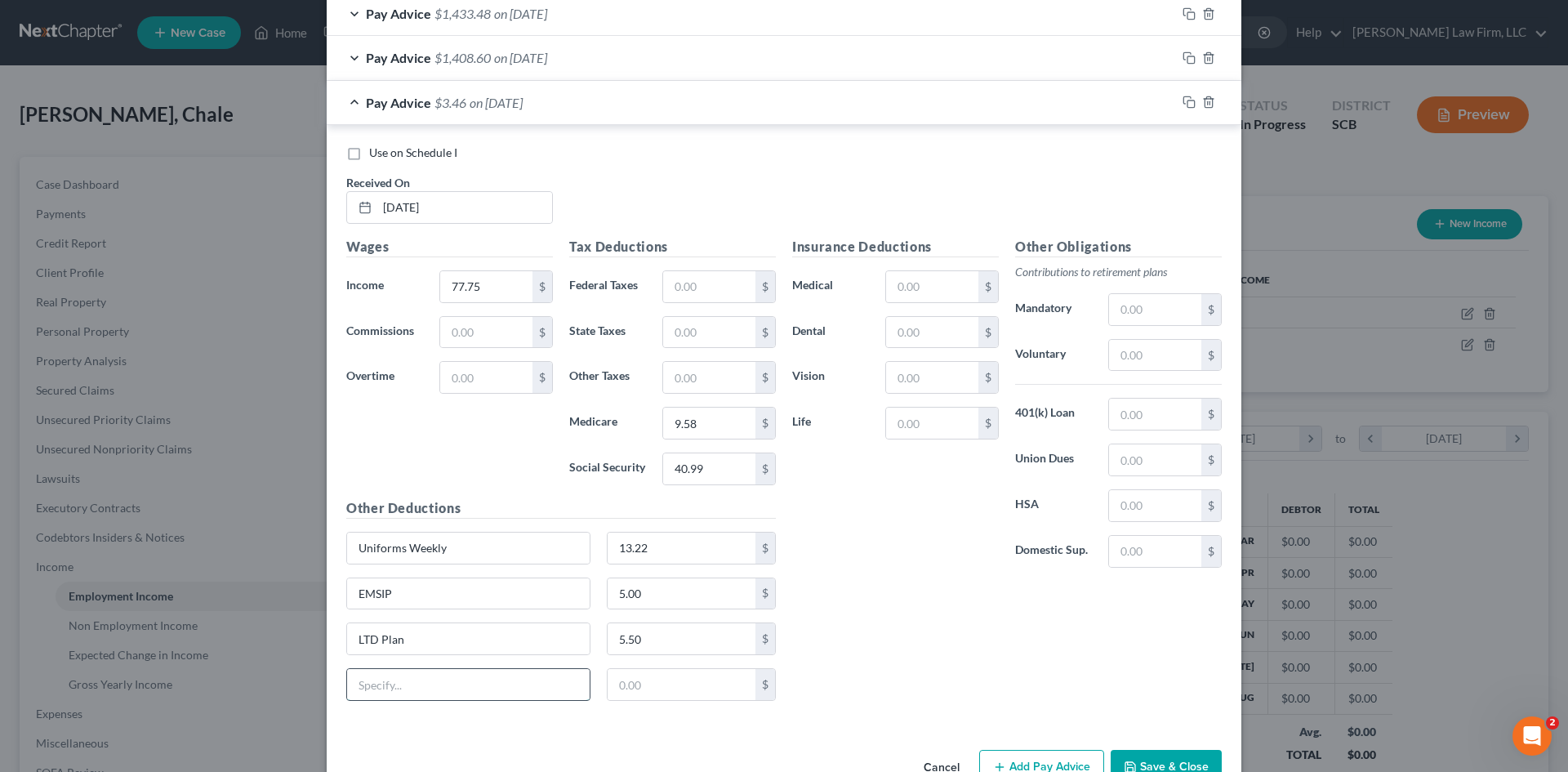
click at [526, 685] on input "text" at bounding box center [468, 684] width 242 height 31
click at [1163, 355] on input "text" at bounding box center [1155, 355] width 93 height 31
click at [903, 577] on div "Insurance Deductions Medical $ Dental $ Vision $ Life $" at bounding box center [896, 408] width 223 height 344
click at [453, 286] on input "77.75" at bounding box center [486, 286] width 93 height 31
click at [870, 486] on div "Insurance Deductions Medical $ Dental $ Vision $ Life $" at bounding box center [896, 408] width 223 height 344
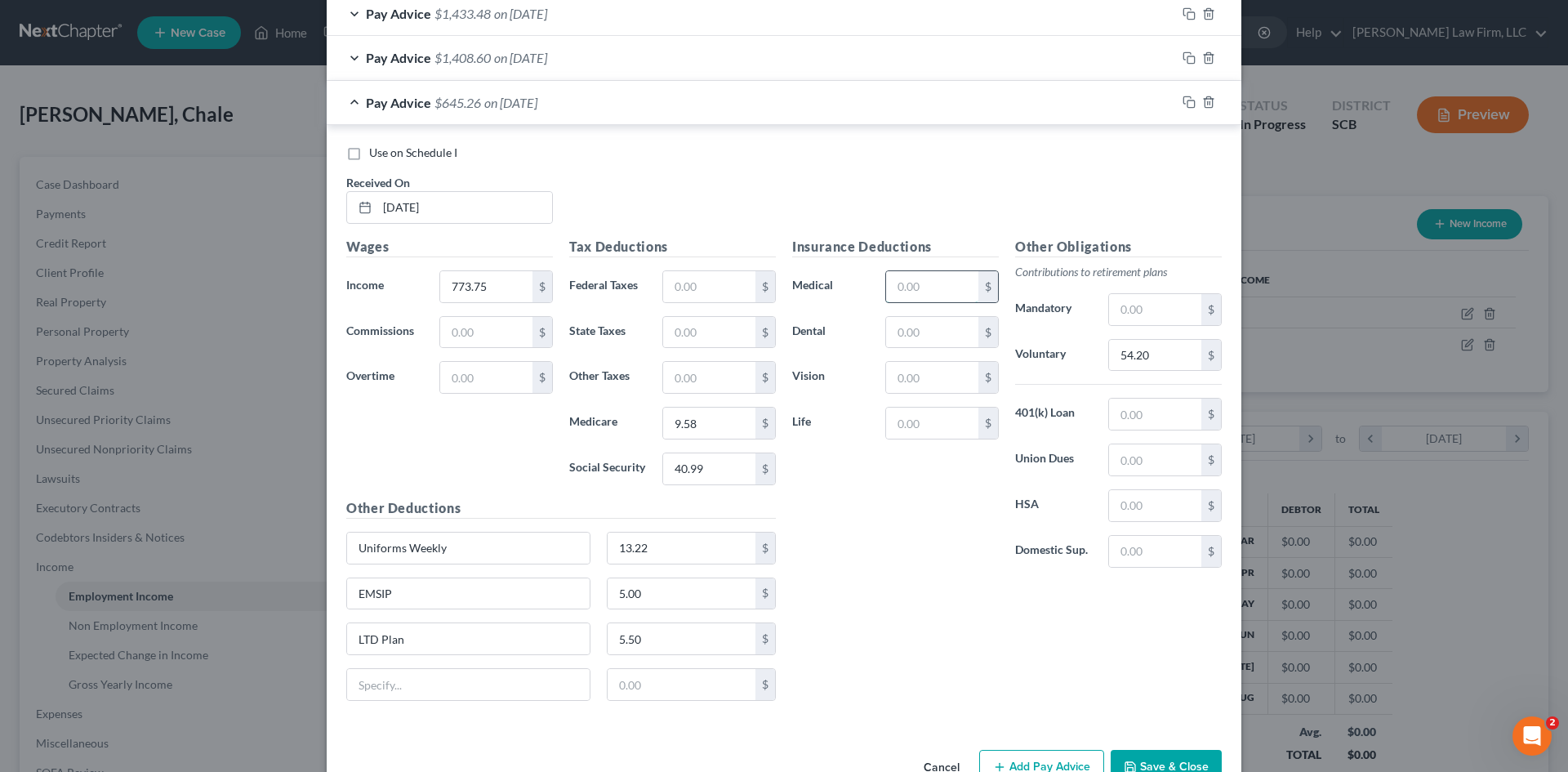
click at [955, 290] on input "text" at bounding box center [932, 286] width 93 height 31
click at [928, 383] on input "text" at bounding box center [932, 377] width 93 height 31
click at [917, 335] on input "text" at bounding box center [932, 332] width 93 height 31
drag, startPoint x: 878, startPoint y: 583, endPoint x: 897, endPoint y: 541, distance: 46.1
click at [878, 582] on div "Insurance Deductions Medical 62.26 $ Dental 49.50 $ Vision 2.35 $ Life $ Other …" at bounding box center [1007, 475] width 446 height 477
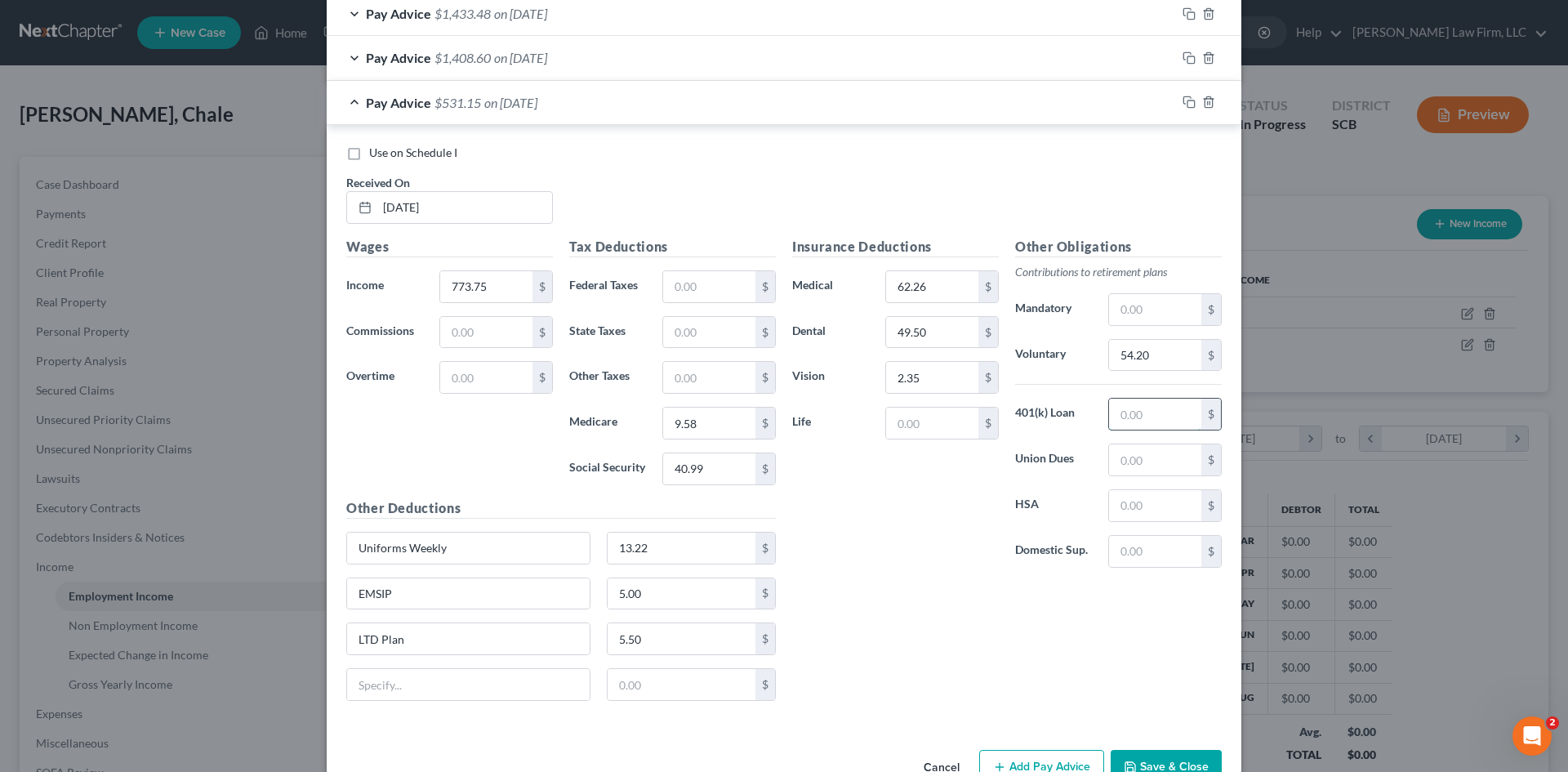
drag, startPoint x: 1140, startPoint y: 415, endPoint x: 1153, endPoint y: 404, distance: 17.0
click at [1140, 415] on input "text" at bounding box center [1155, 414] width 93 height 31
click at [954, 577] on div "Insurance Deductions Medical 62.26 $ Dental 49.50 $ Vision 2.35 $ Life $" at bounding box center [896, 408] width 223 height 344
click at [1187, 102] on rect "button" at bounding box center [1191, 104] width 8 height 8
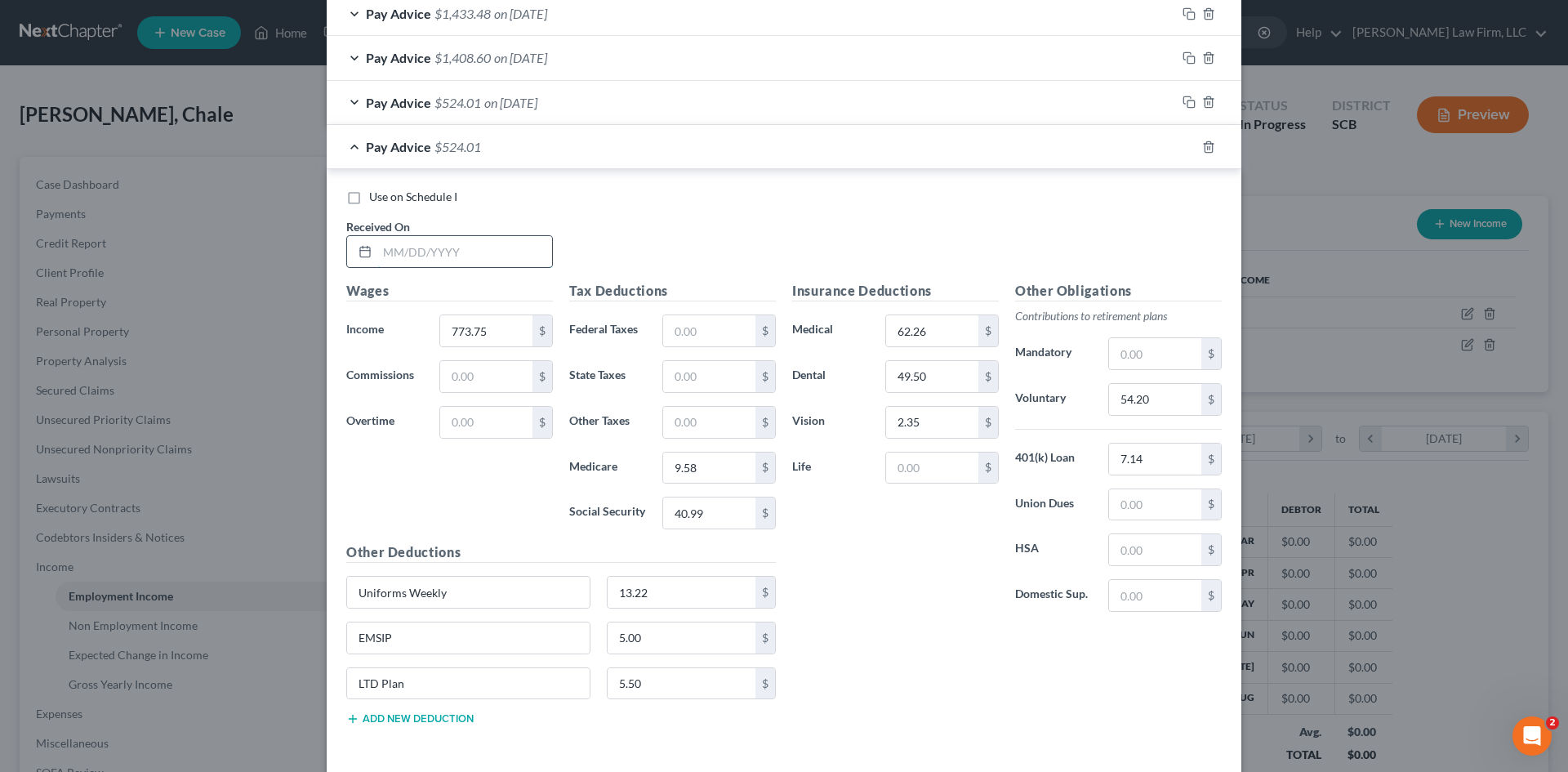
click at [479, 259] on input "text" at bounding box center [464, 251] width 175 height 31
click at [505, 322] on input "773.75" at bounding box center [486, 331] width 93 height 31
drag, startPoint x: 986, startPoint y: 651, endPoint x: 844, endPoint y: 510, distance: 200.1
click at [981, 647] on div "Insurance Deductions Medical 62.26 $ Dental 49.50 $ Vision 2.35 $ Life $ Other …" at bounding box center [1007, 511] width 446 height 458
click at [709, 468] on input "9.58" at bounding box center [709, 468] width 93 height 31
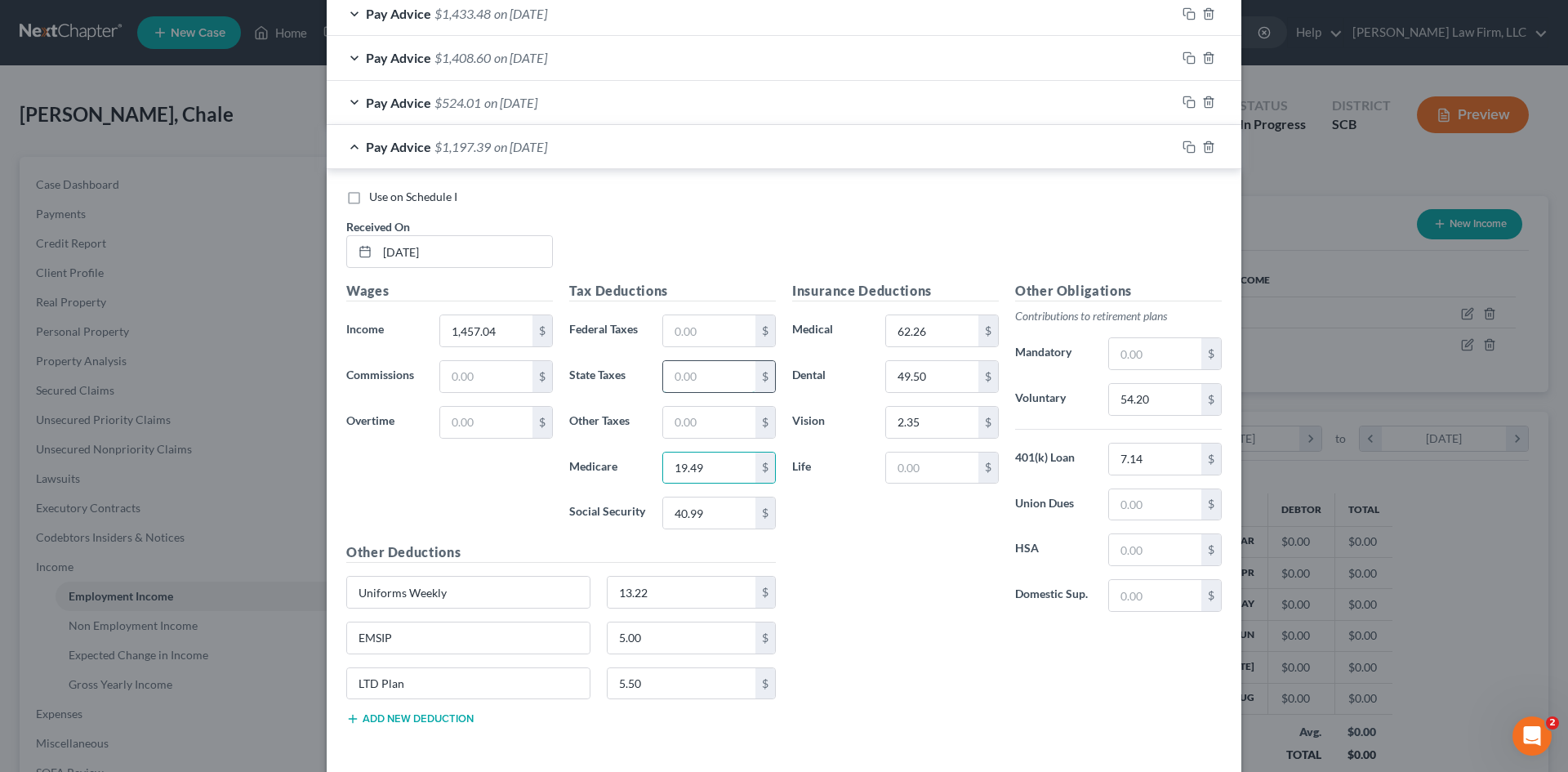
click at [717, 381] on input "text" at bounding box center [709, 376] width 93 height 31
click at [732, 516] on input "40.99" at bounding box center [709, 512] width 93 height 31
click at [876, 563] on div "Insurance Deductions Medical 62.26 $ Dental 49.50 $ Vision 2.35 $ Life $" at bounding box center [896, 453] width 223 height 344
click at [1157, 402] on input "54.20" at bounding box center [1155, 399] width 93 height 31
click at [698, 691] on input "5.50" at bounding box center [682, 683] width 149 height 31
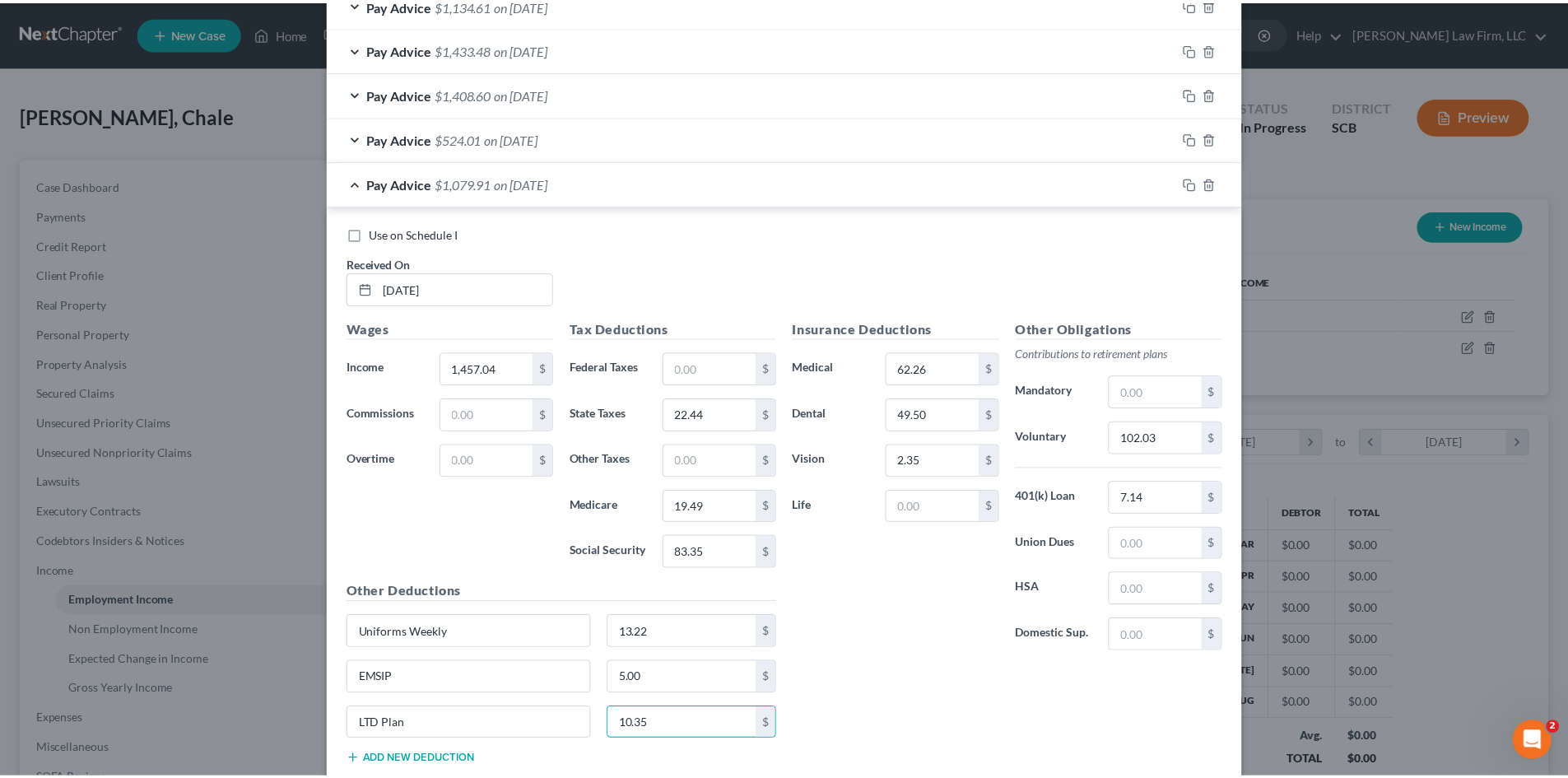
scroll to position [1604, 0]
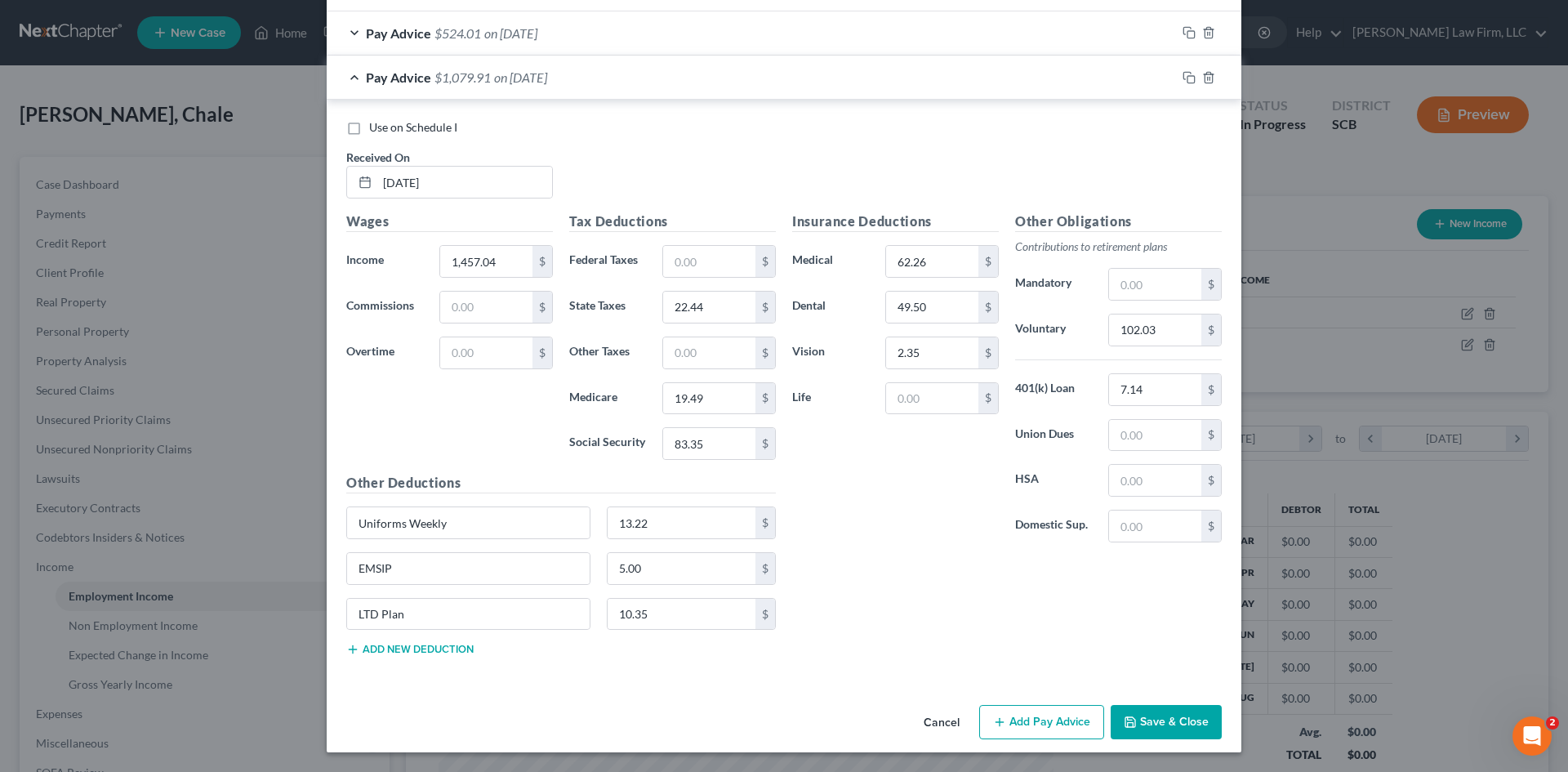
click at [1151, 729] on button "Save & Close" at bounding box center [1166, 722] width 111 height 34
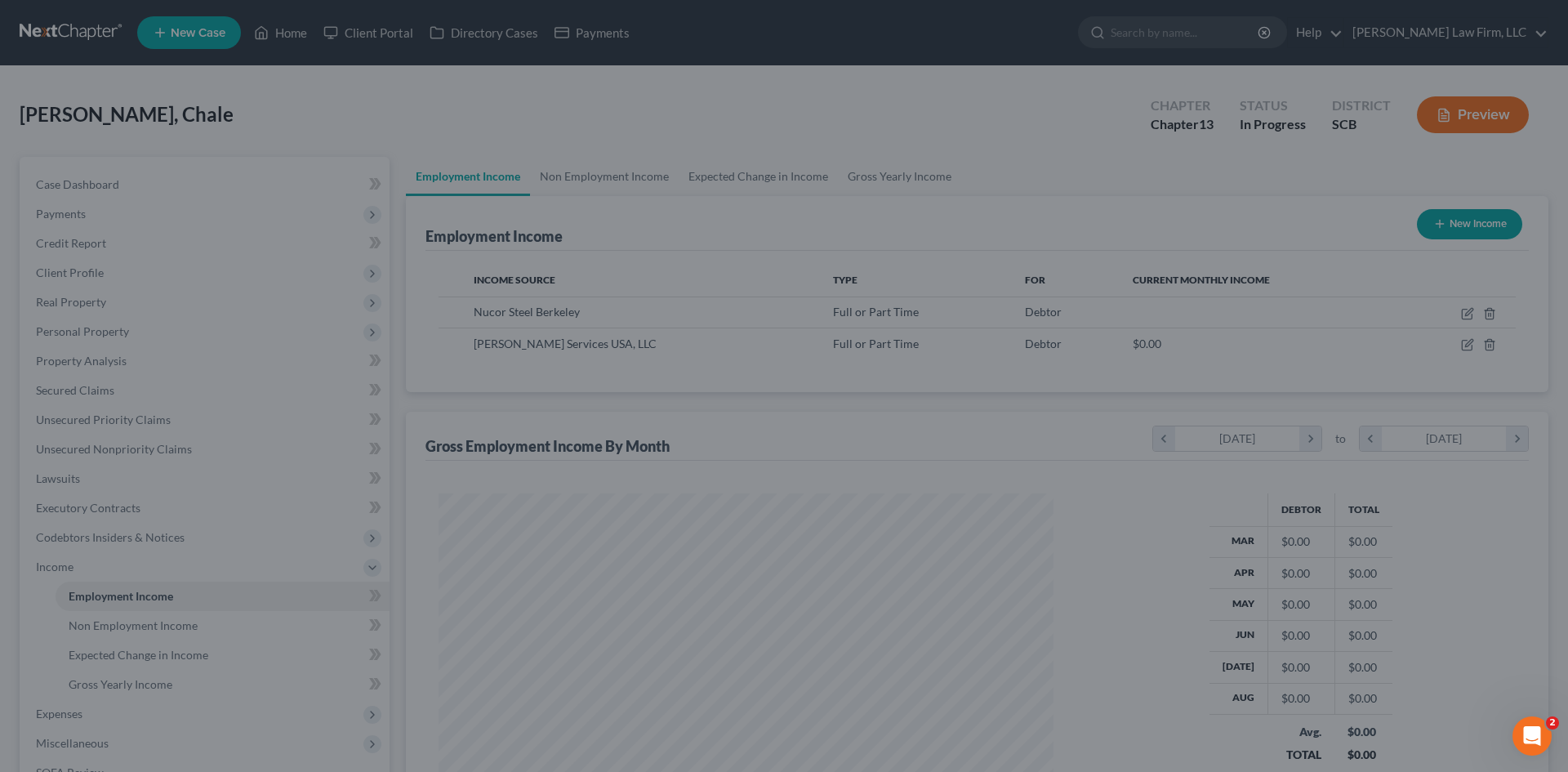
scroll to position [816830, 816071]
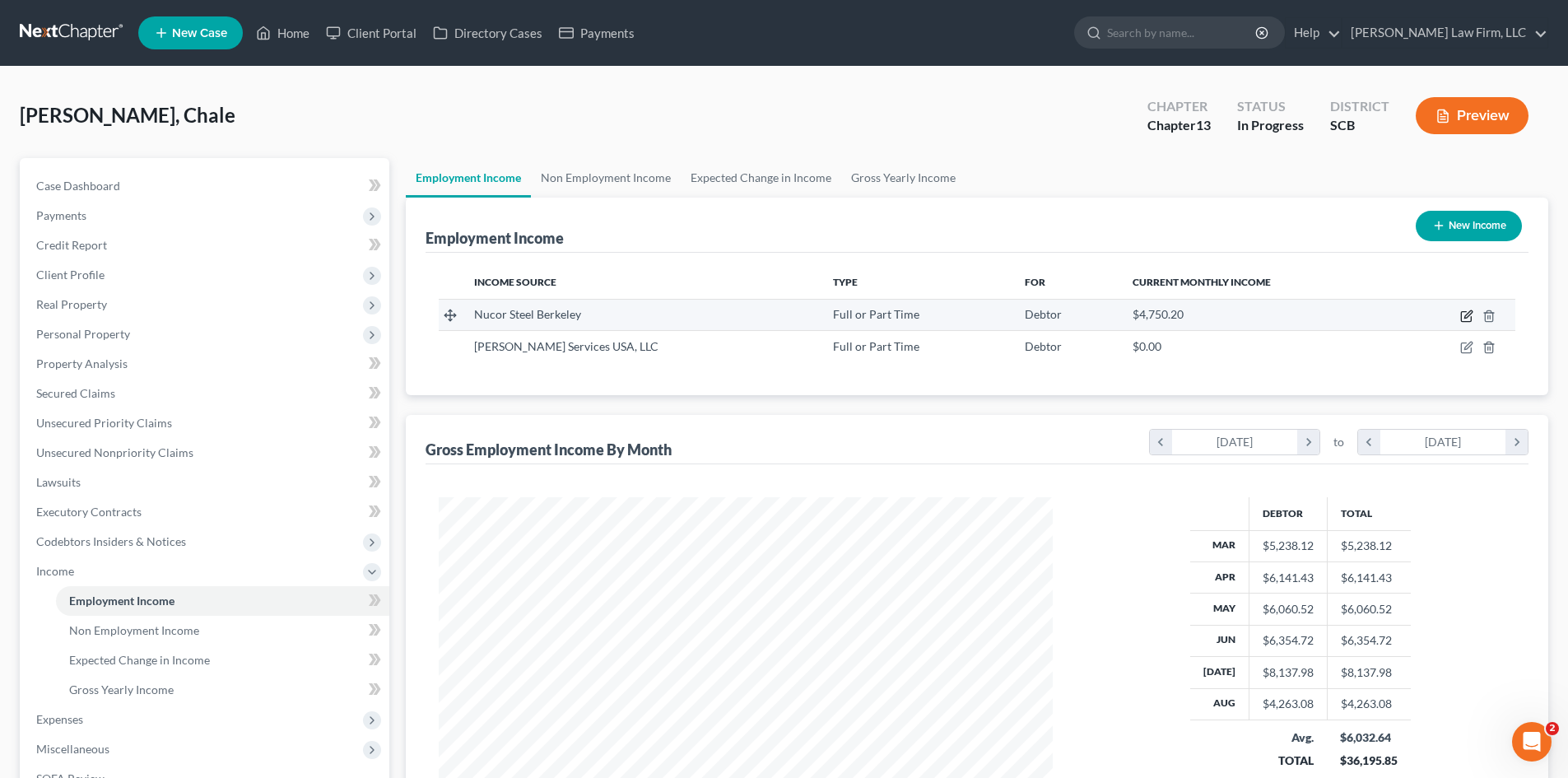
click at [1469, 319] on icon "button" at bounding box center [1467, 316] width 13 height 13
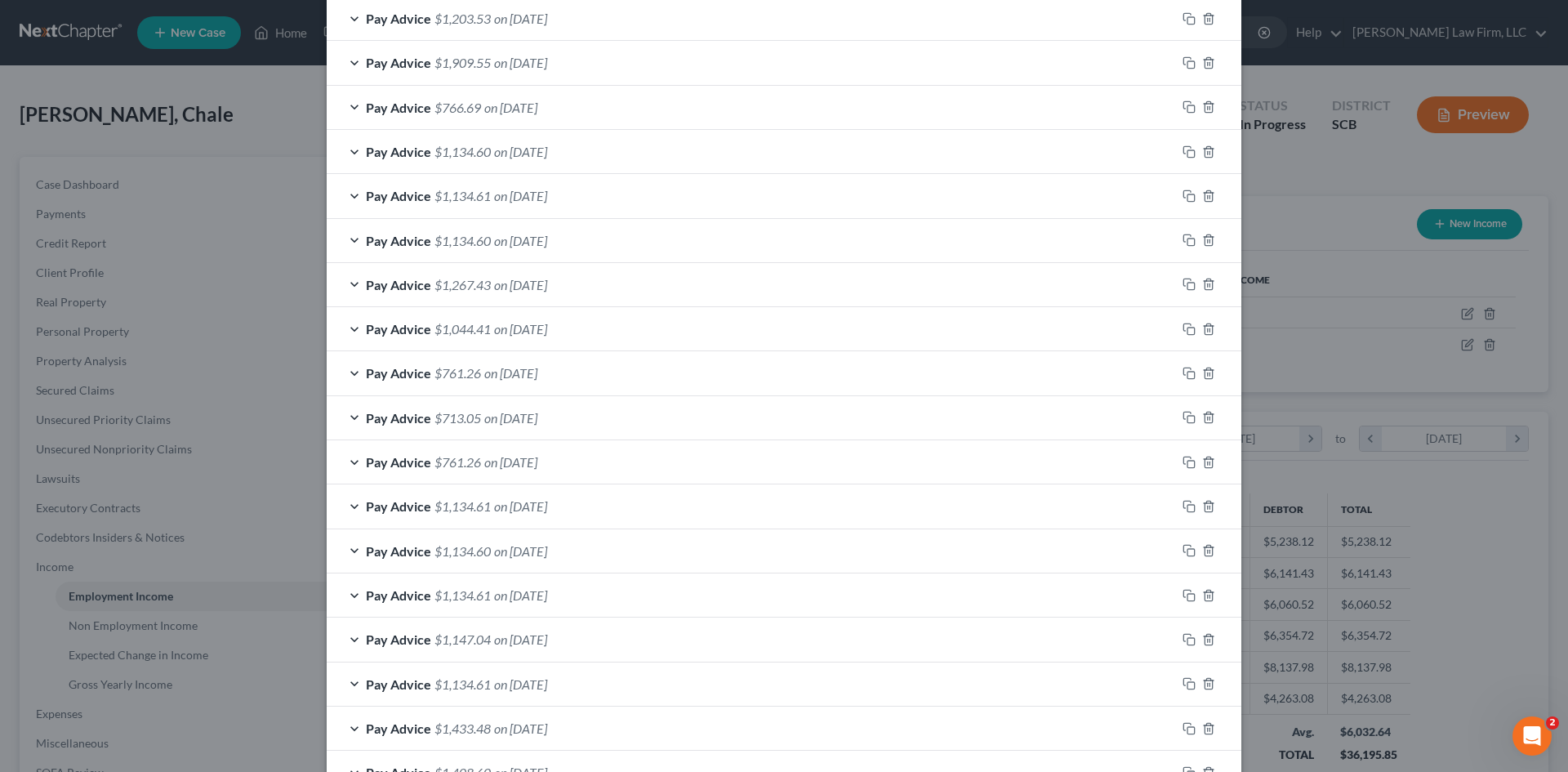
scroll to position [764, 0]
drag, startPoint x: 622, startPoint y: 587, endPoint x: 923, endPoint y: 22, distance: 640.2
click at [923, 22] on div "Pay Advice $791.64 on 07/24/2025" at bounding box center [752, 17] width 850 height 43
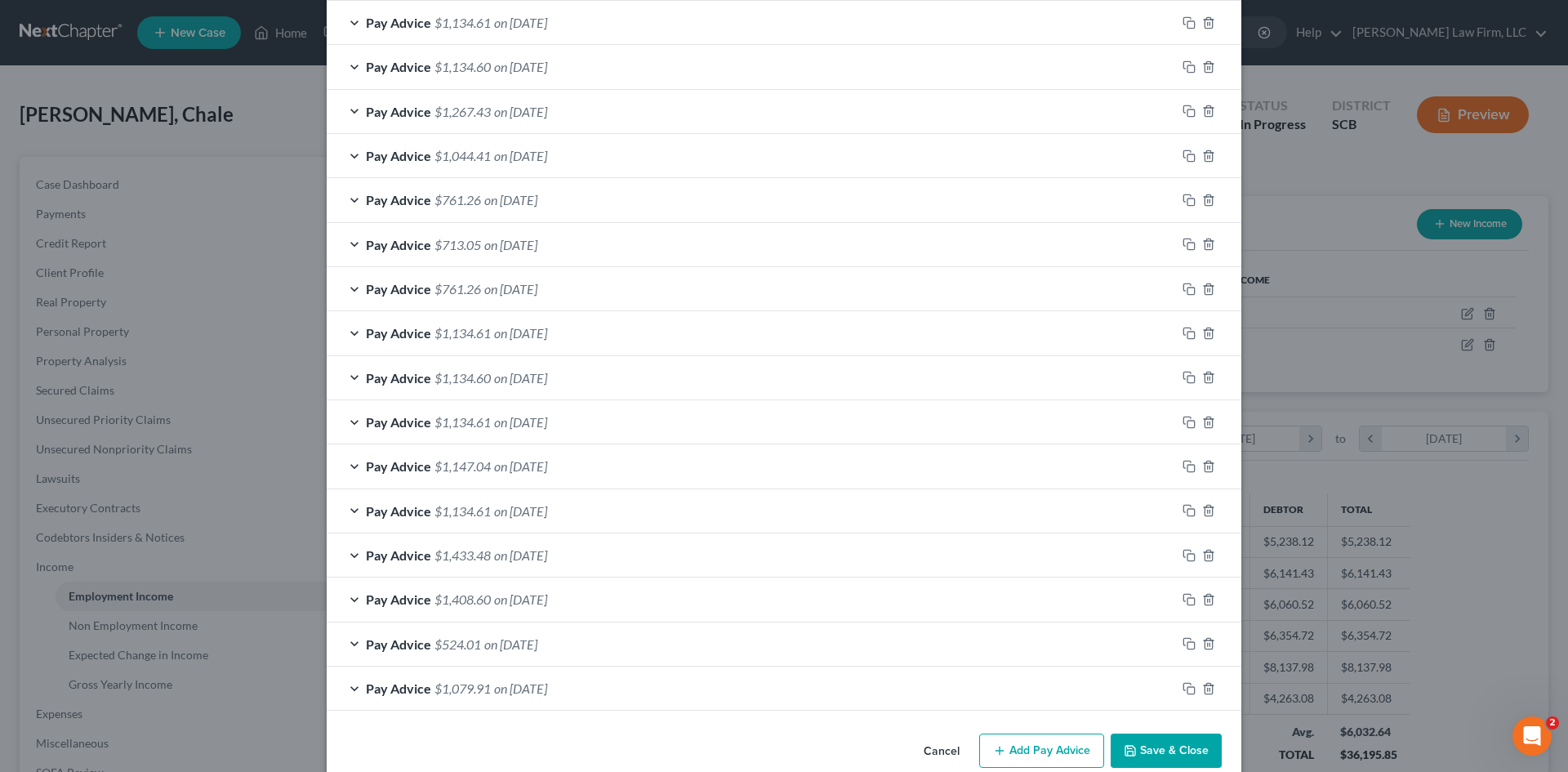
scroll to position [1612, 0]
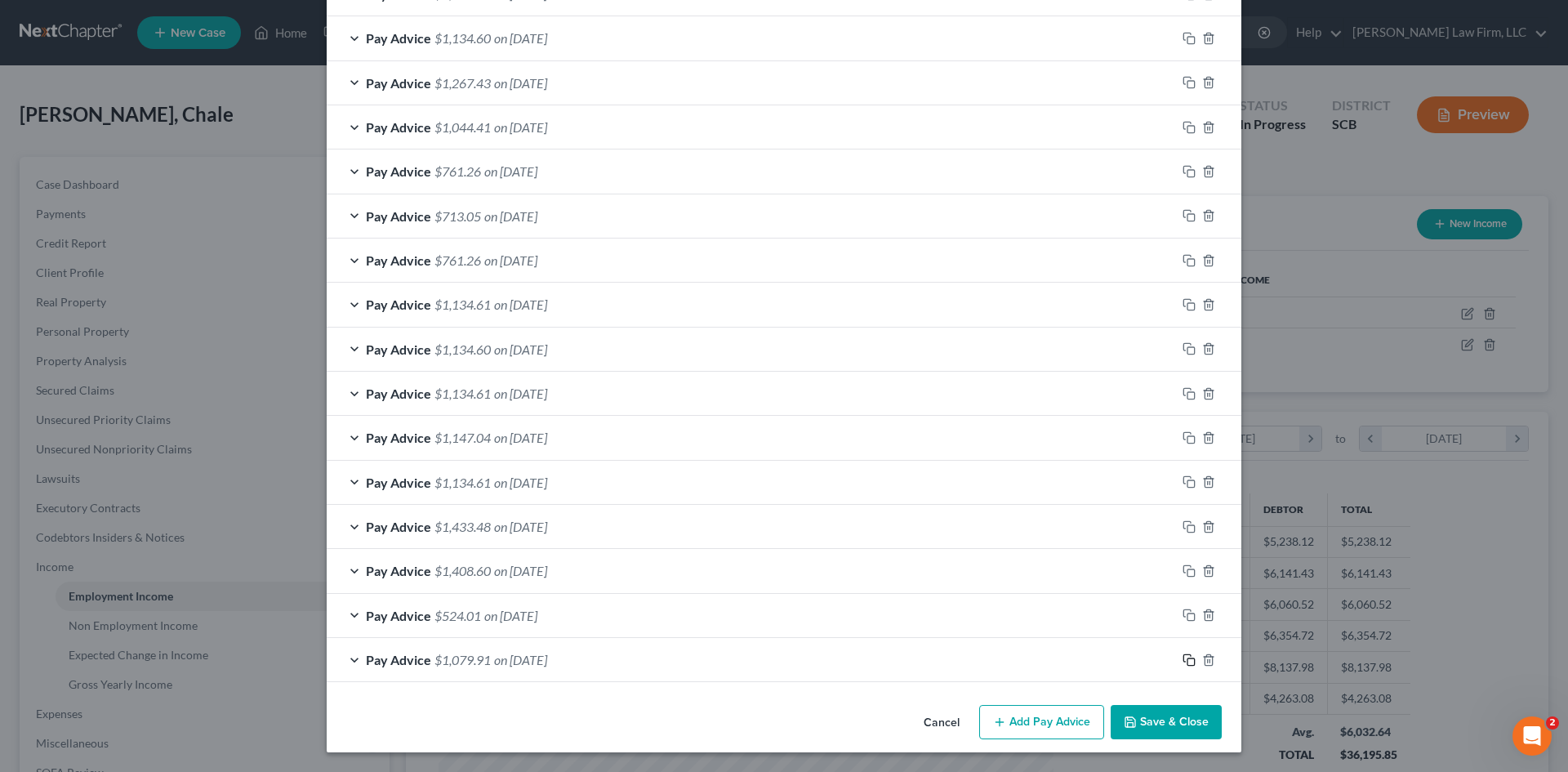
click at [1184, 663] on icon "button" at bounding box center [1189, 660] width 13 height 13
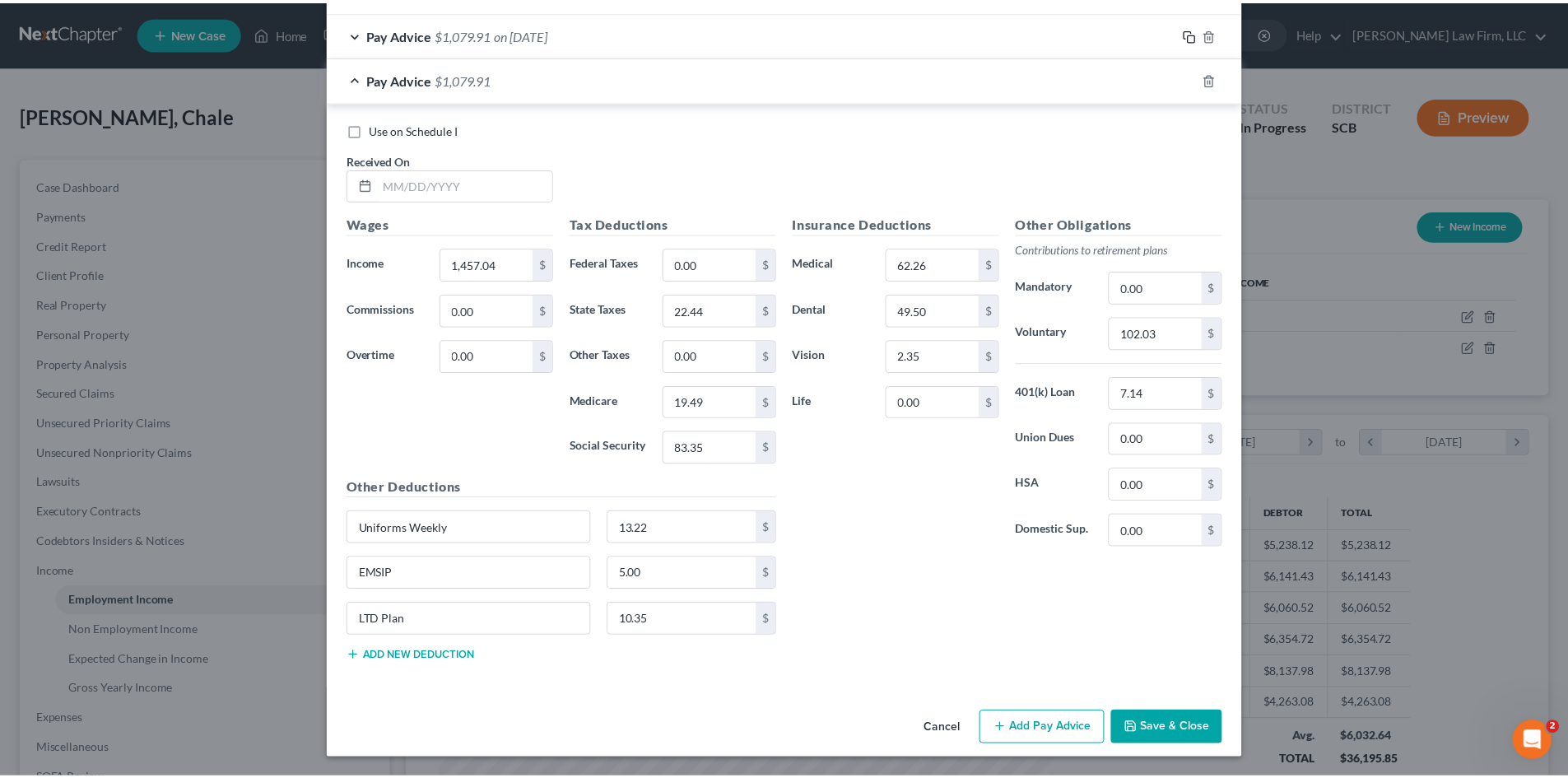
scroll to position [2256, 0]
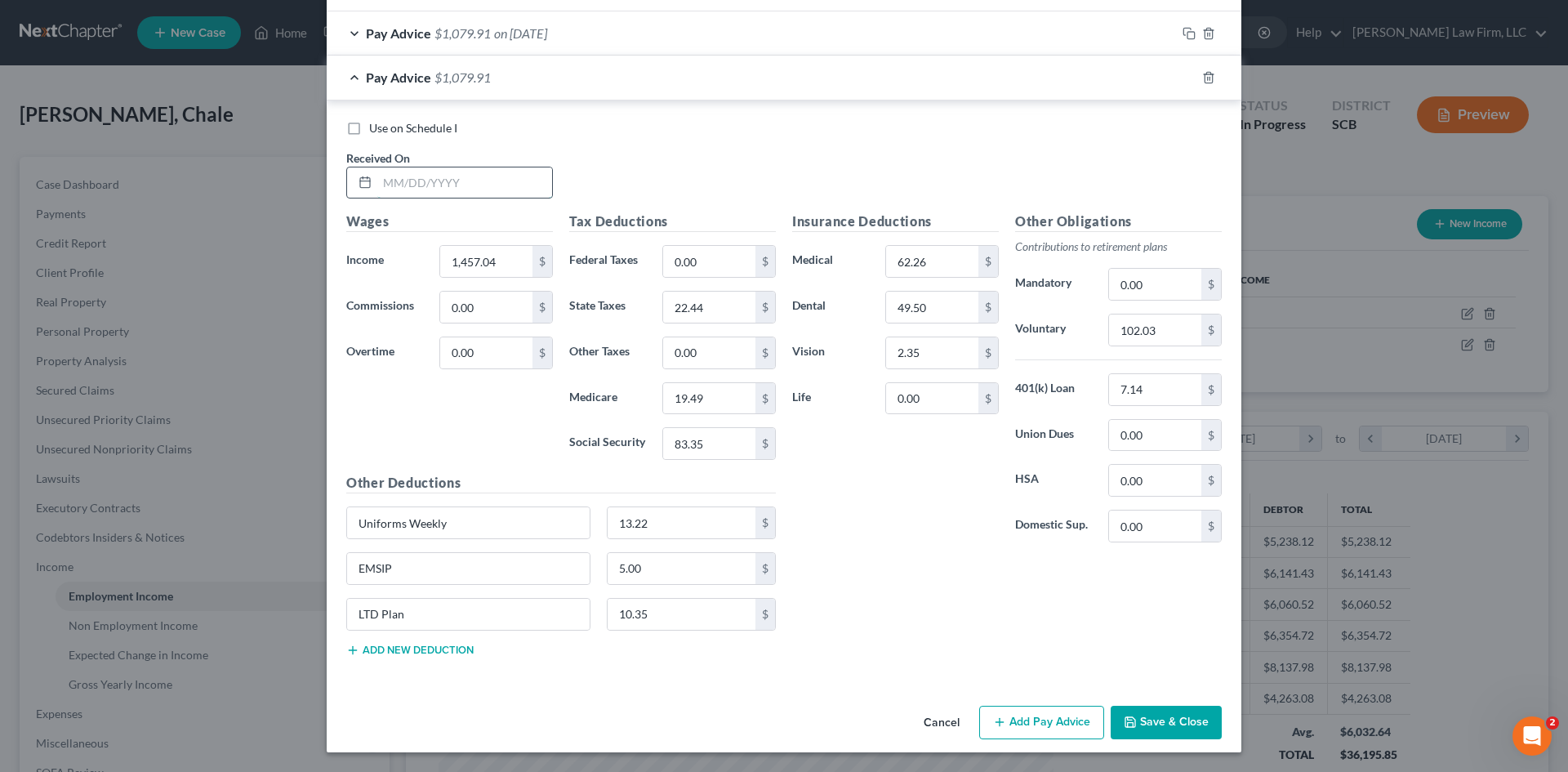
click at [447, 181] on input "text" at bounding box center [464, 183] width 175 height 31
click at [638, 156] on div "Use on Schedule I Received On * 03/06/25" at bounding box center [784, 166] width 892 height 93
click at [1162, 725] on button "Save & Close" at bounding box center [1166, 723] width 111 height 34
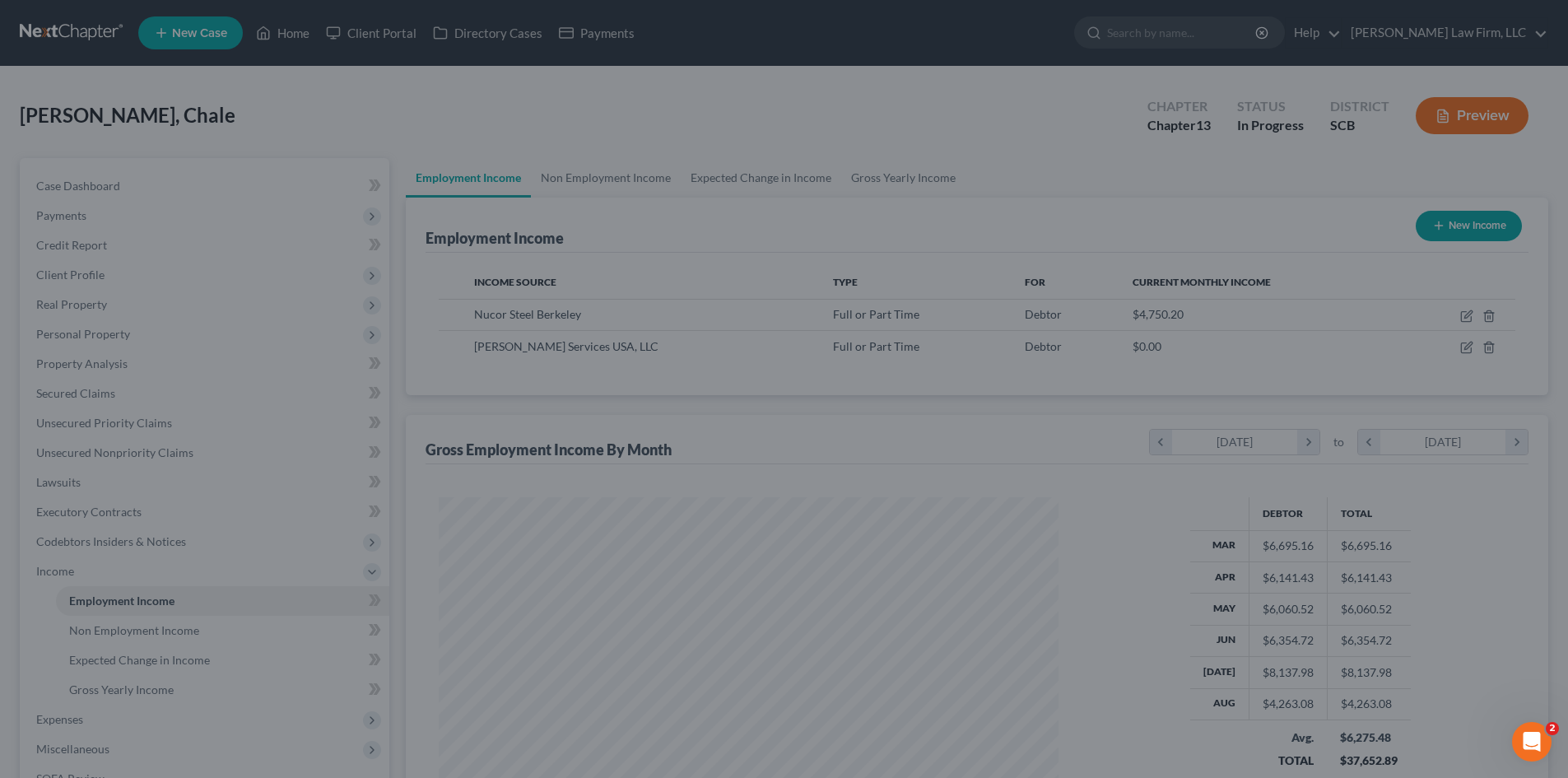
scroll to position [823179, 822575]
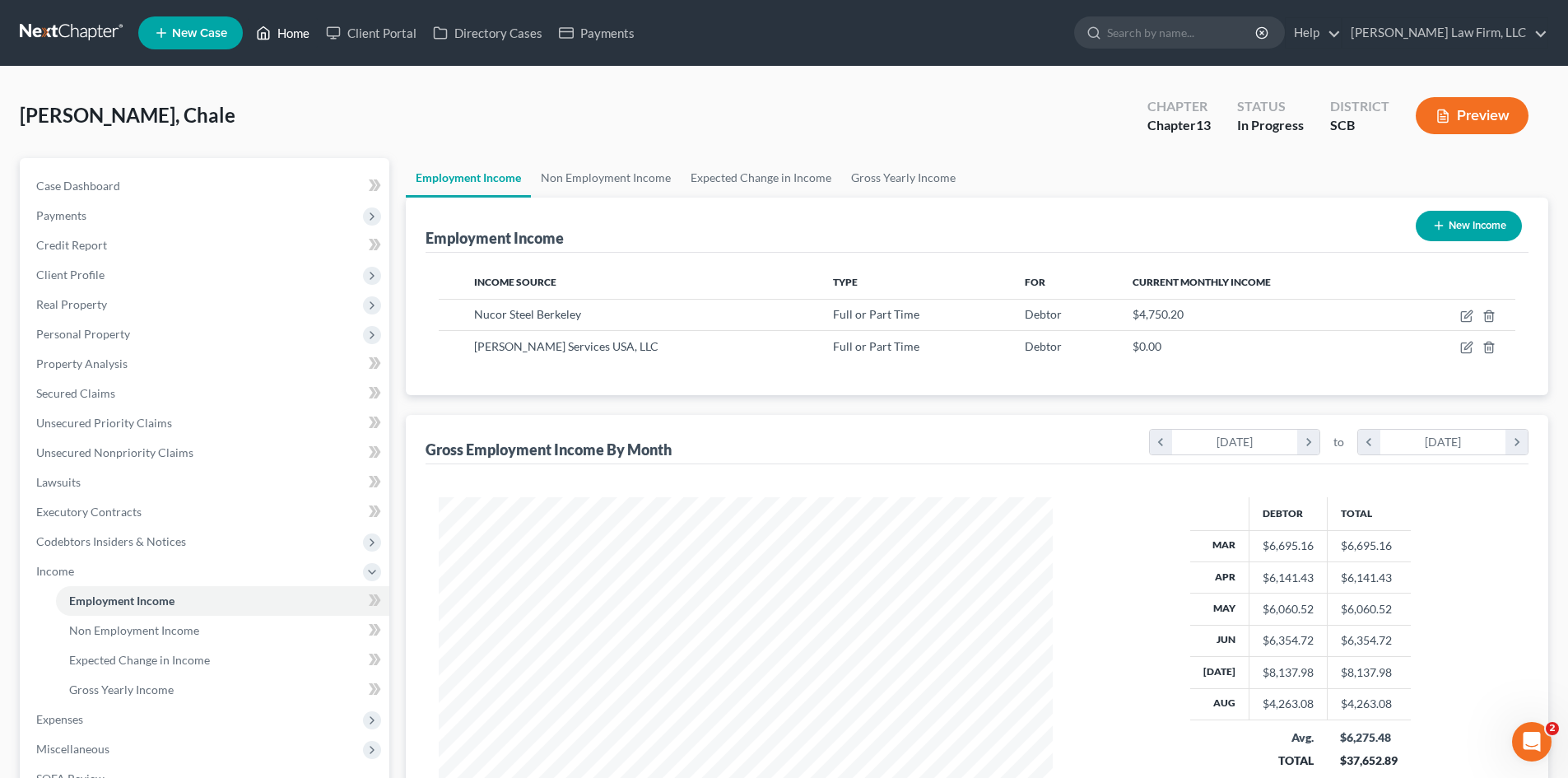
click at [304, 31] on link "Home" at bounding box center [283, 33] width 70 height 30
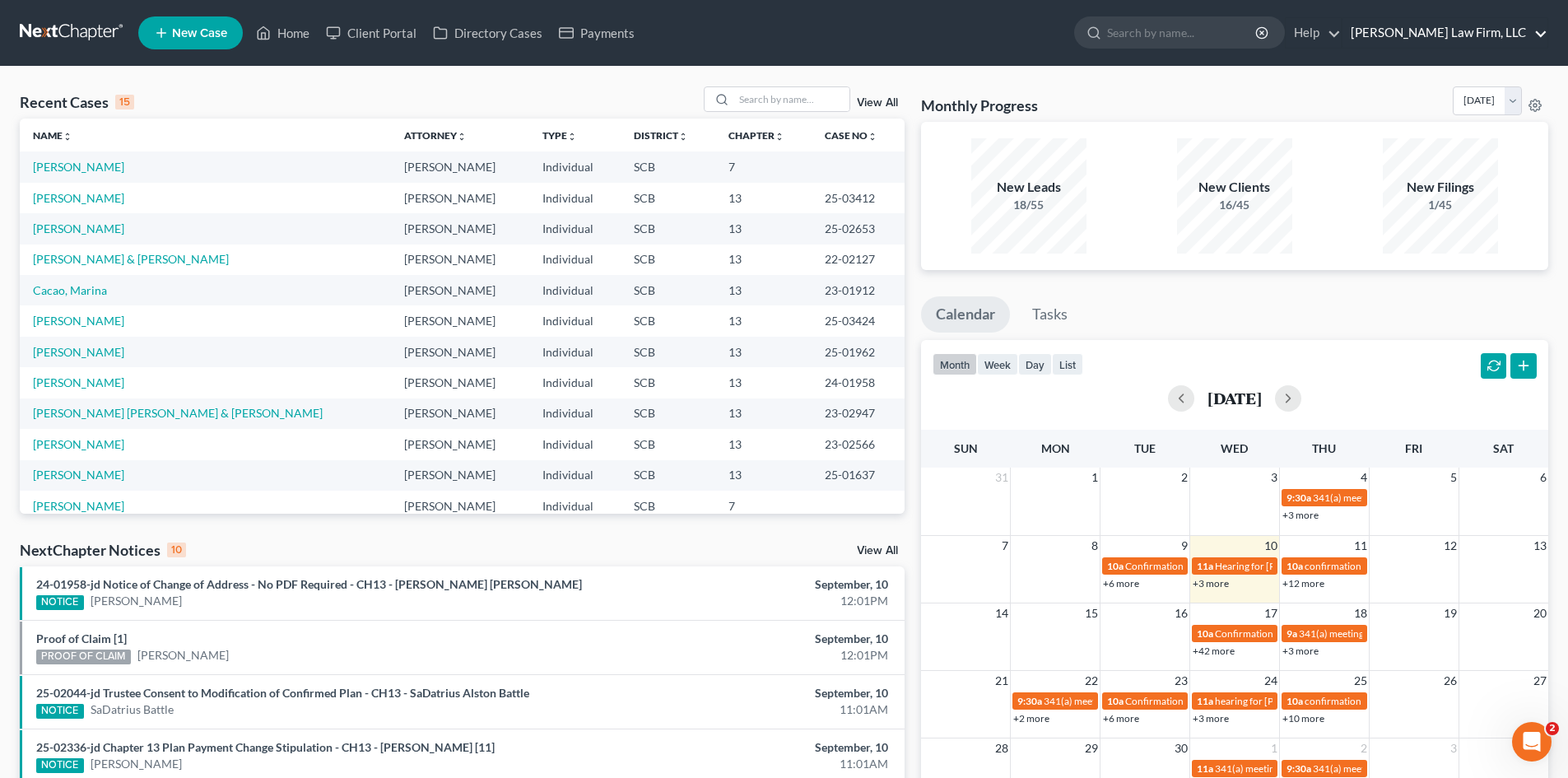
click at [1468, 39] on link "[PERSON_NAME] Law Firm, LLC" at bounding box center [1445, 33] width 205 height 30
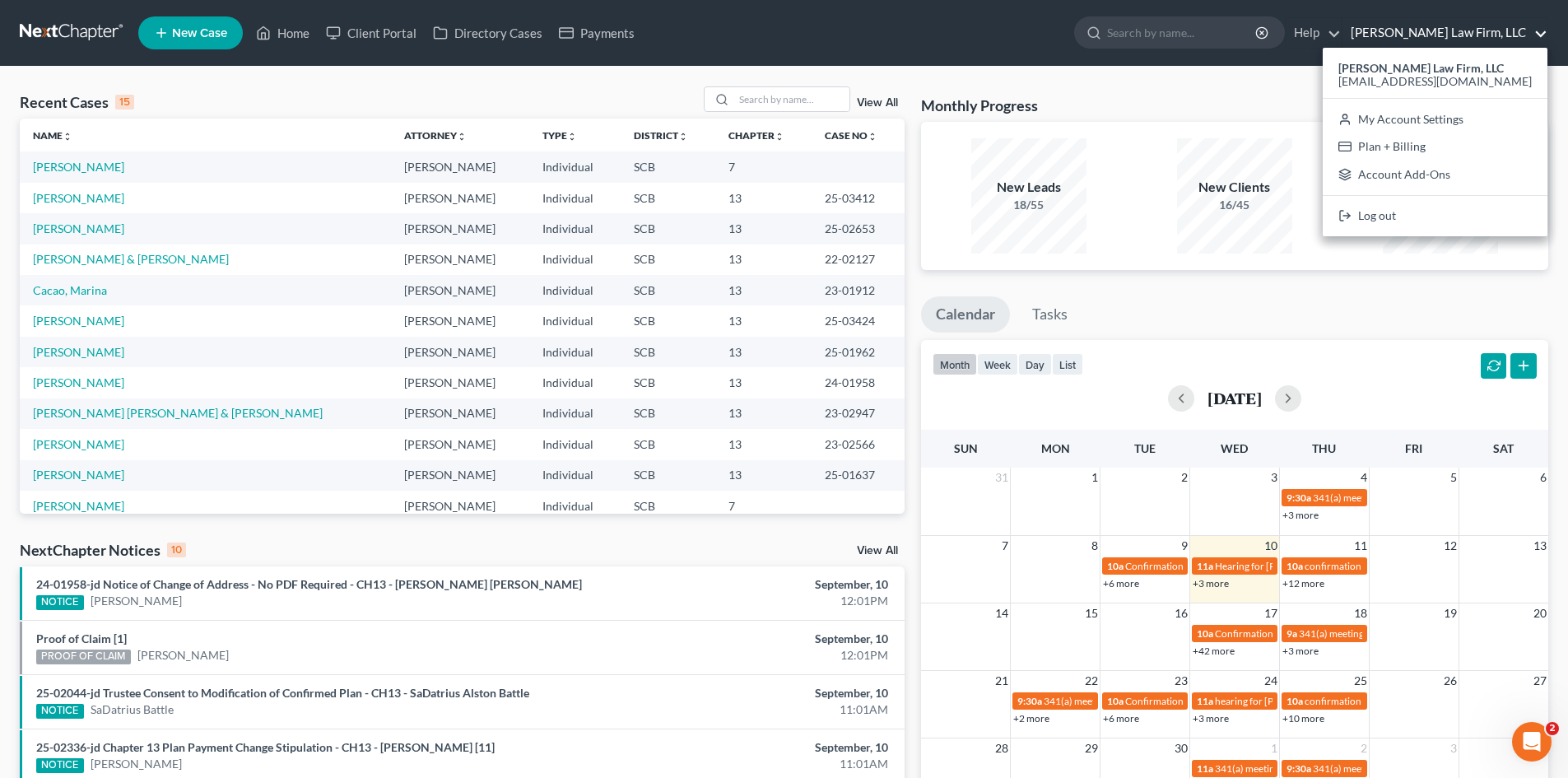
click at [1468, 39] on link "[PERSON_NAME] Law Firm, LLC" at bounding box center [1445, 33] width 205 height 30
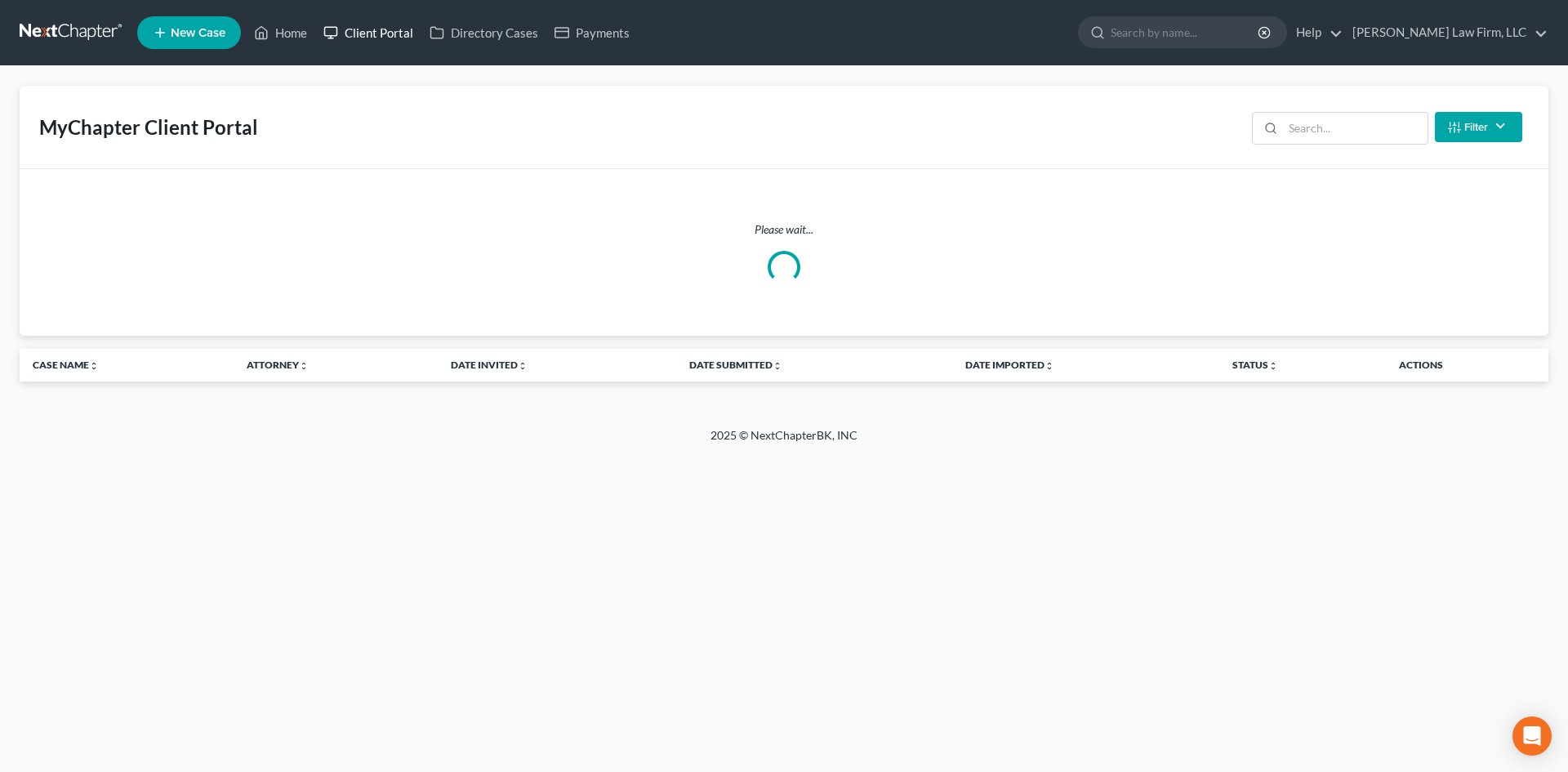
click at [363, 30] on link "Client Portal" at bounding box center [368, 32] width 106 height 30
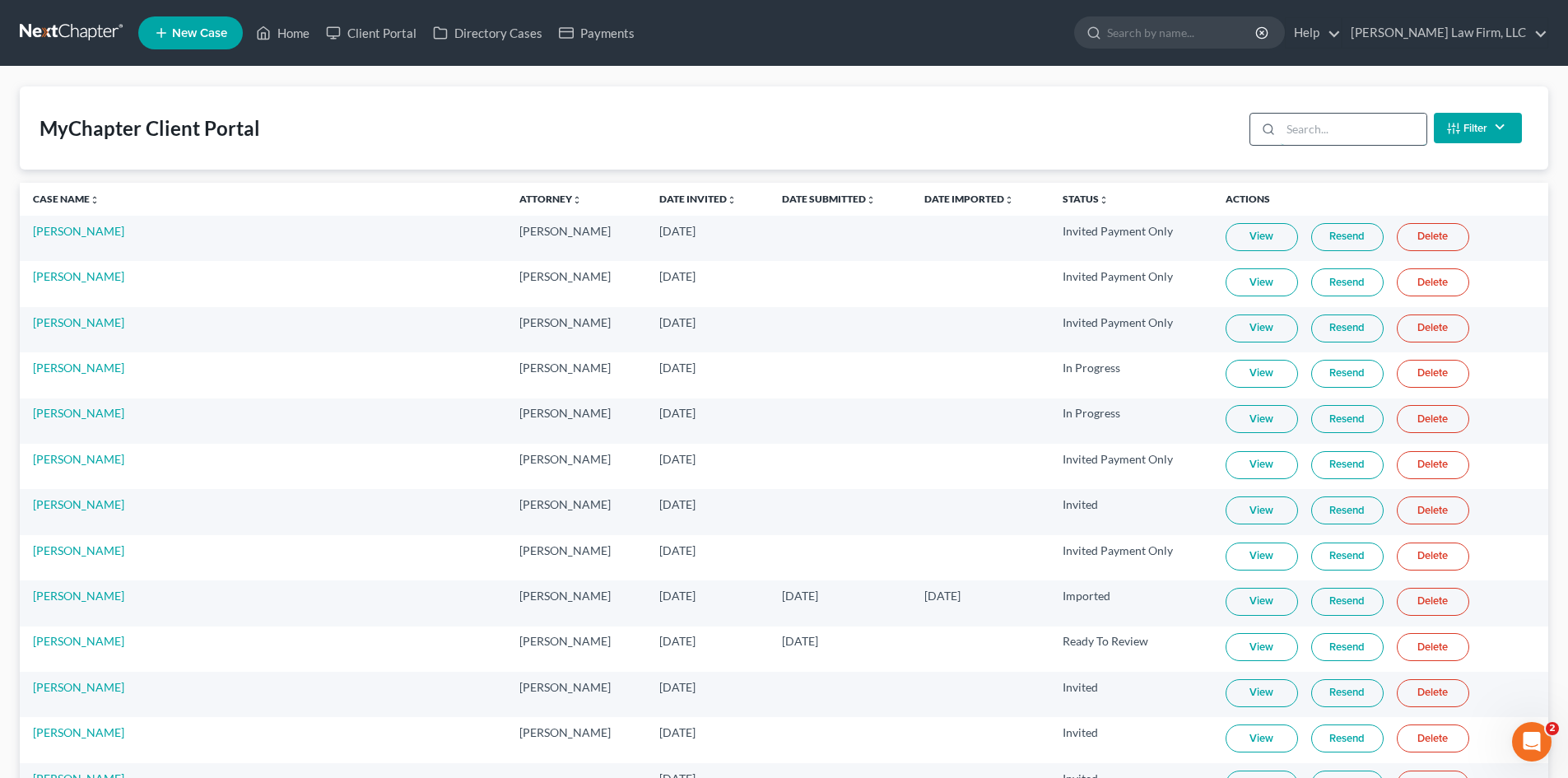
click at [1309, 134] on input "search" at bounding box center [1354, 129] width 146 height 32
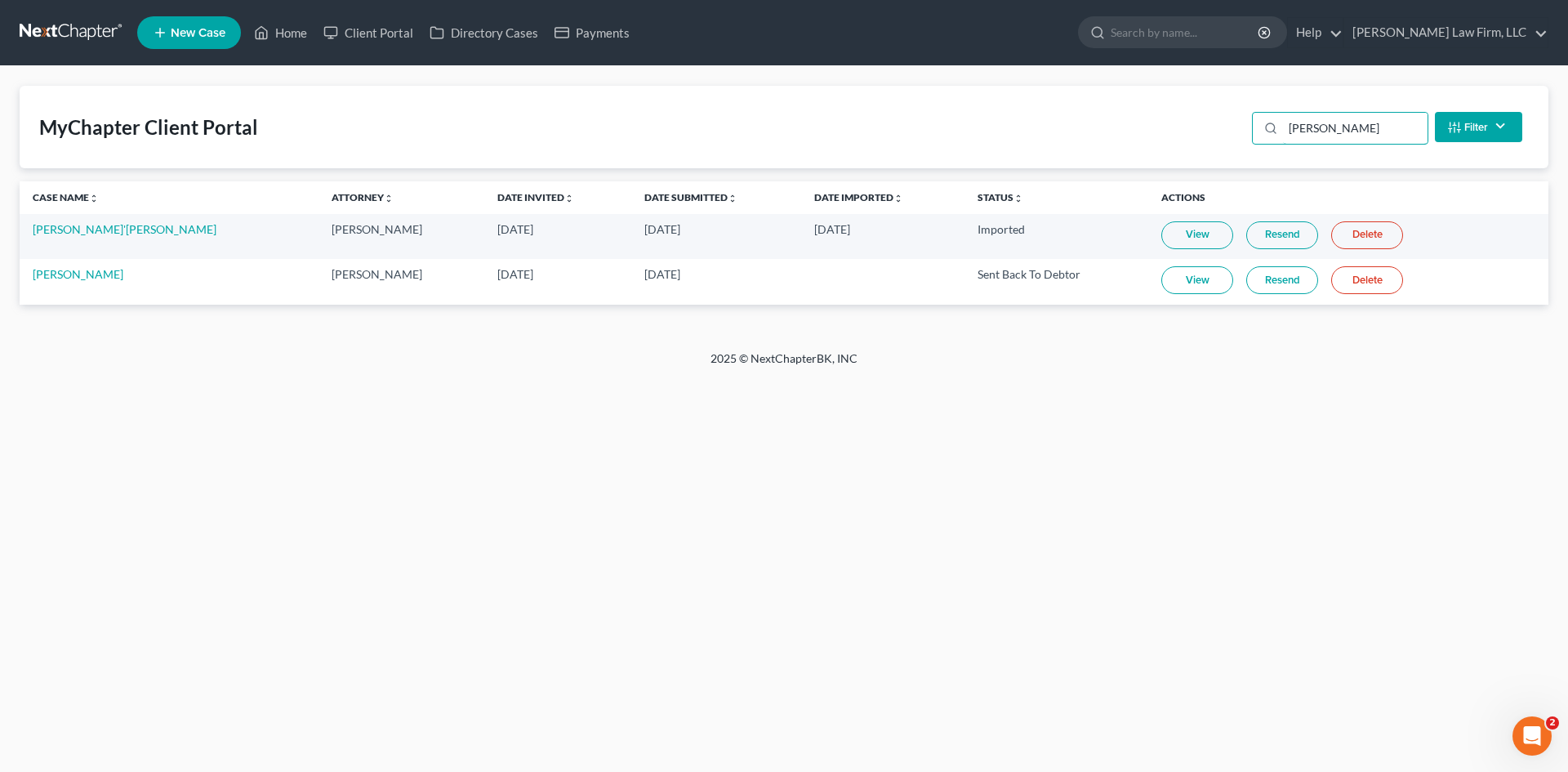
type input "[PERSON_NAME]"
click at [1169, 282] on link "View" at bounding box center [1197, 280] width 72 height 28
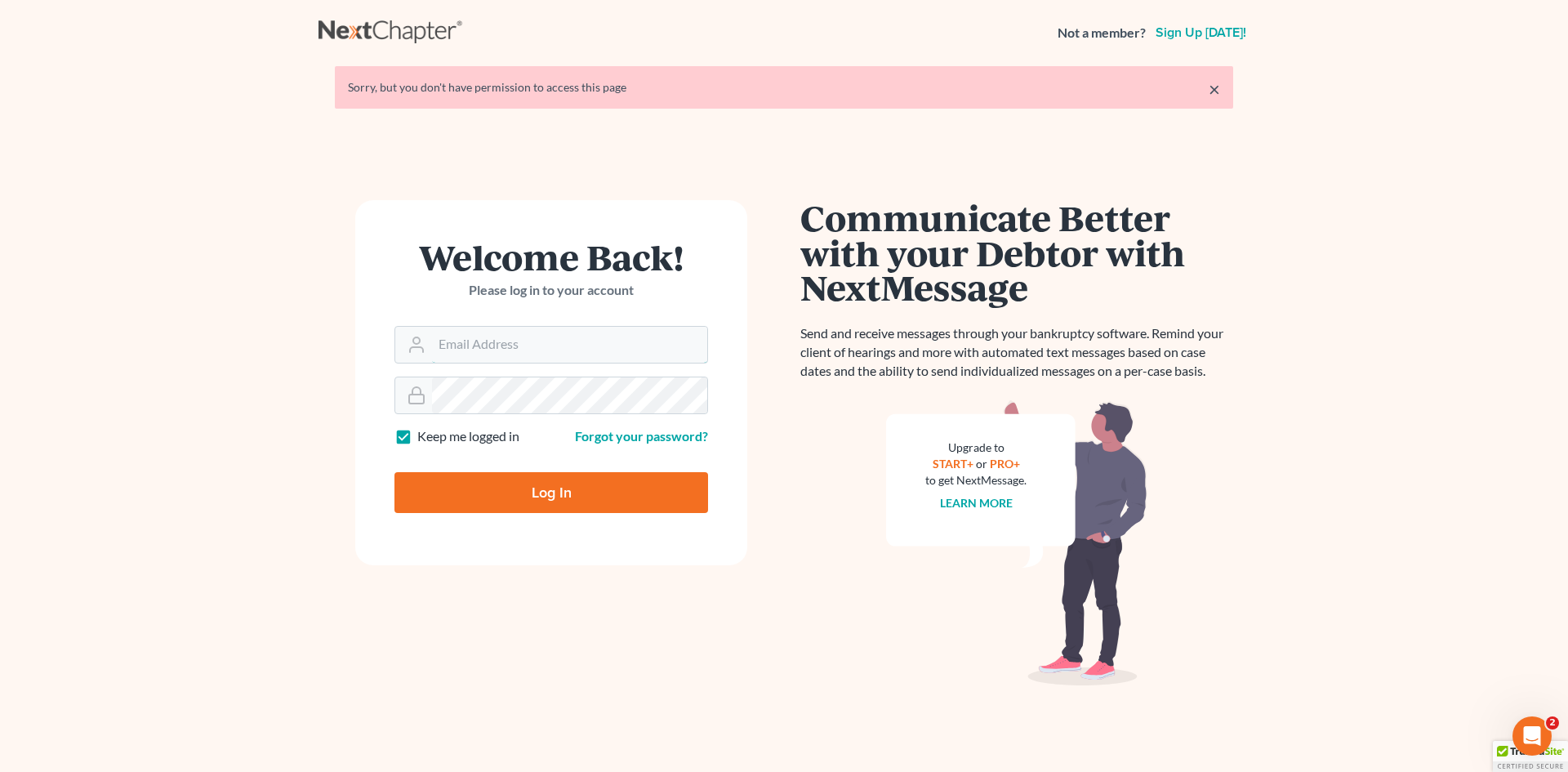
type input "[EMAIL_ADDRESS][DOMAIN_NAME]"
click at [510, 492] on input "Log In" at bounding box center [551, 492] width 314 height 41
type input "Thinking..."
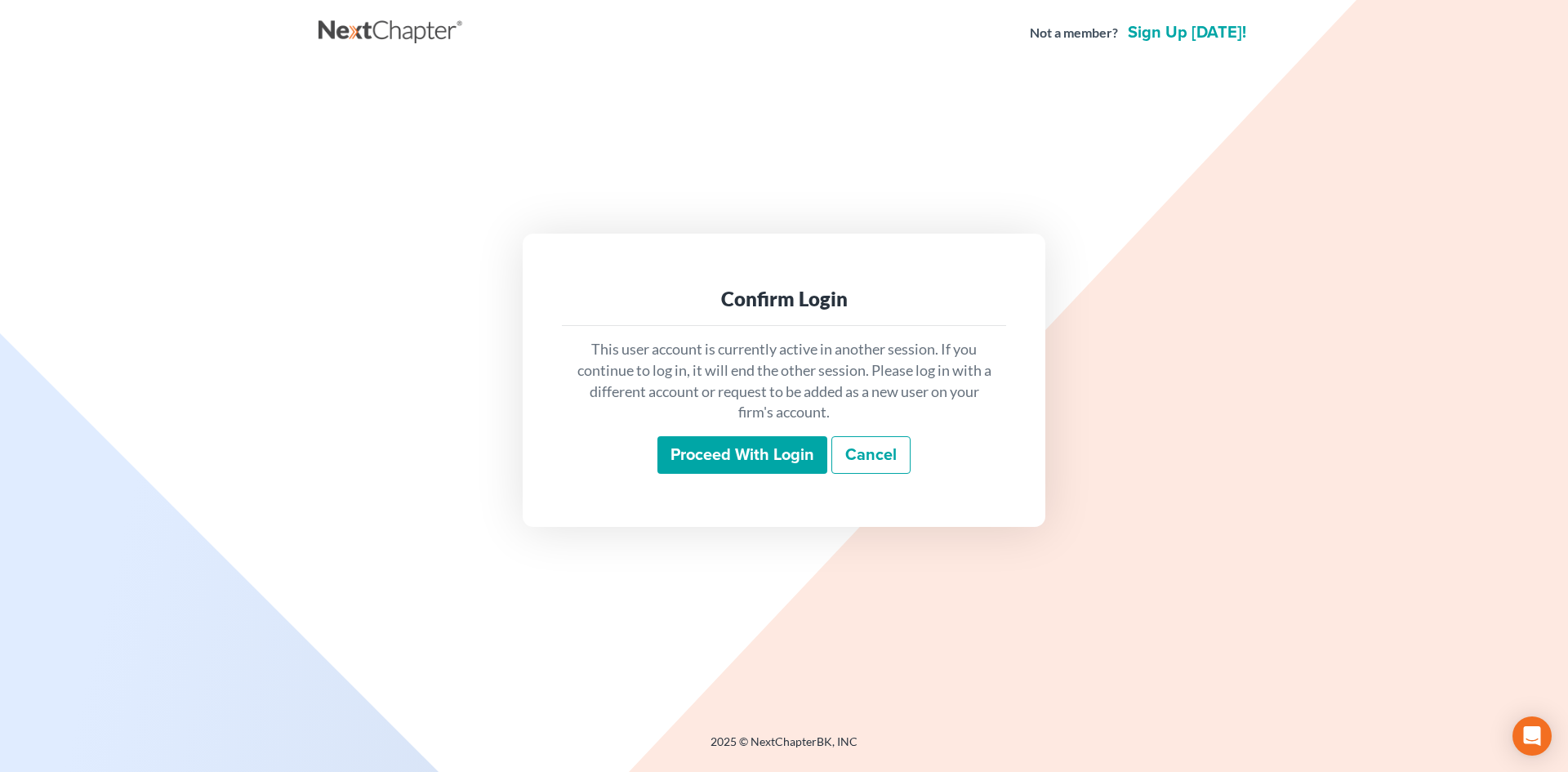
click at [727, 460] on input "Proceed with login" at bounding box center [742, 454] width 170 height 37
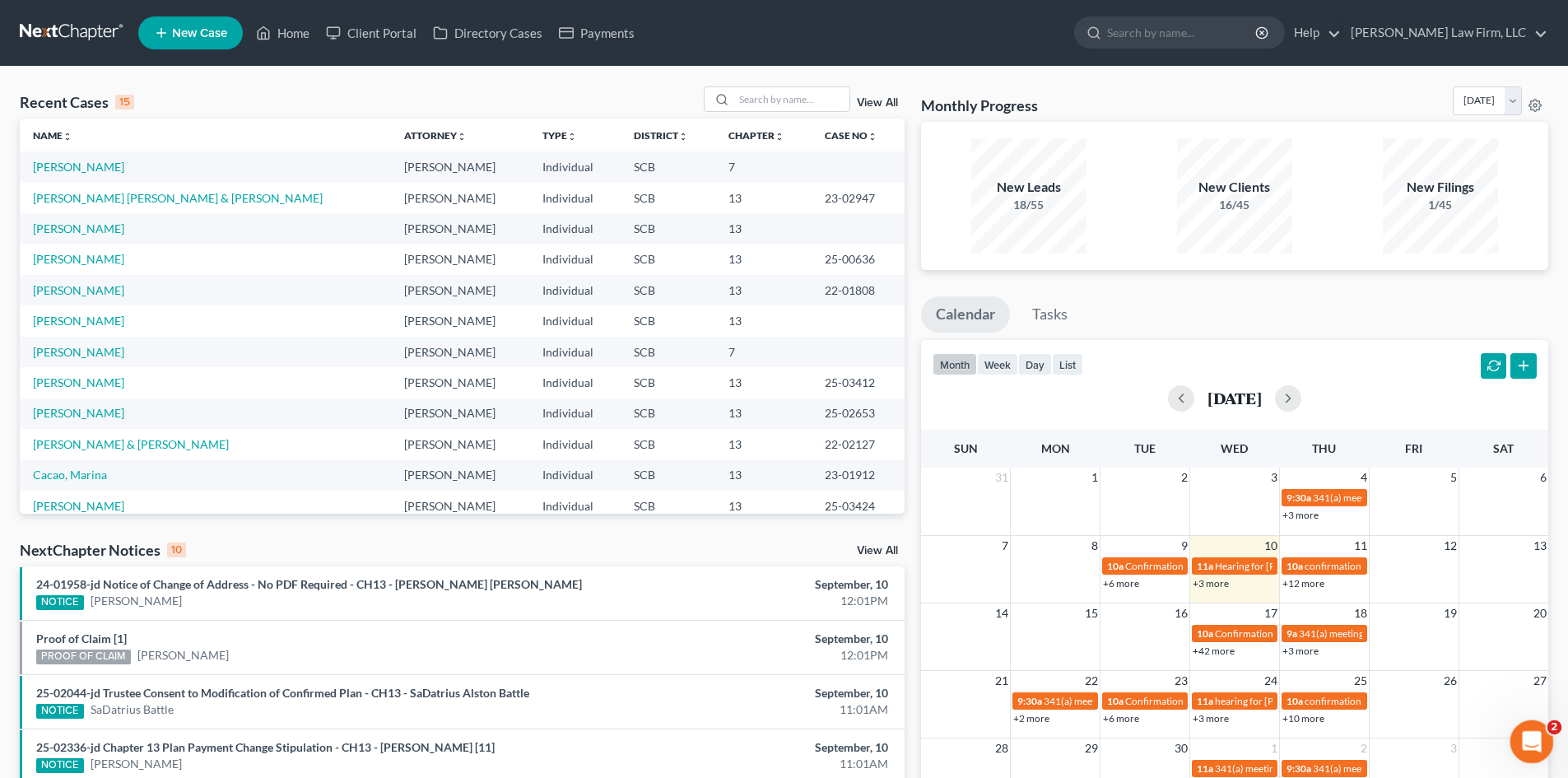
click at [1525, 745] on icon "Open Intercom Messenger" at bounding box center [1530, 740] width 27 height 27
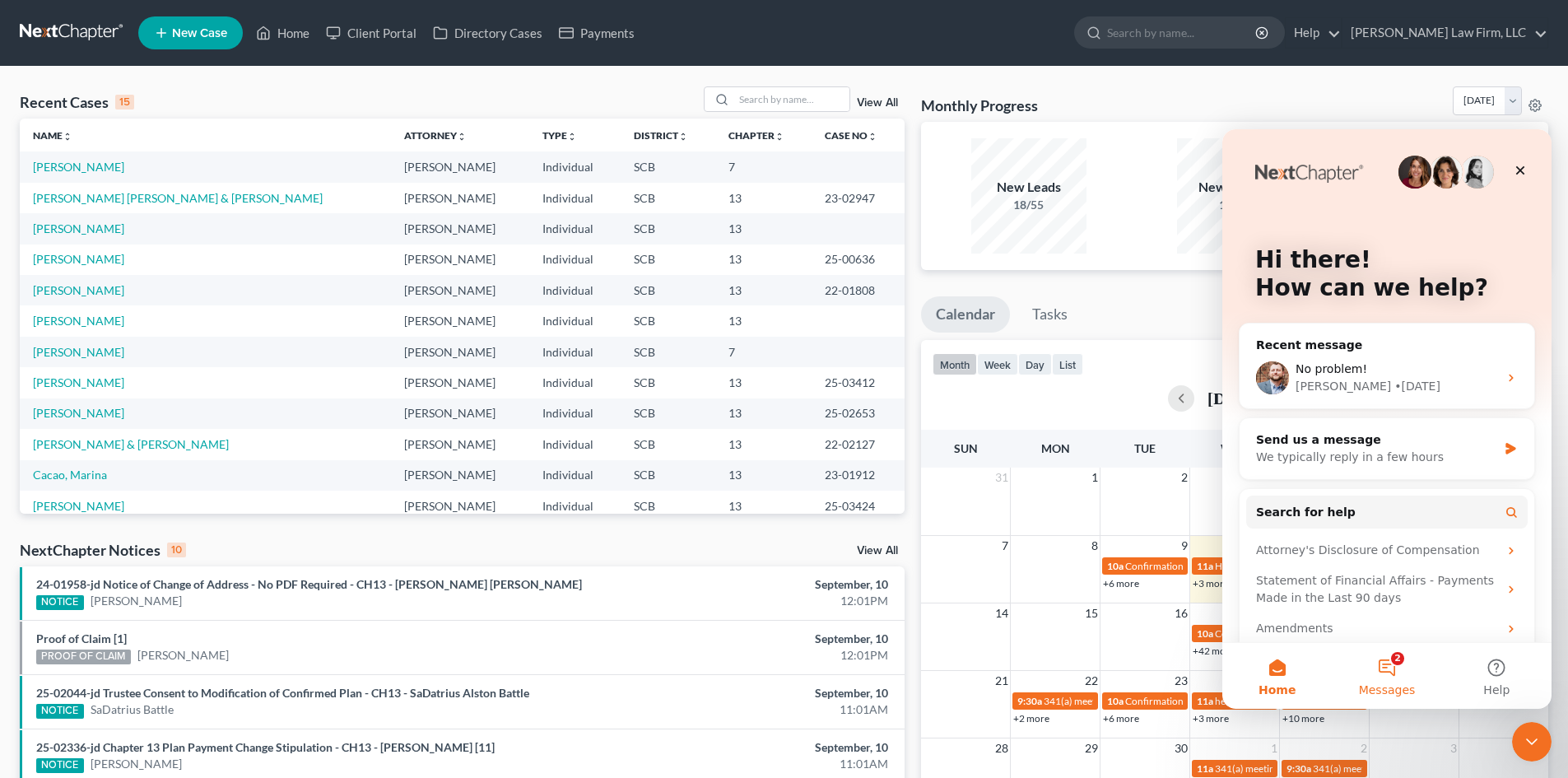
click at [1405, 685] on span "Messages" at bounding box center [1387, 690] width 57 height 12
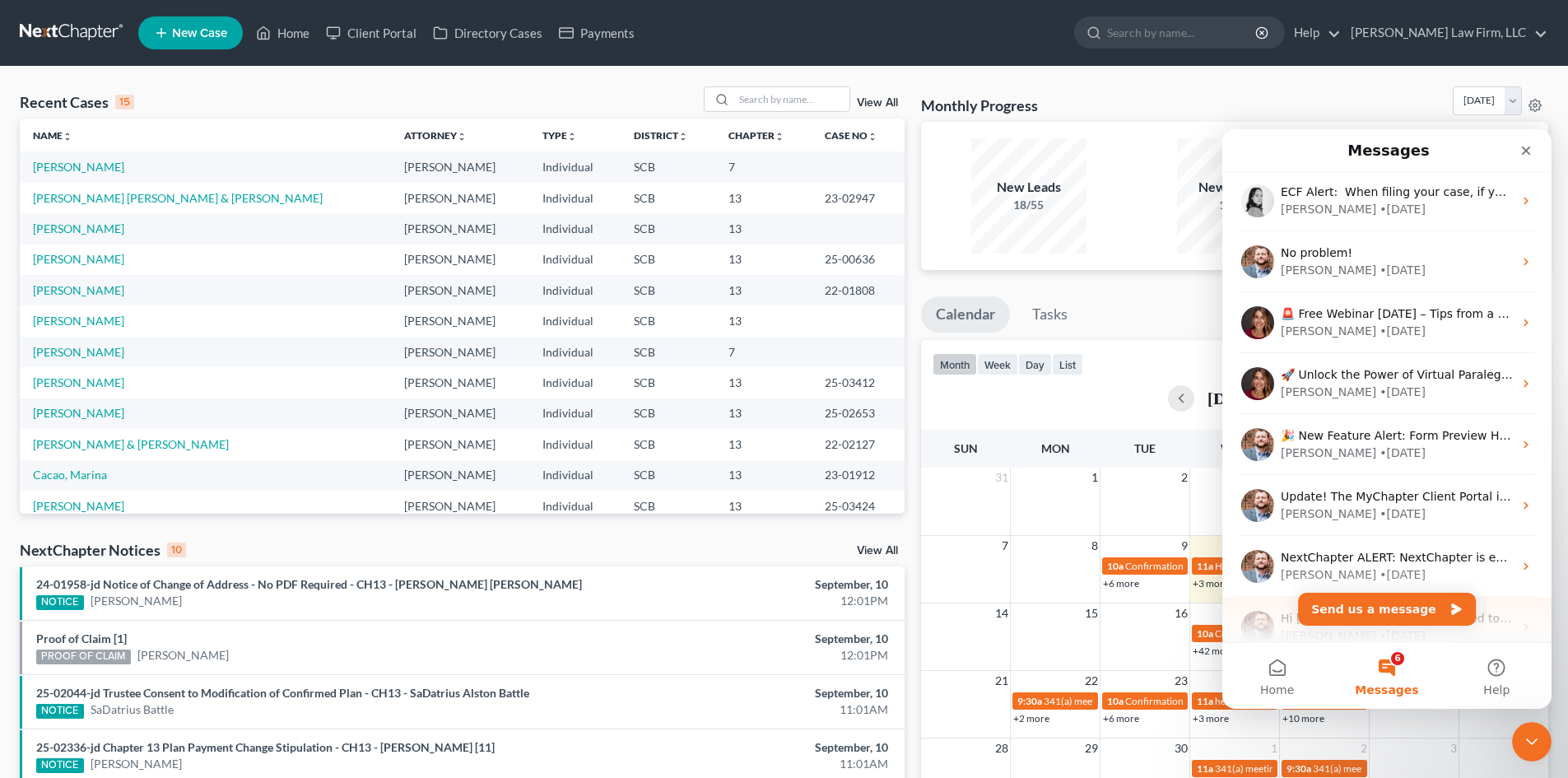
scroll to position [823, 0]
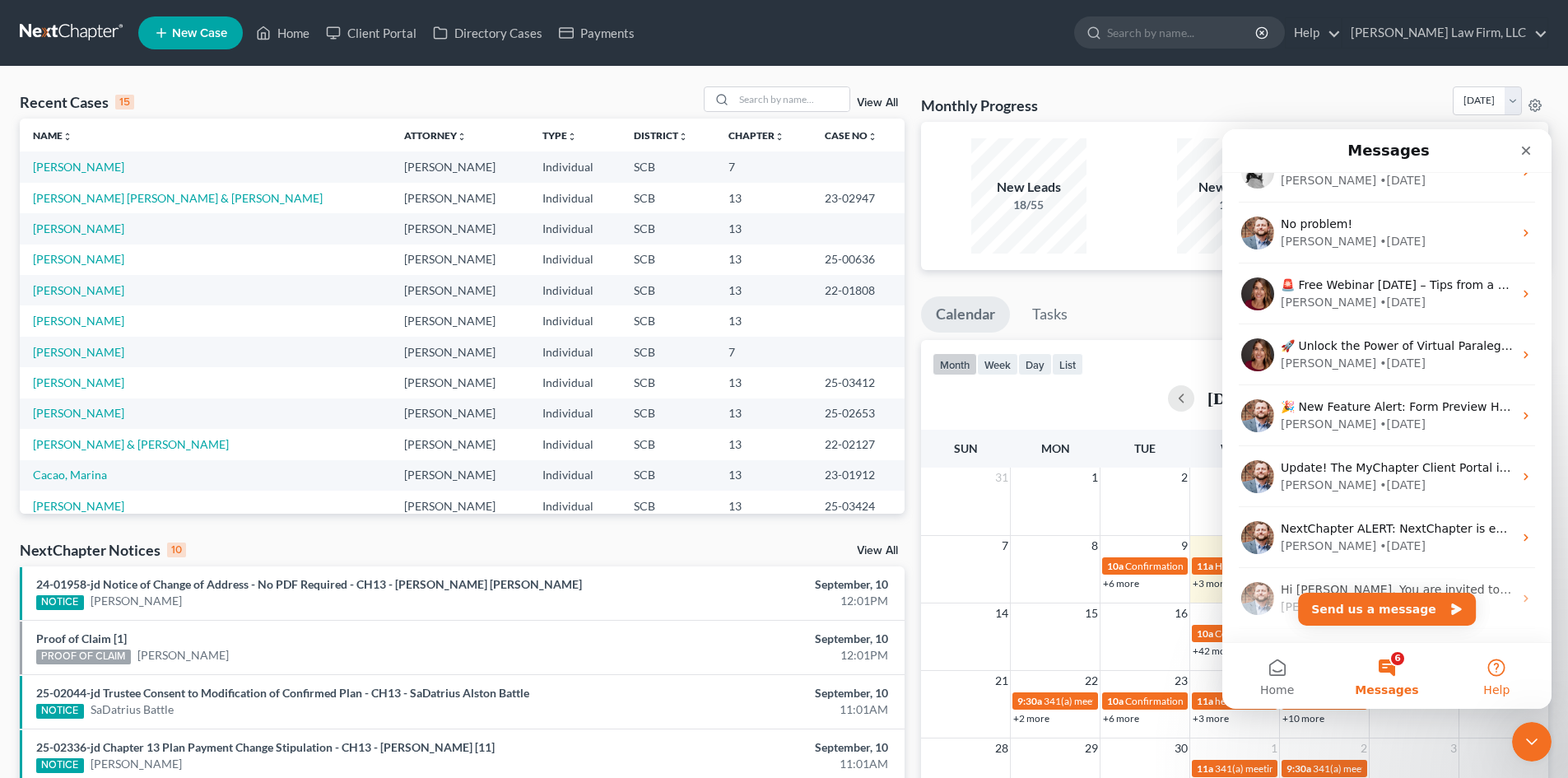
click at [1506, 665] on button "Help" at bounding box center [1497, 676] width 110 height 66
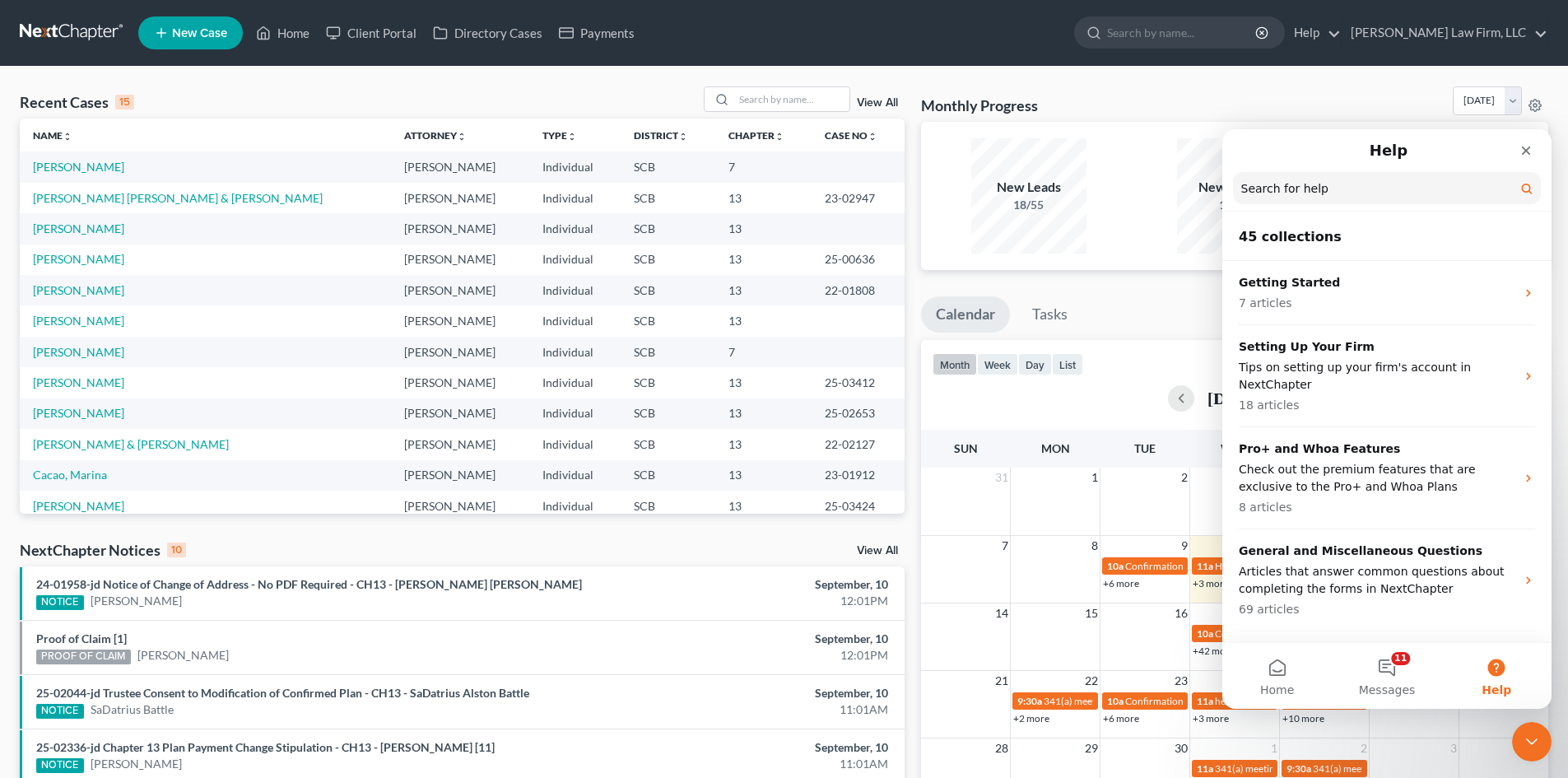
click at [1518, 667] on button "Help" at bounding box center [1497, 676] width 110 height 66
click at [1281, 681] on button "Home" at bounding box center [1278, 676] width 110 height 66
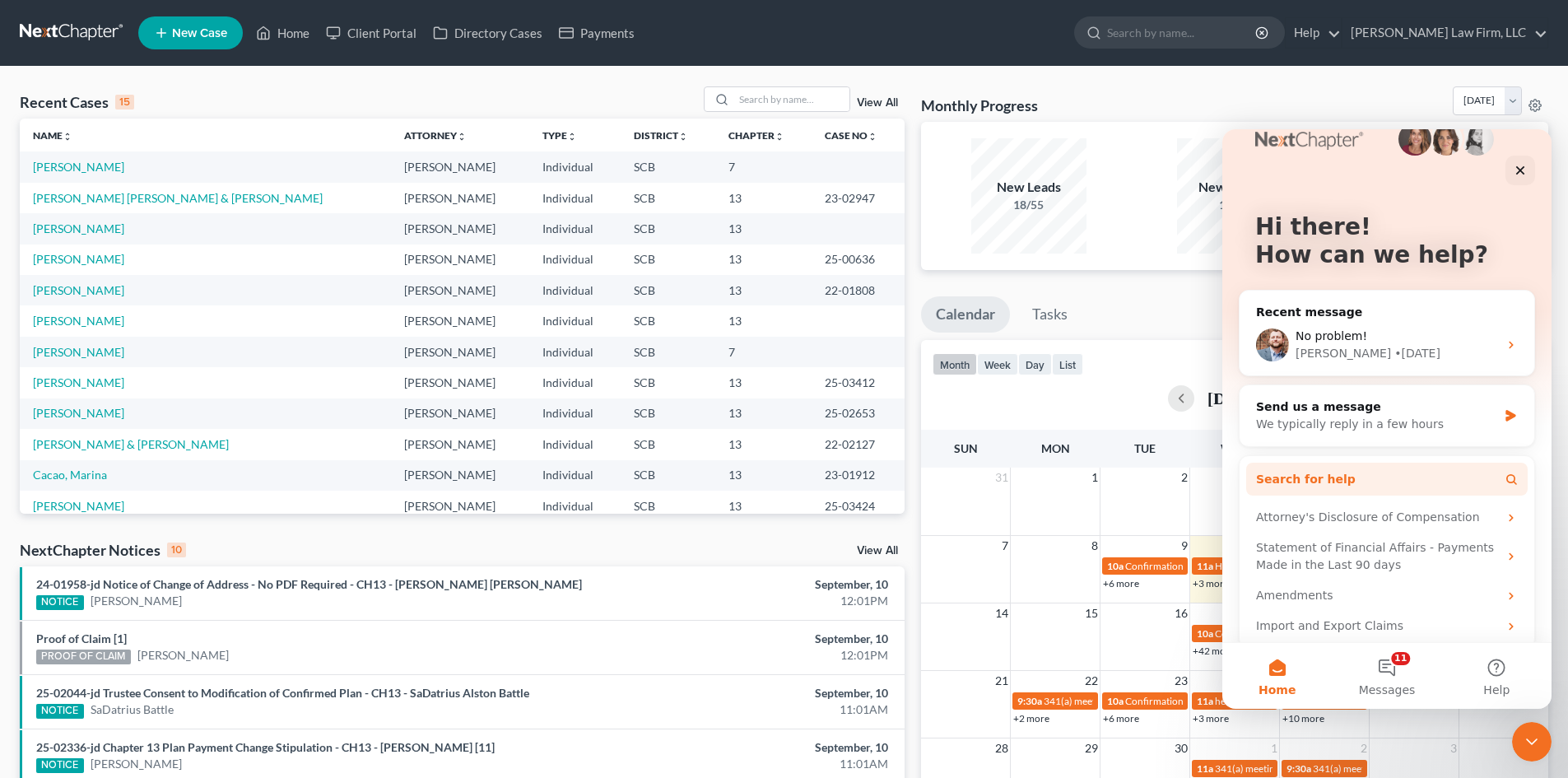
scroll to position [48, 0]
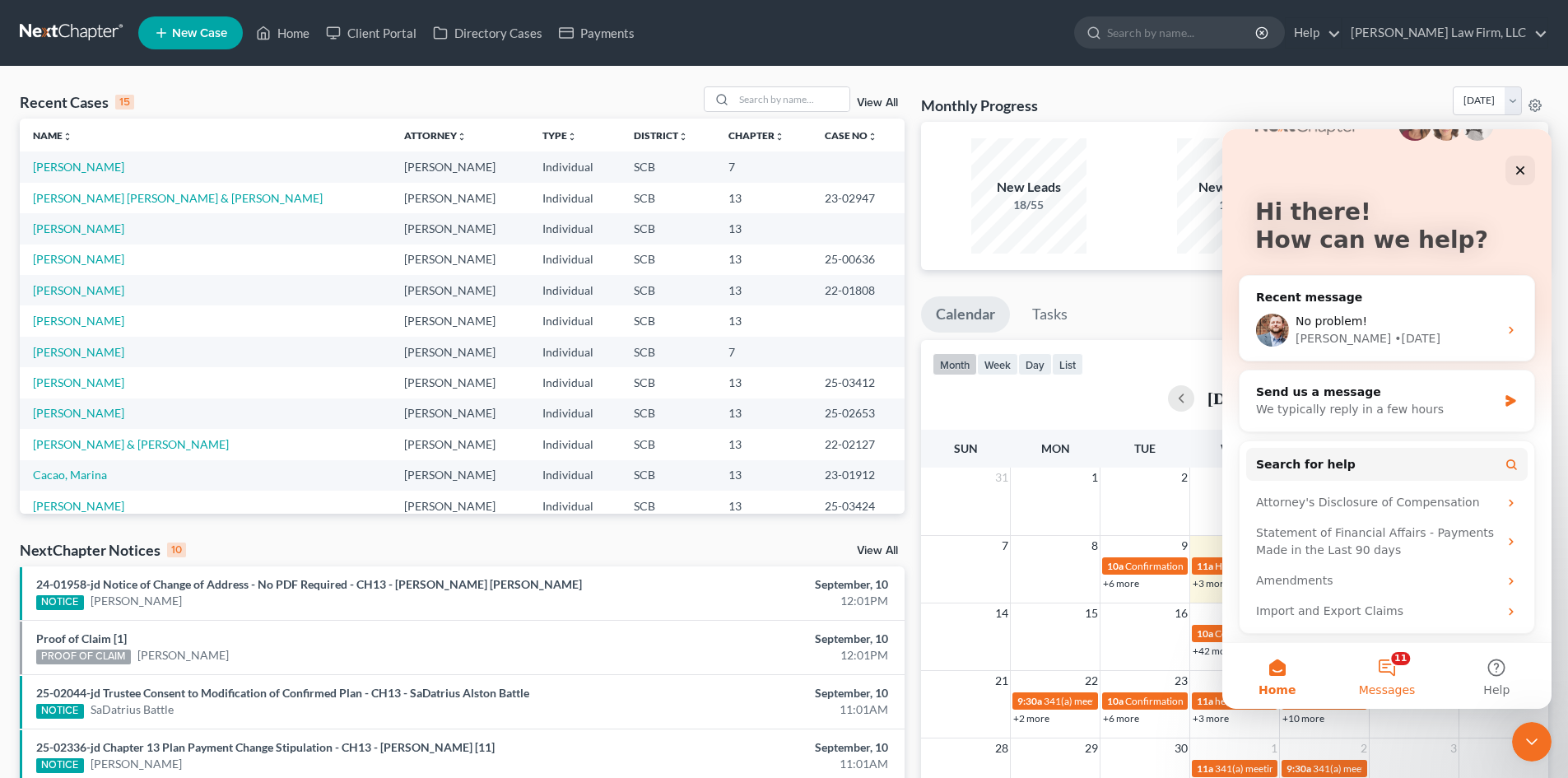
click at [1383, 679] on button "11 Messages" at bounding box center [1386, 676] width 110 height 66
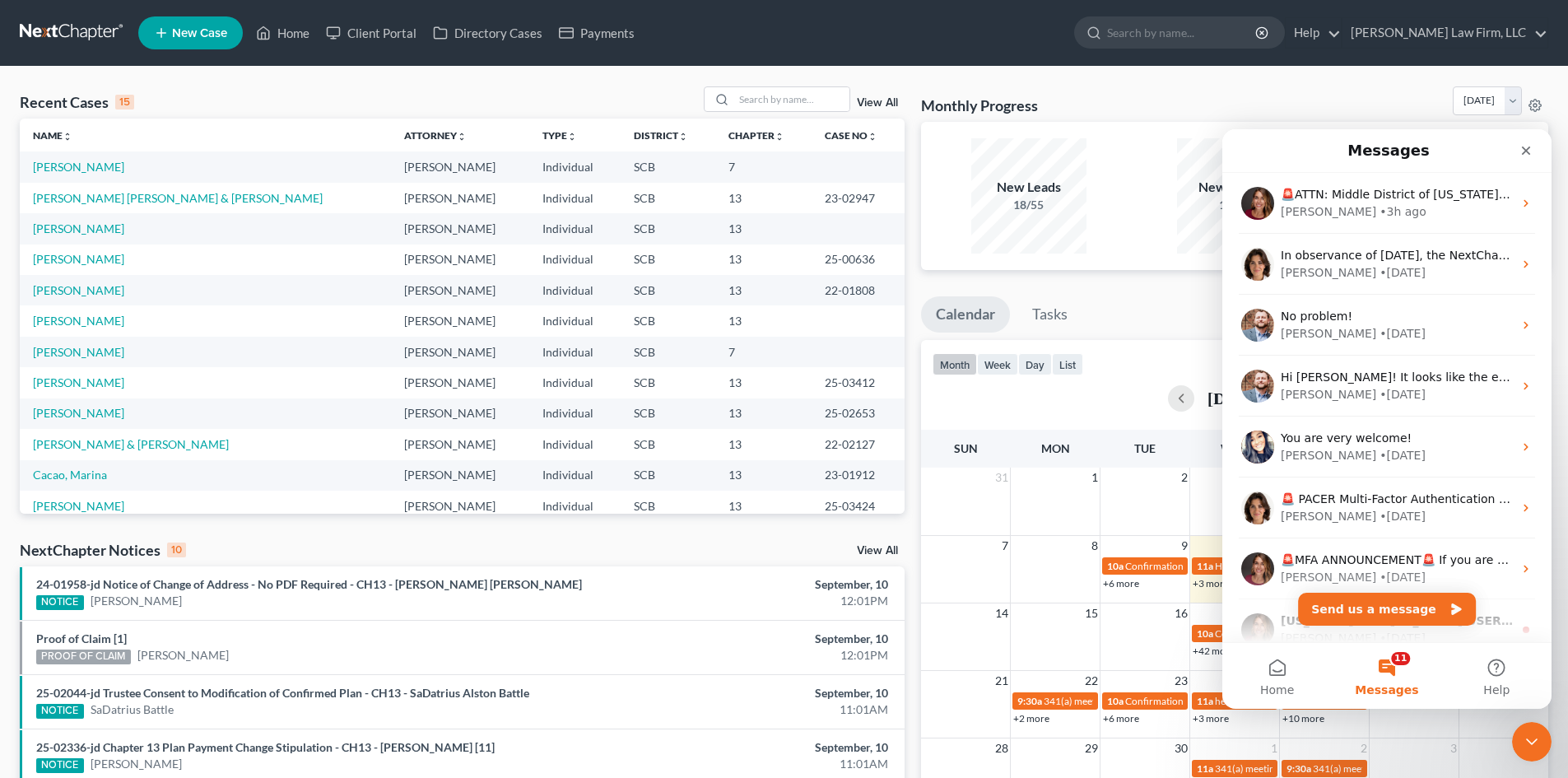
drag, startPoint x: 1544, startPoint y: 210, endPoint x: 1556, endPoint y: 265, distance: 56.3
click at [1552, 265] on html "Messages 🚨ATTN: Middle District of [US_STATE] The court has added a new Credit …" at bounding box center [1387, 418] width 330 height 580
click at [1464, 33] on link "[PERSON_NAME] Law Firm, LLC" at bounding box center [1445, 33] width 205 height 30
click at [1416, 116] on link "My Account Settings" at bounding box center [1435, 119] width 225 height 28
select select "24"
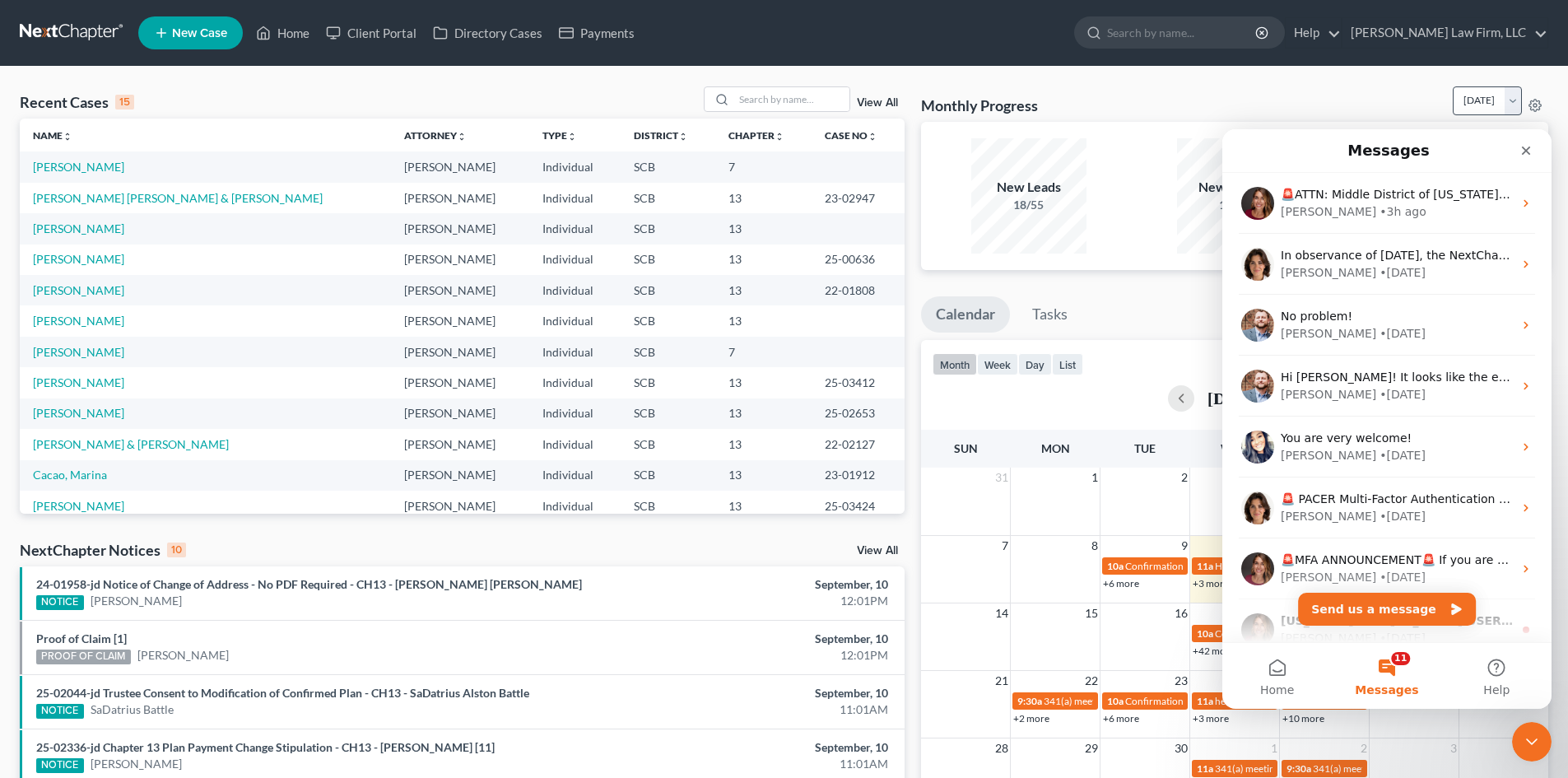
select select "42"
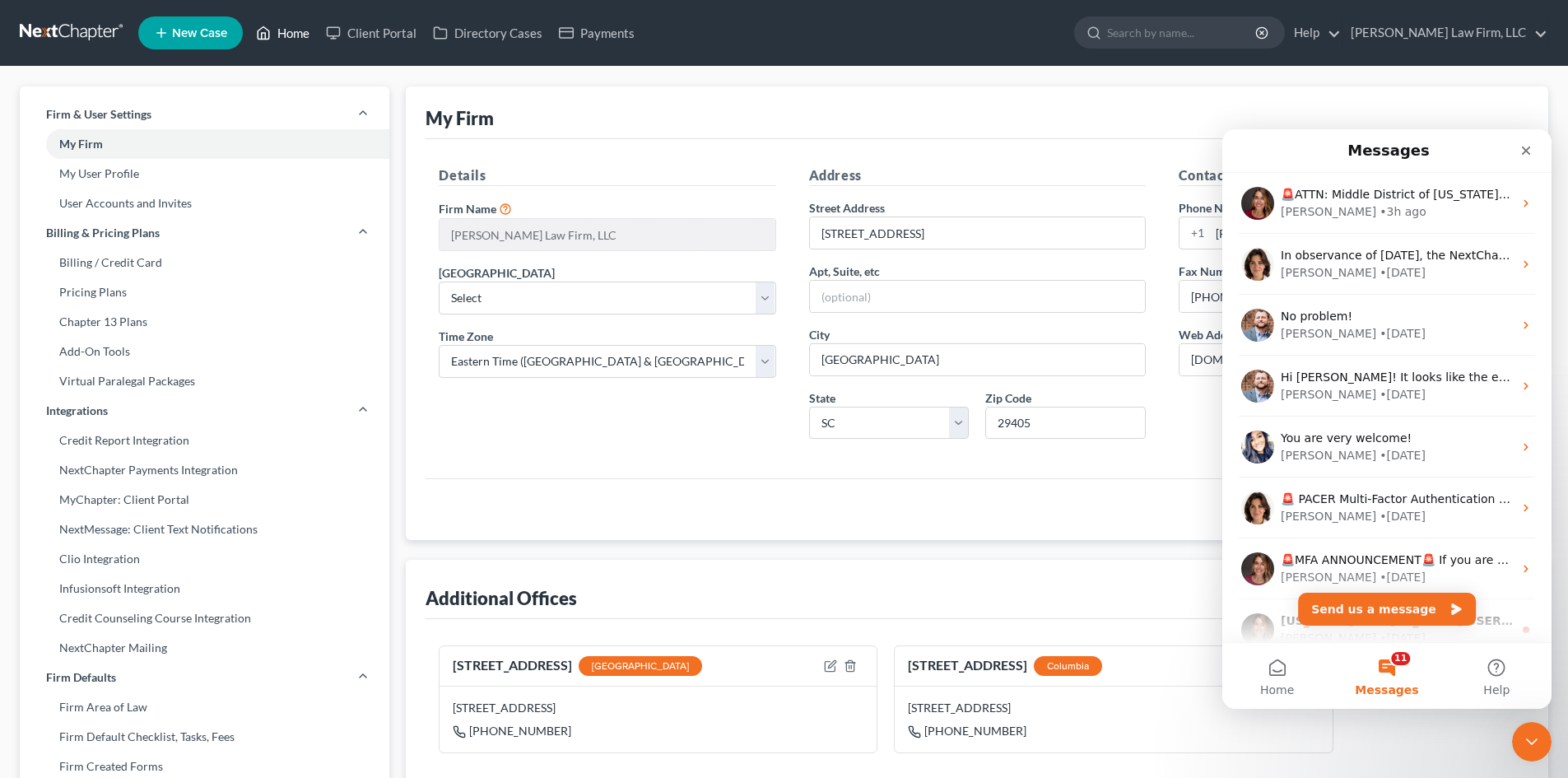
click at [298, 38] on link "Home" at bounding box center [283, 33] width 70 height 30
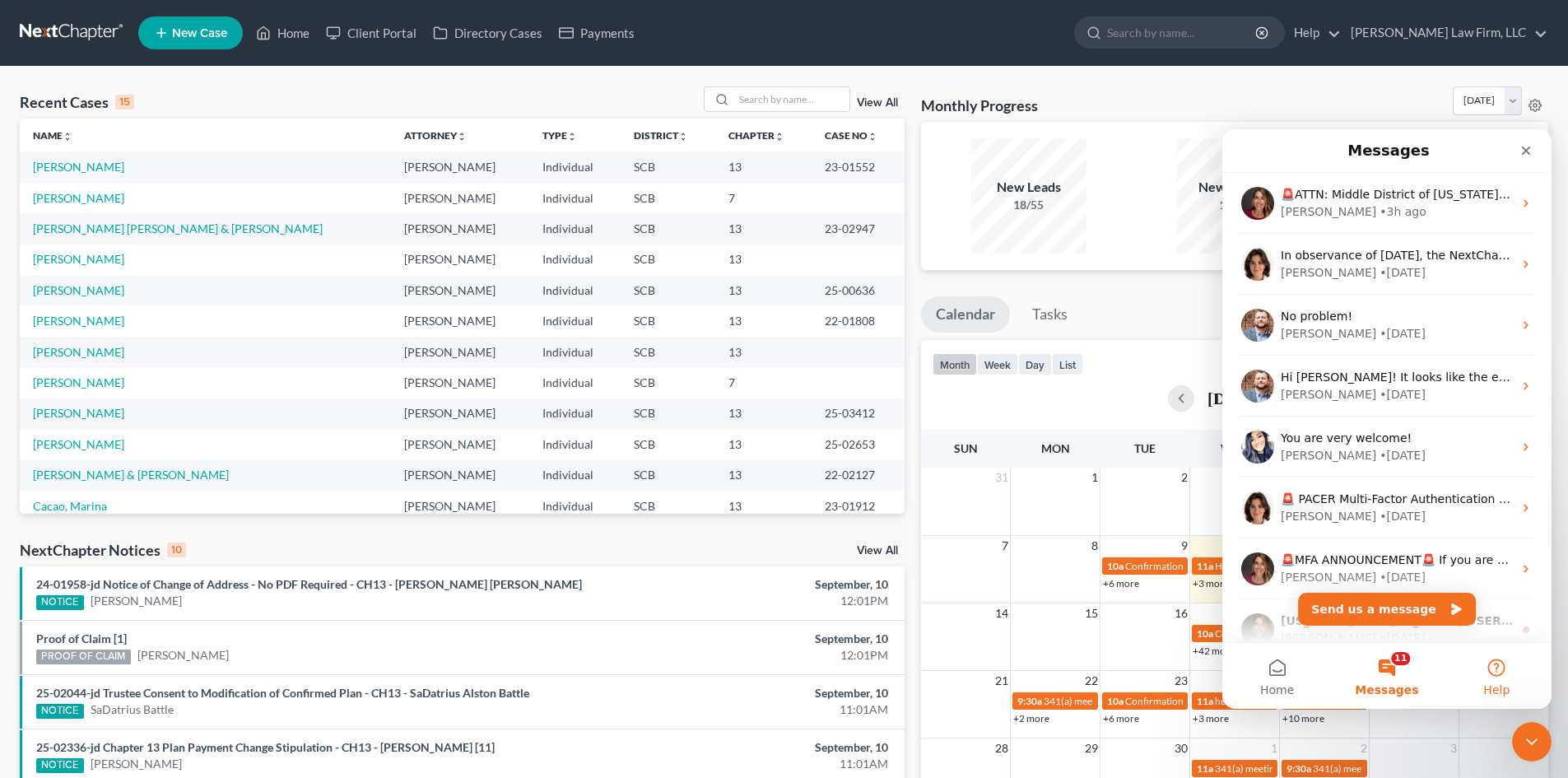
click at [1498, 672] on button "Help" at bounding box center [1497, 676] width 110 height 66
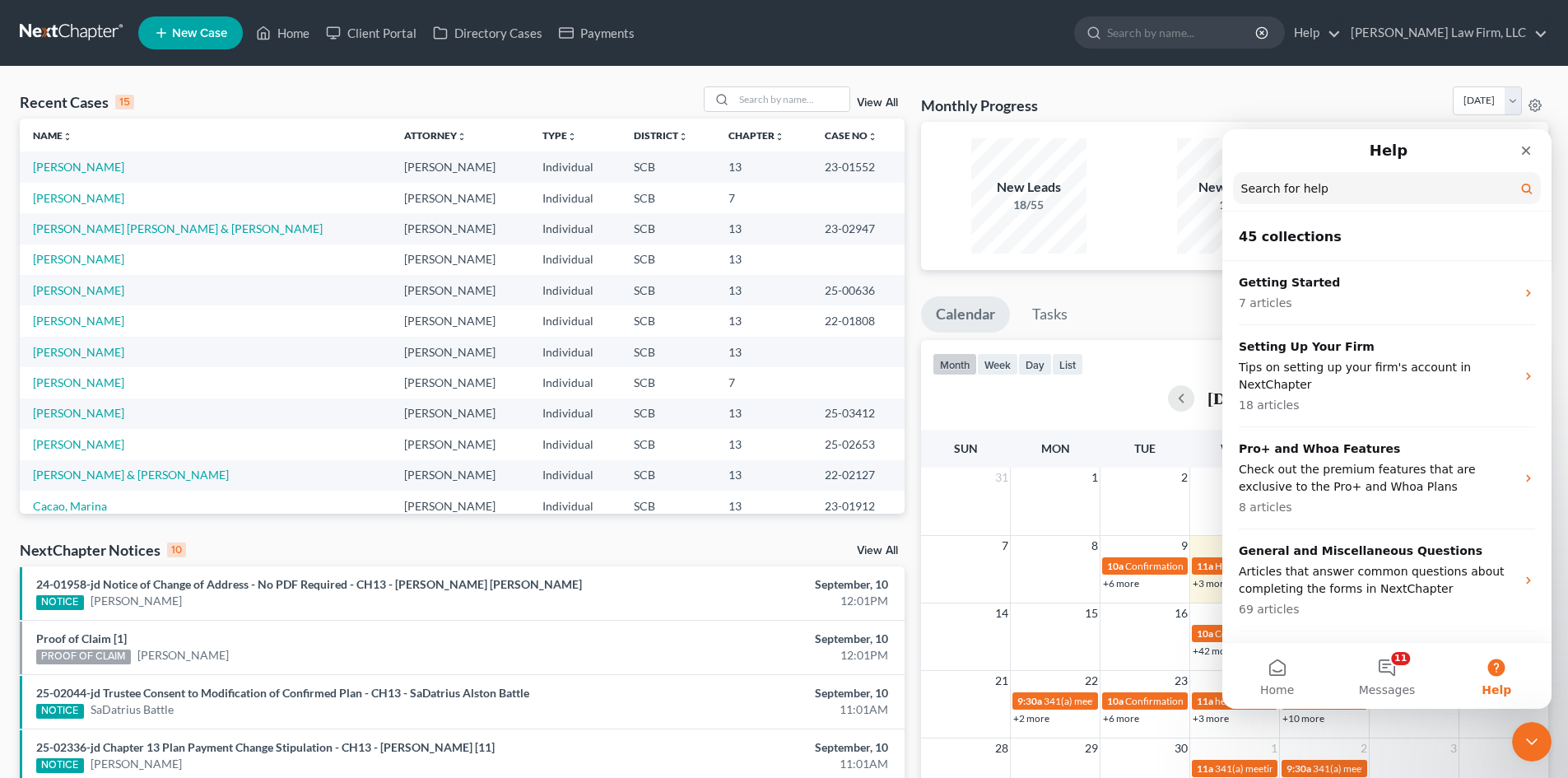
click at [1335, 241] on h2 "45 collections" at bounding box center [1387, 237] width 296 height 20
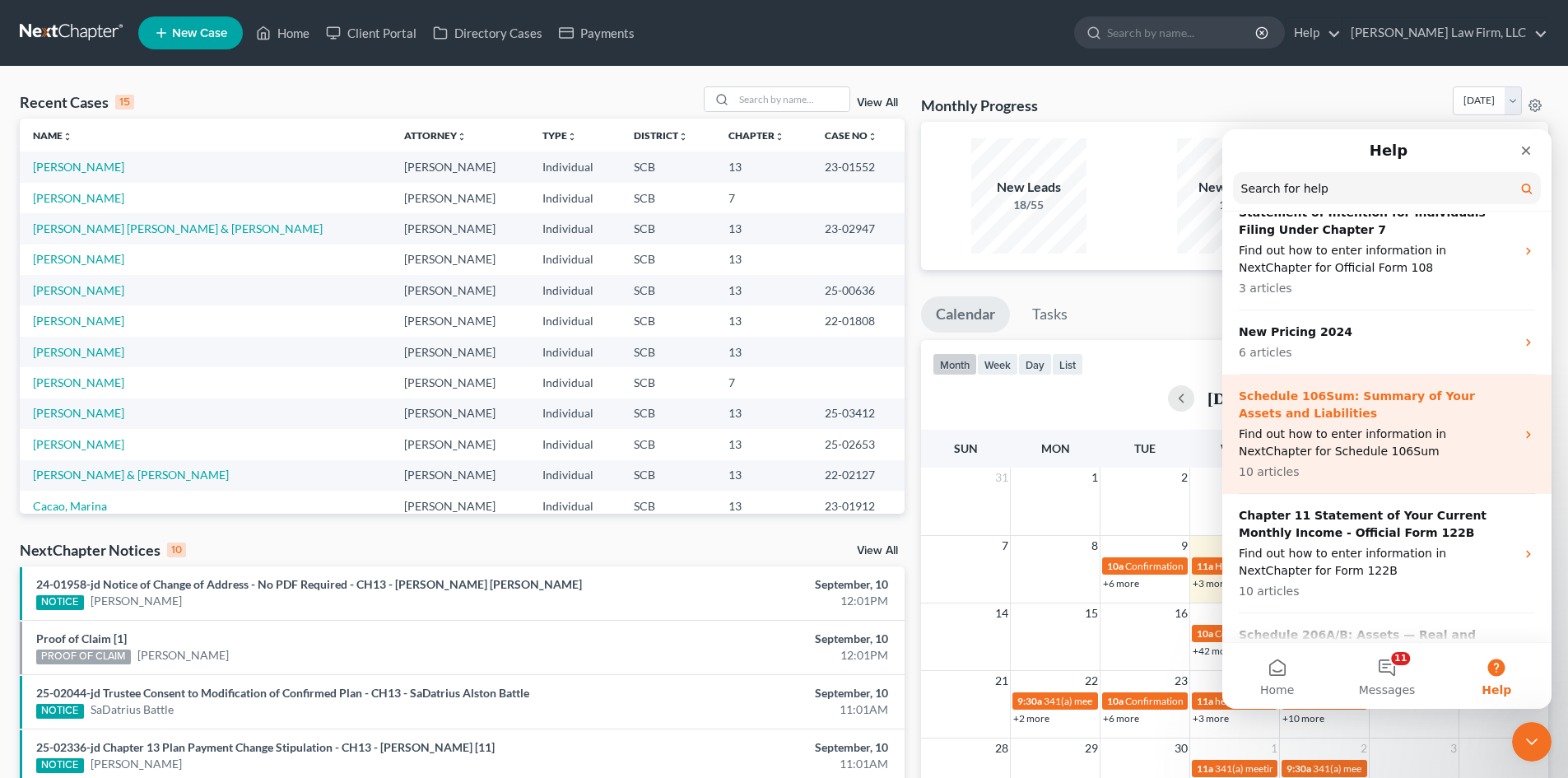
scroll to position [3294, 0]
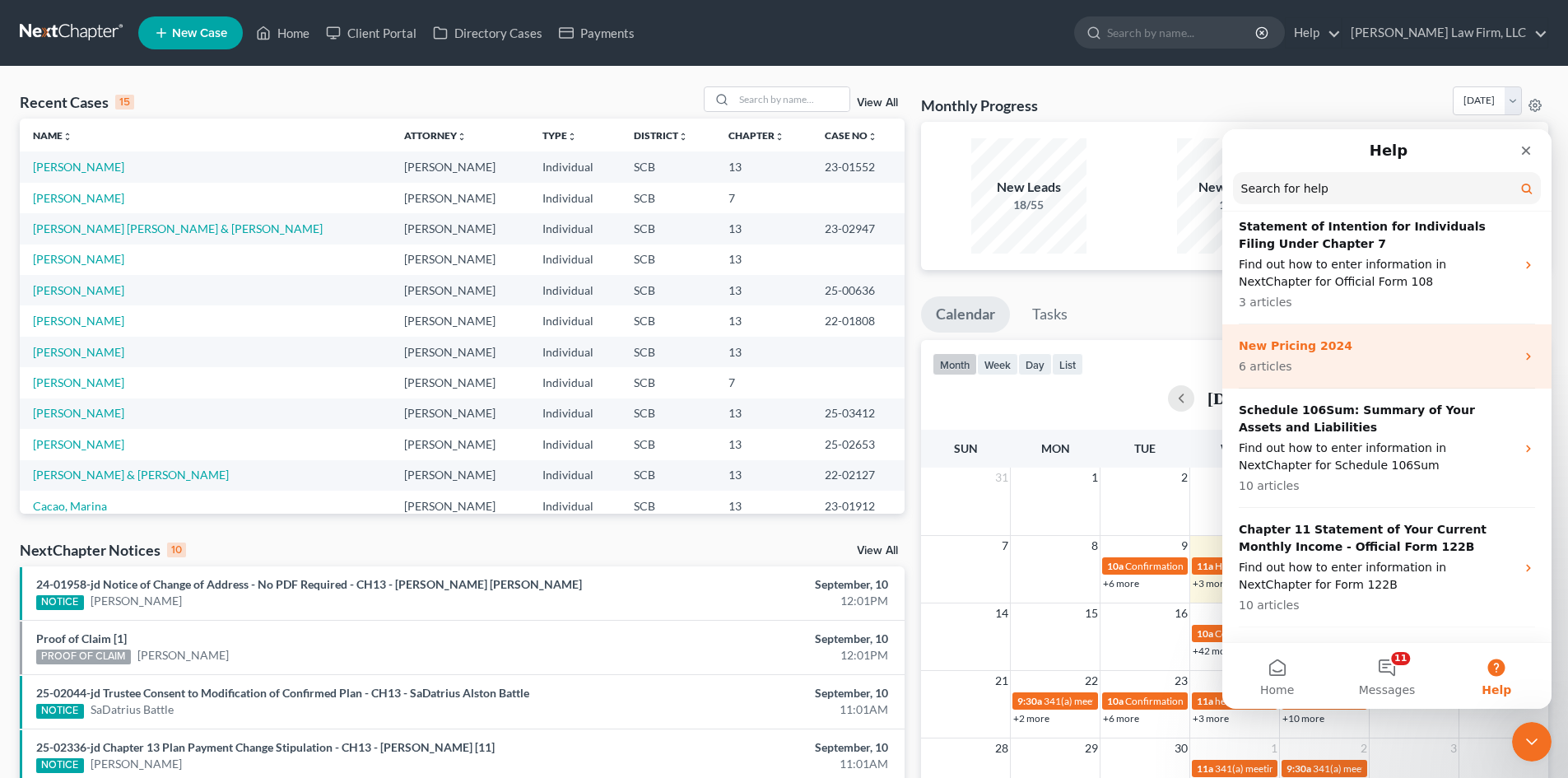
click at [1370, 358] on p "6 articles" at bounding box center [1378, 366] width 277 height 17
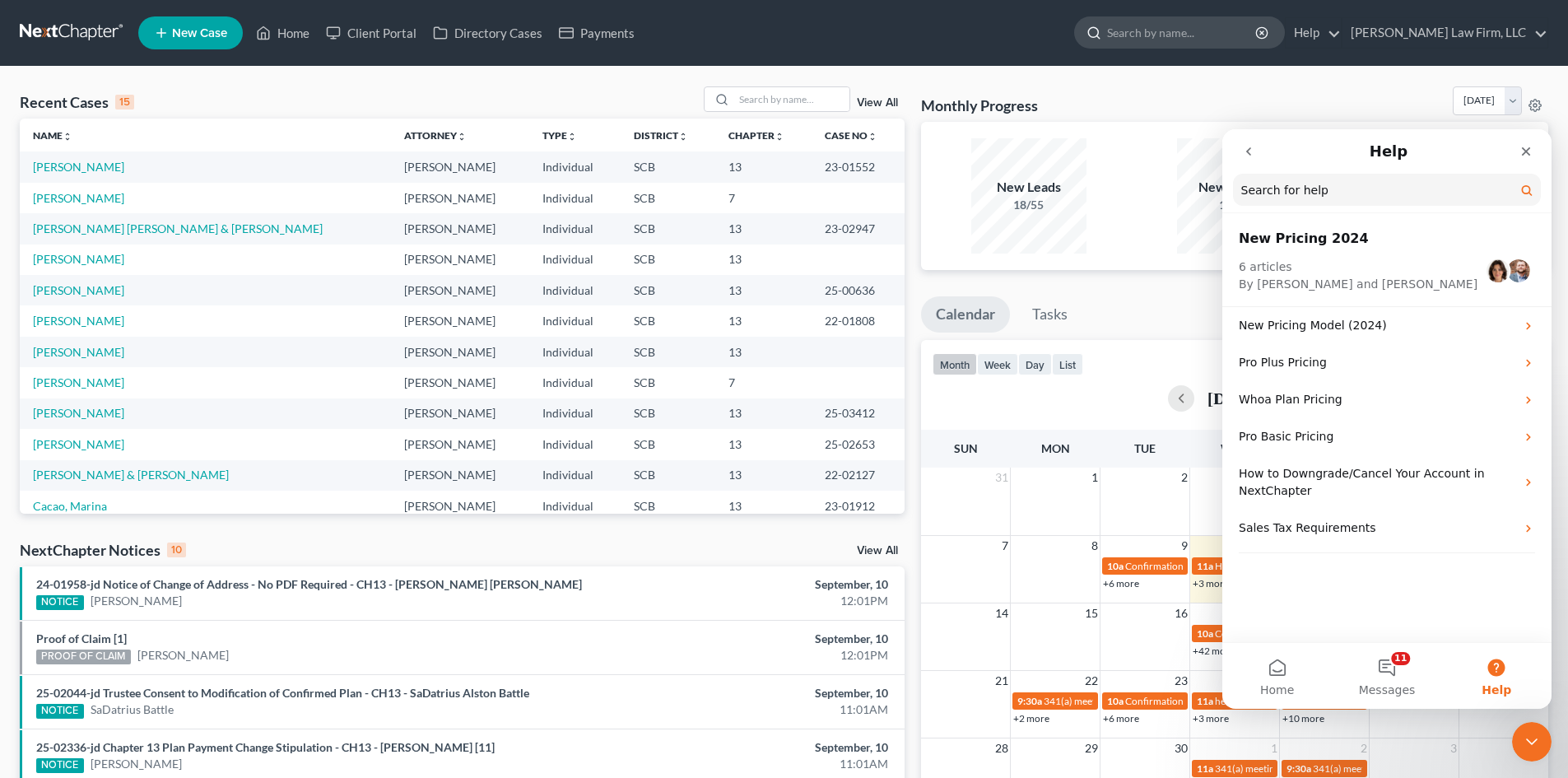
click at [1164, 35] on input "search" at bounding box center [1182, 33] width 151 height 31
click at [287, 29] on link "Home" at bounding box center [283, 33] width 70 height 30
click at [1539, 737] on div "Close Intercom Messenger" at bounding box center [1529, 739] width 39 height 39
